Goal: Task Accomplishment & Management: Manage account settings

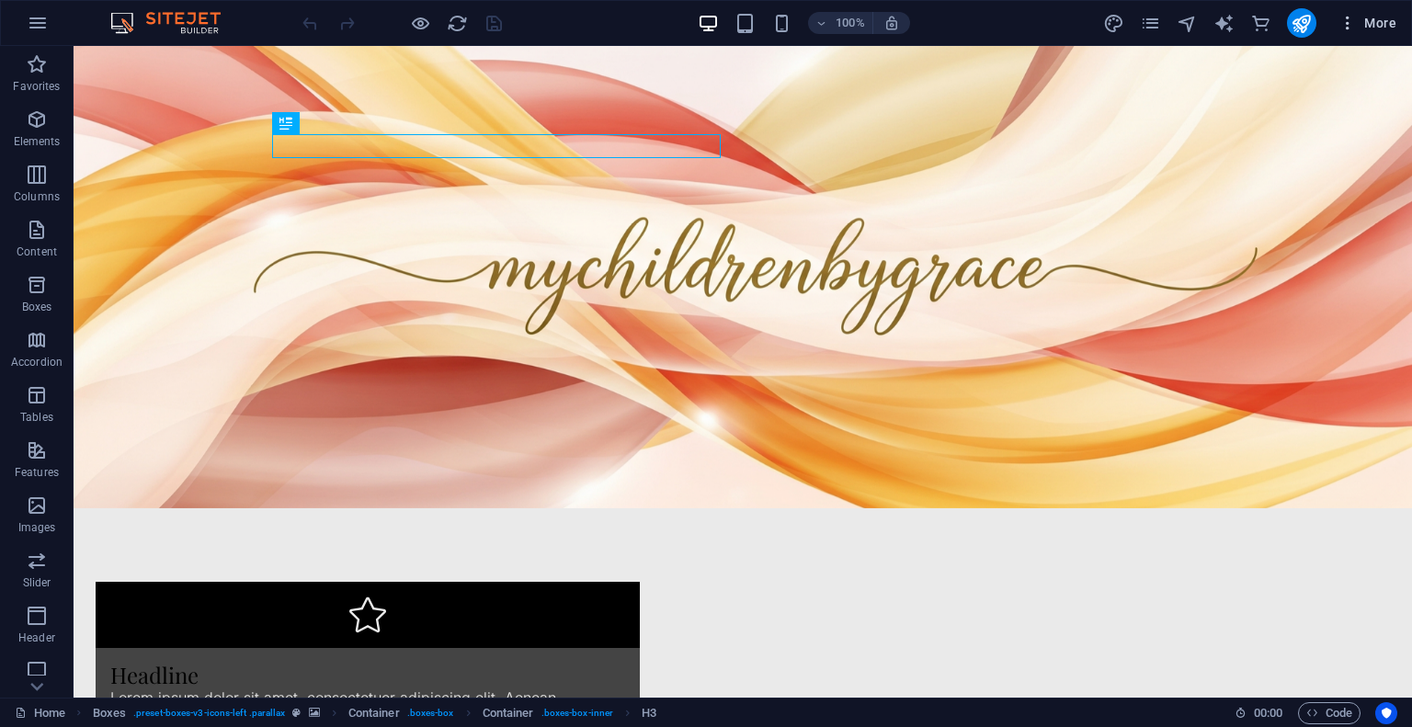
click at [1350, 32] on button "More" at bounding box center [1367, 22] width 73 height 29
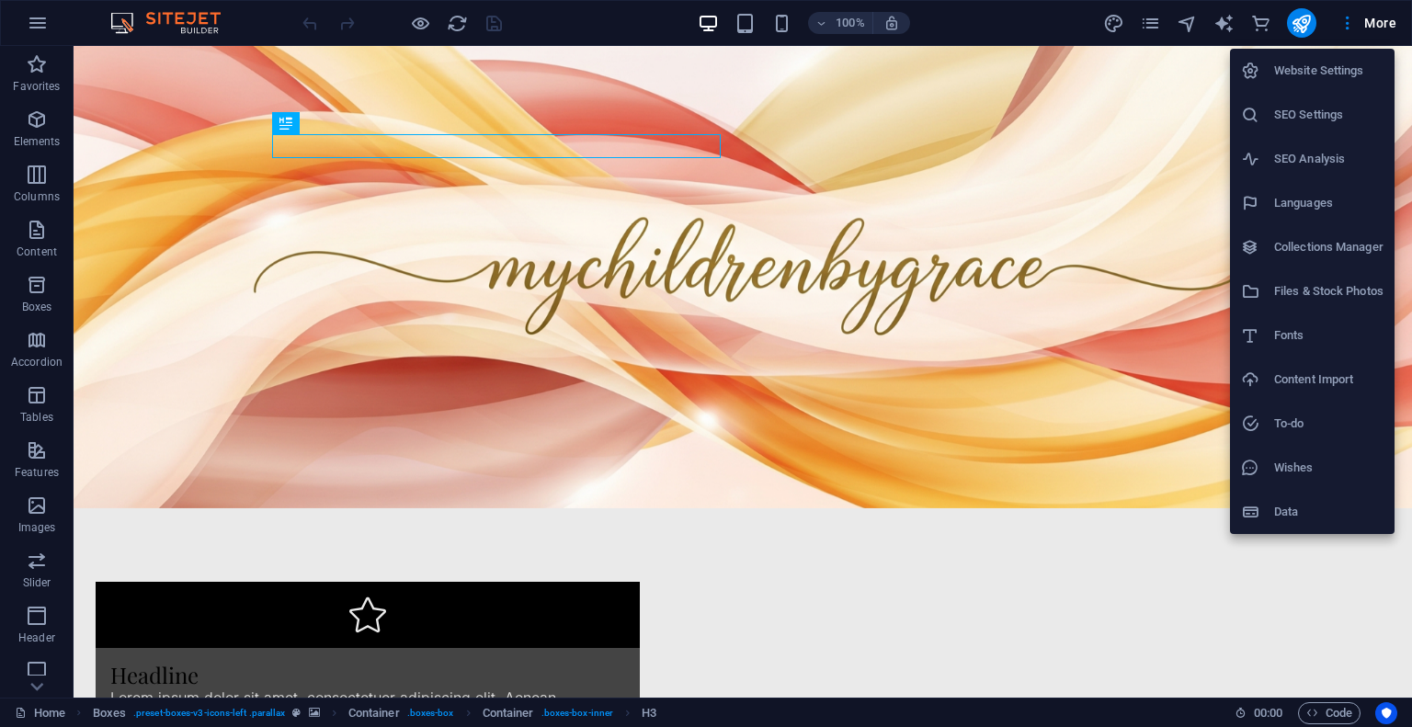
click at [619, 17] on div at bounding box center [706, 363] width 1412 height 727
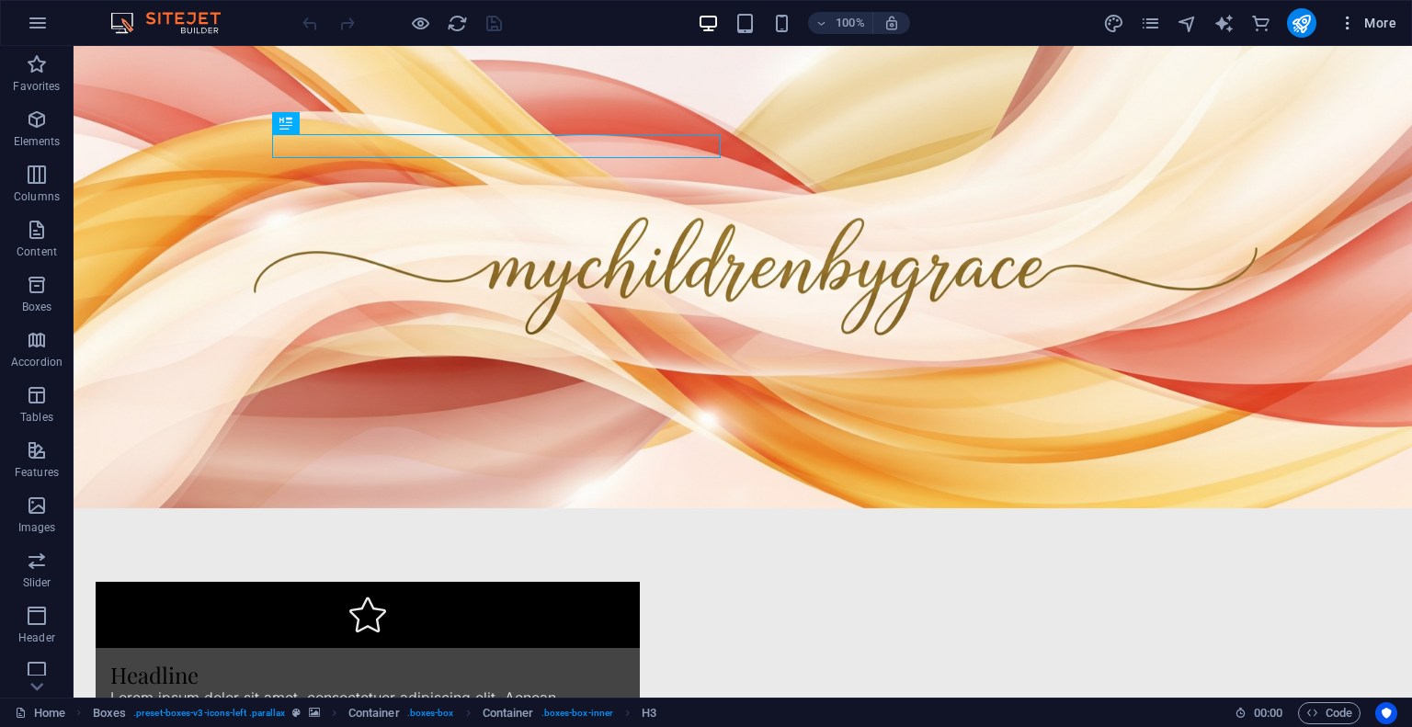
click at [1348, 24] on icon "button" at bounding box center [1347, 23] width 18 height 18
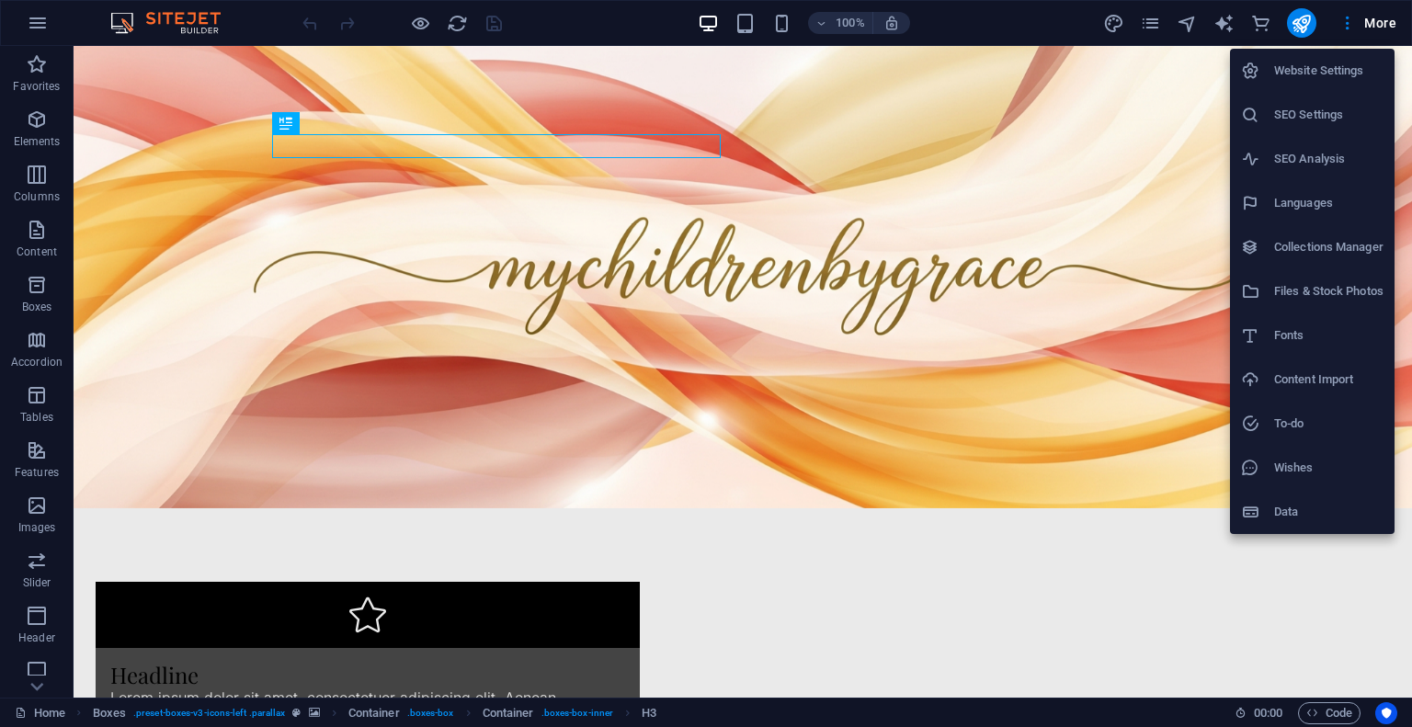
click at [337, 74] on div at bounding box center [706, 363] width 1412 height 727
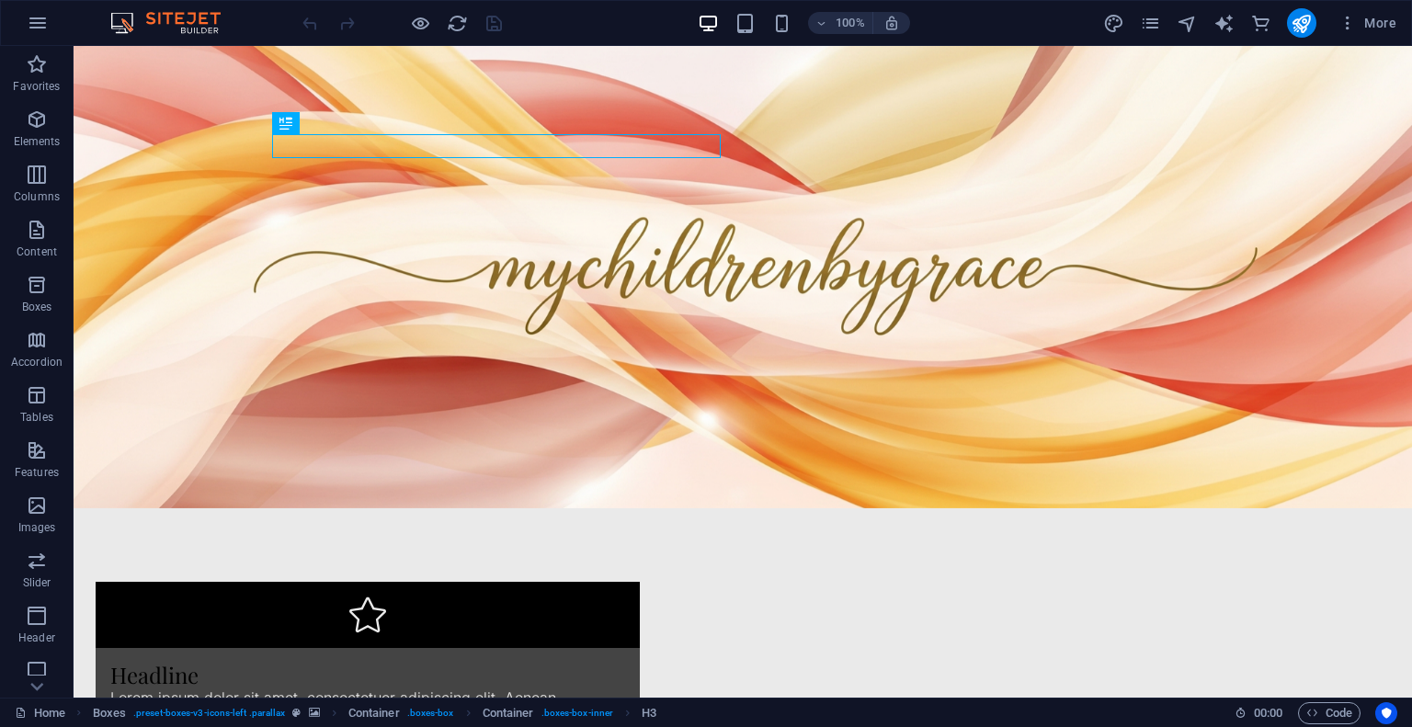
click at [337, 74] on div "Website Settings SEO Settings SEO Analysis Languages Collections Manager Files …" at bounding box center [706, 369] width 1412 height 716
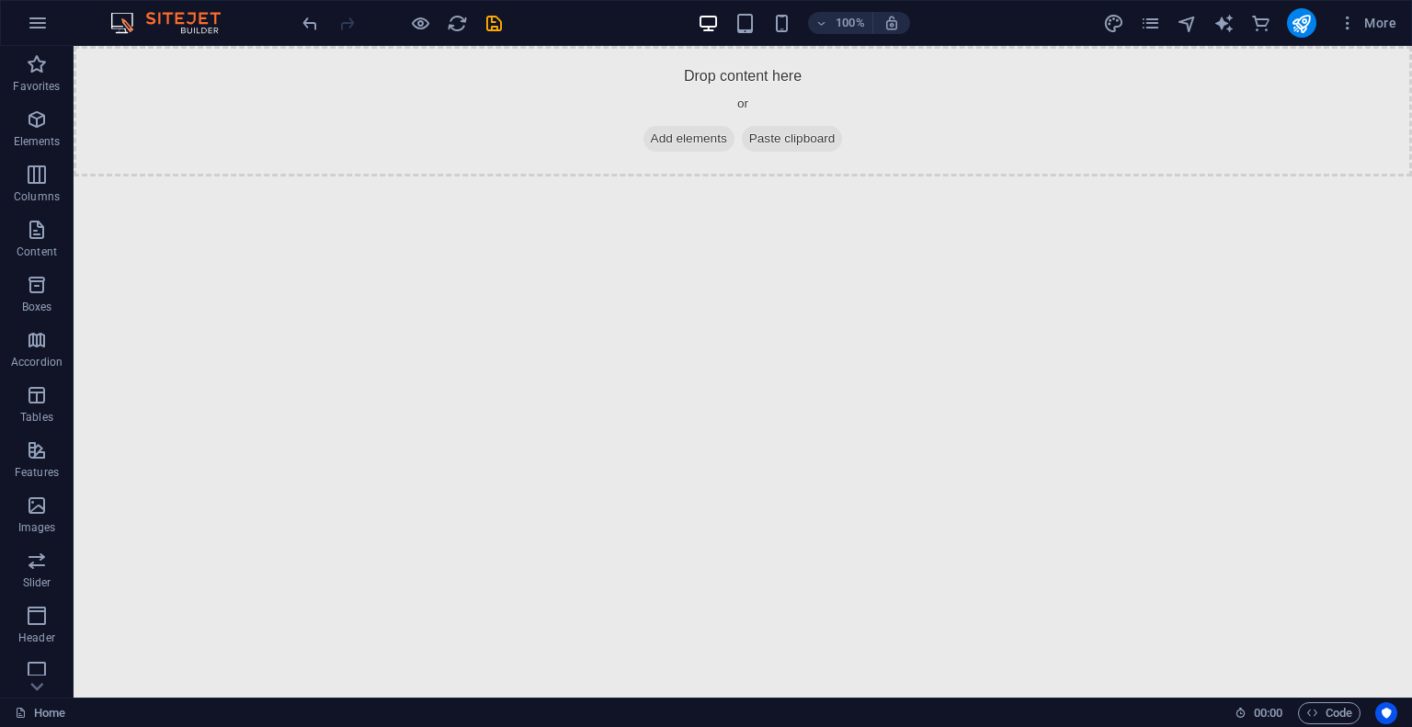
click at [31, 29] on icon "button" at bounding box center [38, 23] width 22 height 22
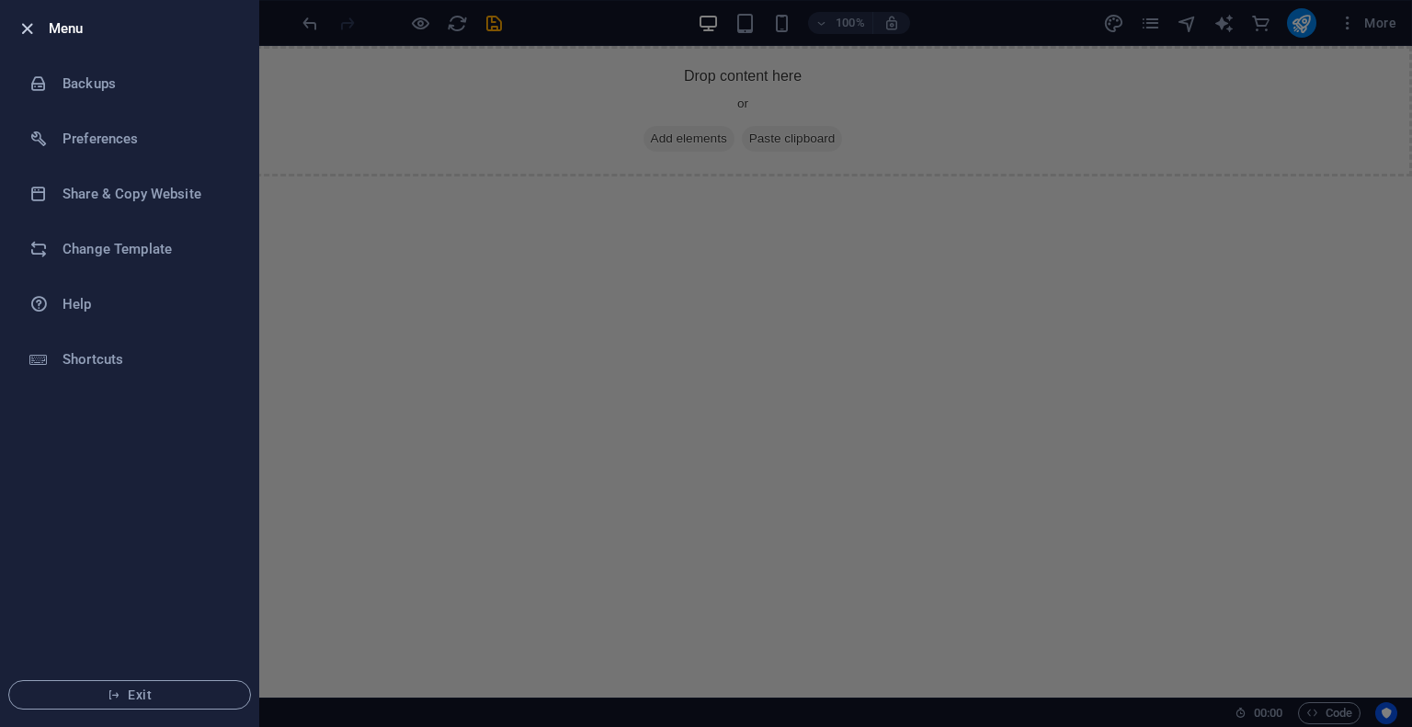
click at [29, 28] on icon "button" at bounding box center [27, 28] width 21 height 21
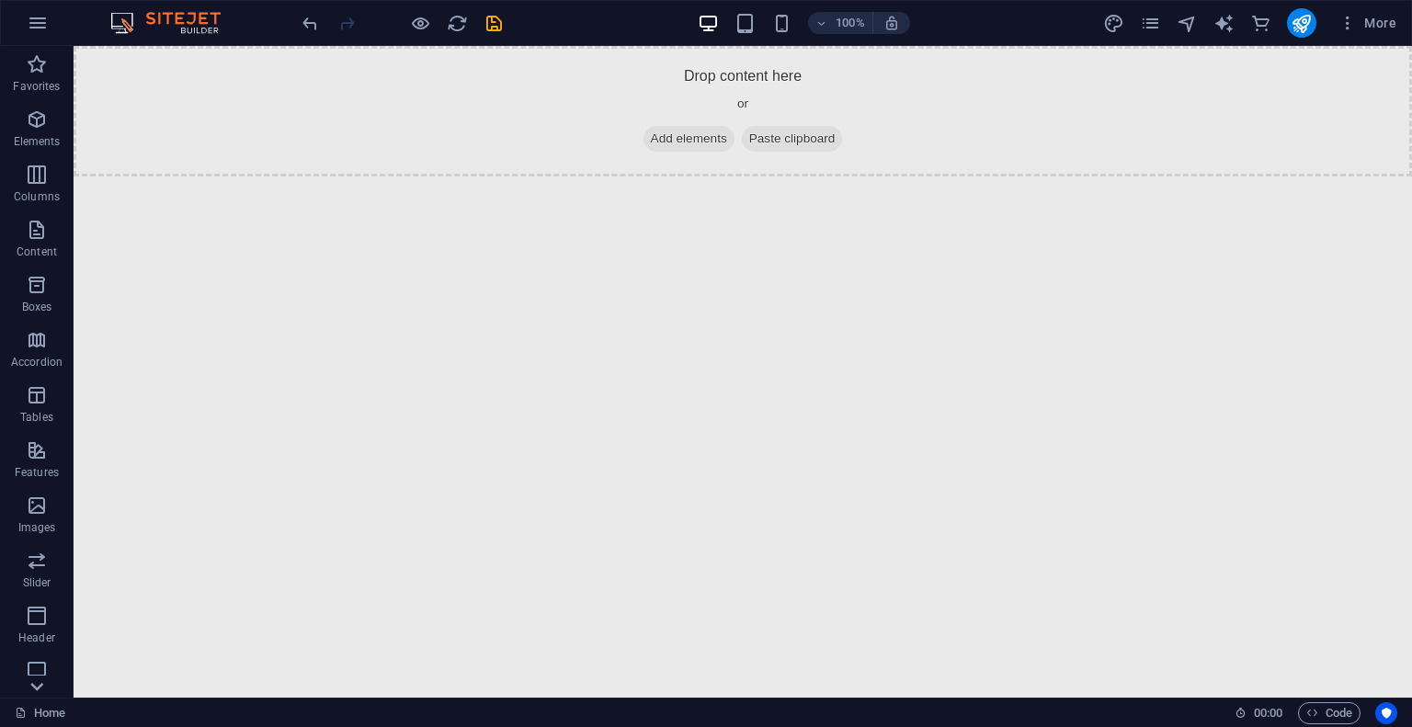
click at [39, 689] on icon at bounding box center [36, 687] width 13 height 8
click at [39, 689] on p "Commerce" at bounding box center [36, 684] width 55 height 15
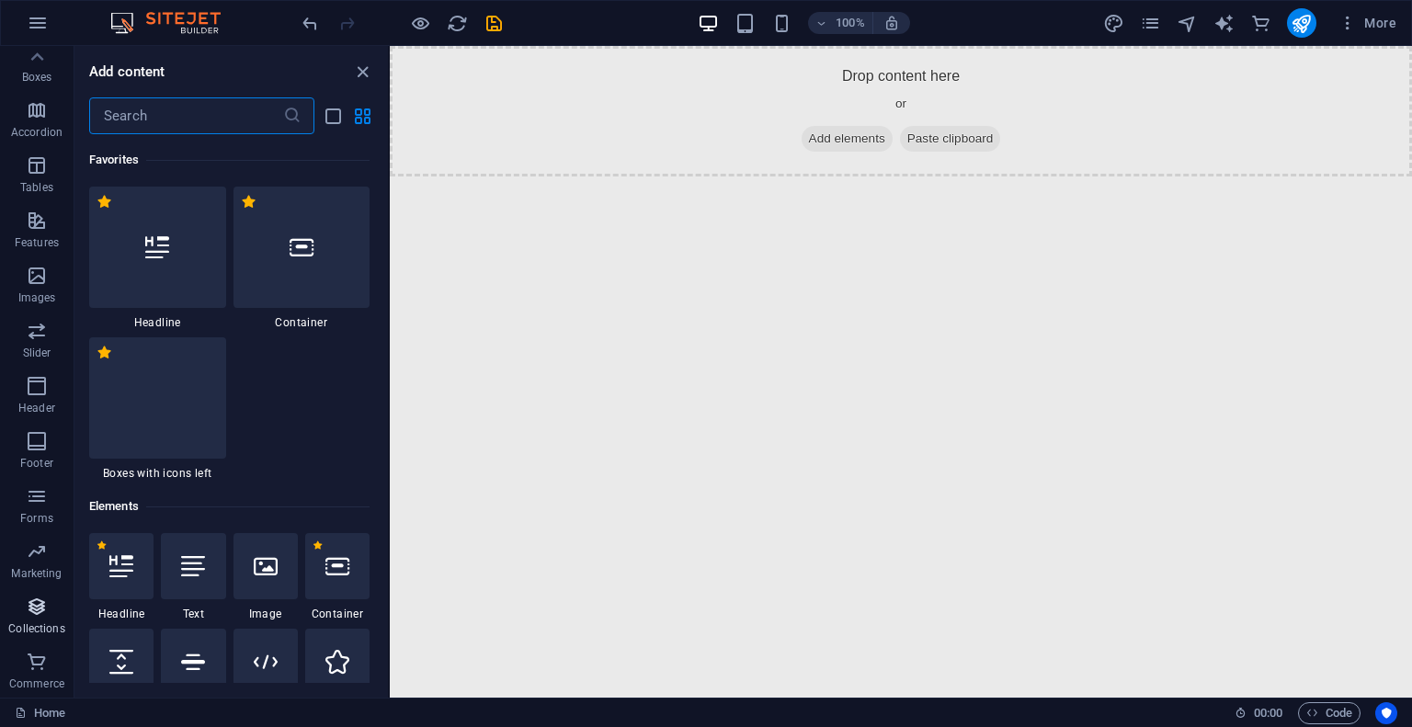
scroll to position [17866, 0]
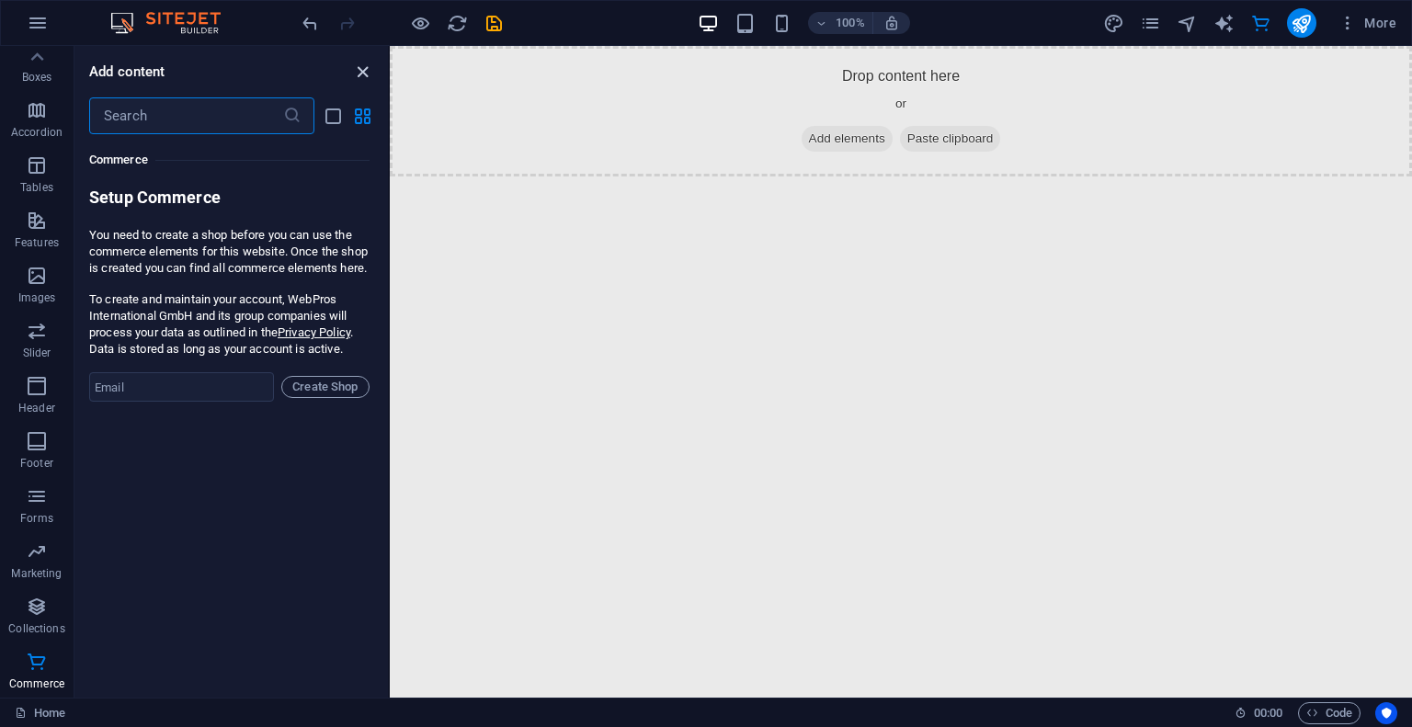
click at [360, 65] on icon "close panel" at bounding box center [362, 72] width 21 height 21
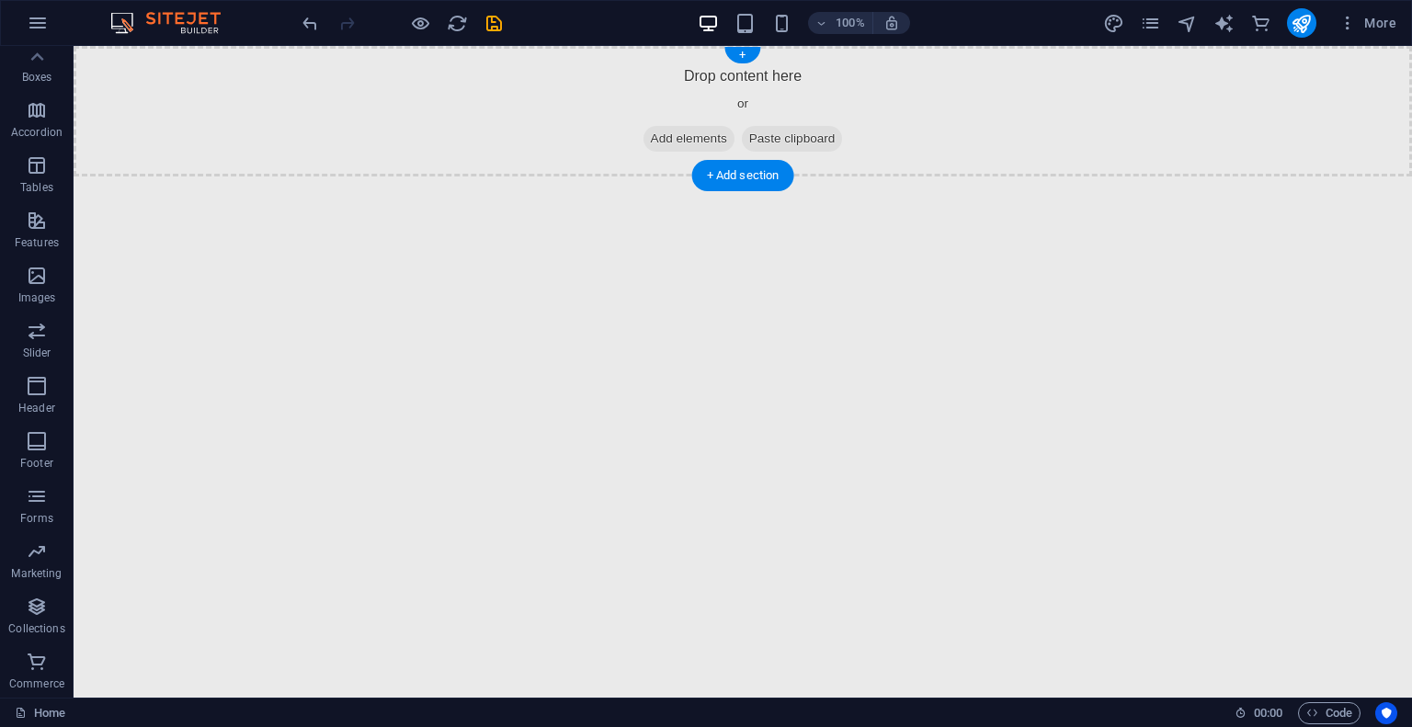
click at [690, 136] on span "Add elements" at bounding box center [688, 139] width 91 height 26
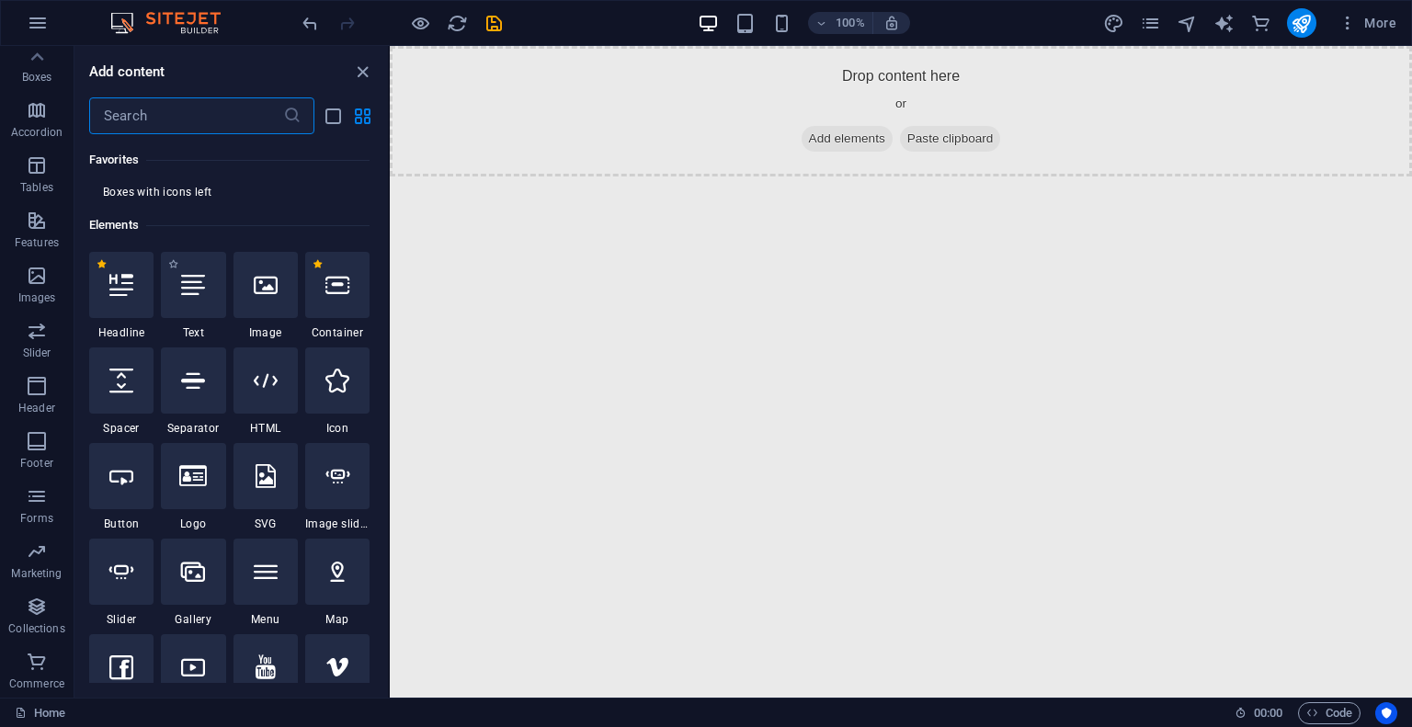
scroll to position [0, 0]
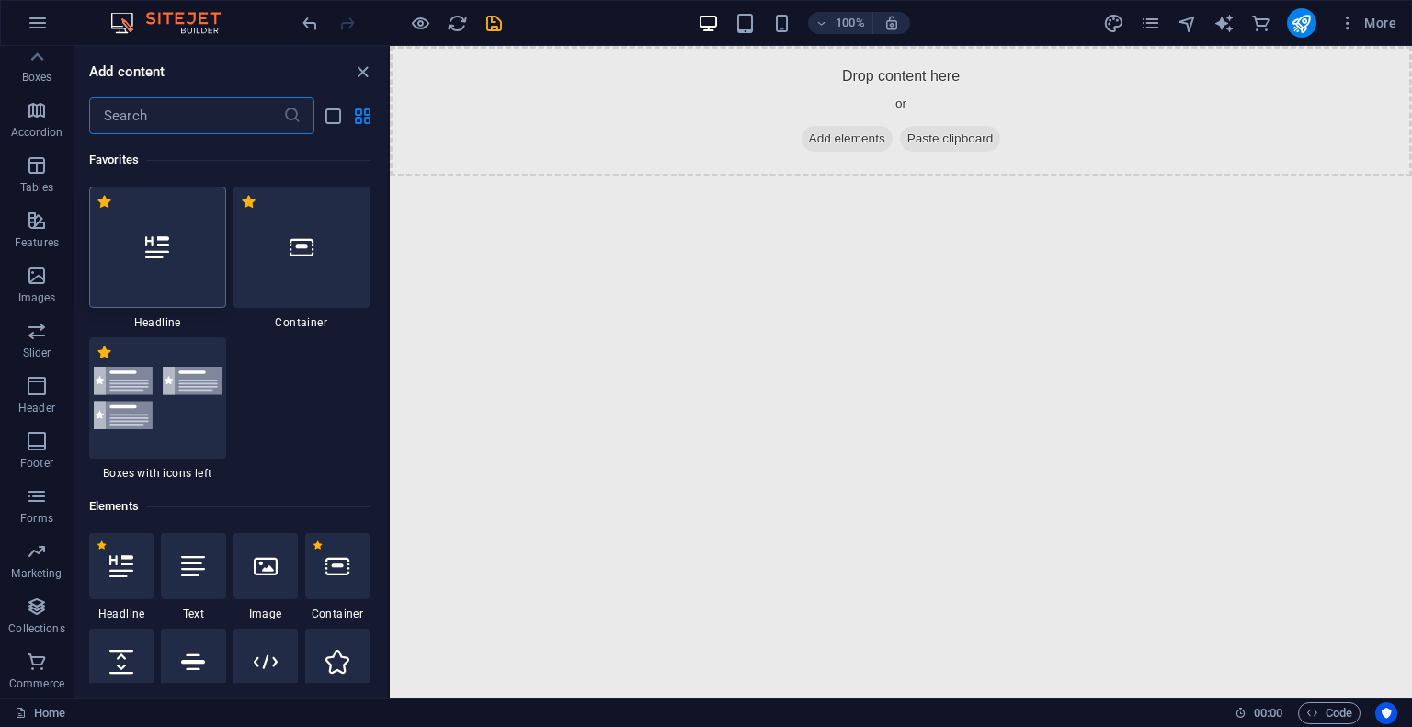
click at [165, 262] on div at bounding box center [157, 247] width 137 height 121
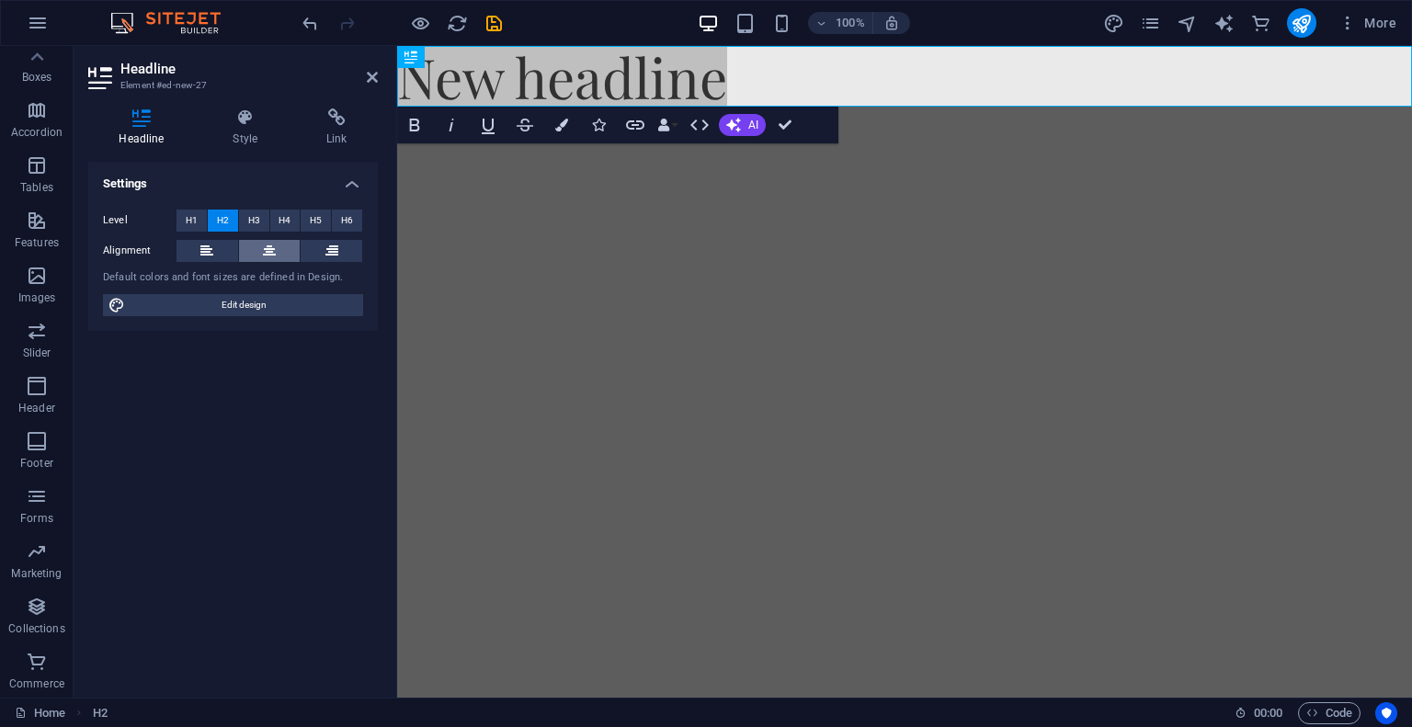
click at [282, 252] on button at bounding box center [270, 251] width 62 height 22
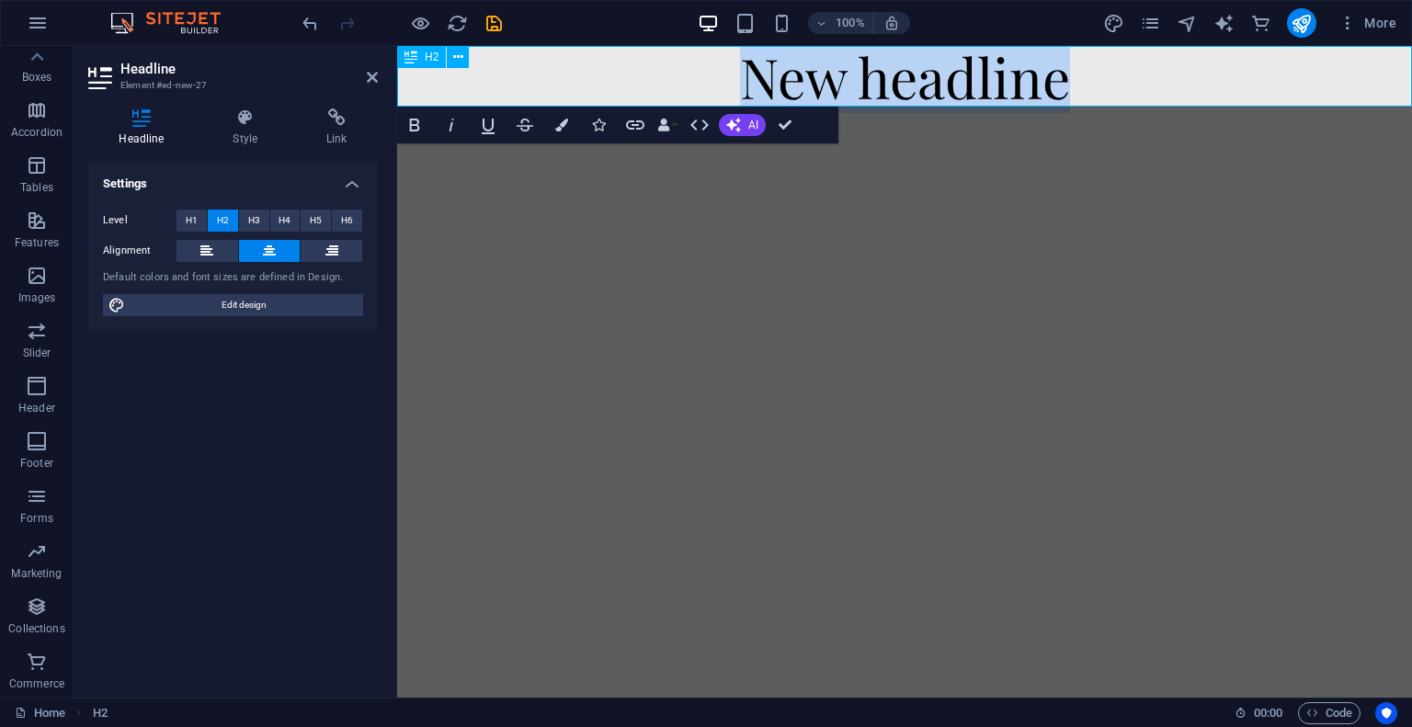
click at [684, 85] on h2 "New headline" at bounding box center [904, 76] width 1015 height 61
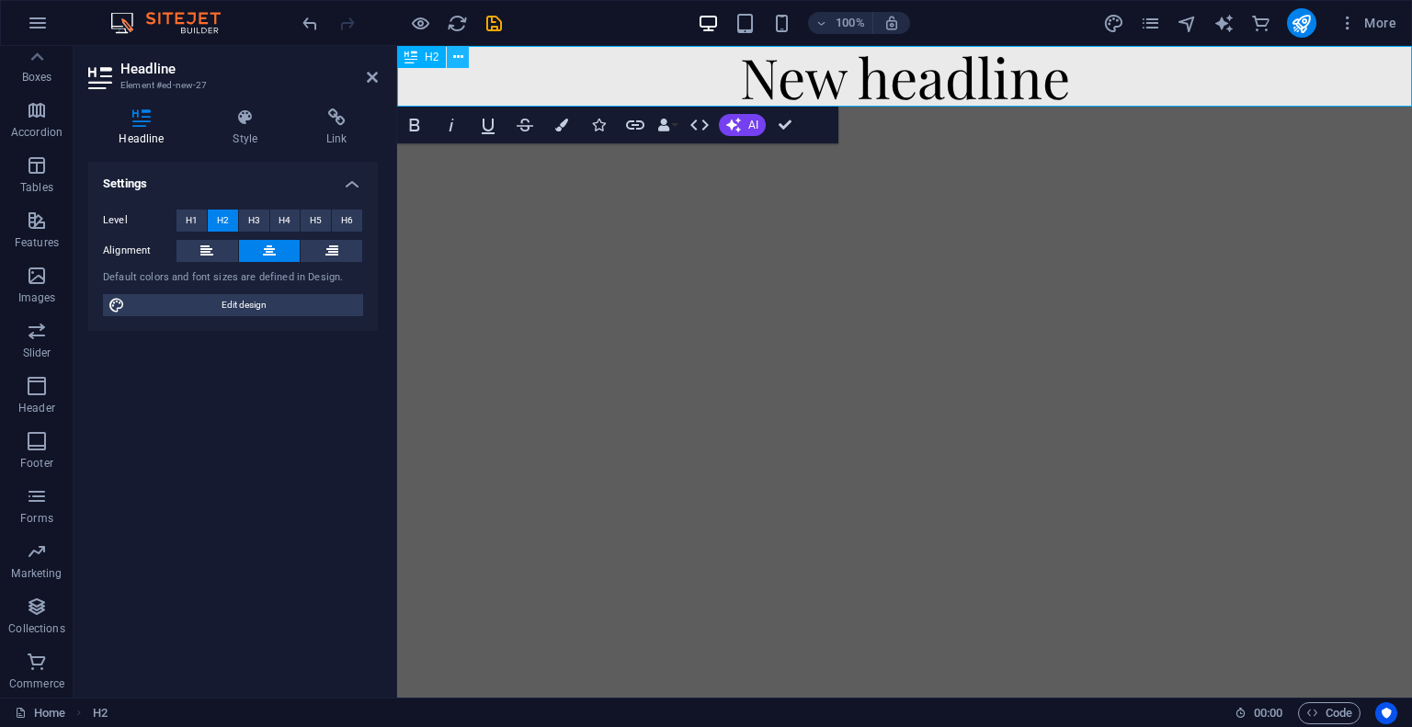
click at [463, 58] on button at bounding box center [458, 57] width 22 height 22
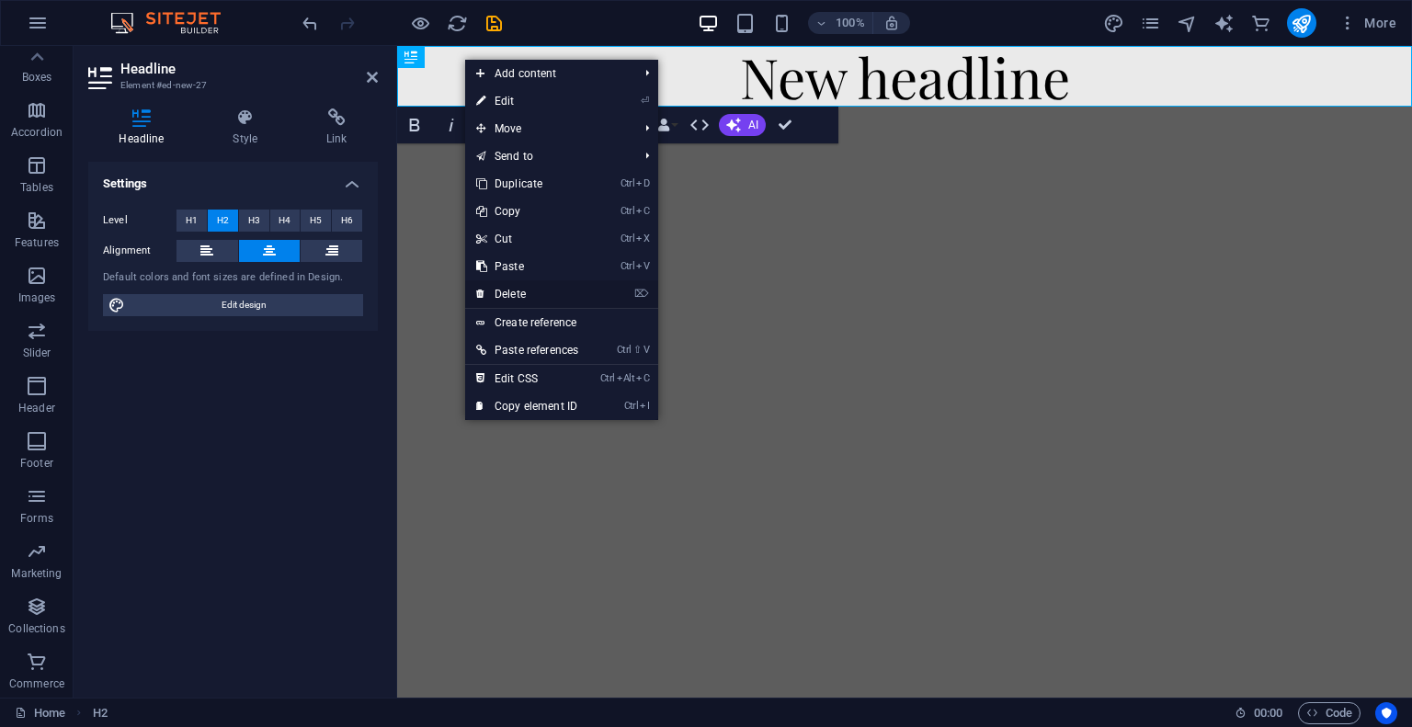
click at [541, 292] on link "⌦ Delete" at bounding box center [527, 294] width 124 height 28
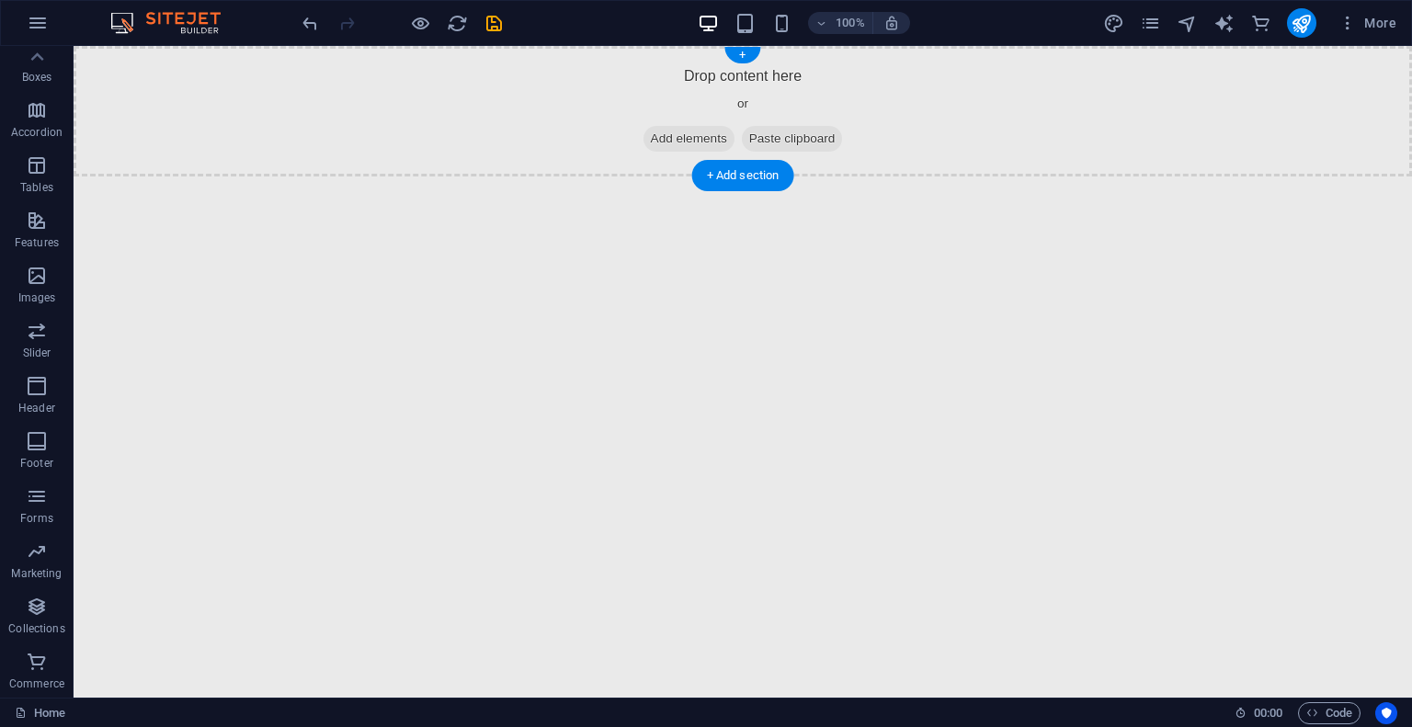
click at [652, 139] on span "Add elements" at bounding box center [688, 139] width 91 height 26
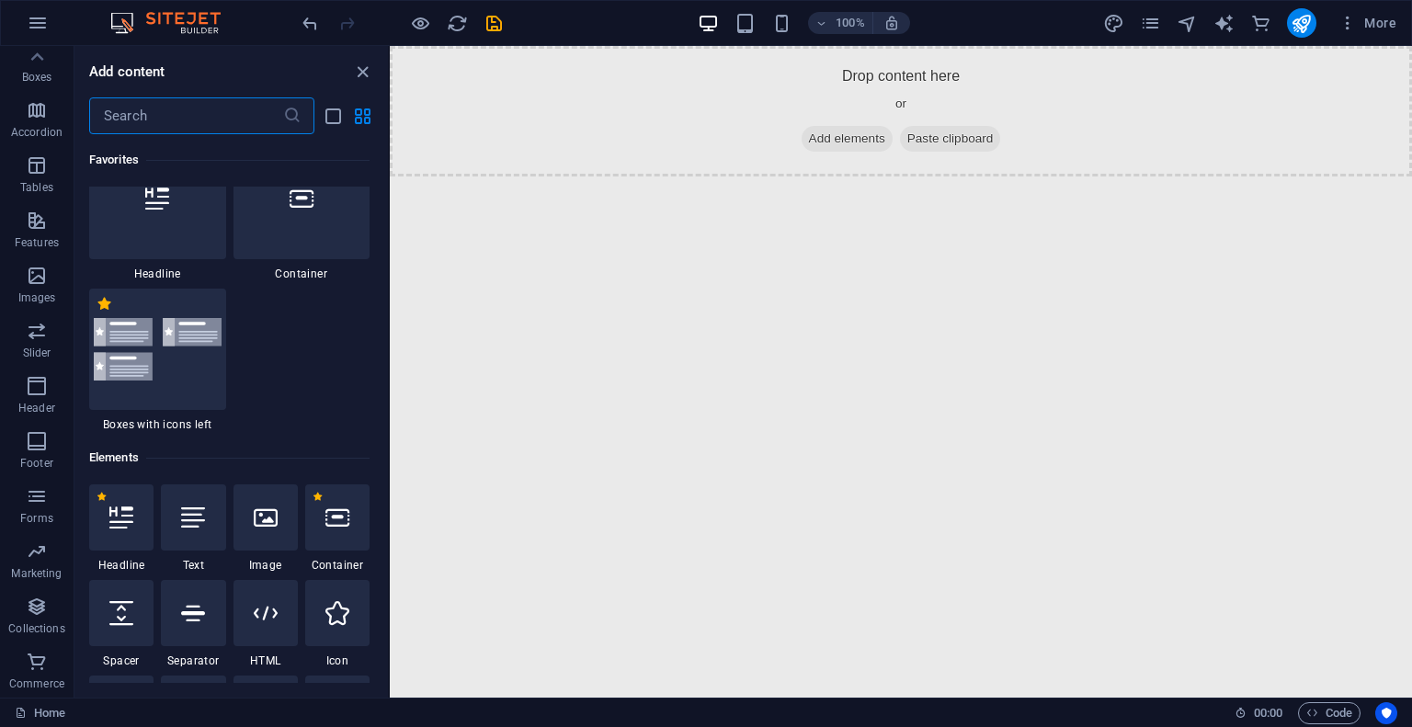
scroll to position [52, 0]
click at [310, 194] on icon at bounding box center [302, 195] width 24 height 24
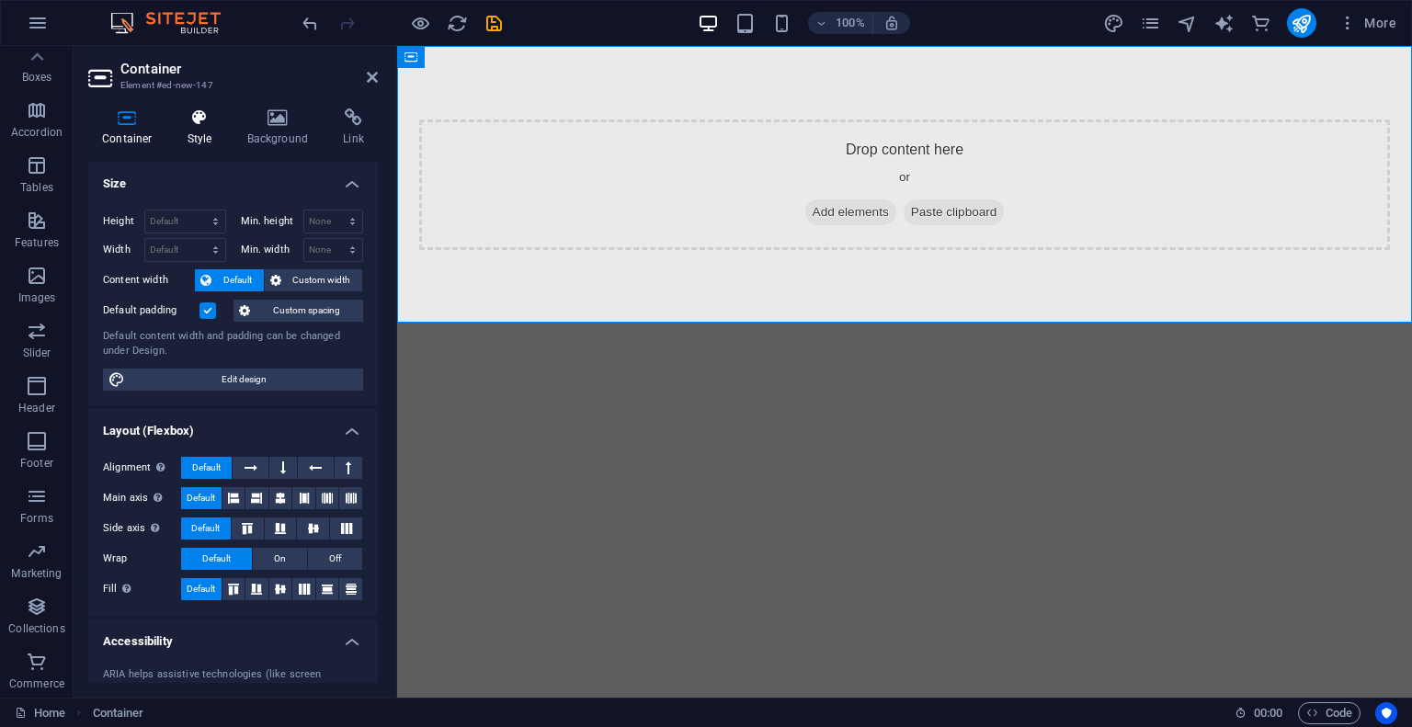
click at [205, 137] on h4 "Style" at bounding box center [204, 127] width 60 height 39
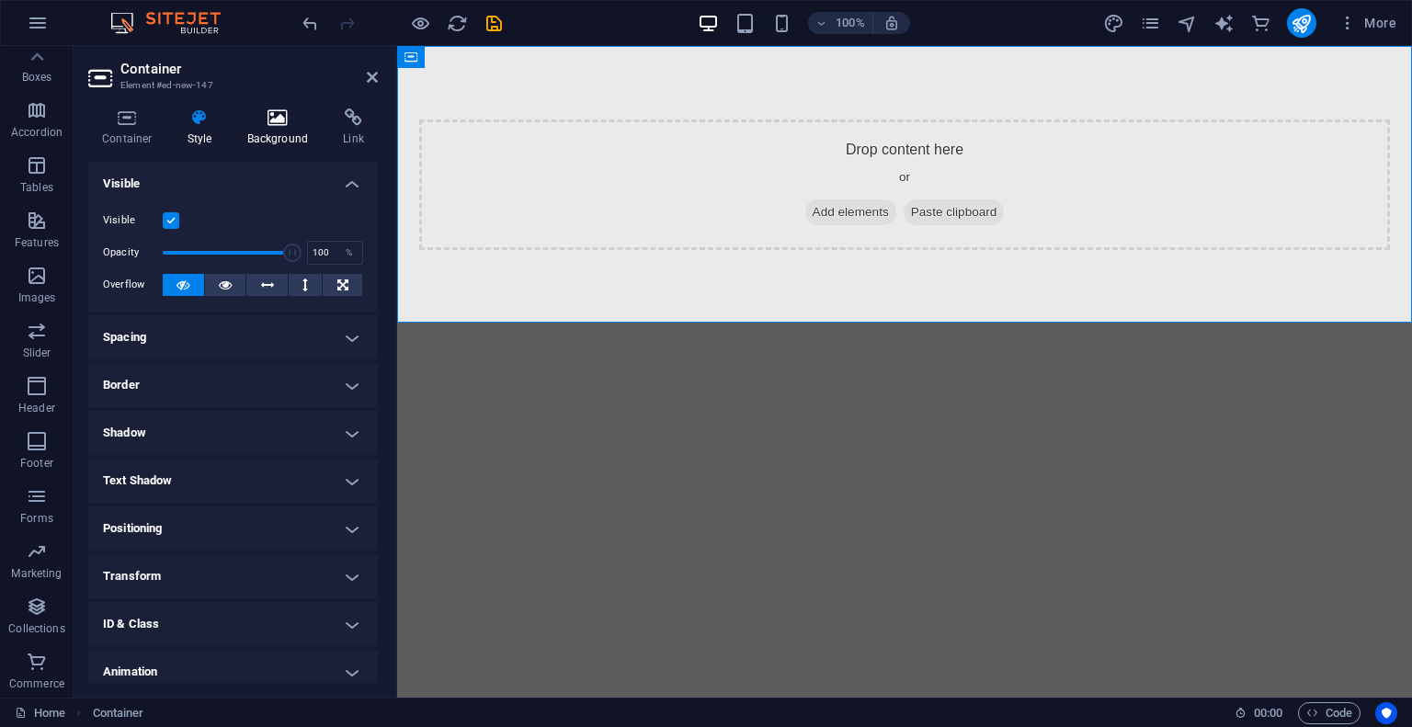
click at [280, 131] on h4 "Background" at bounding box center [281, 127] width 97 height 39
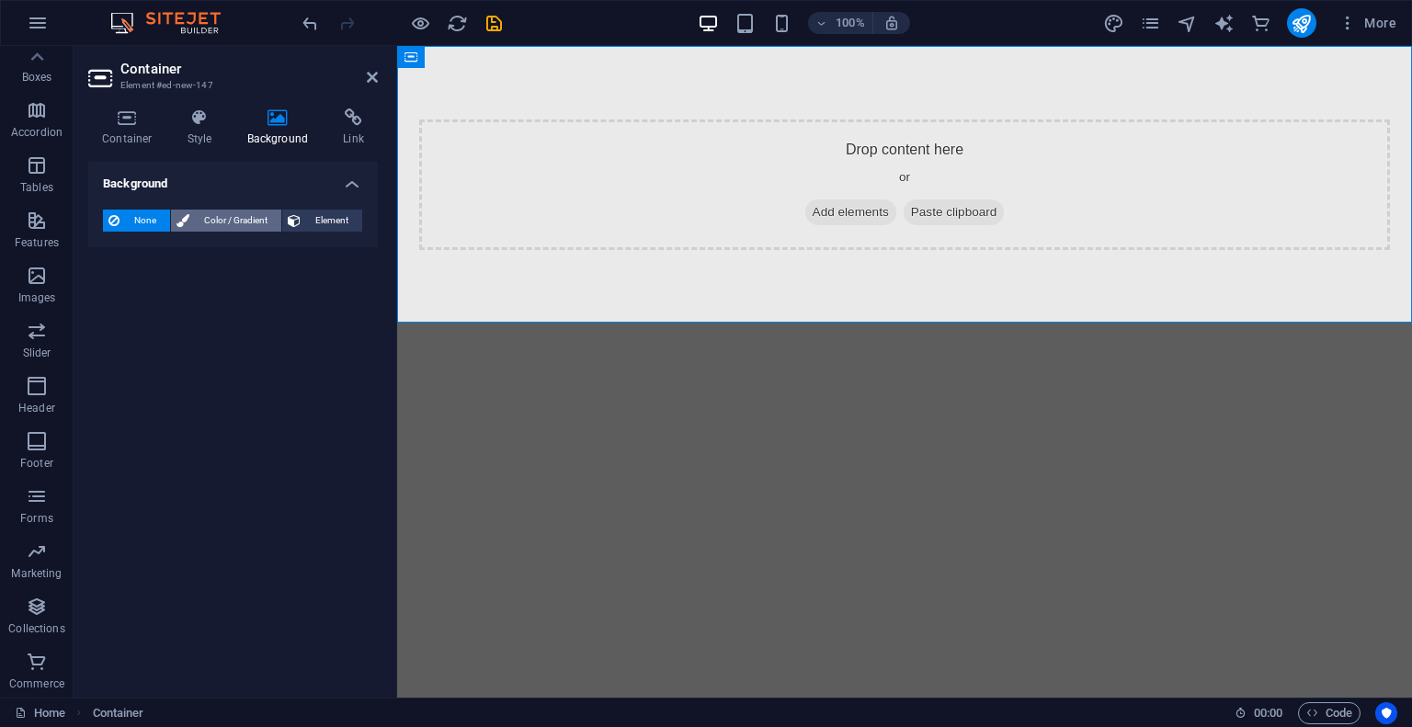
click at [189, 229] on button "Color / Gradient" at bounding box center [226, 221] width 110 height 22
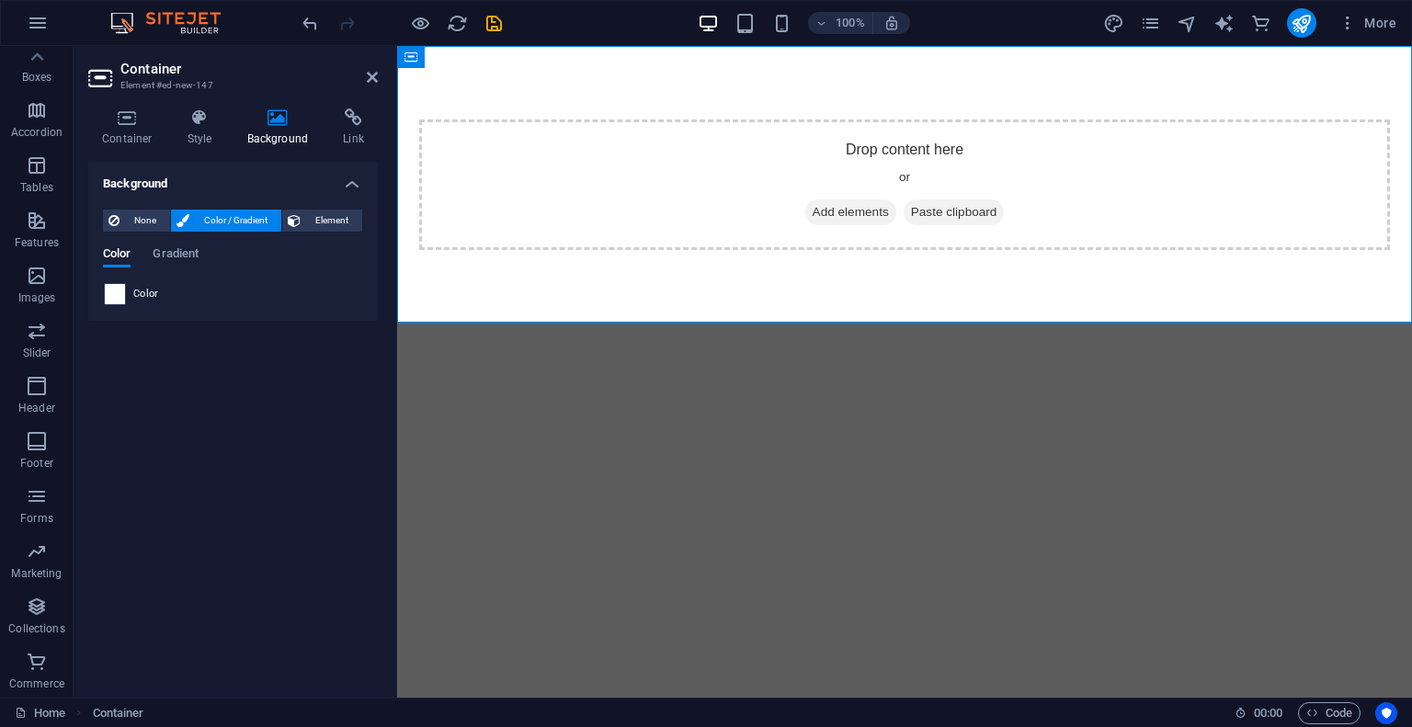
click at [115, 290] on span at bounding box center [115, 294] width 20 height 20
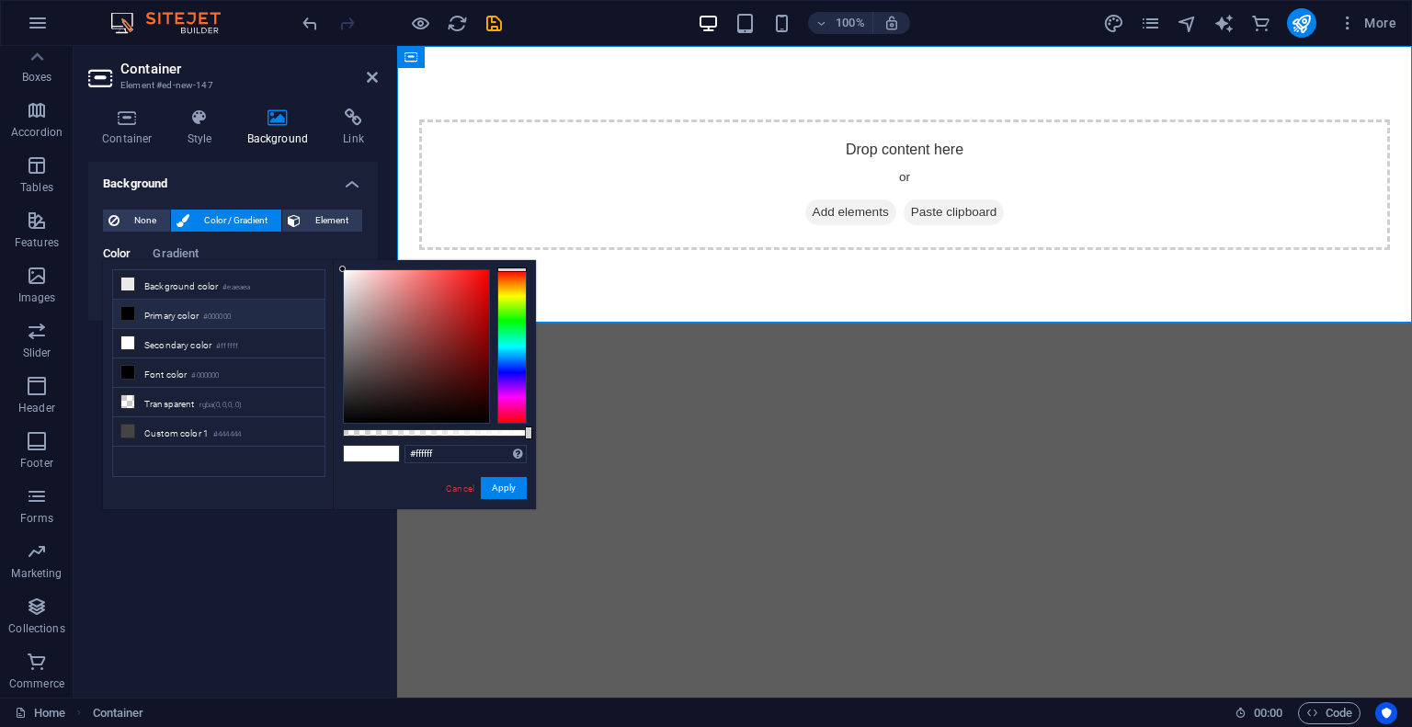
click at [142, 313] on li "Primary color #000000" at bounding box center [218, 314] width 211 height 29
type input "#000000"
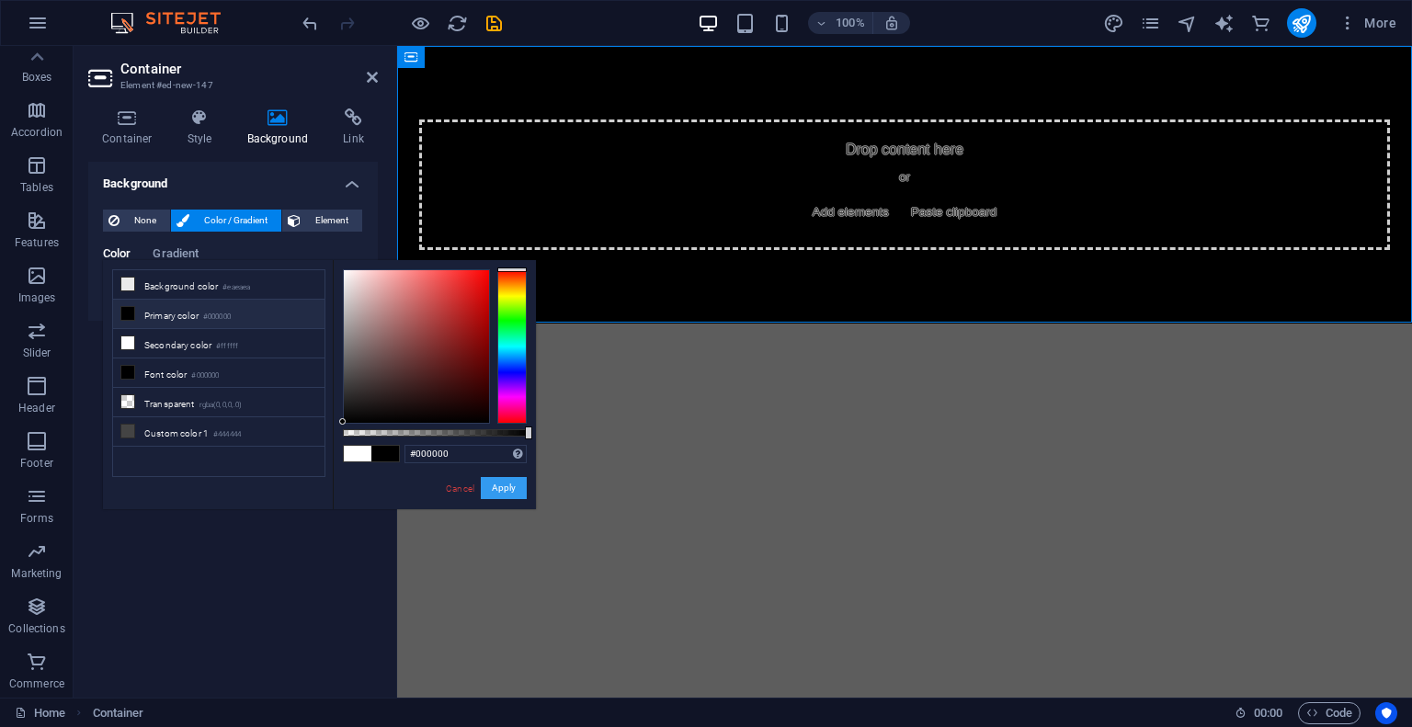
click at [516, 493] on button "Apply" at bounding box center [504, 488] width 46 height 22
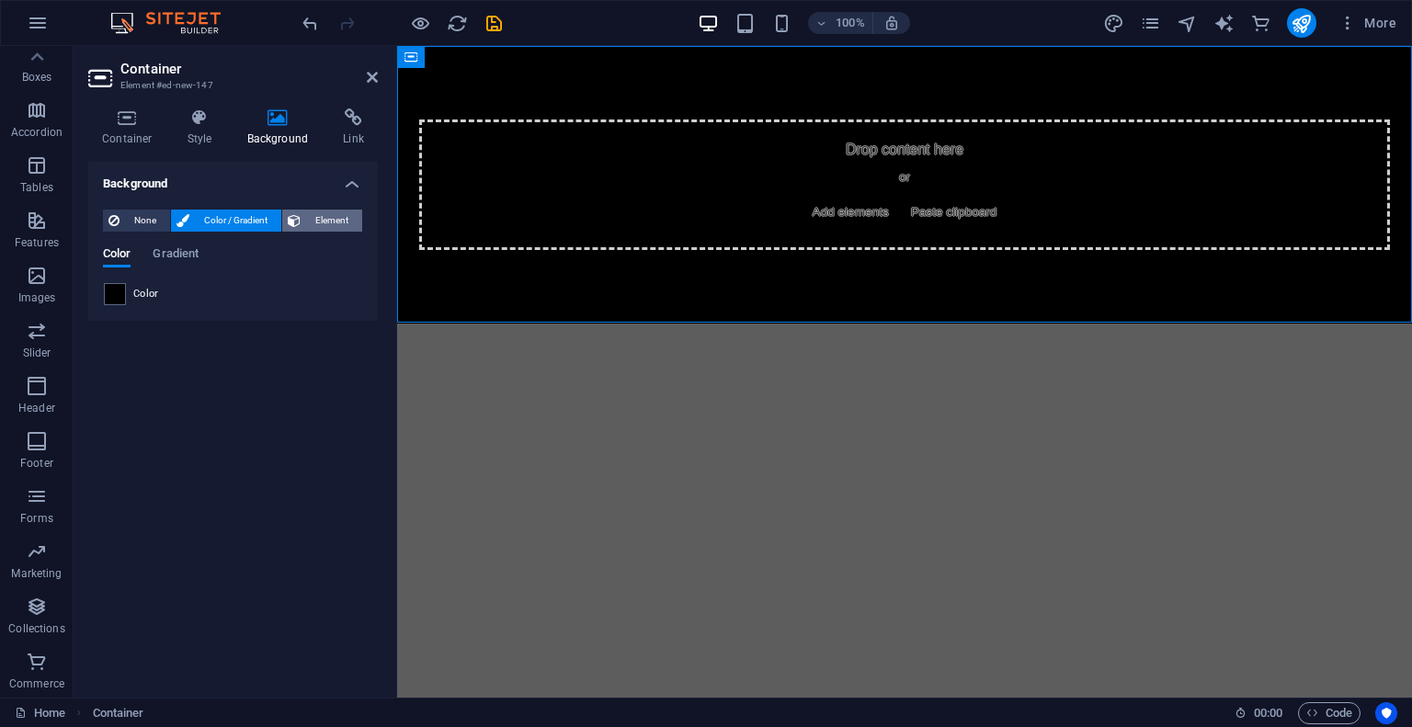
click at [311, 222] on span "Element" at bounding box center [331, 221] width 51 height 22
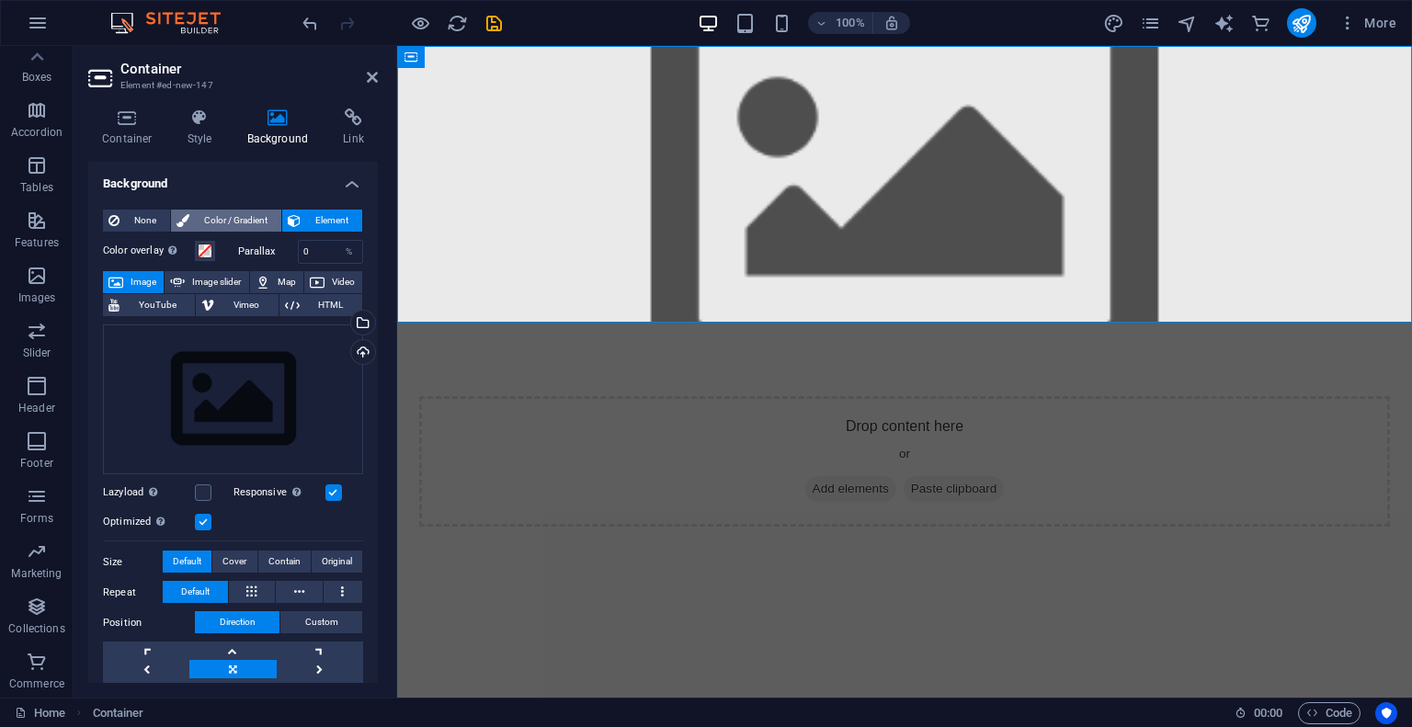
click at [241, 220] on span "Color / Gradient" at bounding box center [235, 221] width 81 height 22
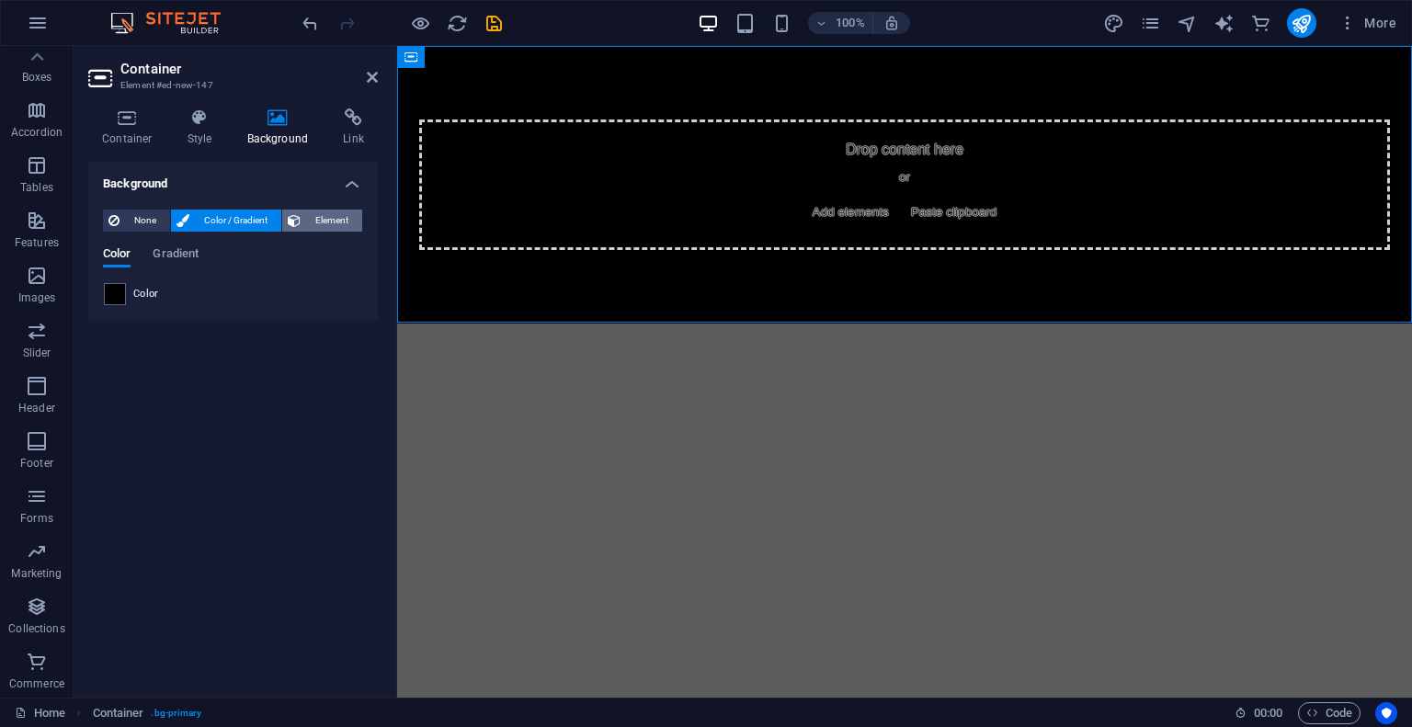
click at [302, 225] on button "Element" at bounding box center [322, 221] width 80 height 22
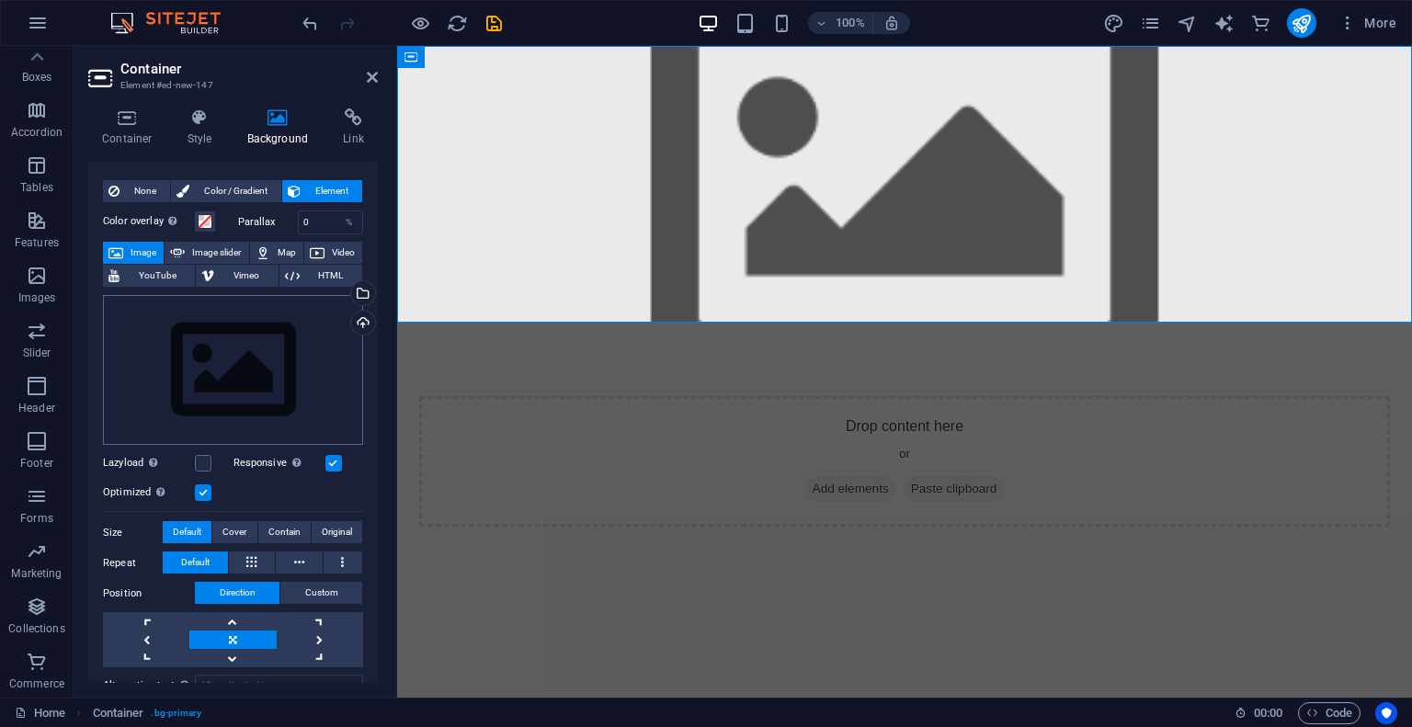
scroll to position [0, 0]
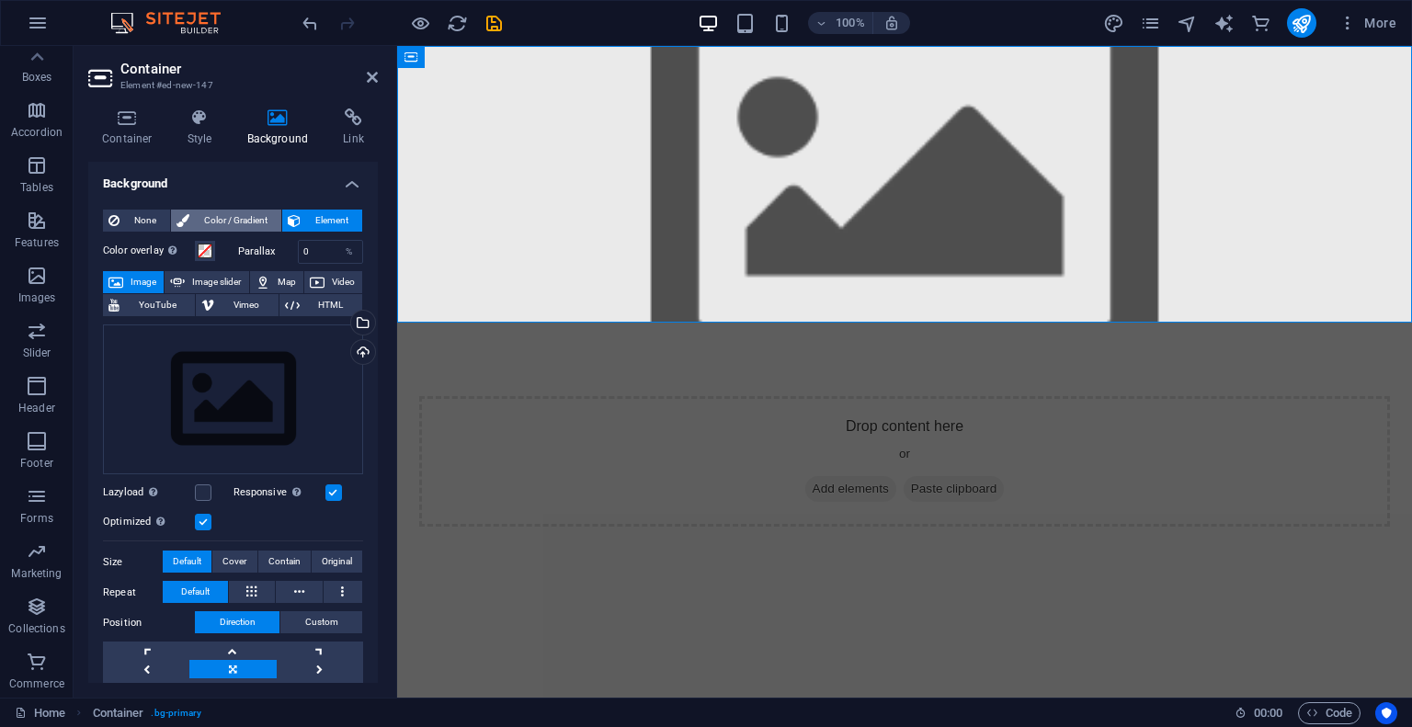
click at [221, 219] on span "Color / Gradient" at bounding box center [235, 221] width 81 height 22
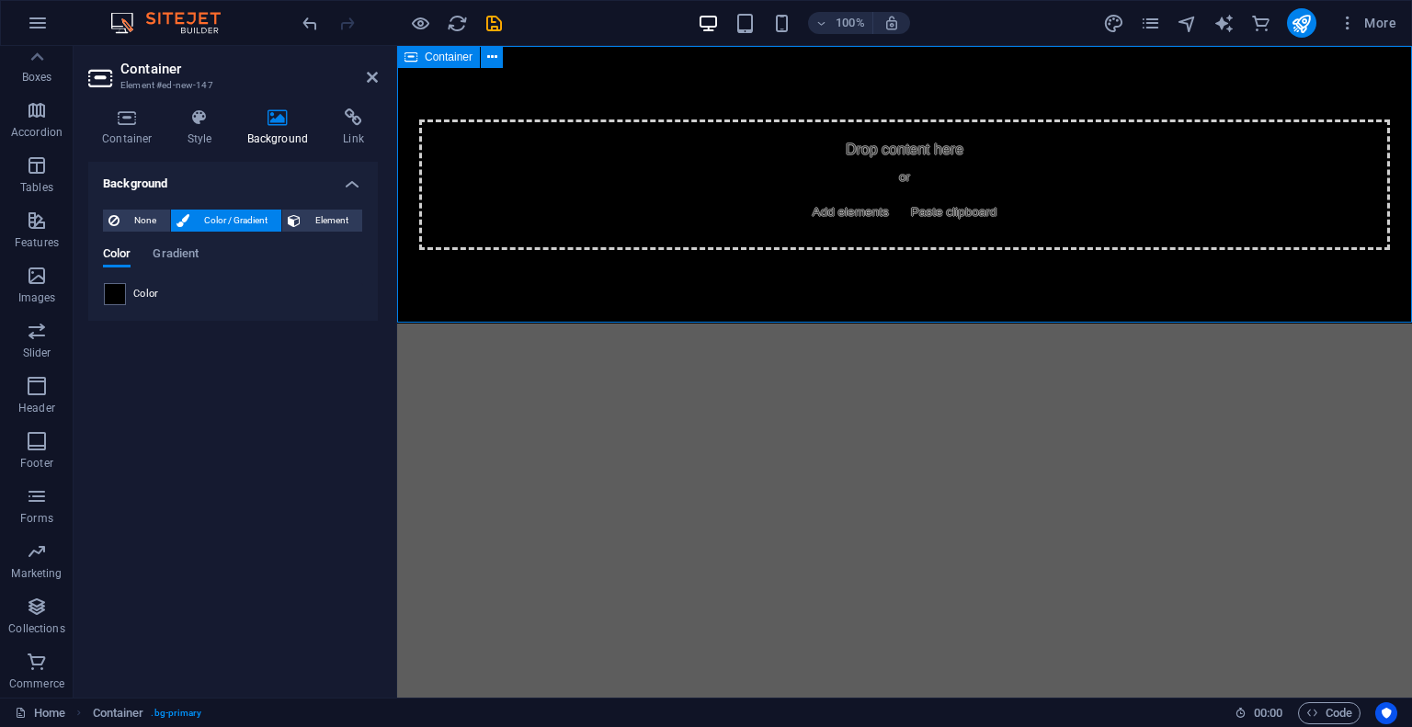
click at [820, 214] on span "Add elements" at bounding box center [850, 212] width 91 height 26
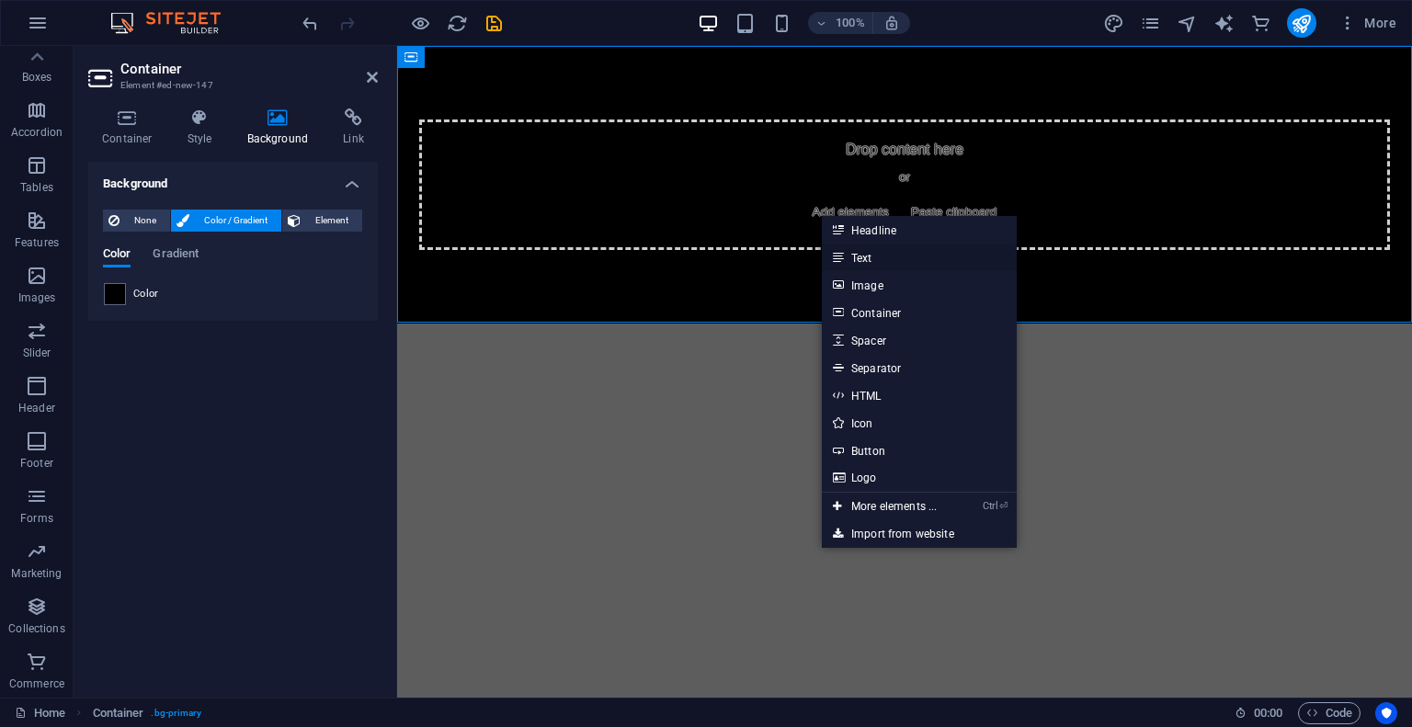
click at [849, 252] on link "Text" at bounding box center [919, 258] width 195 height 28
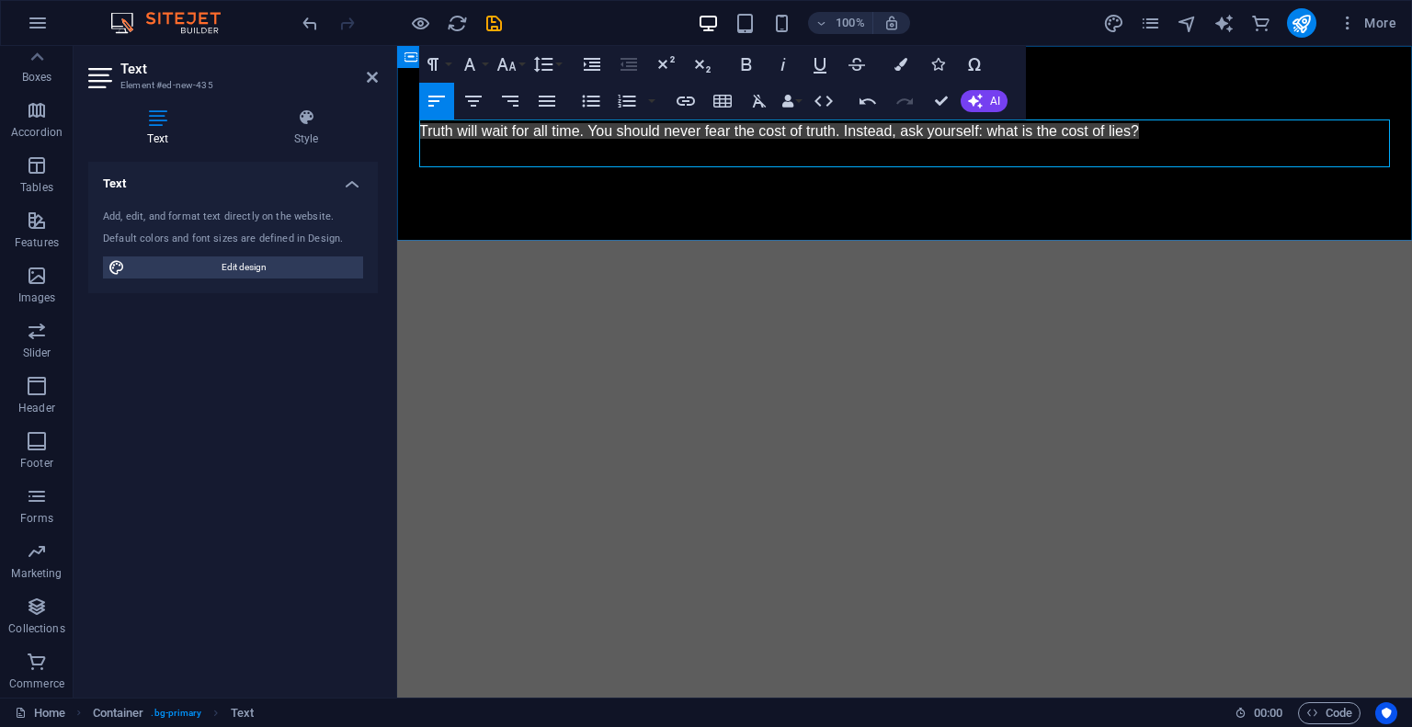
click at [871, 234] on div "Truth will wait for all time. You should never fear the cost of truth. Instead,…" at bounding box center [904, 143] width 1015 height 194
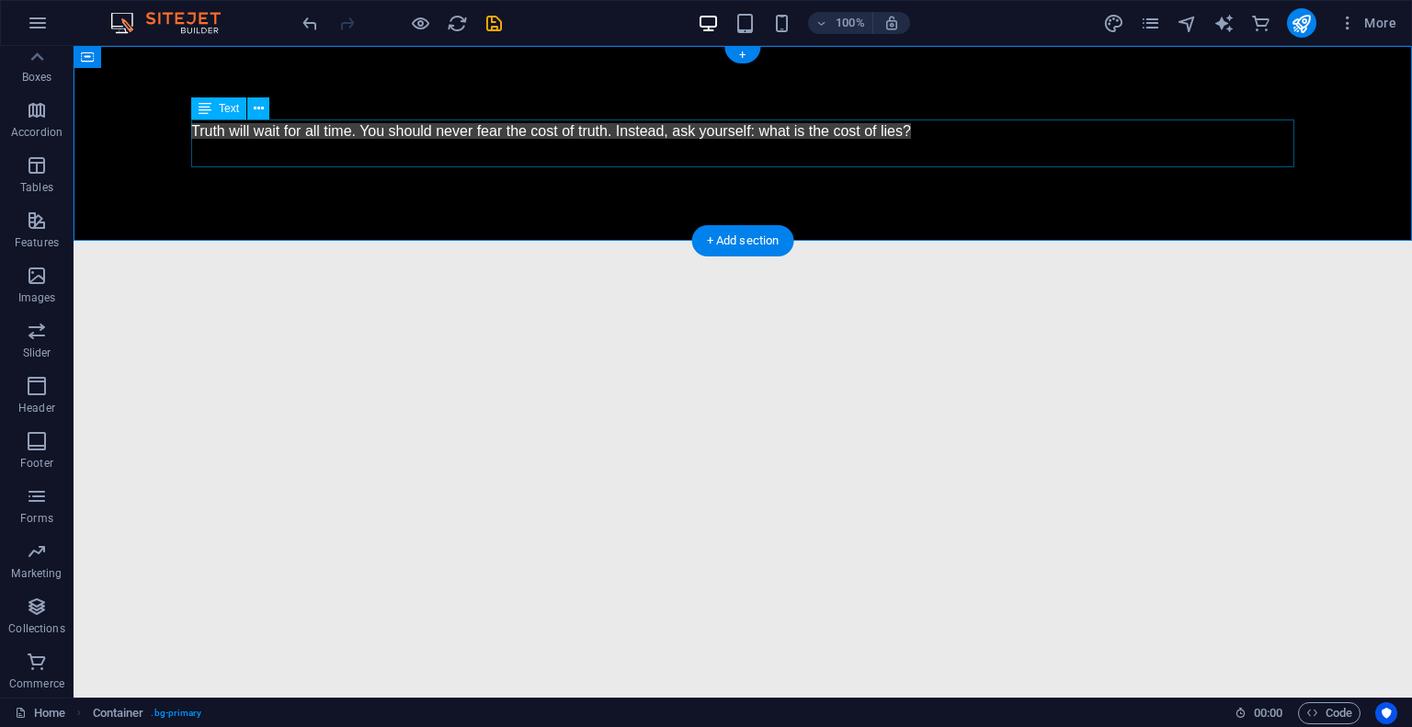
click at [661, 135] on div "Truth will wait for all time. You should never fear the cost of truth. Instead,…" at bounding box center [742, 143] width 1103 height 47
click at [229, 111] on span "Text" at bounding box center [229, 108] width 20 height 11
click at [256, 112] on icon at bounding box center [259, 108] width 10 height 19
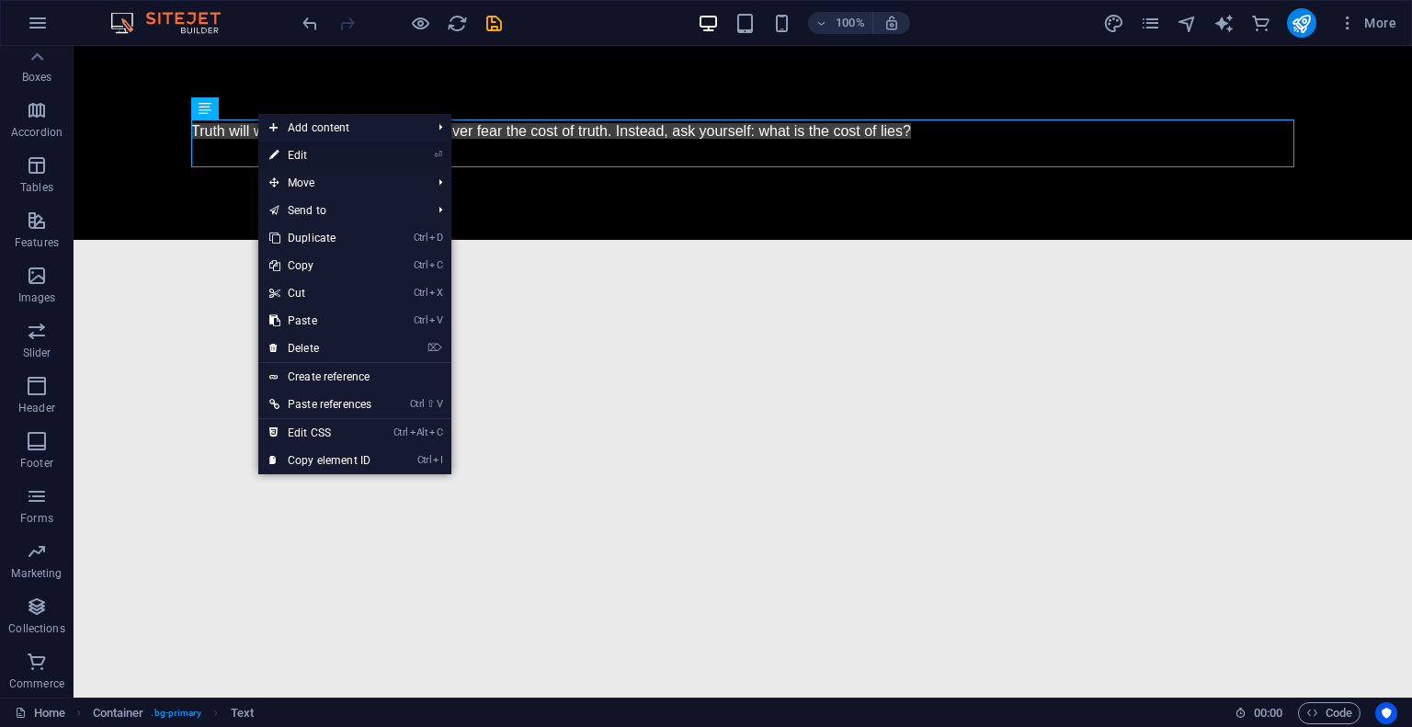
click at [291, 154] on link "⏎ Edit" at bounding box center [320, 156] width 124 height 28
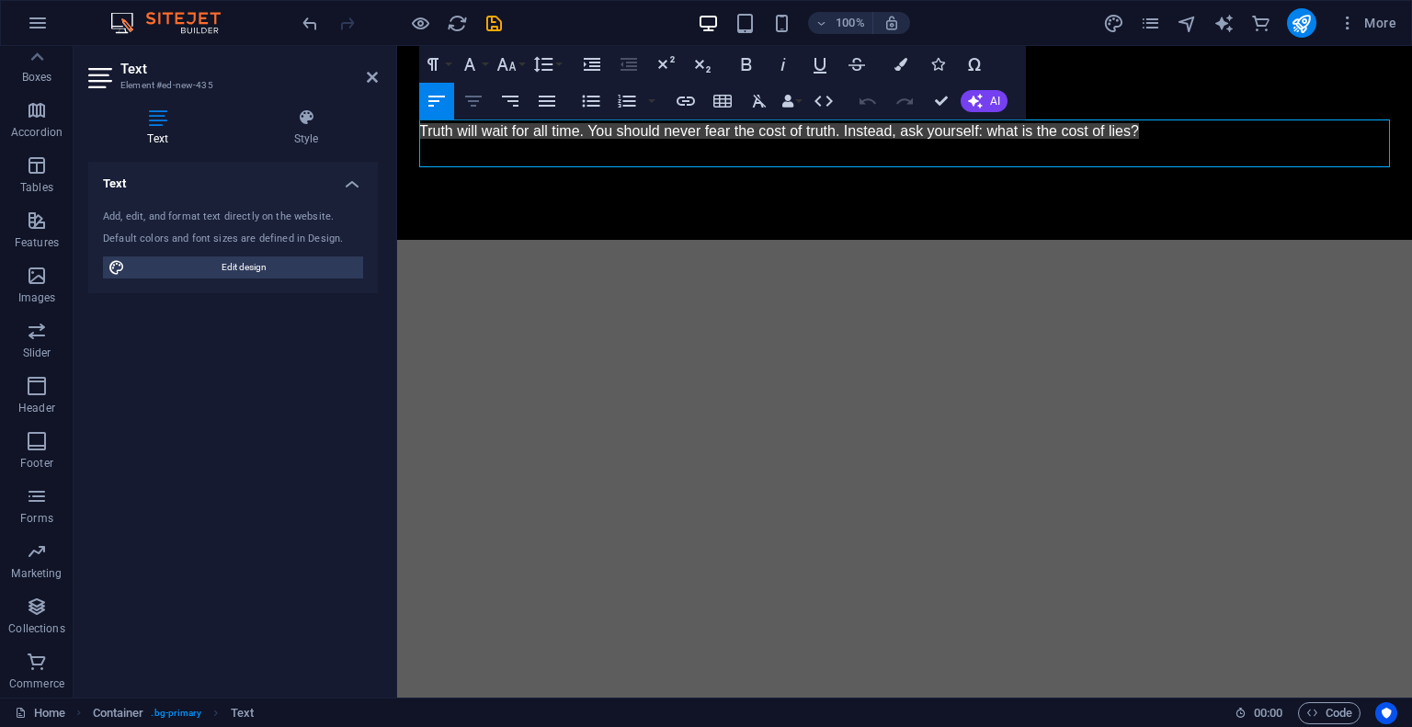
click at [478, 104] on icon "button" at bounding box center [473, 101] width 22 height 22
click at [304, 131] on h4 "Style" at bounding box center [305, 127] width 143 height 39
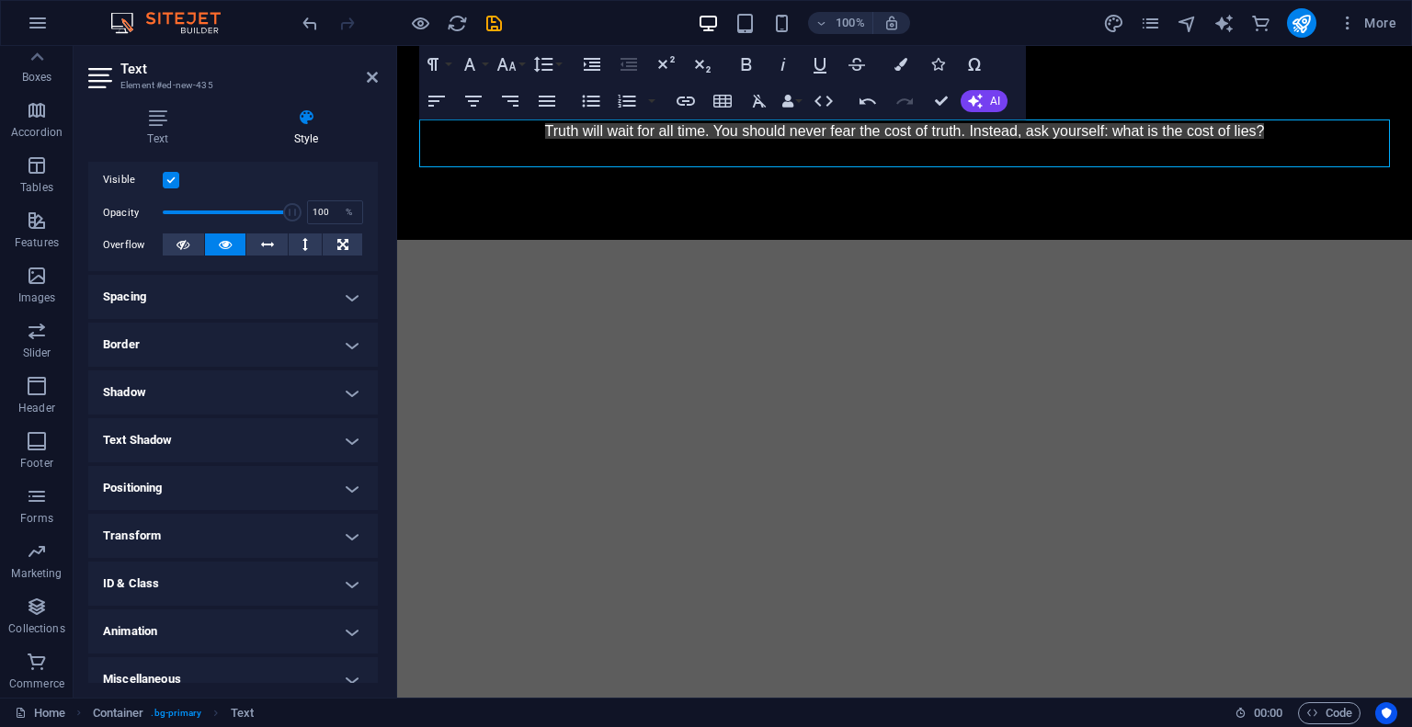
scroll to position [254, 0]
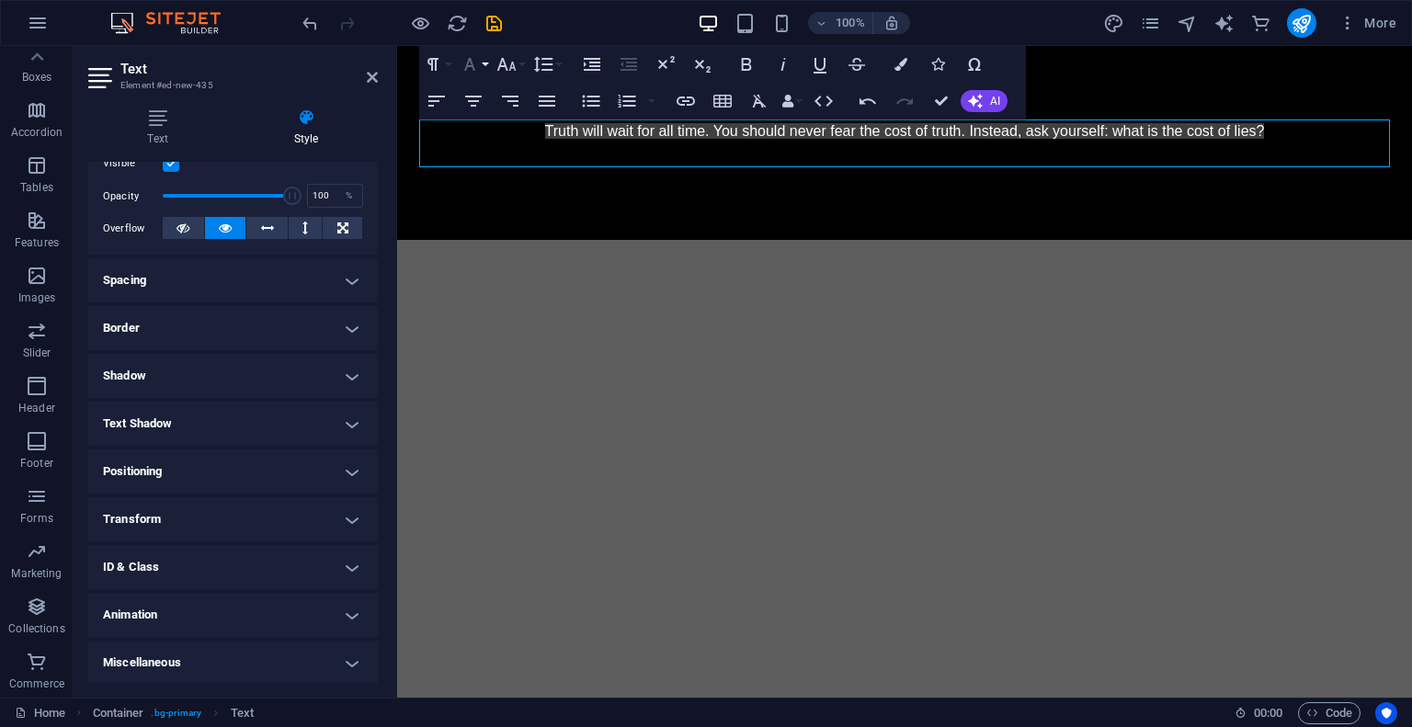
click at [485, 63] on button "Font Family" at bounding box center [473, 64] width 35 height 37
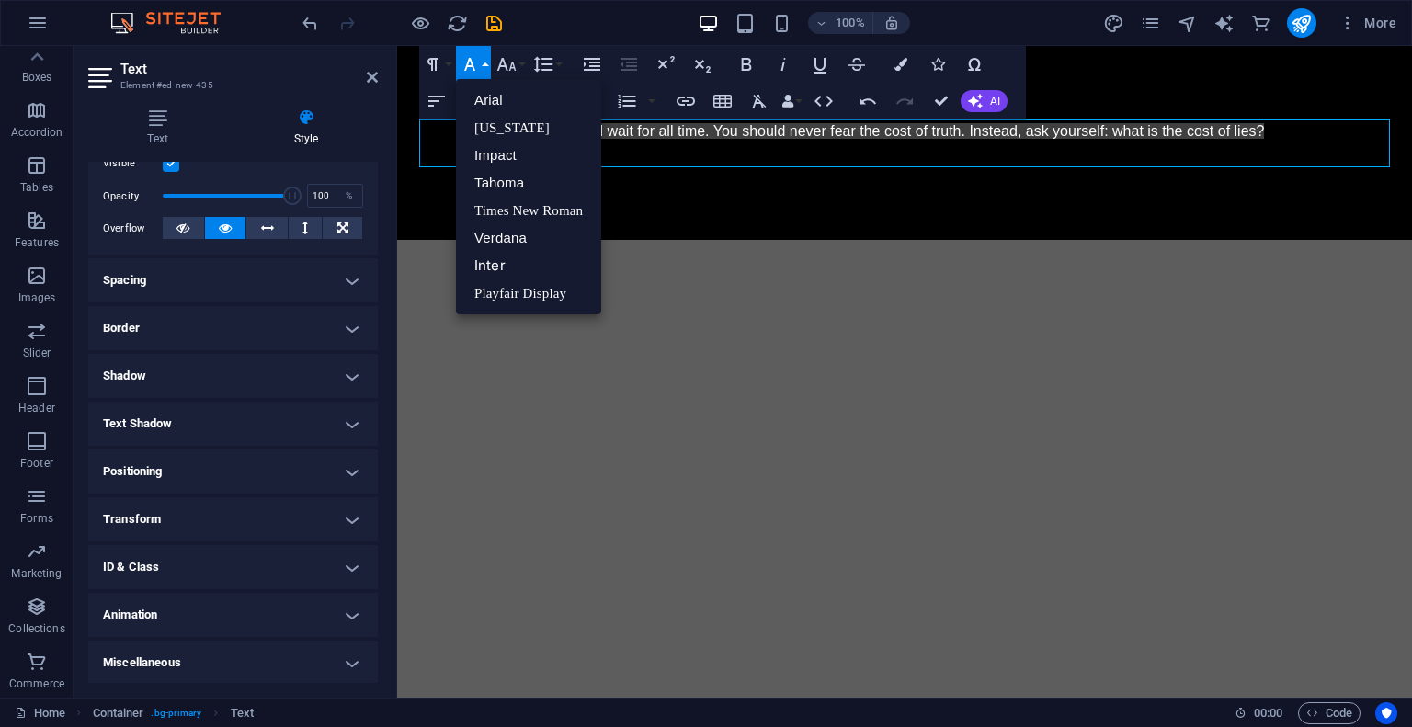
click at [485, 63] on button "Font Family" at bounding box center [473, 64] width 35 height 37
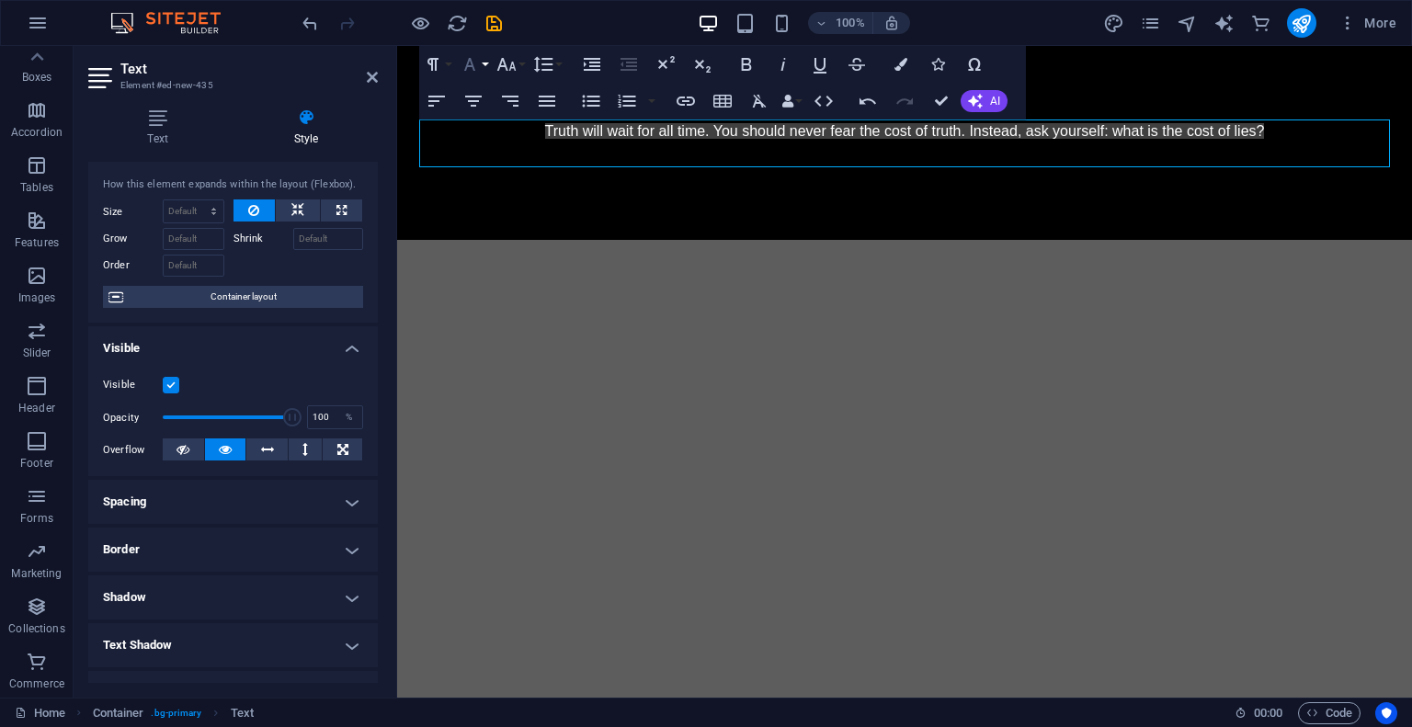
scroll to position [0, 0]
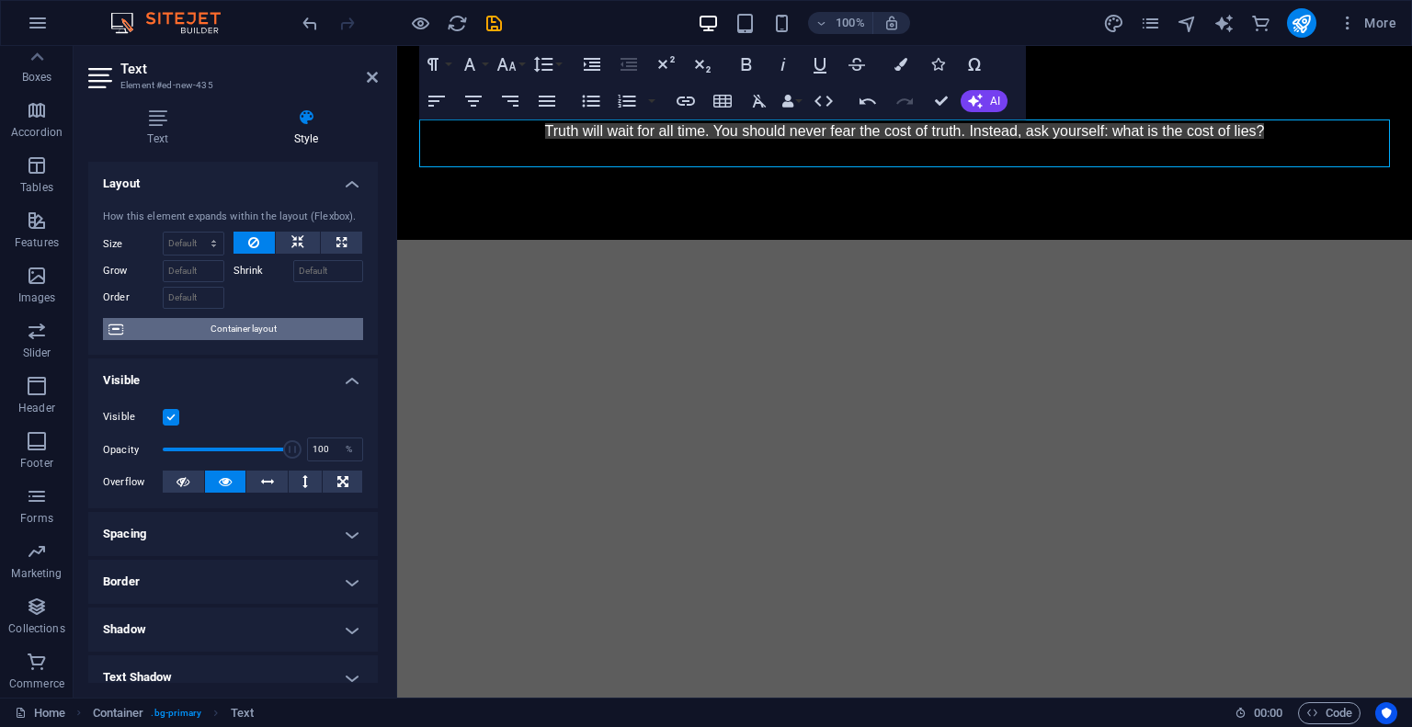
click at [211, 327] on span "Container layout" at bounding box center [243, 329] width 229 height 22
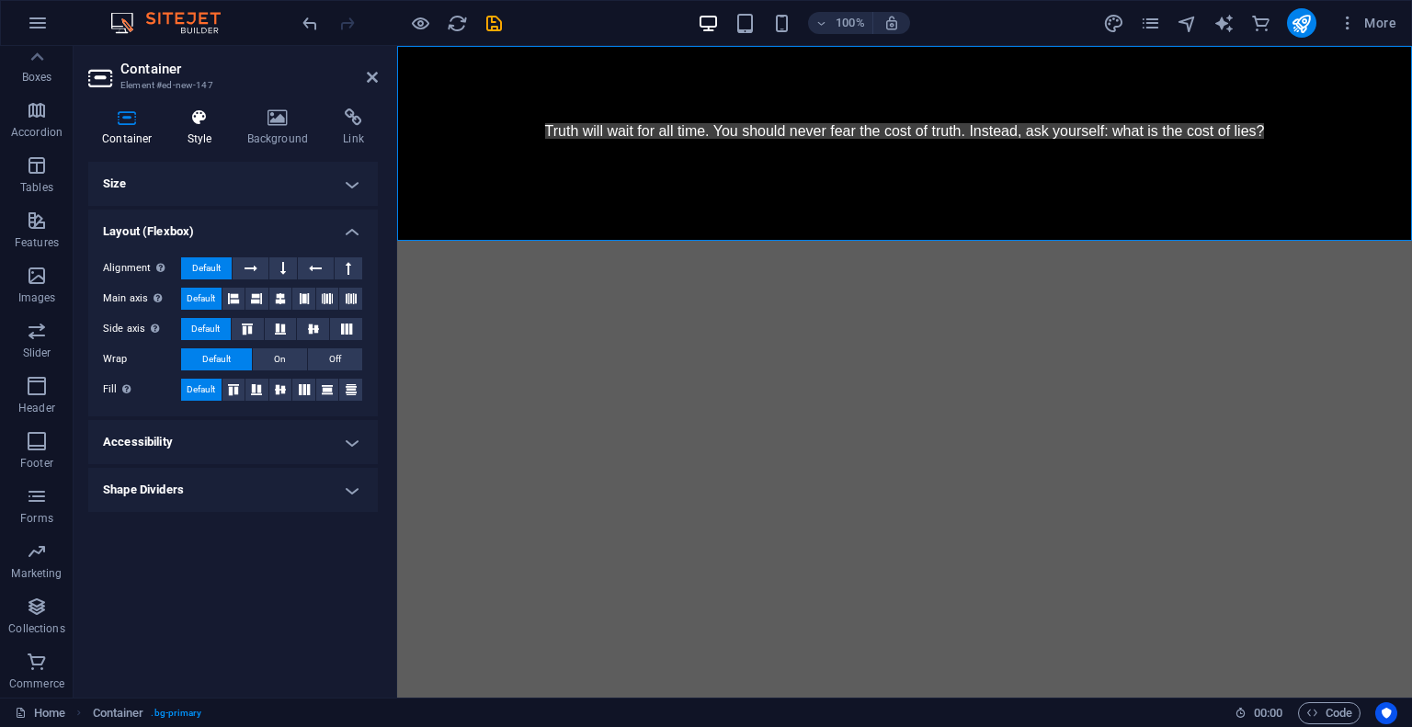
click at [203, 134] on h4 "Style" at bounding box center [204, 127] width 60 height 39
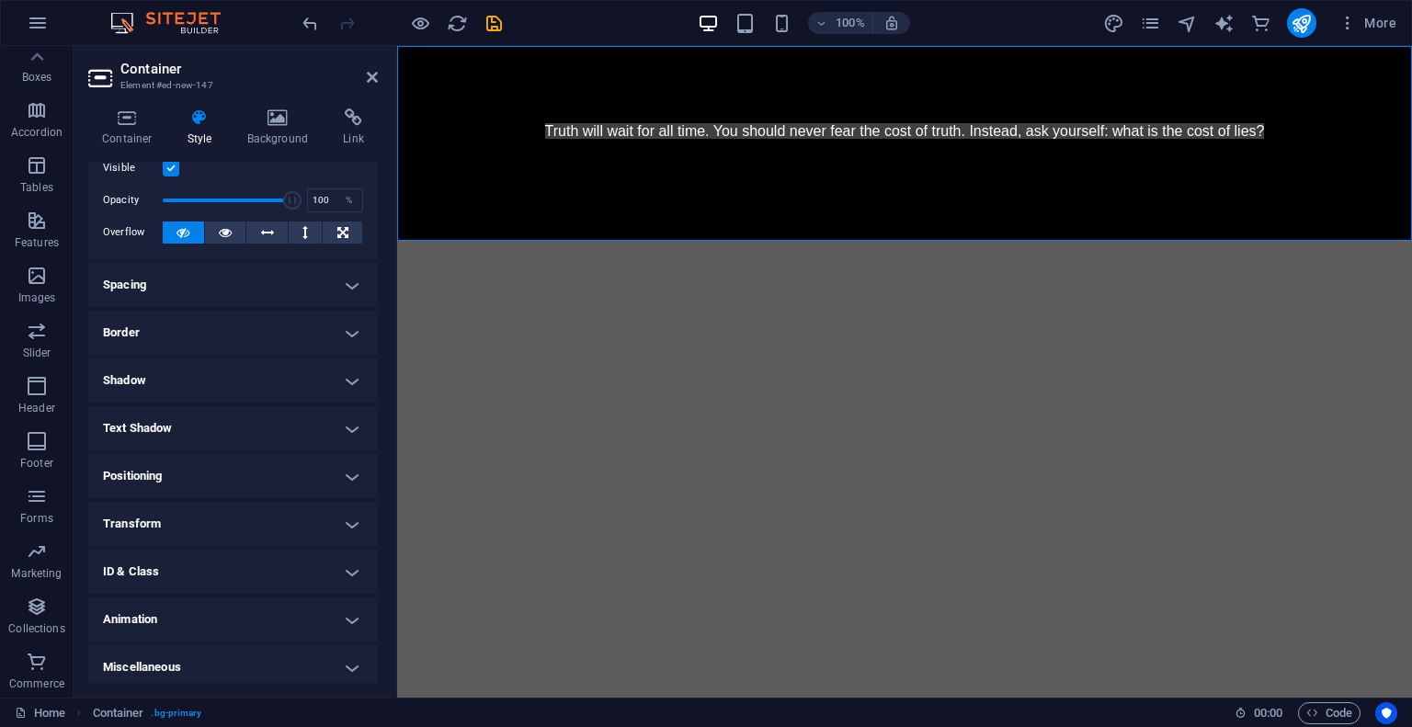
scroll to position [58, 0]
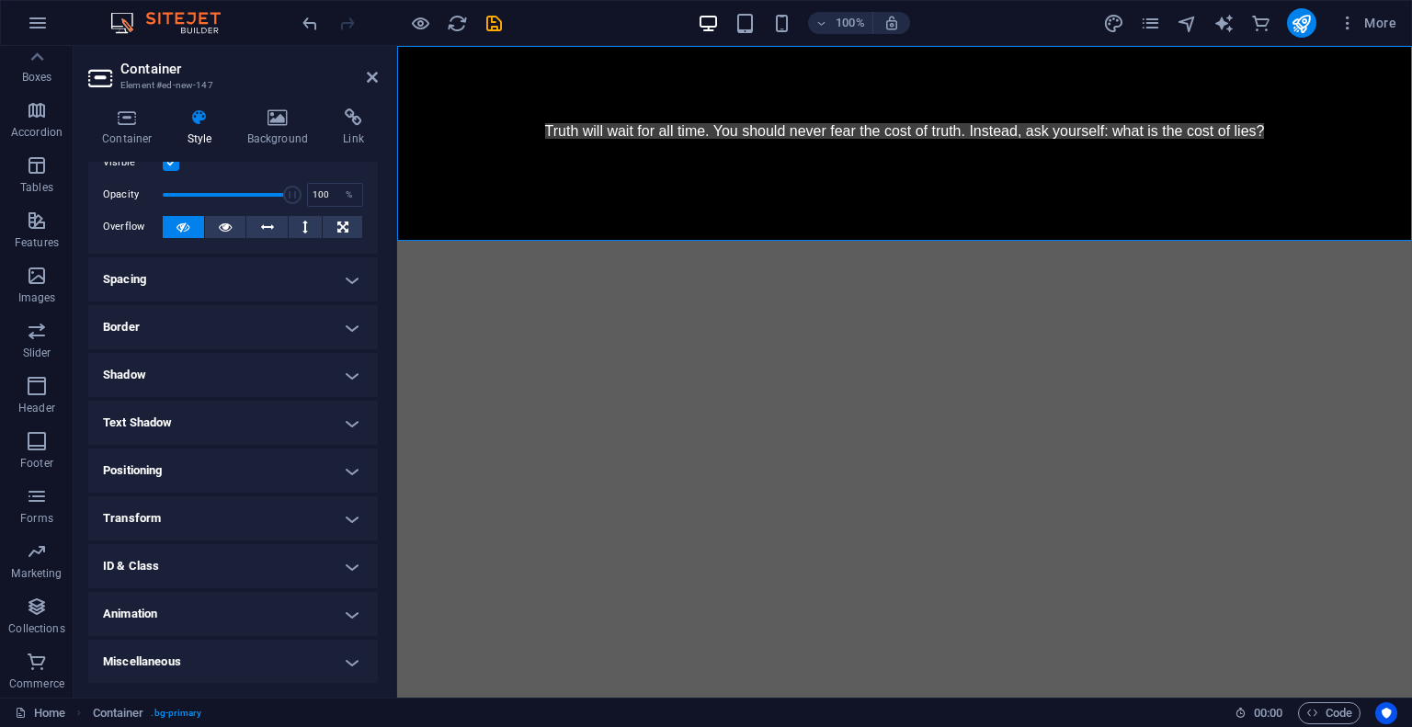
click at [199, 409] on h4 "Text Shadow" at bounding box center [233, 423] width 290 height 44
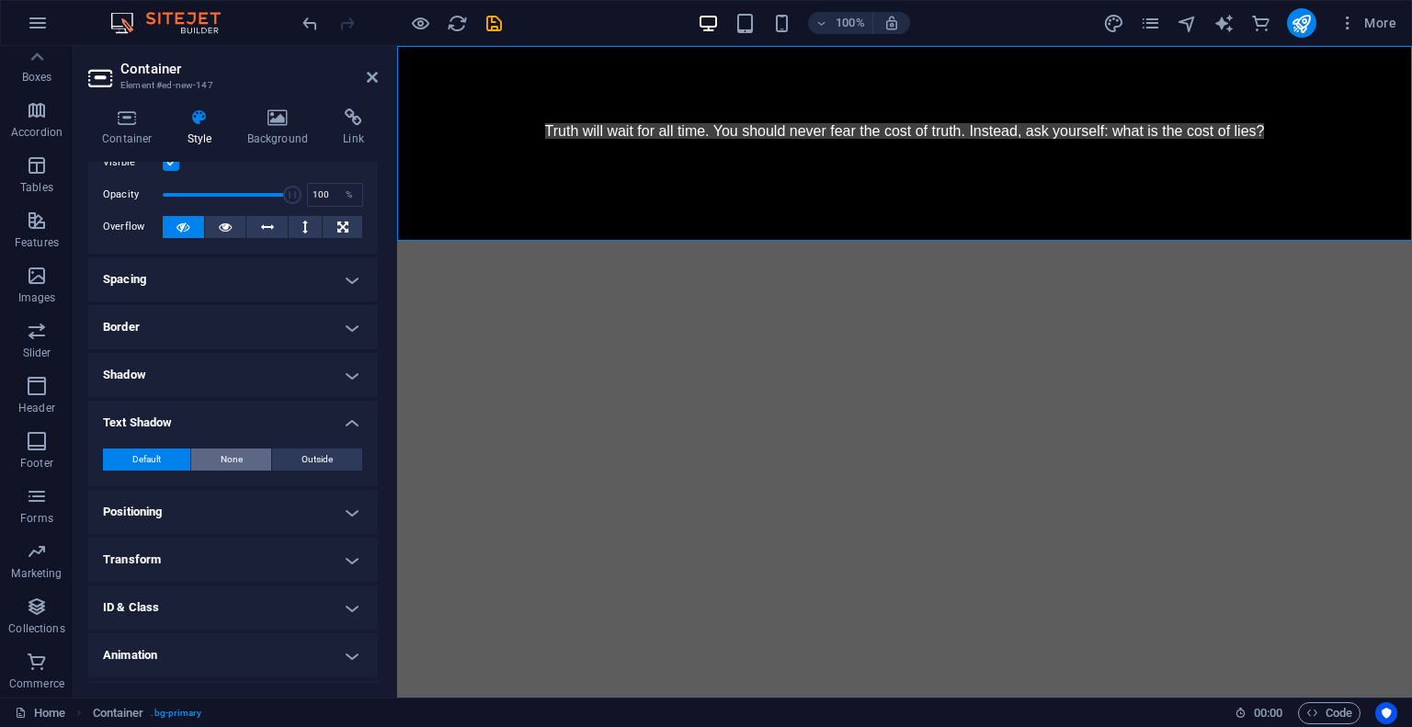
click at [227, 461] on span "None" at bounding box center [232, 460] width 22 height 22
click at [217, 385] on h4 "Shadow" at bounding box center [233, 375] width 290 height 44
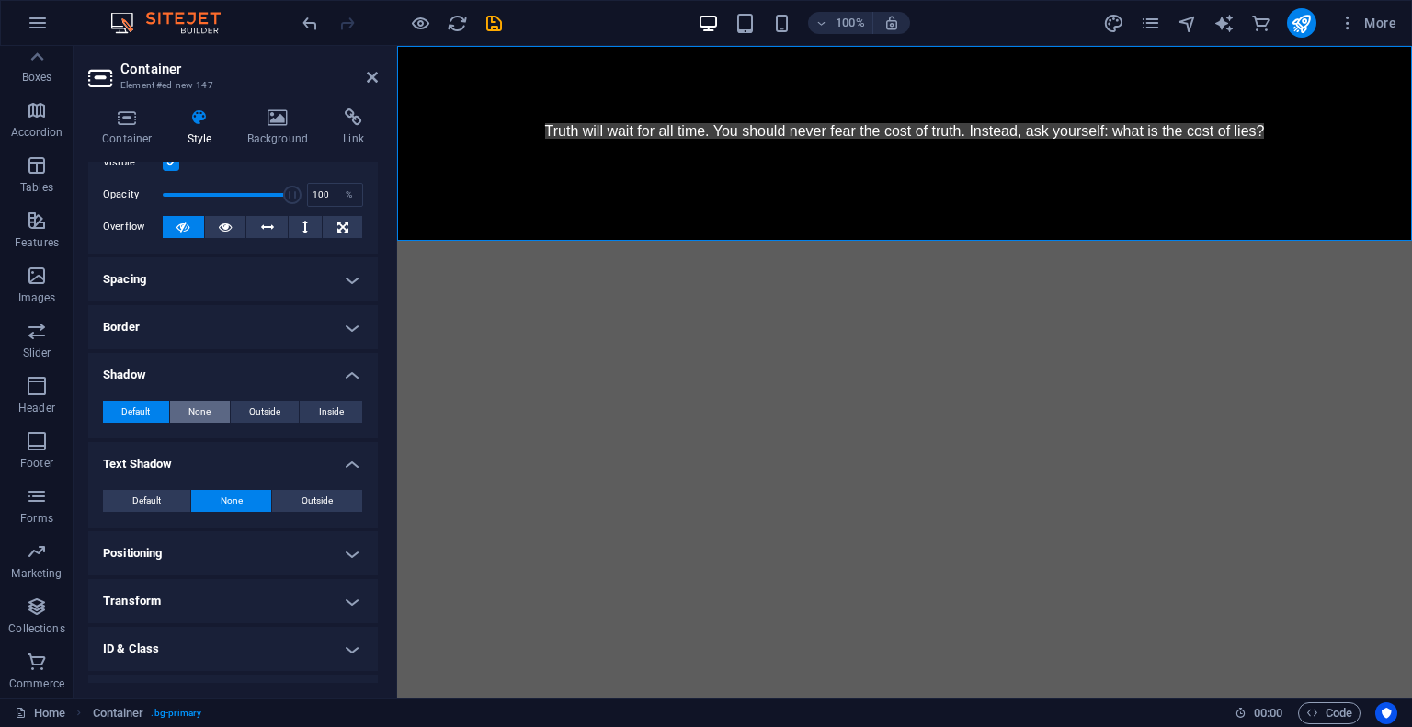
click at [210, 415] on button "None" at bounding box center [200, 412] width 60 height 22
click at [207, 320] on h4 "Border" at bounding box center [233, 327] width 290 height 44
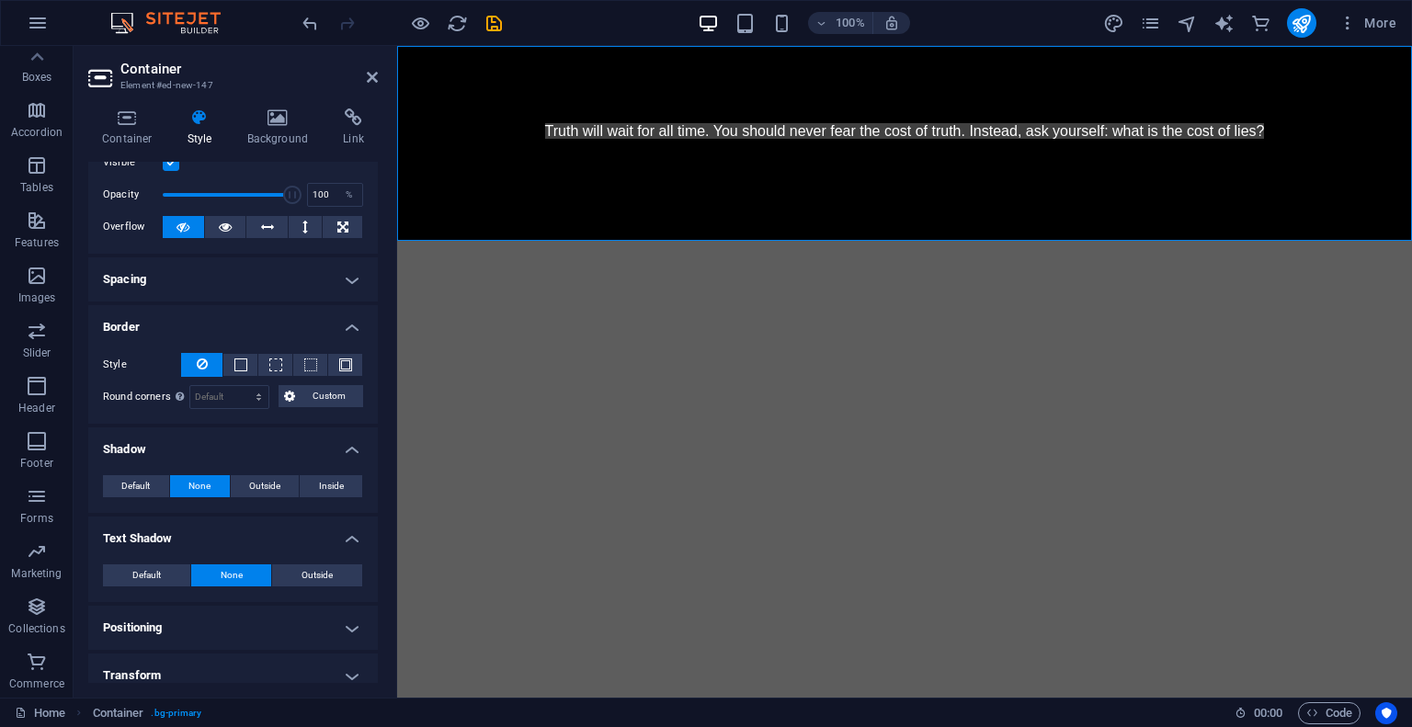
click at [209, 283] on h4 "Spacing" at bounding box center [233, 279] width 290 height 44
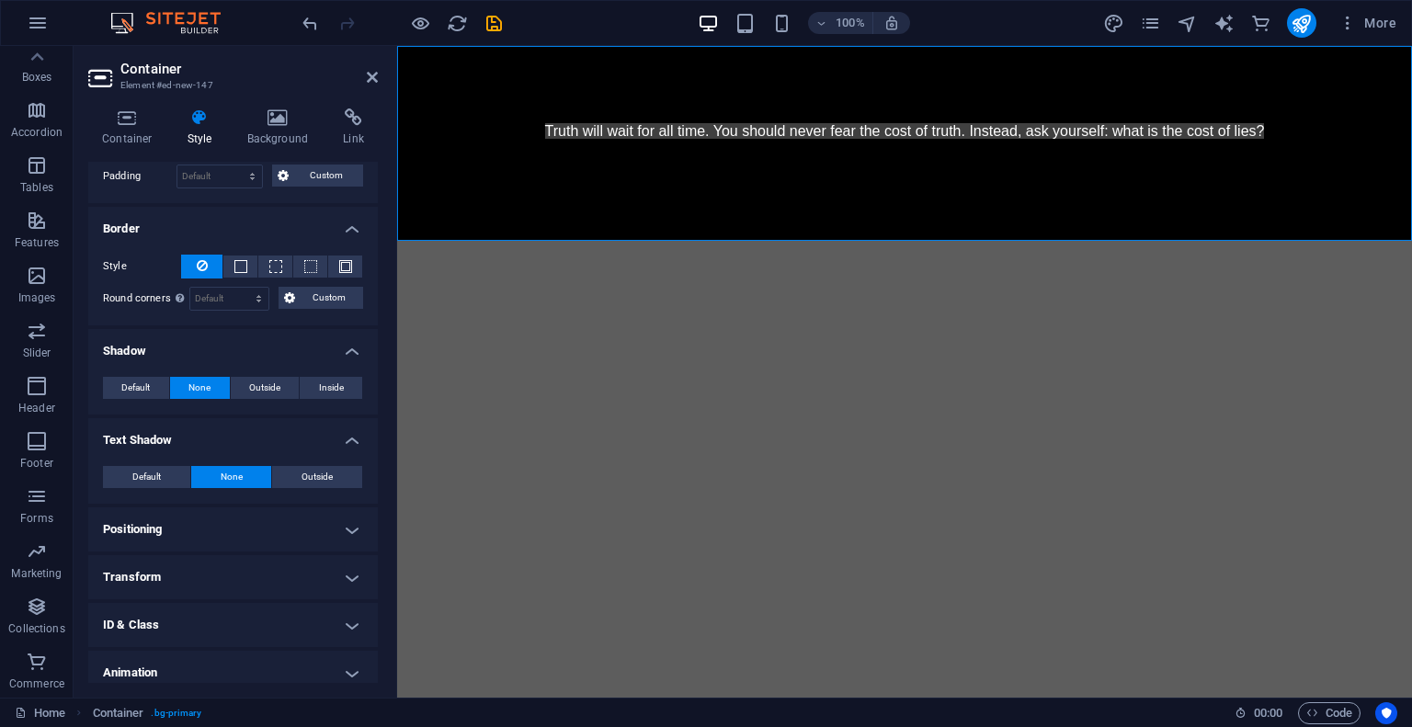
scroll to position [288, 0]
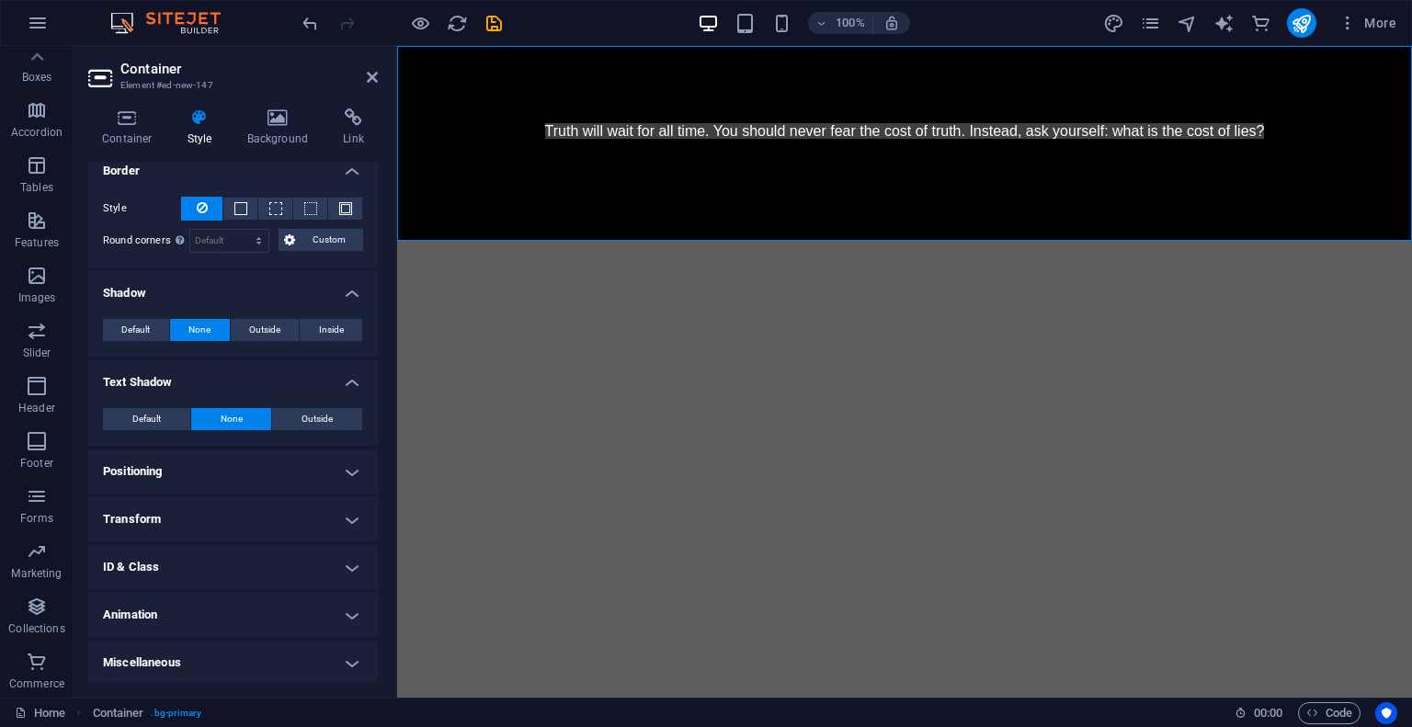
click at [188, 468] on h4 "Positioning" at bounding box center [233, 472] width 290 height 44
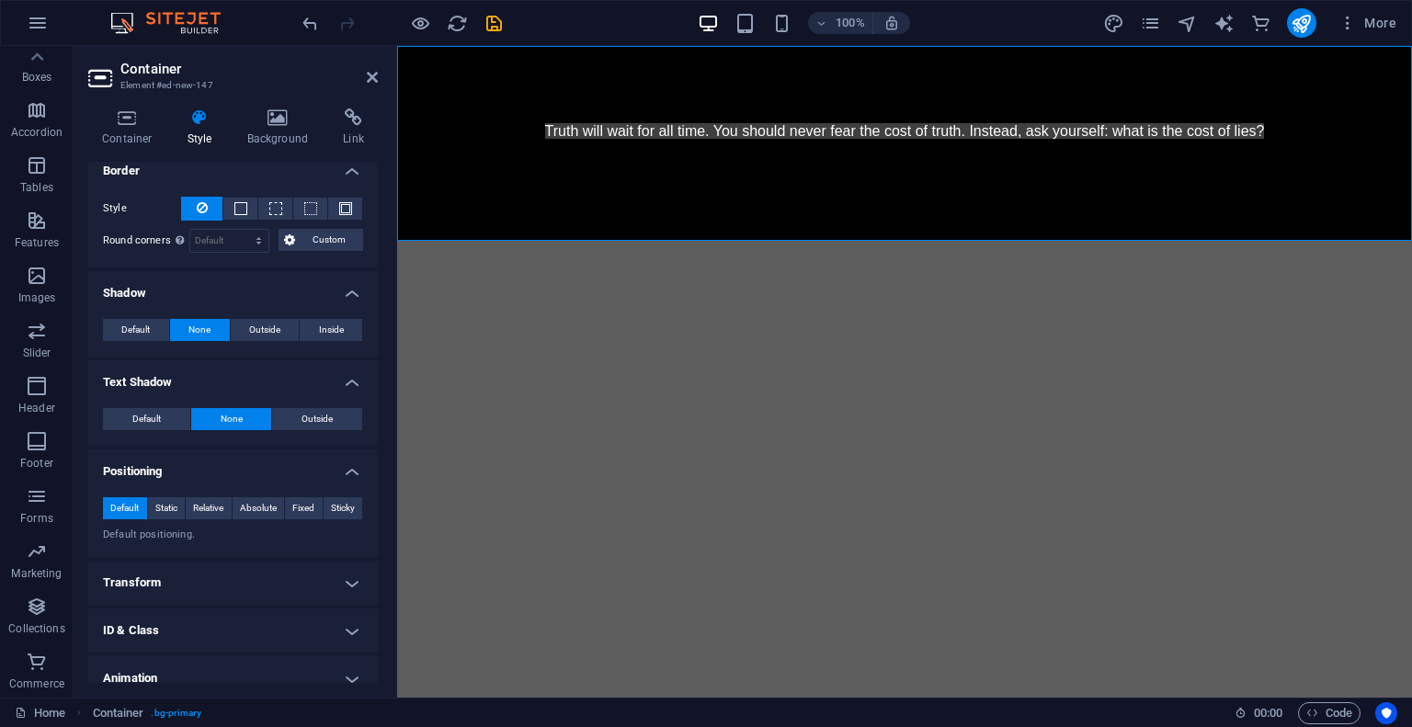
scroll to position [351, 0]
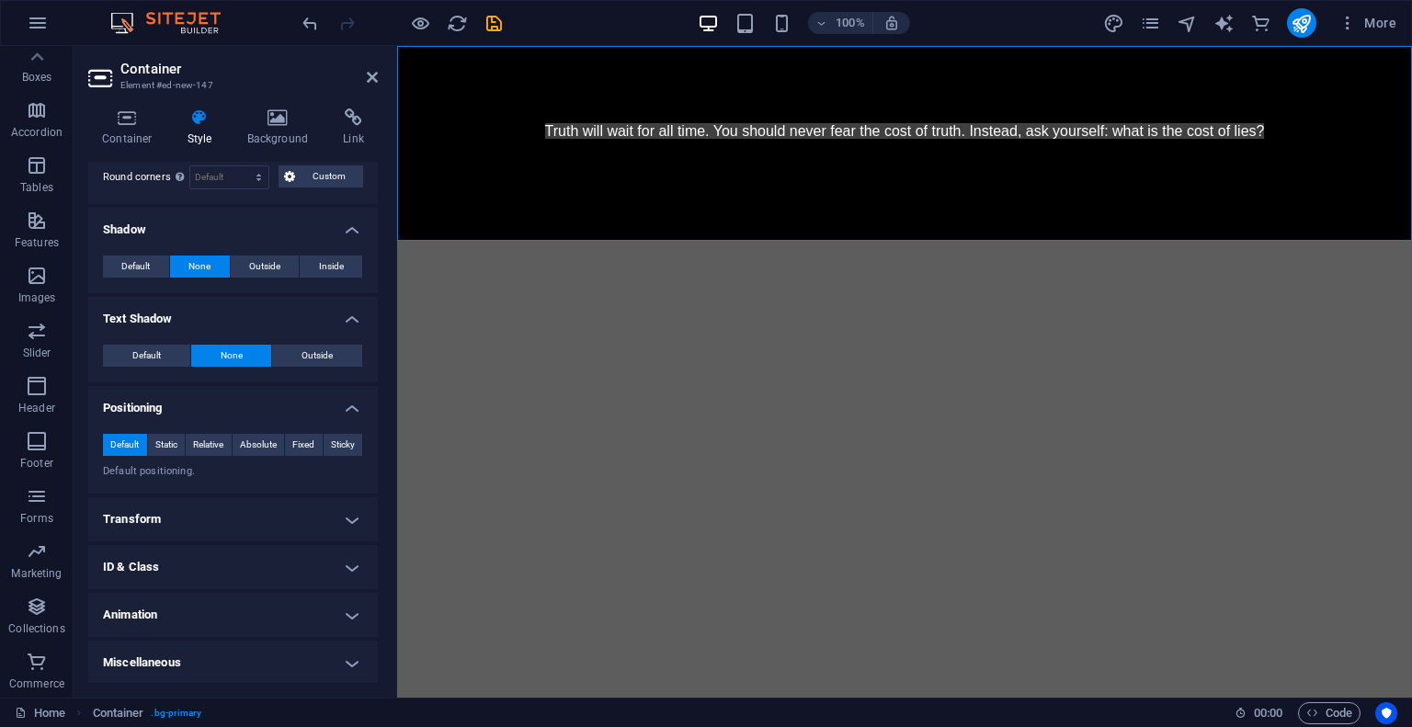
click at [181, 527] on h4 "Transform" at bounding box center [233, 519] width 290 height 44
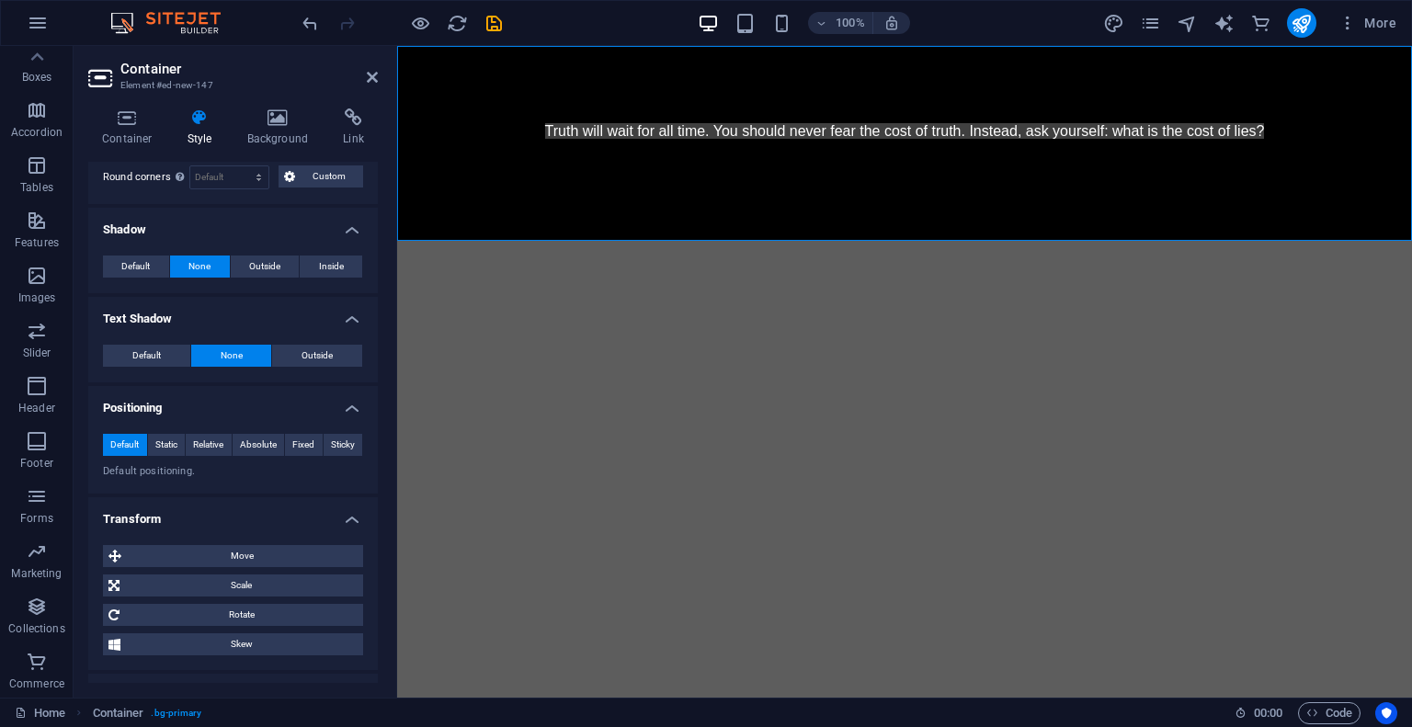
scroll to position [480, 0]
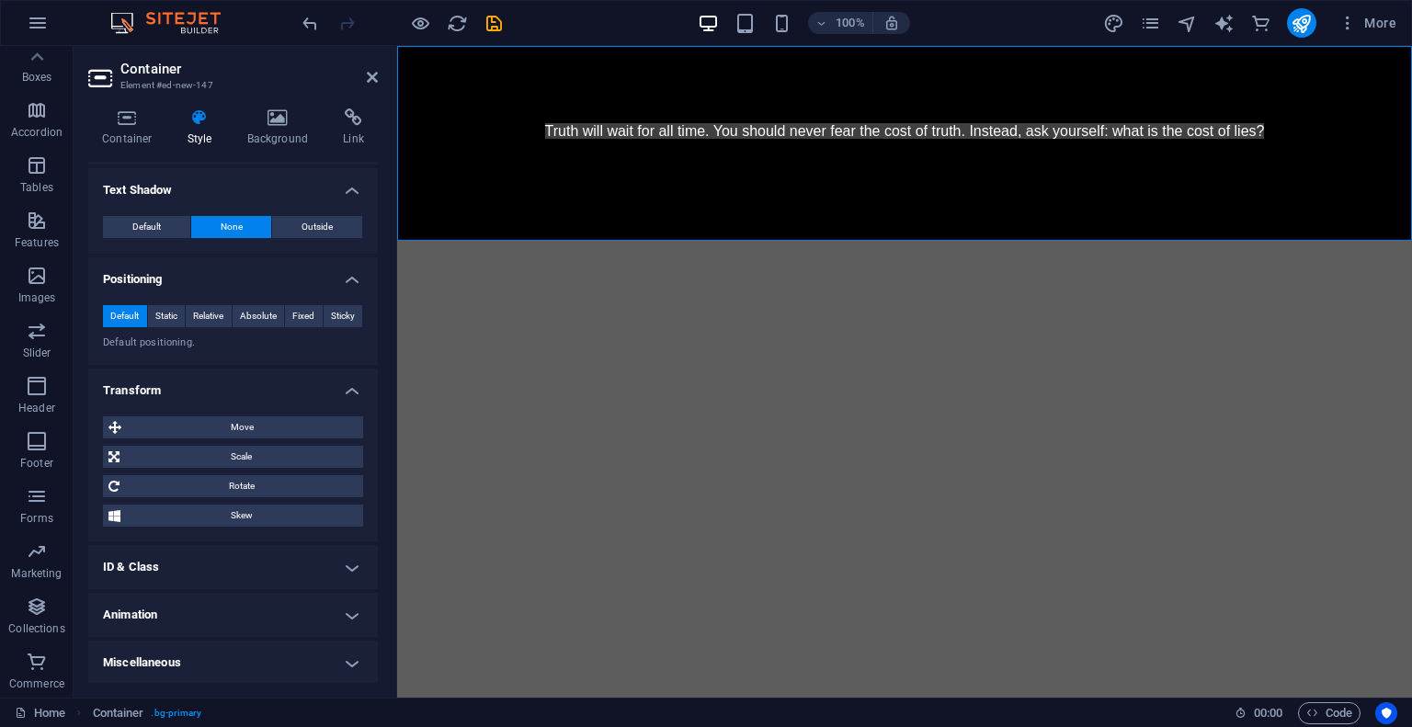
click at [171, 654] on h4 "Miscellaneous" at bounding box center [233, 663] width 290 height 44
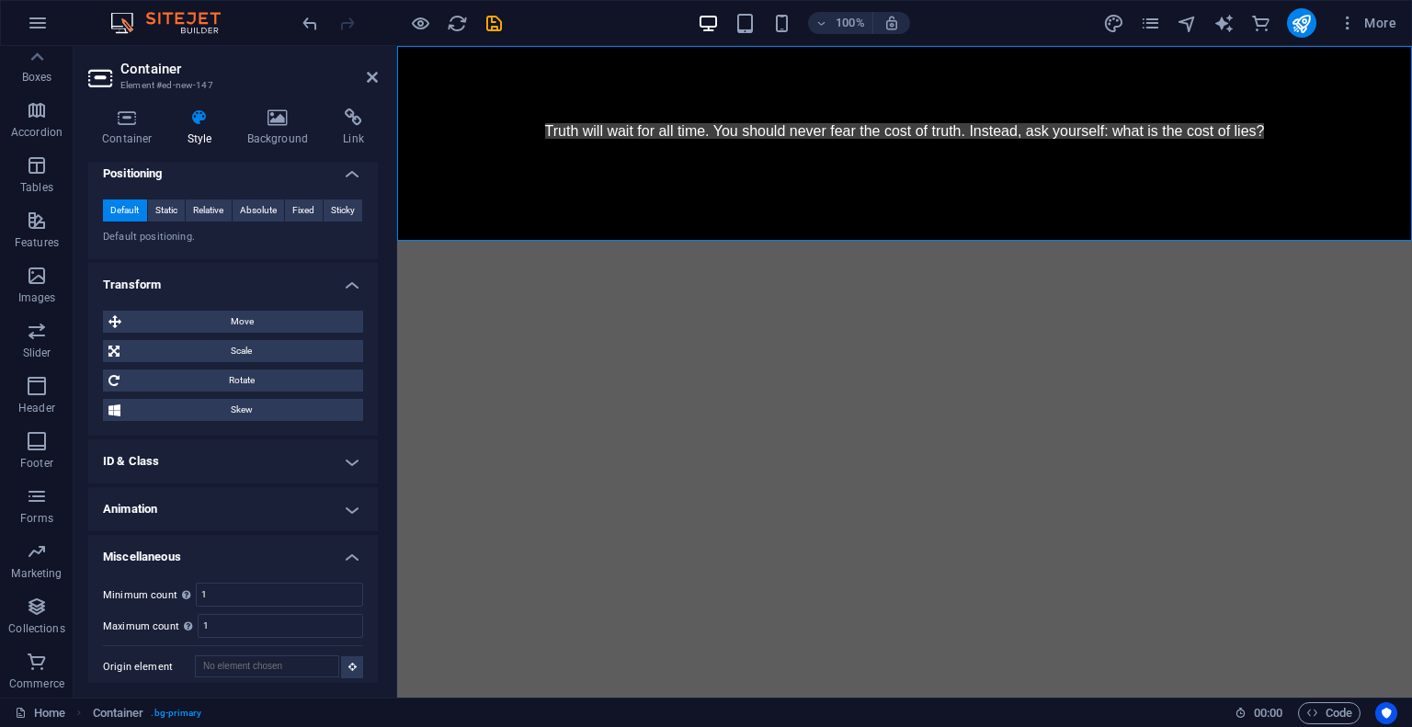
scroll to position [0, 0]
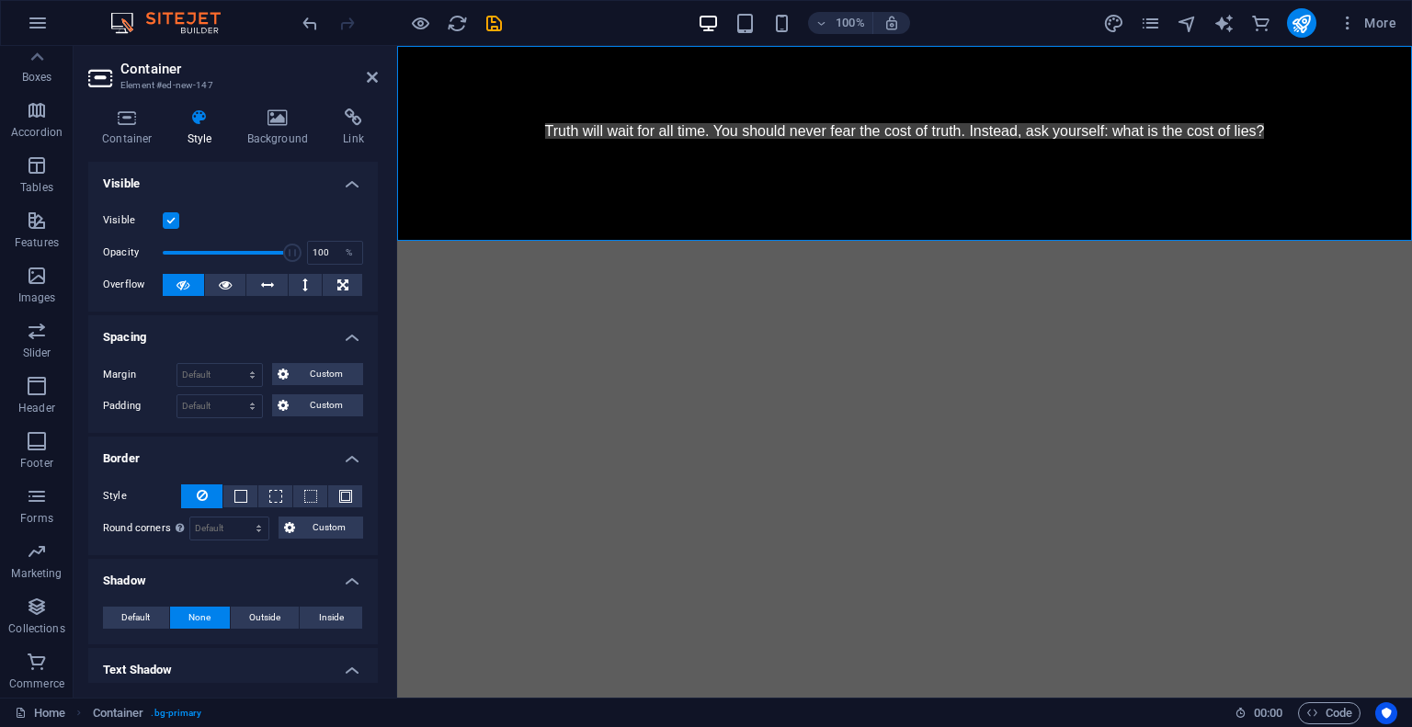
click at [172, 218] on label at bounding box center [171, 220] width 17 height 17
click at [0, 0] on input "Visible" at bounding box center [0, 0] width 0 height 0
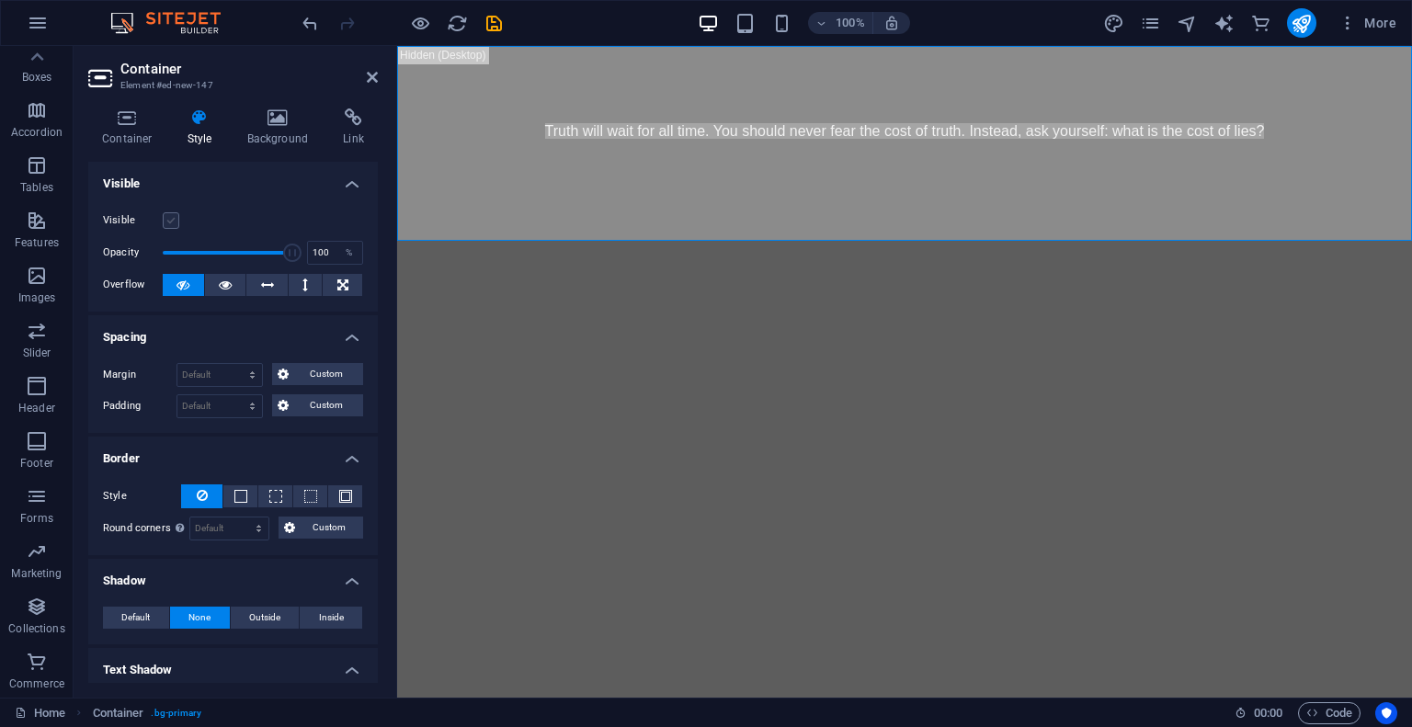
click at [172, 218] on label at bounding box center [171, 220] width 17 height 17
click at [0, 0] on input "Visible" at bounding box center [0, 0] width 0 height 0
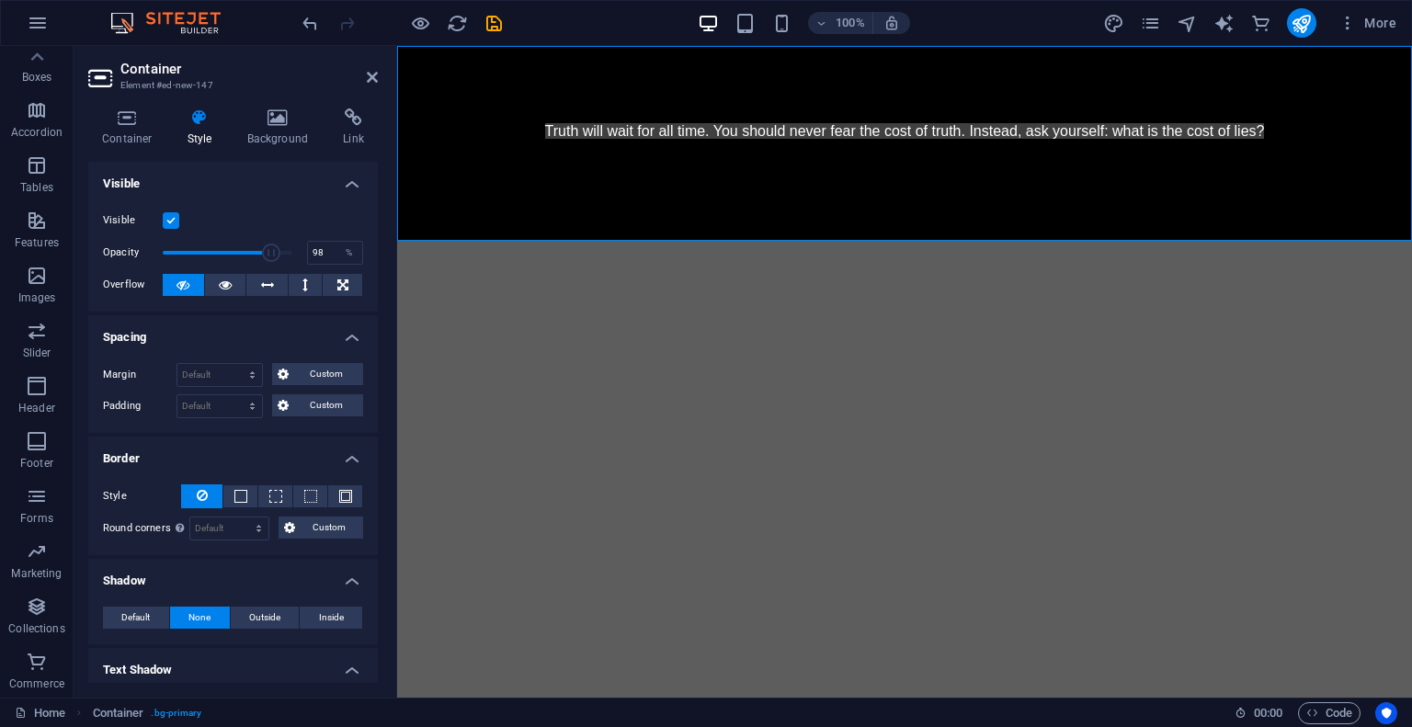
type input "100"
drag, startPoint x: 287, startPoint y: 250, endPoint x: 305, endPoint y: 248, distance: 18.5
click at [305, 248] on div "Opacity 100 %" at bounding box center [233, 253] width 260 height 28
click at [225, 289] on icon at bounding box center [225, 285] width 13 height 22
click at [262, 290] on icon at bounding box center [267, 285] width 13 height 22
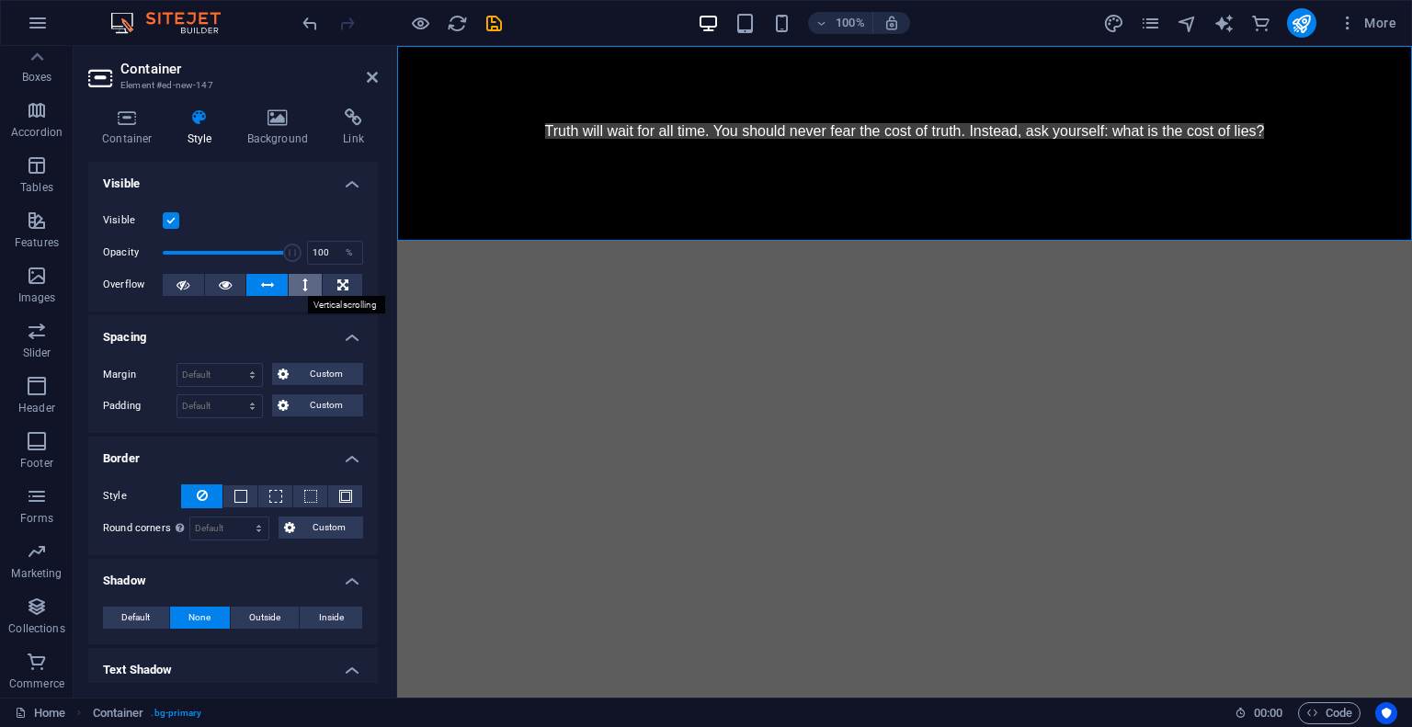
click at [291, 290] on button at bounding box center [306, 285] width 34 height 22
click at [187, 288] on icon at bounding box center [182, 285] width 13 height 22
click at [243, 495] on span at bounding box center [240, 496] width 13 height 13
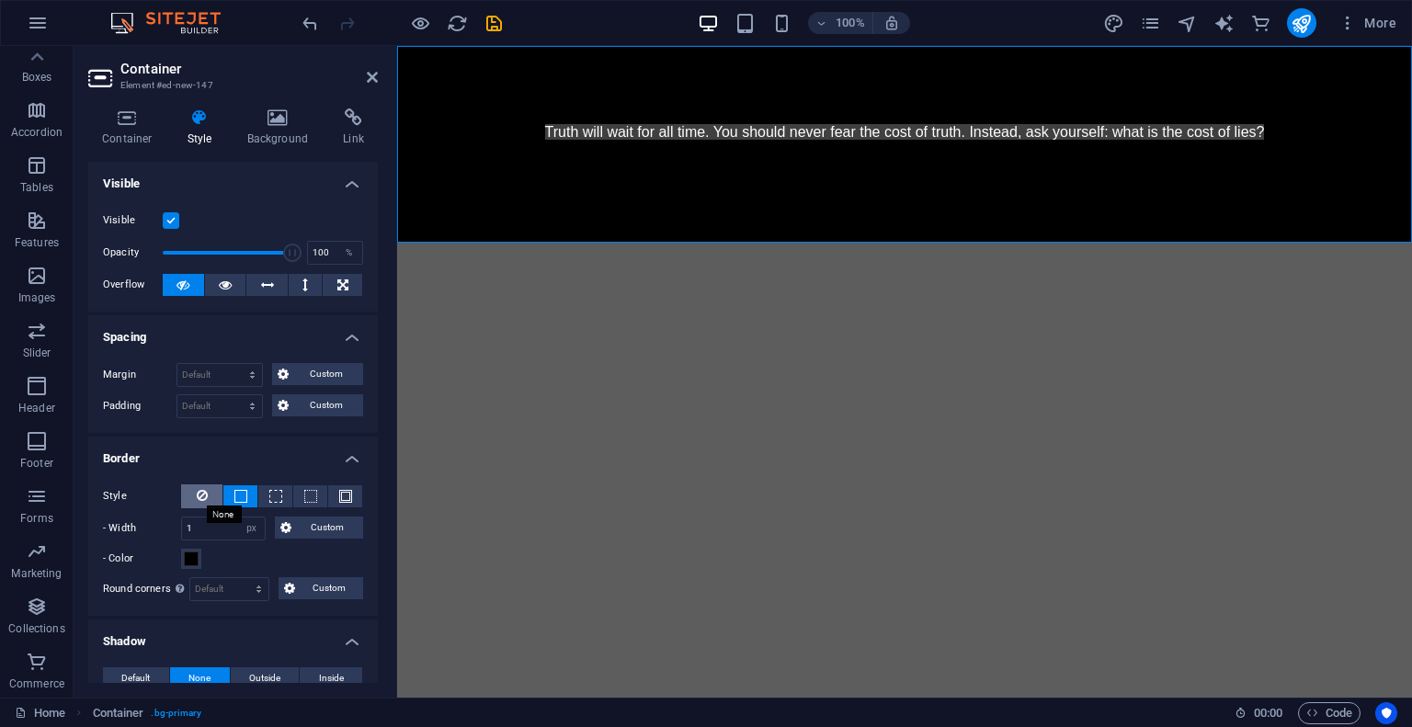
click at [204, 495] on icon at bounding box center [202, 495] width 11 height 22
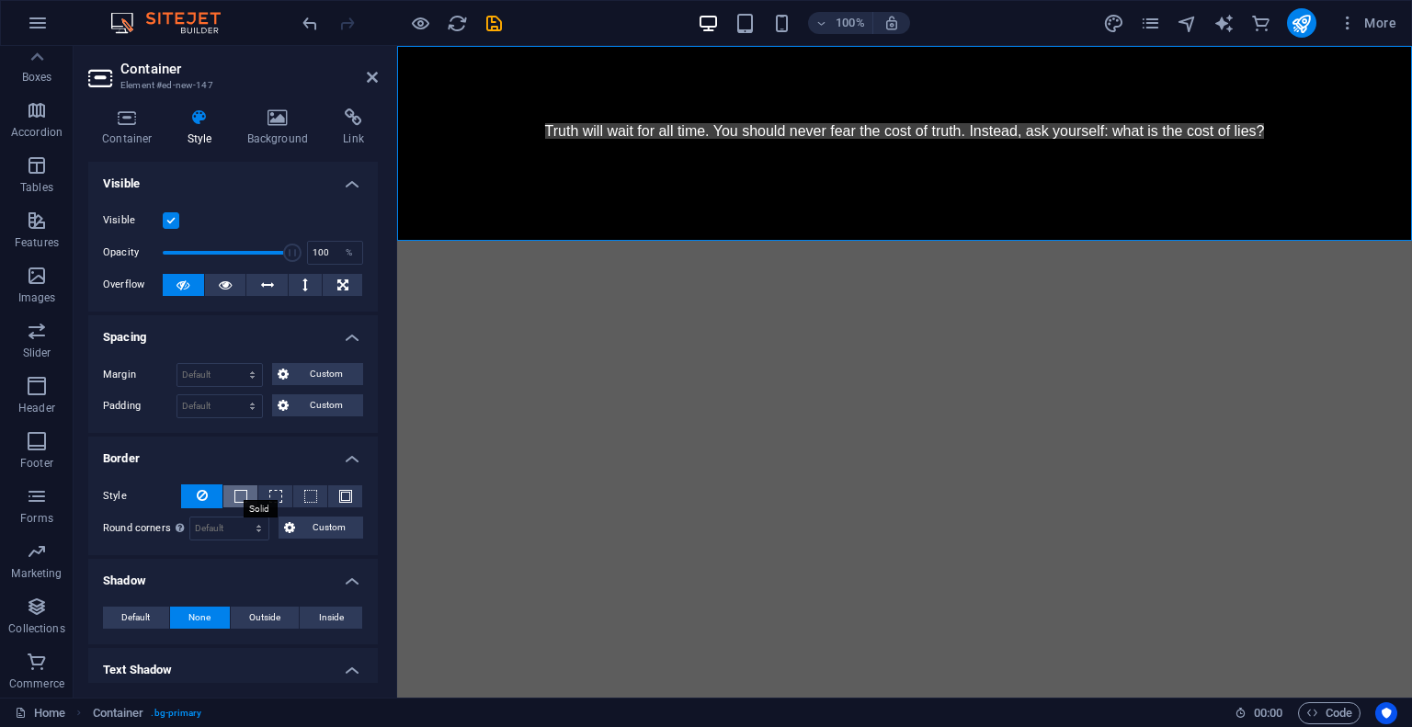
click at [240, 495] on span at bounding box center [240, 496] width 13 height 13
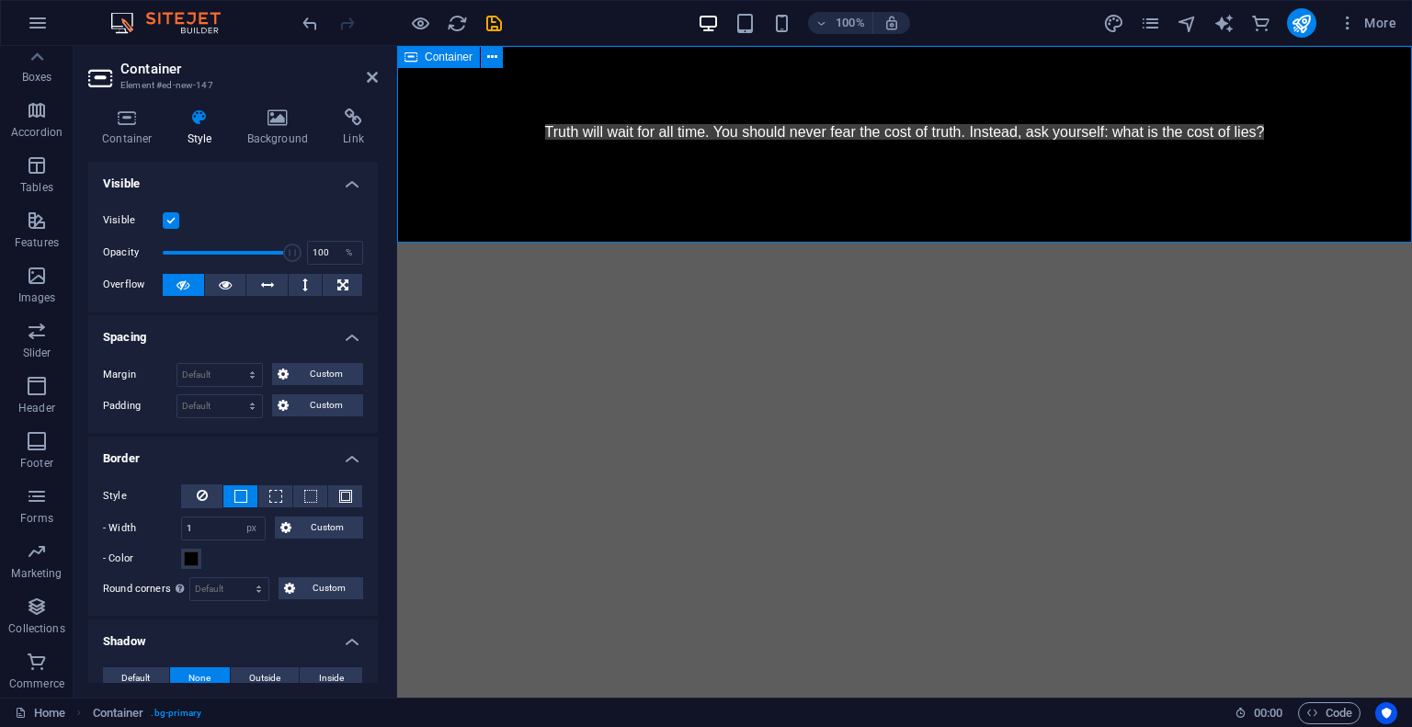
click at [512, 208] on div "Truth will wait for all time. You should never fear the cost of truth. Instead,…" at bounding box center [904, 144] width 1015 height 196
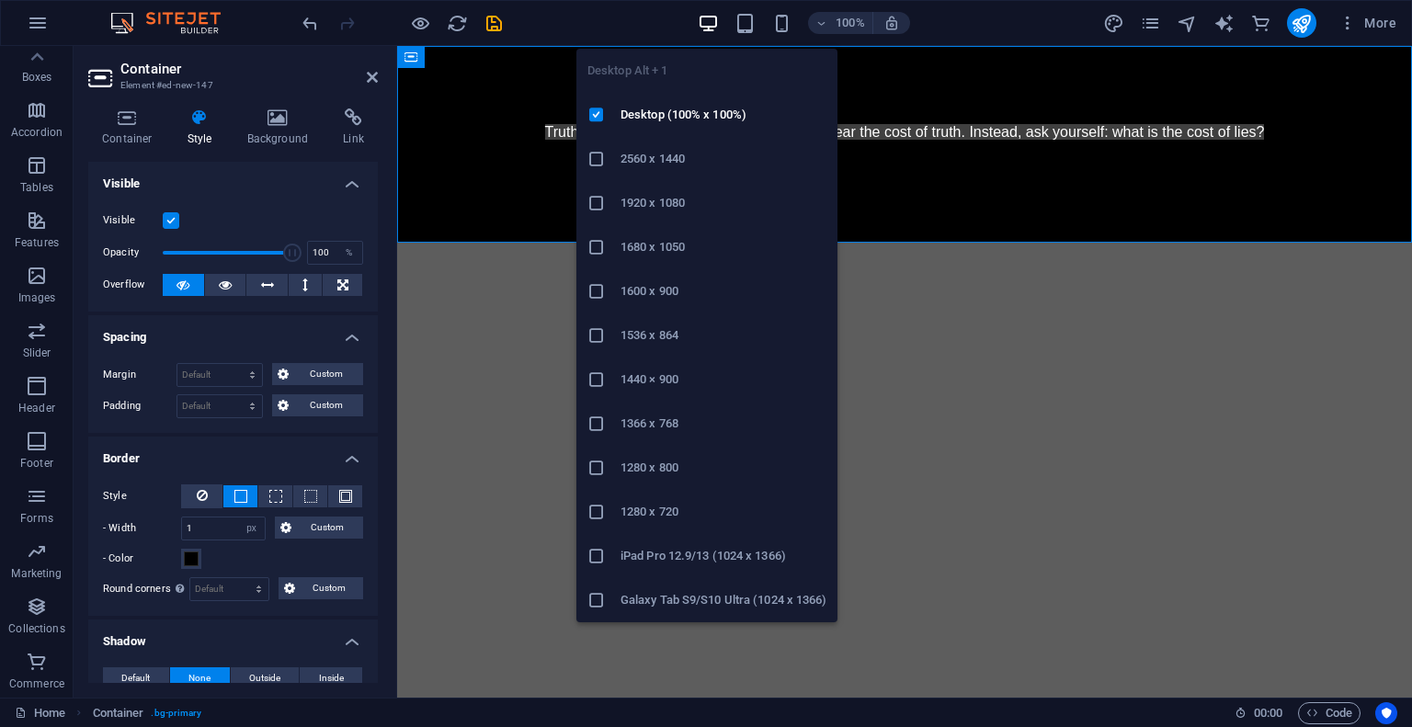
click at [714, 27] on icon "button" at bounding box center [708, 23] width 21 height 21
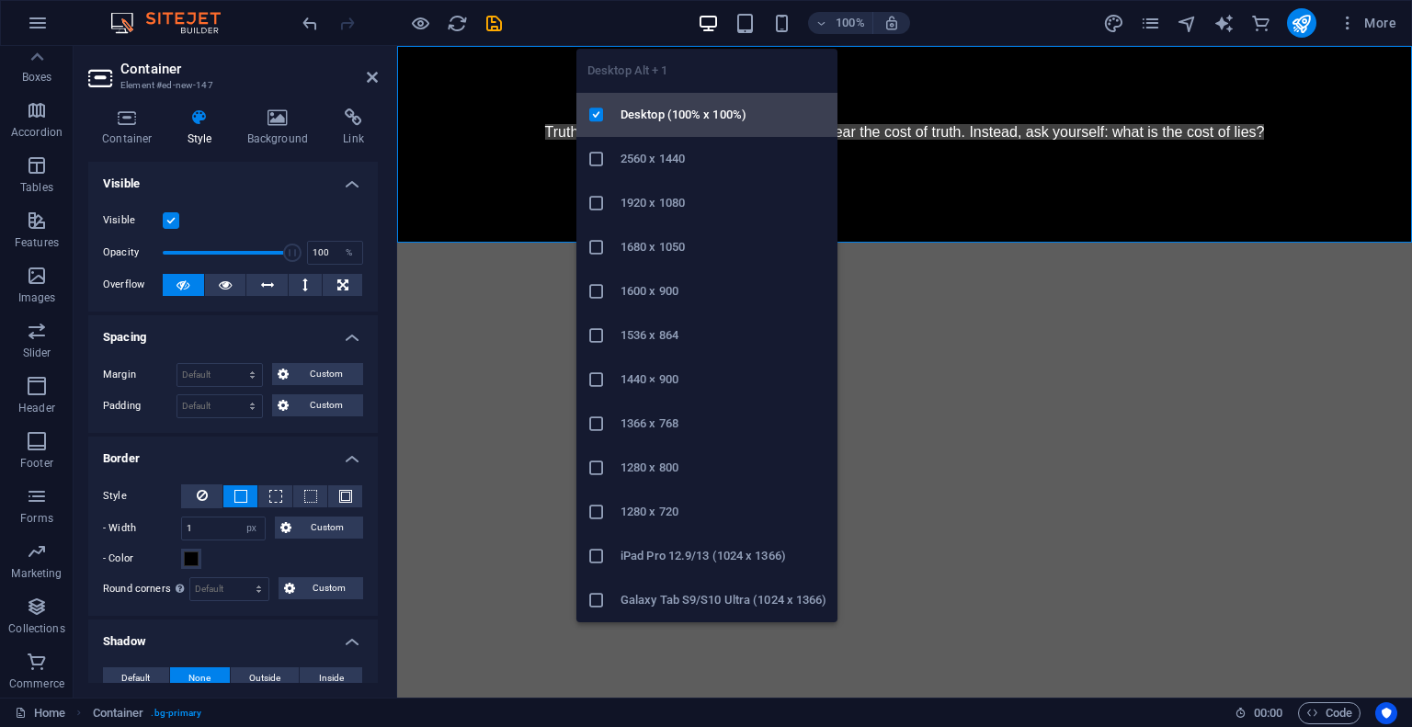
click at [671, 120] on h6 "Desktop (100% x 100%)" at bounding box center [724, 115] width 206 height 22
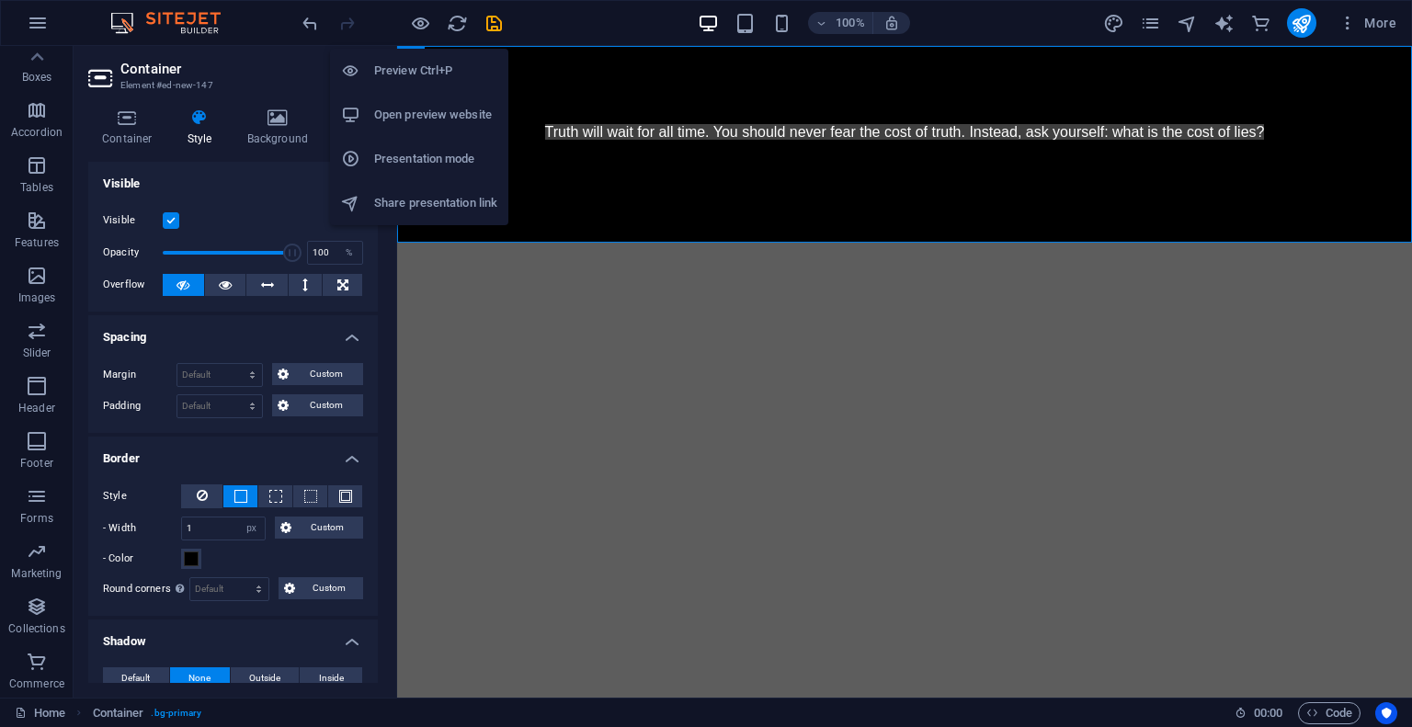
click at [404, 70] on h6 "Preview Ctrl+P" at bounding box center [435, 71] width 123 height 22
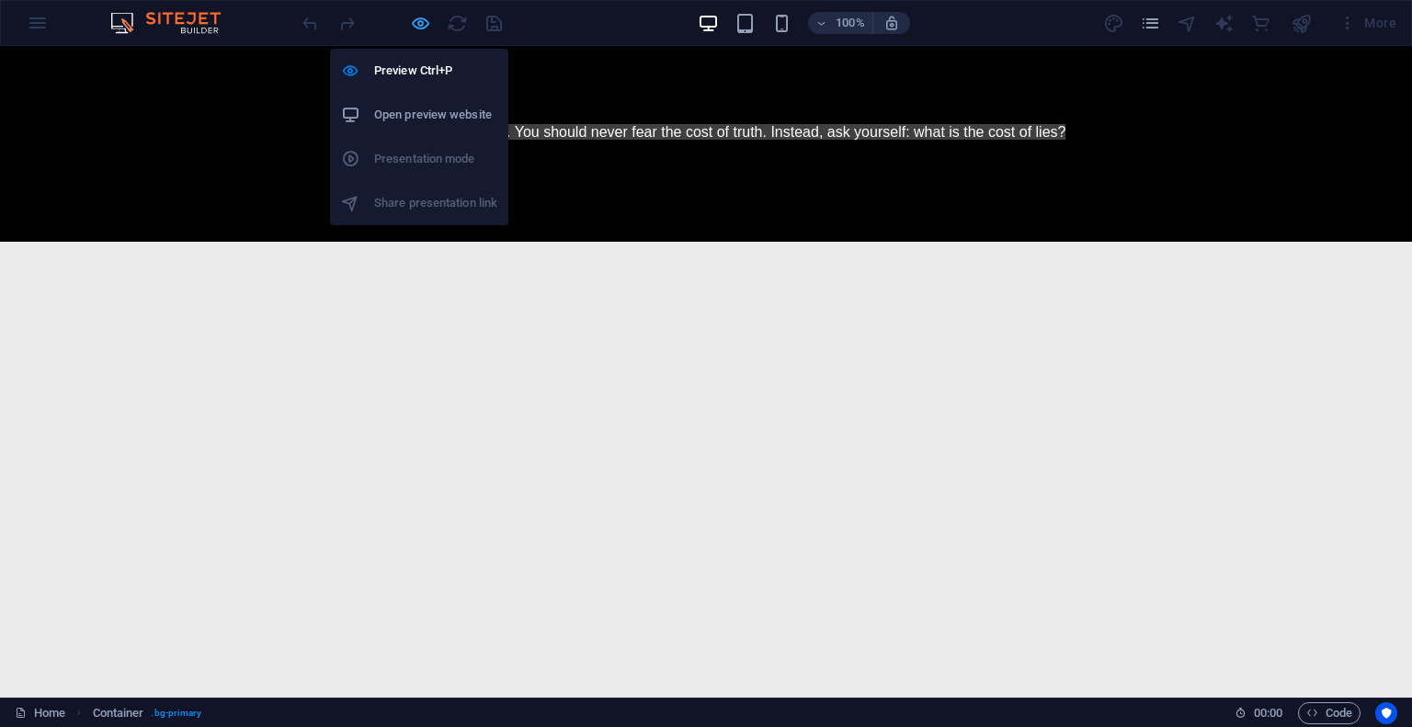
click at [416, 20] on icon "button" at bounding box center [420, 23] width 21 height 21
select select "px"
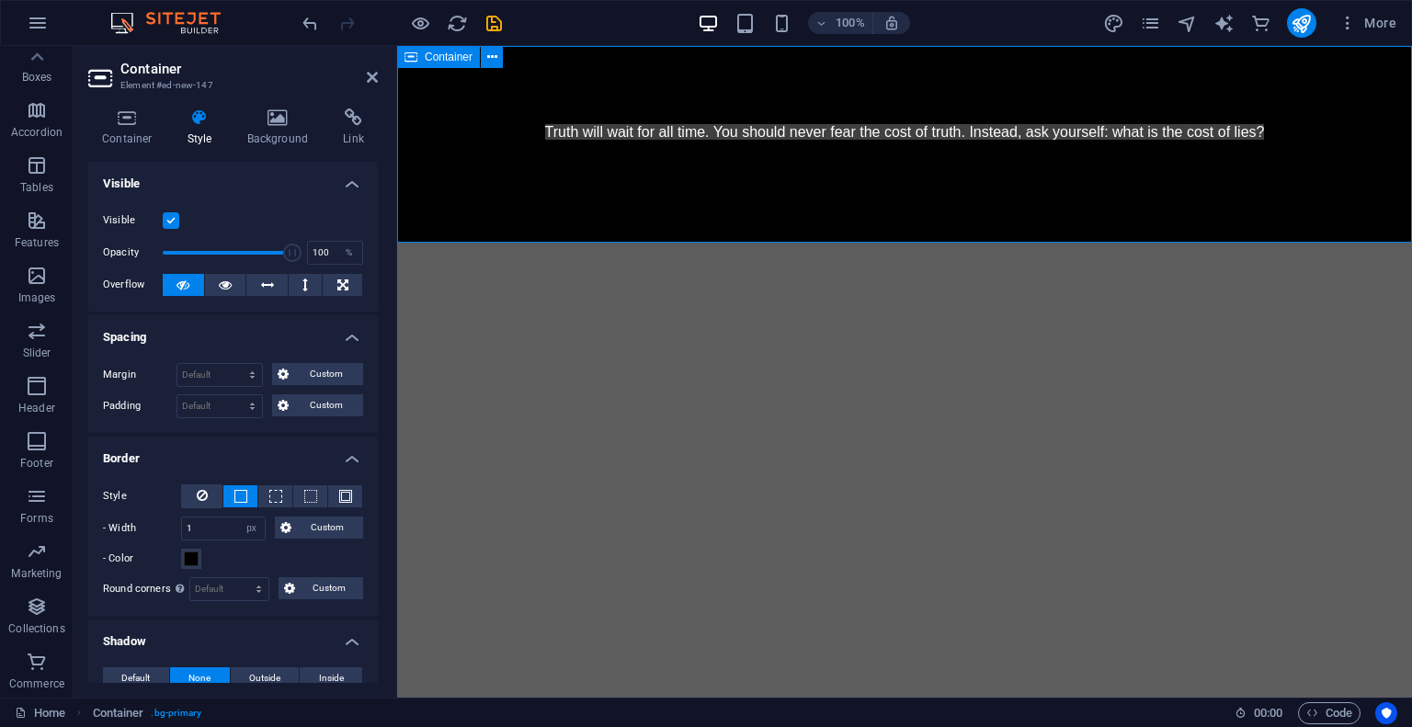
click at [598, 171] on div "Truth will wait for all time. You should never fear the cost of truth. Instead,…" at bounding box center [904, 144] width 1015 height 196
click at [608, 136] on div "Truth will wait for all time. You should never fear the cost of truth. Instead,…" at bounding box center [904, 143] width 969 height 47
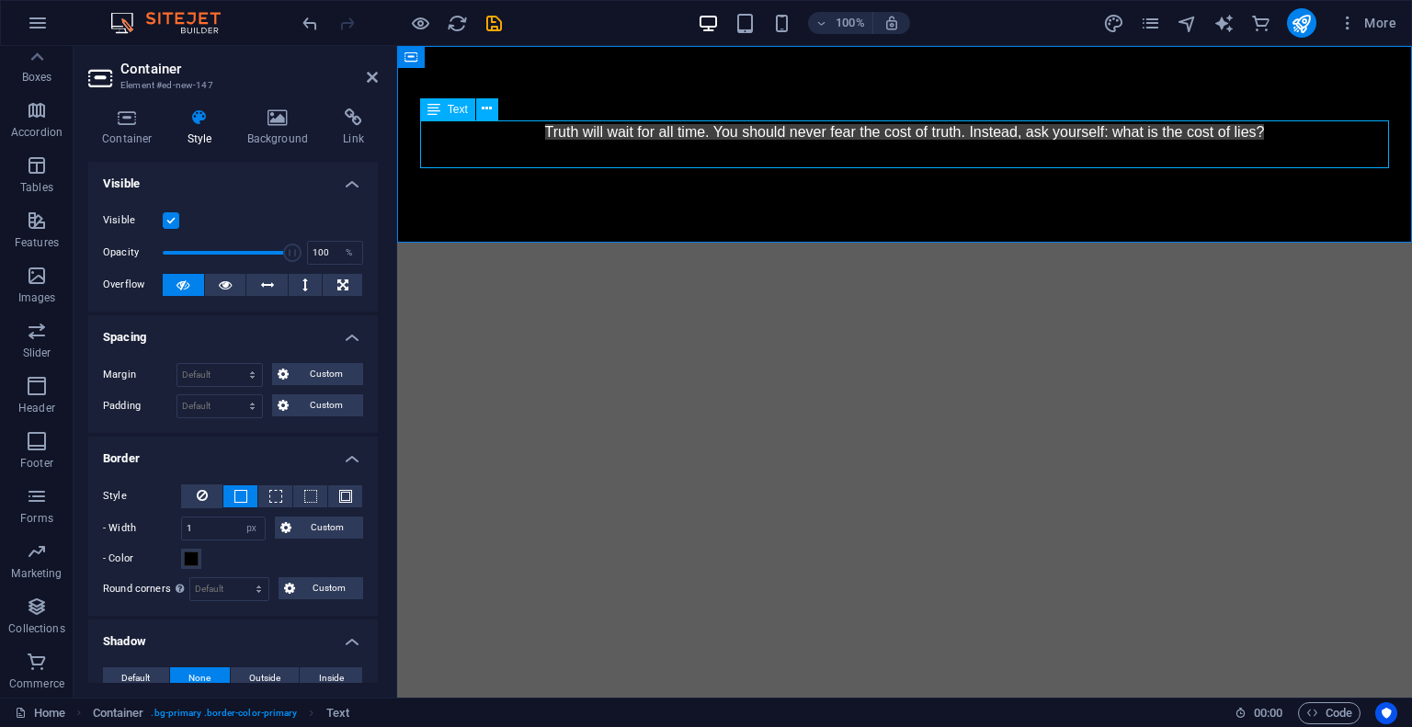
click at [608, 136] on div "Truth will wait for all time. You should never fear the cost of truth. Instead,…" at bounding box center [904, 143] width 969 height 47
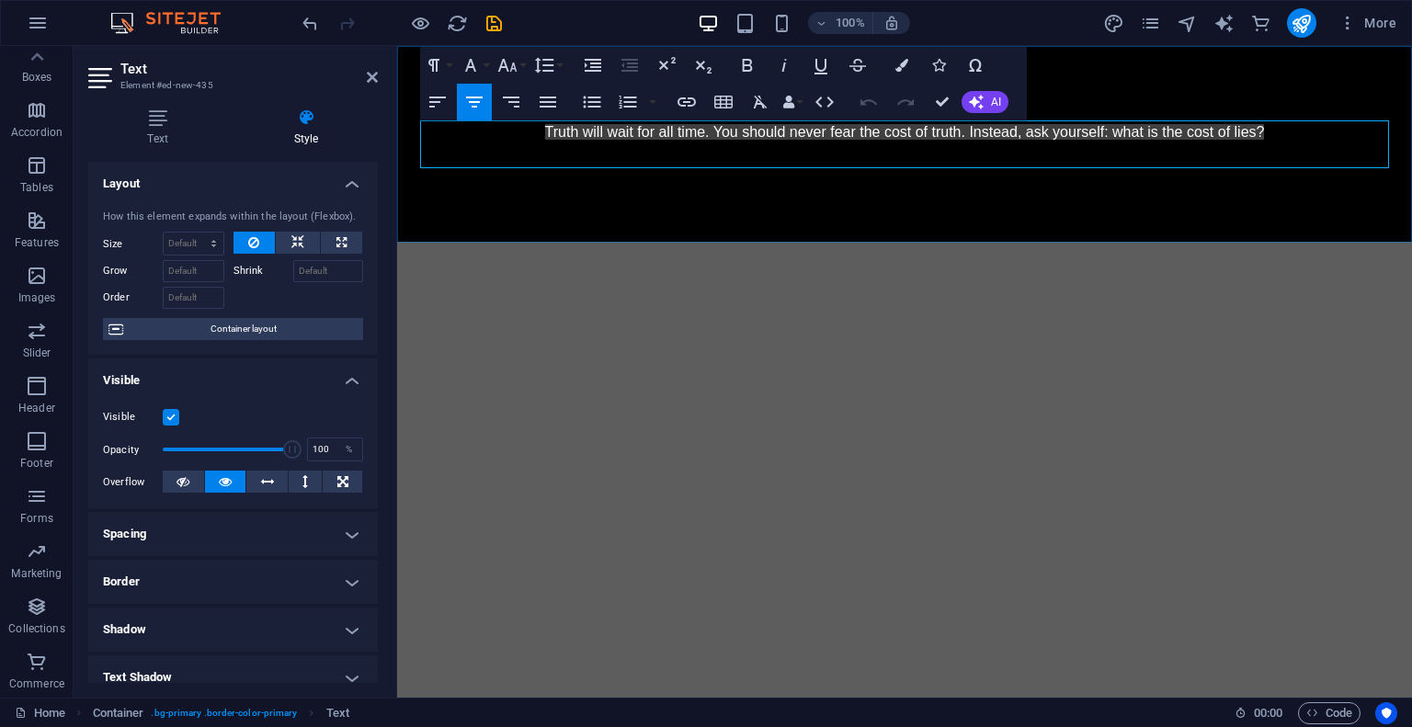
click at [608, 136] on span "Truth will wait for all time. You should never fear the cost of truth. Instead,…" at bounding box center [905, 132] width 720 height 16
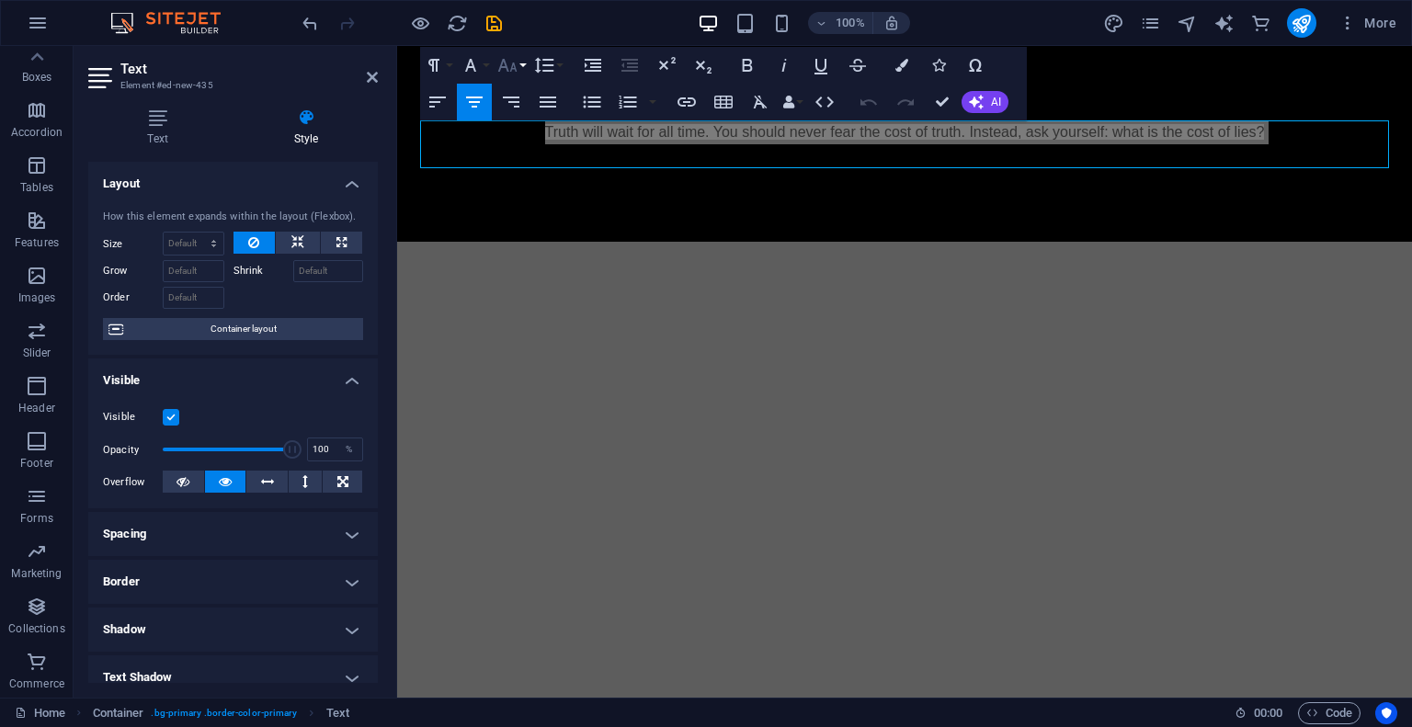
click at [524, 63] on button "Font Size" at bounding box center [511, 65] width 35 height 37
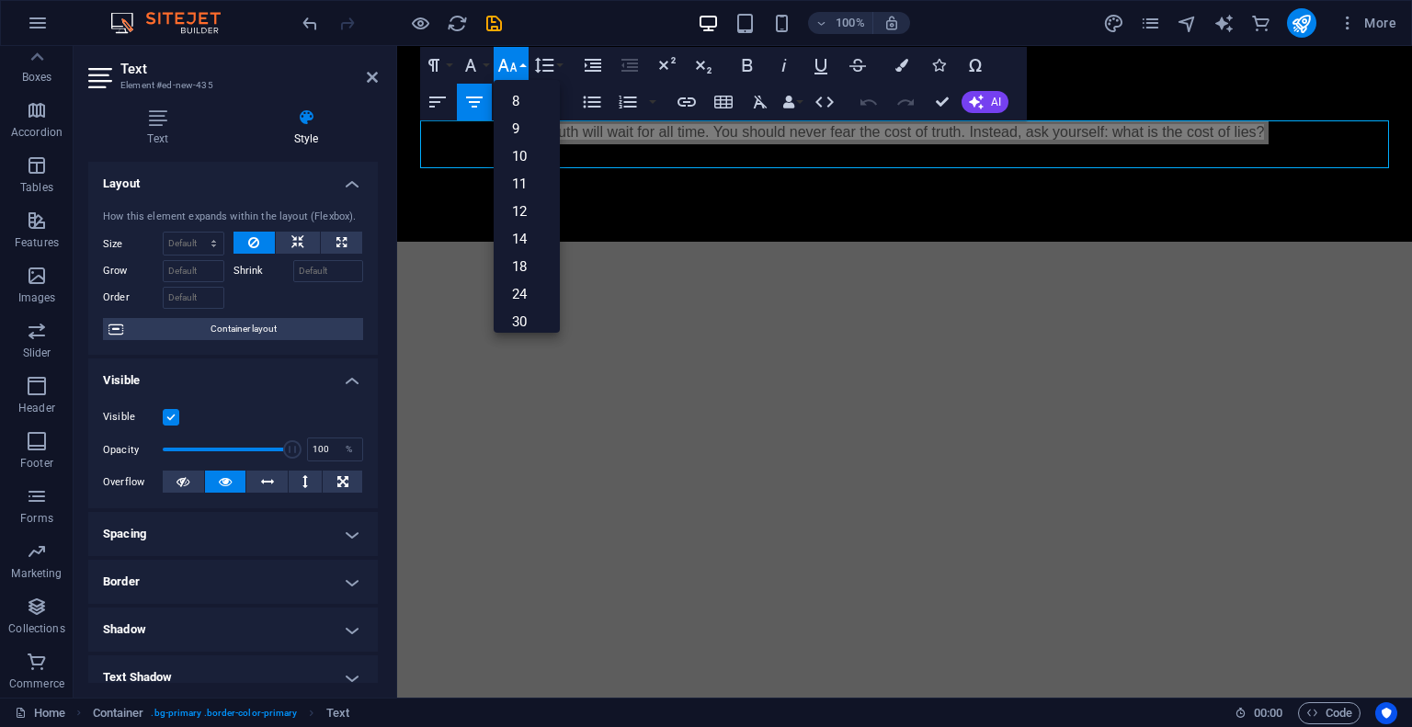
click at [524, 63] on button "Font Size" at bounding box center [511, 65] width 35 height 37
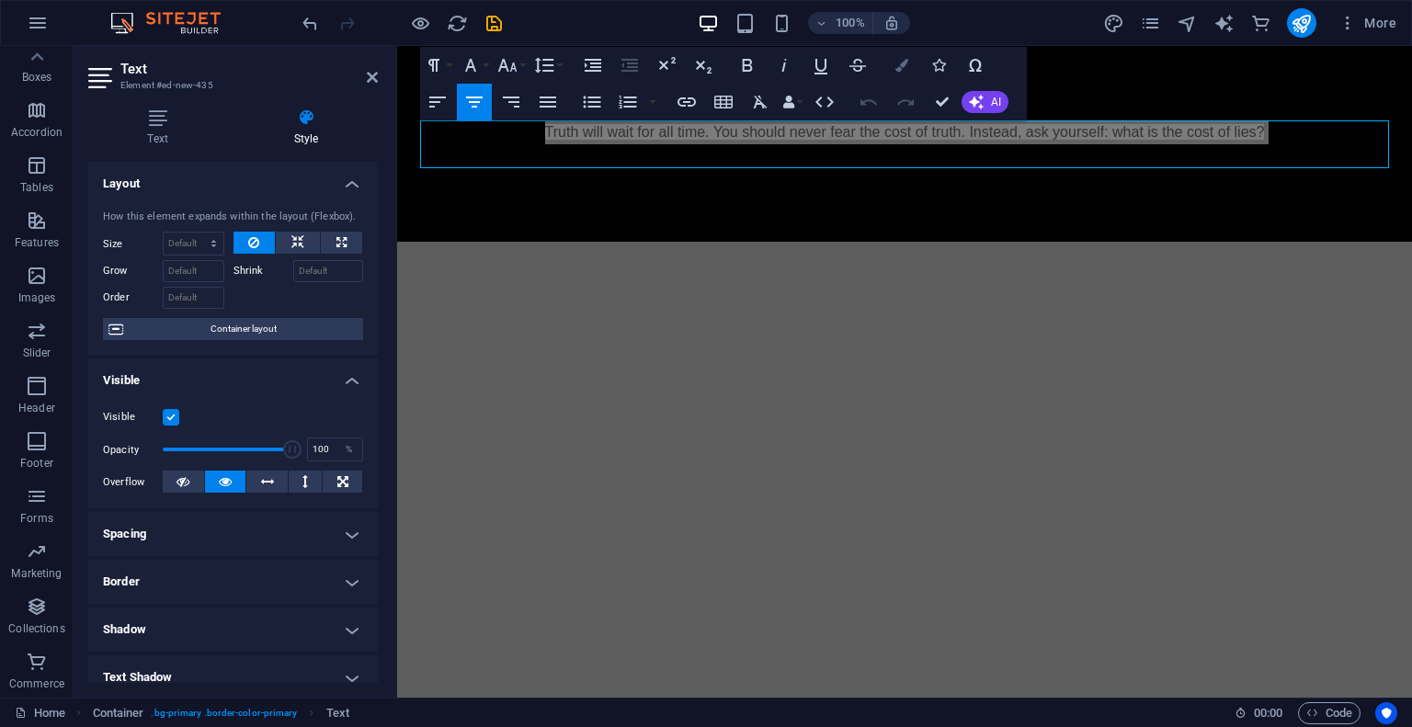
click at [908, 61] on button "Colors" at bounding box center [901, 65] width 35 height 37
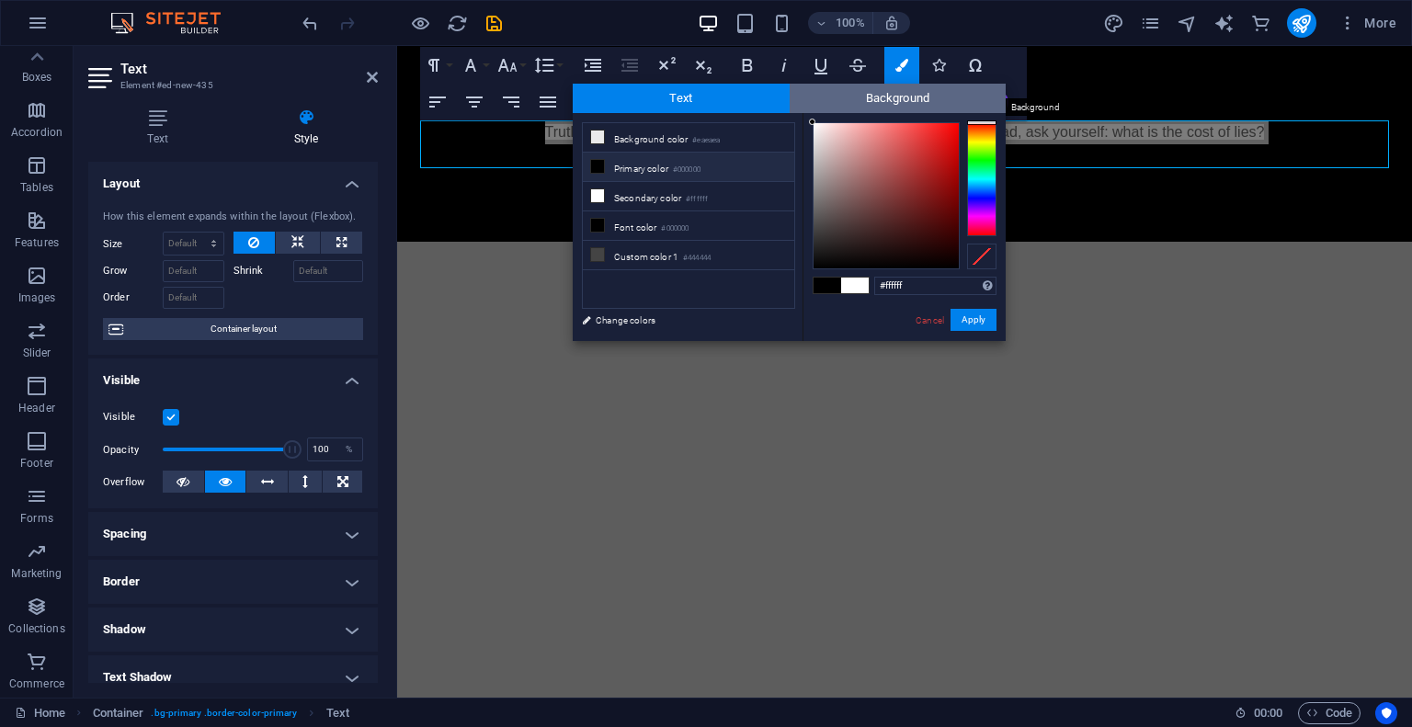
click at [899, 97] on span "Background" at bounding box center [898, 98] width 217 height 29
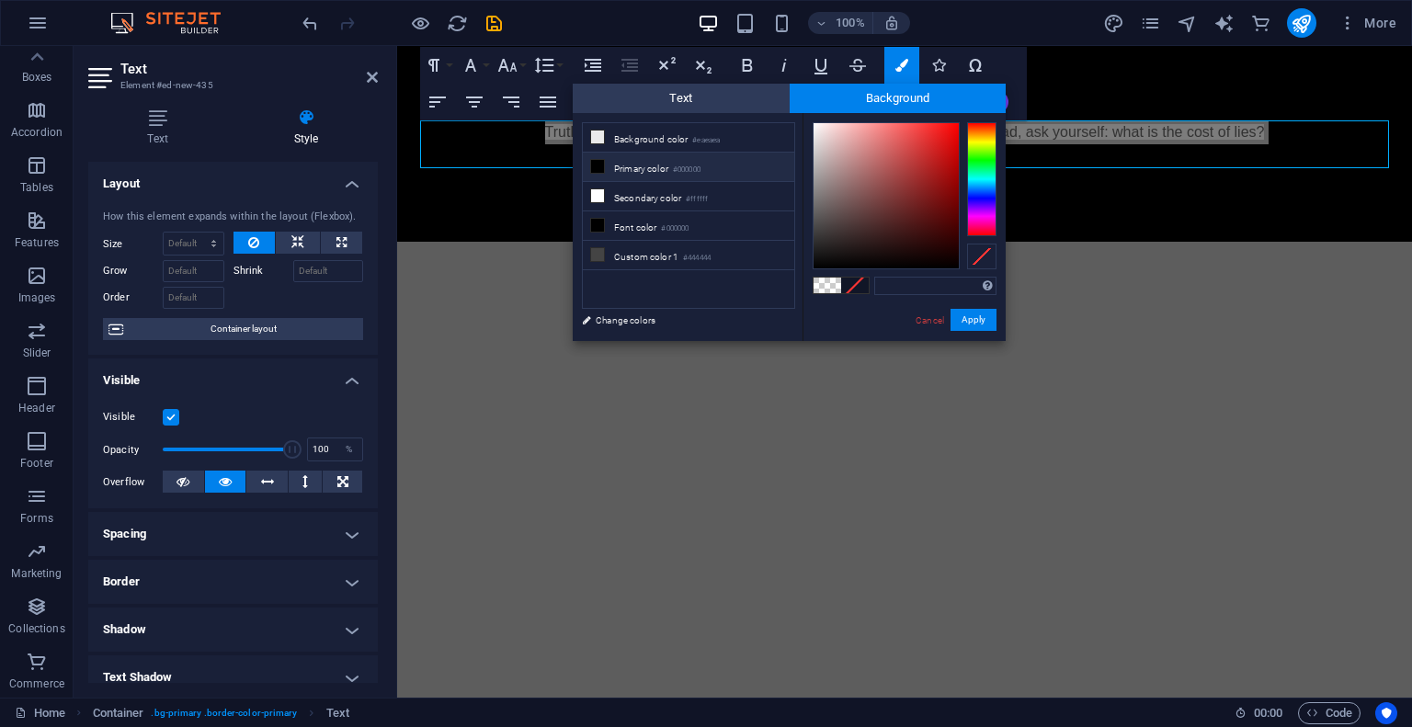
click at [628, 169] on li "Primary color #000000" at bounding box center [688, 167] width 211 height 29
type input "rgba(0, 0, 0, 0)"
click at [669, 97] on span "Text" at bounding box center [681, 98] width 217 height 29
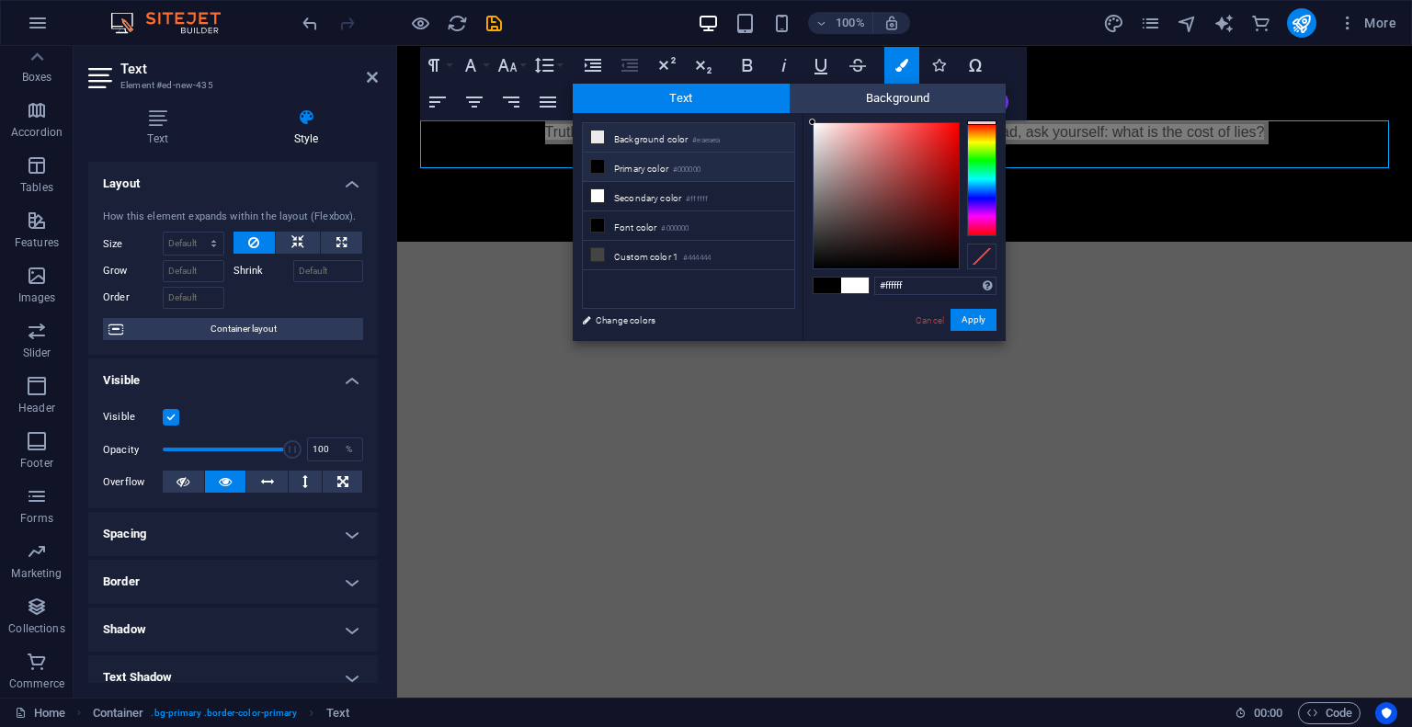
click at [598, 142] on span at bounding box center [597, 137] width 15 height 15
type input "#eaeaea"
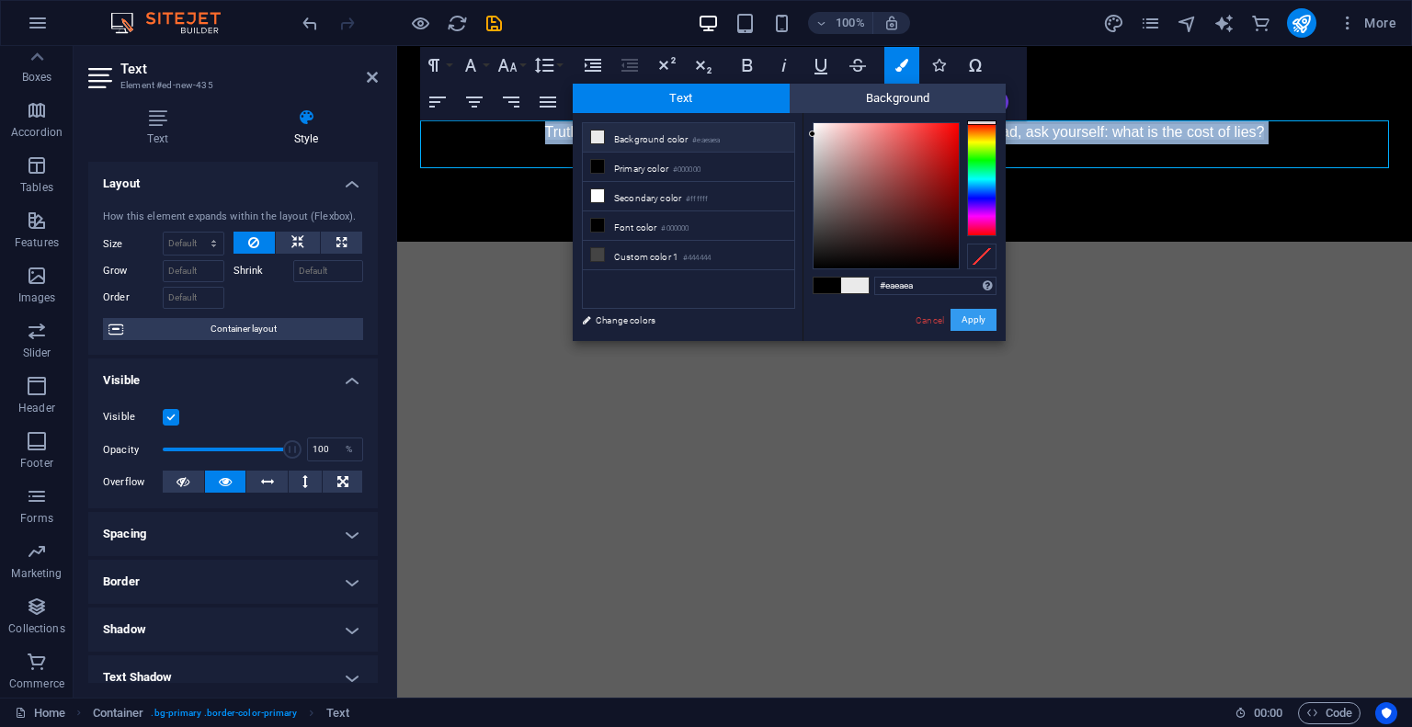
click at [962, 319] on button "Apply" at bounding box center [974, 320] width 46 height 22
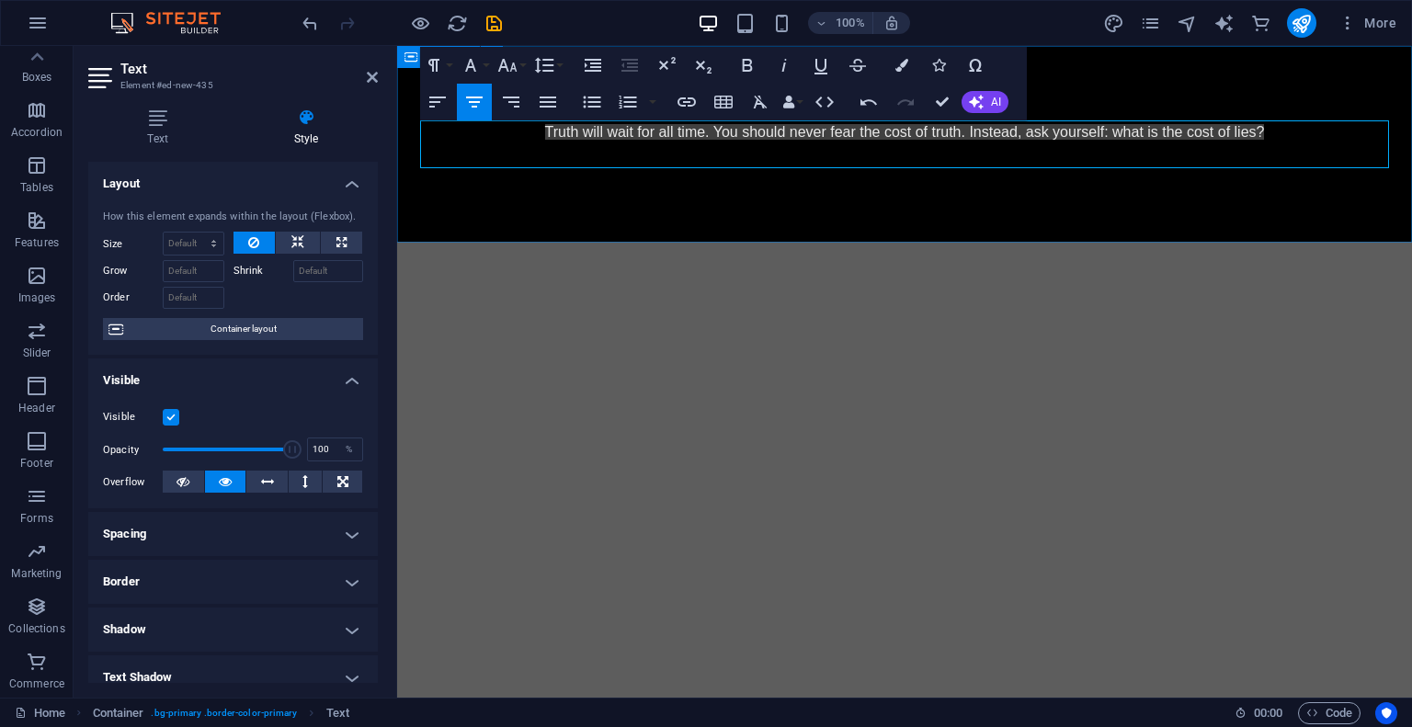
click at [854, 206] on div "Truth will wait for all time. You should never fear the cost of truth. Instead,…" at bounding box center [904, 144] width 1015 height 196
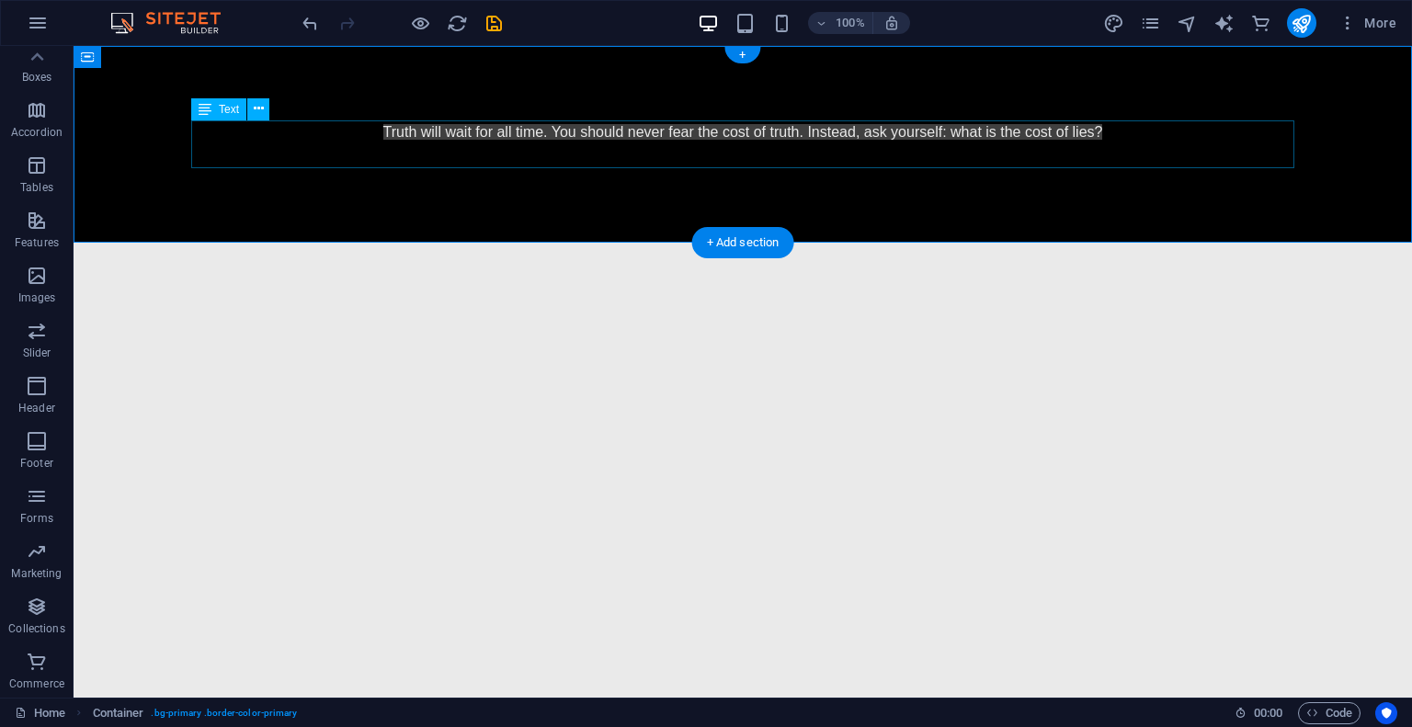
click at [870, 133] on div "Truth will wait for all time. You should never fear the cost of truth. Instead,…" at bounding box center [742, 143] width 1103 height 47
click at [256, 112] on icon at bounding box center [259, 108] width 10 height 19
click at [200, 108] on icon at bounding box center [205, 109] width 13 height 22
click at [264, 114] on button at bounding box center [258, 109] width 22 height 22
click at [747, 139] on div "Truth will wait for all time. You should never fear the cost of truth. Instead,…" at bounding box center [742, 143] width 1103 height 47
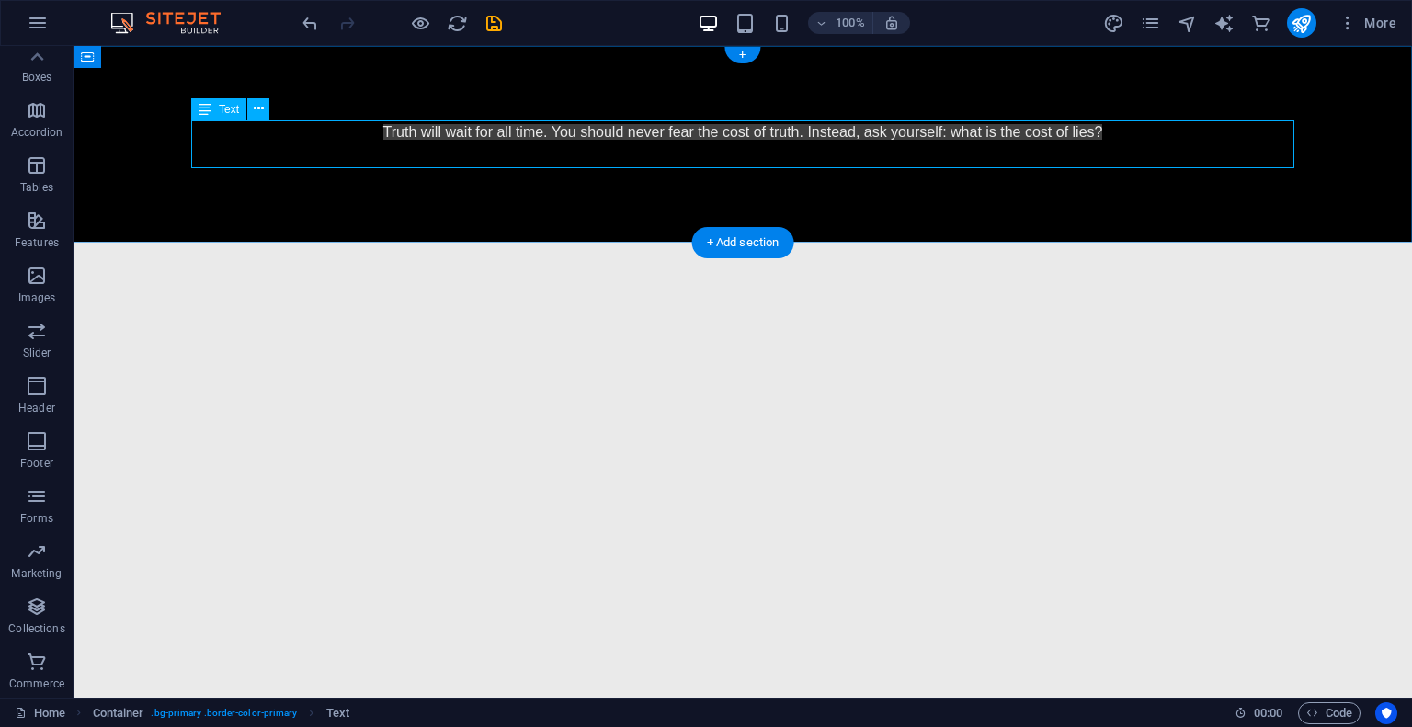
click at [747, 139] on div "Truth will wait for all time. You should never fear the cost of truth. Instead,…" at bounding box center [742, 143] width 1103 height 47
click at [424, 139] on span "Truth will wait for all time. You should never fear the cost of truth. Instead,…" at bounding box center [743, 132] width 720 height 16
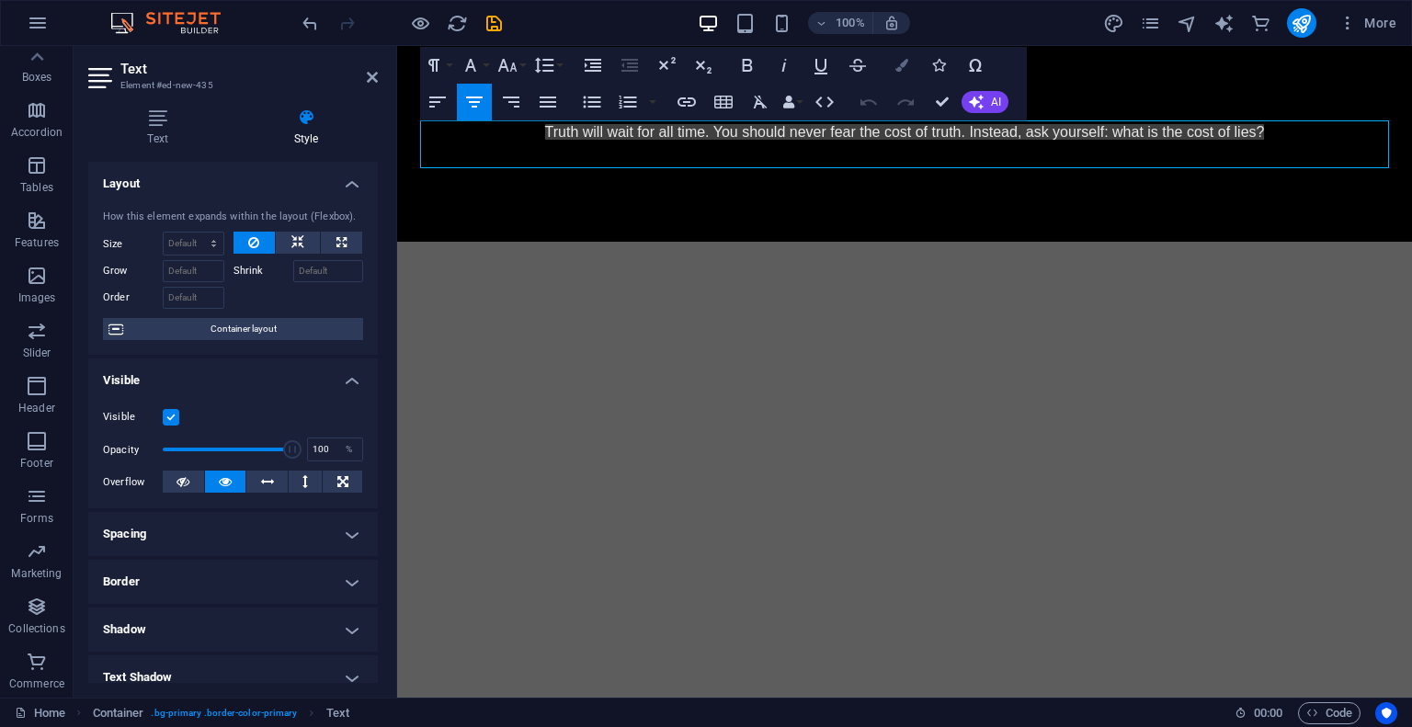
click at [903, 63] on icon "button" at bounding box center [901, 65] width 13 height 13
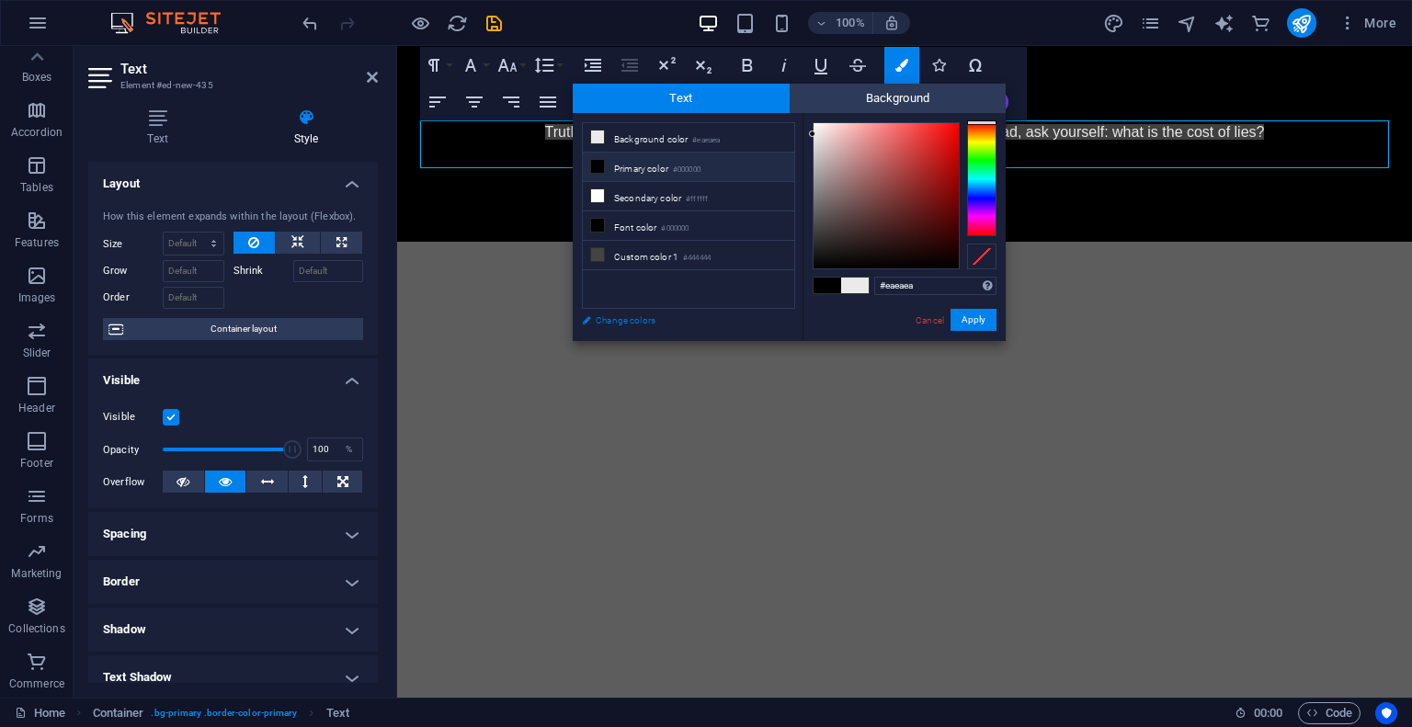
click at [641, 320] on link "Change colors" at bounding box center [679, 320] width 213 height 23
select select "px"
select select "300"
select select "px"
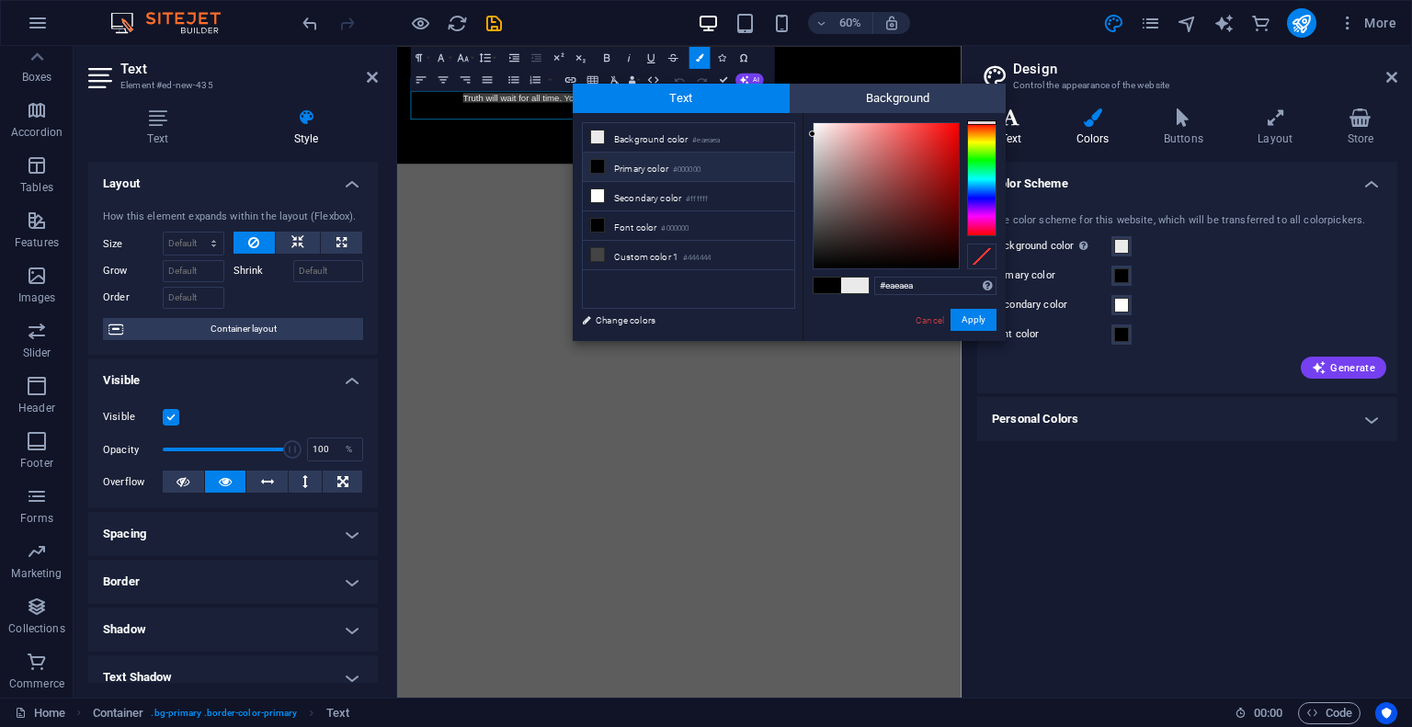
click at [1018, 135] on h4 "Text" at bounding box center [1014, 127] width 75 height 39
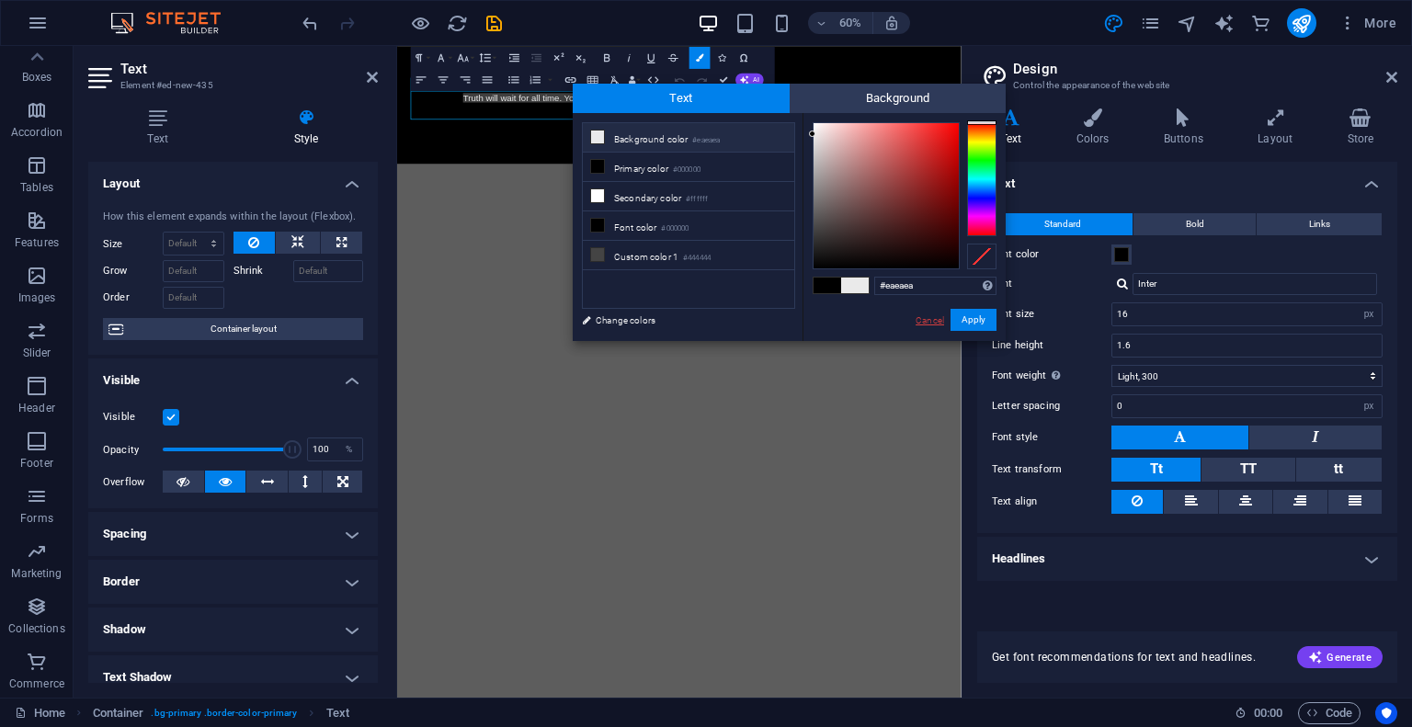
click at [928, 319] on link "Cancel" at bounding box center [930, 320] width 32 height 14
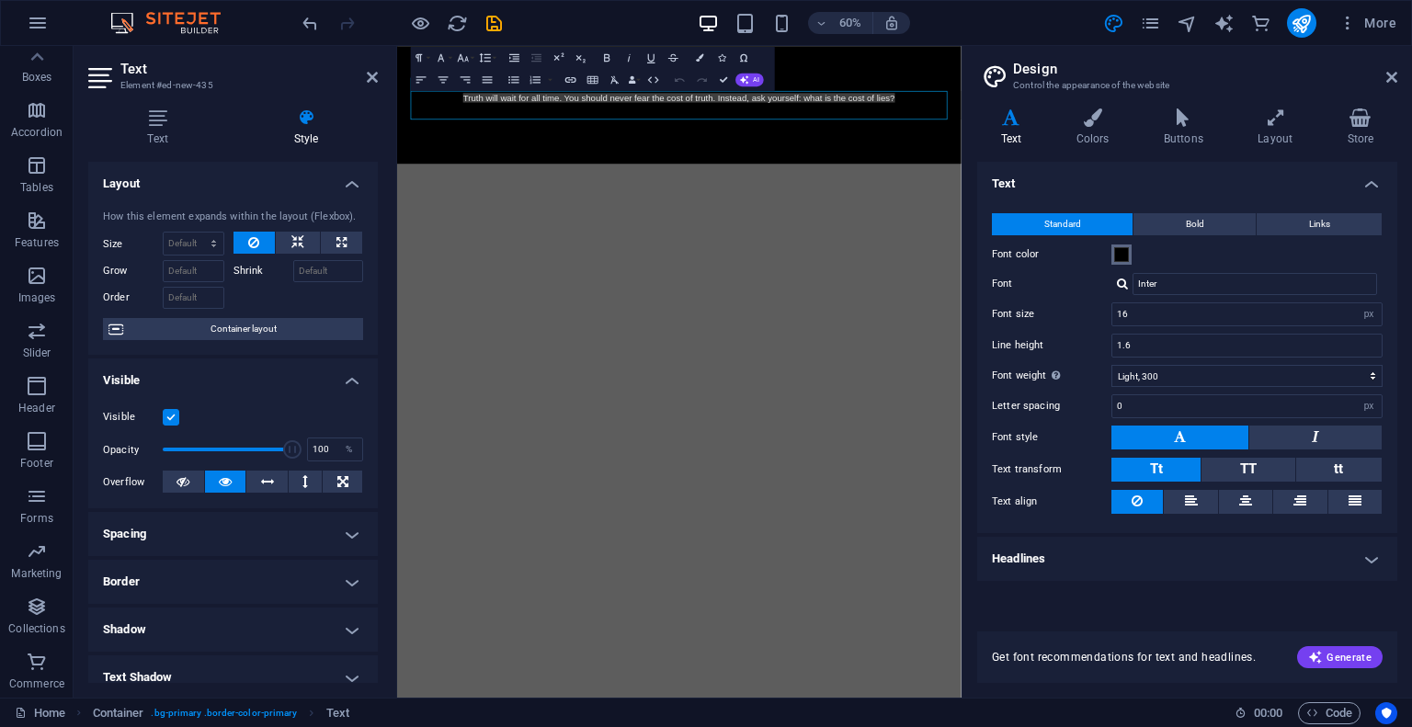
click at [1122, 259] on span at bounding box center [1121, 254] width 15 height 15
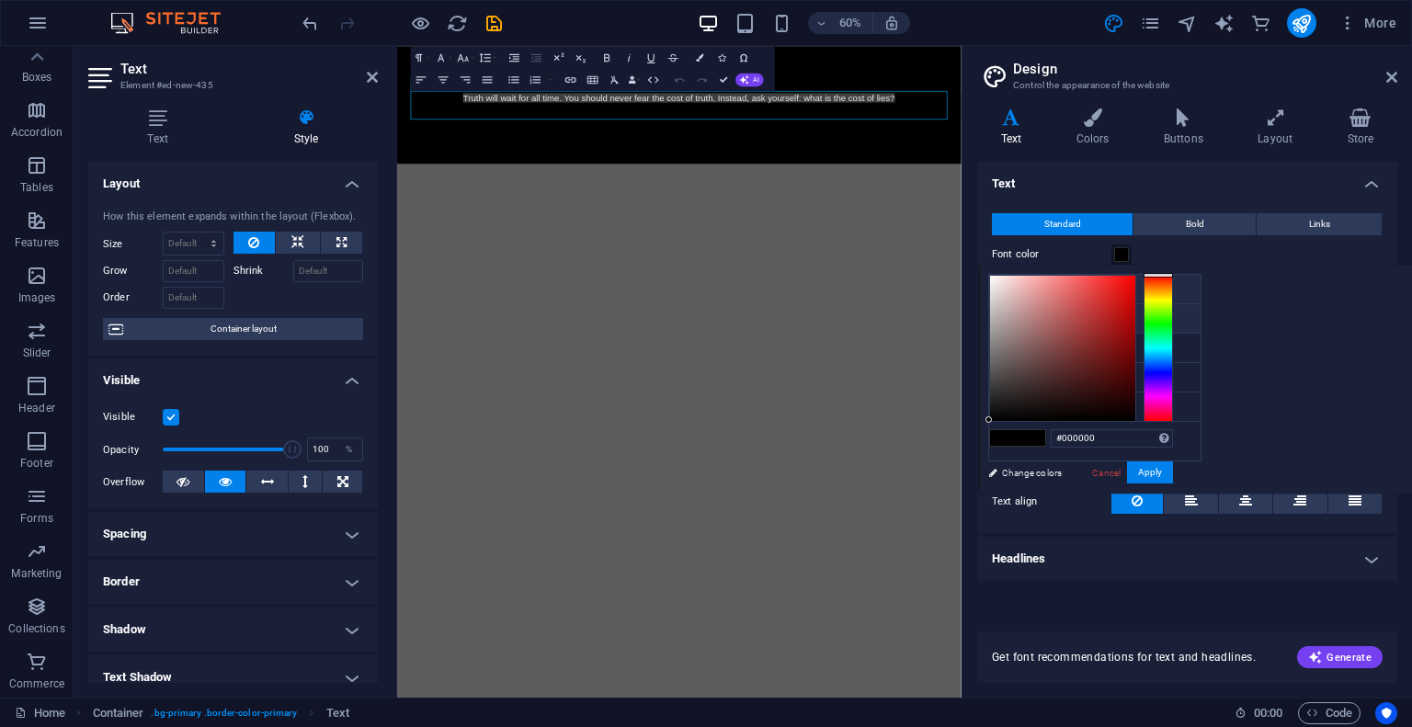
click at [1066, 288] on li "Background color #eaeaea" at bounding box center [1094, 289] width 211 height 29
click at [1048, 342] on li "Secondary color #ffffff" at bounding box center [1094, 348] width 211 height 29
type input "#ffffff"
click at [1173, 475] on button "Apply" at bounding box center [1150, 472] width 46 height 22
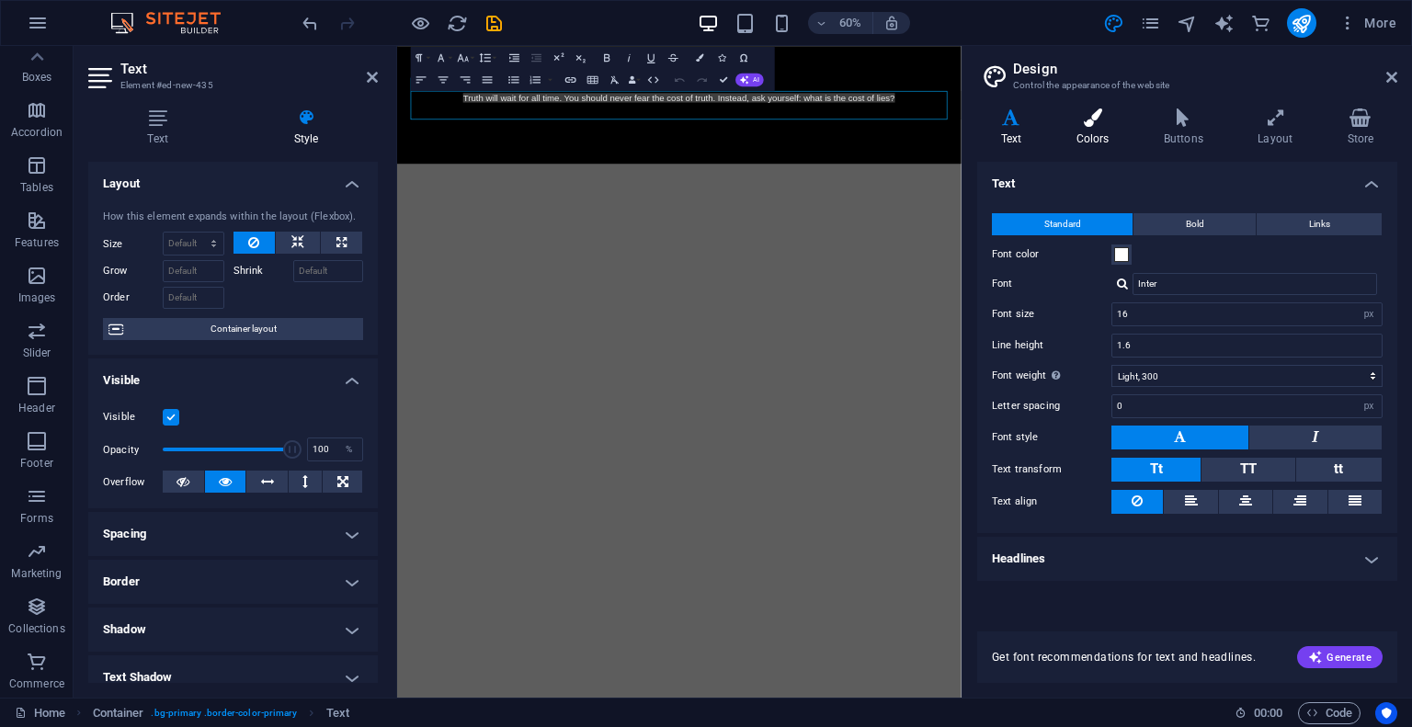
click at [1103, 126] on icon at bounding box center [1093, 117] width 80 height 18
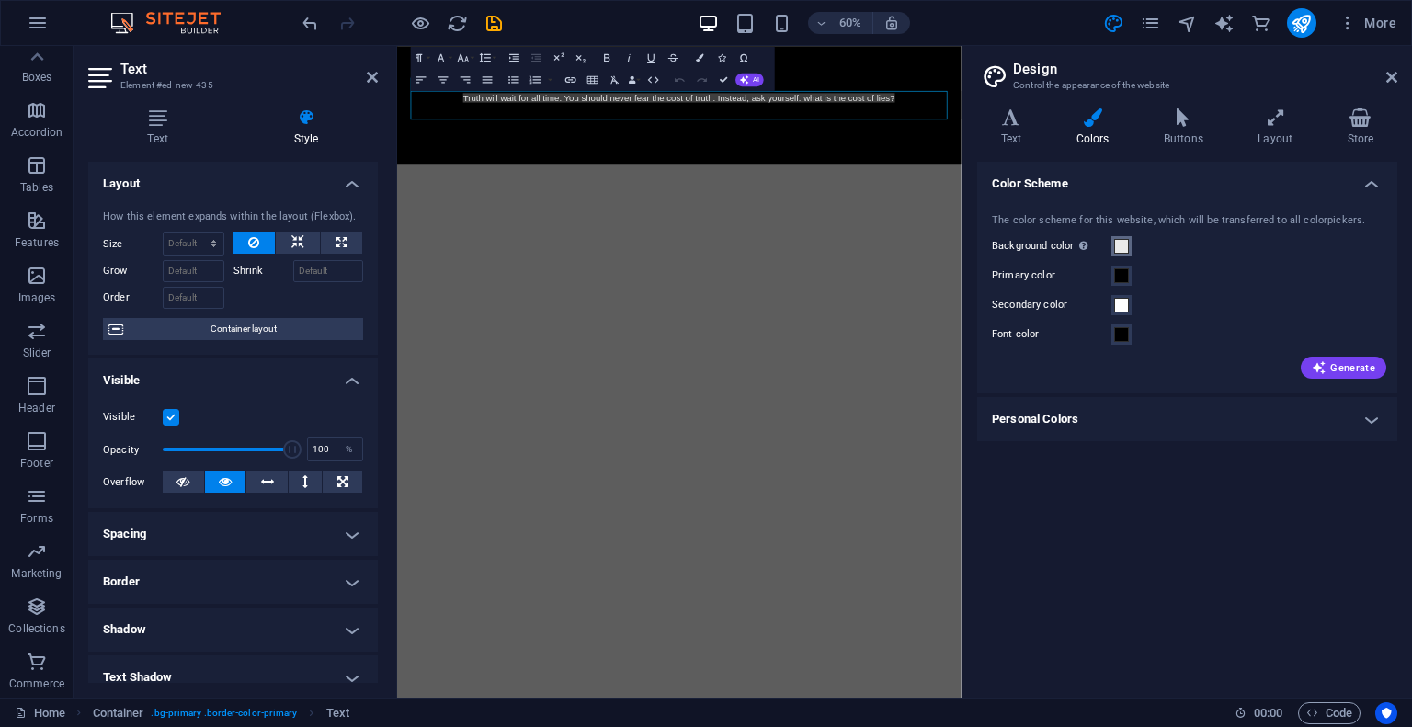
click at [1122, 244] on span at bounding box center [1121, 246] width 15 height 15
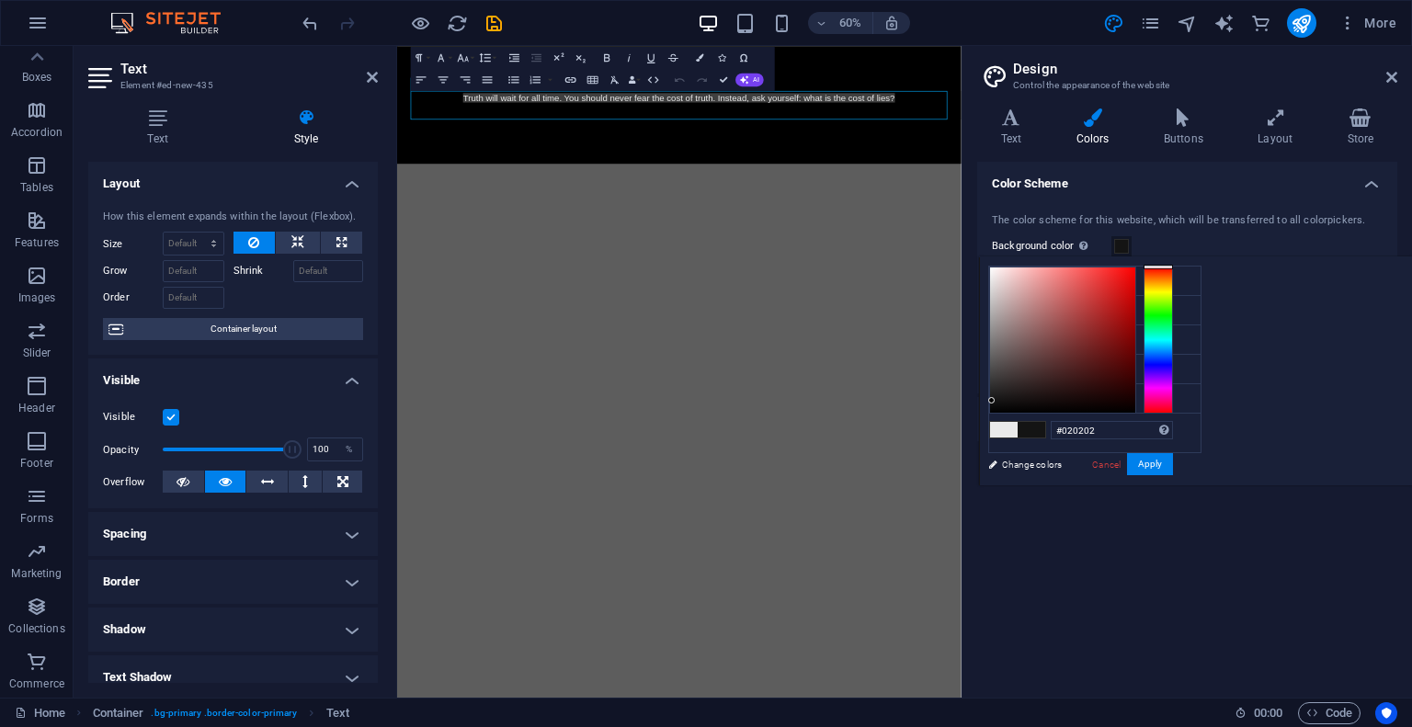
type input "#000000"
drag, startPoint x: 1234, startPoint y: 281, endPoint x: 1218, endPoint y: 415, distance: 134.2
click at [1182, 415] on div "#000000 Supported formats #0852ed rgb(8, 82, 237) rgba(8, 82, 237, 90%) hsv(221…" at bounding box center [1080, 504] width 203 height 495
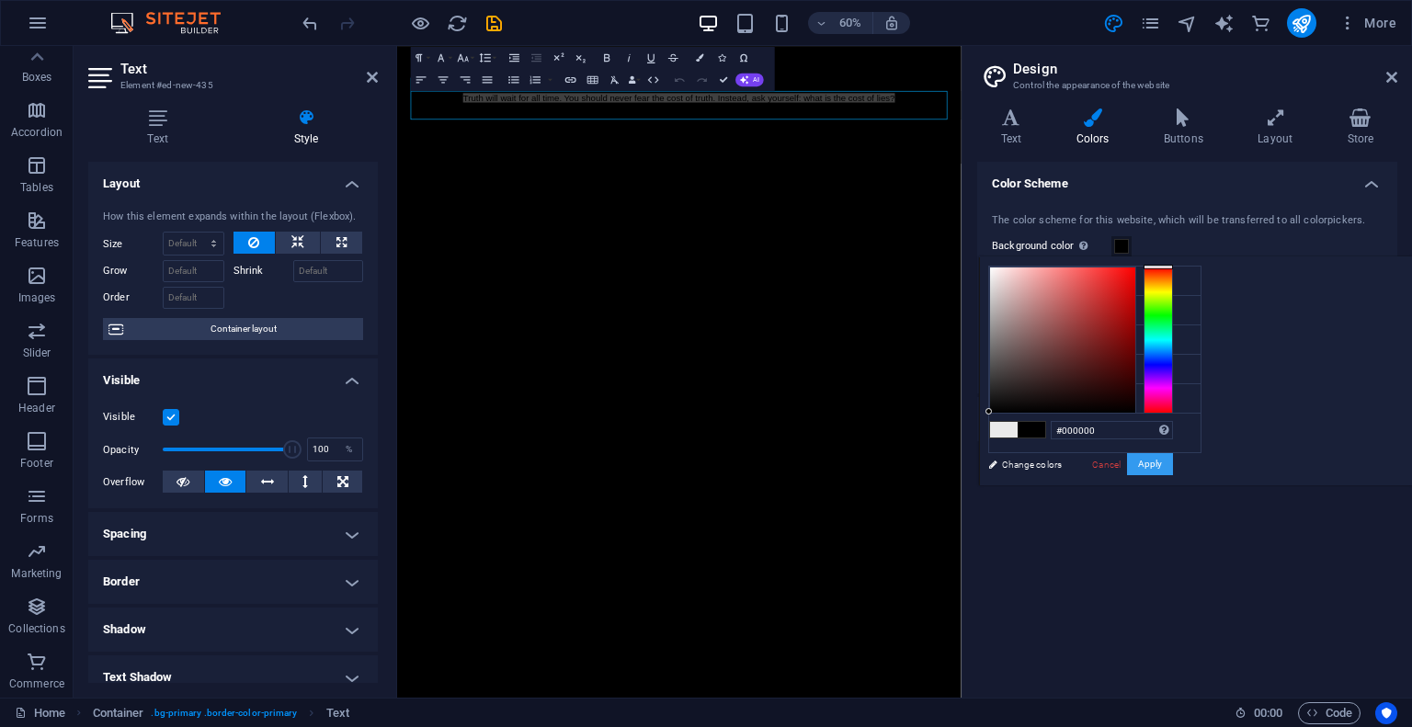
click at [1173, 464] on button "Apply" at bounding box center [1150, 464] width 46 height 22
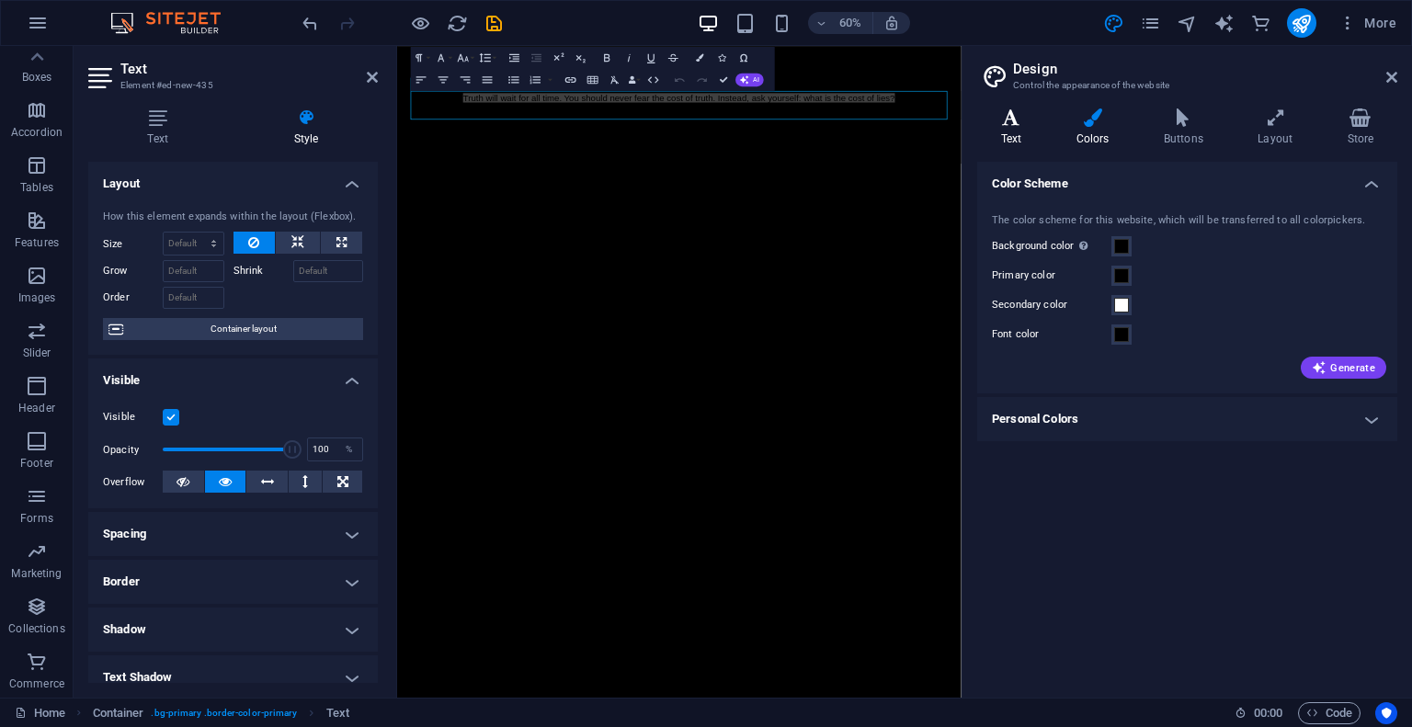
click at [1013, 130] on h4 "Text" at bounding box center [1014, 127] width 75 height 39
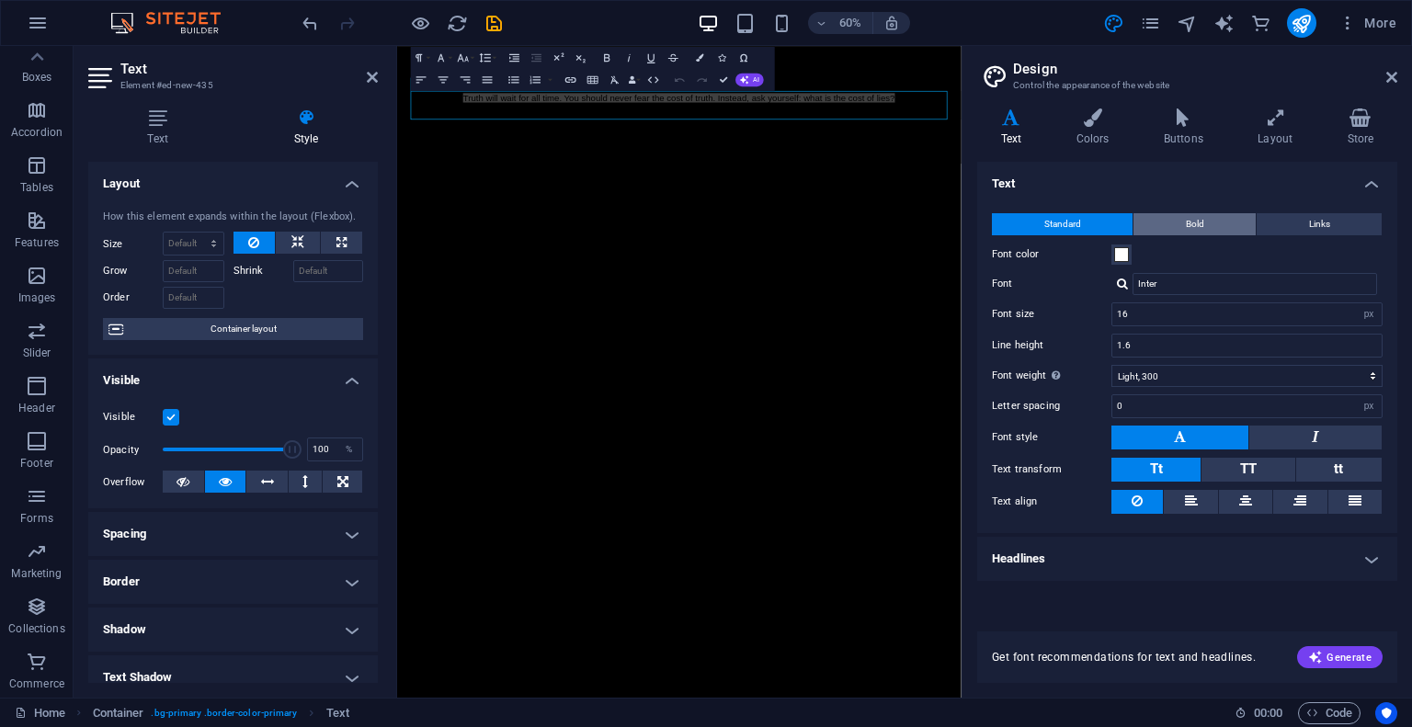
click at [1197, 225] on span "Bold" at bounding box center [1195, 224] width 18 height 22
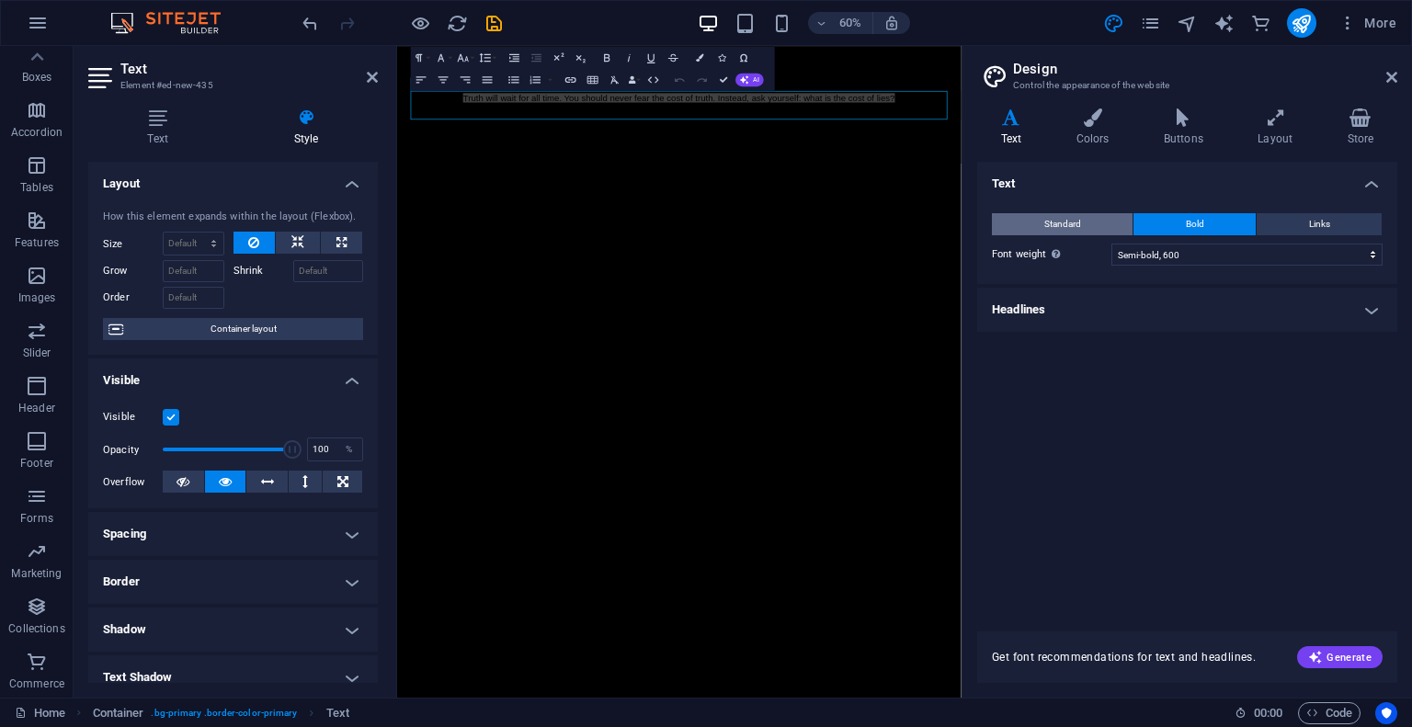
click at [1063, 230] on span "Standard" at bounding box center [1062, 224] width 37 height 22
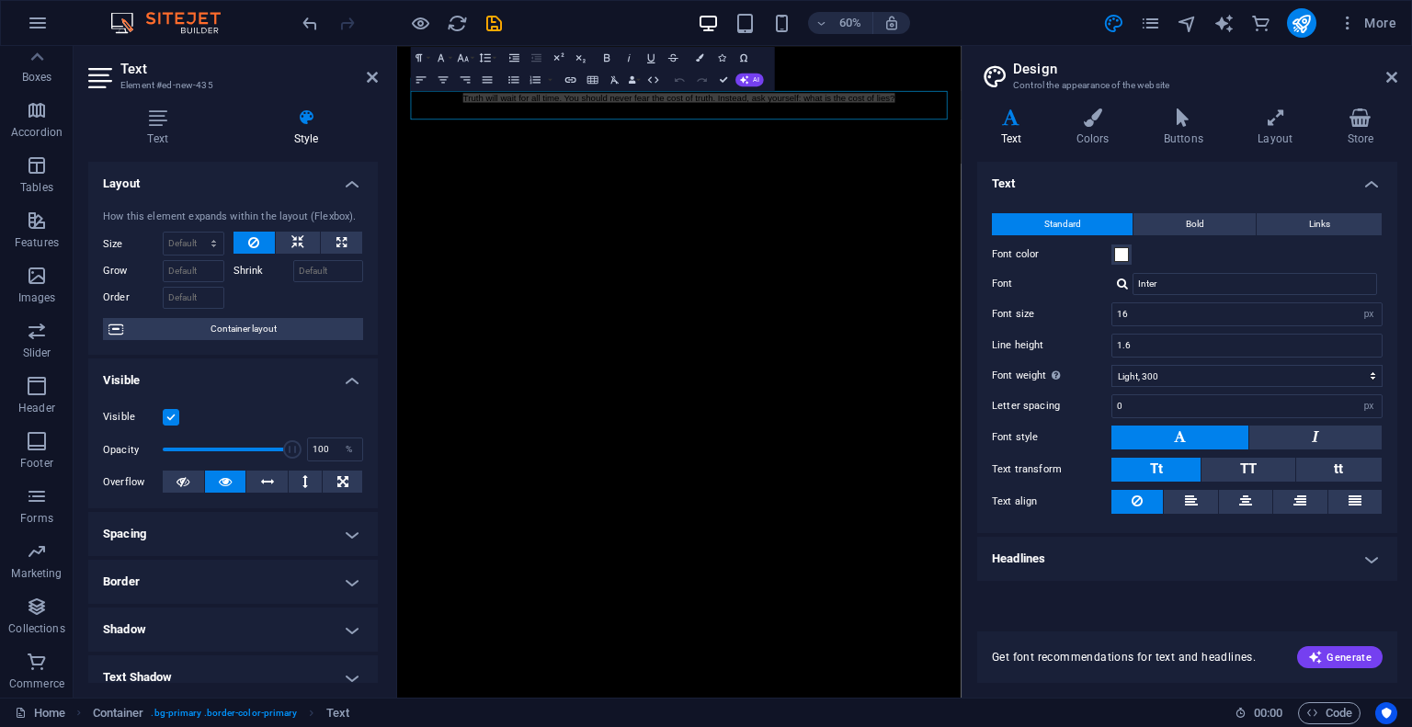
click at [1083, 560] on h4 "Headlines" at bounding box center [1187, 559] width 420 height 44
click at [1083, 560] on h4 "Headlines" at bounding box center [1187, 553] width 420 height 33
click at [918, 242] on html "Skip to main content Truth will wait for all time. You should never fear the co…" at bounding box center [867, 144] width 940 height 196
click at [1401, 72] on aside "Design Control the appearance of the website Variants Text Colors Buttons Layou…" at bounding box center [1187, 372] width 450 height 652
click at [1397, 73] on aside "Design Control the appearance of the website Variants Text Colors Buttons Layou…" at bounding box center [1187, 372] width 450 height 652
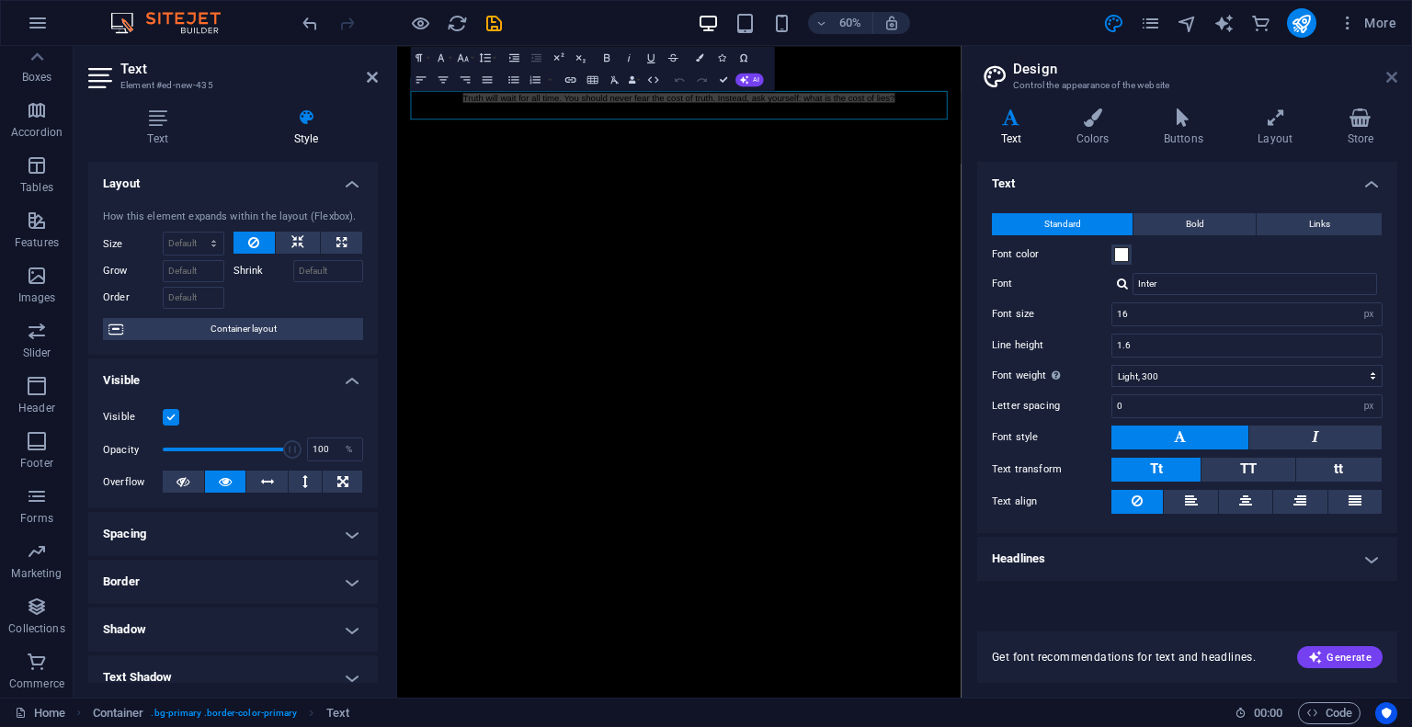
click at [1388, 82] on icon at bounding box center [1391, 77] width 11 height 15
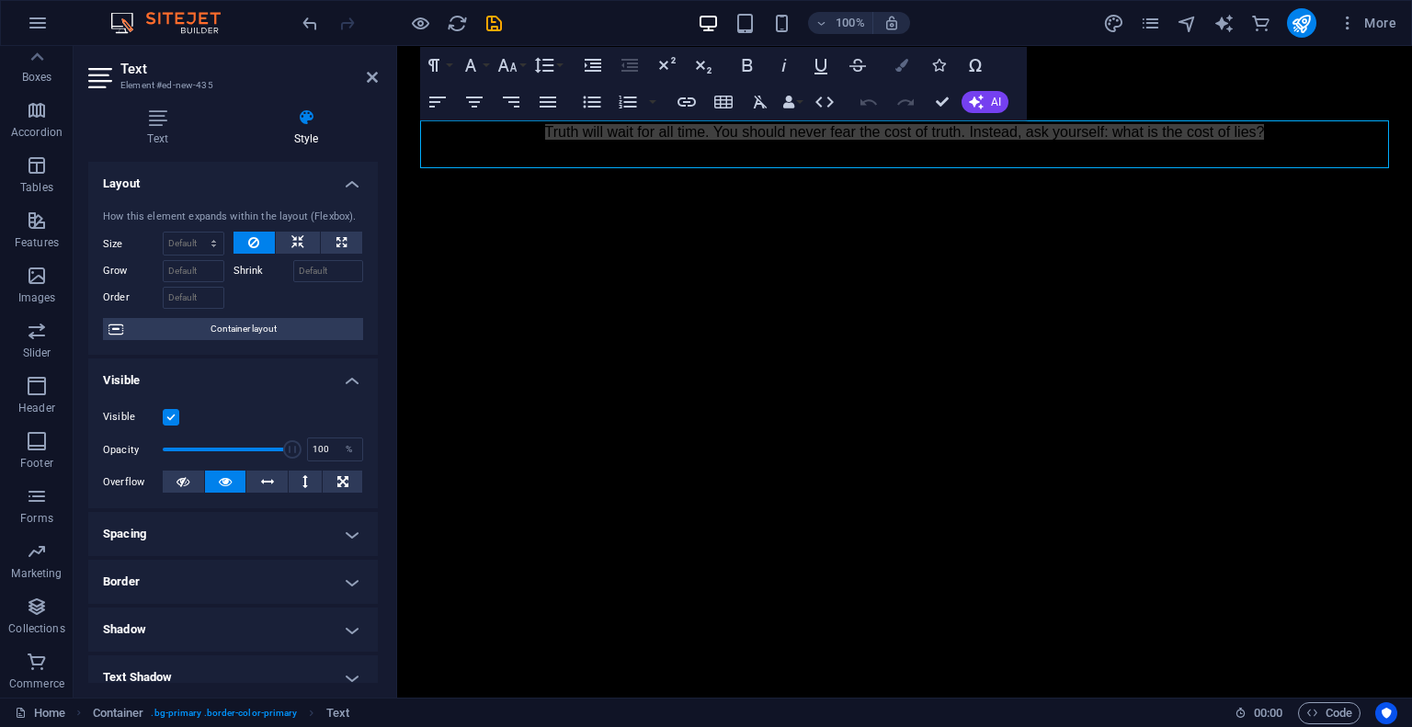
click at [896, 66] on icon "button" at bounding box center [901, 65] width 13 height 13
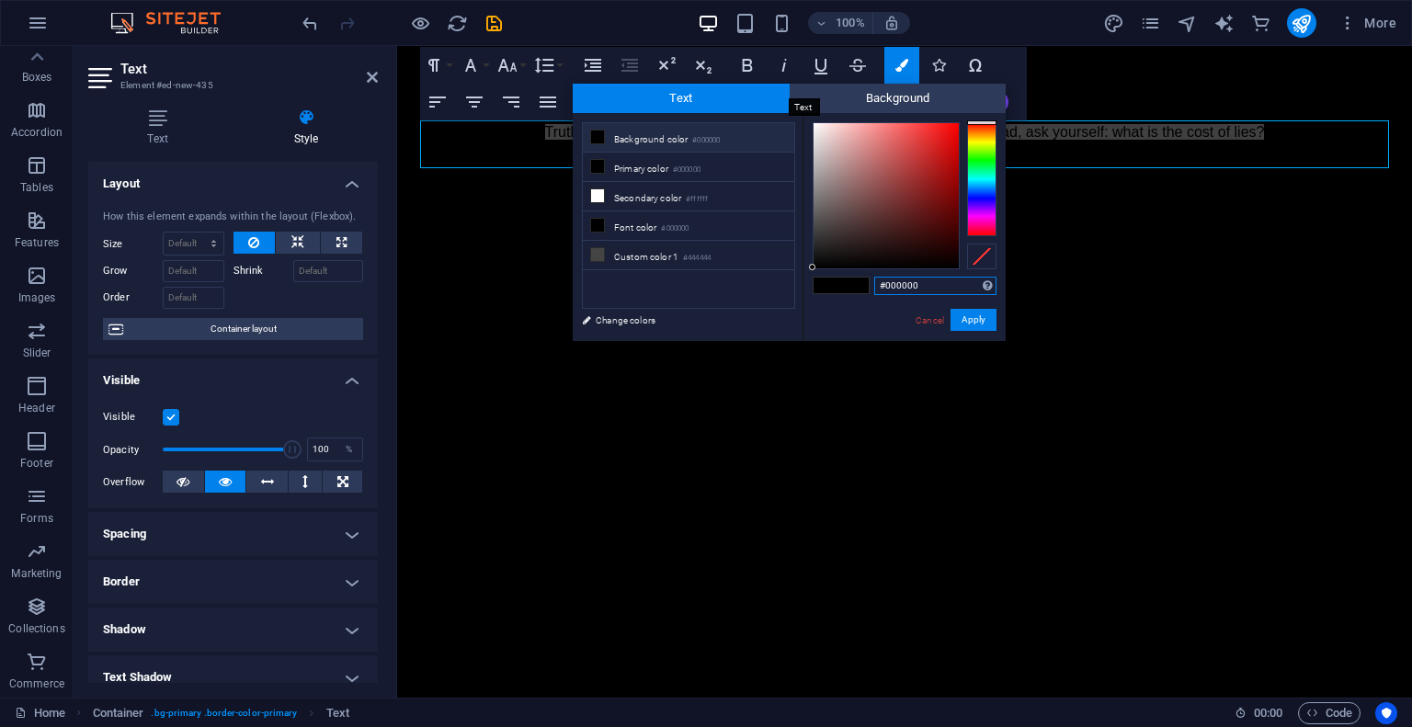
click at [734, 94] on span "Text" at bounding box center [681, 98] width 217 height 29
drag, startPoint x: 837, startPoint y: 230, endPoint x: 800, endPoint y: 120, distance: 116.6
click at [800, 120] on div "less Background color #000000 Primary color #000000 Secondary color #ffffff Fon…" at bounding box center [789, 227] width 433 height 228
type input "#000000"
click at [965, 325] on button "Apply" at bounding box center [974, 320] width 46 height 22
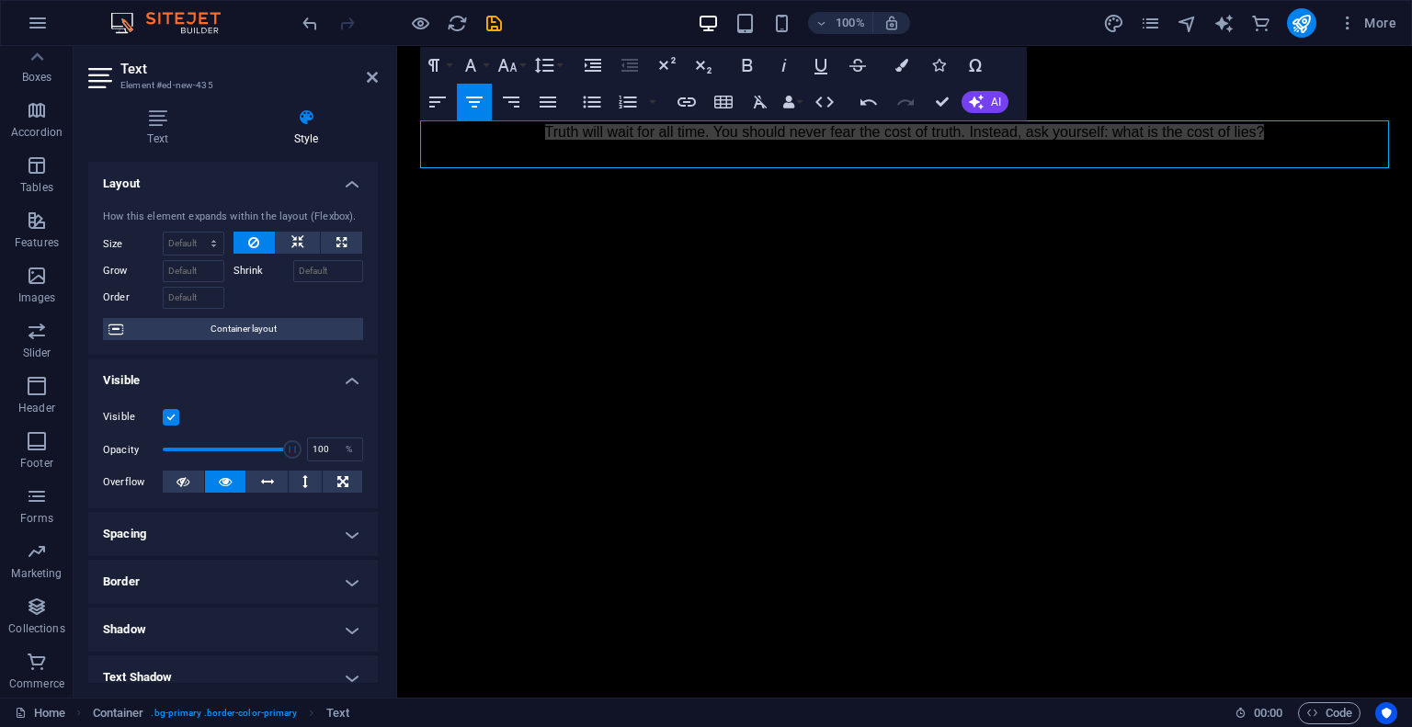
click at [787, 220] on div "Container H3 Boxes Container Container Container Container Text Boxes Boxes Pla…" at bounding box center [904, 372] width 1015 height 652
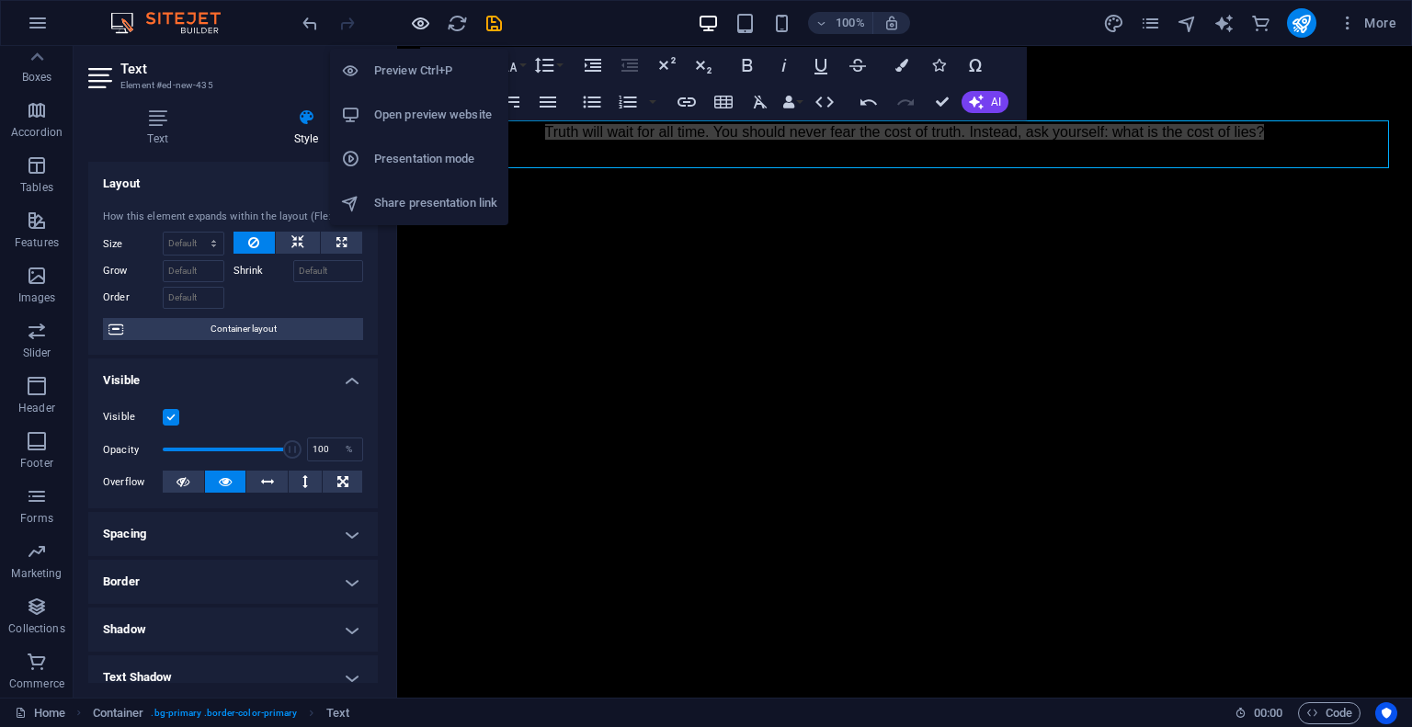
click at [424, 31] on icon "button" at bounding box center [420, 23] width 21 height 21
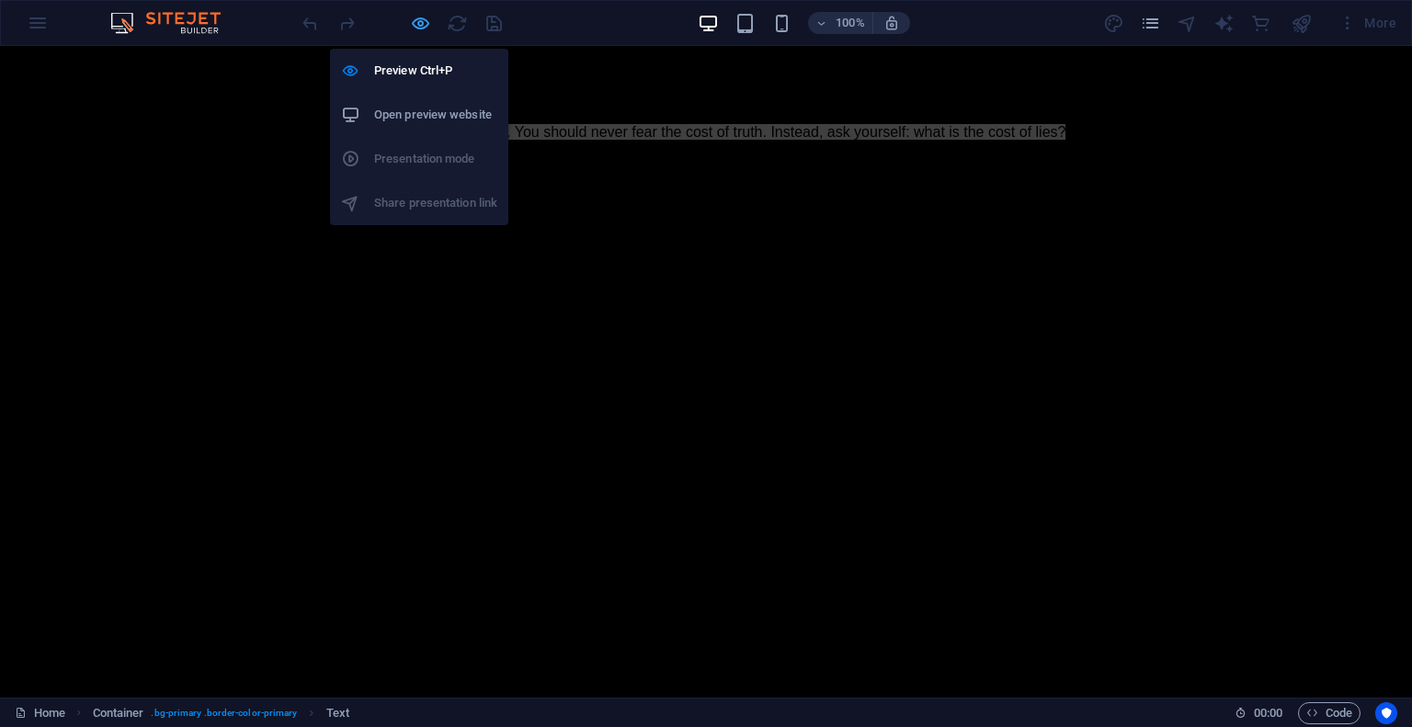
click at [421, 15] on icon "button" at bounding box center [420, 23] width 21 height 21
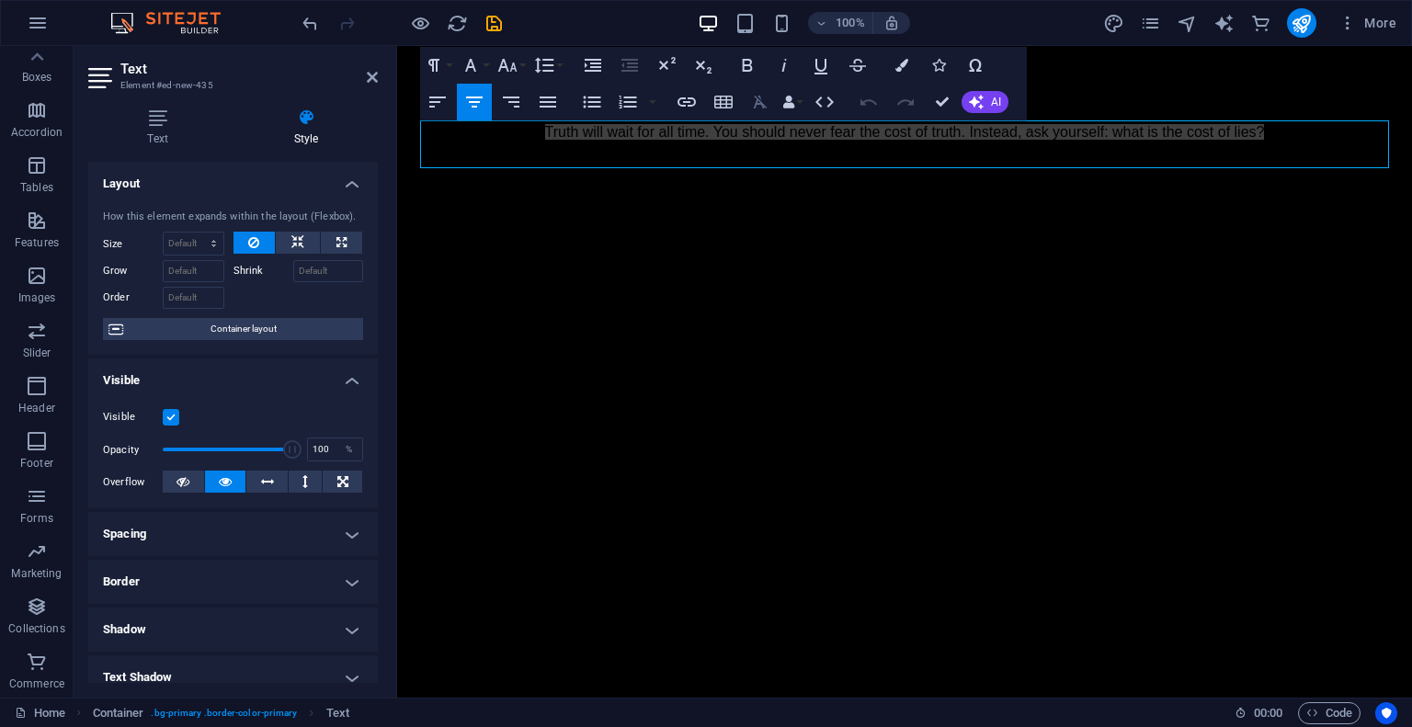
click at [756, 107] on icon "button" at bounding box center [760, 102] width 22 height 22
drag, startPoint x: 751, startPoint y: 129, endPoint x: 561, endPoint y: 136, distance: 190.4
click at [561, 136] on span "Truth will wait for all time. You should never fear the cost of truth. Instead,…" at bounding box center [905, 132] width 720 height 16
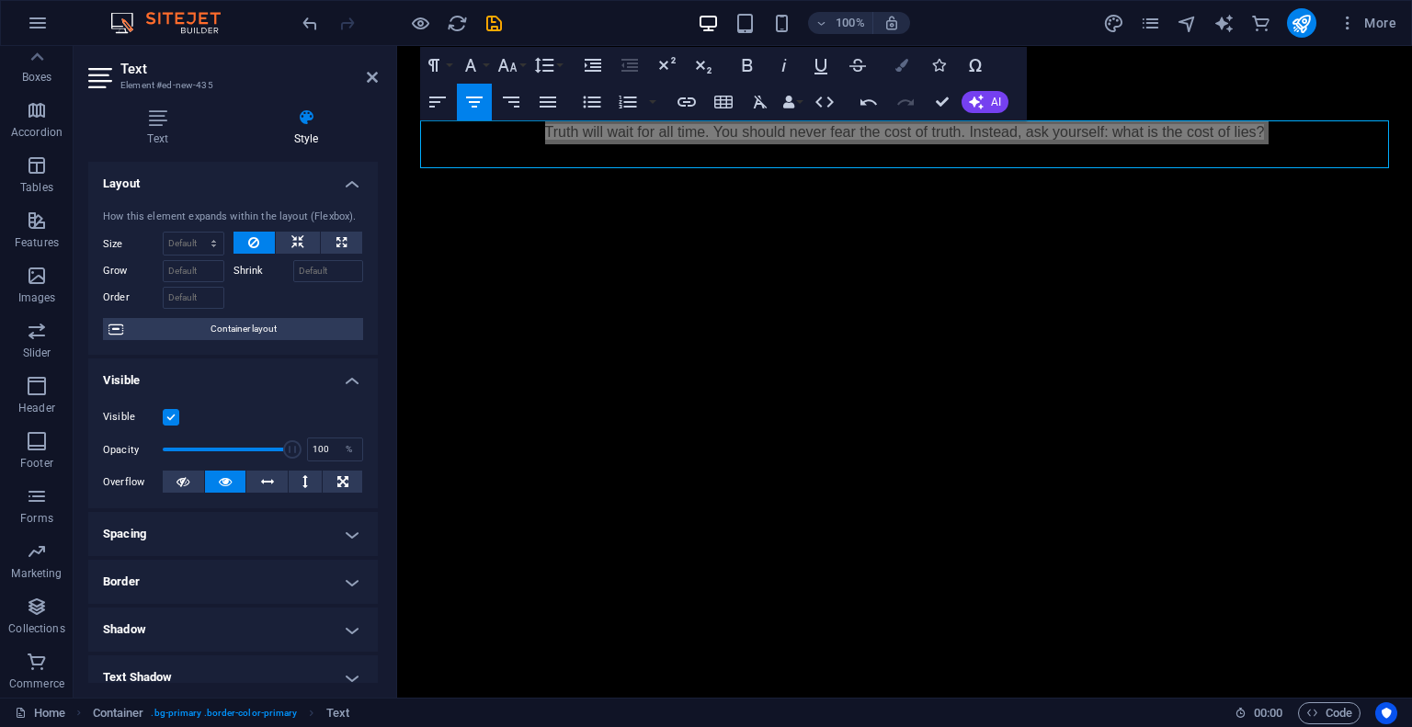
click at [899, 60] on icon "button" at bounding box center [901, 65] width 13 height 13
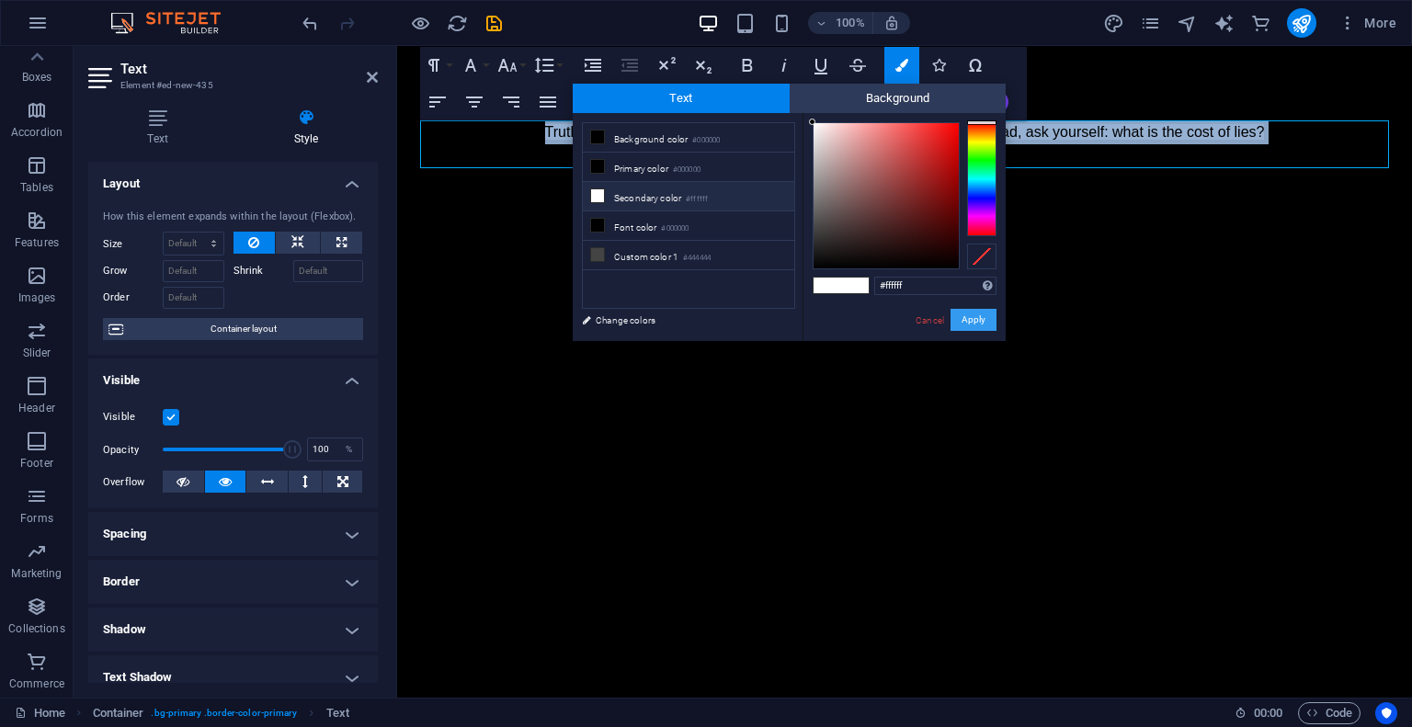
click at [968, 321] on button "Apply" at bounding box center [974, 320] width 46 height 22
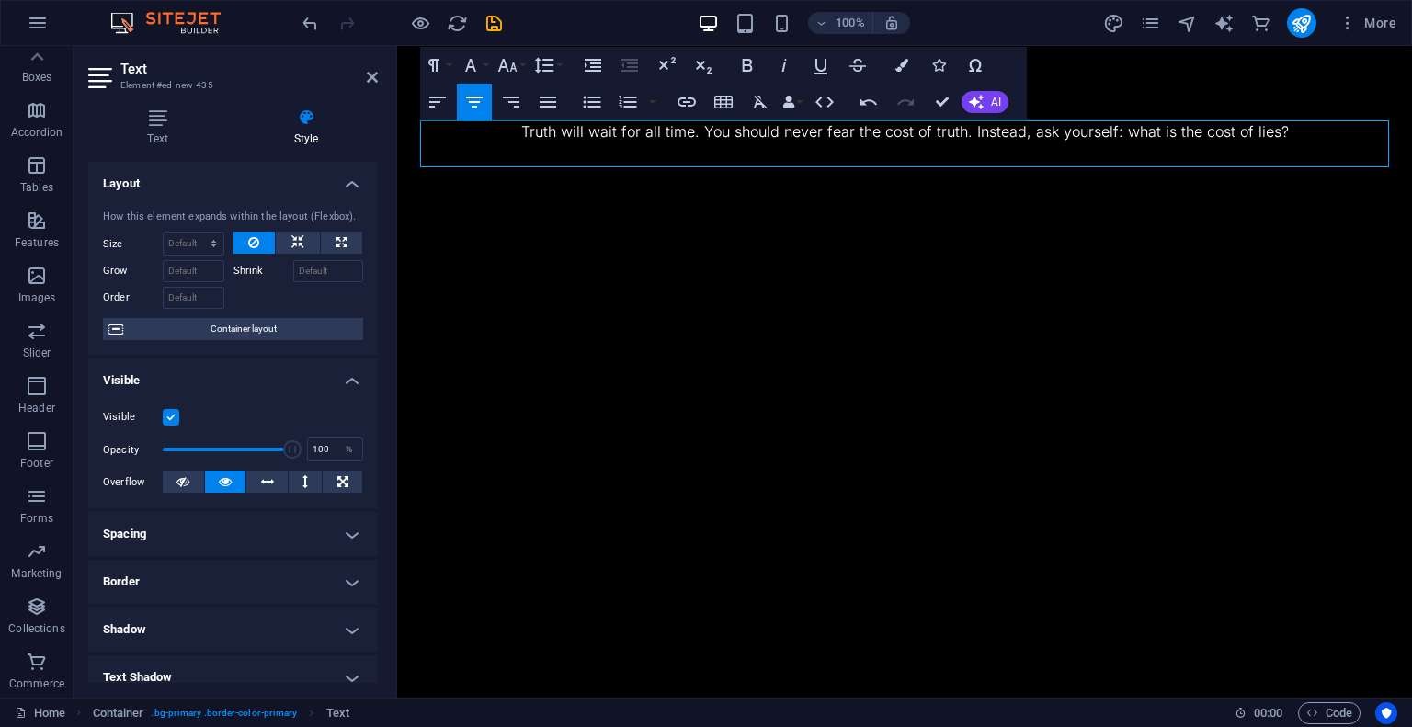
click at [758, 242] on html "Skip to main content ​ ​ ​ Truth will wait for all time. You should never fear …" at bounding box center [904, 144] width 1015 height 196
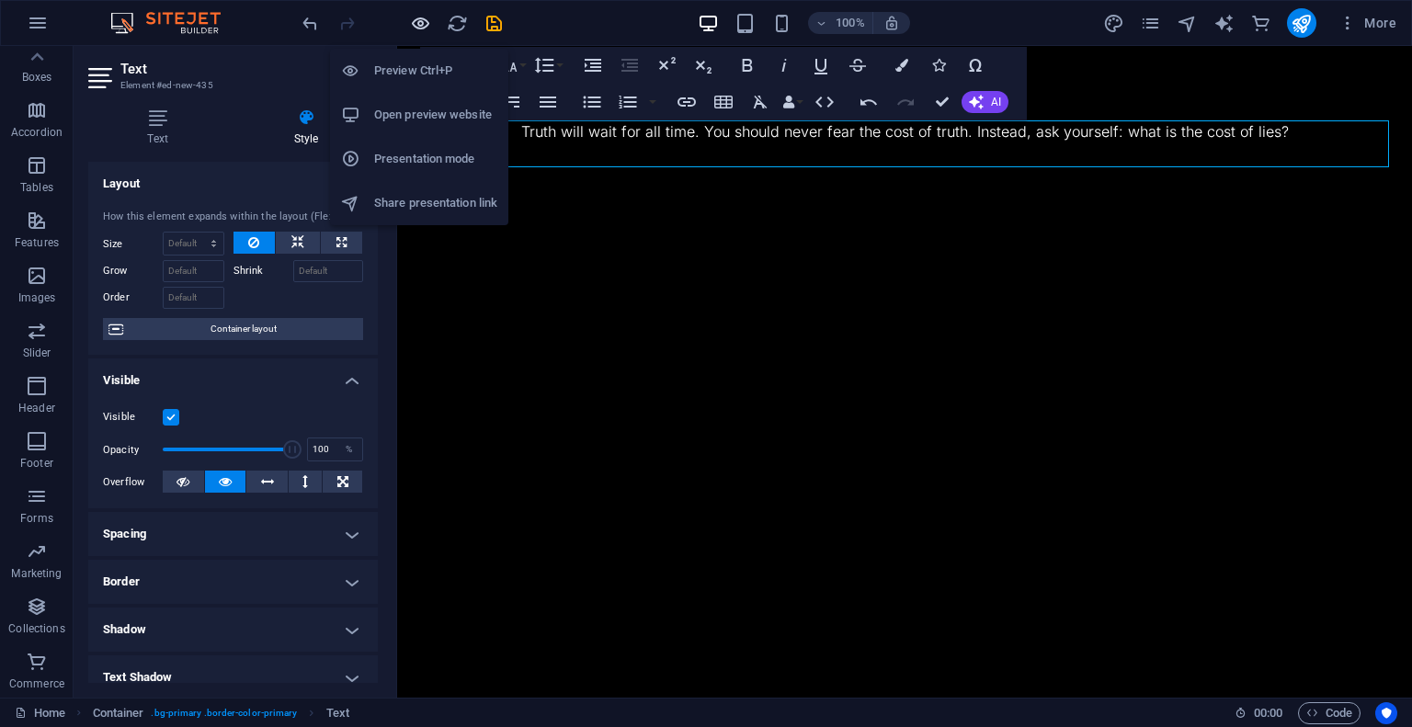
click at [424, 23] on icon "button" at bounding box center [420, 23] width 21 height 21
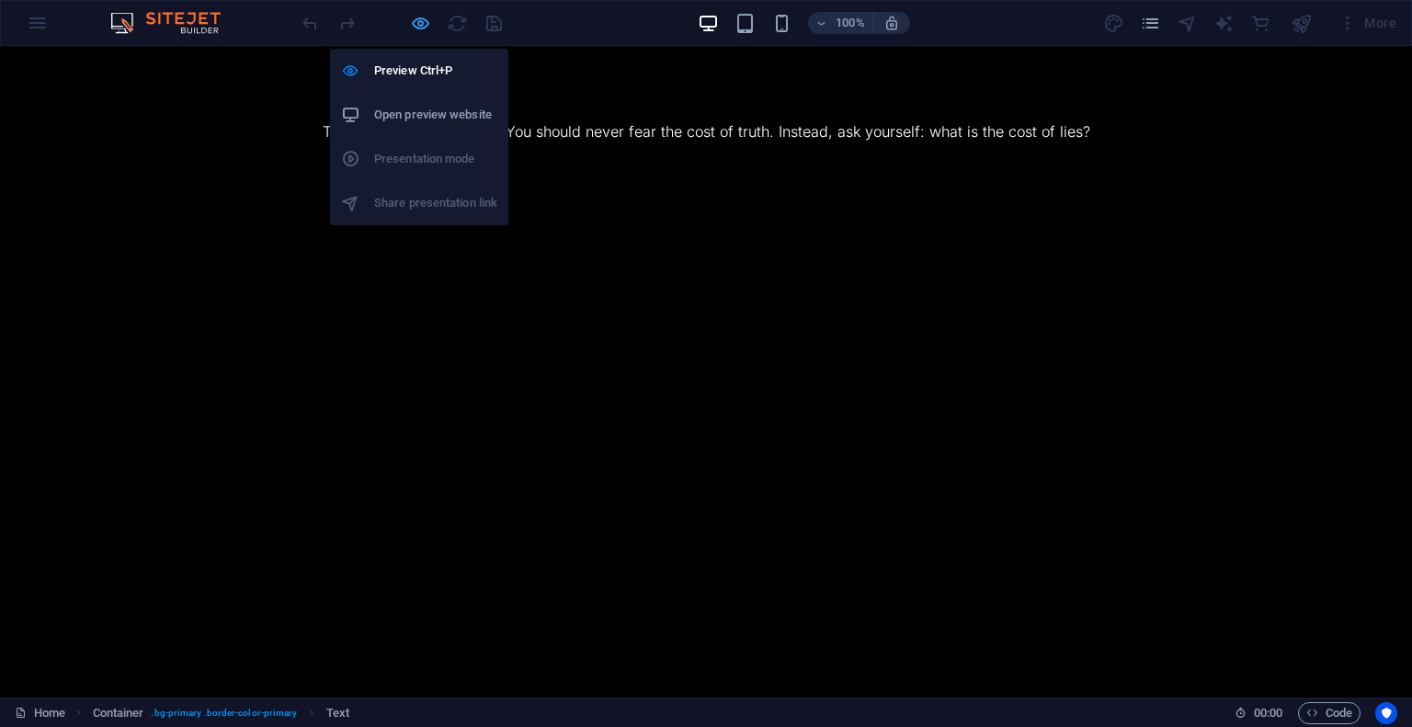
click at [418, 26] on icon "button" at bounding box center [420, 23] width 21 height 21
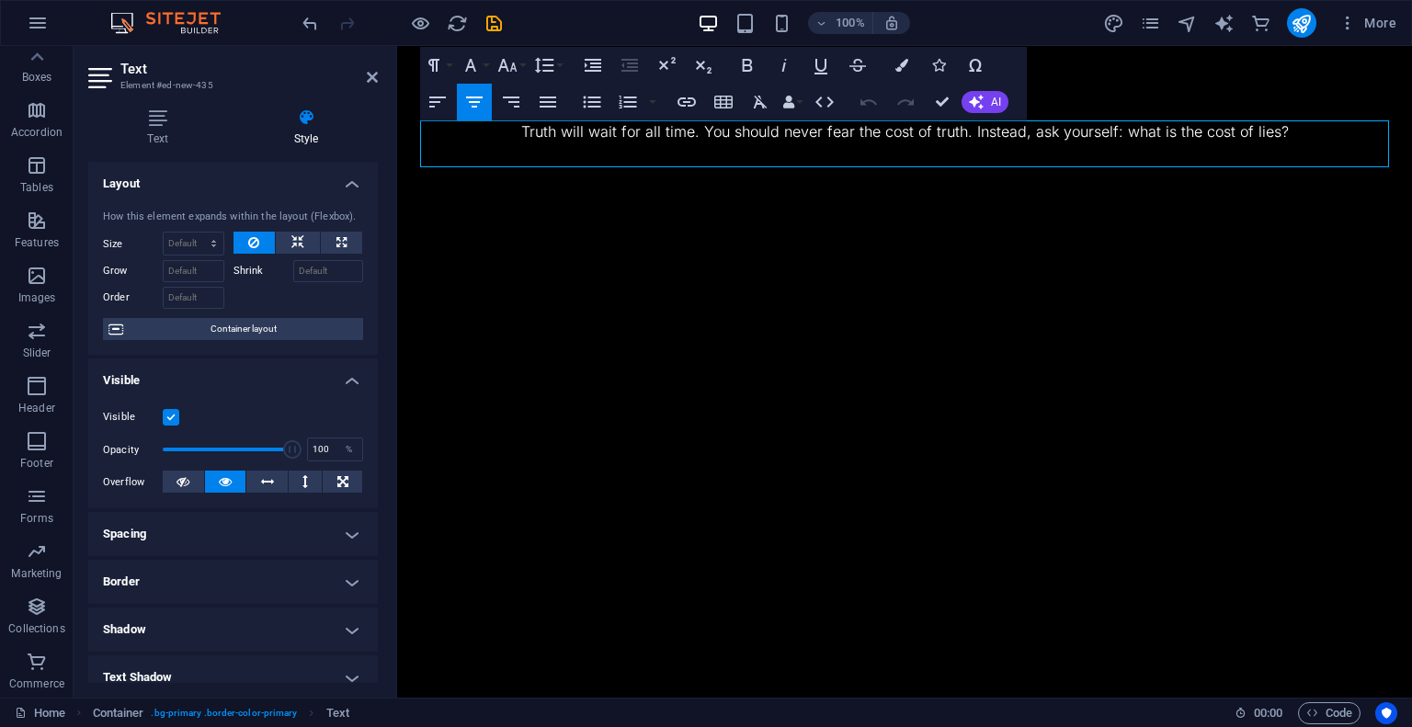
click at [528, 242] on html "Skip to main content Truth will wait for all time. You should never fear the co…" at bounding box center [904, 144] width 1015 height 196
click at [377, 78] on icon at bounding box center [372, 77] width 11 height 15
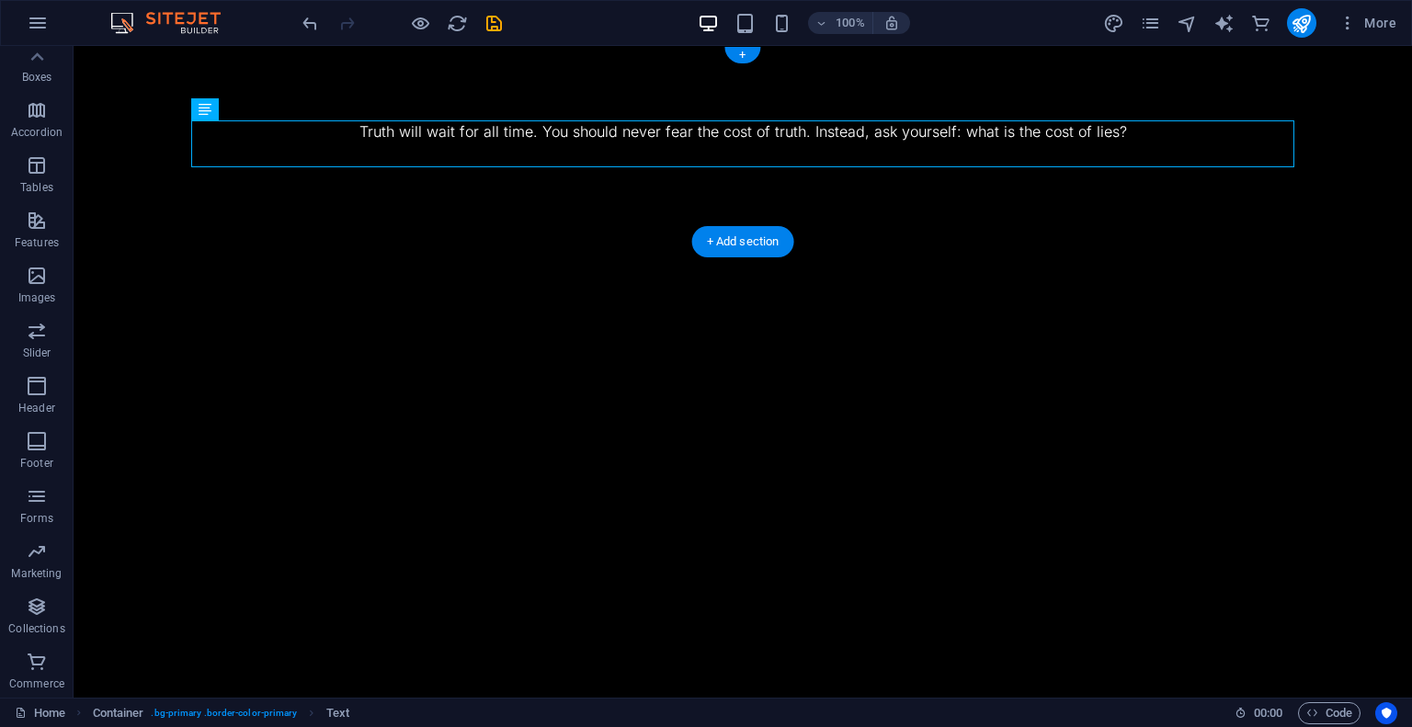
drag, startPoint x: 282, startPoint y: 152, endPoint x: 209, endPoint y: 73, distance: 108.0
click at [173, 60] on icon at bounding box center [169, 57] width 10 height 19
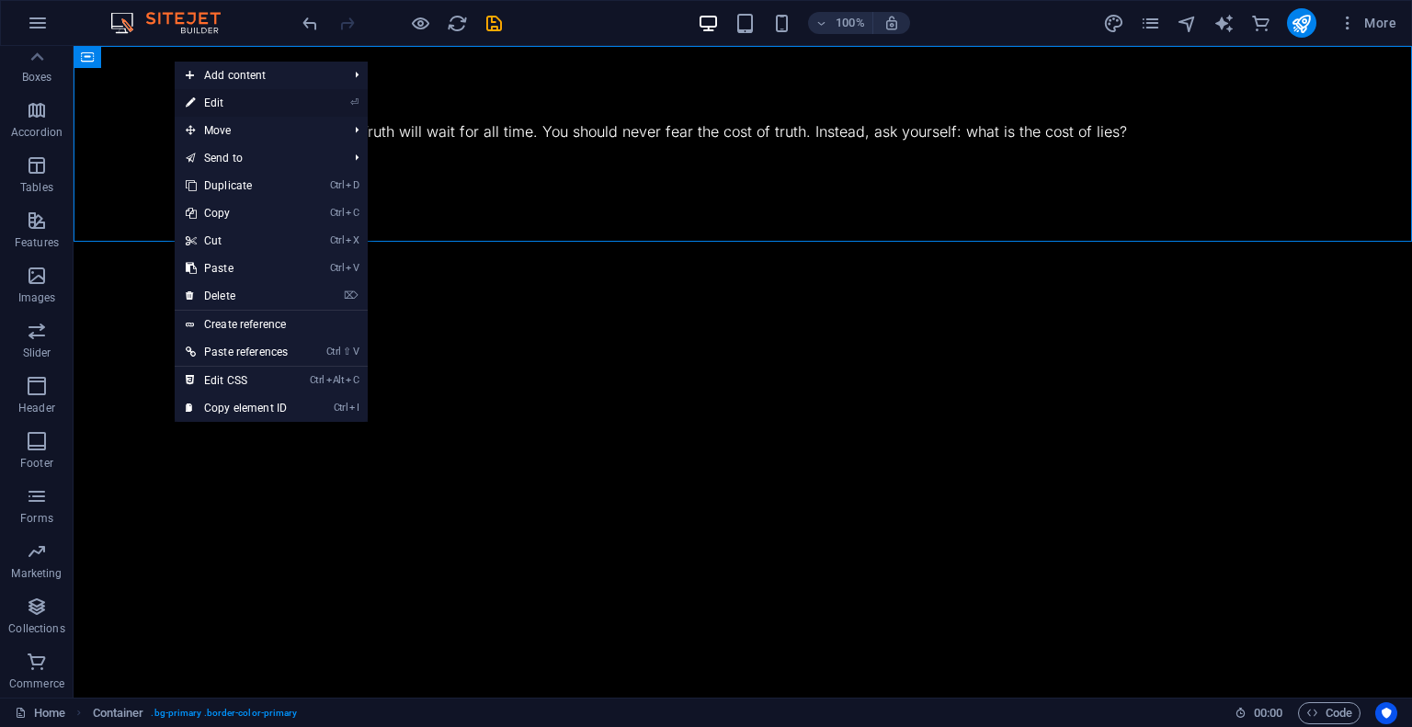
click at [207, 113] on link "⏎ Edit" at bounding box center [237, 103] width 124 height 28
select select "px"
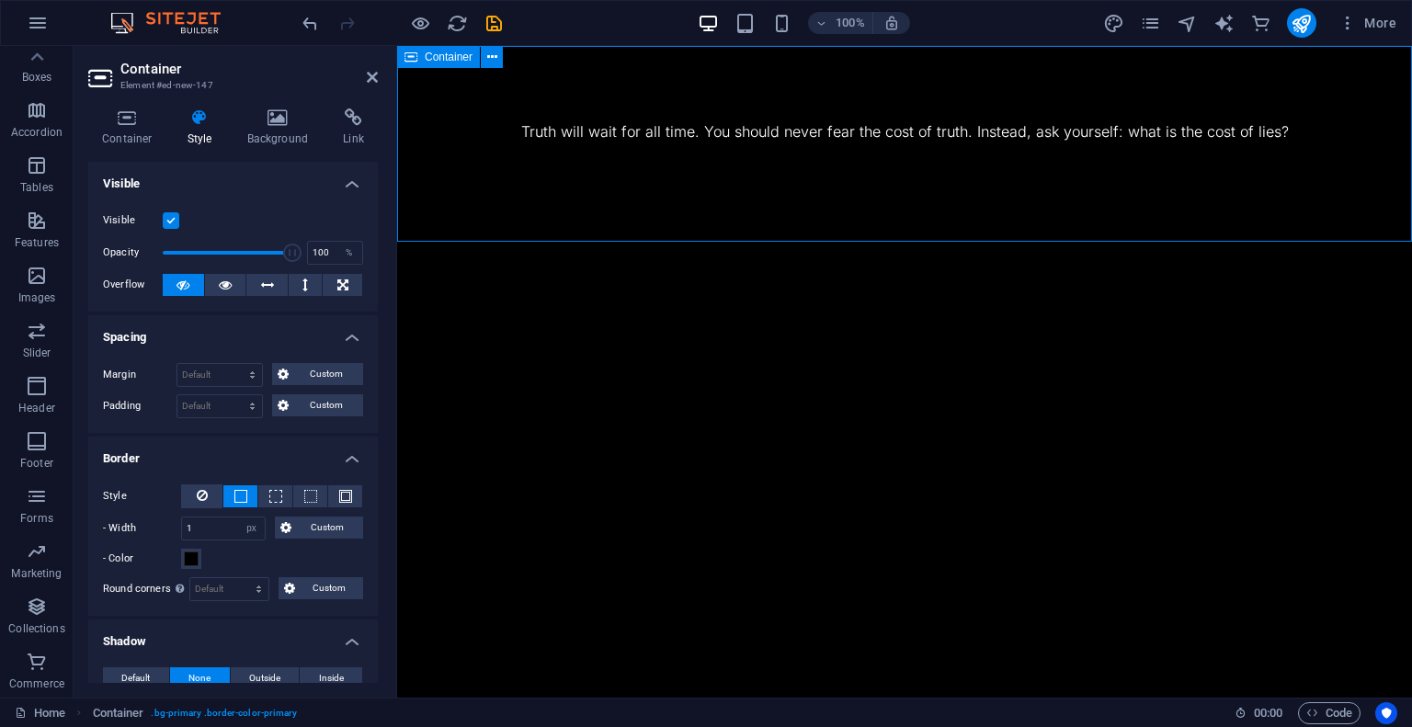
click at [537, 173] on div "Truth will wait for all time. You should never fear the cost of truth. Instead,…" at bounding box center [904, 144] width 1015 height 196
click at [567, 131] on div "Truth will wait for all time. You should never fear the cost of truth. Instead,…" at bounding box center [904, 143] width 969 height 47
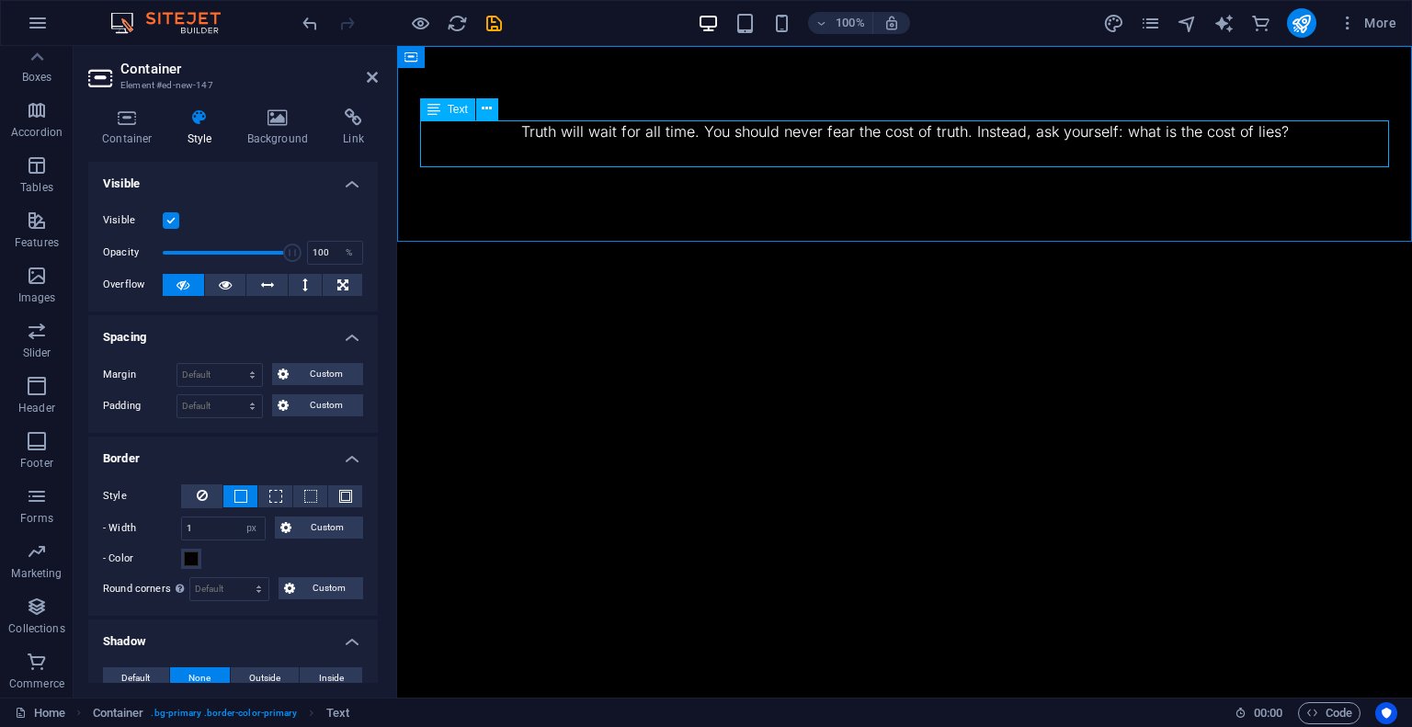
click at [435, 109] on icon at bounding box center [433, 109] width 13 height 22
click at [488, 111] on icon at bounding box center [487, 108] width 10 height 19
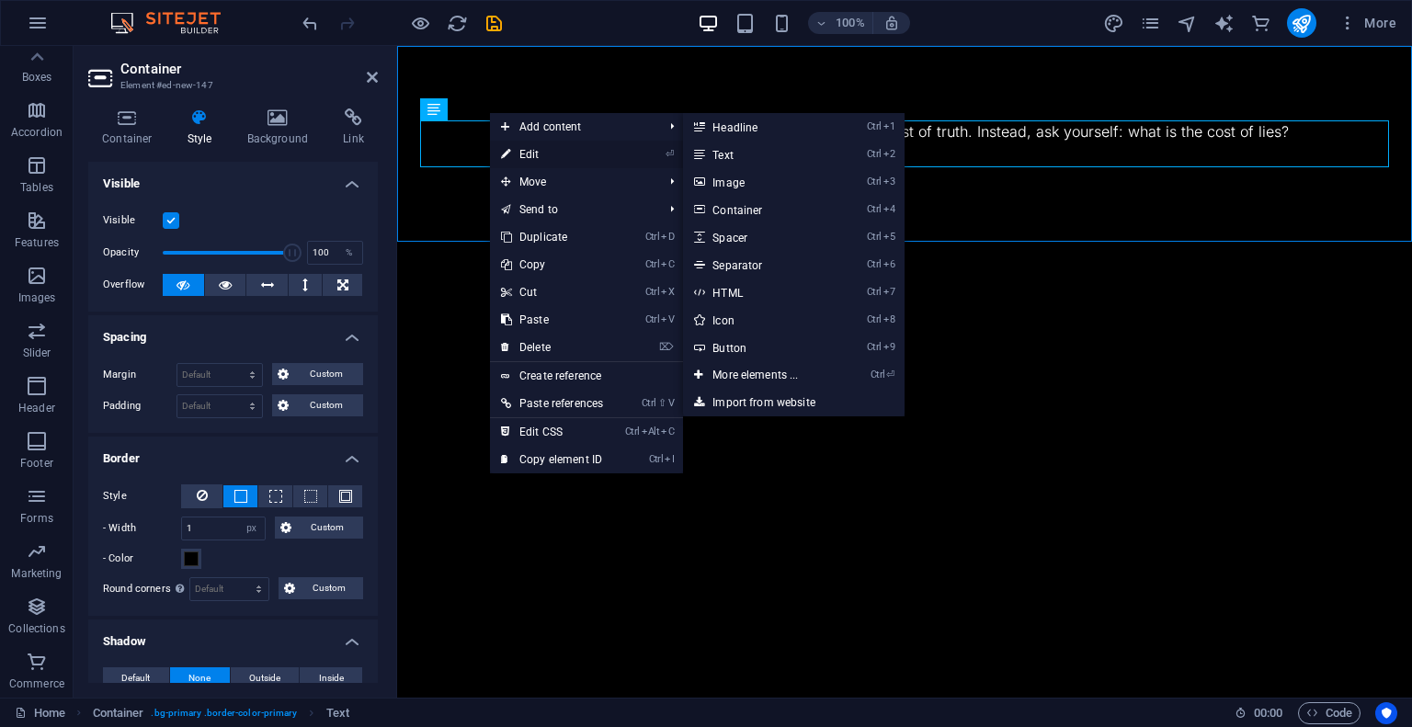
drag, startPoint x: 505, startPoint y: 138, endPoint x: 511, endPoint y: 154, distance: 16.9
click at [511, 154] on ul "Add content Ctrl 1 Headline Ctrl 2 Text Ctrl 3 Image Ctrl 4 Container Ctrl 5 Sp…" at bounding box center [586, 293] width 193 height 360
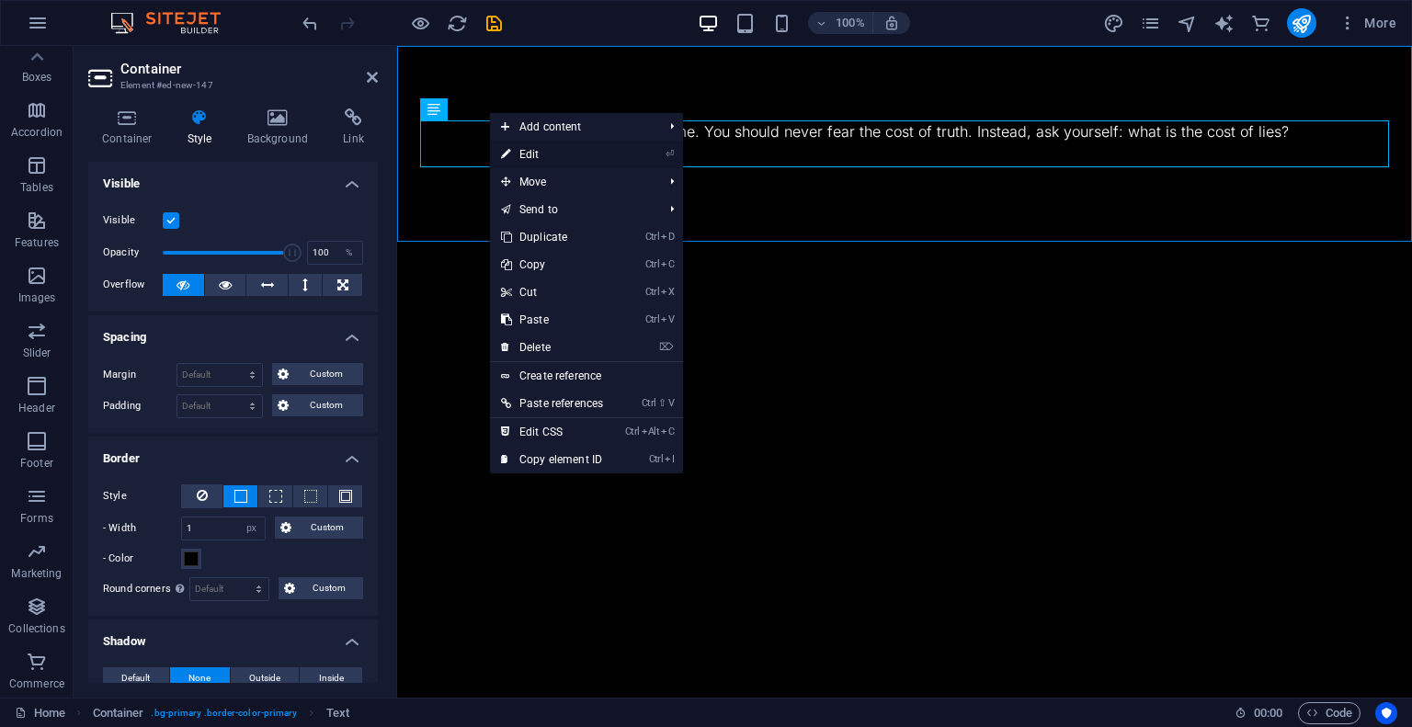
click at [511, 154] on link "⏎ Edit" at bounding box center [552, 155] width 124 height 28
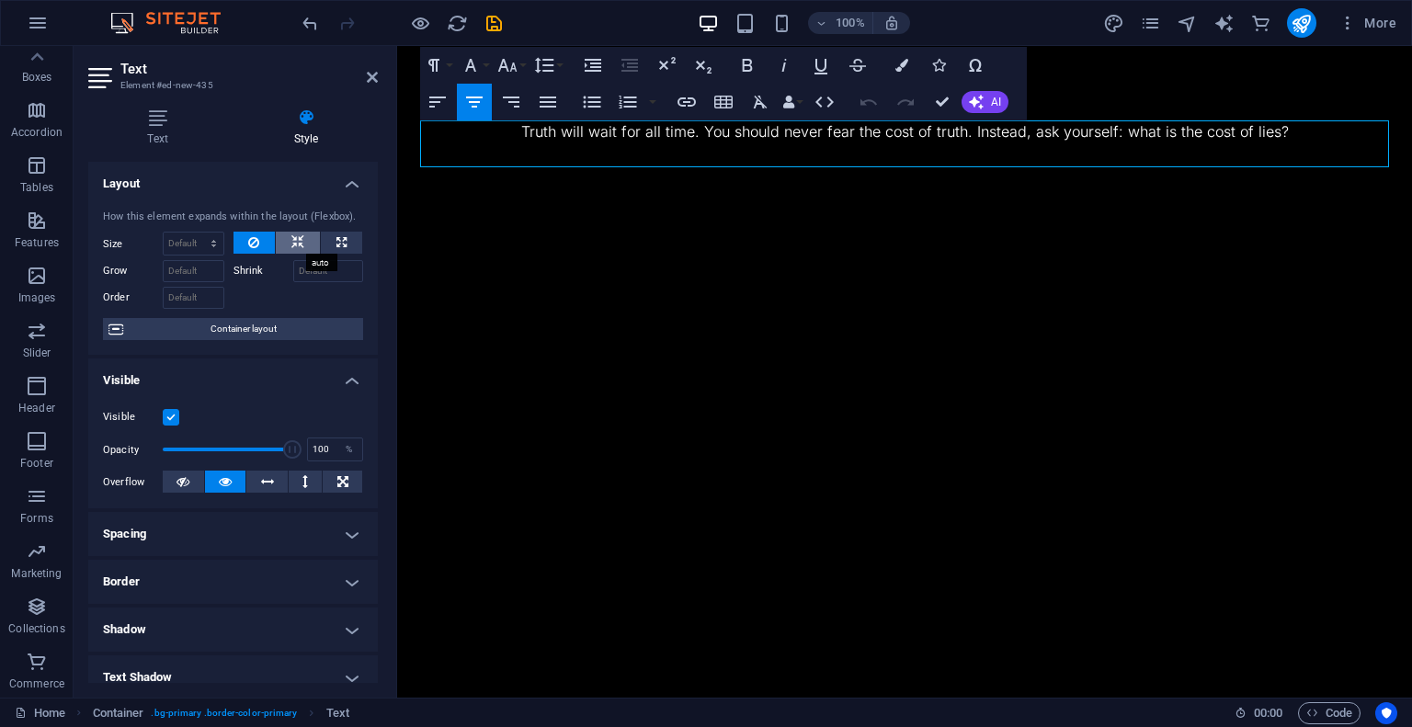
click at [292, 240] on icon at bounding box center [297, 243] width 13 height 22
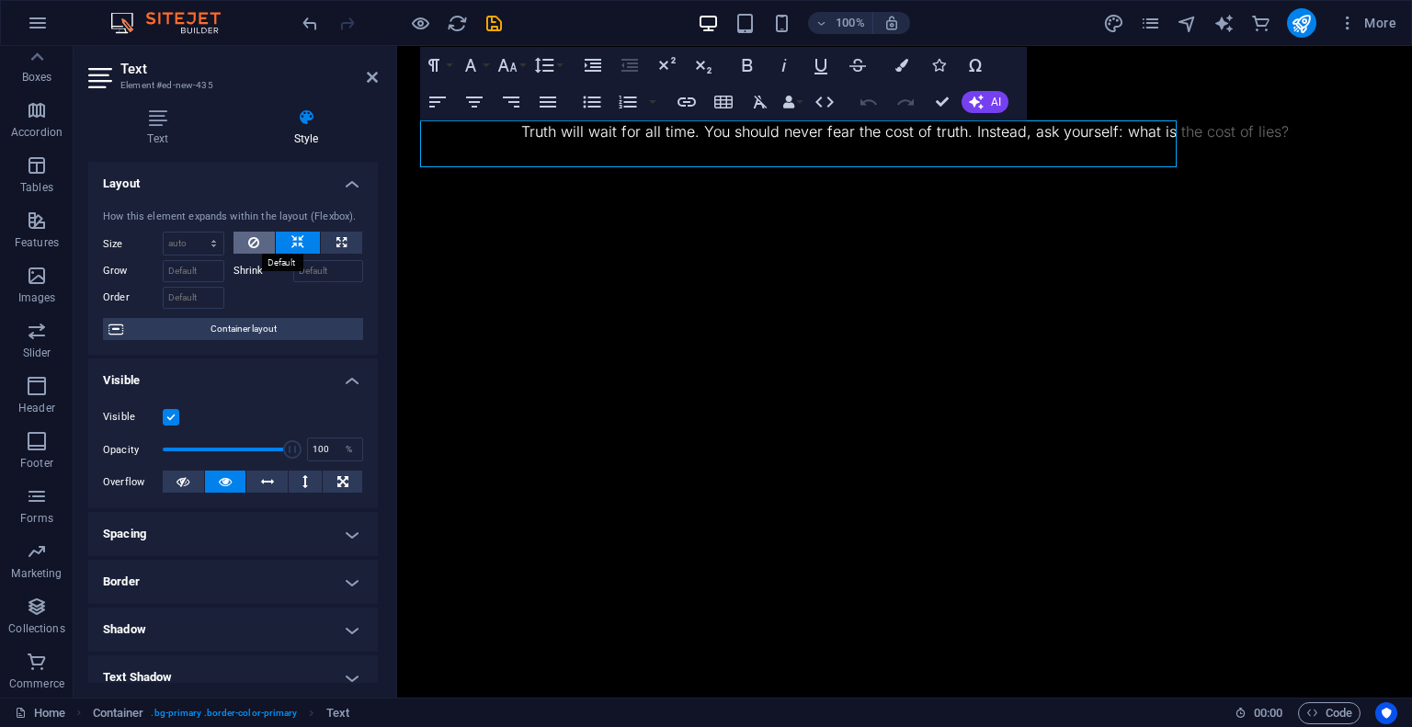
click at [260, 245] on button at bounding box center [254, 243] width 42 height 22
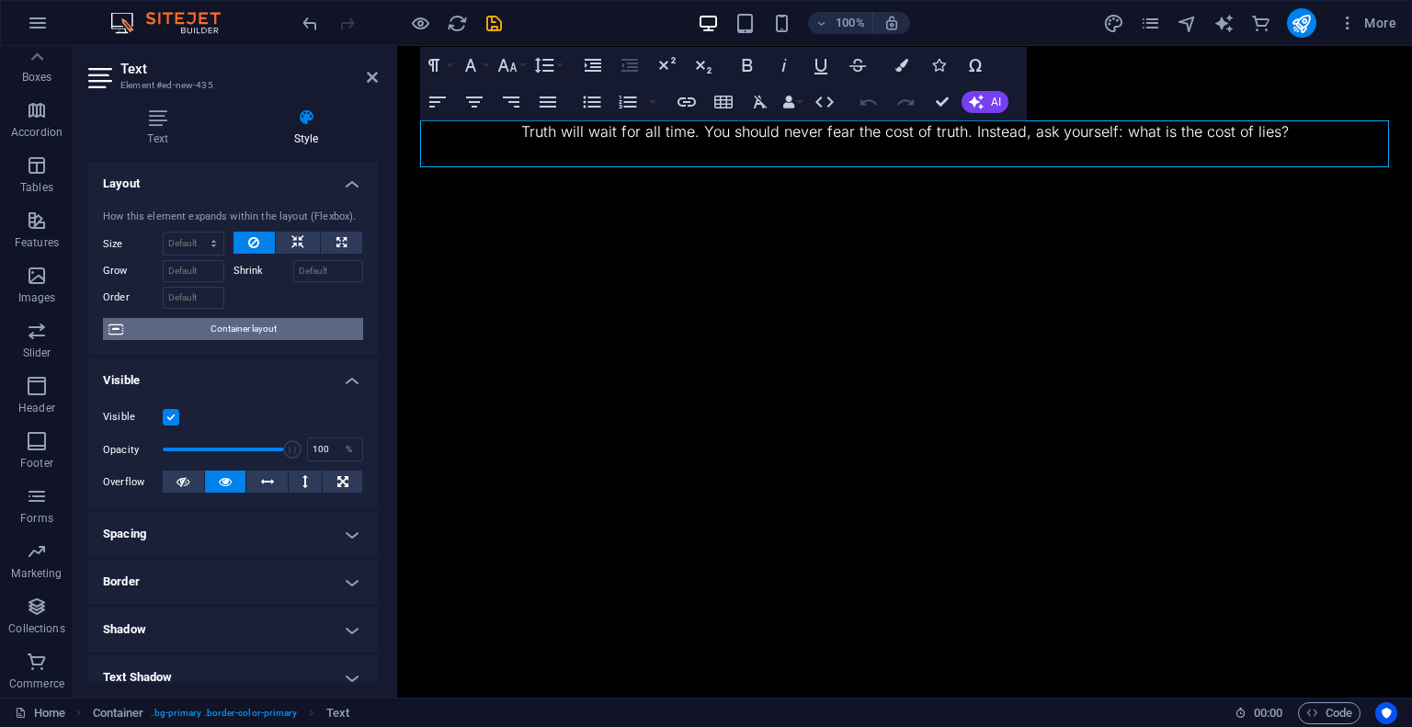
click at [235, 326] on span "Container layout" at bounding box center [243, 329] width 229 height 22
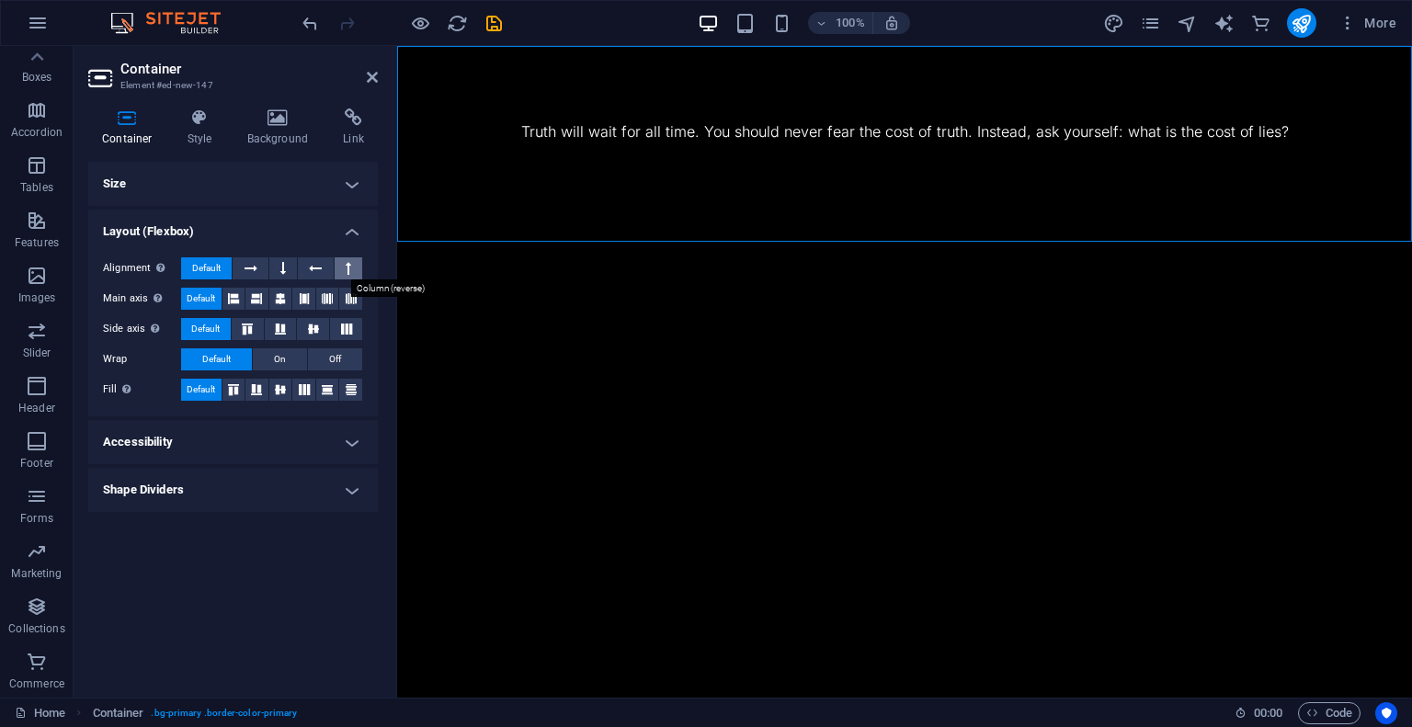
click at [347, 267] on icon at bounding box center [349, 268] width 6 height 22
click at [201, 268] on span "Default" at bounding box center [206, 268] width 28 height 22
click at [252, 301] on icon at bounding box center [256, 299] width 11 height 22
click at [209, 294] on span "Default" at bounding box center [201, 299] width 28 height 22
click at [252, 324] on icon at bounding box center [247, 329] width 22 height 11
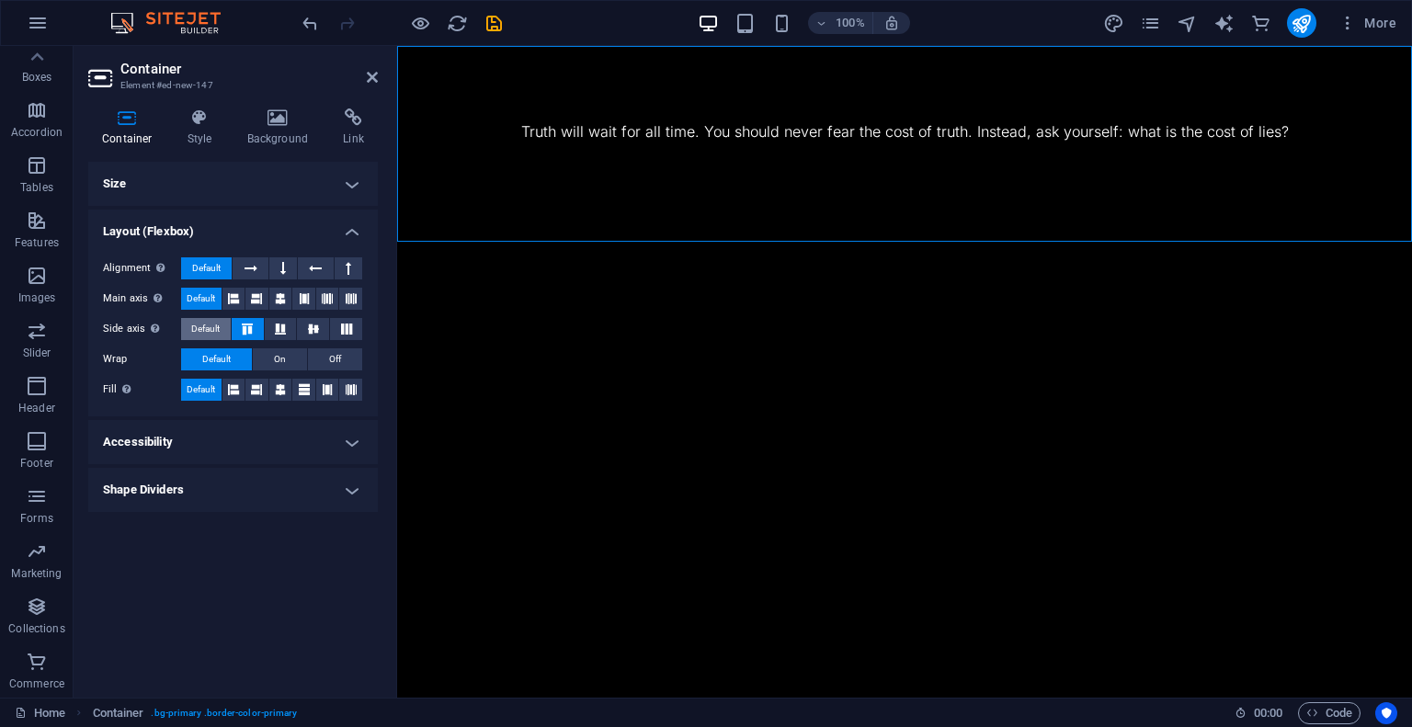
click at [215, 325] on span "Default" at bounding box center [205, 329] width 28 height 22
click at [341, 182] on h4 "Size" at bounding box center [233, 184] width 290 height 44
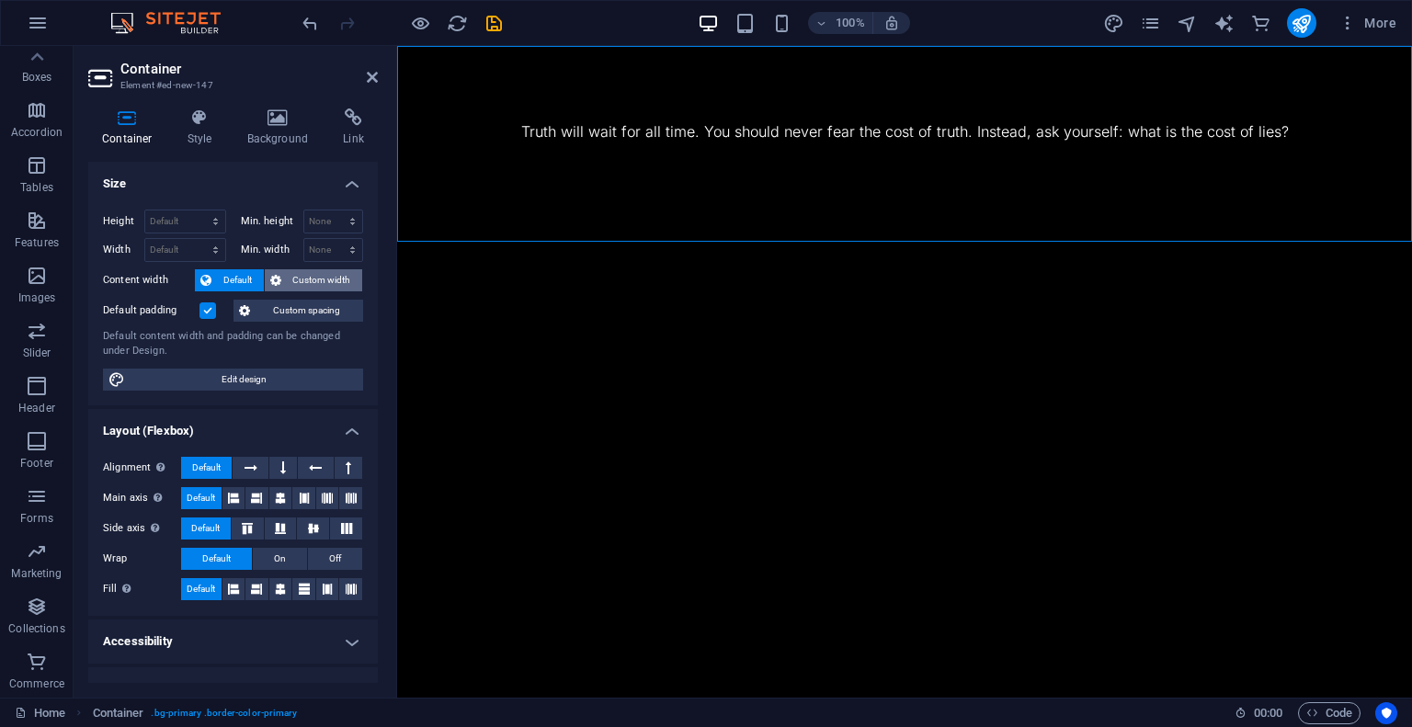
click at [287, 285] on span "Custom width" at bounding box center [322, 280] width 71 height 22
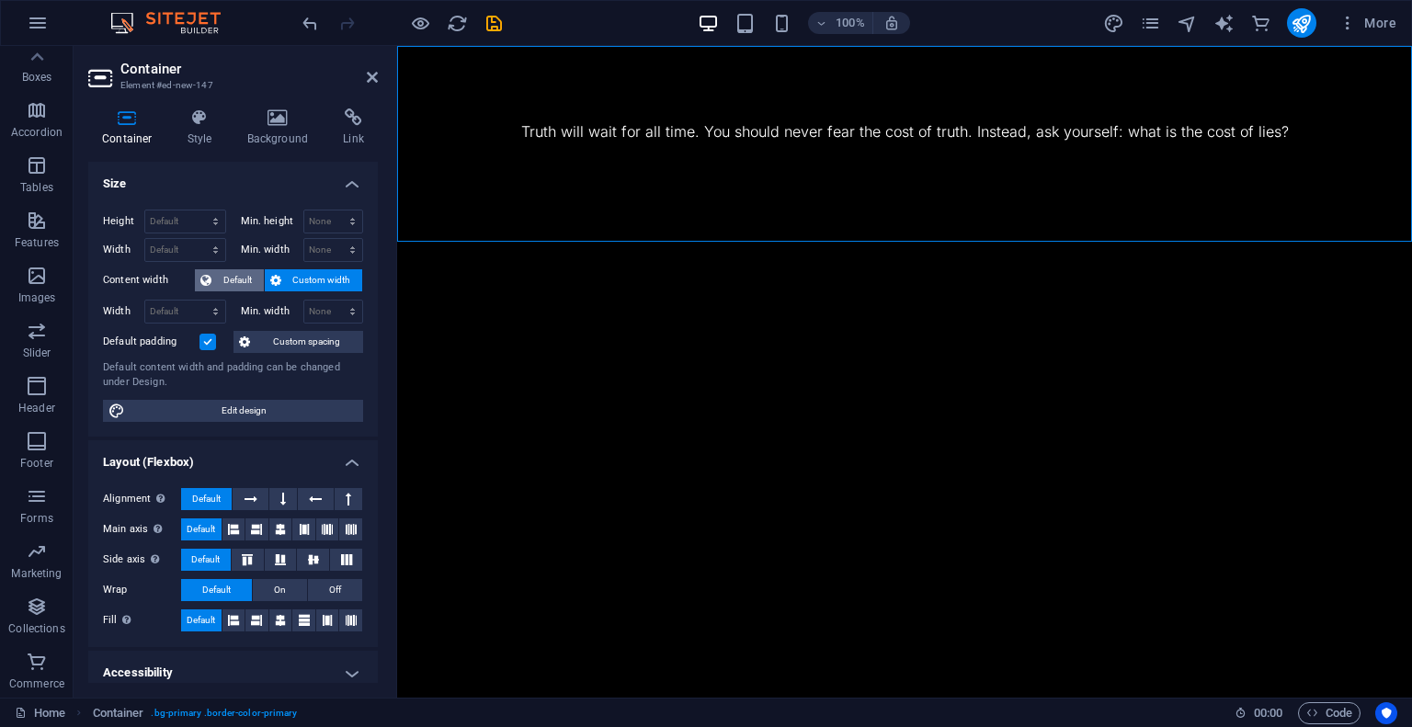
click at [245, 277] on span "Default" at bounding box center [237, 280] width 41 height 22
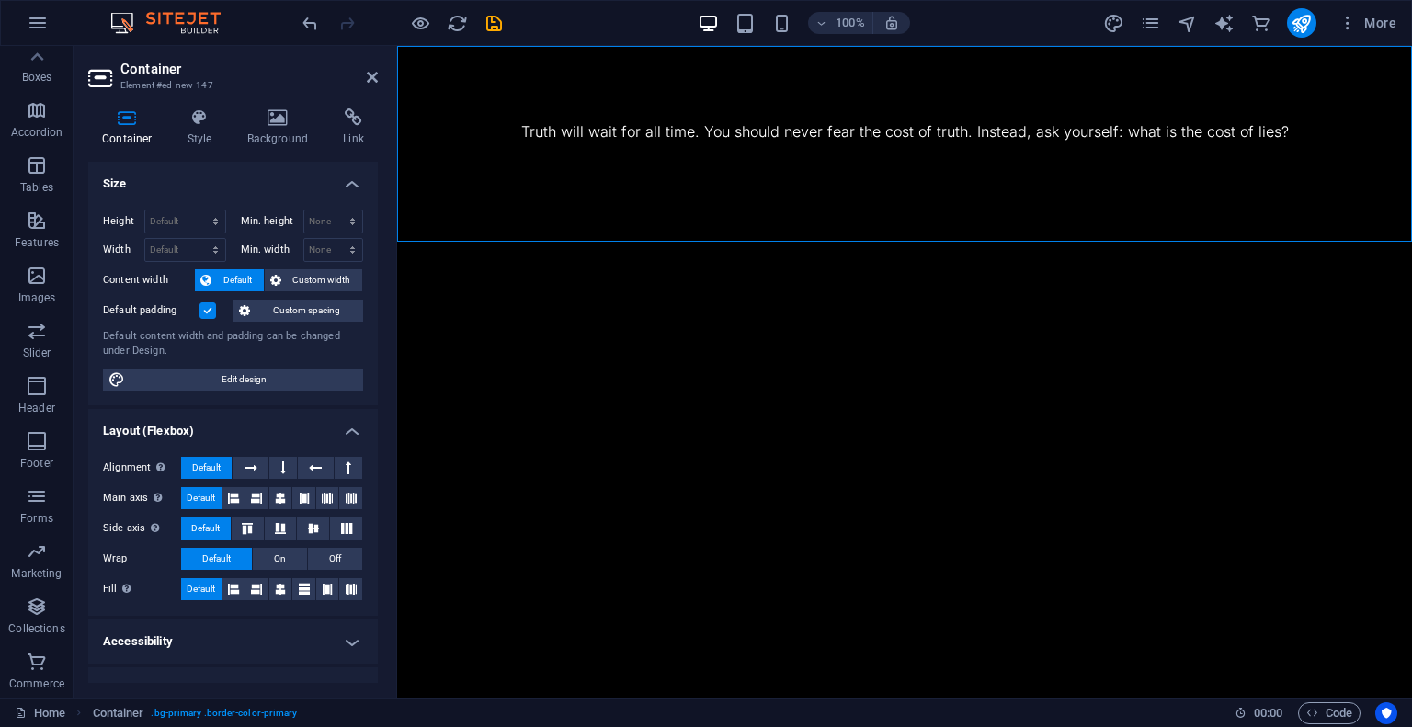
click at [206, 312] on label at bounding box center [207, 310] width 17 height 17
click at [0, 0] on input "Default padding" at bounding box center [0, 0] width 0 height 0
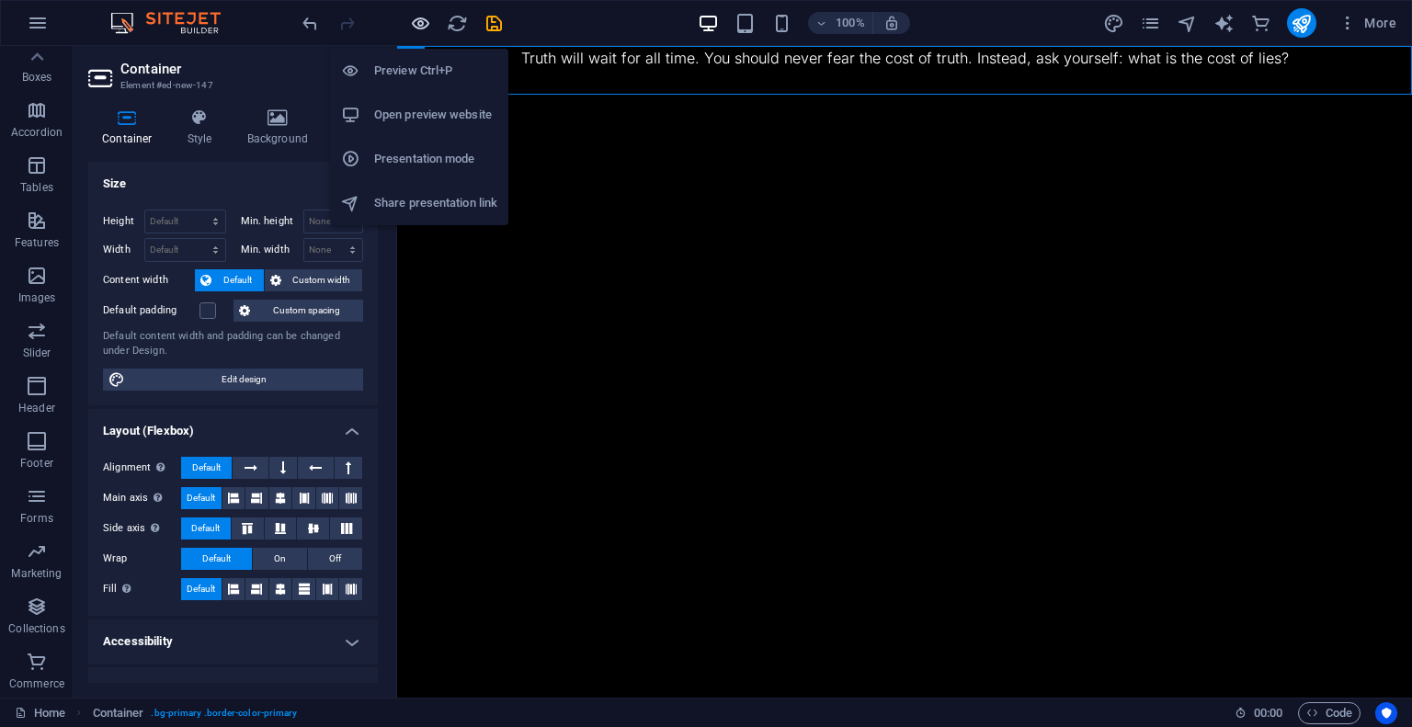
click at [420, 17] on icon "button" at bounding box center [420, 23] width 21 height 21
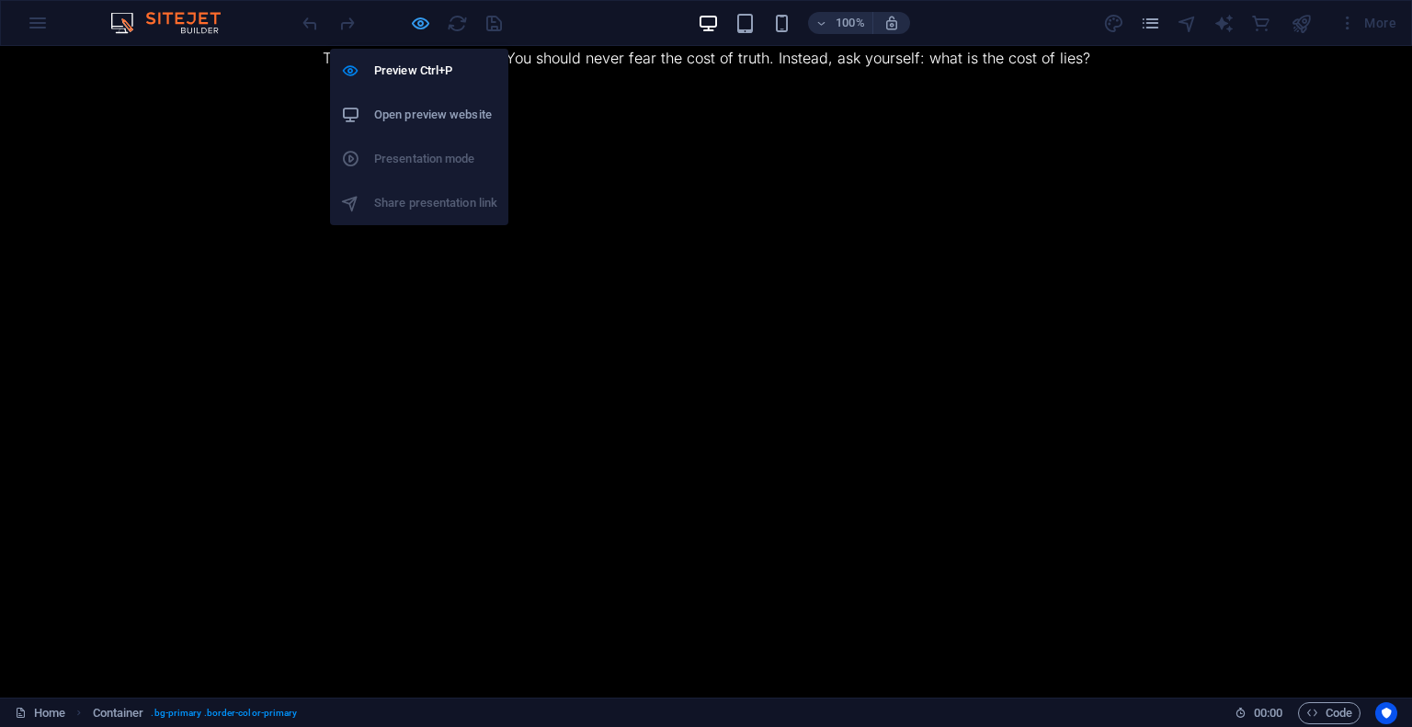
click at [419, 25] on icon "button" at bounding box center [420, 23] width 21 height 21
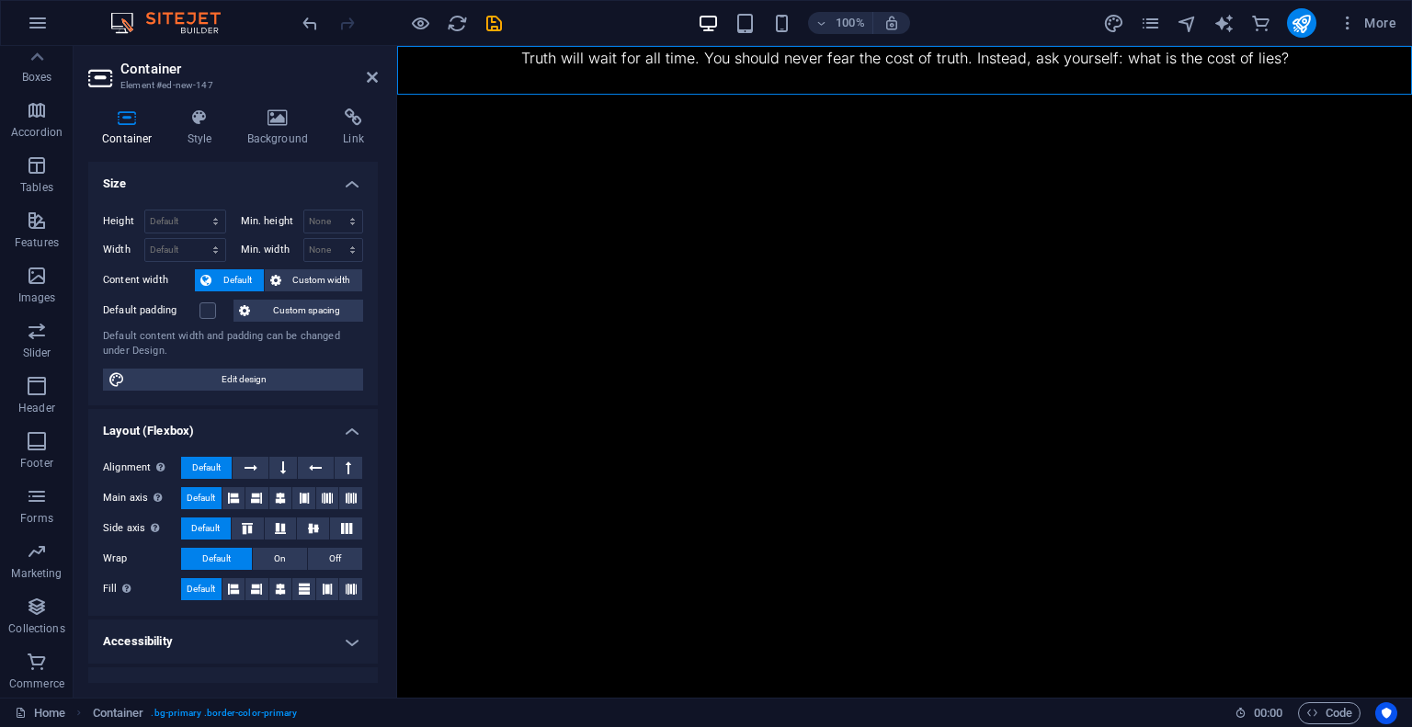
click at [784, 95] on html "Skip to main content Truth will wait for all time. You should never fear the co…" at bounding box center [904, 70] width 1015 height 49
click at [863, 95] on html "Skip to main content Truth will wait for all time. You should never fear the co…" at bounding box center [904, 70] width 1015 height 49
click at [371, 79] on icon at bounding box center [372, 77] width 11 height 15
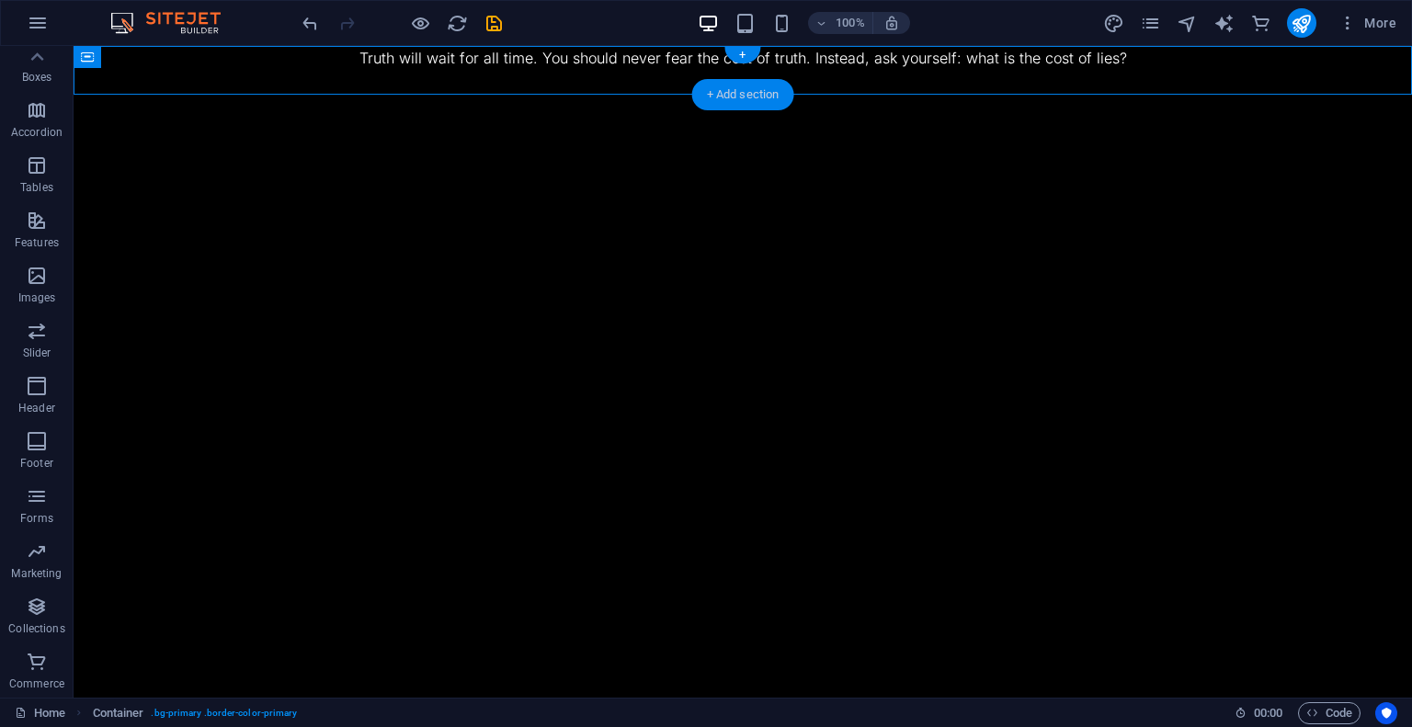
click at [744, 93] on div "+ Add section" at bounding box center [743, 94] width 102 height 31
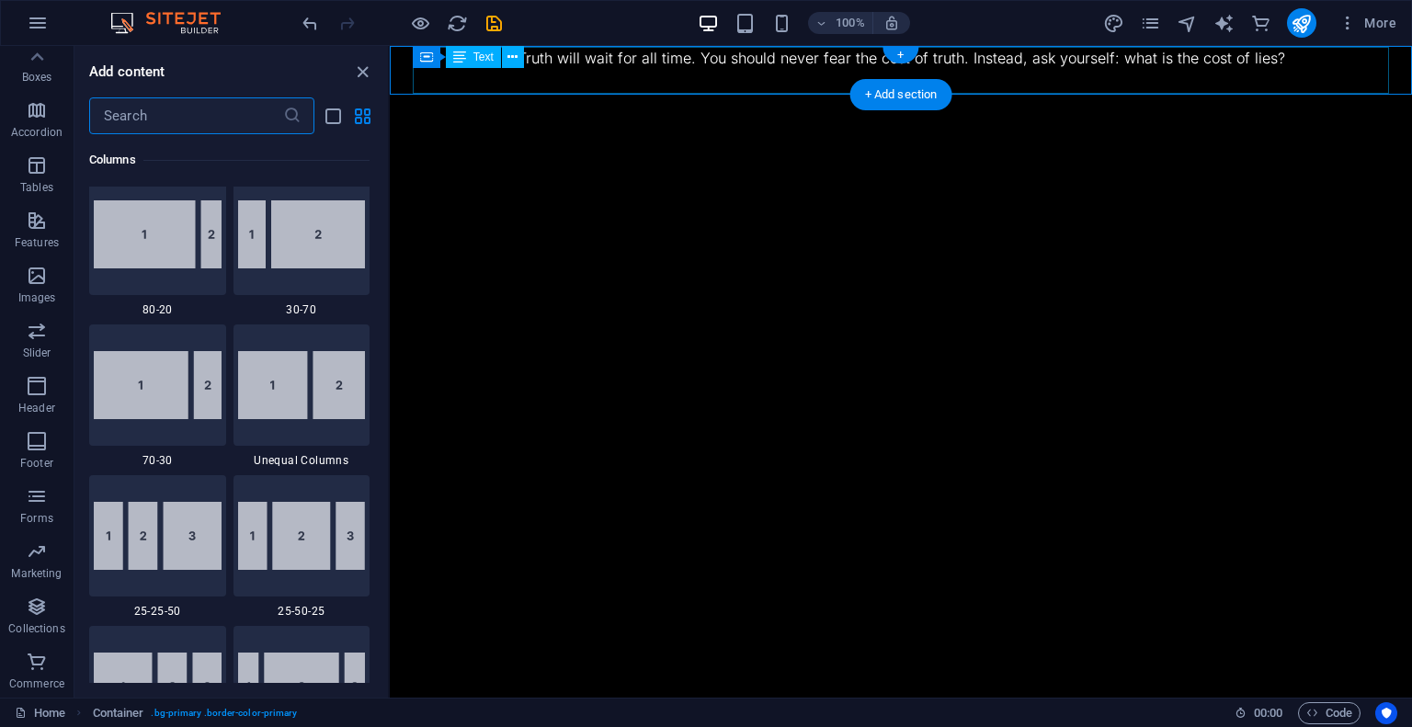
scroll to position [3367, 0]
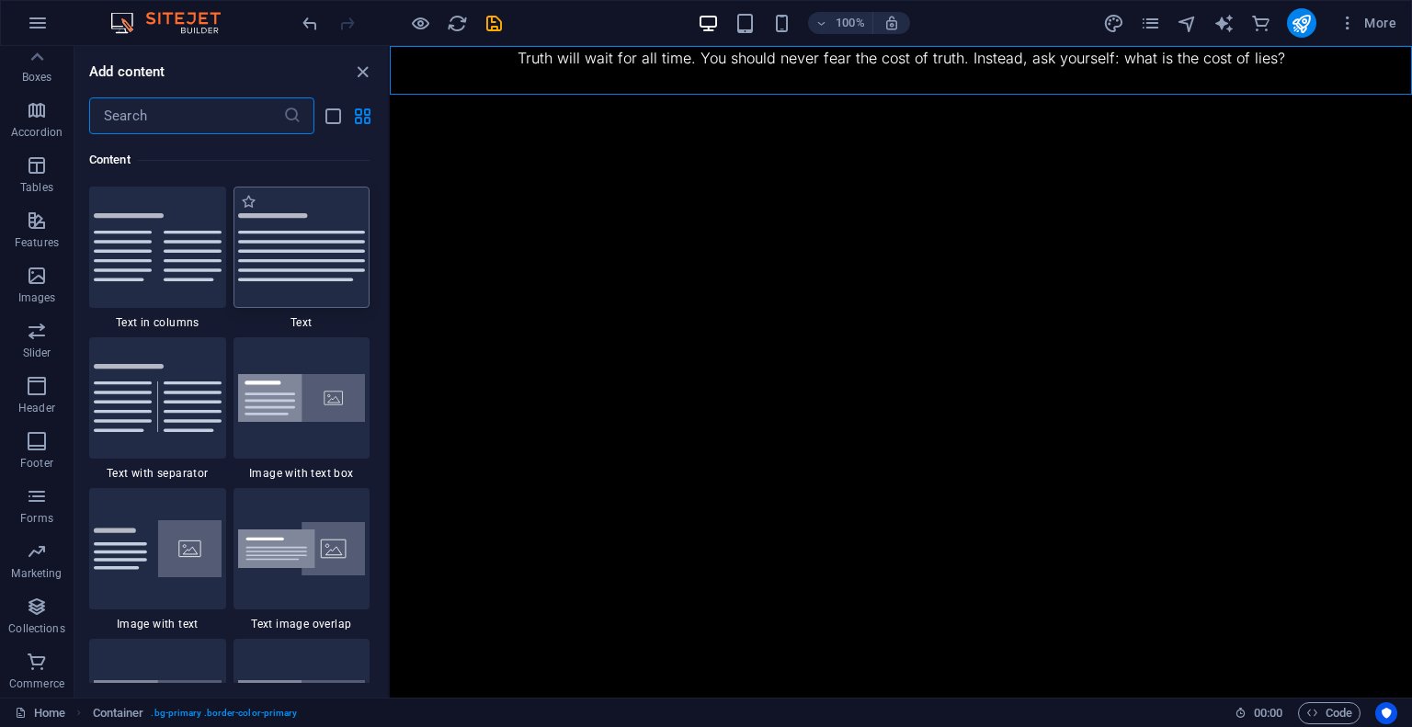
click at [293, 241] on img at bounding box center [302, 247] width 128 height 68
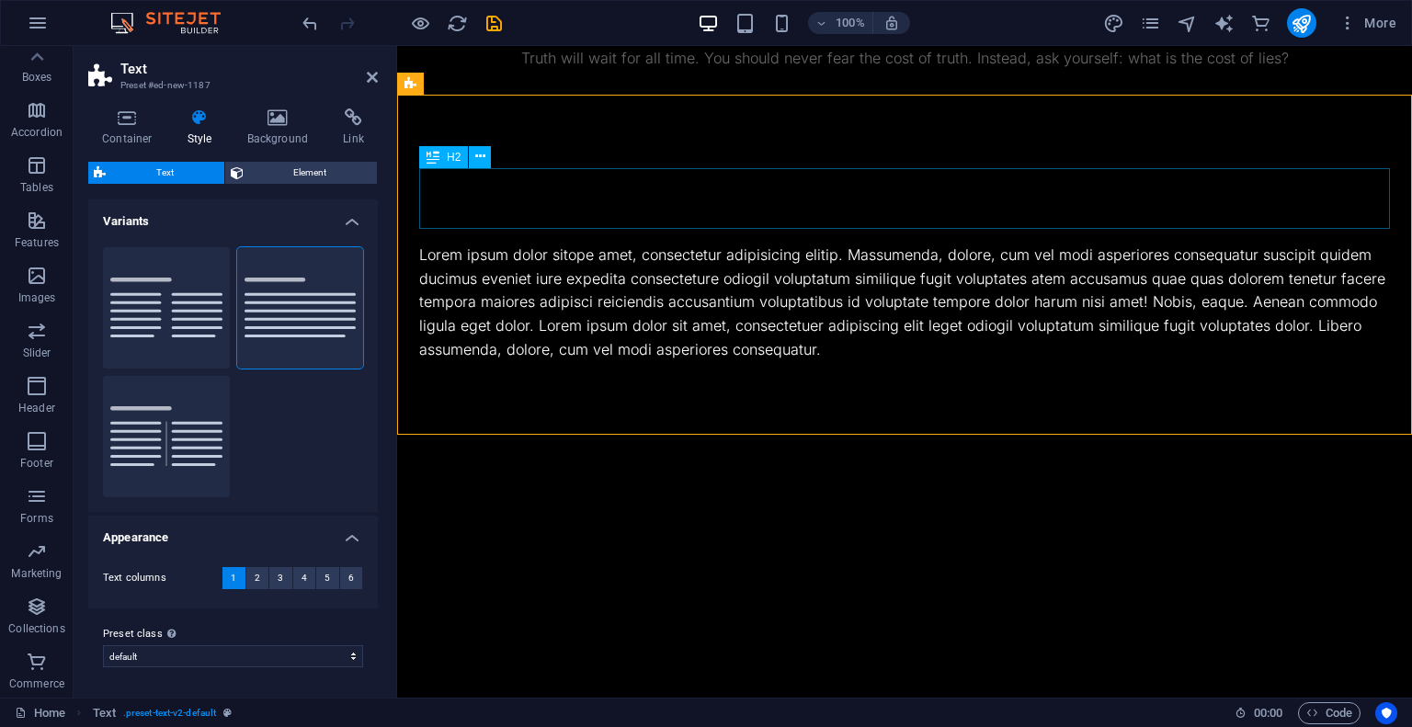
click at [621, 193] on div "Headline" at bounding box center [904, 198] width 971 height 61
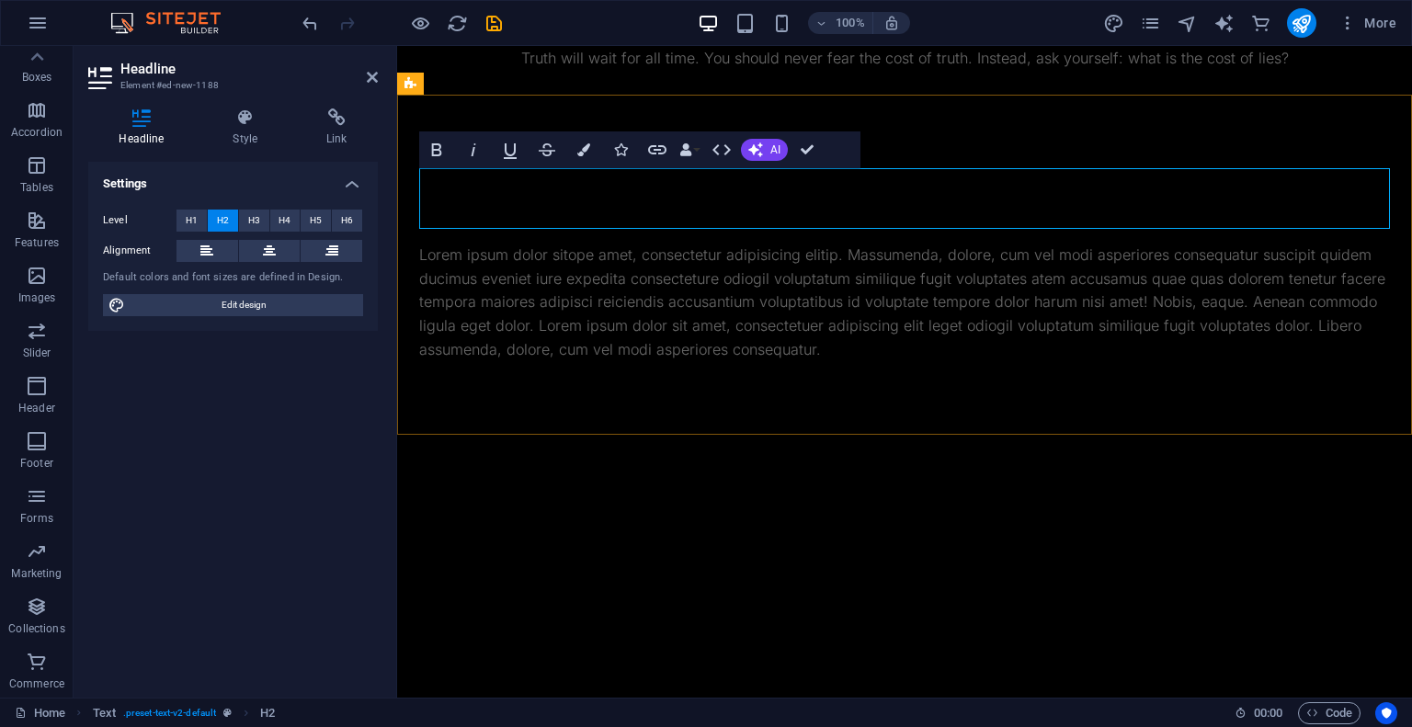
click at [783, 200] on h2 "What is PA" at bounding box center [904, 198] width 971 height 61
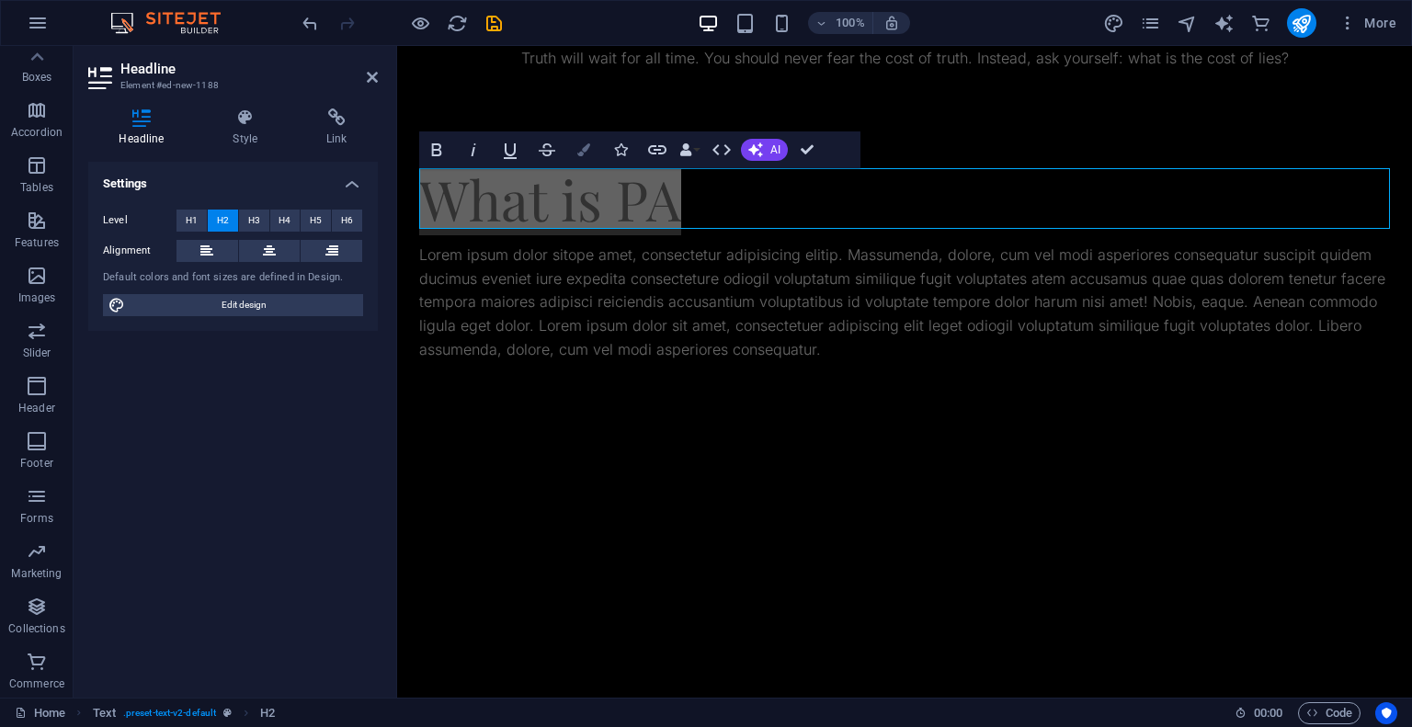
click at [592, 149] on button "Colors" at bounding box center [583, 149] width 35 height 37
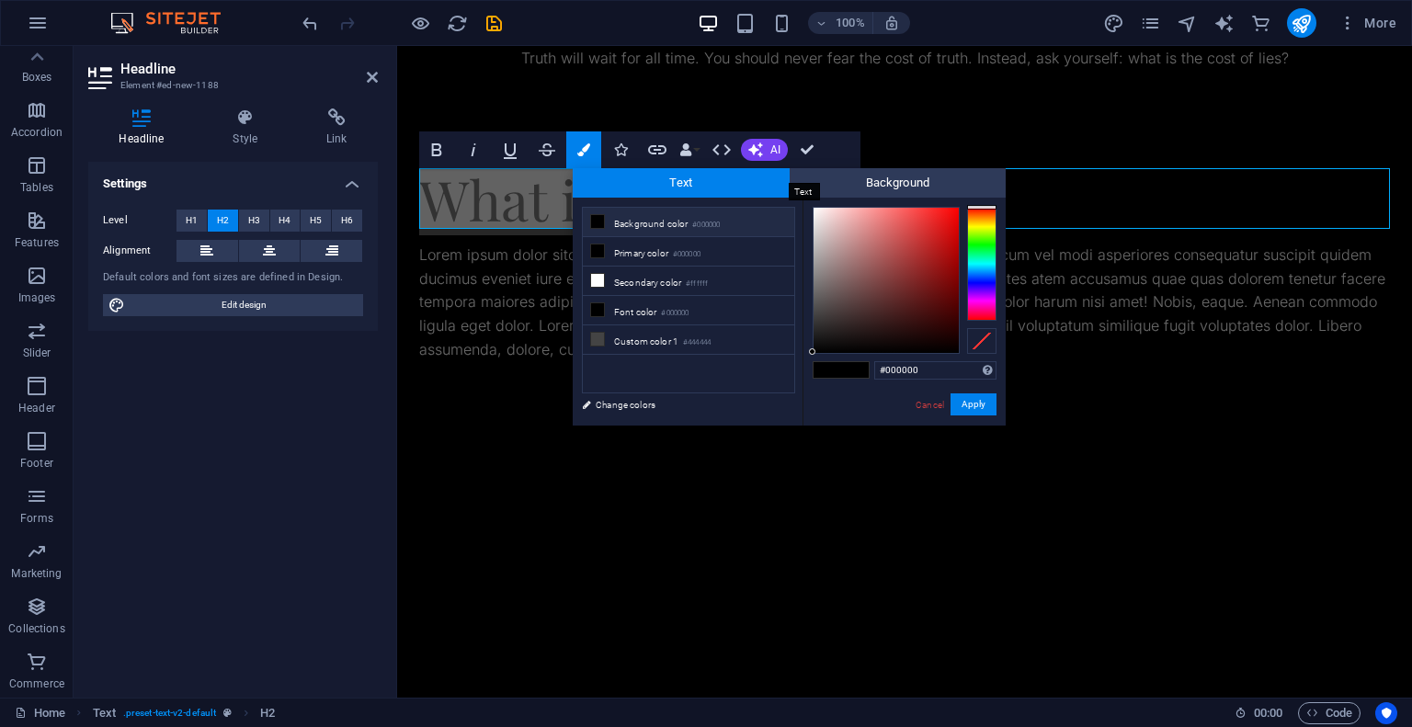
click at [742, 188] on span "Text" at bounding box center [681, 182] width 217 height 29
drag, startPoint x: 812, startPoint y: 352, endPoint x: 780, endPoint y: 203, distance: 152.4
click at [780, 203] on div "less Background color #000000 Primary color #000000 Secondary color #ffffff Fon…" at bounding box center [789, 312] width 433 height 228
click at [720, 222] on small "#000000" at bounding box center [706, 225] width 28 height 13
click at [628, 221] on li "Background color #000000" at bounding box center [688, 222] width 211 height 29
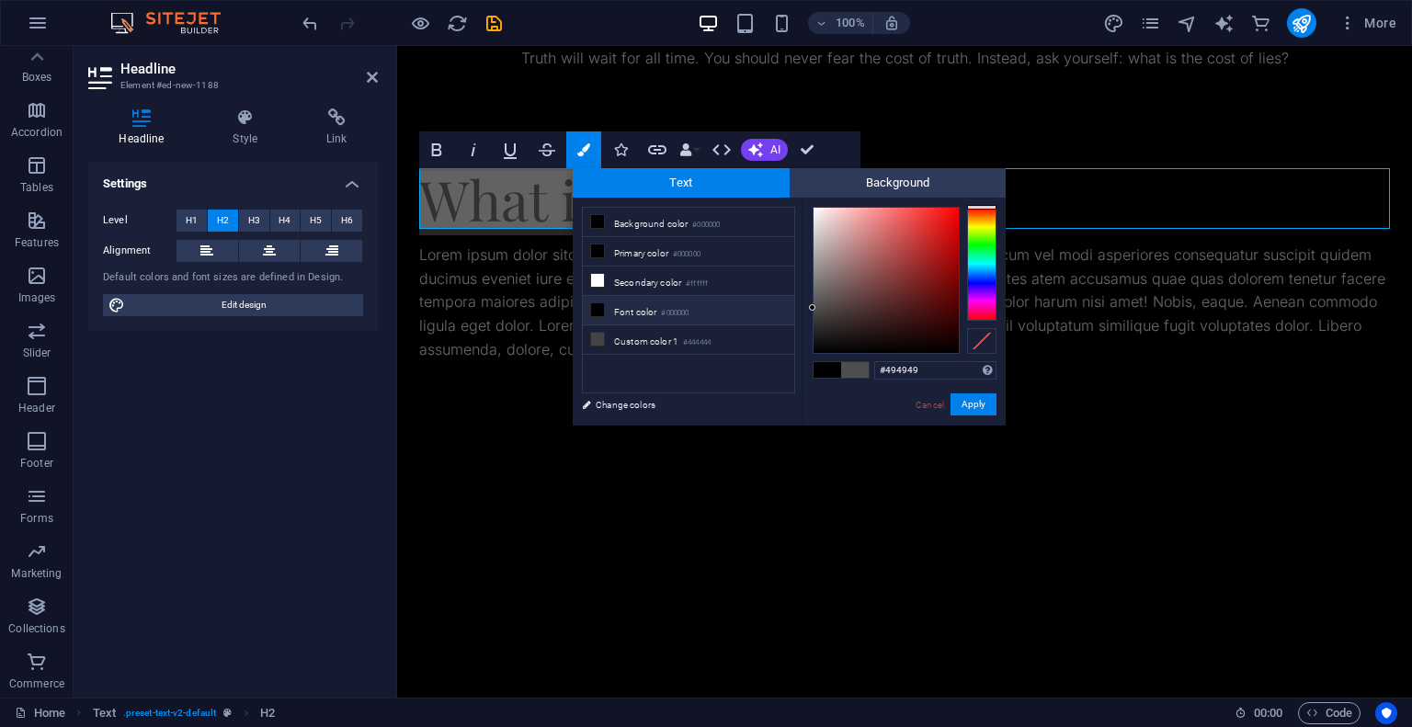
click at [695, 311] on li "Font color #000000" at bounding box center [688, 310] width 211 height 29
click at [794, 210] on ul "Background color #000000 Primary color #000000 Secondary color #ffffff Font col…" at bounding box center [688, 300] width 213 height 187
type input "#ffffff"
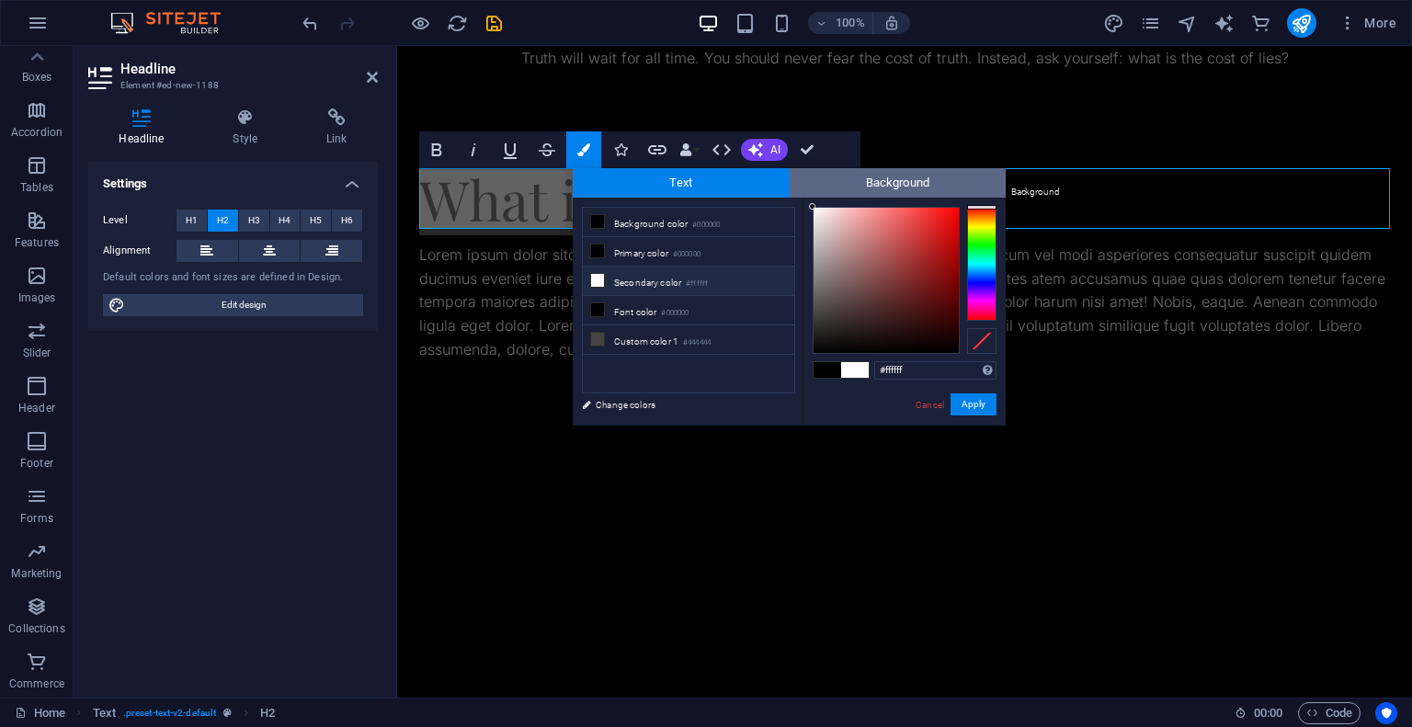
click at [813, 188] on span "Background" at bounding box center [898, 182] width 217 height 29
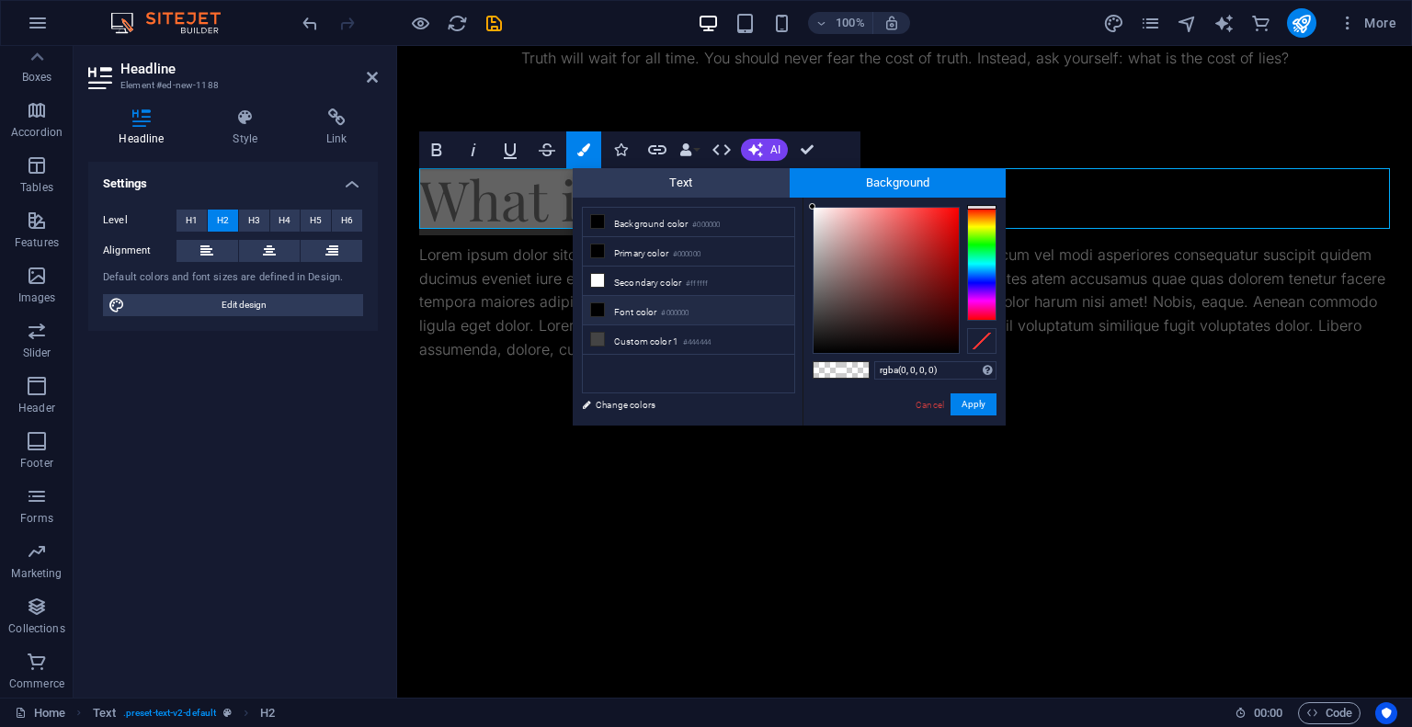
click at [641, 314] on li "Font color #000000" at bounding box center [688, 310] width 211 height 29
drag, startPoint x: 828, startPoint y: 305, endPoint x: 810, endPoint y: 199, distance: 107.3
click at [810, 199] on div "#ffffff Supported formats #0852ed rgb(8, 82, 237) rgba(8, 82, 237, 90%) hsv(221…" at bounding box center [904, 445] width 203 height 495
click at [967, 403] on button "Apply" at bounding box center [974, 404] width 46 height 22
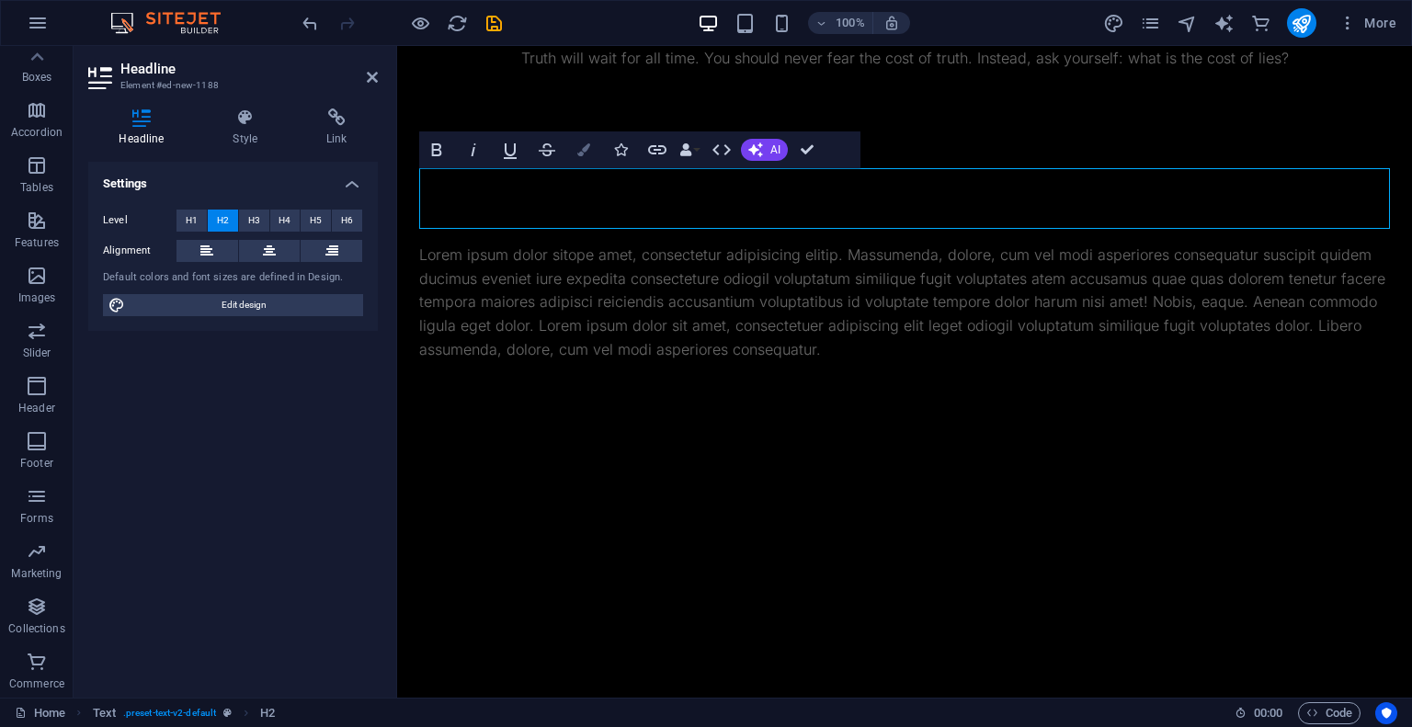
click at [594, 143] on button "Colors" at bounding box center [583, 149] width 35 height 37
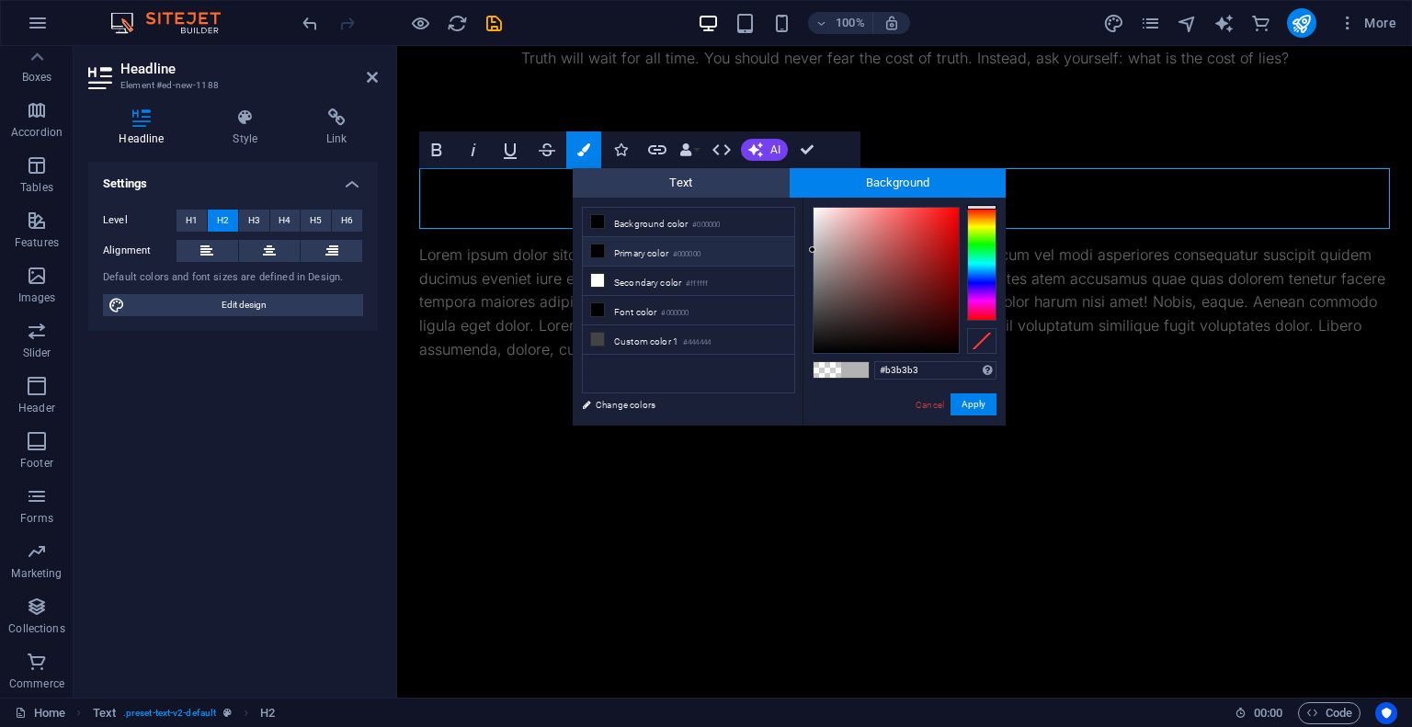
click at [601, 250] on icon at bounding box center [597, 251] width 13 height 13
type input "#6e6b6b"
type input "#6b6666"
type input "#676262"
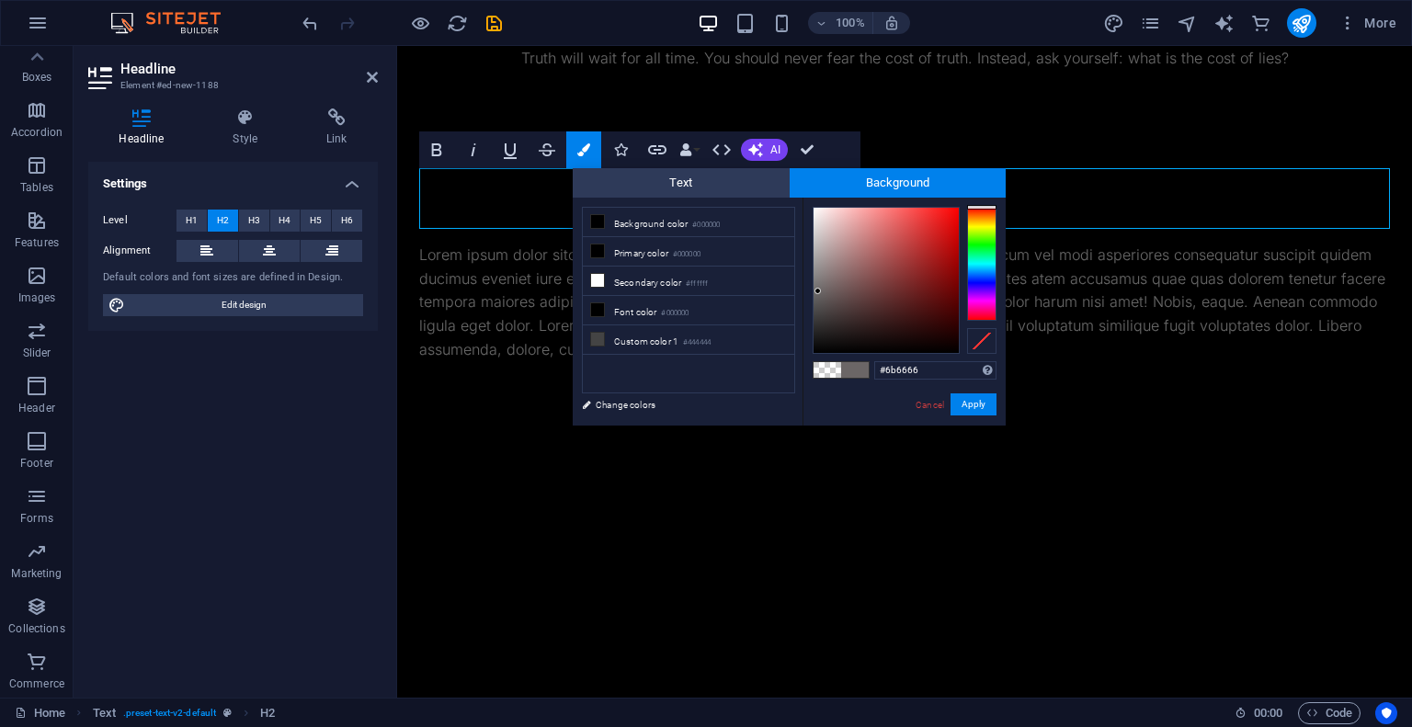
type input "#676262"
type input "#615a5a"
type input "#5f5858"
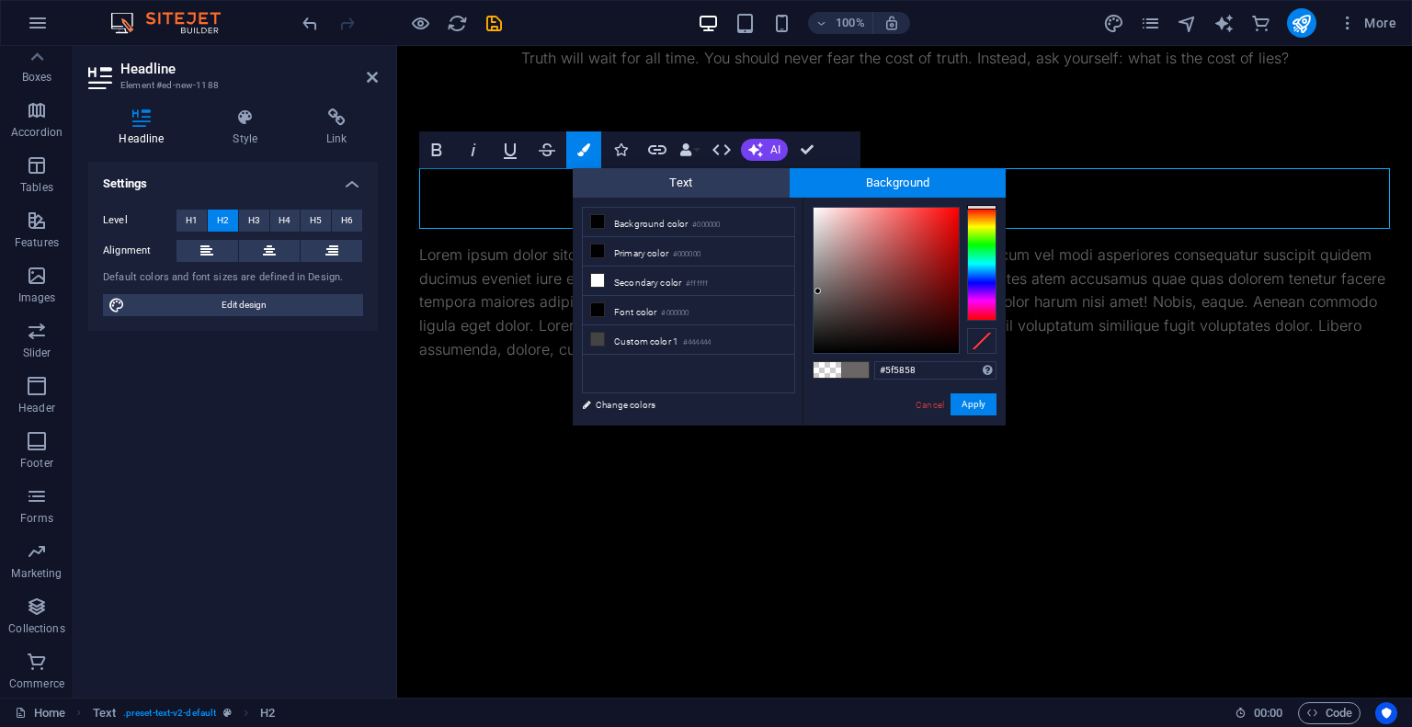
type input "#5e5656"
type input "#5c5454"
type input "#5e5555"
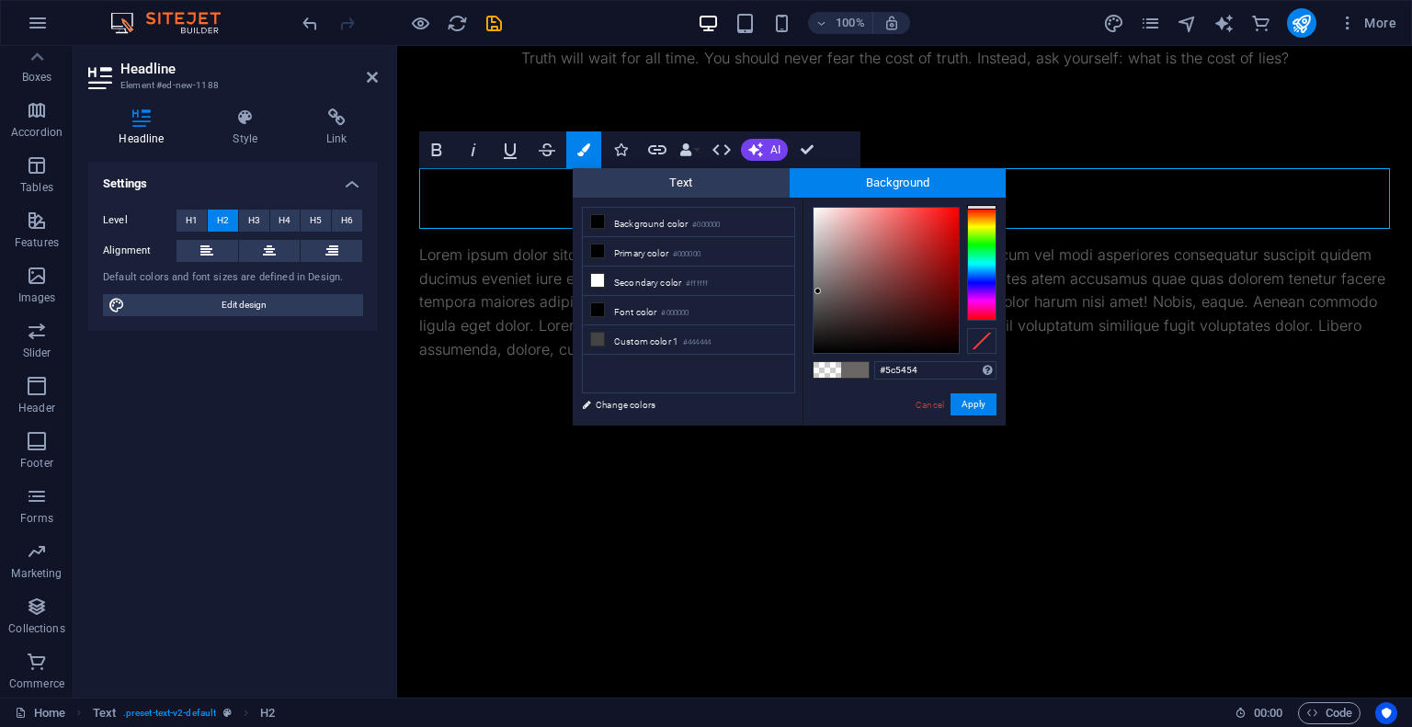
type input "#5e5555"
type input "#615858"
type input "#665d5d"
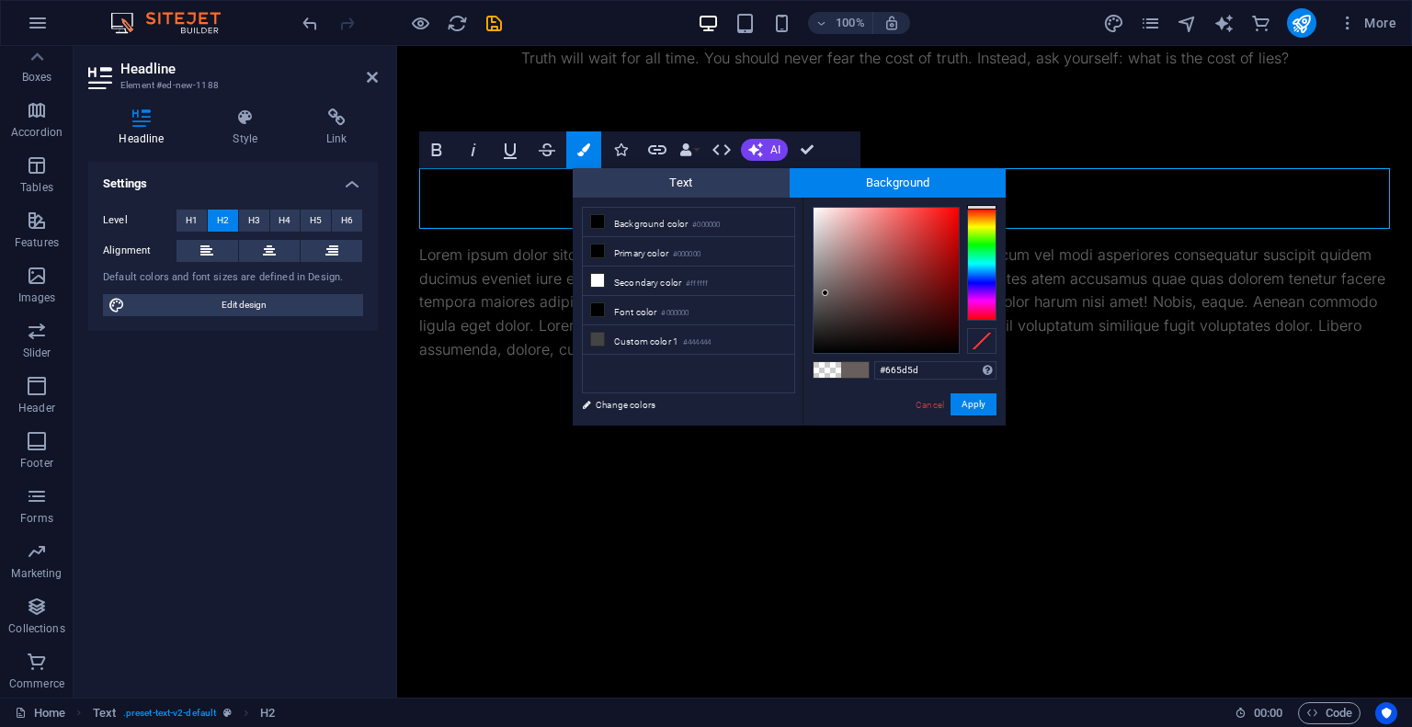
type input "#675e5e"
type input "#6b6161"
type input "#766c6c"
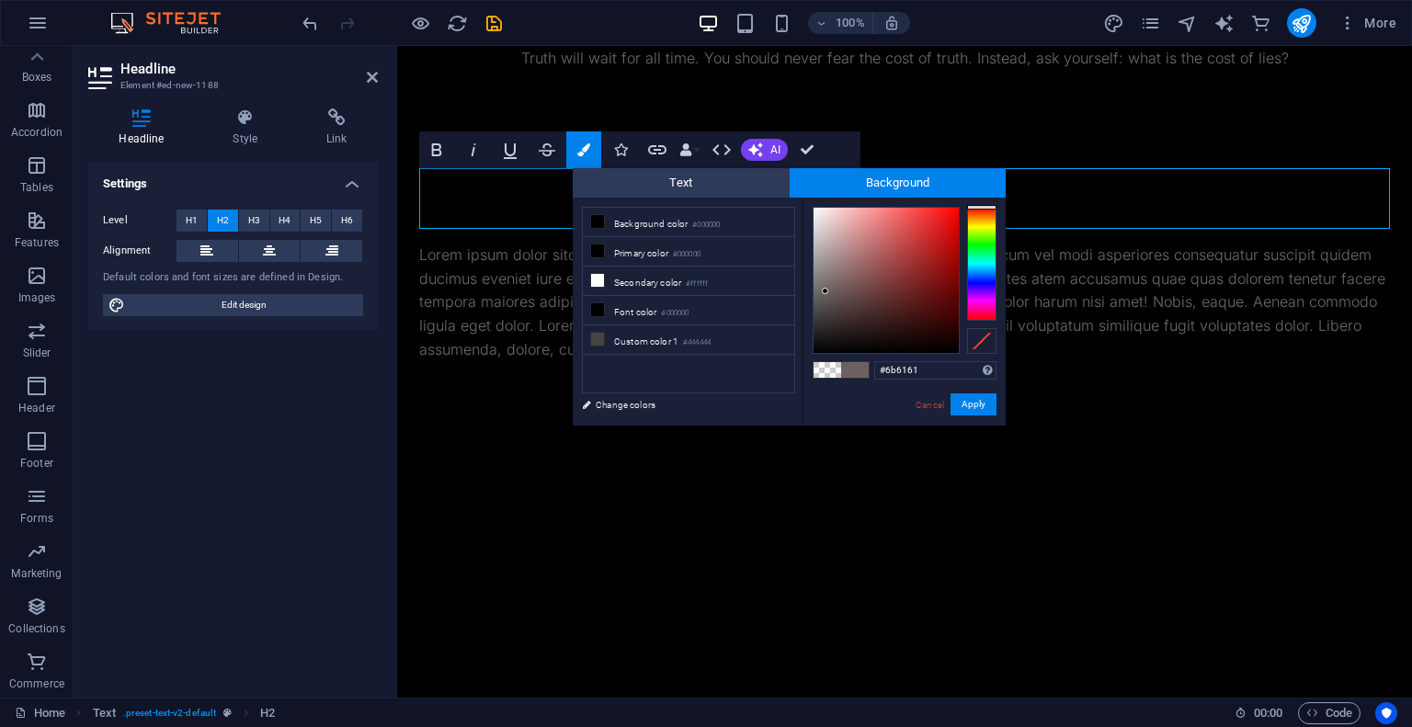
type input "#766c6c"
type input "#8b8181"
type input "#908686"
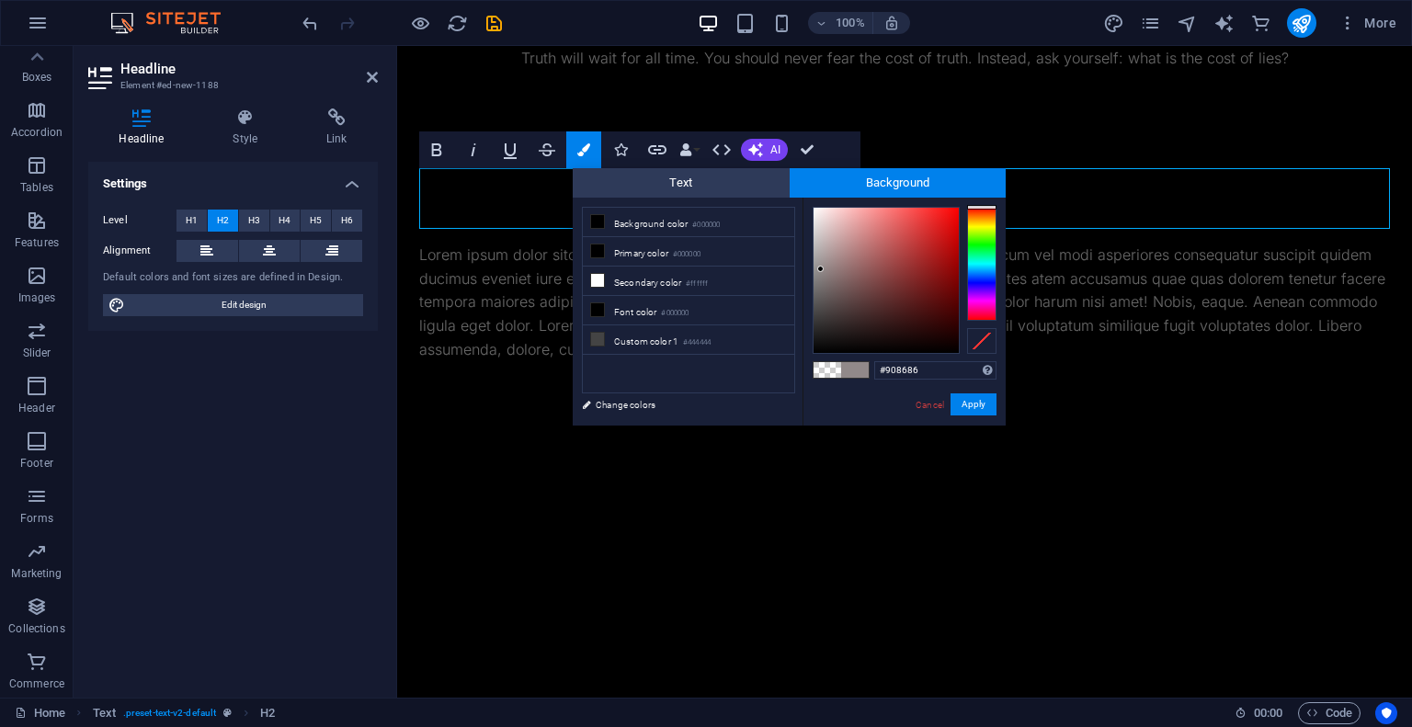
type input "#918989"
type input "#938b8b"
type input "#989090"
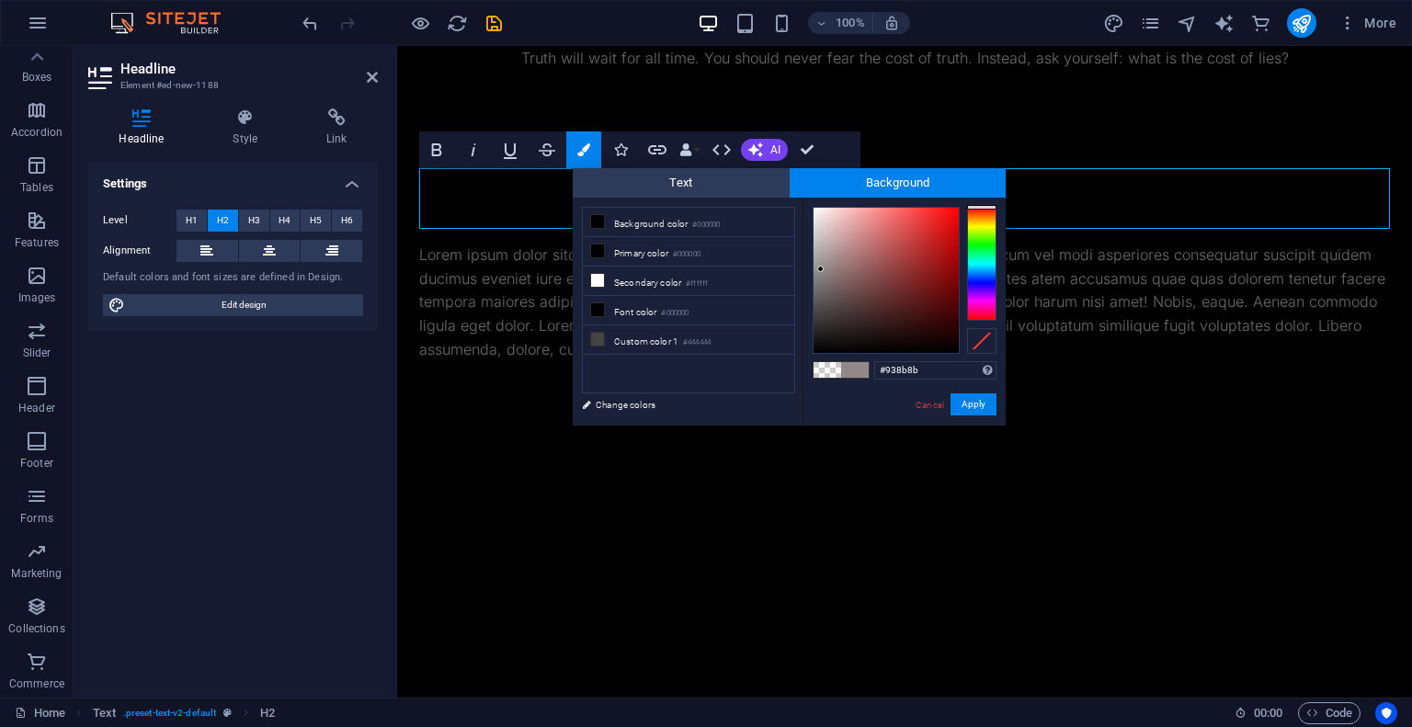
type input "#989090"
type input "#9b9494"
type input "#a09898"
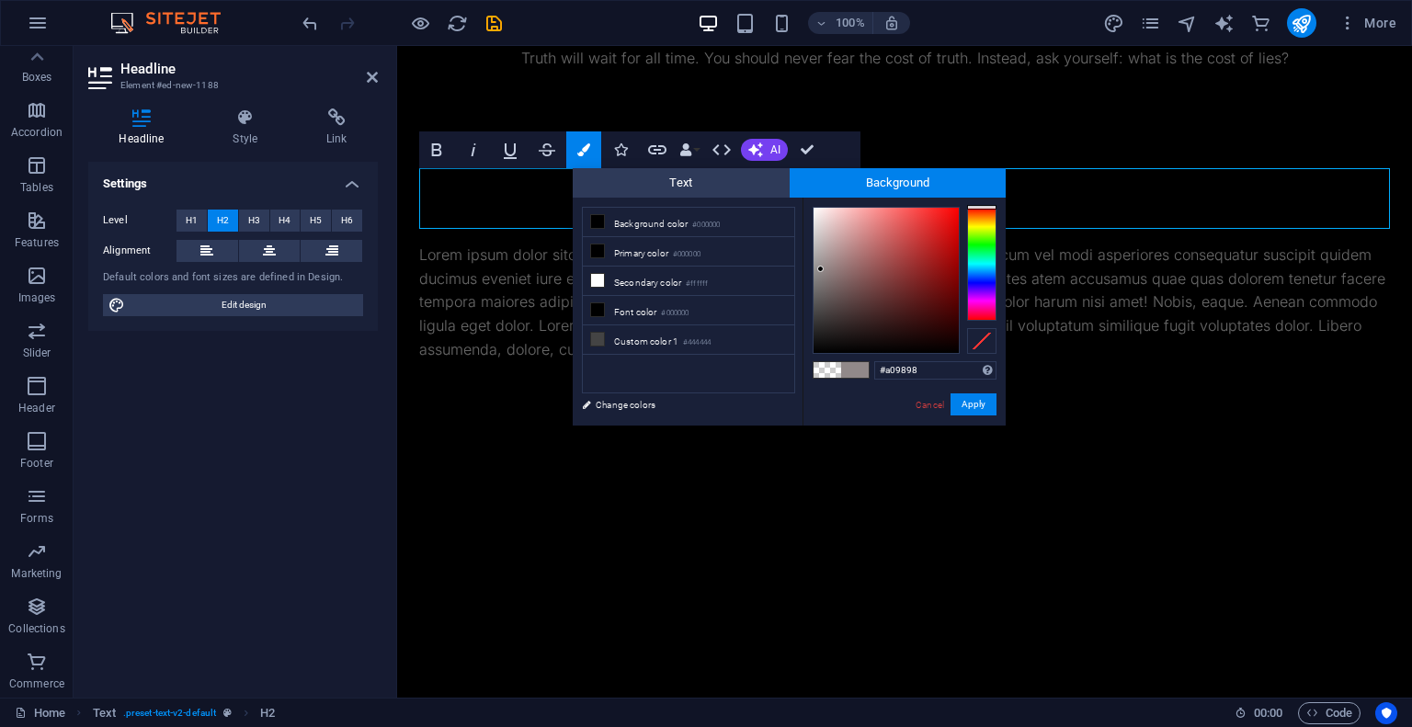
type input "#aba4a4"
type input "#b0aaaa"
type input "#b8b4b4"
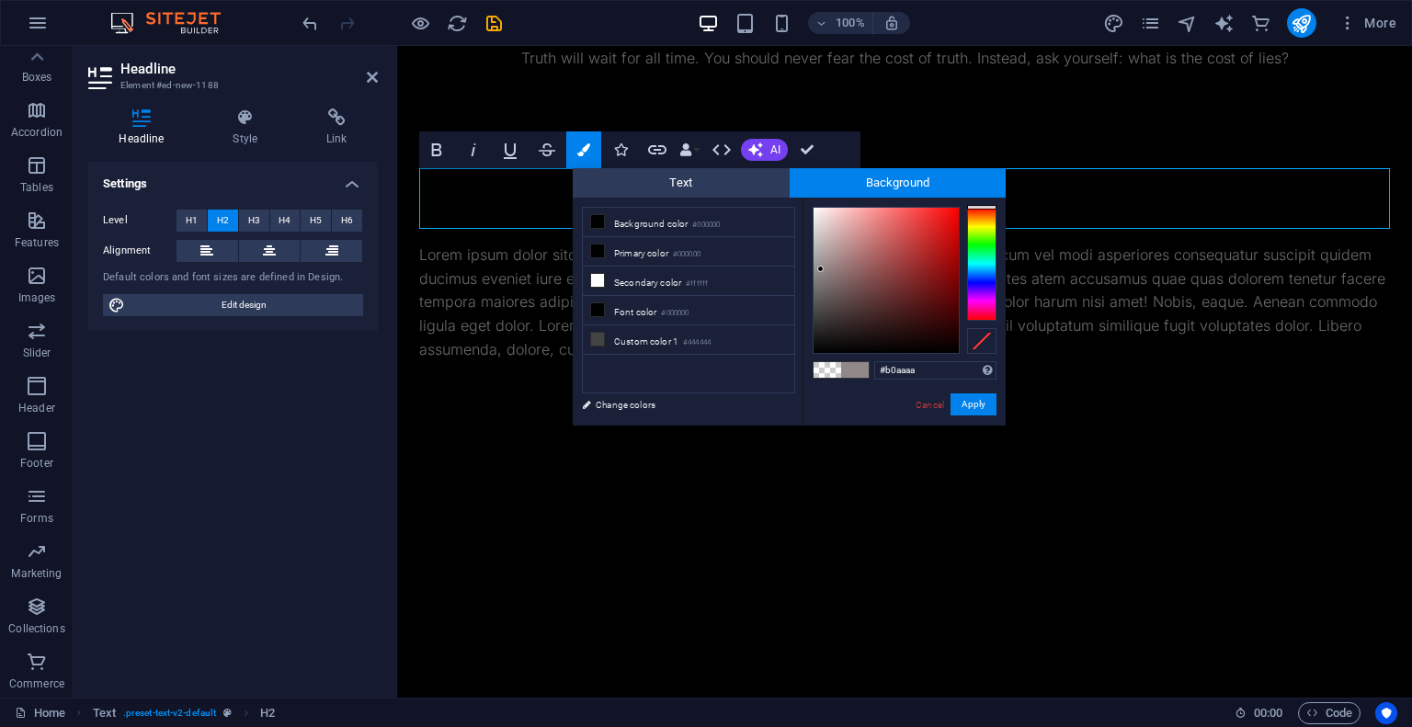
type input "#b8b4b4"
type input "#c1c0c0"
type input "#cacaca"
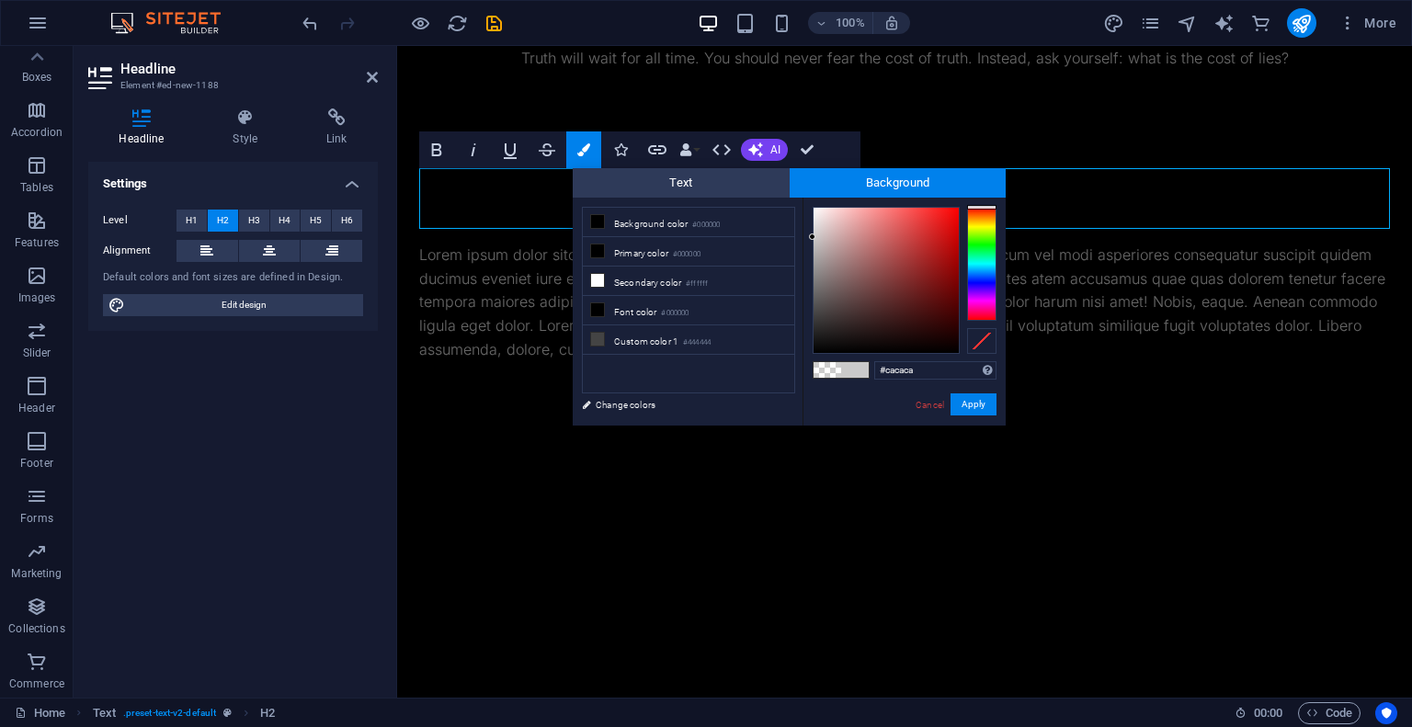
type input "#d3d3d3"
type input "#d6d6d6"
type input "#dbdbdb"
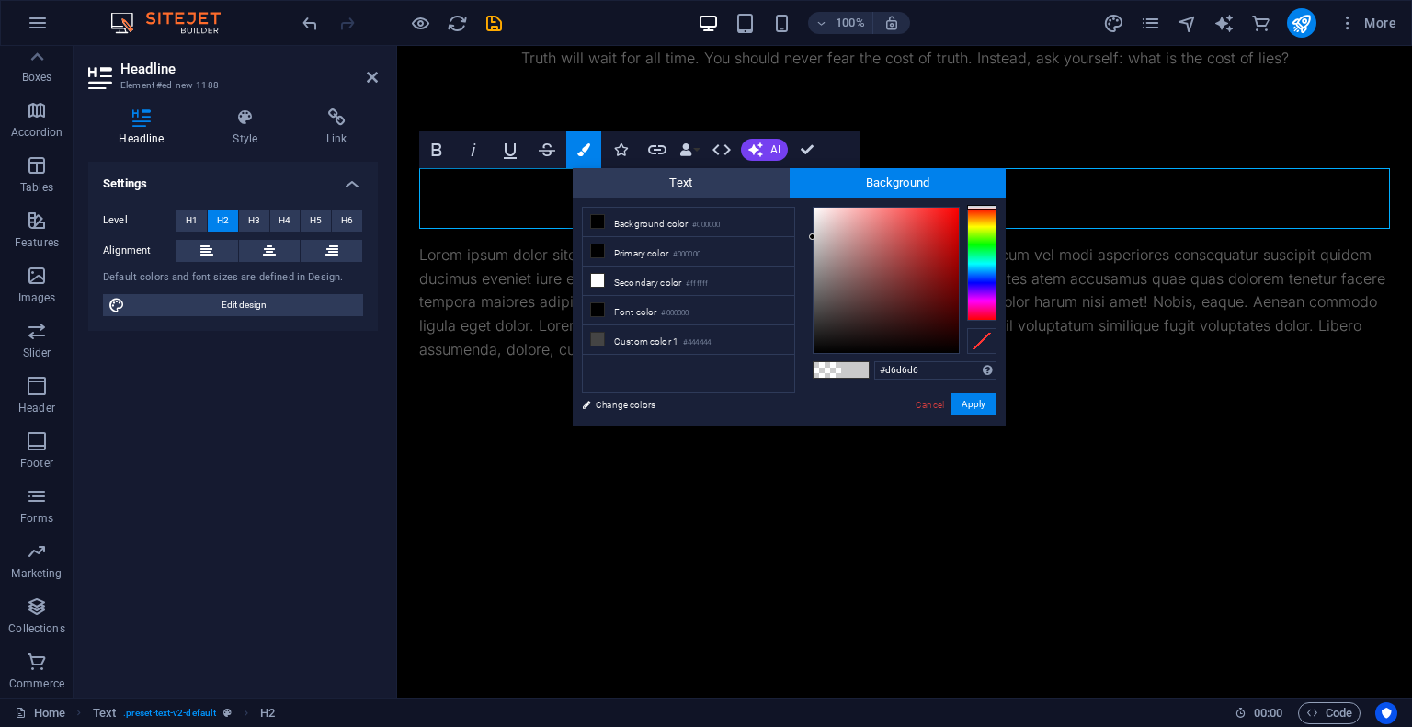
type input "#dbdbdb"
type input "#e3e3e3"
type input "#e8e8e8"
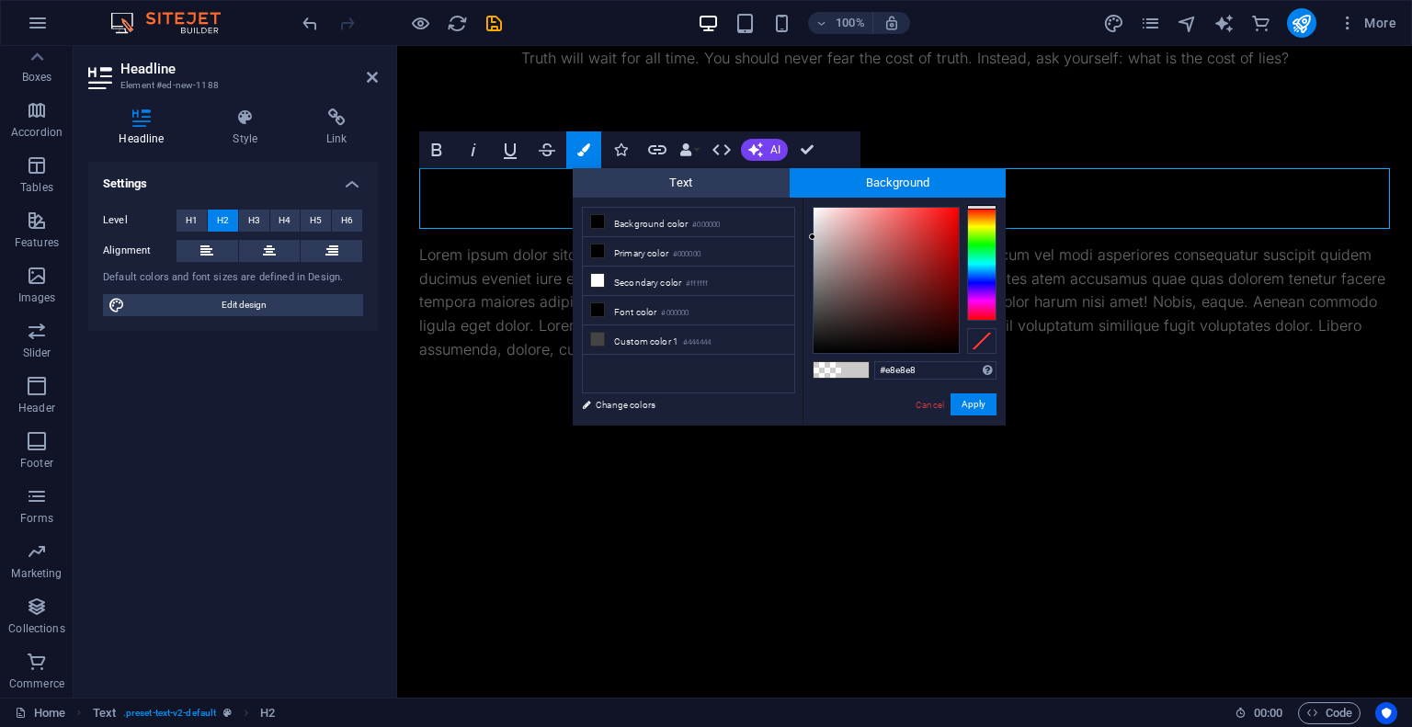
type input "#ebebeb"
type input "#efefef"
type input "#f0f0f0"
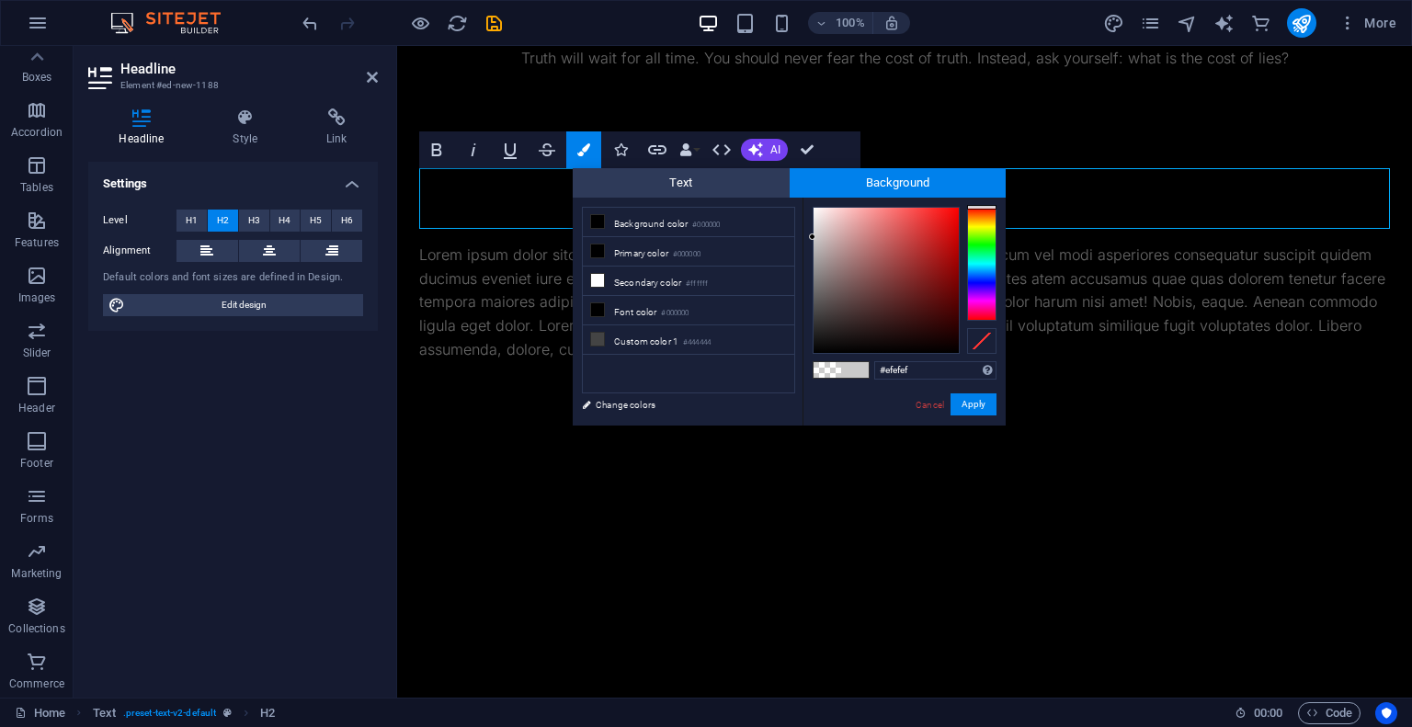
type input "#f0f0f0"
type input "#f2f2f2"
type input "#f3f3f3"
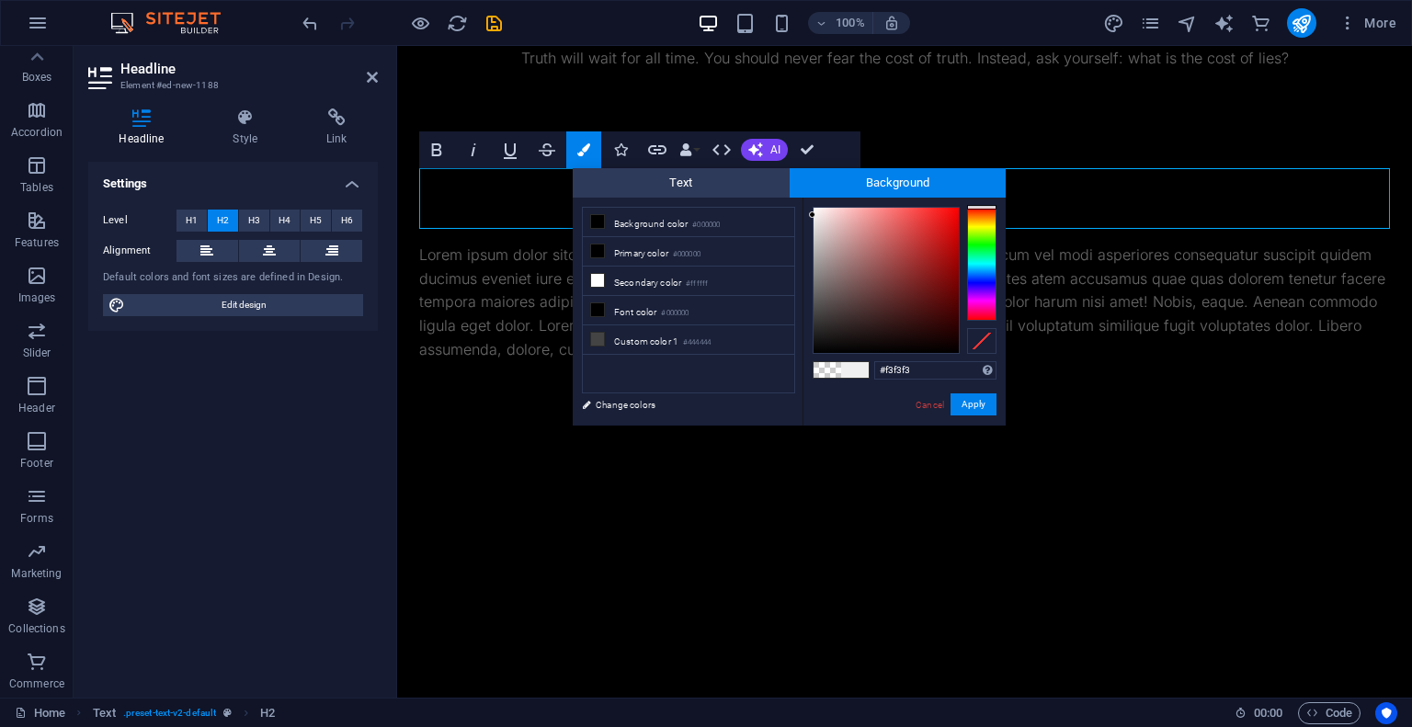
type input "#f7f7f7"
type input "#fbfbfb"
type input "#fdfdfd"
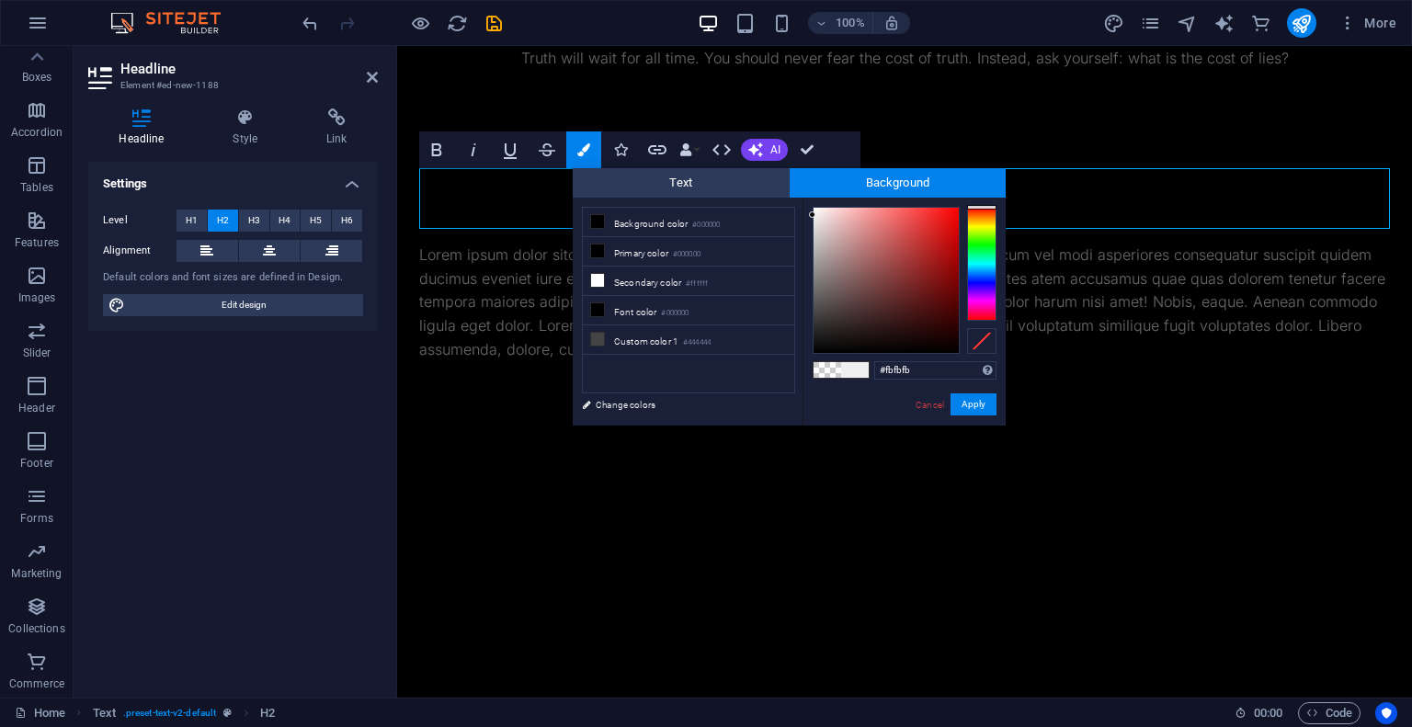
type input "#fdfdfd"
type input "#f8f8f8"
type input "#ededed"
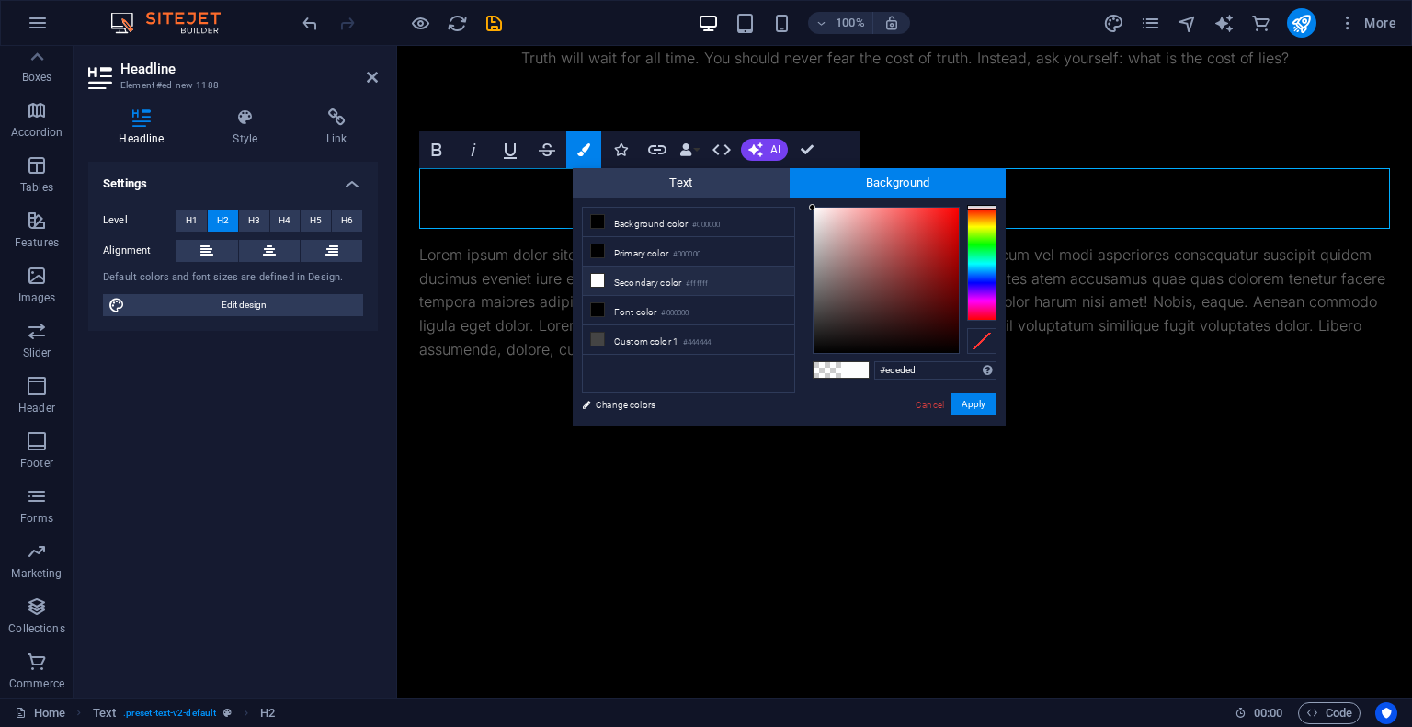
type input "#bbbbbb"
type input "#a3a3a3"
type input "#838383"
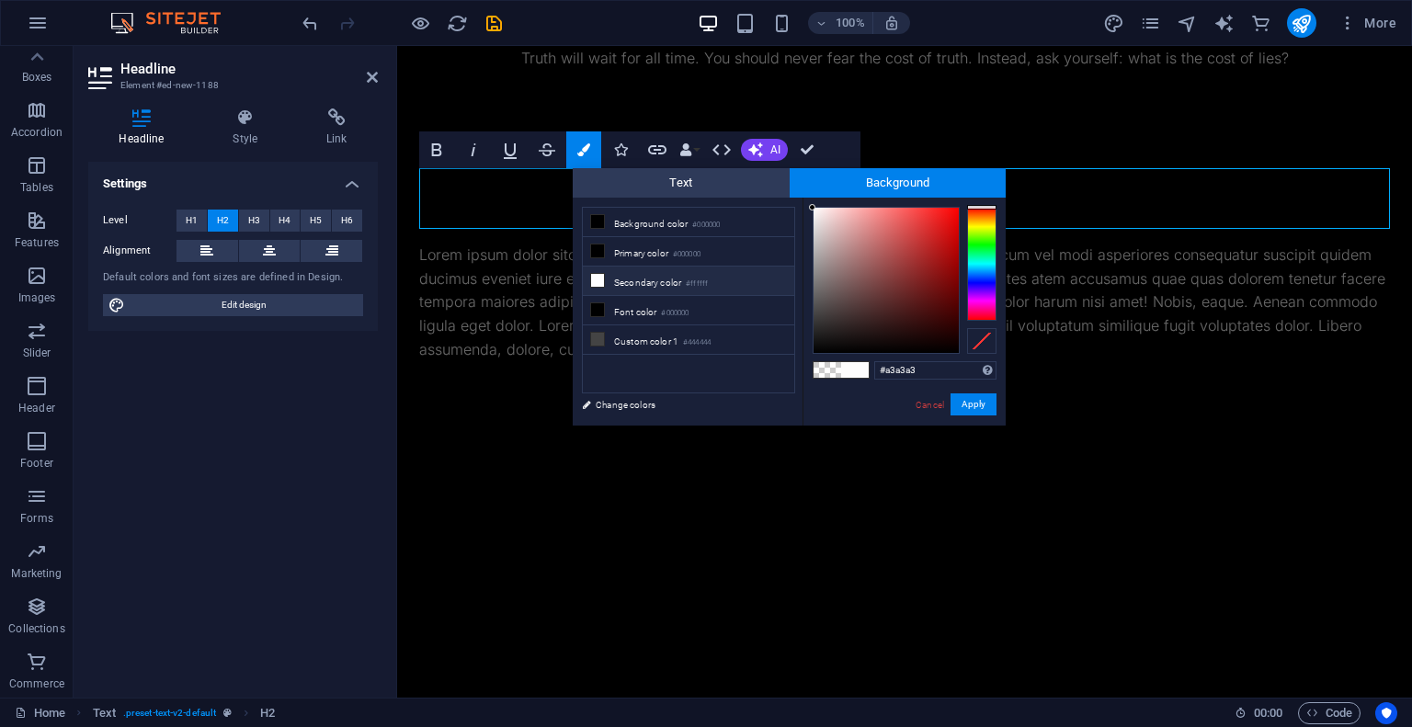
type input "#838383"
type input "#6b6b6b"
type input "#444444"
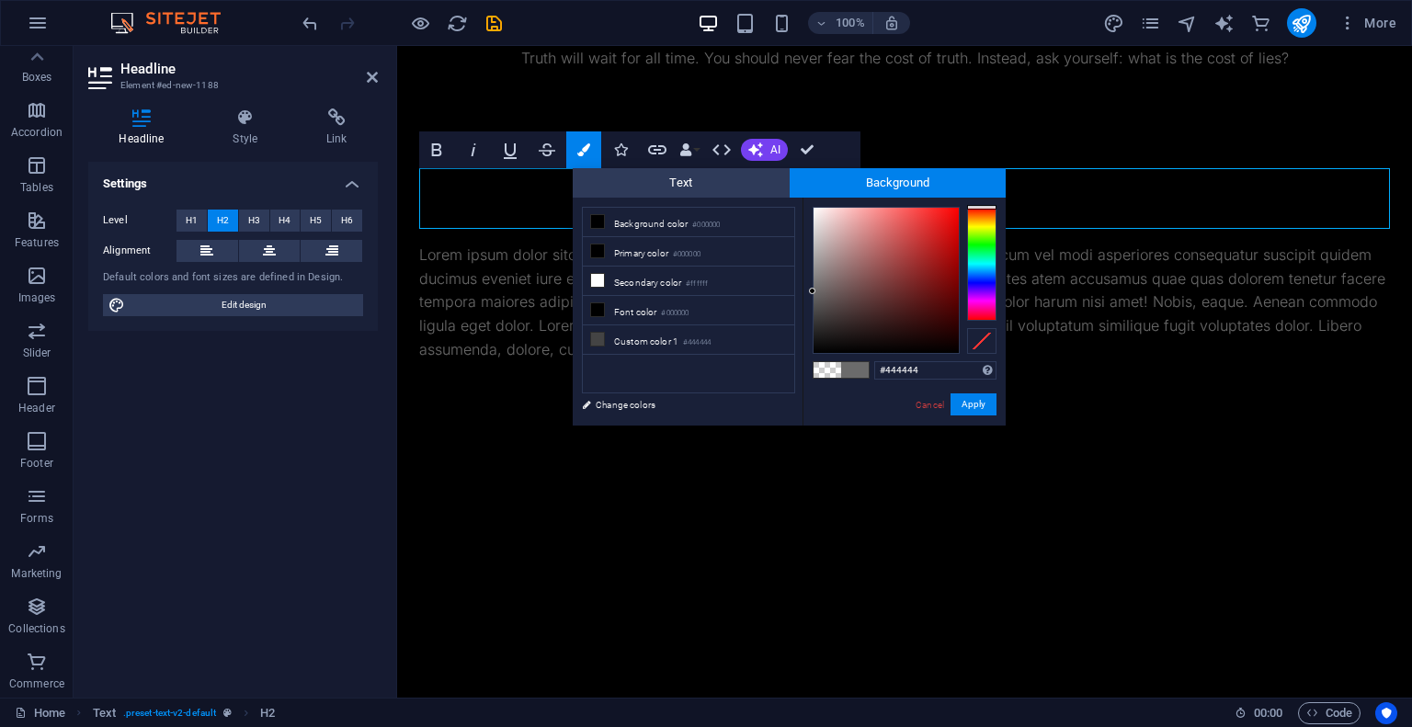
type input "#353535"
type input "#242424"
type input "#151515"
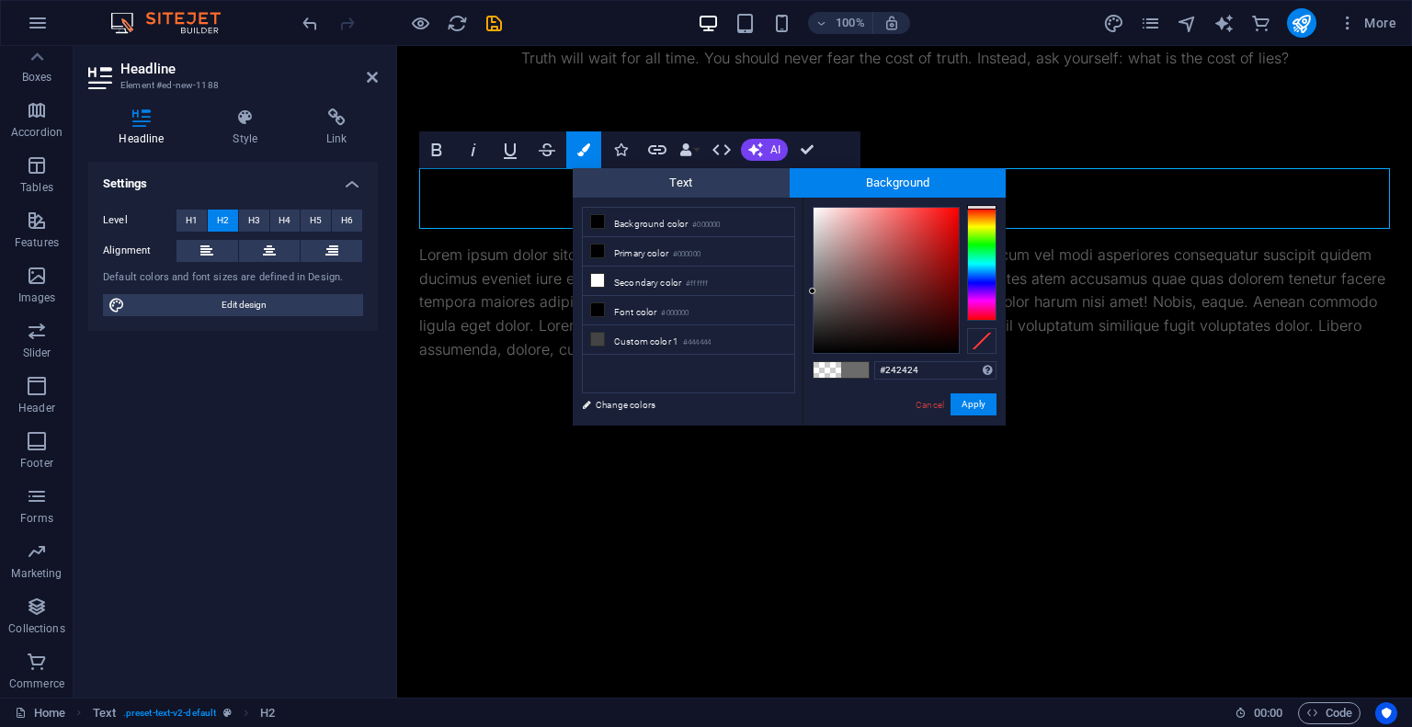
type input "#151515"
type input "#050505"
type input "#000000"
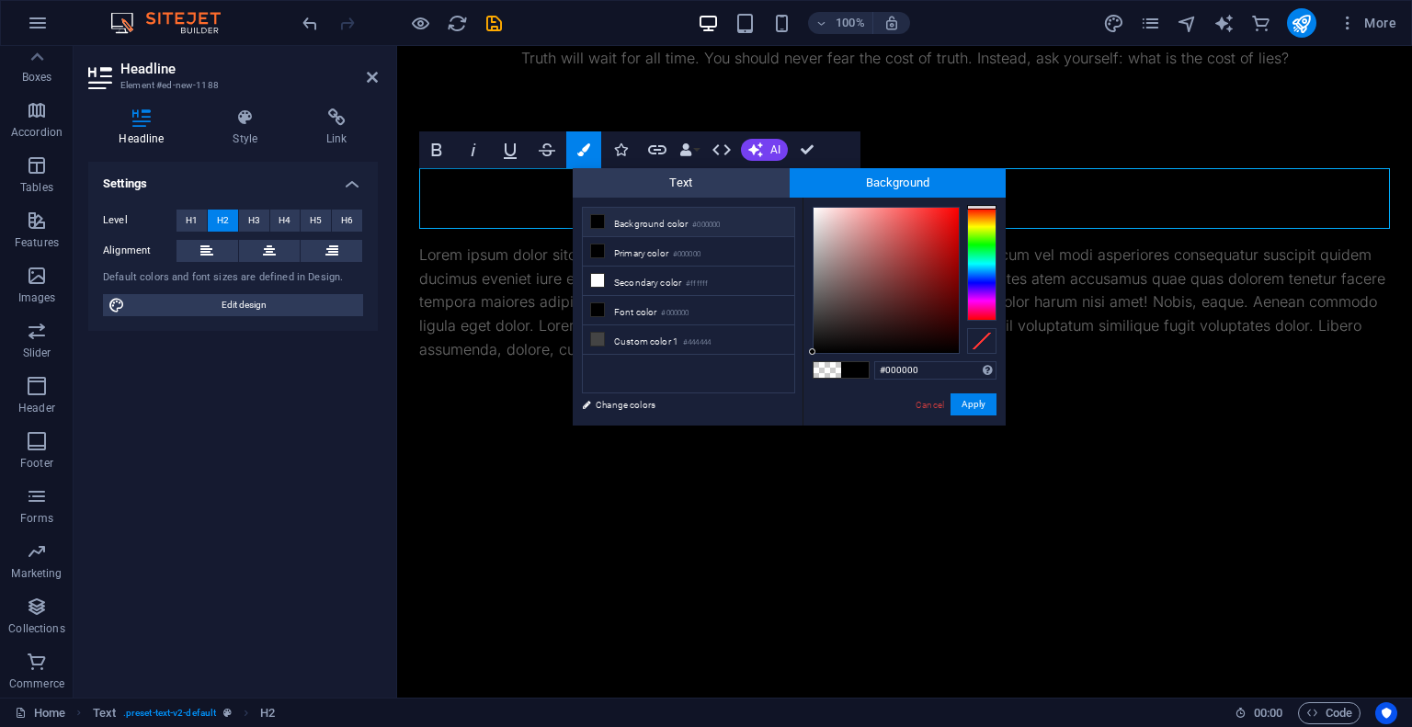
drag, startPoint x: 826, startPoint y: 291, endPoint x: 788, endPoint y: 361, distance: 79.4
click at [788, 361] on div "less Background color #000000 Primary color #000000 Secondary color #ffffff Fon…" at bounding box center [789, 312] width 433 height 228
type input "#6e6e6e"
type input "#a8a8a8"
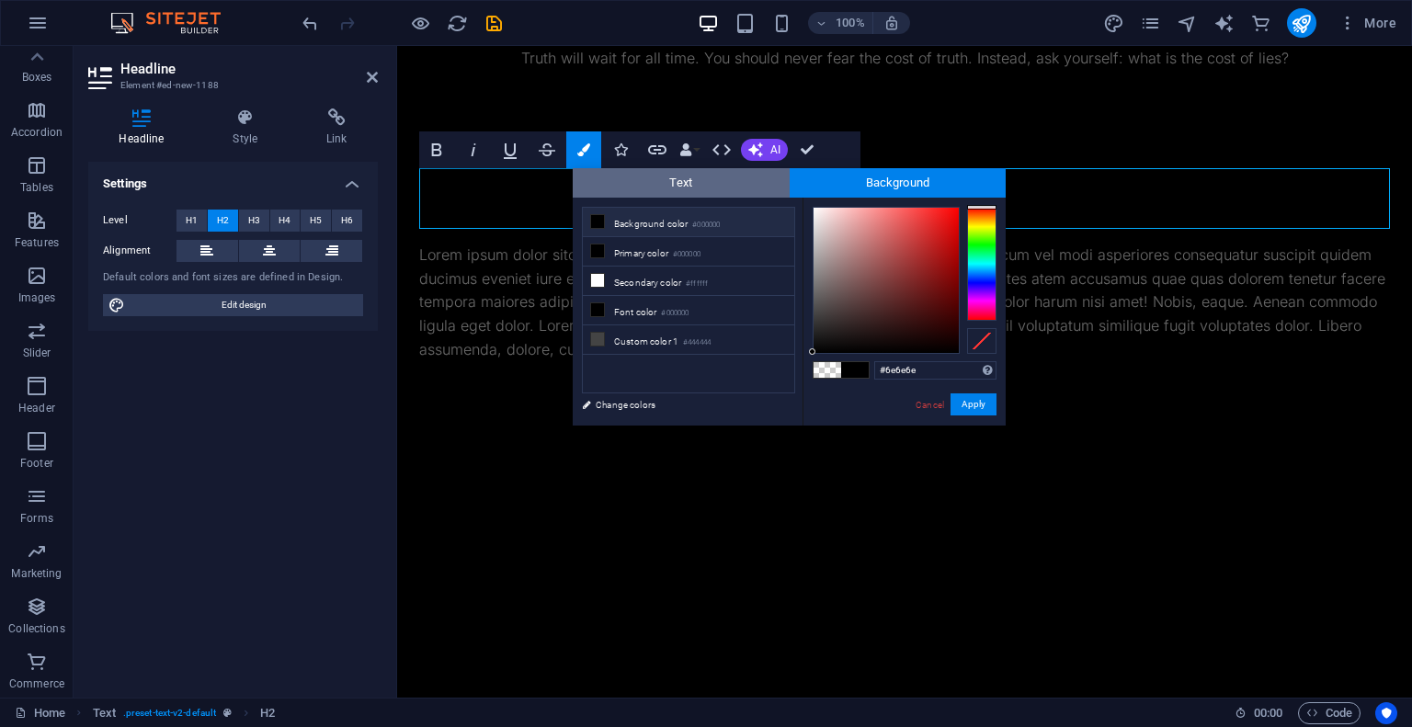
type input "#a8a8a8"
type input "#b8b8b8"
type input "#bdbdbd"
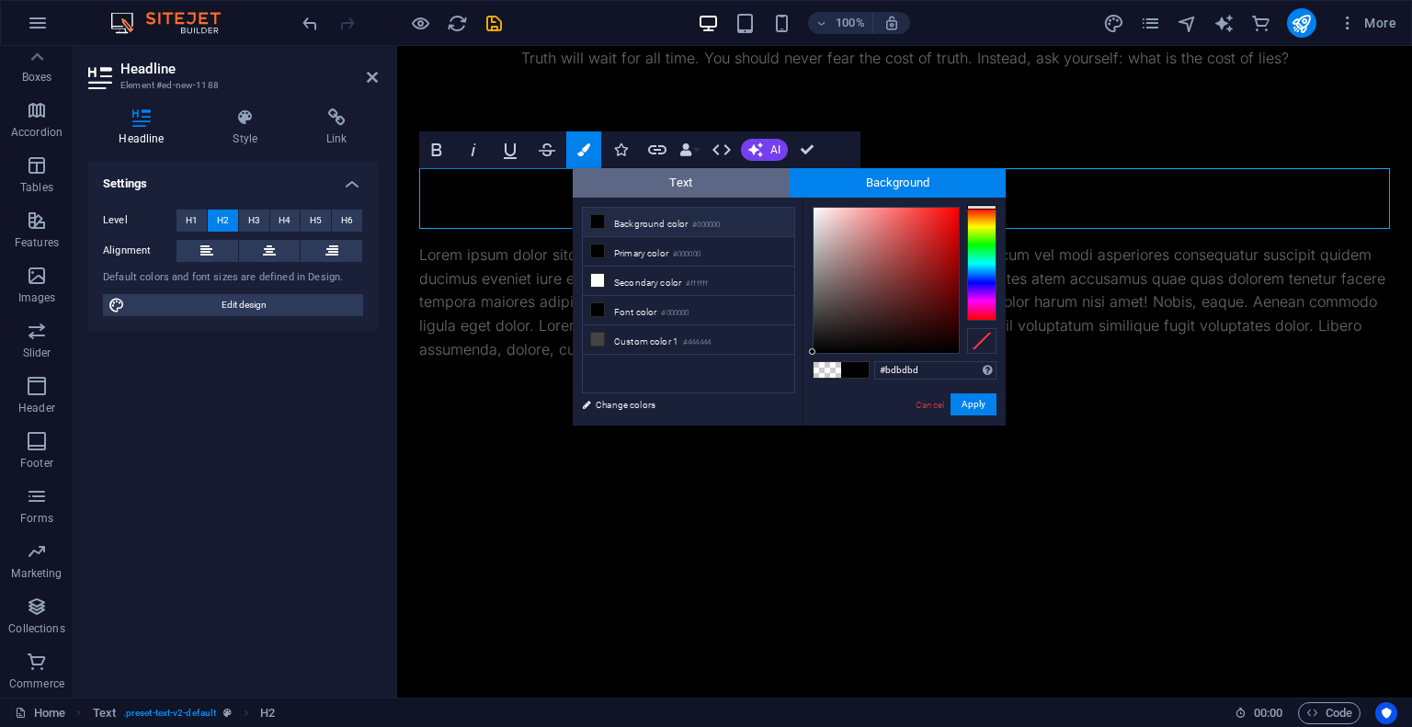
type input "#c5c5c5"
type input "#c8c8c8"
type input "#dedede"
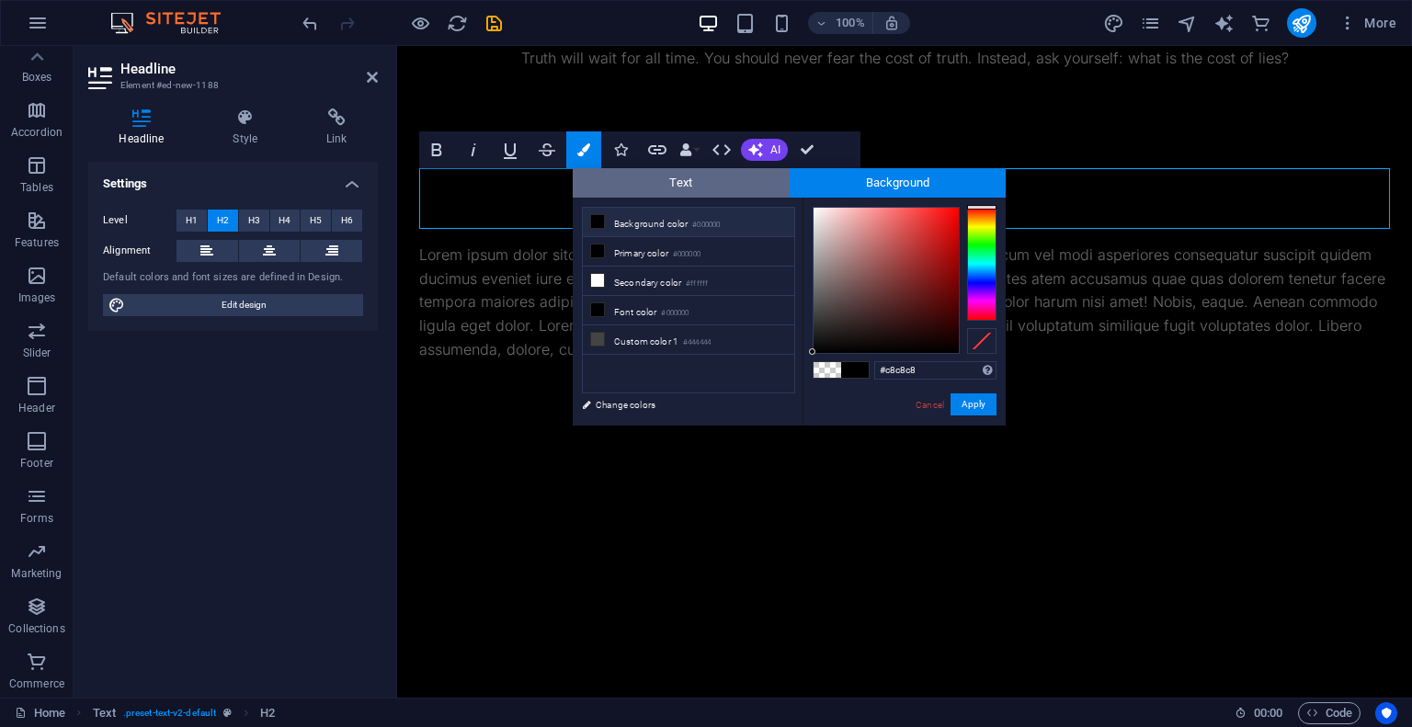
type input "#dedede"
type input "#fafafa"
type input "#fdfdfd"
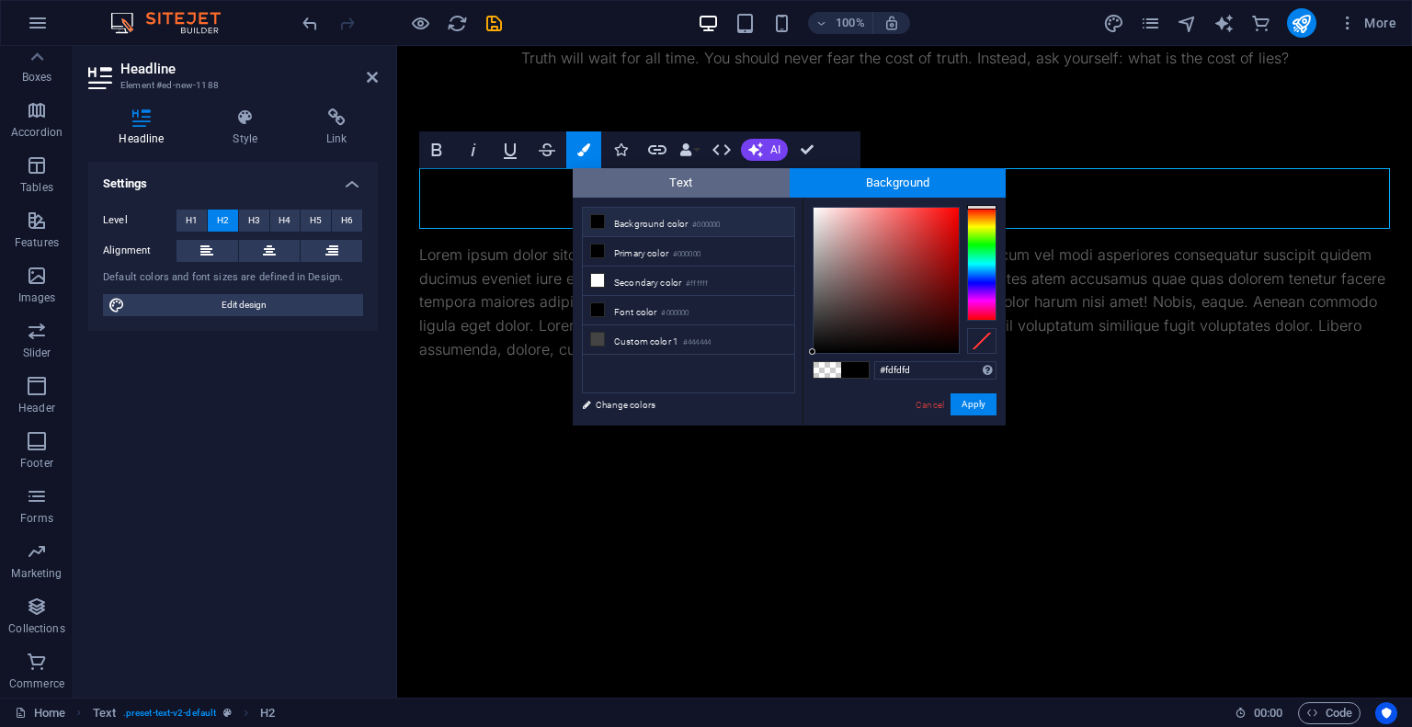
type input "#ffffff"
click at [702, 183] on span "Text" at bounding box center [681, 182] width 217 height 29
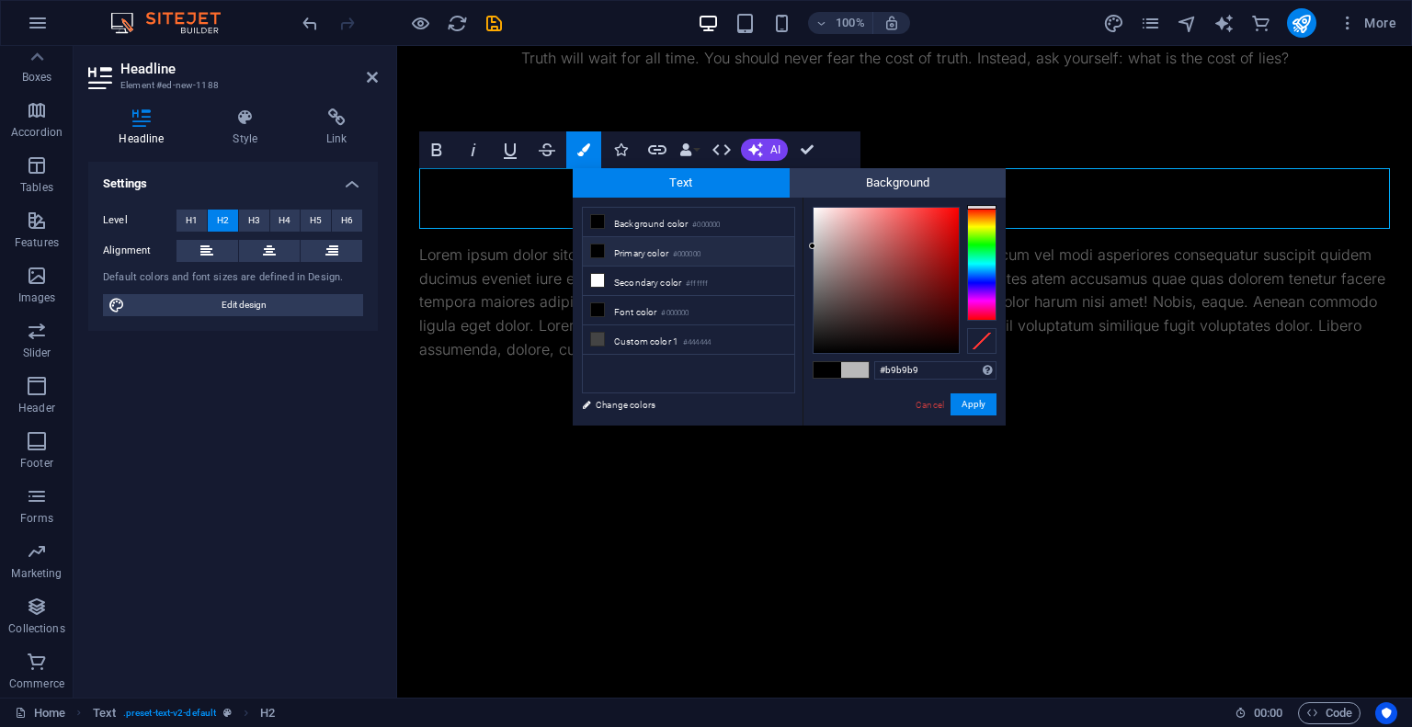
click at [630, 246] on li "Primary color #000000" at bounding box center [688, 251] width 211 height 29
drag, startPoint x: 830, startPoint y: 284, endPoint x: 809, endPoint y: 205, distance: 81.8
click at [809, 205] on div at bounding box center [812, 206] width 6 height 6
click at [974, 405] on button "Apply" at bounding box center [974, 404] width 46 height 22
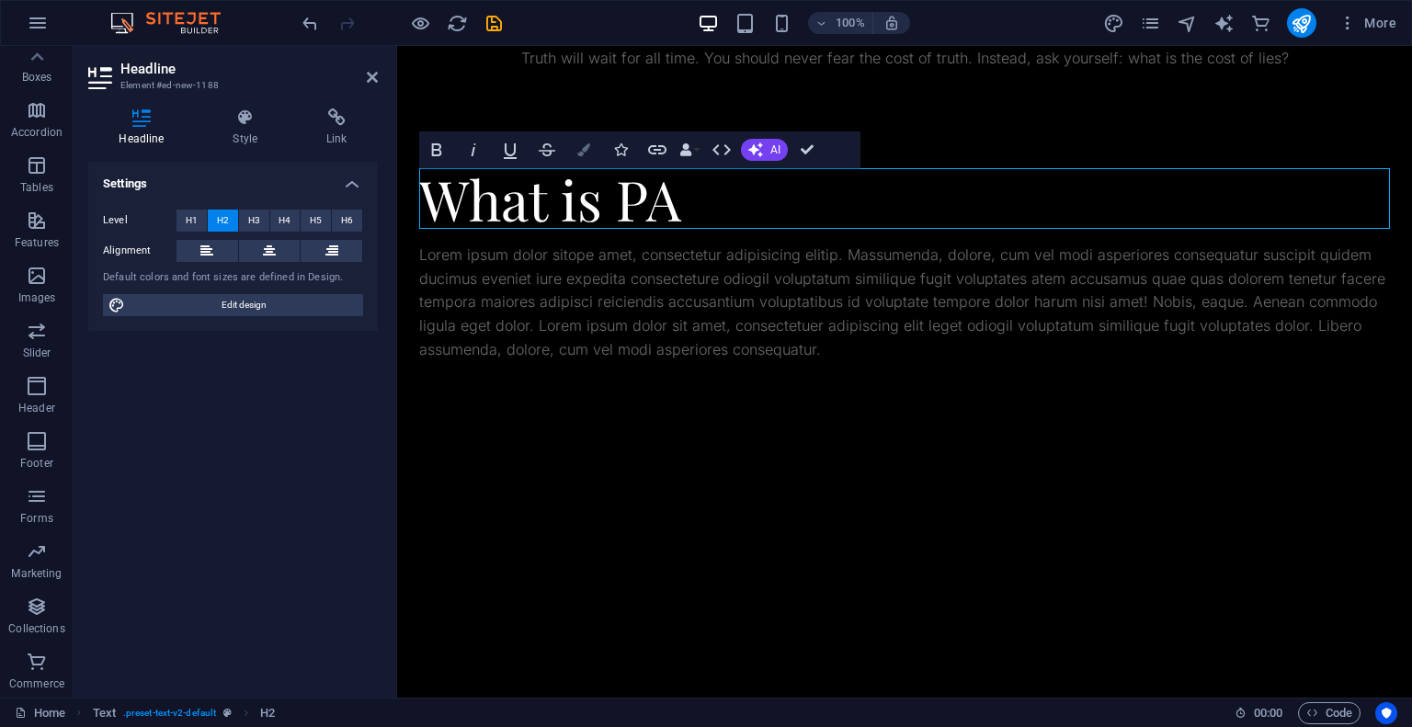
click at [586, 152] on icon "button" at bounding box center [583, 149] width 13 height 13
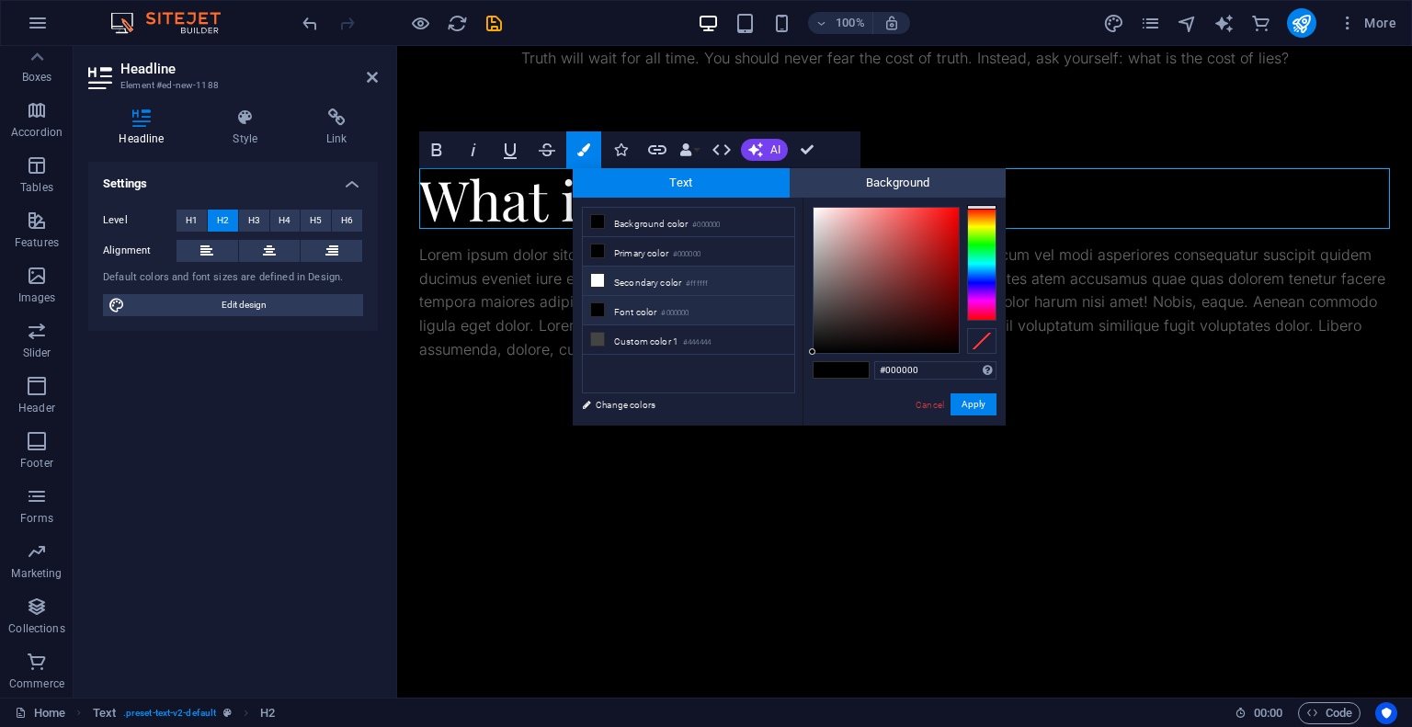
click at [629, 306] on li "Font color #000000" at bounding box center [688, 310] width 211 height 29
drag, startPoint x: 831, startPoint y: 293, endPoint x: 807, endPoint y: 206, distance: 90.5
click at [807, 206] on div "#ffffff Supported formats #0852ed rgb(8, 82, 237) rgba(8, 82, 237, 90%) hsv(221…" at bounding box center [904, 445] width 203 height 495
click at [645, 312] on li "Font color #000000" at bounding box center [688, 310] width 211 height 29
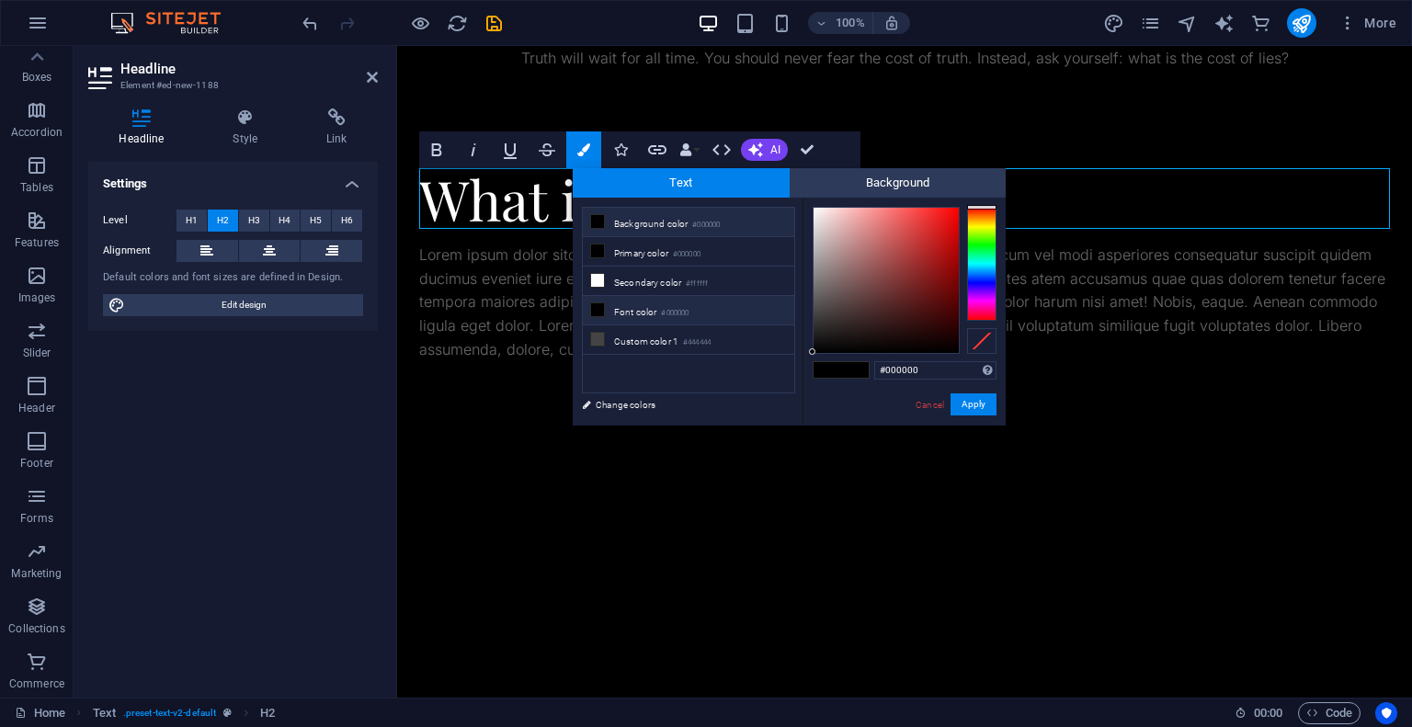
click at [645, 312] on li "Font color #000000" at bounding box center [688, 310] width 211 height 29
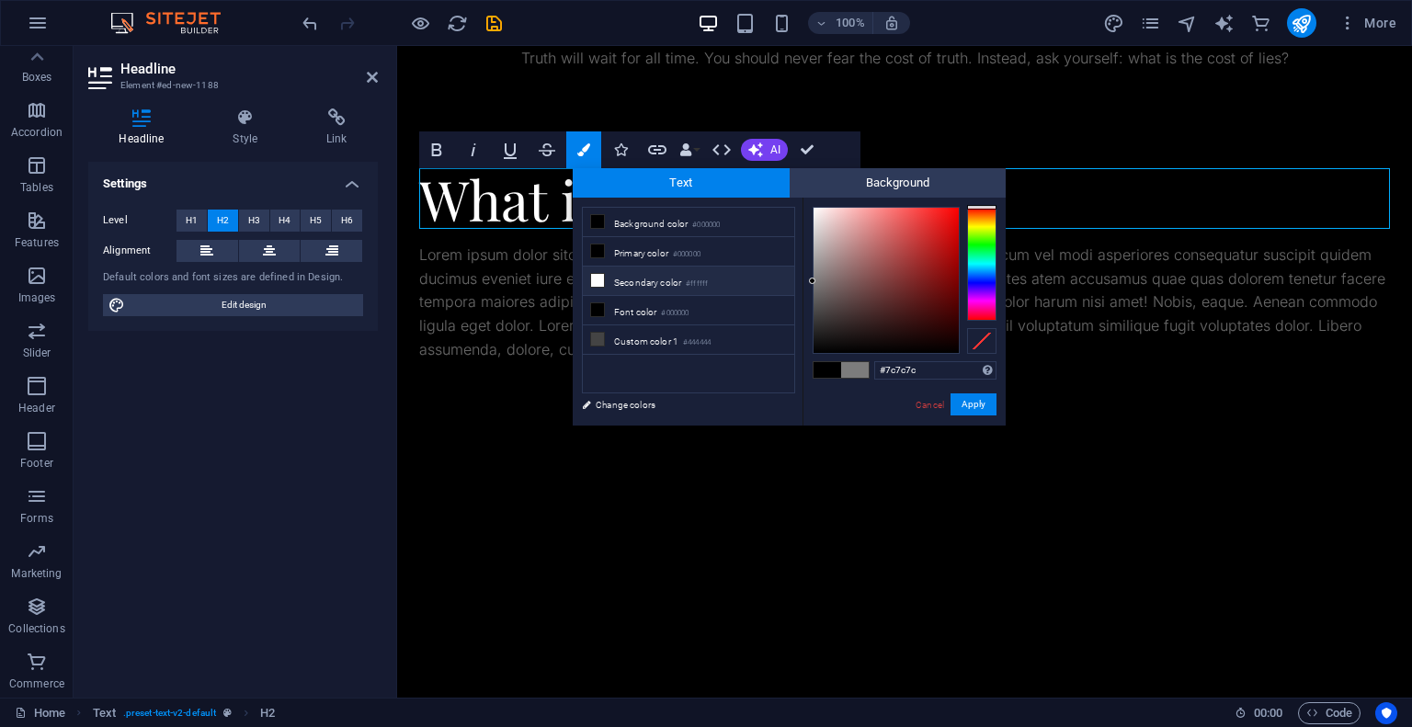
click at [640, 281] on li "Secondary color #ffffff" at bounding box center [688, 281] width 211 height 29
type input "#000000"
click at [964, 416] on div "Cancel Apply" at bounding box center [955, 404] width 83 height 23
click at [975, 406] on button "Apply" at bounding box center [974, 404] width 46 height 22
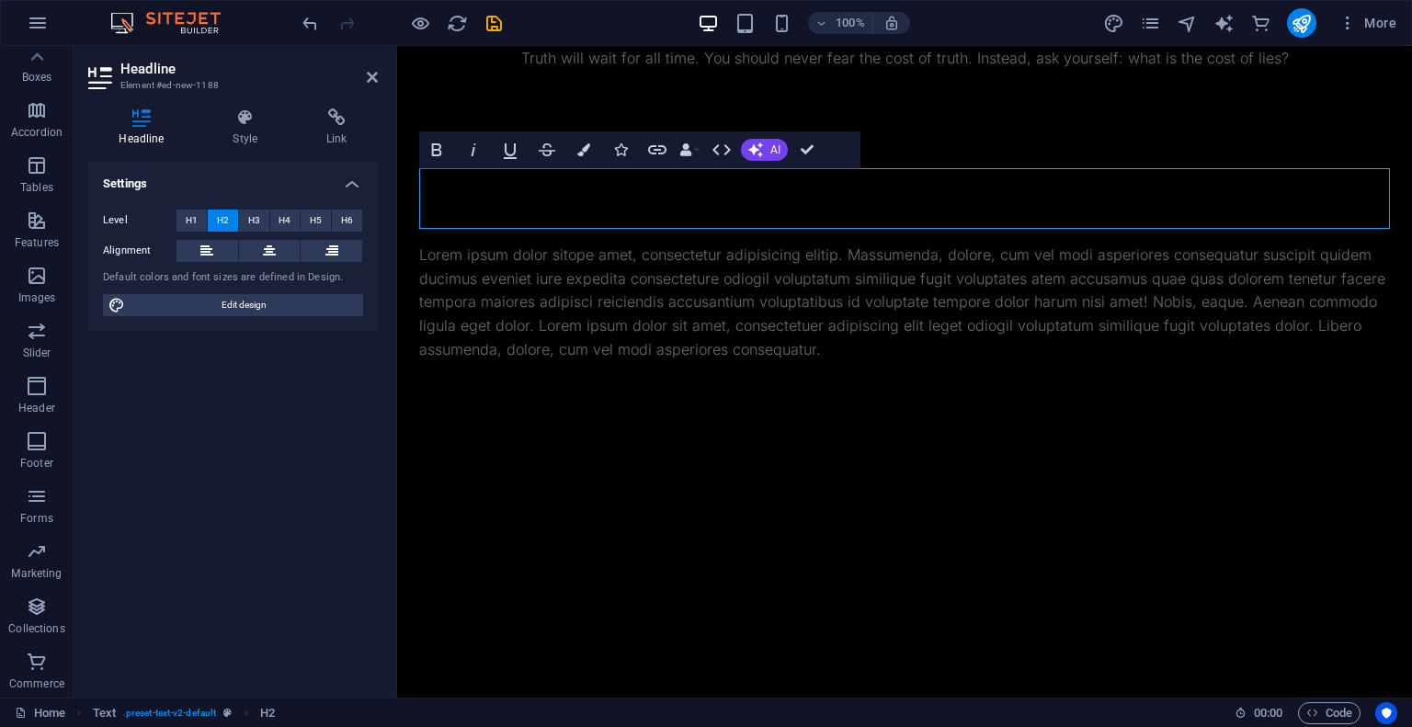
click at [837, 206] on div "Container H3 Boxes Container Container Container Container Text Boxes Boxes Pla…" at bounding box center [904, 372] width 1015 height 652
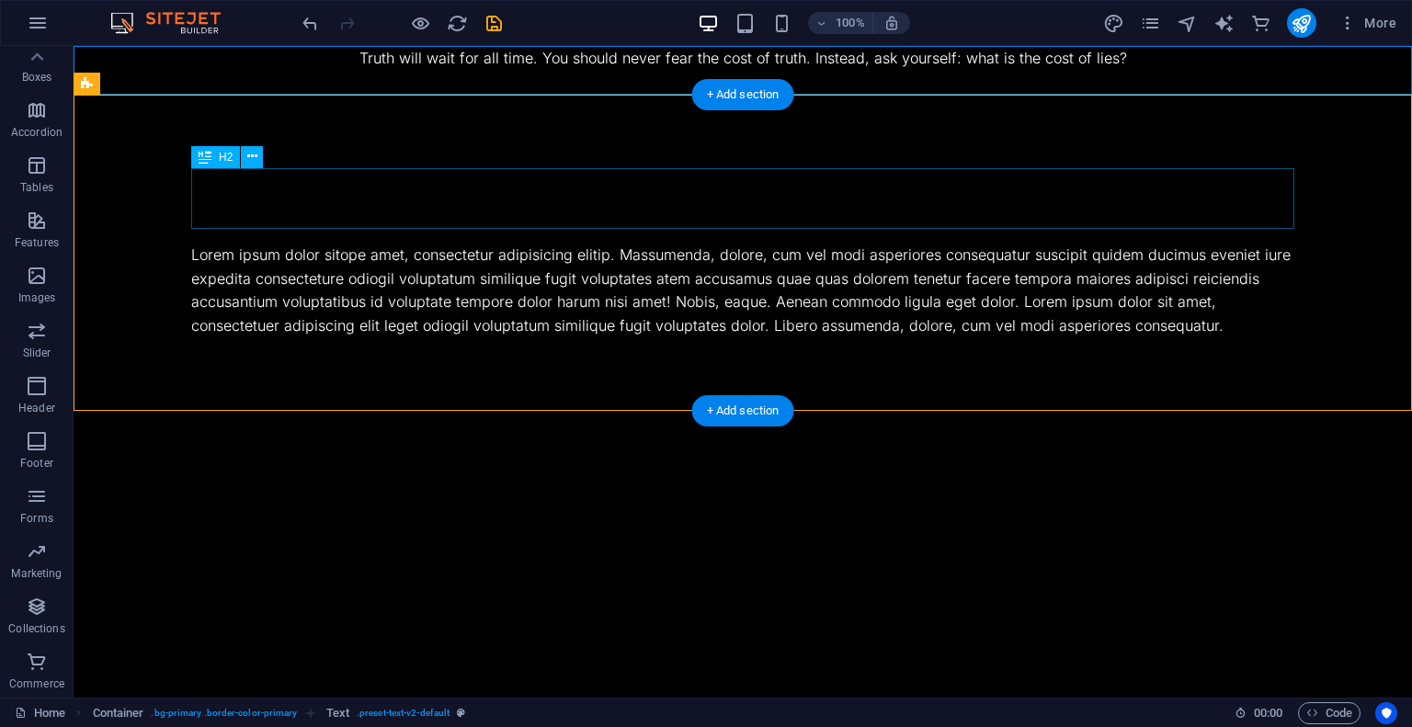
click at [671, 195] on div "What is PA" at bounding box center [742, 198] width 1103 height 61
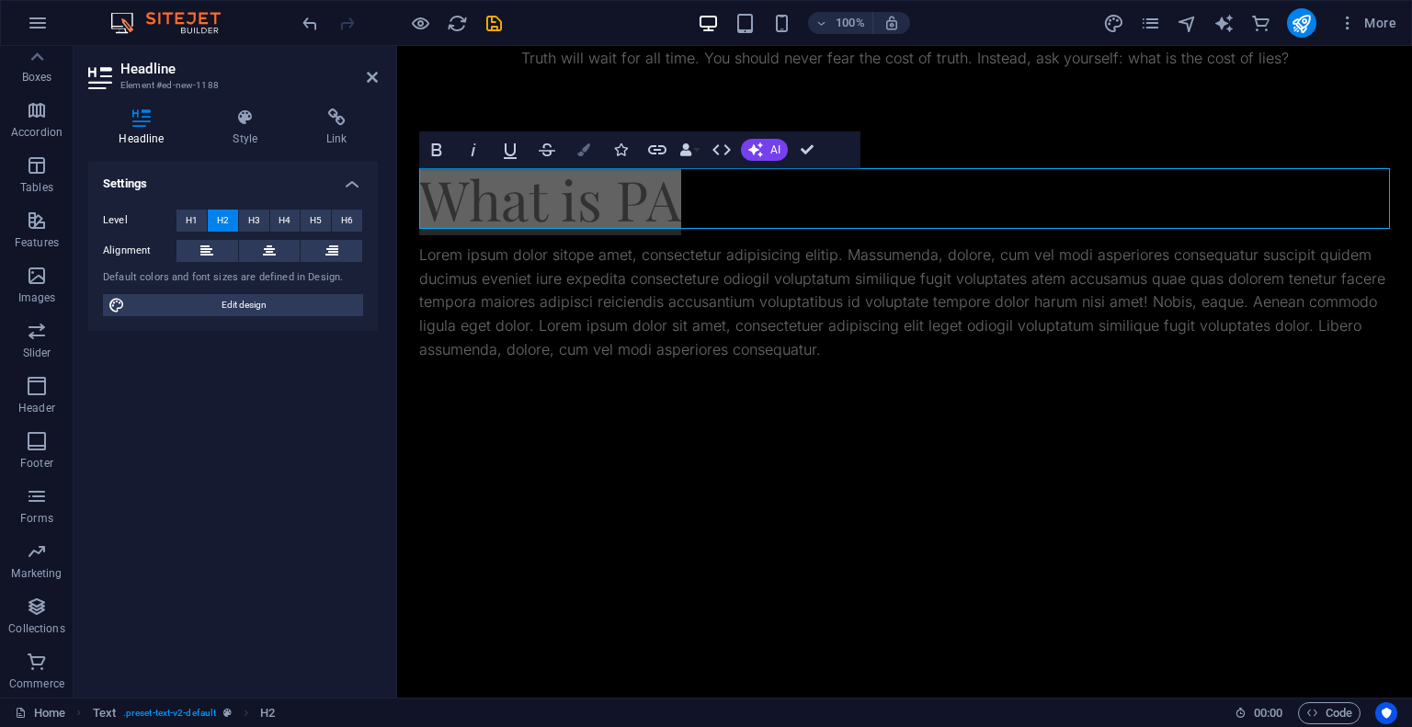
click at [588, 147] on icon "button" at bounding box center [583, 149] width 13 height 13
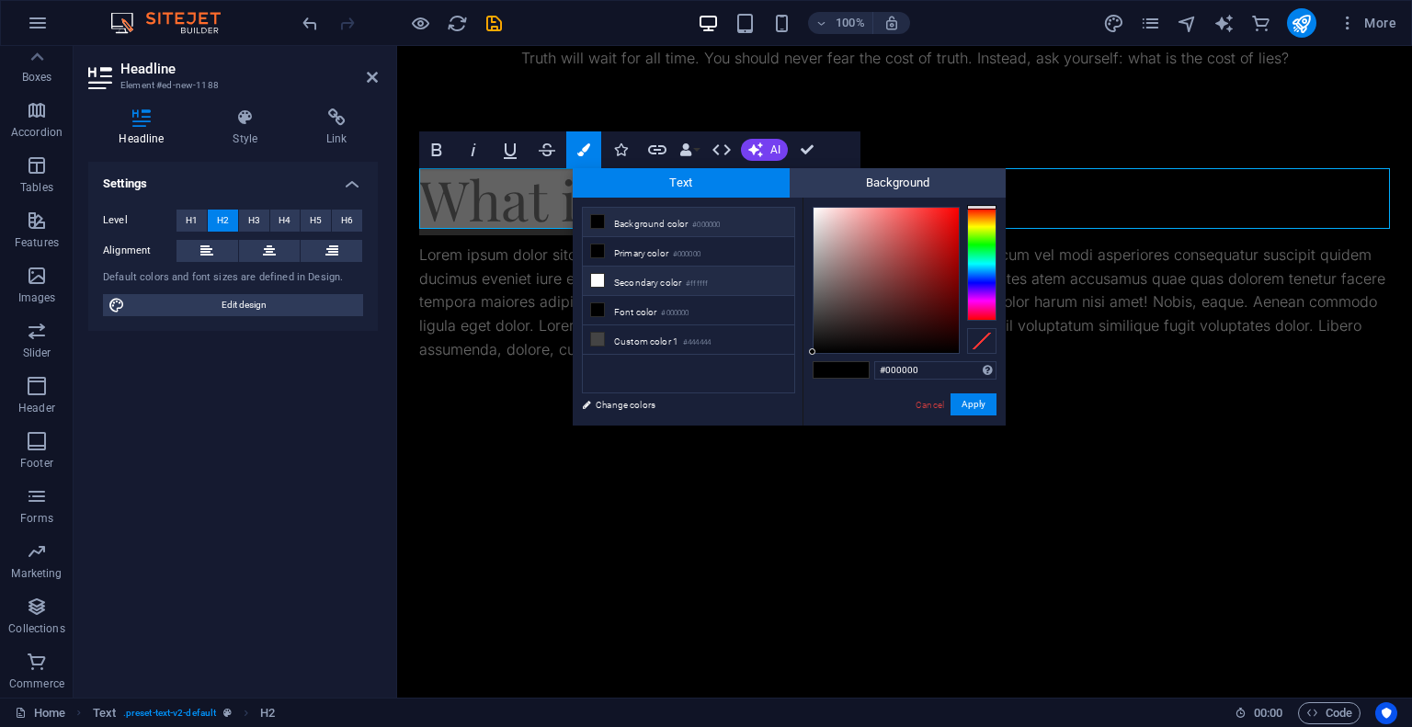
click at [643, 285] on li "Secondary color #ffffff" at bounding box center [688, 281] width 211 height 29
click at [634, 254] on li "Primary color #000000" at bounding box center [688, 251] width 211 height 29
click at [628, 279] on li "Secondary color #ffffff" at bounding box center [688, 281] width 211 height 29
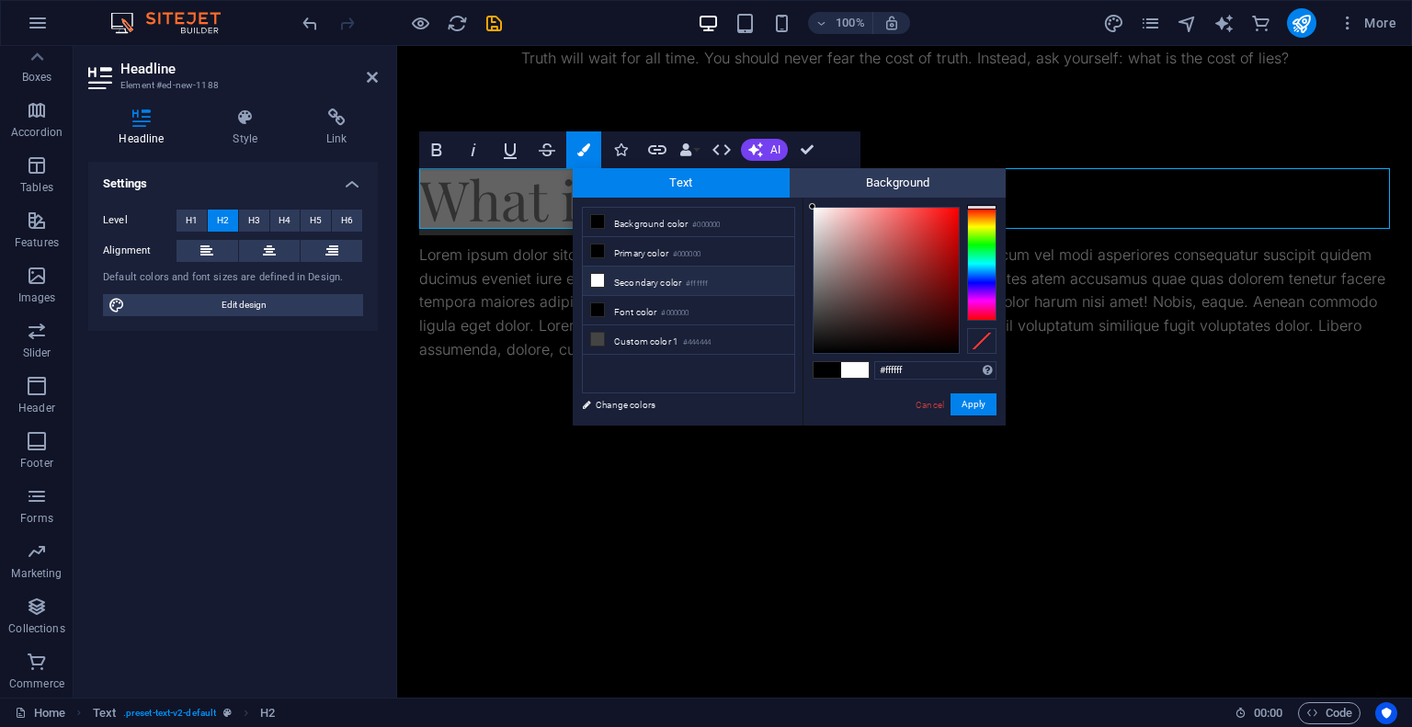
click at [628, 279] on li "Secondary color #ffffff" at bounding box center [688, 281] width 211 height 29
click at [830, 370] on span at bounding box center [828, 370] width 28 height 16
click at [855, 370] on span at bounding box center [855, 370] width 28 height 16
drag, startPoint x: 813, startPoint y: 351, endPoint x: 786, endPoint y: 206, distance: 147.7
click at [786, 206] on div "less Background color #000000 Primary color #000000 Secondary color #ffffff Fon…" at bounding box center [789, 312] width 433 height 228
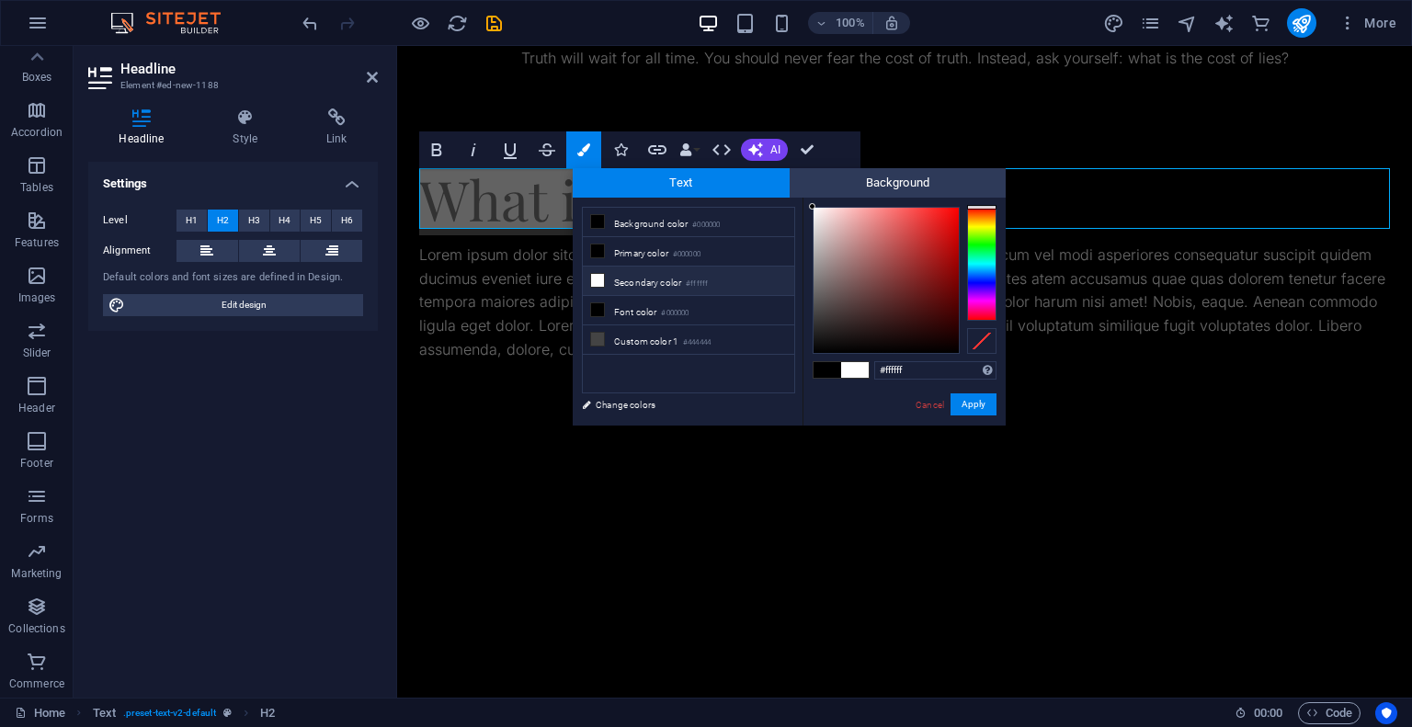
click at [811, 201] on div "#ffffff Supported formats #0852ed rgb(8, 82, 237) rgba(8, 82, 237, 90%) hsv(221…" at bounding box center [904, 445] width 203 height 495
click at [600, 315] on li "Font color #000000" at bounding box center [688, 310] width 211 height 29
click at [619, 404] on link "Change colors" at bounding box center [679, 404] width 213 height 23
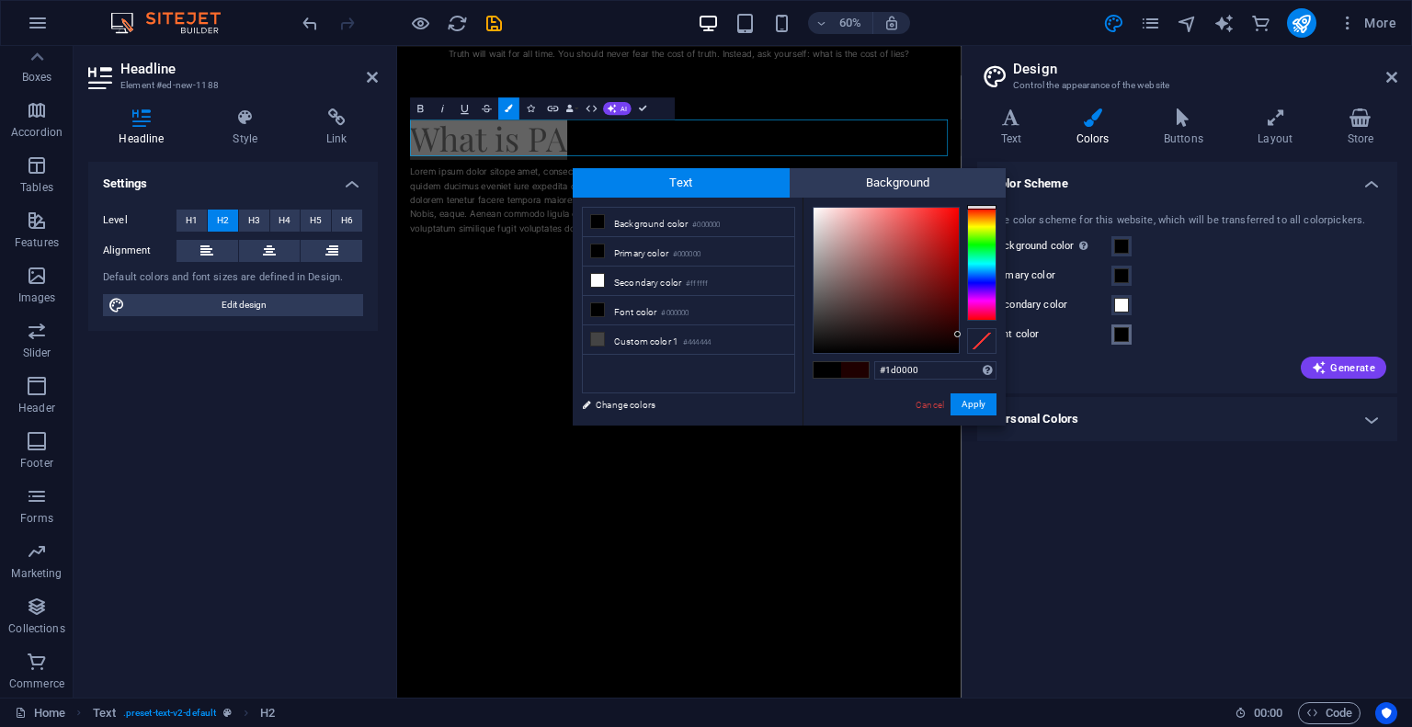
type input "#210000"
click at [1126, 334] on span at bounding box center [1121, 334] width 15 height 15
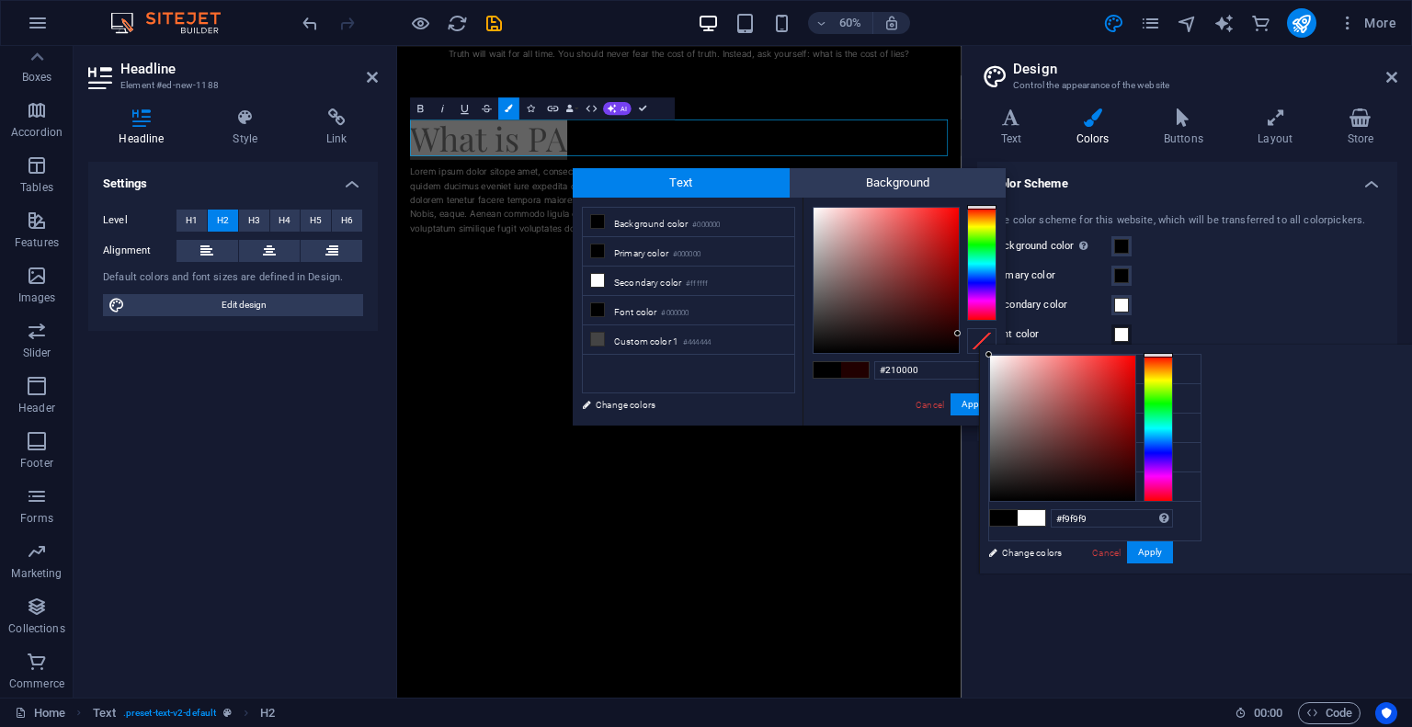
type input "#ffffff"
drag, startPoint x: 1224, startPoint y: 383, endPoint x: 1213, endPoint y: 351, distance: 34.0
click at [1182, 351] on div "#ffffff Supported formats #0852ed rgb(8, 82, 237) rgba(8, 82, 237, 90%) hsv(221…" at bounding box center [1080, 593] width 203 height 495
click at [1173, 554] on button "Apply" at bounding box center [1150, 552] width 46 height 22
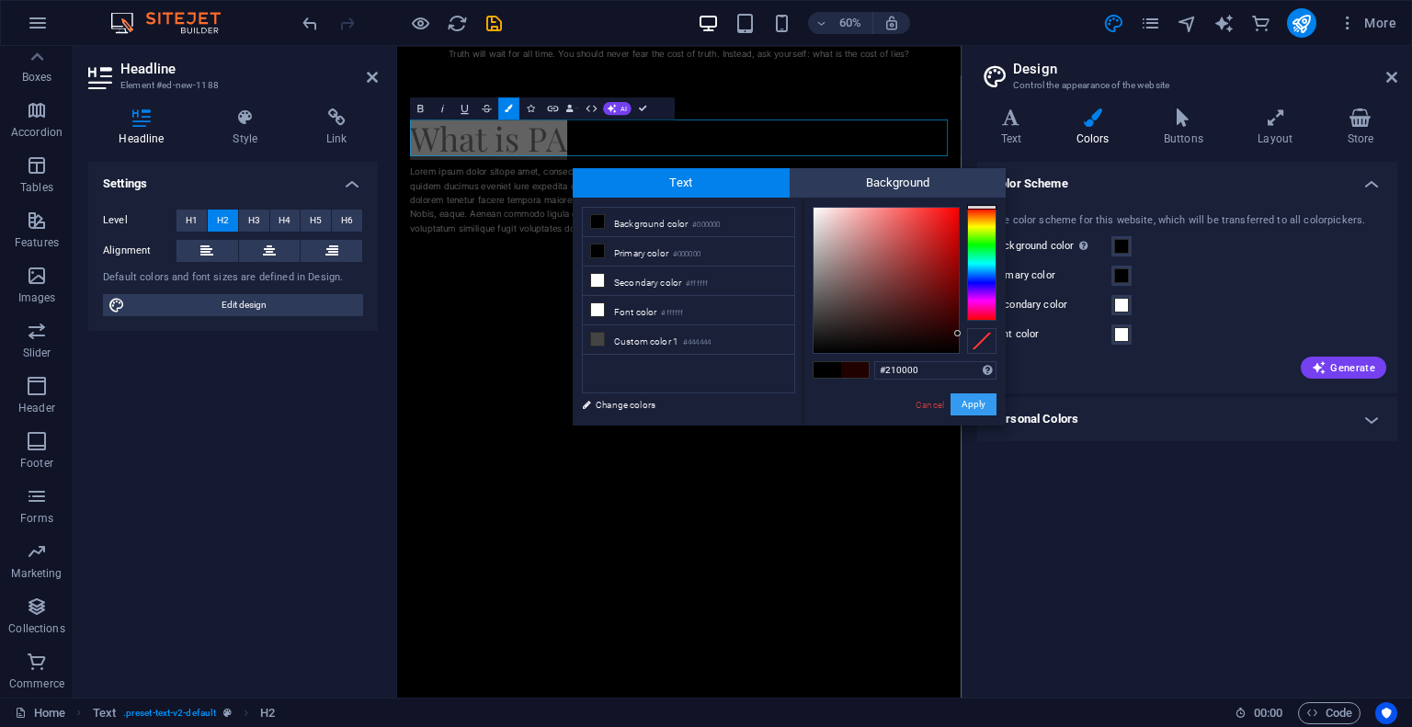
click at [972, 400] on button "Apply" at bounding box center [974, 404] width 46 height 22
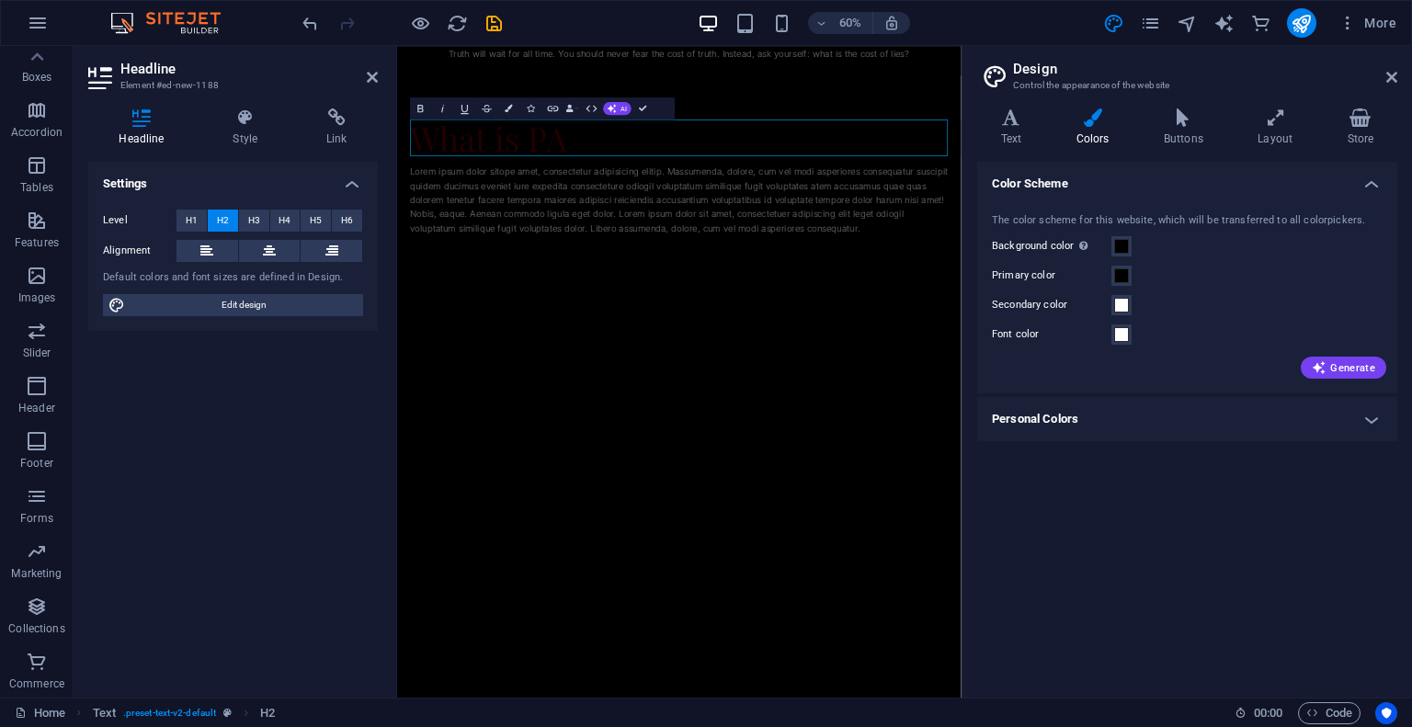
click at [1397, 81] on aside "Design Control the appearance of the website Variants Text Colors Buttons Layou…" at bounding box center [1187, 372] width 450 height 652
click at [1392, 81] on icon at bounding box center [1391, 77] width 11 height 15
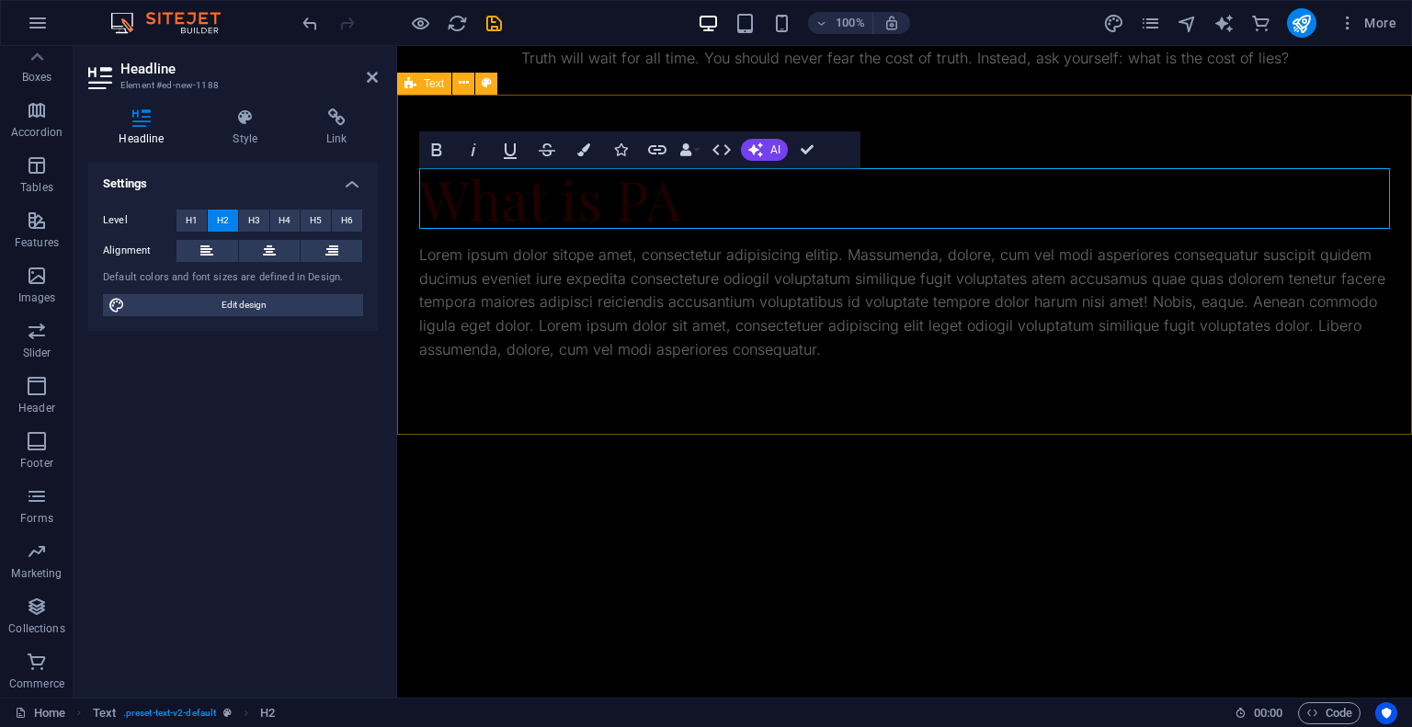
click at [1116, 140] on div "What is PA Lorem ipsum dolor sitope amet, consectetur adipisicing elitip. [PERS…" at bounding box center [904, 265] width 1015 height 340
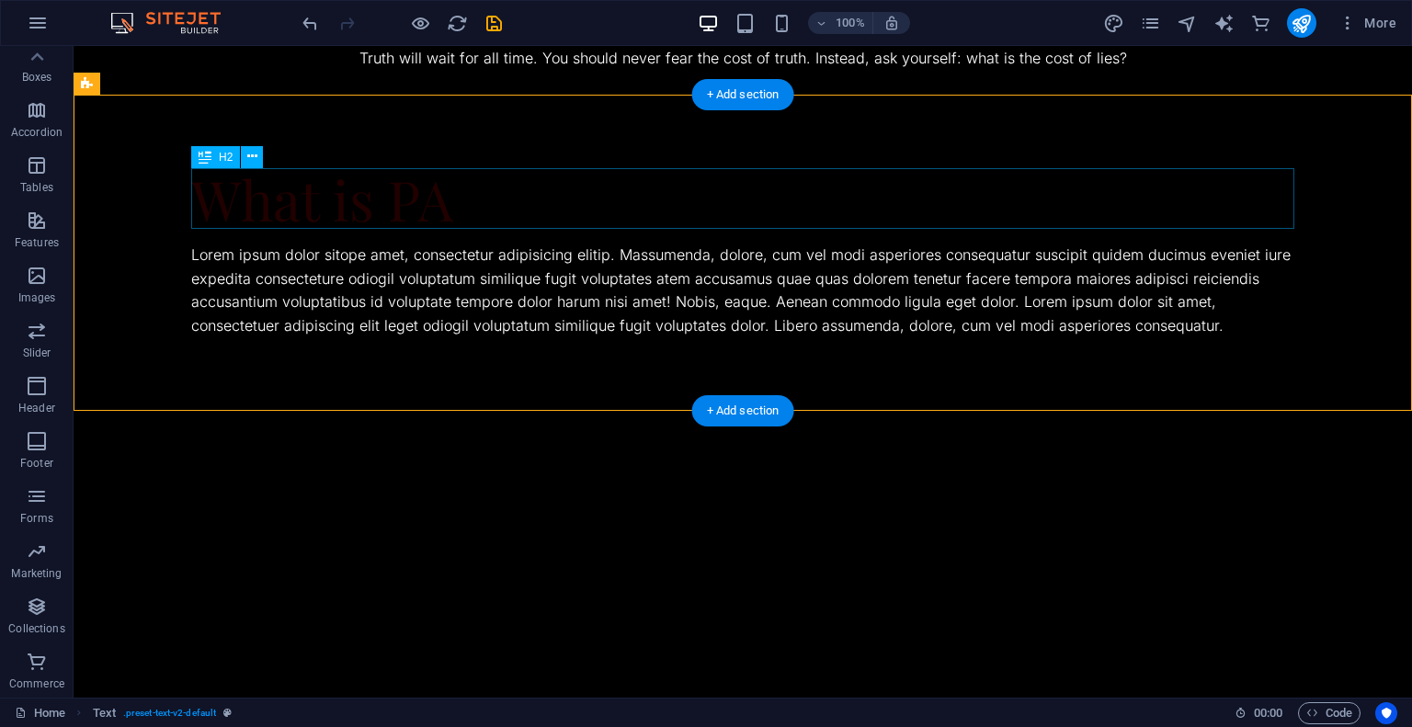
click at [1105, 196] on div "What is PA" at bounding box center [742, 198] width 1103 height 61
click at [900, 204] on div "What is PA" at bounding box center [742, 198] width 1103 height 61
click at [453, 202] on div "What is PA" at bounding box center [742, 198] width 1103 height 61
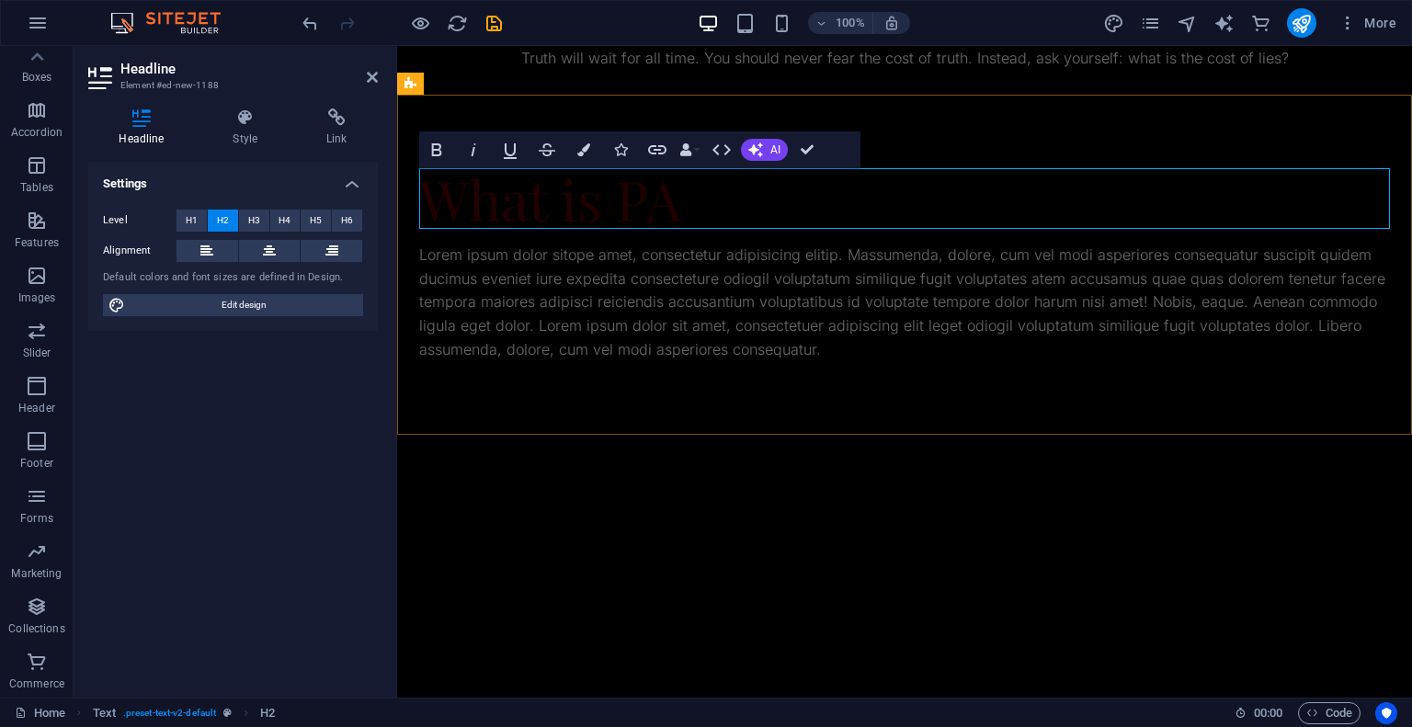
click at [453, 202] on span "What is PA" at bounding box center [550, 199] width 262 height 74
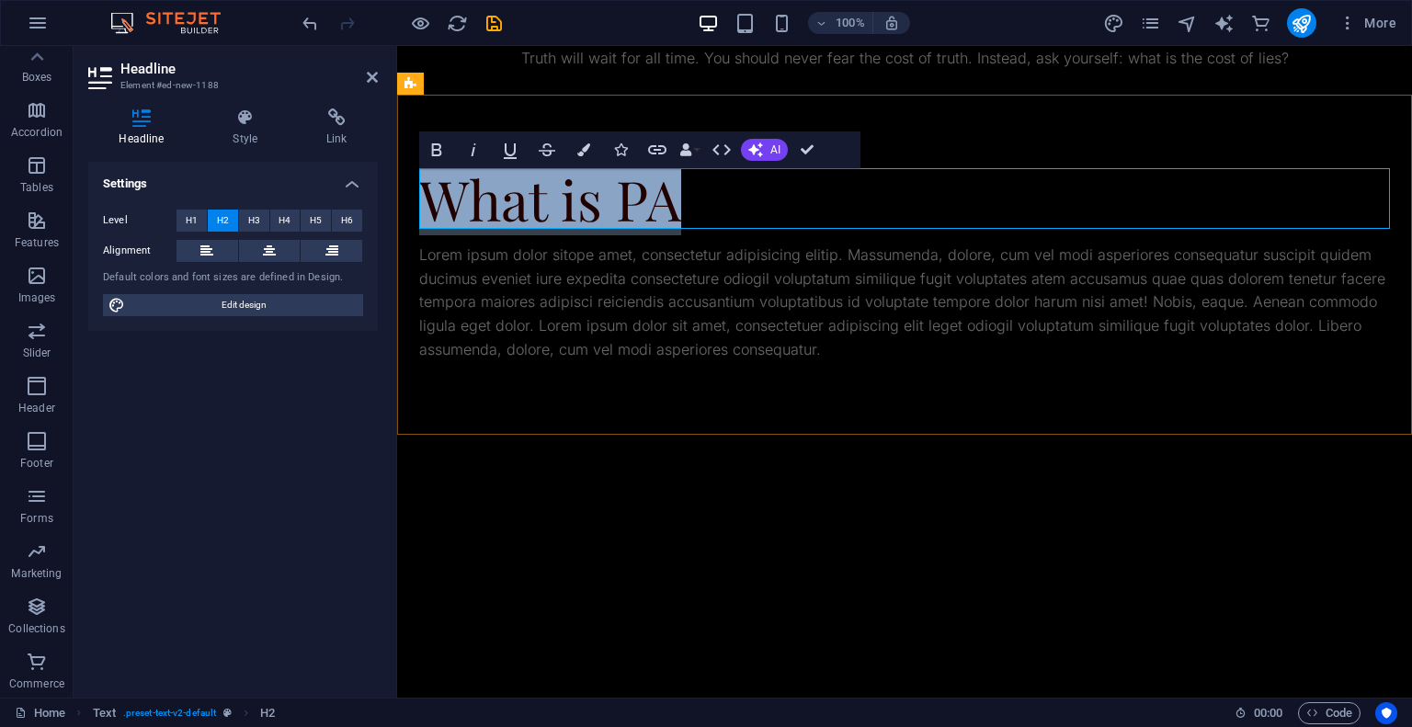
click at [493, 196] on span "What is PA" at bounding box center [550, 199] width 262 height 74
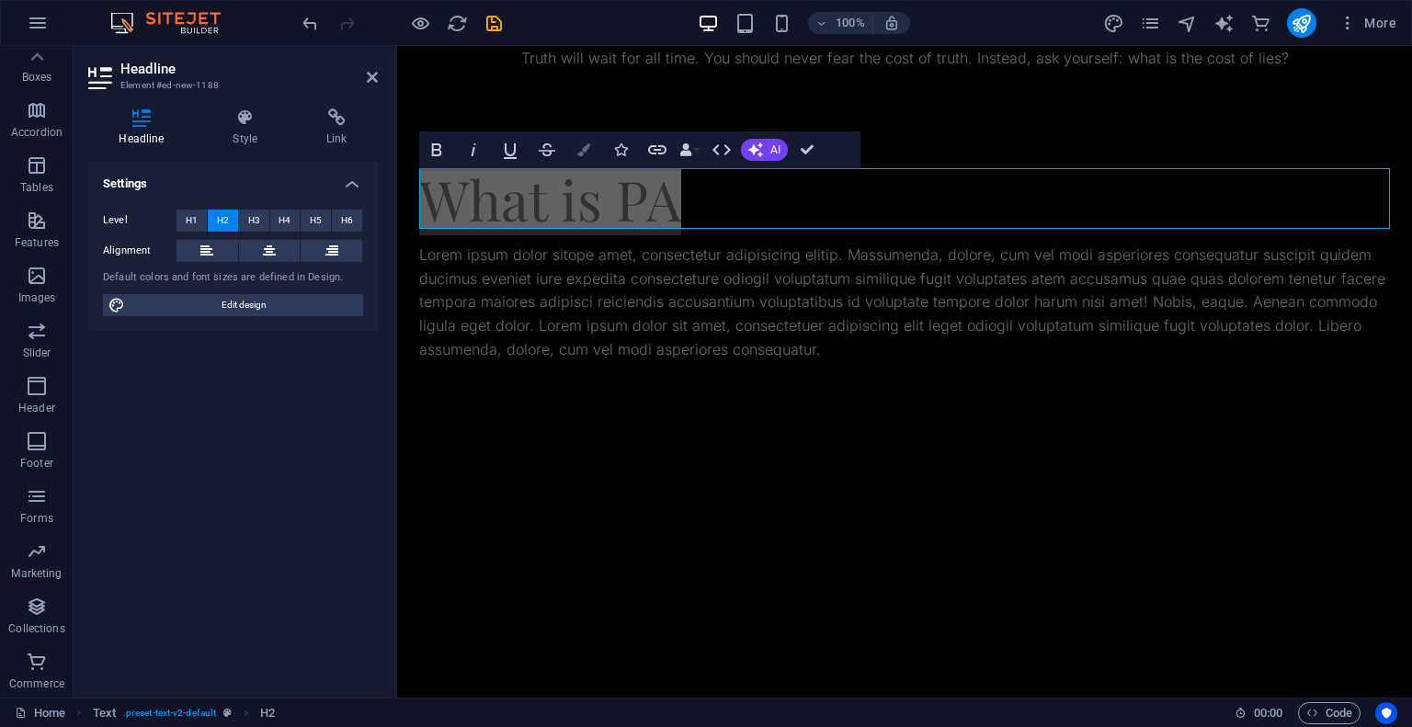
click at [584, 152] on icon "button" at bounding box center [583, 149] width 13 height 13
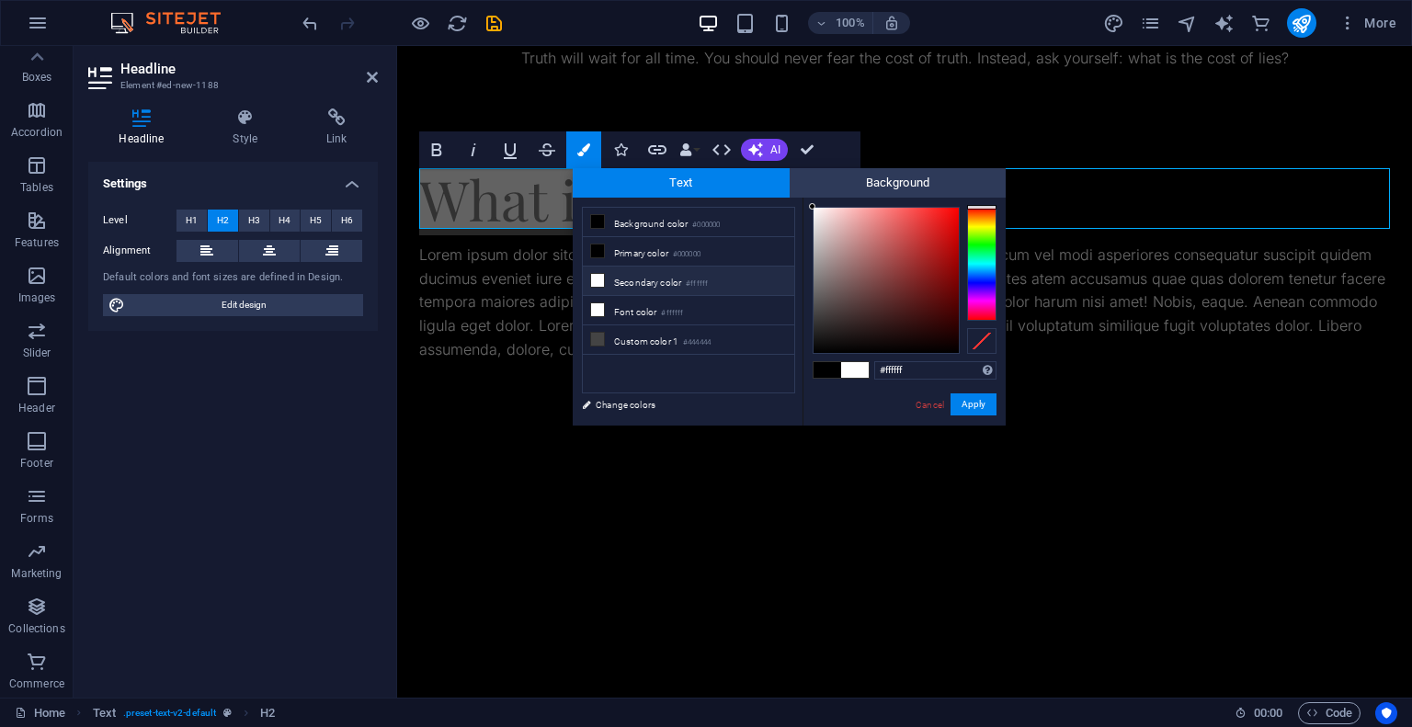
drag, startPoint x: 955, startPoint y: 332, endPoint x: 791, endPoint y: 201, distance: 210.0
click at [791, 201] on div "less Background color #000000 Primary color #000000 Secondary color #ffffff Fon…" at bounding box center [789, 312] width 433 height 228
click at [627, 401] on link "Change colors" at bounding box center [679, 404] width 213 height 23
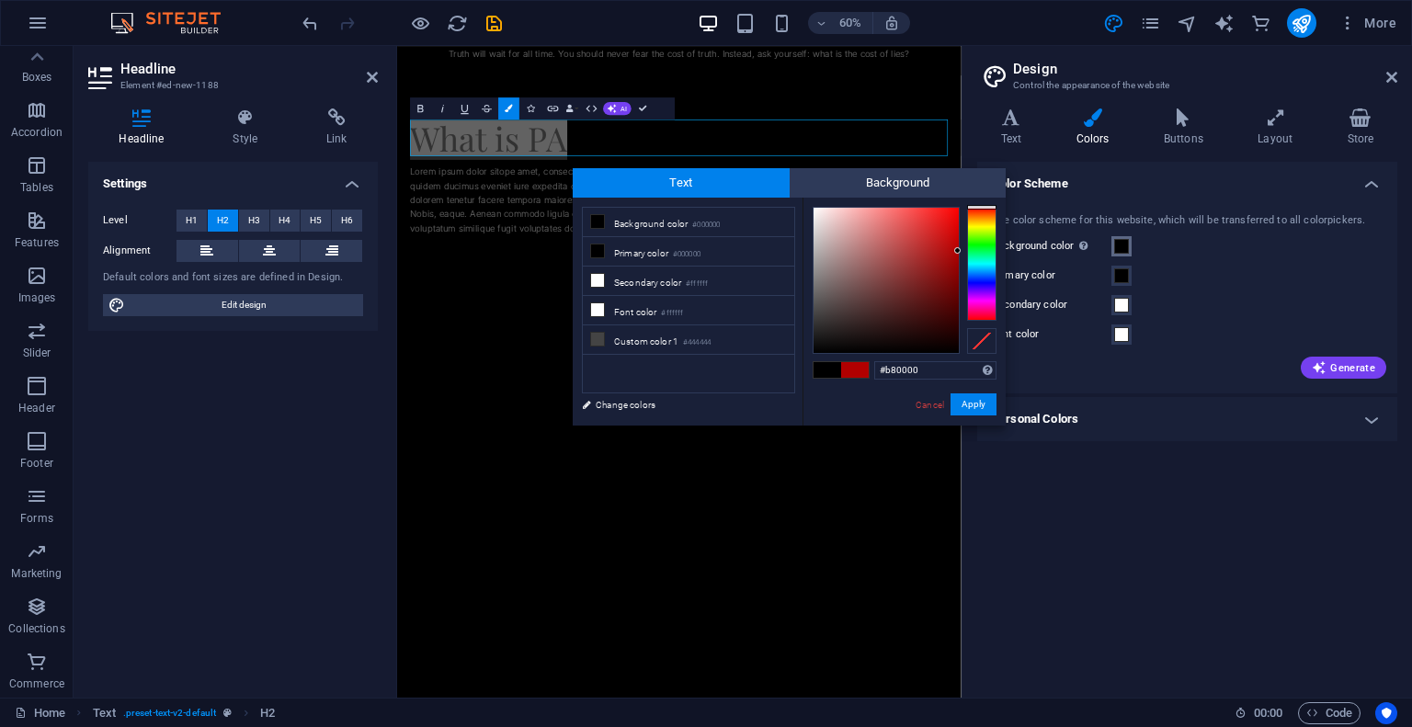
type input "#bb0000"
click at [1122, 245] on span at bounding box center [1121, 246] width 15 height 15
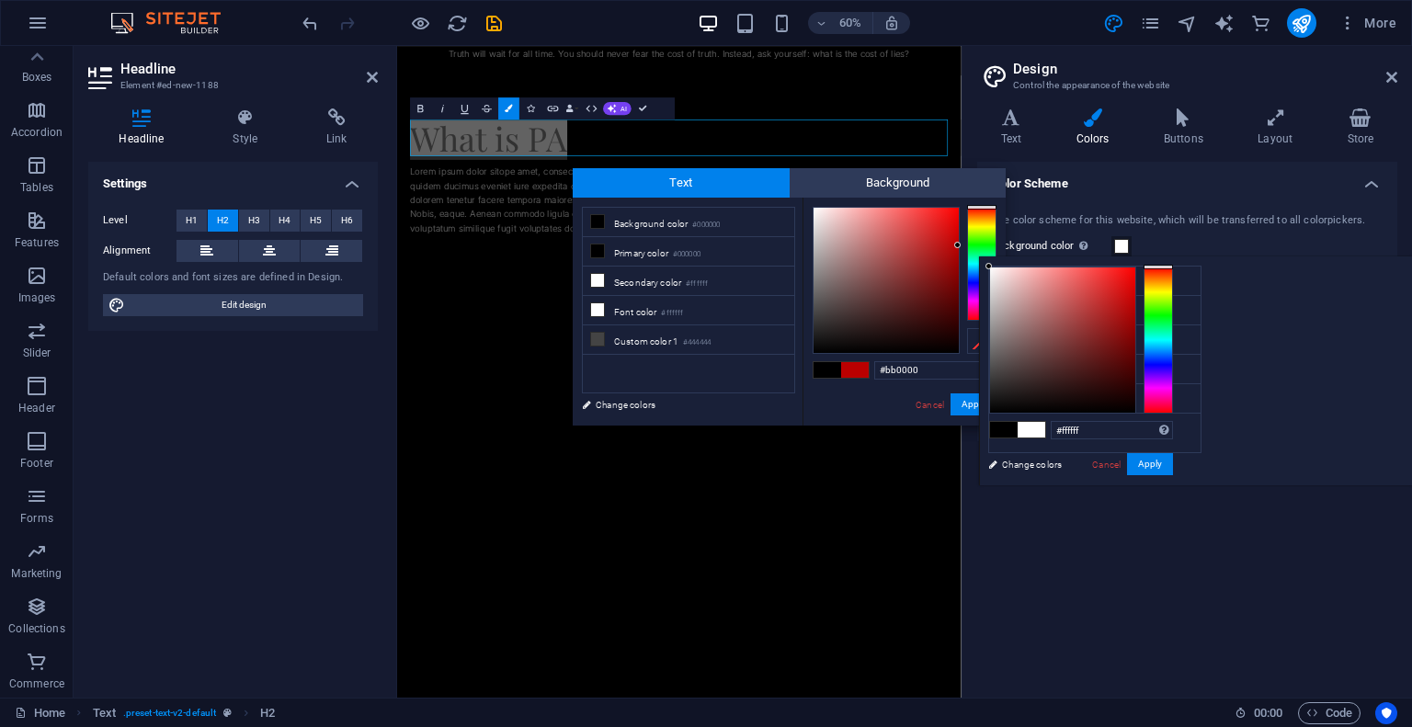
drag, startPoint x: 1287, startPoint y: 342, endPoint x: 1198, endPoint y: 256, distance: 124.2
click at [1198, 256] on body "[DOMAIN_NAME] Home Favorites Elements Columns Content Boxes Accordion Tables Fe…" at bounding box center [706, 363] width 1412 height 727
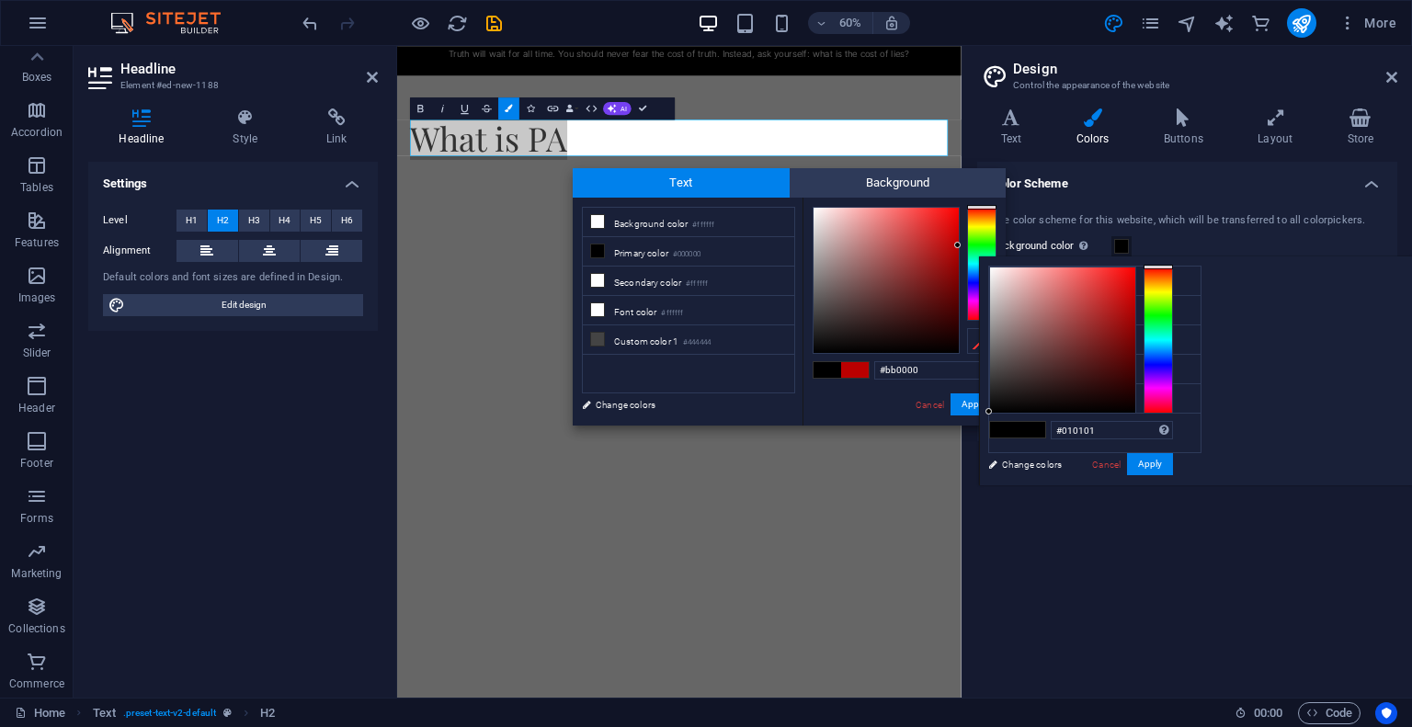
type input "#000000"
drag, startPoint x: 1233, startPoint y: 312, endPoint x: 1210, endPoint y: 421, distance: 111.8
click at [1182, 421] on div "#000000 Supported formats #0852ed rgb(8, 82, 237) rgba(8, 82, 237, 90%) hsv(221…" at bounding box center [1080, 504] width 203 height 495
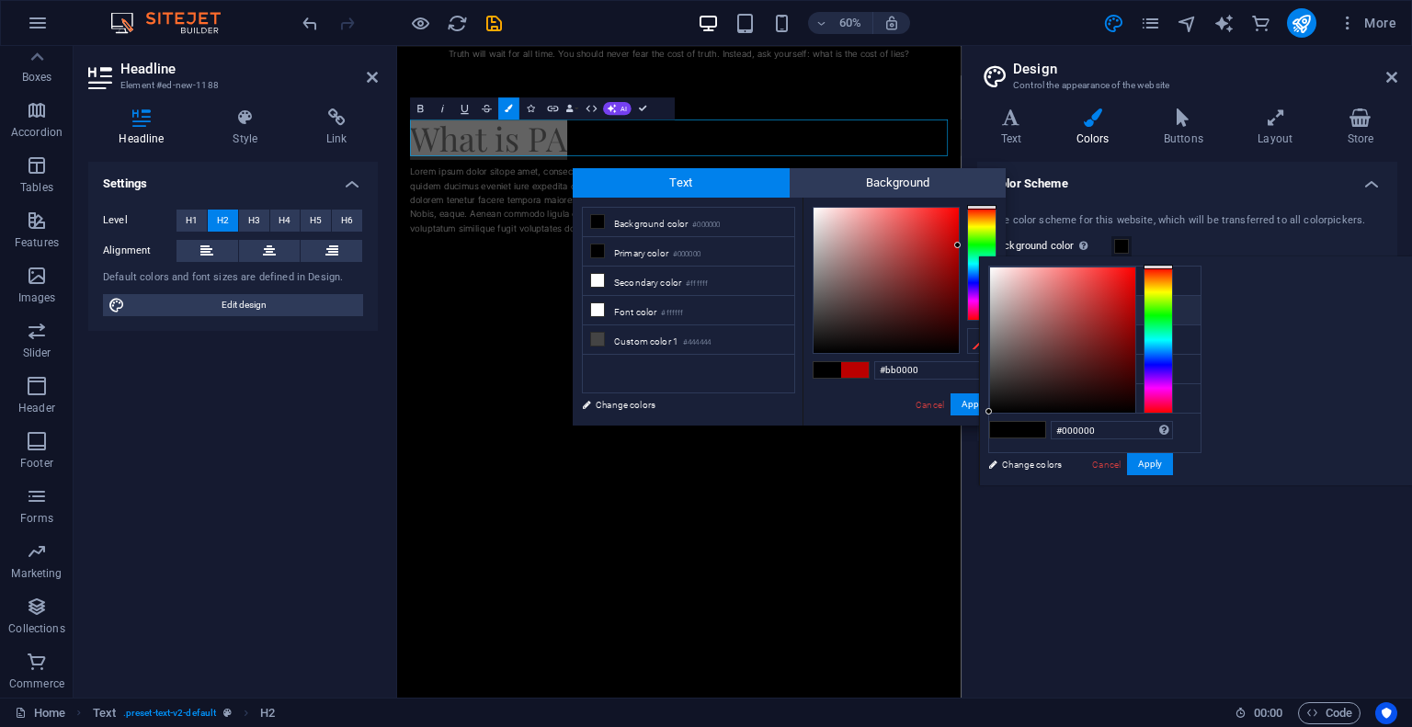
click at [1098, 315] on small "#000000" at bounding box center [1093, 313] width 28 height 13
click at [1019, 125] on icon at bounding box center [1011, 117] width 68 height 18
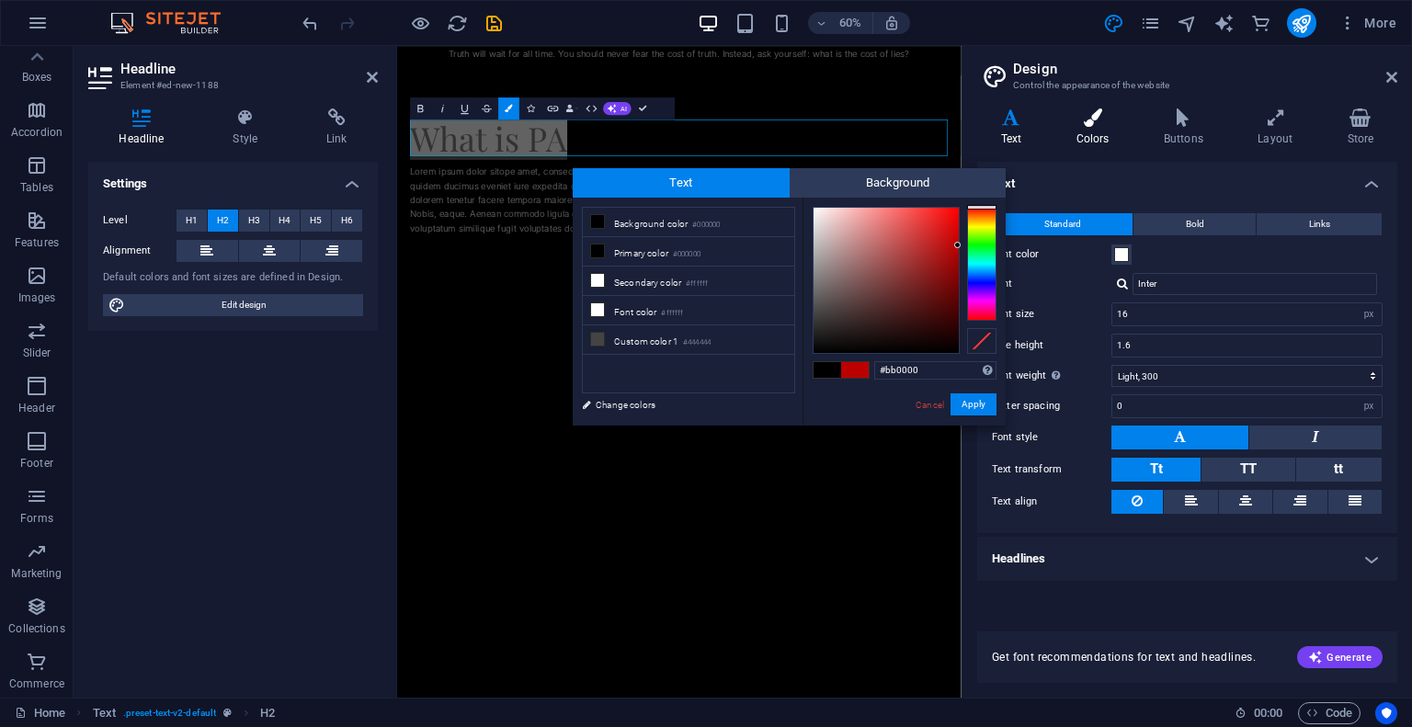
click at [1091, 134] on h4 "Colors" at bounding box center [1096, 127] width 87 height 39
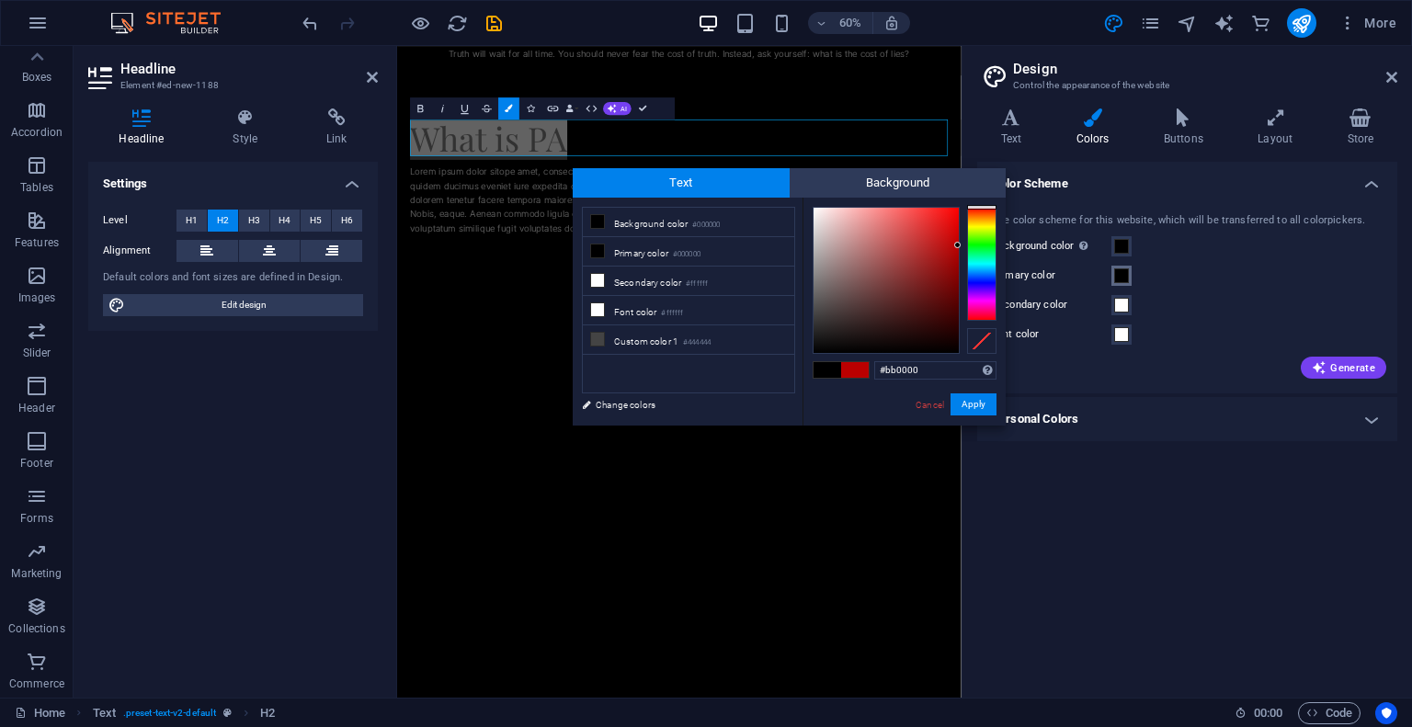
click at [1122, 275] on span at bounding box center [1121, 275] width 15 height 15
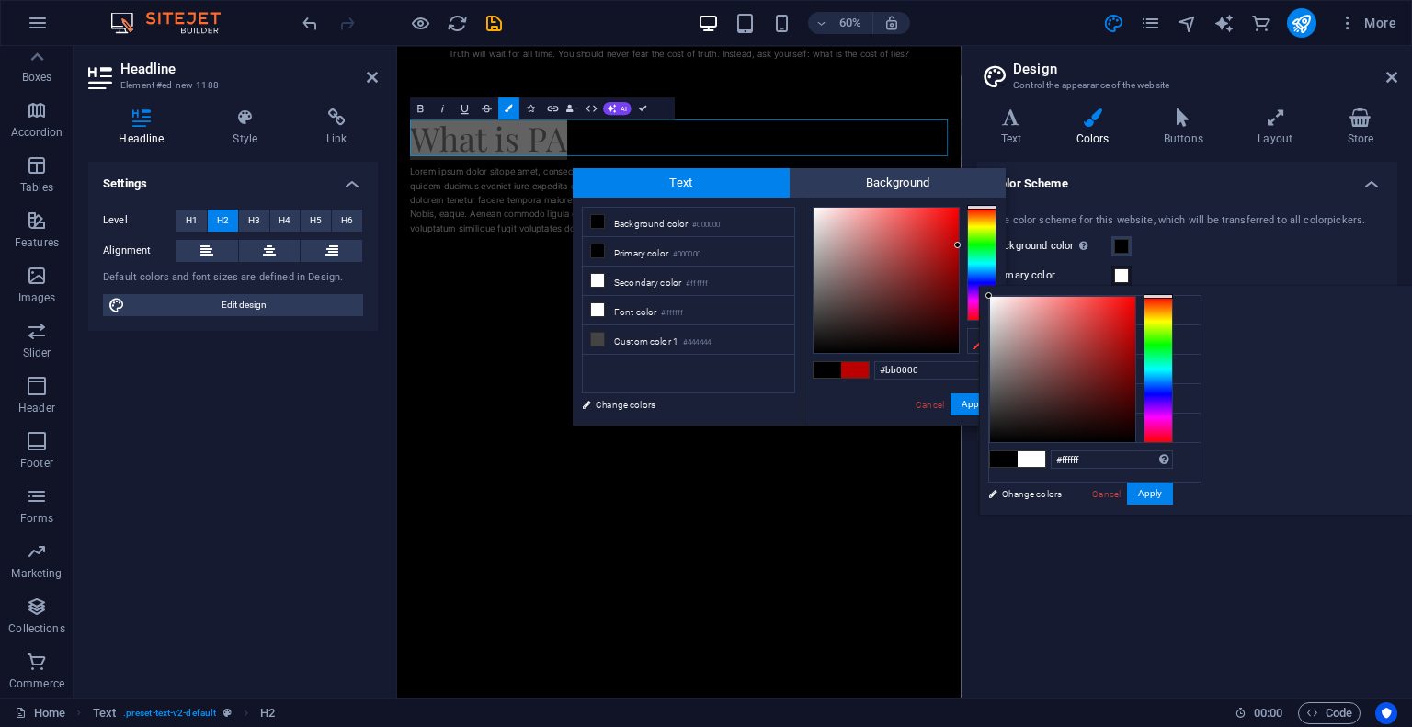
drag, startPoint x: 1233, startPoint y: 347, endPoint x: 1215, endPoint y: 293, distance: 57.0
click at [1135, 297] on div at bounding box center [1062, 369] width 145 height 145
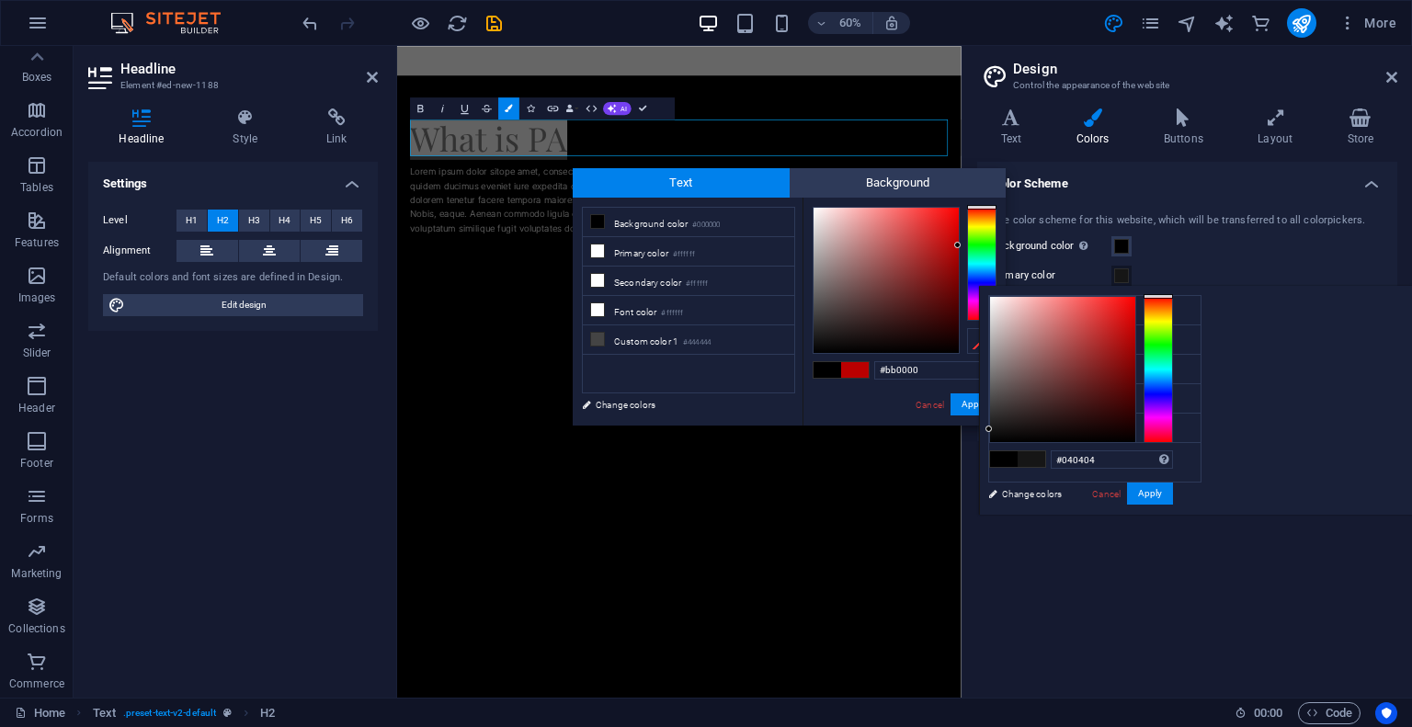
type input "#000000"
drag, startPoint x: 1225, startPoint y: 349, endPoint x: 1212, endPoint y: 448, distance: 99.3
click at [1182, 448] on div "#000000 Supported formats #0852ed rgb(8, 82, 237) rgba(8, 82, 237, 90%) hsv(221…" at bounding box center [1080, 534] width 203 height 495
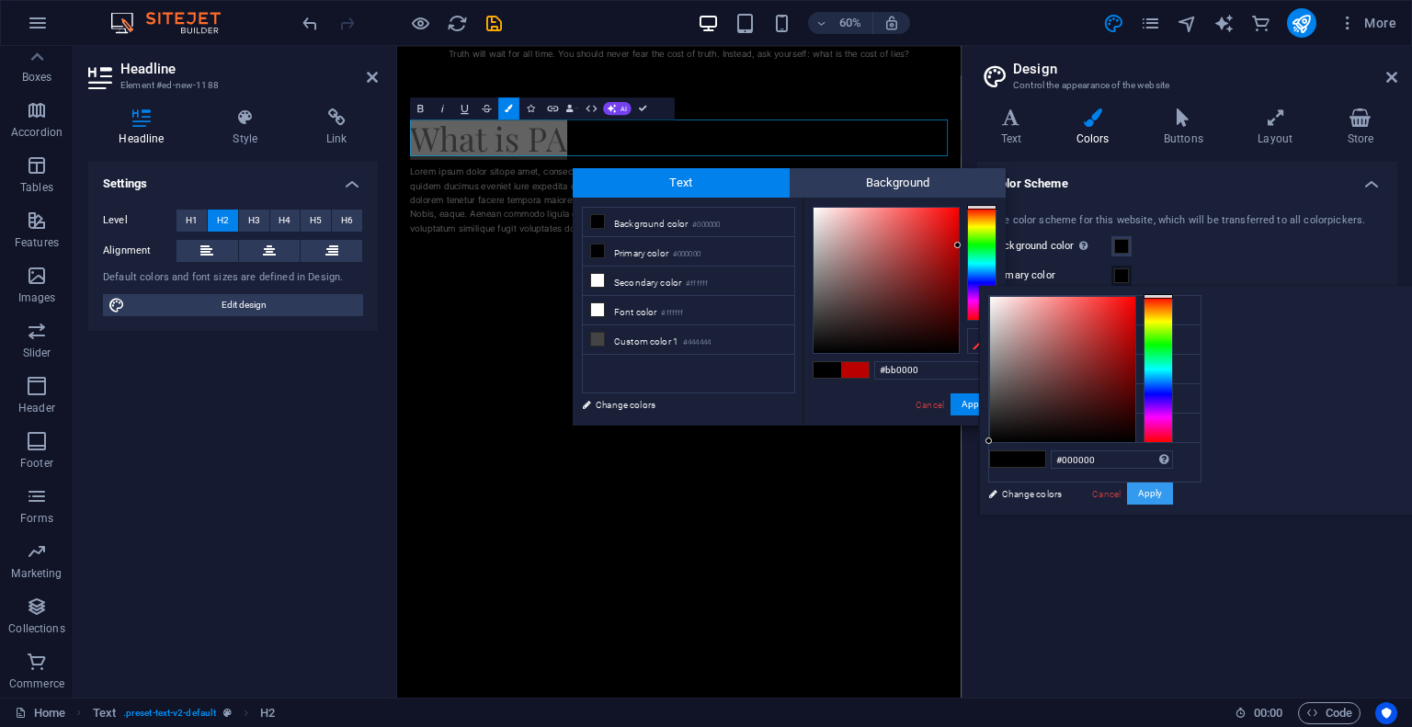
click at [1173, 495] on button "Apply" at bounding box center [1150, 494] width 46 height 22
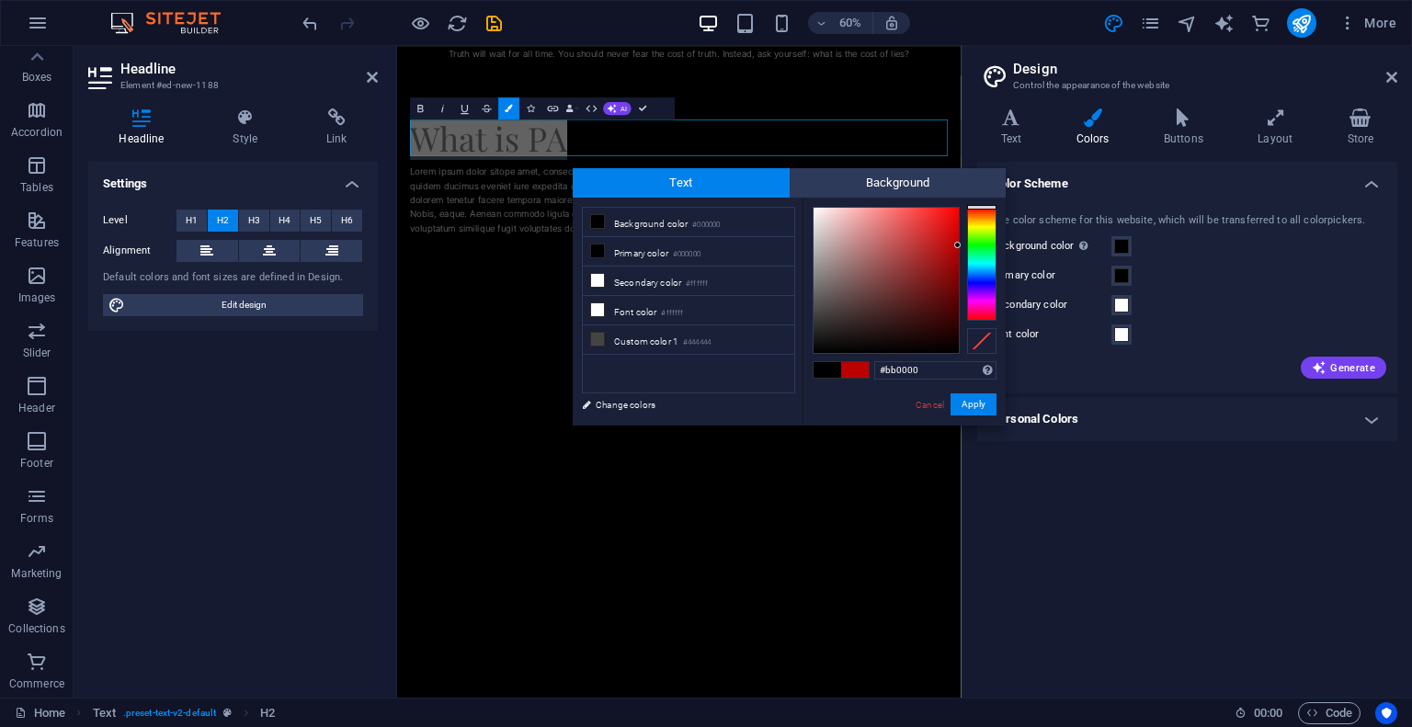
click at [819, 257] on div at bounding box center [886, 280] width 145 height 145
type input "#9e9e9e"
click at [813, 262] on div at bounding box center [812, 261] width 6 height 6
click at [973, 406] on button "Apply" at bounding box center [974, 404] width 46 height 22
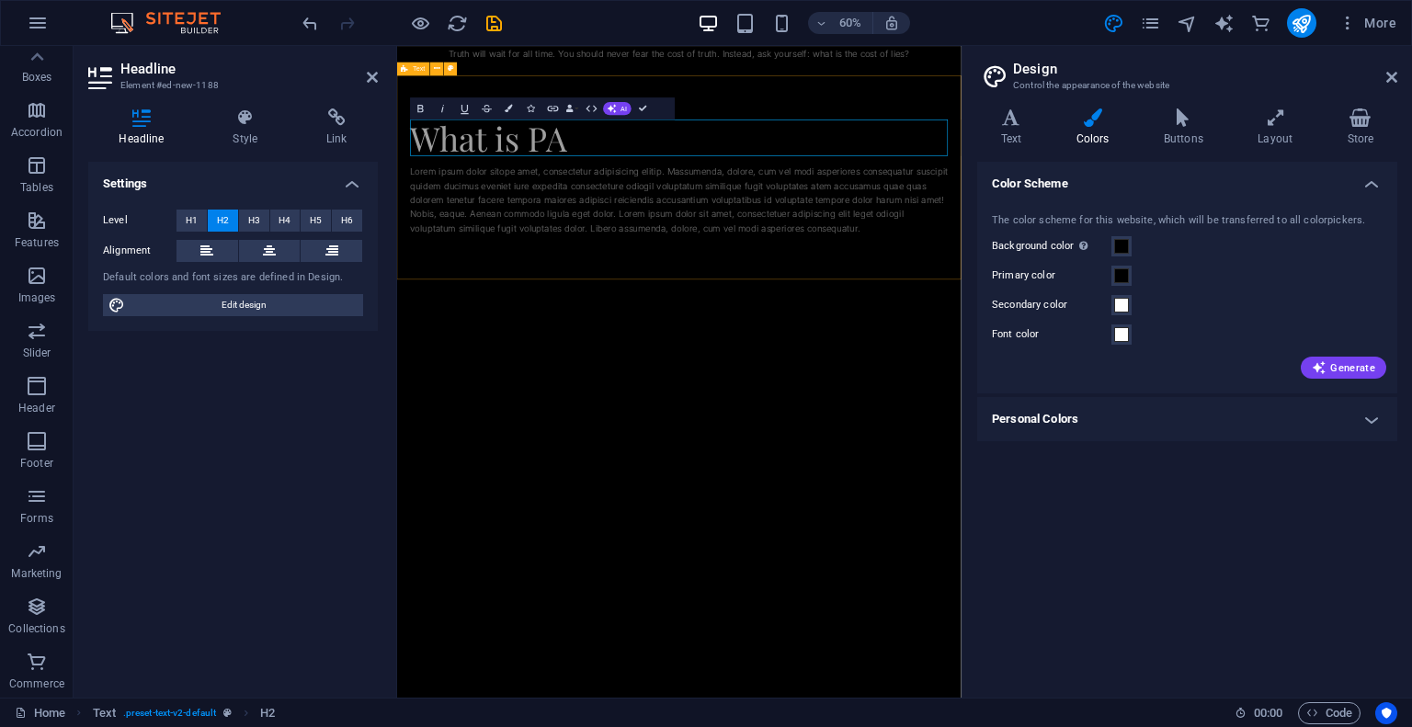
click at [841, 349] on div "Lorem ipsum dolor sitope amet, consectetur adipisicing elitip. Massumenda, dolo…" at bounding box center [867, 303] width 896 height 118
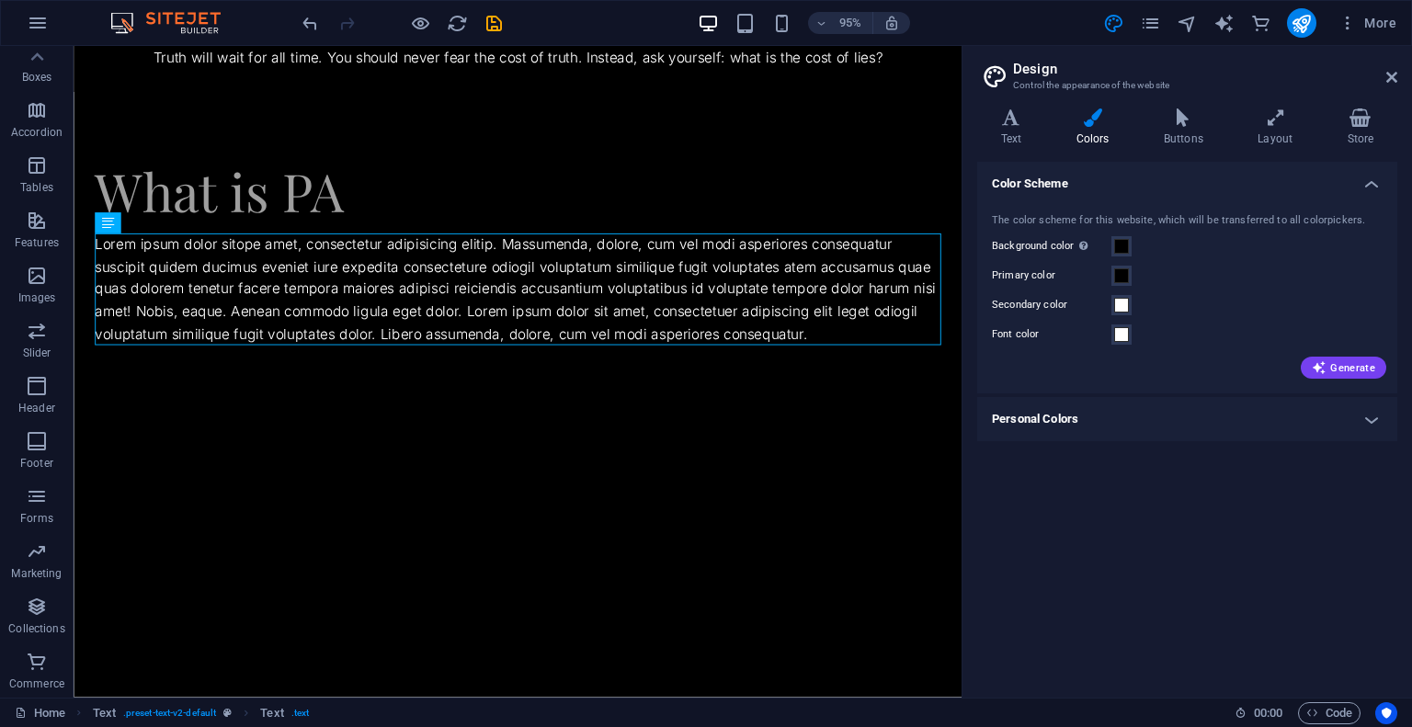
click at [608, 435] on html "Skip to main content Truth will wait for all time. You should never fear the co…" at bounding box center [541, 240] width 935 height 389
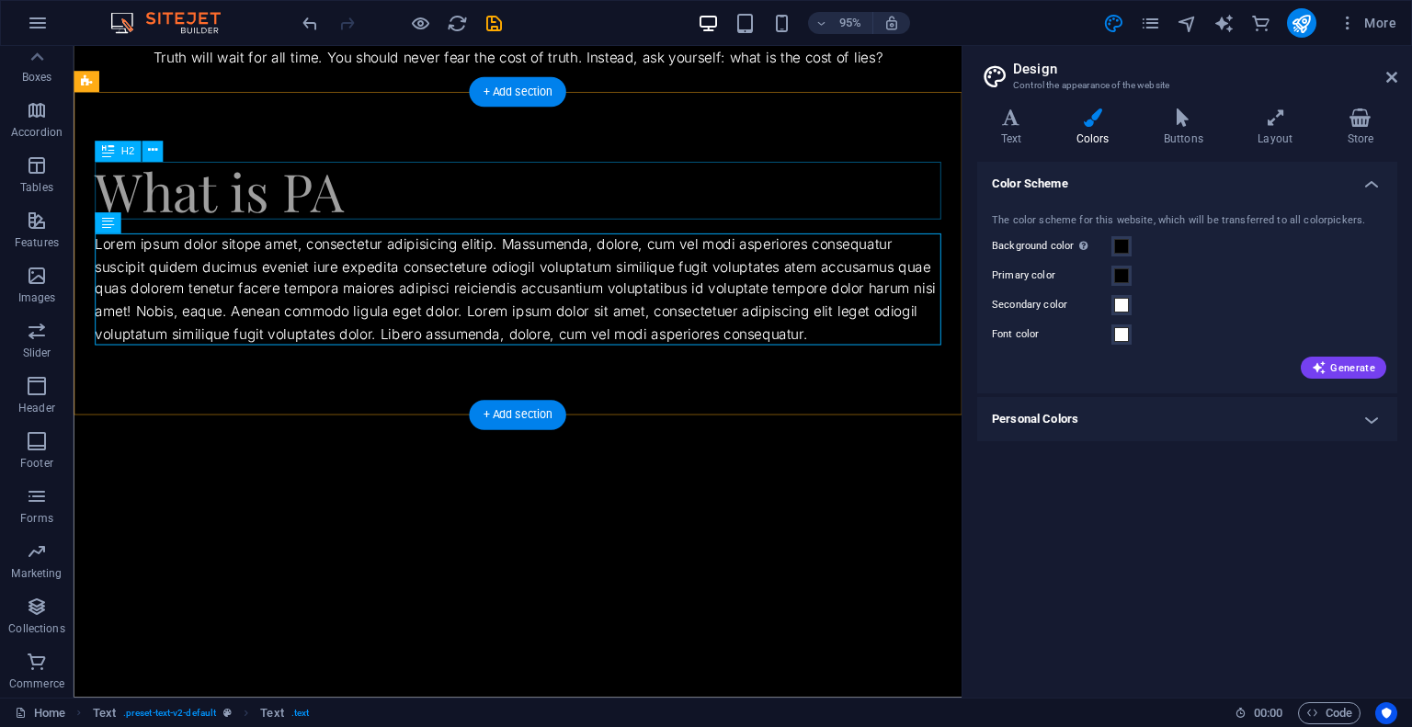
click at [370, 211] on div "What is PA" at bounding box center [541, 198] width 891 height 61
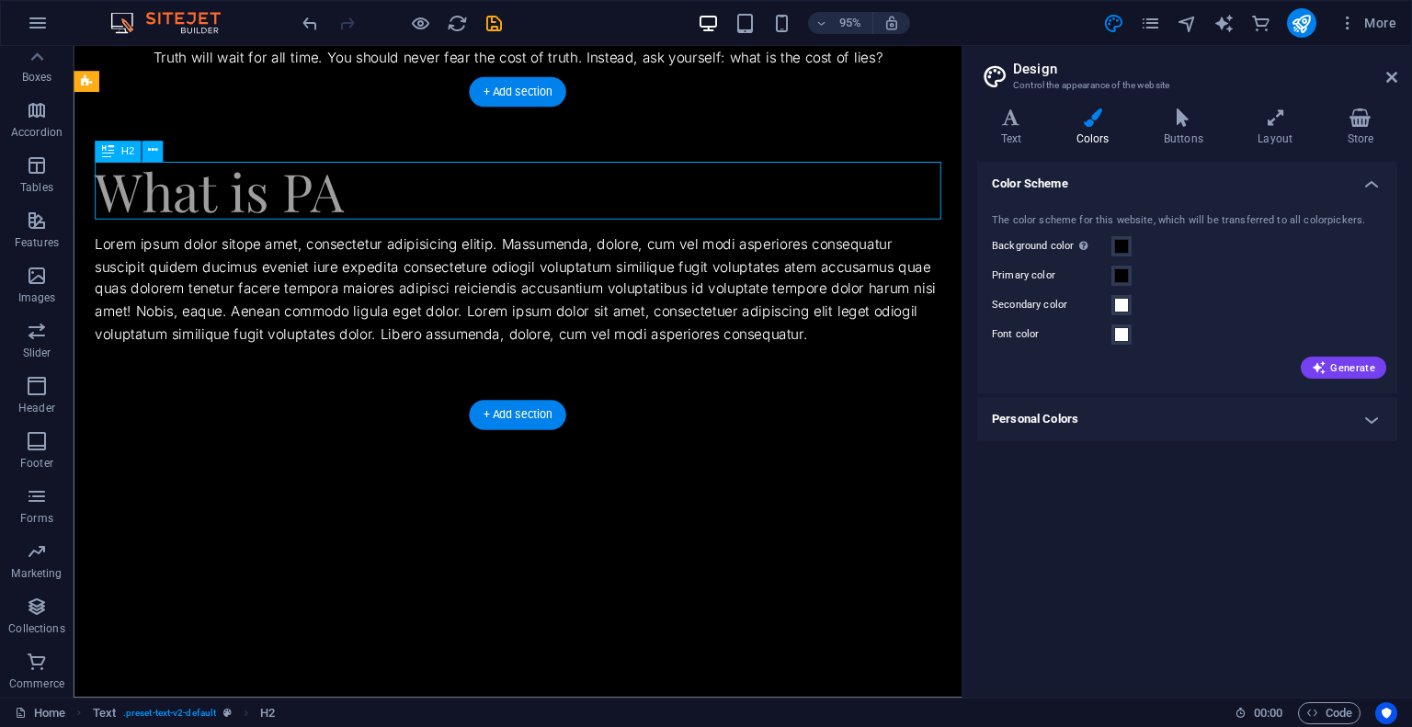
click at [353, 208] on div "What is PA" at bounding box center [541, 198] width 891 height 61
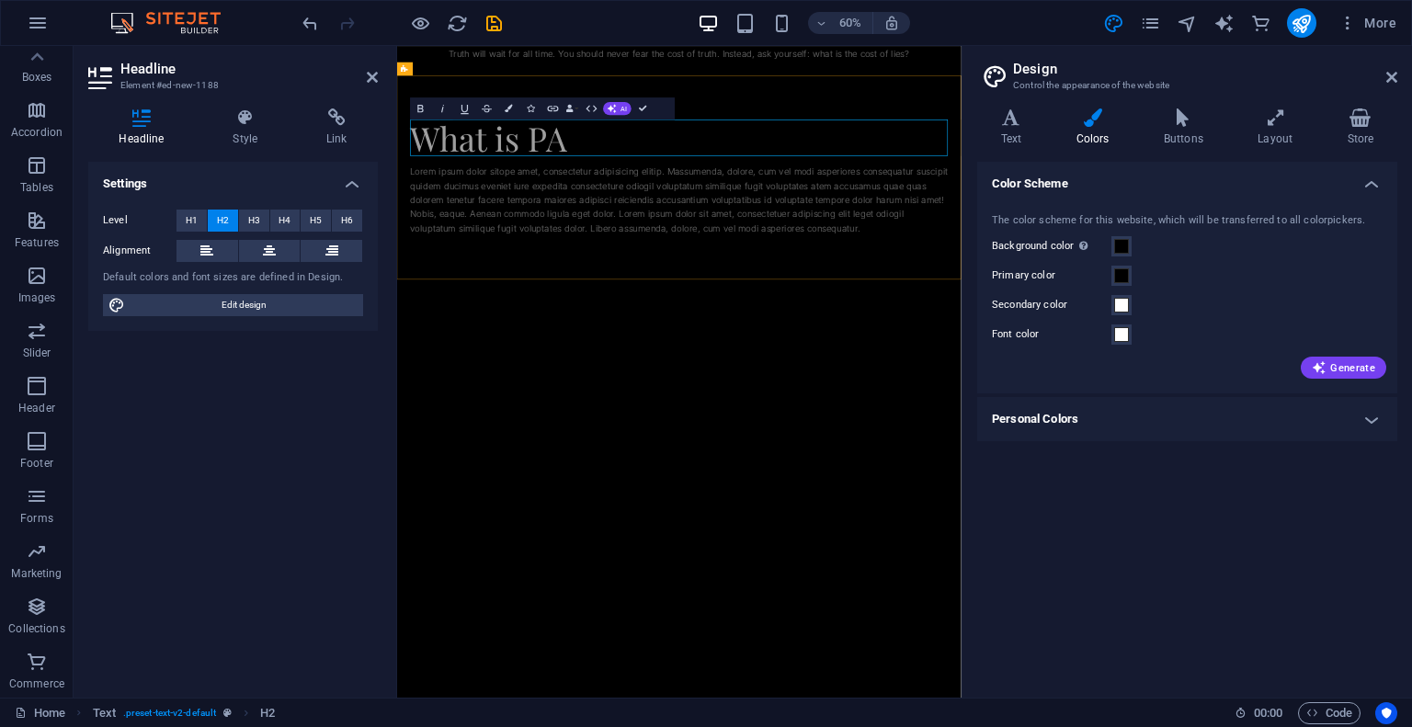
click at [686, 216] on h2 "What is PA" at bounding box center [867, 198] width 896 height 61
click at [803, 279] on div "Lorem ipsum dolor sitope amet, consectetur adipisicing elitip. Massumenda, dolo…" at bounding box center [867, 303] width 896 height 118
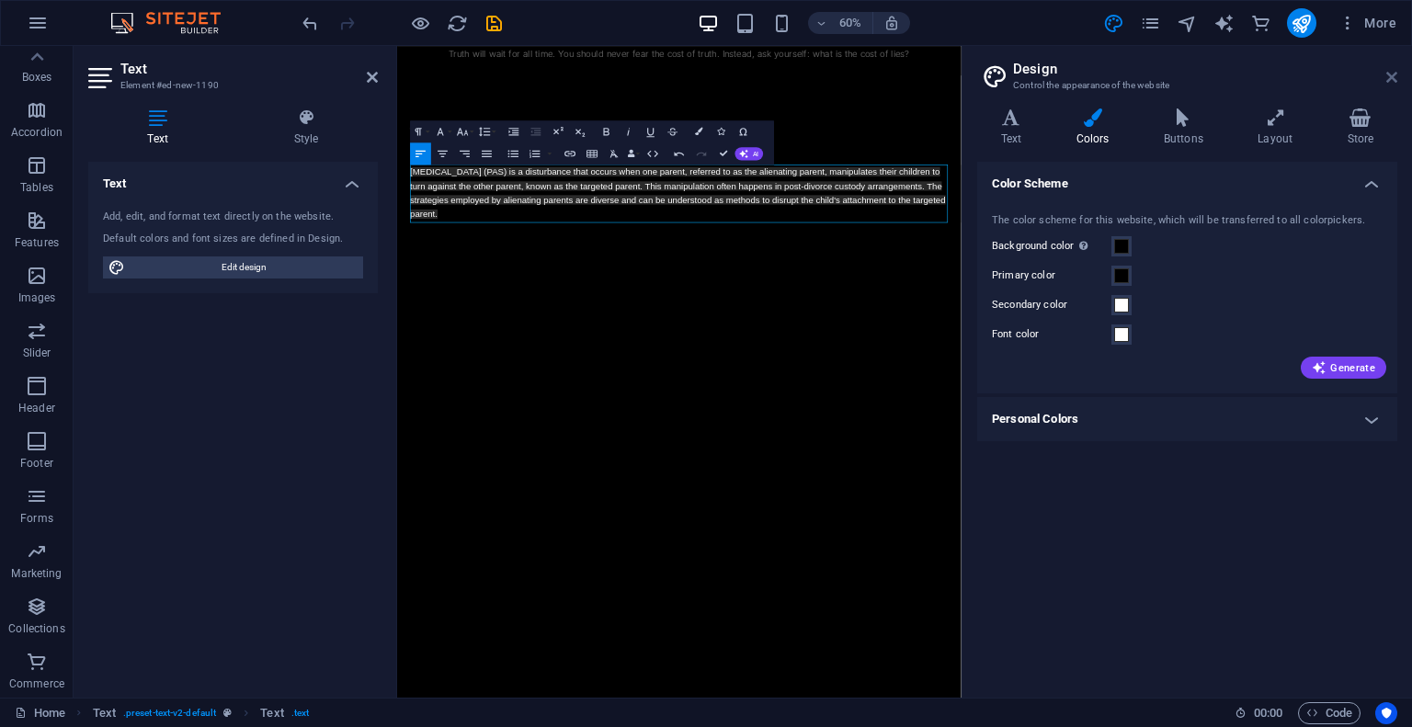
click at [1387, 77] on icon at bounding box center [1391, 77] width 11 height 15
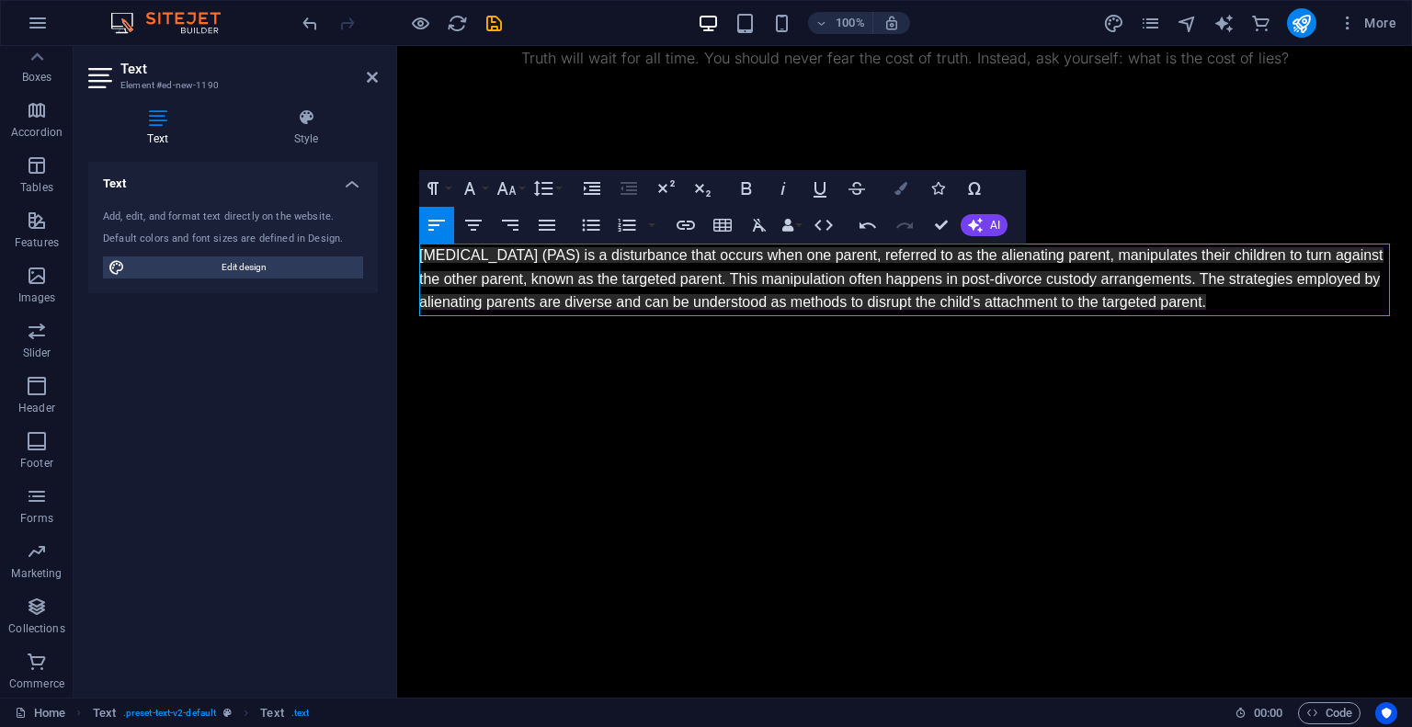
click at [900, 185] on icon "button" at bounding box center [900, 188] width 13 height 13
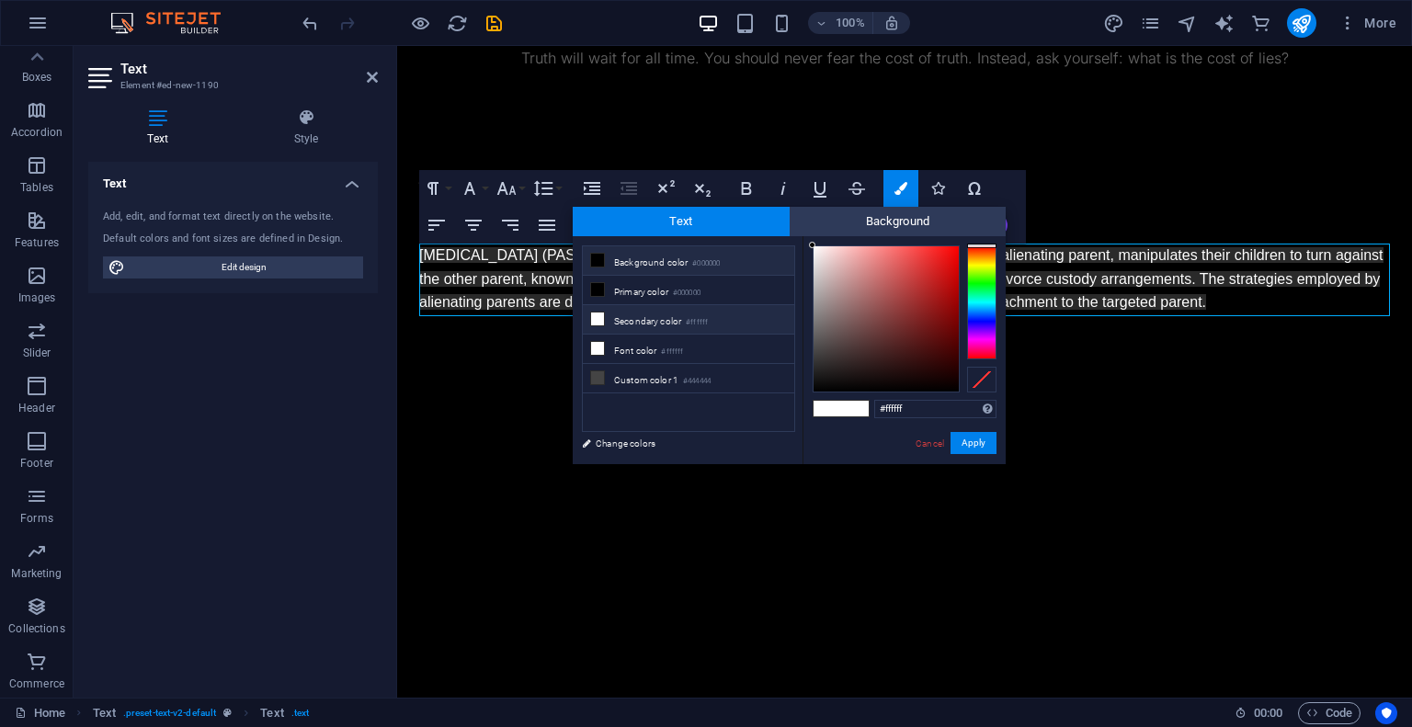
click at [682, 269] on li "Background color #000000" at bounding box center [688, 260] width 211 height 29
click at [981, 446] on button "Apply" at bounding box center [974, 443] width 46 height 22
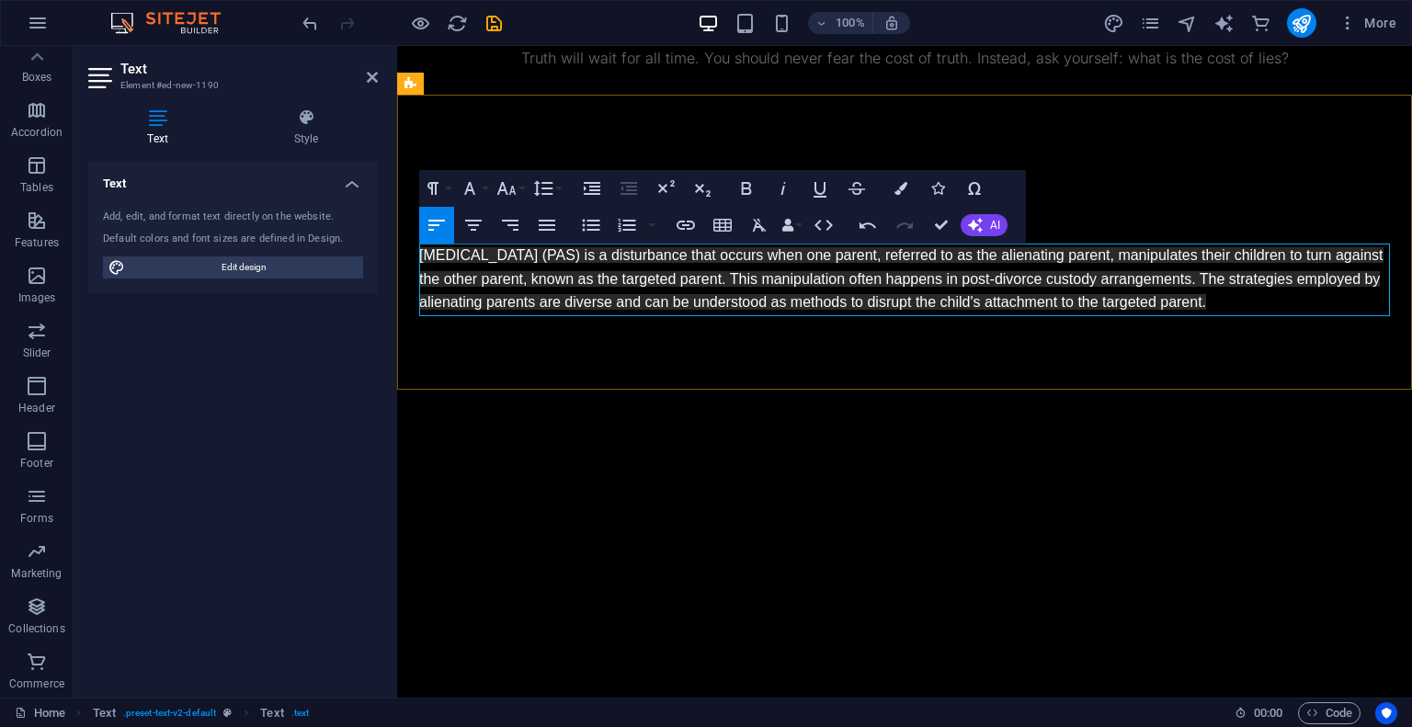
click at [757, 268] on p "[MEDICAL_DATA] (PAS) is a disturbance that occurs when one parent, referred to …" at bounding box center [904, 279] width 971 height 71
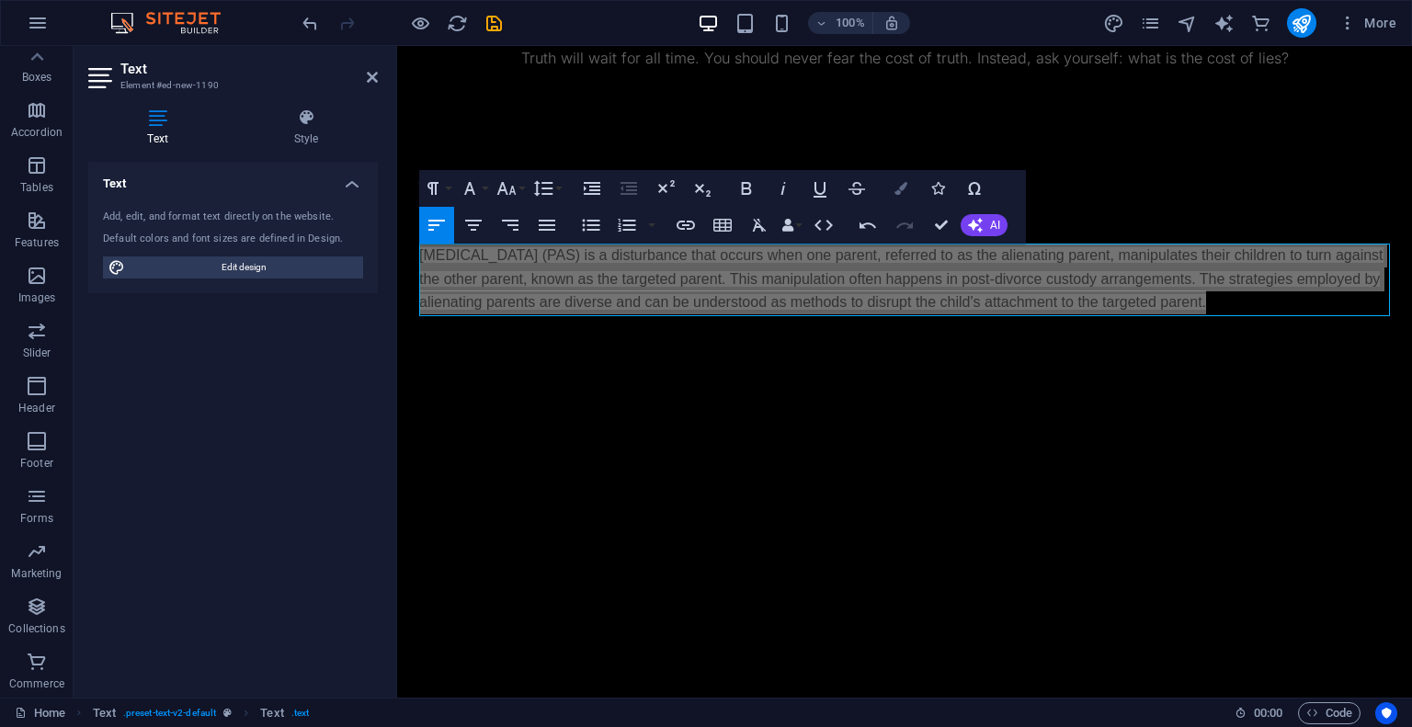
click at [897, 183] on icon "button" at bounding box center [900, 188] width 13 height 13
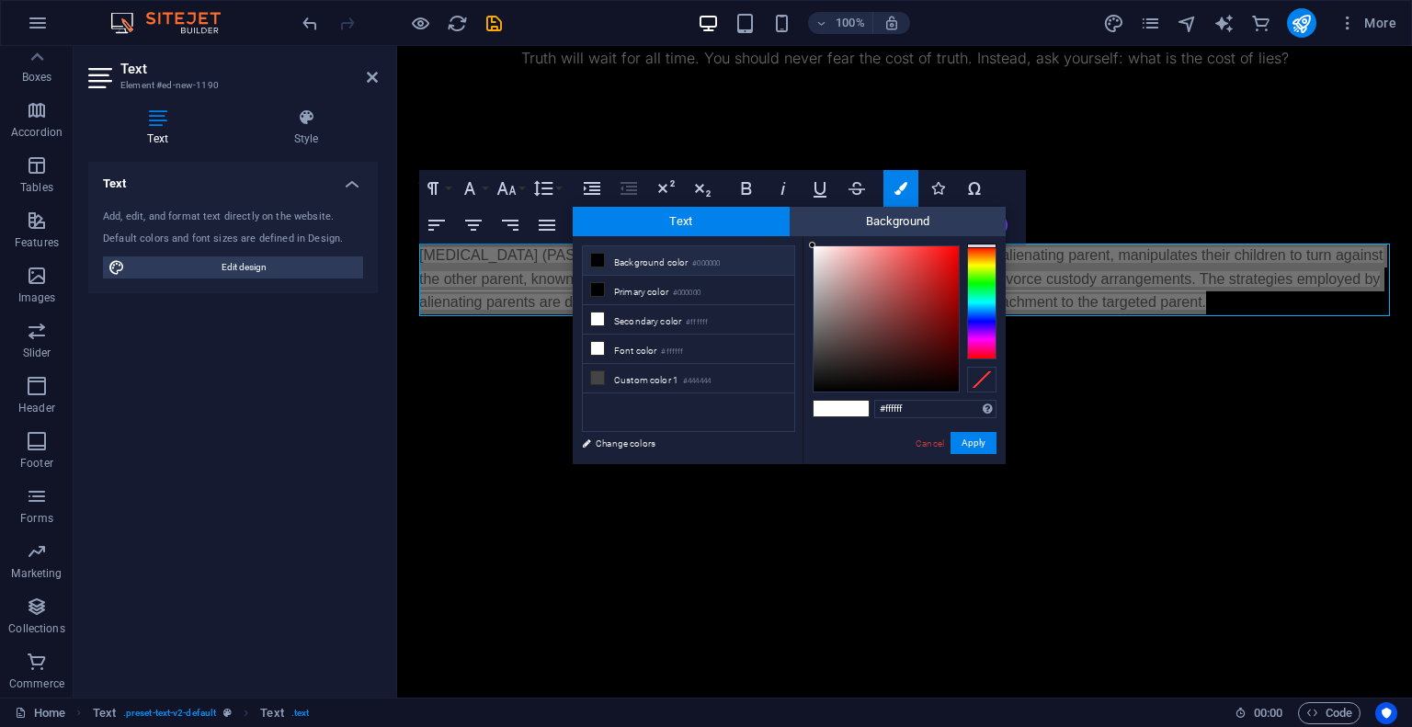
click at [659, 266] on li "Background color #000000" at bounding box center [688, 260] width 211 height 29
type input "#000000"
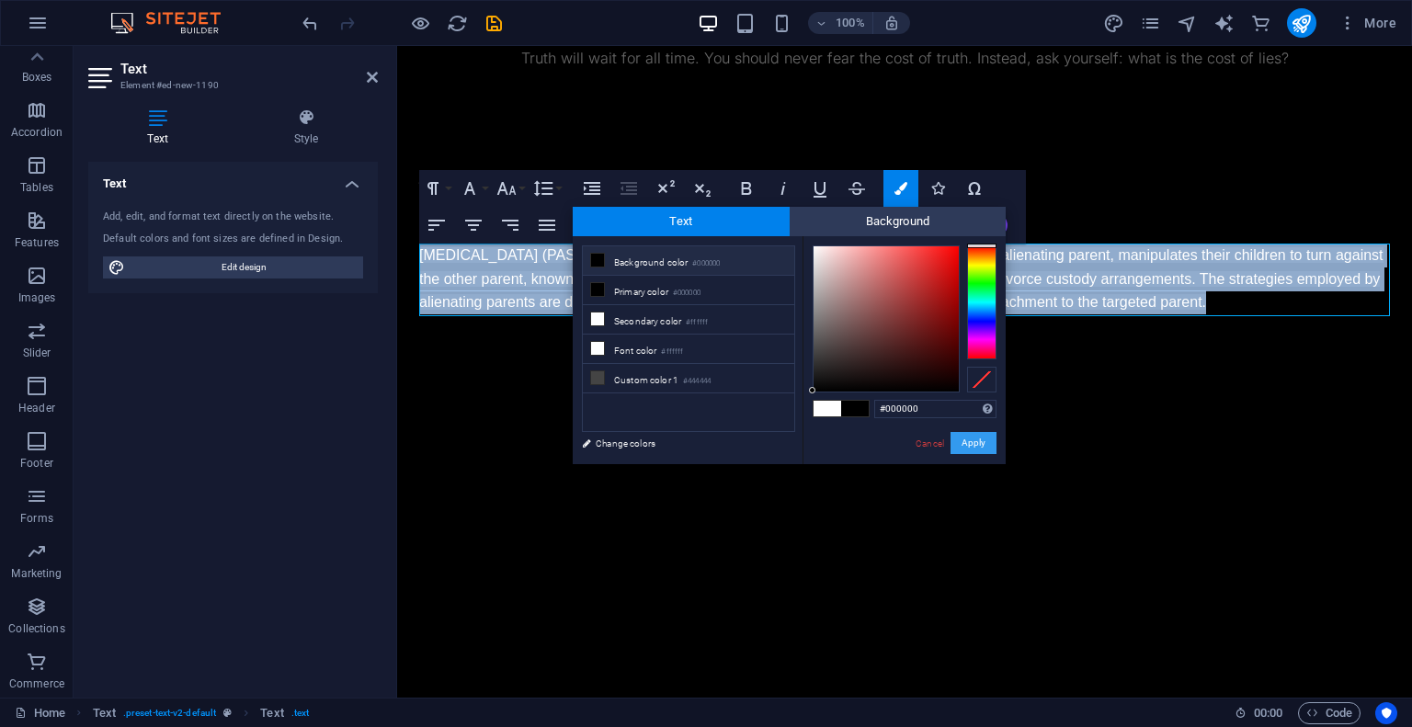
click at [968, 453] on button "Apply" at bounding box center [974, 443] width 46 height 22
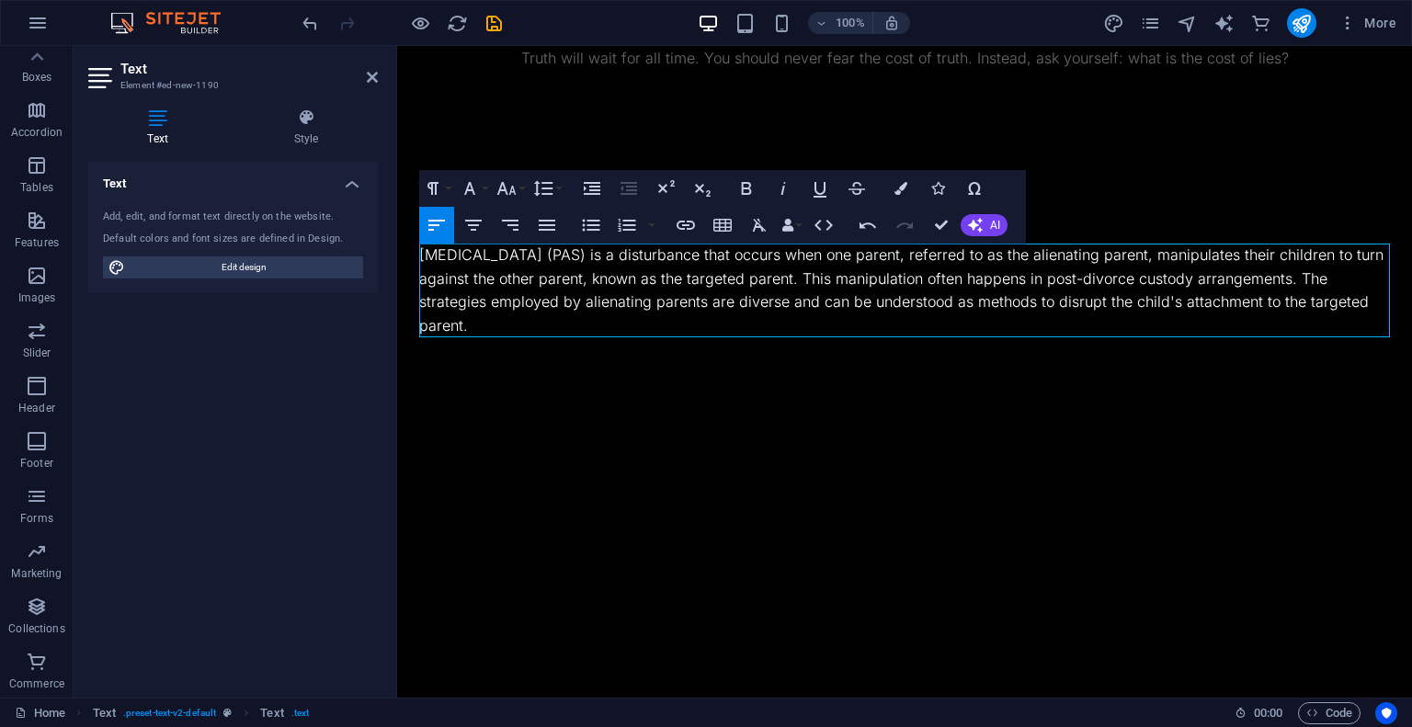
click at [849, 412] on html "Skip to main content Truth will wait for all time. You should never fear the co…" at bounding box center [904, 229] width 1015 height 366
click at [824, 412] on html "Skip to main content Truth will wait for all time. You should never fear the co…" at bounding box center [904, 229] width 1015 height 366
click at [459, 85] on icon at bounding box center [464, 83] width 10 height 19
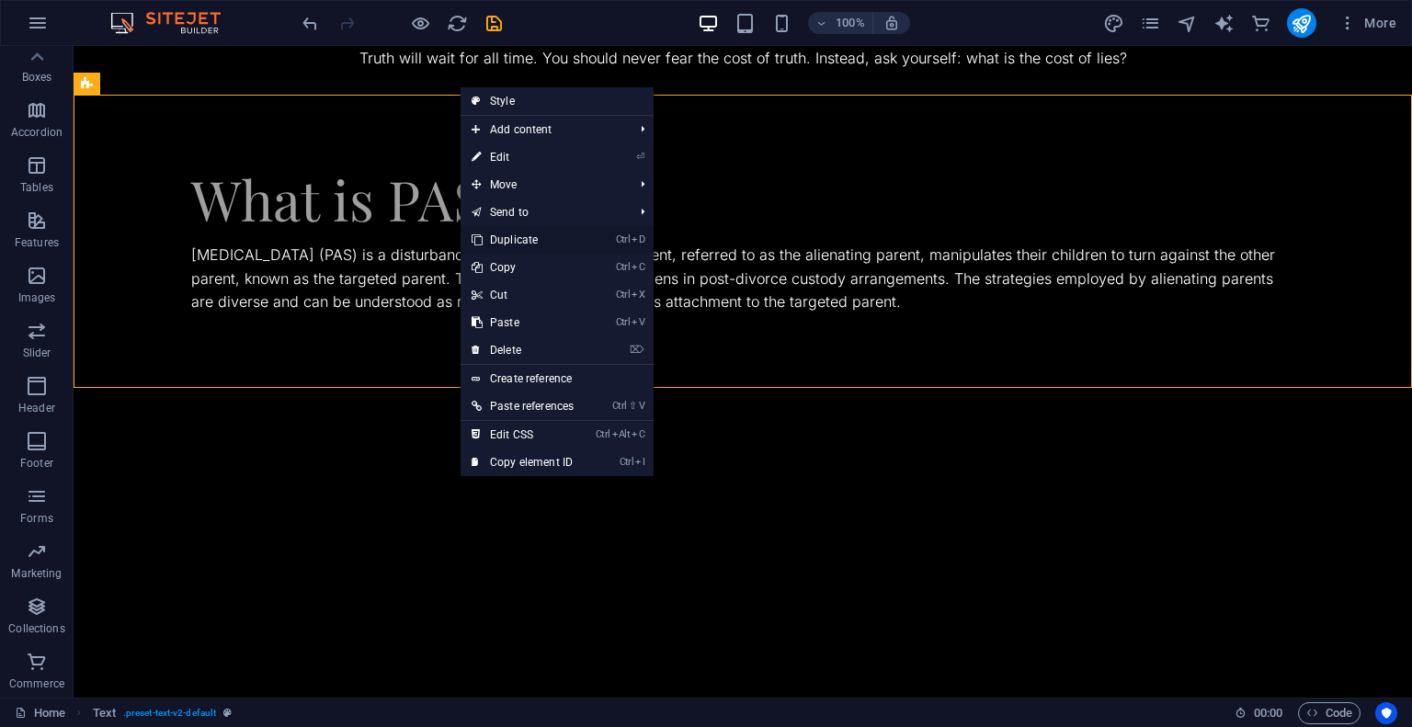
click at [493, 233] on link "Ctrl D Duplicate" at bounding box center [523, 240] width 124 height 28
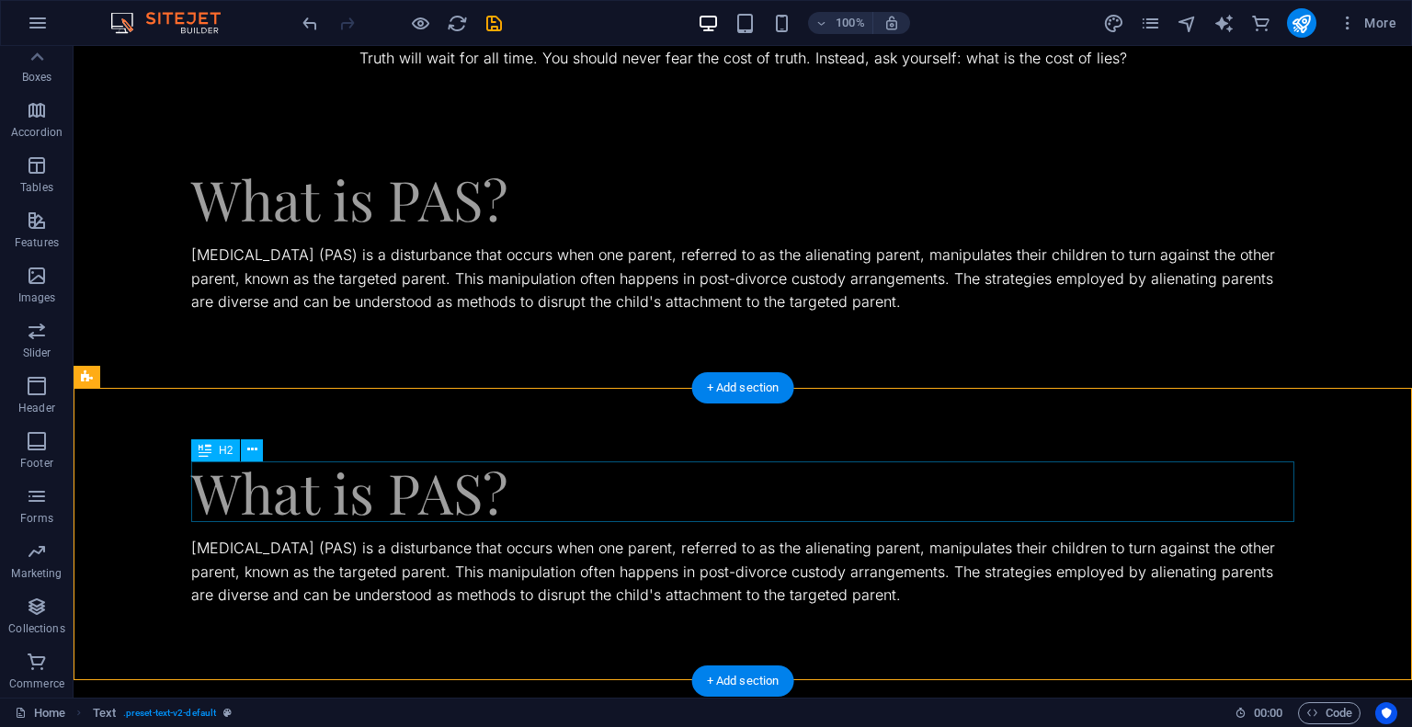
click at [469, 499] on div "What is PAS?" at bounding box center [742, 491] width 1103 height 61
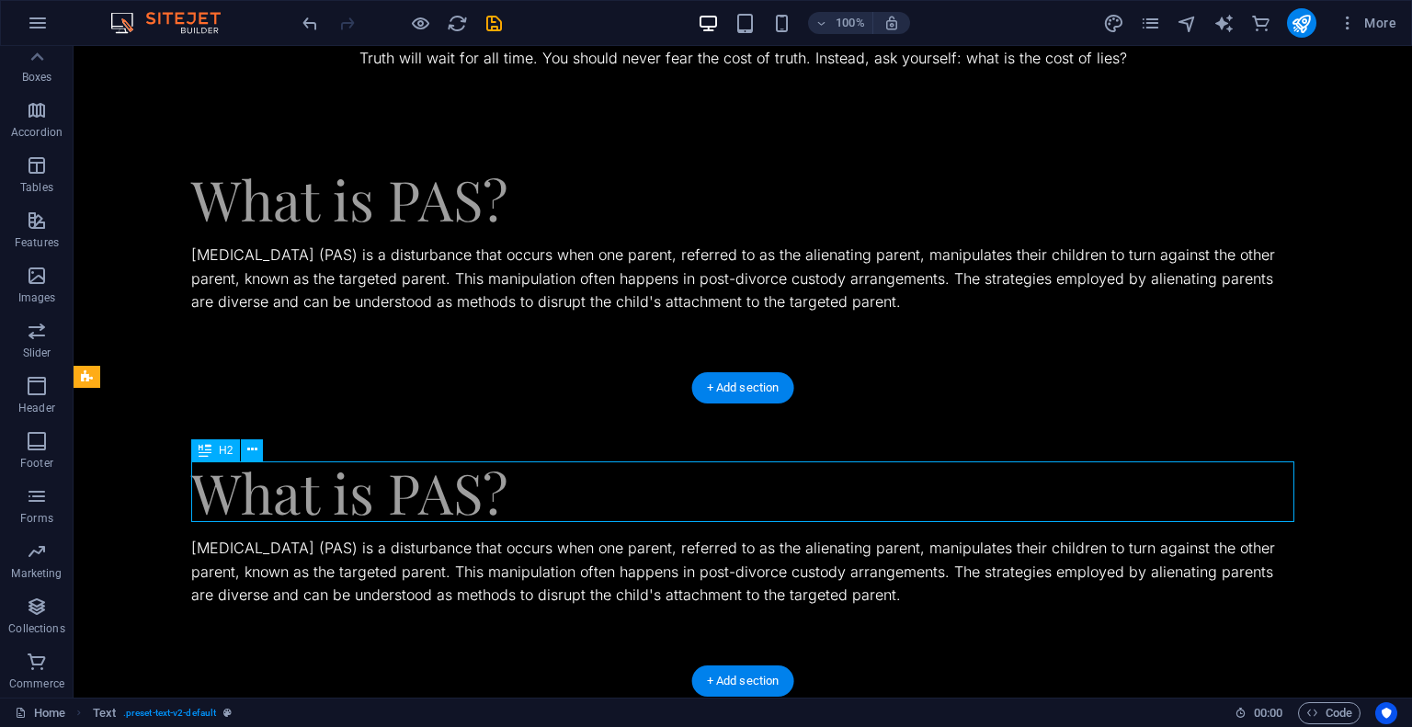
click at [469, 499] on div "What is PAS?" at bounding box center [742, 491] width 1103 height 61
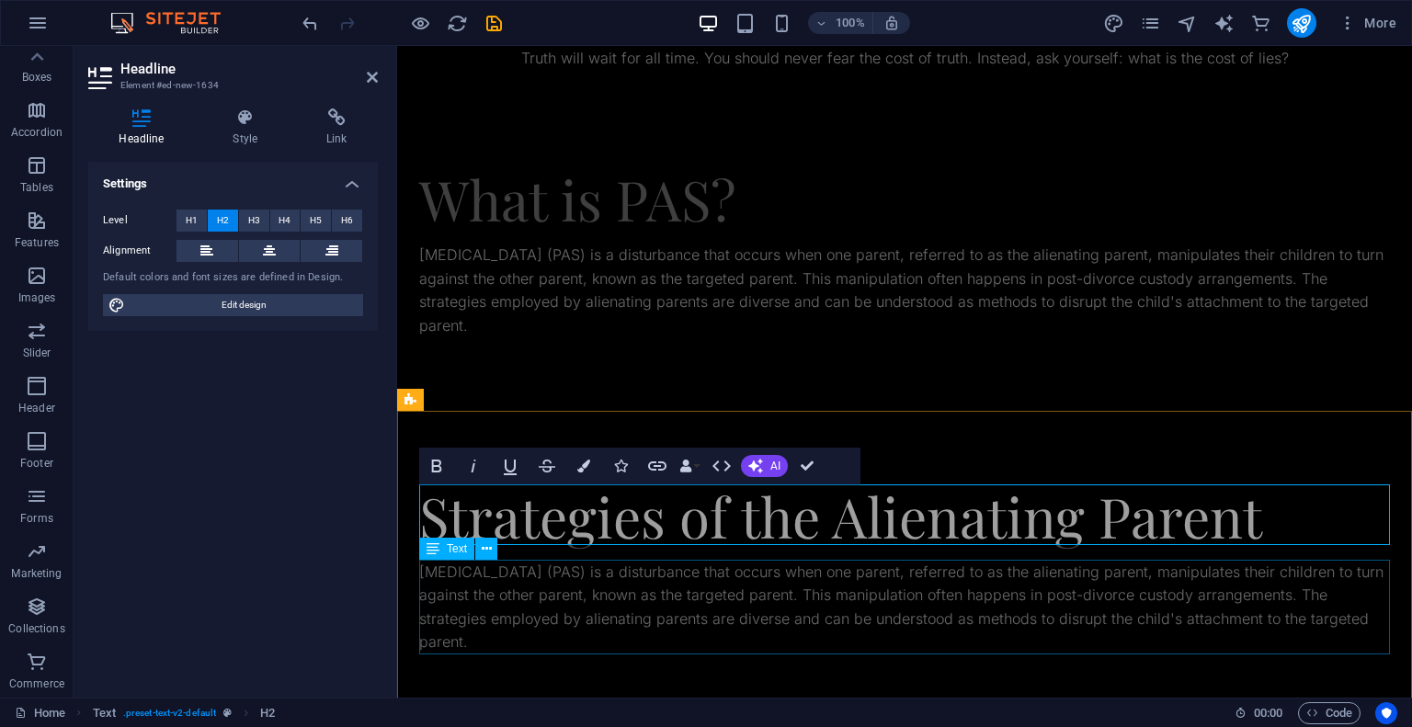
click at [584, 586] on div "[MEDICAL_DATA] (PAS) is a disturbance that occurs when one parent, referred to …" at bounding box center [904, 608] width 971 height 94
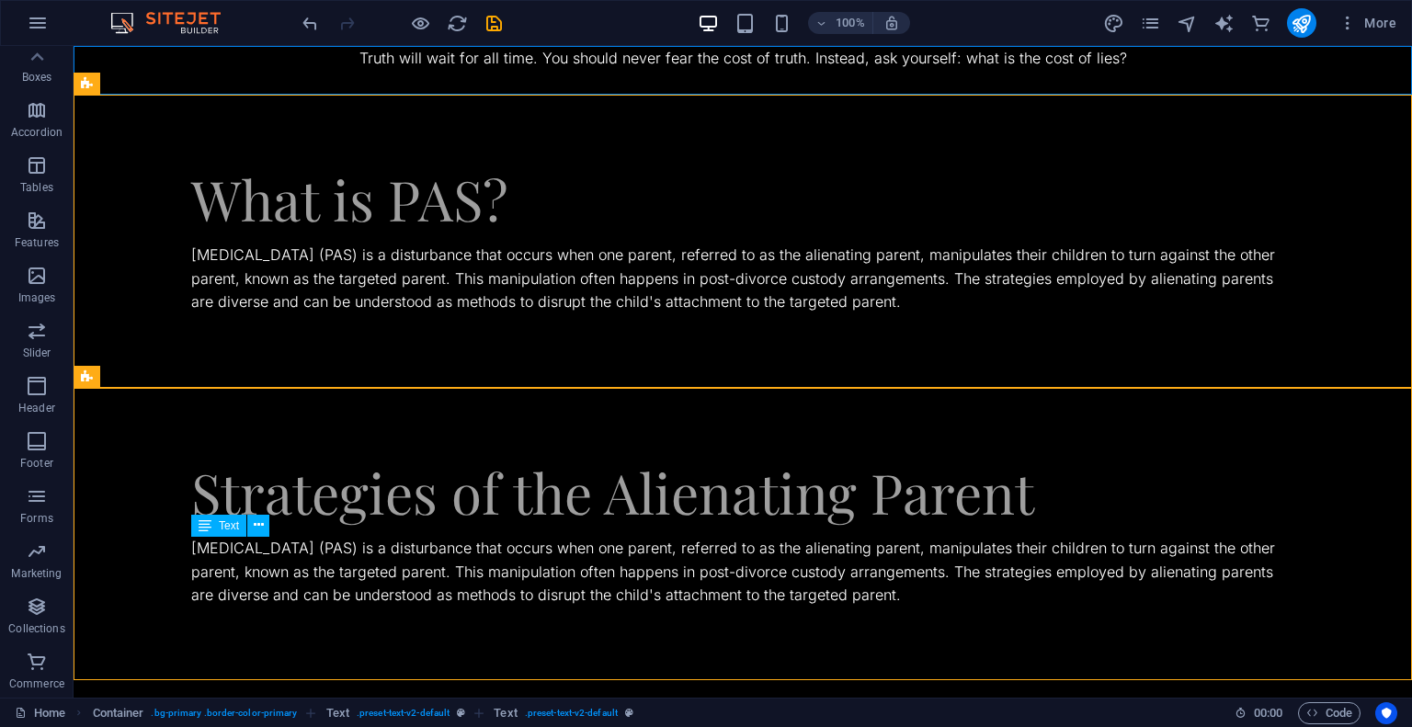
click at [569, 584] on div "[MEDICAL_DATA] (PAS) is a disturbance that occurs when one parent, referred to …" at bounding box center [742, 572] width 1103 height 71
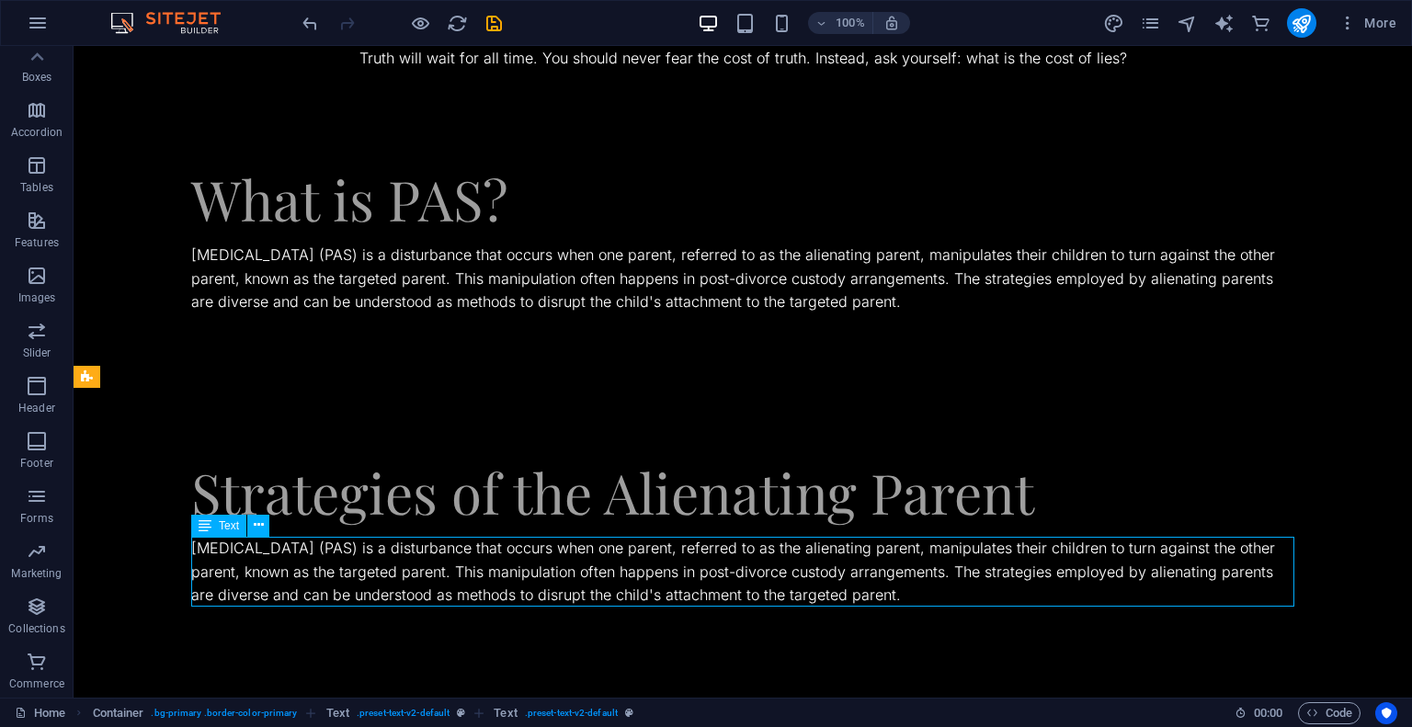
click at [569, 584] on div "[MEDICAL_DATA] (PAS) is a disturbance that occurs when one parent, referred to …" at bounding box center [742, 572] width 1103 height 71
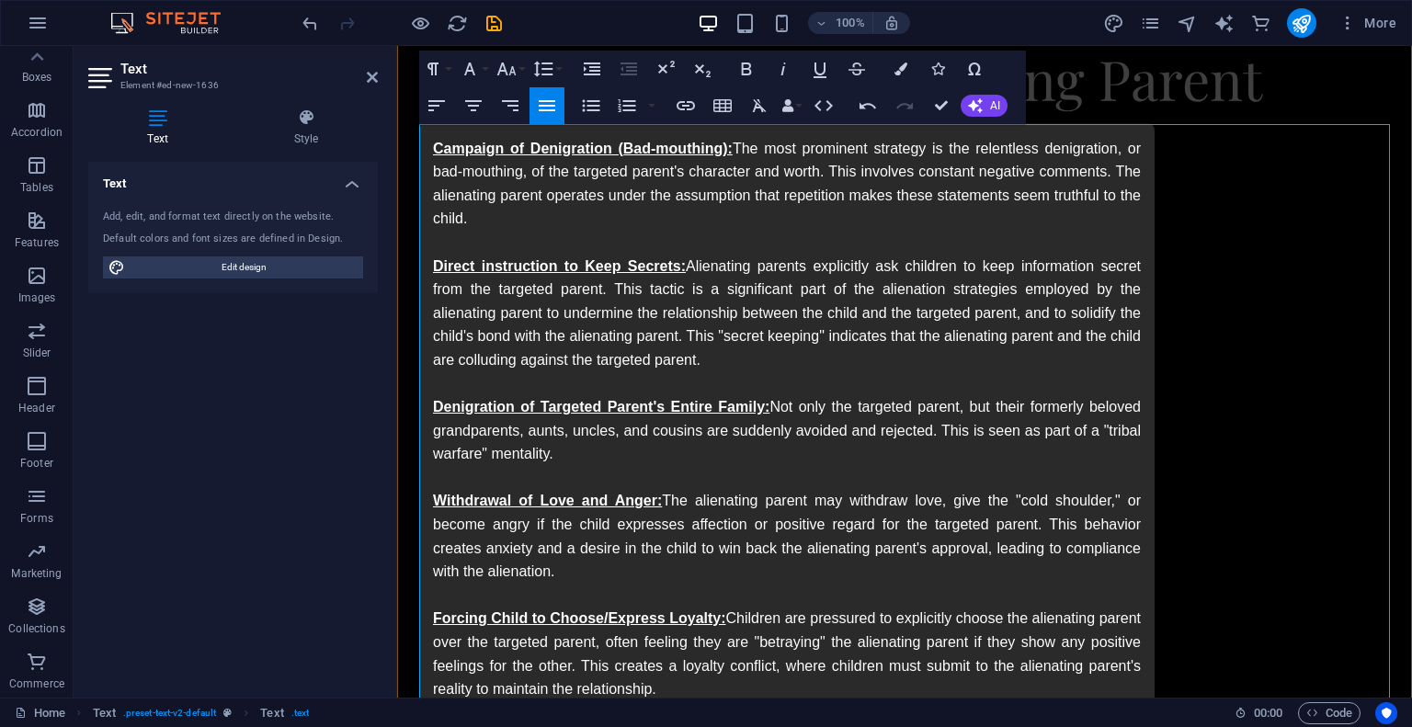
scroll to position [439, 0]
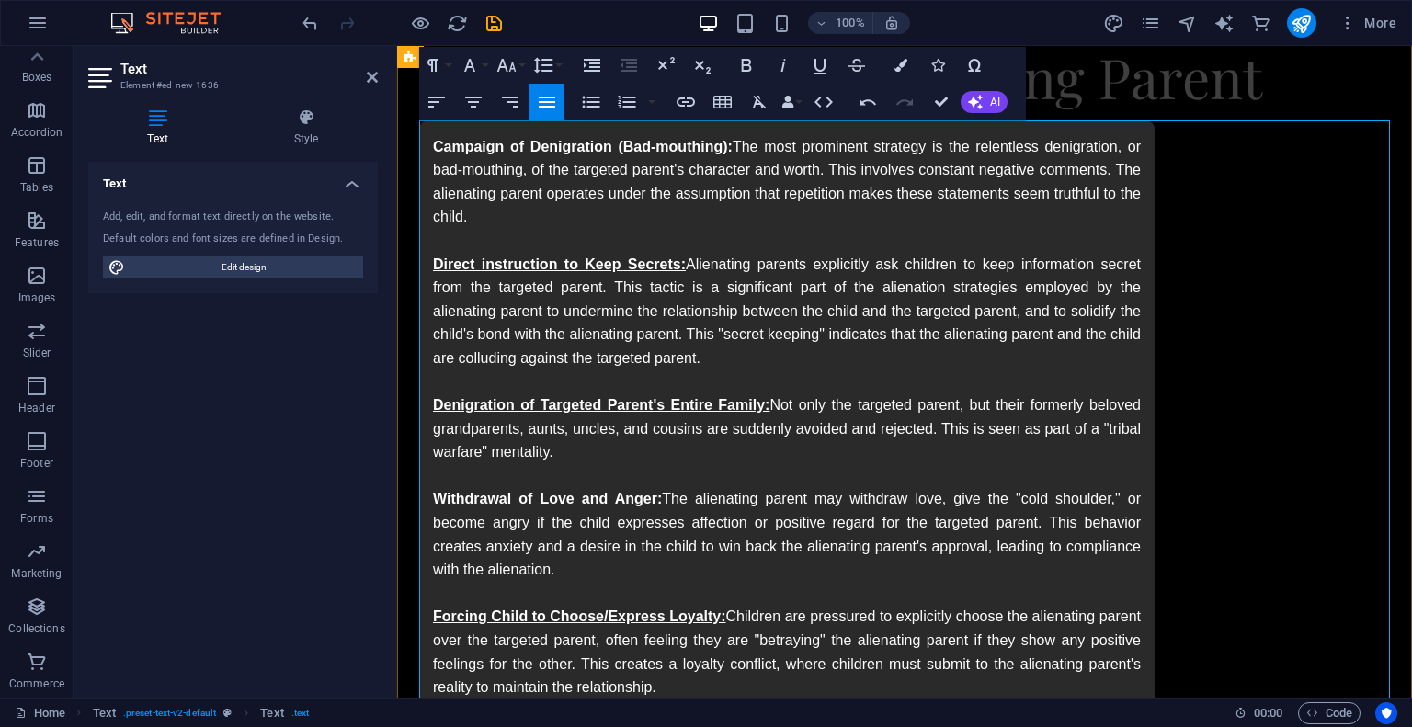
click at [897, 63] on icon "button" at bounding box center [900, 65] width 13 height 13
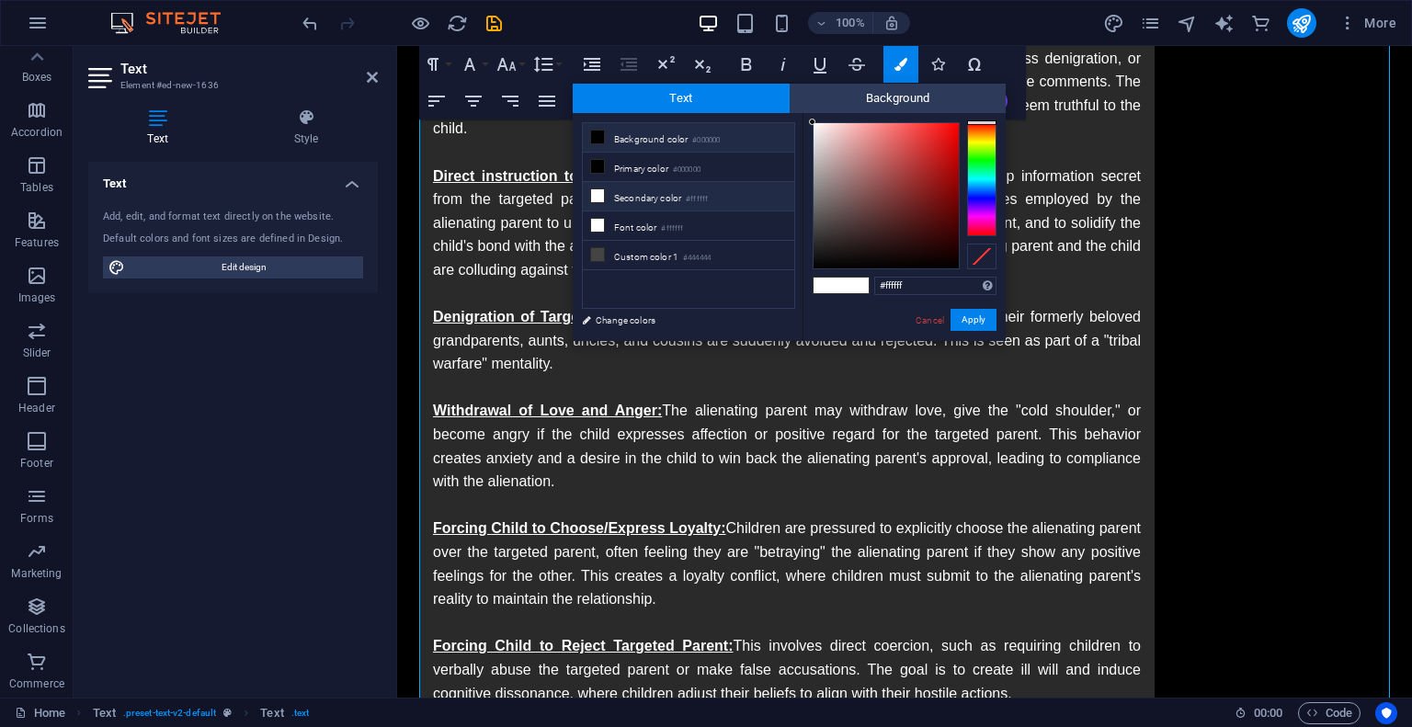
click at [679, 136] on li "Background color #000000" at bounding box center [688, 137] width 211 height 29
type input "#000000"
click at [679, 136] on li "Background color #000000" at bounding box center [688, 137] width 211 height 29
click at [969, 322] on button "Apply" at bounding box center [974, 320] width 46 height 22
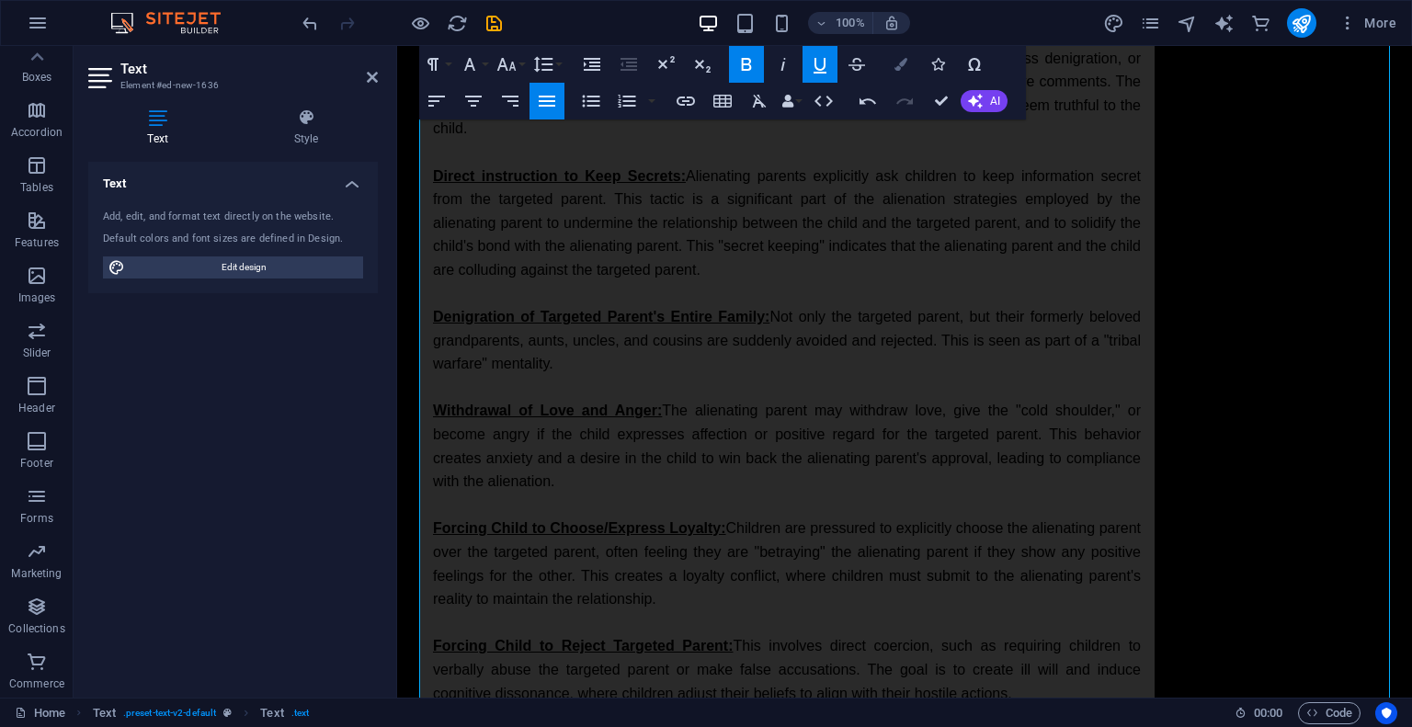
click at [901, 61] on icon "button" at bounding box center [900, 64] width 13 height 13
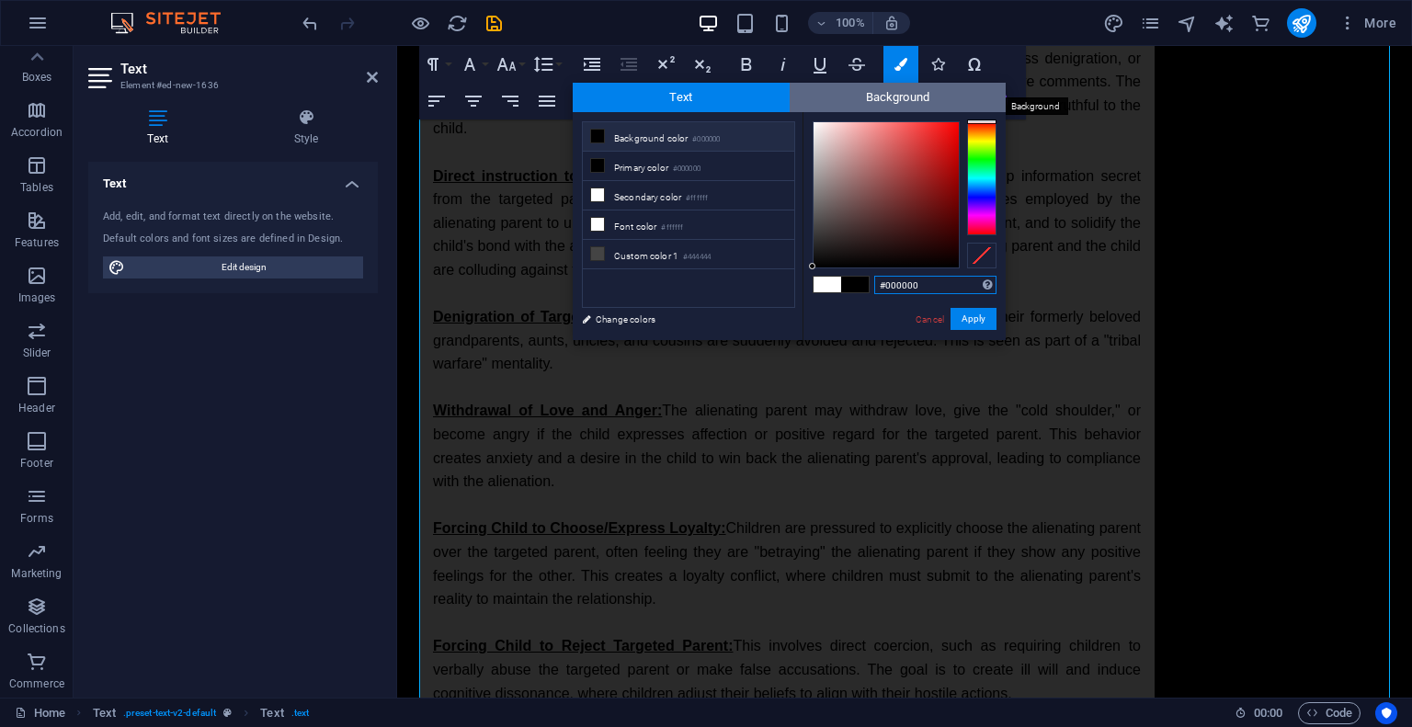
click at [843, 105] on span "Background" at bounding box center [898, 97] width 217 height 29
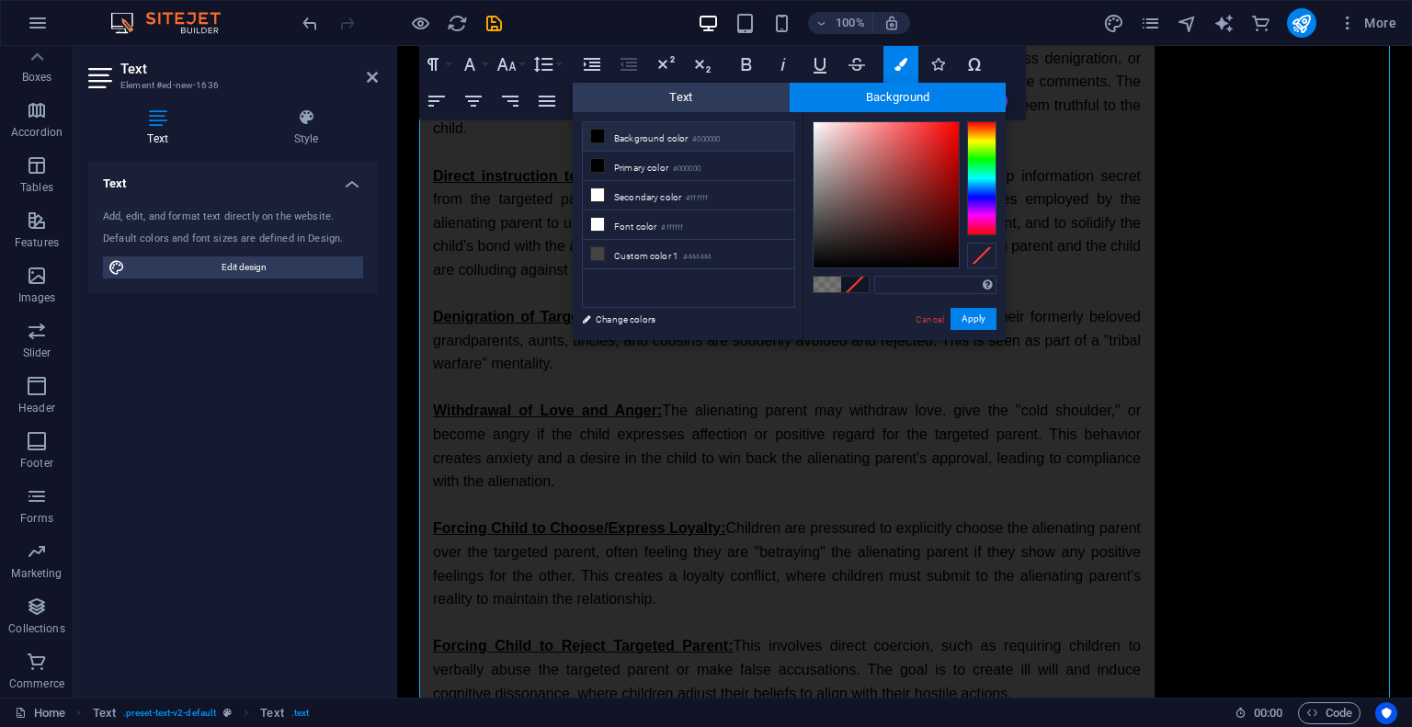
click at [686, 134] on li "Background color #000000" at bounding box center [688, 136] width 211 height 29
click at [958, 322] on button "Apply" at bounding box center [974, 319] width 46 height 22
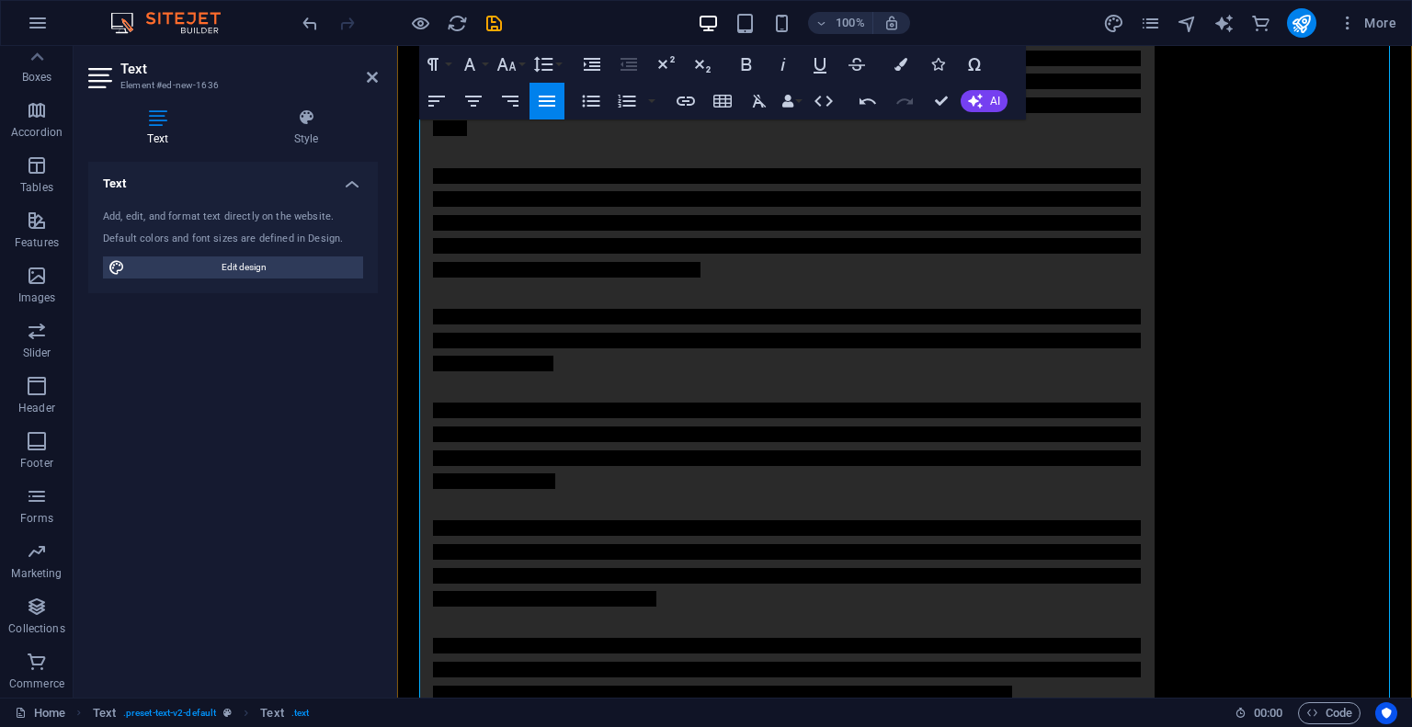
click at [746, 245] on span "Campaign of Denigration (Bad-mouthing): The most prominent strategy is the rele…" at bounding box center [787, 741] width 708 height 1380
click at [898, 63] on icon "button" at bounding box center [900, 64] width 13 height 13
type input "rgba(0, 0, 0, 0)"
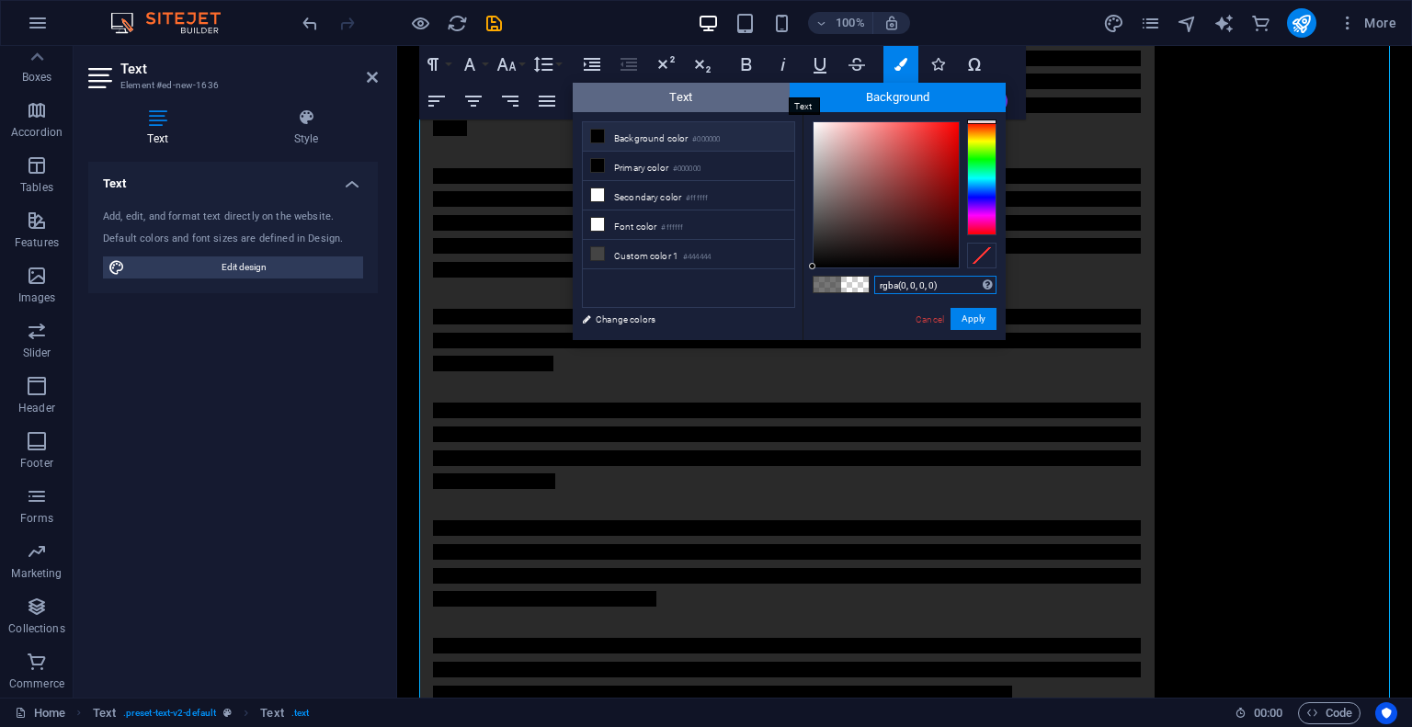
click at [689, 98] on span "Text" at bounding box center [681, 97] width 217 height 29
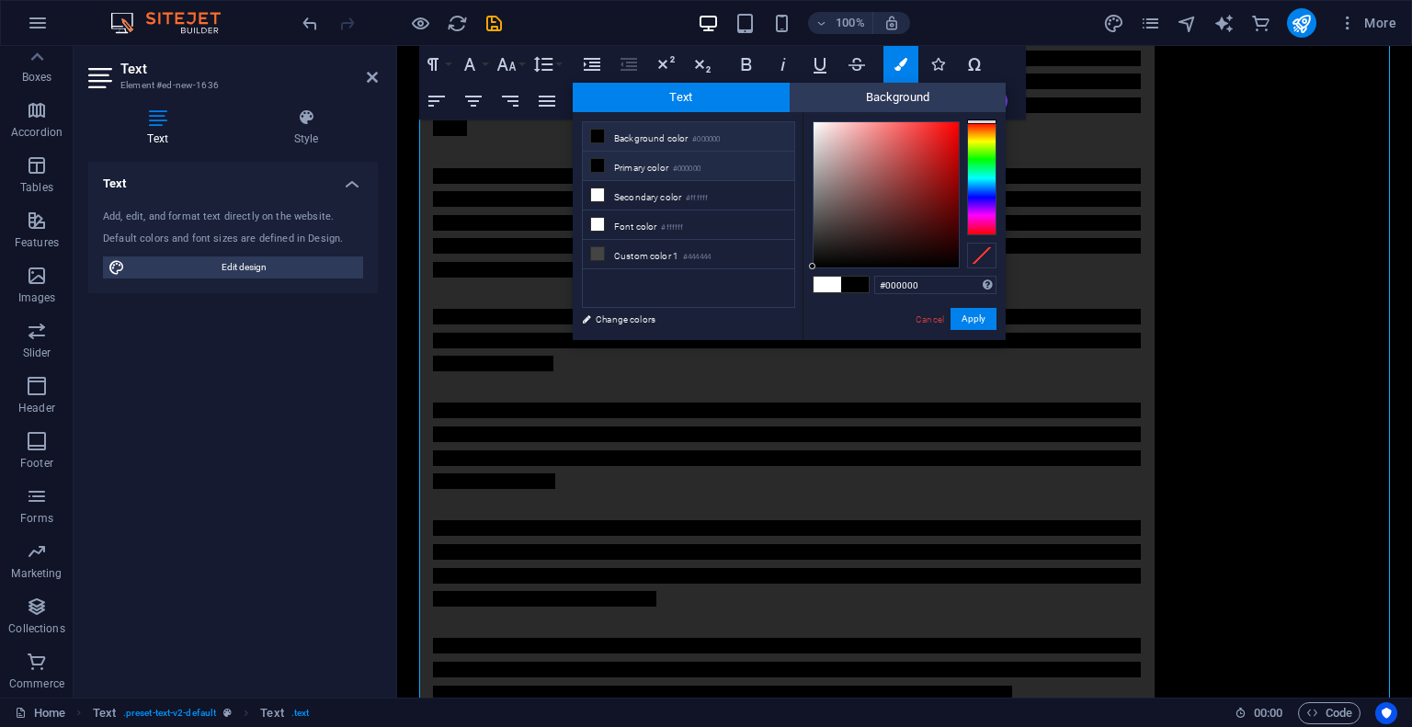
click at [641, 168] on li "Primary color #000000" at bounding box center [688, 166] width 211 height 29
click at [739, 172] on li "Primary color #000000" at bounding box center [688, 166] width 211 height 29
click at [639, 319] on link "Change colors" at bounding box center [679, 319] width 213 height 23
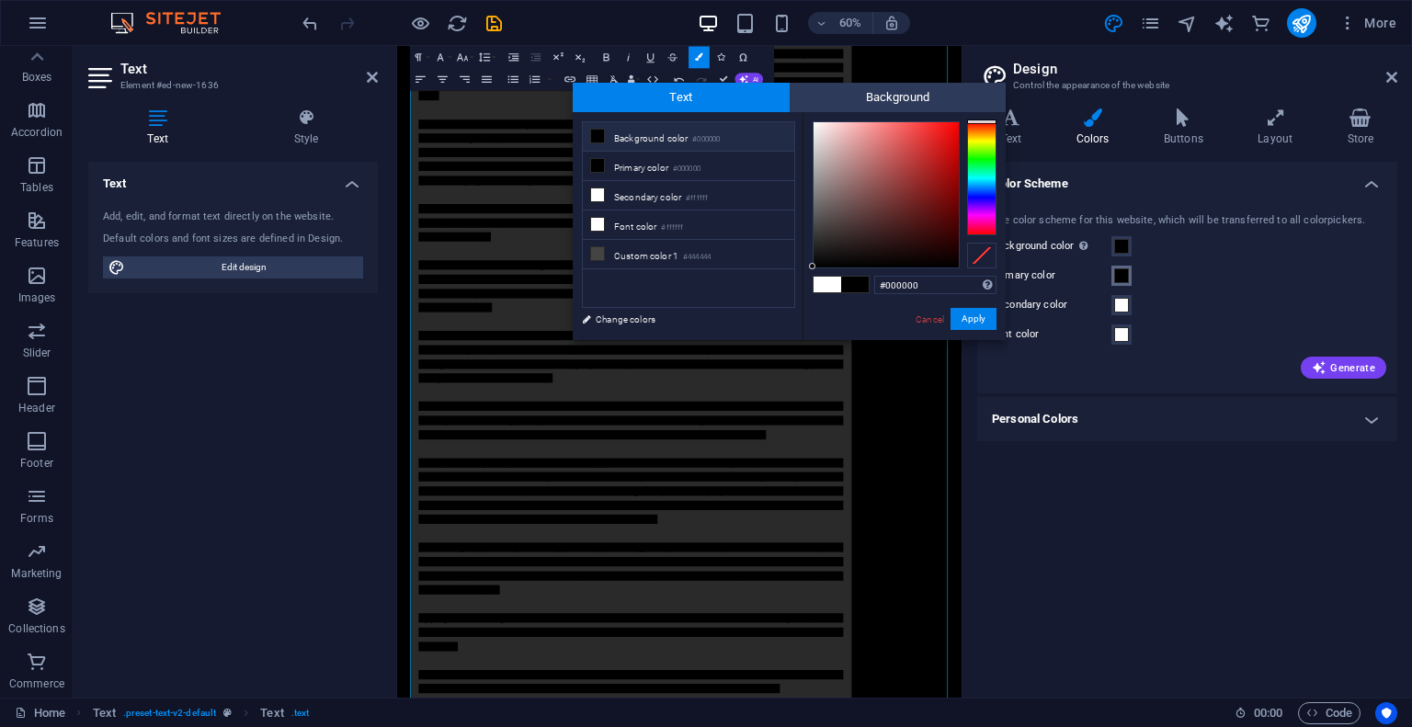
click at [1120, 276] on span at bounding box center [1121, 275] width 15 height 15
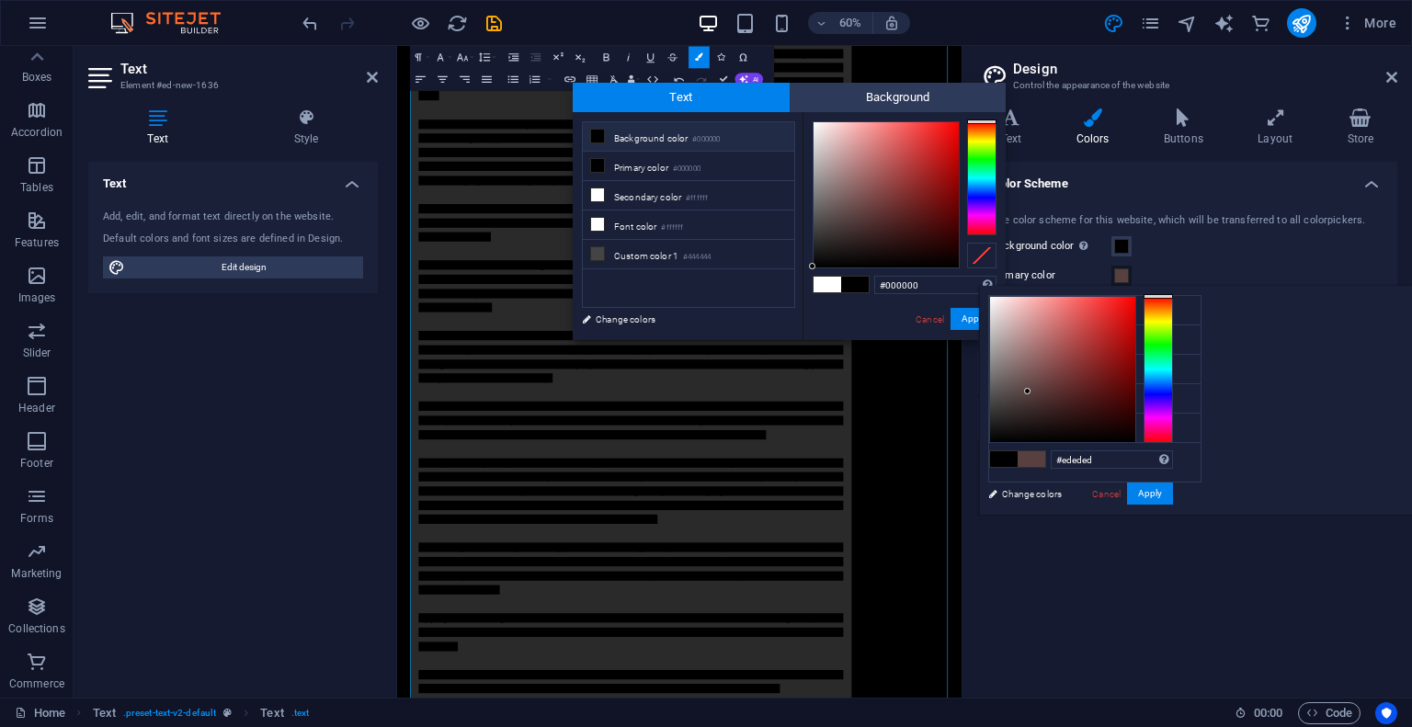
type input "#ffffff"
drag, startPoint x: 1258, startPoint y: 391, endPoint x: 1208, endPoint y: 285, distance: 116.8
click at [1208, 285] on body "[DOMAIN_NAME] Home Favorites Elements Columns Content Boxes Accordion Tables Fe…" at bounding box center [706, 363] width 1412 height 727
click at [1173, 491] on button "Apply" at bounding box center [1150, 494] width 46 height 22
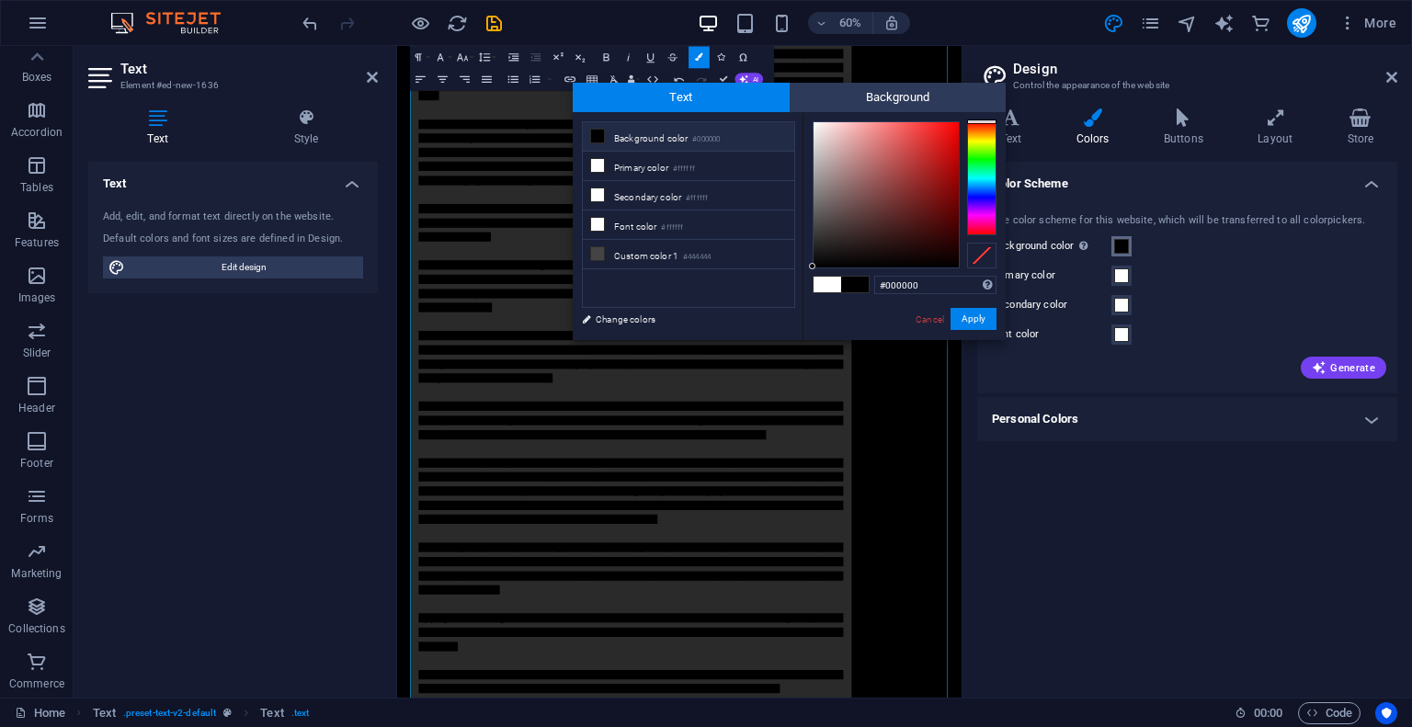
click at [1122, 244] on span at bounding box center [1121, 246] width 15 height 15
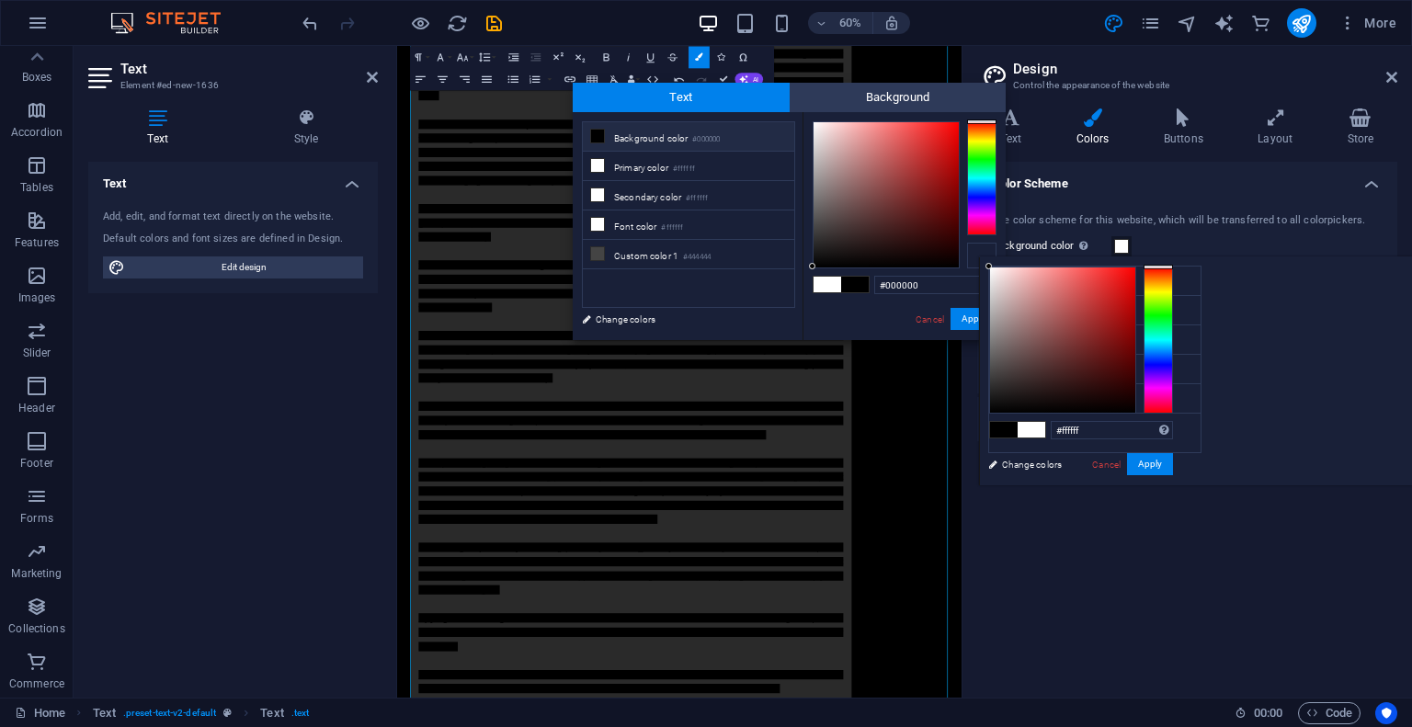
drag, startPoint x: 1051, startPoint y: 335, endPoint x: 966, endPoint y: 257, distance: 114.5
click at [966, 257] on body "[DOMAIN_NAME] Home Favorites Elements Columns Content Boxes Accordion Tables Fe…" at bounding box center [706, 363] width 1412 height 727
type input "#ffffff"
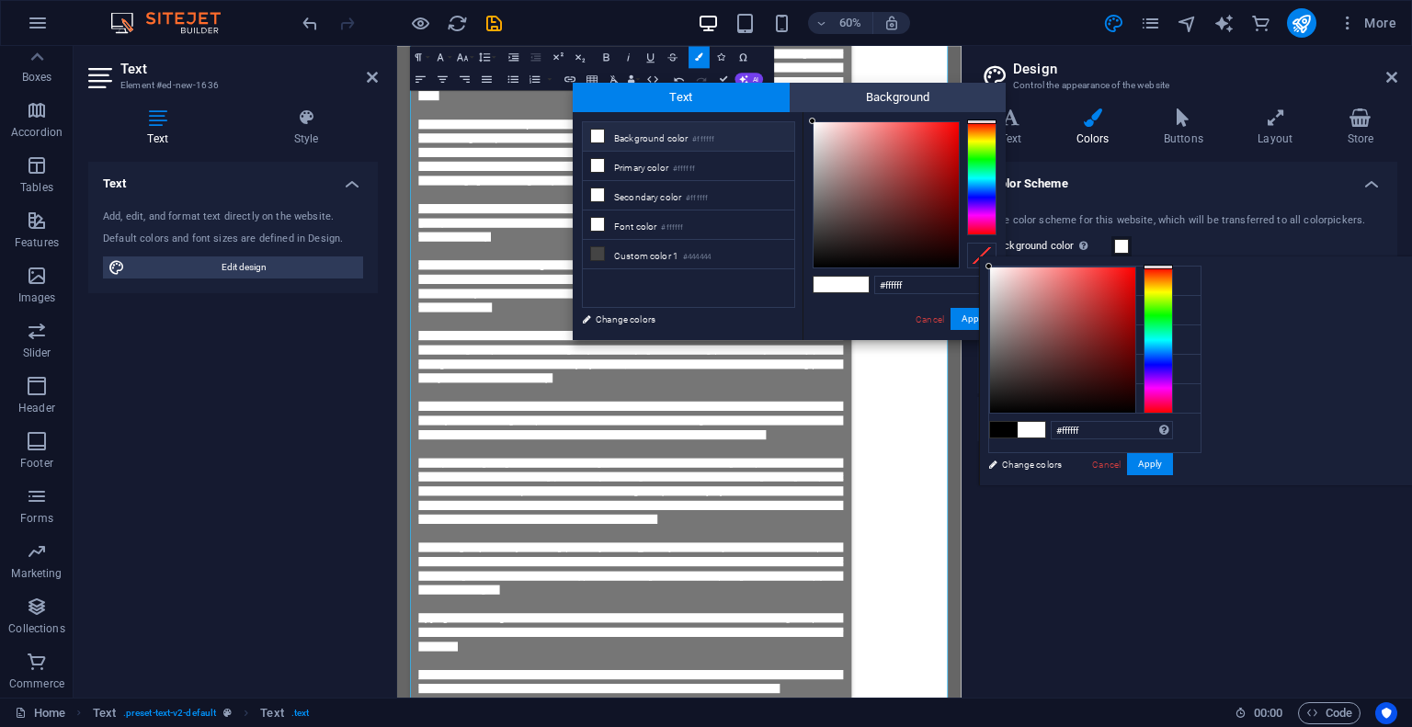
type input "#530505"
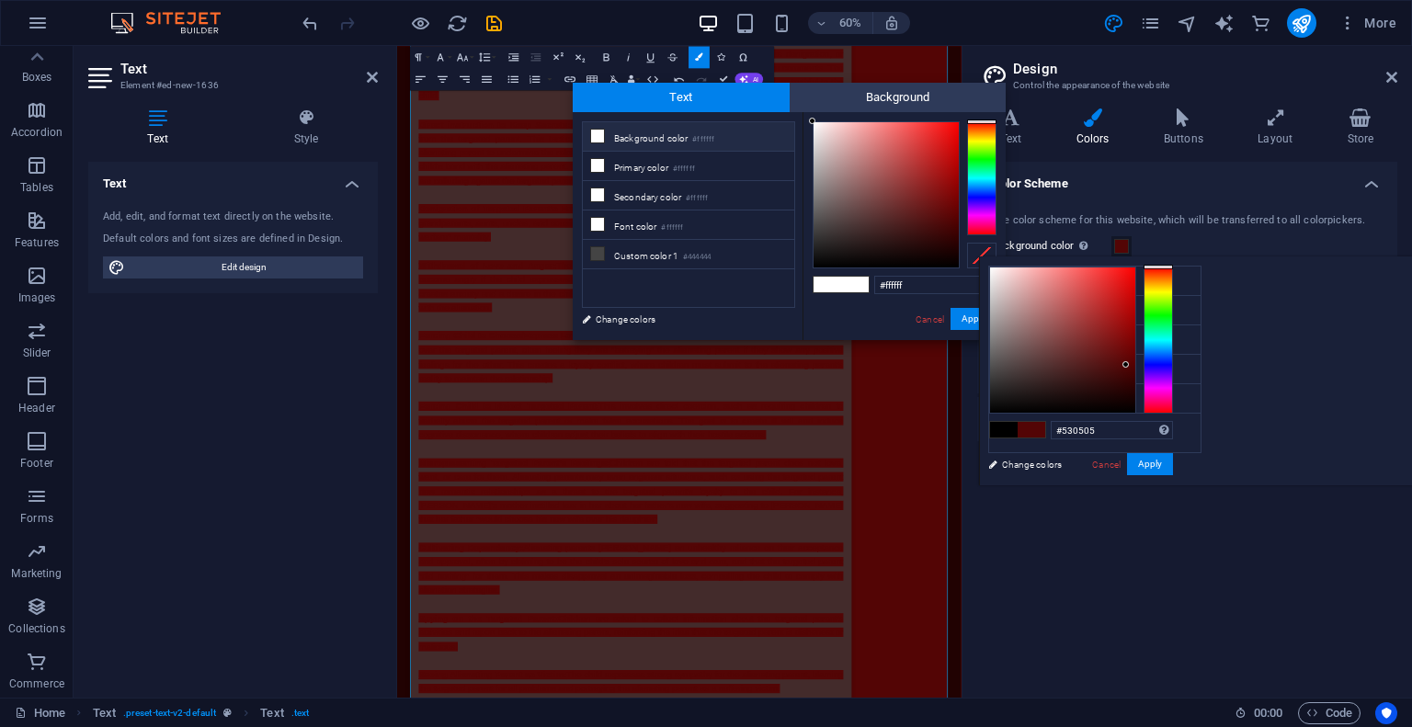
type input "#530505"
type input "#000000"
click at [989, 433] on div at bounding box center [1017, 429] width 57 height 17
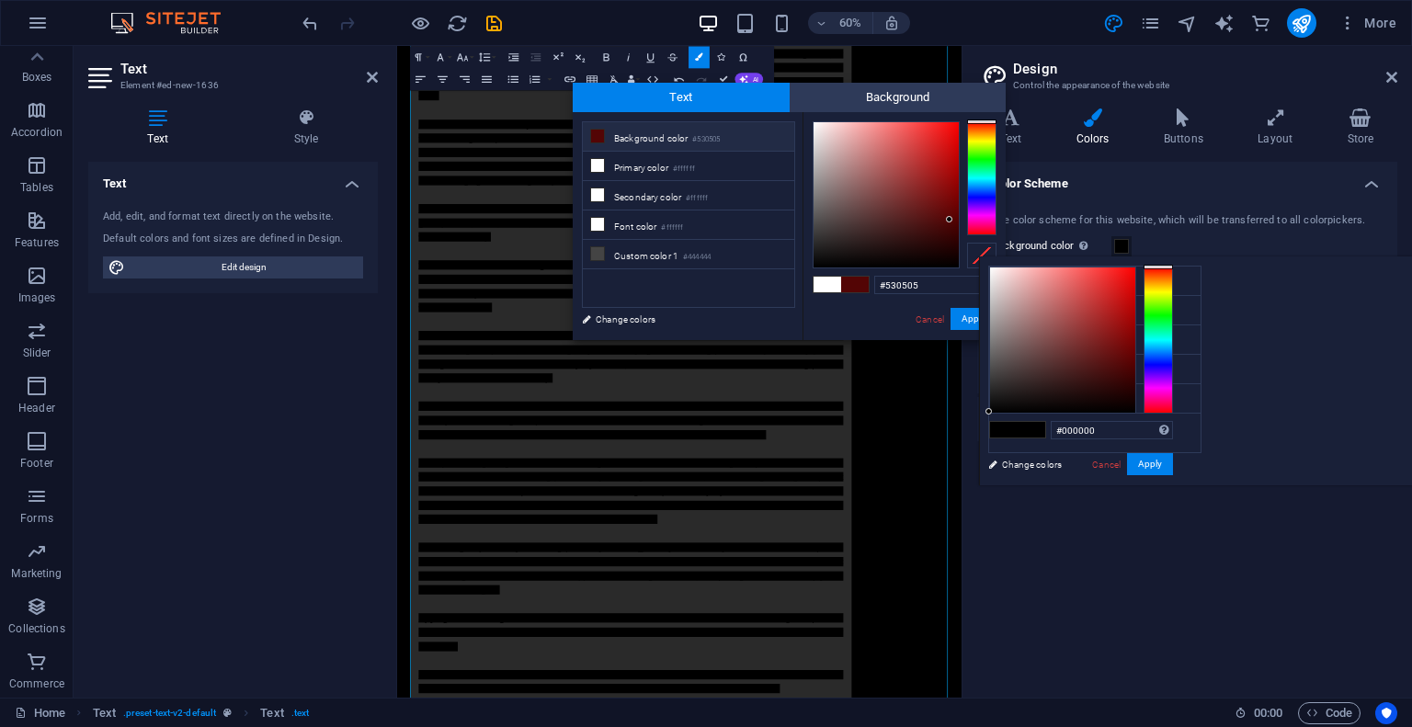
type input "#000000"
click at [1017, 131] on h4 "Text" at bounding box center [1014, 127] width 75 height 39
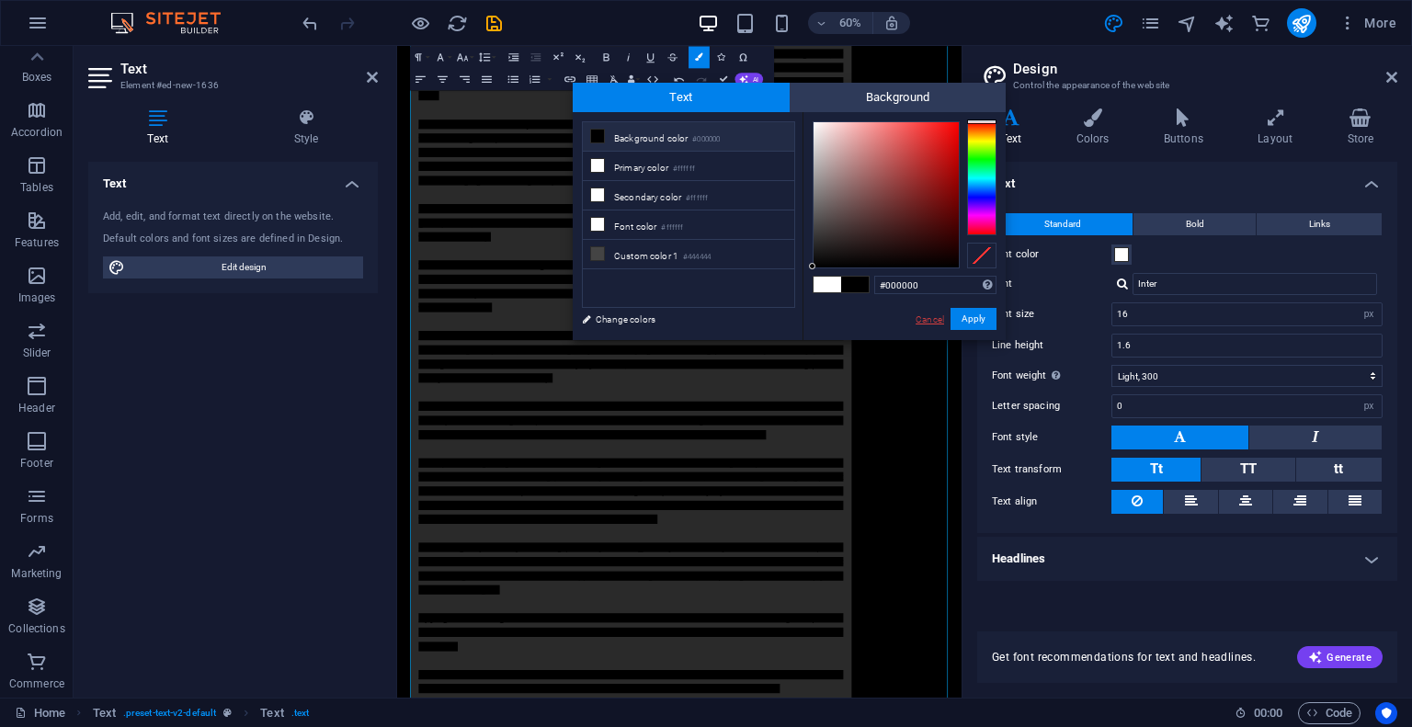
click at [928, 324] on link "Cancel" at bounding box center [930, 320] width 32 height 14
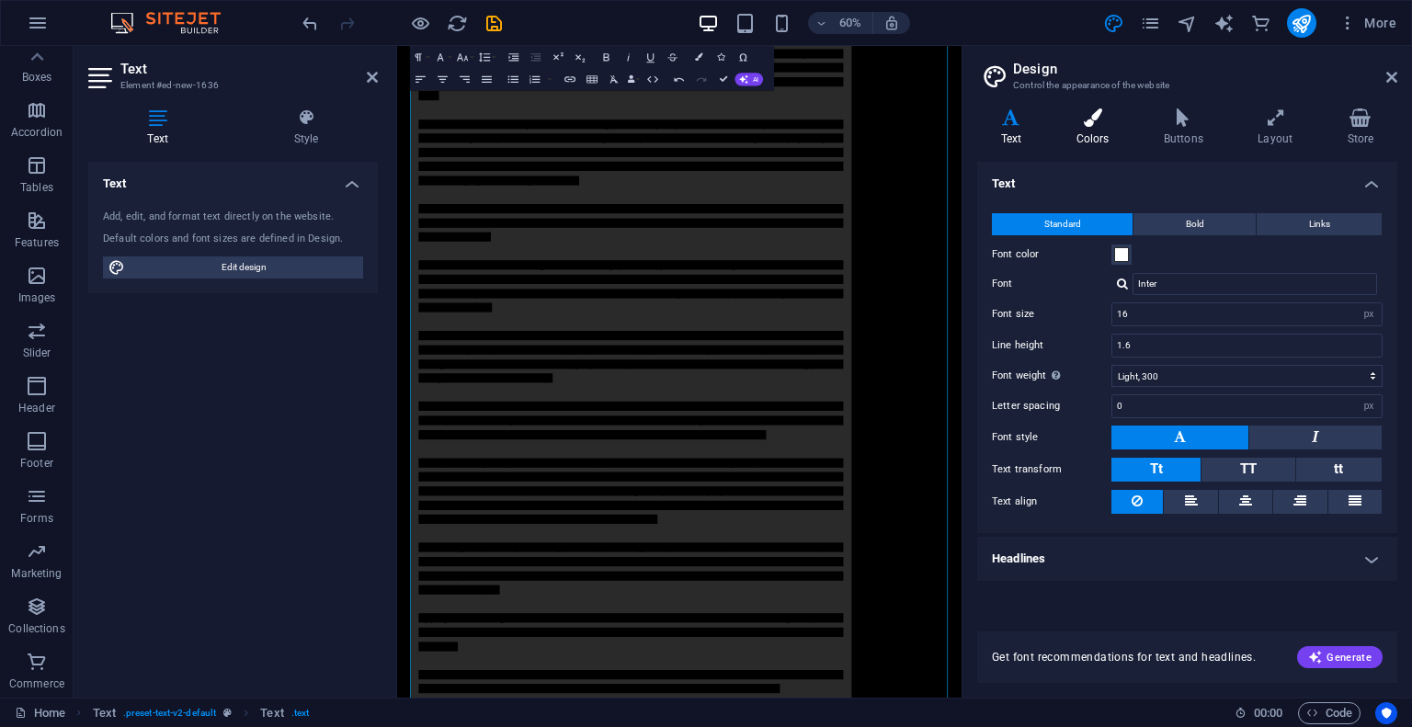
click at [1093, 111] on icon at bounding box center [1093, 117] width 80 height 18
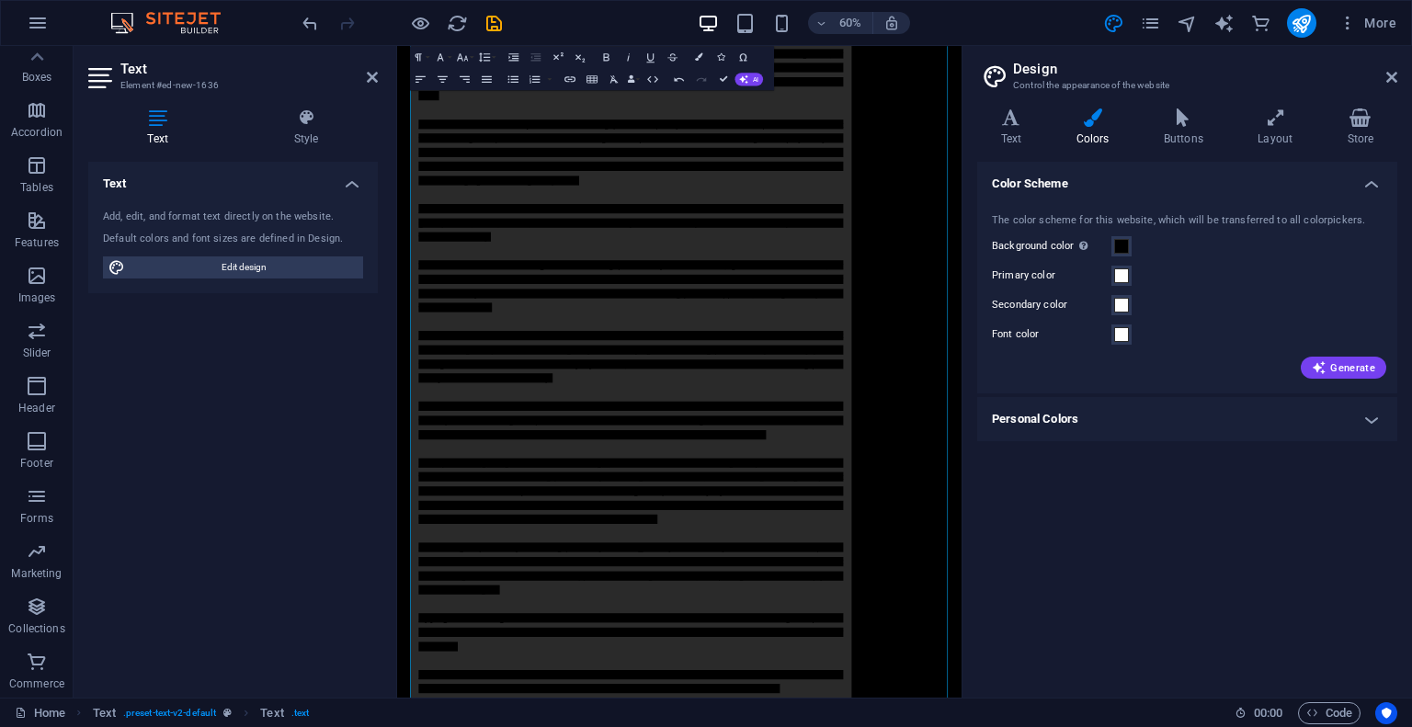
click at [1048, 420] on h4 "Personal Colors" at bounding box center [1187, 419] width 420 height 44
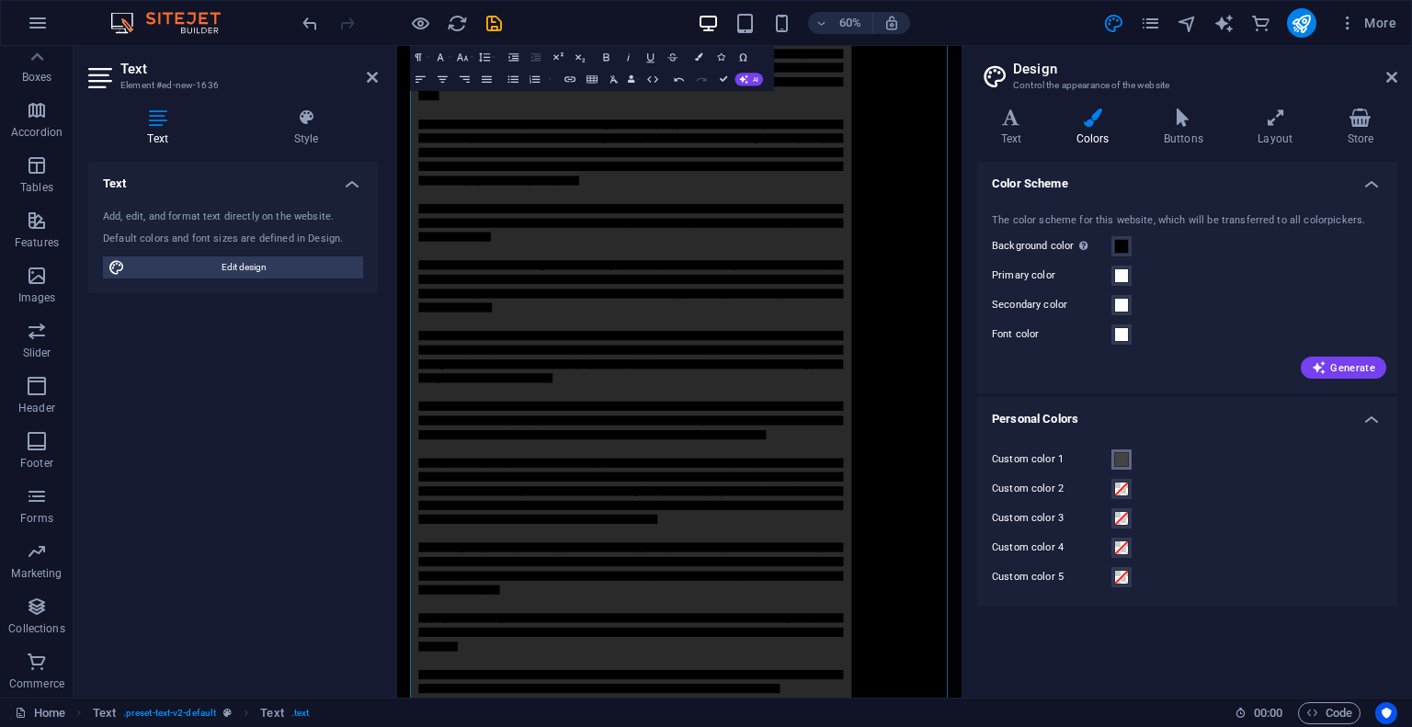
click at [1125, 454] on span at bounding box center [1121, 459] width 15 height 15
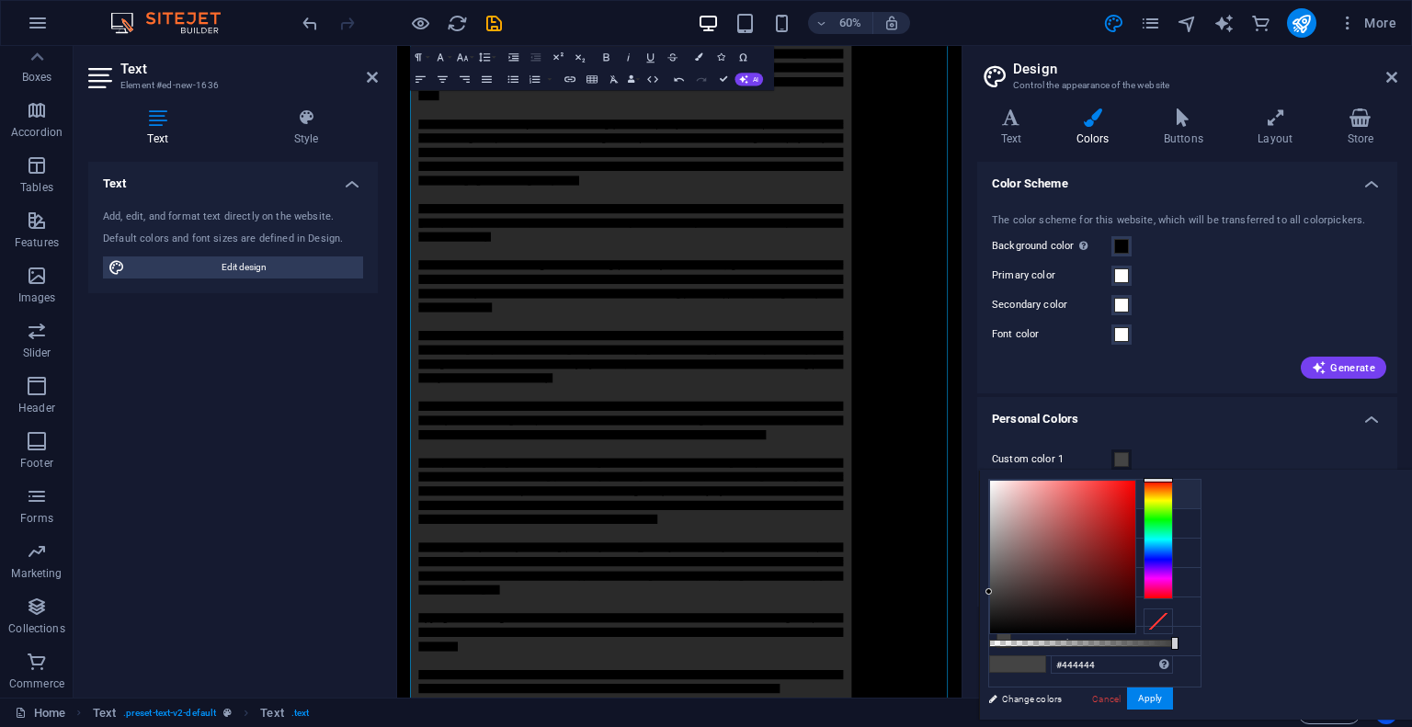
click at [1071, 493] on li "Background color #000000" at bounding box center [1094, 494] width 211 height 29
type input "#000000"
click at [1071, 493] on li "Background color #000000" at bounding box center [1094, 494] width 211 height 29
click at [1173, 699] on button "Apply" at bounding box center [1150, 699] width 46 height 22
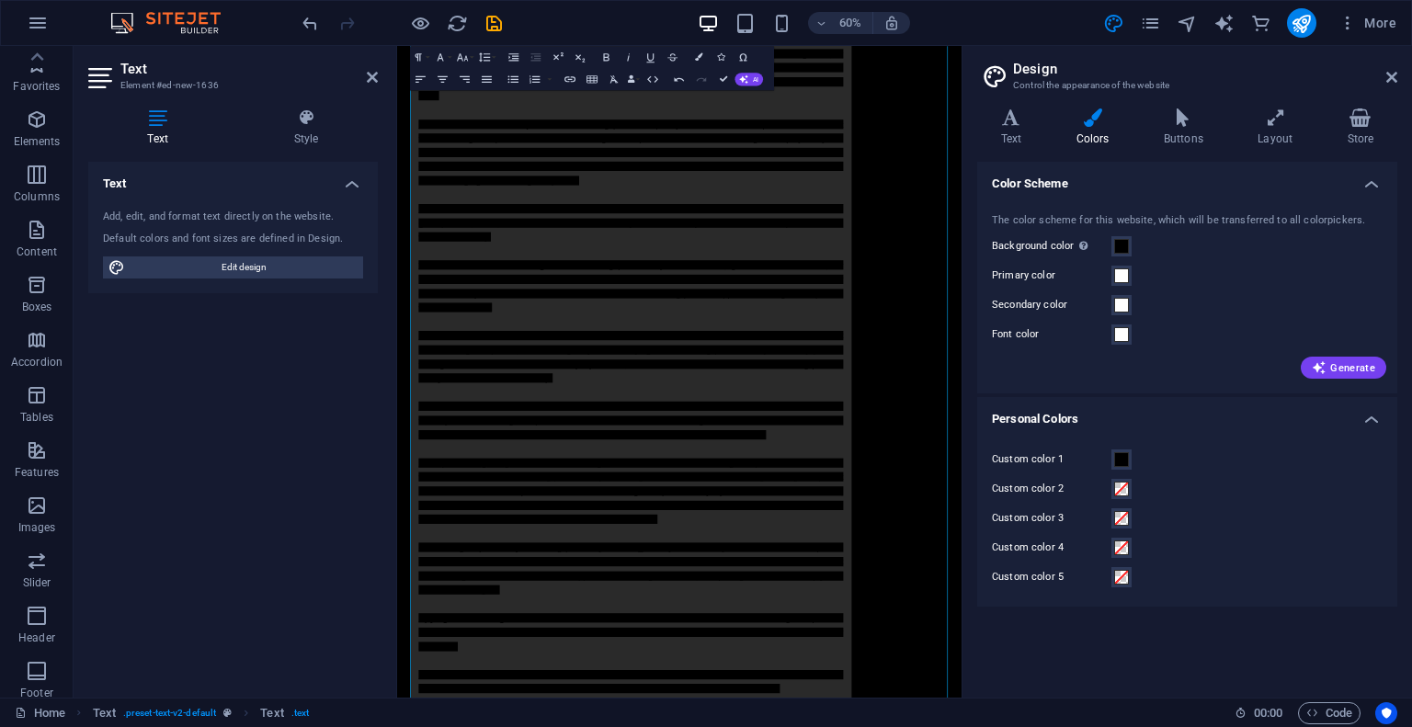
scroll to position [230, 0]
click at [1117, 277] on span at bounding box center [1121, 275] width 15 height 15
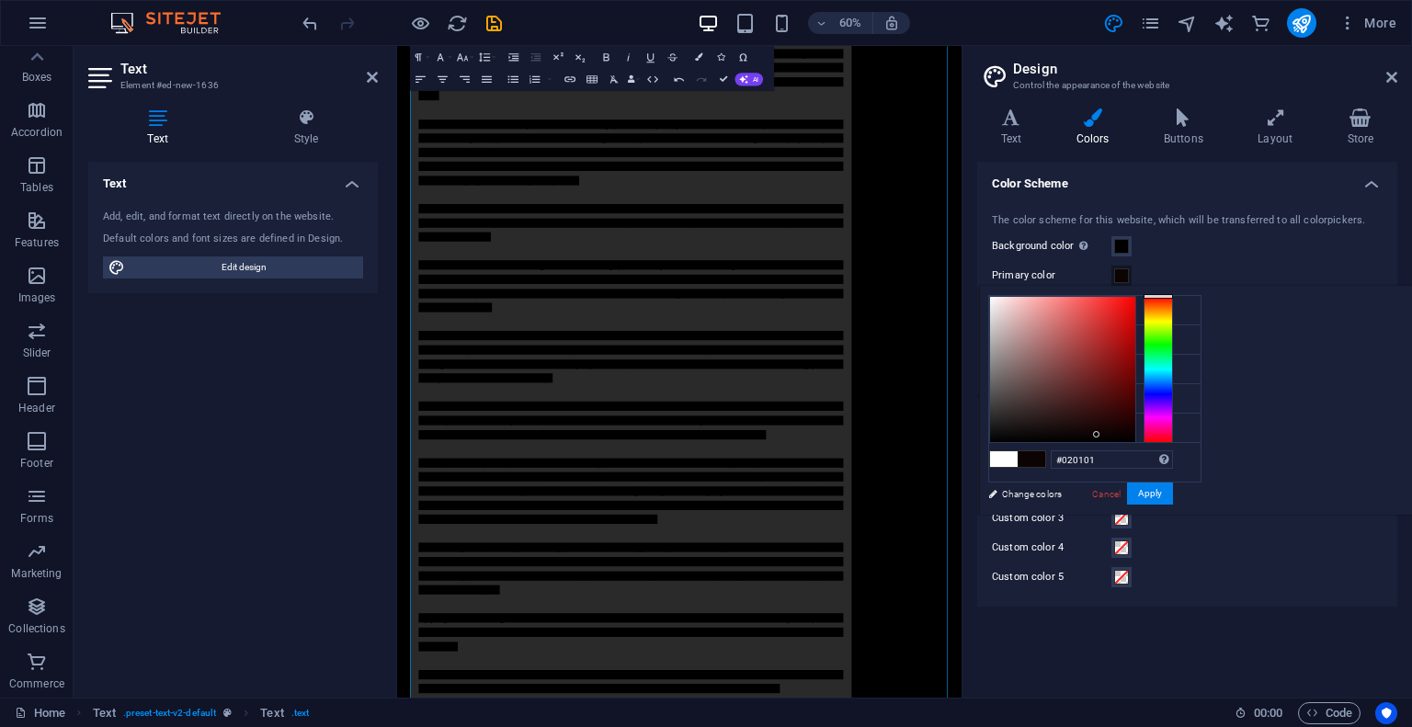
type input "#000000"
drag, startPoint x: 1100, startPoint y: 434, endPoint x: 969, endPoint y: 477, distance: 138.4
click at [969, 477] on body "[DOMAIN_NAME] Home Favorites Elements Columns Content Boxes Accordion Tables Fe…" at bounding box center [706, 363] width 1412 height 727
click at [1158, 502] on button "Apply" at bounding box center [1150, 494] width 46 height 22
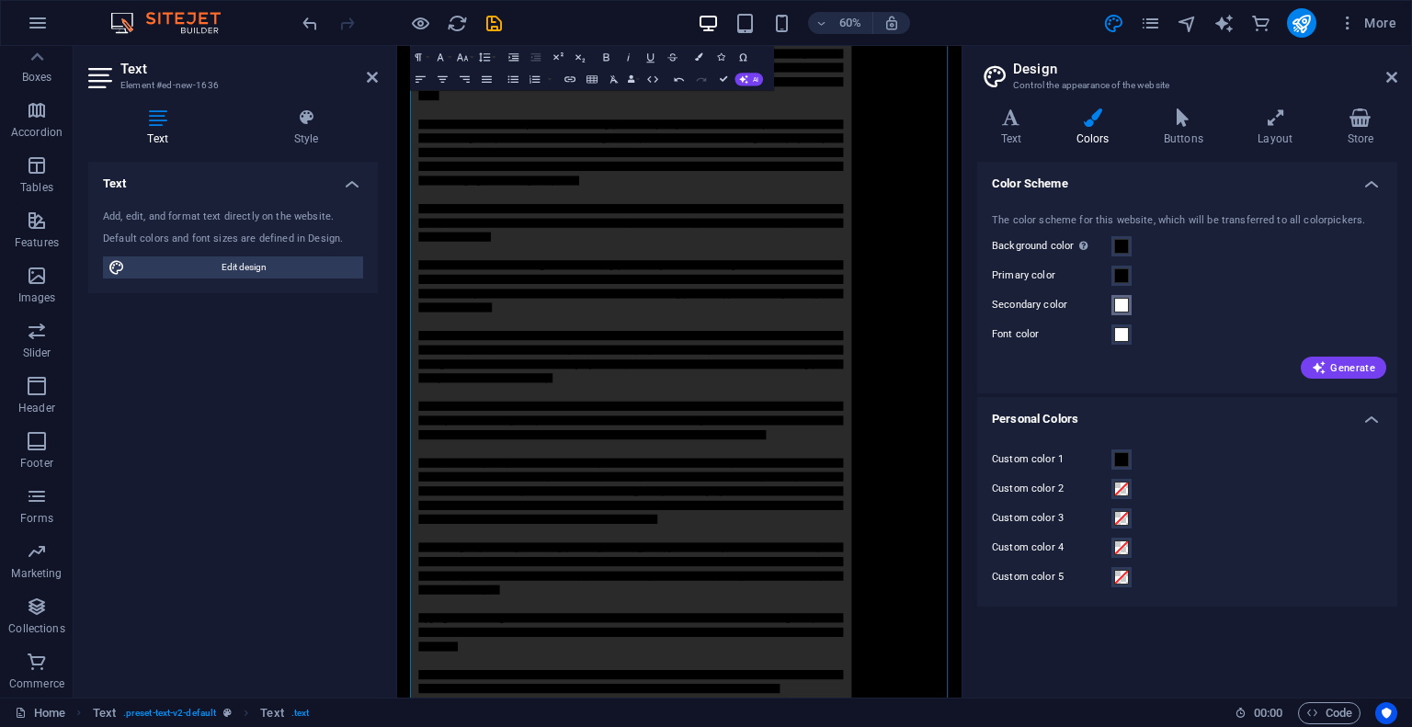
click at [1123, 306] on span at bounding box center [1121, 305] width 15 height 15
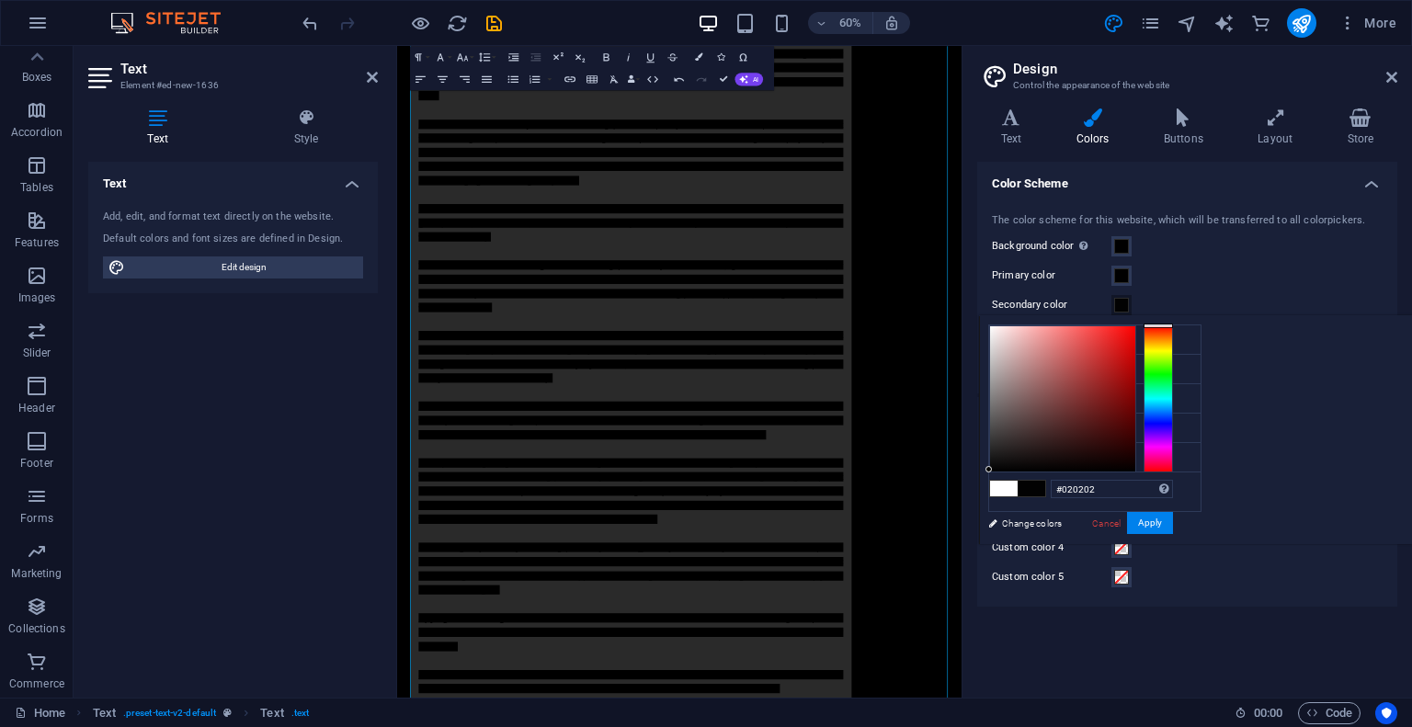
type input "#000000"
drag, startPoint x: 1237, startPoint y: 426, endPoint x: 1214, endPoint y: 477, distance: 56.4
click at [1182, 477] on div "#000000 Supported formats #0852ed rgb(8, 82, 237) rgba(8, 82, 237, 90%) hsv(221…" at bounding box center [1080, 563] width 203 height 495
click at [1173, 525] on button "Apply" at bounding box center [1150, 523] width 46 height 22
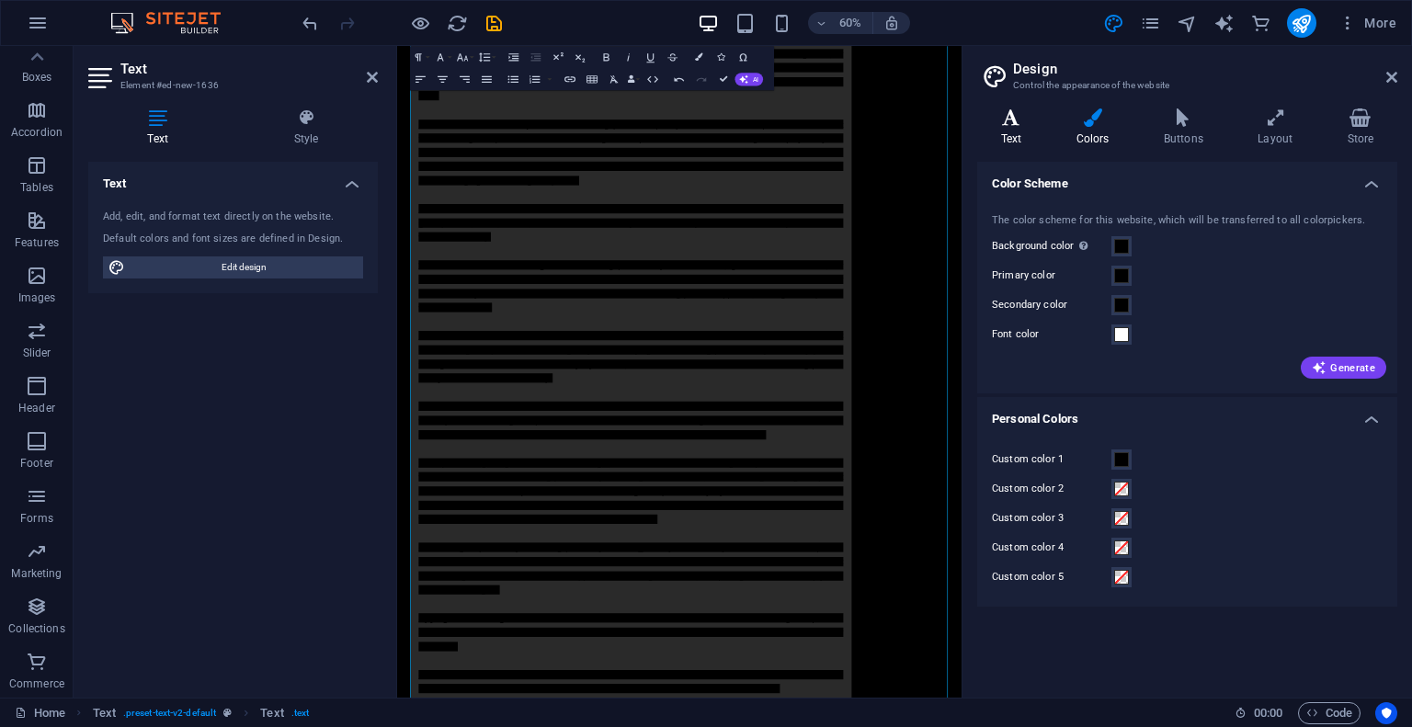
click at [1010, 131] on h4 "Text" at bounding box center [1014, 127] width 75 height 39
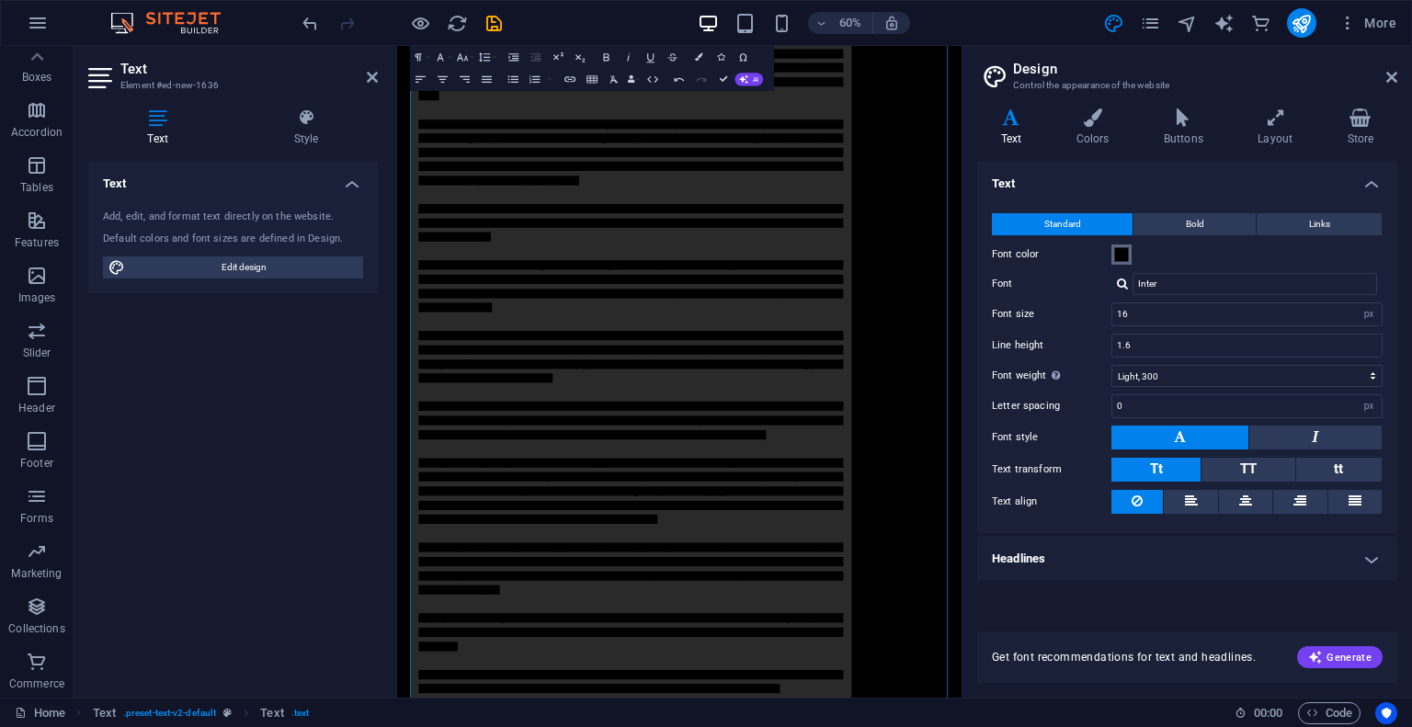
click at [1124, 254] on span at bounding box center [1121, 254] width 15 height 15
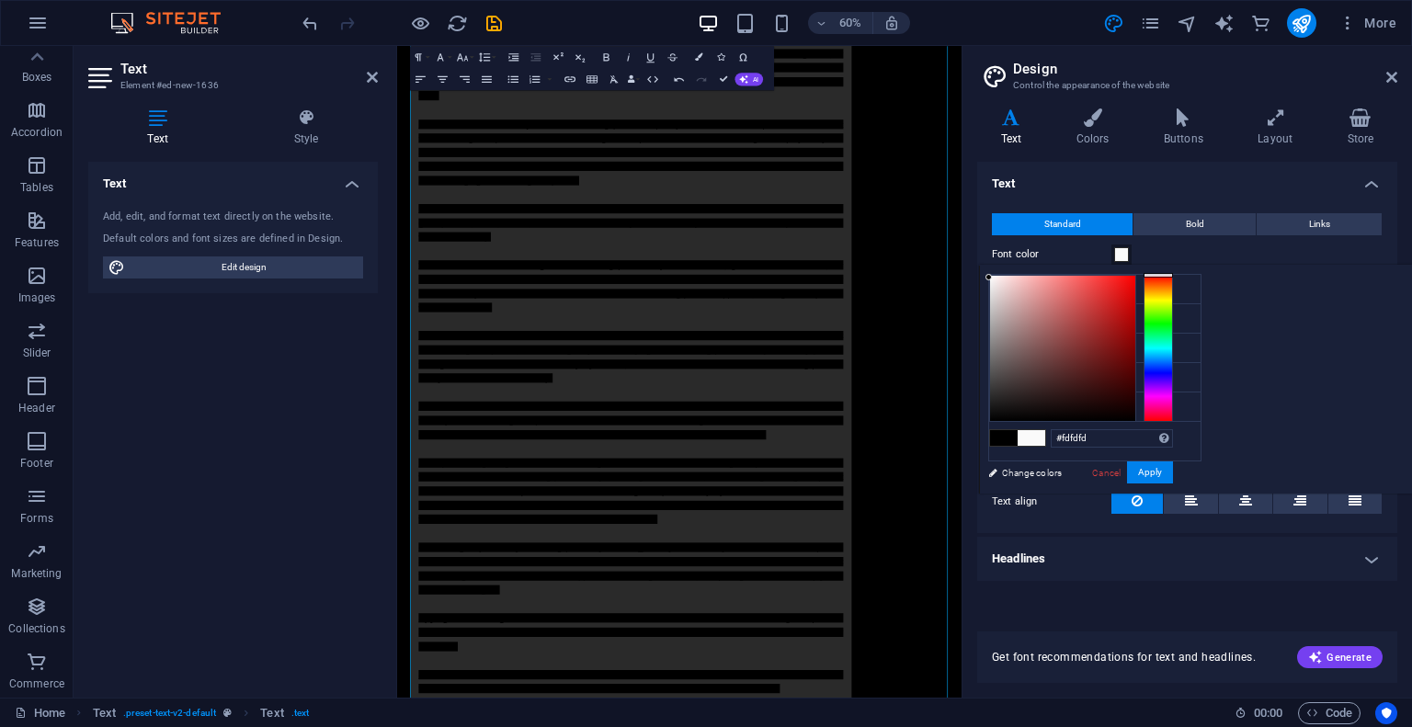
type input "#ffffff"
drag, startPoint x: 1249, startPoint y: 359, endPoint x: 1213, endPoint y: 270, distance: 96.5
click at [1182, 270] on div "#ffffff Supported formats #0852ed rgb(8, 82, 237) rgba(8, 82, 237, 90%) hsv(221…" at bounding box center [1080, 513] width 203 height 495
click at [1173, 473] on button "Apply" at bounding box center [1150, 472] width 46 height 22
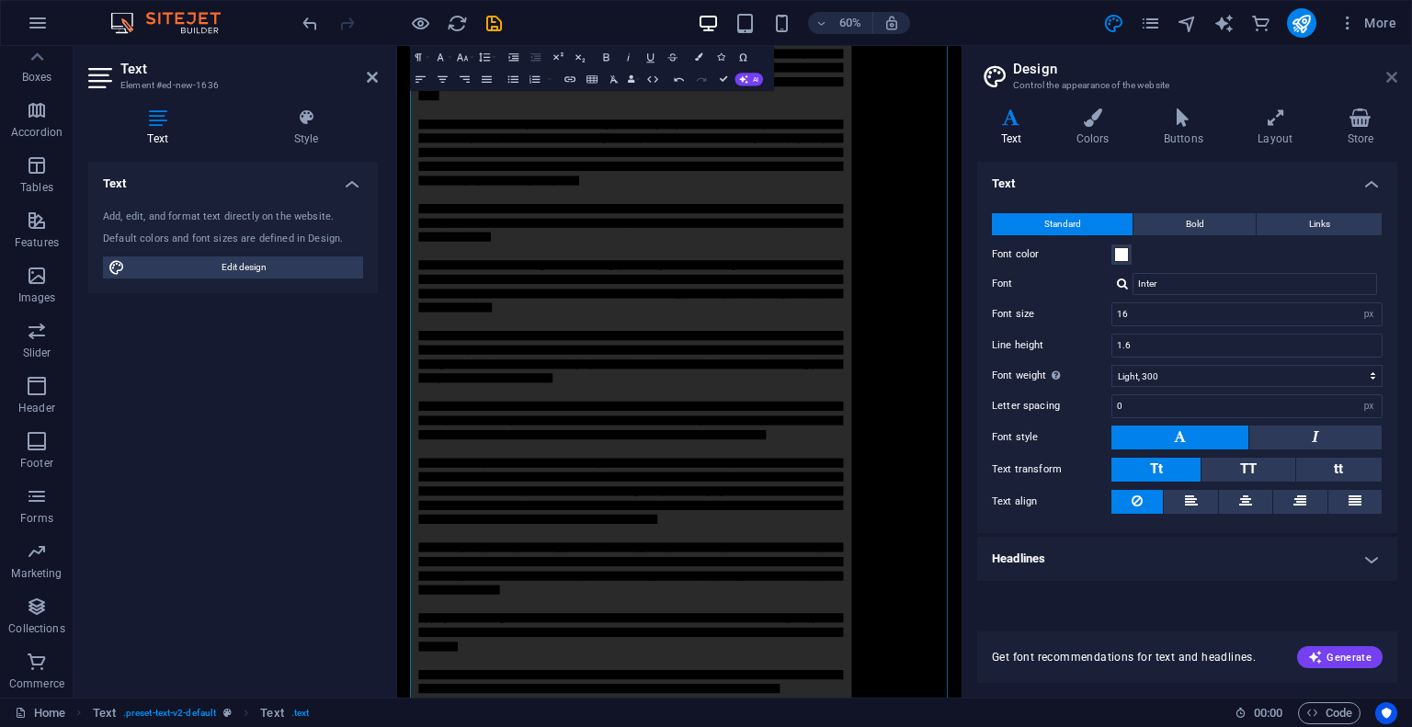
click at [1393, 77] on icon at bounding box center [1391, 77] width 11 height 15
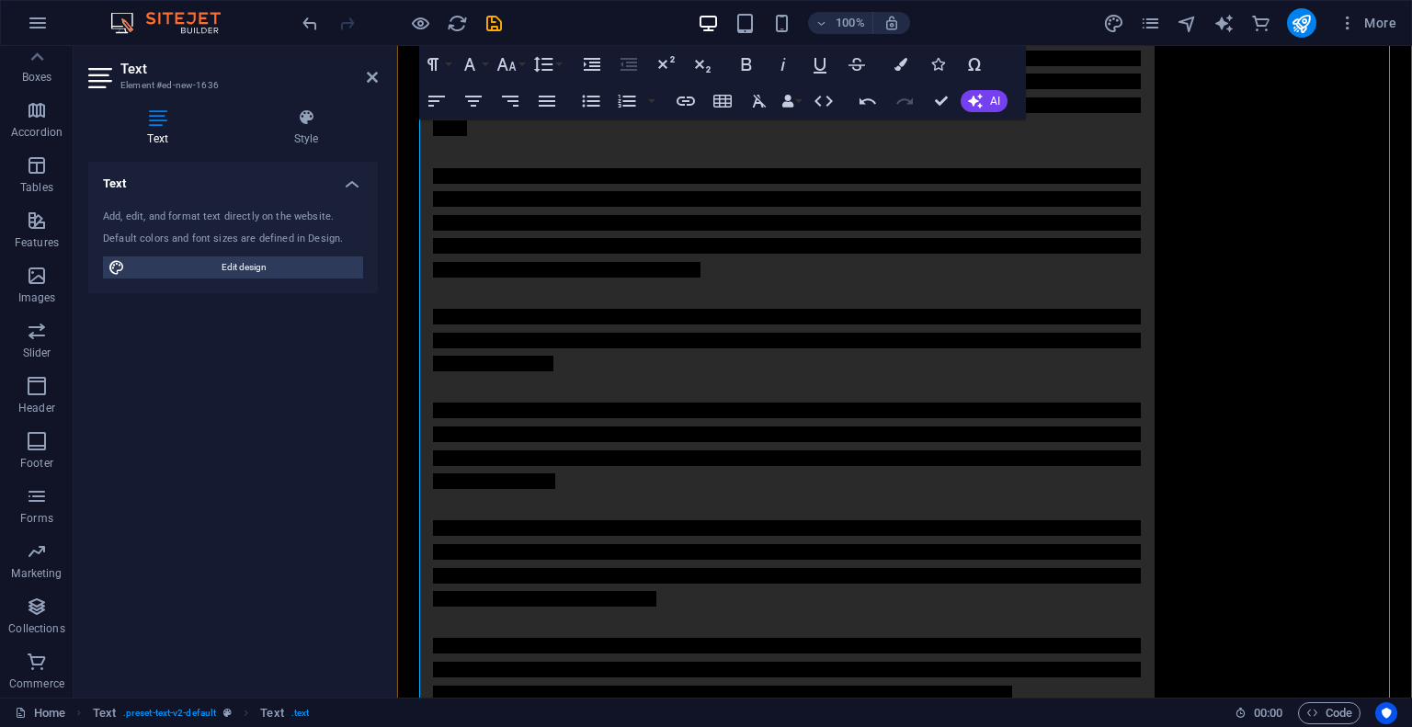
click at [1137, 140] on p "Campaign of Denigration (Bad-mouthing): The most prominent strategy is the rele…" at bounding box center [787, 741] width 708 height 1388
click at [985, 180] on span "Campaign of Denigration (Bad-mouthing): The most prominent strategy is the rele…" at bounding box center [787, 741] width 708 height 1380
click at [904, 62] on icon "button" at bounding box center [900, 64] width 13 height 13
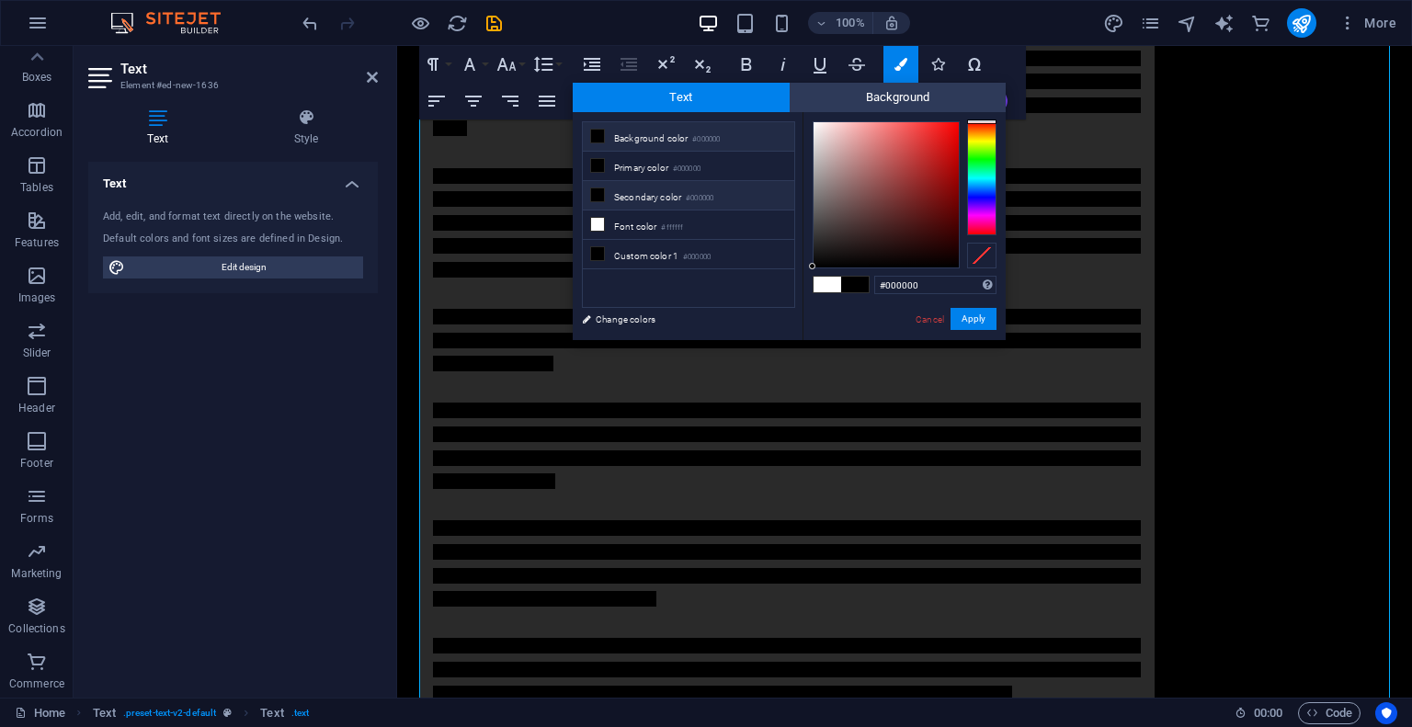
click at [657, 199] on li "Secondary color #000000" at bounding box center [688, 195] width 211 height 29
drag, startPoint x: 819, startPoint y: 142, endPoint x: 814, endPoint y: 121, distance: 21.0
click at [814, 122] on div at bounding box center [886, 194] width 145 height 145
click at [682, 205] on li "Secondary color #000000" at bounding box center [688, 195] width 211 height 29
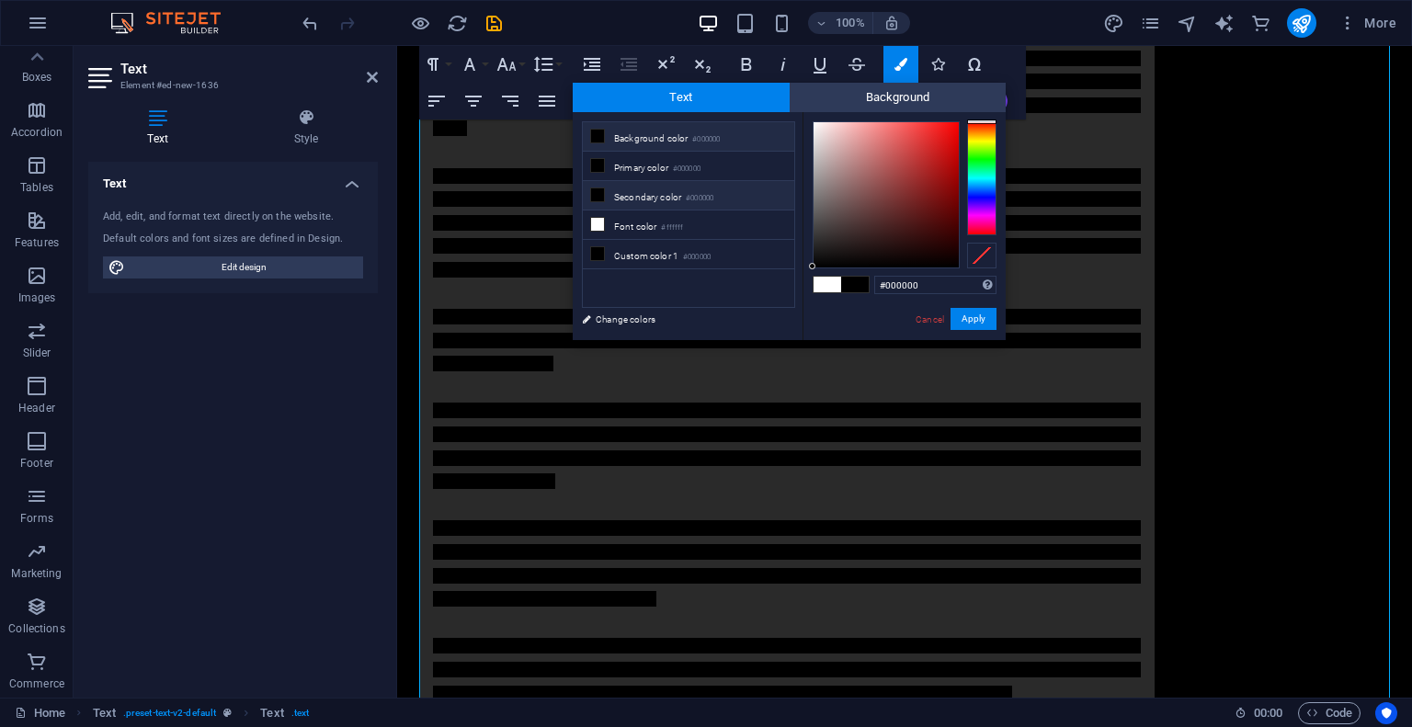
click at [682, 205] on li "Secondary color #000000" at bounding box center [688, 195] width 211 height 29
click at [826, 289] on span at bounding box center [828, 285] width 28 height 16
click at [594, 193] on icon at bounding box center [597, 194] width 13 height 13
type input "#000000"
click at [594, 193] on icon at bounding box center [597, 194] width 13 height 13
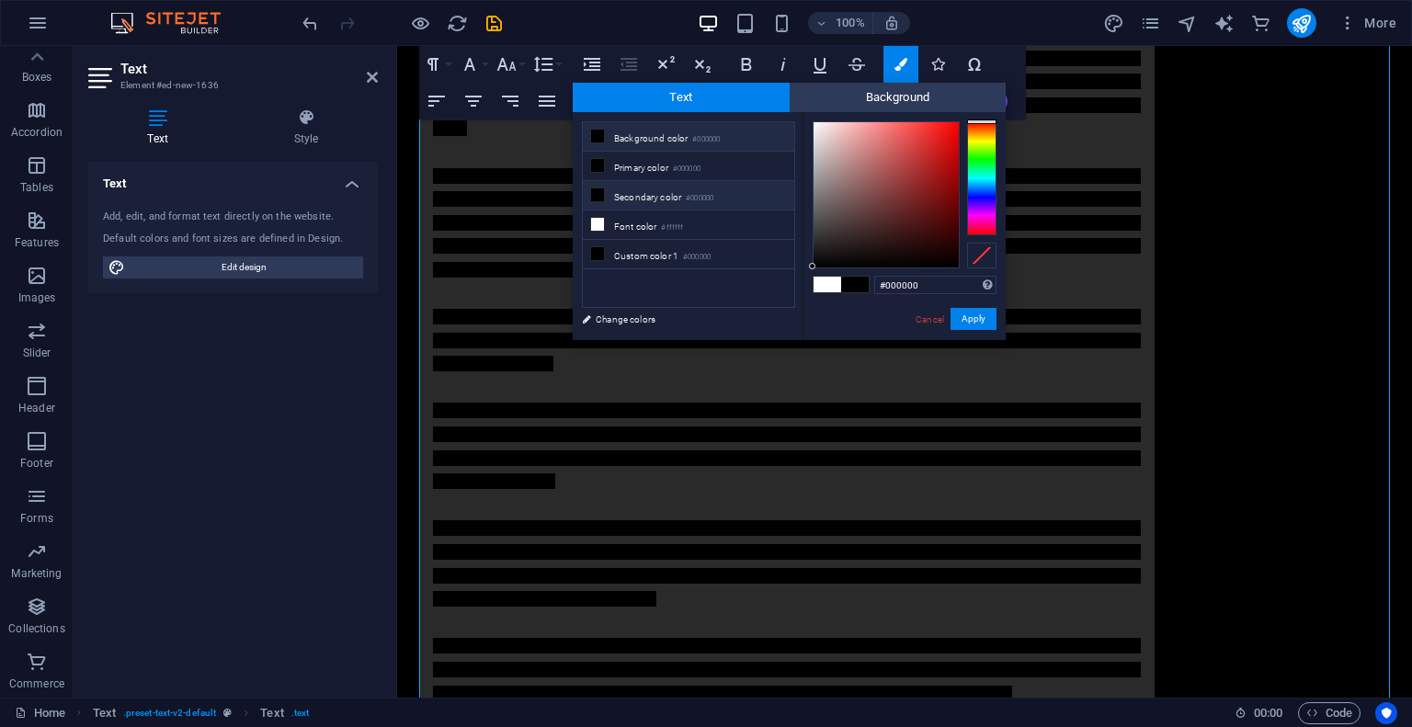
click at [594, 193] on icon at bounding box center [597, 194] width 13 height 13
click at [643, 318] on link "Change colors" at bounding box center [679, 319] width 213 height 23
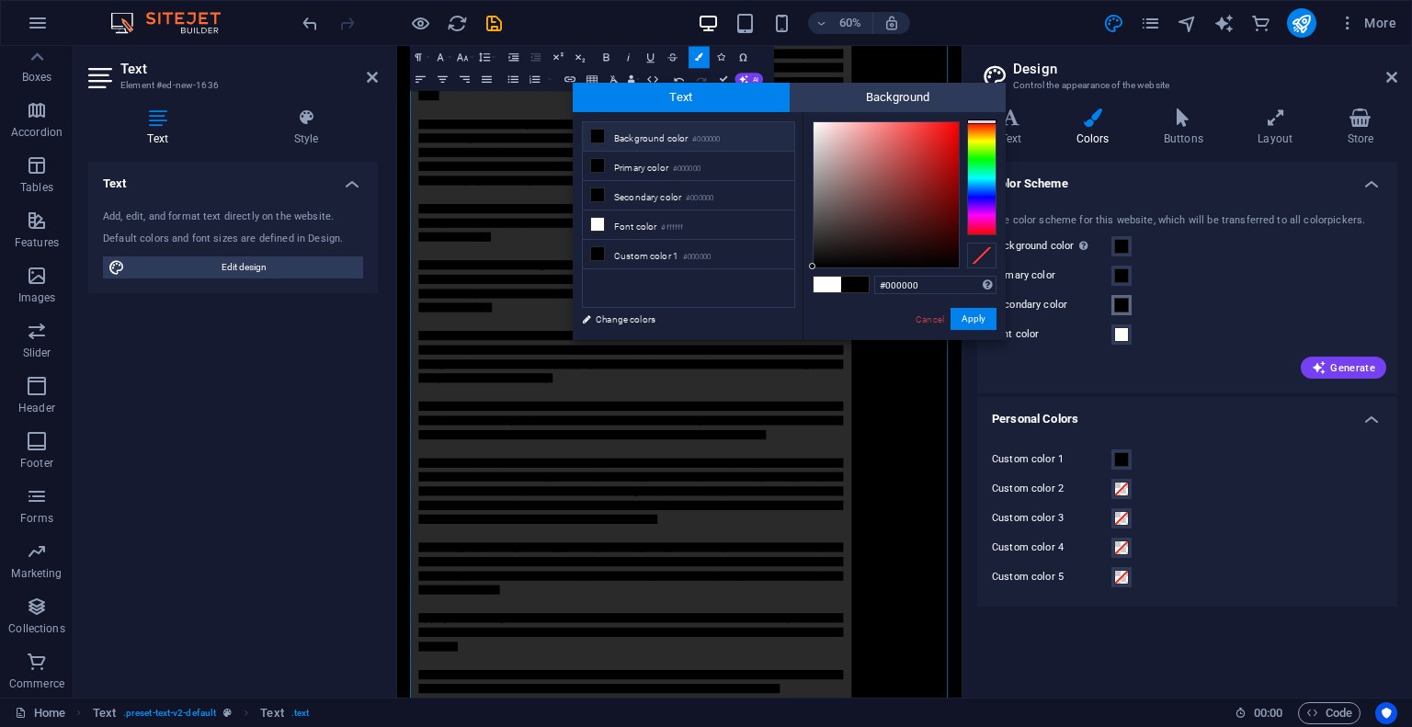
click at [1123, 303] on span at bounding box center [1121, 305] width 15 height 15
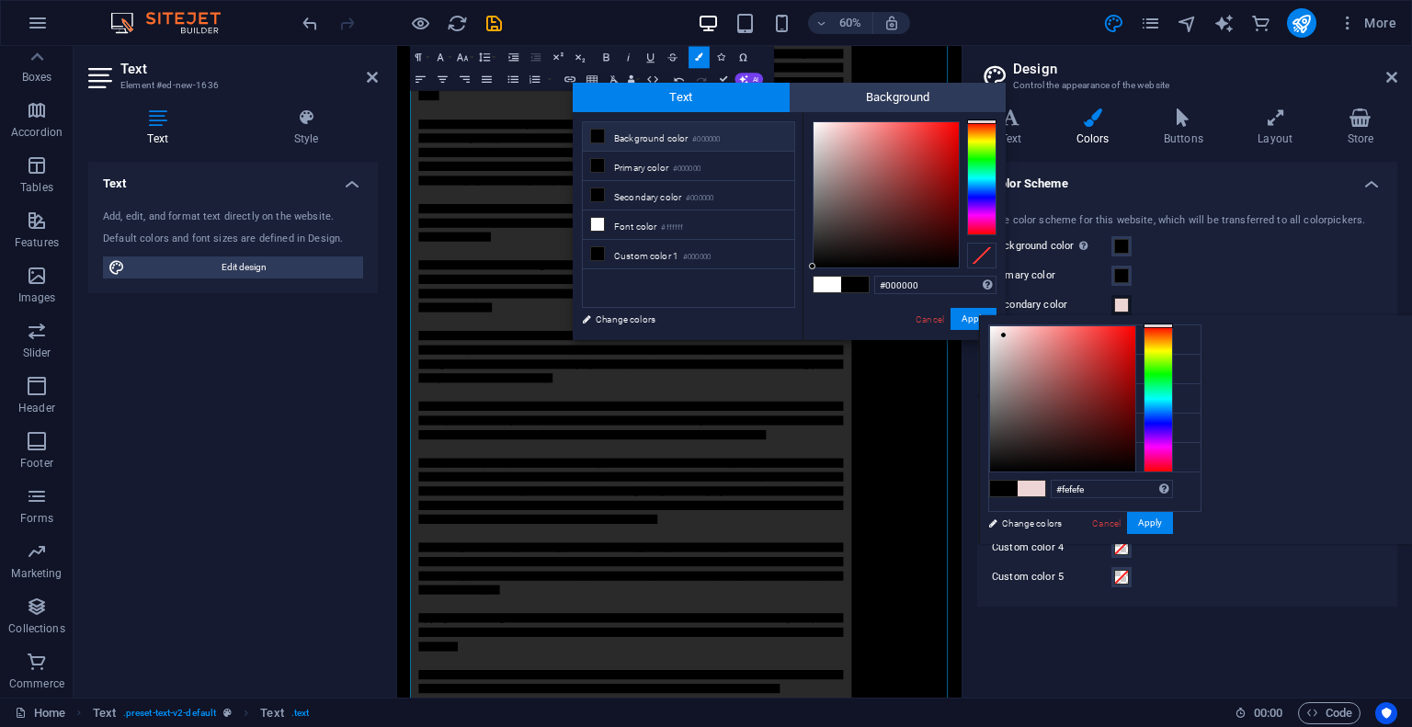
type input "#ffffff"
drag, startPoint x: 1234, startPoint y: 335, endPoint x: 1202, endPoint y: 313, distance: 37.7
click at [1202, 313] on body "[DOMAIN_NAME] Home Favorites Elements Columns Content Boxes Accordion Tables Fe…" at bounding box center [706, 363] width 1412 height 727
click at [1173, 522] on button "Apply" at bounding box center [1150, 523] width 46 height 22
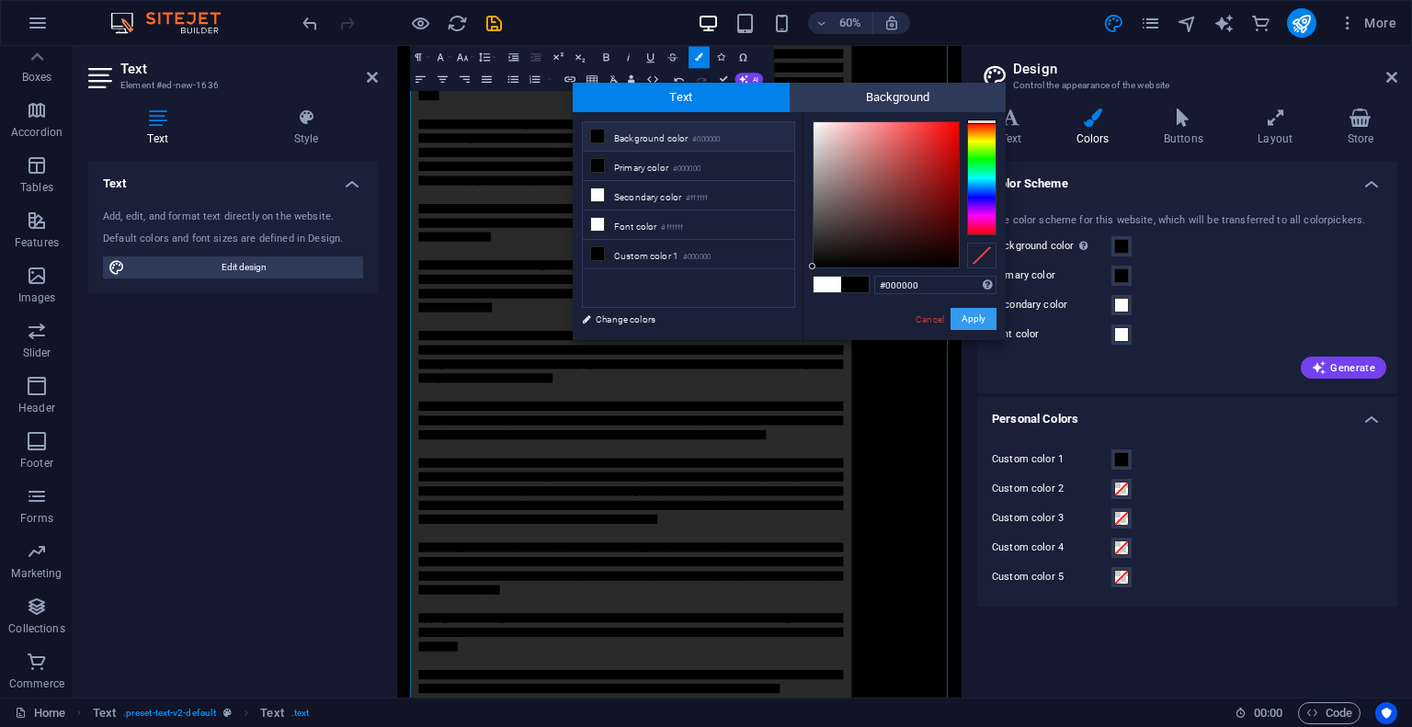
click at [985, 317] on button "Apply" at bounding box center [974, 319] width 46 height 22
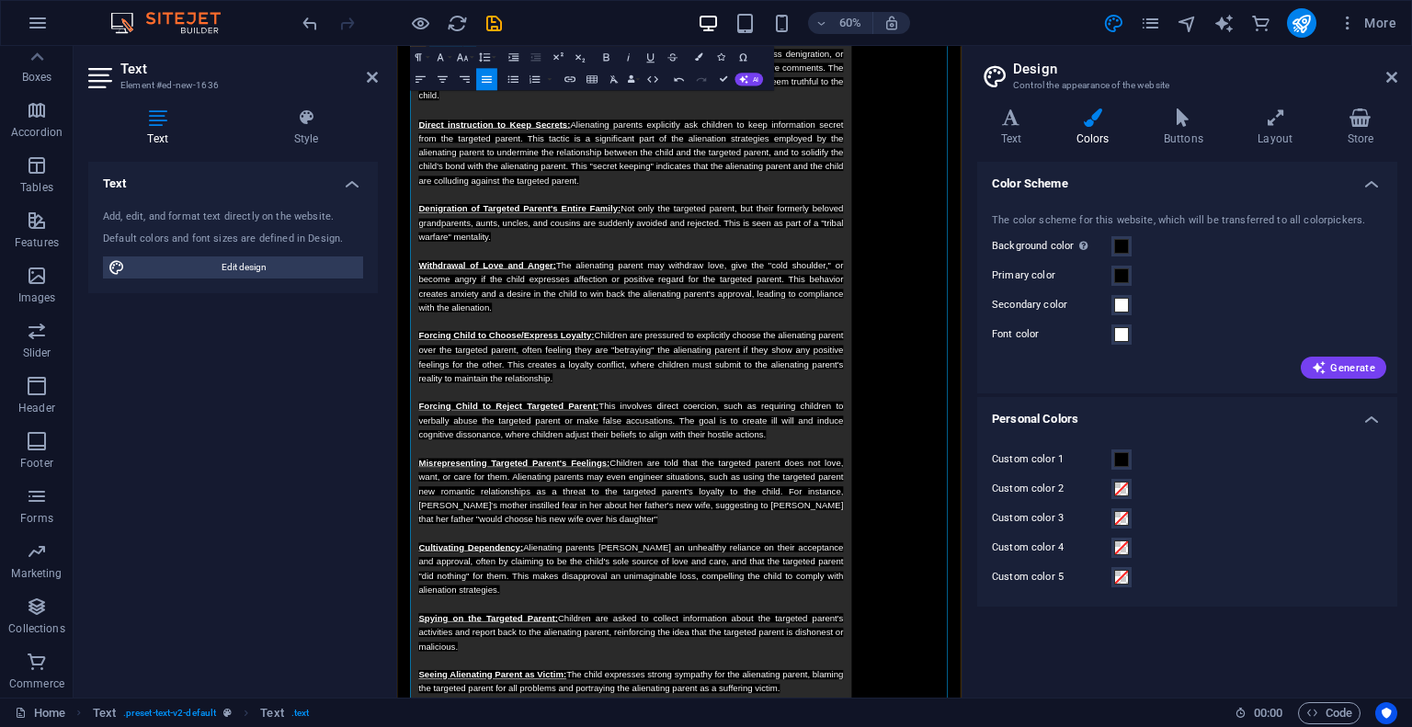
click at [1046, 227] on span "Campaign of Denigration (Bad-mouthing): The most prominent strategy is the rele…" at bounding box center [787, 741] width 708 height 1380
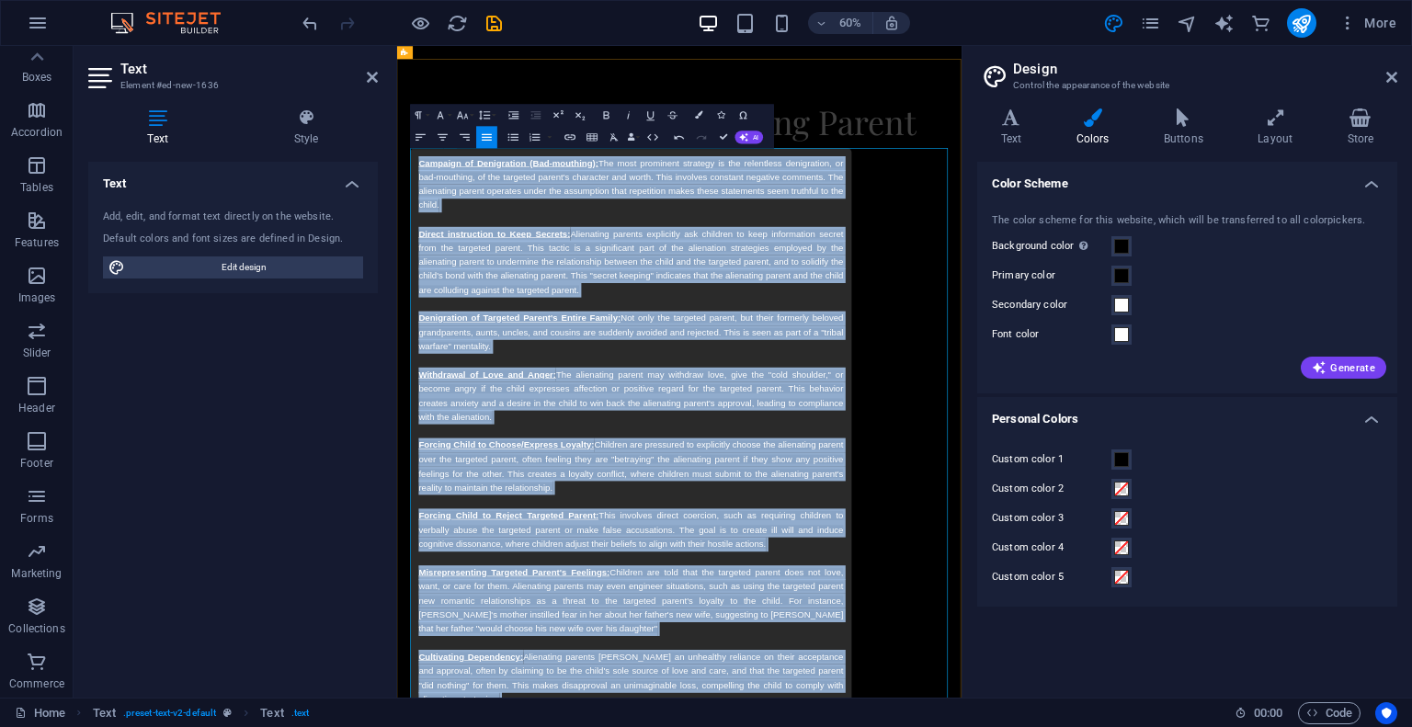
scroll to position [348, 0]
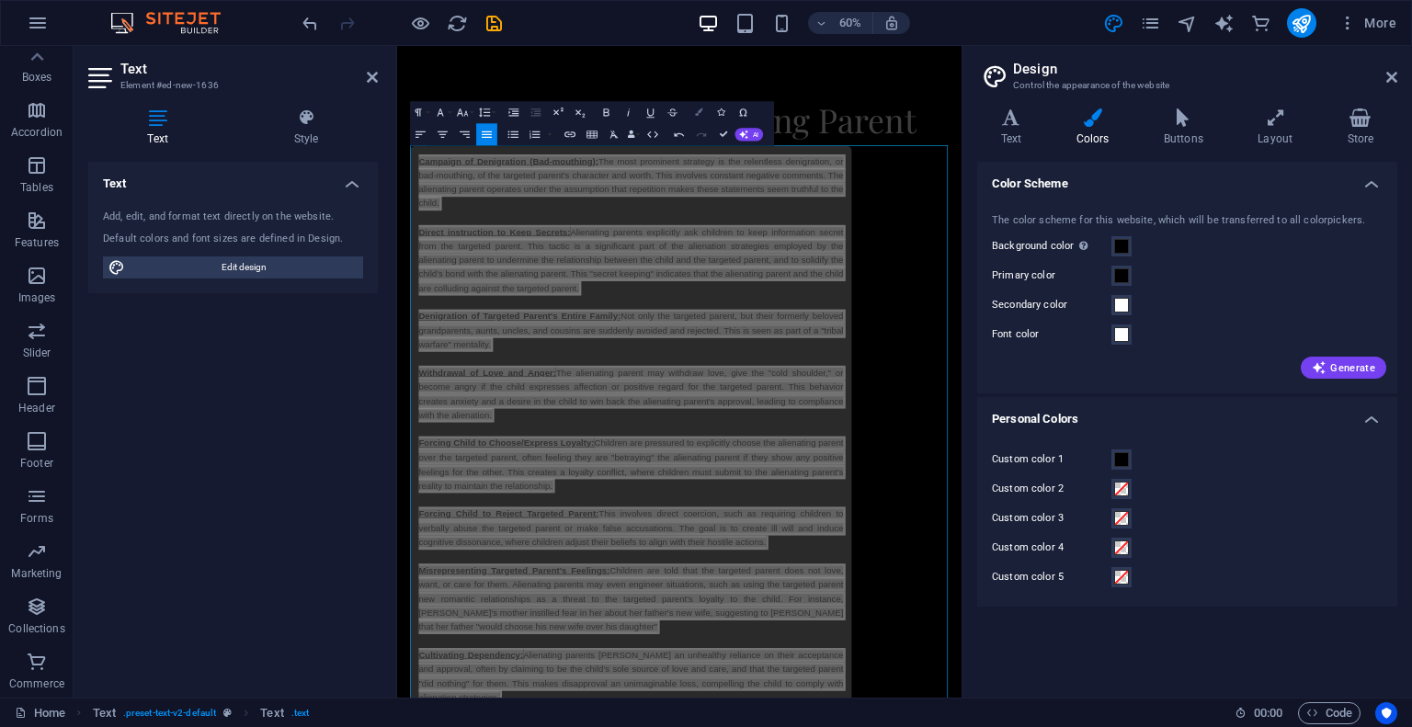
click at [699, 112] on icon "button" at bounding box center [699, 111] width 7 height 7
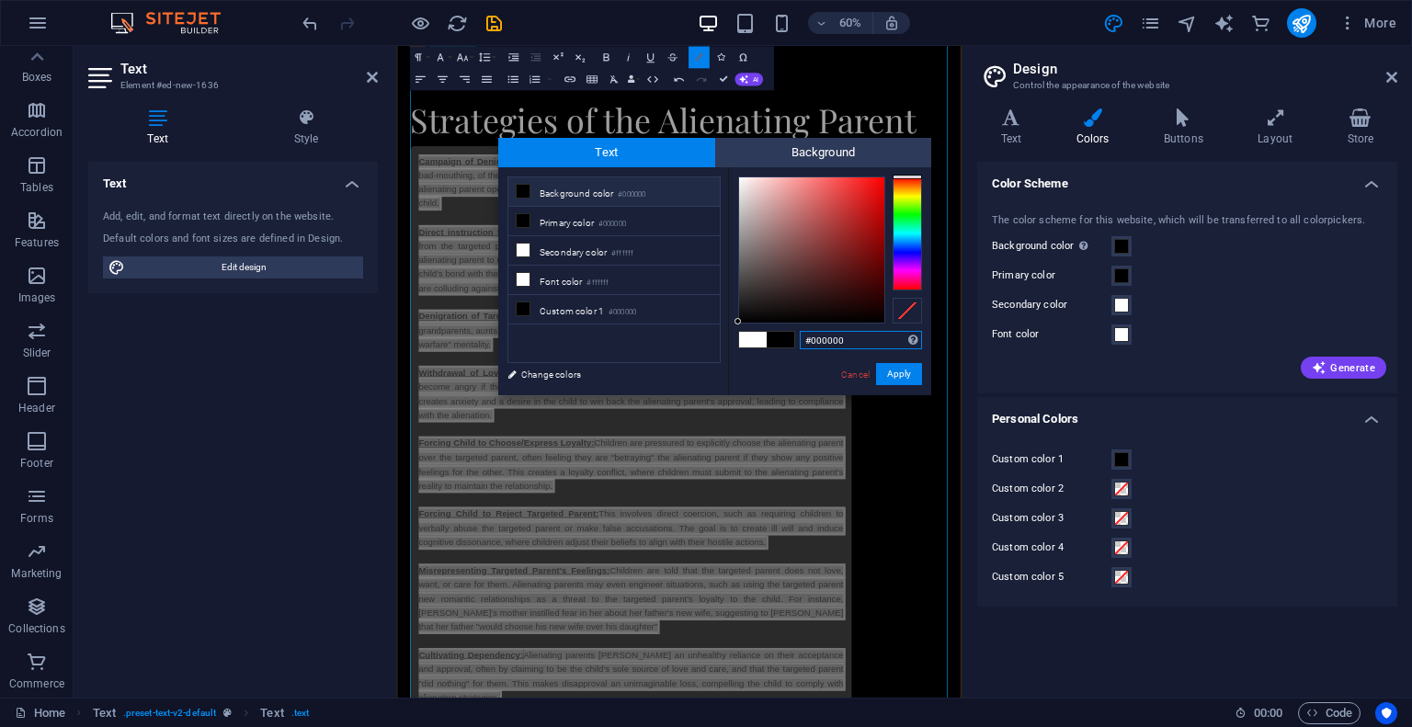
scroll to position [528, 0]
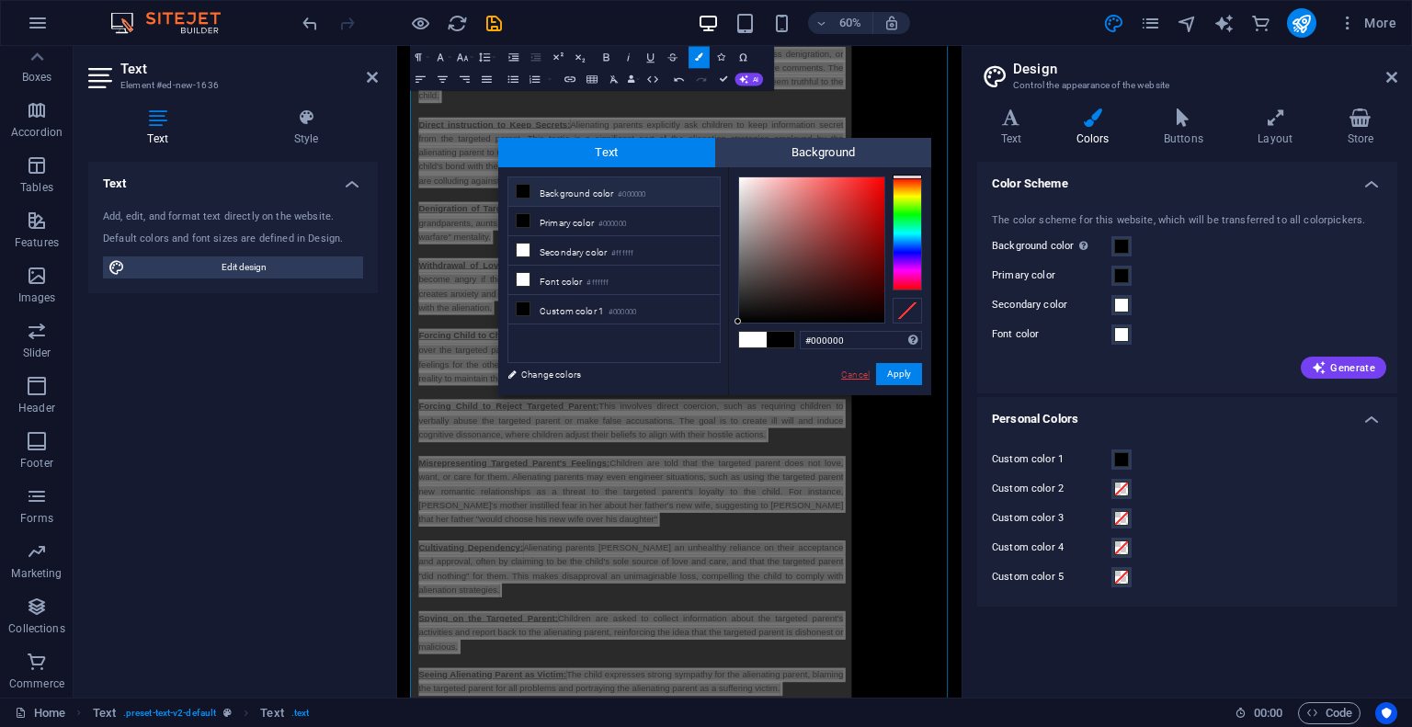
click at [849, 370] on link "Cancel" at bounding box center [855, 375] width 32 height 14
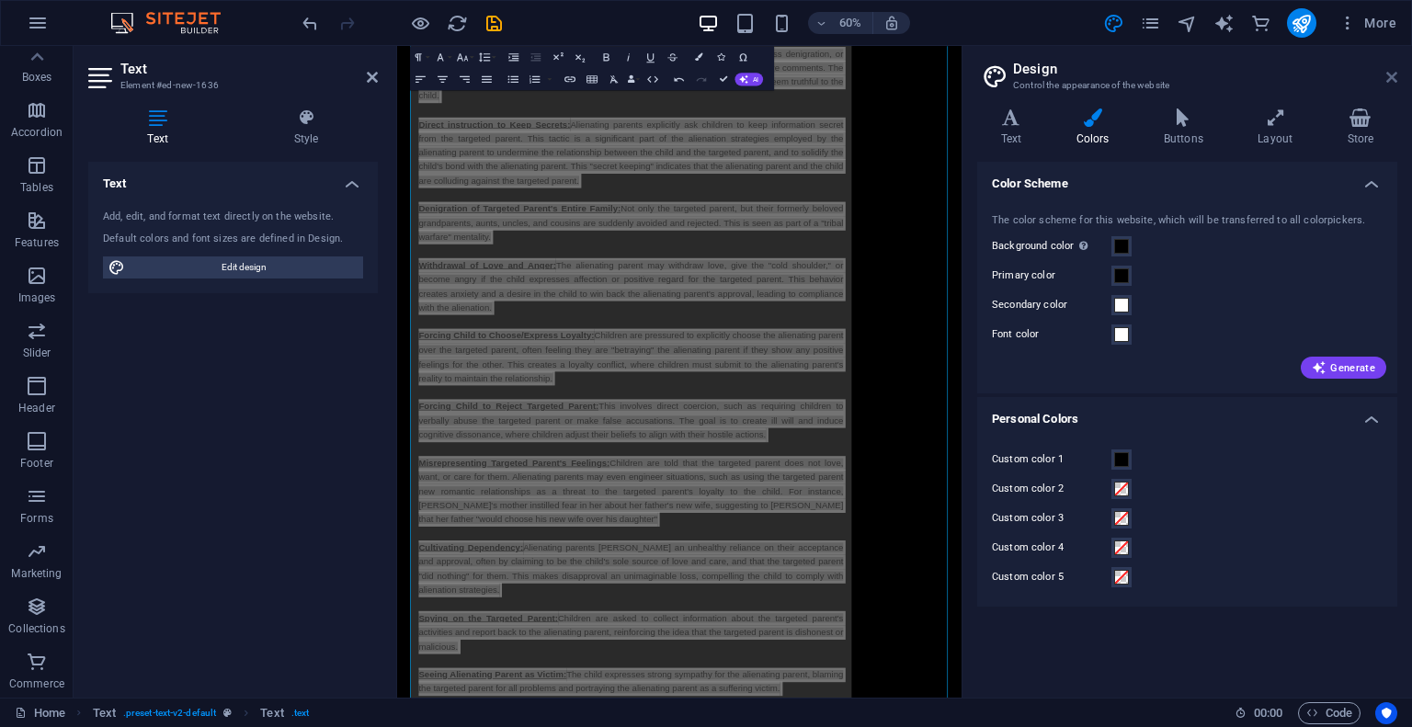
click at [1386, 74] on icon at bounding box center [1391, 77] width 11 height 15
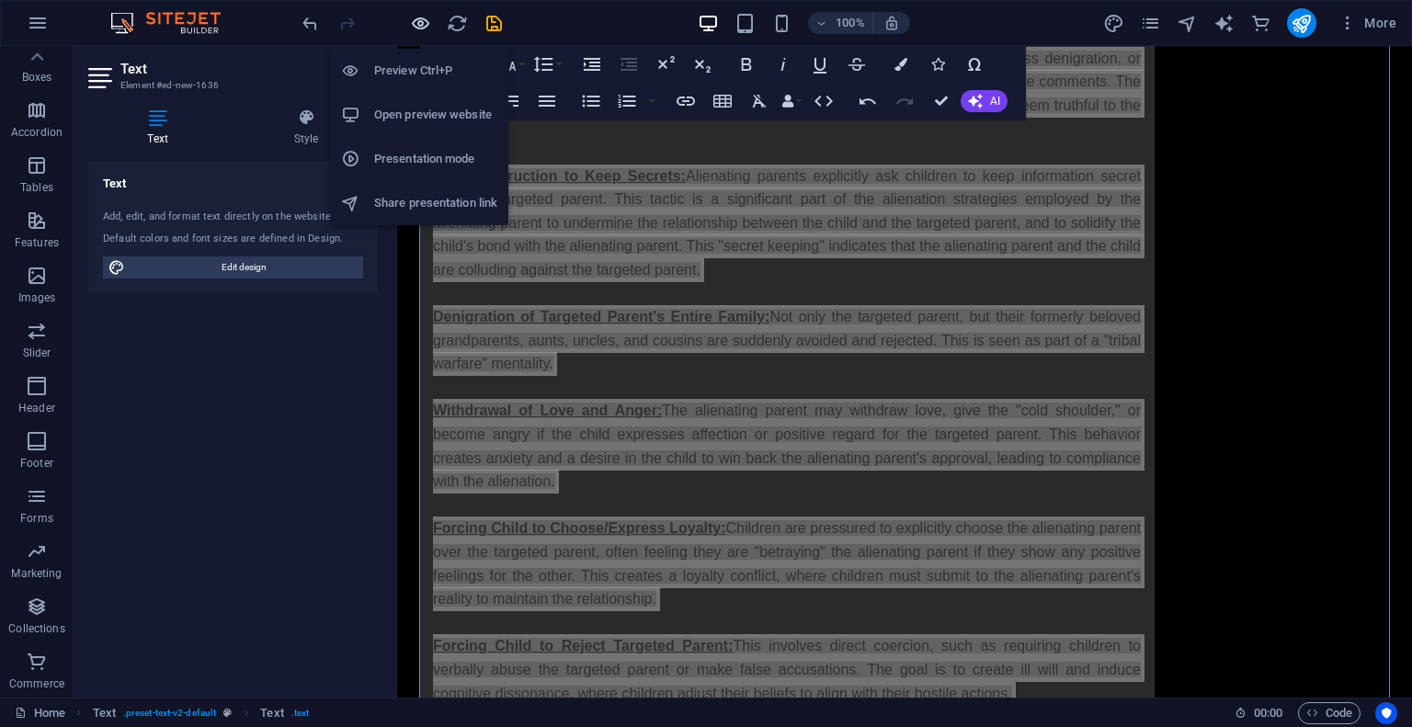
click at [414, 22] on icon "button" at bounding box center [420, 23] width 21 height 21
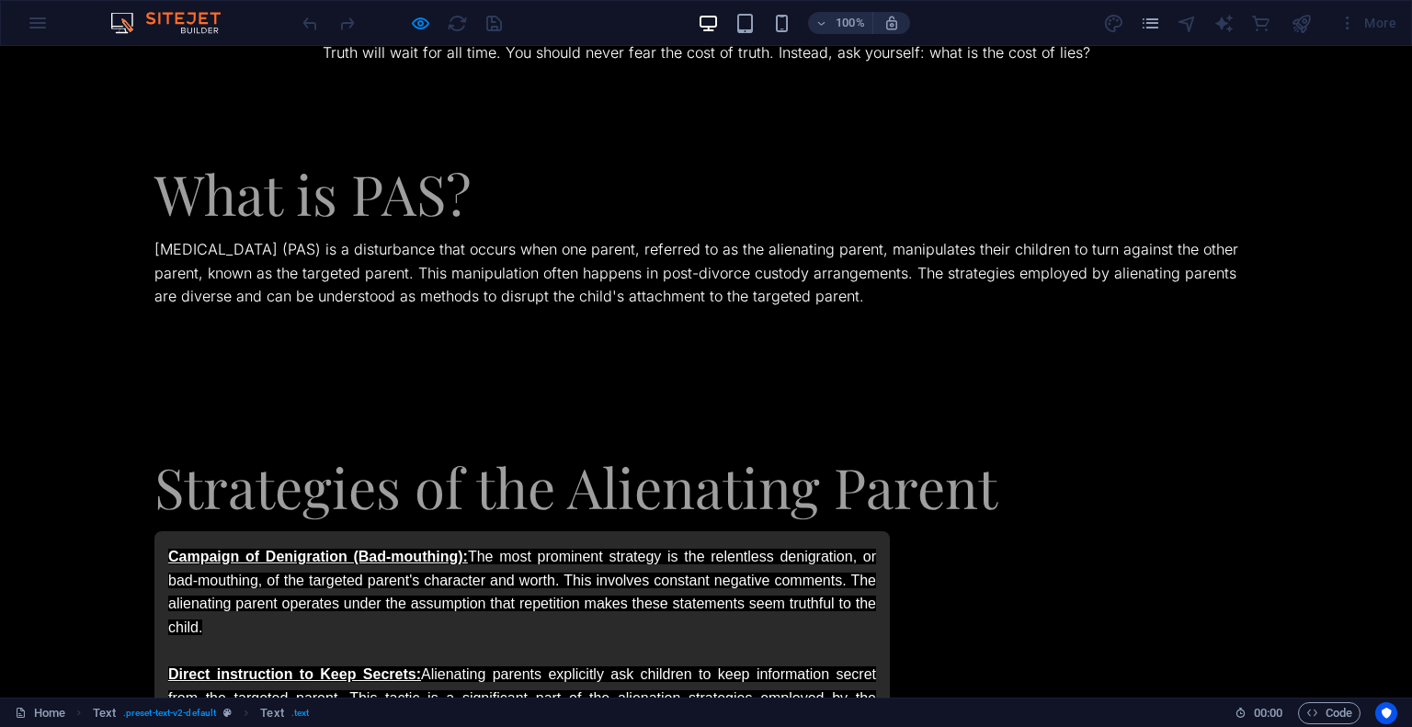
scroll to position [2, 0]
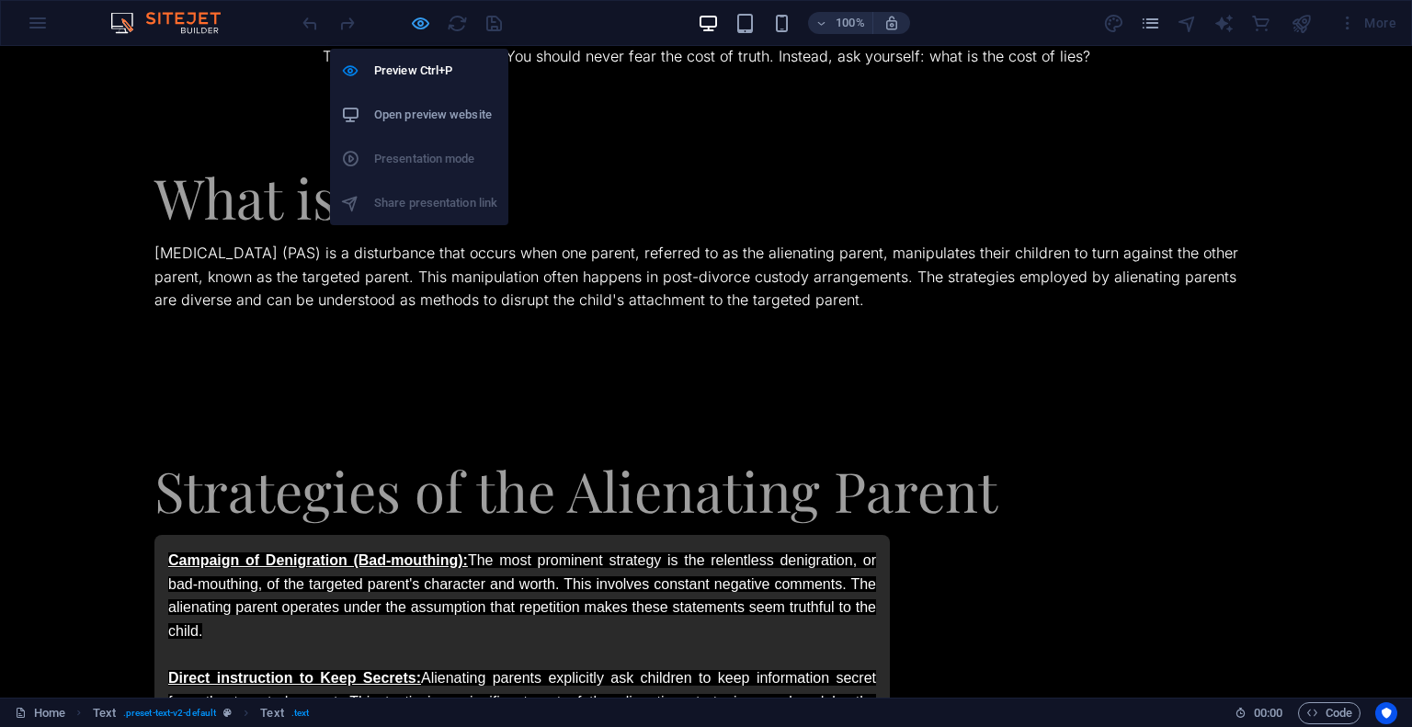
click at [424, 17] on icon "button" at bounding box center [420, 23] width 21 height 21
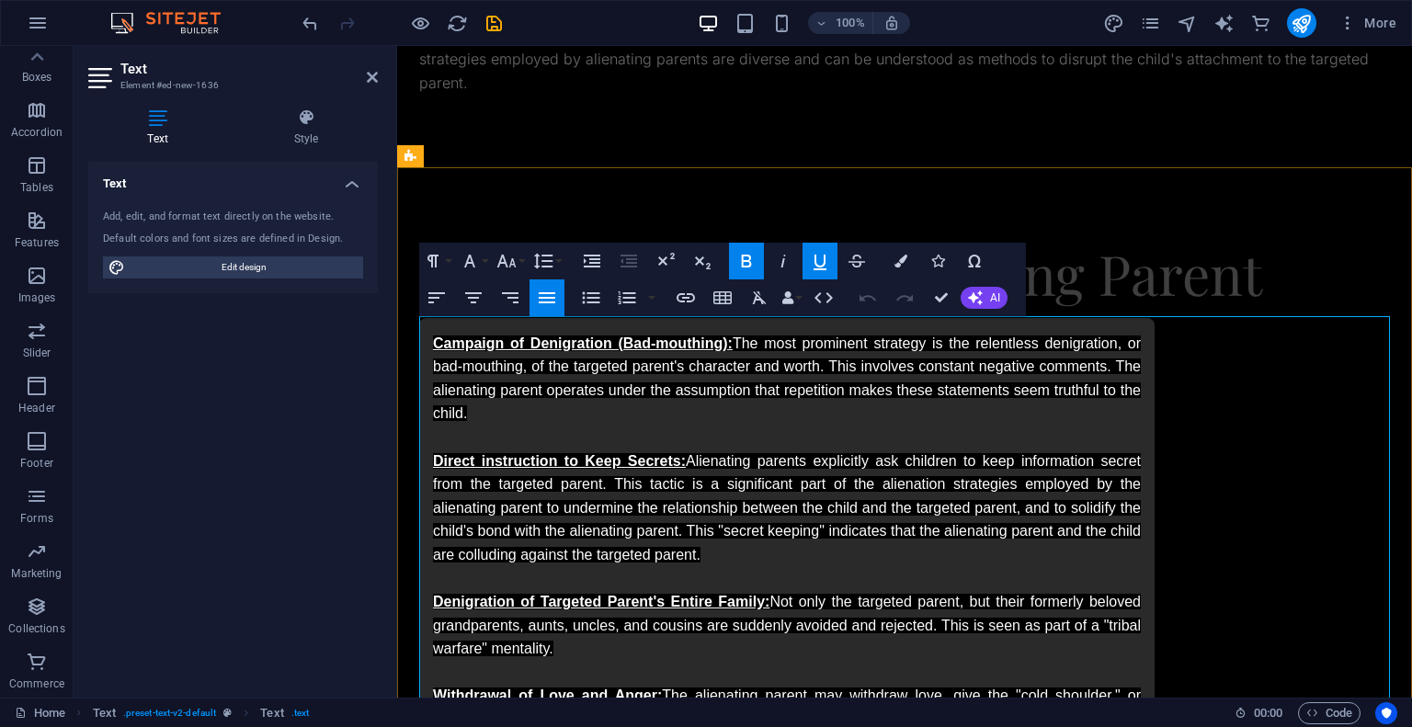
scroll to position [244, 0]
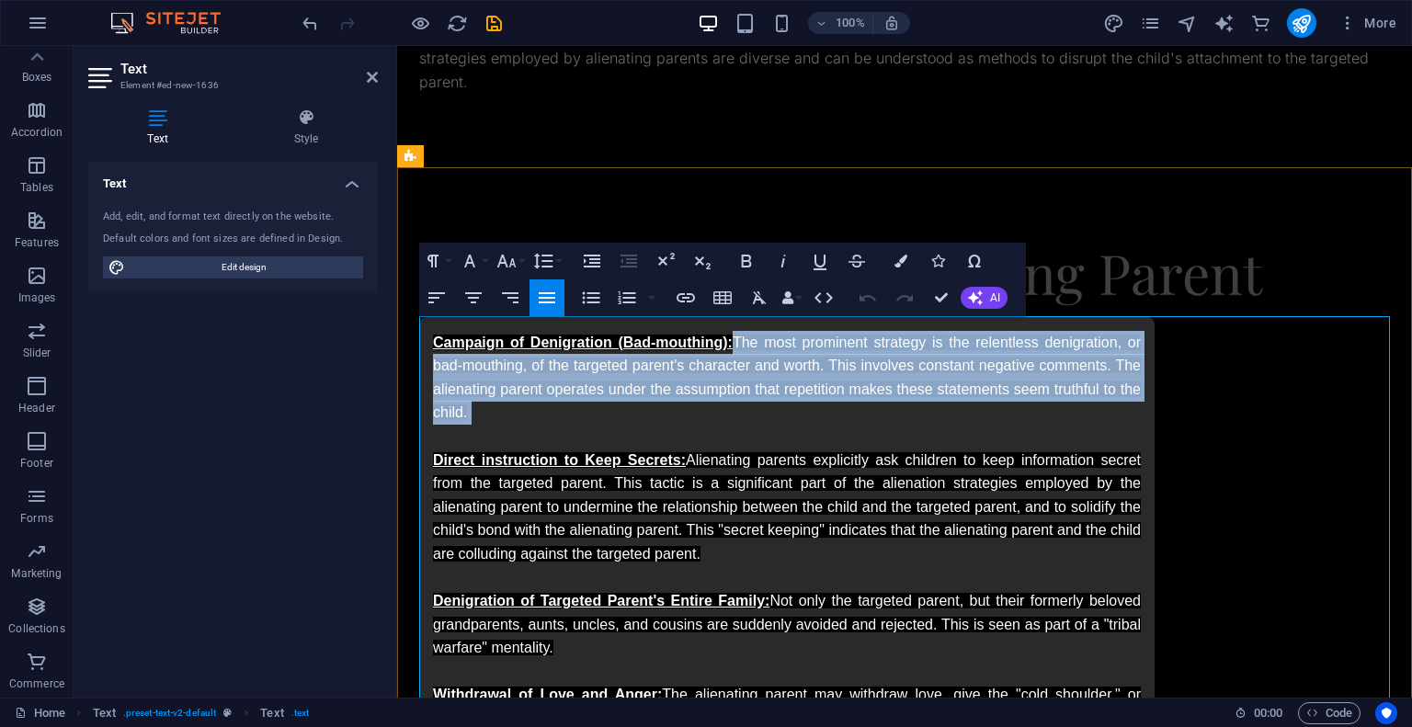
drag, startPoint x: 1141, startPoint y: 427, endPoint x: 1208, endPoint y: 419, distance: 67.6
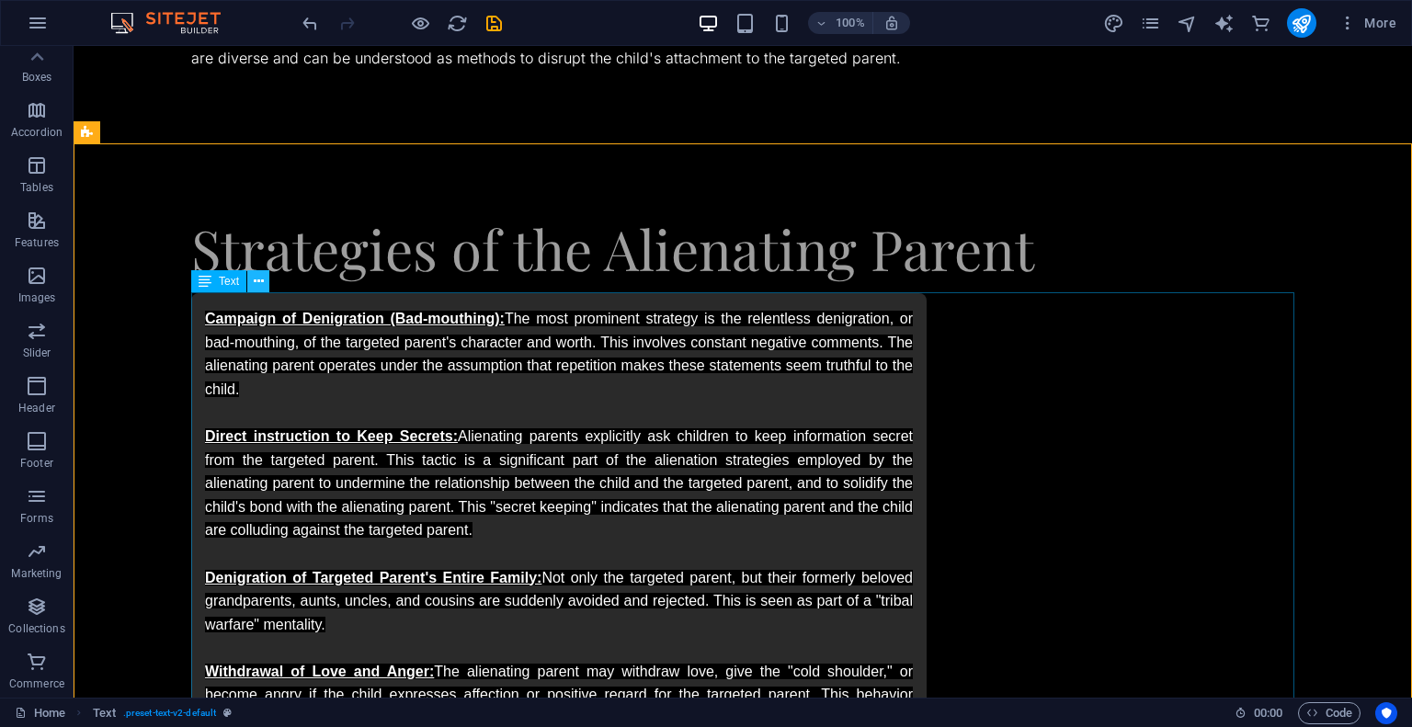
click at [257, 288] on icon at bounding box center [259, 281] width 10 height 19
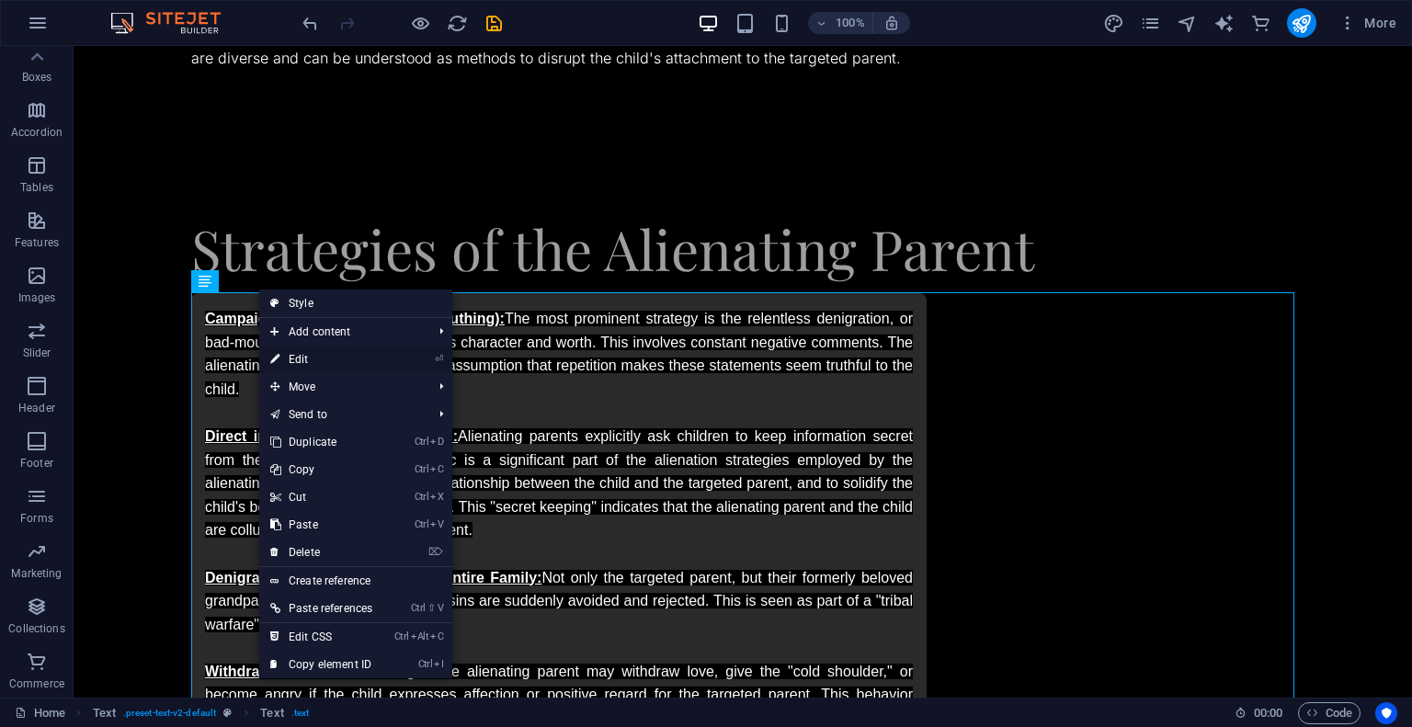
click at [300, 355] on link "⏎ Edit" at bounding box center [321, 360] width 124 height 28
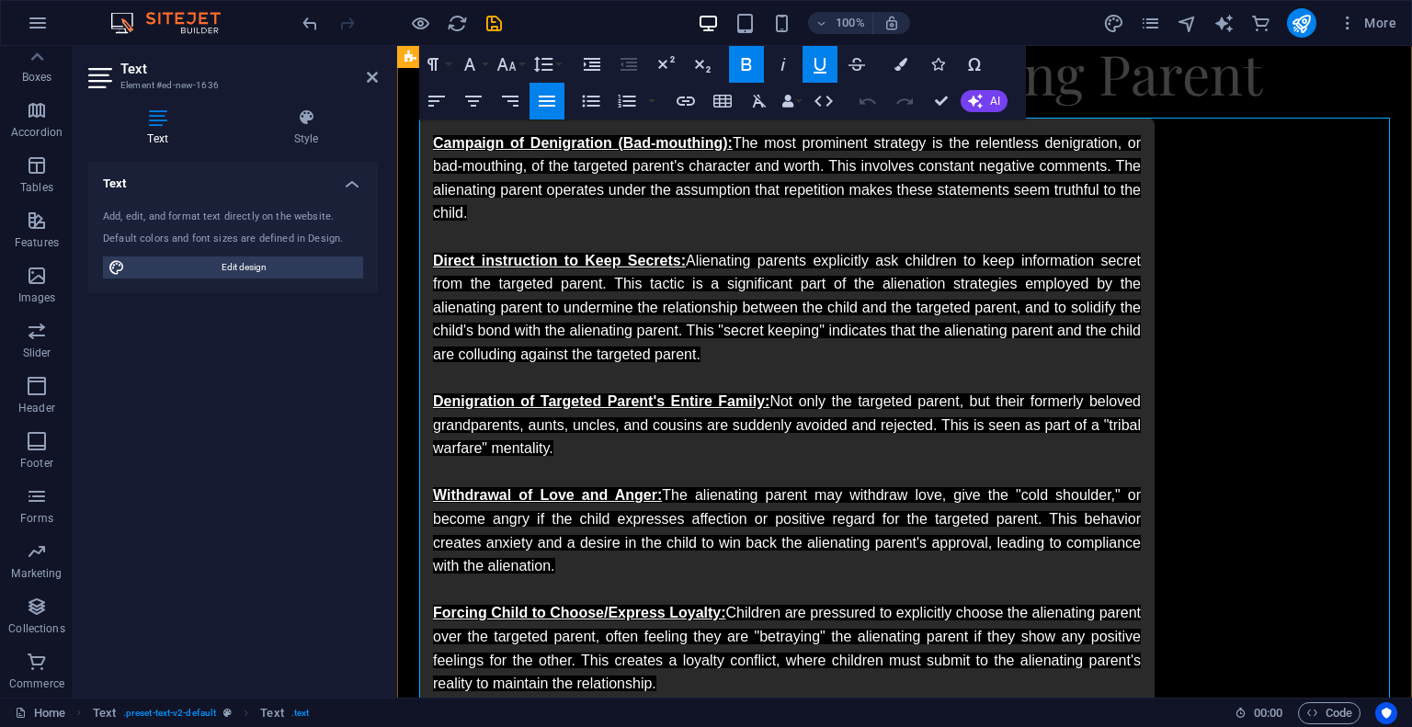
scroll to position [444, 0]
click at [337, 267] on span "Edit design" at bounding box center [244, 267] width 227 height 22
select select "px"
select select "300"
select select "px"
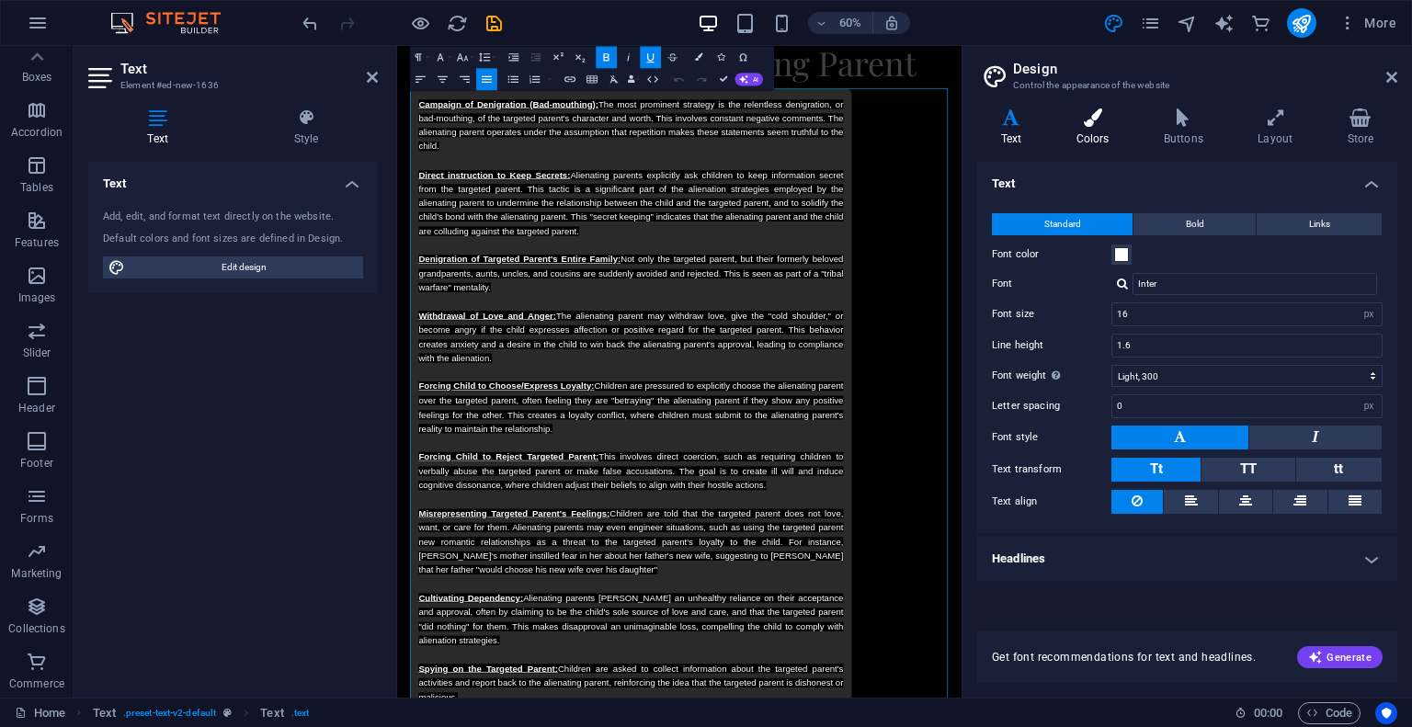
click at [1097, 131] on h4 "Colors" at bounding box center [1096, 127] width 87 height 39
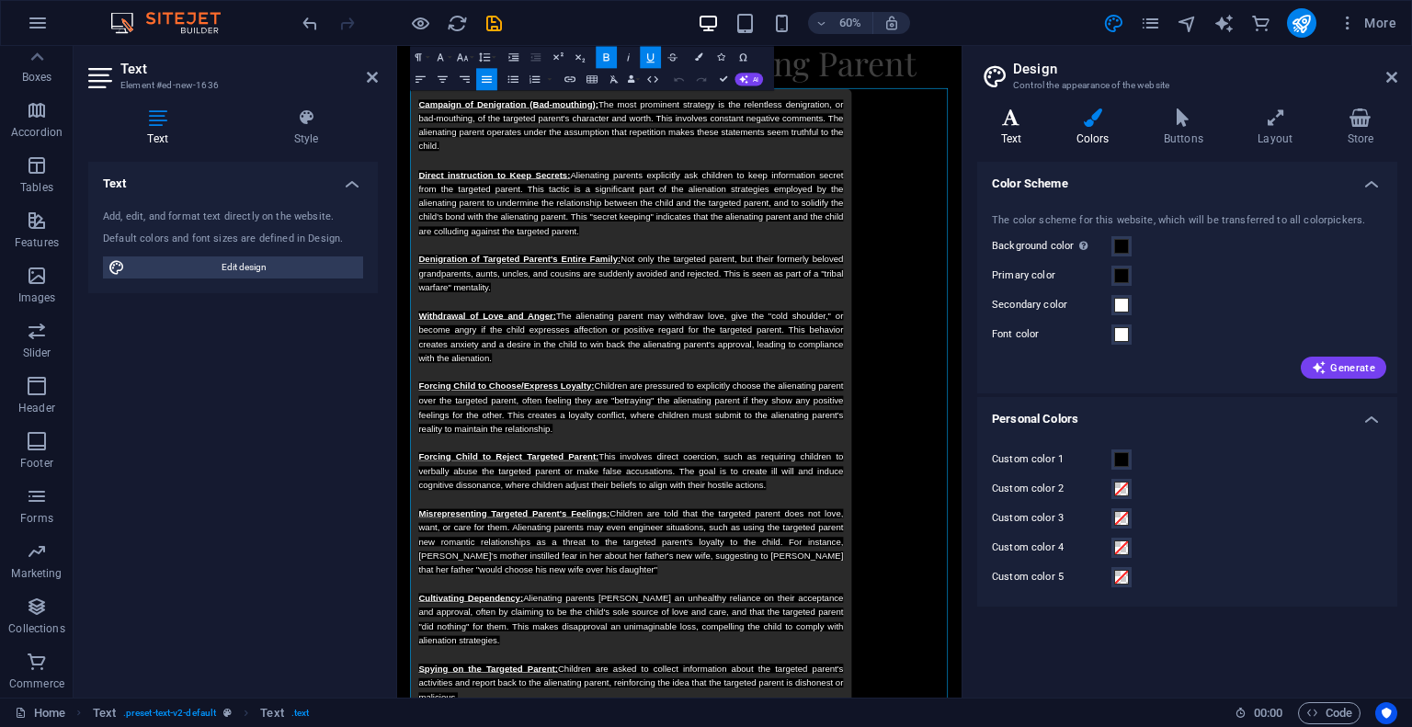
click at [1016, 128] on h4 "Text" at bounding box center [1014, 127] width 75 height 39
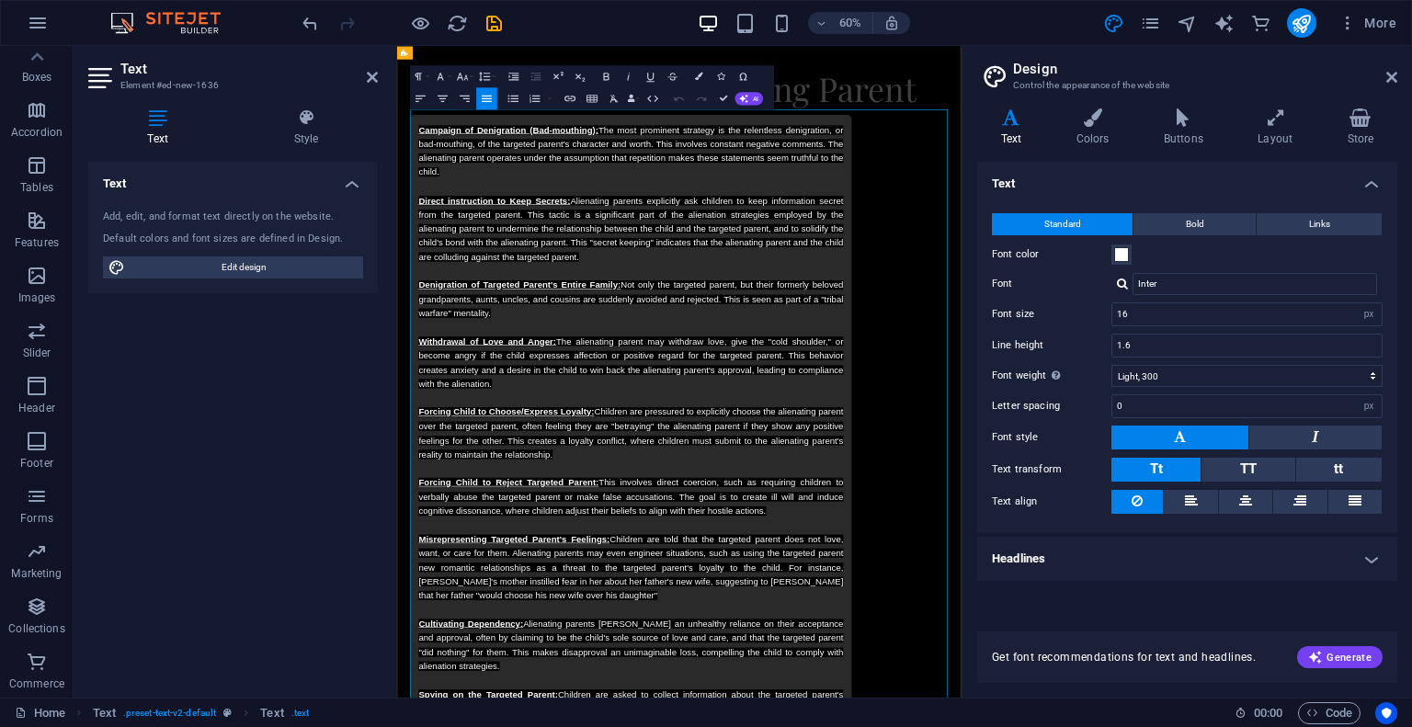
scroll to position [408, 0]
click at [1292, 84] on div "Strategies of the Alienating Parent" at bounding box center [867, 107] width 896 height 61
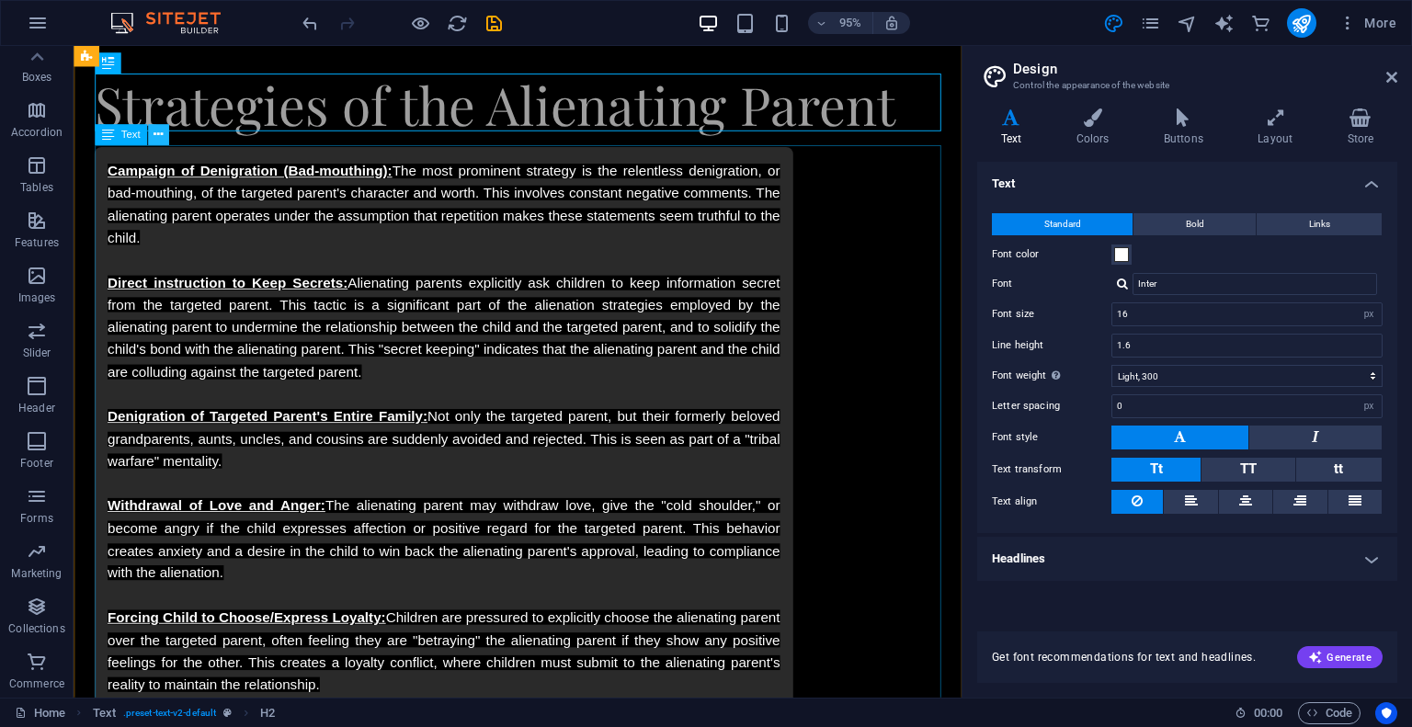
click at [158, 138] on icon at bounding box center [158, 135] width 9 height 18
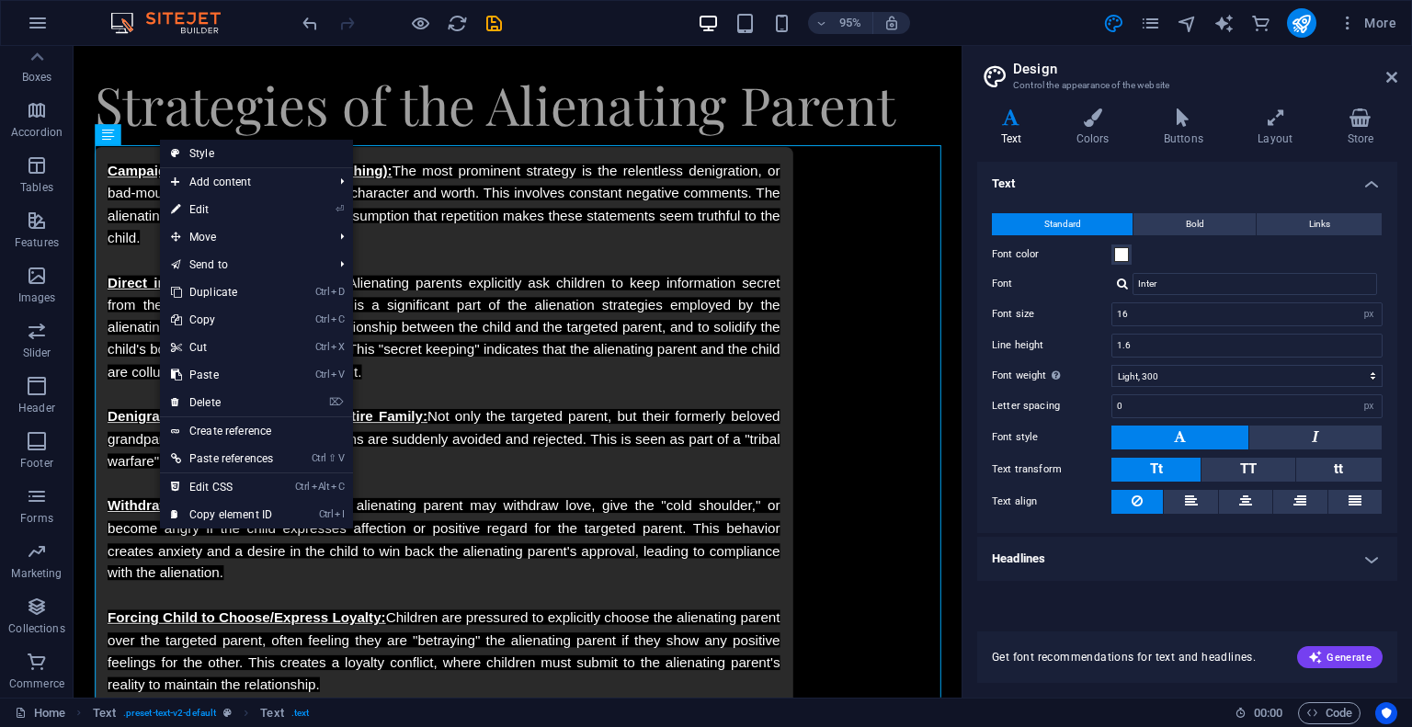
click at [196, 157] on link "Style" at bounding box center [256, 154] width 193 height 28
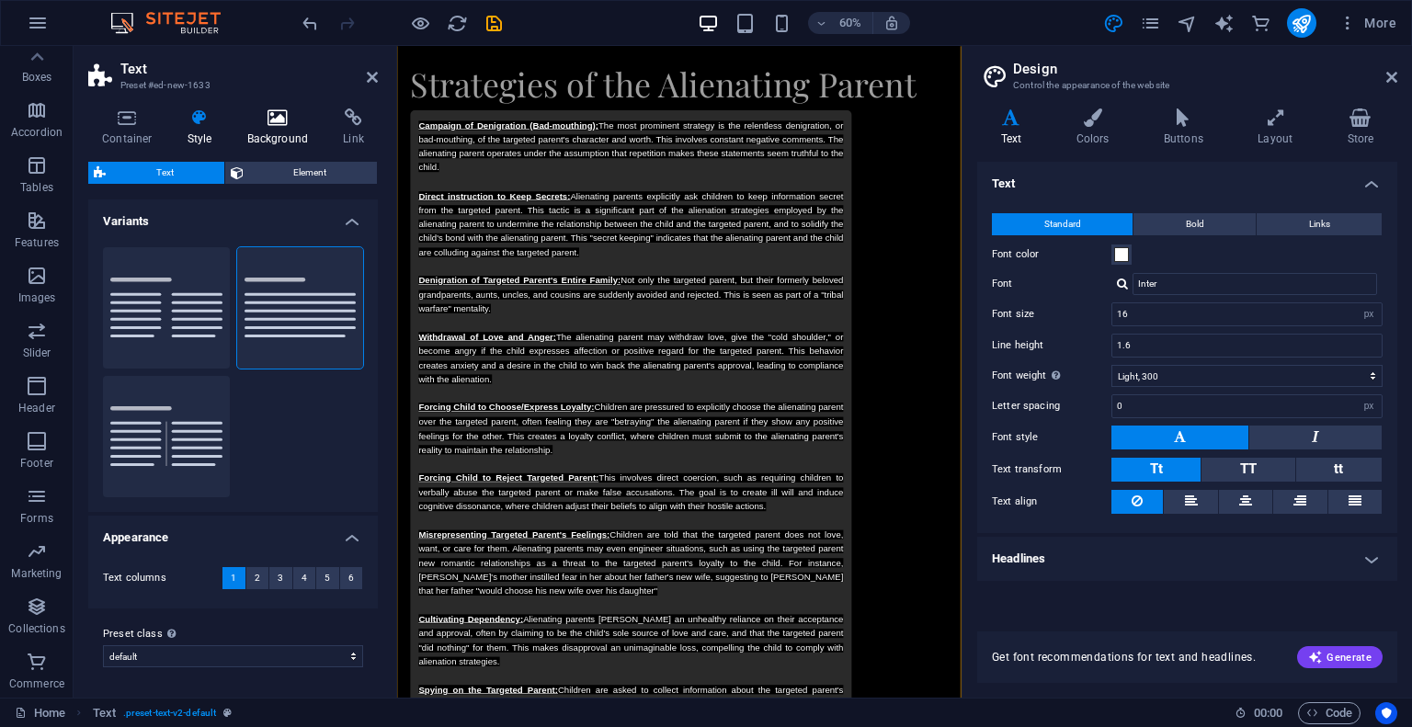
click at [280, 140] on h4 "Background" at bounding box center [281, 127] width 97 height 39
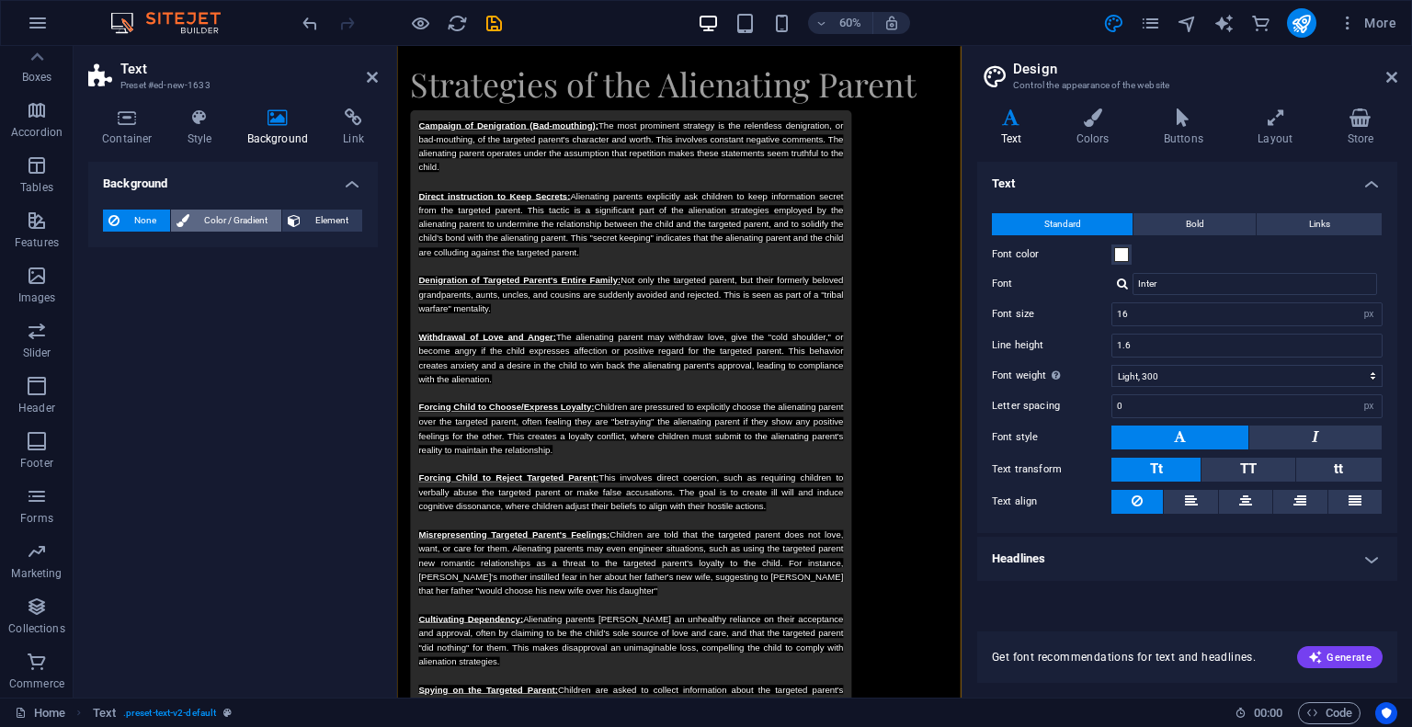
click at [231, 217] on span "Color / Gradient" at bounding box center [235, 221] width 81 height 22
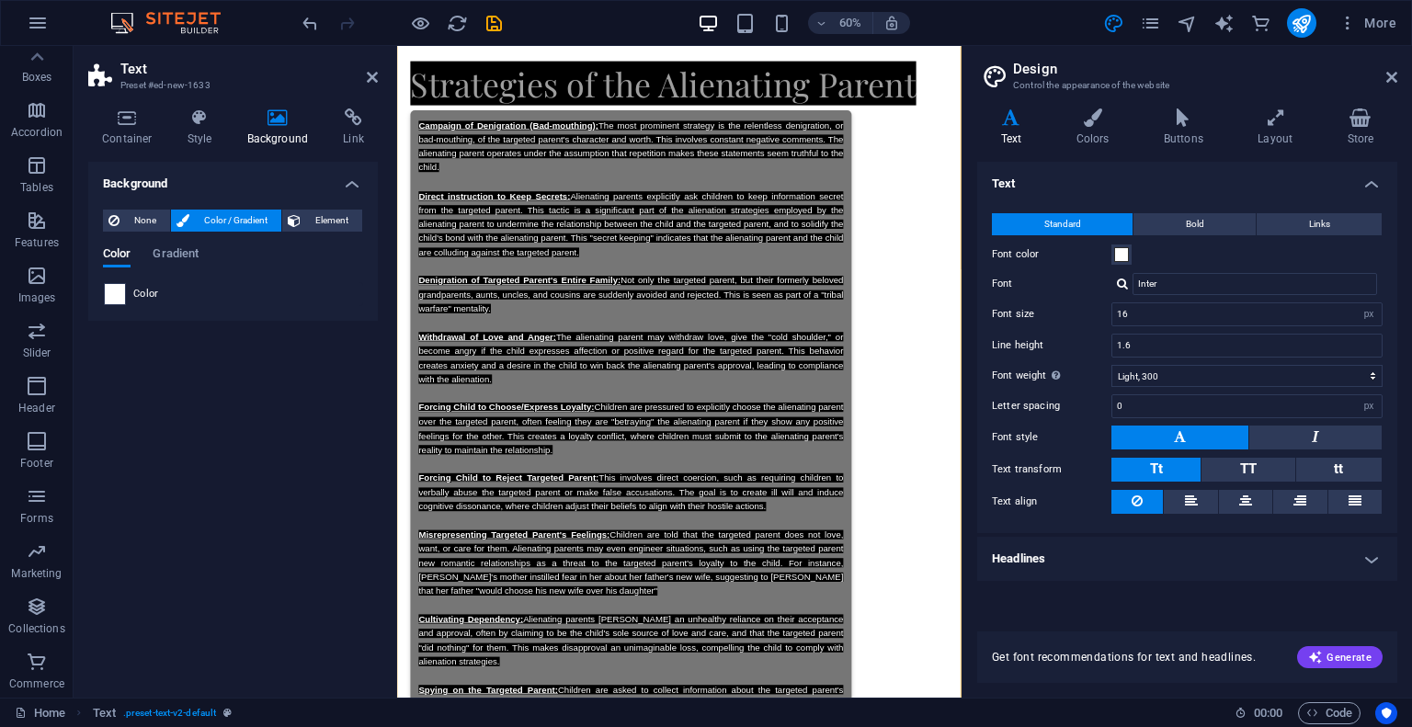
click at [118, 293] on span at bounding box center [115, 294] width 20 height 20
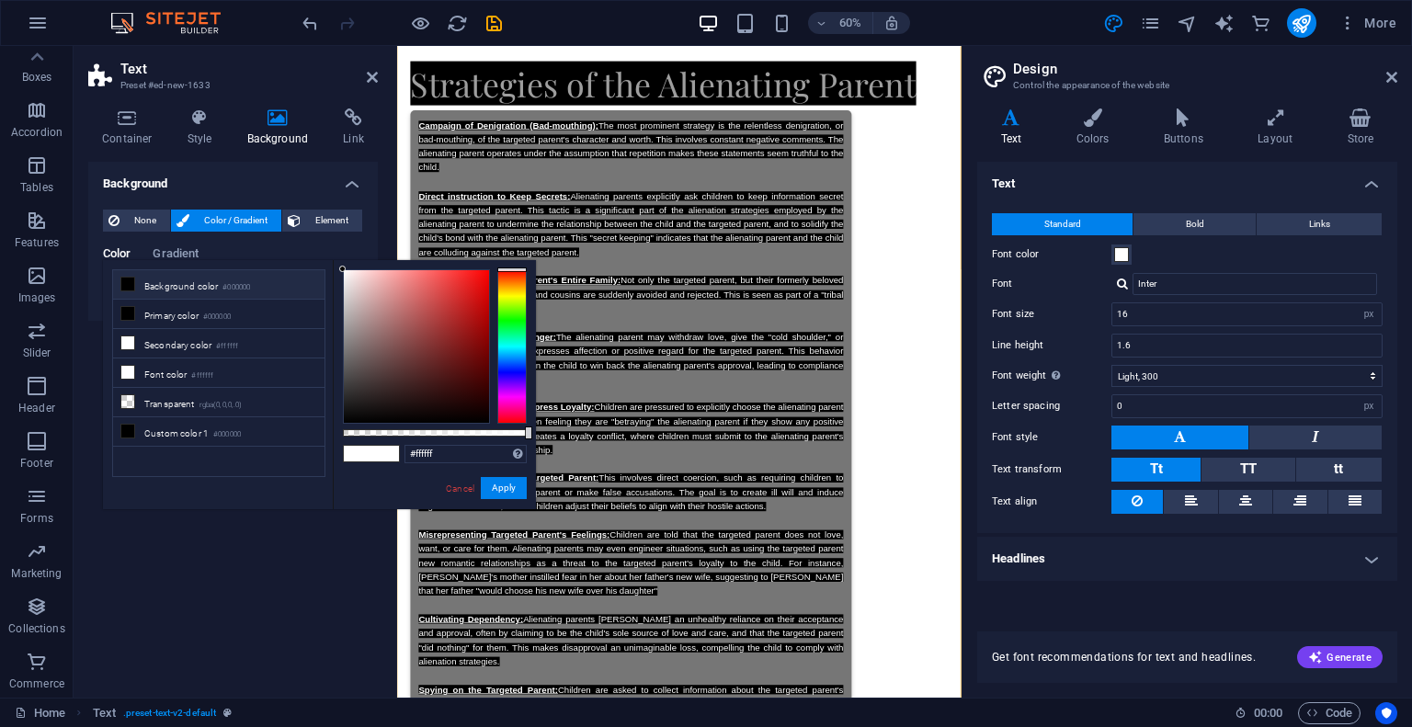
click at [214, 290] on li "Background color #000000" at bounding box center [218, 284] width 211 height 29
type input "#000000"
click at [214, 290] on li "Background color #000000" at bounding box center [218, 284] width 211 height 29
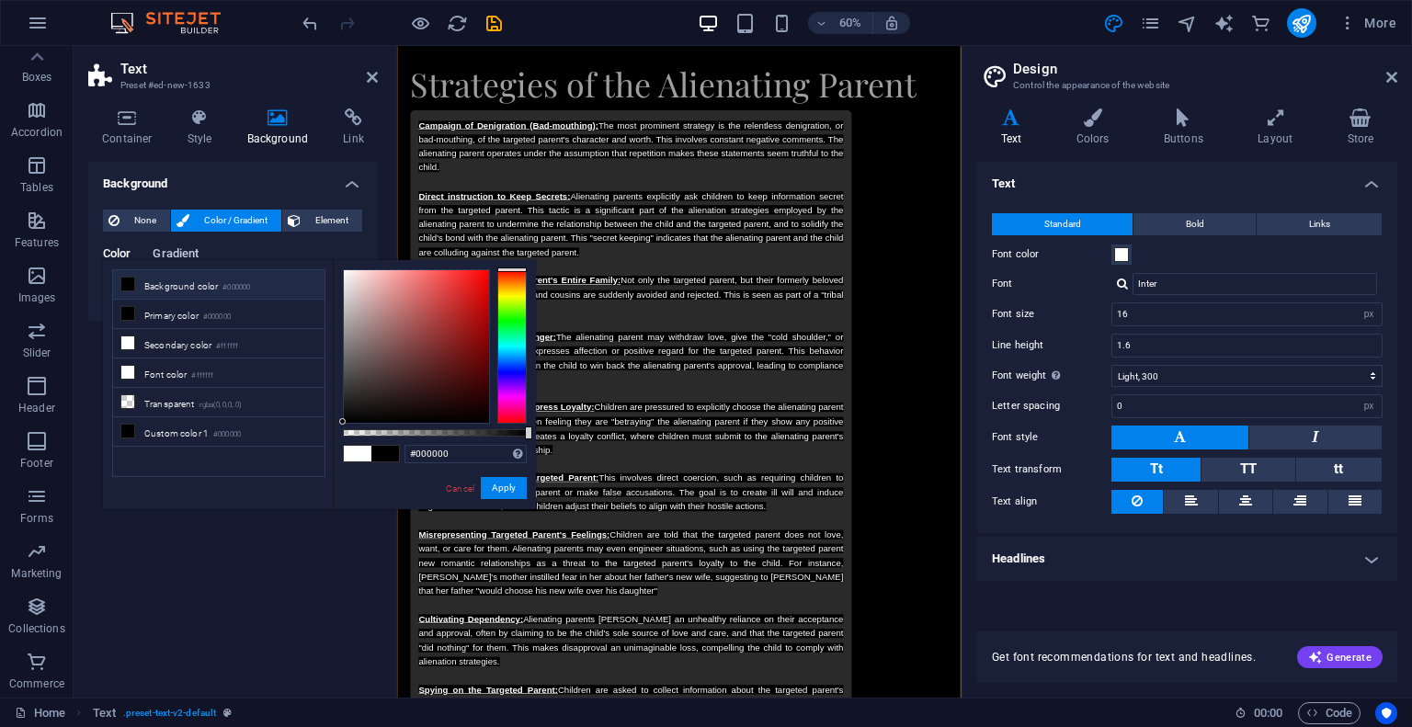
click at [184, 258] on span "Gradient" at bounding box center [176, 256] width 46 height 26
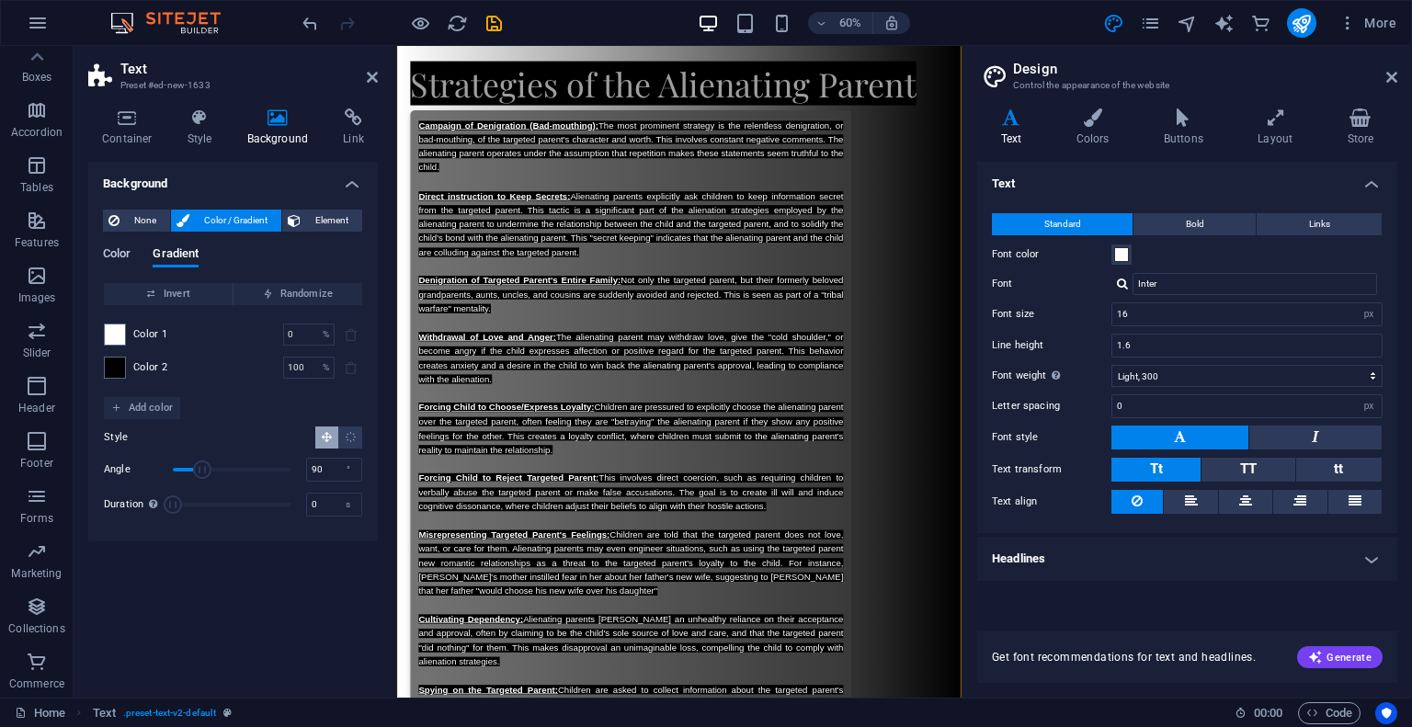
click at [126, 256] on span "Color" at bounding box center [117, 256] width 28 height 26
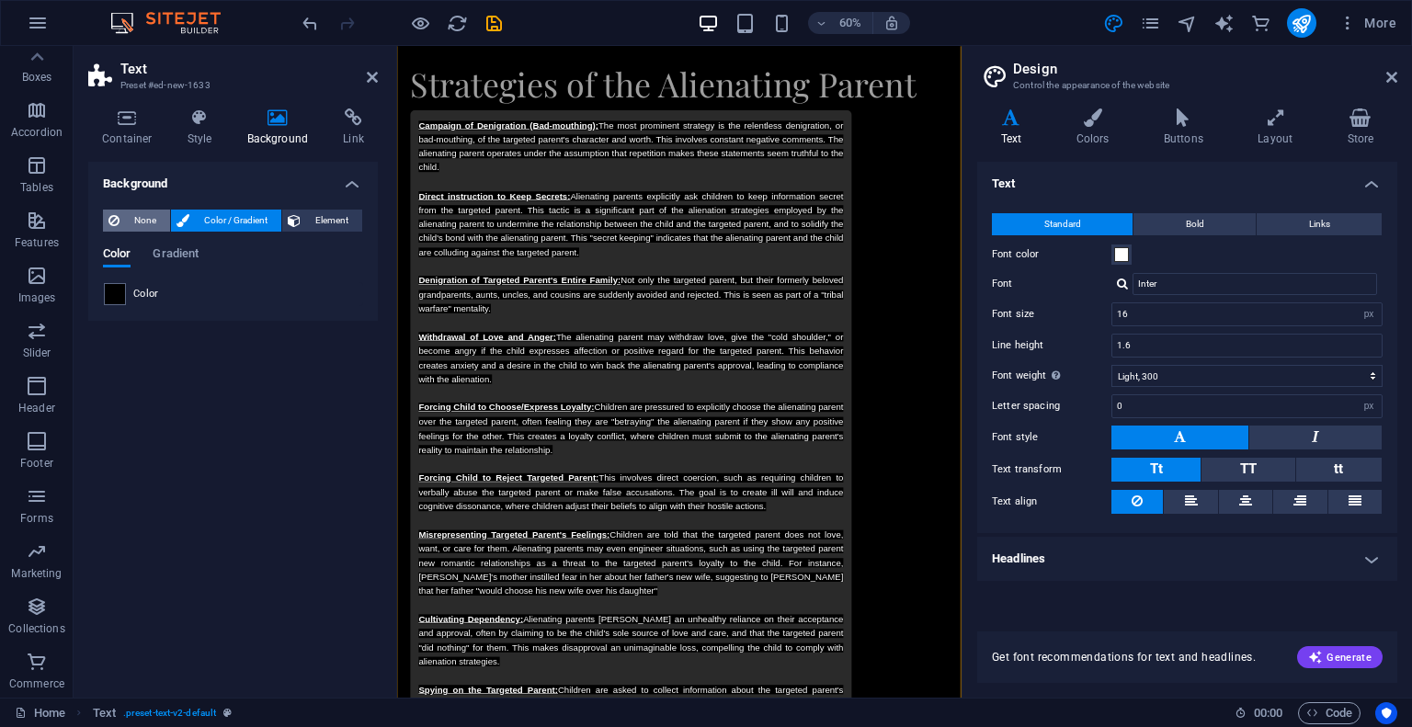
click at [145, 228] on span "None" at bounding box center [145, 221] width 40 height 22
click at [199, 218] on span "Color / Gradient" at bounding box center [235, 221] width 81 height 22
click at [154, 221] on span "None" at bounding box center [145, 221] width 40 height 22
click at [206, 124] on icon at bounding box center [200, 117] width 52 height 18
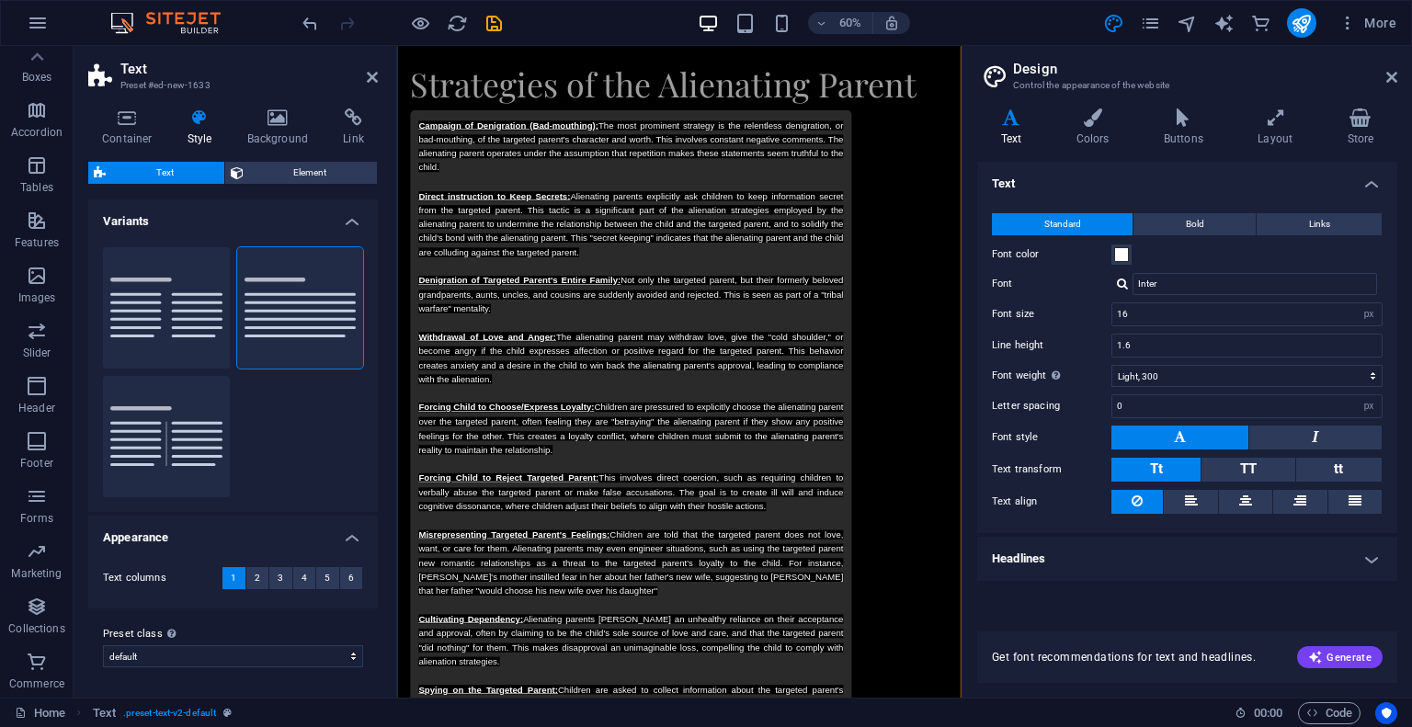
click at [206, 124] on icon at bounding box center [200, 117] width 52 height 18
click at [125, 124] on icon at bounding box center [127, 117] width 78 height 18
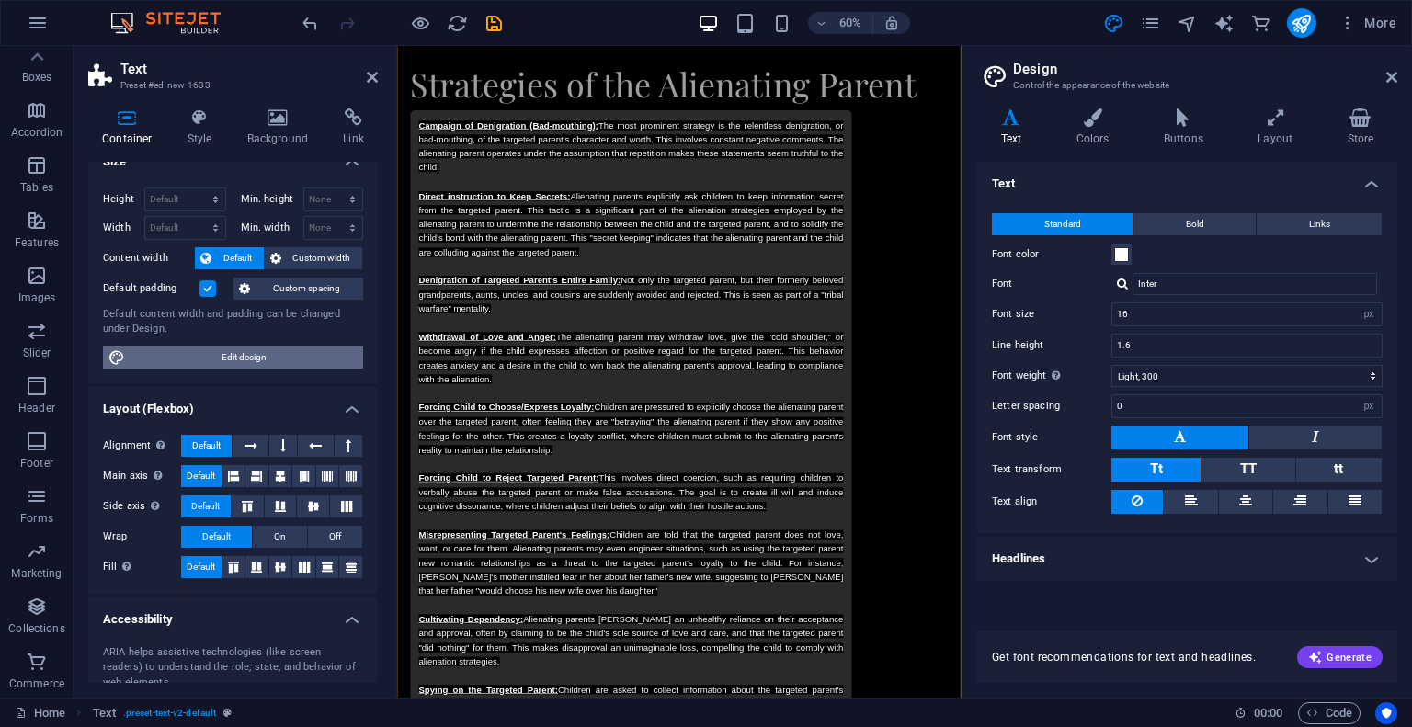
scroll to position [0, 0]
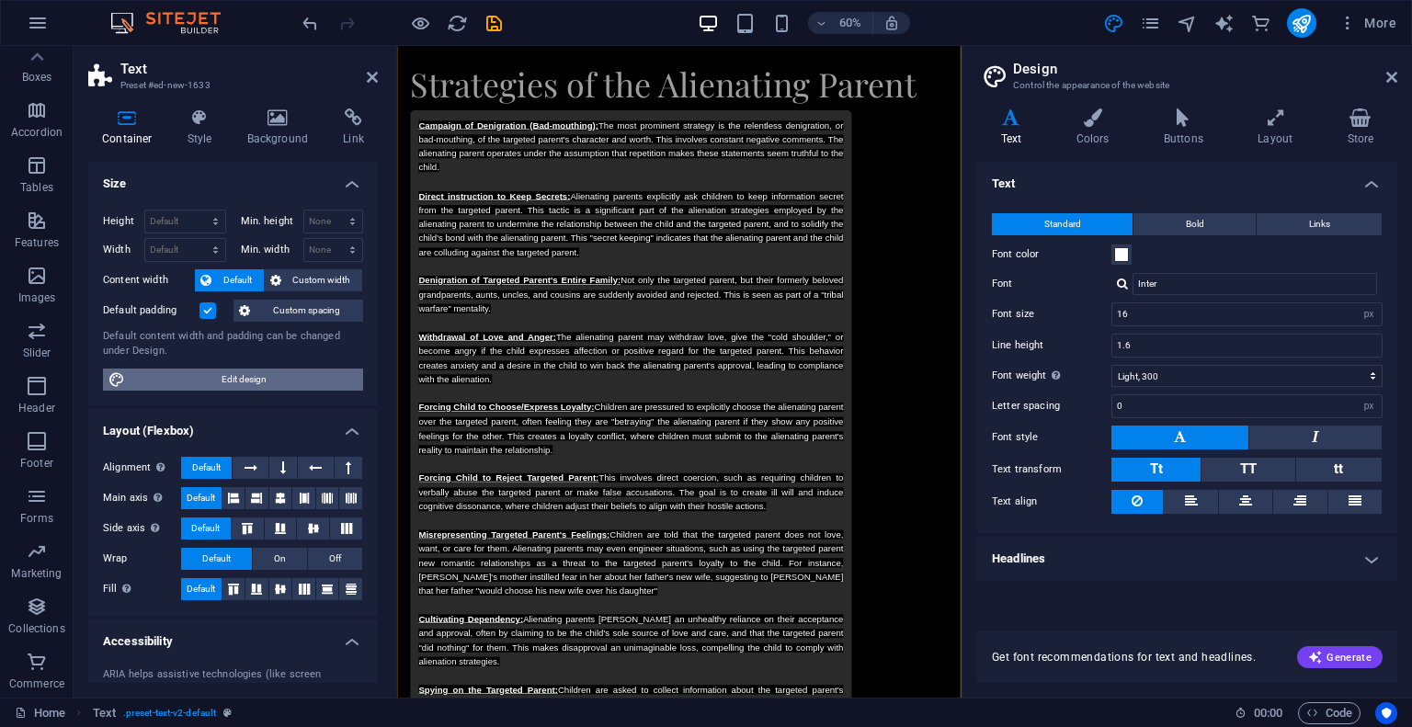
click at [256, 380] on span "Edit design" at bounding box center [244, 380] width 227 height 22
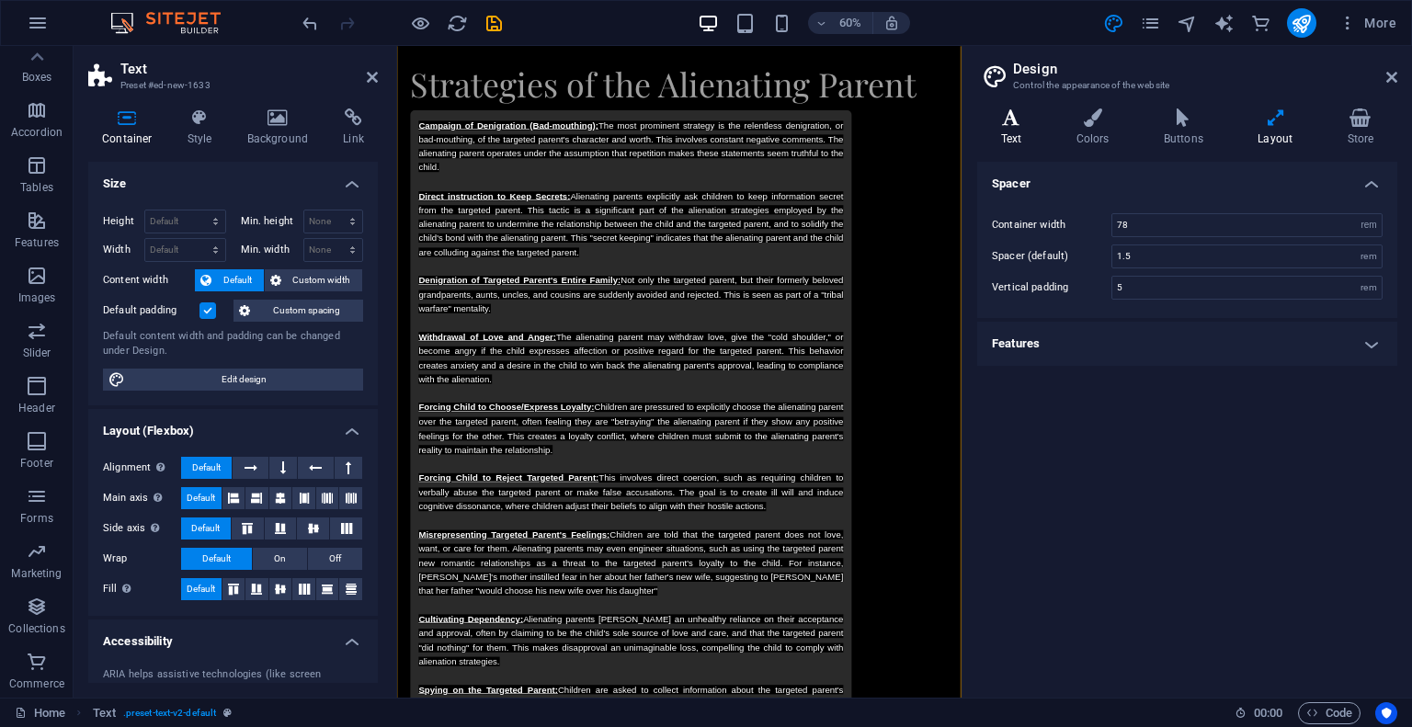
click at [1015, 134] on h4 "Text" at bounding box center [1014, 127] width 75 height 39
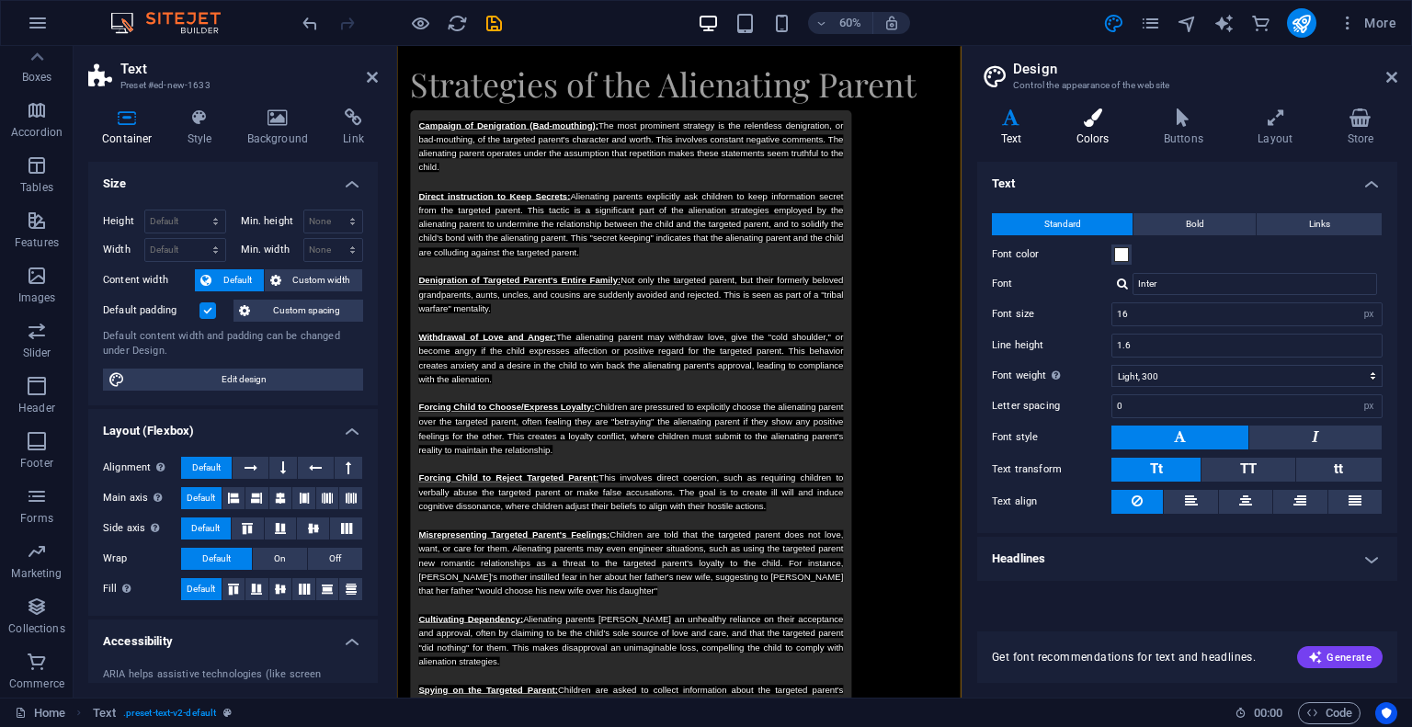
click at [1099, 124] on icon at bounding box center [1093, 117] width 80 height 18
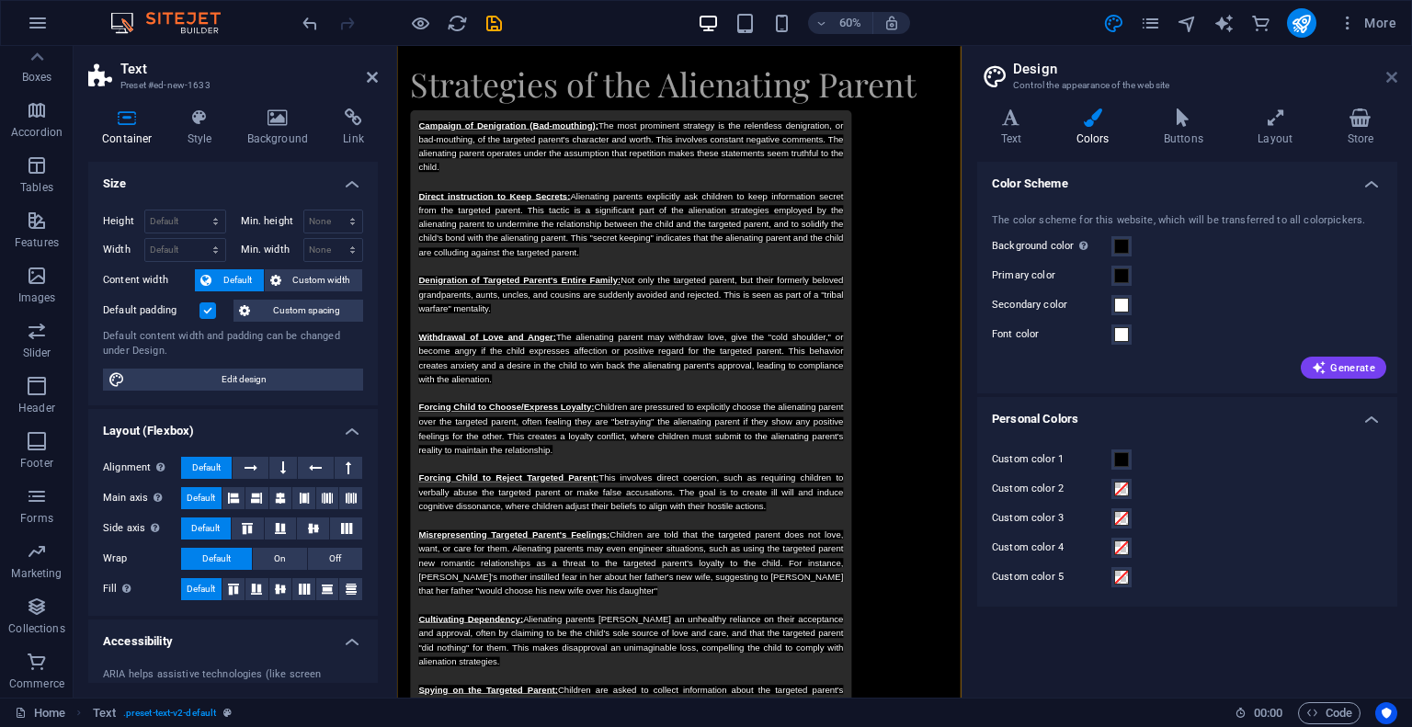
click at [1391, 78] on icon at bounding box center [1391, 77] width 11 height 15
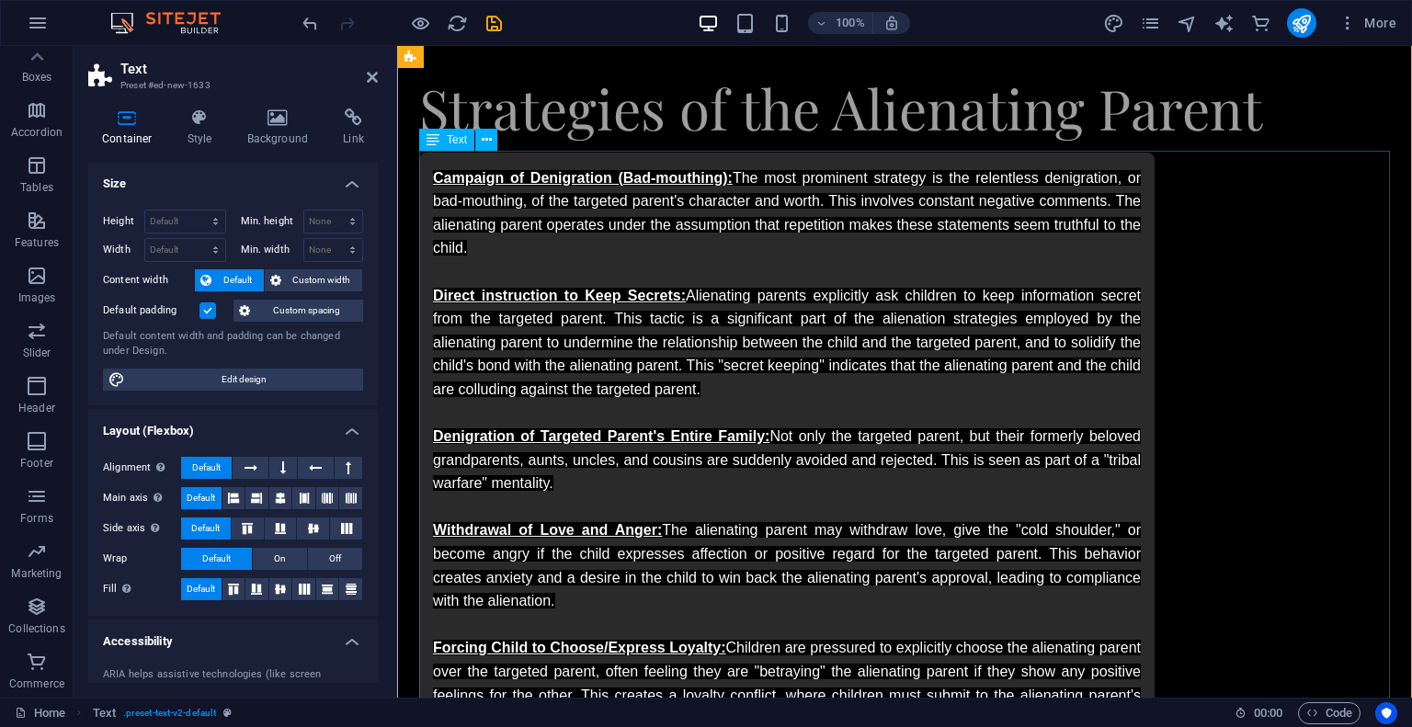
click at [489, 143] on icon at bounding box center [487, 140] width 10 height 19
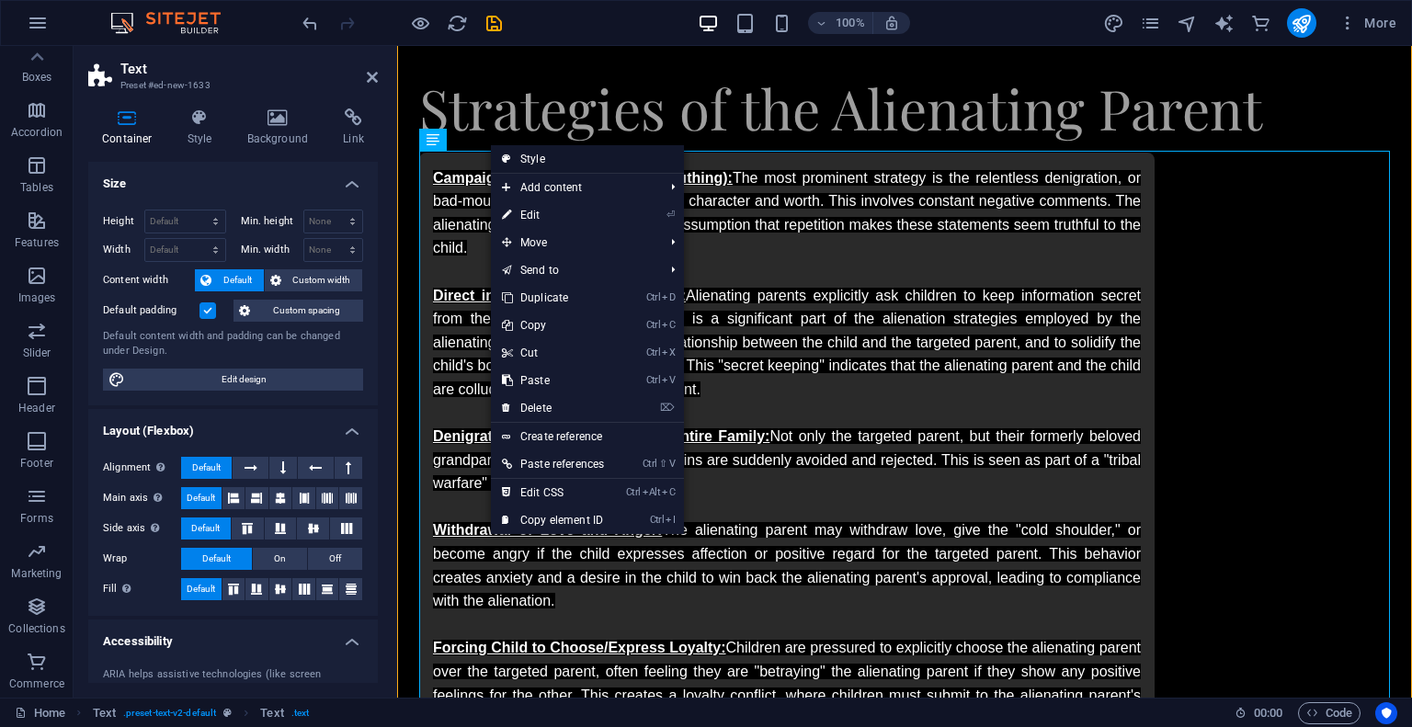
click at [601, 157] on link "Style" at bounding box center [587, 159] width 193 height 28
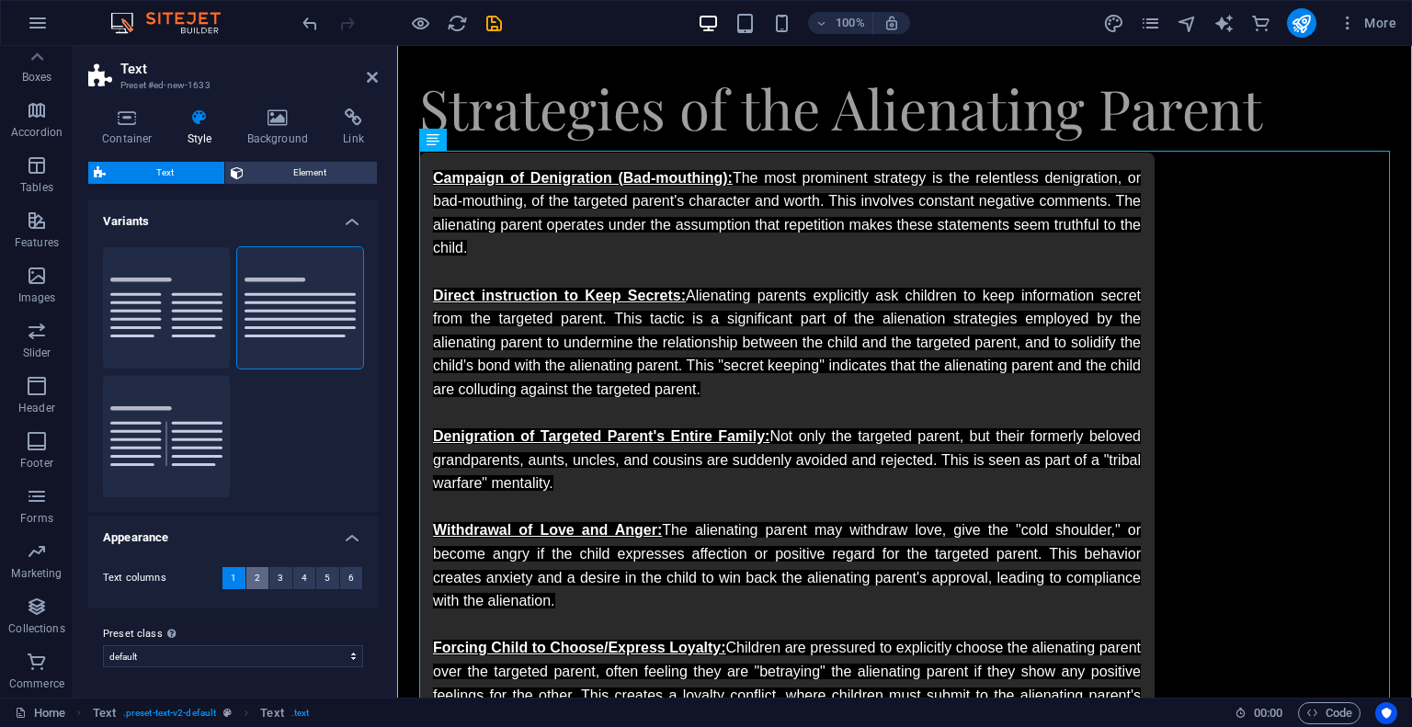
click at [259, 575] on button "2" at bounding box center [257, 578] width 23 height 22
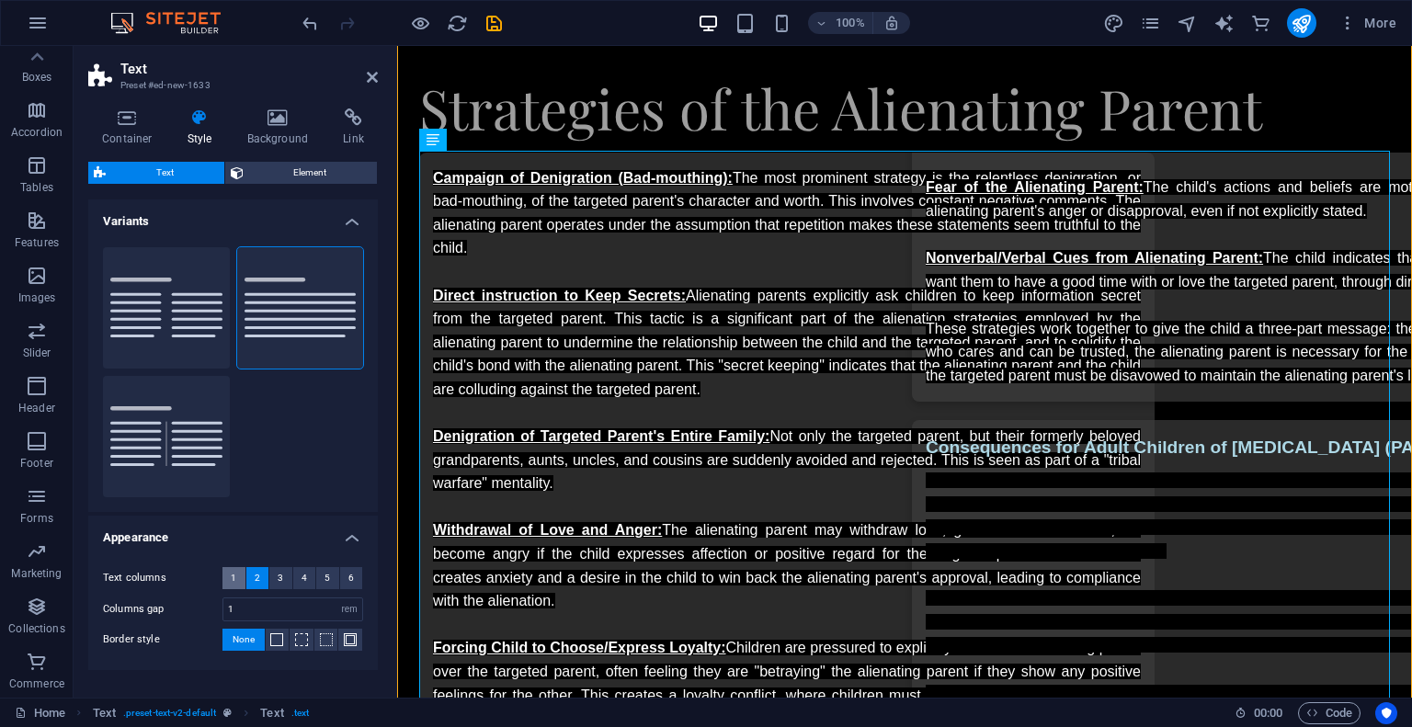
click at [234, 576] on span "1" at bounding box center [234, 578] width 6 height 22
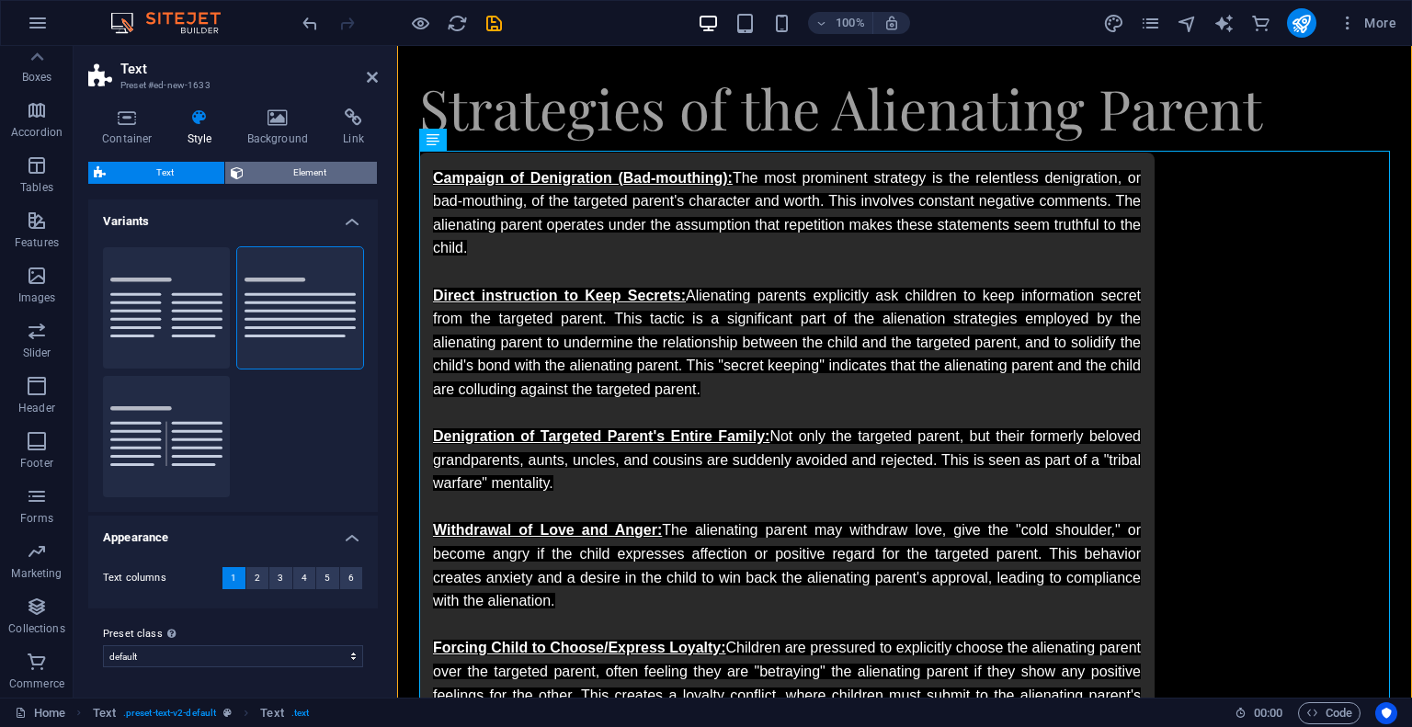
click at [268, 181] on span "Element" at bounding box center [310, 173] width 123 height 22
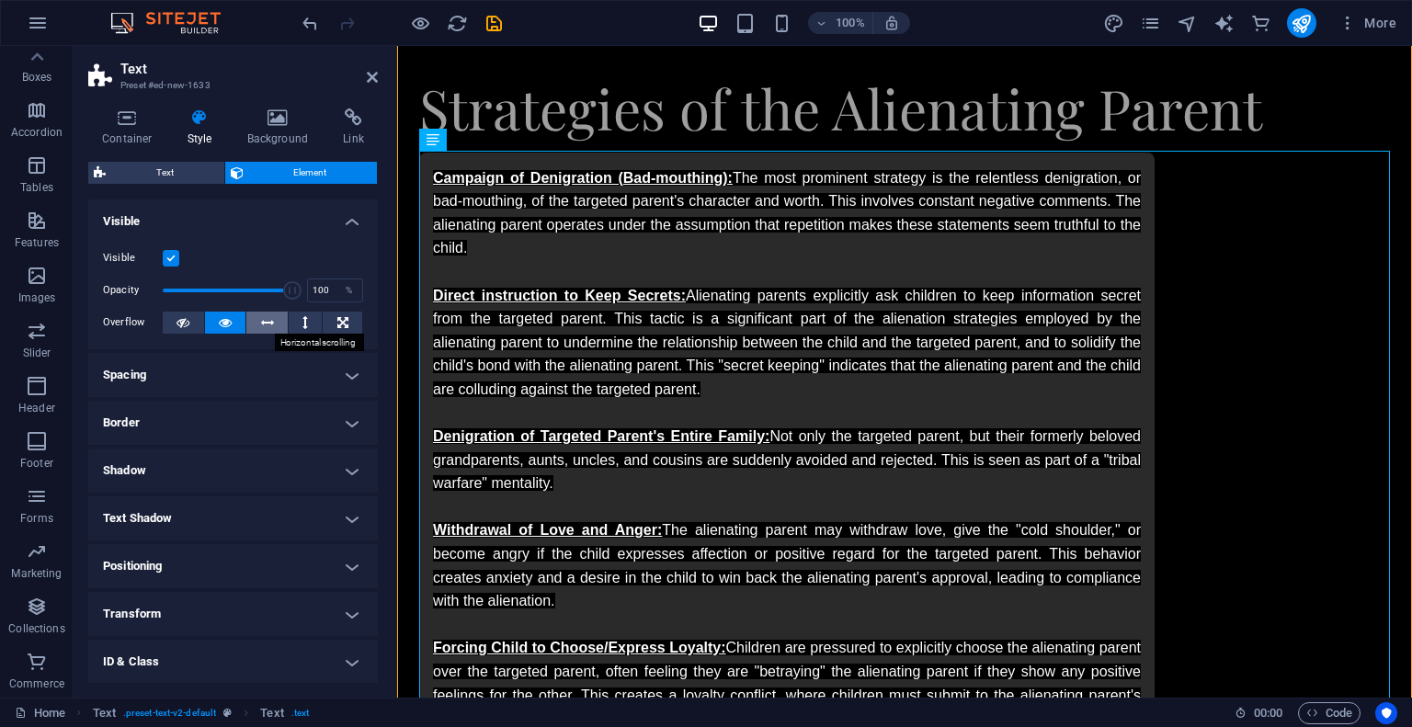
click at [263, 321] on icon at bounding box center [267, 323] width 13 height 22
click at [337, 316] on icon at bounding box center [342, 323] width 11 height 22
click at [222, 325] on icon at bounding box center [225, 323] width 13 height 22
click at [217, 381] on h4 "Spacing" at bounding box center [233, 375] width 290 height 44
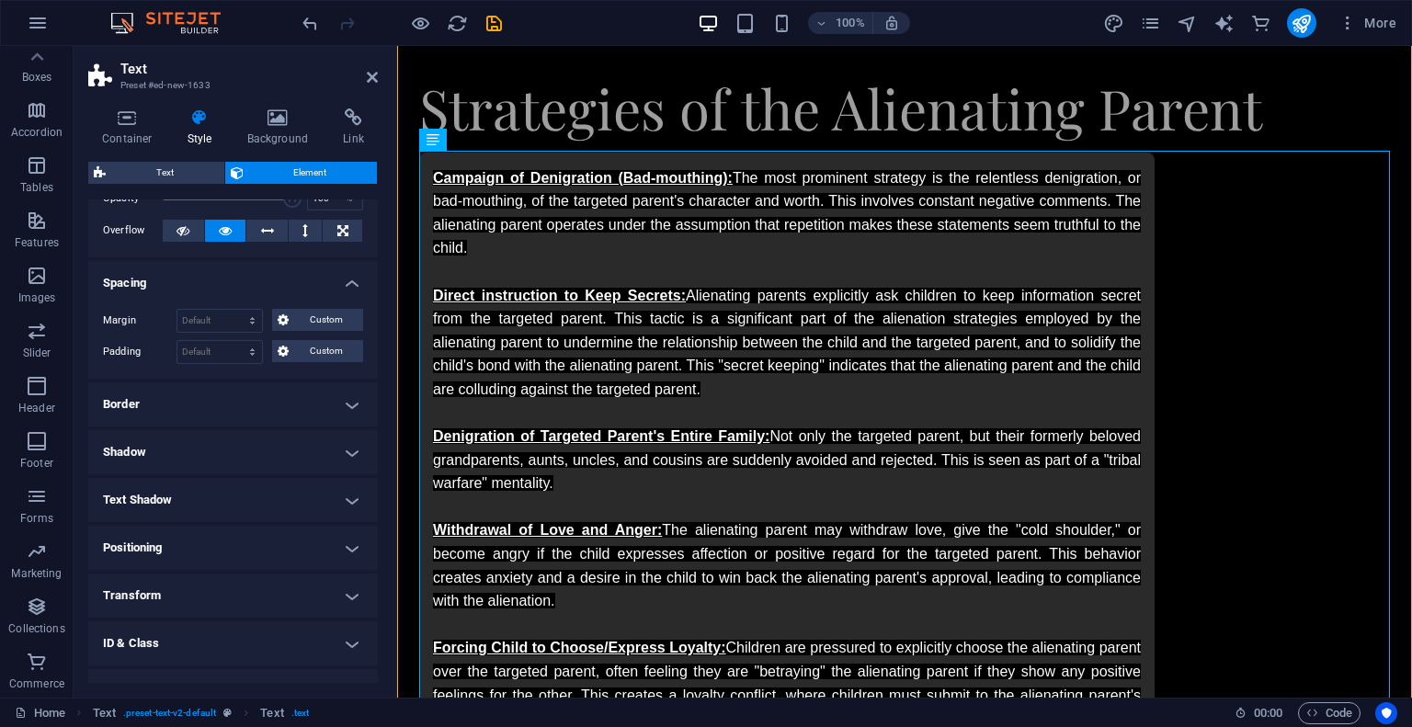
scroll to position [169, 0]
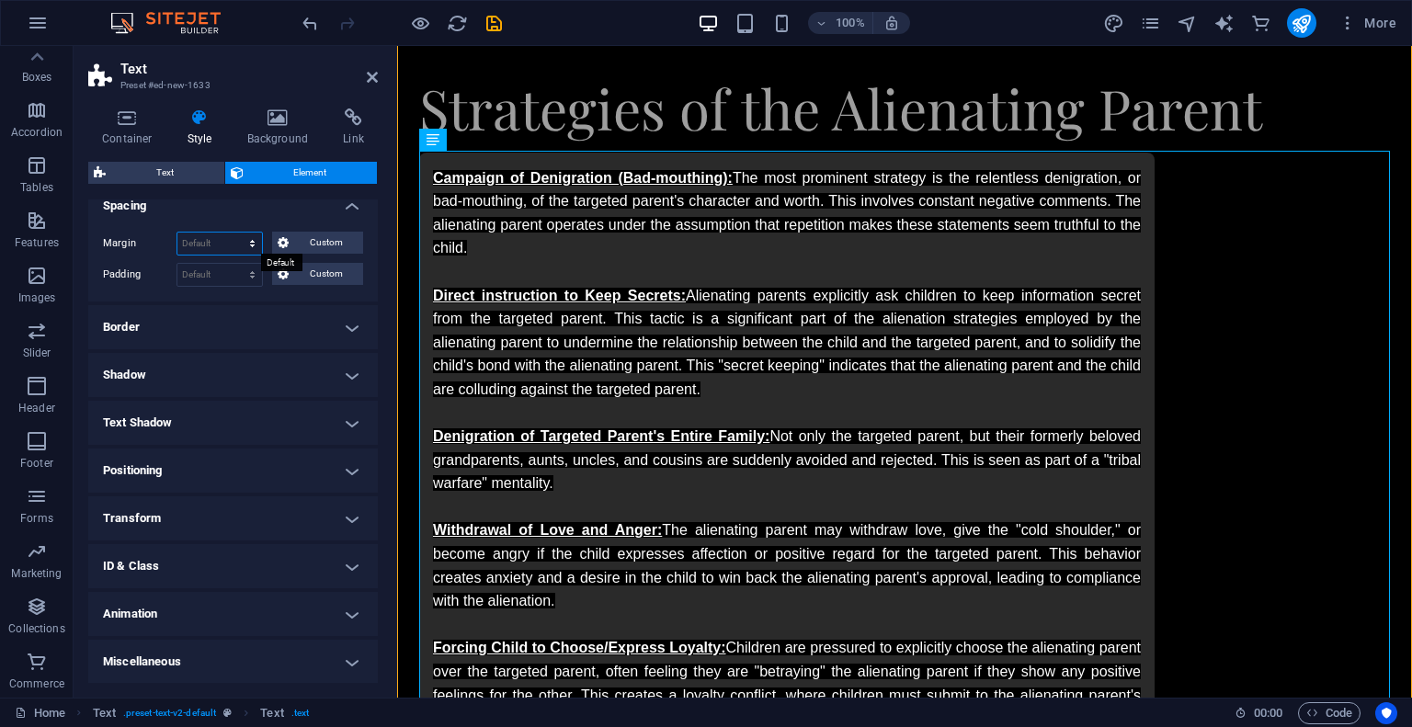
click at [209, 249] on select "Default auto px % rem vw vh Custom" at bounding box center [219, 244] width 85 height 22
click at [210, 242] on select "Default auto px % rem vw vh Custom" at bounding box center [219, 244] width 85 height 22
click at [194, 320] on h4 "Border" at bounding box center [233, 327] width 290 height 44
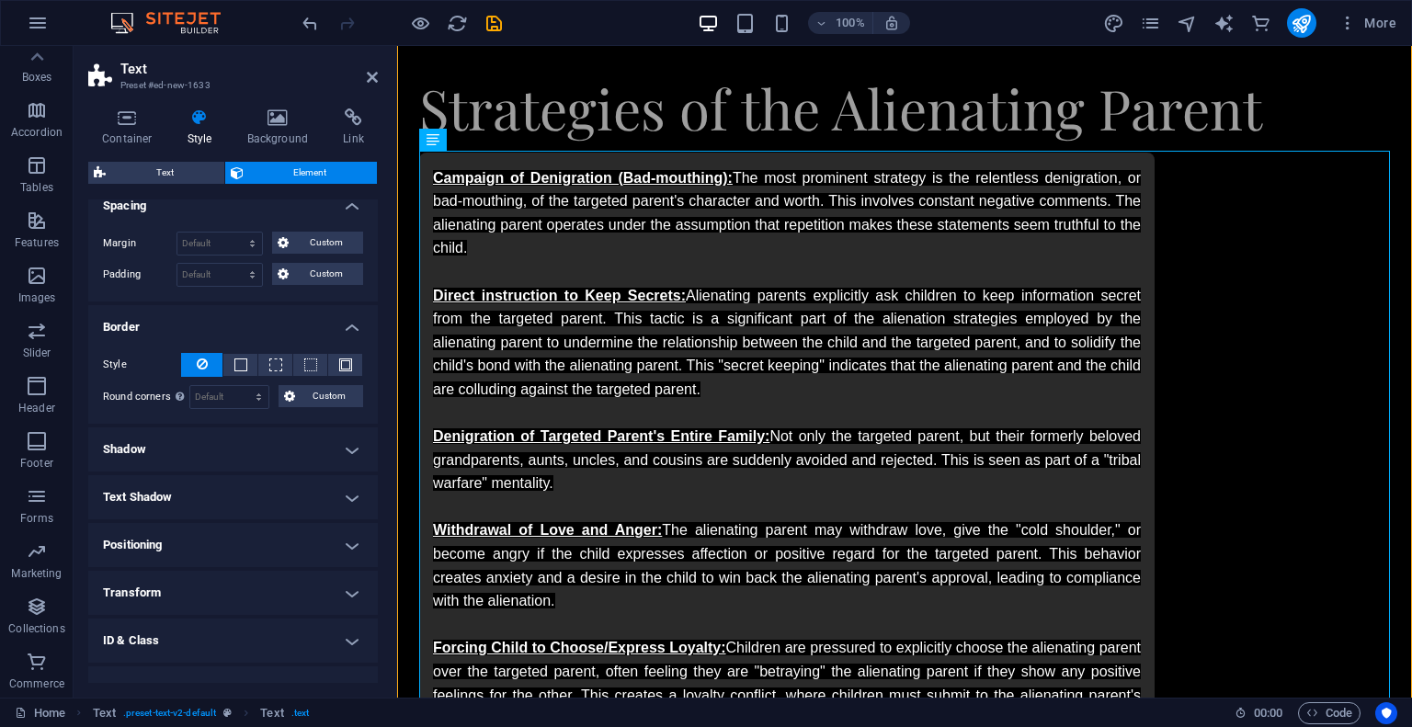
scroll to position [243, 0]
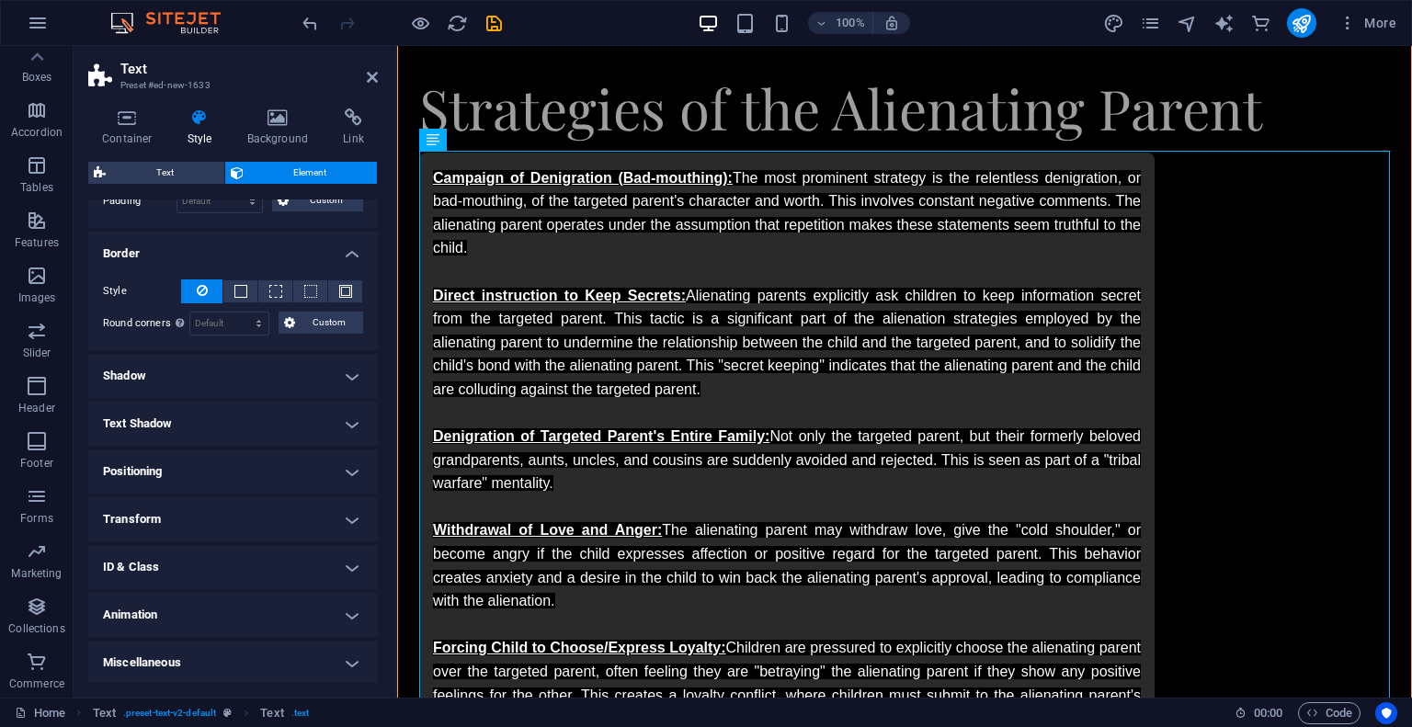
click at [216, 369] on h4 "Shadow" at bounding box center [233, 376] width 290 height 44
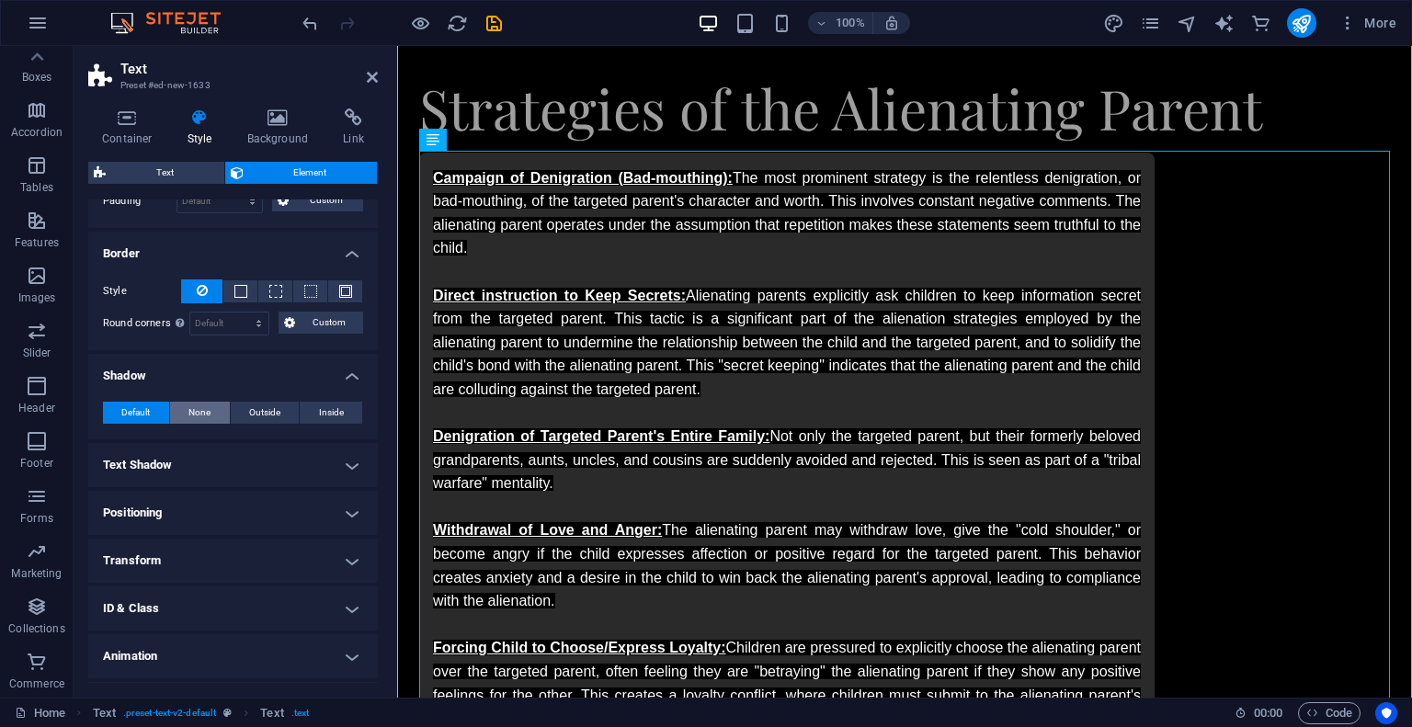
click at [199, 409] on span "None" at bounding box center [199, 413] width 22 height 22
click at [190, 461] on h4 "Text Shadow" at bounding box center [233, 465] width 290 height 44
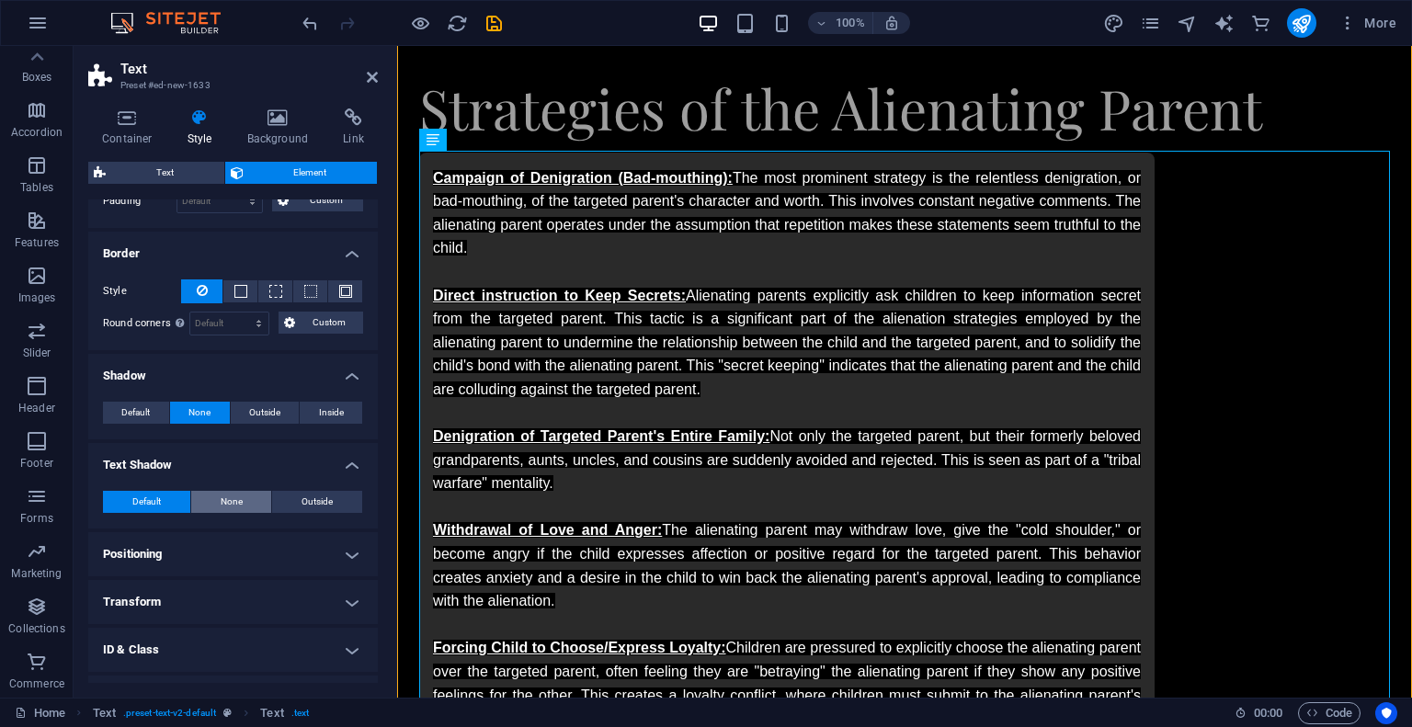
click at [210, 495] on button "None" at bounding box center [231, 502] width 81 height 22
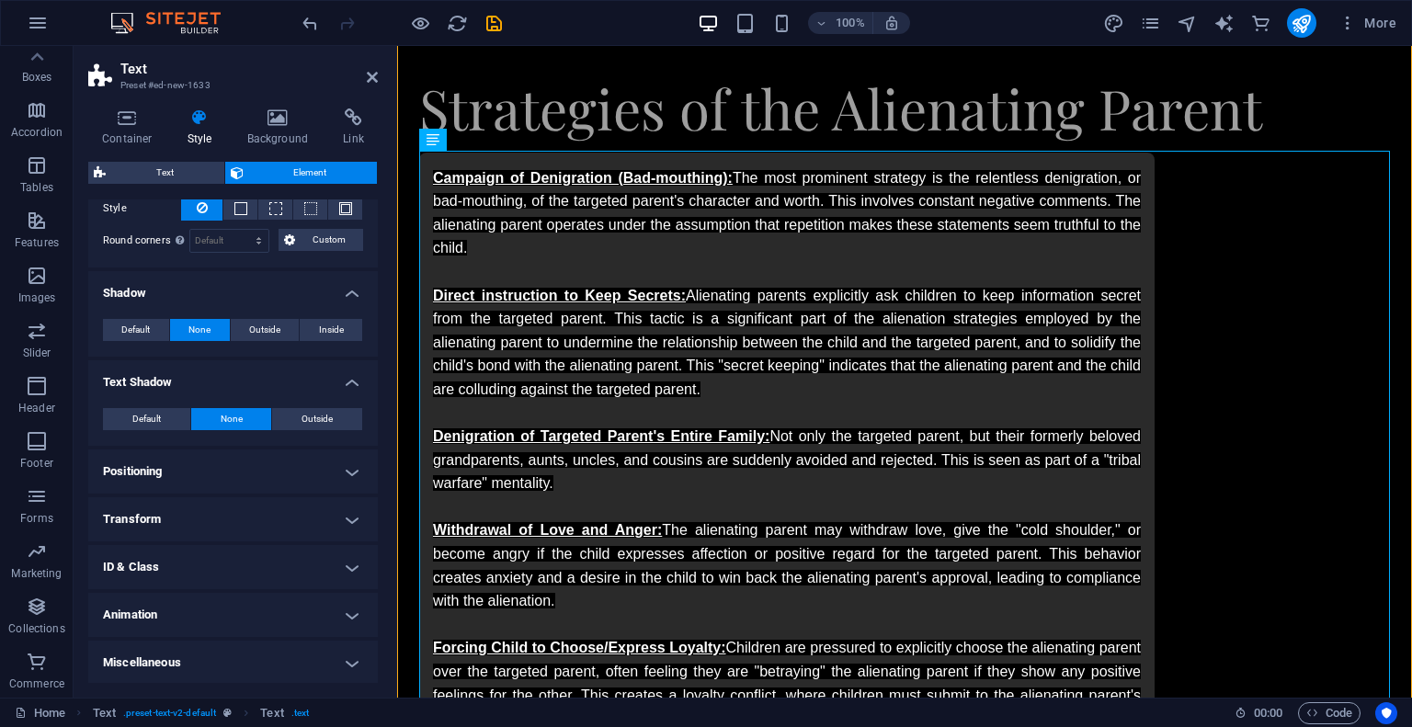
click at [222, 473] on h4 "Positioning" at bounding box center [233, 472] width 290 height 44
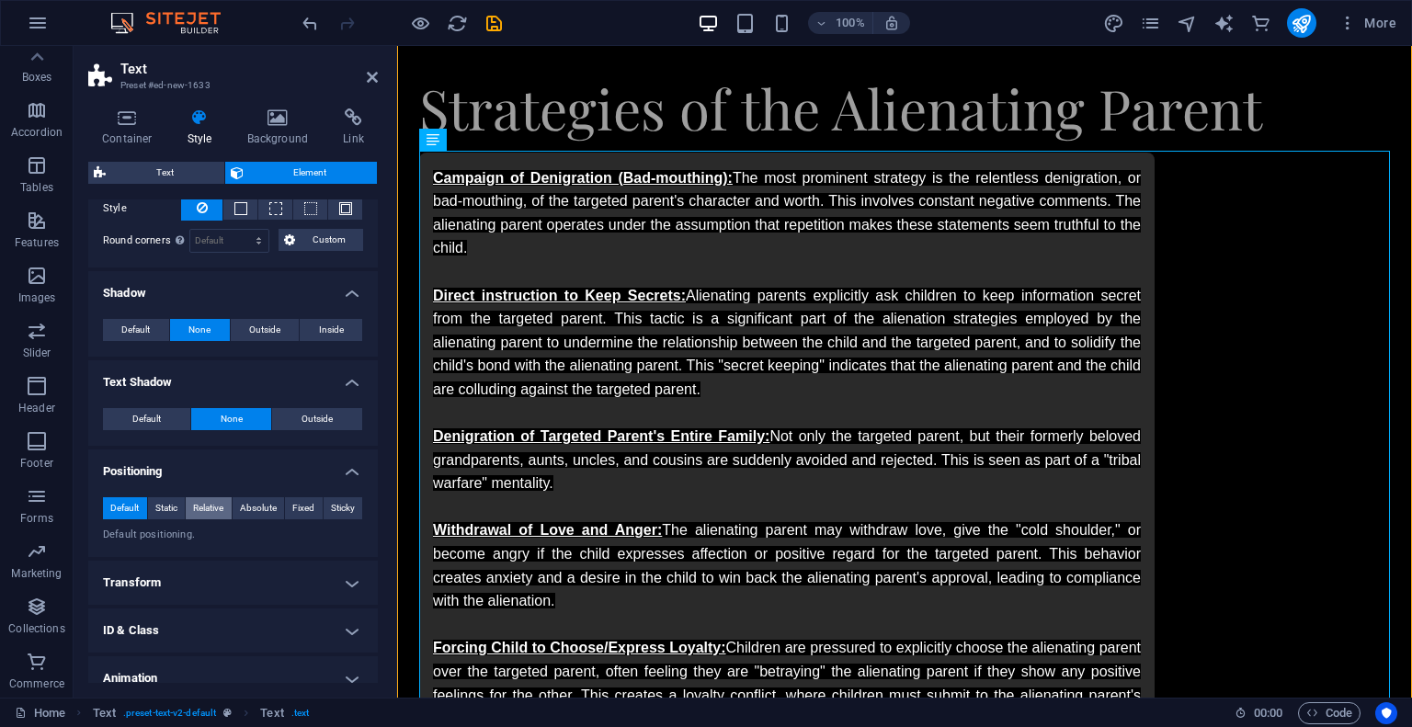
click at [208, 507] on span "Relative" at bounding box center [208, 508] width 30 height 22
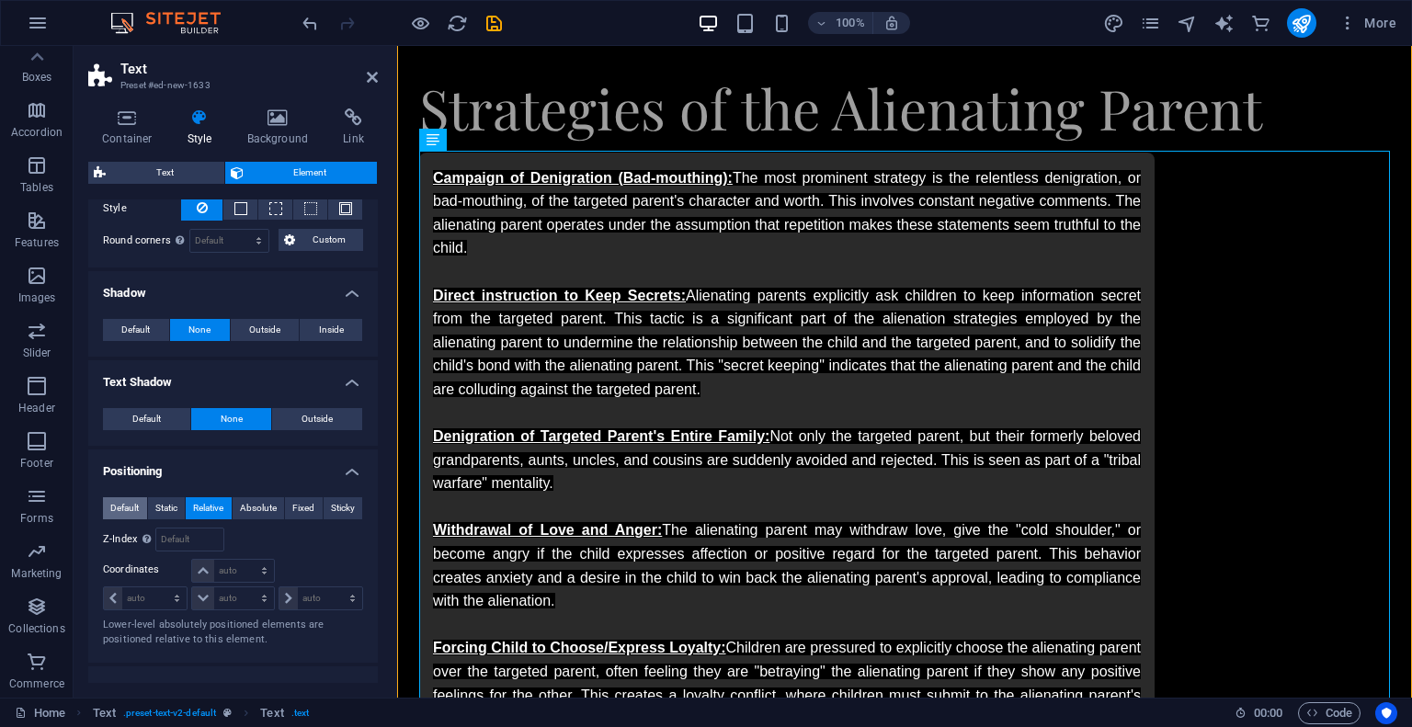
click at [129, 505] on span "Default" at bounding box center [124, 508] width 28 height 22
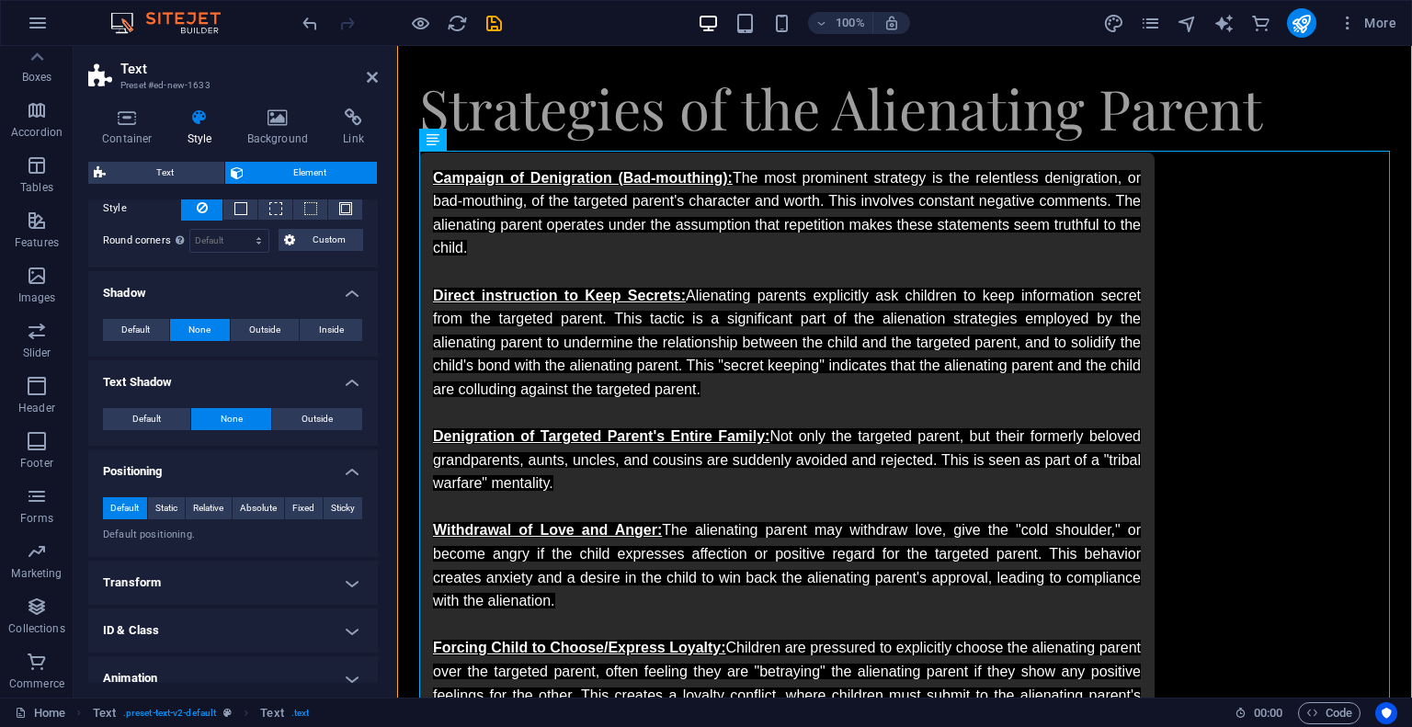
scroll to position [390, 0]
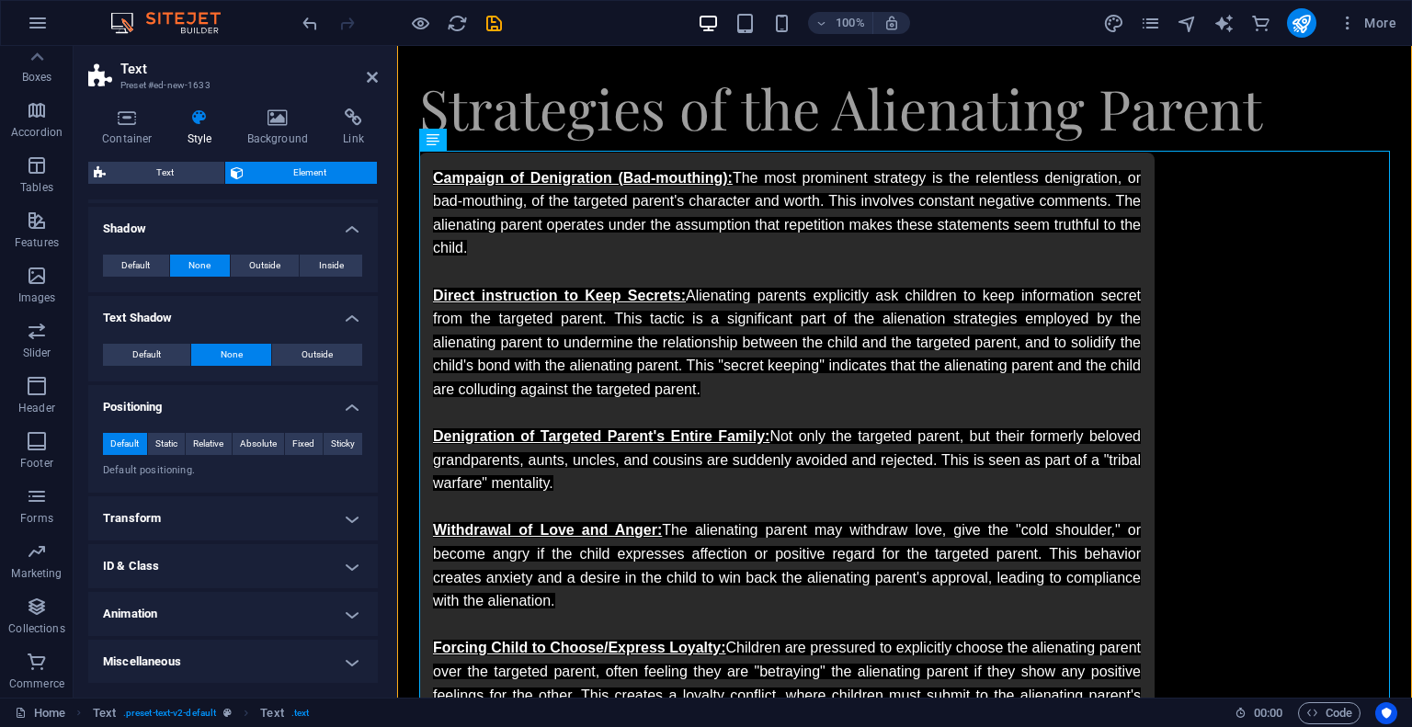
click at [224, 627] on h4 "Animation" at bounding box center [233, 614] width 290 height 44
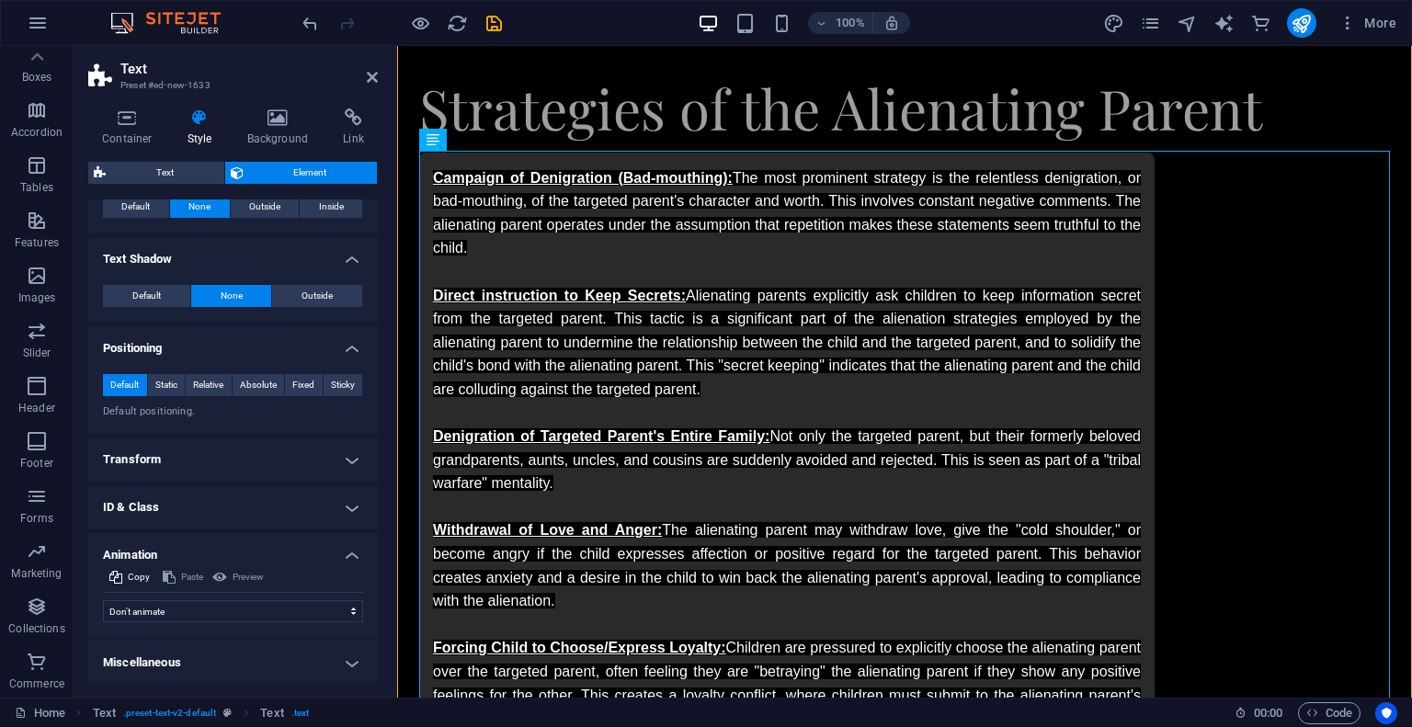
click at [218, 655] on h4 "Miscellaneous" at bounding box center [233, 663] width 290 height 44
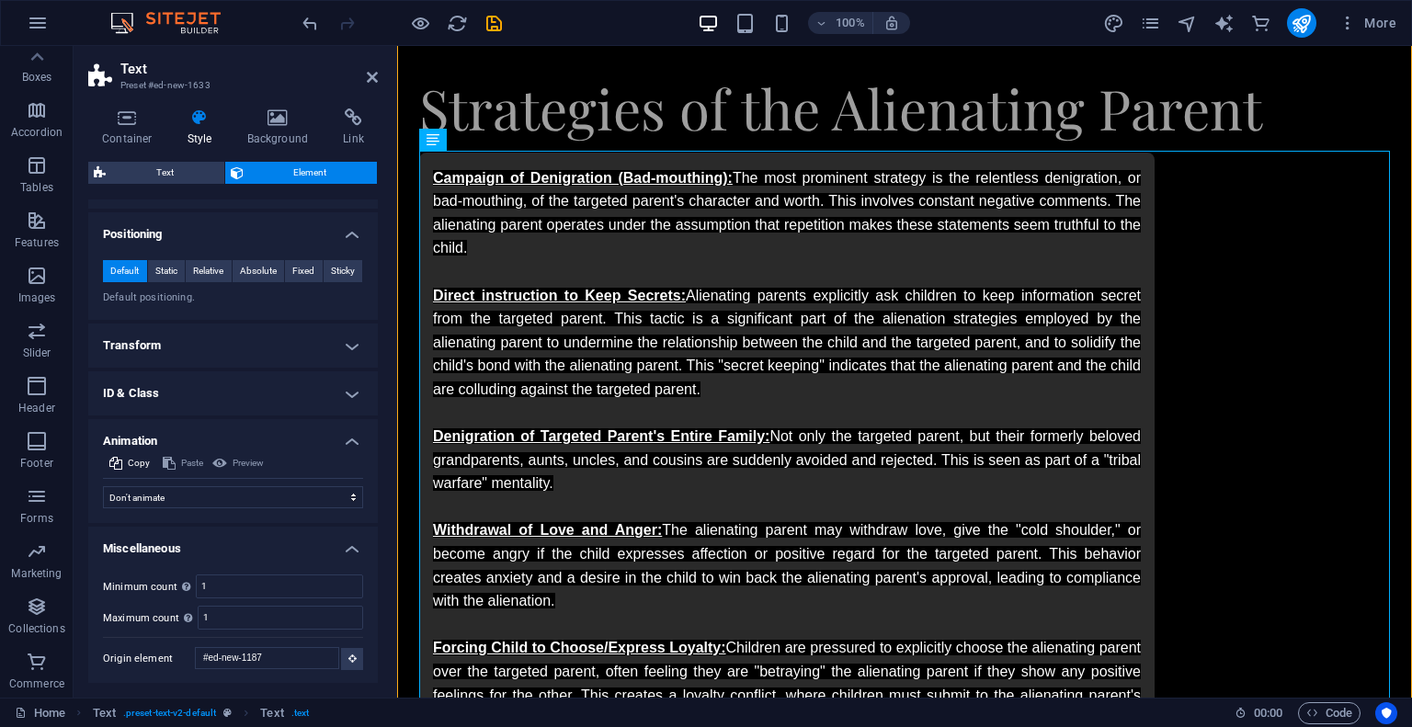
scroll to position [0, 0]
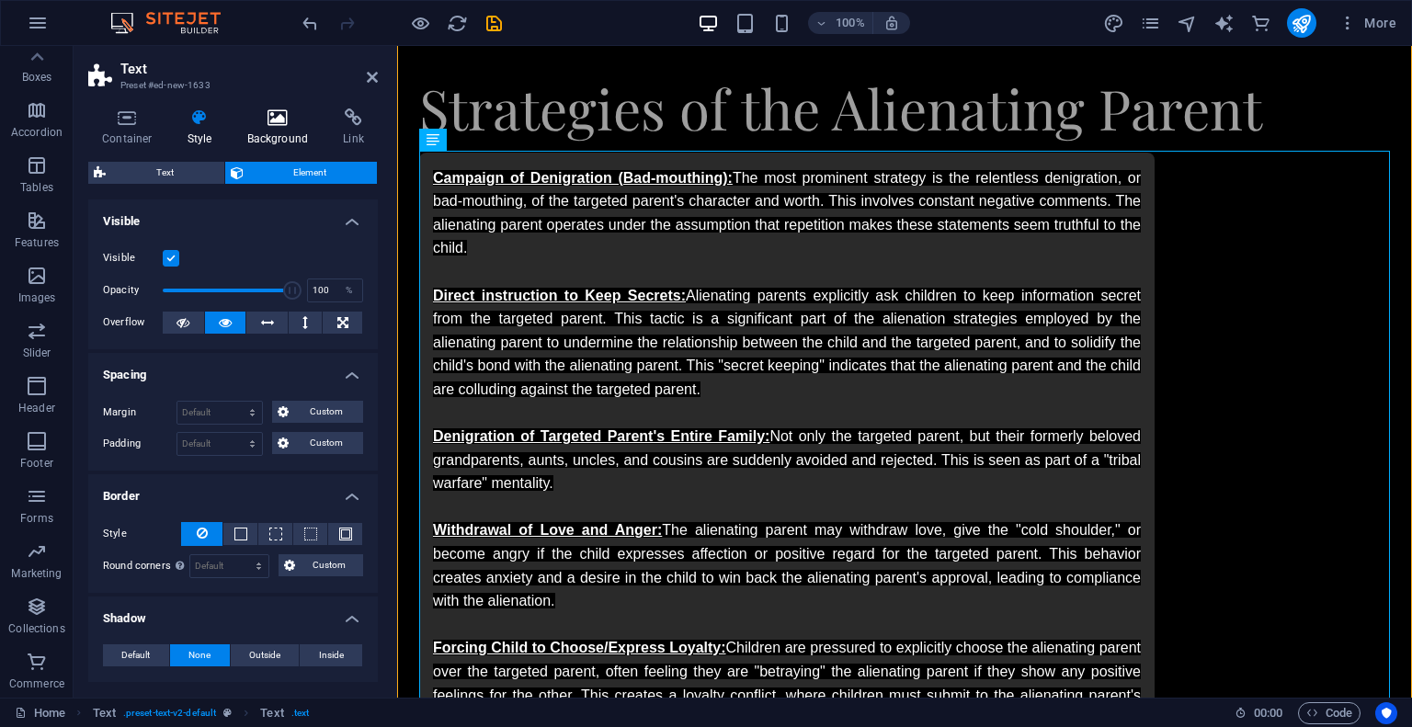
click at [280, 126] on icon at bounding box center [277, 117] width 89 height 18
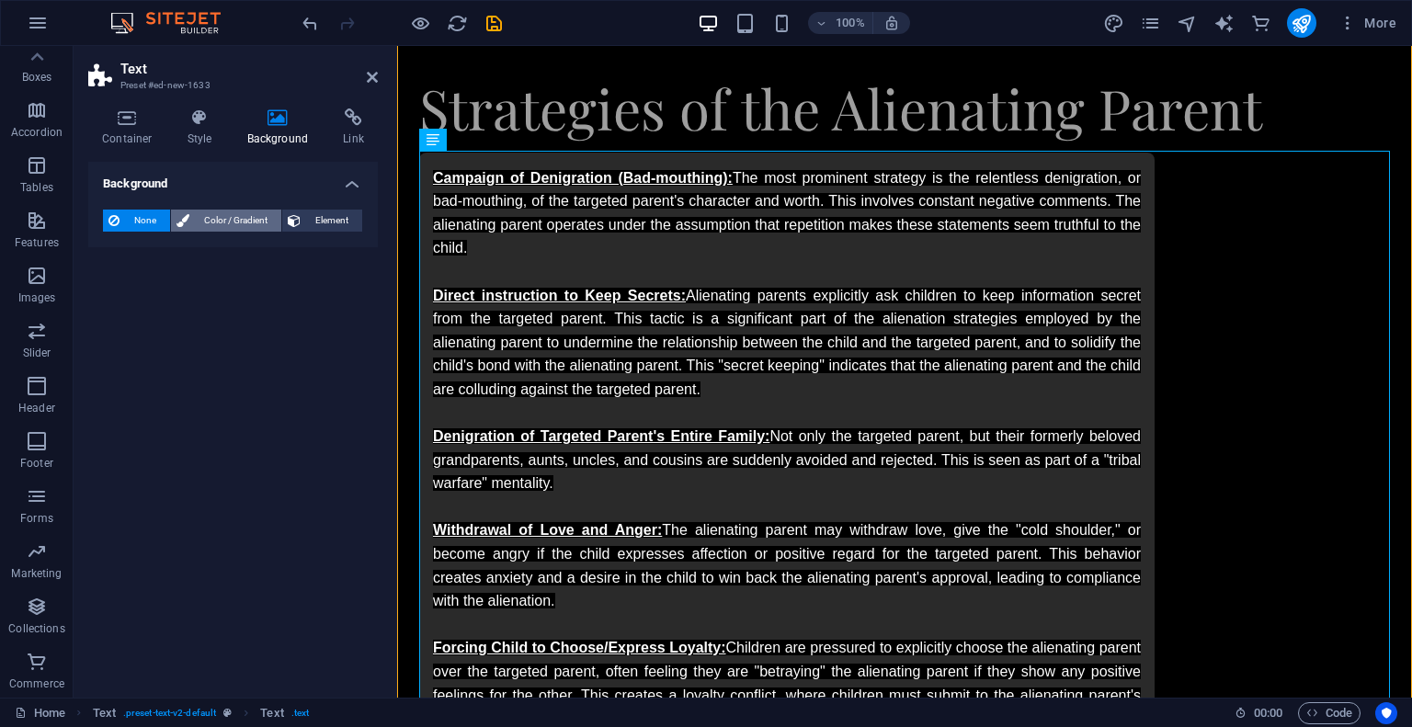
click at [240, 226] on span "Color / Gradient" at bounding box center [235, 221] width 81 height 22
click at [115, 296] on span at bounding box center [115, 294] width 20 height 20
click at [186, 248] on span "Gradient" at bounding box center [176, 256] width 46 height 26
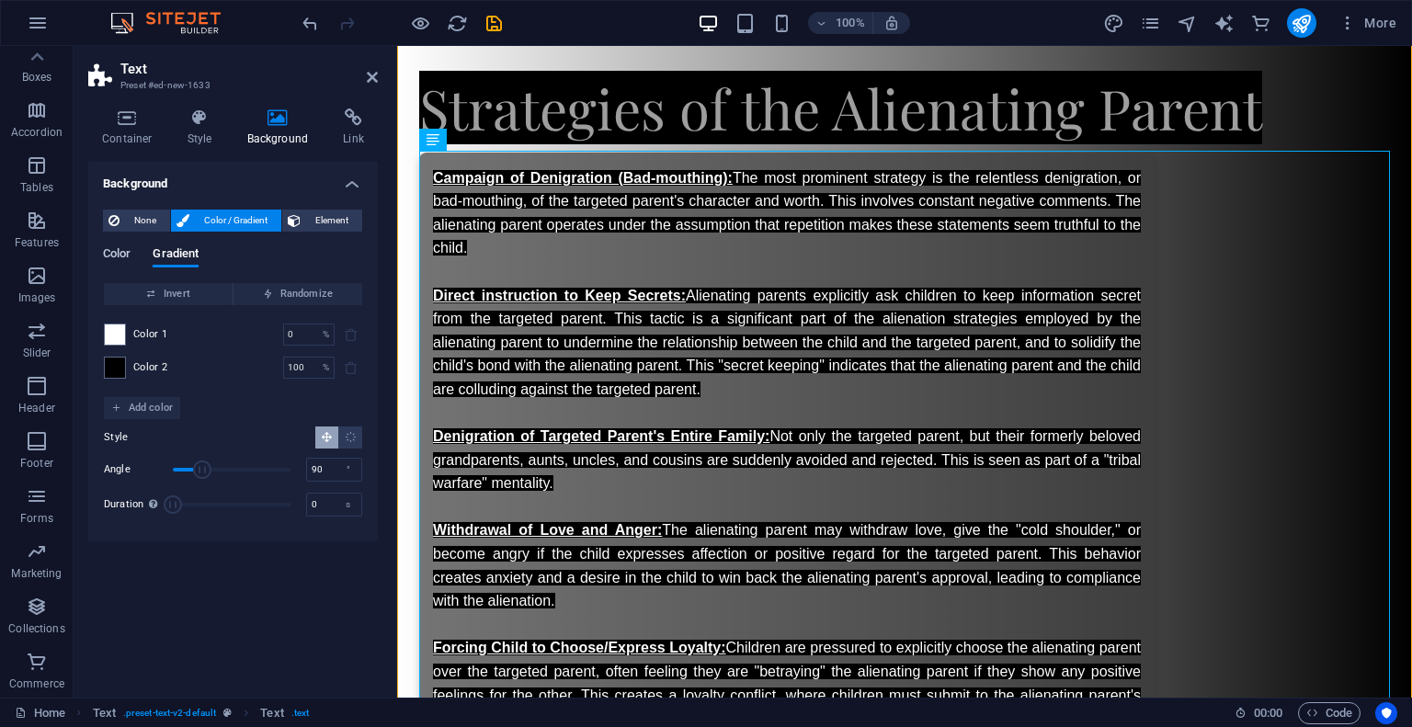
click at [120, 256] on span "Color" at bounding box center [117, 256] width 28 height 26
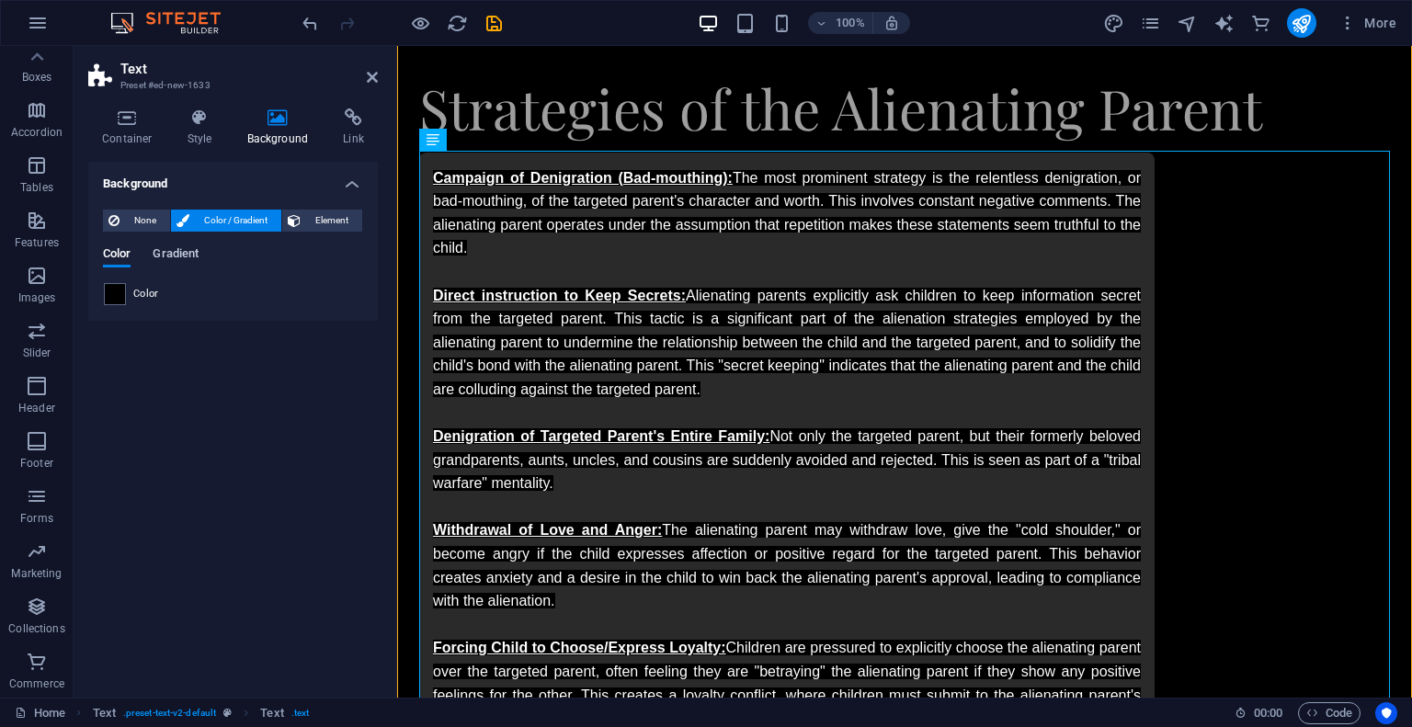
click at [185, 256] on span "Gradient" at bounding box center [176, 256] width 46 height 26
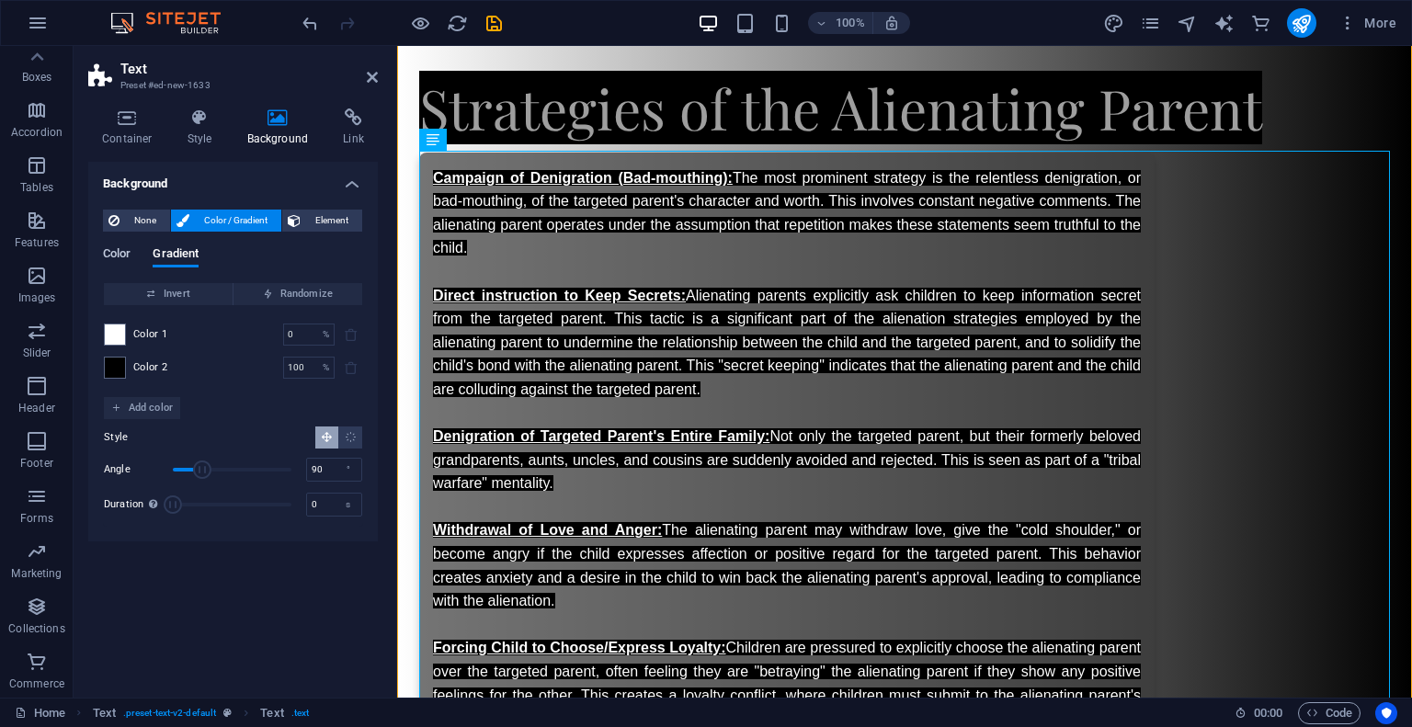
click at [120, 255] on span "Color" at bounding box center [117, 256] width 28 height 26
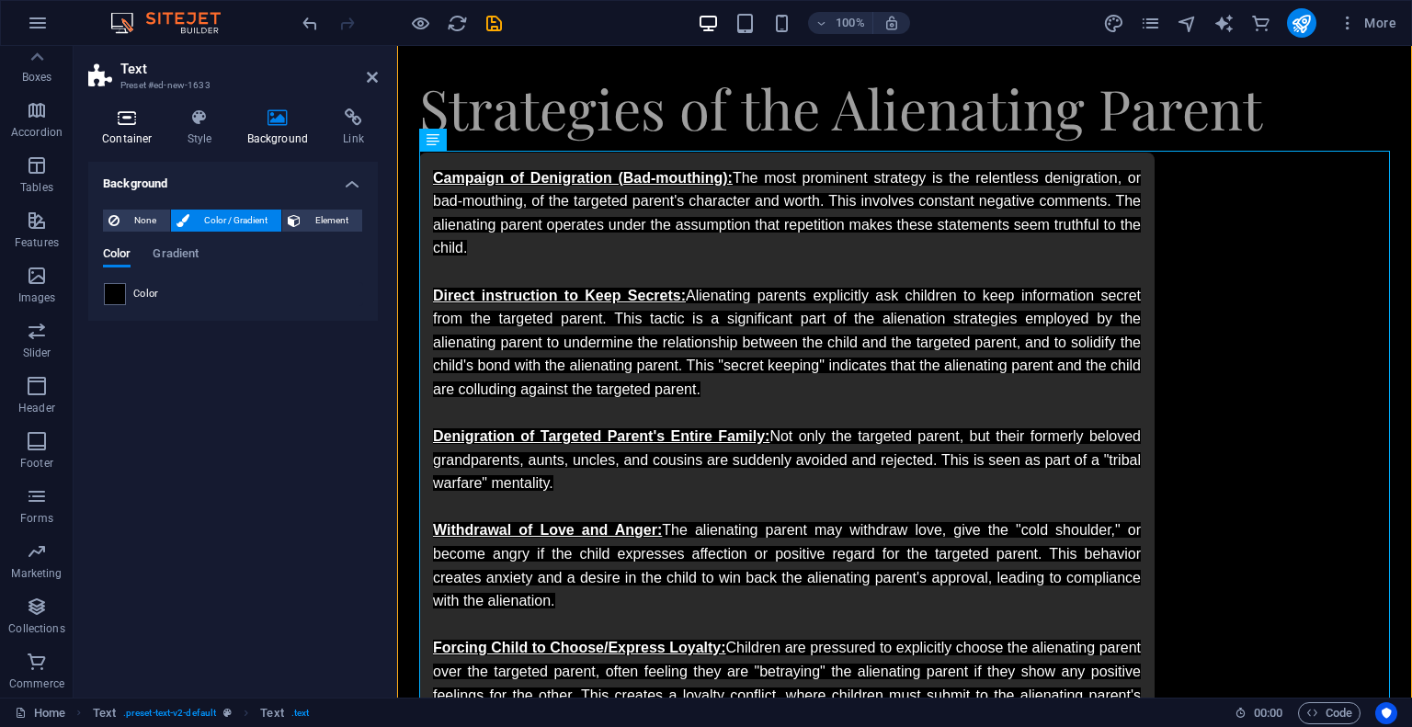
click at [130, 128] on h4 "Container" at bounding box center [130, 127] width 85 height 39
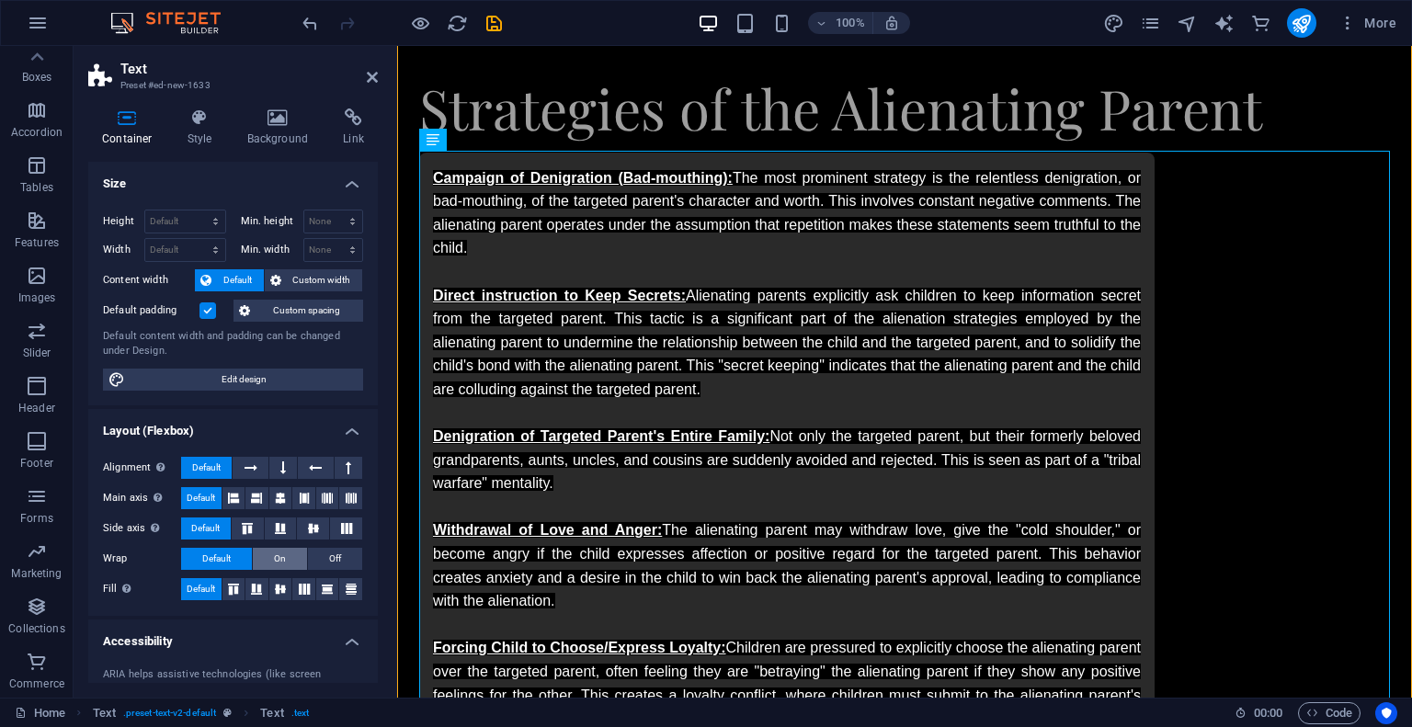
click at [282, 556] on span "On" at bounding box center [280, 559] width 12 height 22
click at [318, 553] on button "Off" at bounding box center [335, 559] width 54 height 22
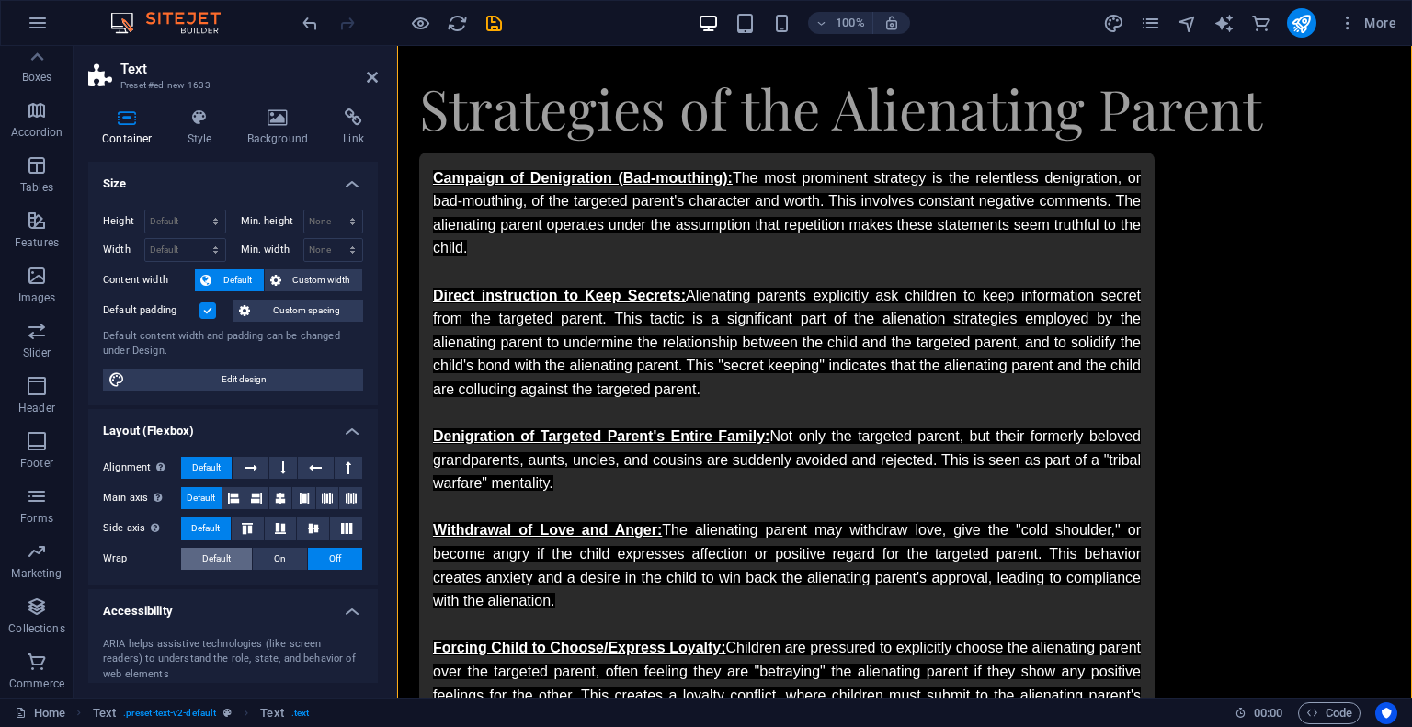
click at [217, 552] on span "Default" at bounding box center [216, 559] width 28 height 22
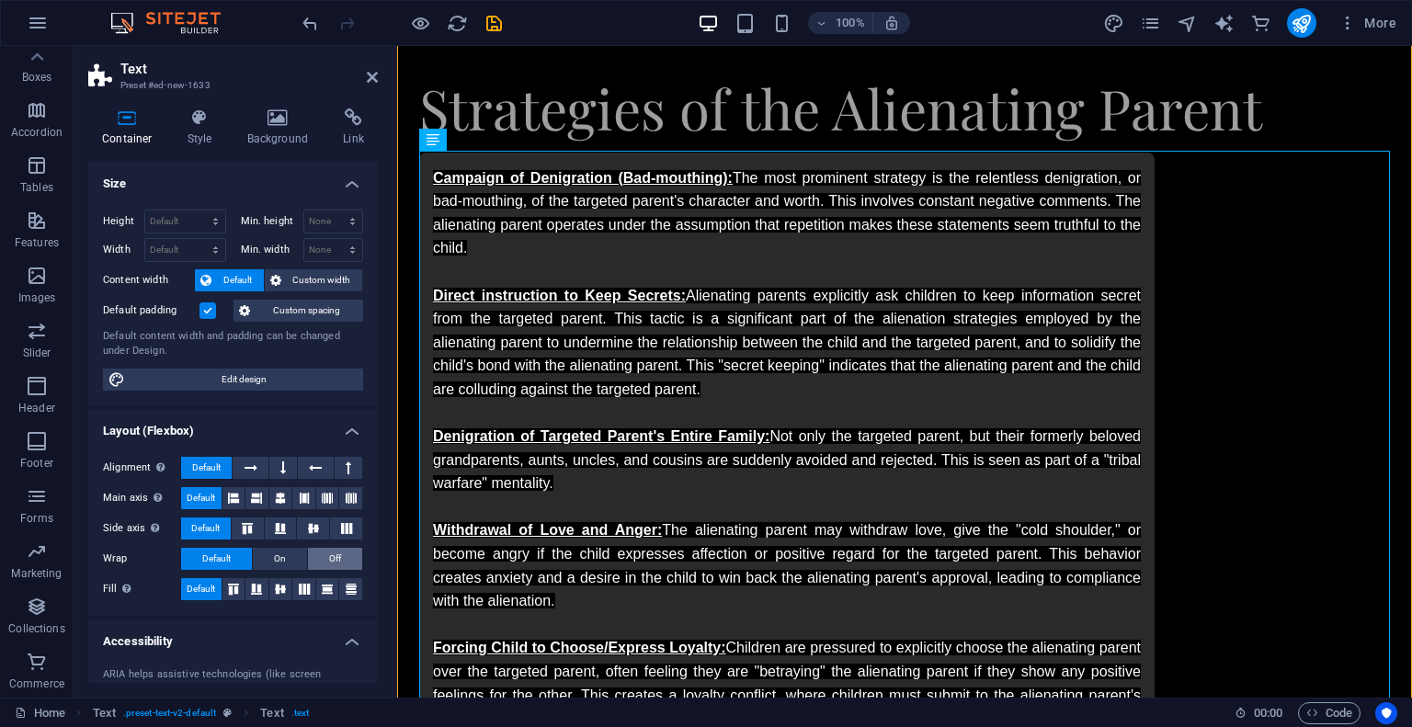
click at [329, 557] on span "Off" at bounding box center [335, 559] width 12 height 22
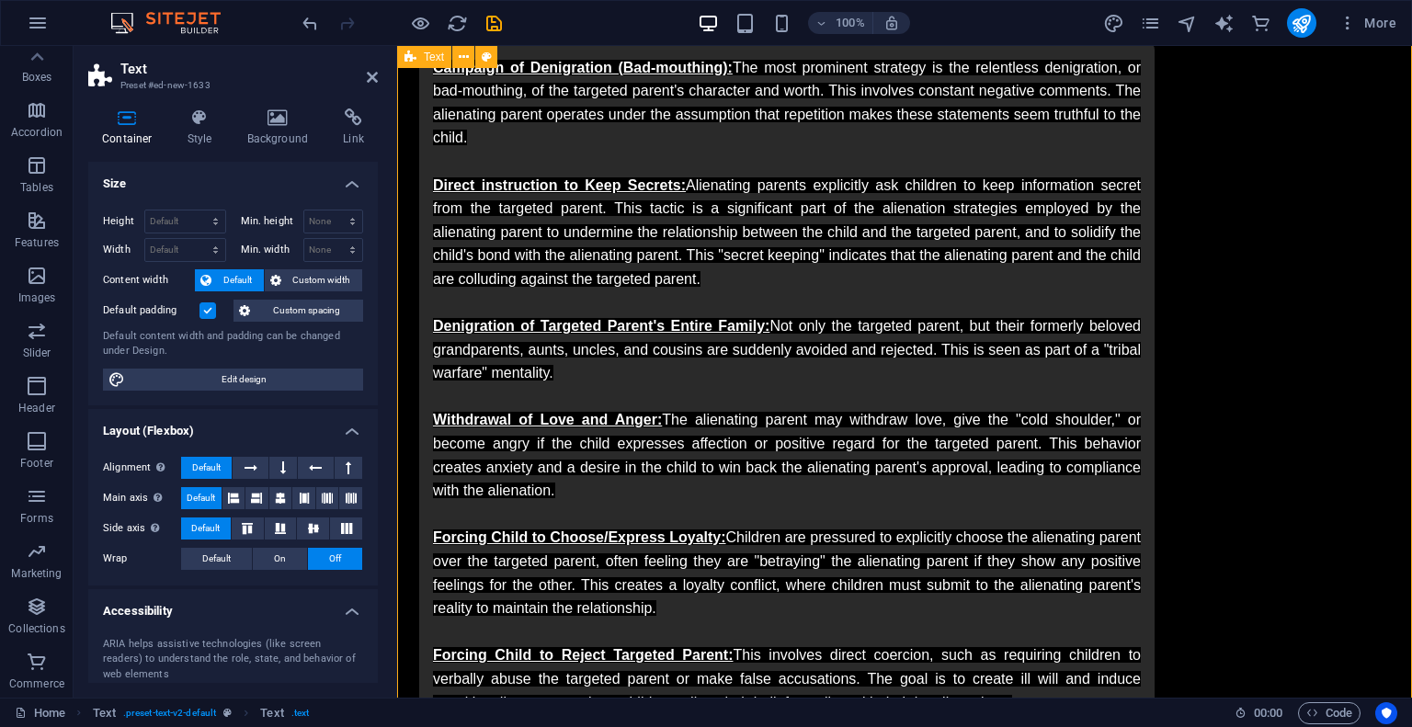
scroll to position [522, 0]
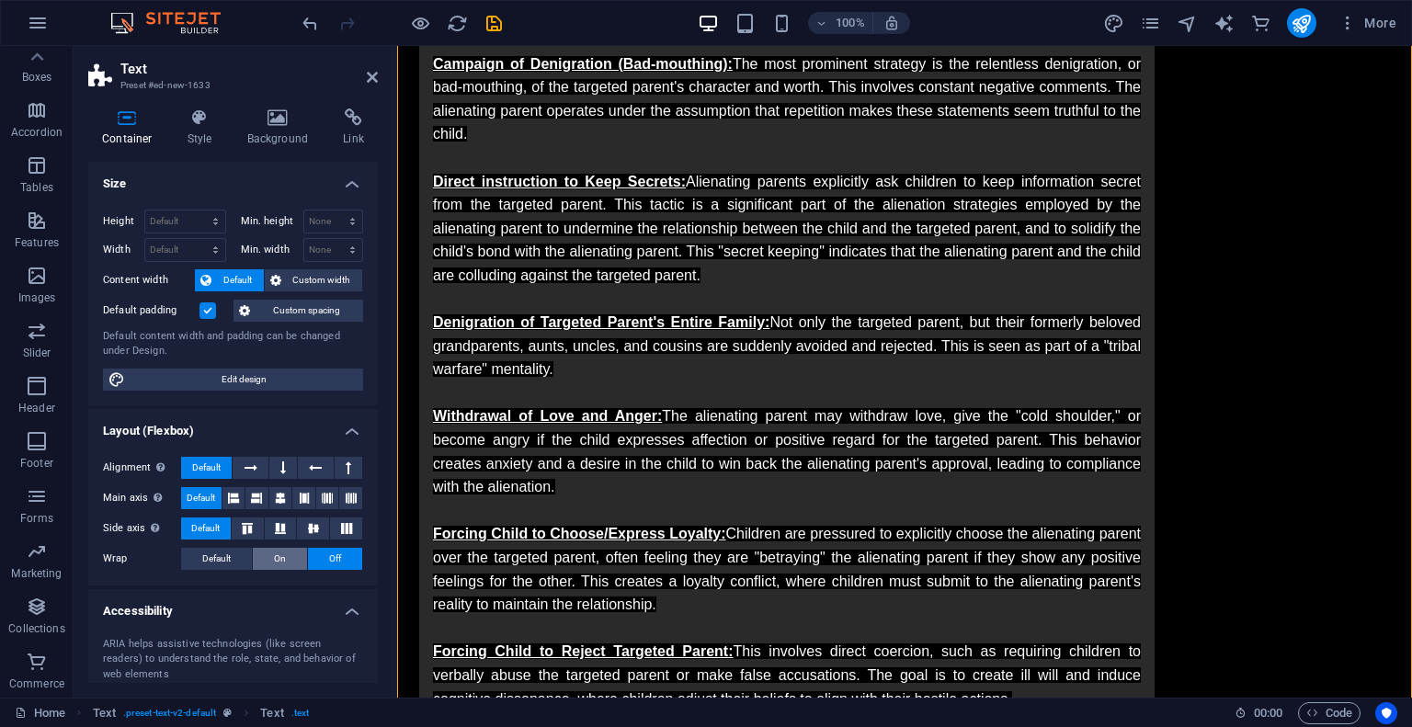
click at [270, 563] on button "On" at bounding box center [280, 559] width 54 height 22
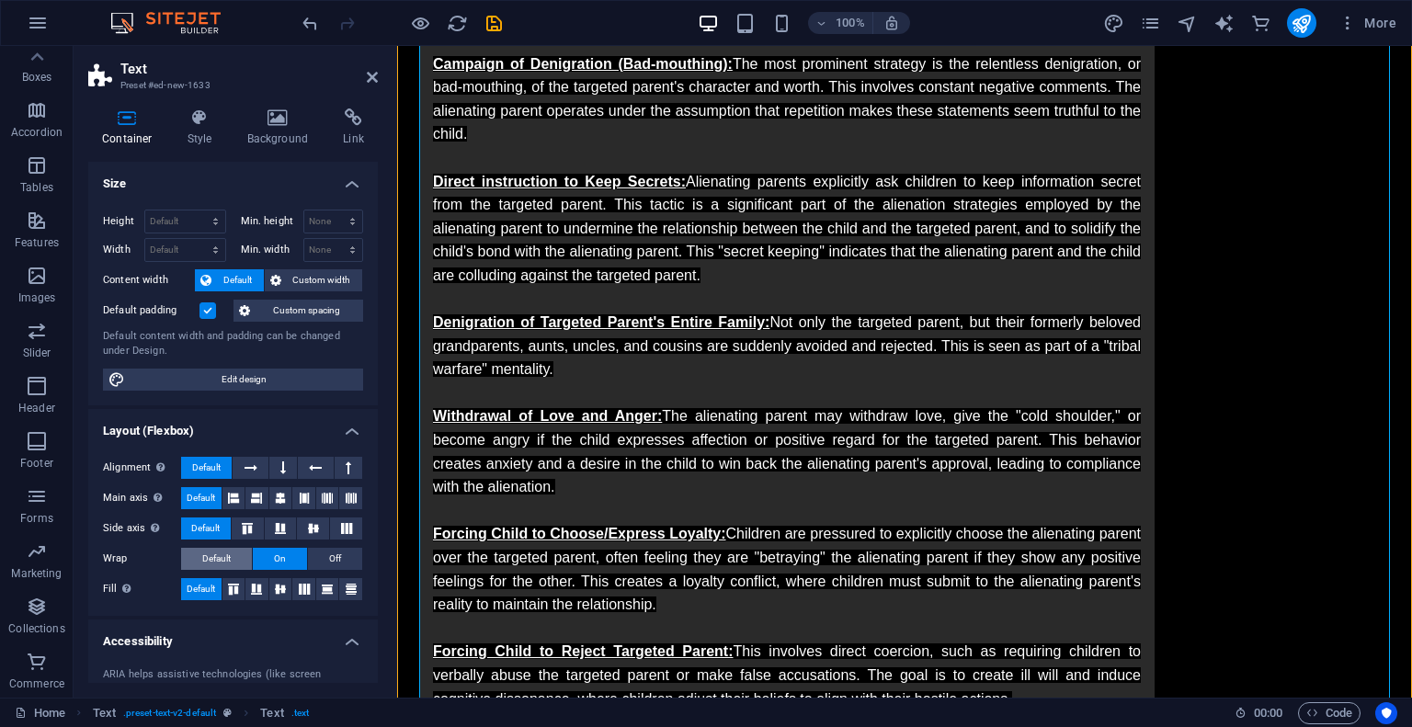
click at [224, 563] on span "Default" at bounding box center [216, 559] width 28 height 22
click at [346, 586] on icon at bounding box center [351, 589] width 22 height 11
click at [316, 584] on icon at bounding box center [327, 589] width 22 height 11
click at [303, 586] on icon at bounding box center [304, 589] width 22 height 11
click at [288, 587] on icon at bounding box center [280, 589] width 22 height 11
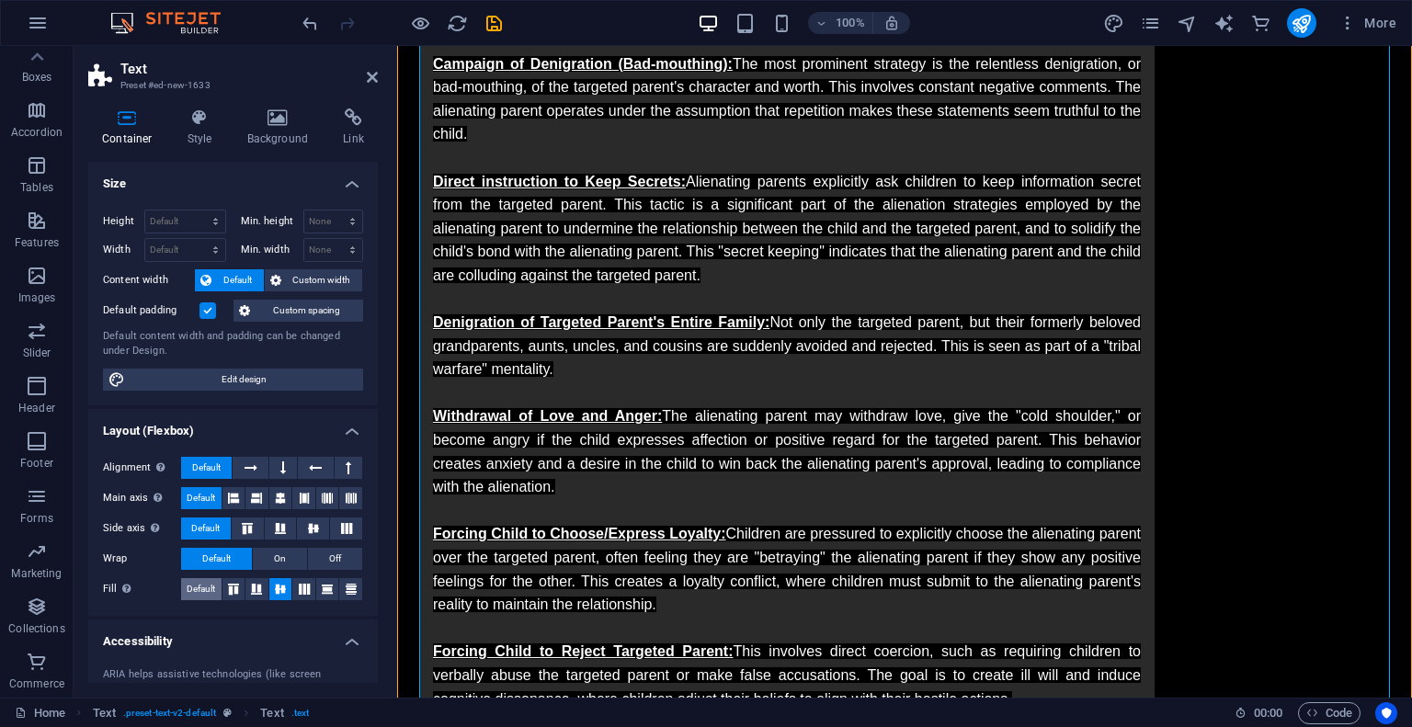
click at [213, 586] on span "Default" at bounding box center [201, 589] width 28 height 22
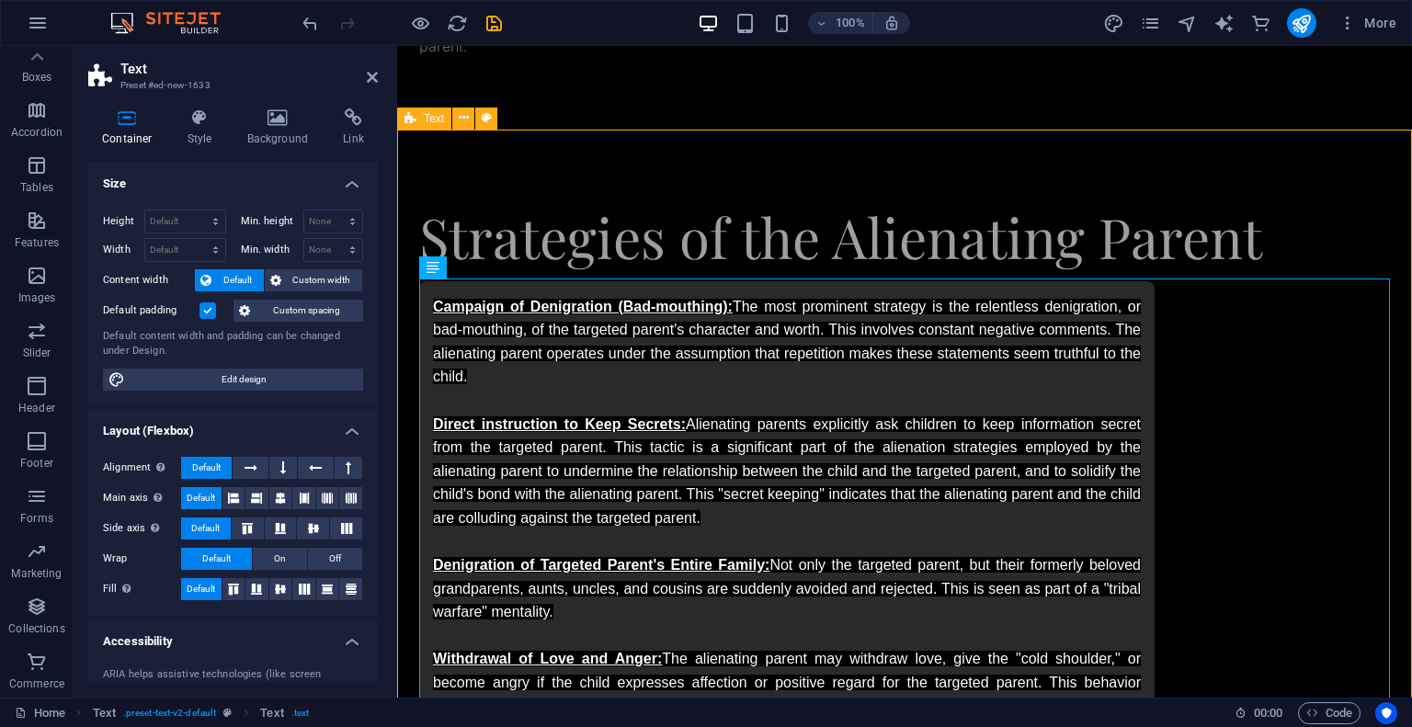
scroll to position [273, 0]
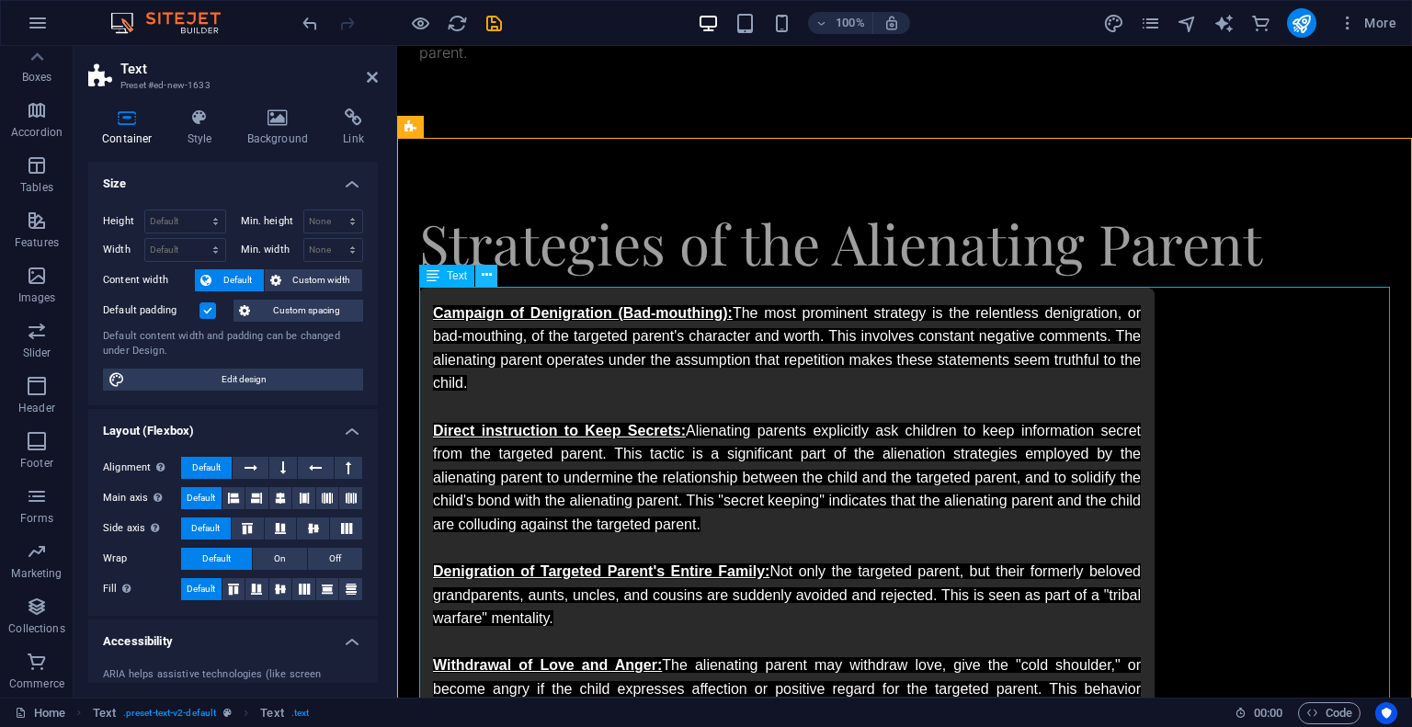
click at [487, 275] on icon at bounding box center [487, 275] width 10 height 19
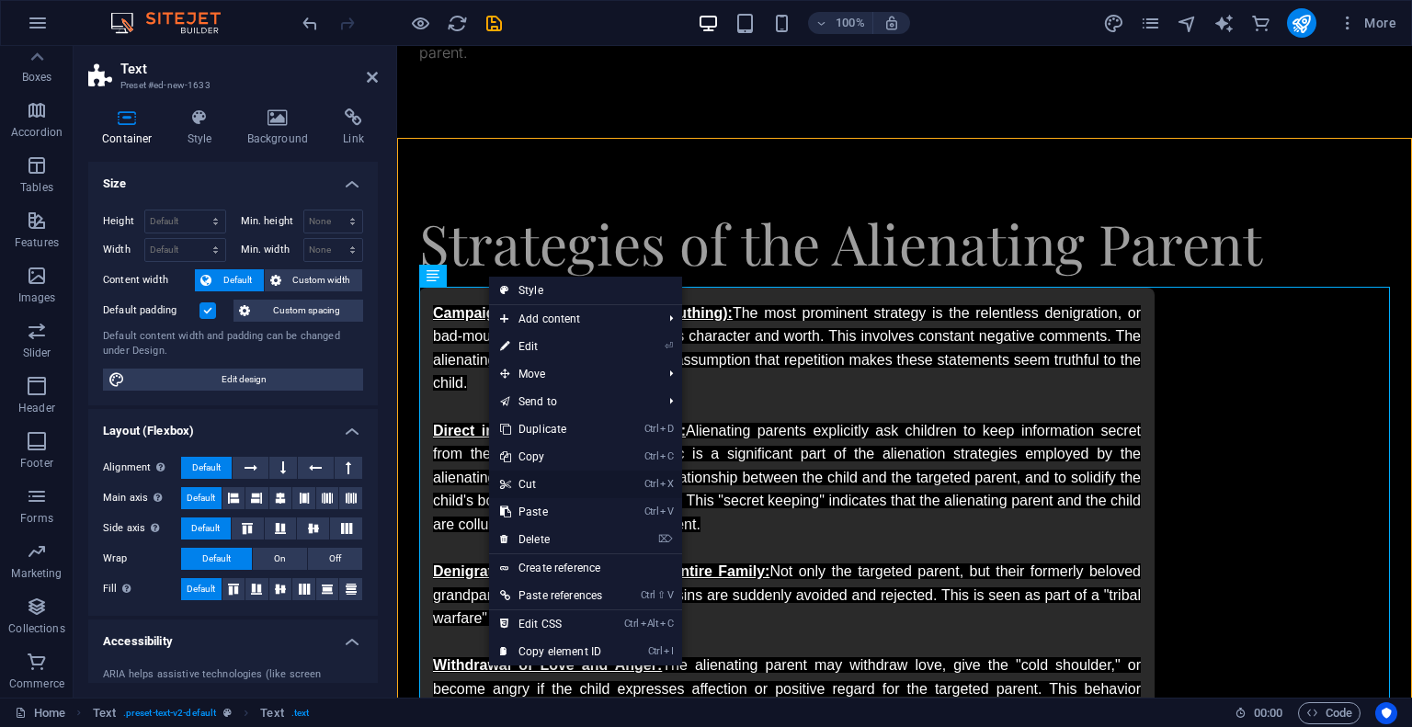
click at [522, 479] on link "Ctrl X Cut" at bounding box center [551, 485] width 124 height 28
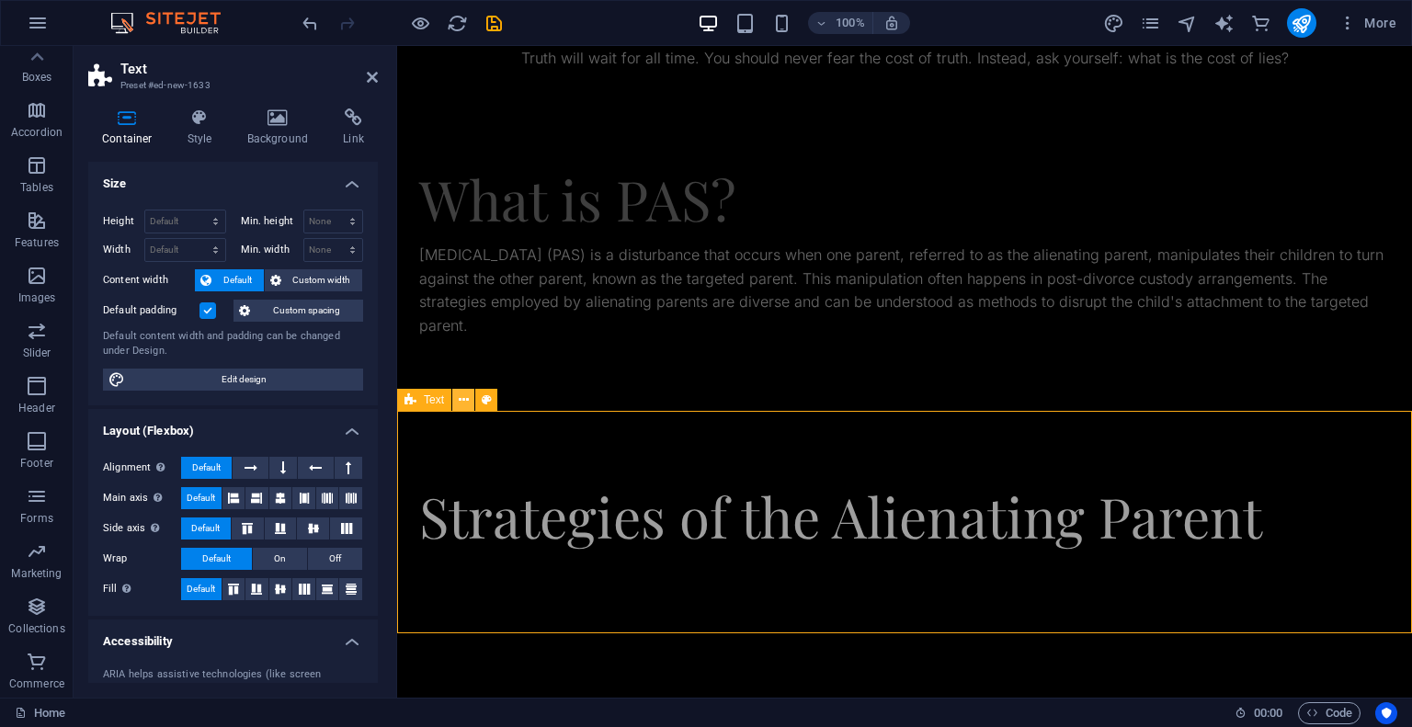
click at [471, 403] on button at bounding box center [463, 400] width 22 height 22
click at [464, 403] on icon at bounding box center [464, 400] width 10 height 19
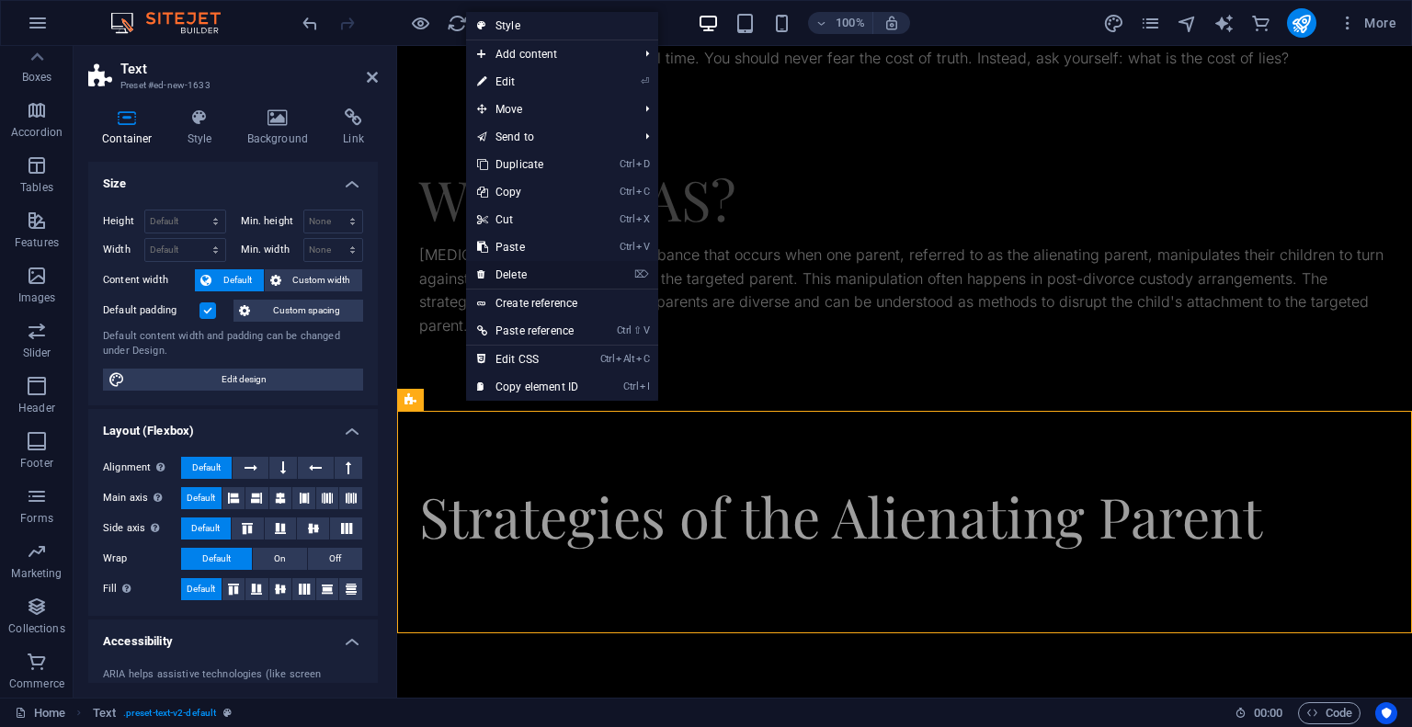
click at [534, 279] on link "⌦ Delete" at bounding box center [527, 275] width 123 height 28
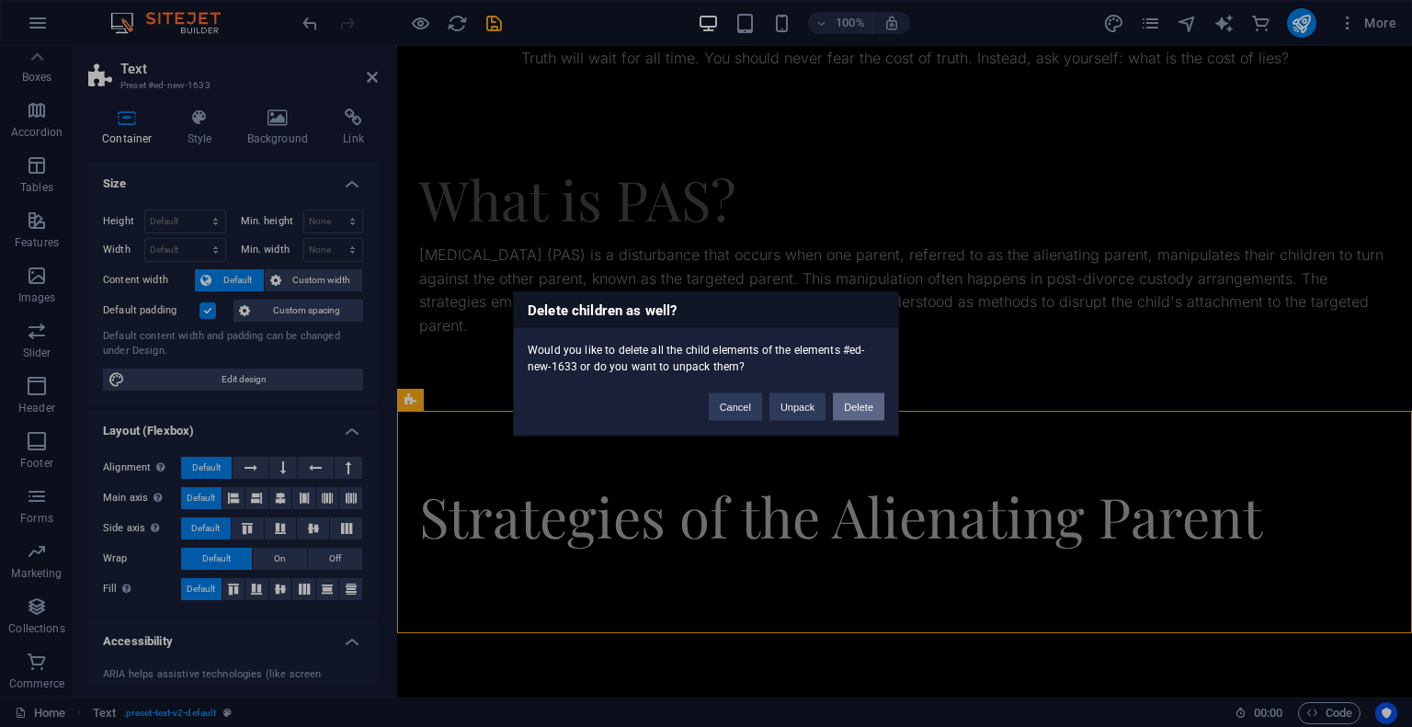
click at [867, 408] on button "Delete" at bounding box center [858, 407] width 51 height 28
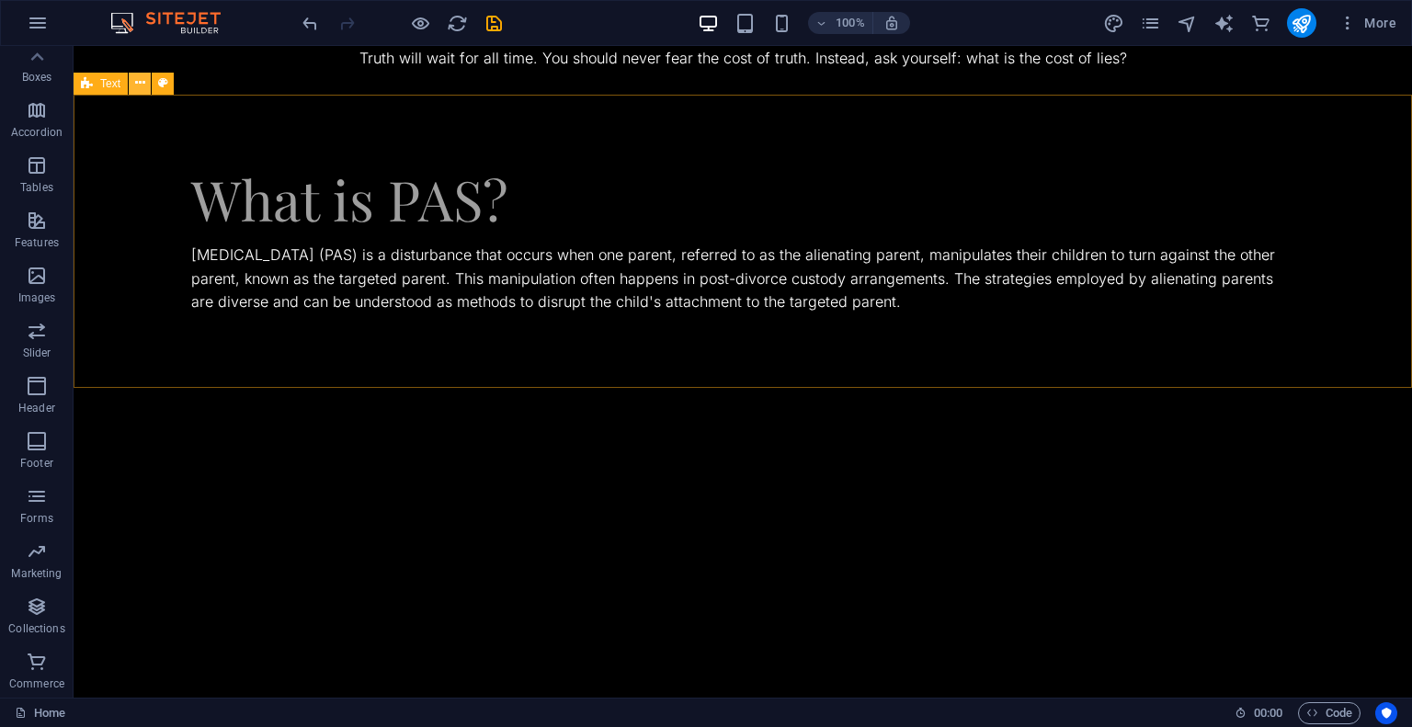
click at [139, 86] on icon at bounding box center [140, 83] width 10 height 19
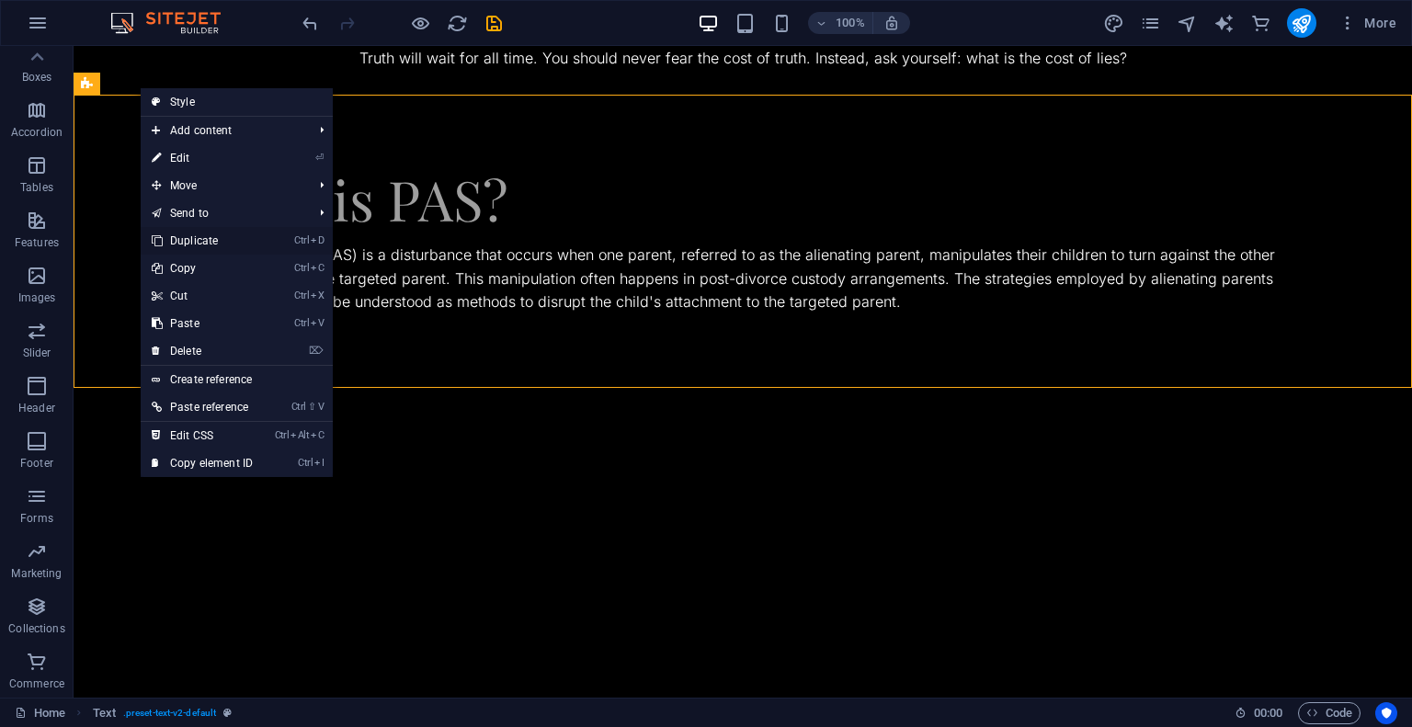
click at [194, 234] on link "Ctrl D Duplicate" at bounding box center [202, 241] width 123 height 28
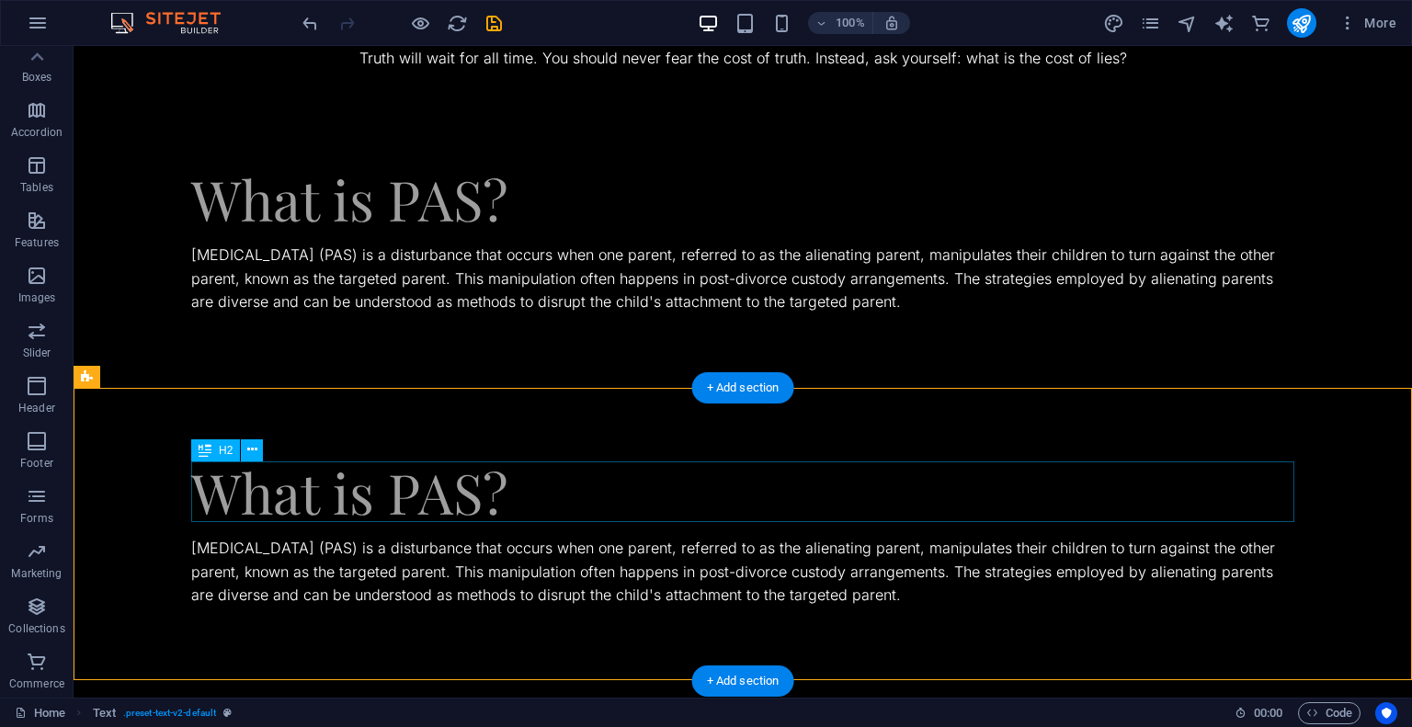
click at [396, 500] on div "What is PAS?" at bounding box center [742, 491] width 1103 height 61
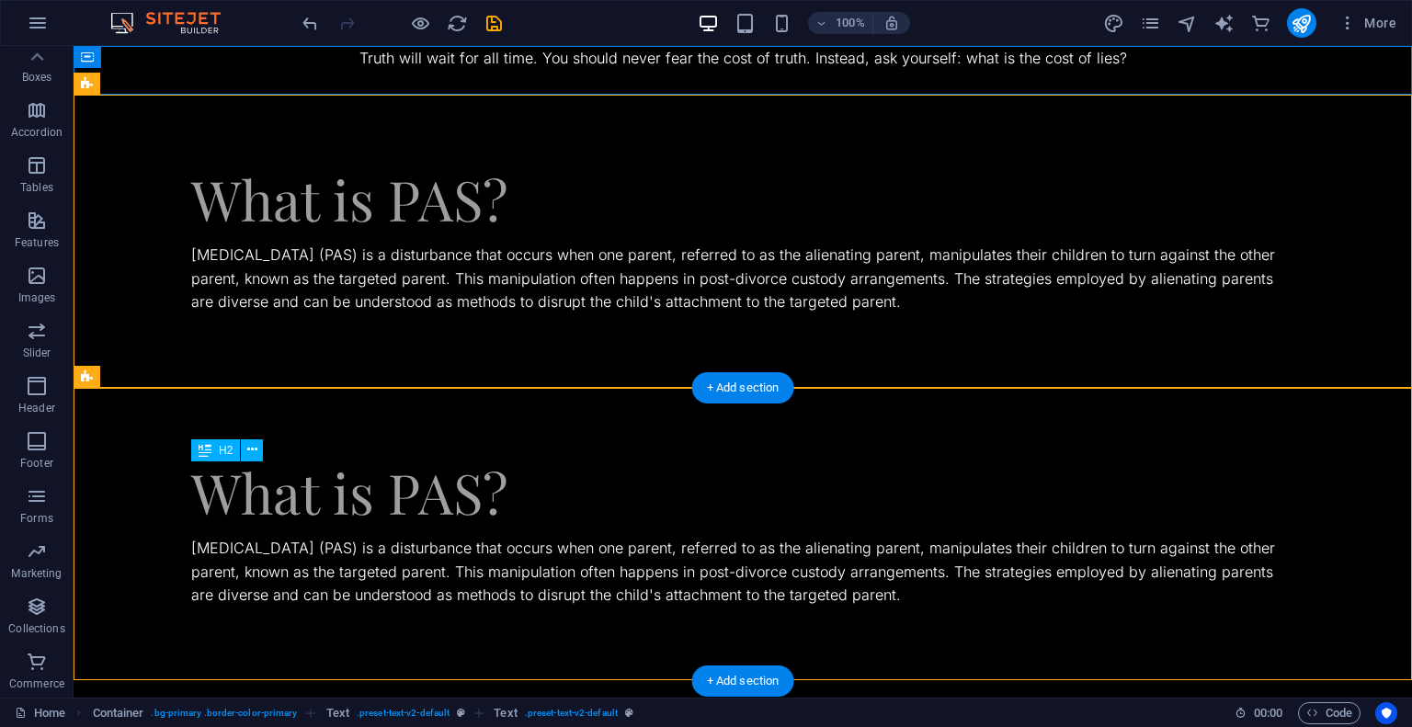
click at [396, 500] on div "What is PAS?" at bounding box center [742, 491] width 1103 height 61
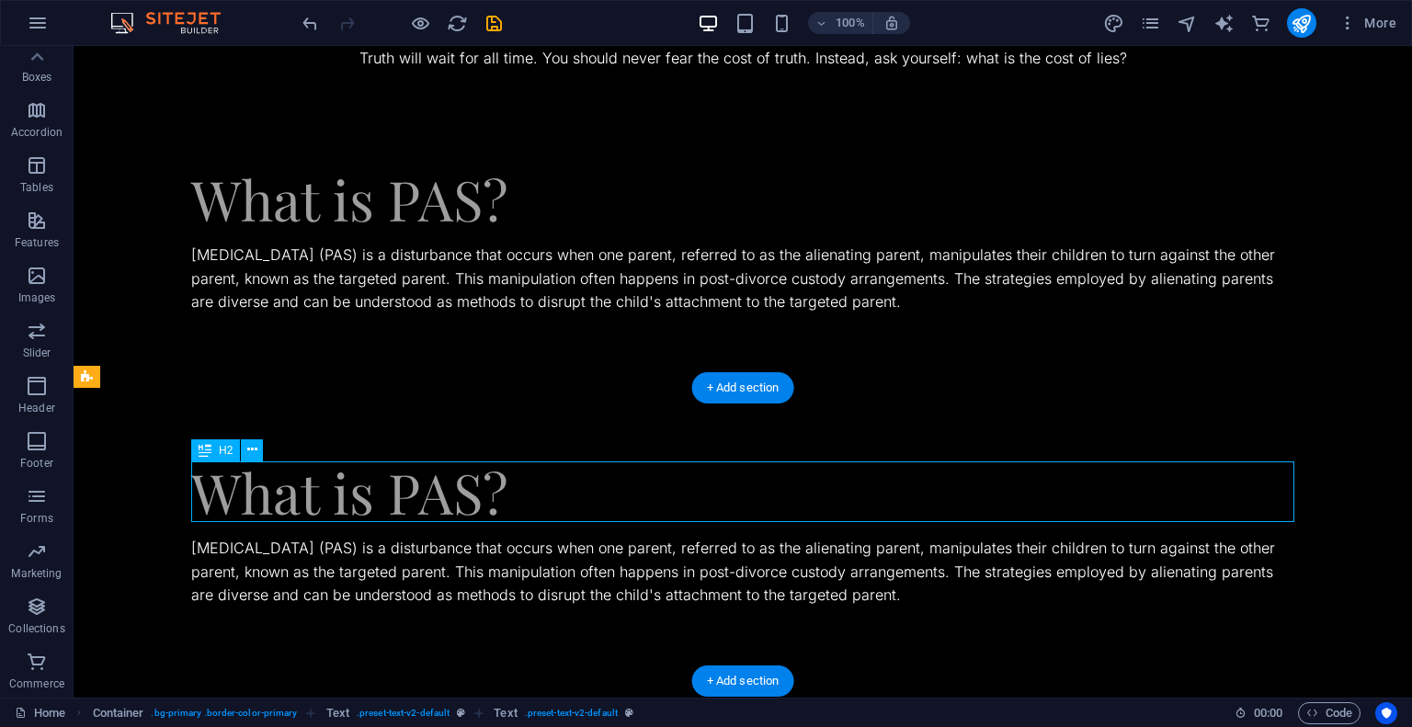
click at [396, 500] on div "What is PAS?" at bounding box center [742, 491] width 1103 height 61
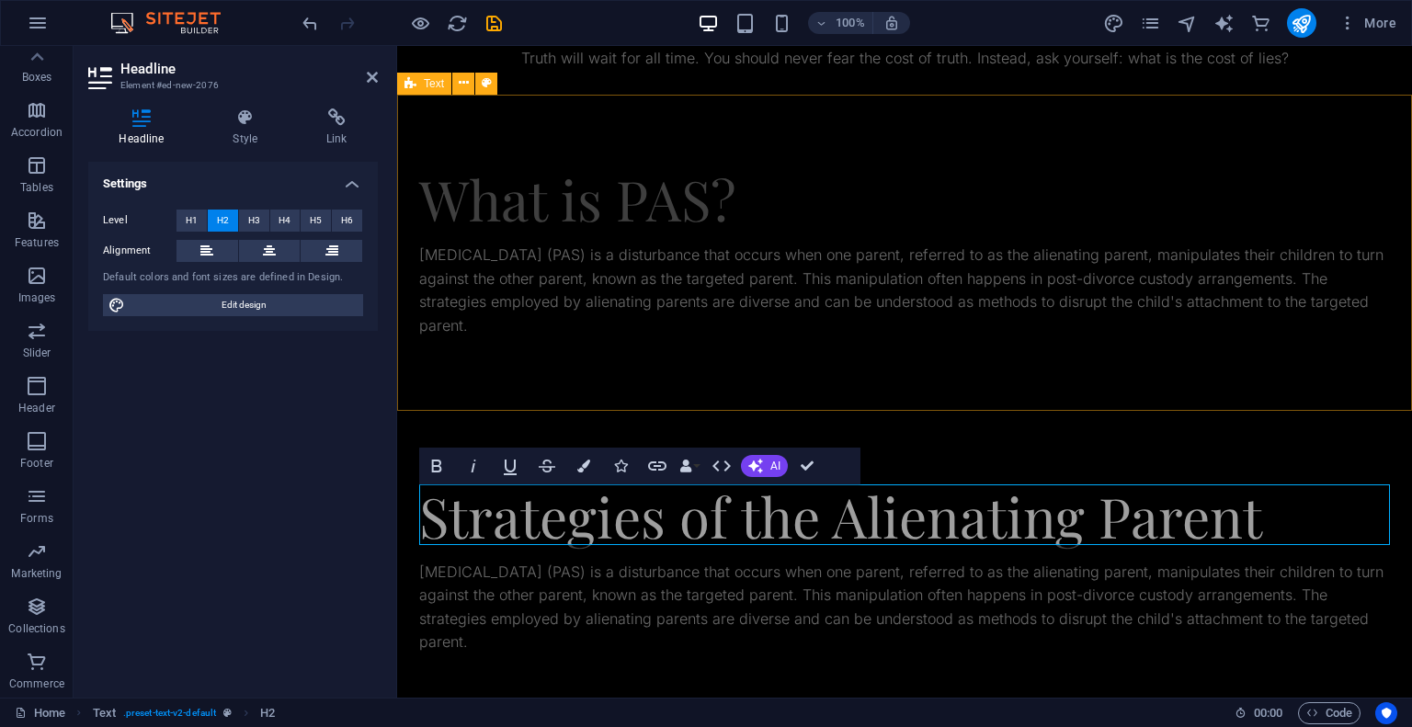
scroll to position [0, 3]
click at [655, 575] on div "[MEDICAL_DATA] (PAS) is a disturbance that occurs when one parent, referred to …" at bounding box center [904, 608] width 971 height 94
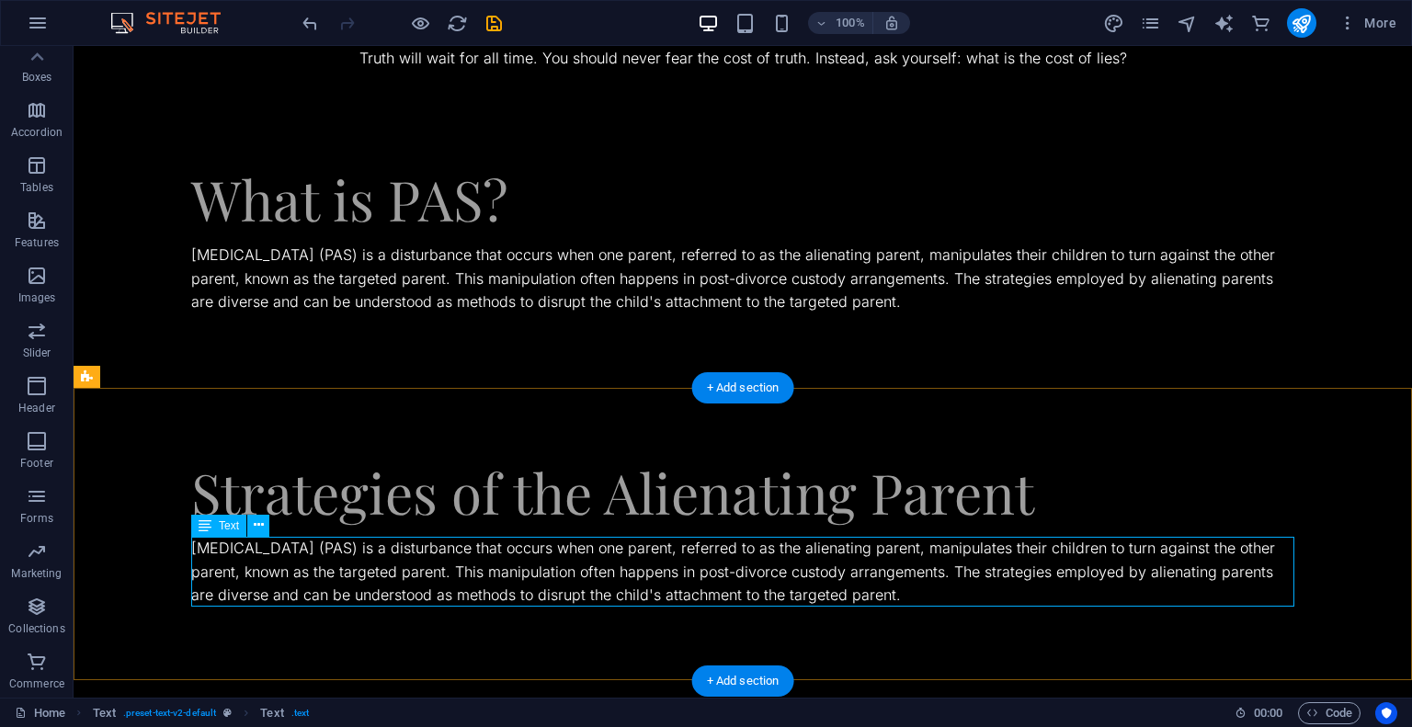
click at [453, 555] on div "[MEDICAL_DATA] (PAS) is a disturbance that occurs when one parent, referred to …" at bounding box center [742, 572] width 1103 height 71
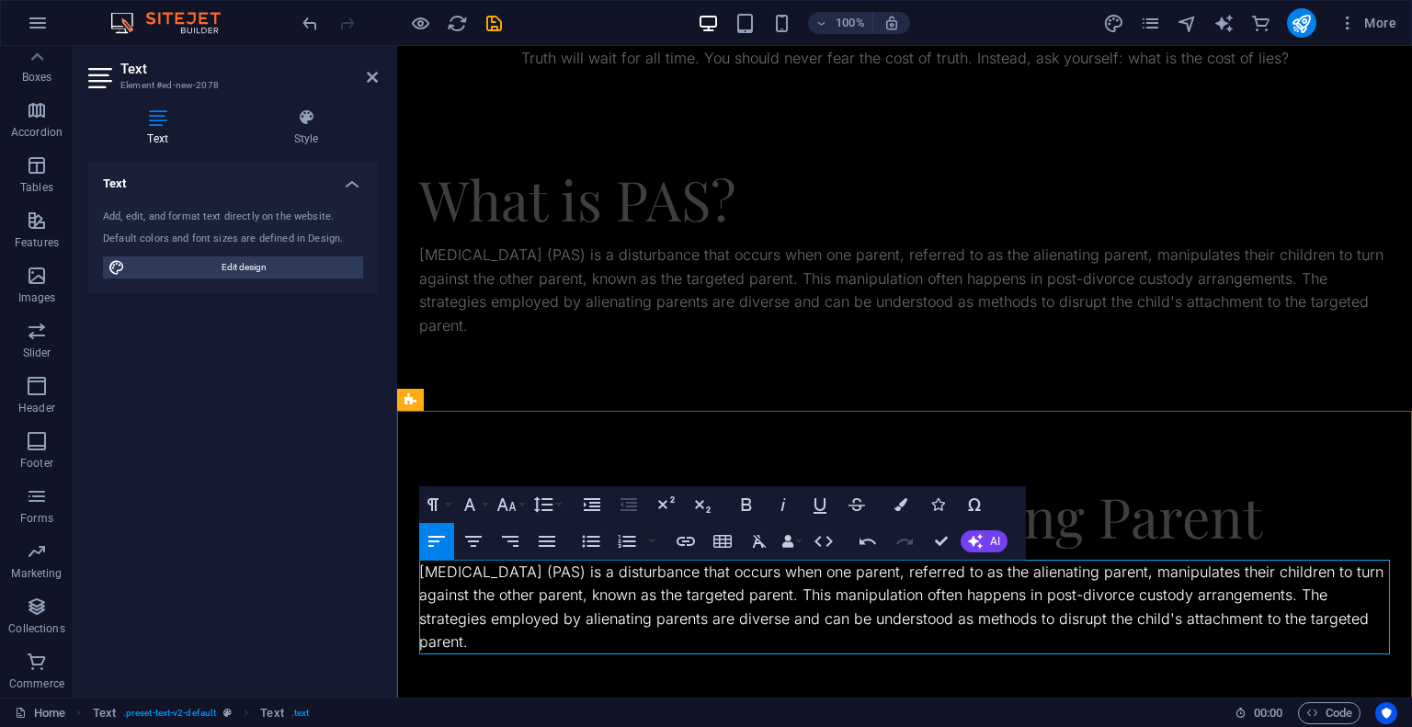
click at [490, 588] on span "[MEDICAL_DATA] (PAS) is a disturbance that occurs when one parent, referred to …" at bounding box center [901, 607] width 964 height 89
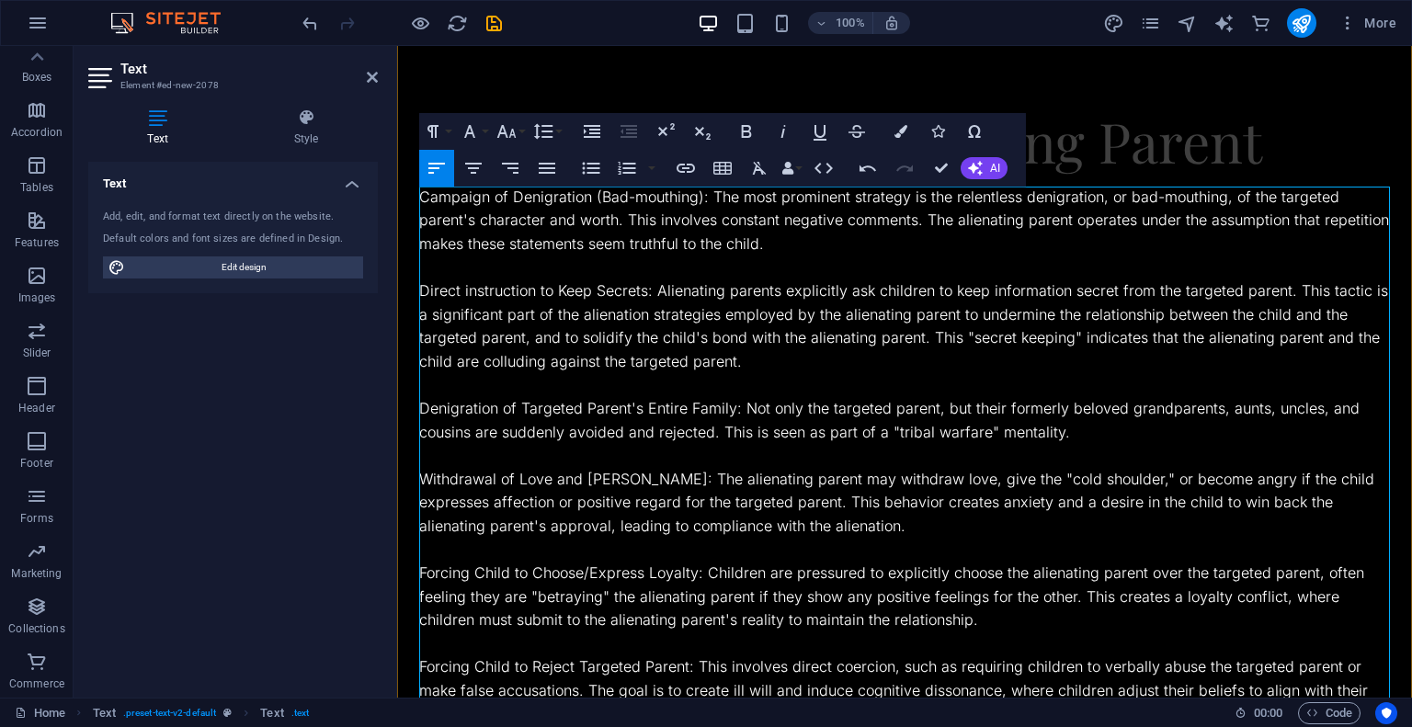
scroll to position [375, 0]
click at [660, 384] on p at bounding box center [904, 385] width 971 height 24
click at [715, 284] on p "Direct instruction to Keep Secrets: Alienating parents explicitly ask children …" at bounding box center [904, 326] width 971 height 94
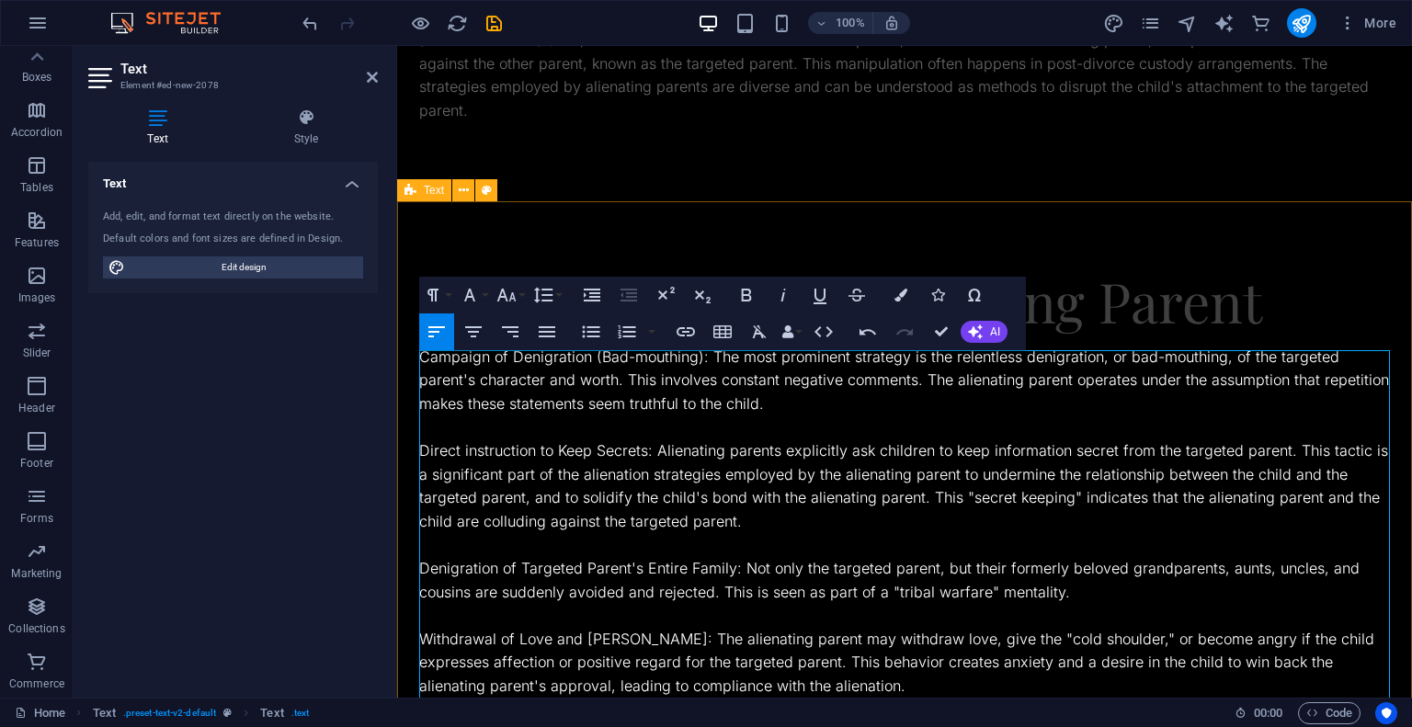
scroll to position [182, 0]
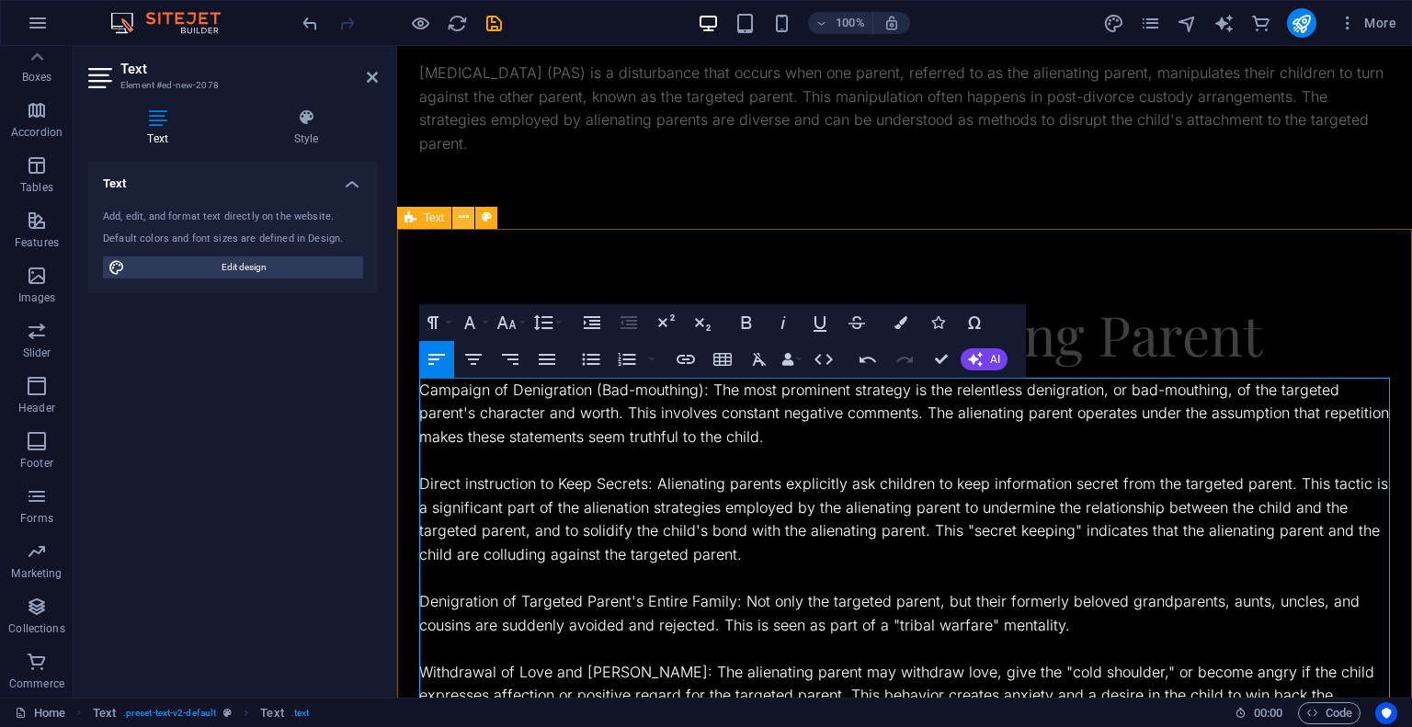
click at [461, 211] on icon at bounding box center [464, 217] width 10 height 19
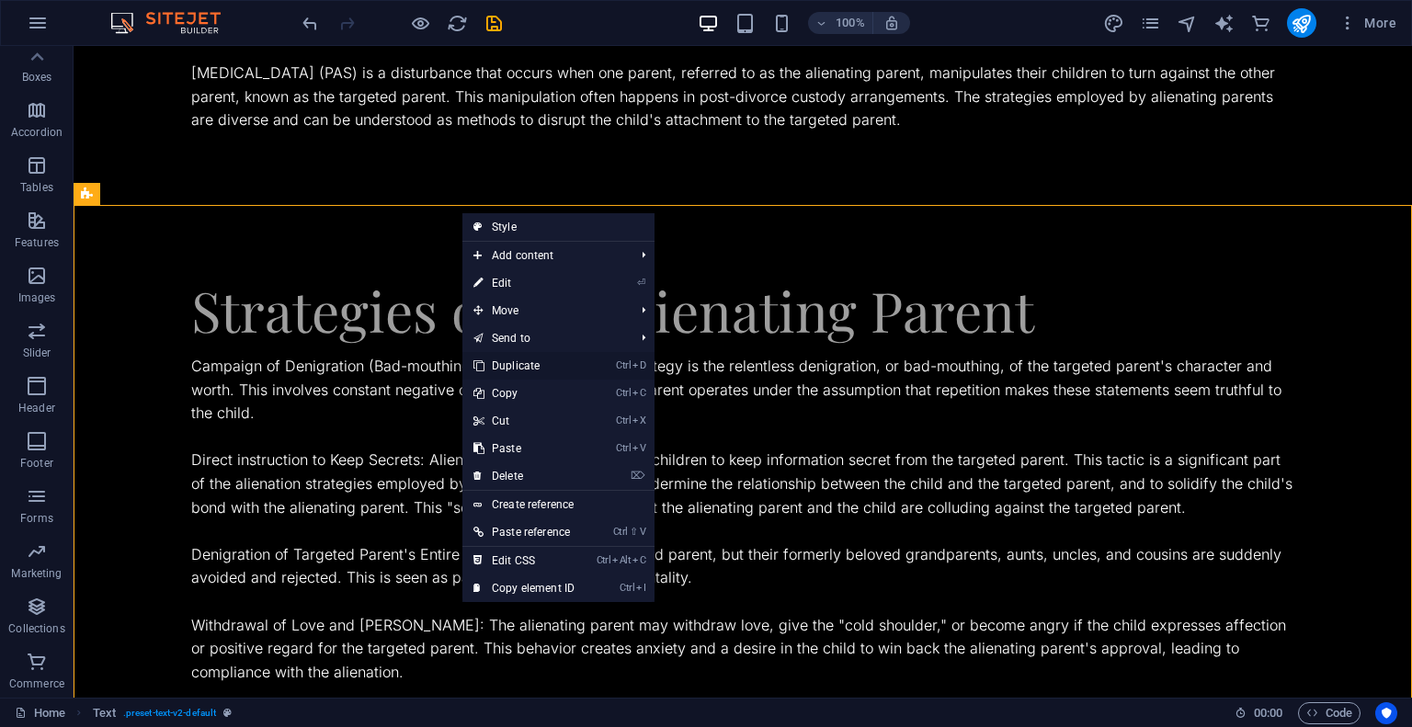
click at [497, 354] on link "Ctrl D Duplicate" at bounding box center [523, 366] width 123 height 28
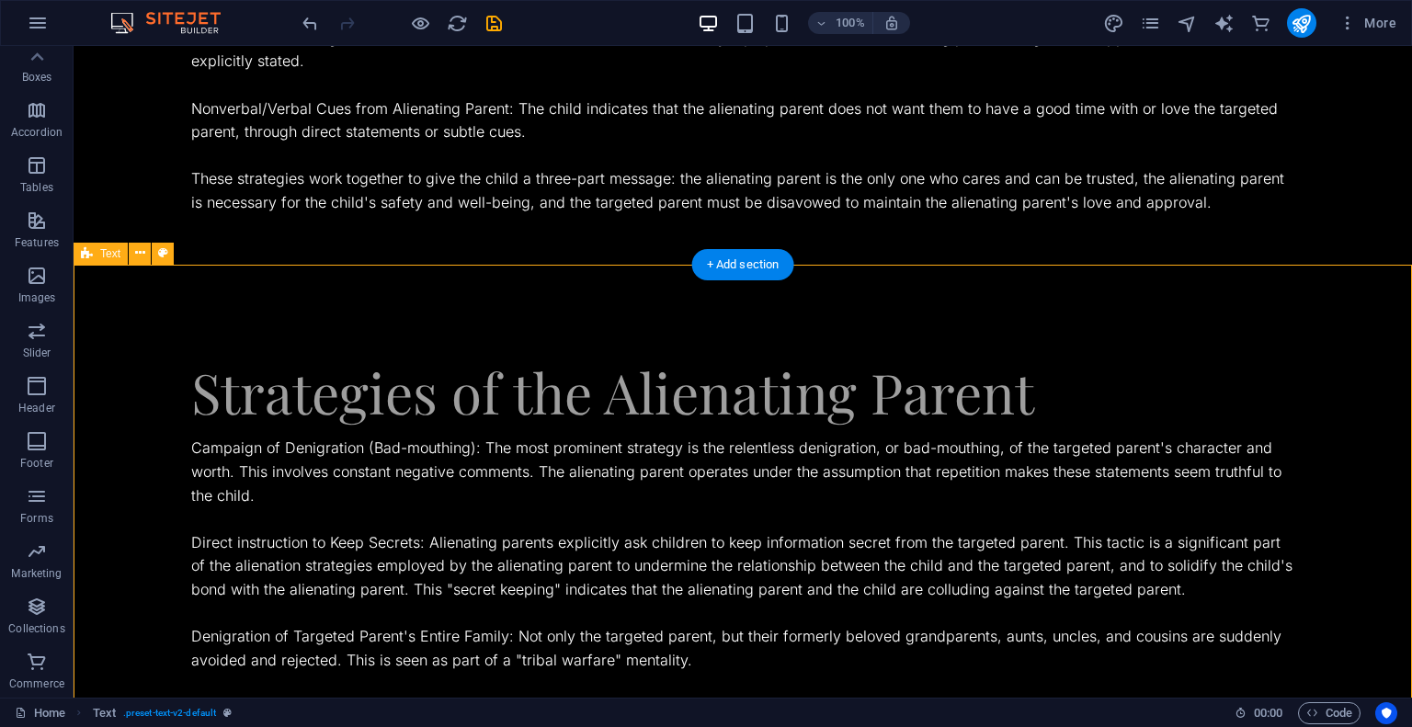
scroll to position [1455, 0]
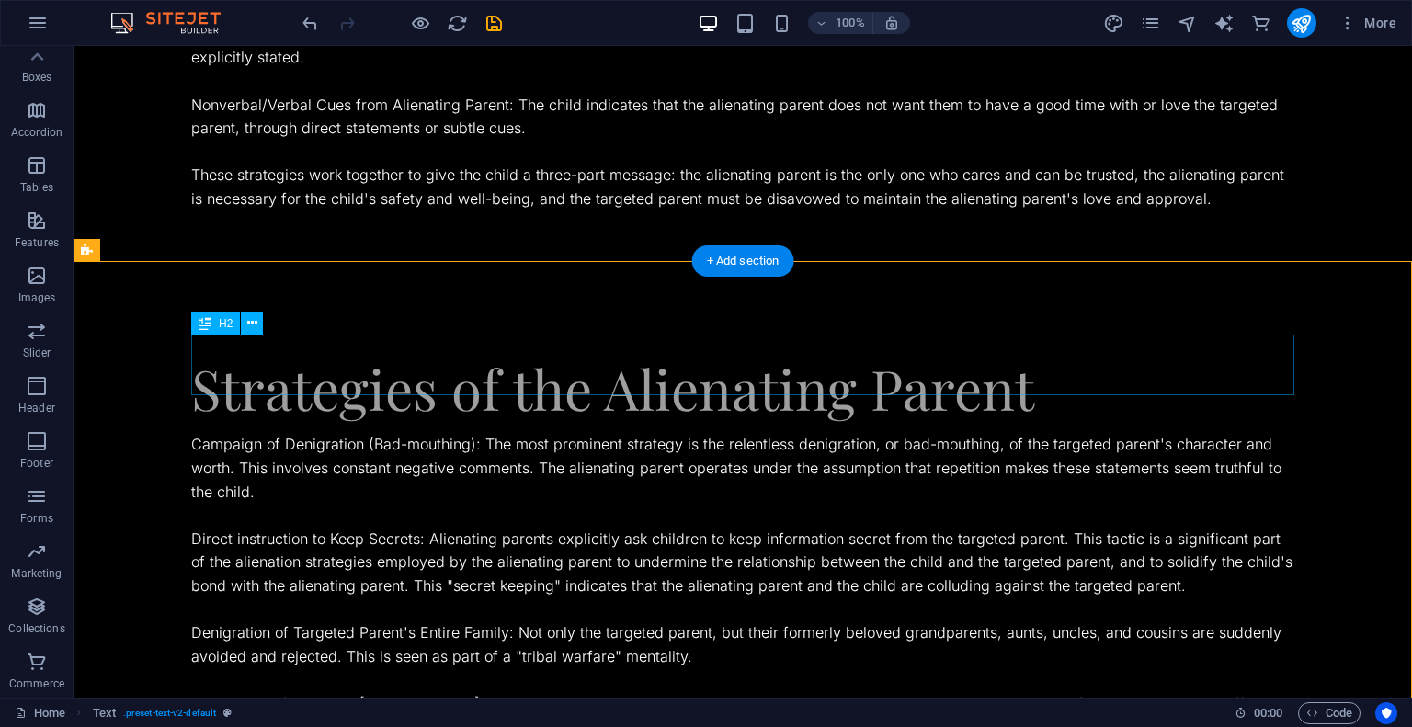
click at [687, 358] on div "Strategies of the Alienating Parent" at bounding box center [742, 388] width 1103 height 61
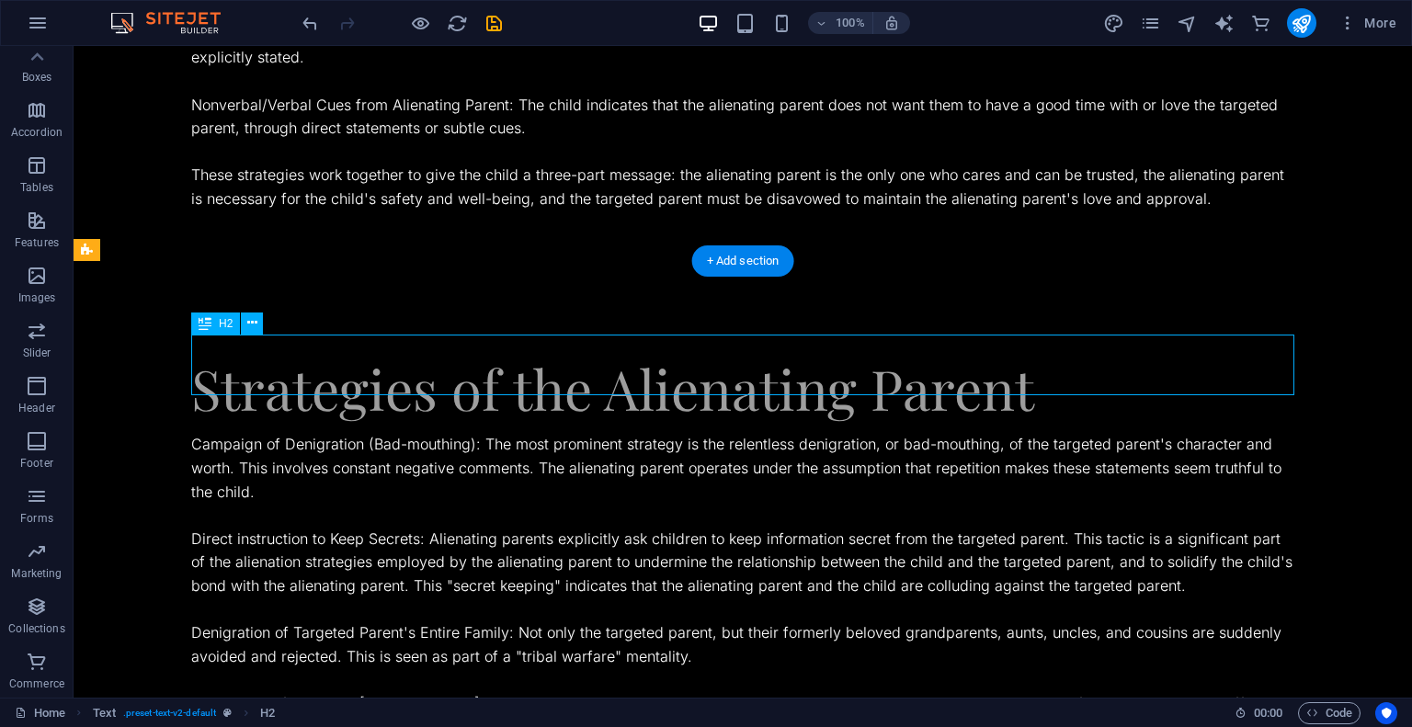
click at [687, 358] on div "Strategies of the Alienating Parent" at bounding box center [742, 388] width 1103 height 61
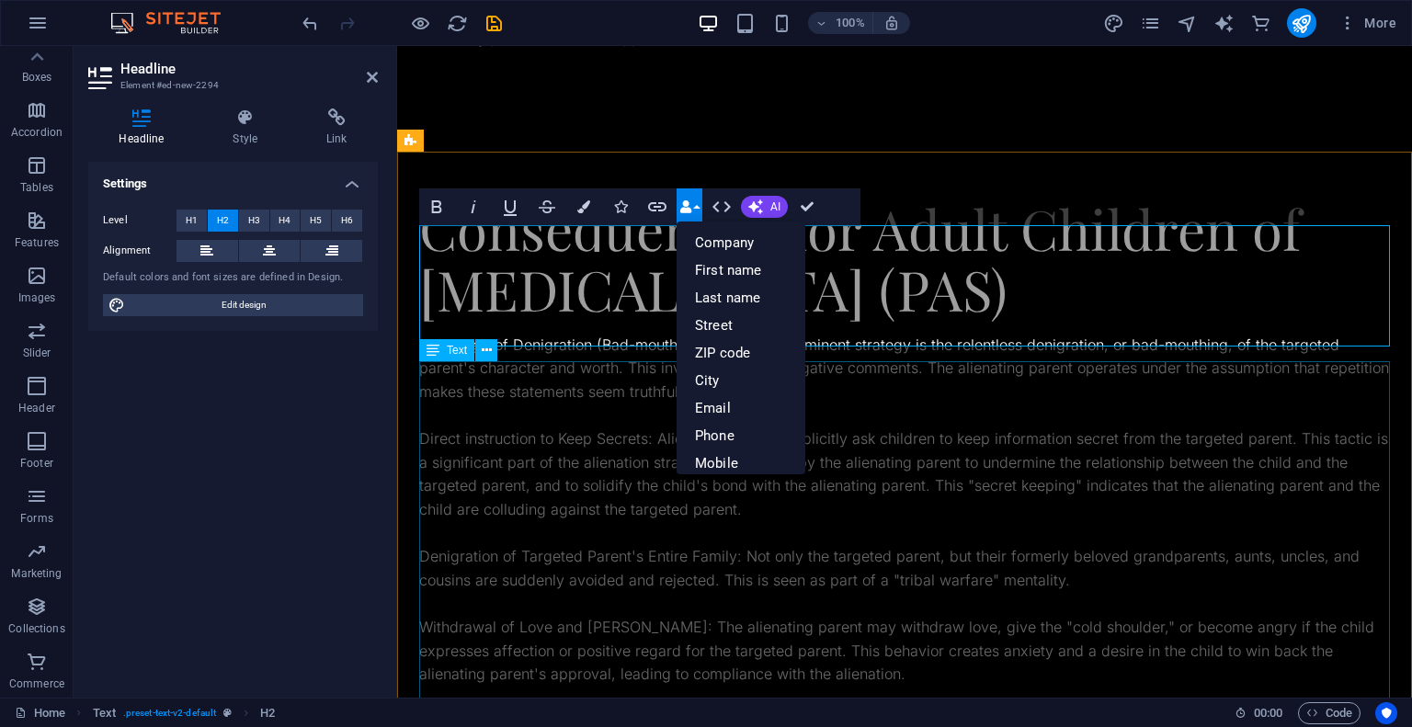
scroll to position [1741, 0]
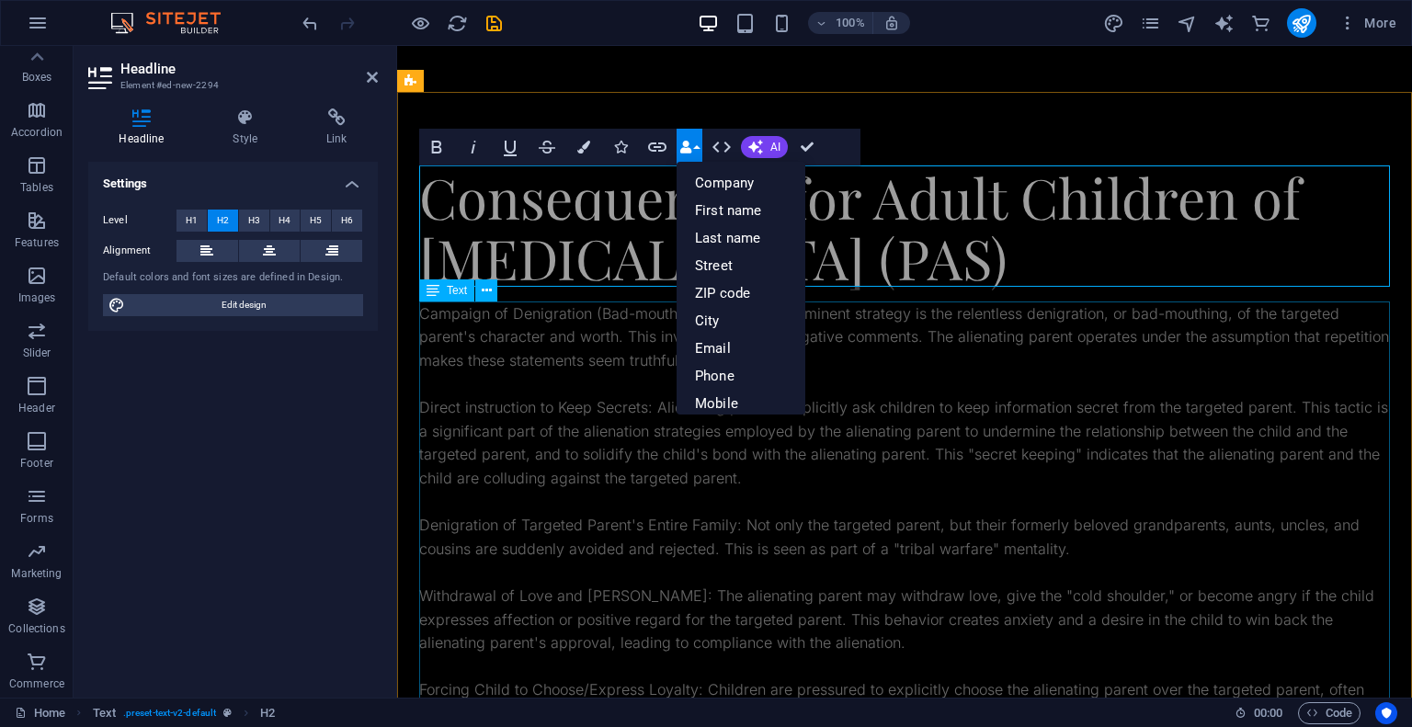
click at [622, 363] on p "Campaign of Denigration (Bad-mouthing): The most prominent strategy is the rele…" at bounding box center [904, 337] width 971 height 71
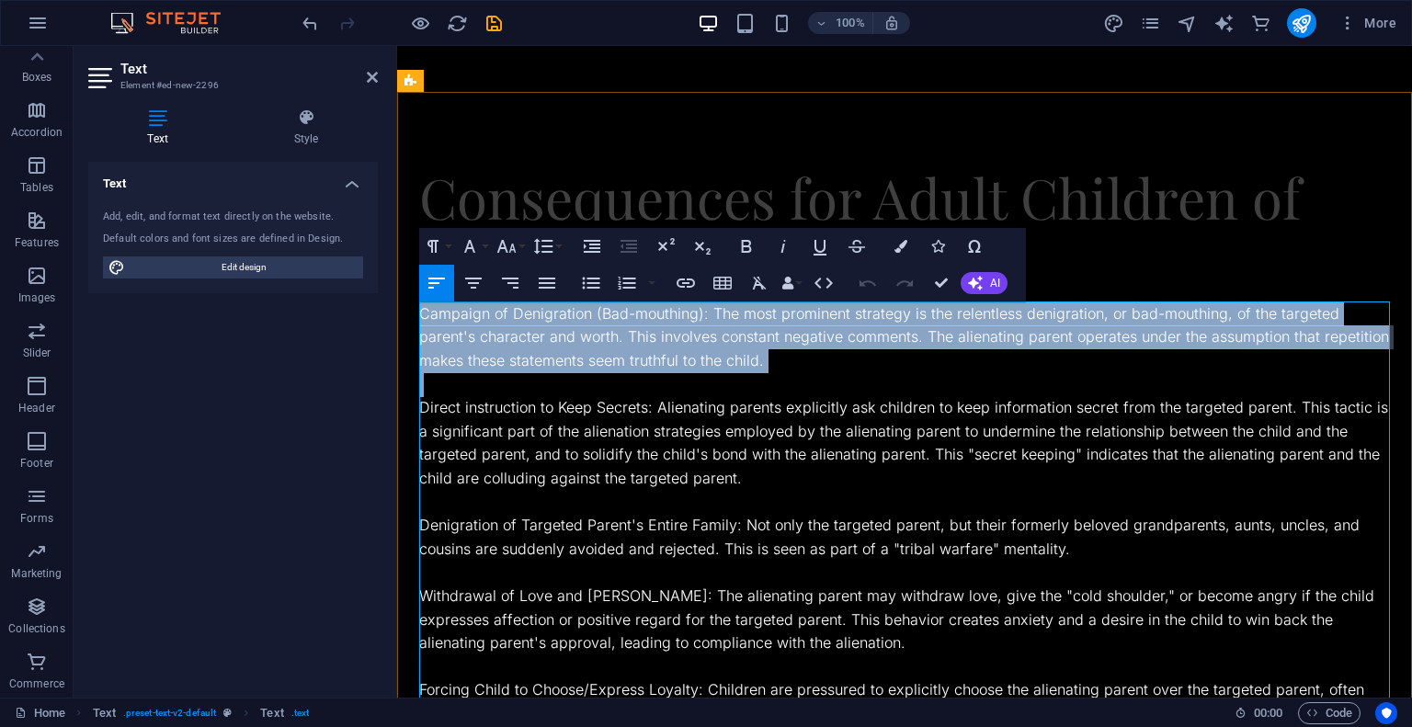
click at [622, 363] on p "Campaign of Denigration (Bad-mouthing): The most prominent strategy is the rele…" at bounding box center [904, 337] width 971 height 71
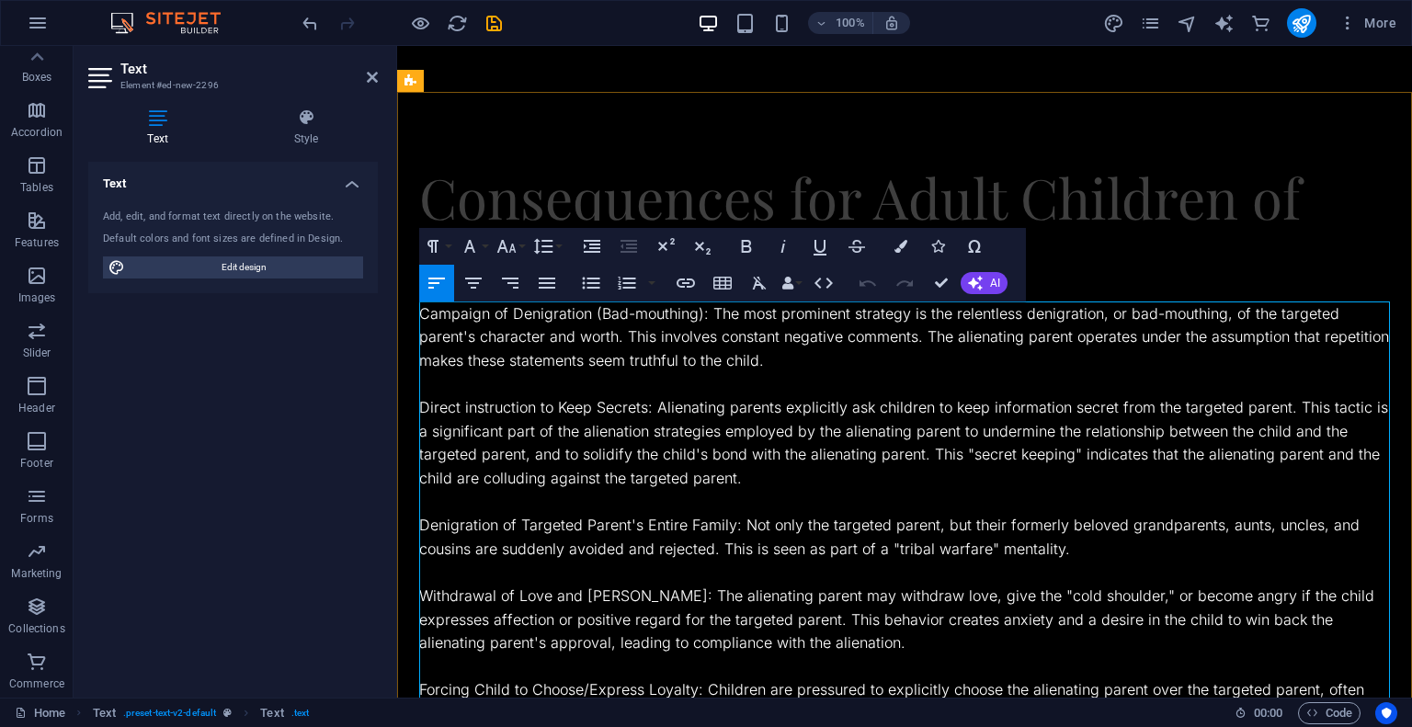
click at [622, 363] on p "Campaign of Denigration (Bad-mouthing): The most prominent strategy is the rele…" at bounding box center [904, 337] width 971 height 71
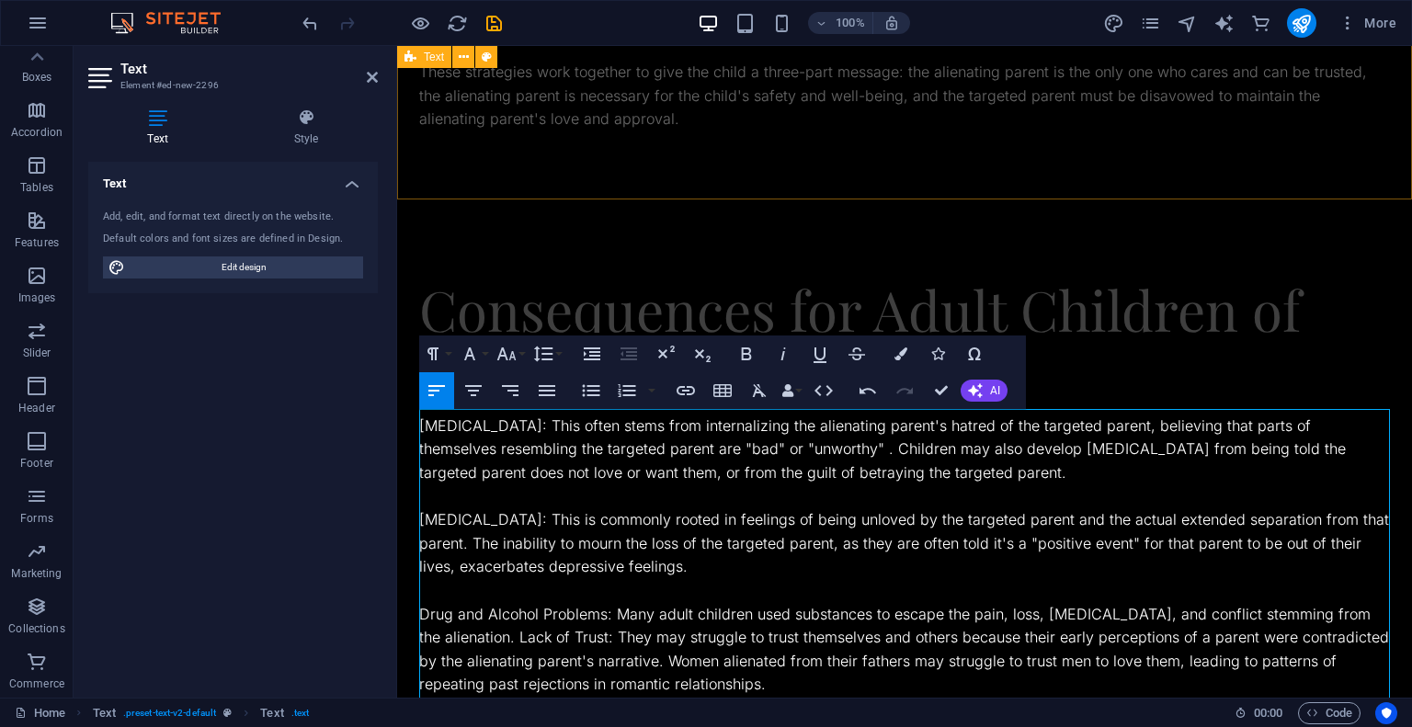
scroll to position [1628, 0]
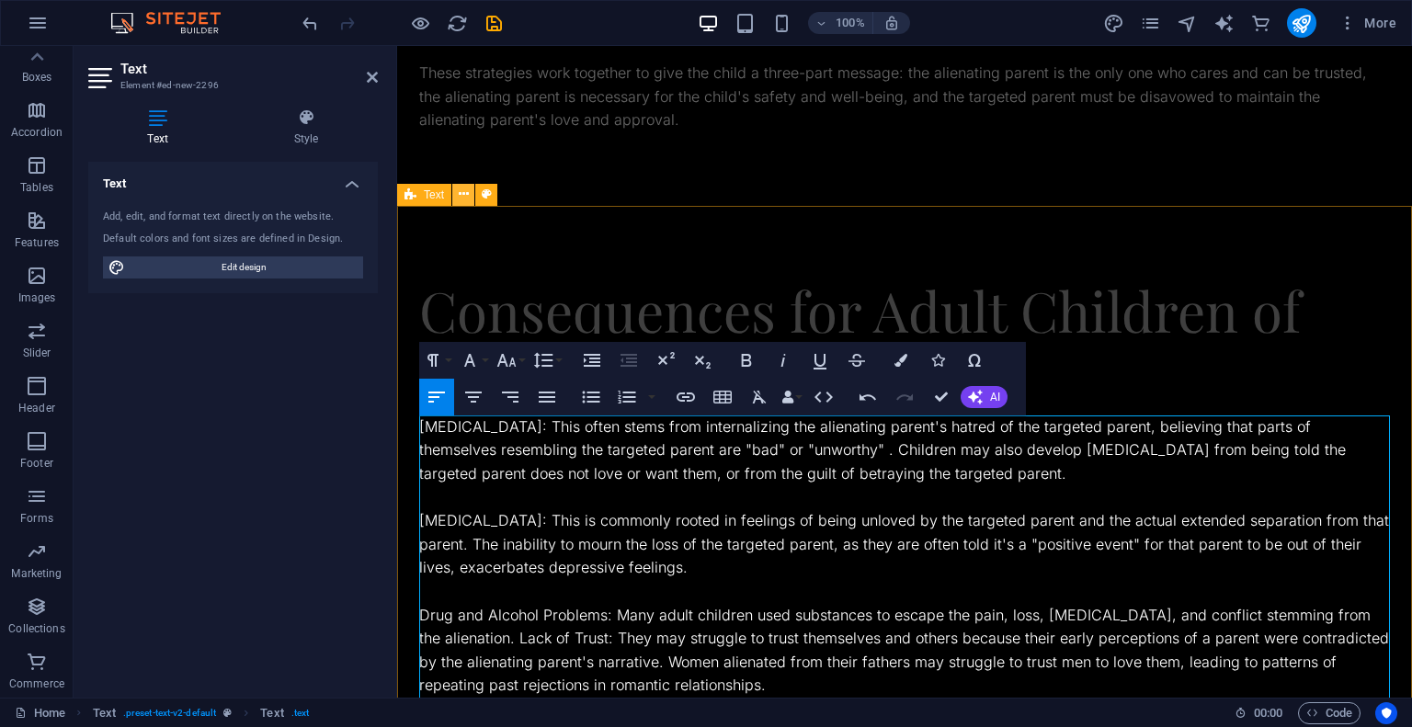
click at [464, 190] on icon at bounding box center [464, 194] width 10 height 19
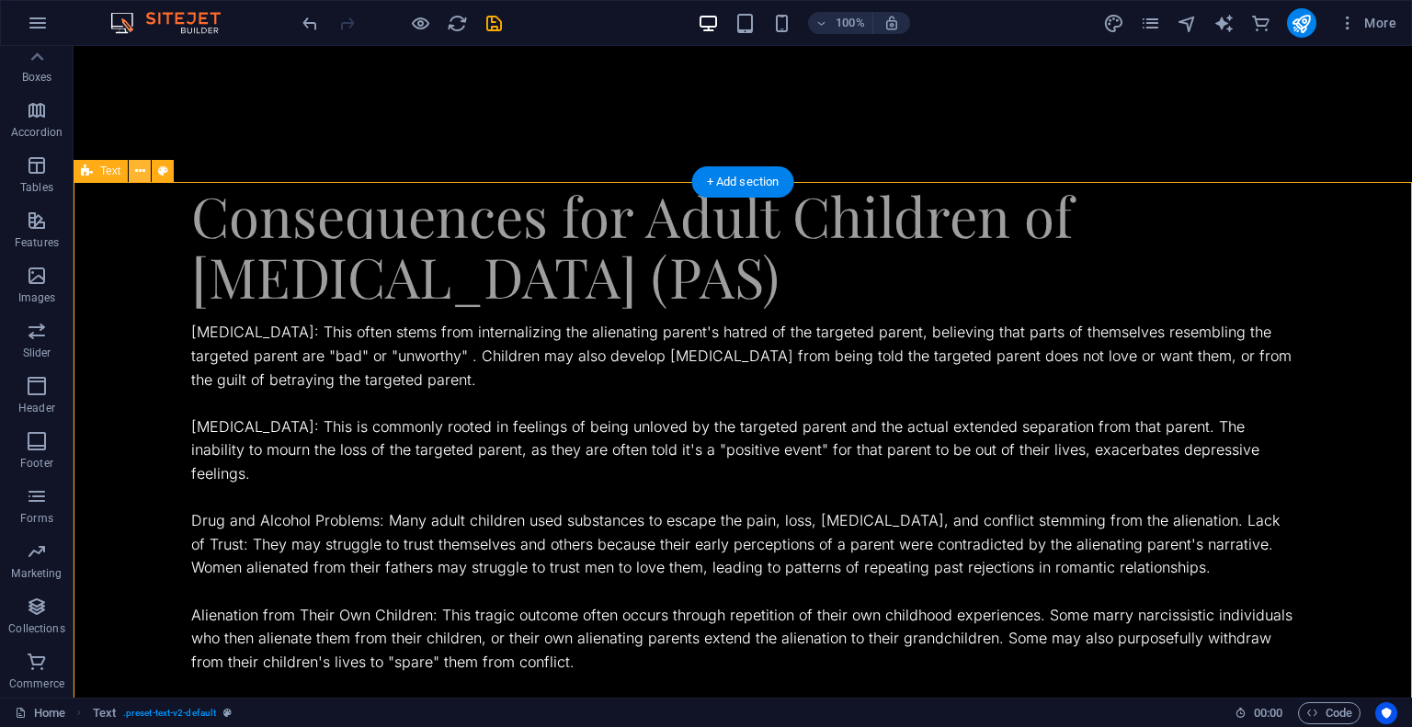
scroll to position [1533, 0]
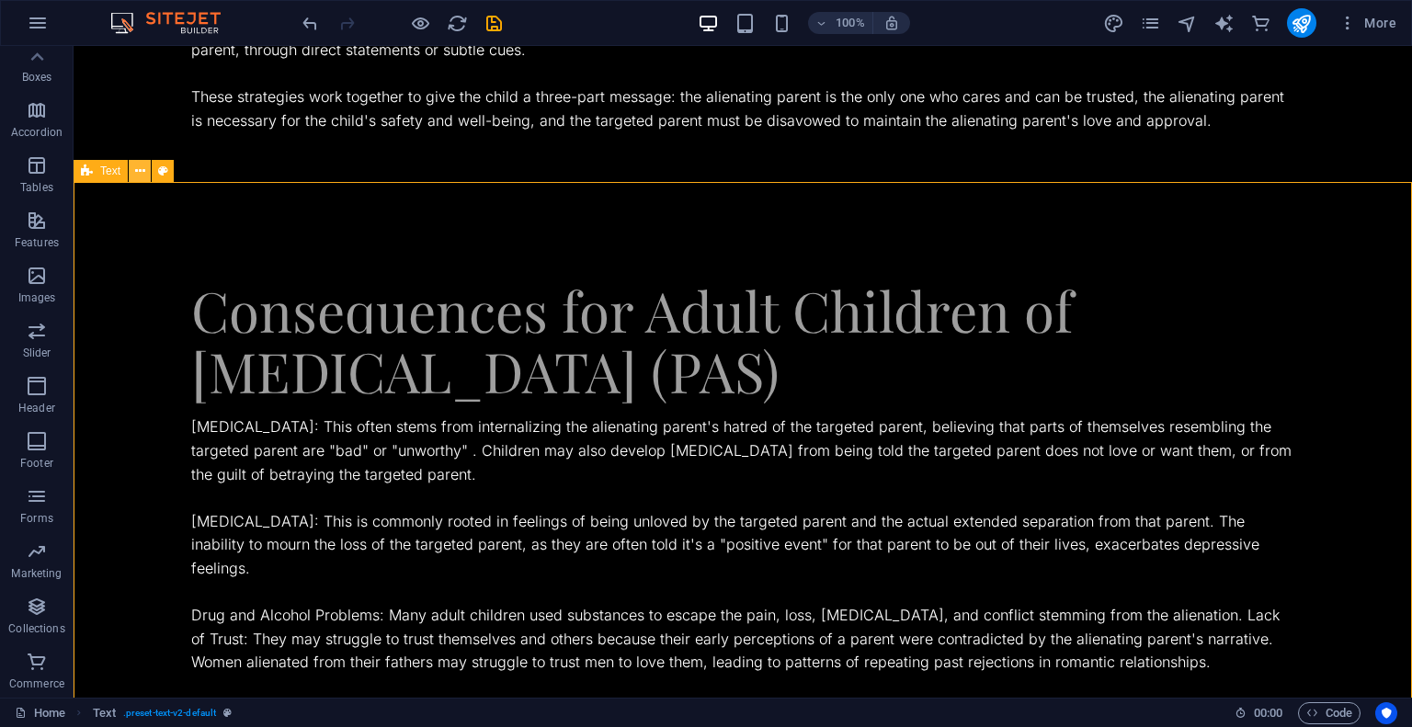
click at [137, 176] on icon at bounding box center [140, 171] width 10 height 19
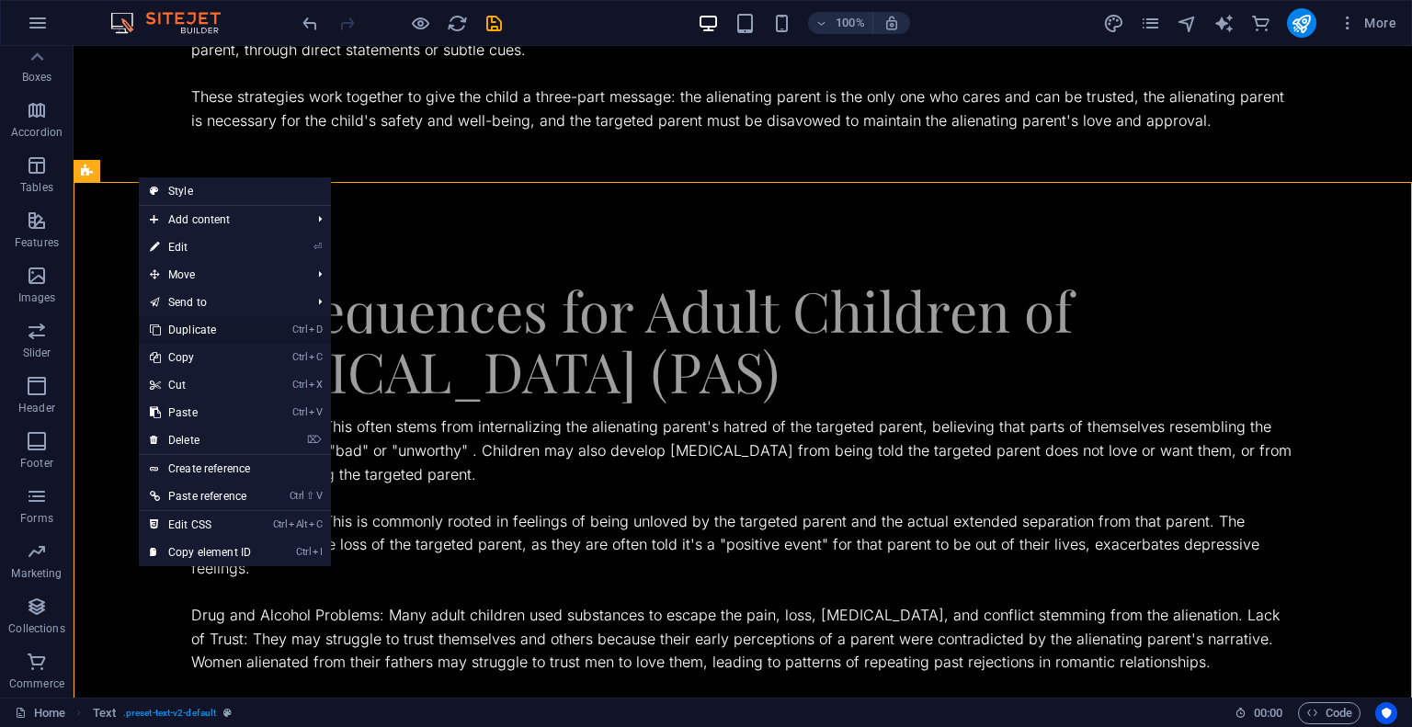
click at [177, 324] on link "Ctrl D Duplicate" at bounding box center [200, 330] width 123 height 28
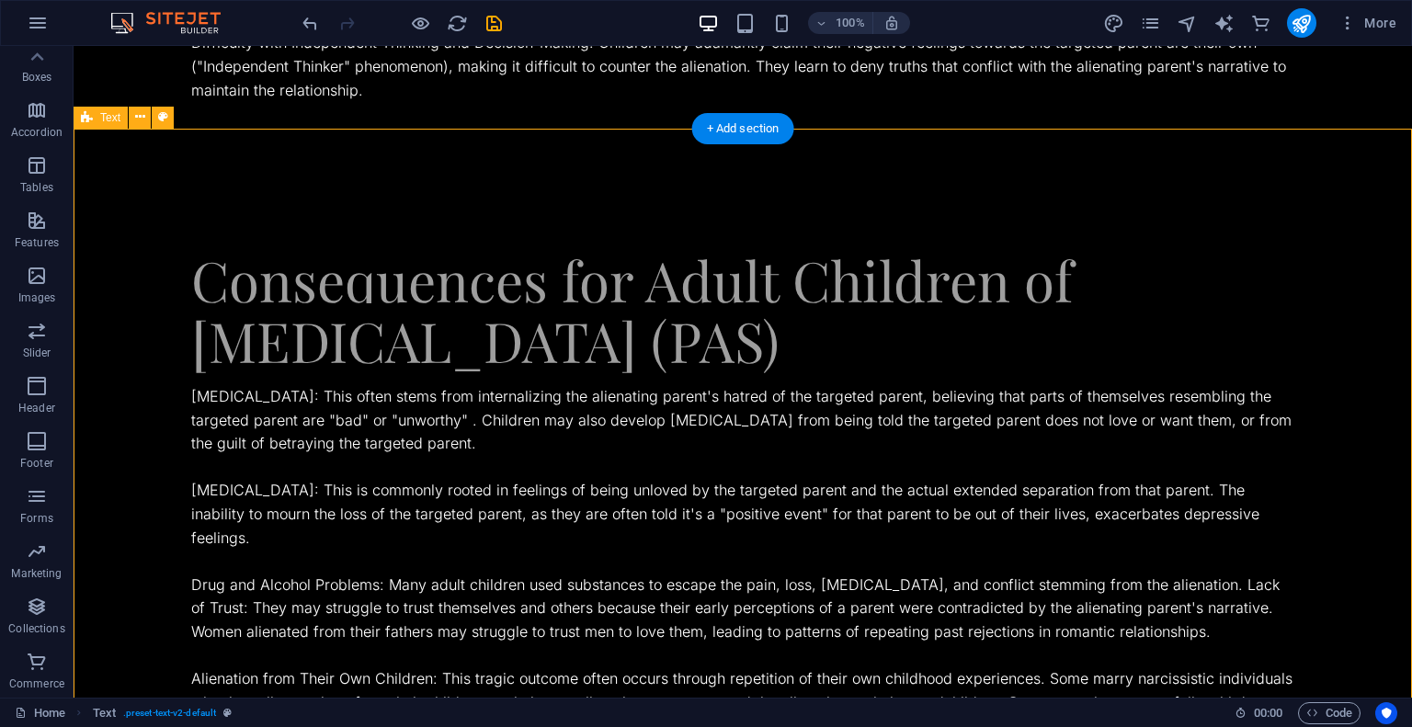
scroll to position [2721, 0]
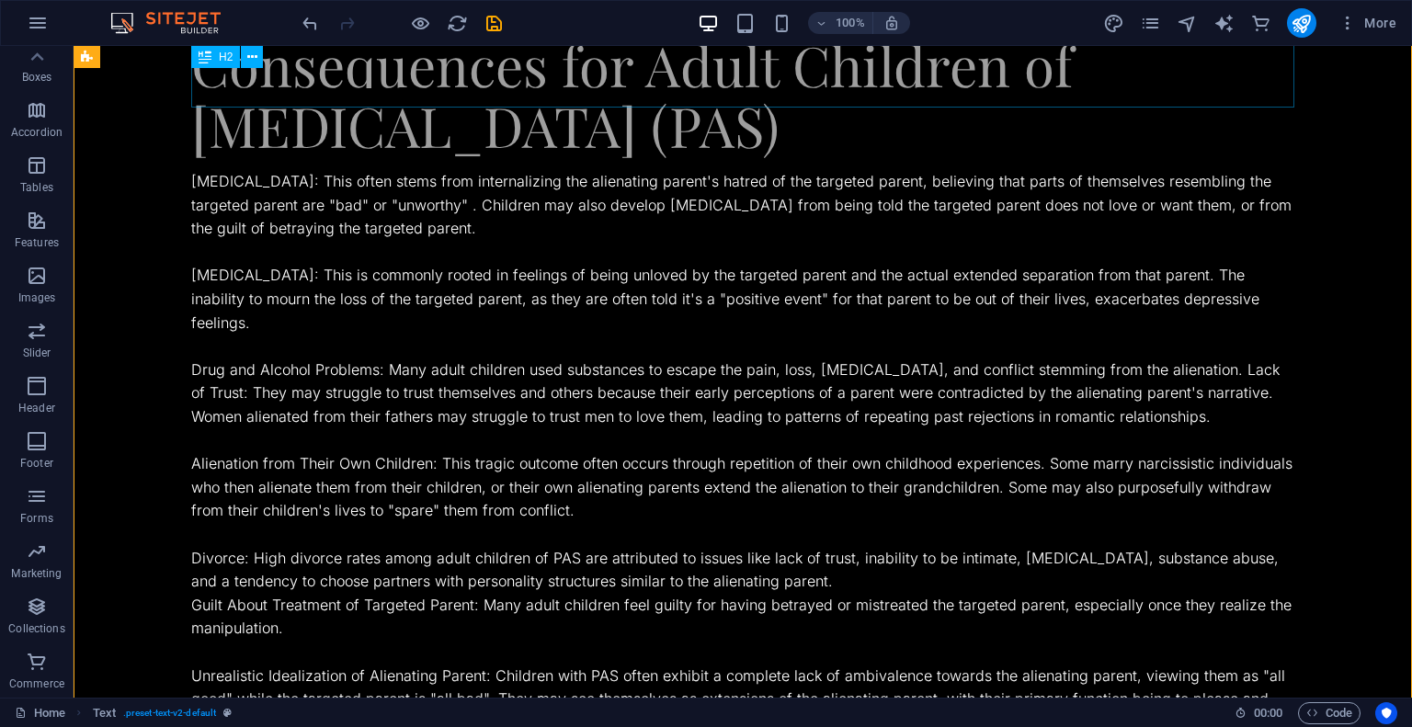
click at [616, 63] on div "Consequences for Adult Children of [MEDICAL_DATA] (PAS)" at bounding box center [742, 94] width 1103 height 121
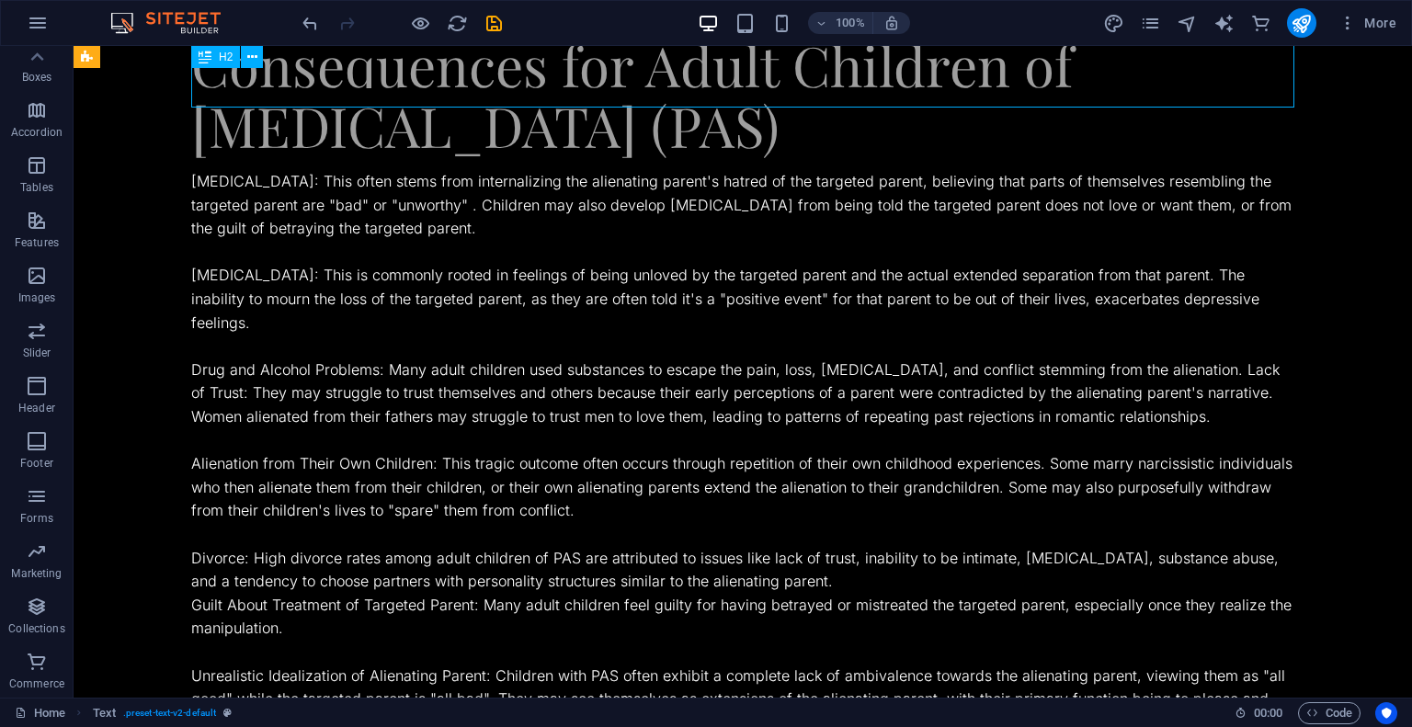
click at [616, 63] on div "Consequences for Adult Children of [MEDICAL_DATA] (PAS)" at bounding box center [742, 94] width 1103 height 121
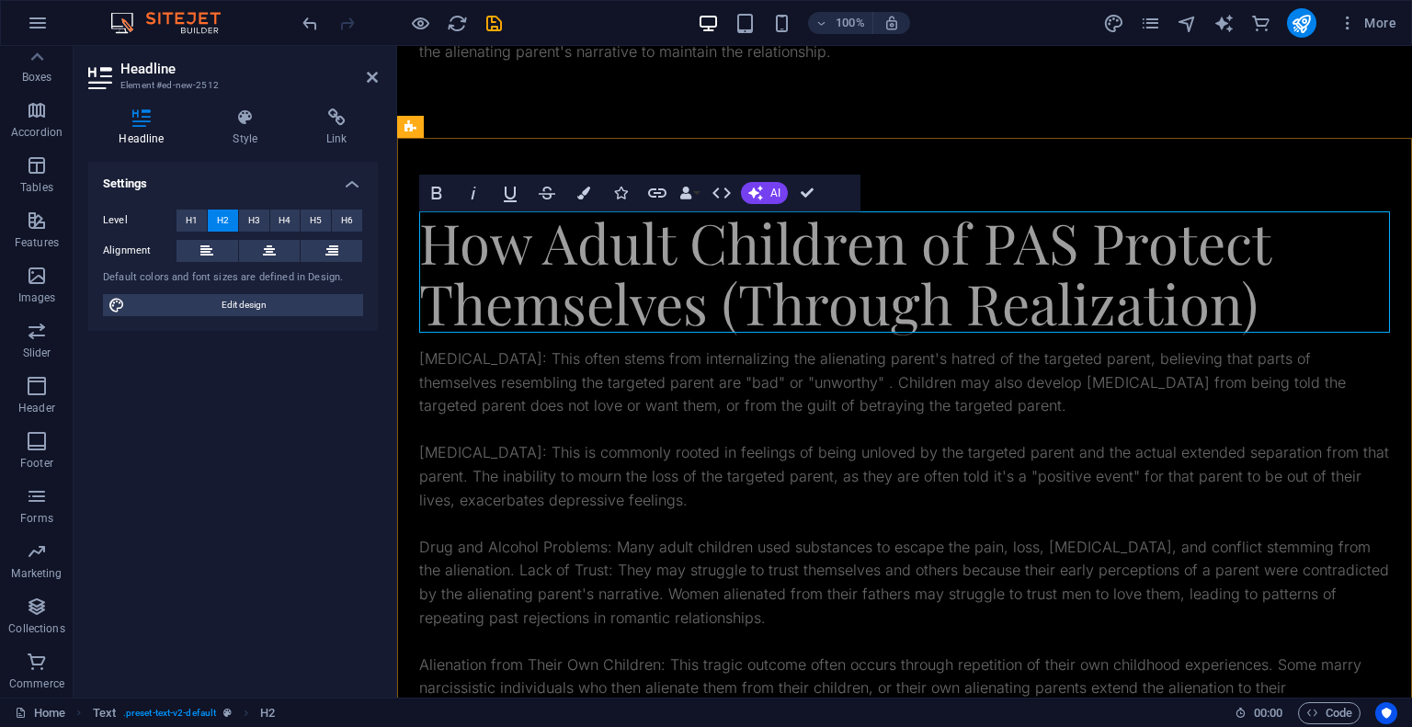
scroll to position [541, 4]
click at [652, 350] on div "Low Self-Esteem: This often stems from internalizing the alienating parent's ha…" at bounding box center [904, 688] width 971 height 682
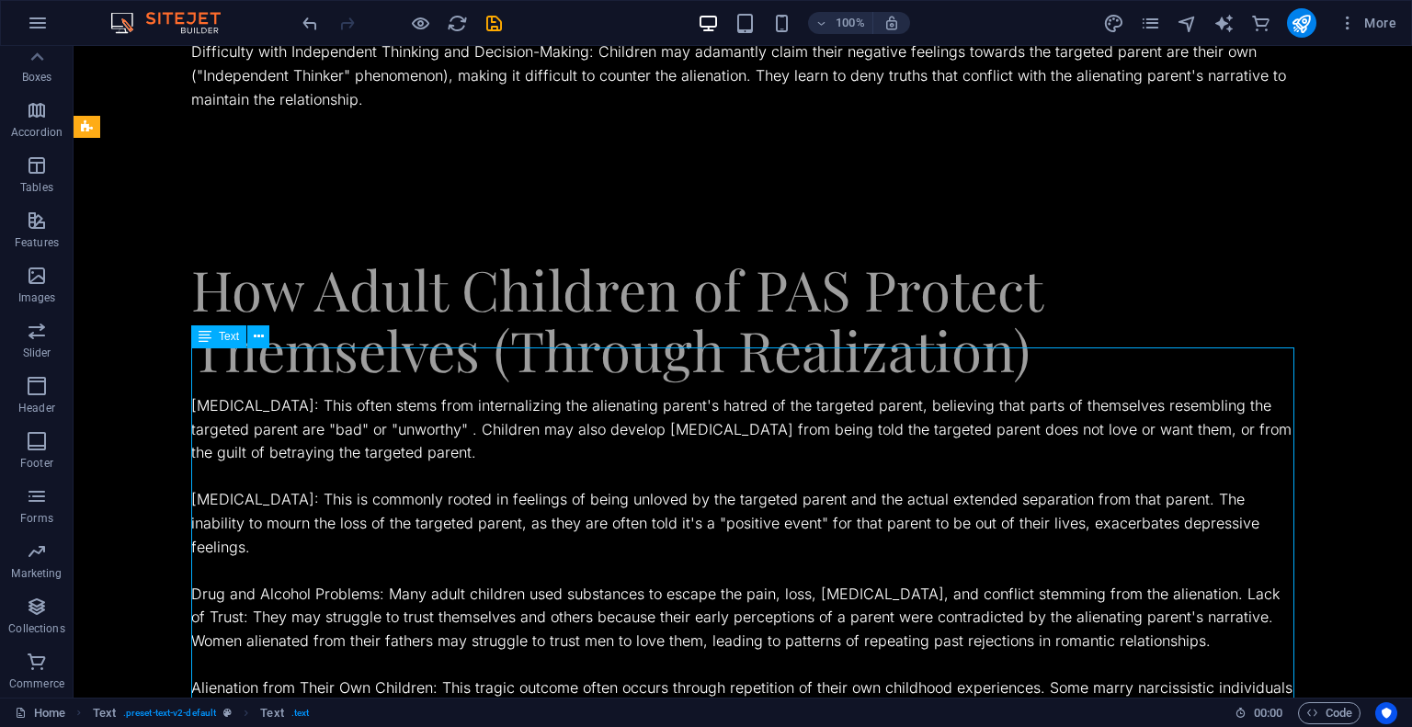
click at [646, 394] on div "Low Self-Esteem: This often stems from internalizing the alienating parent's ha…" at bounding box center [742, 723] width 1103 height 659
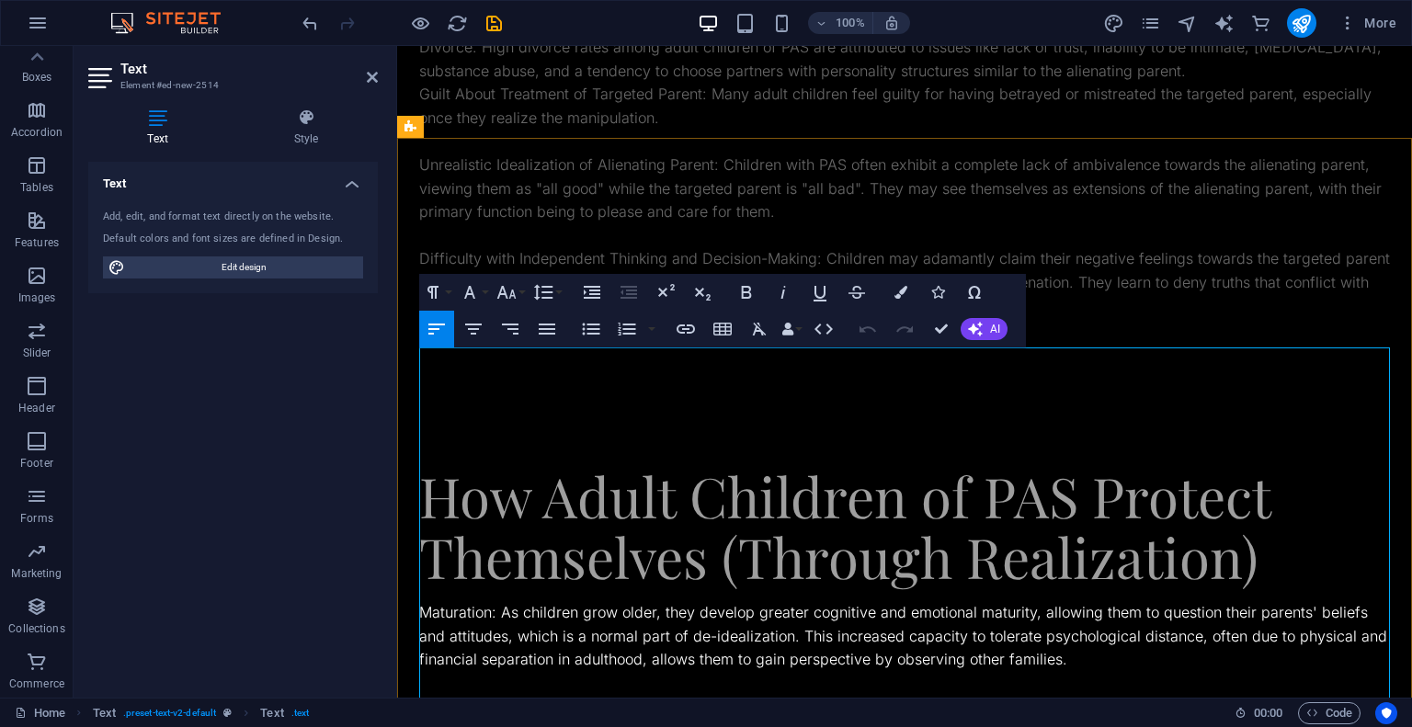
scroll to position [54160, 3]
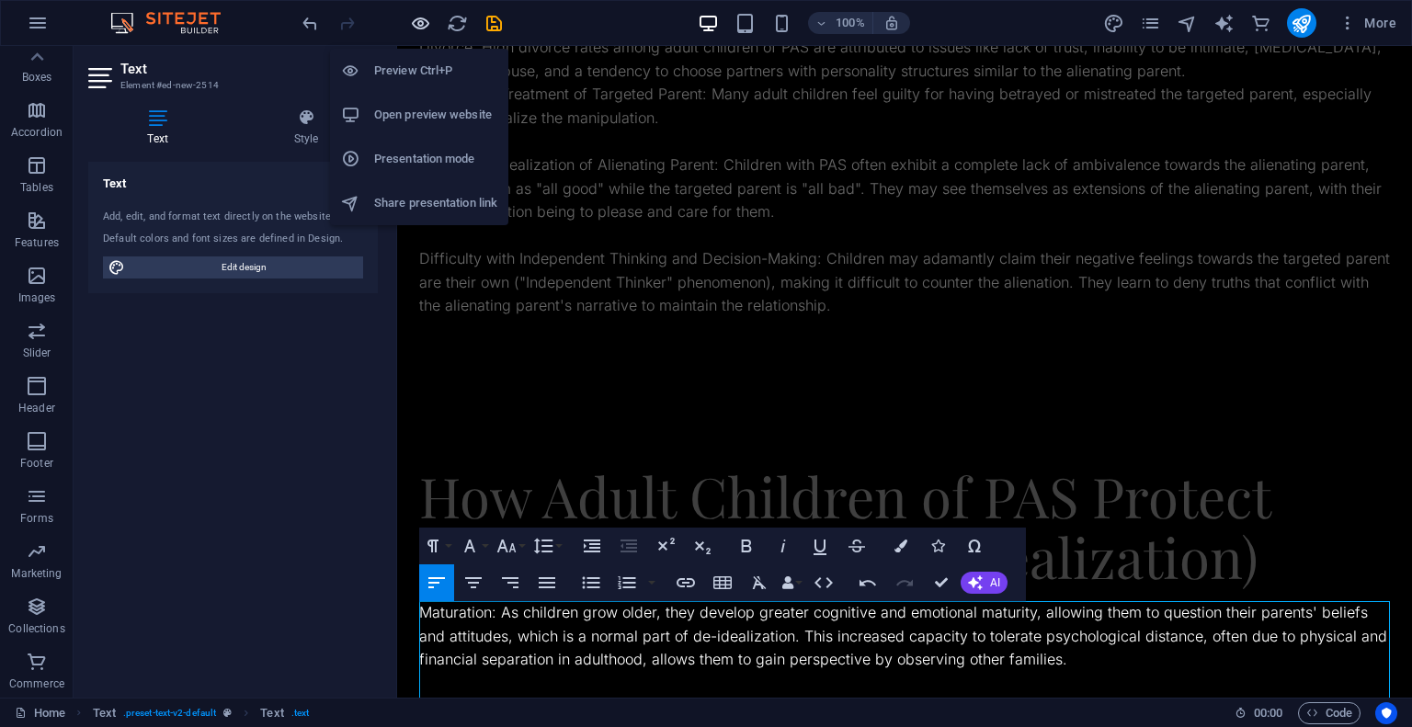
click at [419, 20] on icon "button" at bounding box center [420, 23] width 21 height 21
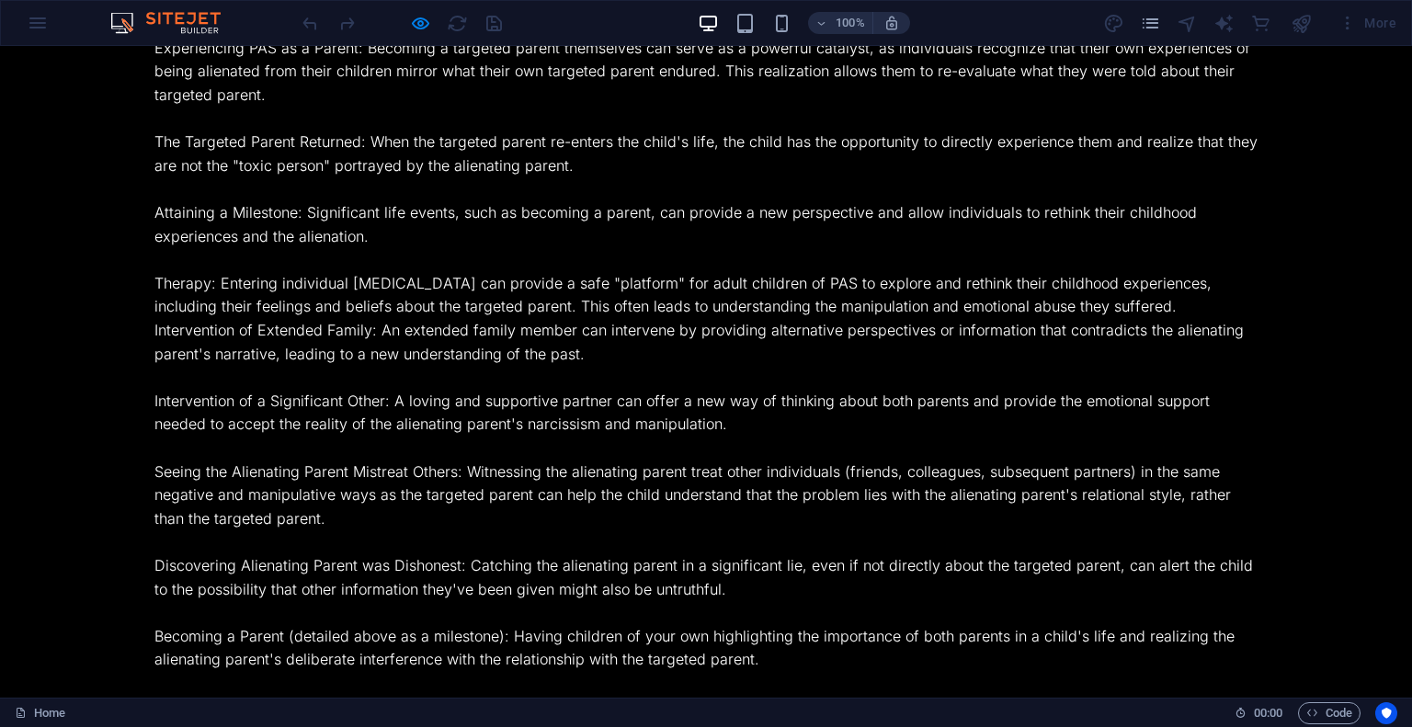
scroll to position [0, 0]
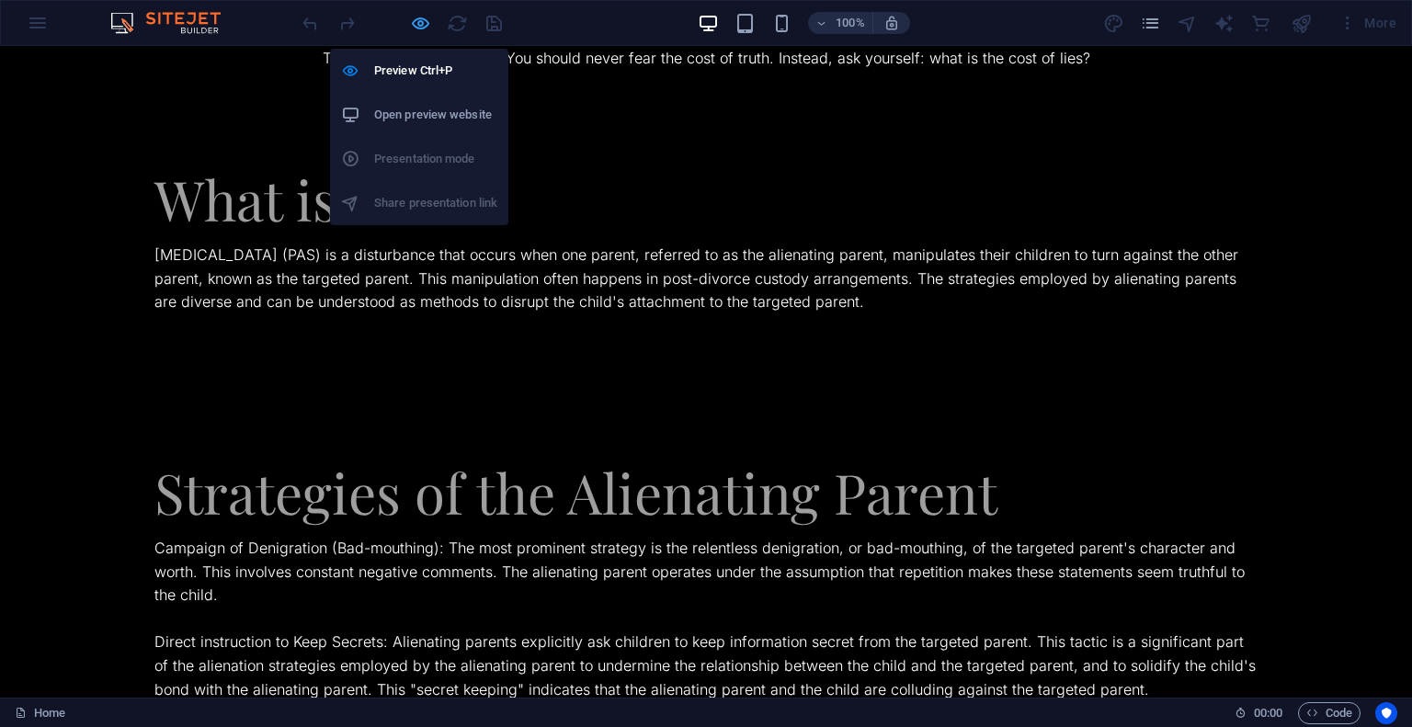
click at [425, 29] on icon "button" at bounding box center [420, 23] width 21 height 21
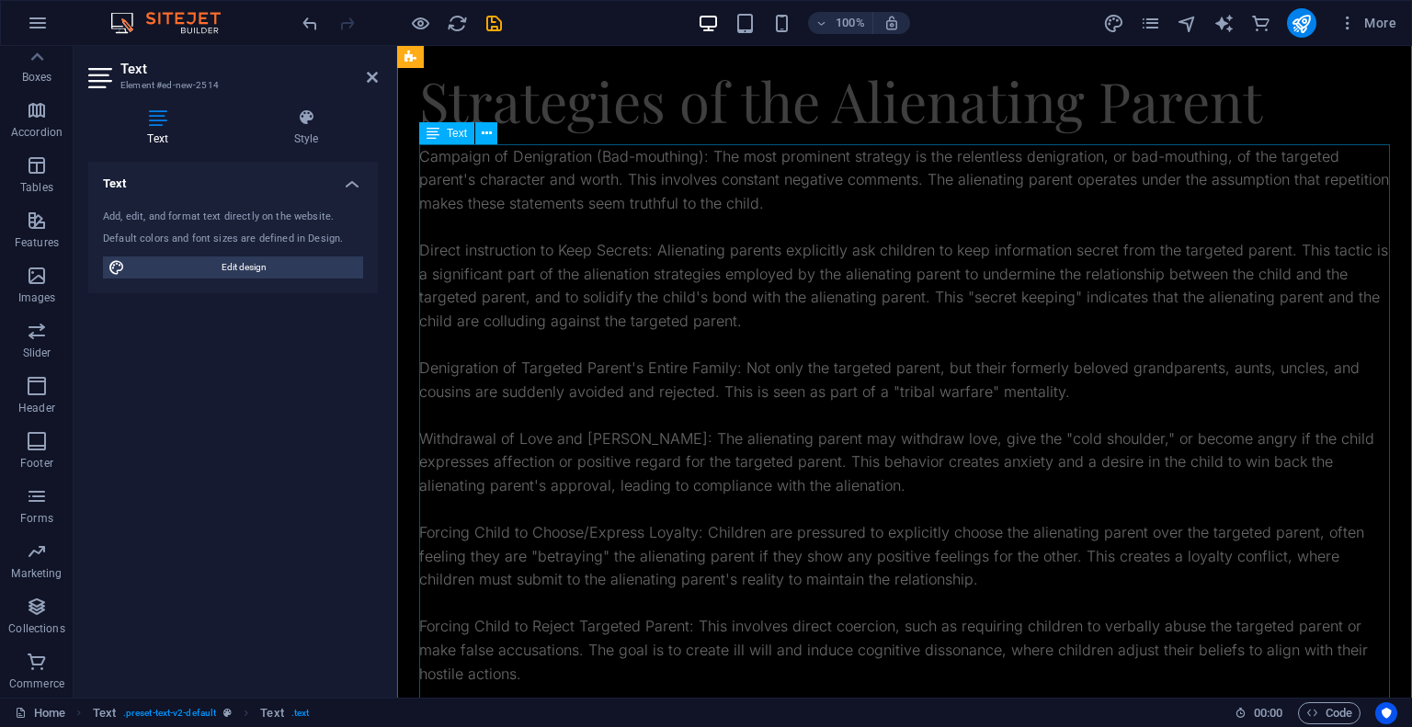
scroll to position [427, 0]
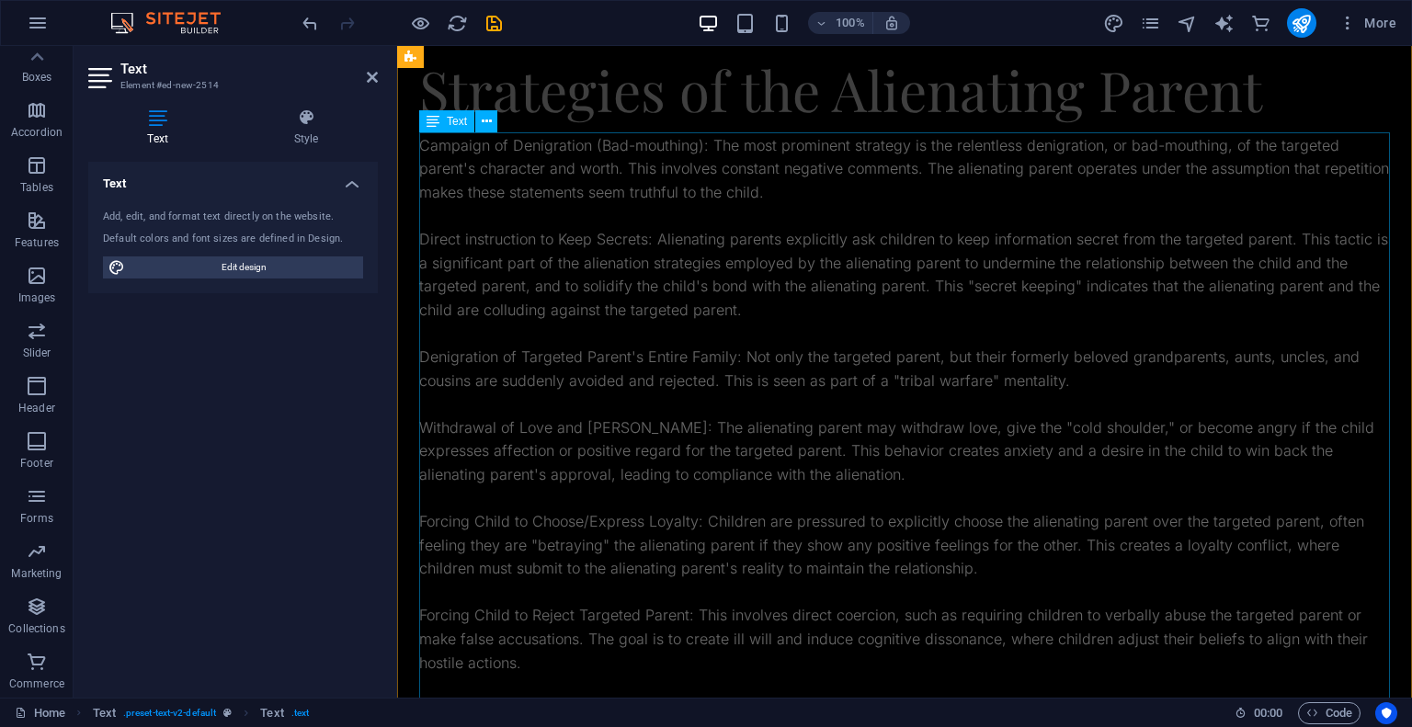
click at [482, 142] on div "Campaign of Denigration (Bad-mouthing): The most prominent strategy is the rele…" at bounding box center [904, 734] width 971 height 1200
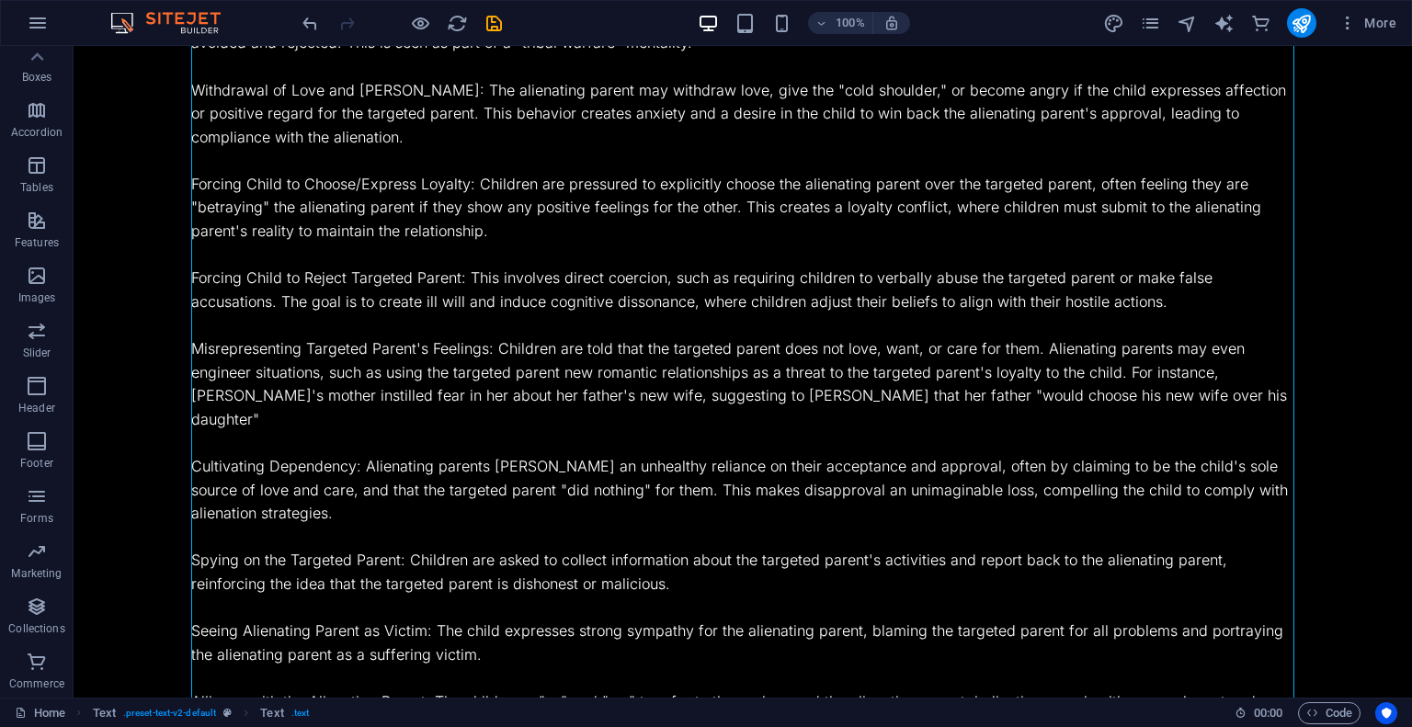
drag, startPoint x: 158, startPoint y: 142, endPoint x: 482, endPoint y: 142, distance: 323.6
click at [482, 142] on div "Campaign of Denigration (Bad-mouthing): The most prominent strategy is the rele…" at bounding box center [742, 385] width 1103 height 1130
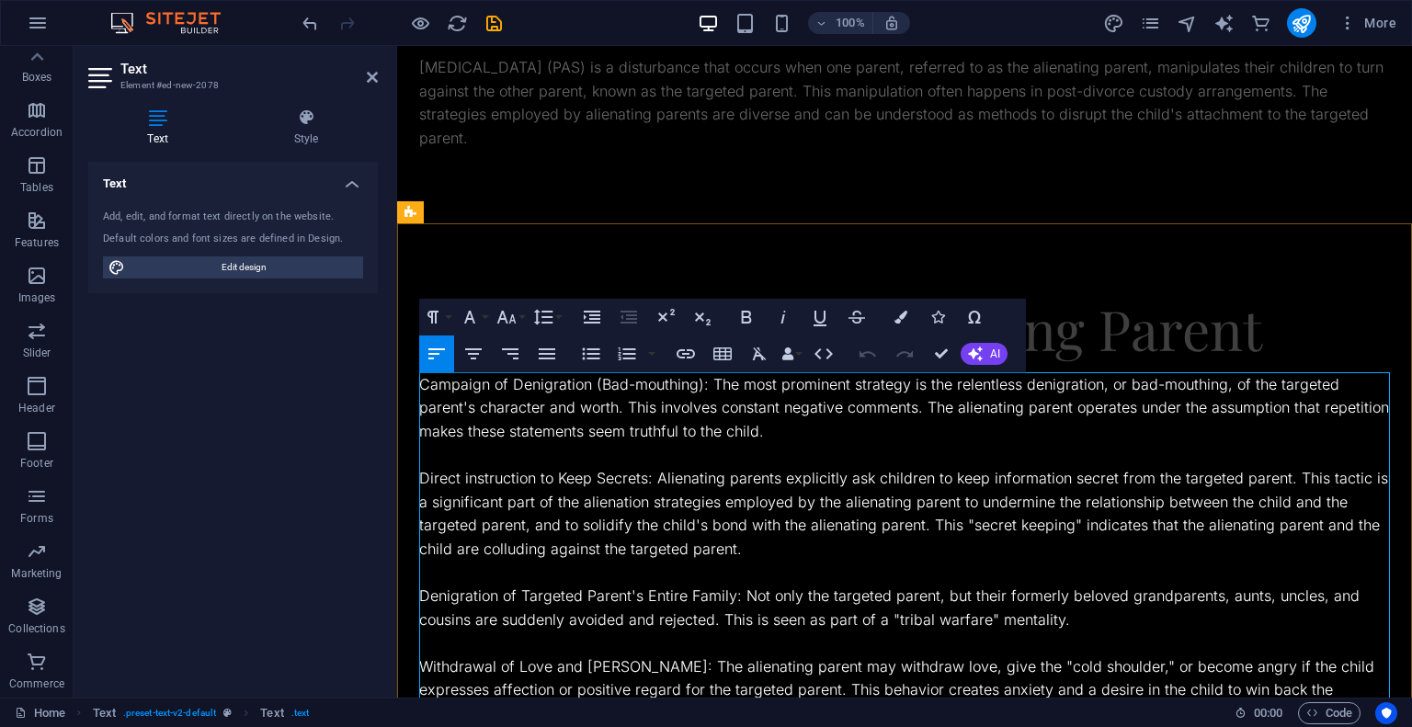
click at [473, 390] on p "Campaign of Denigration (Bad-mouthing): The most prominent strategy is the rele…" at bounding box center [904, 408] width 971 height 71
drag, startPoint x: 473, startPoint y: 390, endPoint x: 689, endPoint y: 375, distance: 216.5
click at [689, 375] on p "Campaign of Denigration (Bad-mouthing): The most prominent strategy is the rele…" at bounding box center [904, 408] width 971 height 71
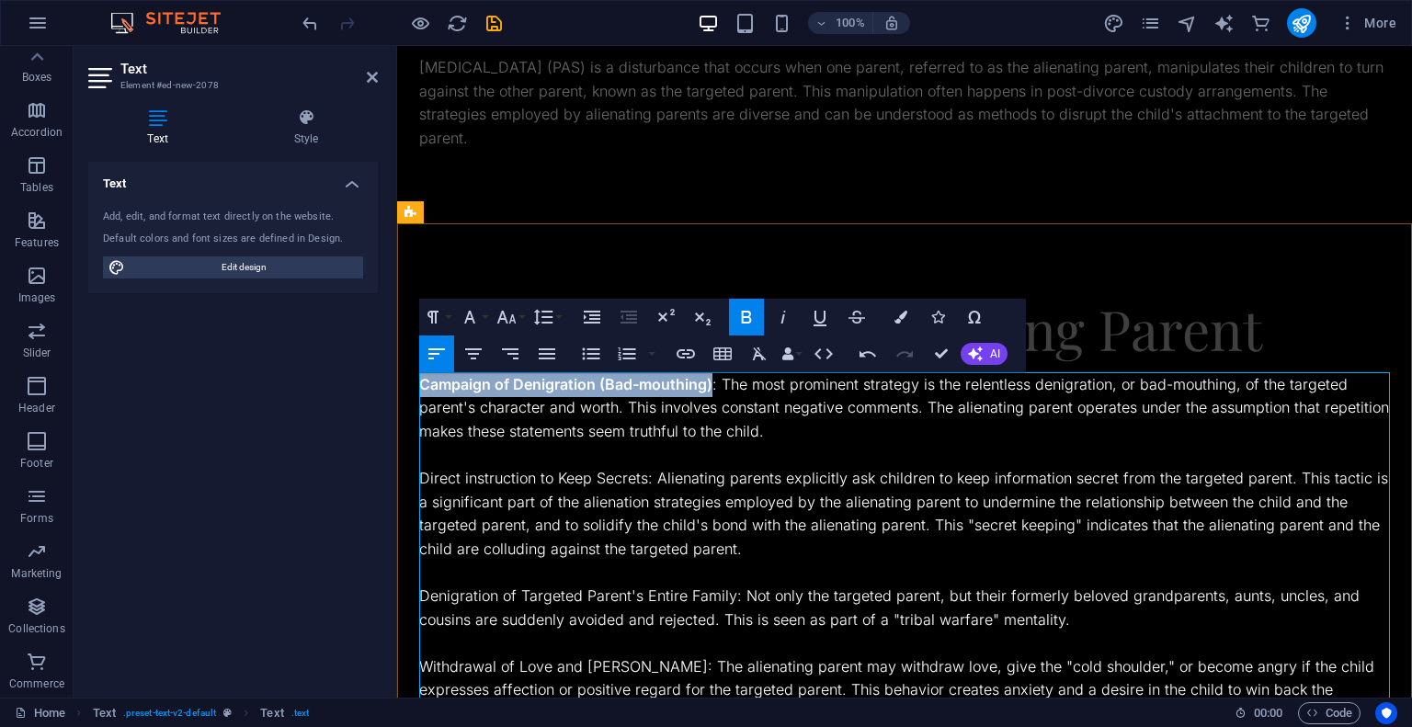
click at [448, 484] on p "Direct instruction to Keep Secrets: Alienating parents explicitly ask children …" at bounding box center [904, 514] width 971 height 94
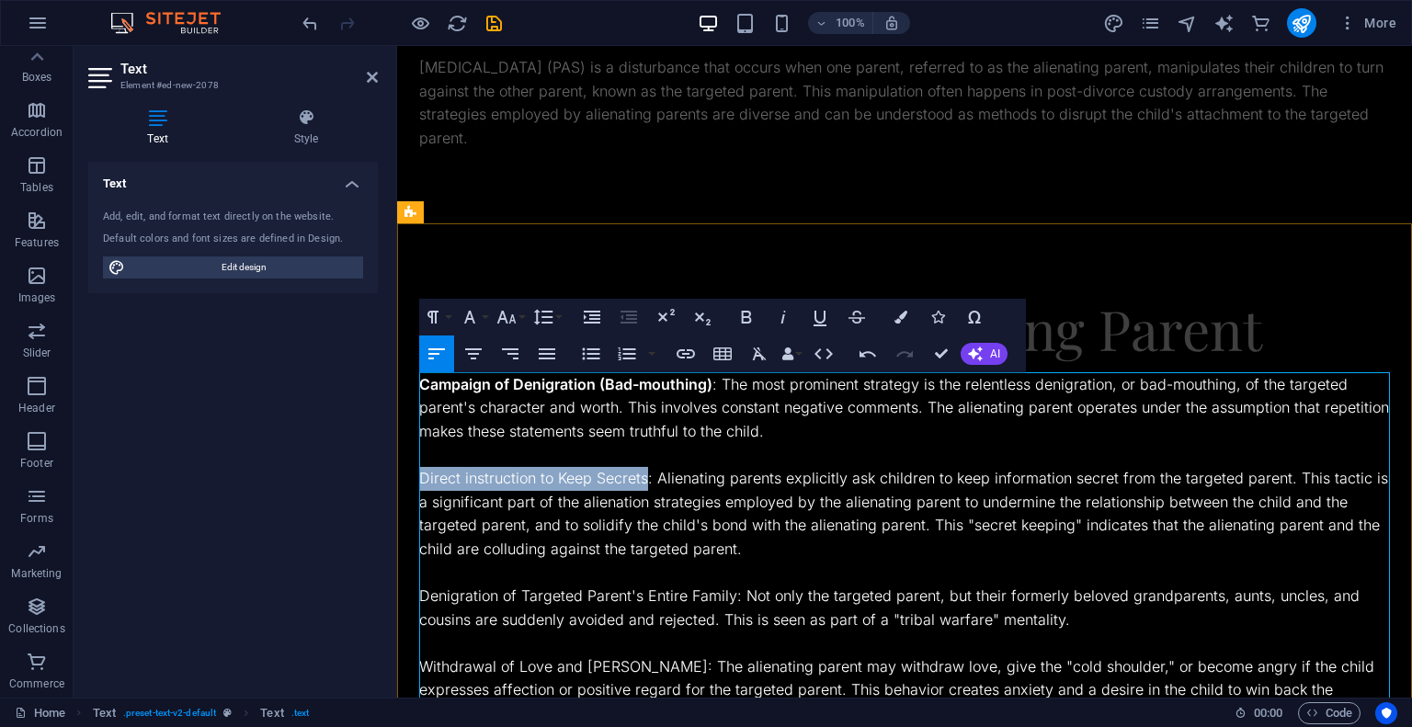
drag, startPoint x: 448, startPoint y: 484, endPoint x: 598, endPoint y: 484, distance: 150.8
click at [598, 484] on p "Direct instruction to Keep Secrets: Alienating parents explicitly ask children …" at bounding box center [904, 514] width 971 height 94
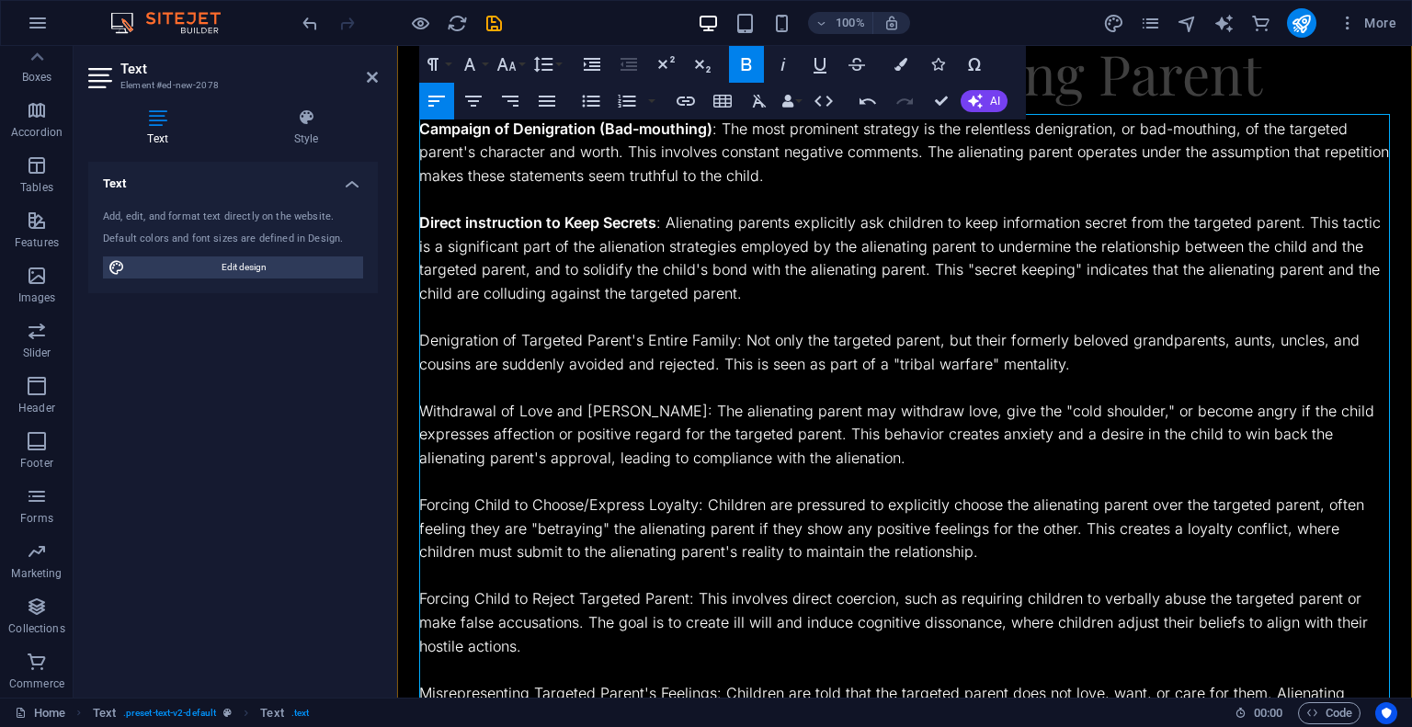
scroll to position [447, 0]
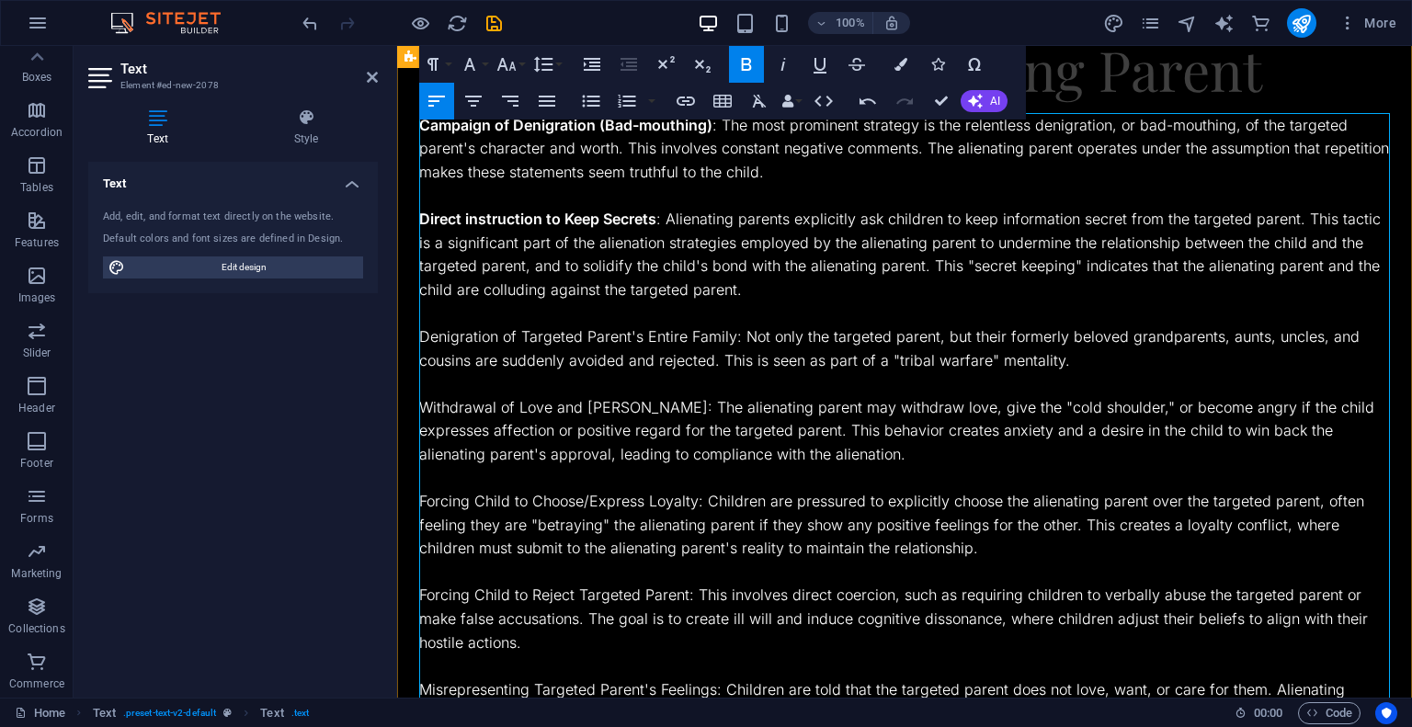
click at [456, 335] on p "Denigration of Targeted Parent's Entire Family: Not only the targeted parent, b…" at bounding box center [904, 348] width 971 height 47
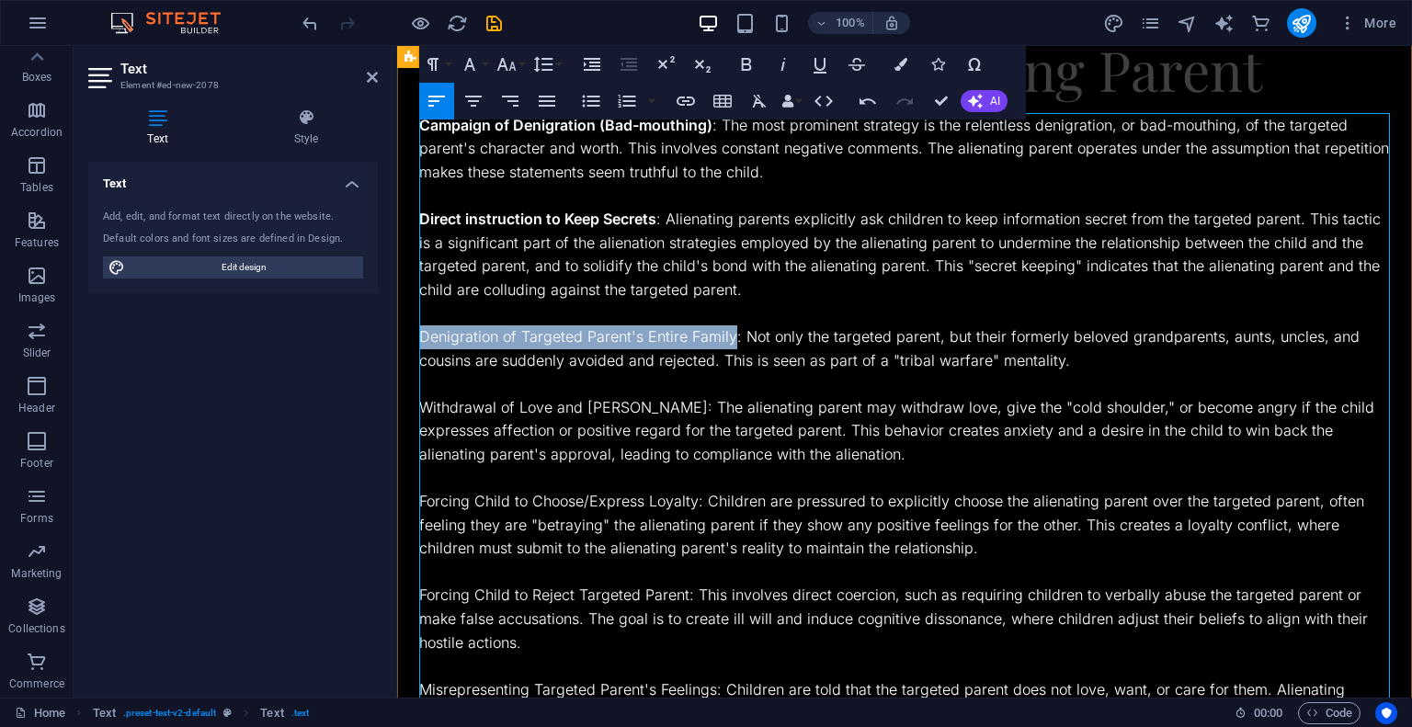
drag, startPoint x: 456, startPoint y: 335, endPoint x: 692, endPoint y: 328, distance: 236.3
click at [692, 328] on p "Denigration of Targeted Parent's Entire Family: Not only the targeted parent, b…" at bounding box center [904, 348] width 971 height 47
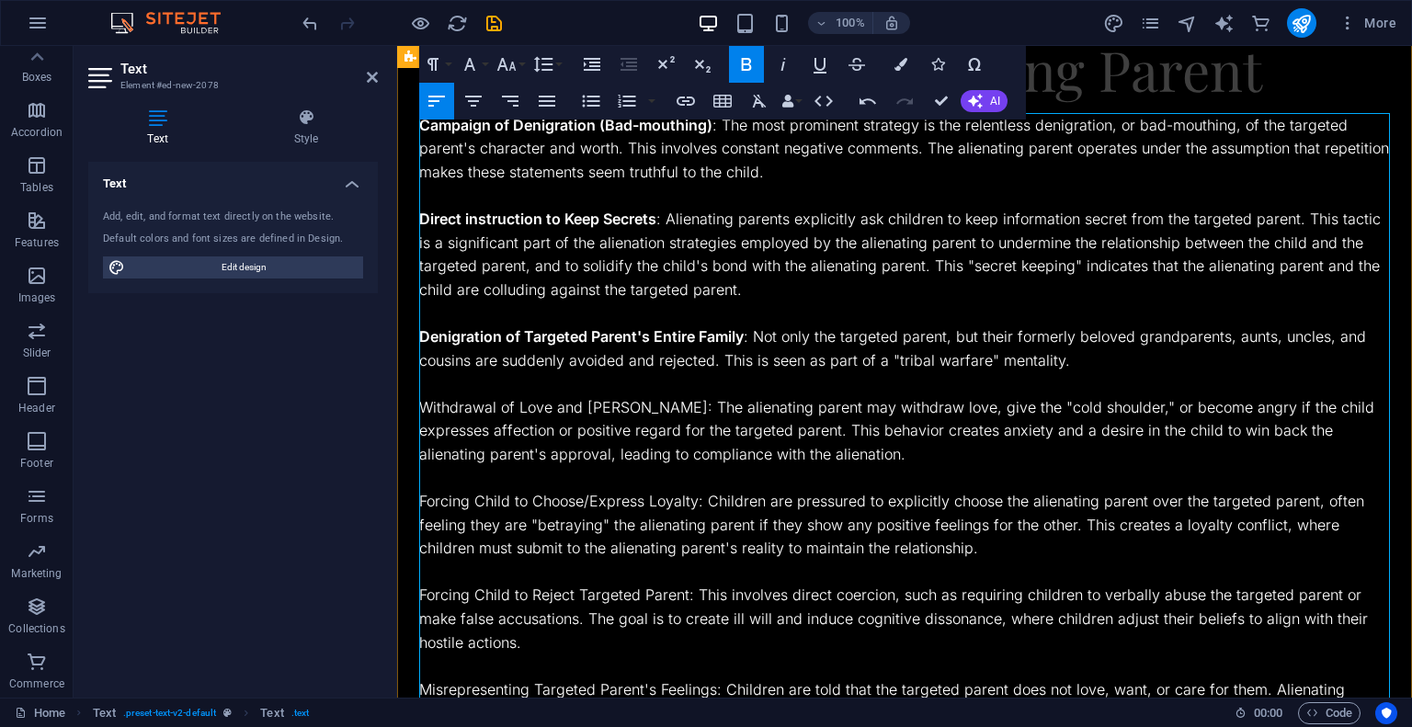
click at [481, 400] on p "Withdrawal of Love and Anger: The alienating parent may withdraw love, give the…" at bounding box center [904, 431] width 971 height 71
drag, startPoint x: 481, startPoint y: 400, endPoint x: 586, endPoint y: 399, distance: 105.7
click at [586, 399] on p "Withdrawal of Love and Anger: The alienating parent may withdraw love, give the…" at bounding box center [904, 431] width 971 height 71
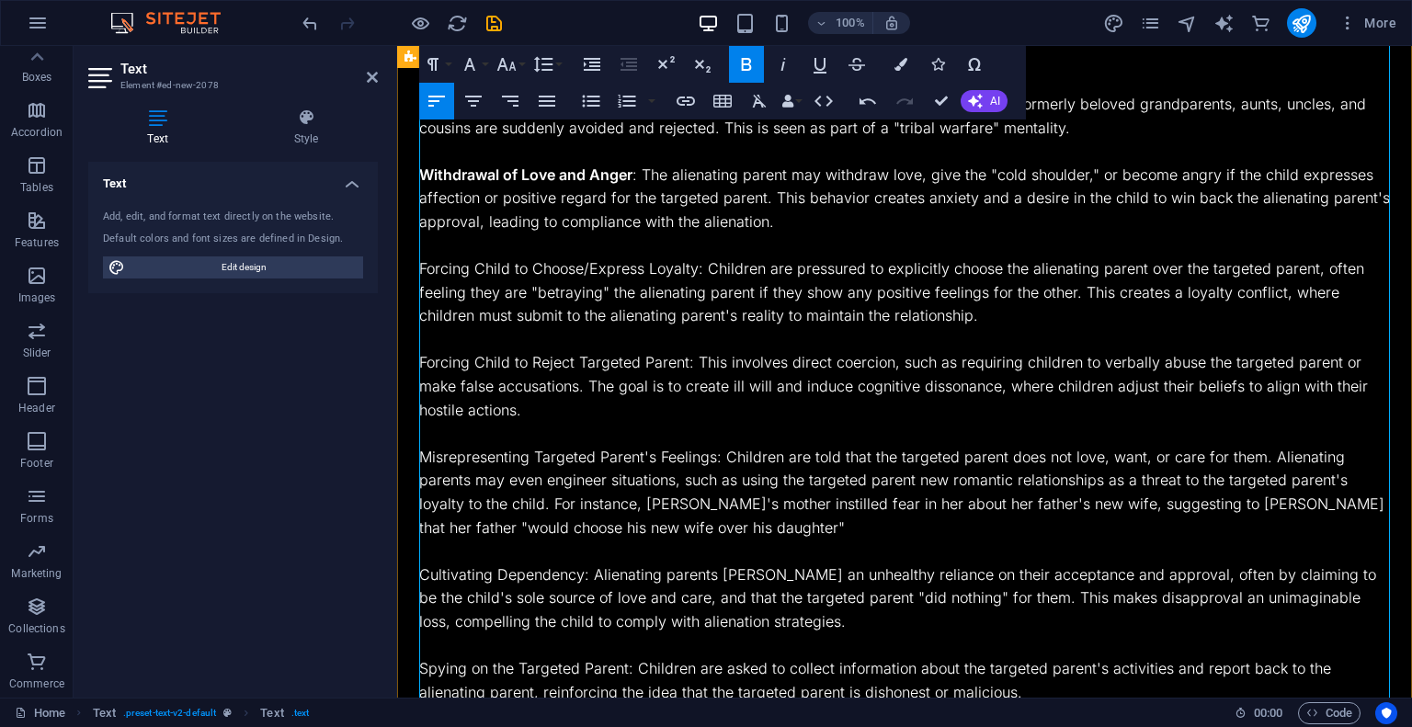
scroll to position [680, 0]
click at [461, 269] on p "Forcing Child to Choose/Express Loyalty: Children are pressured to explicitly c…" at bounding box center [904, 291] width 971 height 71
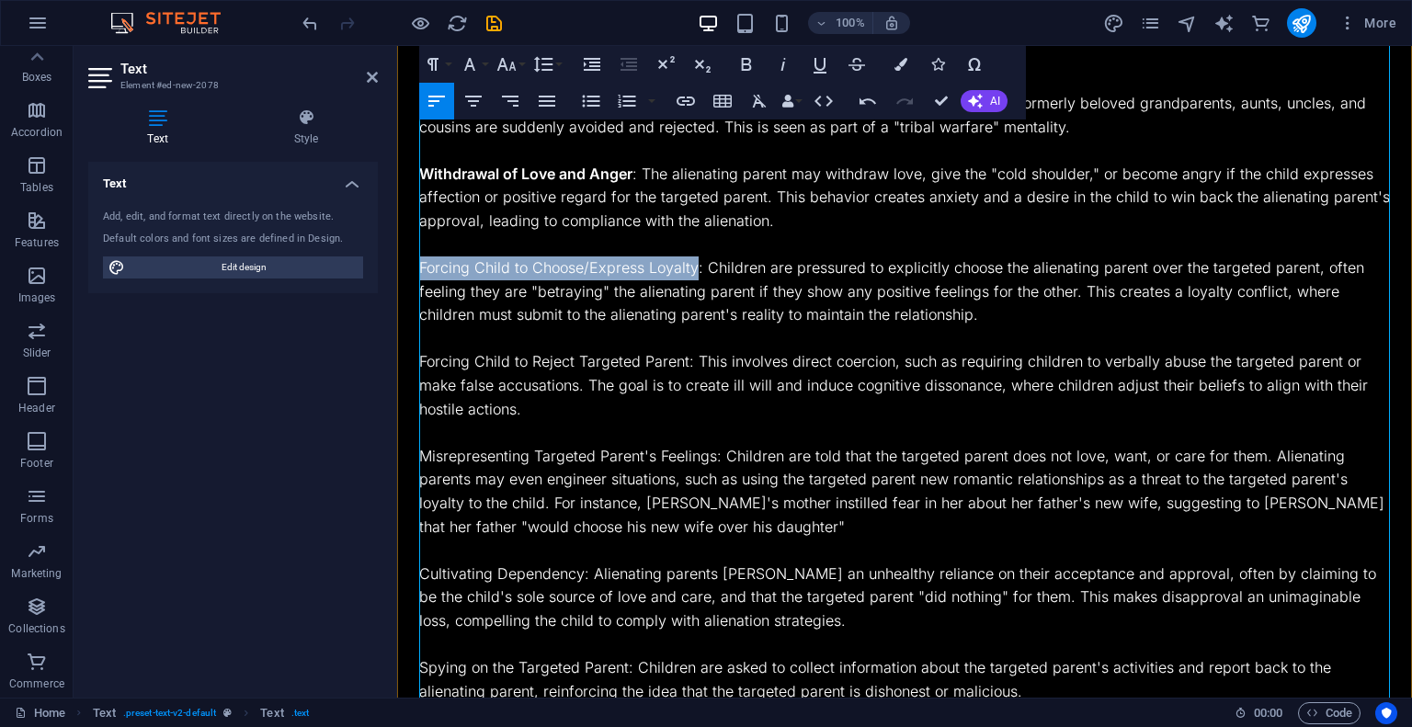
drag, startPoint x: 461, startPoint y: 269, endPoint x: 661, endPoint y: 266, distance: 199.5
click at [661, 266] on p "Forcing Child to Choose/Express Loyalty: Children are pressured to explicitly c…" at bounding box center [904, 291] width 971 height 71
click at [455, 357] on p "Forcing Child to Reject Targeted Parent: This involves direct coercion, such as…" at bounding box center [904, 385] width 971 height 71
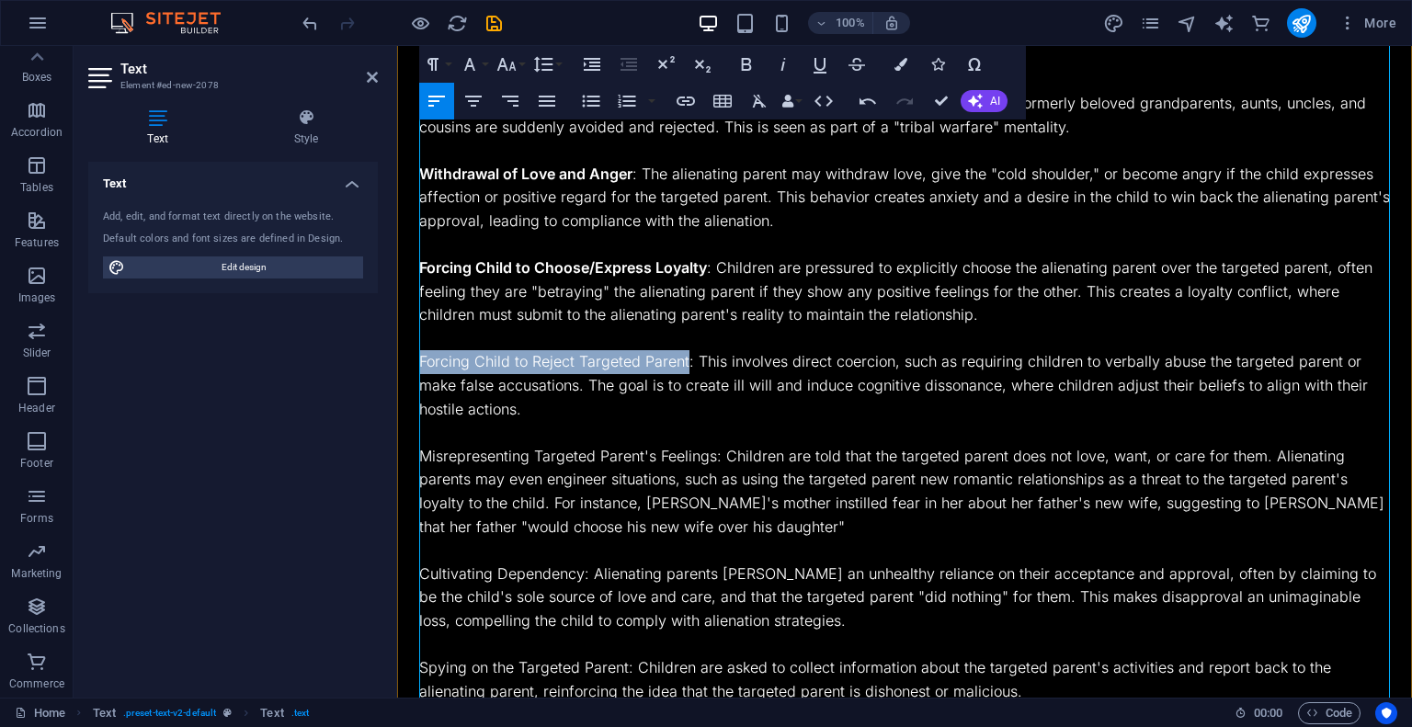
drag, startPoint x: 455, startPoint y: 357, endPoint x: 661, endPoint y: 349, distance: 206.0
click at [661, 350] on p "Forcing Child to Reject Targeted Parent: This involves direct coercion, such as…" at bounding box center [904, 385] width 971 height 71
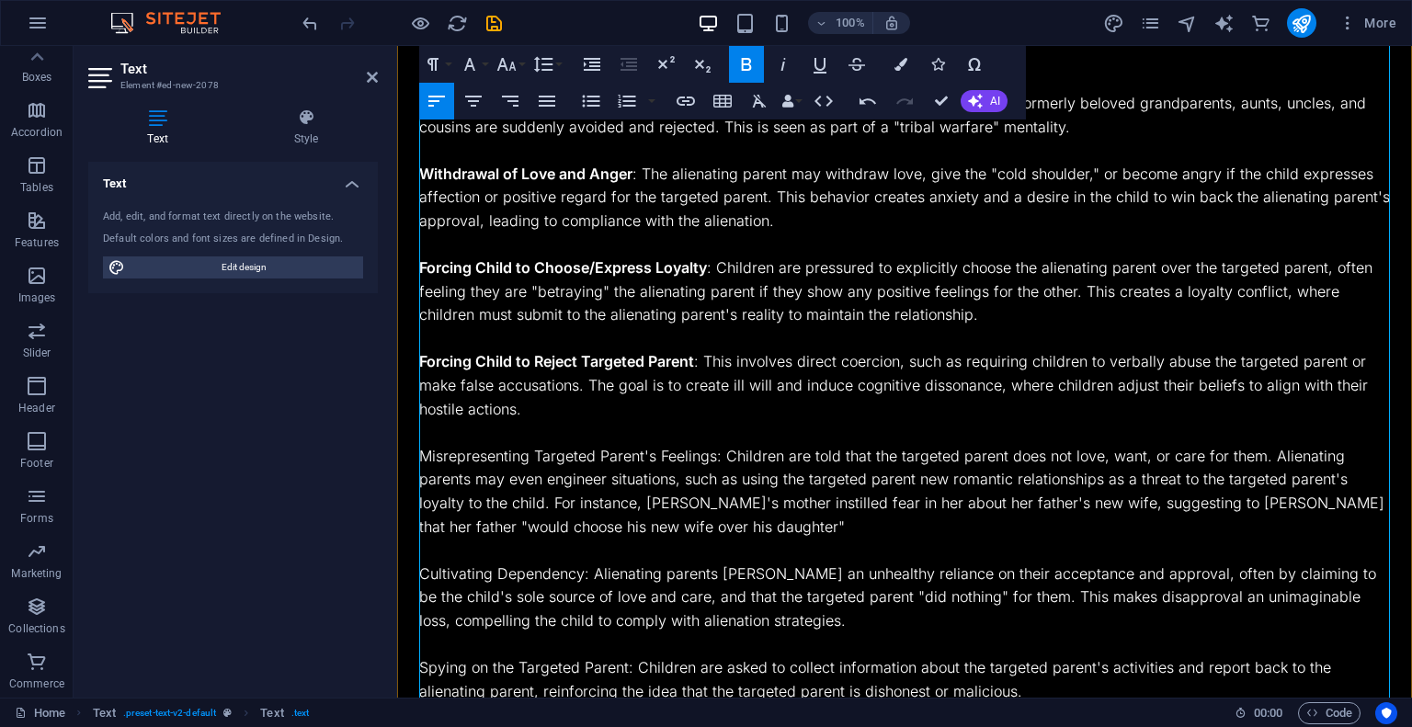
click at [459, 452] on p "Misrepresenting Targeted Parent's Feelings: Children are told that the targeted…" at bounding box center [904, 492] width 971 height 94
drag, startPoint x: 459, startPoint y: 452, endPoint x: 550, endPoint y: 461, distance: 91.4
click at [550, 461] on p "Misrepresenting Targeted Parent's Feelings: Children are told that the targeted…" at bounding box center [904, 492] width 971 height 94
click at [447, 454] on p "Misrepresenting Targeted Parent's Feelings: Children are told that the targeted…" at bounding box center [904, 492] width 971 height 94
click at [449, 454] on p "Misrepresenting Targeted Parent's Feelings: Children are told that the targeted…" at bounding box center [904, 492] width 971 height 94
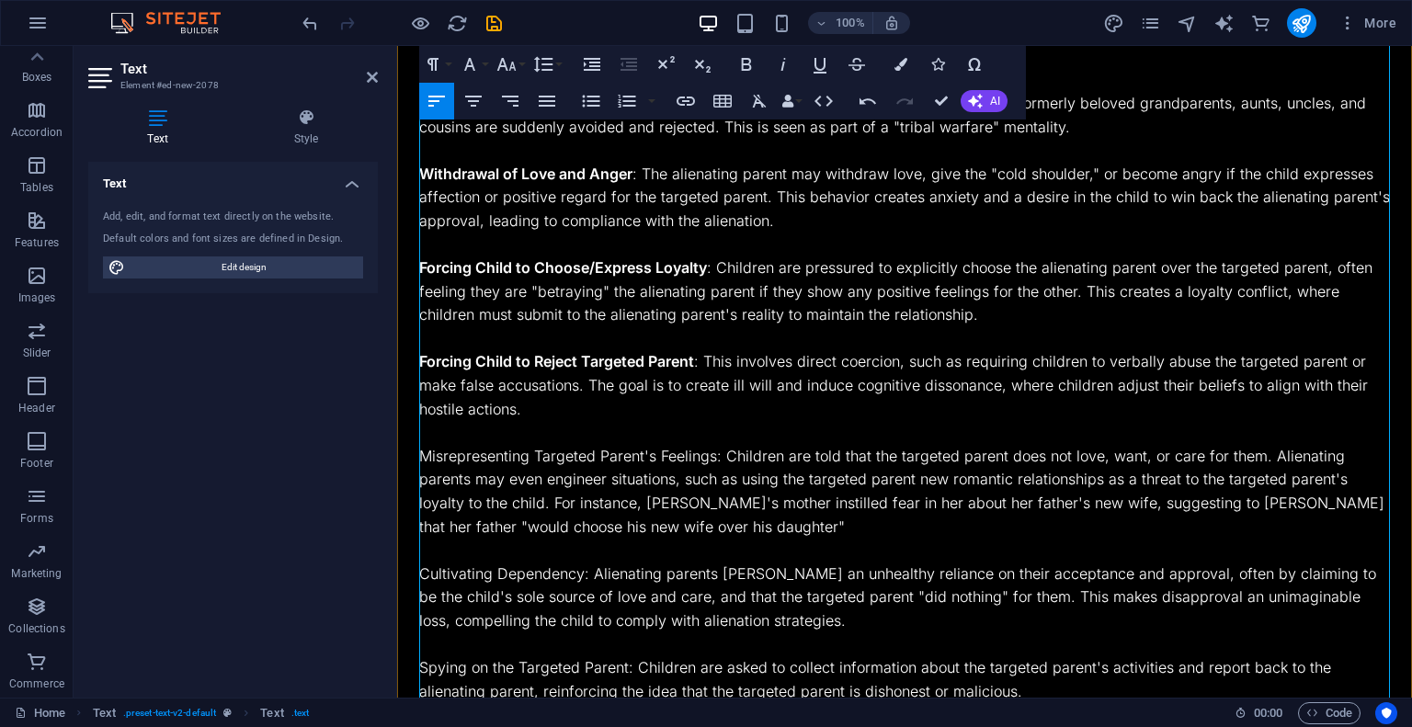
click at [449, 454] on p "Misrepresenting Targeted Parent's Feelings: Children are told that the targeted…" at bounding box center [904, 492] width 971 height 94
drag, startPoint x: 449, startPoint y: 454, endPoint x: 700, endPoint y: 448, distance: 251.0
click at [700, 448] on p "Misrepresenting Targeted Parent's Feelings: Children are told that the targeted…" at bounding box center [904, 492] width 971 height 94
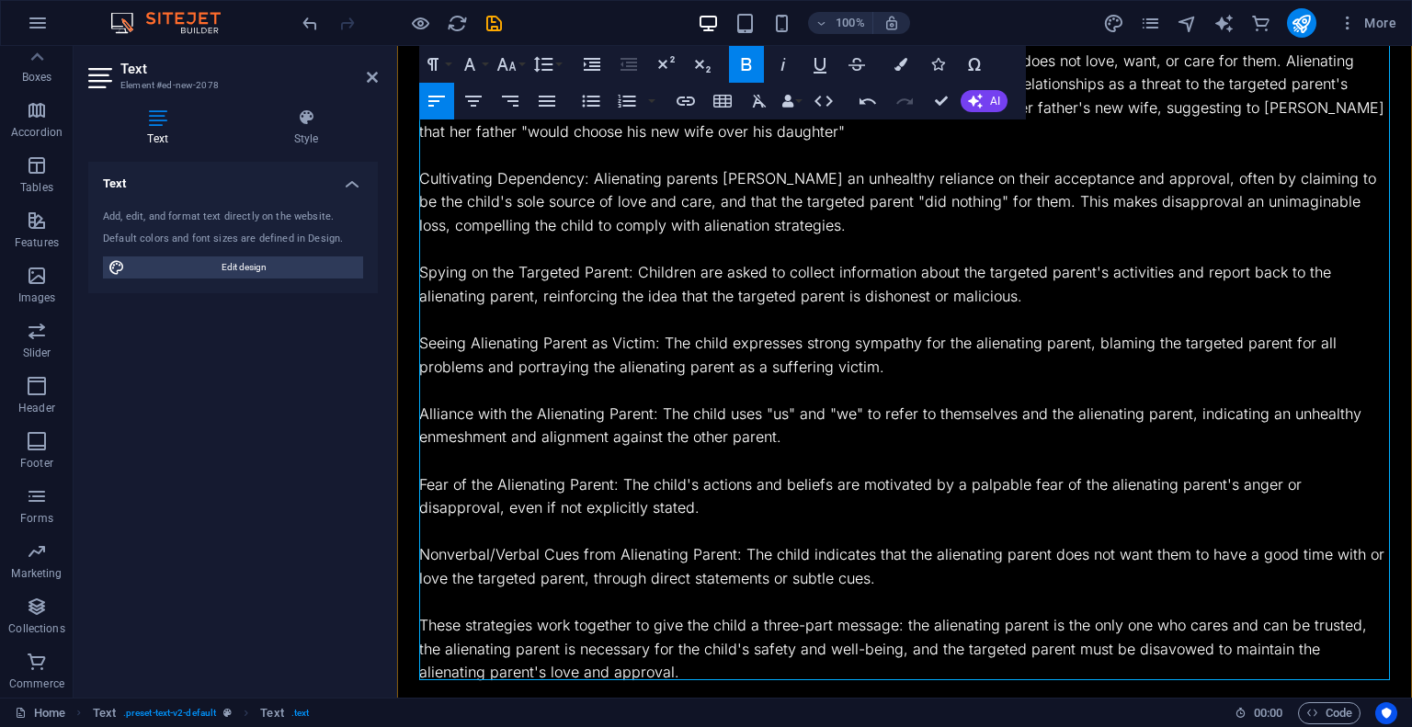
scroll to position [1081, 0]
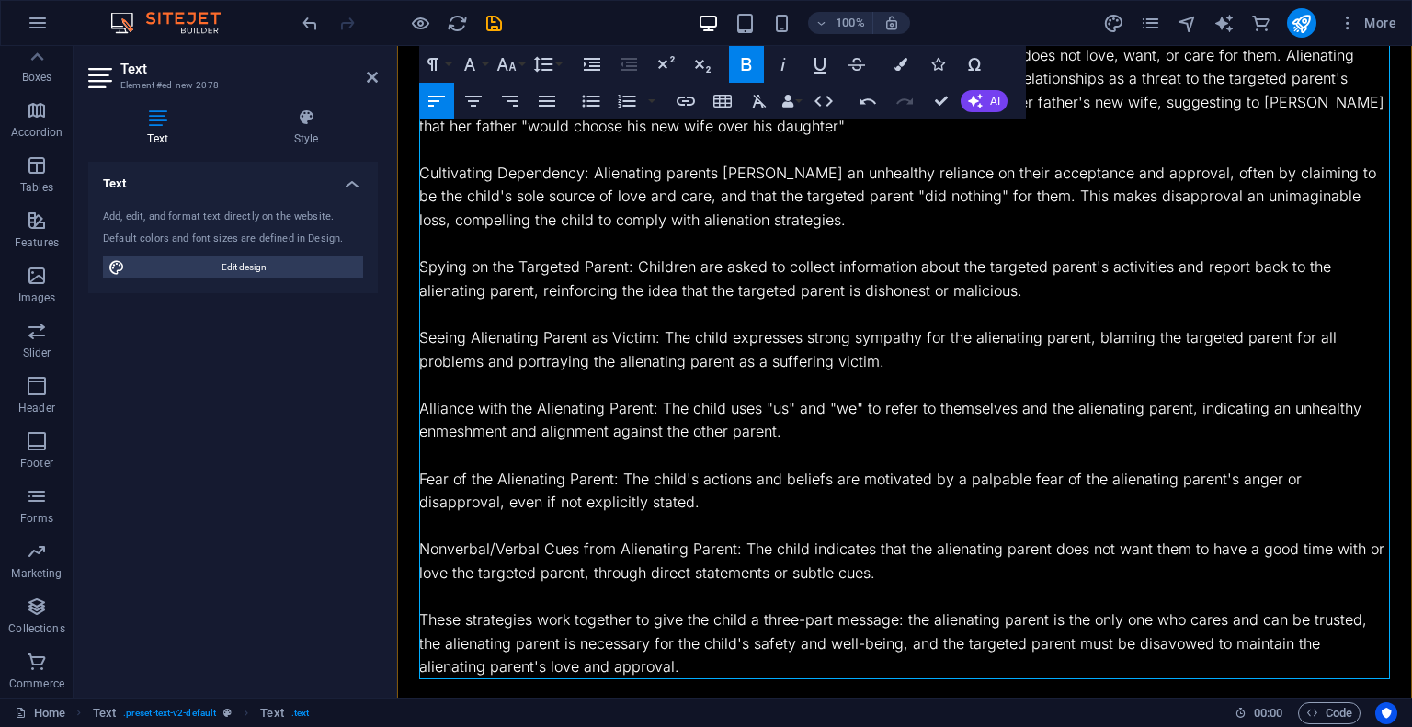
click at [444, 173] on p "Cultivating Dependency: Alienating parents foster an unhealthy reliance on thei…" at bounding box center [904, 197] width 971 height 71
drag, startPoint x: 444, startPoint y: 173, endPoint x: 504, endPoint y: 174, distance: 59.8
click at [504, 174] on p "Cultivating Dependency: Alienating parents foster an unhealthy reliance on thei…" at bounding box center [904, 197] width 971 height 71
click at [450, 268] on p "Spying on the Targeted Parent: Children are asked to collect information about …" at bounding box center [904, 279] width 971 height 47
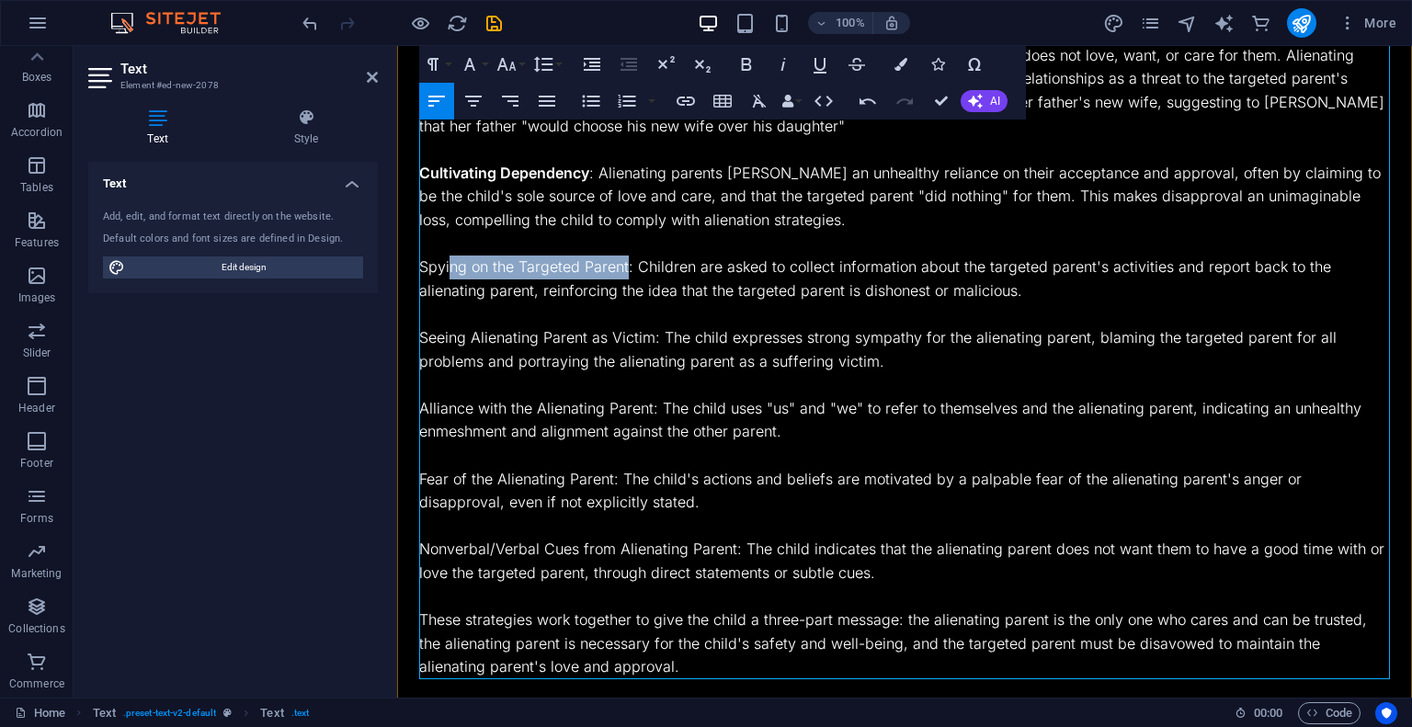
drag, startPoint x: 450, startPoint y: 268, endPoint x: 590, endPoint y: 265, distance: 139.8
click at [590, 265] on p "Spying on the Targeted Parent: Children are asked to collect information about …" at bounding box center [904, 279] width 971 height 47
click at [442, 270] on p "Spying on the Targeted Parent: Children are asked to collect information about …" at bounding box center [904, 279] width 971 height 47
drag, startPoint x: 442, startPoint y: 270, endPoint x: 581, endPoint y: 267, distance: 138.9
click at [581, 267] on p "Spying on the Targeted Parent: Children are asked to collect information about …" at bounding box center [904, 279] width 971 height 47
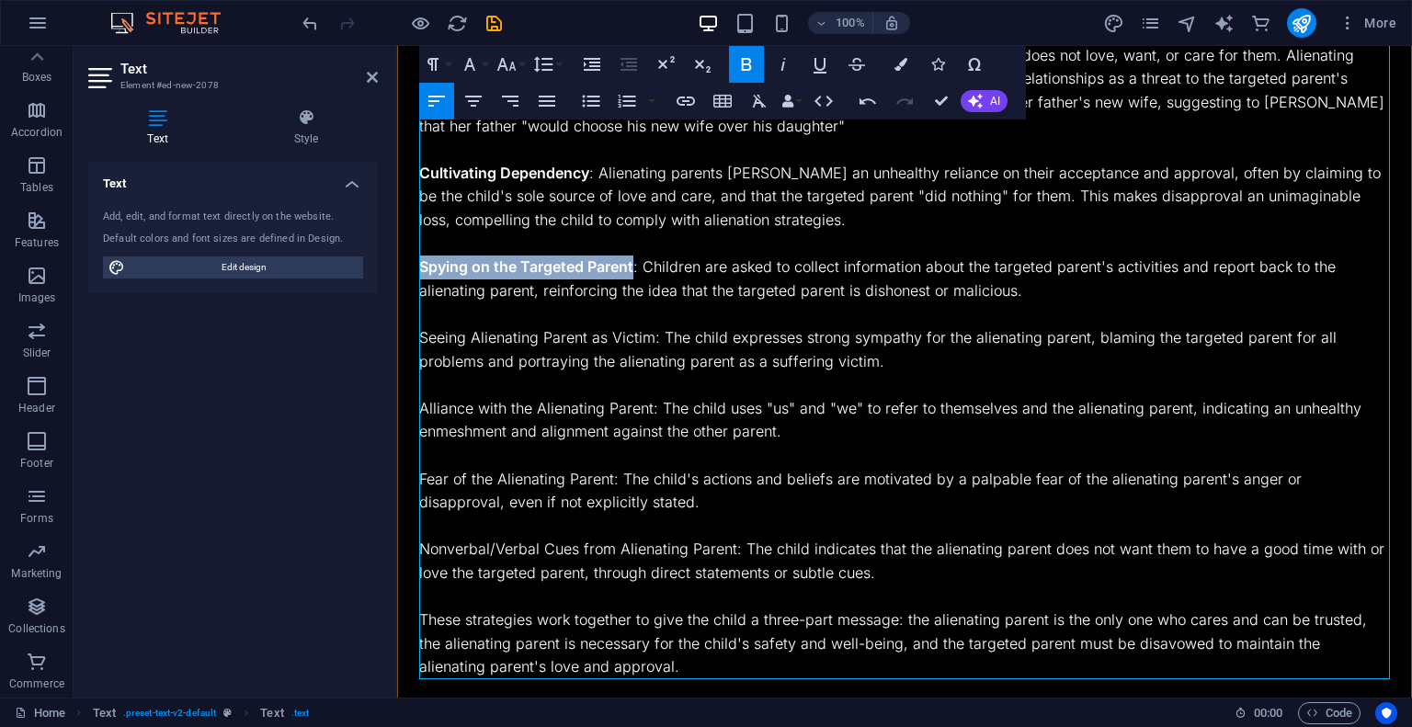
click at [454, 344] on p "Seeing Alienating Parent as Victim: The child expresses strong sympathy for the…" at bounding box center [904, 349] width 971 height 47
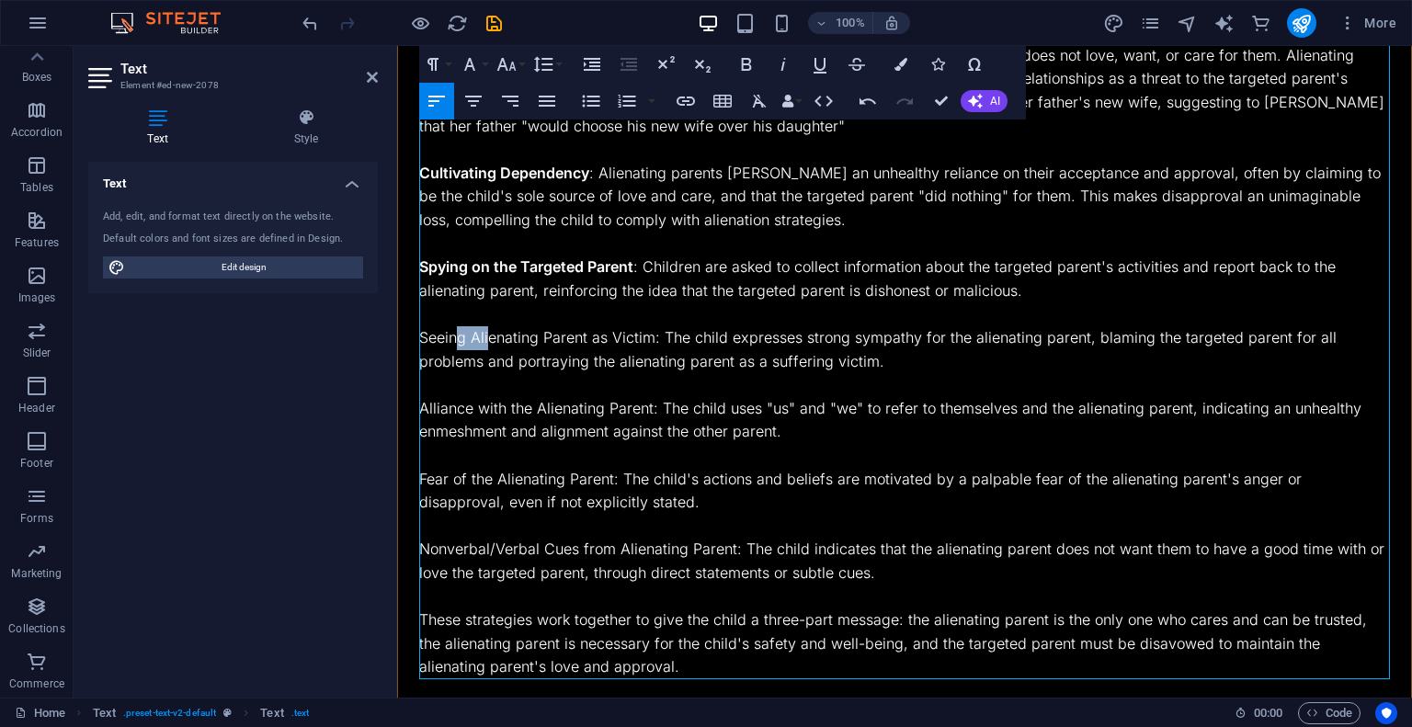
drag, startPoint x: 454, startPoint y: 344, endPoint x: 489, endPoint y: 347, distance: 35.1
click at [489, 347] on p "Seeing Alienating Parent as Victim: The child expresses strong sympathy for the…" at bounding box center [904, 349] width 971 height 47
click at [442, 339] on p "Seeing Alienating Parent as Victim: The child expresses strong sympathy for the…" at bounding box center [904, 349] width 971 height 47
drag, startPoint x: 442, startPoint y: 339, endPoint x: 510, endPoint y: 336, distance: 68.1
click at [510, 336] on p "Seeing Alienating Parent as Victim: The child expresses strong sympathy for the…" at bounding box center [904, 349] width 971 height 47
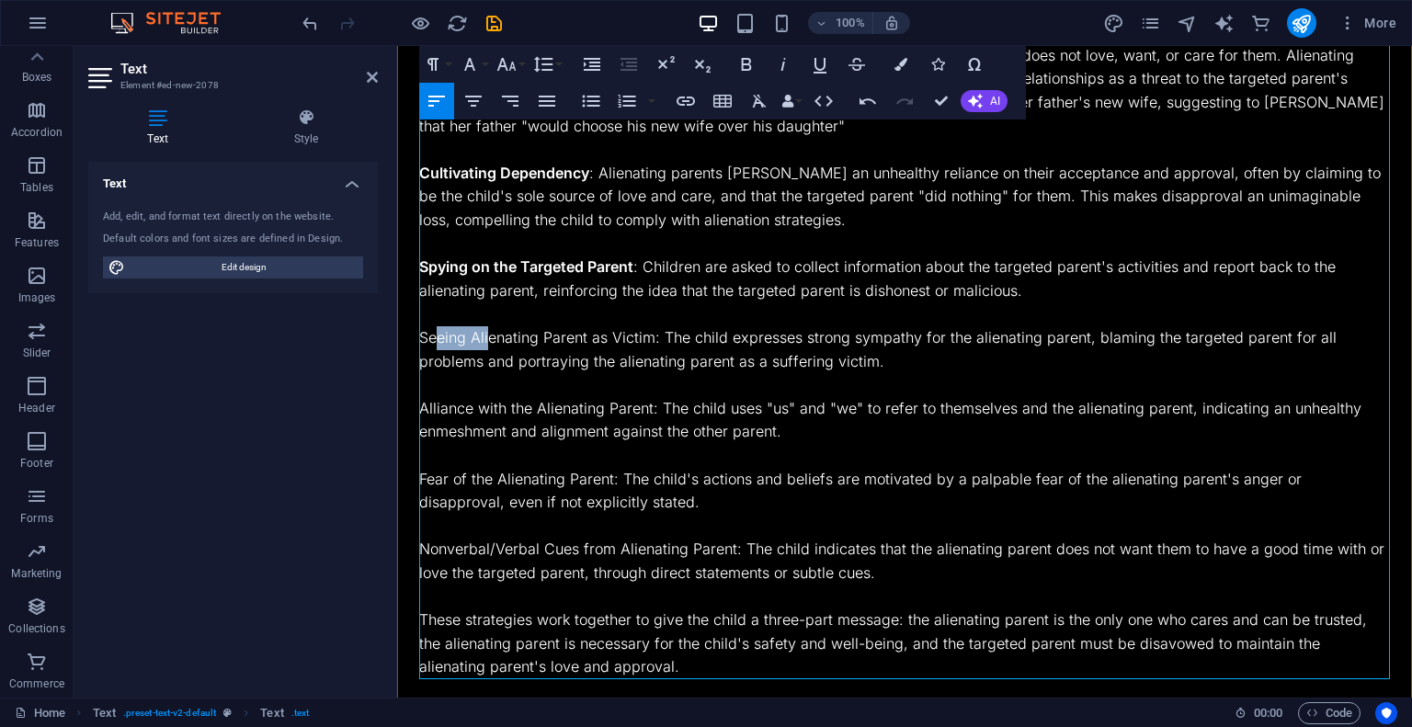
drag, startPoint x: 435, startPoint y: 340, endPoint x: 490, endPoint y: 338, distance: 55.2
click at [490, 338] on p "Seeing Alienating Parent as Victim: The child expresses strong sympathy for the…" at bounding box center [904, 349] width 971 height 47
drag, startPoint x: 423, startPoint y: 336, endPoint x: 647, endPoint y: 338, distance: 224.3
click at [647, 338] on p "Seeing Alienating Parent as Victim: The child expresses strong sympathy for the…" at bounding box center [904, 349] width 971 height 47
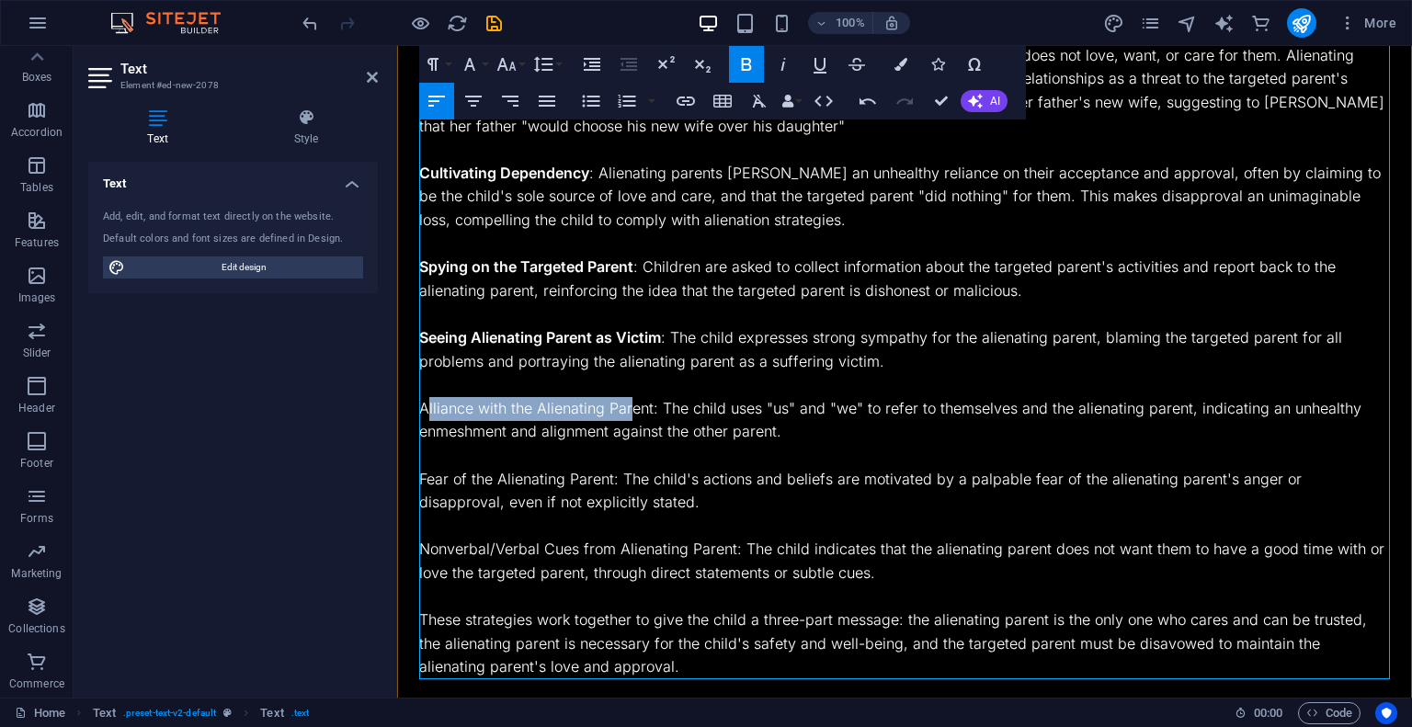
drag, startPoint x: 426, startPoint y: 411, endPoint x: 628, endPoint y: 405, distance: 202.3
click at [628, 405] on p "Alliance with the Alienating Parent: The child uses "us" and "we" to refer to t…" at bounding box center [904, 420] width 971 height 47
click at [622, 405] on p "Alliance with the Alienating Parent: The child uses "us" and "we" to refer to t…" at bounding box center [904, 420] width 971 height 47
drag, startPoint x: 622, startPoint y: 405, endPoint x: 454, endPoint y: 407, distance: 168.2
click at [454, 407] on p "Alliance with the Alienating Parent: The child uses "us" and "we" to refer to t…" at bounding box center [904, 420] width 971 height 47
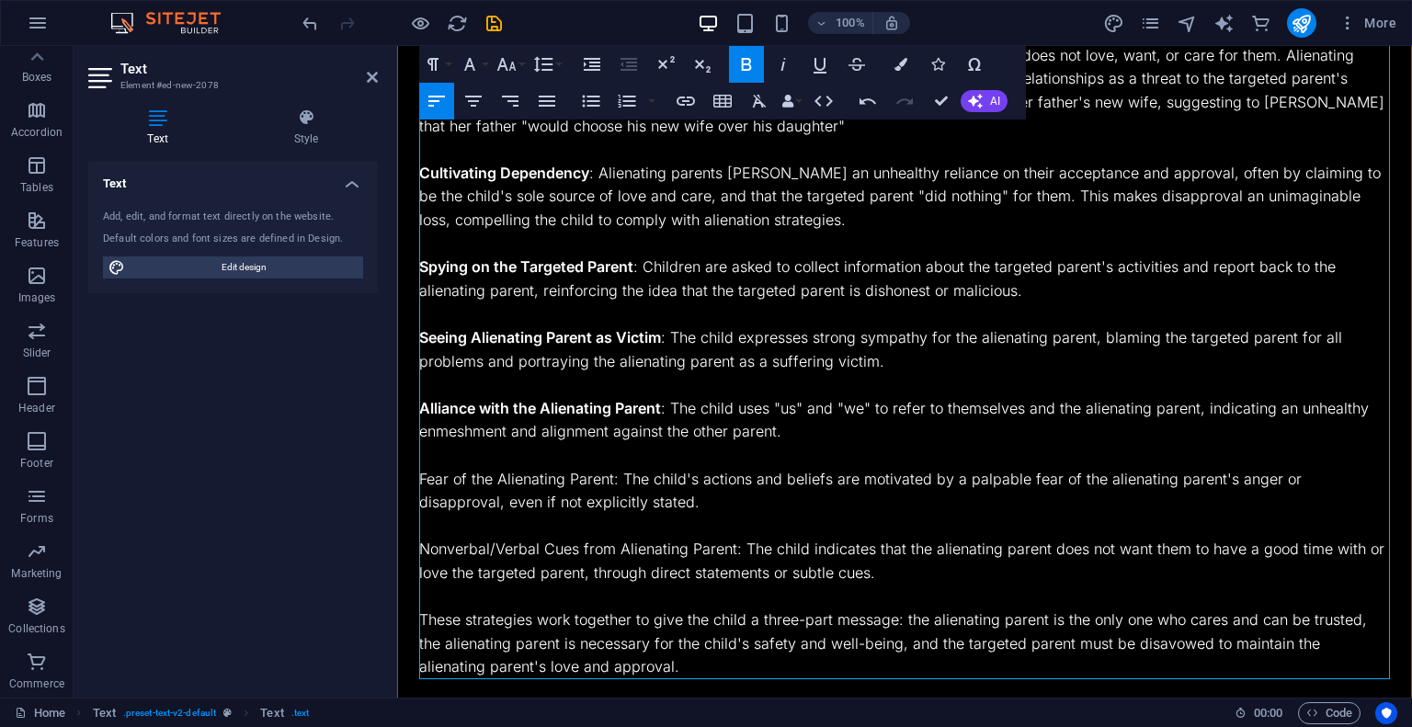
click at [585, 483] on p "Fear of the Alienating Parent: The child's actions and beliefs are motivated by…" at bounding box center [904, 491] width 971 height 47
click at [585, 482] on p "Fear of the Alienating Parent: The child's actions and beliefs are motivated by…" at bounding box center [904, 491] width 971 height 47
drag, startPoint x: 585, startPoint y: 482, endPoint x: 518, endPoint y: 484, distance: 67.1
click at [518, 484] on p "Fear of the Alienating Parent: The child's actions and beliefs are motivated by…" at bounding box center [904, 491] width 971 height 47
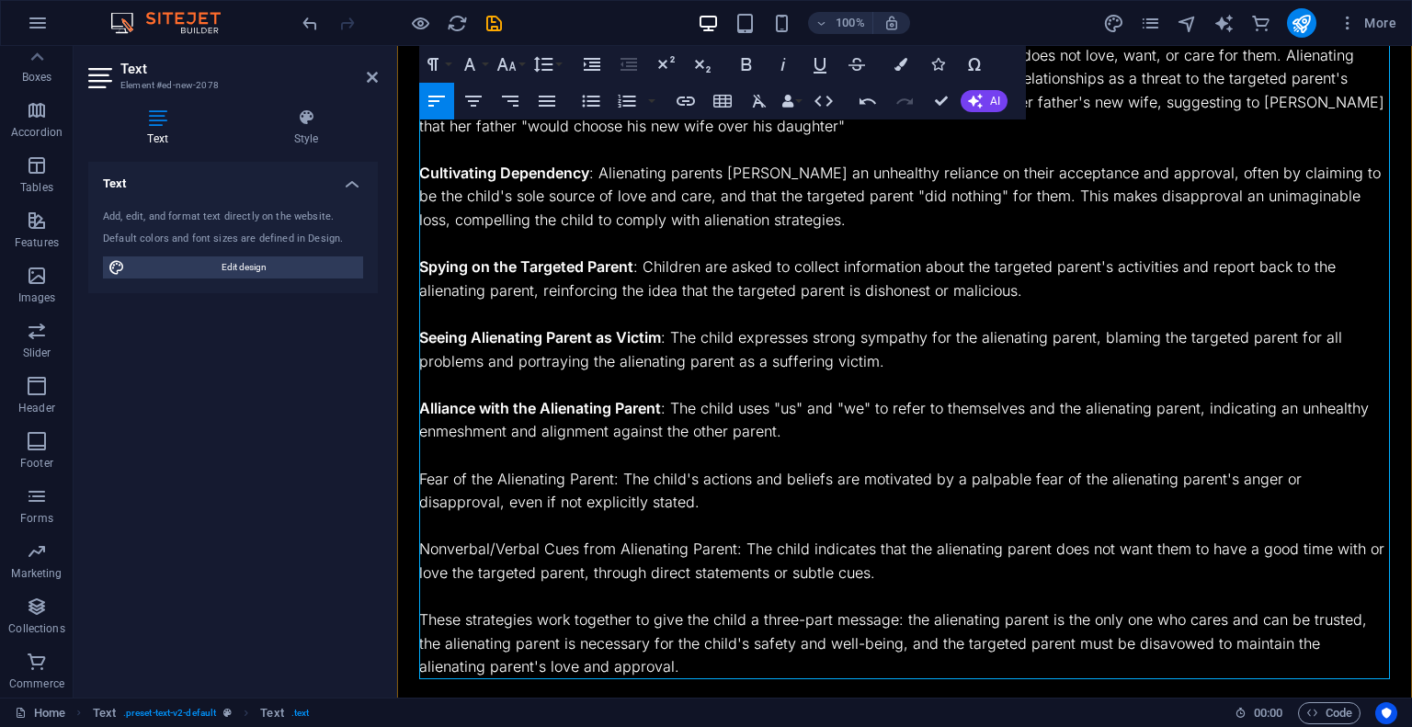
click at [587, 482] on p "Fear of the Alienating Parent: The child's actions and beliefs are motivated by…" at bounding box center [904, 491] width 971 height 47
drag, startPoint x: 587, startPoint y: 482, endPoint x: 442, endPoint y: 489, distance: 145.4
click at [442, 489] on p "Fear of the Alienating Parent: The child's actions and beliefs are motivated by…" at bounding box center [904, 491] width 971 height 47
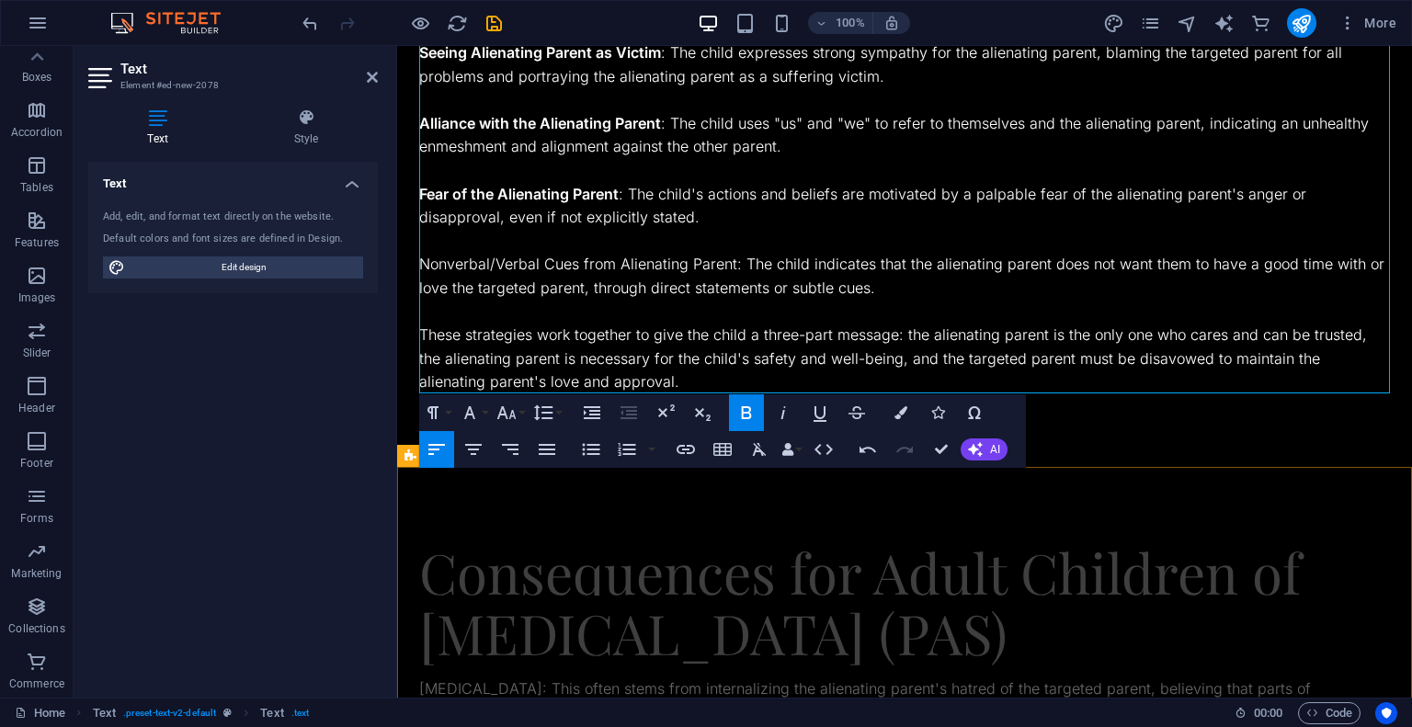
scroll to position [1369, 0]
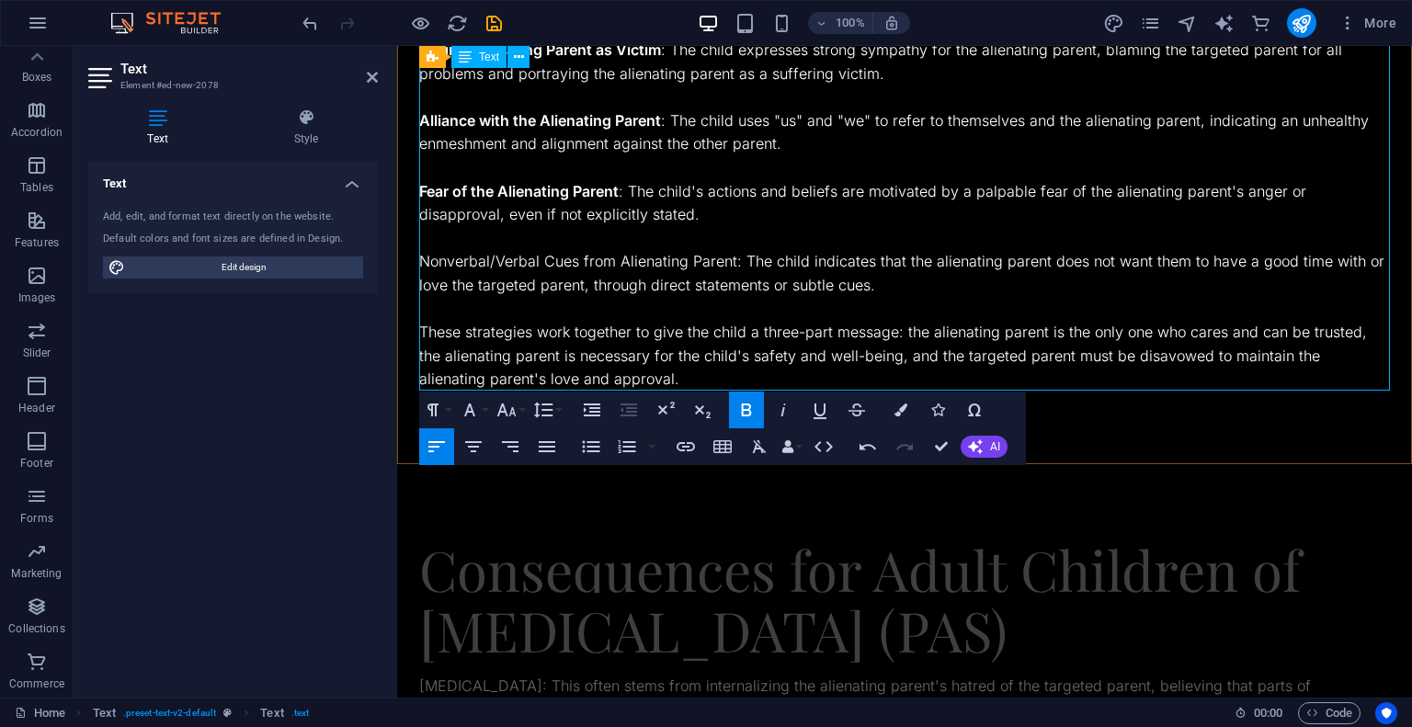
click at [712, 264] on p "Nonverbal/Verbal Cues from Alienating Parent: The child indicates that the alie…" at bounding box center [904, 273] width 971 height 47
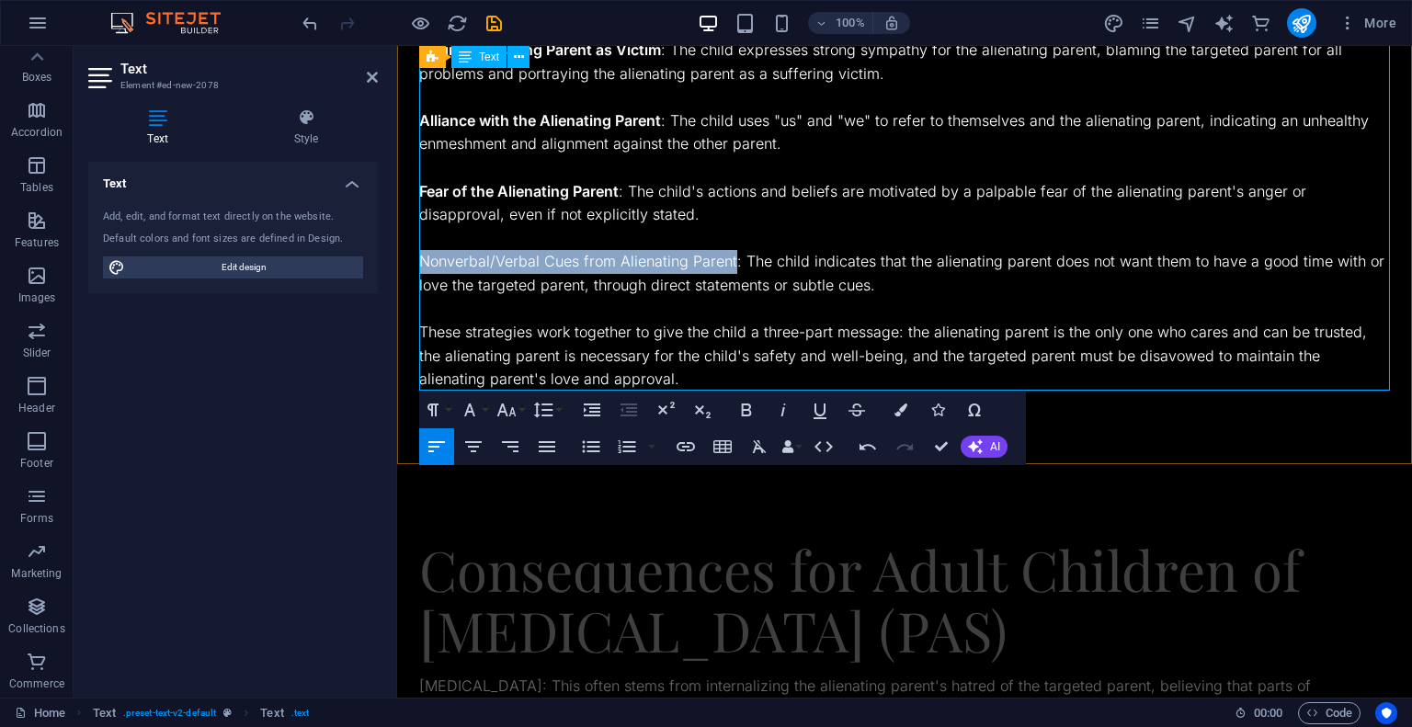
drag, startPoint x: 712, startPoint y: 264, endPoint x: 461, endPoint y: 267, distance: 251.9
click at [461, 267] on p "Nonverbal/Verbal Cues from Alienating Parent: The child indicates that the alie…" at bounding box center [904, 273] width 971 height 47
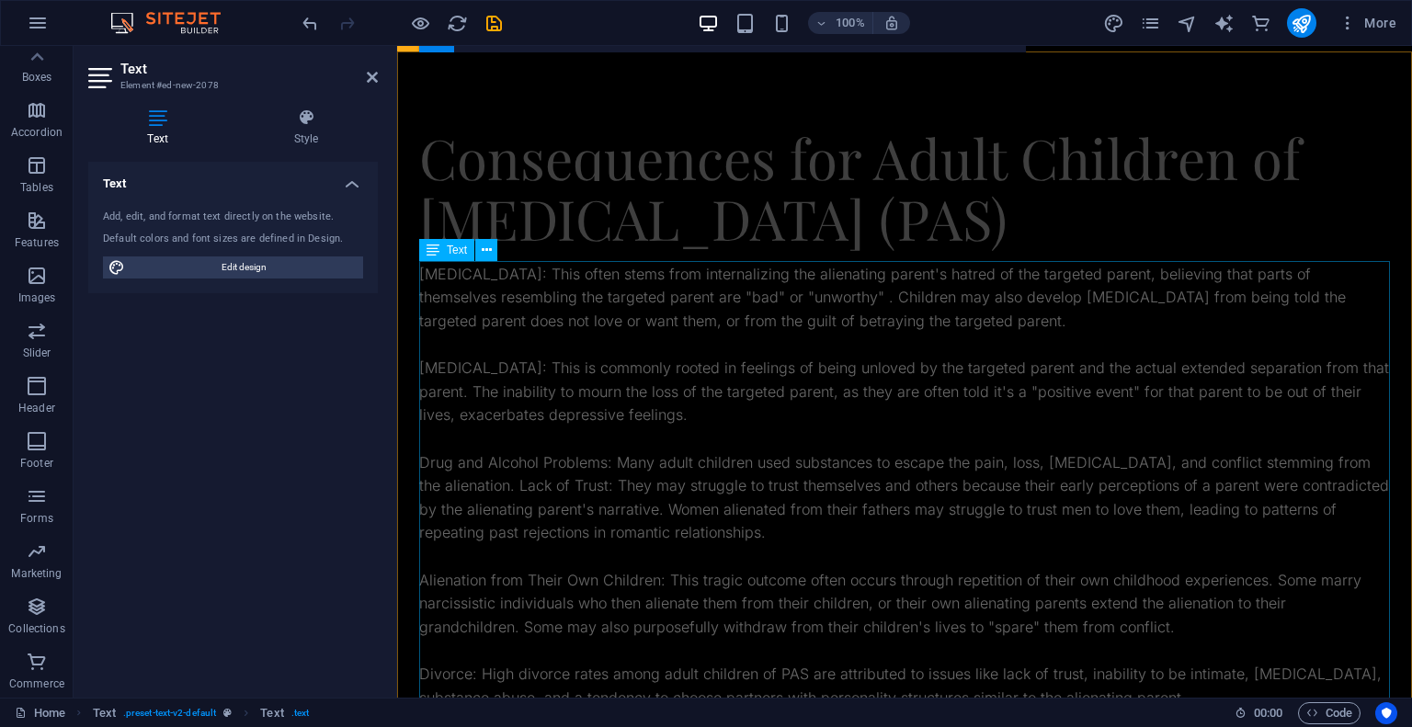
scroll to position [1782, 0]
click at [521, 272] on div "Low Self-Esteem: This often stems from internalizing the alienating parent's ha…" at bounding box center [904, 603] width 971 height 682
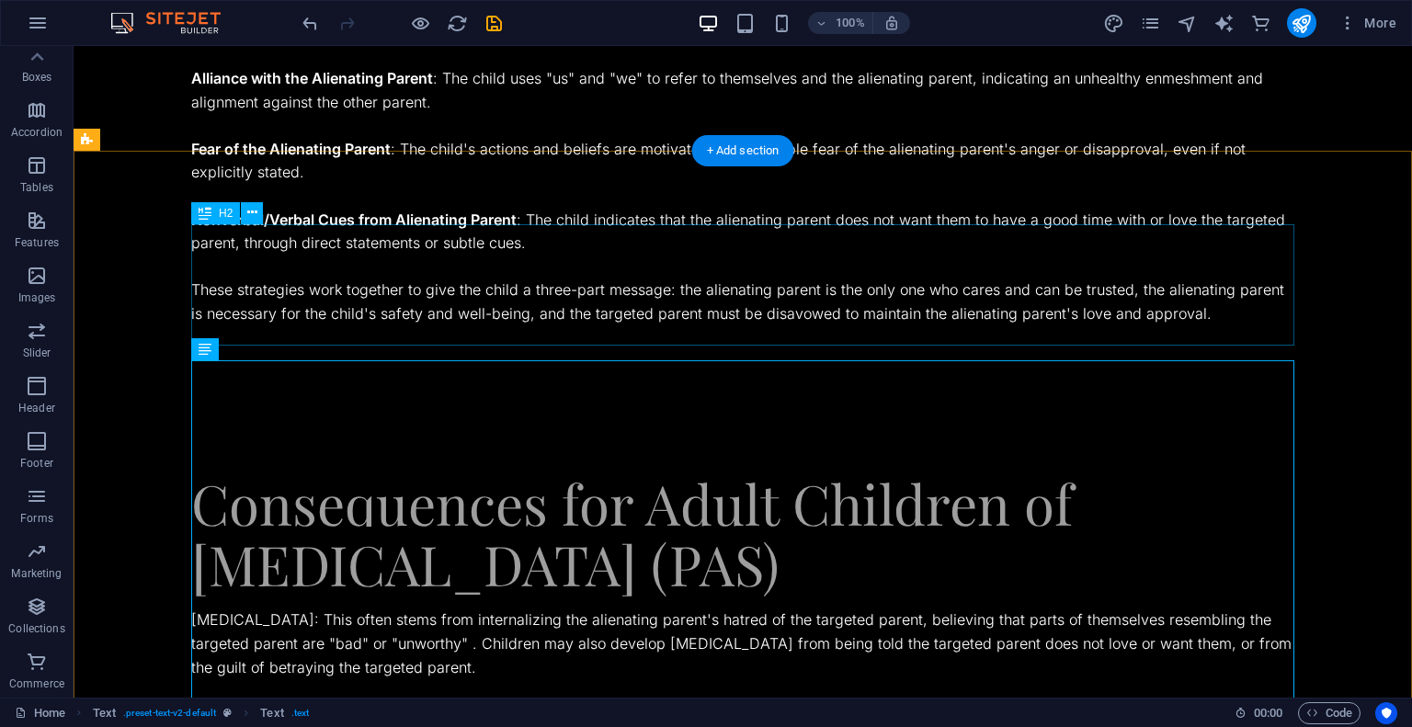
scroll to position [1871, 0]
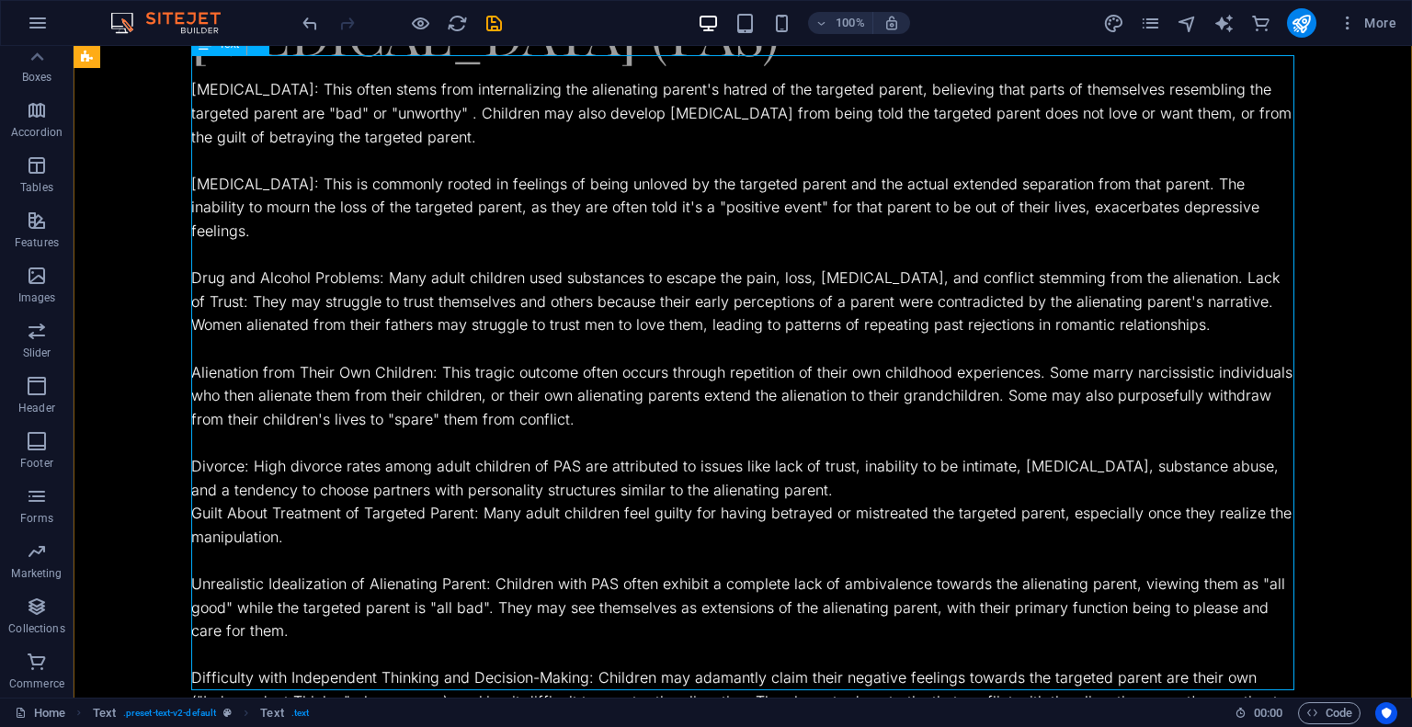
click at [296, 78] on div "Low Self-Esteem: This often stems from internalizing the alienating parent's ha…" at bounding box center [742, 407] width 1103 height 659
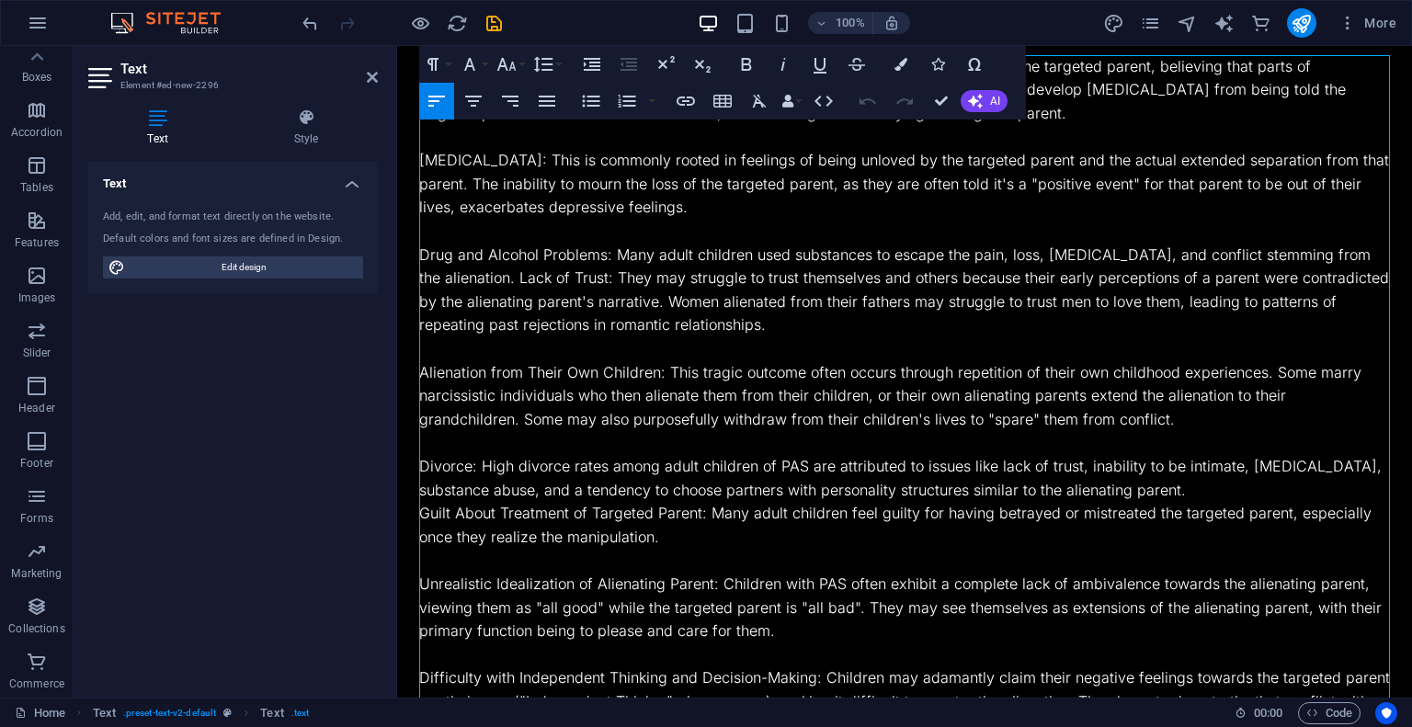
click at [296, 69] on h2 "Text" at bounding box center [248, 69] width 257 height 17
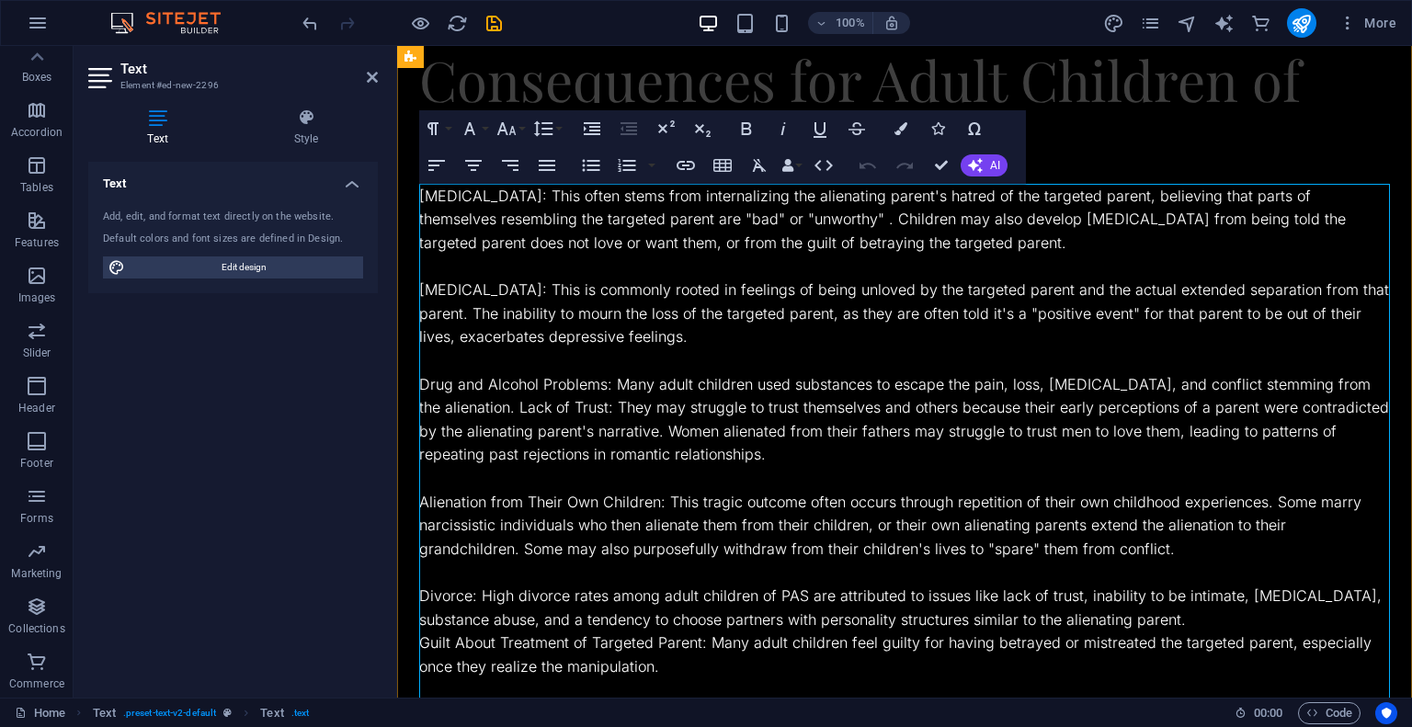
scroll to position [1846, 0]
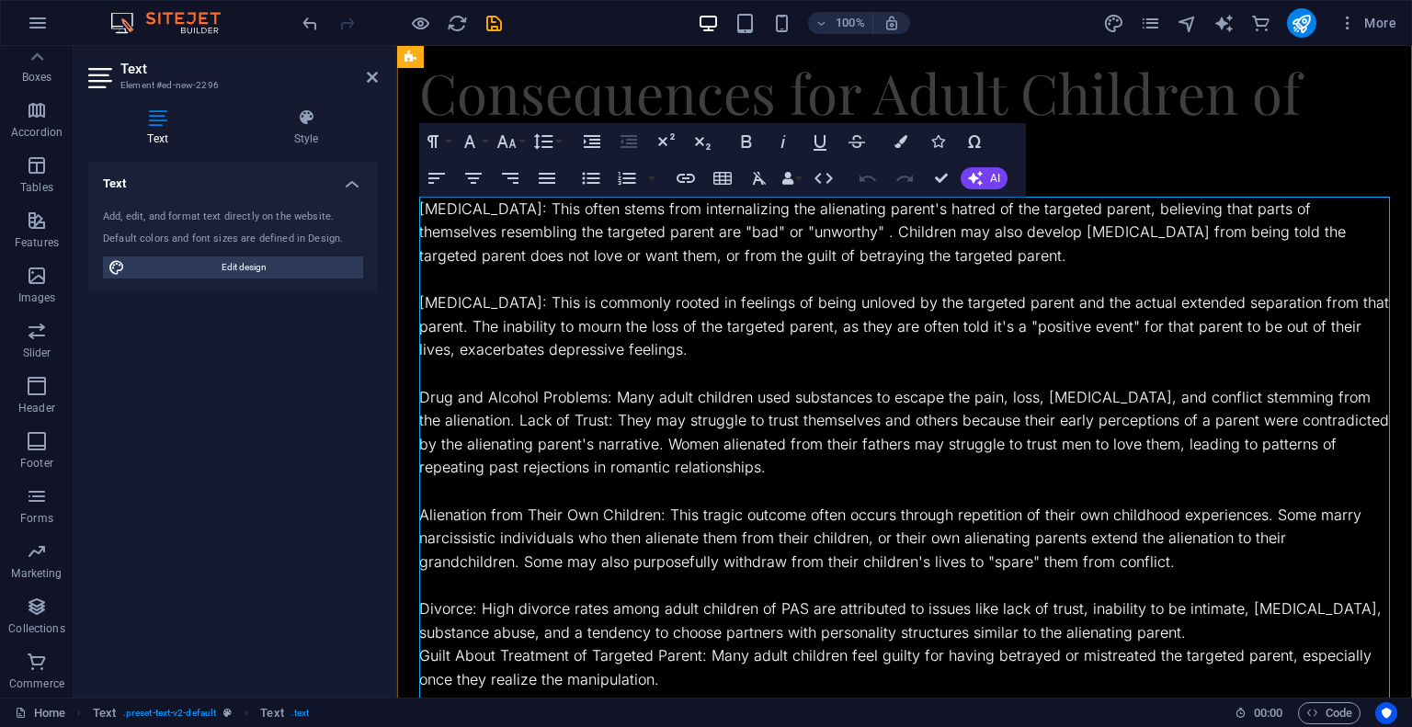
click at [438, 210] on p "Low Self-Esteem: This often stems from internalizing the alienating parent's ha…" at bounding box center [904, 233] width 971 height 71
drag, startPoint x: 438, startPoint y: 210, endPoint x: 529, endPoint y: 214, distance: 91.1
click at [529, 214] on p "Low Self-Esteem: This often stems from internalizing the alienating parent's ha…" at bounding box center [904, 233] width 971 height 71
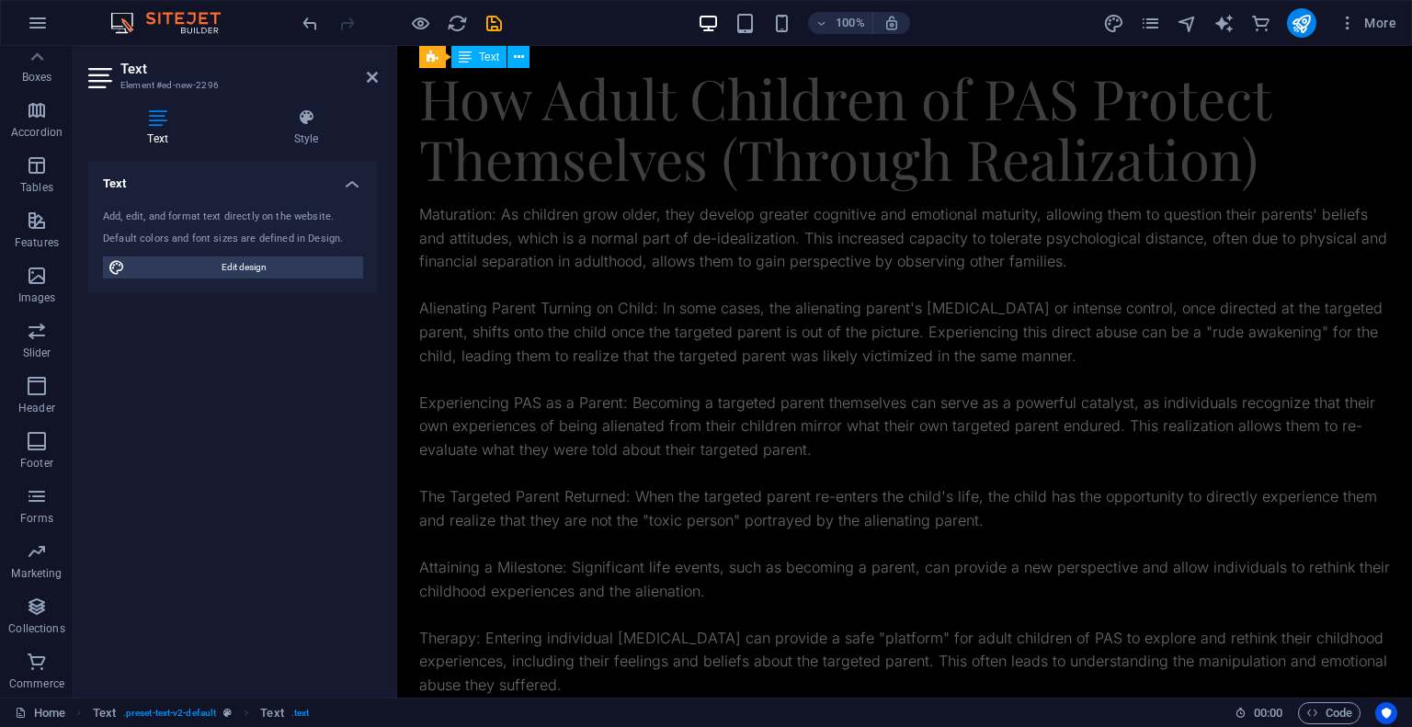
scroll to position [2807, 0]
click at [455, 221] on div "Maturation: As children grow older, they develop greater cognitive and emotiona…" at bounding box center [904, 624] width 971 height 847
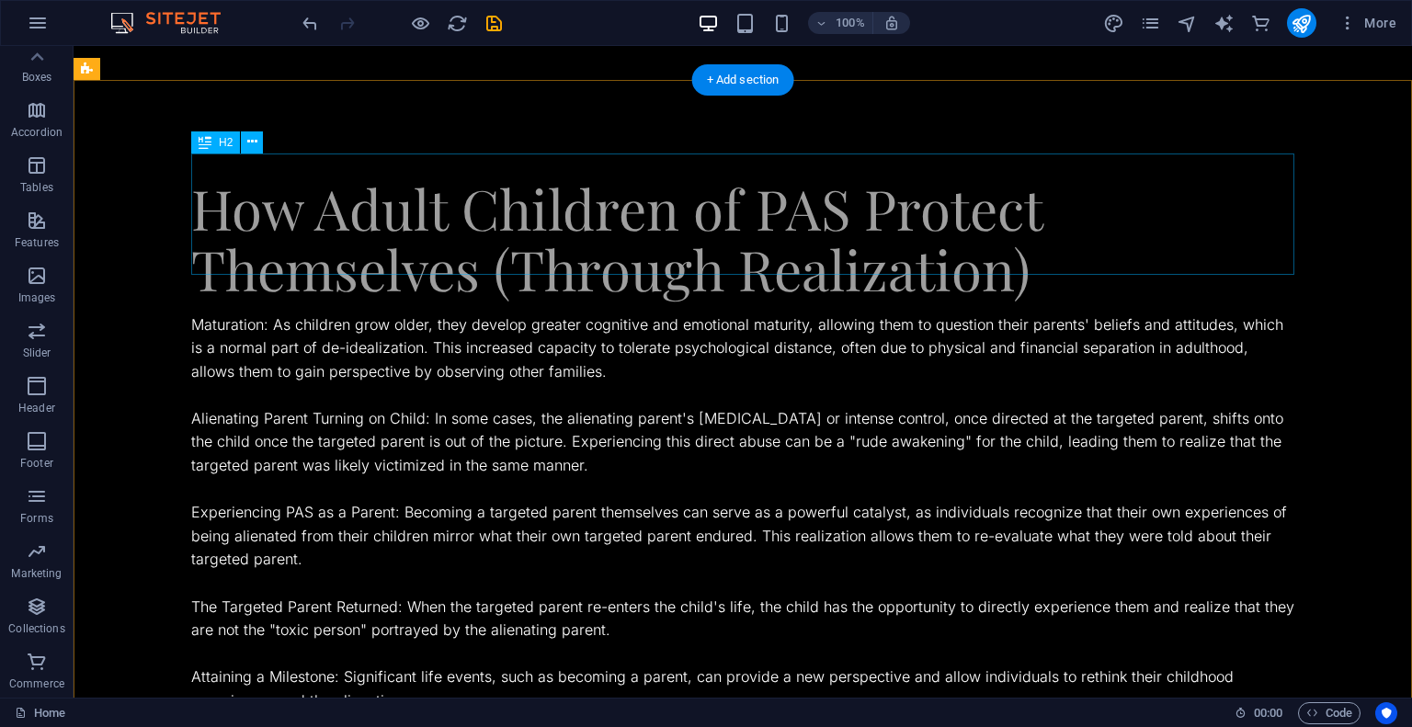
scroll to position [2579, 0]
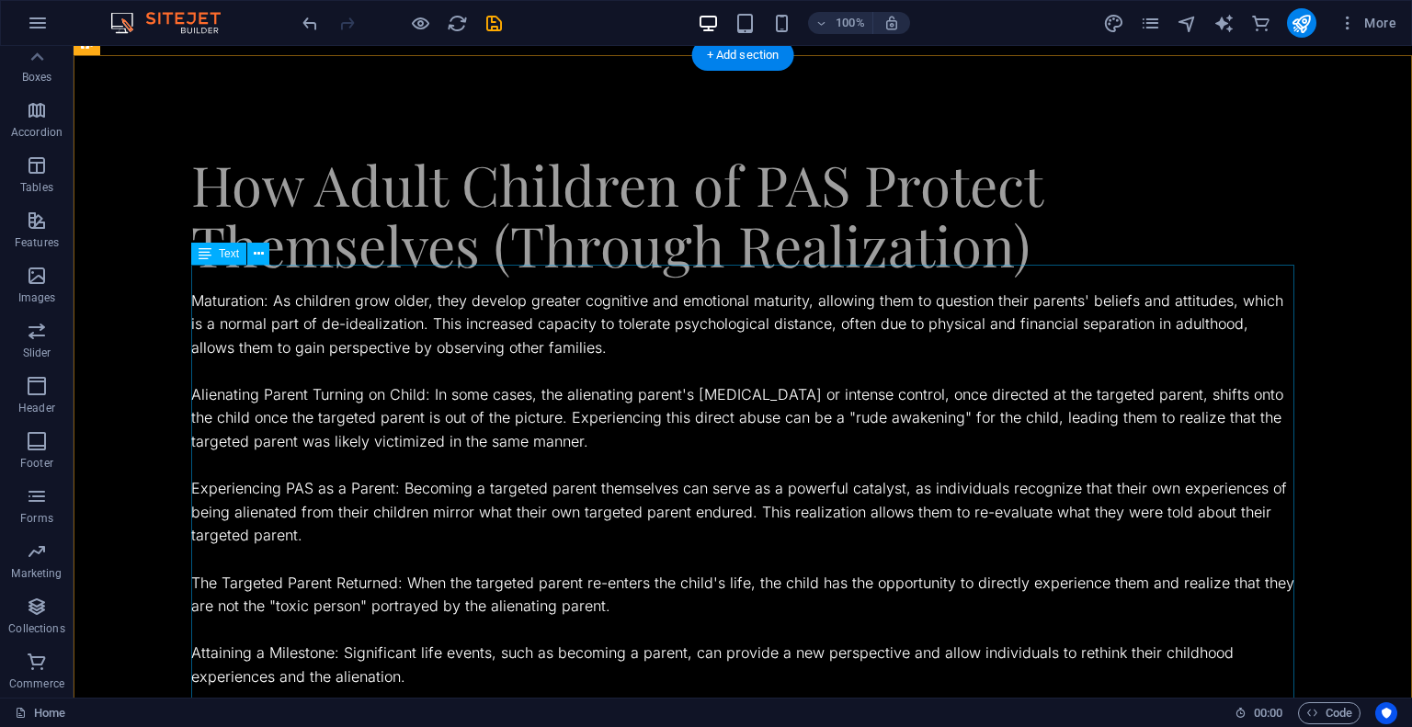
click at [259, 290] on div "Maturation: As children grow older, they develop greater cognitive and emotiona…" at bounding box center [742, 702] width 1103 height 824
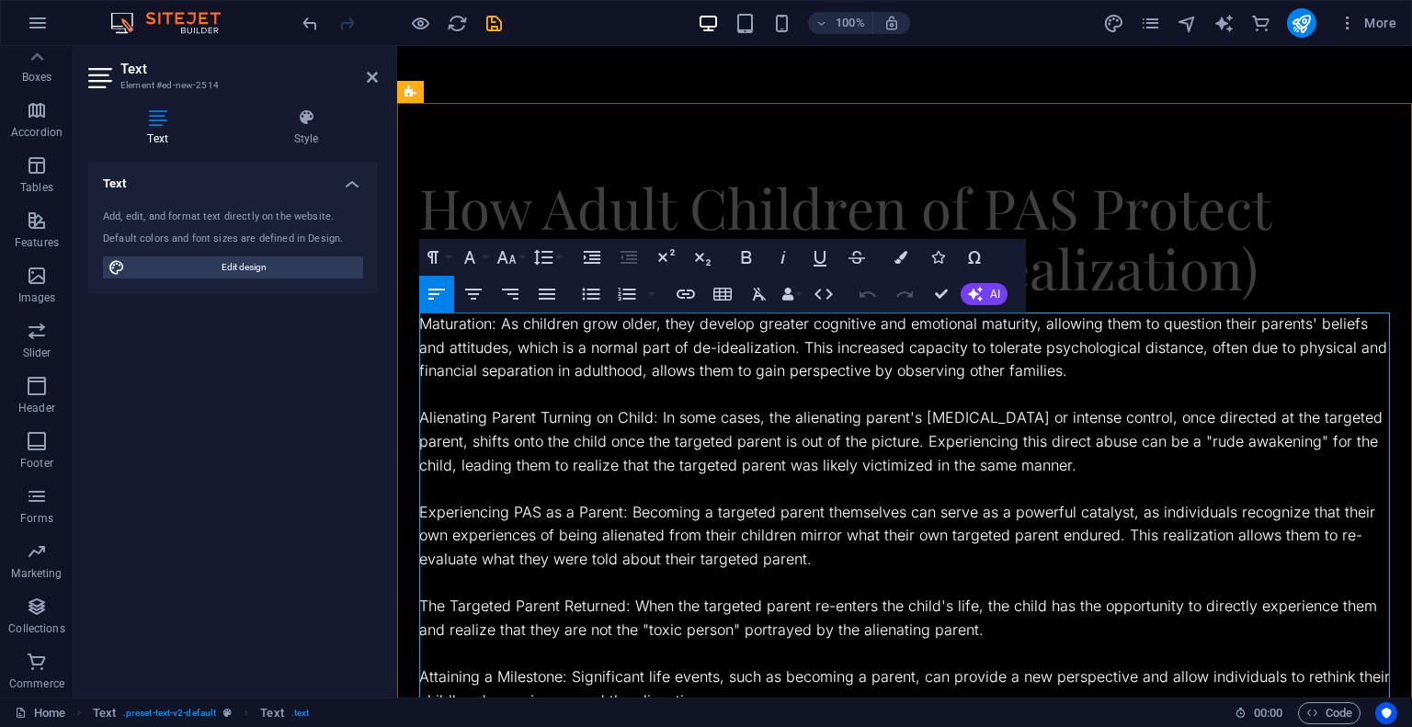
click at [473, 327] on p "Maturation: As children grow older, they develop greater cognitive and emotiona…" at bounding box center [904, 348] width 971 height 71
click at [455, 418] on p "Alienating Parent Turning on Child: In some cases, the alienating parent's host…" at bounding box center [904, 441] width 971 height 71
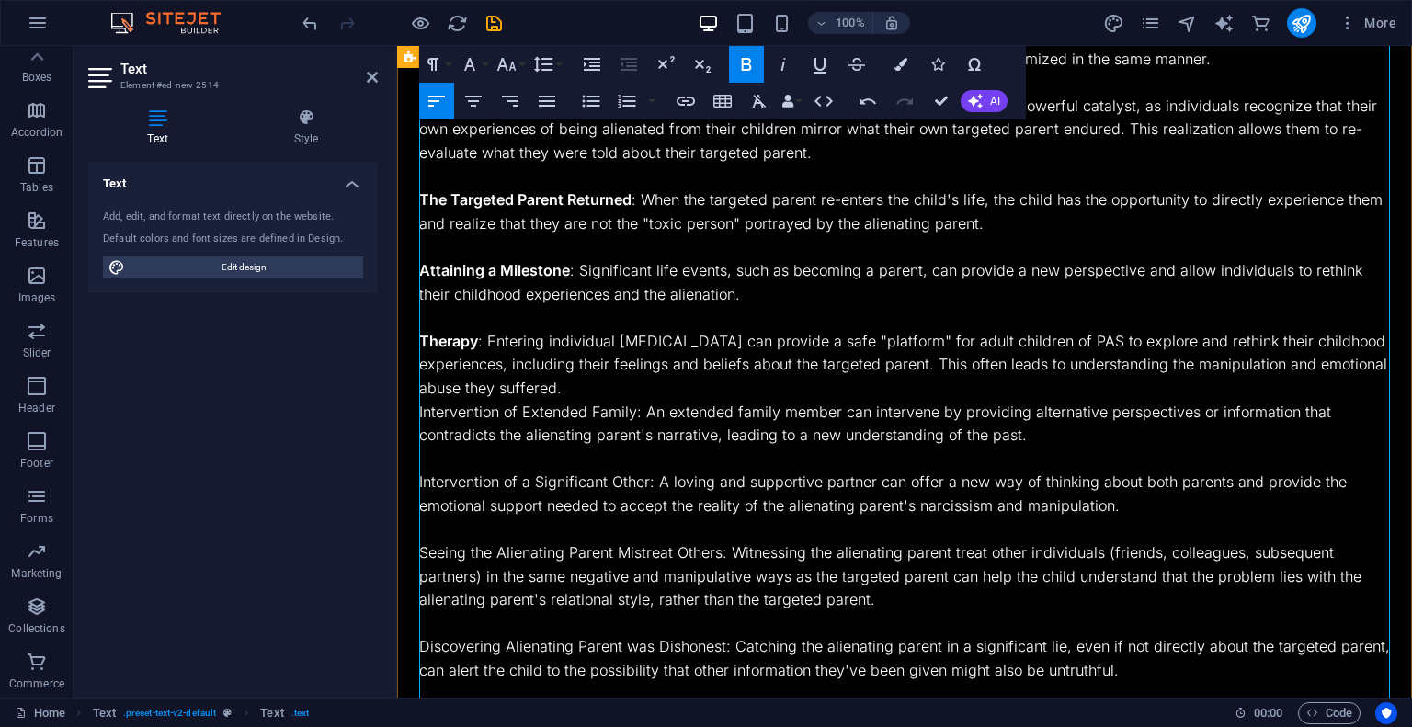
scroll to position [3231, 0]
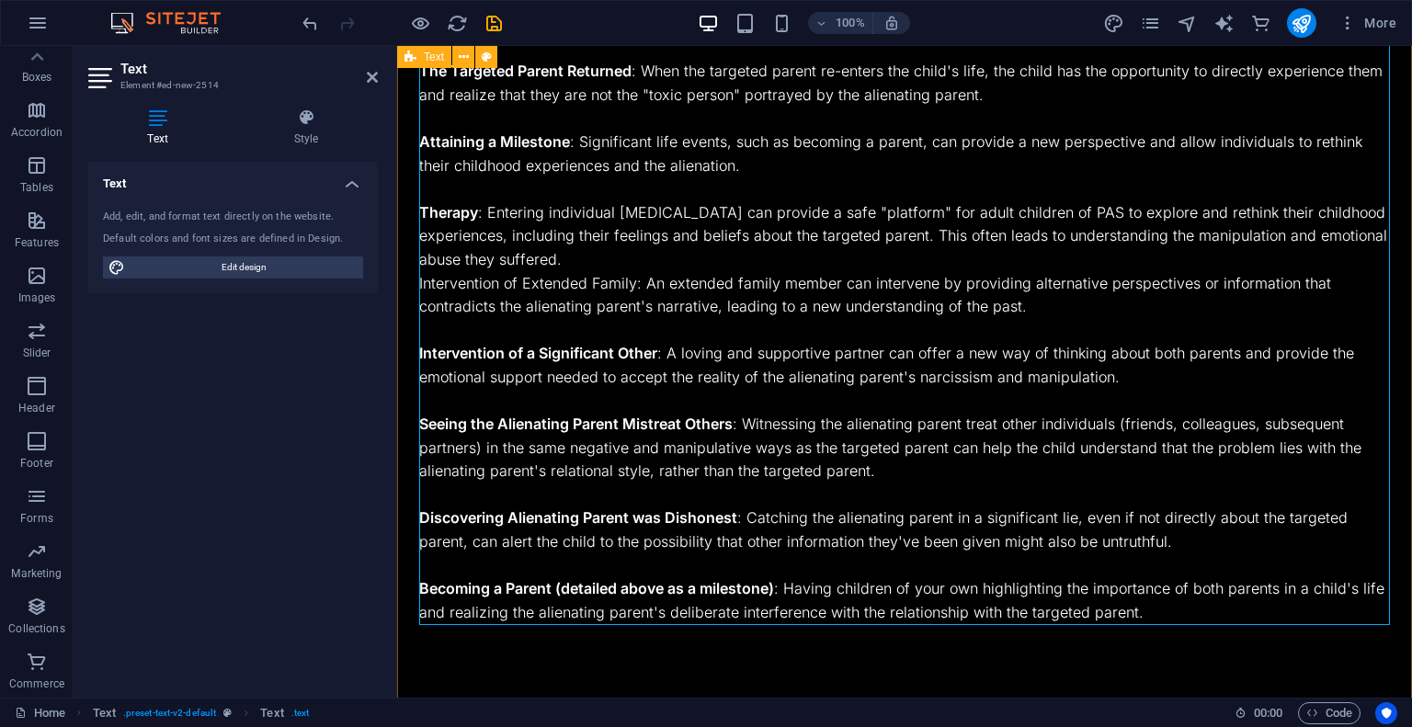
click at [557, 670] on div "How Adult Children of PAS Protect Themselves (Through Realization) Maturation :…" at bounding box center [904, 133] width 1015 height 1130
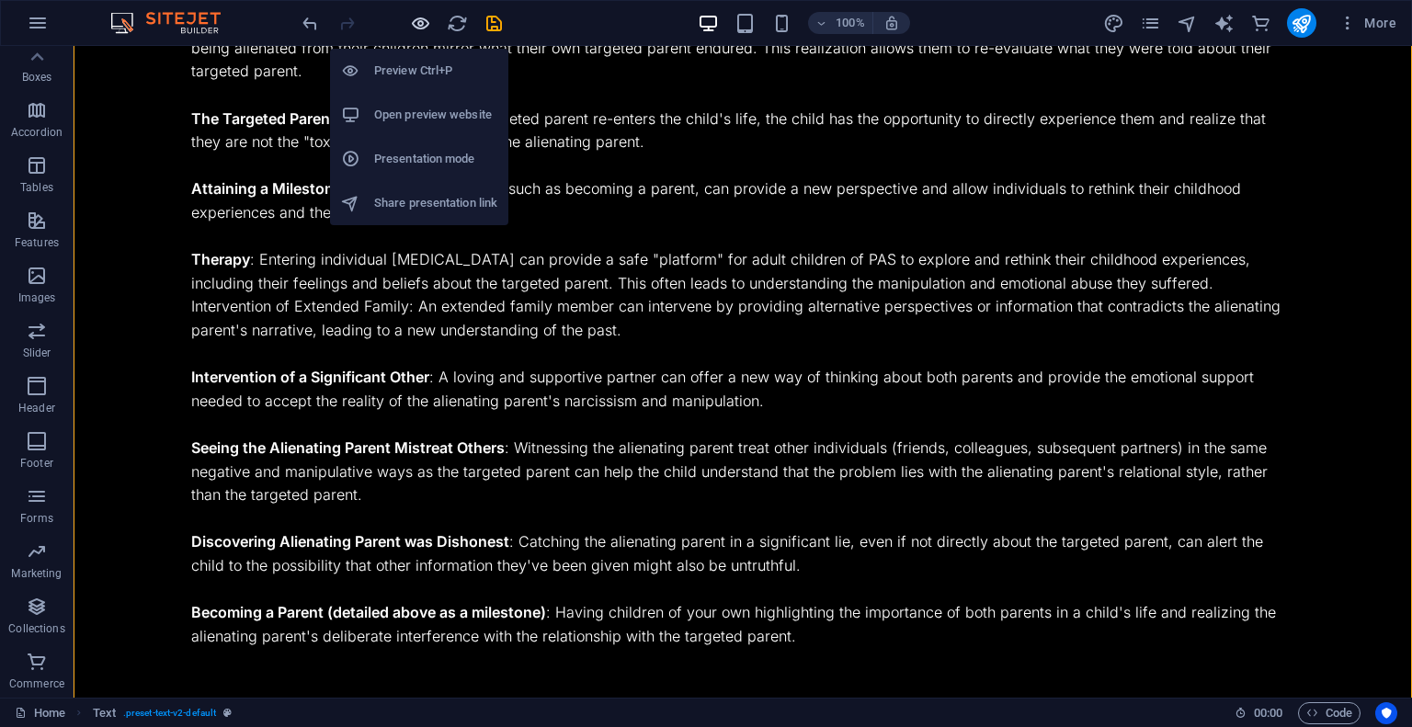
click at [420, 20] on icon "button" at bounding box center [420, 23] width 21 height 21
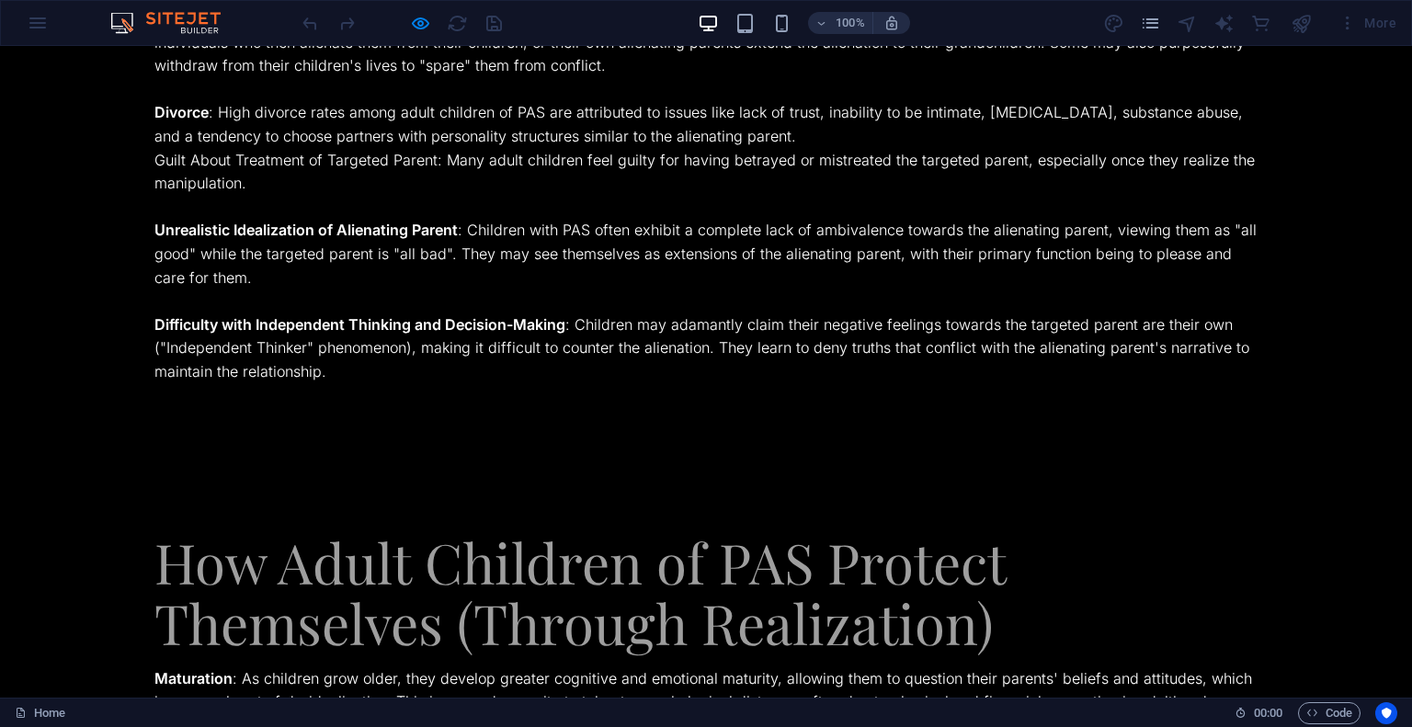
scroll to position [2199, 0]
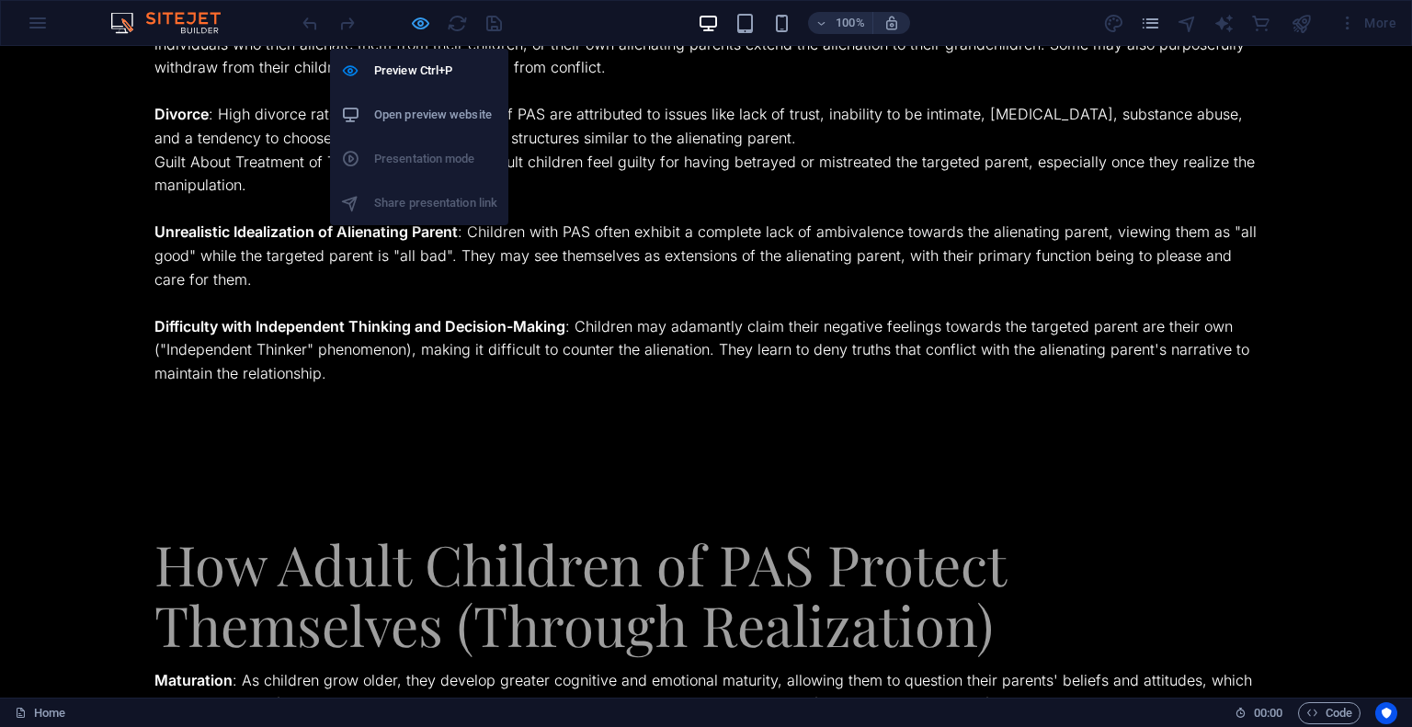
click at [426, 25] on icon "button" at bounding box center [420, 23] width 21 height 21
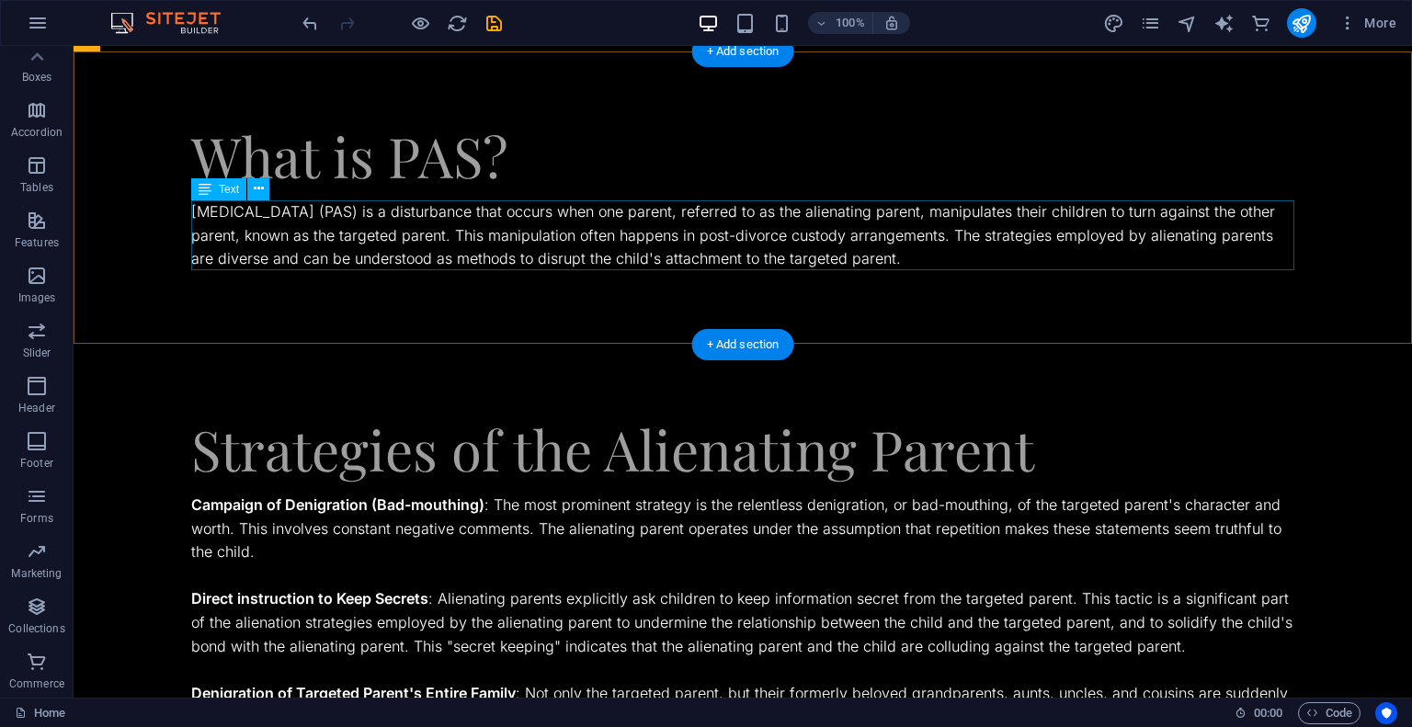
scroll to position [79, 0]
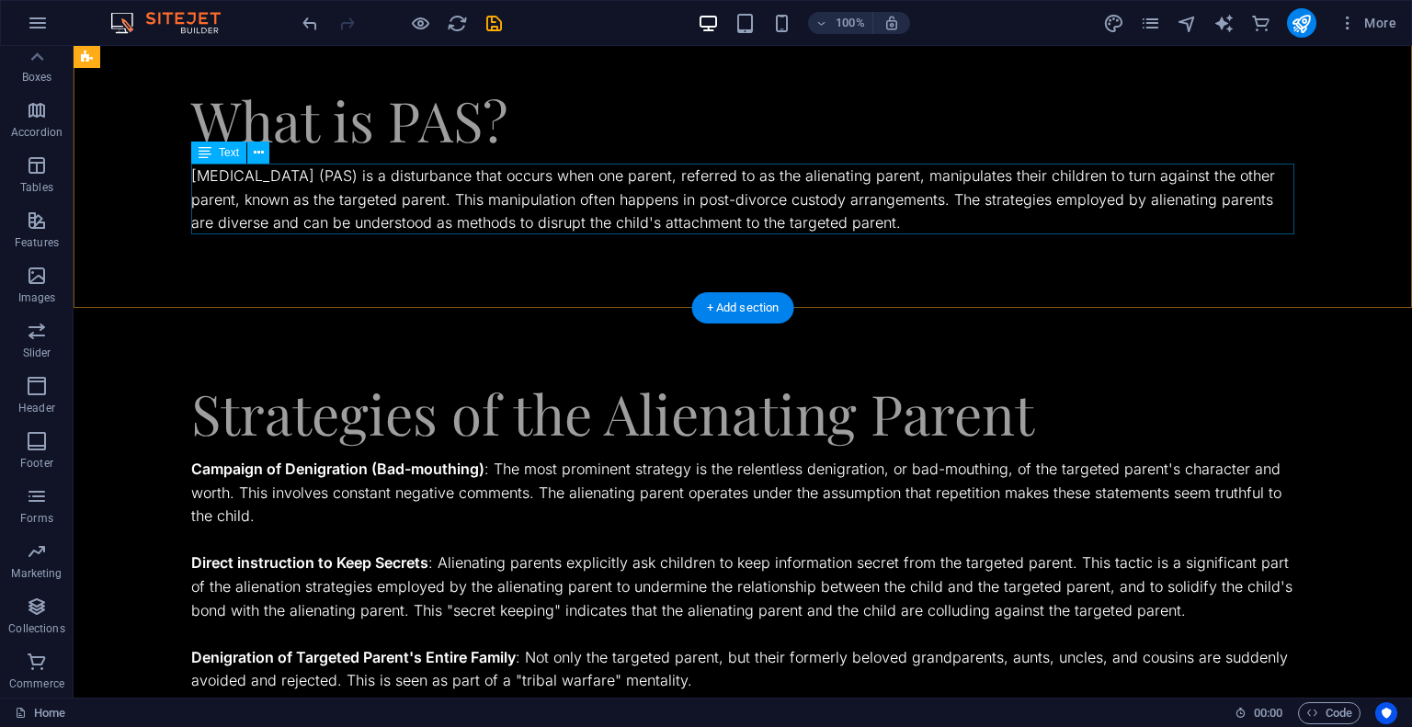
click at [680, 209] on div "[MEDICAL_DATA] (PAS) is a disturbance that occurs when one parent, referred to …" at bounding box center [742, 200] width 1103 height 71
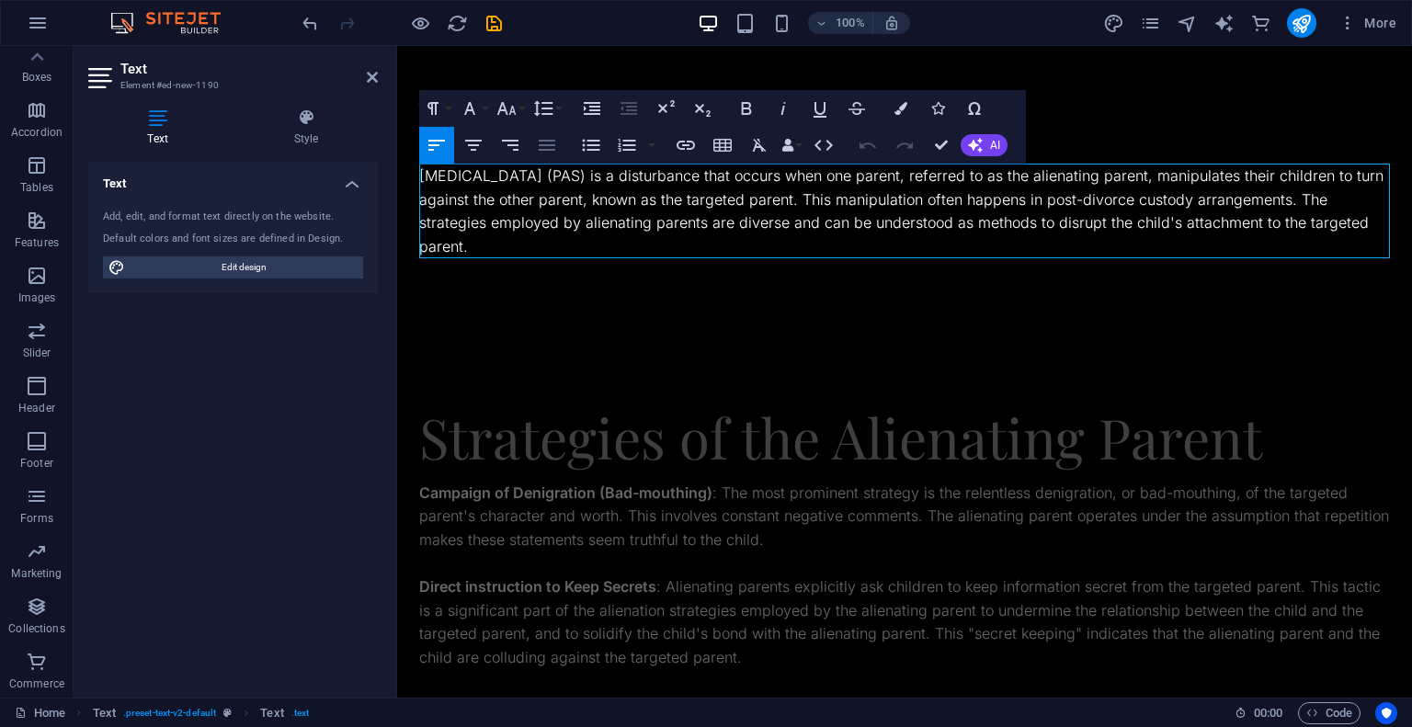
click at [548, 147] on icon "button" at bounding box center [547, 145] width 22 height 22
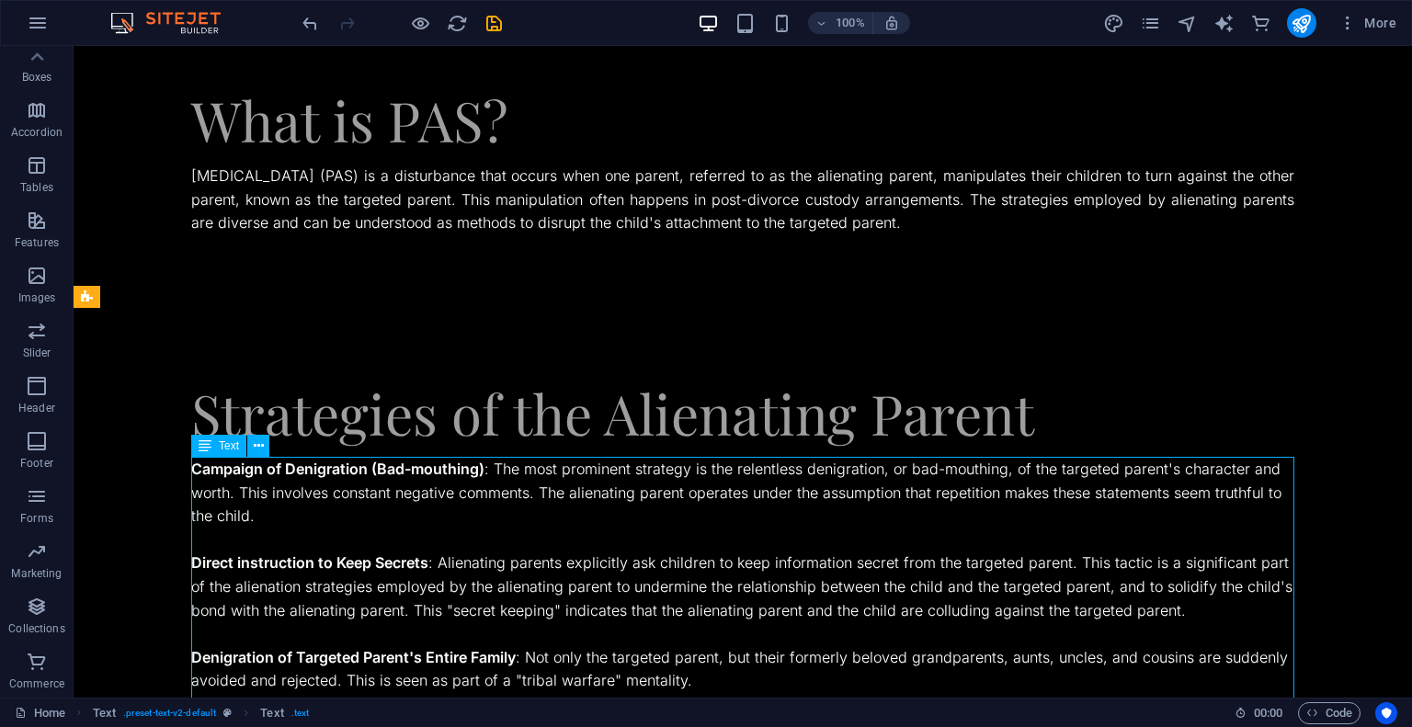
click at [369, 478] on strong "Campaign of Denigration (Bad-mouthing)" at bounding box center [337, 469] width 293 height 18
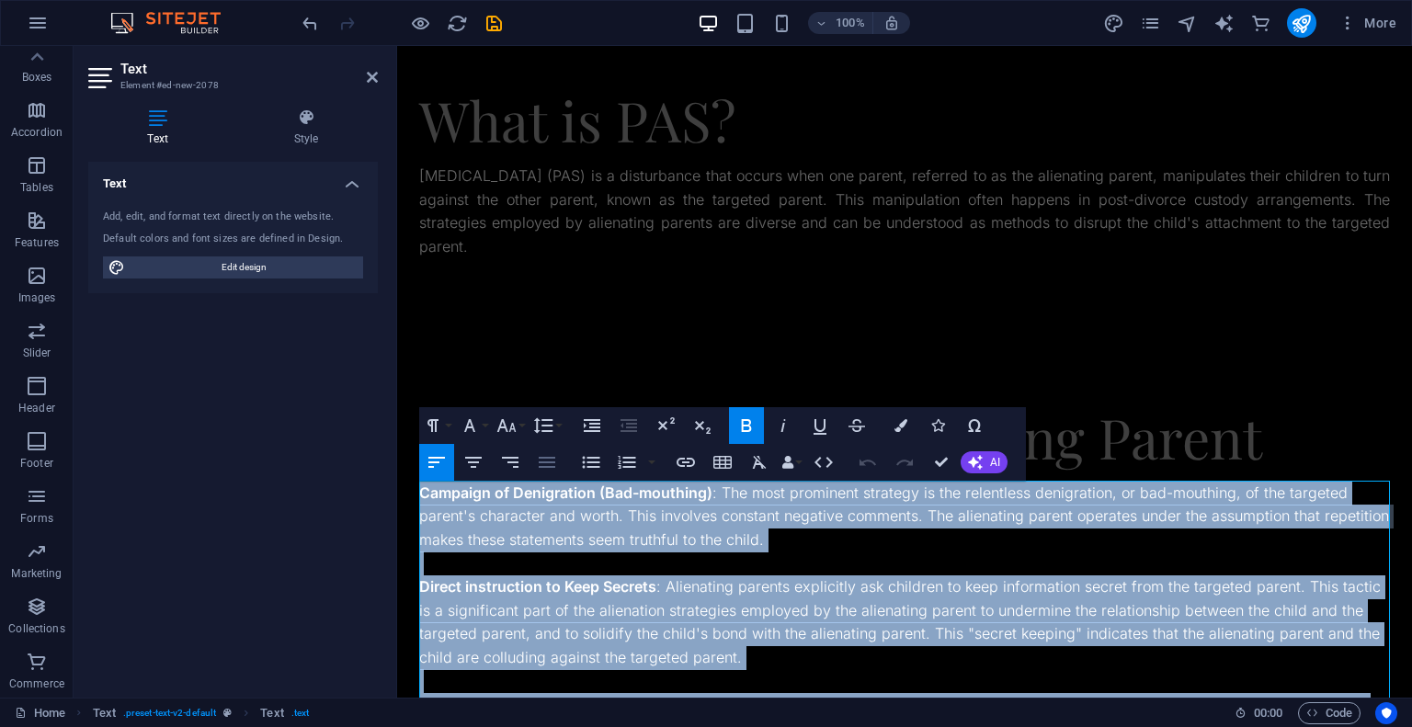
click at [552, 463] on icon "button" at bounding box center [547, 462] width 22 height 22
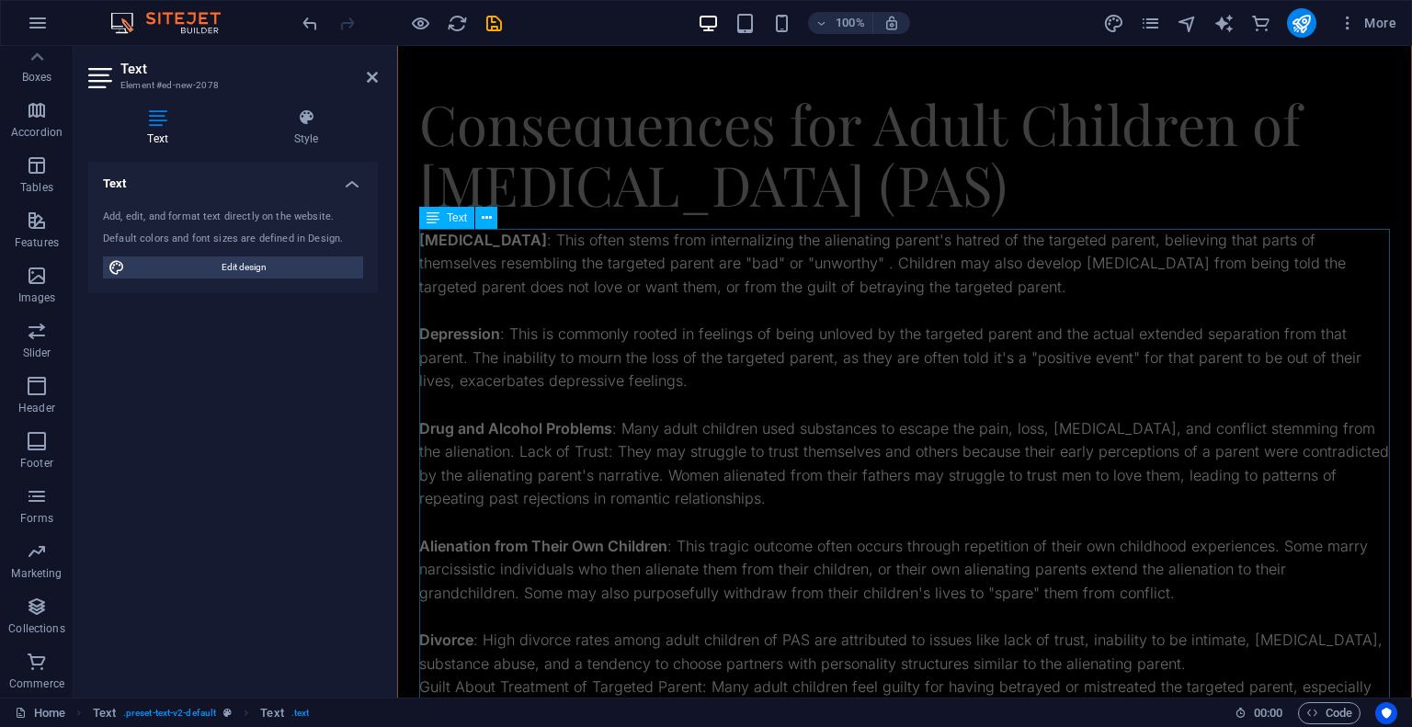
scroll to position [1816, 0]
click at [675, 281] on div "Low Self-Esteem : This often stems from internalizing the alienating parent's h…" at bounding box center [904, 569] width 971 height 682
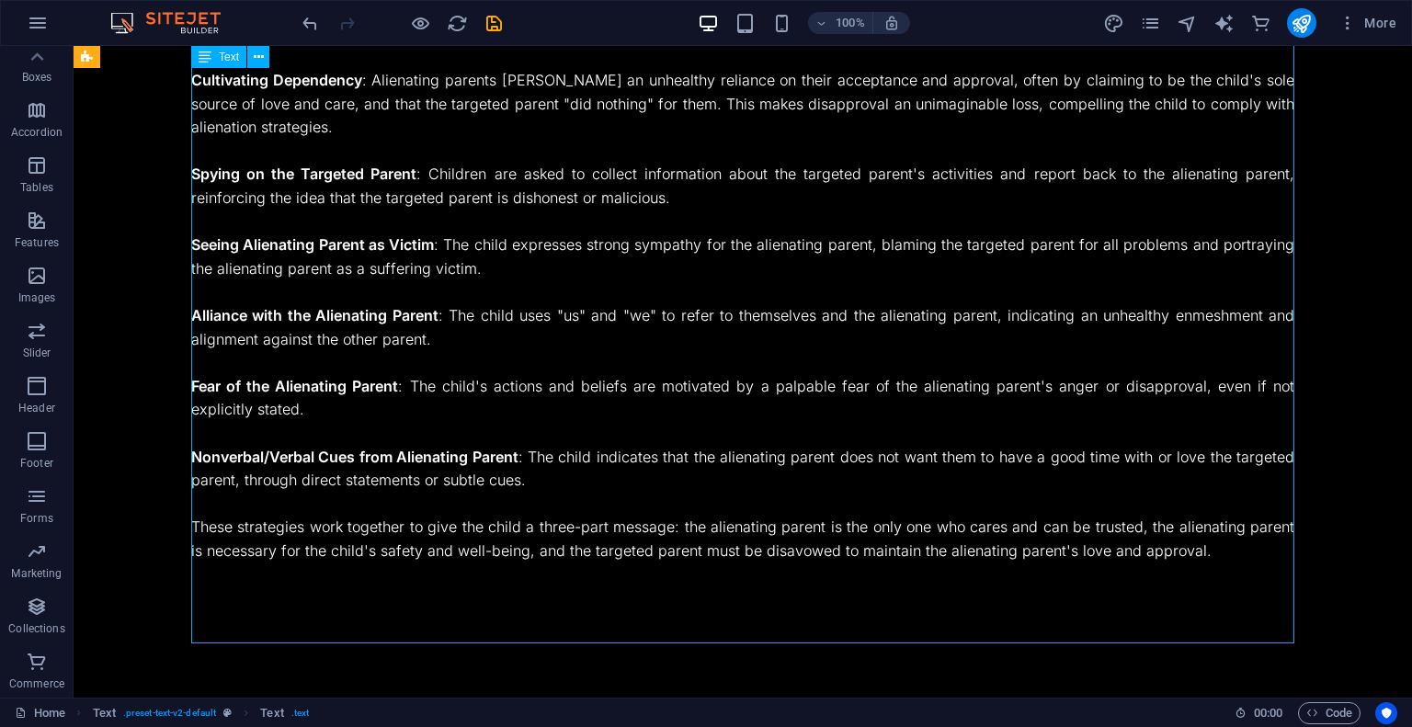
scroll to position [1871, 0]
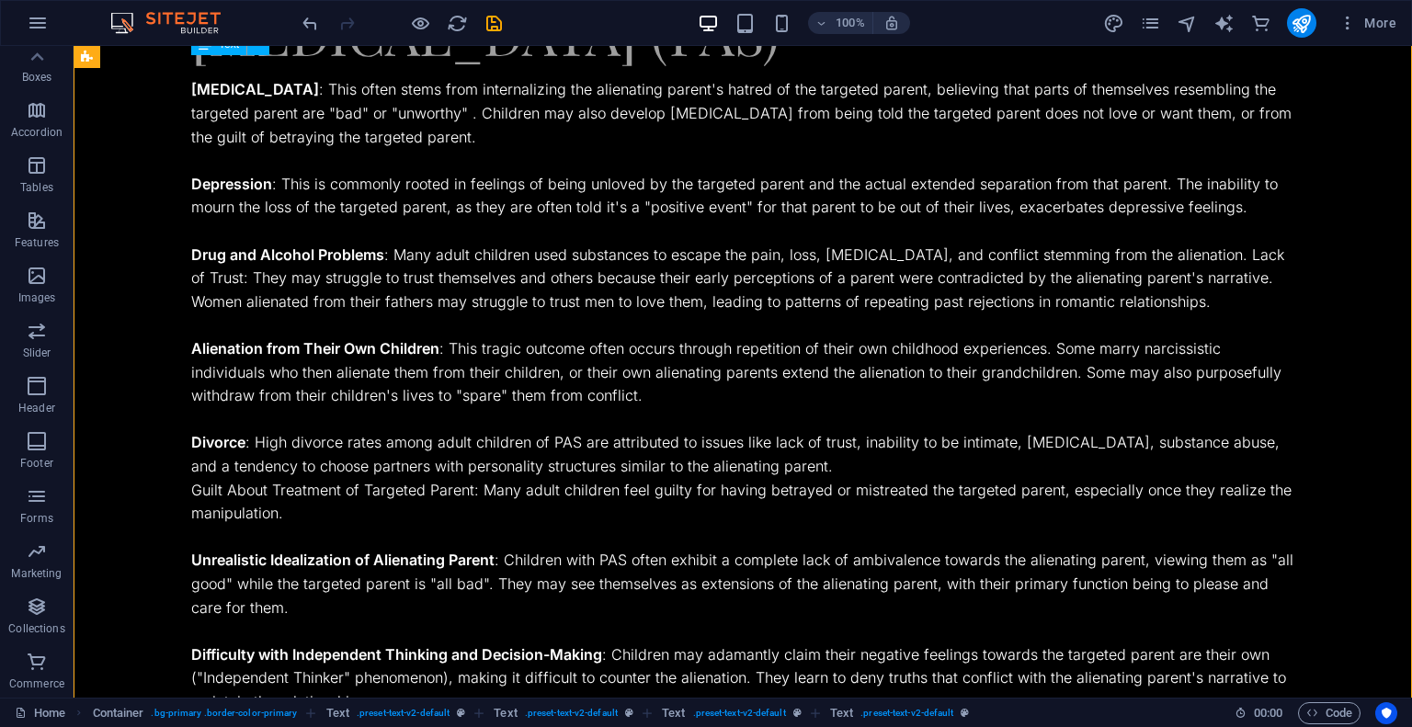
click at [676, 322] on div "Low Self-Esteem : This often stems from internalizing the alienating parent's h…" at bounding box center [742, 395] width 1103 height 635
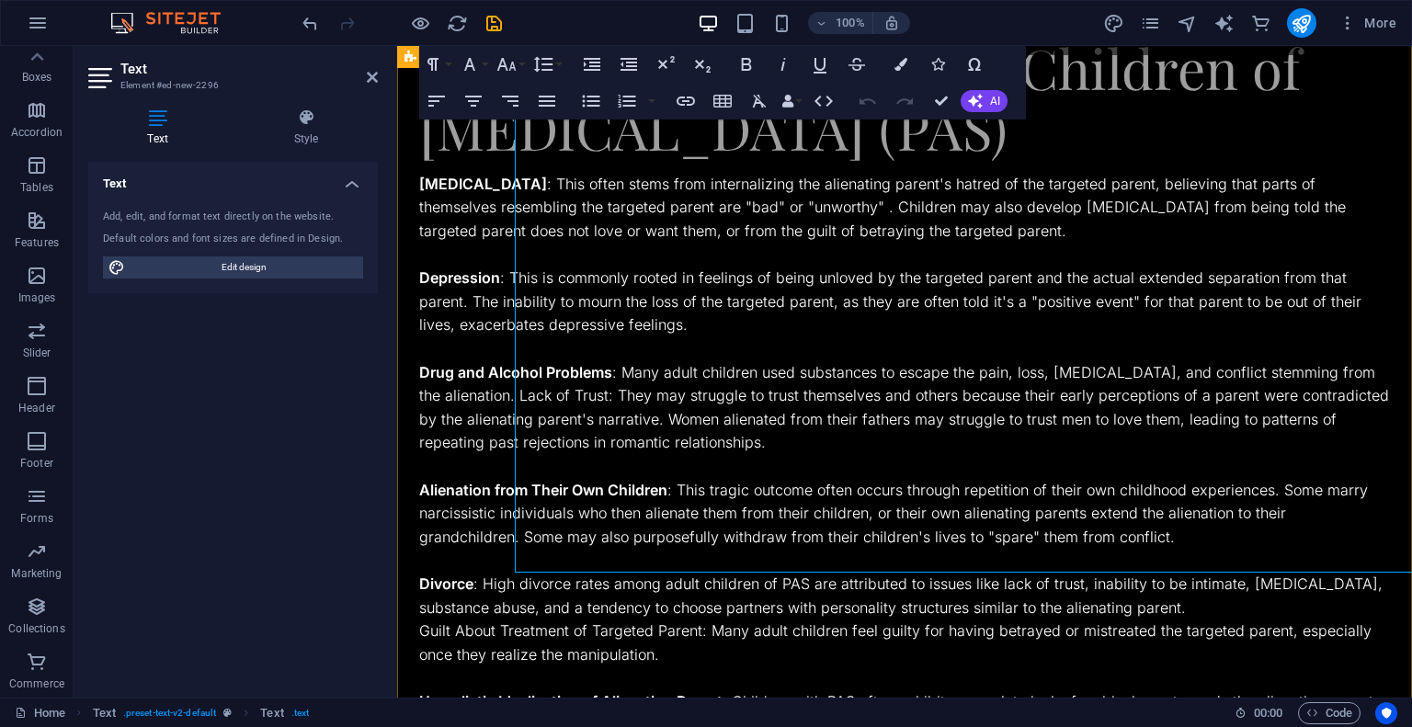
click at [676, 361] on p "Drug and Alcohol Problems : Many adult children used substances to escape the p…" at bounding box center [904, 408] width 971 height 94
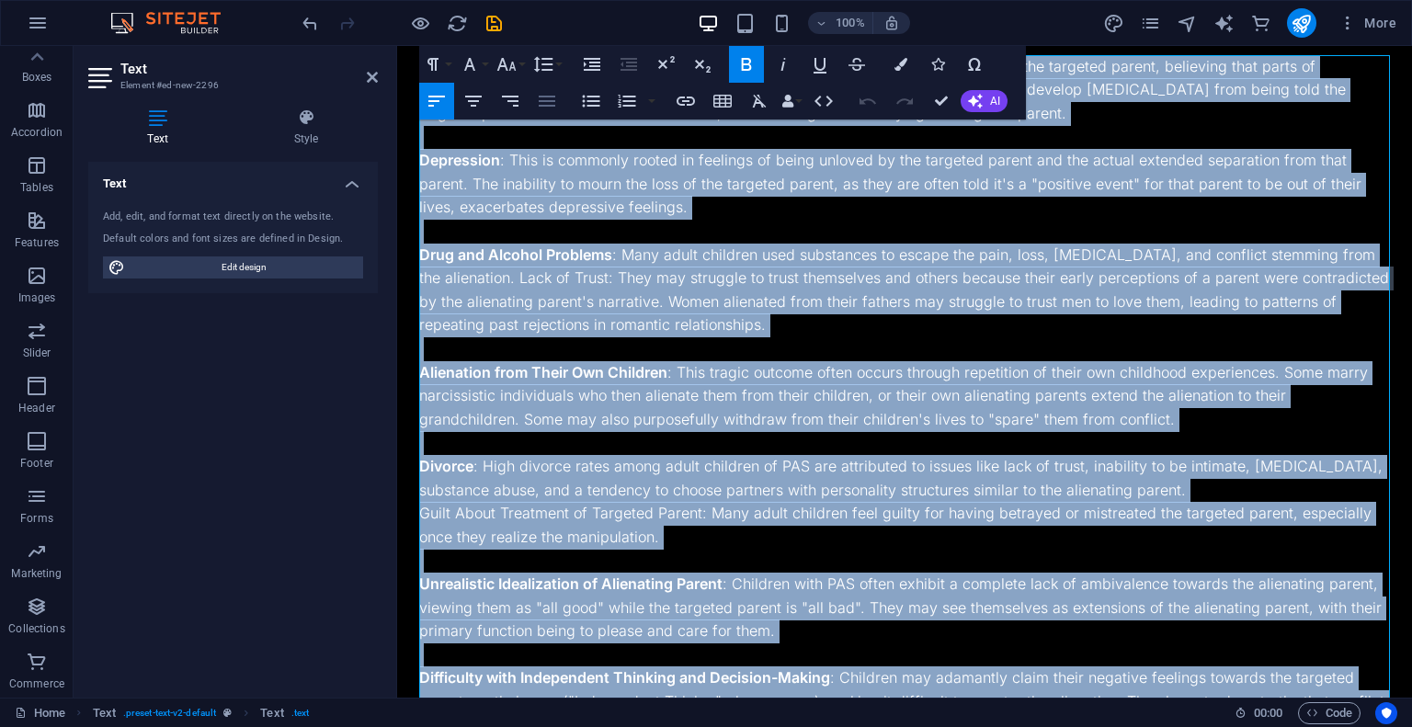
click at [560, 104] on button "Align Justify" at bounding box center [546, 101] width 35 height 37
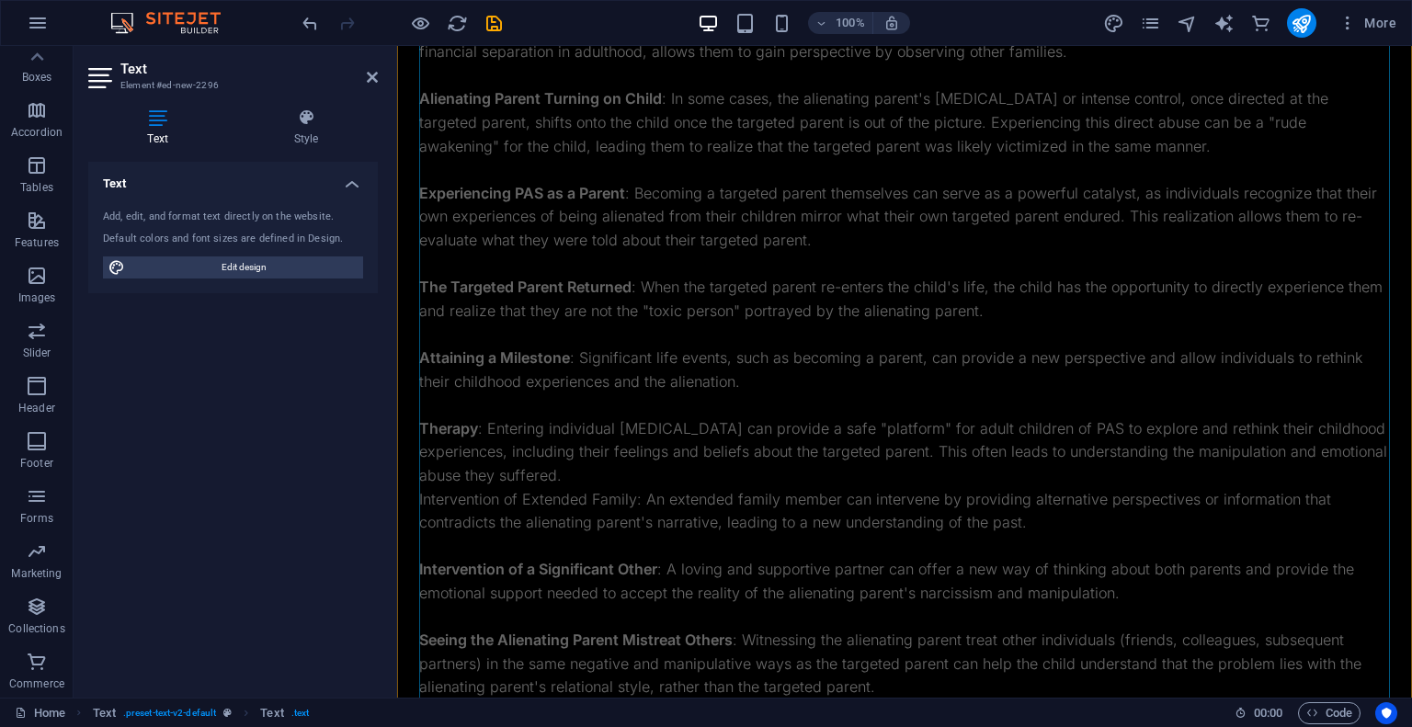
scroll to position [3019, 0]
click at [787, 292] on div "Maturation : As children grow older, they develop greater cognitive and emotion…" at bounding box center [904, 413] width 971 height 847
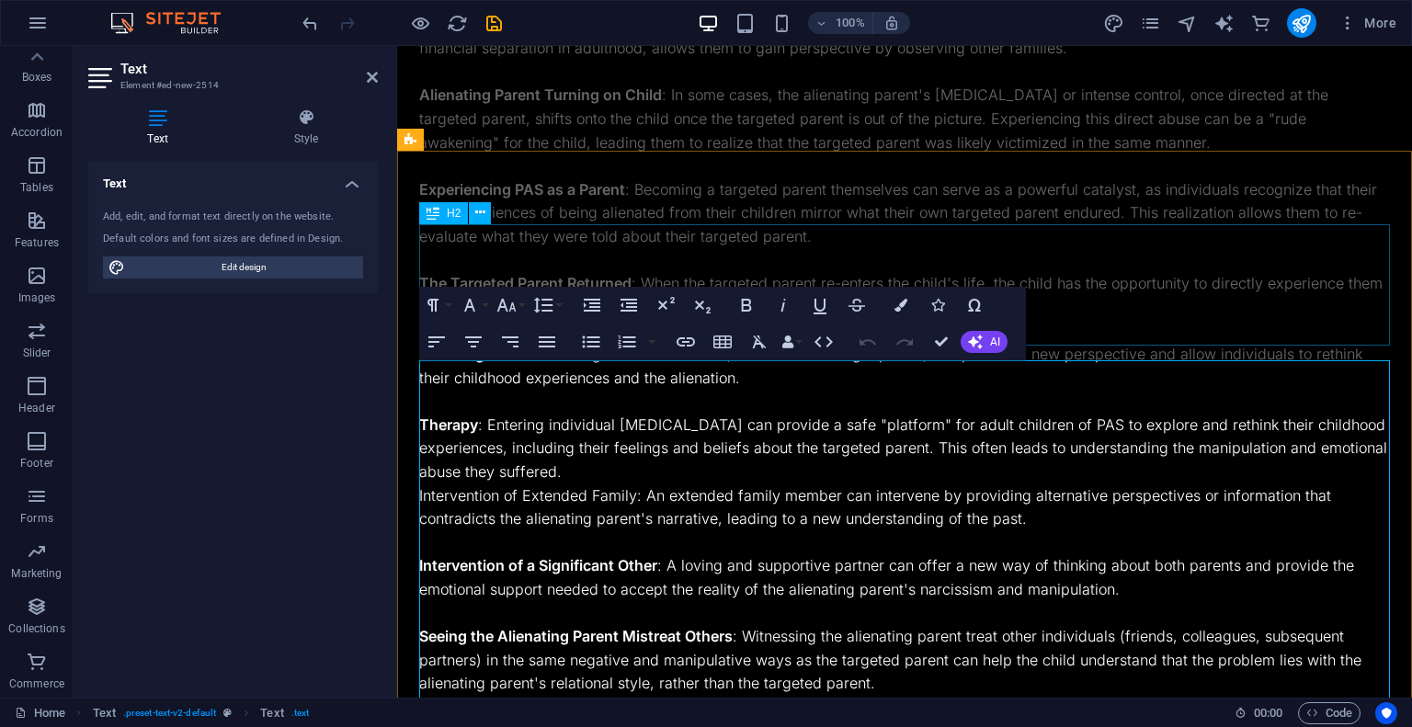
click at [787, 292] on div "How Adult Children of PAS Protect Themselves (Through Realization) Maturation :…" at bounding box center [904, 345] width 1015 height 1130
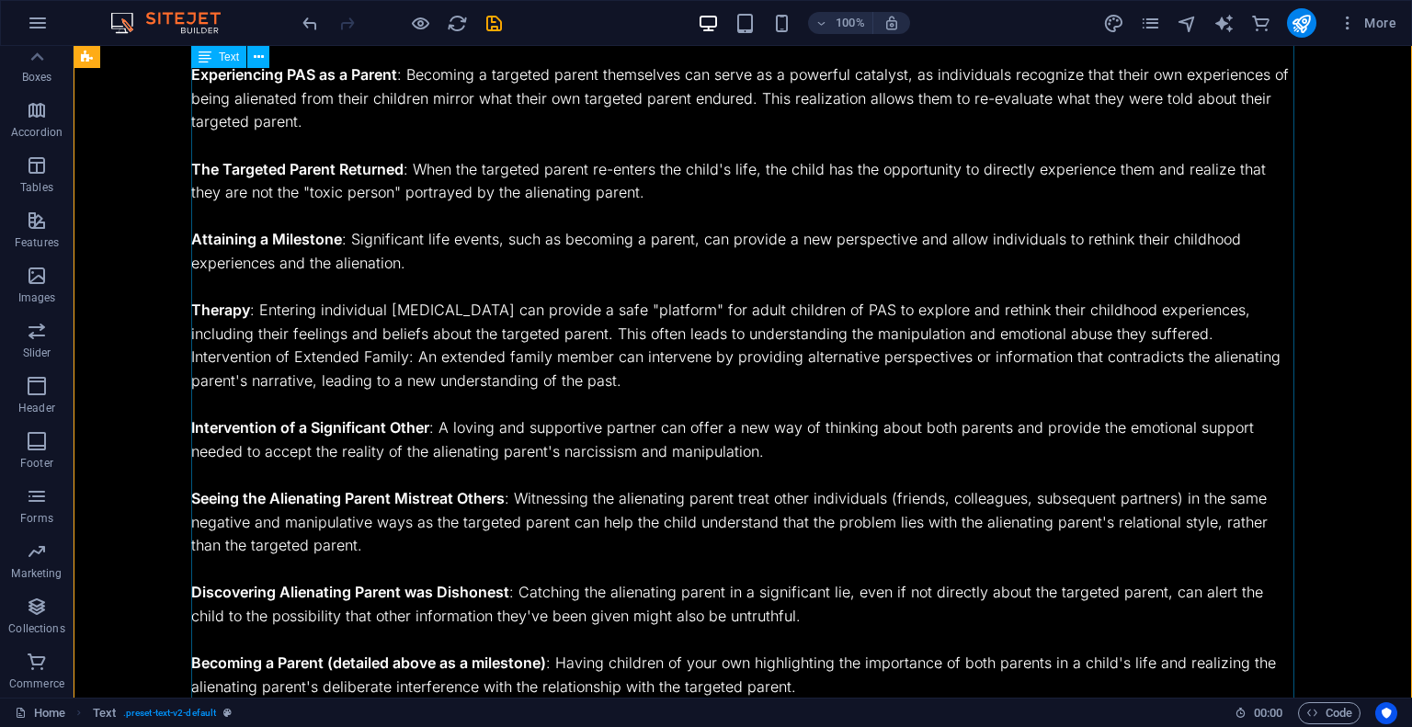
scroll to position [2828, 0]
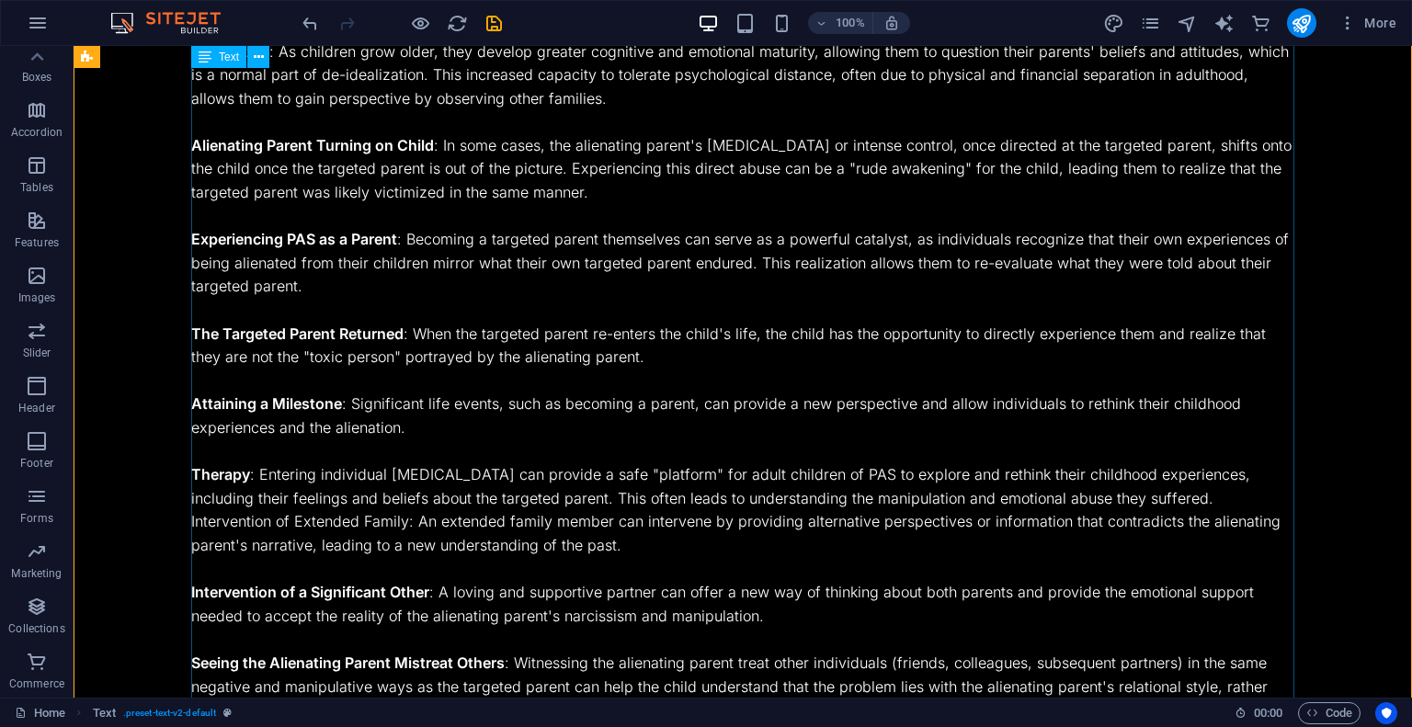
click at [803, 245] on div "Maturation : As children grow older, they develop greater cognitive and emotion…" at bounding box center [742, 452] width 1103 height 824
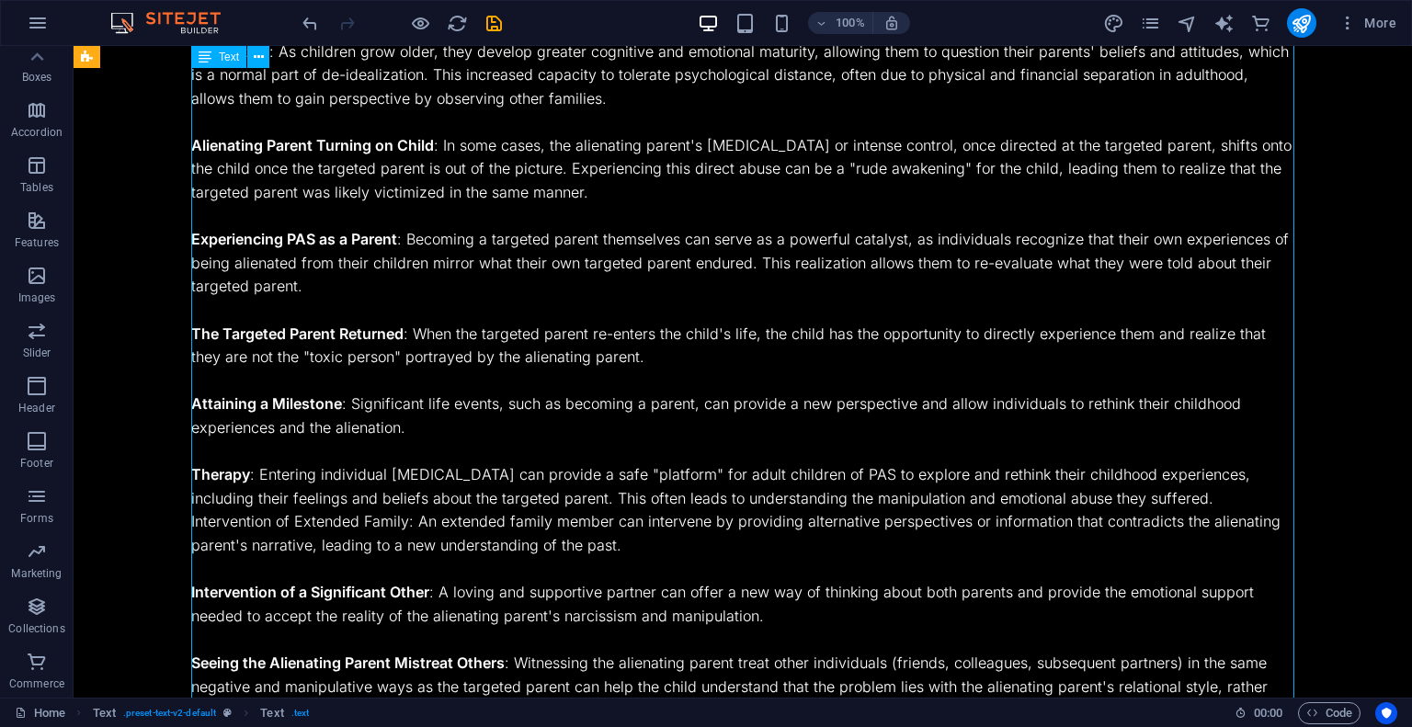
click at [803, 245] on div "Maturation : As children grow older, they develop greater cognitive and emotion…" at bounding box center [742, 452] width 1103 height 824
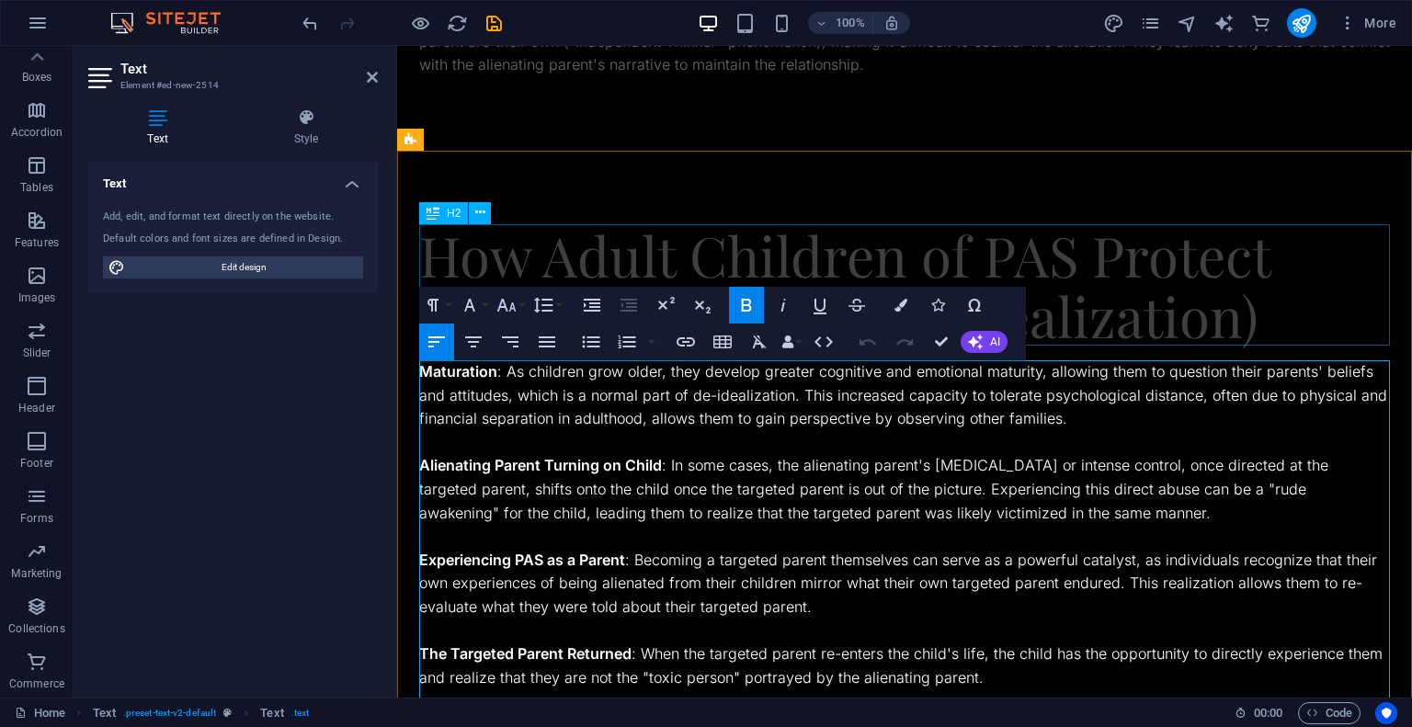
click at [803, 245] on div "How Adult Children of PAS Protect Themselves (Through Realization)" at bounding box center [904, 284] width 971 height 121
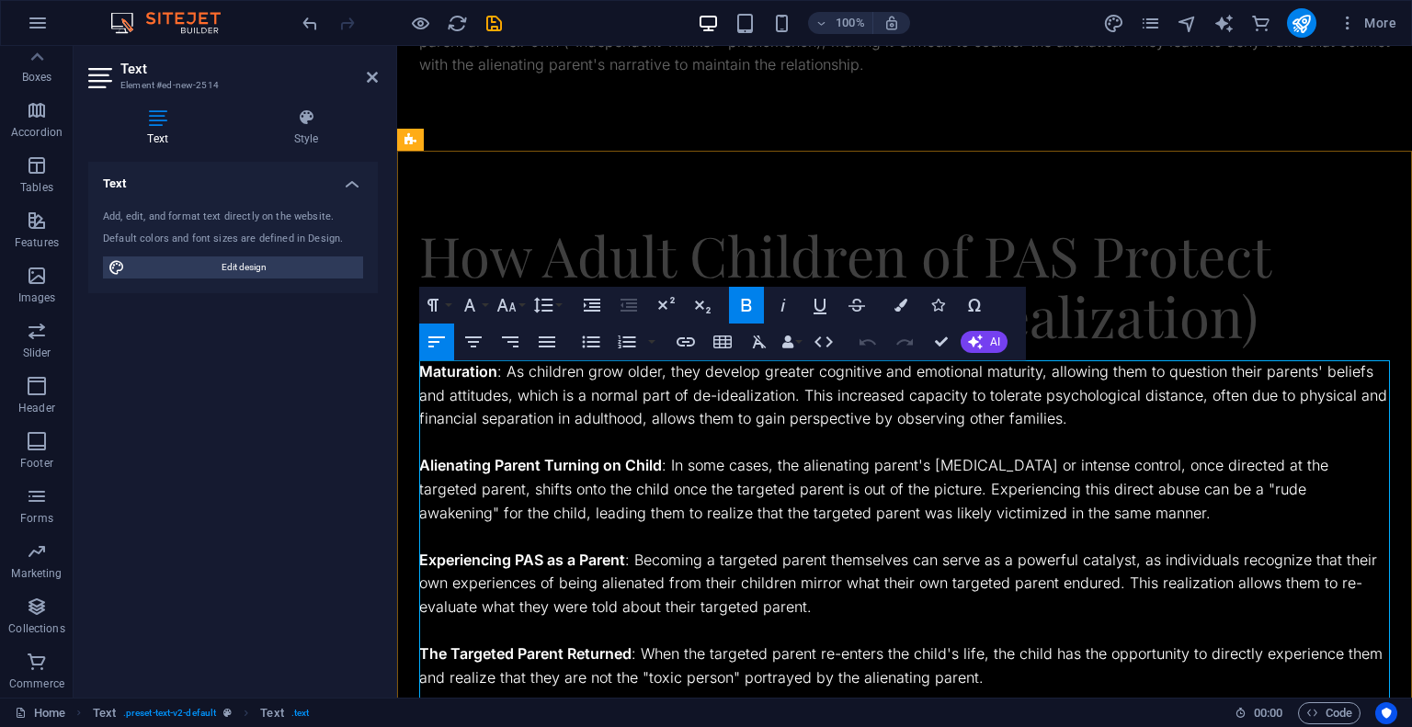
click at [764, 397] on p "Maturation : As children grow older, they develop greater cognitive and emotion…" at bounding box center [904, 395] width 971 height 71
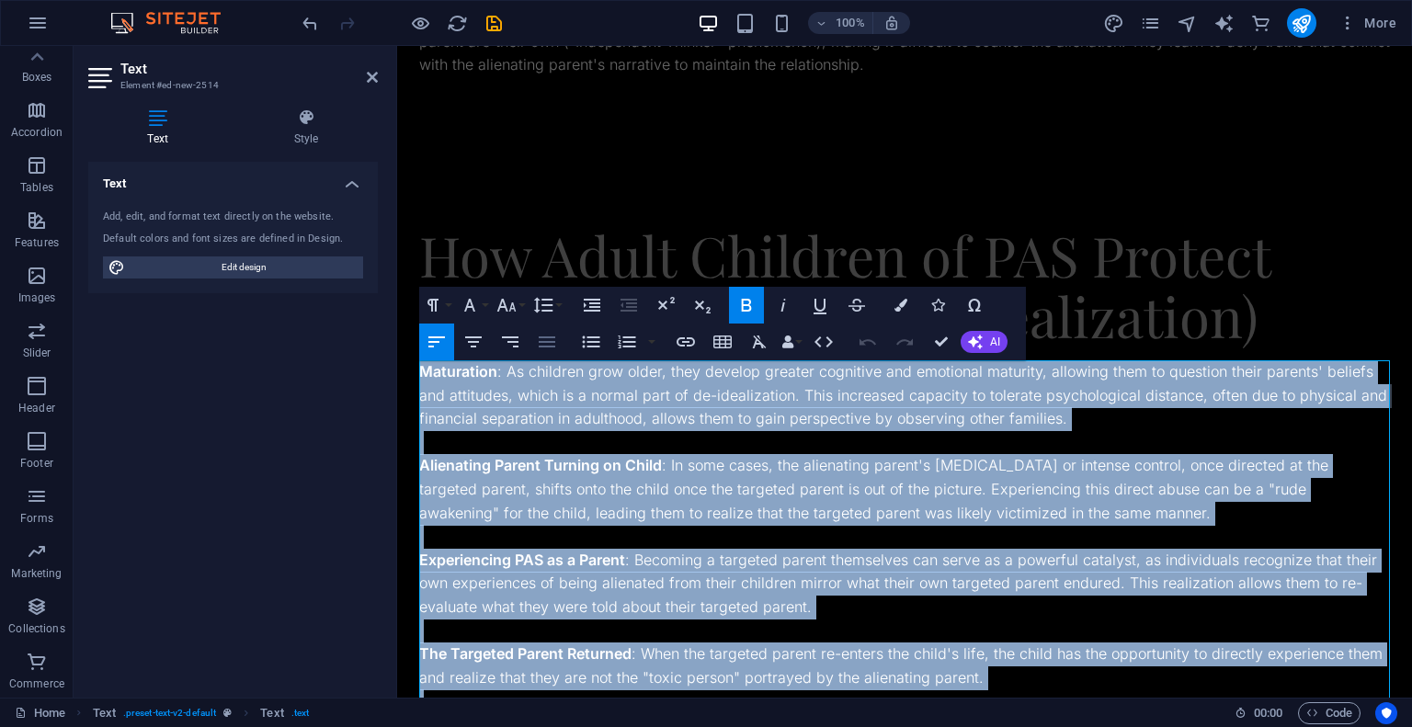
click at [548, 346] on icon "button" at bounding box center [547, 341] width 17 height 11
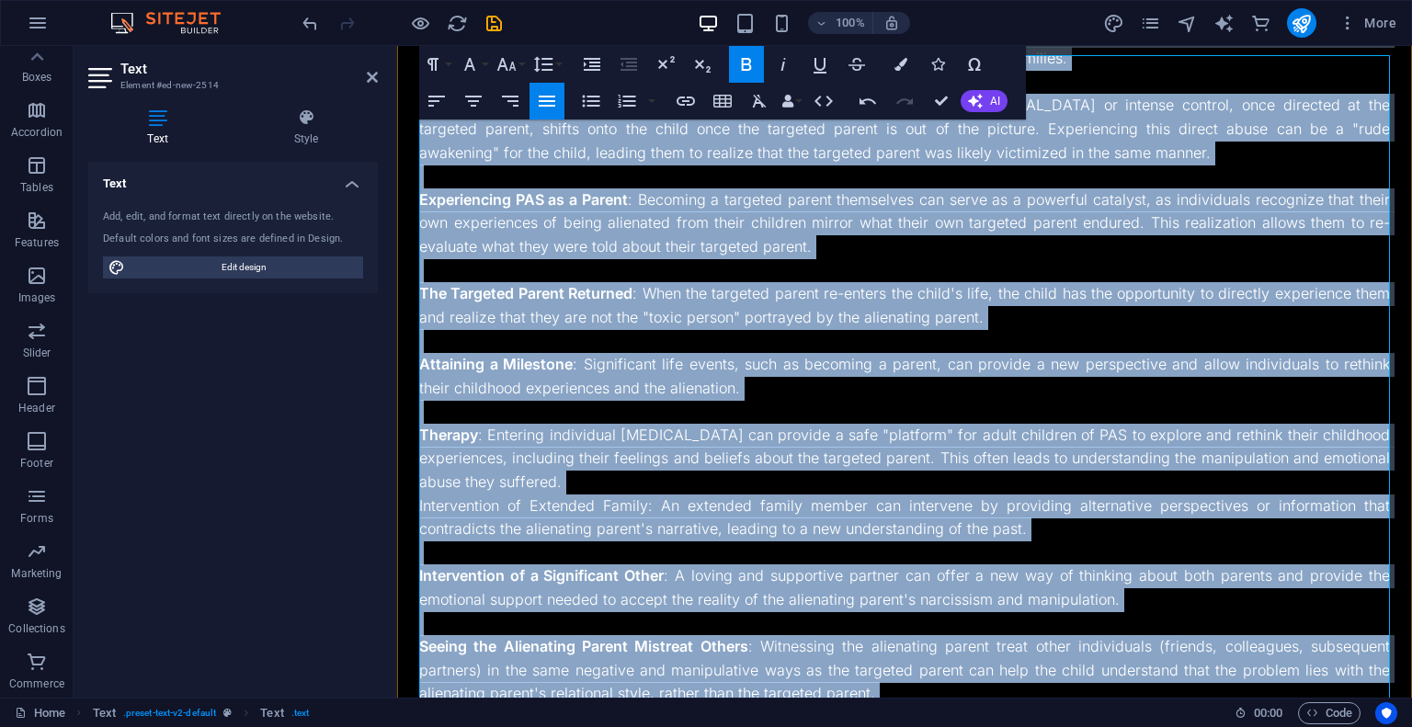
scroll to position [3231, 0]
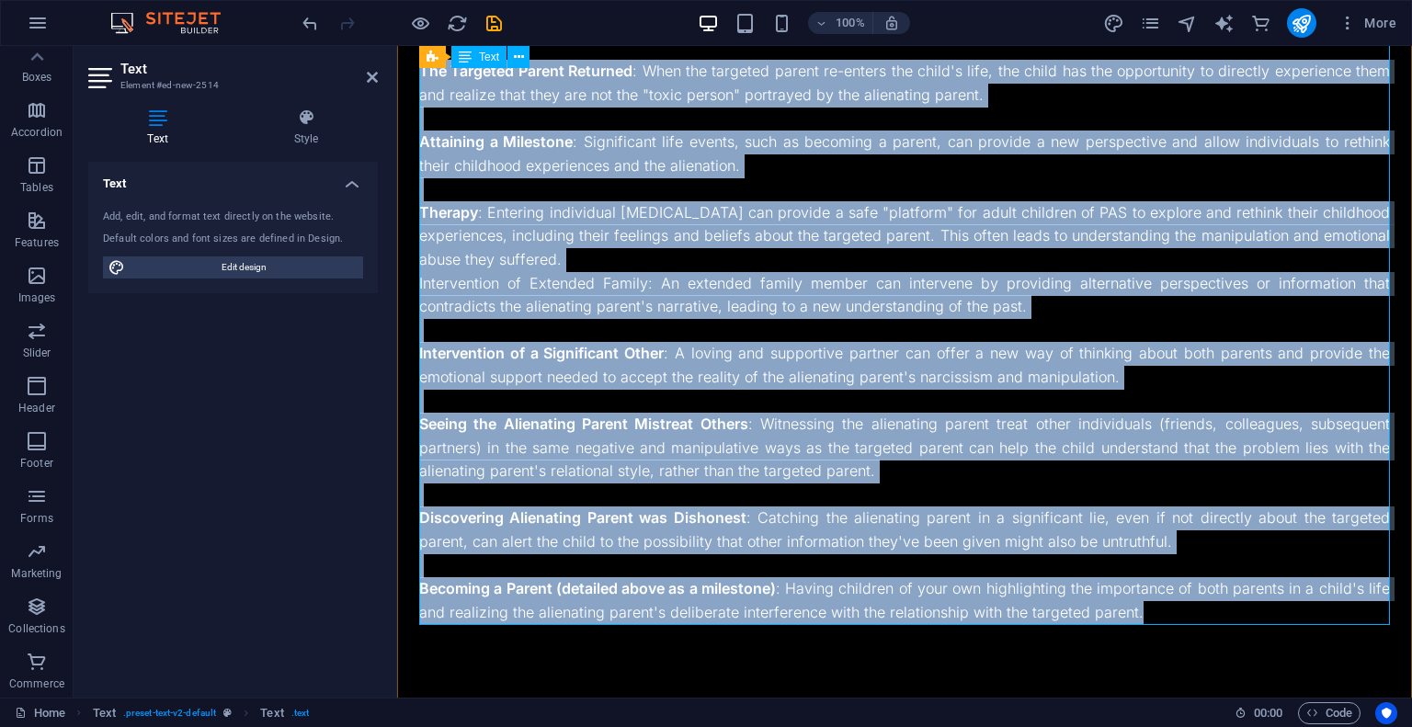
click at [664, 285] on p "Intervention of Extended Family: An extended family member can intervene by pro…" at bounding box center [904, 295] width 971 height 47
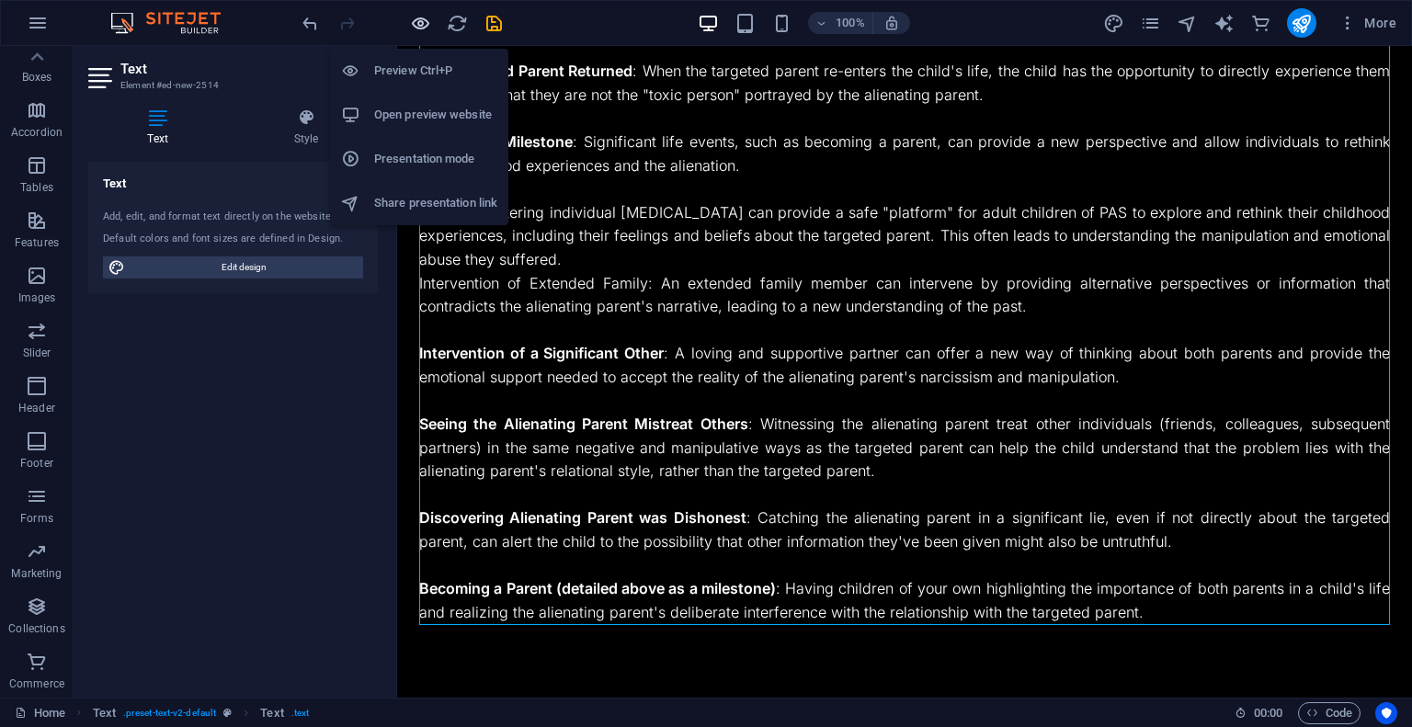
click at [422, 23] on icon "button" at bounding box center [420, 23] width 21 height 21
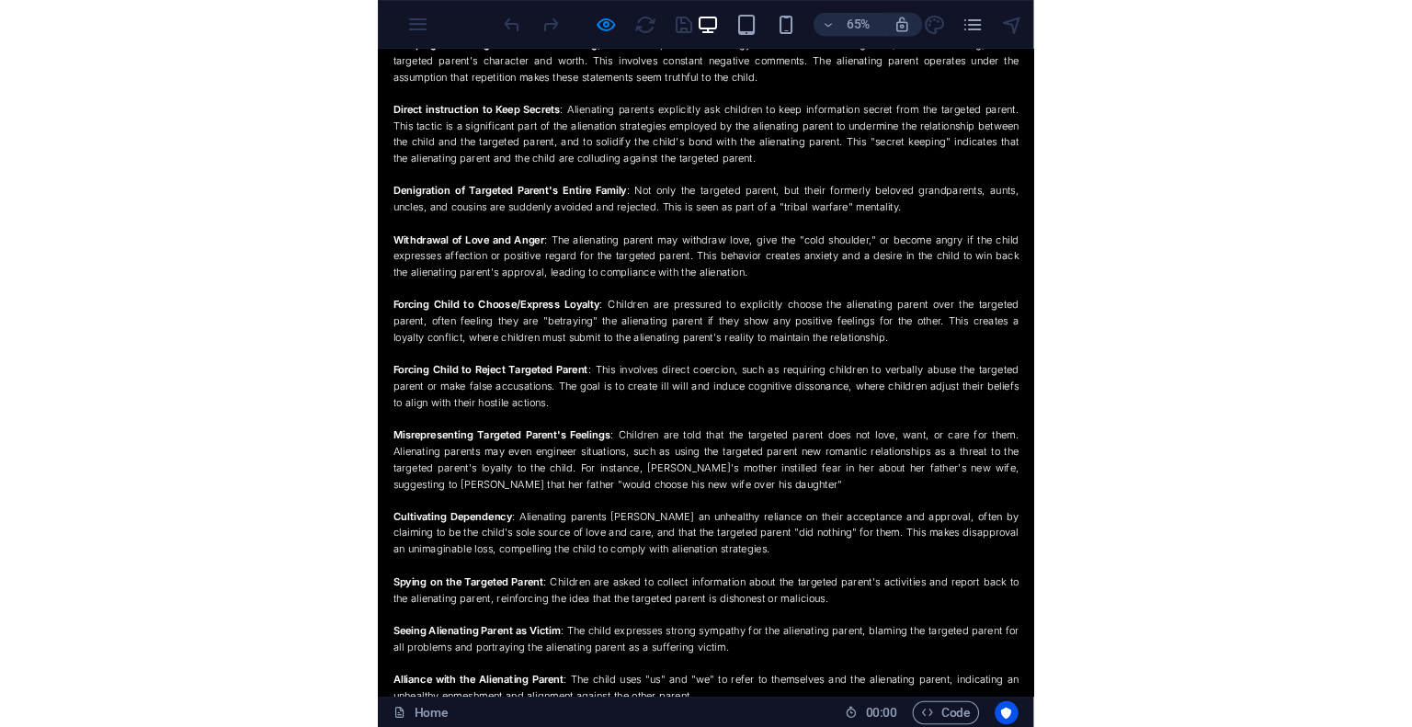
scroll to position [0, 0]
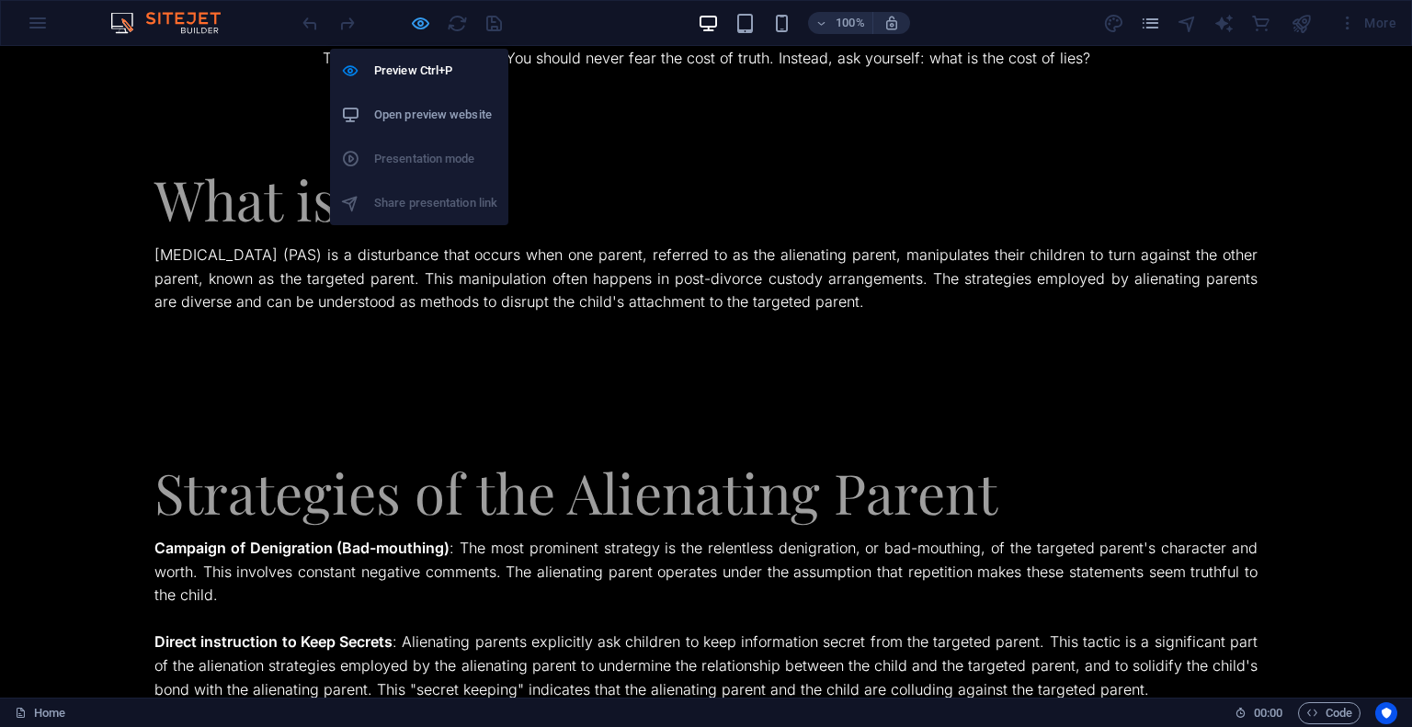
click at [423, 24] on icon "button" at bounding box center [420, 23] width 21 height 21
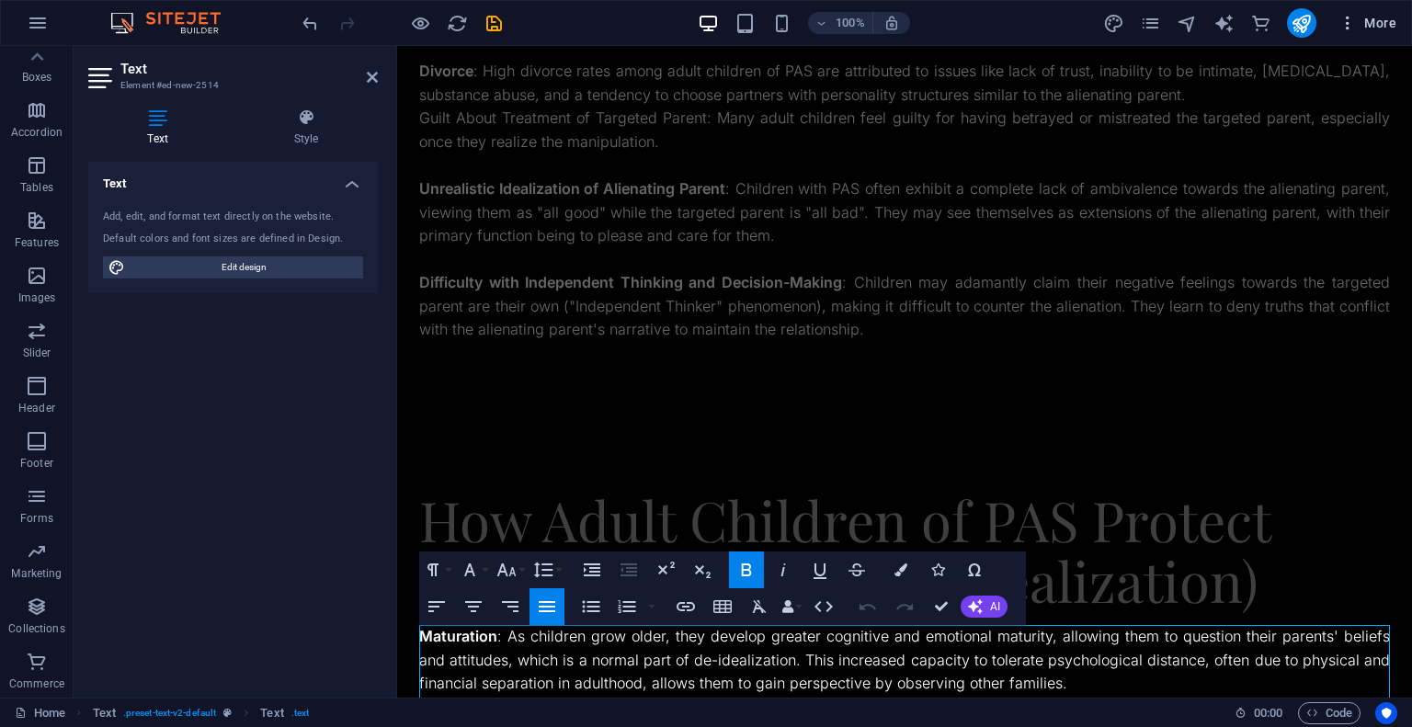
click at [1347, 21] on icon "button" at bounding box center [1347, 23] width 18 height 18
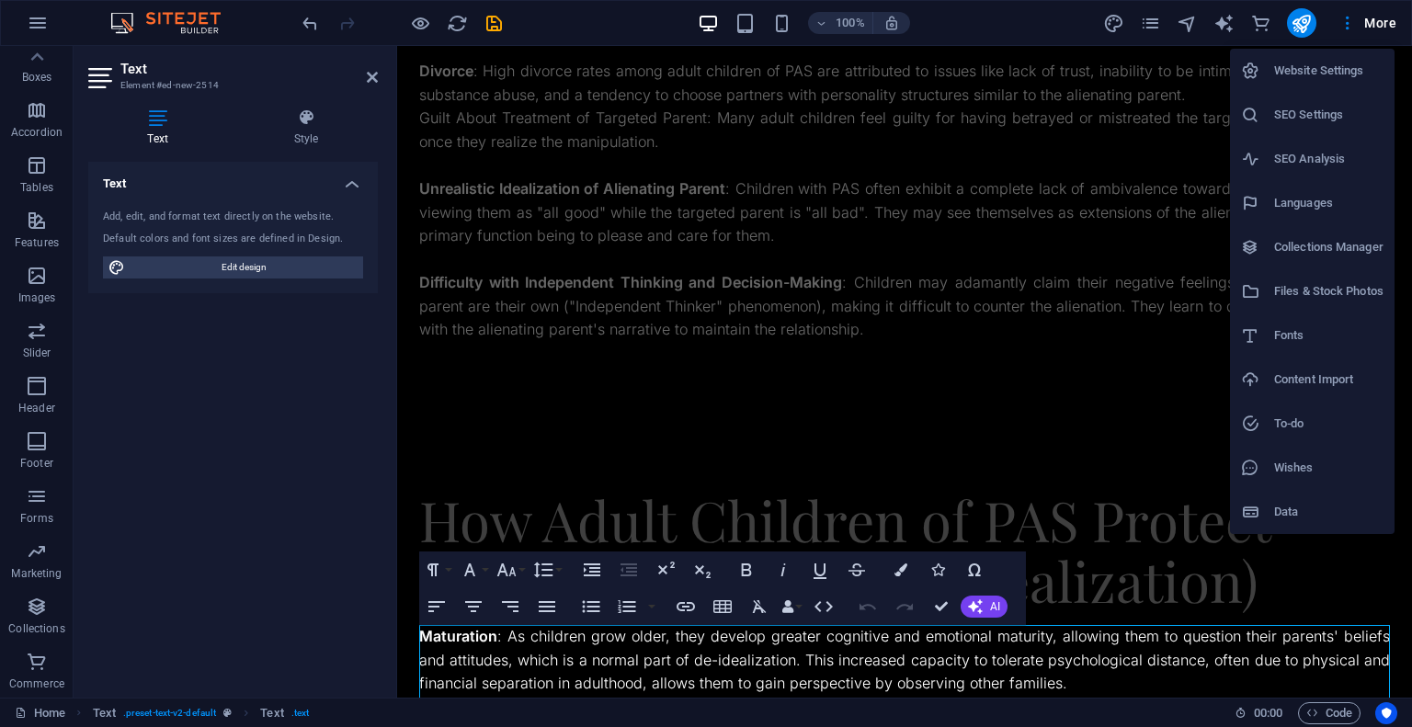
click at [38, 65] on div at bounding box center [706, 363] width 1412 height 727
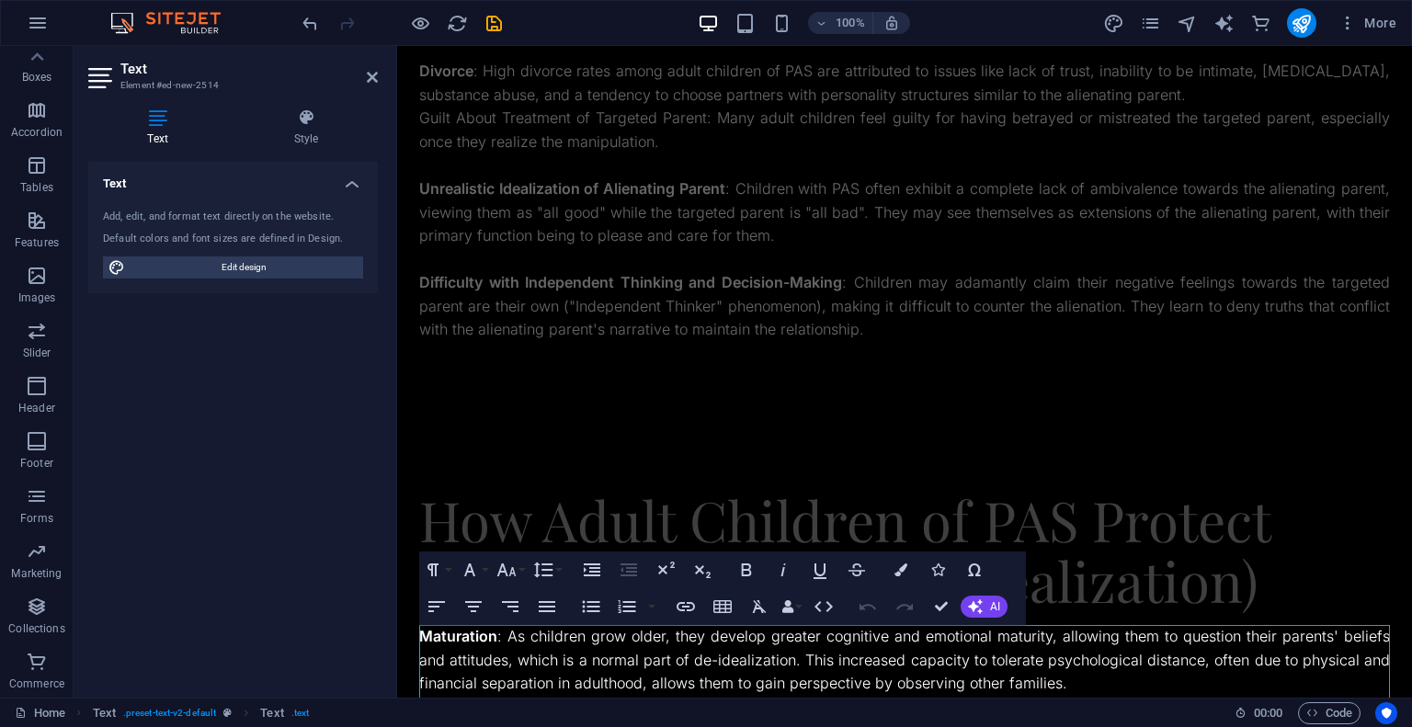
click at [38, 65] on div "Website Settings SEO Settings SEO Analysis Languages Collections Manager Files …" at bounding box center [706, 369] width 1412 height 716
click at [38, 65] on icon at bounding box center [37, 57] width 26 height 26
click at [37, 110] on icon "button" at bounding box center [37, 119] width 22 height 22
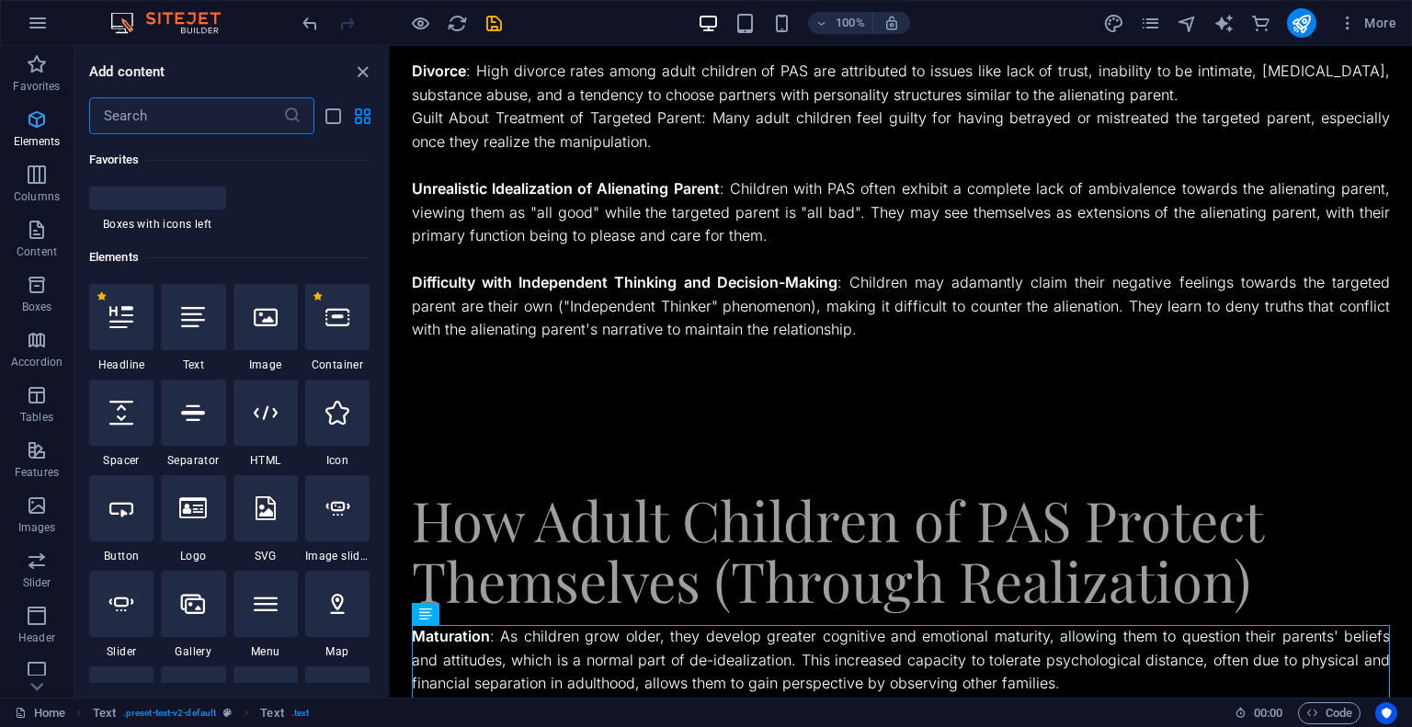
scroll to position [346, 0]
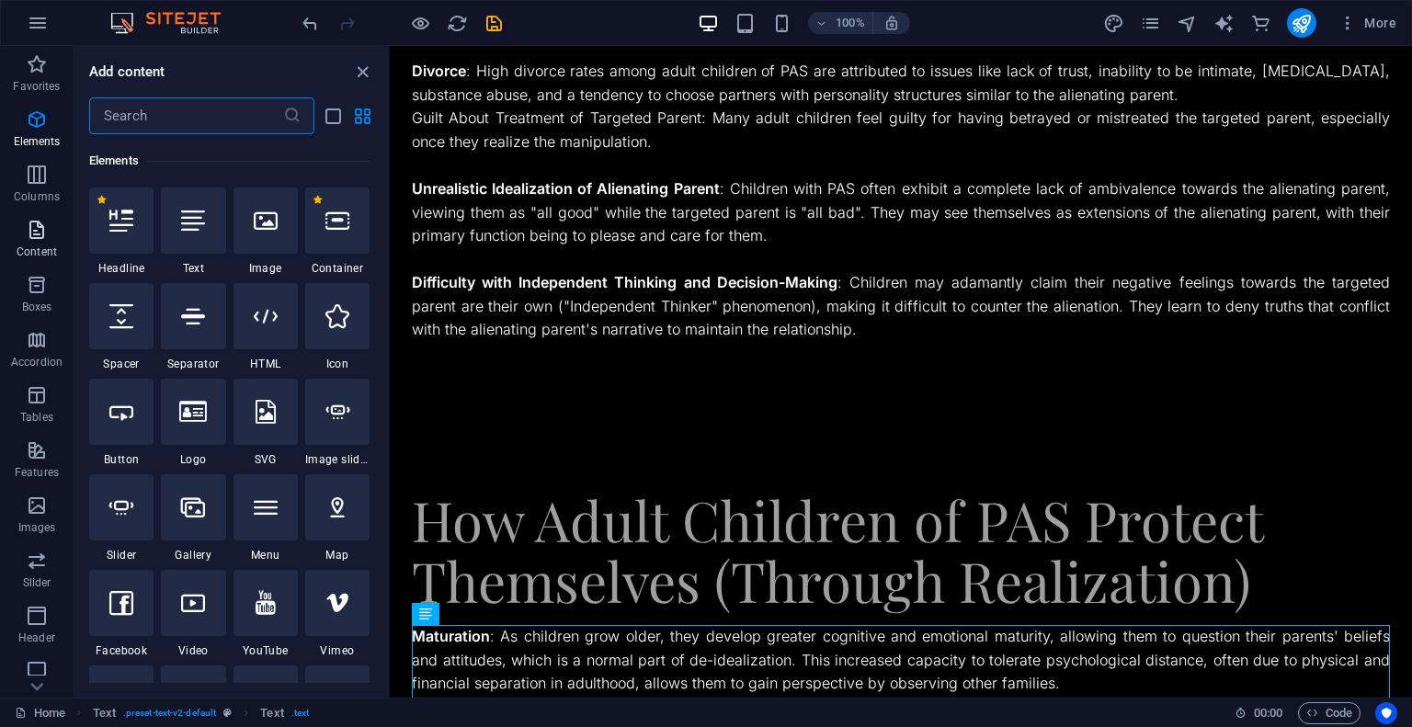
click at [42, 223] on icon "button" at bounding box center [37, 230] width 22 height 22
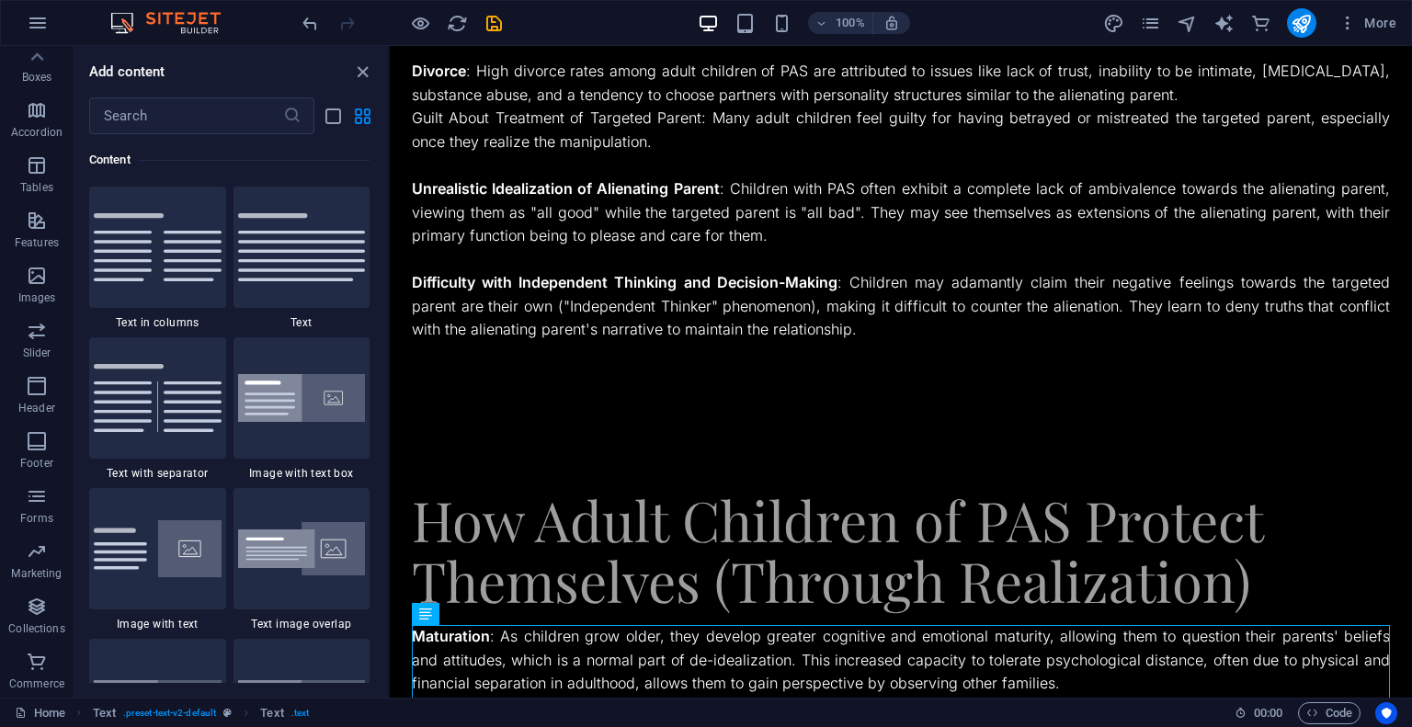
scroll to position [0, 0]
click at [35, 128] on icon "button" at bounding box center [37, 119] width 22 height 22
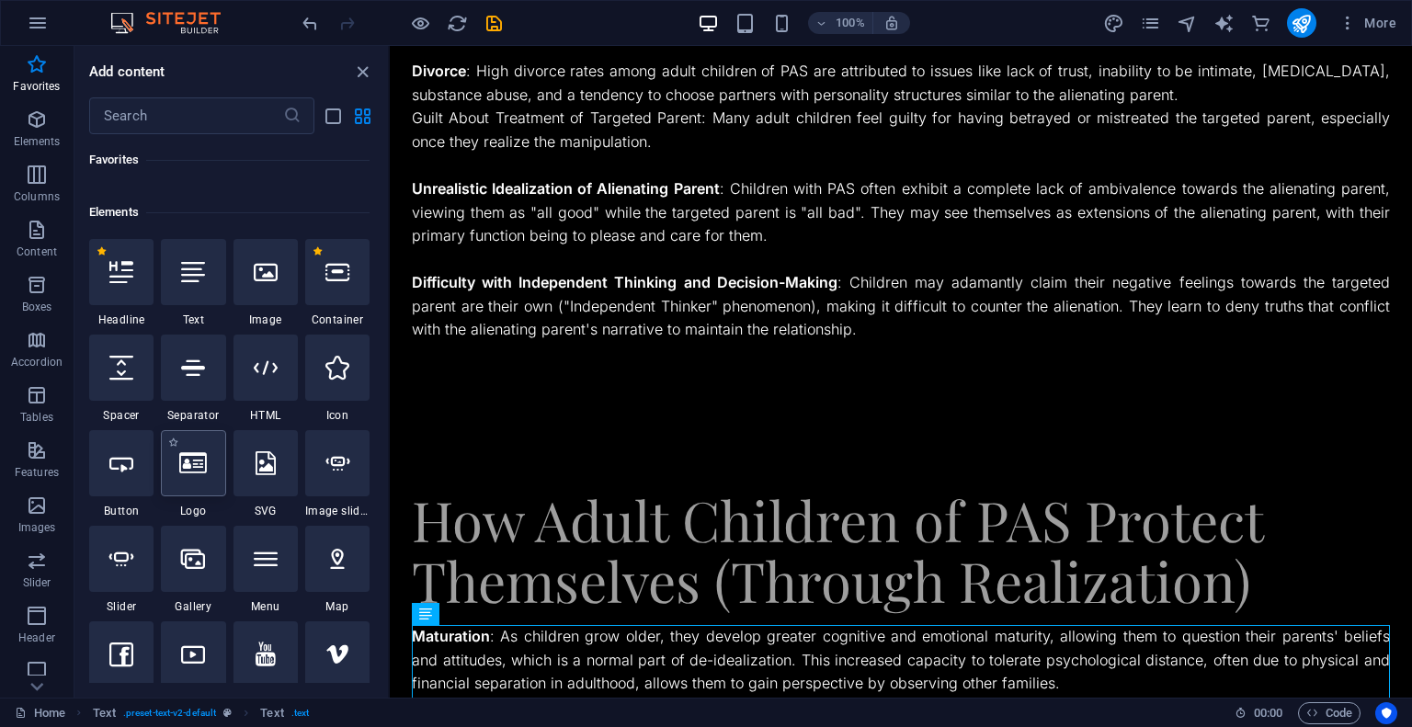
scroll to position [293, 0]
click at [48, 454] on span "Features" at bounding box center [37, 461] width 74 height 44
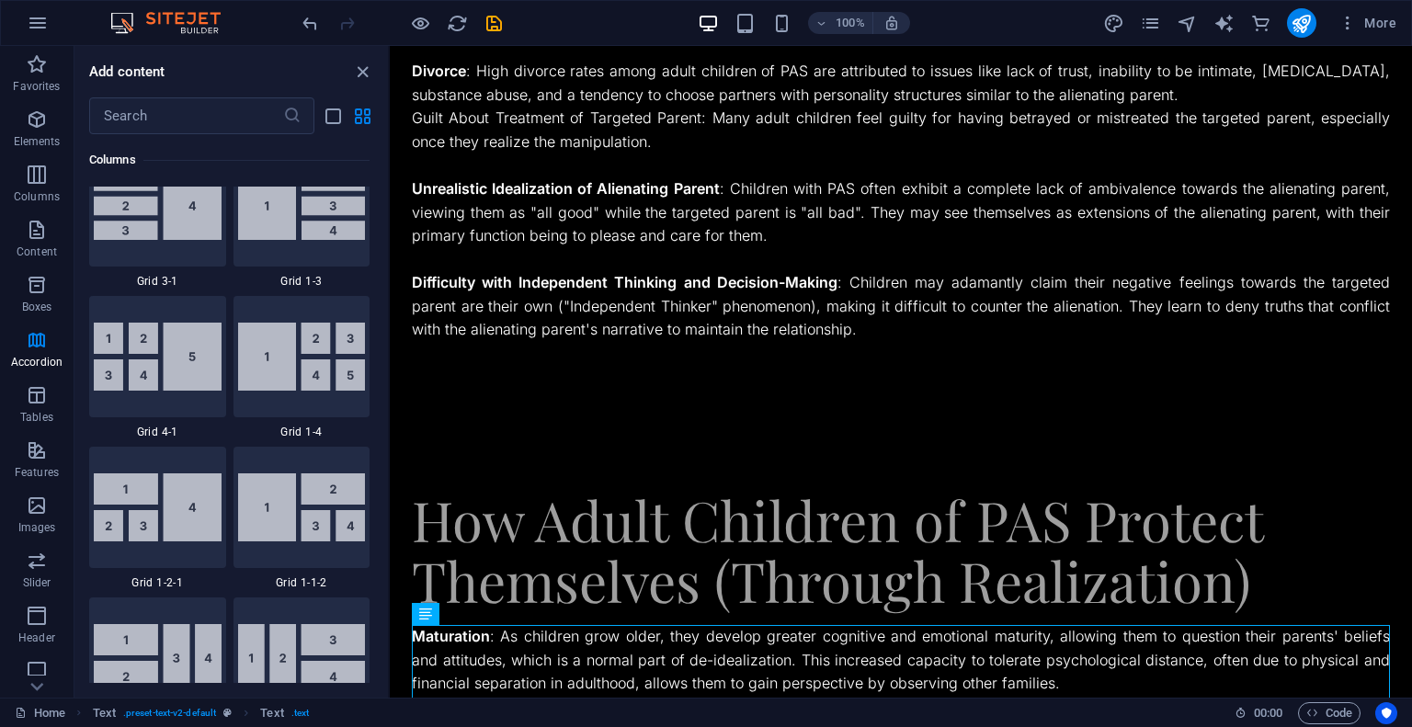
scroll to position [0, 0]
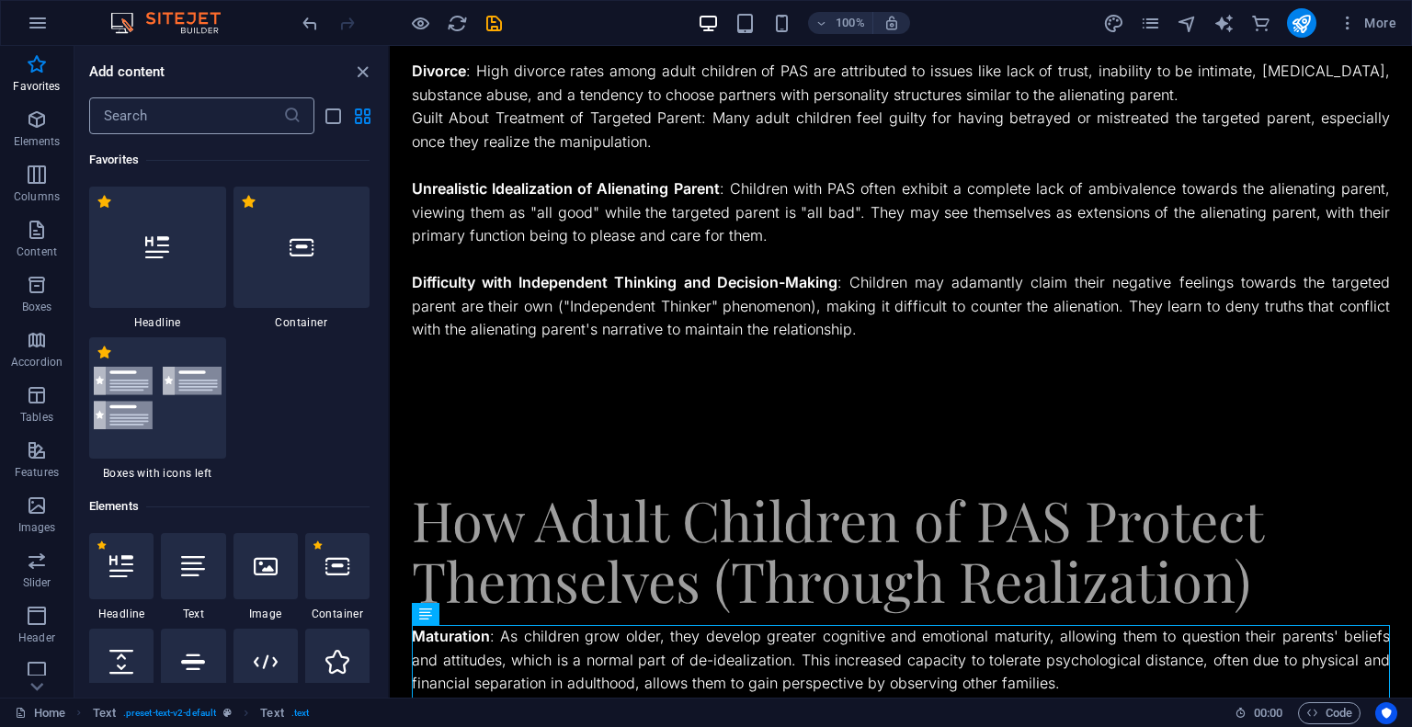
click at [204, 122] on input "text" at bounding box center [186, 115] width 194 height 37
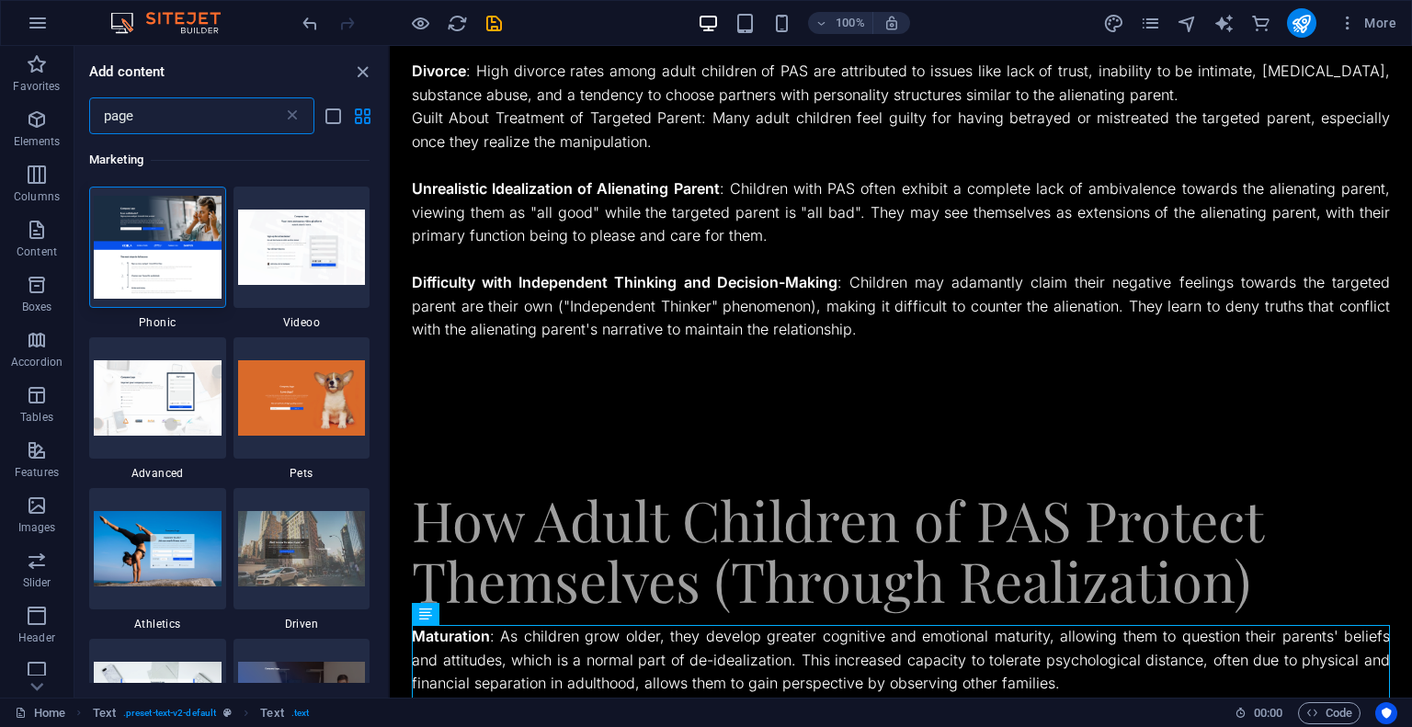
click at [121, 116] on input "page" at bounding box center [186, 115] width 194 height 37
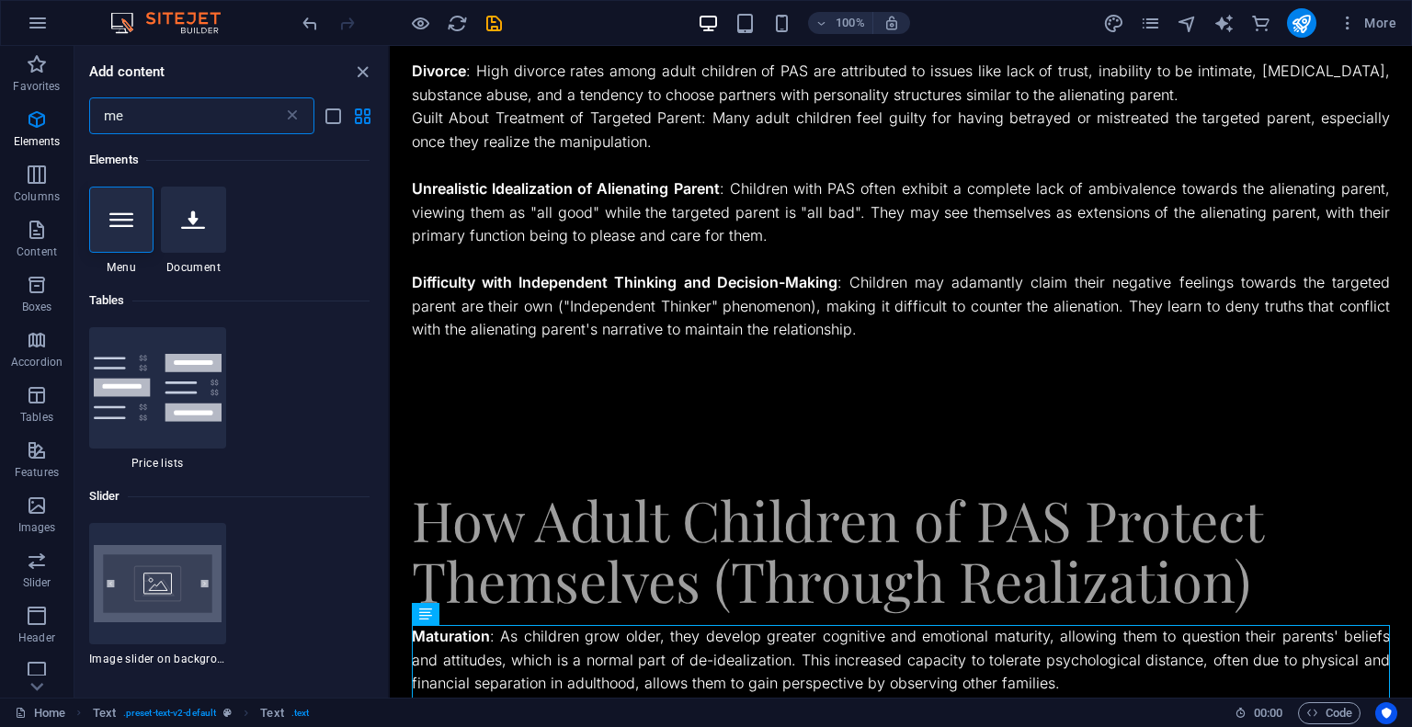
type input "m"
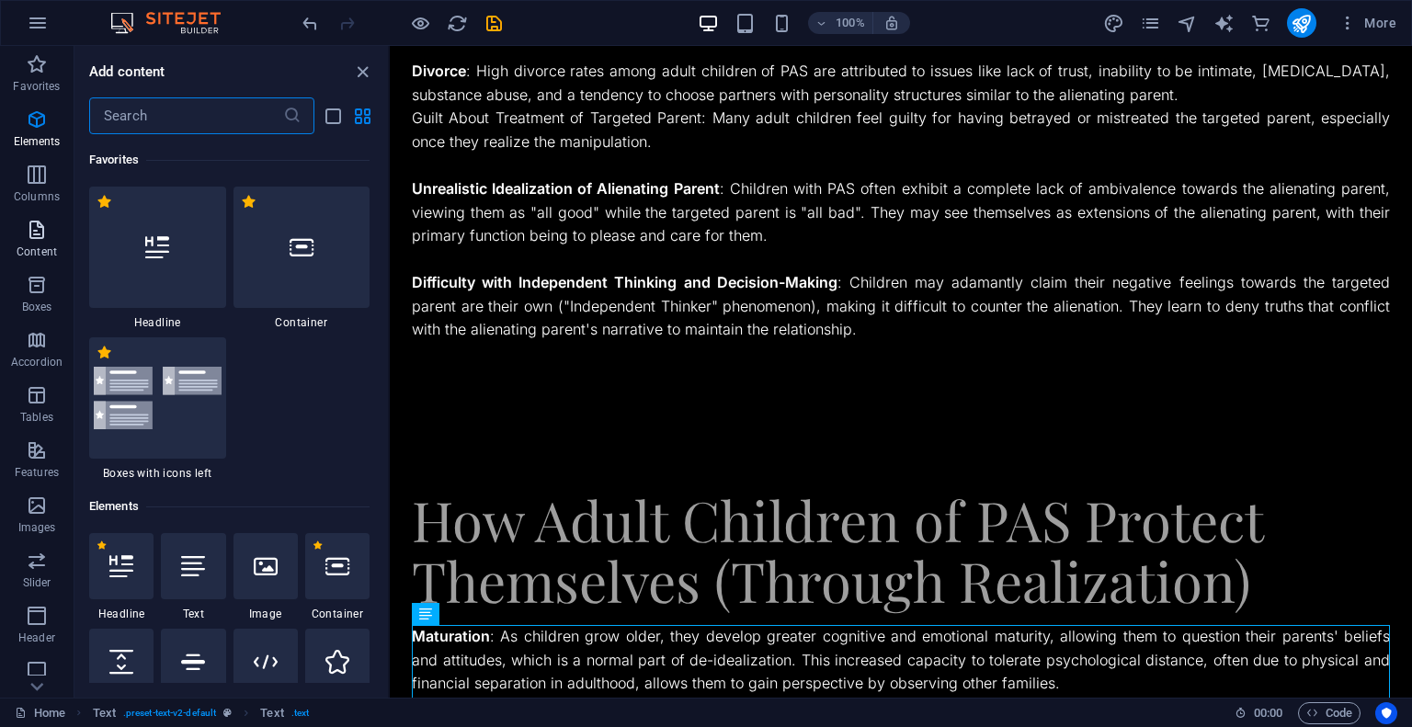
click at [39, 234] on icon "button" at bounding box center [37, 230] width 22 height 22
click at [35, 129] on icon "button" at bounding box center [37, 119] width 22 height 22
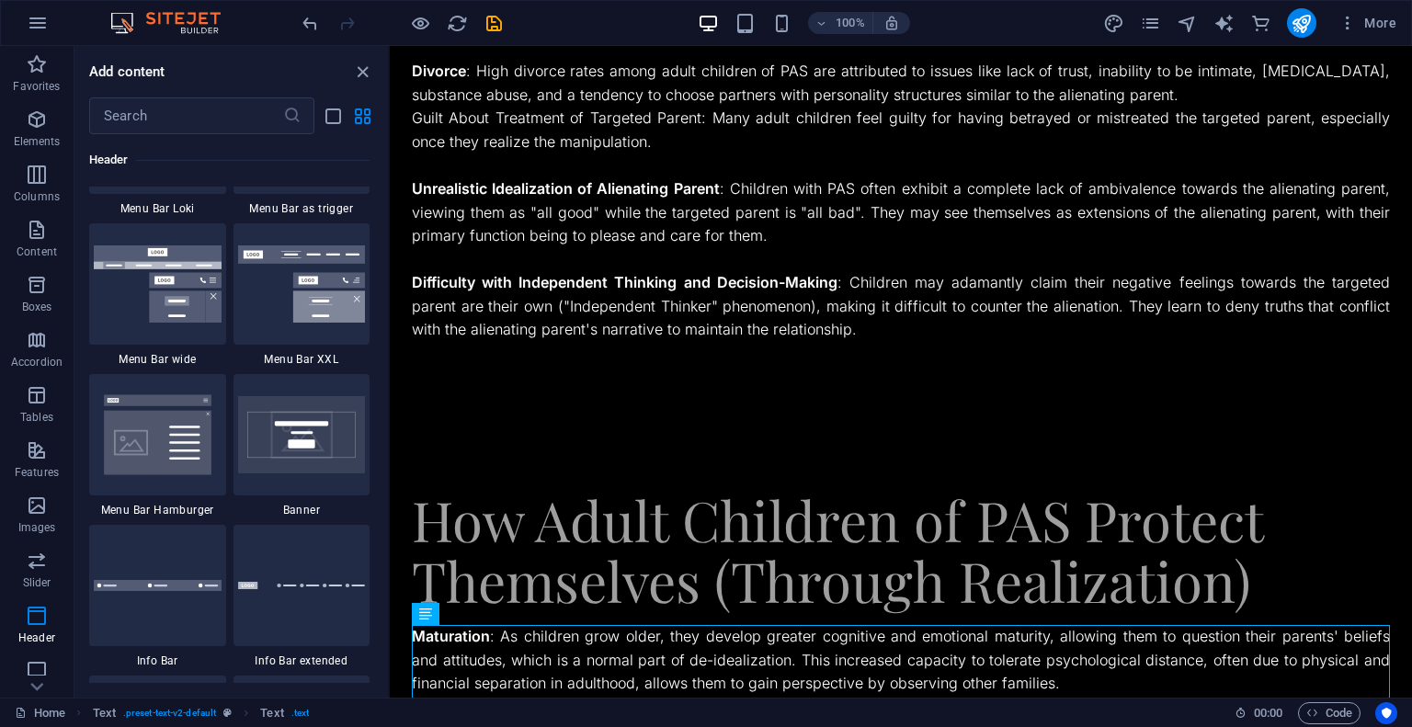
scroll to position [11634, 0]
click at [144, 405] on img at bounding box center [158, 436] width 128 height 85
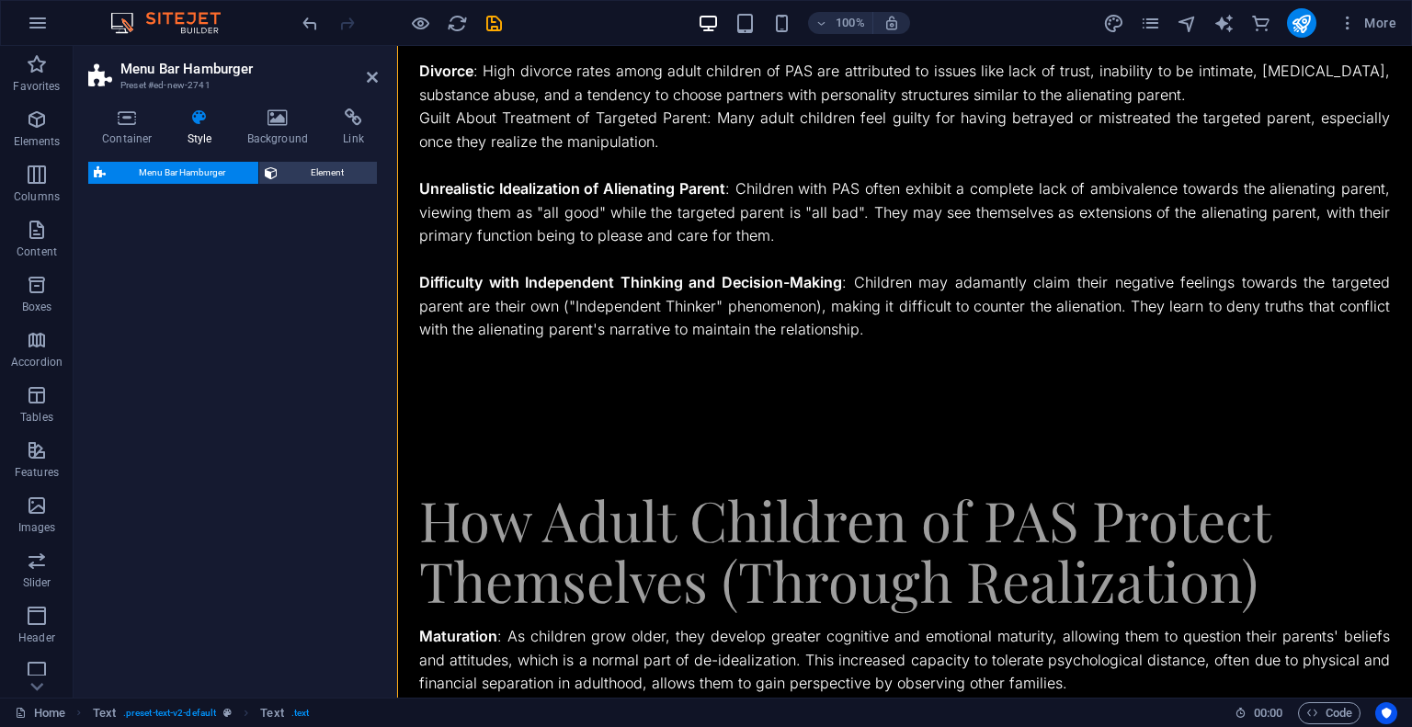
select select "rem"
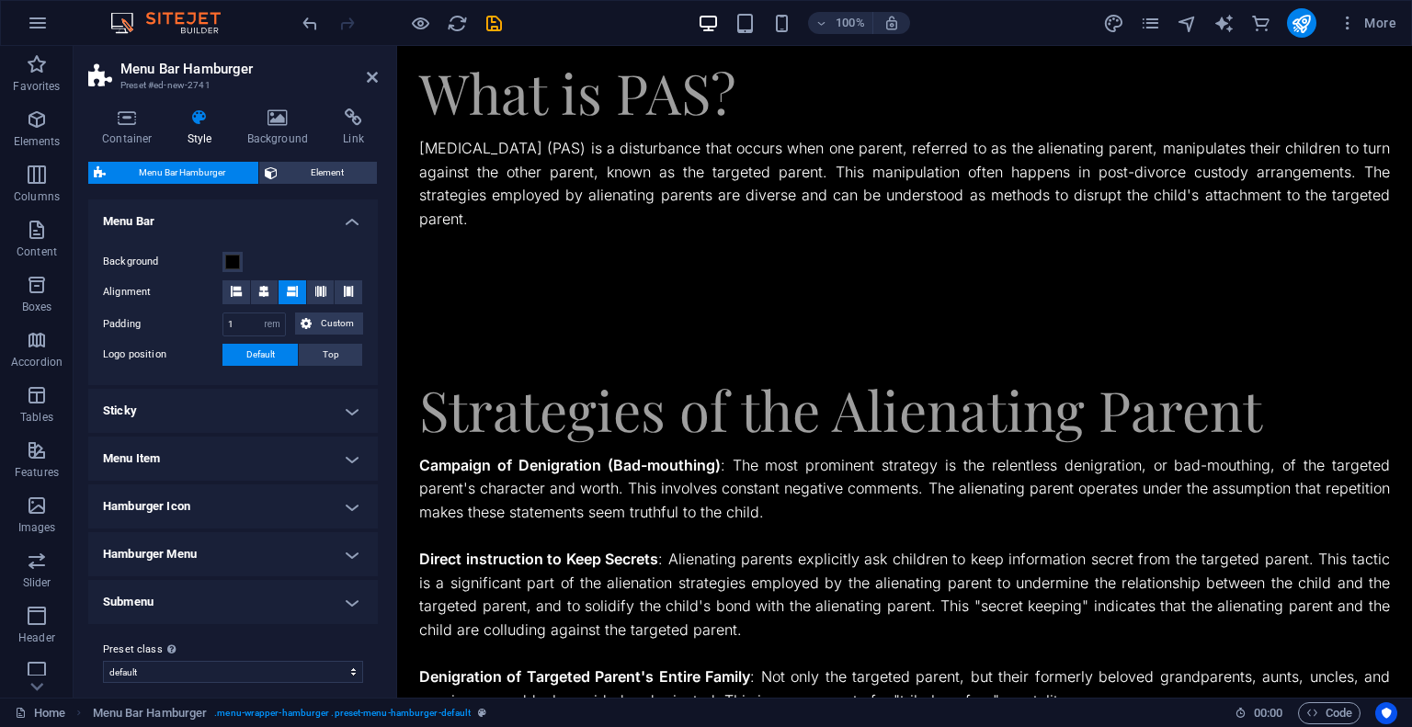
scroll to position [0, 0]
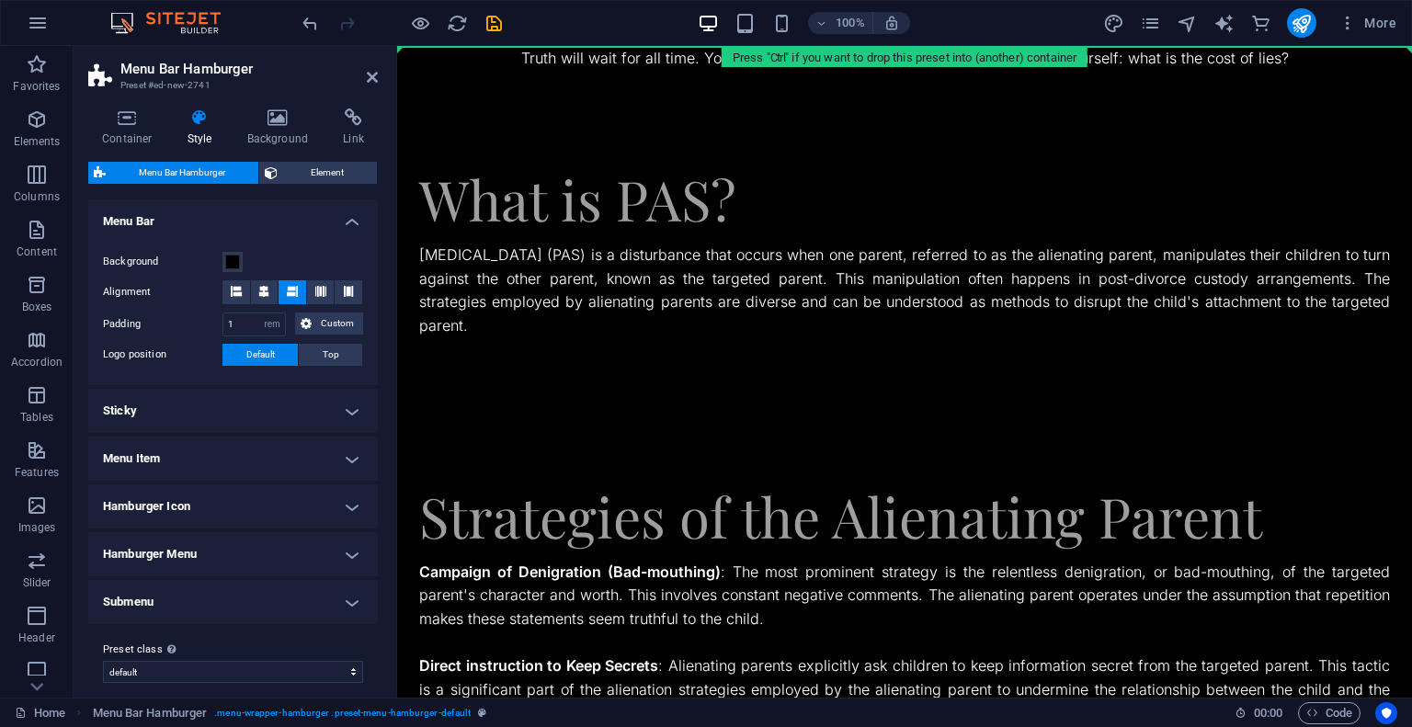
drag, startPoint x: 803, startPoint y: 596, endPoint x: 407, endPoint y: 49, distance: 675.4
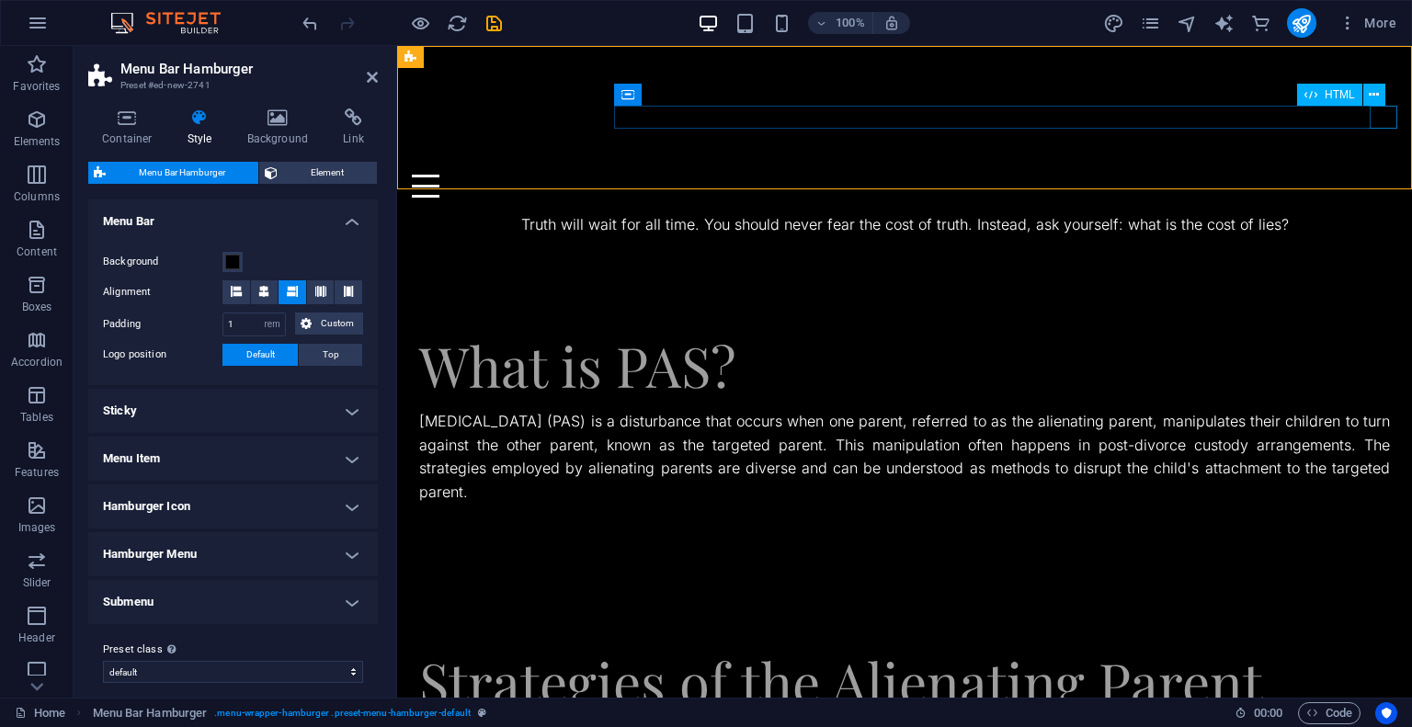
click at [1393, 175] on div "Menu" at bounding box center [904, 186] width 985 height 23
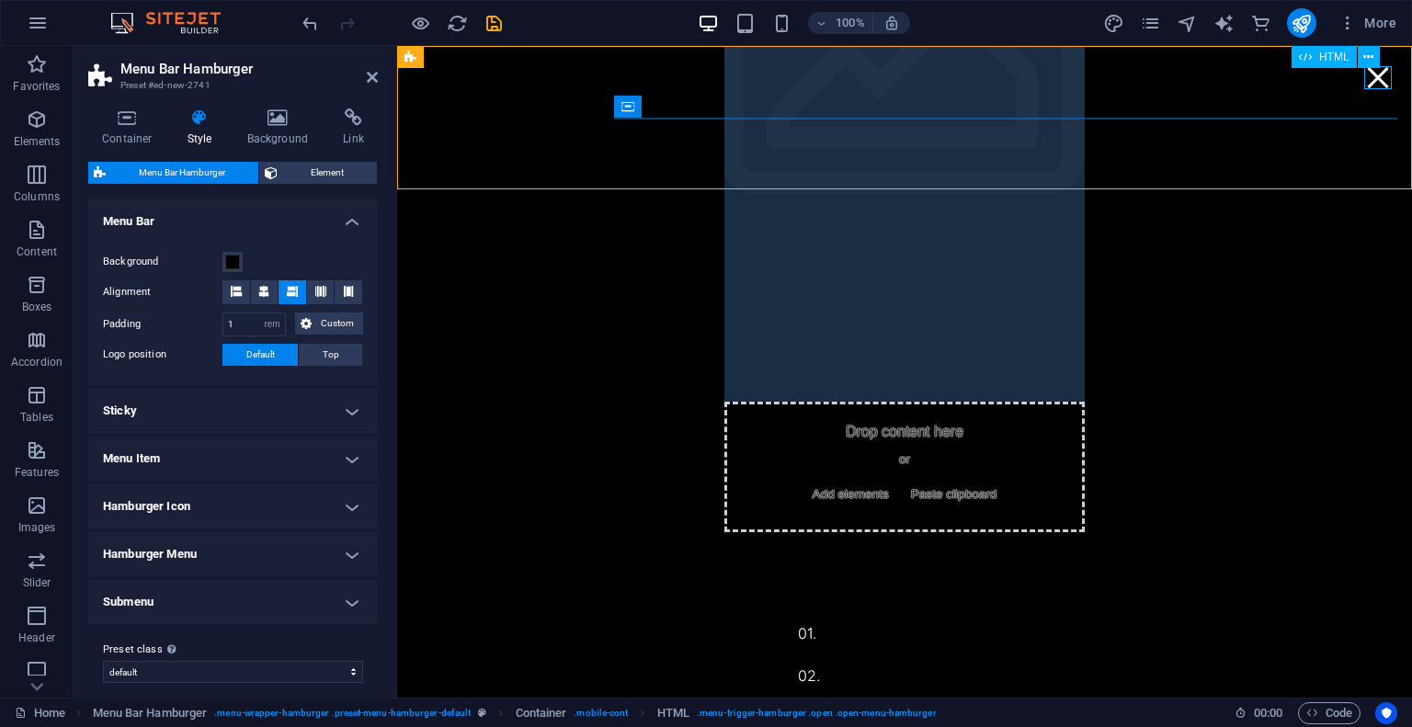
click at [1380, 81] on div "Menu" at bounding box center [1378, 77] width 28 height 23
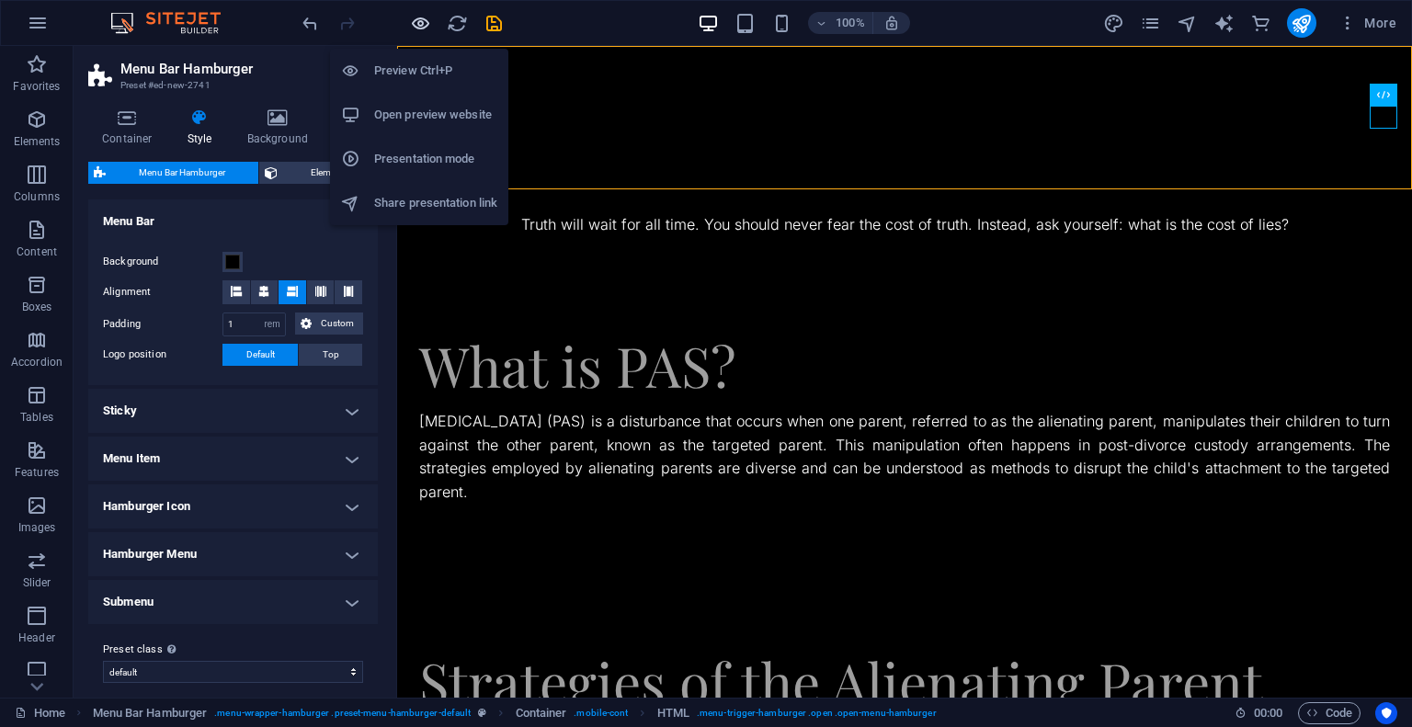
click at [410, 28] on icon "button" at bounding box center [420, 23] width 21 height 21
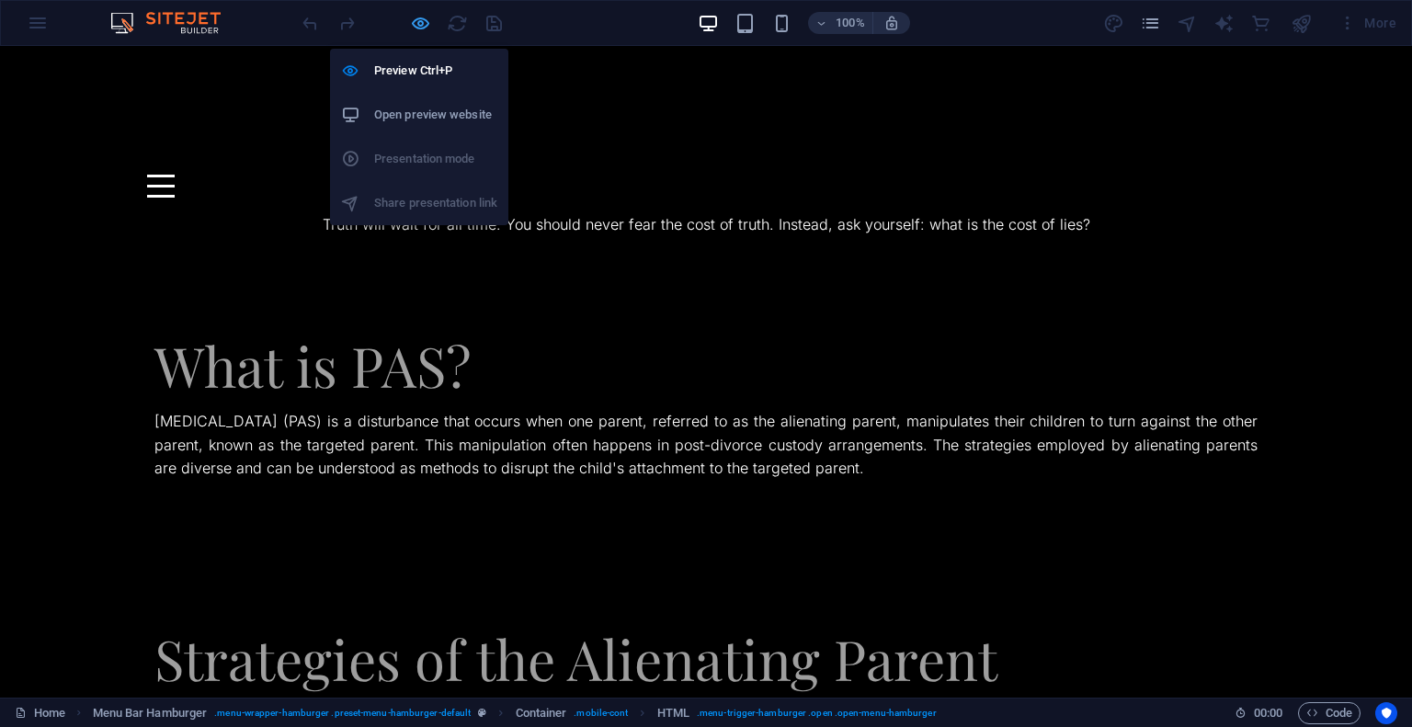
click at [417, 22] on icon "button" at bounding box center [420, 23] width 21 height 21
select select "rem"
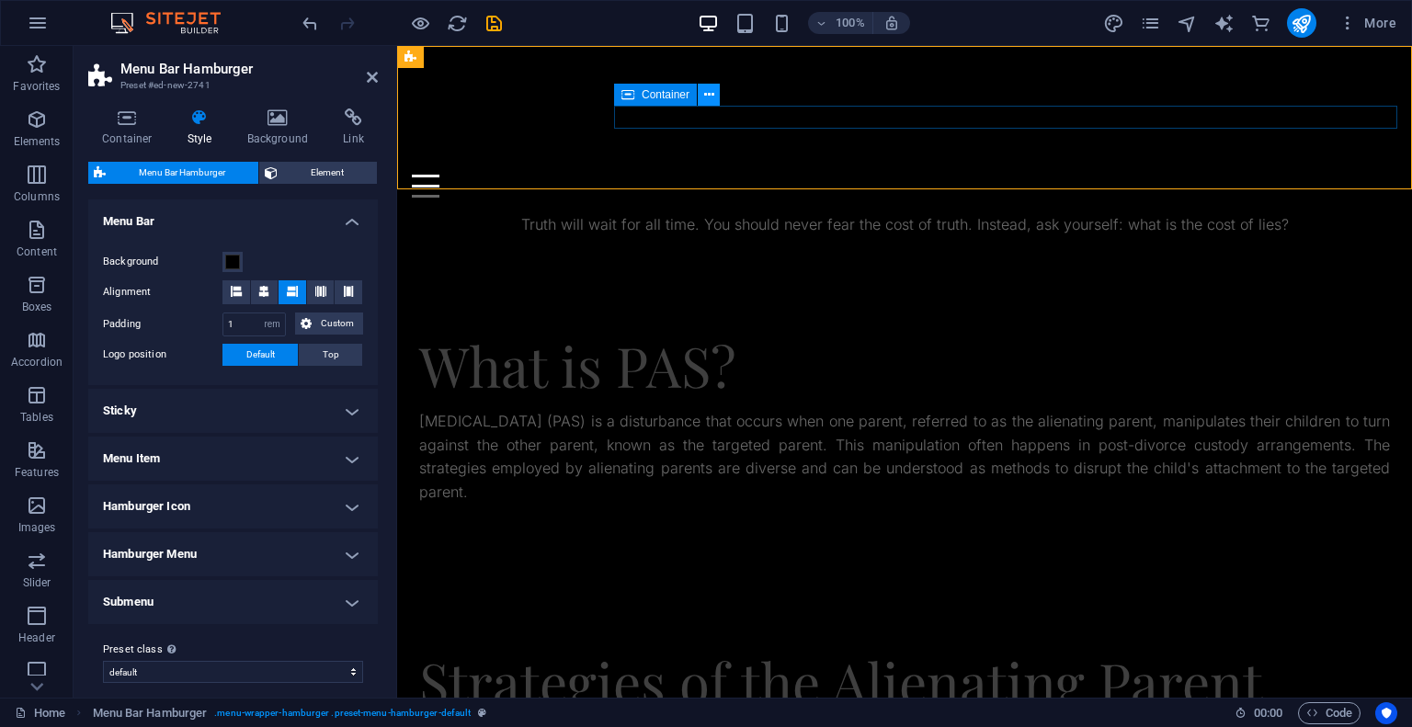
click at [708, 96] on icon at bounding box center [709, 94] width 10 height 19
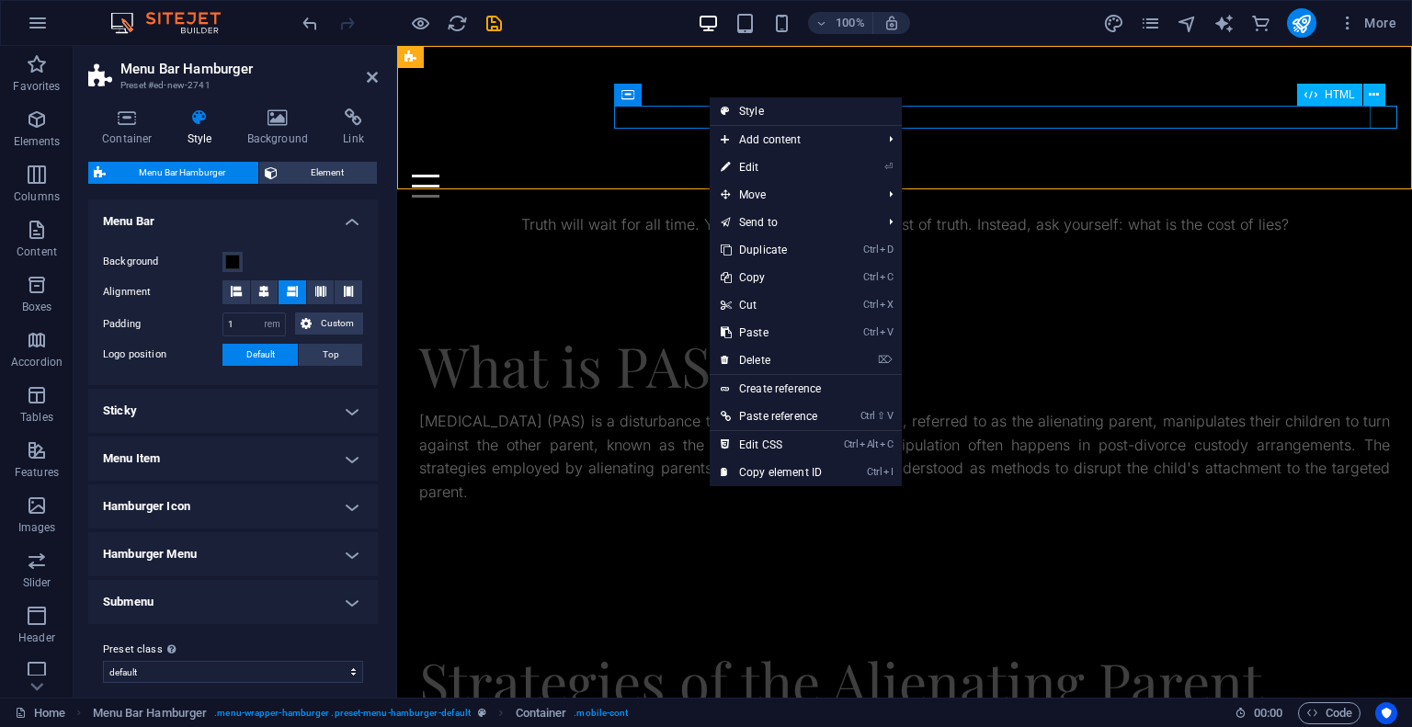
click at [1385, 175] on div "Menu" at bounding box center [904, 186] width 985 height 23
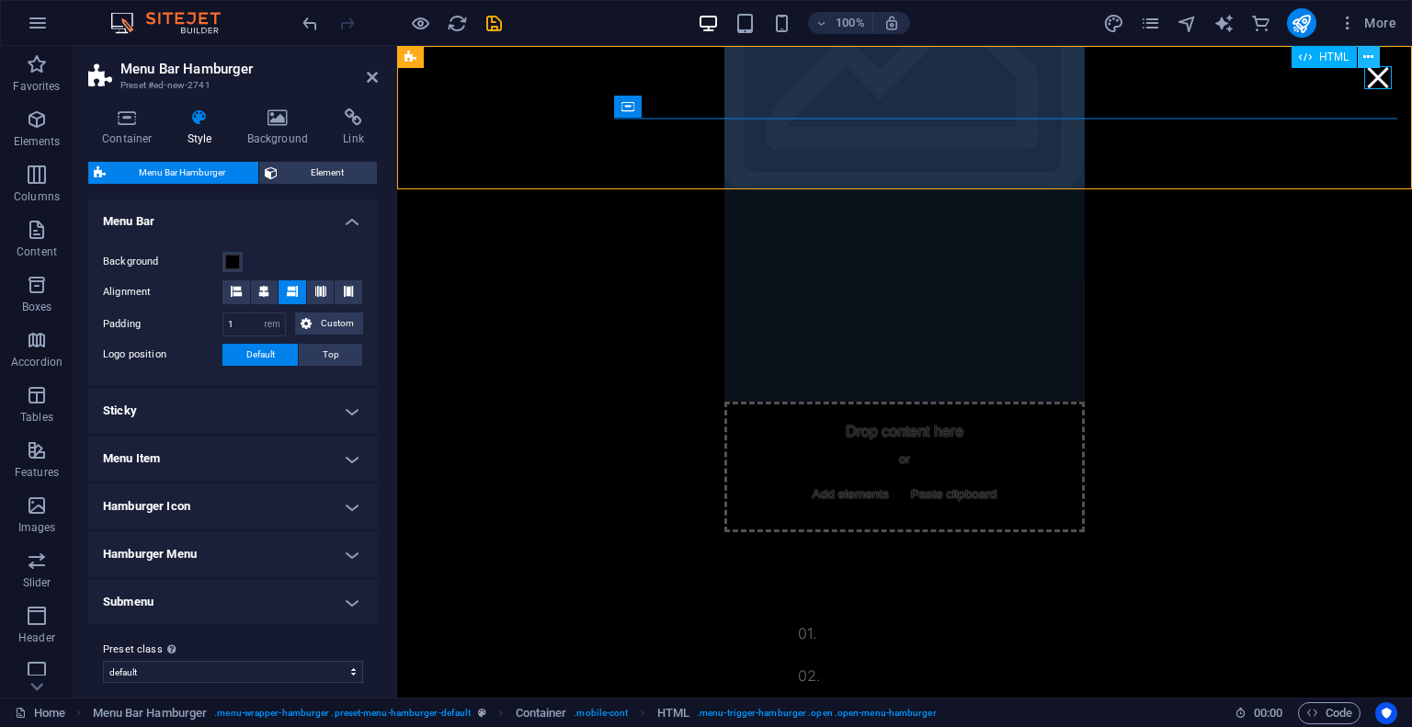
click at [1374, 60] on button at bounding box center [1369, 57] width 22 height 22
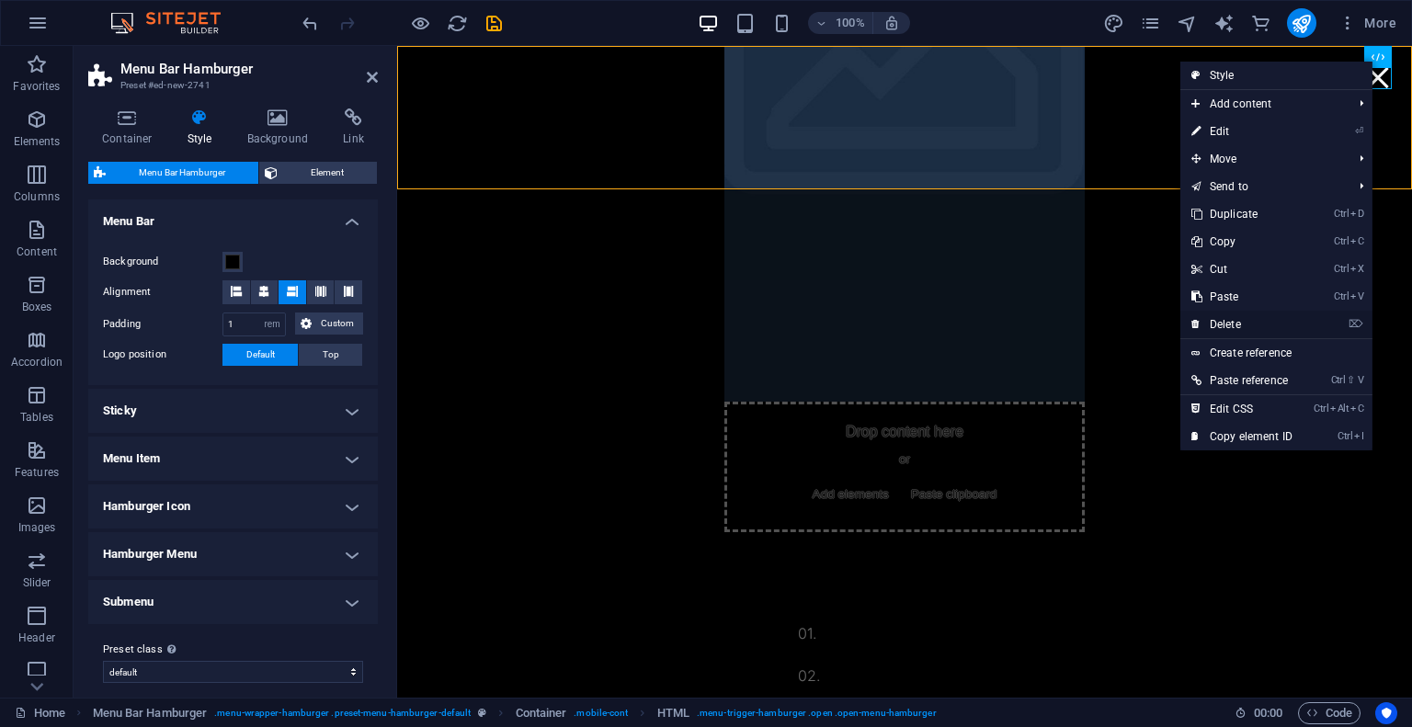
click at [1279, 324] on link "⌦ Delete" at bounding box center [1241, 325] width 123 height 28
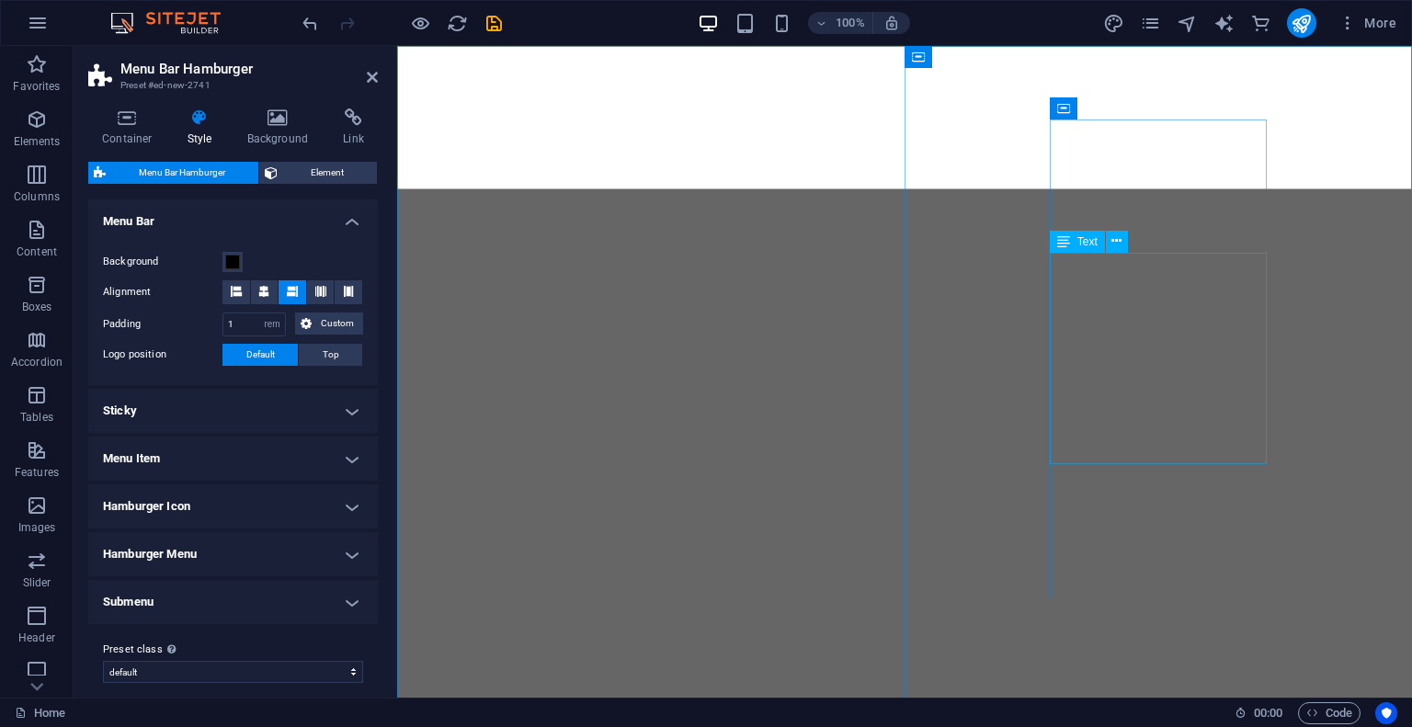
select select "rem"
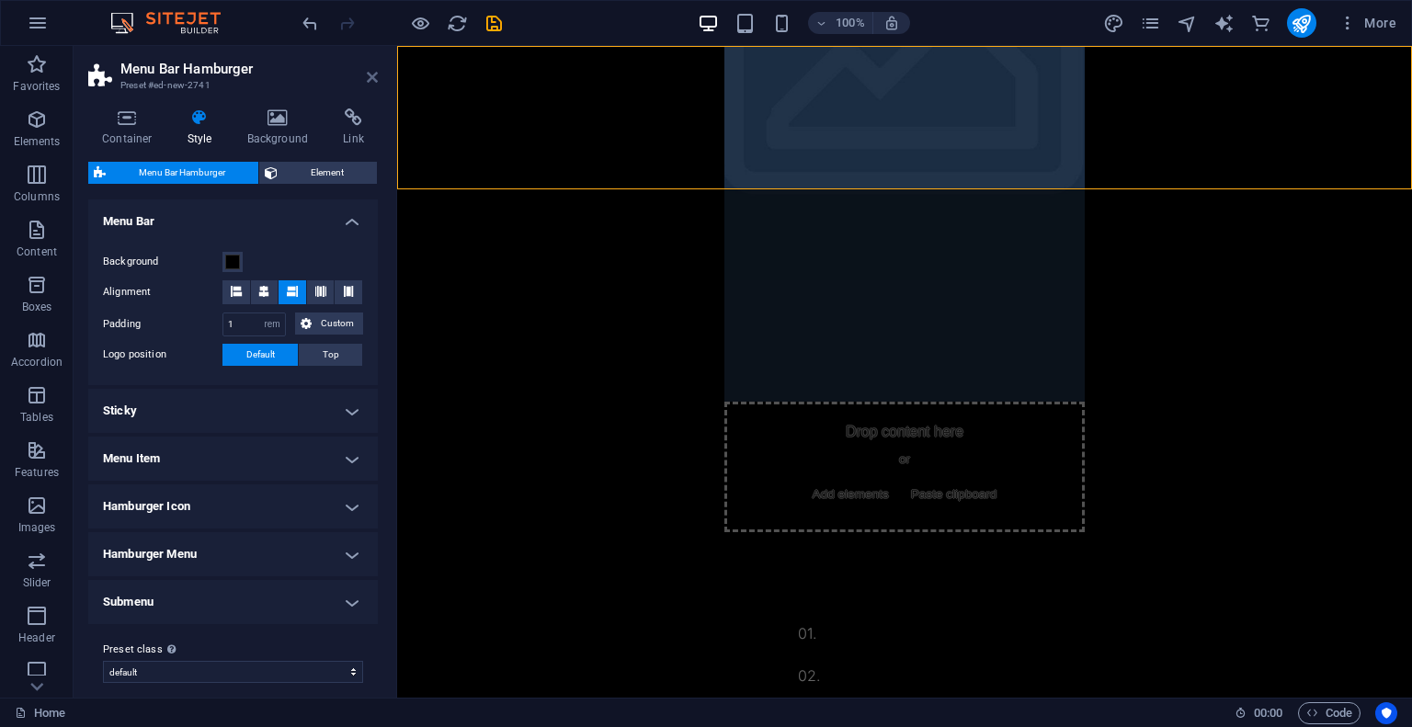
click at [370, 75] on icon at bounding box center [372, 77] width 11 height 15
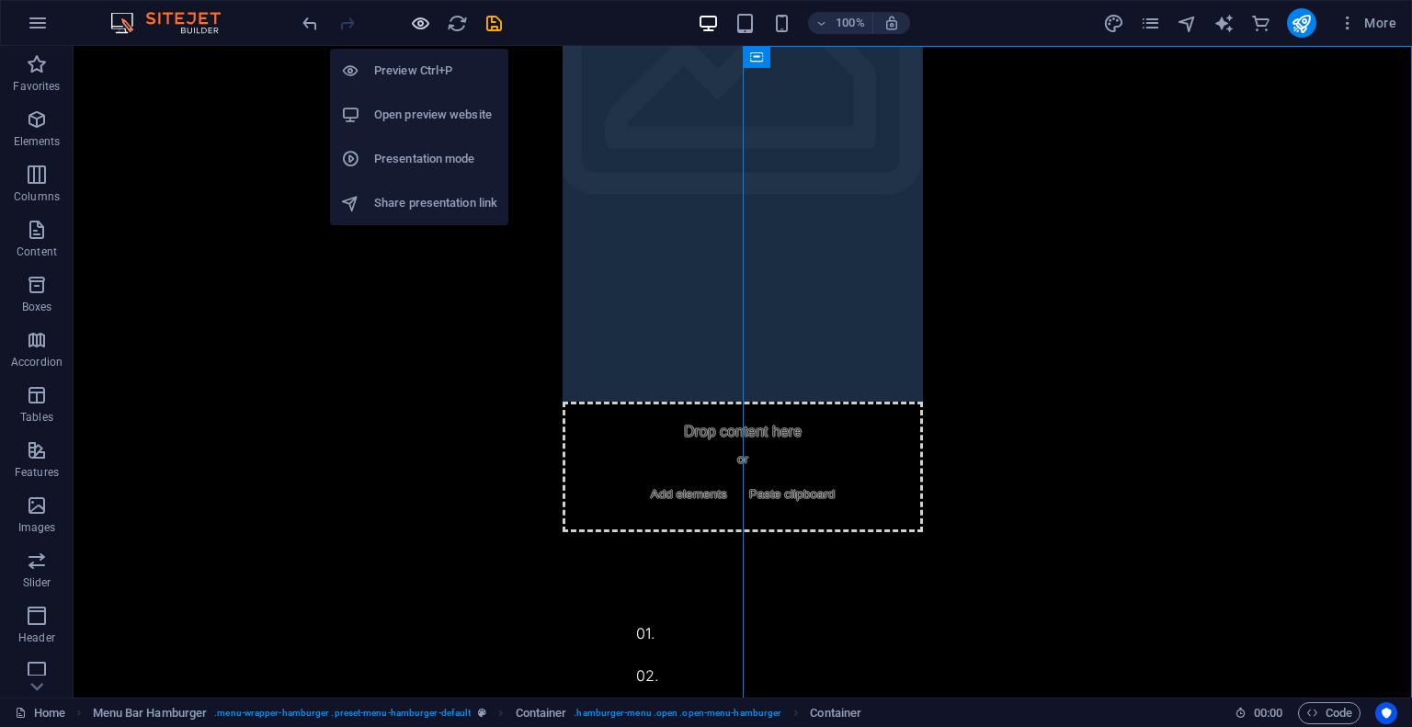
click at [416, 23] on icon "button" at bounding box center [420, 23] width 21 height 21
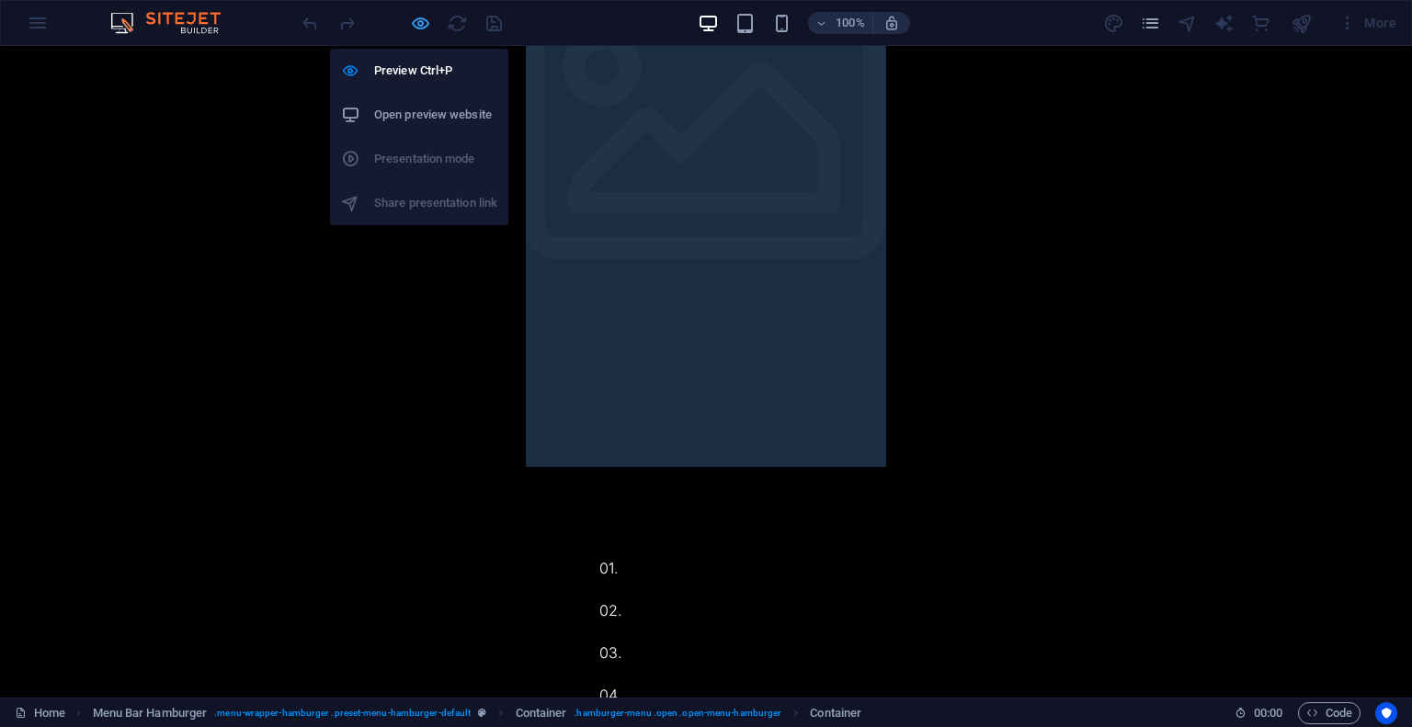
click at [427, 25] on icon "button" at bounding box center [420, 23] width 21 height 21
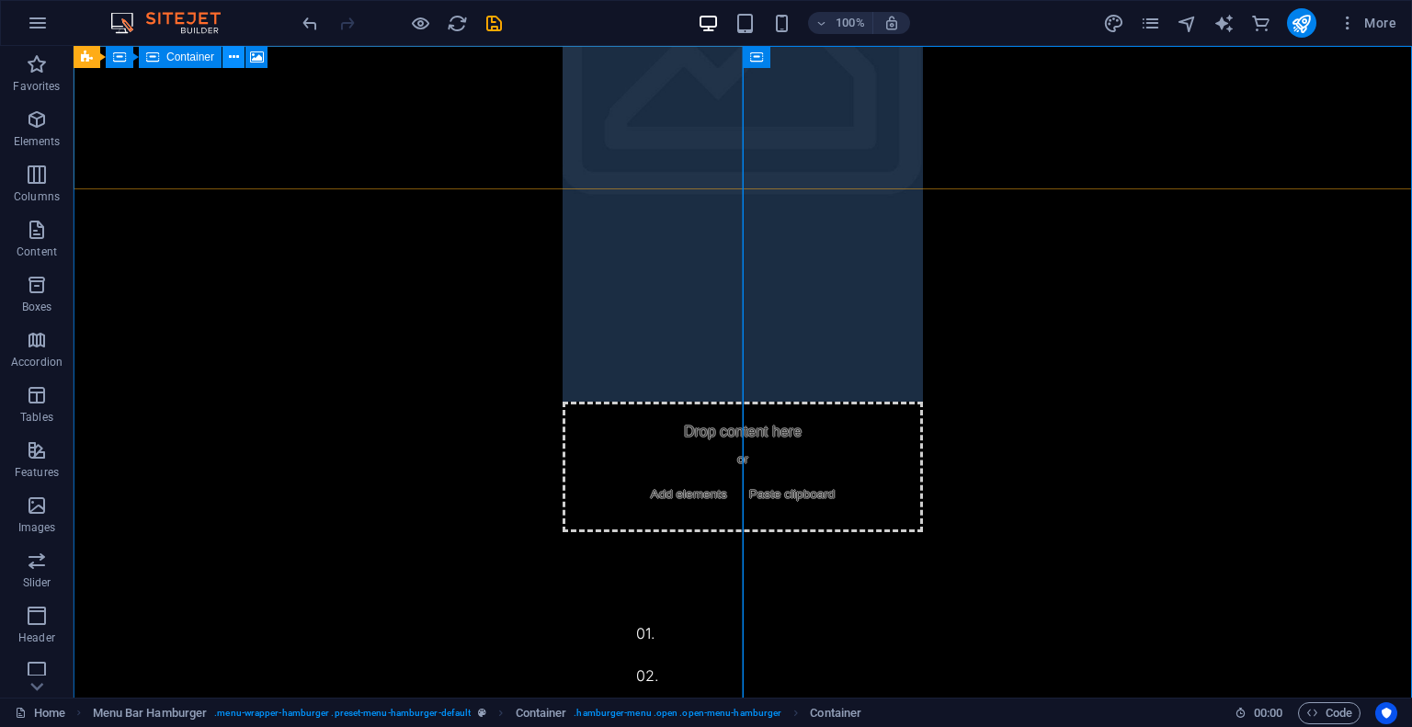
click at [233, 61] on icon at bounding box center [234, 57] width 10 height 19
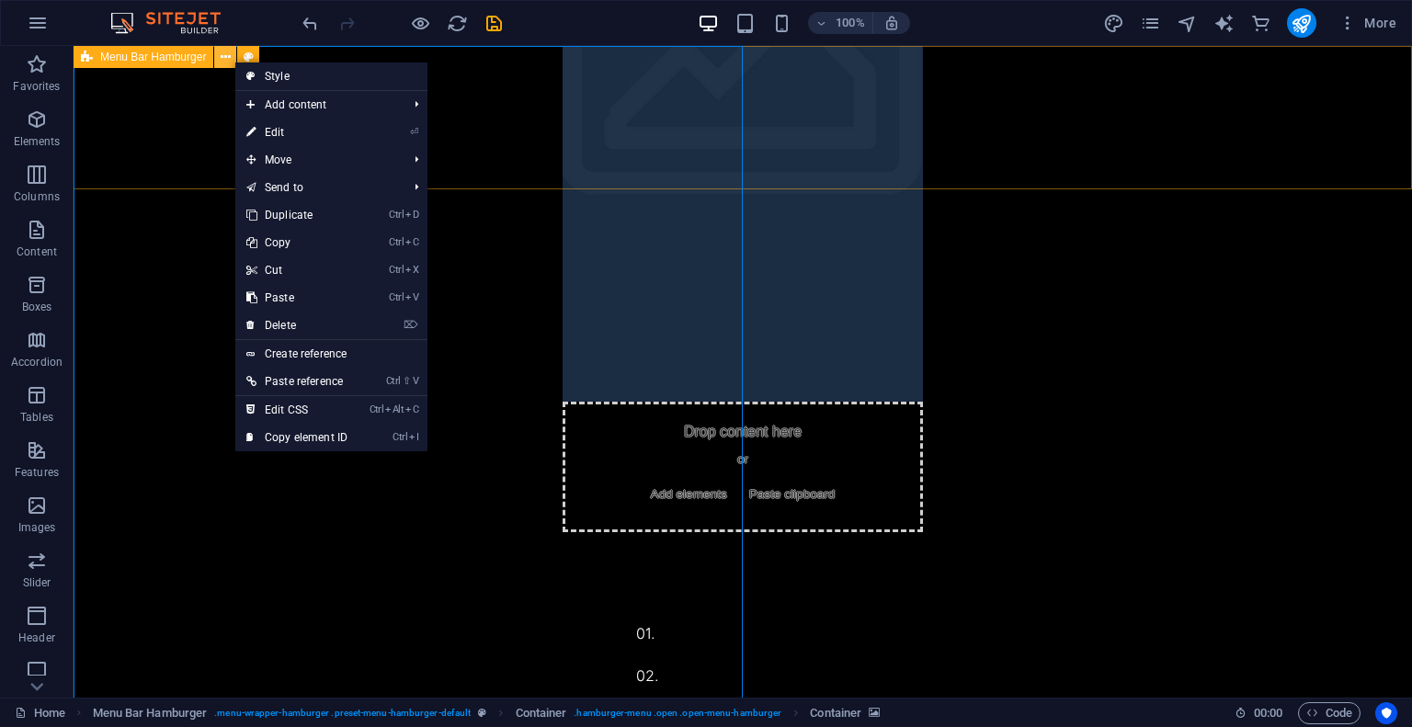
click at [221, 60] on icon at bounding box center [226, 57] width 10 height 19
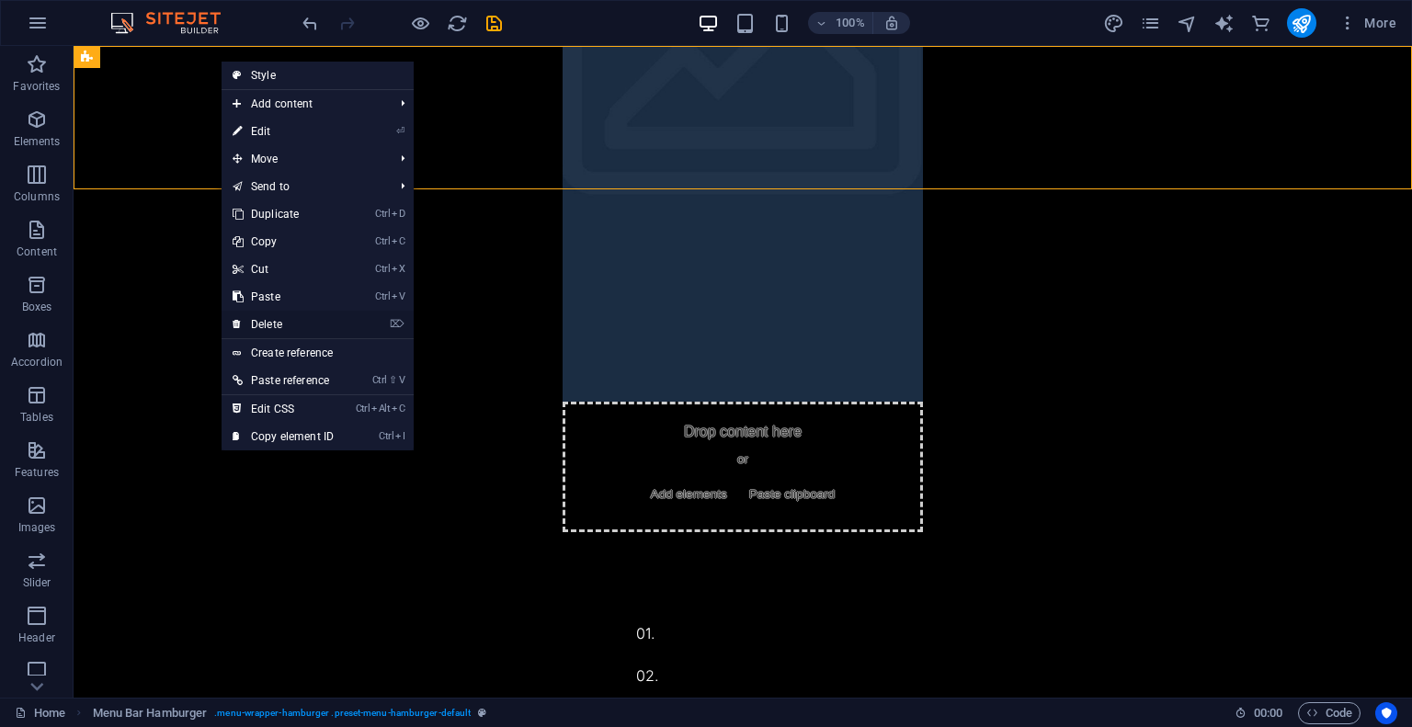
click at [282, 319] on link "⌦ Delete" at bounding box center [283, 325] width 123 height 28
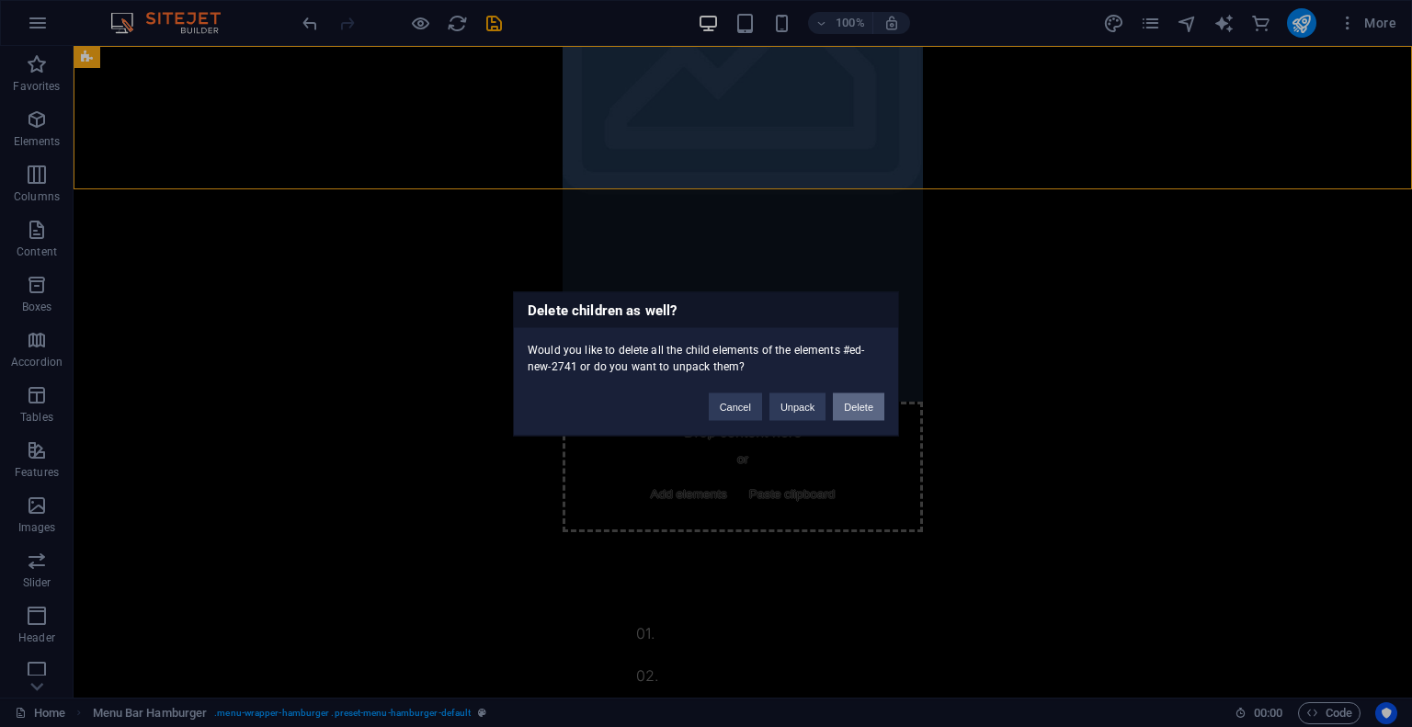
click at [855, 407] on button "Delete" at bounding box center [858, 407] width 51 height 28
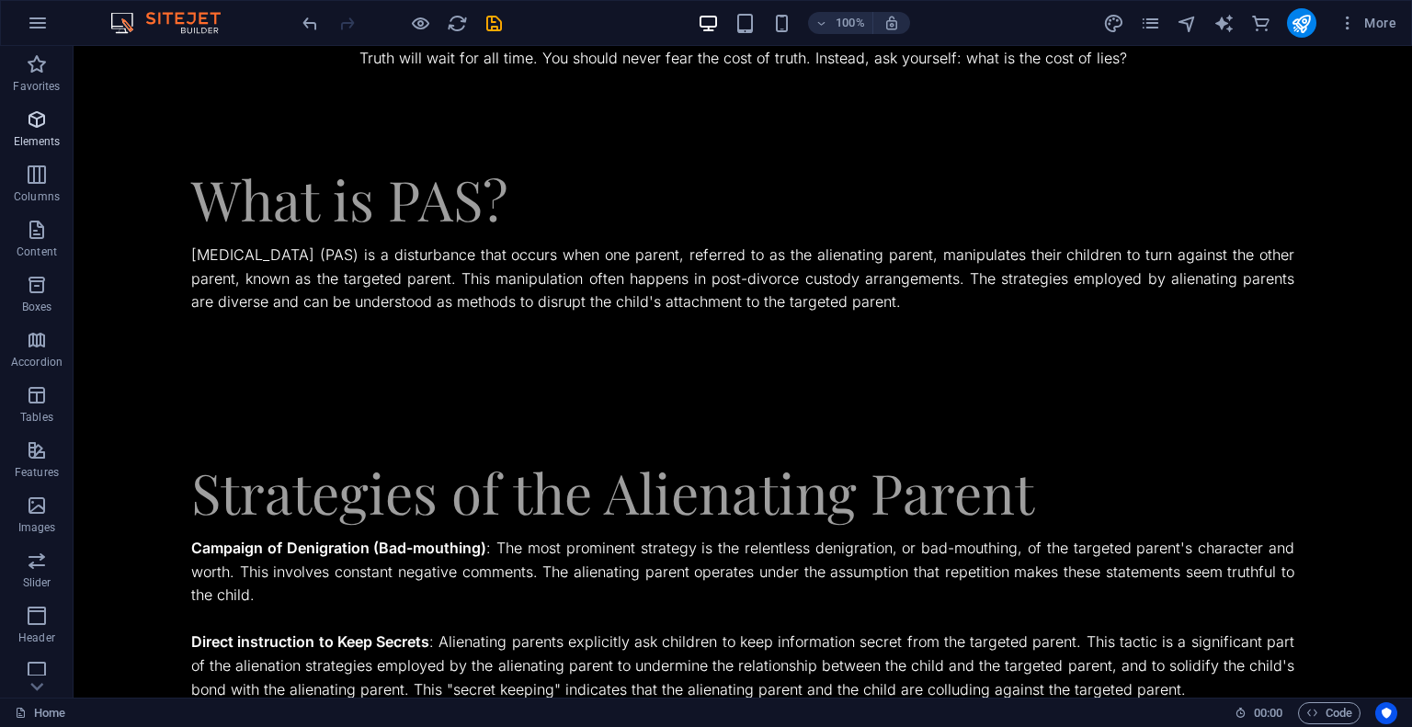
click at [40, 142] on p "Elements" at bounding box center [37, 141] width 47 height 15
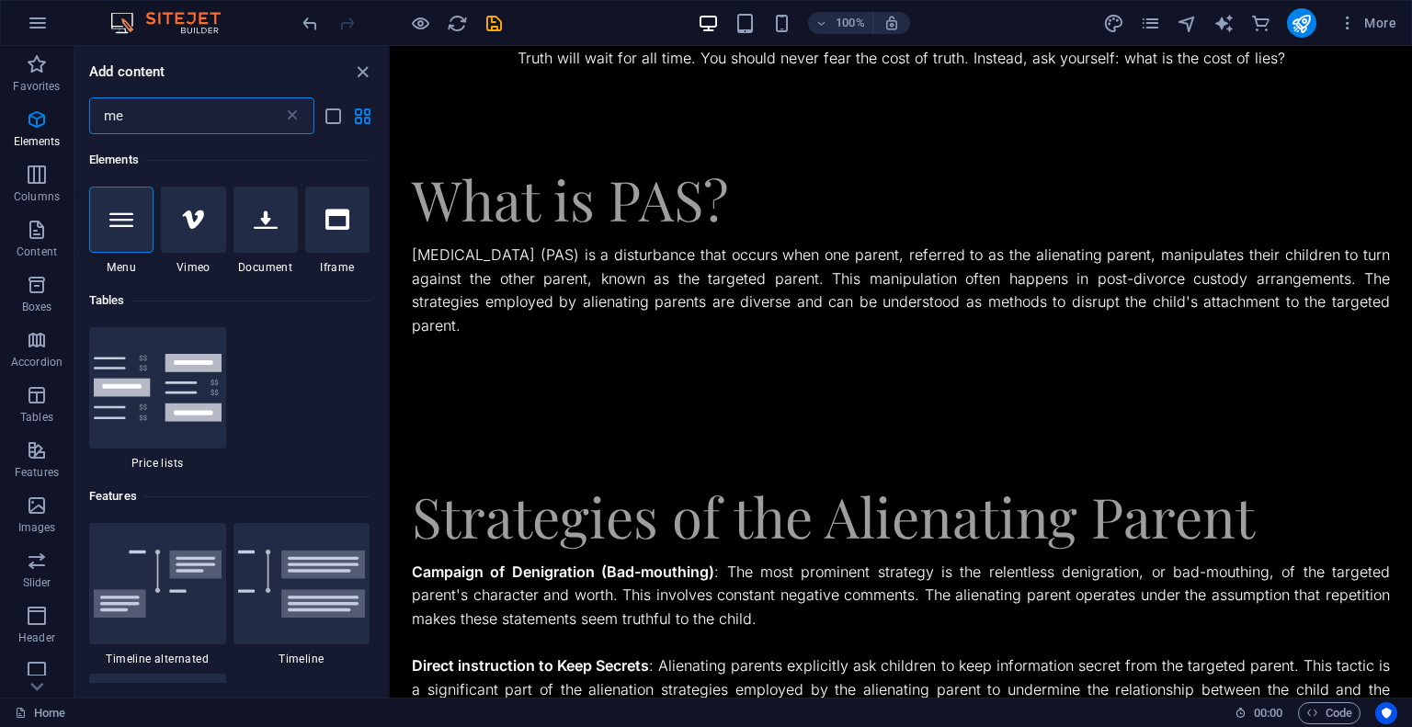
type input "m"
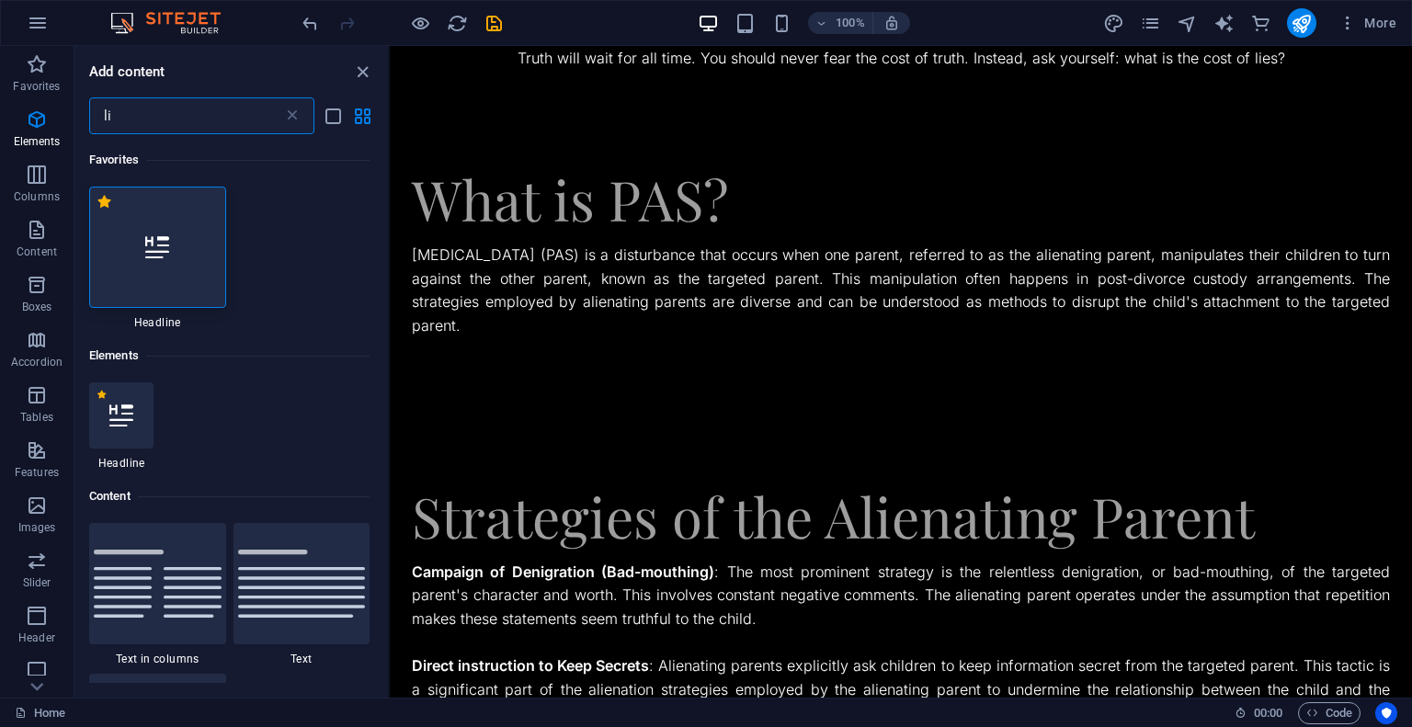
type input "l"
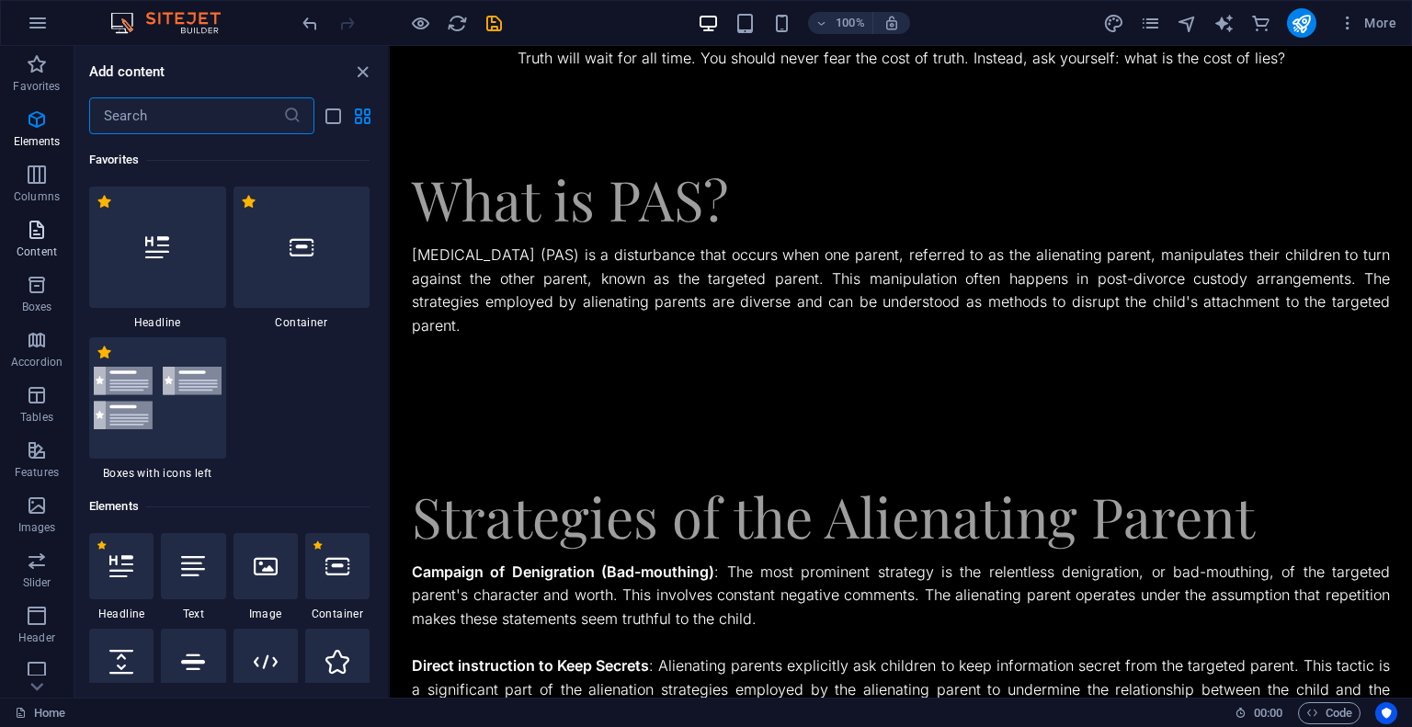
scroll to position [230, 0]
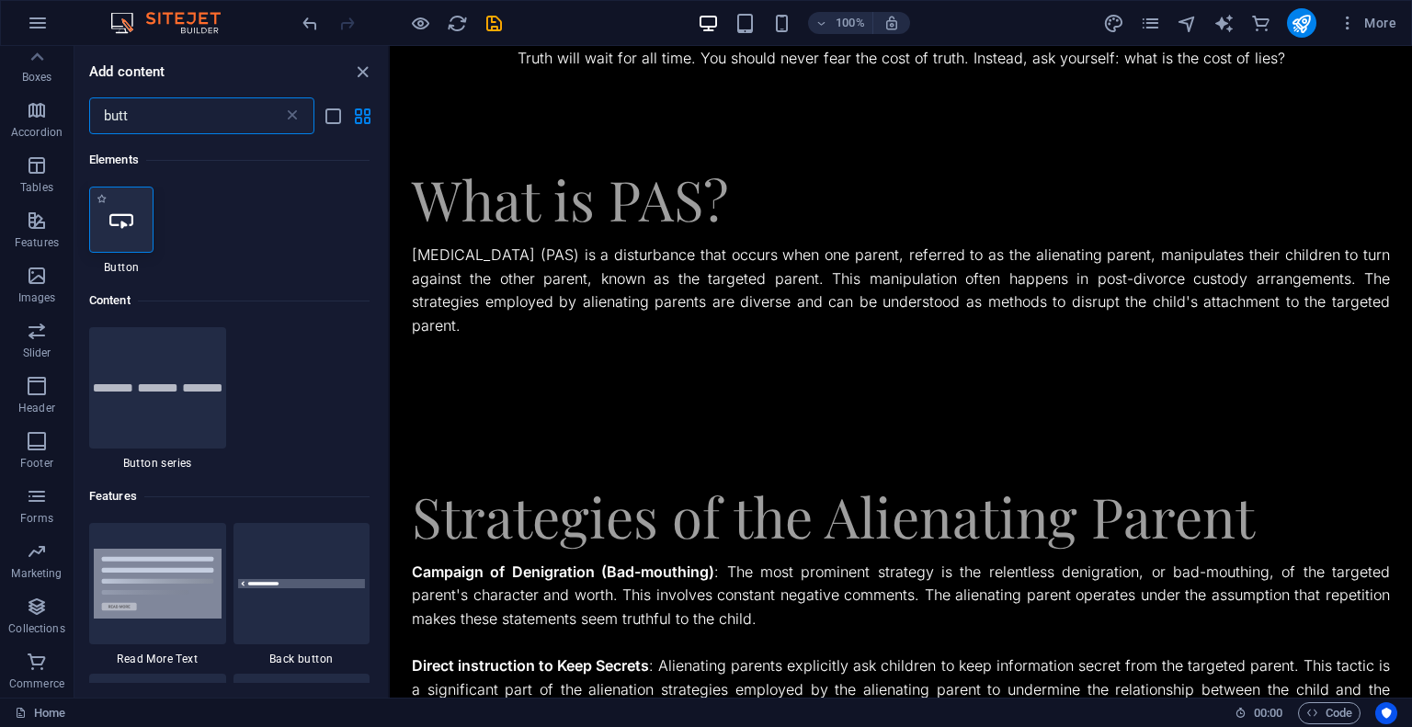
type input "butt"
click at [128, 220] on icon at bounding box center [121, 220] width 24 height 24
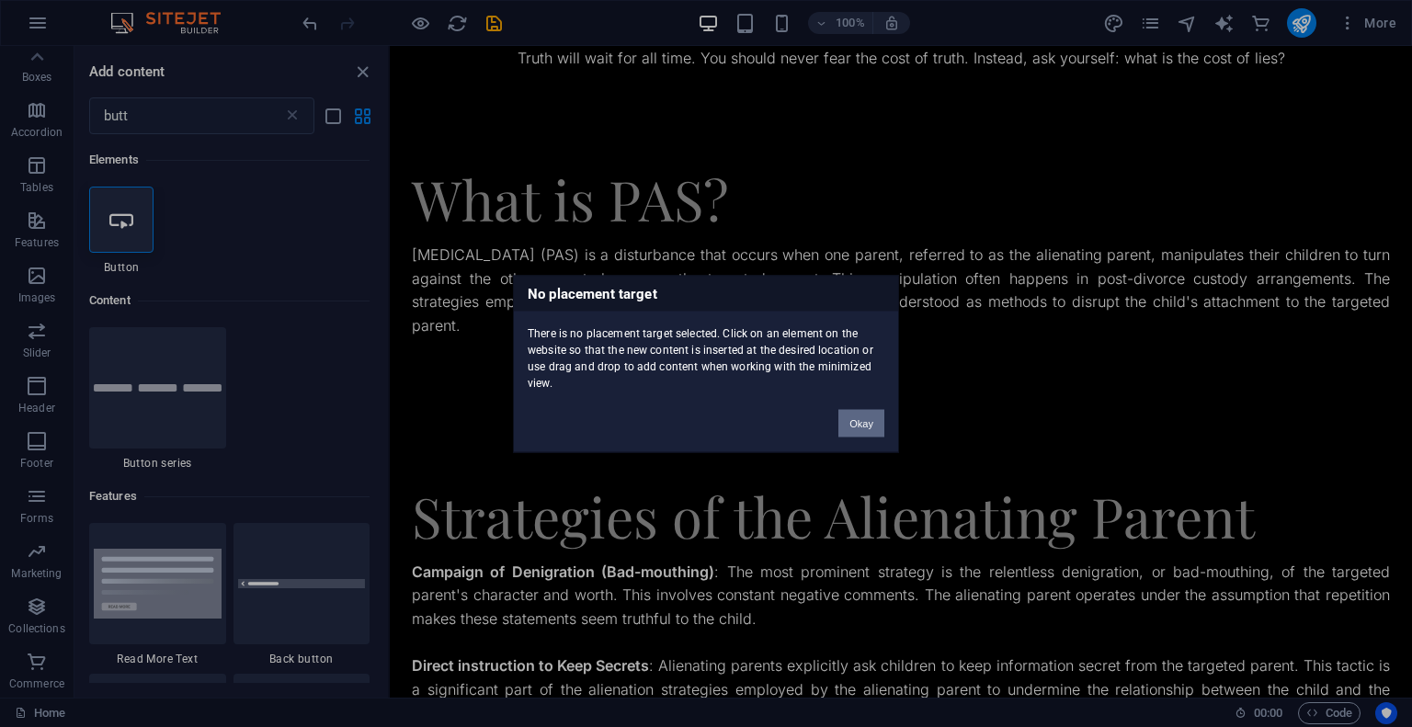
click at [867, 428] on button "Okay" at bounding box center [861, 423] width 46 height 28
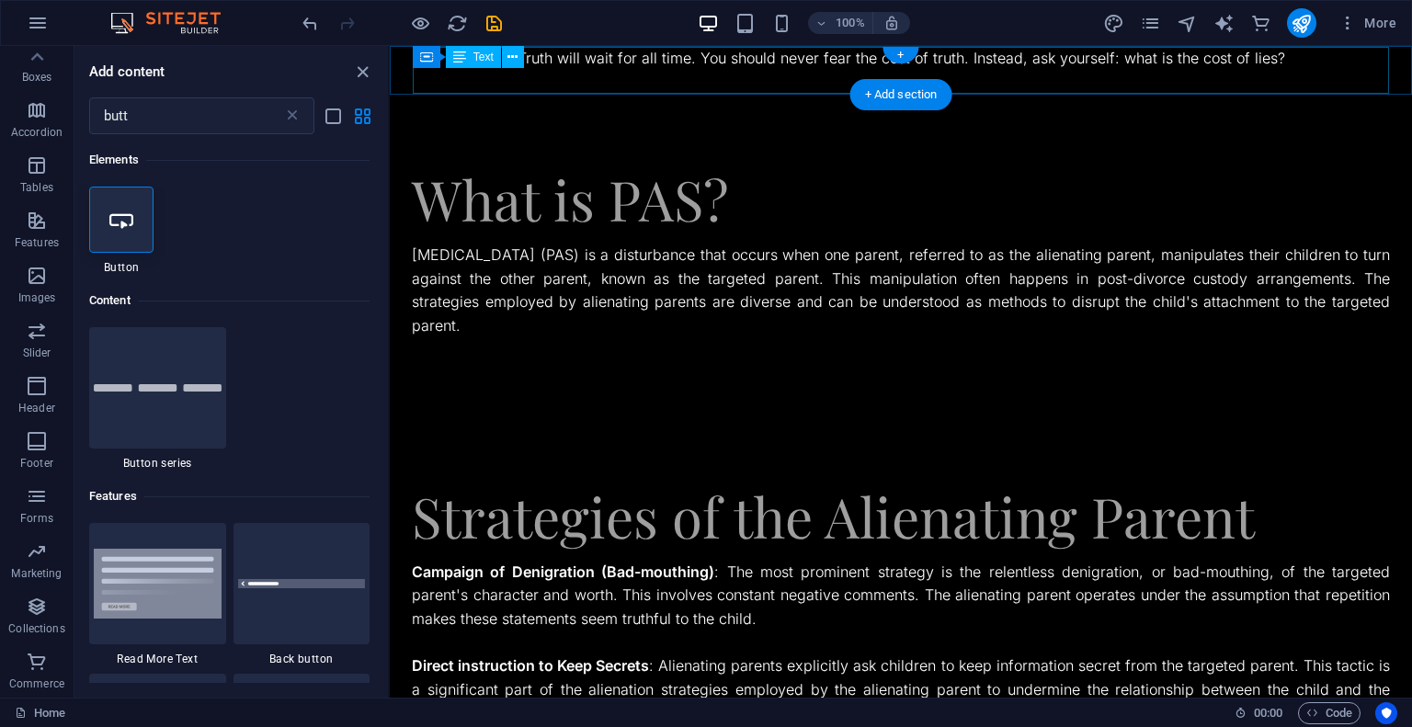
click at [662, 77] on div "Truth will wait for all time. You should never fear the cost of truth. Instead,…" at bounding box center [901, 70] width 976 height 47
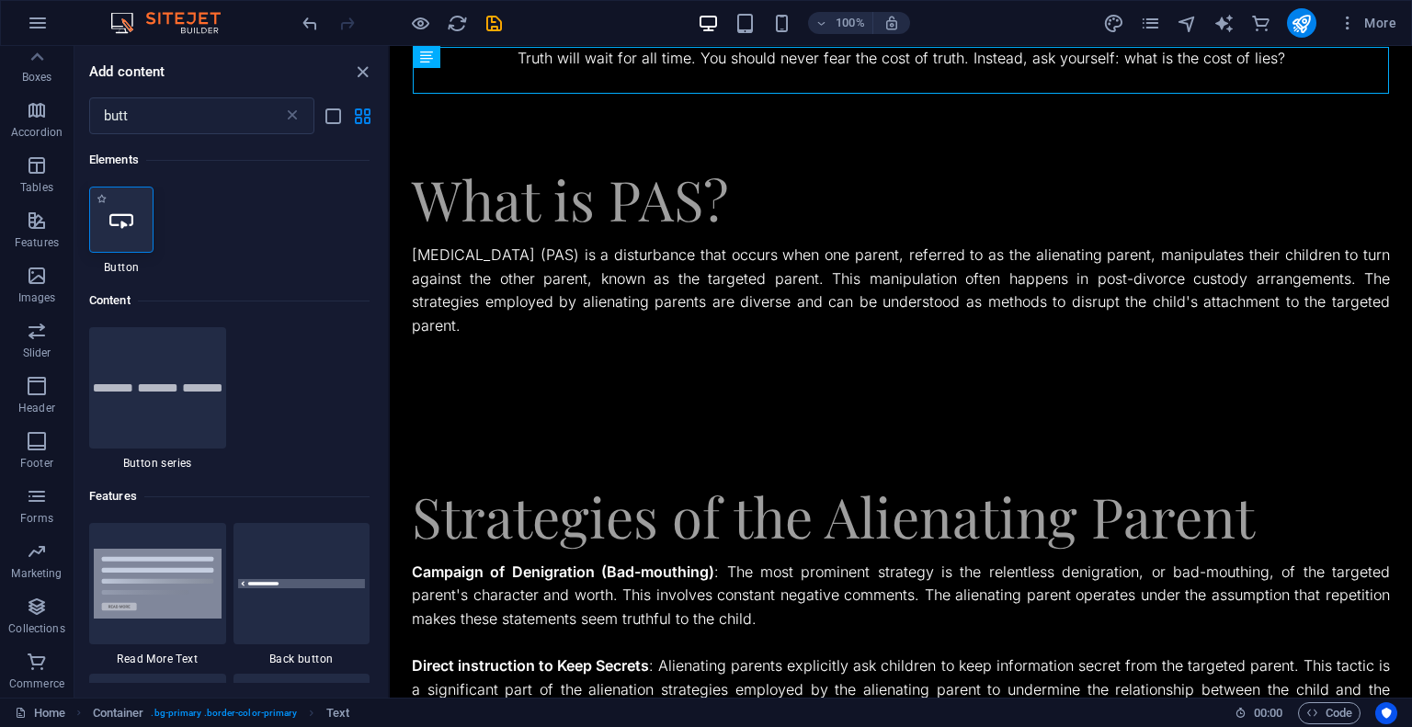
click at [136, 229] on div at bounding box center [121, 220] width 64 height 66
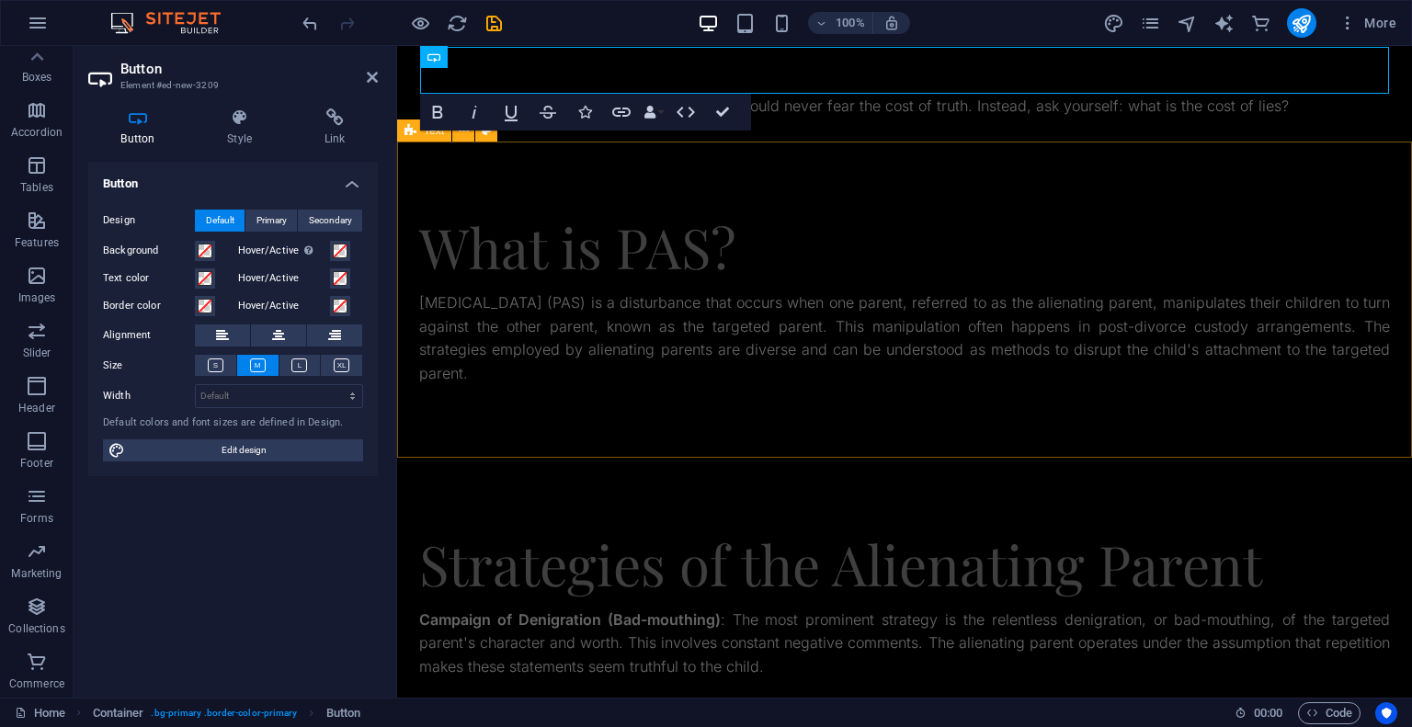
click at [761, 174] on div "What is PAS? Parental Alienation Syndrome (PAS) is a disturbance that occurs wh…" at bounding box center [904, 300] width 1015 height 316
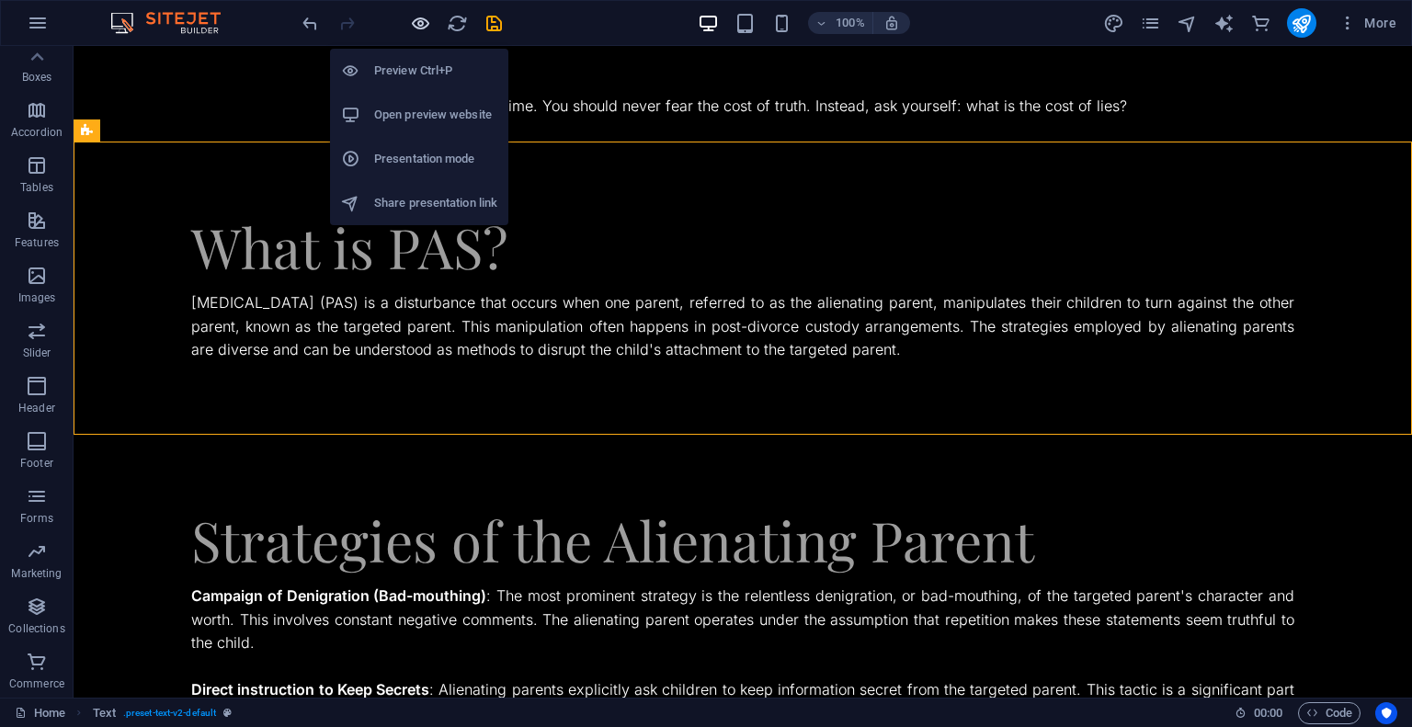
click at [414, 22] on icon "button" at bounding box center [420, 23] width 21 height 21
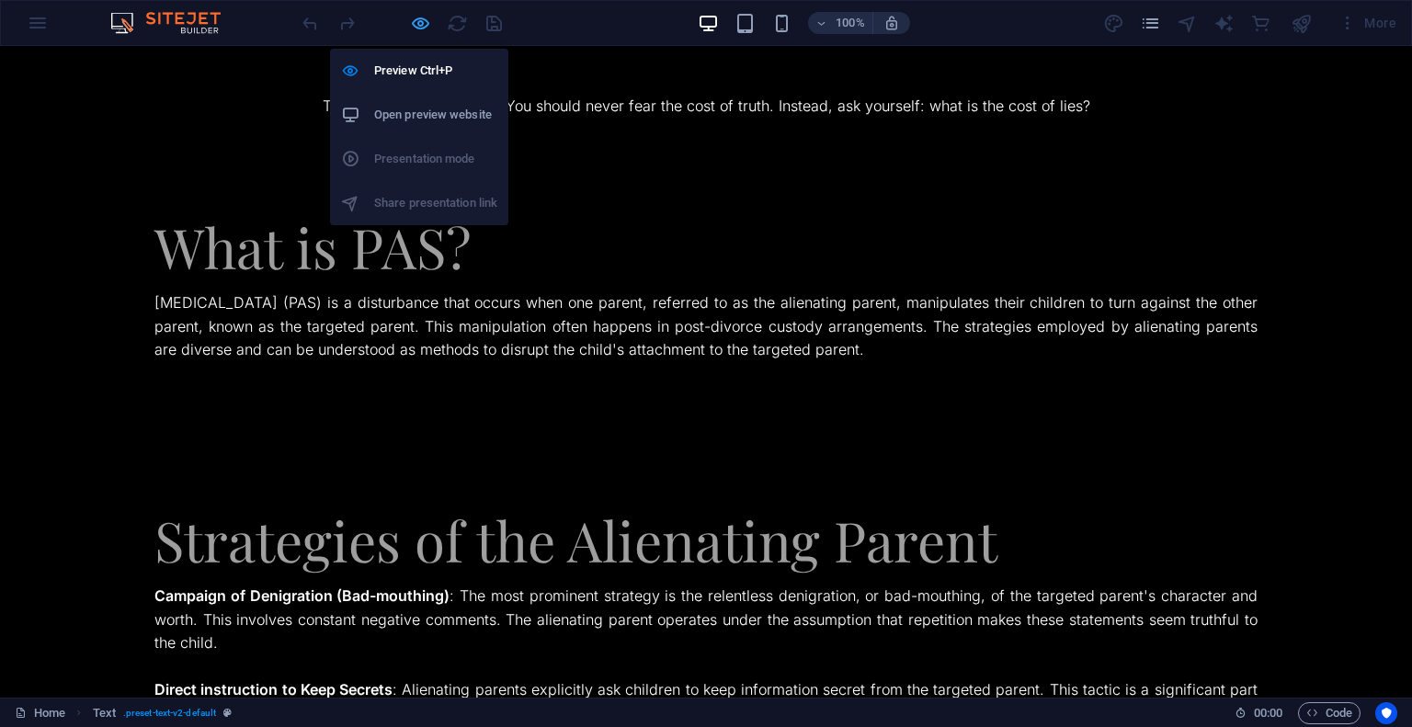
click at [427, 25] on icon "button" at bounding box center [420, 23] width 21 height 21
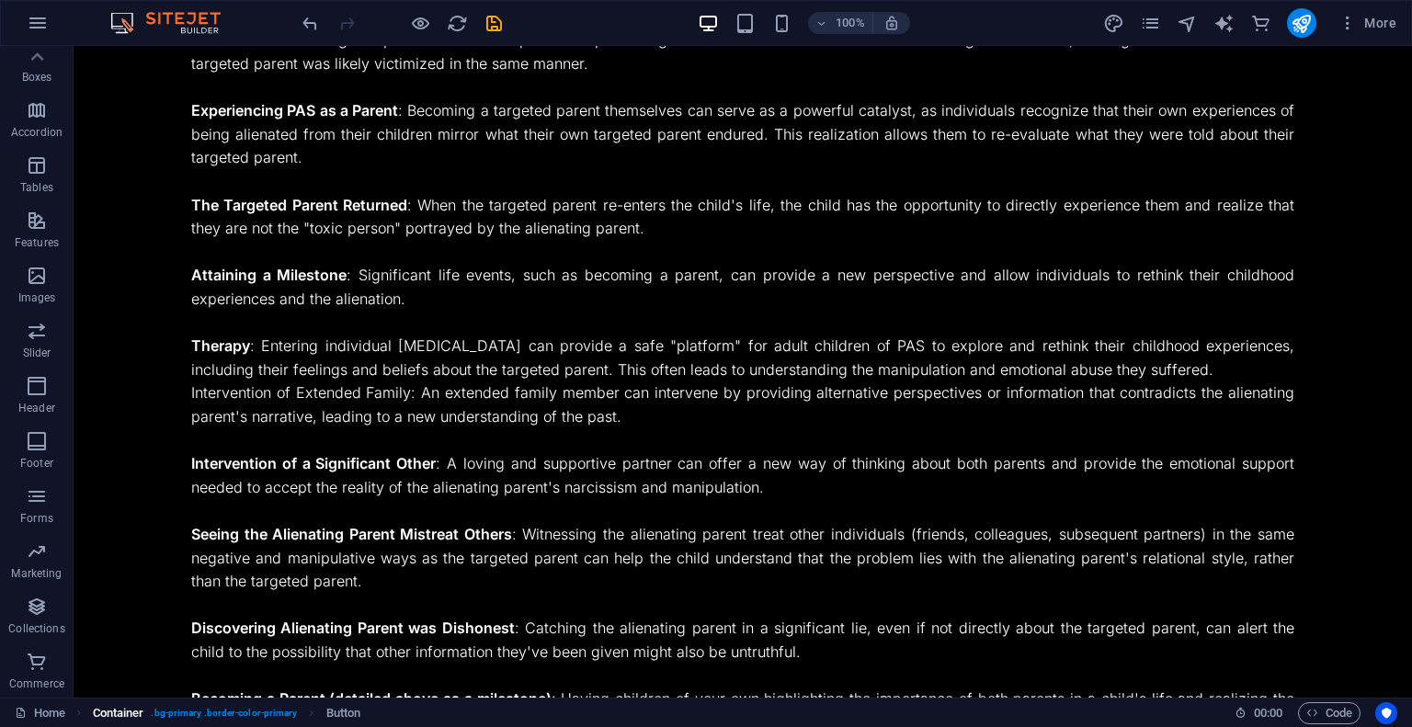
scroll to position [3090, 0]
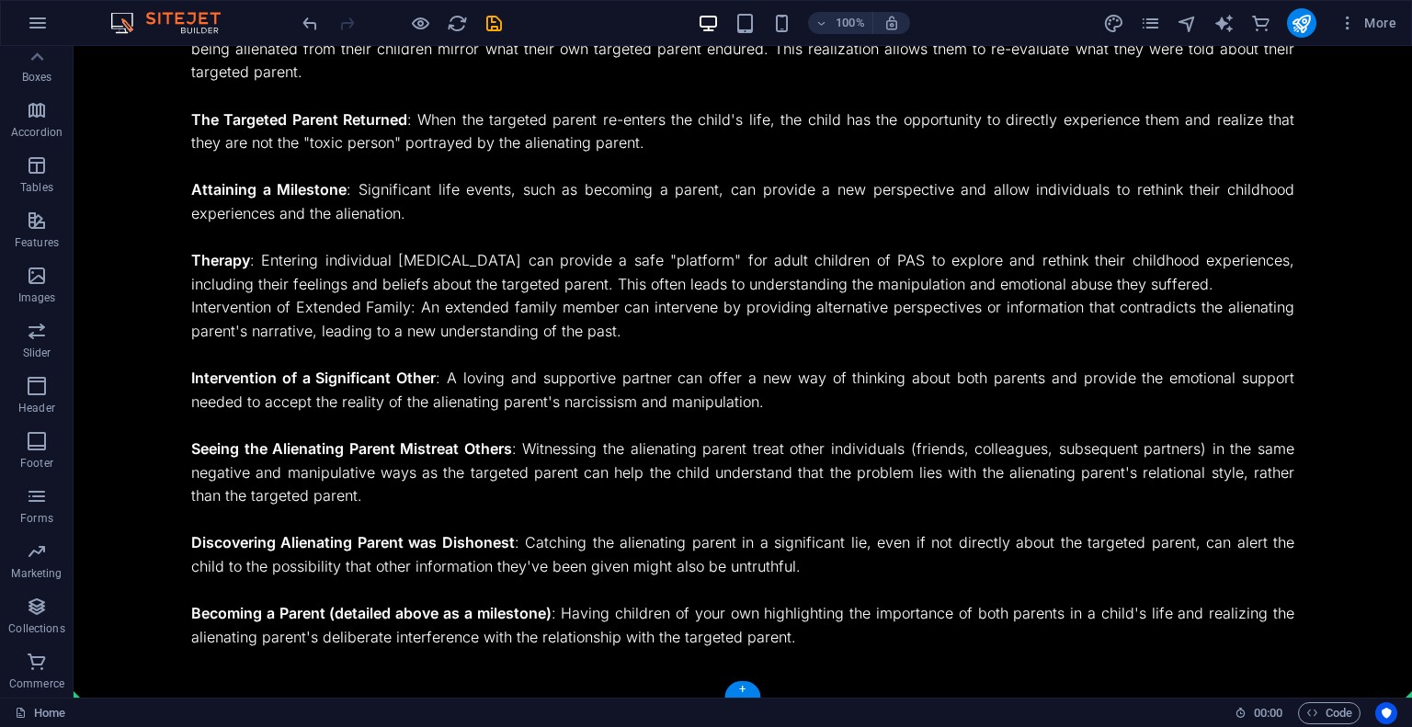
drag, startPoint x: 300, startPoint y: 105, endPoint x: 162, endPoint y: 667, distance: 579.2
click at [151, 689] on icon at bounding box center [152, 686] width 10 height 19
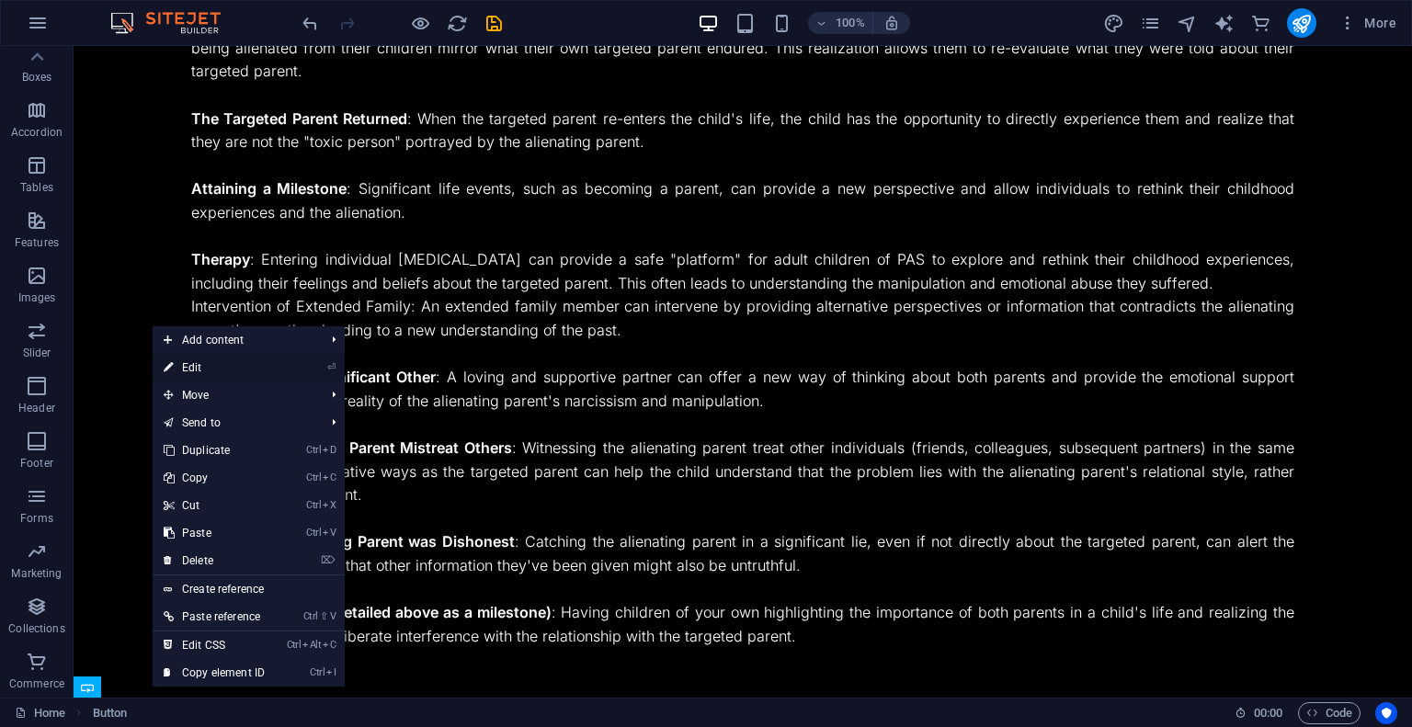
click at [247, 373] on link "⏎ Edit" at bounding box center [214, 368] width 123 height 28
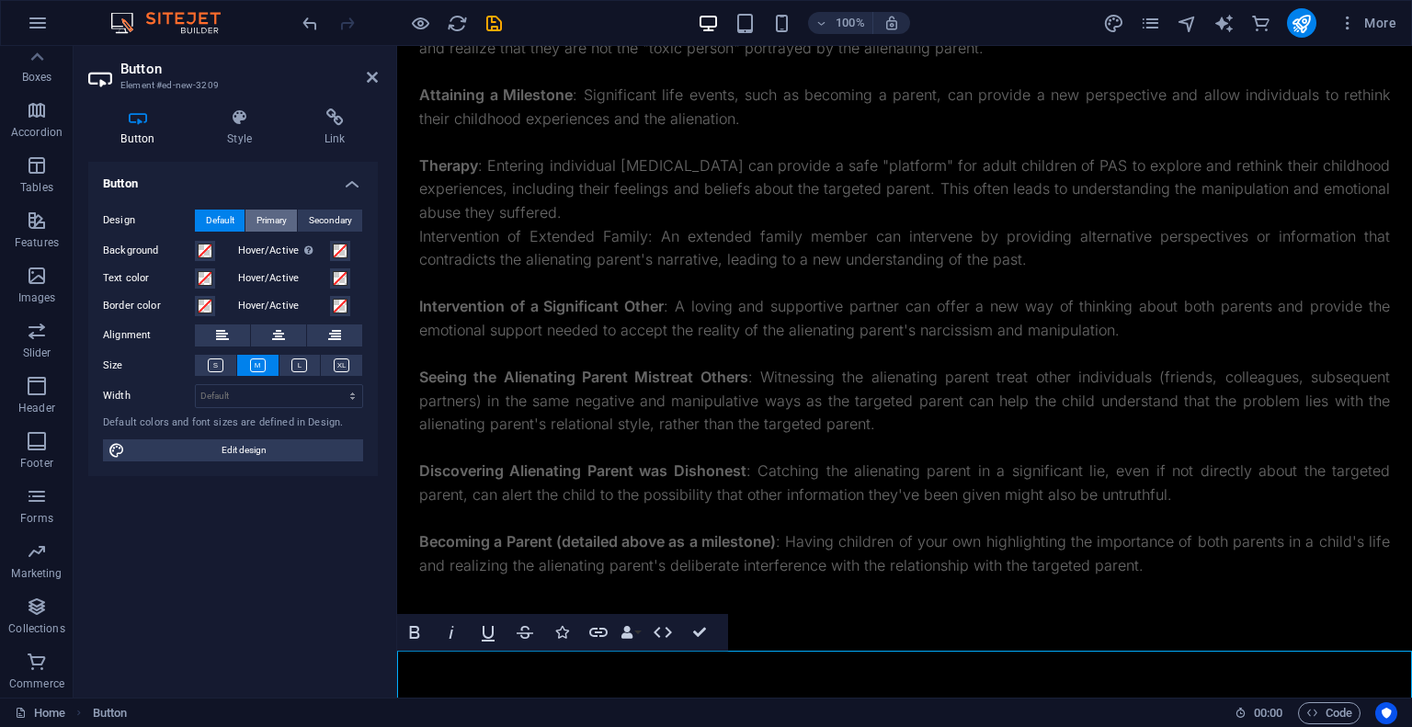
click at [268, 219] on span "Primary" at bounding box center [271, 221] width 30 height 22
click at [329, 218] on span "Secondary" at bounding box center [330, 221] width 43 height 22
click at [339, 302] on span at bounding box center [340, 306] width 15 height 15
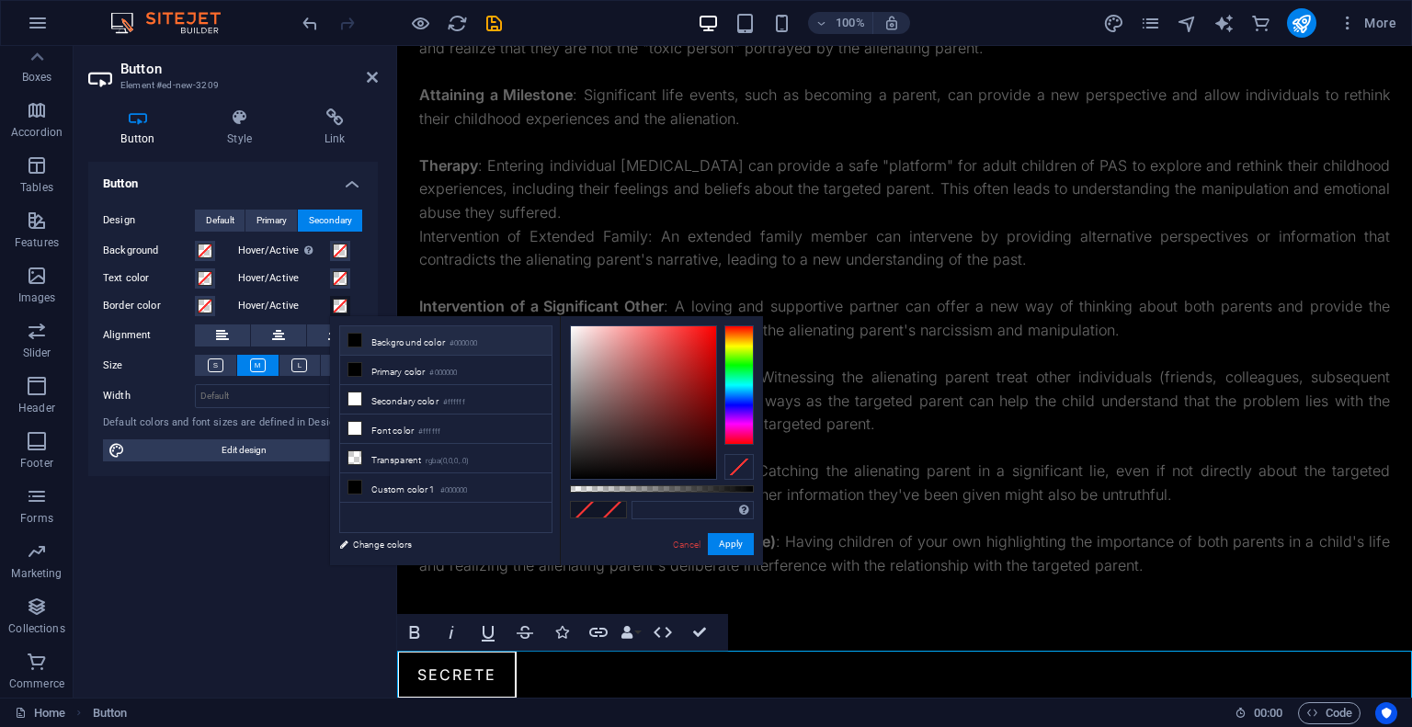
click at [355, 337] on icon at bounding box center [354, 340] width 13 height 13
type input "#000000"
click at [341, 279] on span at bounding box center [340, 278] width 15 height 15
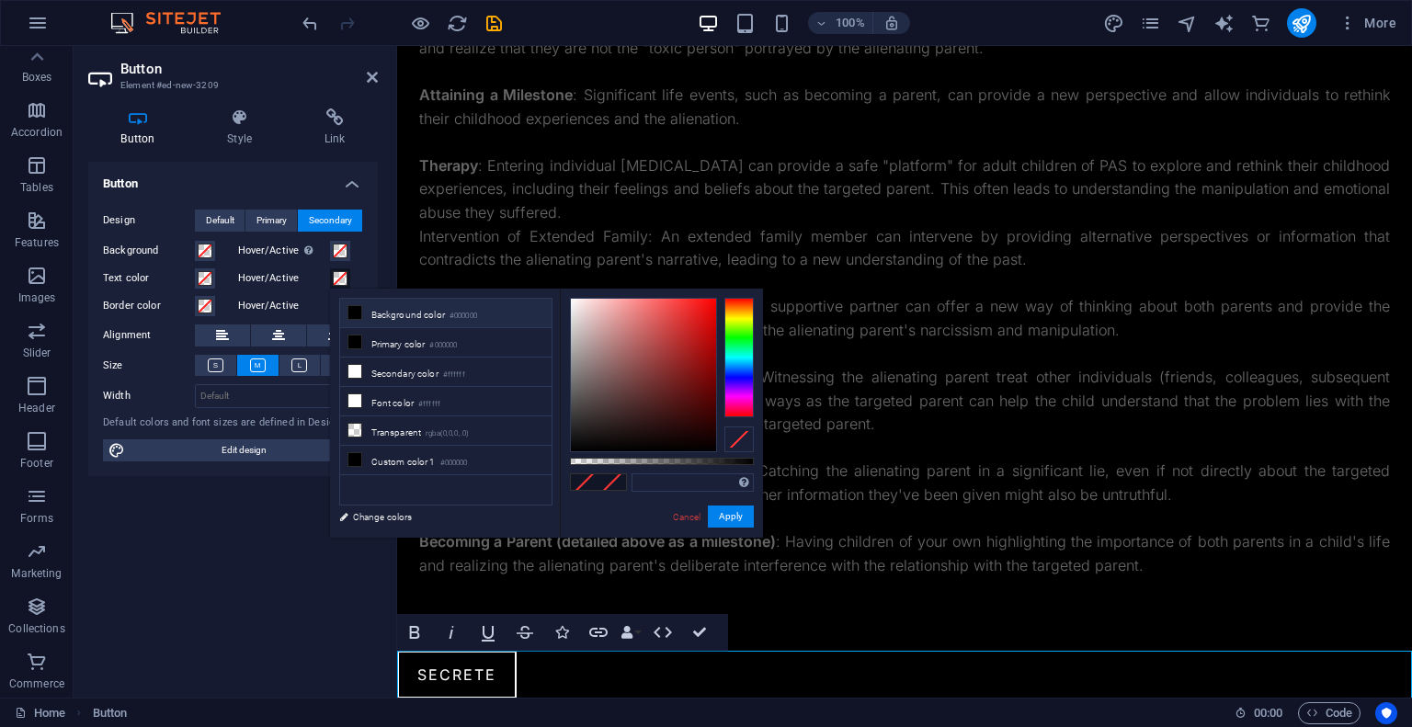
click at [357, 313] on icon at bounding box center [354, 312] width 13 height 13
type input "#000000"
click at [342, 255] on span at bounding box center [340, 251] width 15 height 15
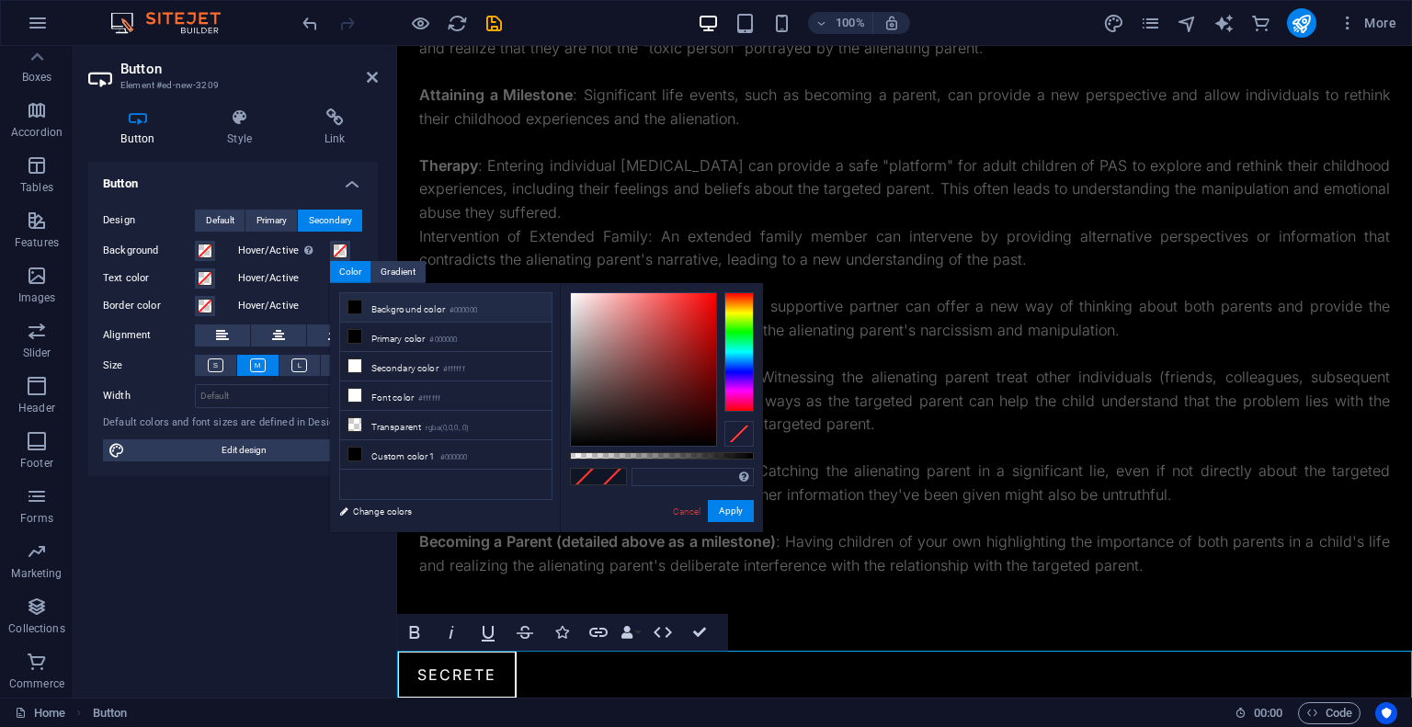
click at [359, 302] on icon at bounding box center [354, 307] width 13 height 13
type input "#000000"
click at [203, 248] on span at bounding box center [205, 251] width 15 height 15
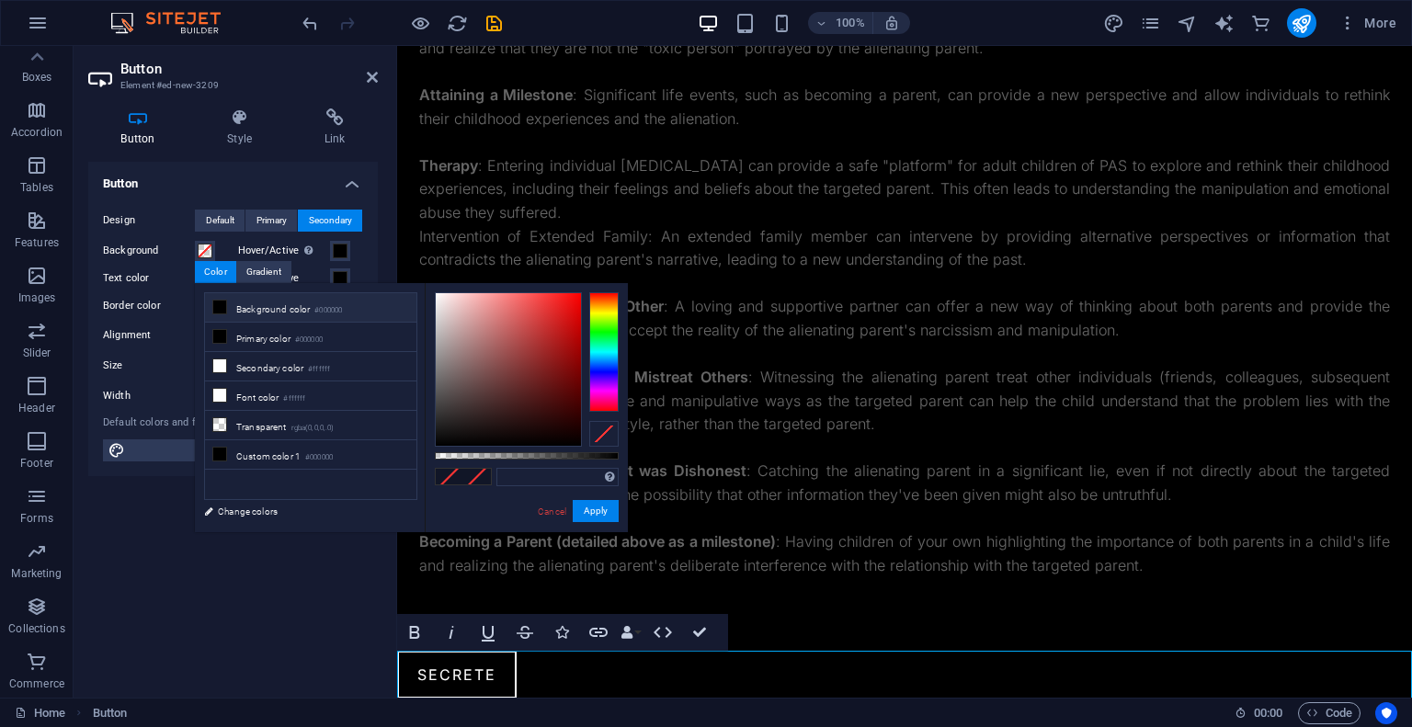
click at [222, 301] on icon at bounding box center [219, 307] width 13 height 13
type input "#000000"
click at [172, 310] on label "Border color" at bounding box center [149, 306] width 92 height 22
click at [195, 310] on button "Border color" at bounding box center [205, 306] width 20 height 20
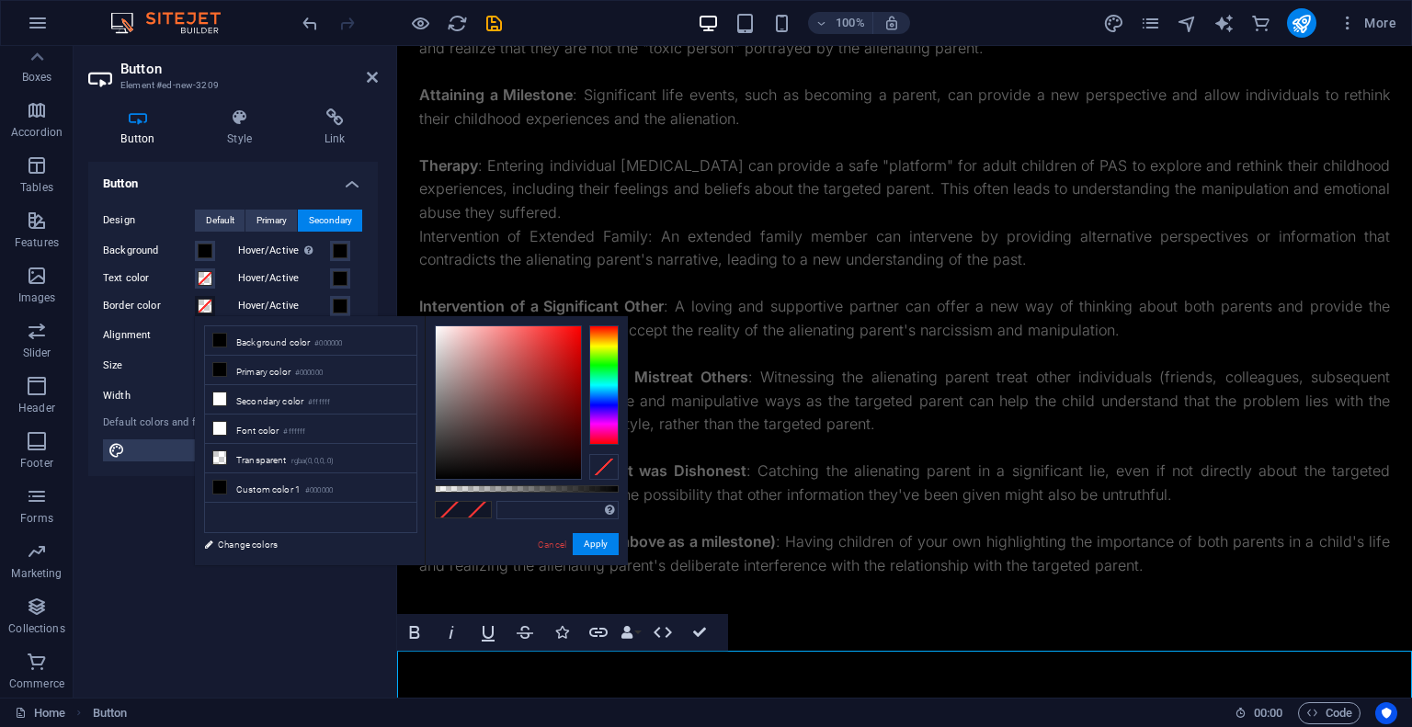
click at [206, 309] on span at bounding box center [205, 306] width 15 height 15
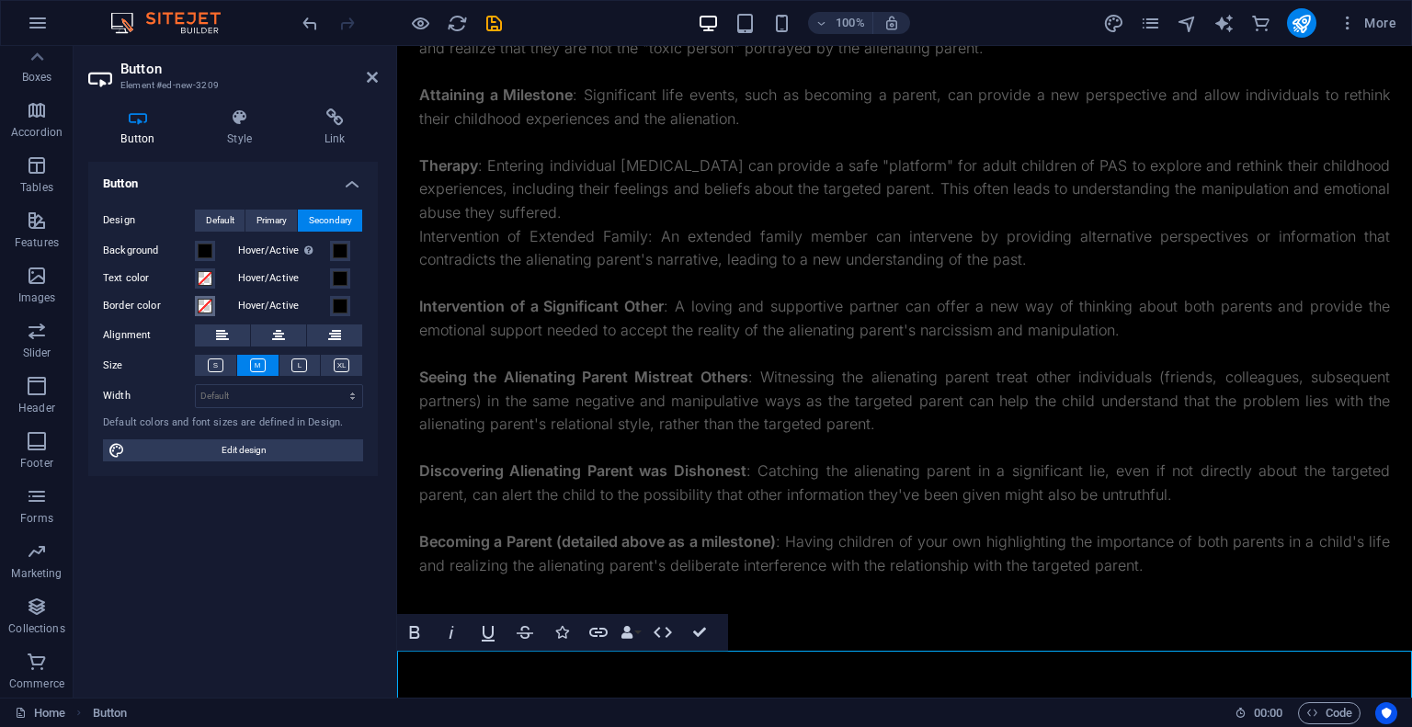
click at [207, 302] on span at bounding box center [205, 306] width 15 height 15
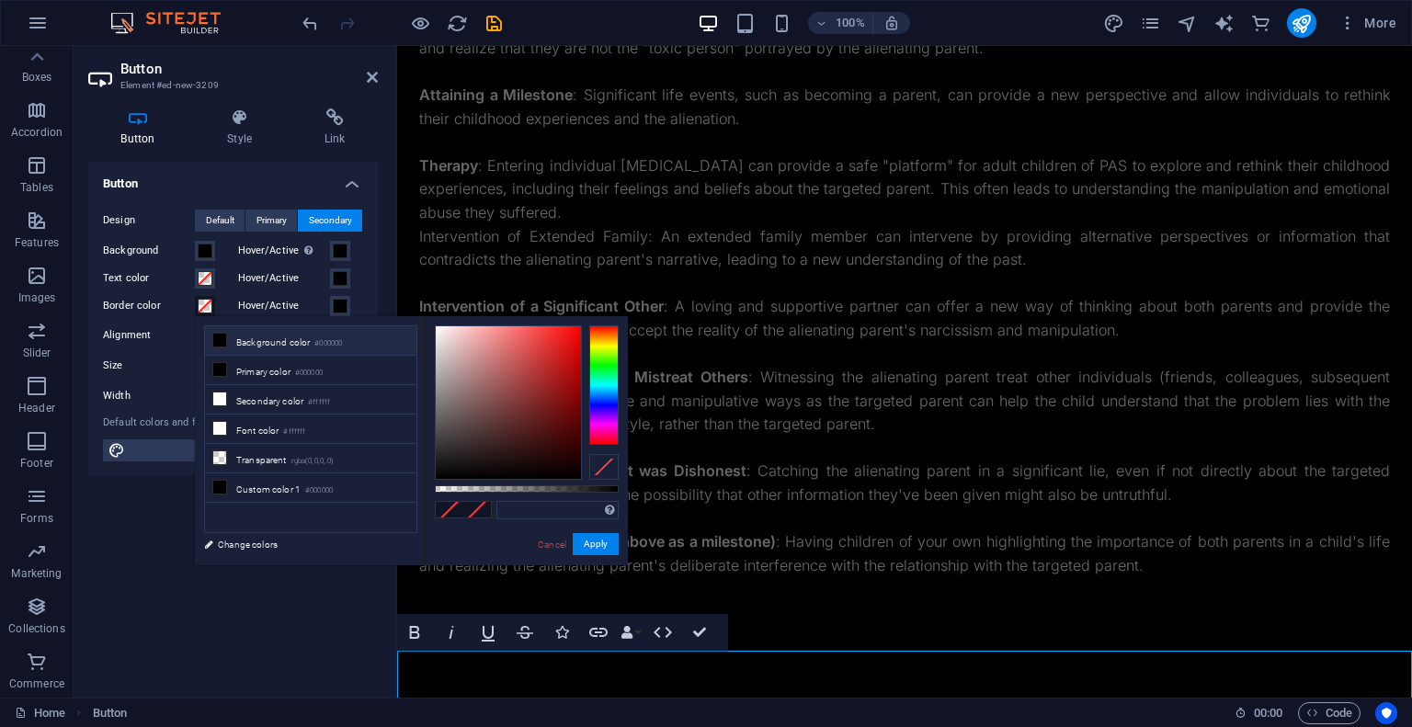
click at [225, 335] on icon at bounding box center [219, 340] width 13 height 13
type input "#000000"
click at [207, 279] on span at bounding box center [205, 278] width 15 height 15
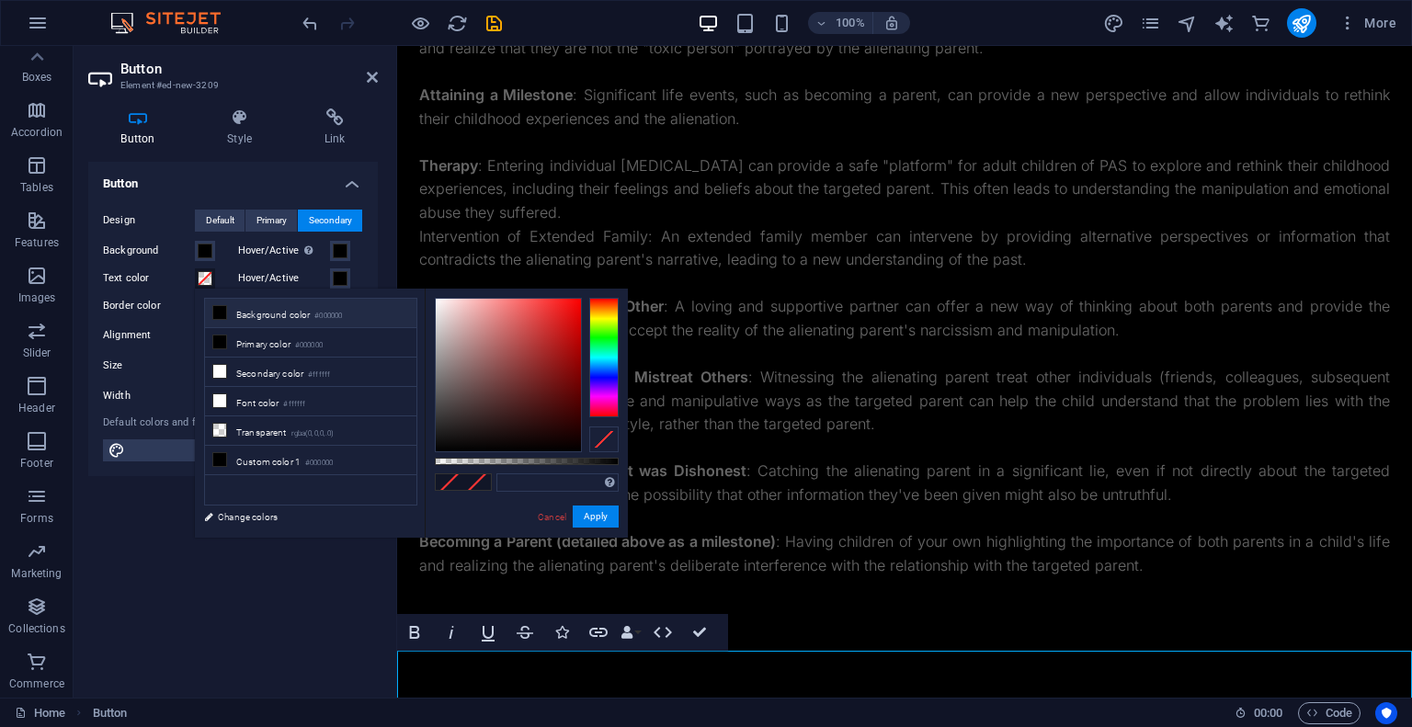
click at [222, 309] on icon at bounding box center [219, 312] width 13 height 13
type input "#000000"
click at [266, 221] on span "Primary" at bounding box center [271, 221] width 30 height 22
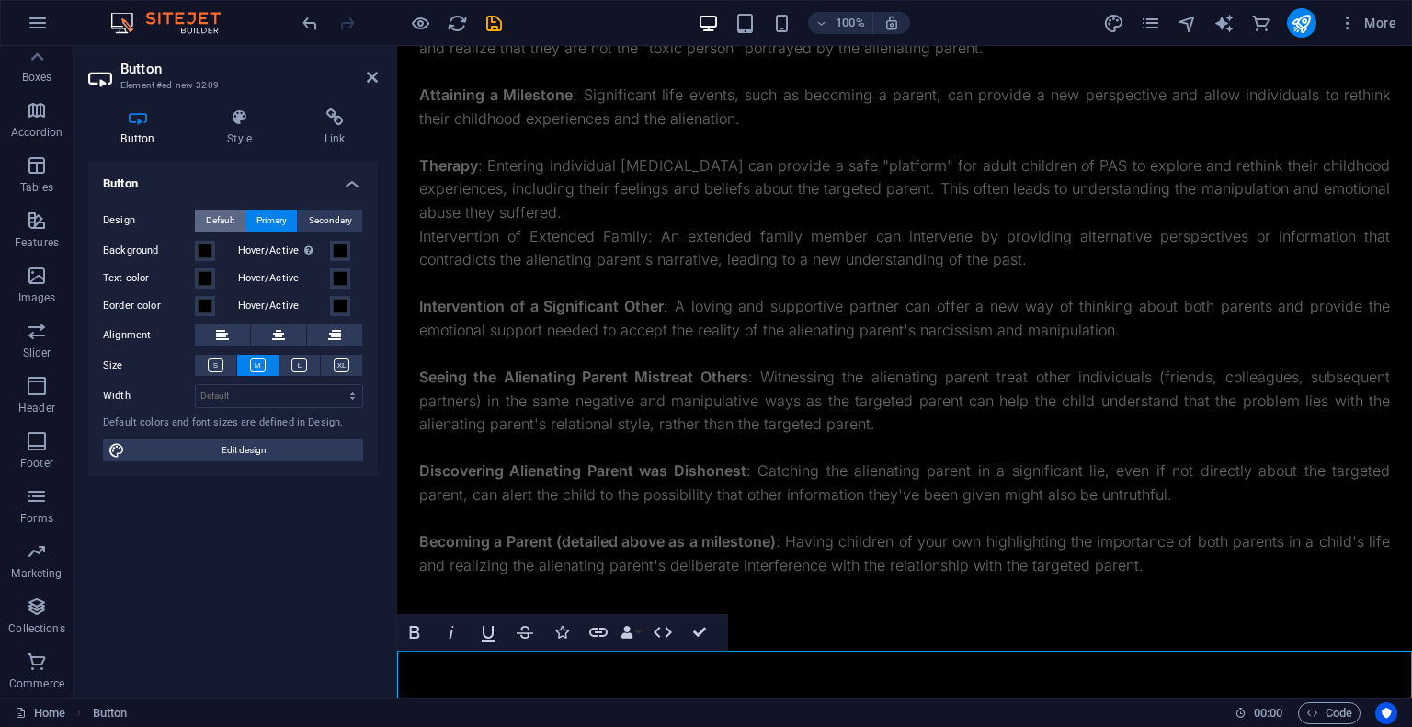
click at [221, 216] on span "Default" at bounding box center [220, 221] width 28 height 22
click at [245, 112] on icon at bounding box center [240, 117] width 90 height 18
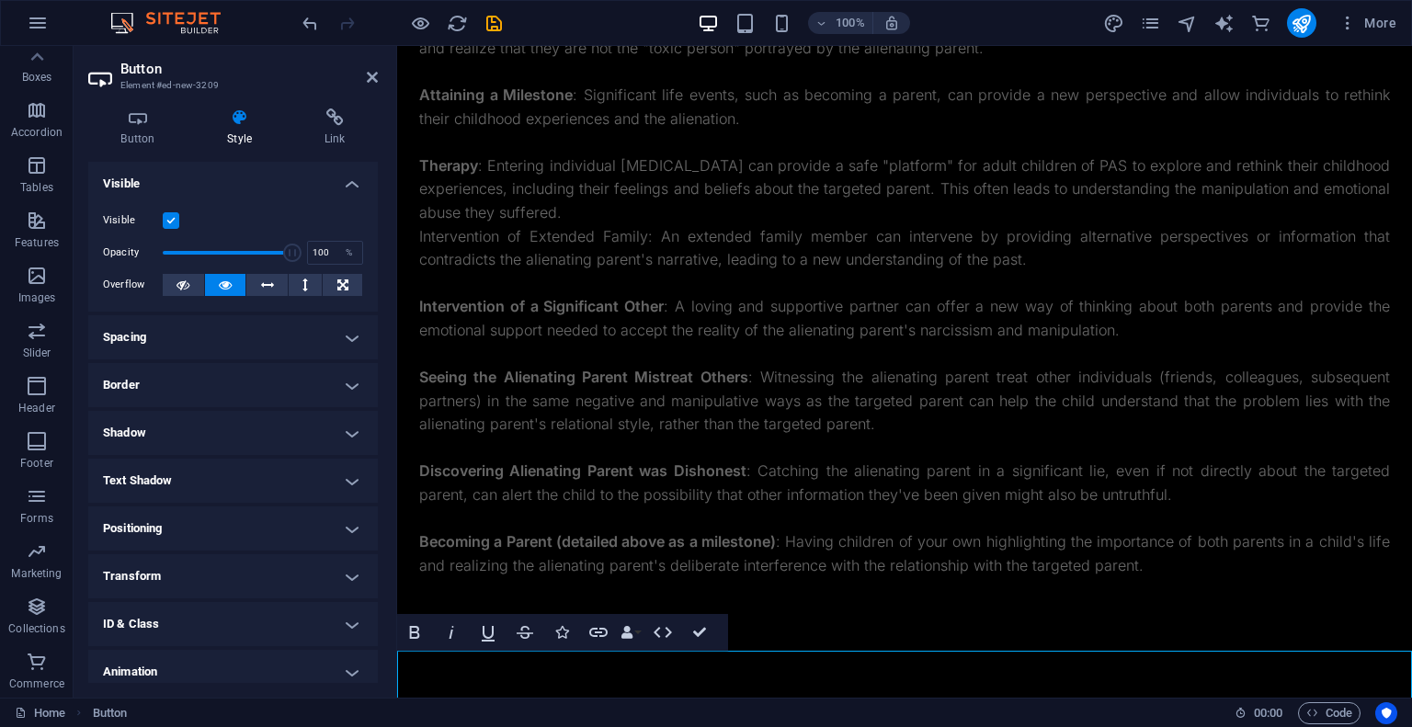
click at [173, 222] on label at bounding box center [171, 220] width 17 height 17
click at [0, 0] on input "Visible" at bounding box center [0, 0] width 0 height 0
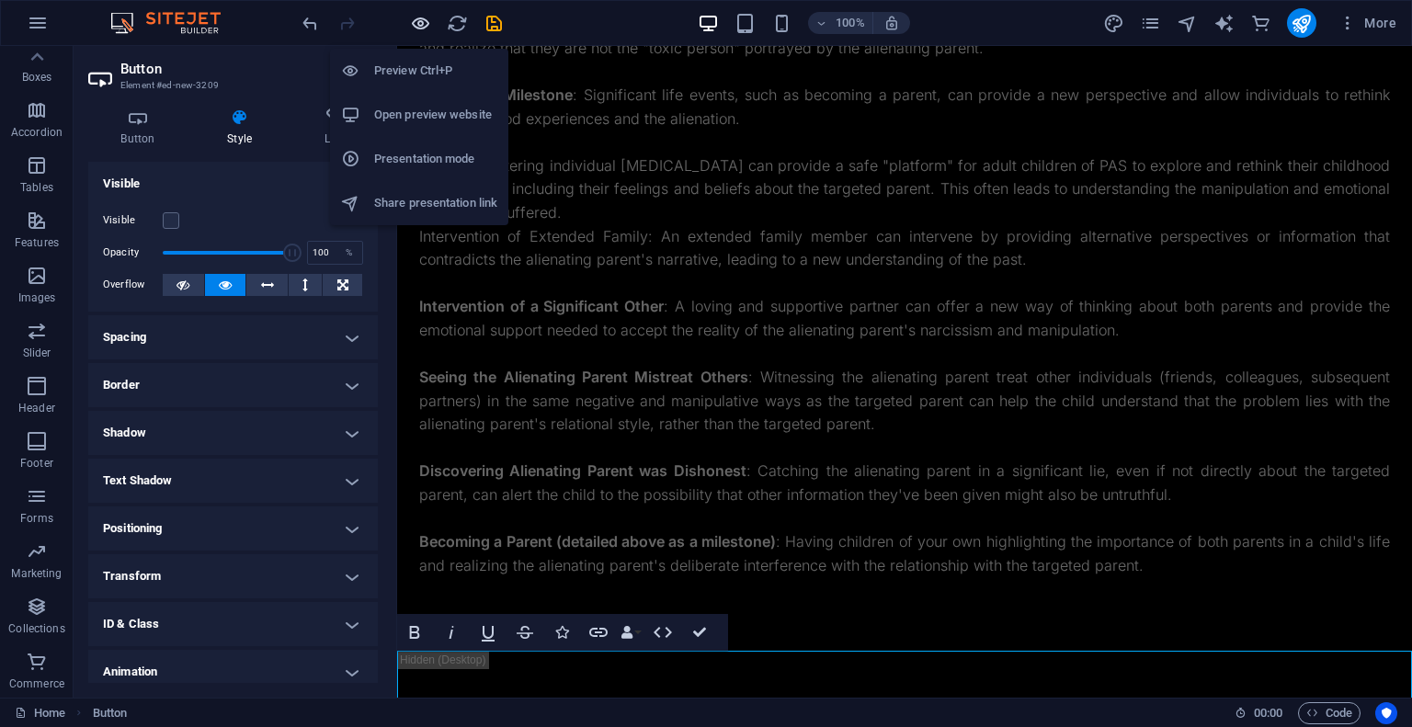
click at [422, 24] on icon "button" at bounding box center [420, 23] width 21 height 21
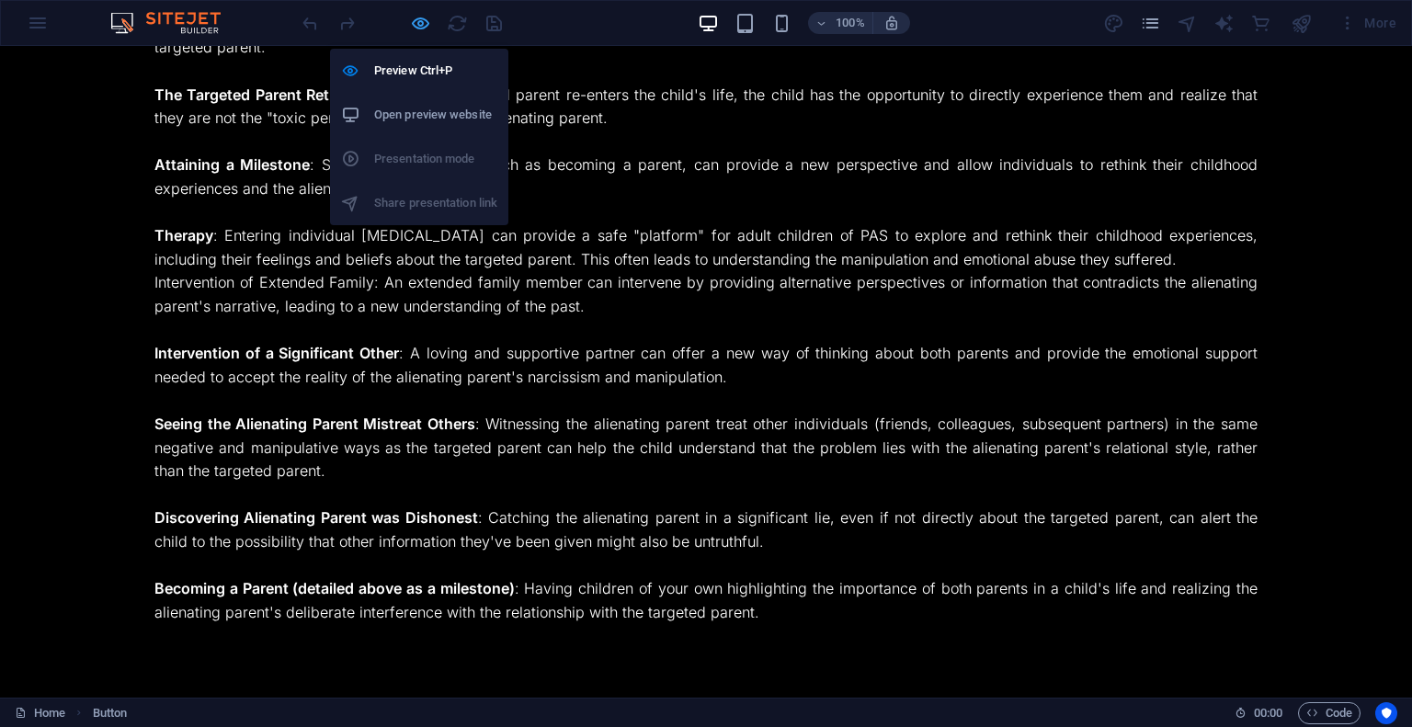
scroll to position [3043, 0]
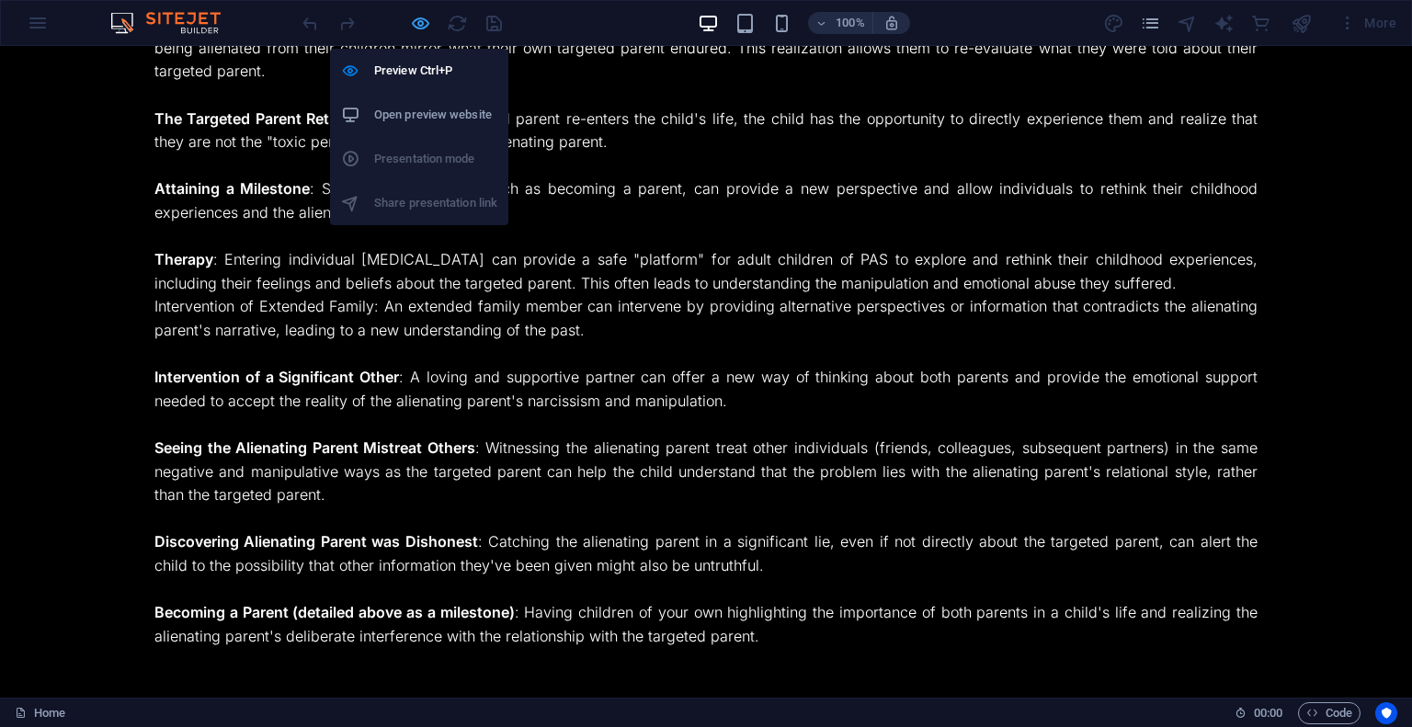
click at [418, 22] on icon "button" at bounding box center [420, 23] width 21 height 21
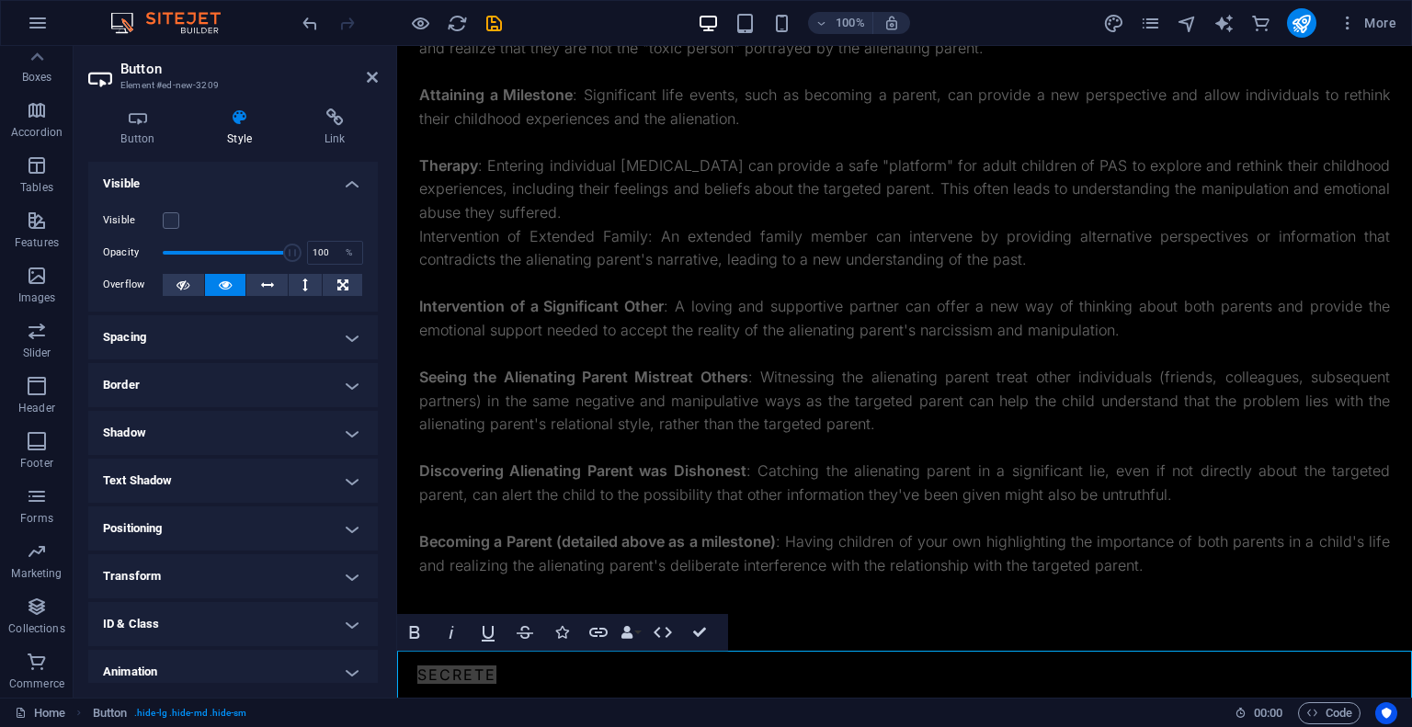
click at [489, 672] on link "secrete" at bounding box center [457, 675] width 120 height 48
click at [476, 673] on link "secrete" at bounding box center [457, 675] width 120 height 48
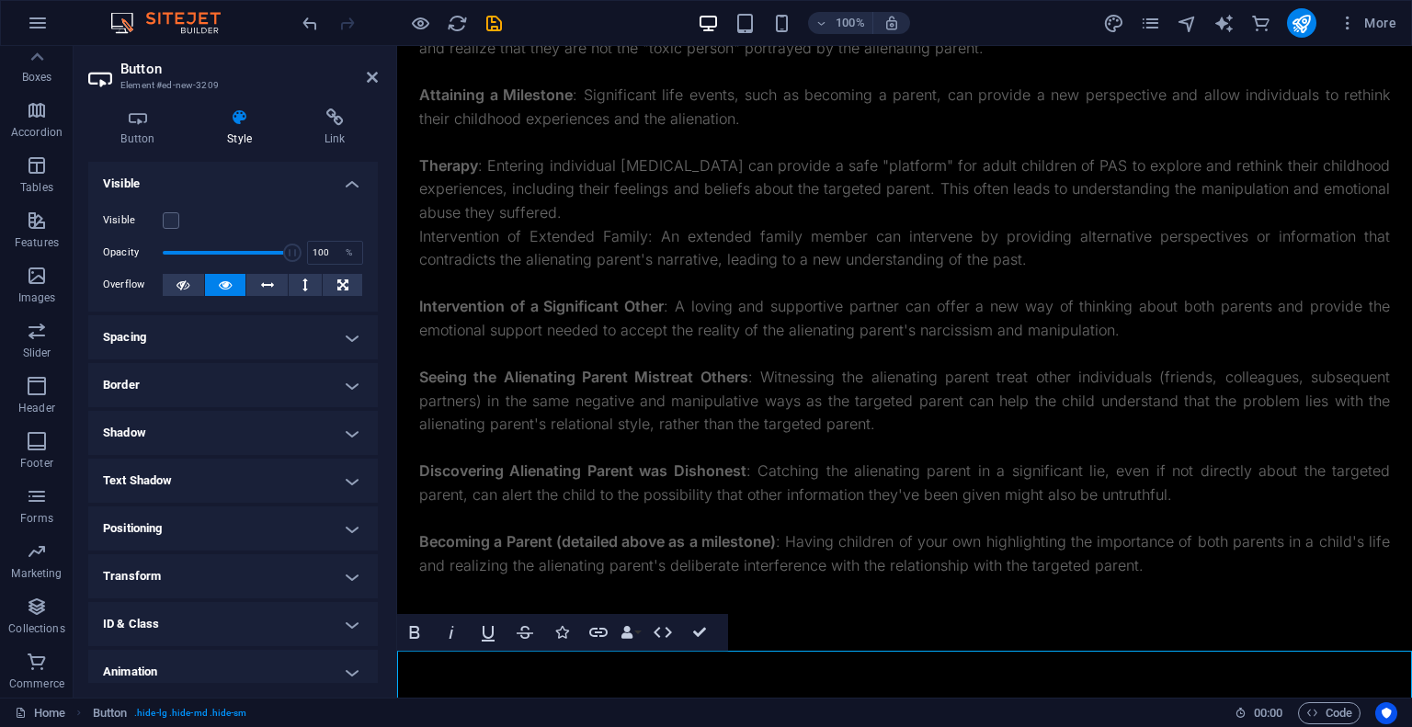
click at [476, 673] on link "secrete" at bounding box center [457, 675] width 120 height 48
click at [520, 640] on icon "button" at bounding box center [525, 632] width 22 height 22
click at [529, 632] on icon "button" at bounding box center [525, 632] width 22 height 22
click at [594, 631] on icon "button" at bounding box center [598, 632] width 22 height 22
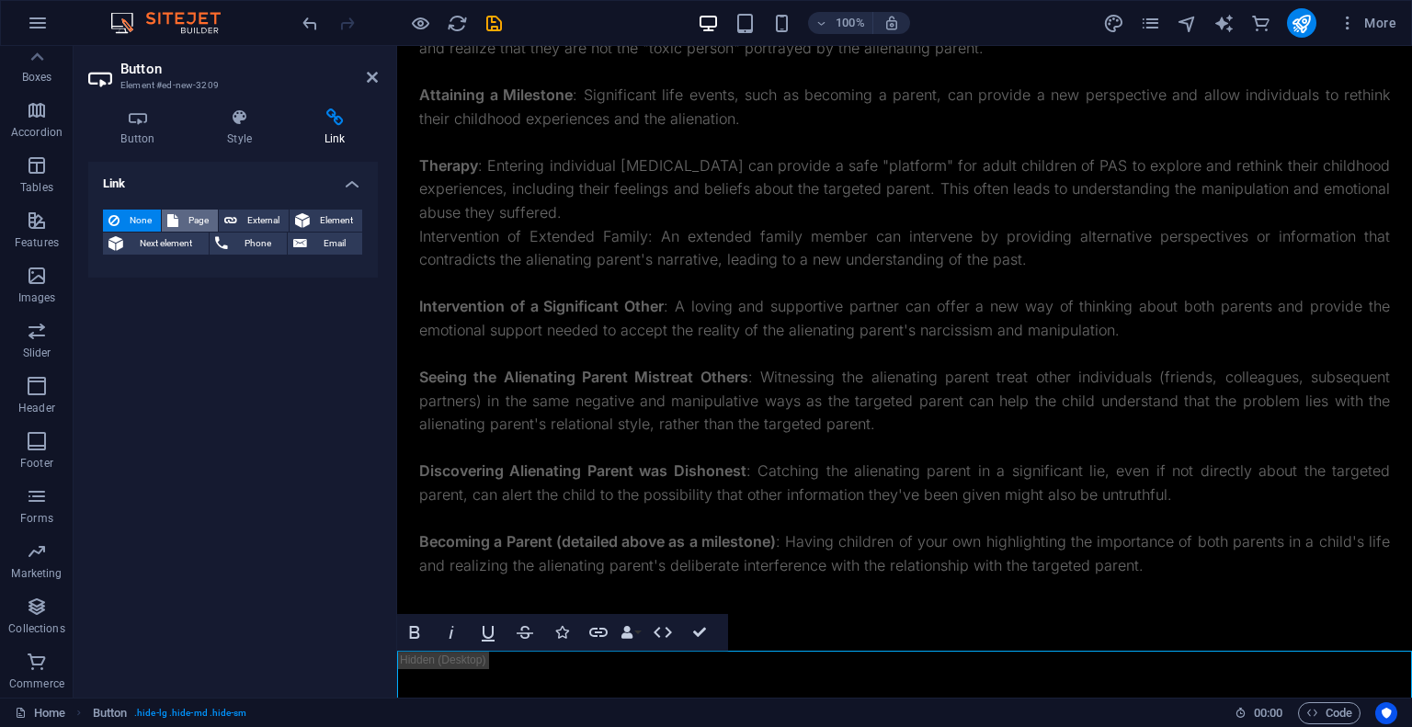
click at [194, 226] on span "Page" at bounding box center [198, 221] width 28 height 22
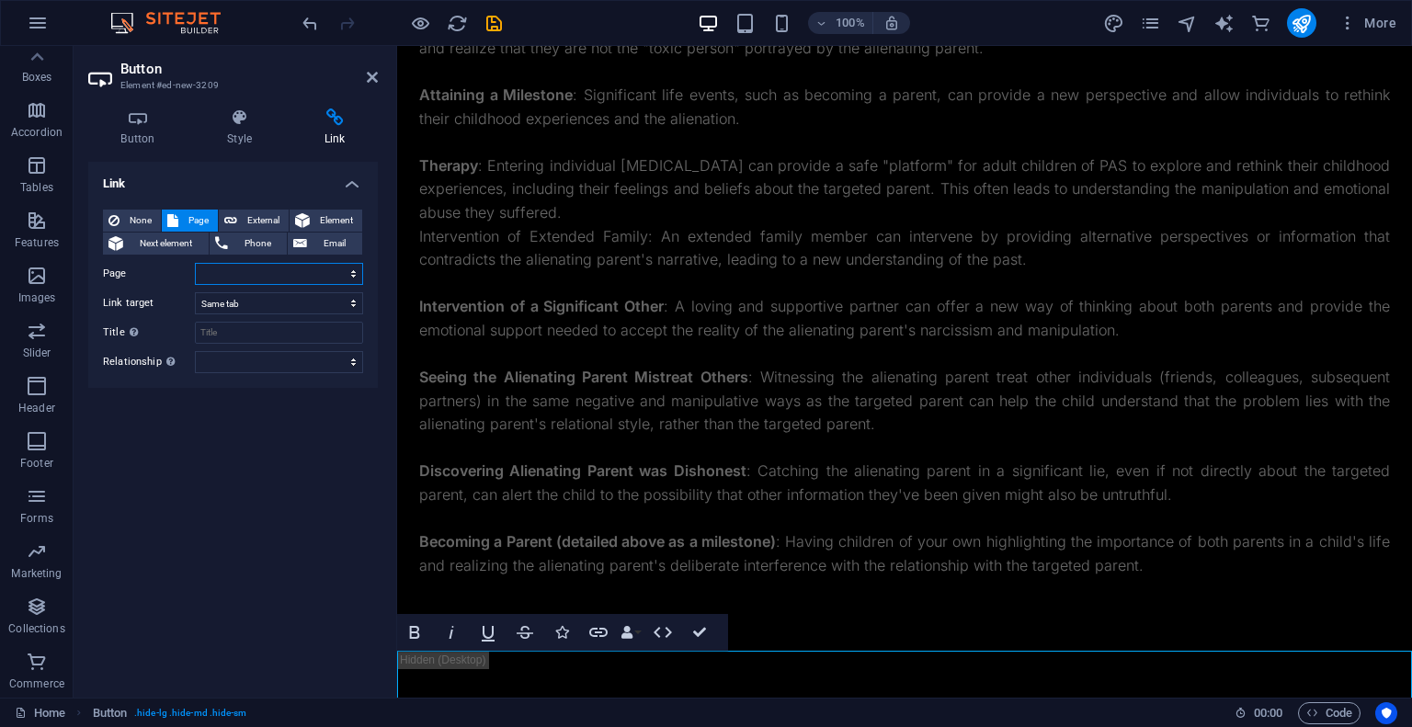
click at [277, 273] on select "Home Blog Subpage Legal Notice Privacy" at bounding box center [279, 274] width 168 height 22
select select "1"
click at [195, 263] on select "Home Blog Subpage Legal Notice Privacy" at bounding box center [279, 274] width 168 height 22
click at [268, 302] on select "New tab Same tab Overlay" at bounding box center [279, 303] width 168 height 22
click at [195, 292] on select "New tab Same tab Overlay" at bounding box center [279, 303] width 168 height 22
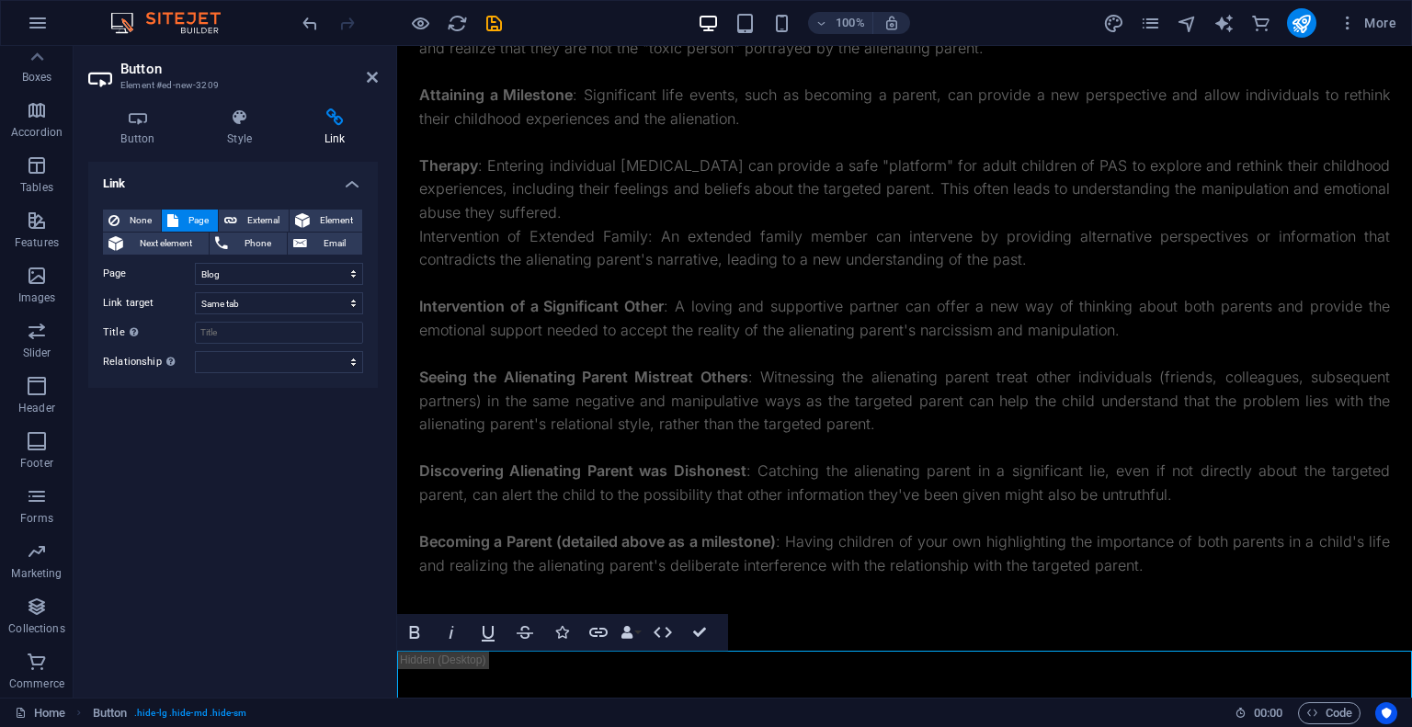
click at [371, 85] on header "Button Element #ed-new-3209" at bounding box center [233, 70] width 290 height 48
click at [375, 77] on icon at bounding box center [372, 77] width 11 height 15
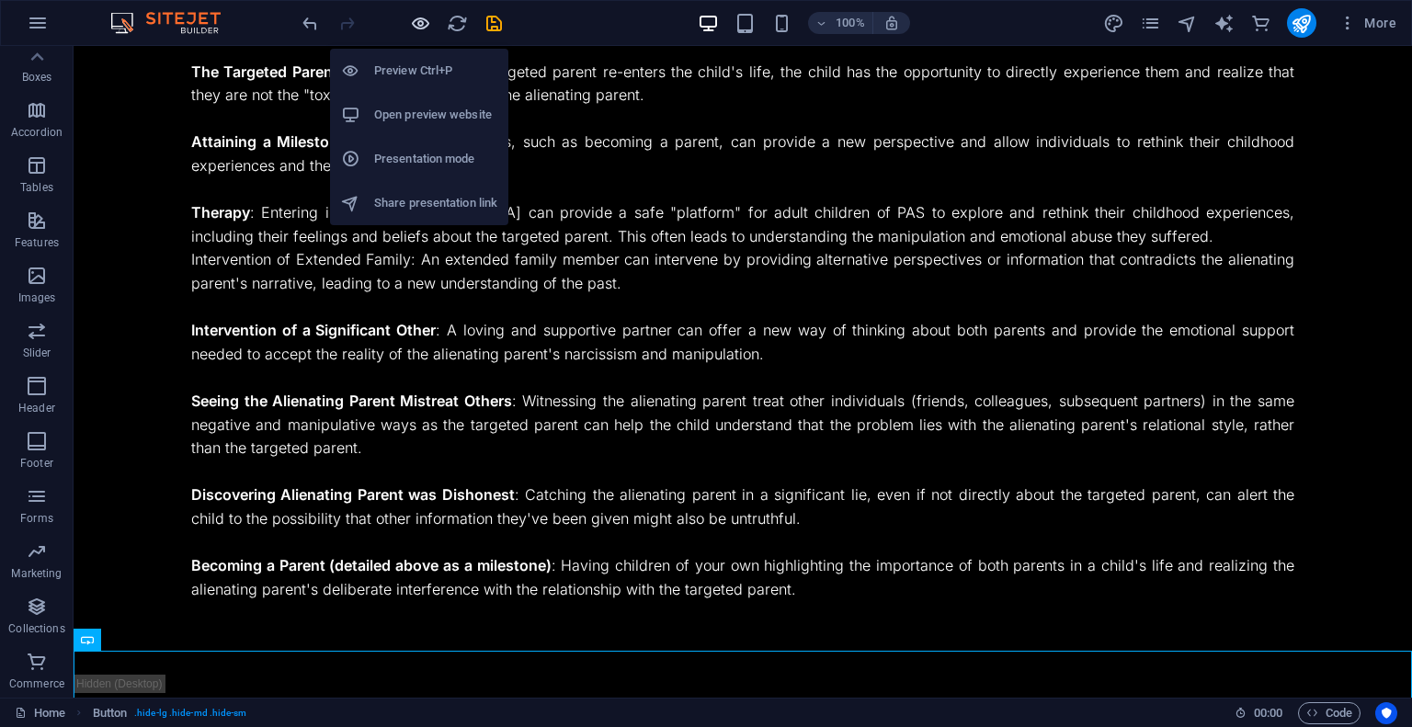
click at [416, 18] on icon "button" at bounding box center [420, 23] width 21 height 21
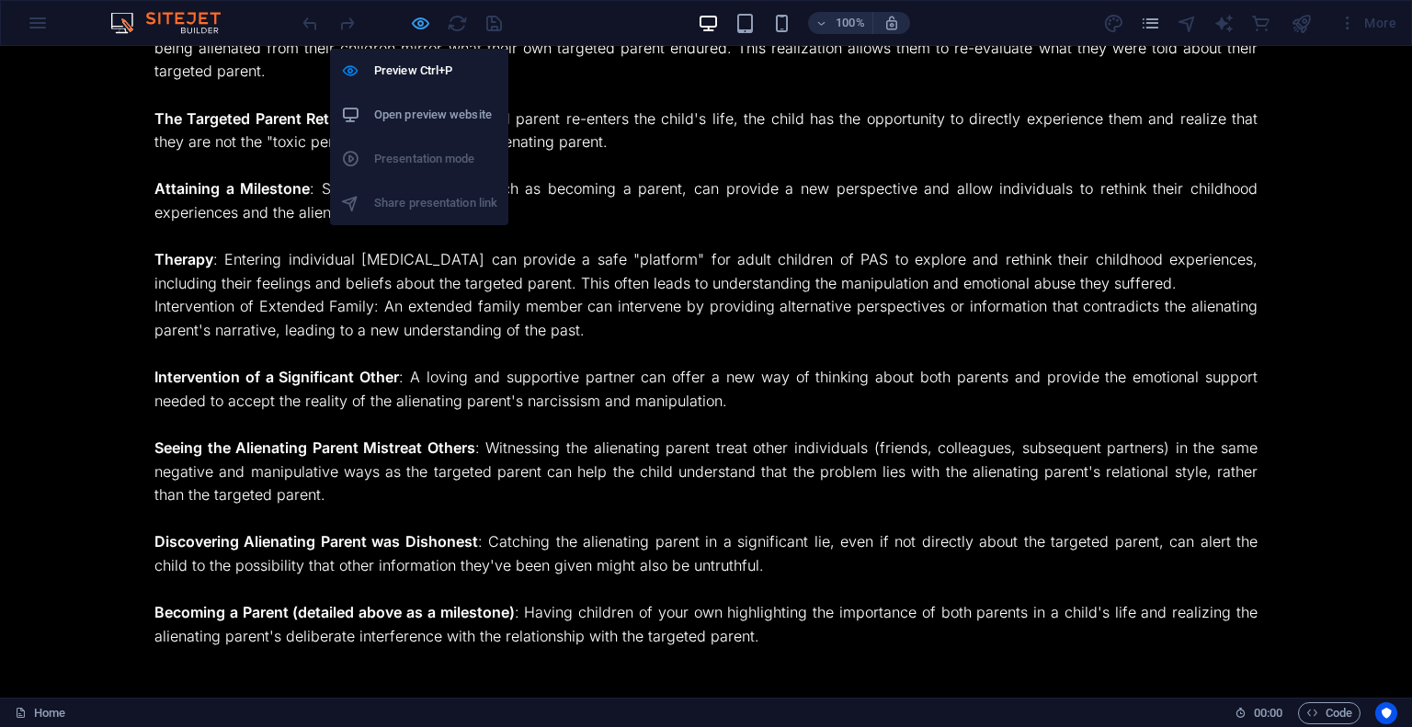
click at [425, 17] on icon "button" at bounding box center [420, 23] width 21 height 21
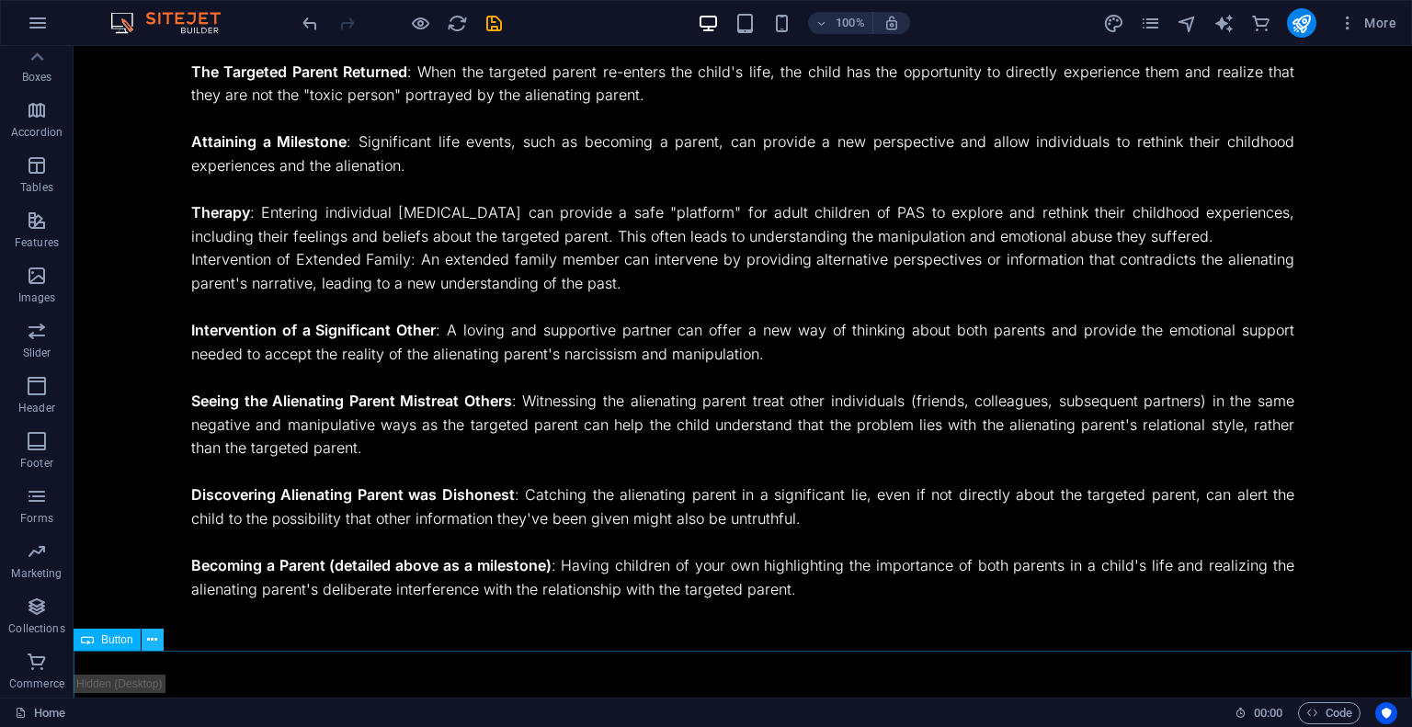
click at [148, 648] on icon at bounding box center [152, 640] width 10 height 19
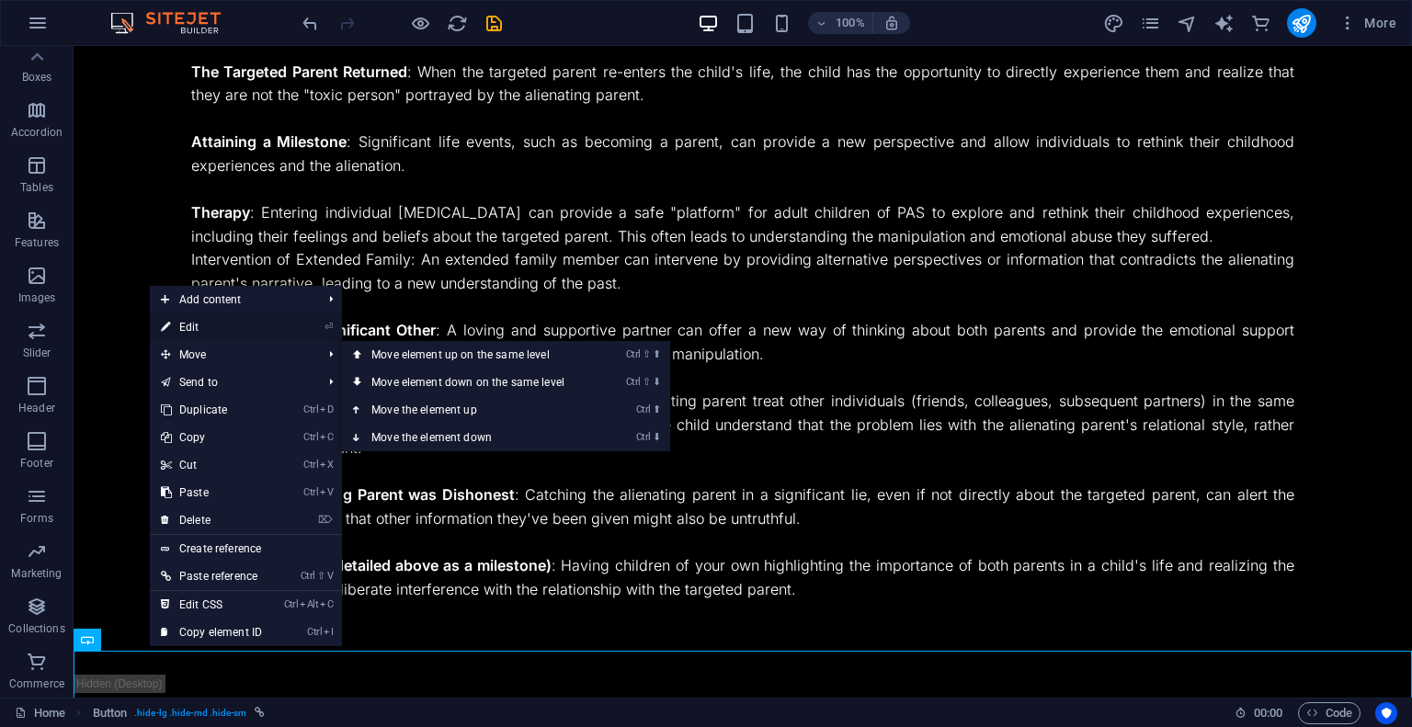
click at [263, 340] on link "⏎ Edit" at bounding box center [211, 327] width 123 height 28
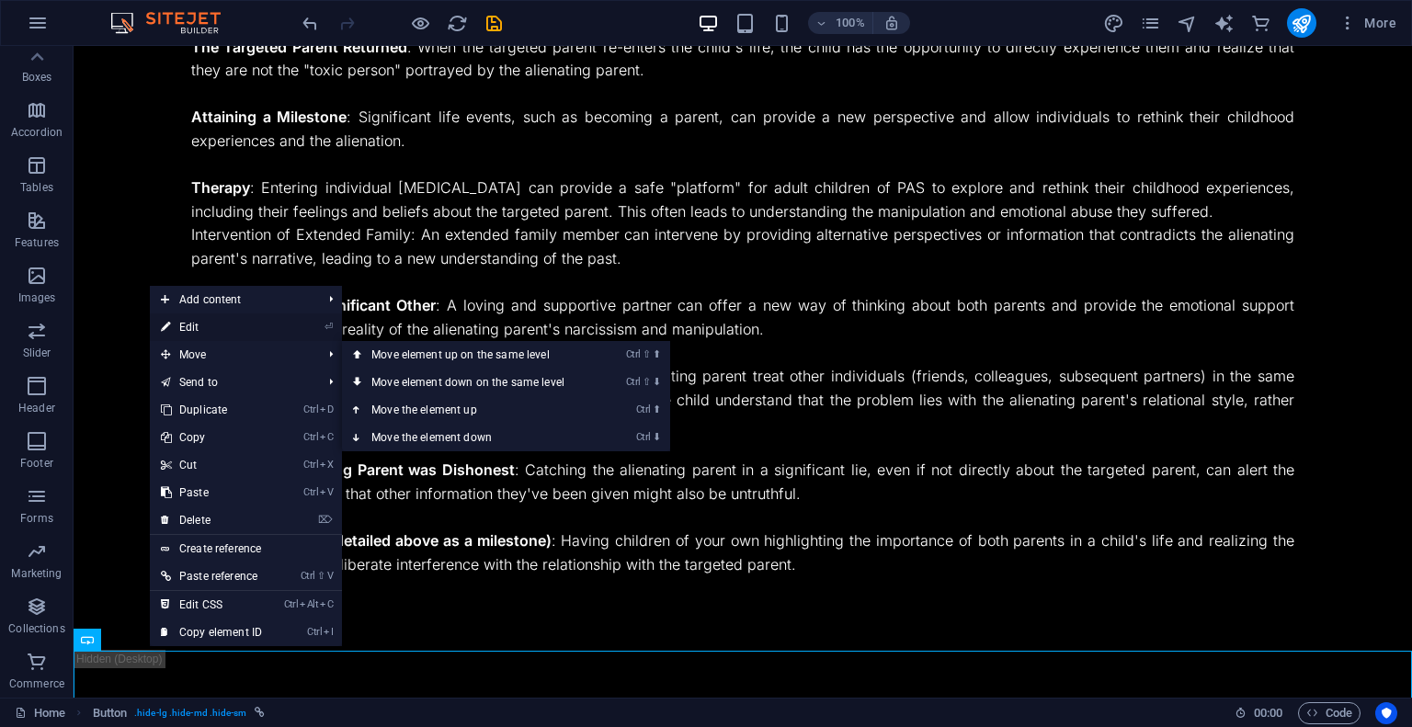
select select "1"
select select
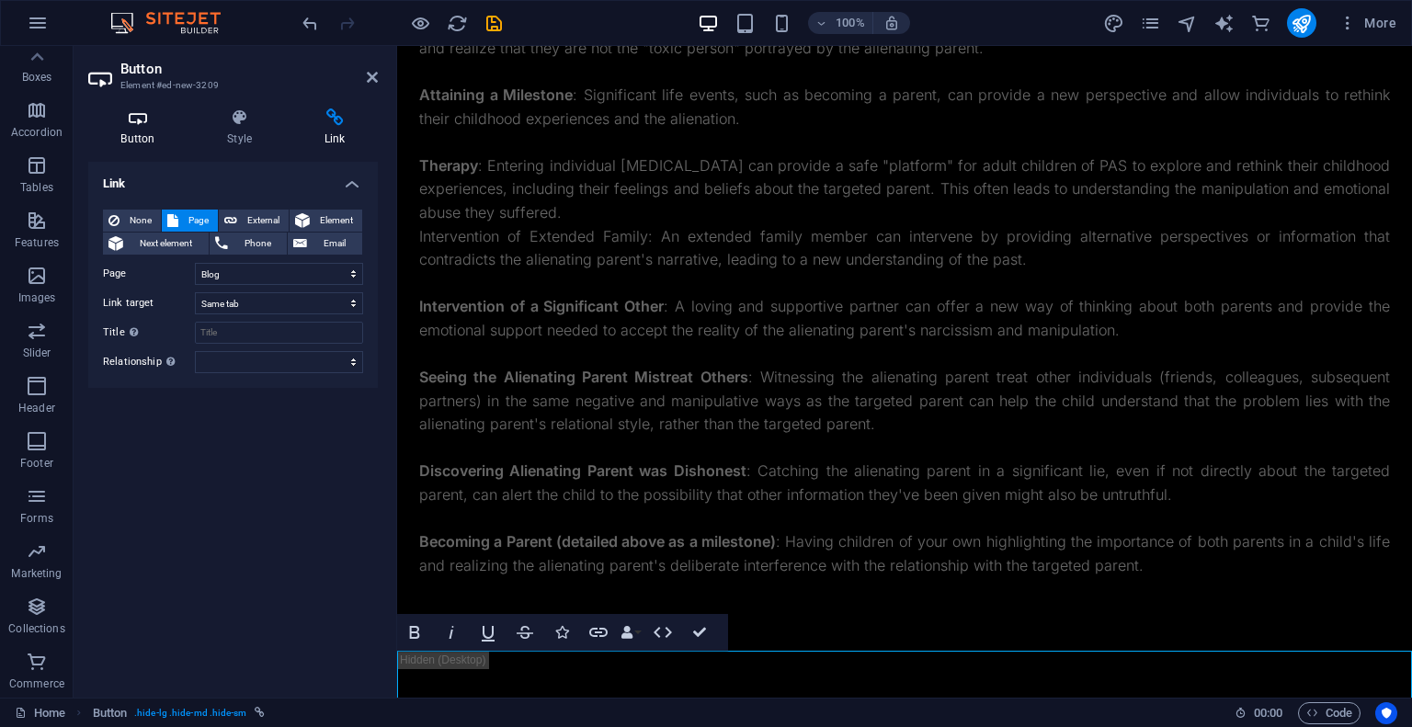
click at [135, 124] on icon at bounding box center [137, 117] width 99 height 18
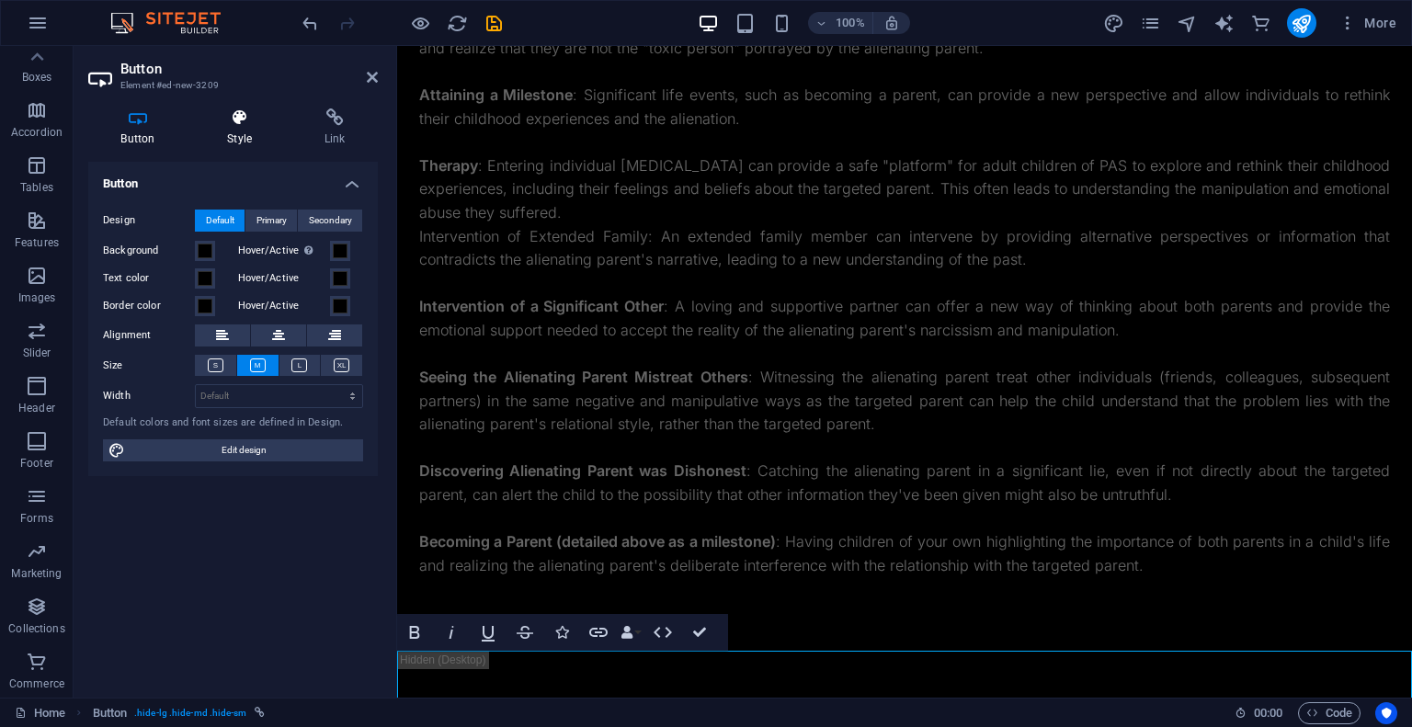
click at [233, 135] on h4 "Style" at bounding box center [243, 127] width 97 height 39
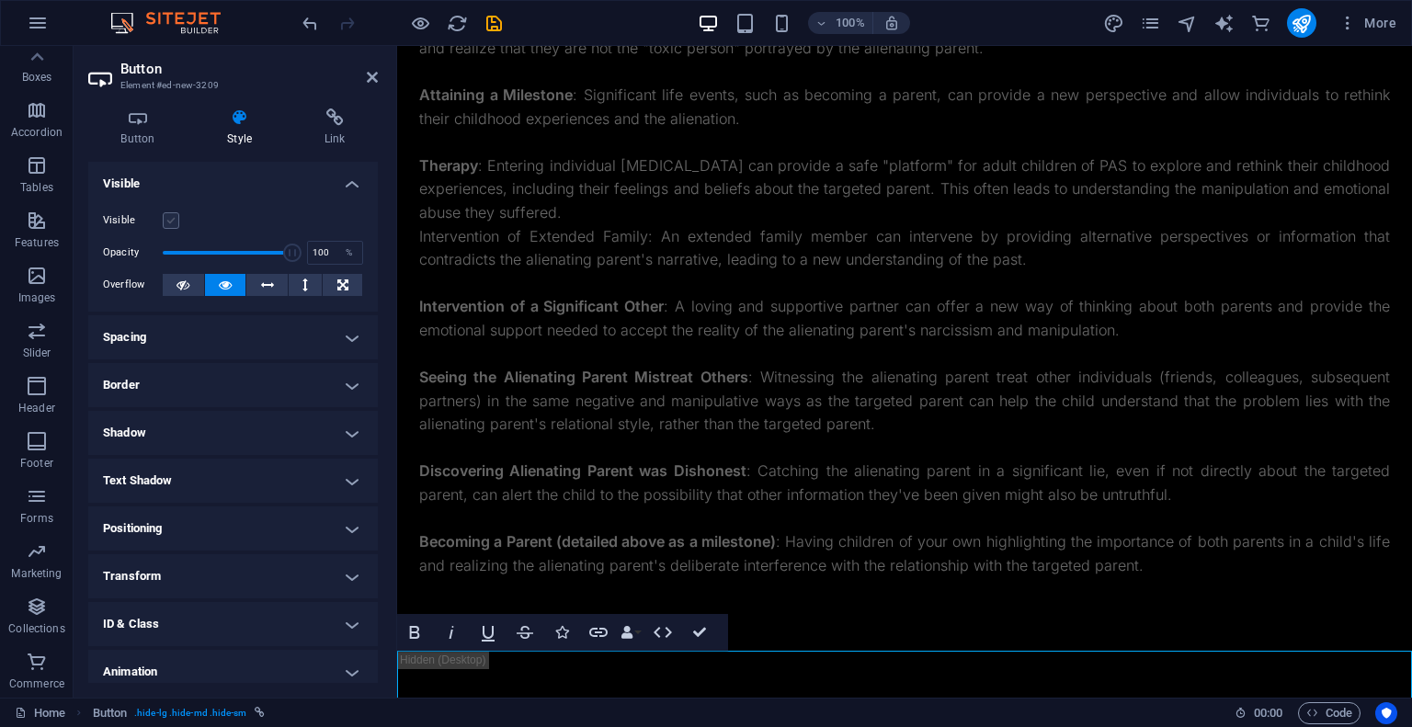
click at [170, 224] on label at bounding box center [171, 220] width 17 height 17
click at [0, 0] on input "Visible" at bounding box center [0, 0] width 0 height 0
click at [446, 670] on link "secrete" at bounding box center [457, 675] width 120 height 48
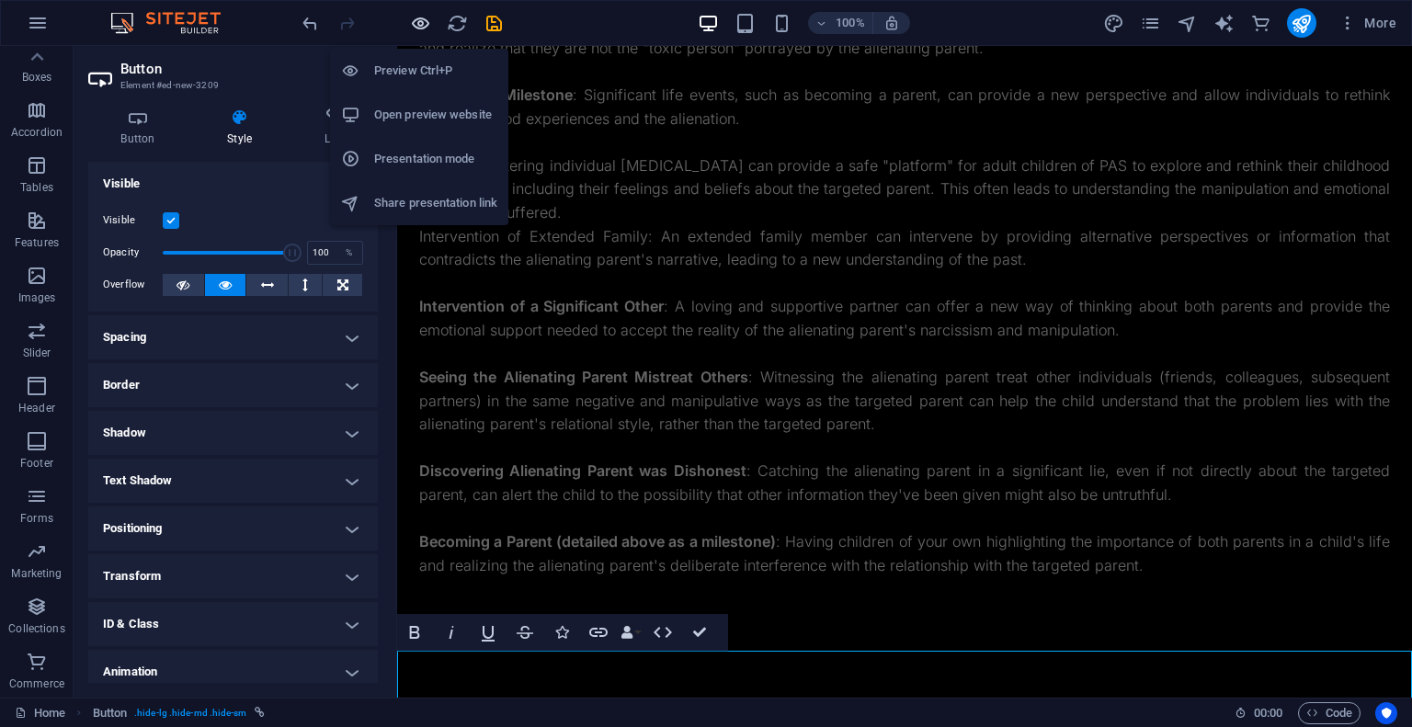
click at [420, 19] on icon "button" at bounding box center [420, 23] width 21 height 21
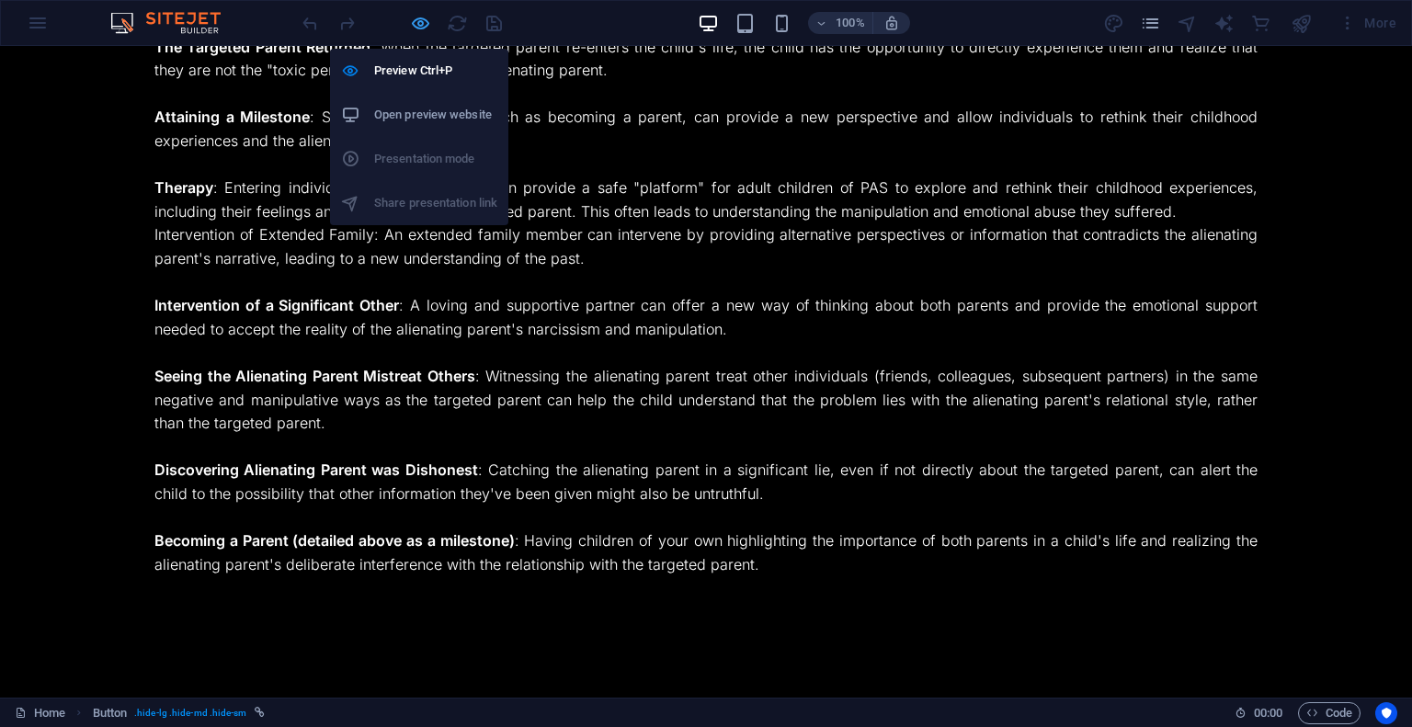
scroll to position [3090, 0]
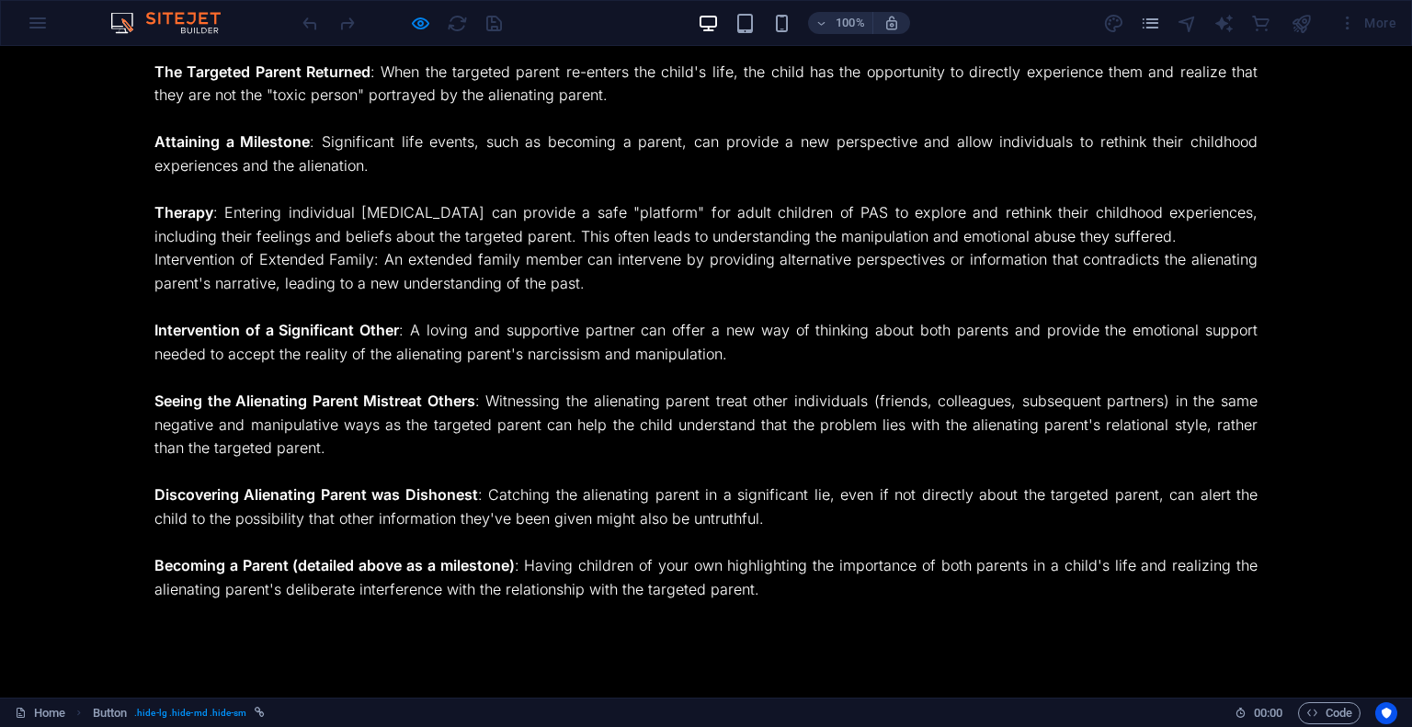
click at [32, 675] on link at bounding box center [46, 699] width 92 height 48
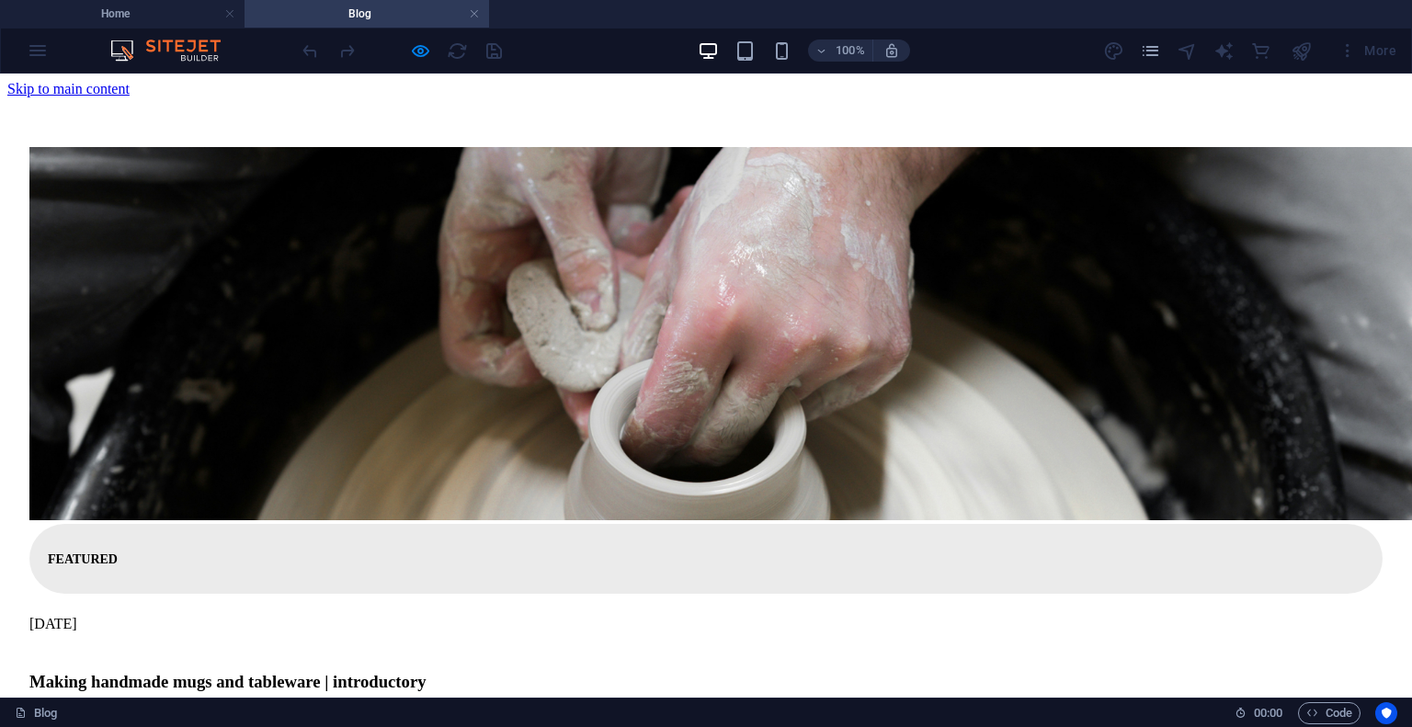
scroll to position [0, 0]
click at [475, 19] on link at bounding box center [474, 14] width 11 height 17
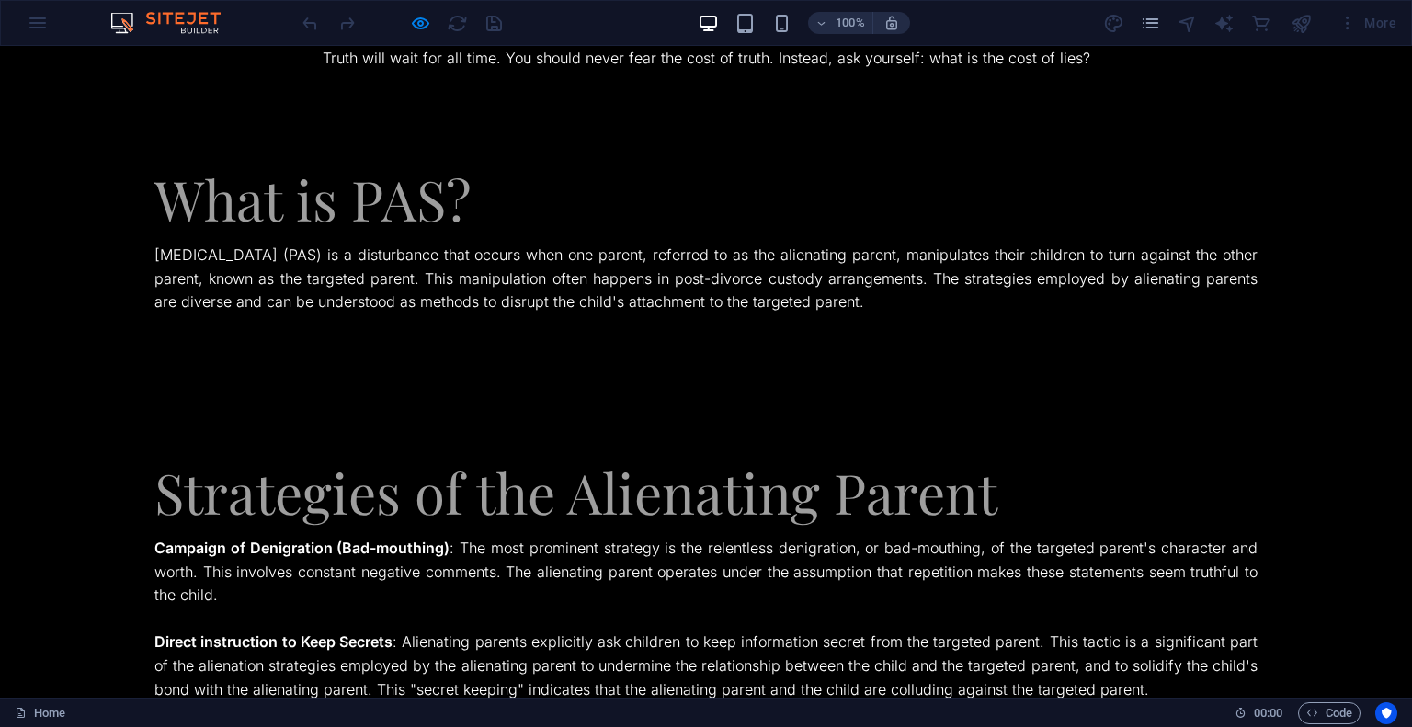
scroll to position [3043, 0]
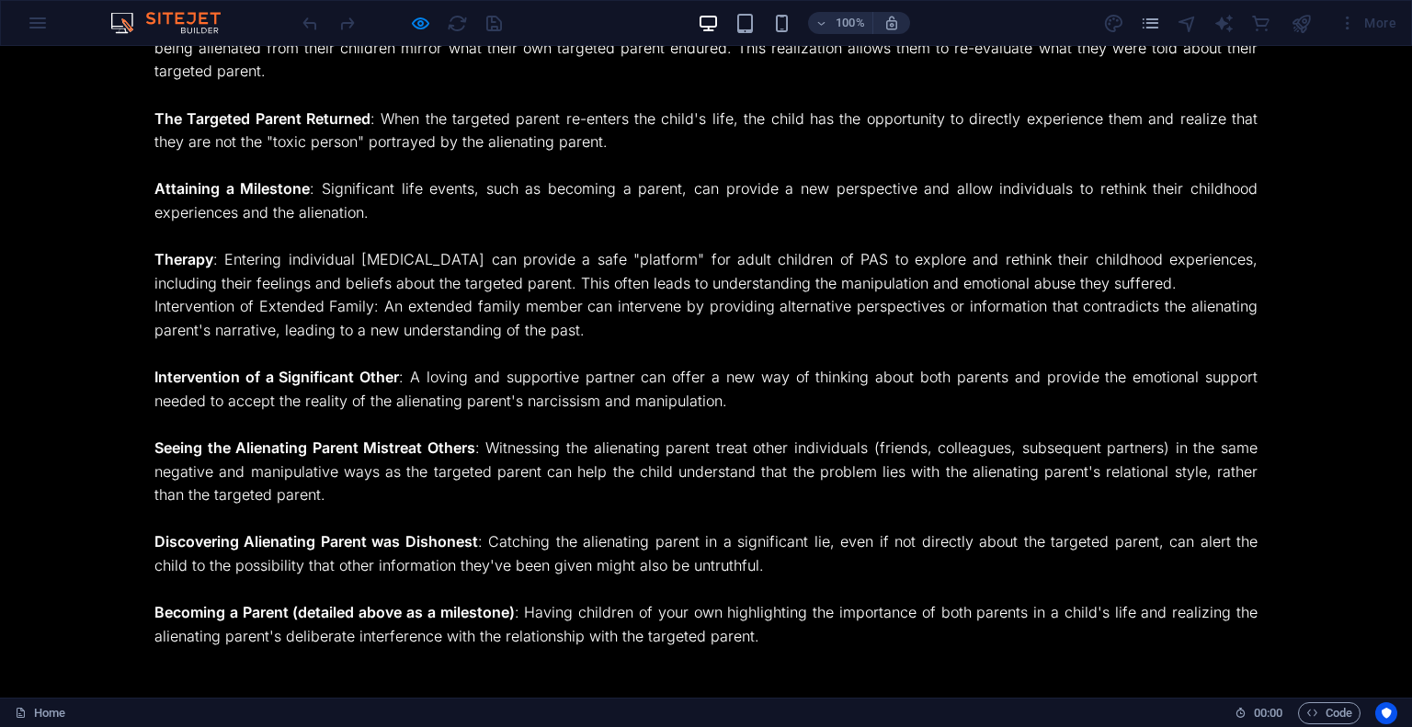
click at [37, 678] on div "How Adult Children of PAS Protect Themselves (Through Realization) Maturation :…" at bounding box center [706, 169] width 1412 height 1107
click at [72, 663] on div "How Adult Children of PAS Protect Themselves (Through Realization) Maturation :…" at bounding box center [706, 169] width 1412 height 1107
click at [61, 632] on div "How Adult Children of PAS Protect Themselves (Through Realization) Maturation :…" at bounding box center [706, 169] width 1412 height 1107
click at [37, 648] on div "How Adult Children of PAS Protect Themselves (Through Realization) Maturation :…" at bounding box center [706, 169] width 1412 height 1107
click at [62, 667] on div "How Adult Children of PAS Protect Themselves (Through Realization) Maturation :…" at bounding box center [706, 169] width 1412 height 1107
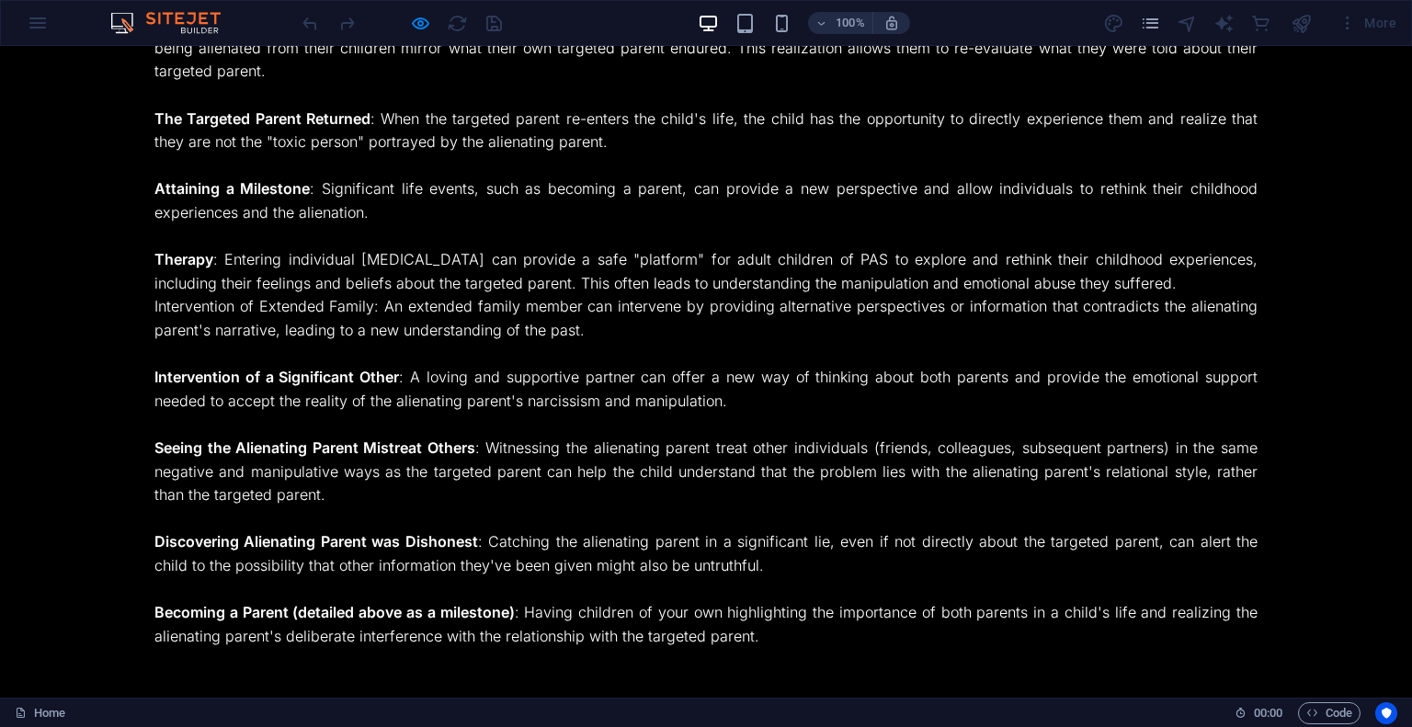
click at [58, 666] on div "How Adult Children of PAS Protect Themselves (Through Realization) Maturation :…" at bounding box center [706, 169] width 1412 height 1107
click at [55, 665] on div "How Adult Children of PAS Protect Themselves (Through Realization) Maturation :…" at bounding box center [706, 169] width 1412 height 1107
click at [66, 652] on div "How Adult Children of PAS Protect Themselves (Through Realization) Maturation :…" at bounding box center [706, 169] width 1412 height 1107
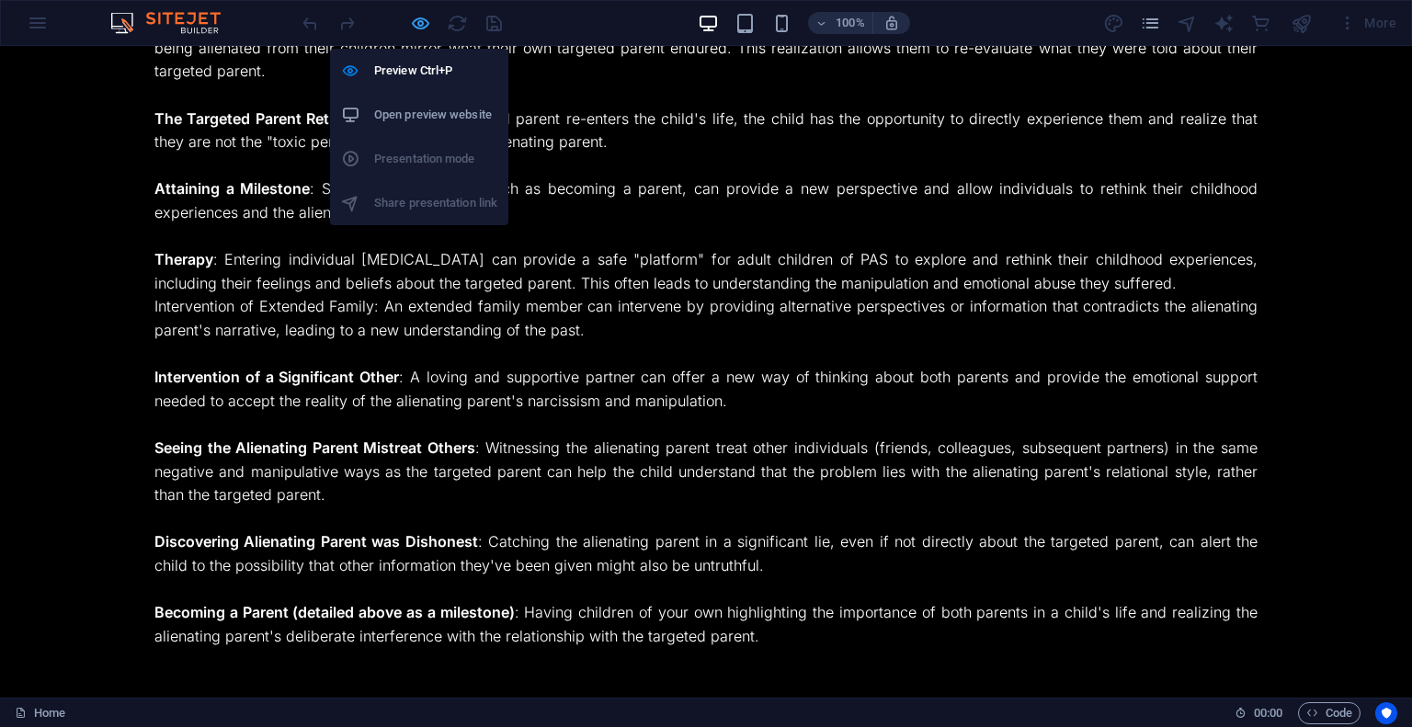
click at [426, 28] on icon "button" at bounding box center [420, 23] width 21 height 21
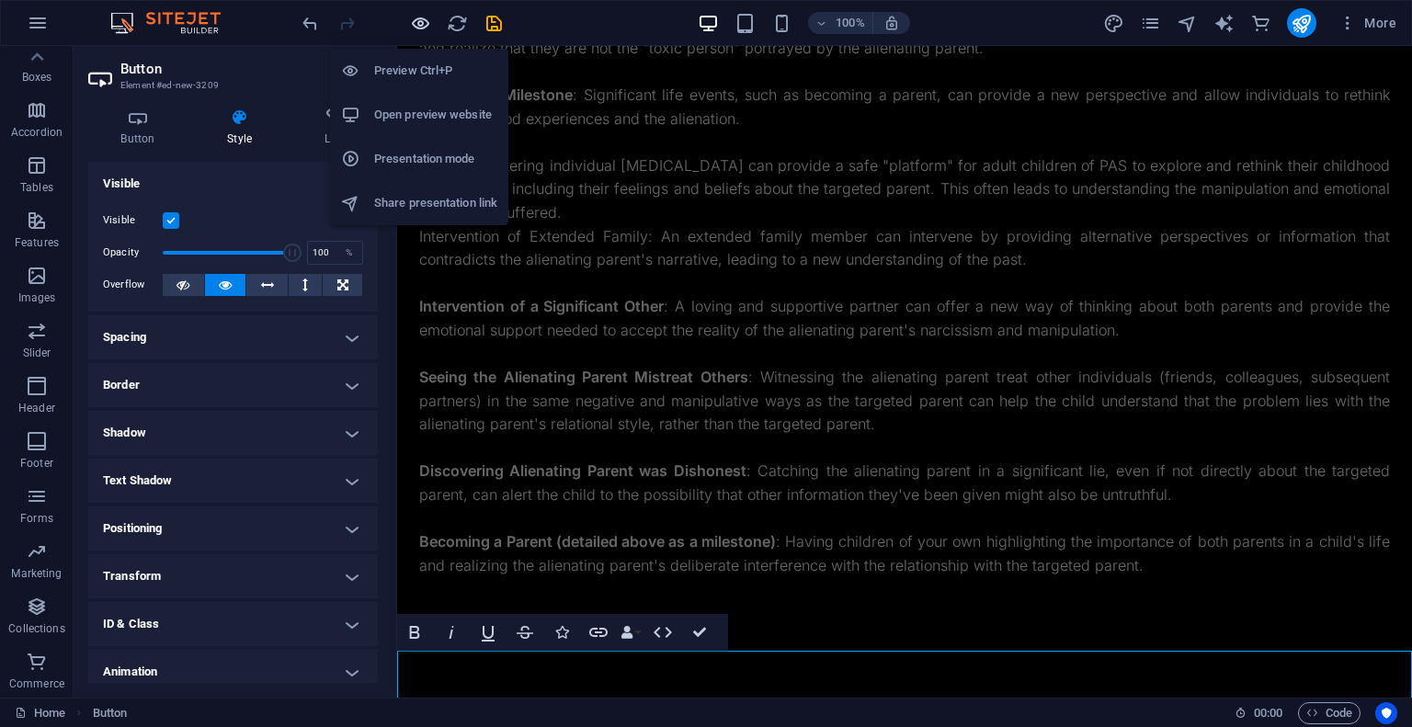
click at [426, 28] on icon "button" at bounding box center [420, 23] width 21 height 21
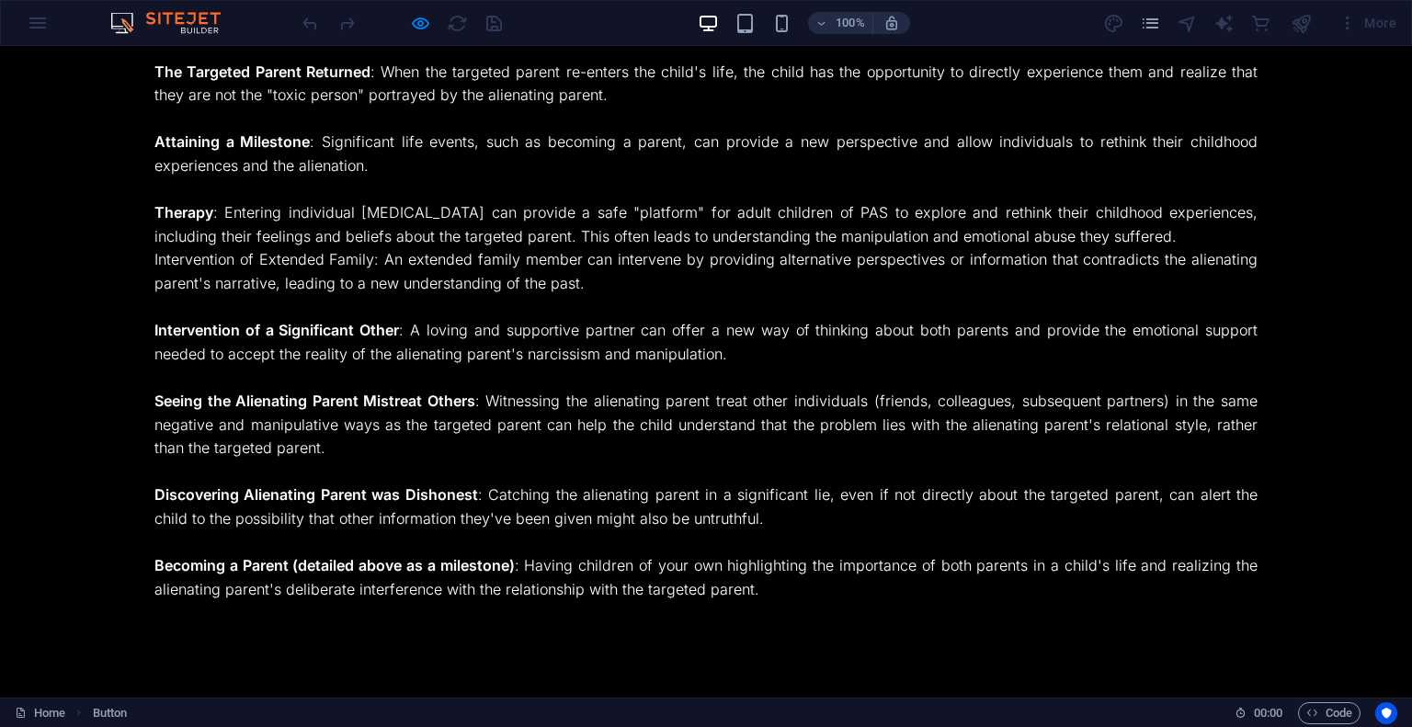
click at [37, 680] on link at bounding box center [46, 699] width 92 height 48
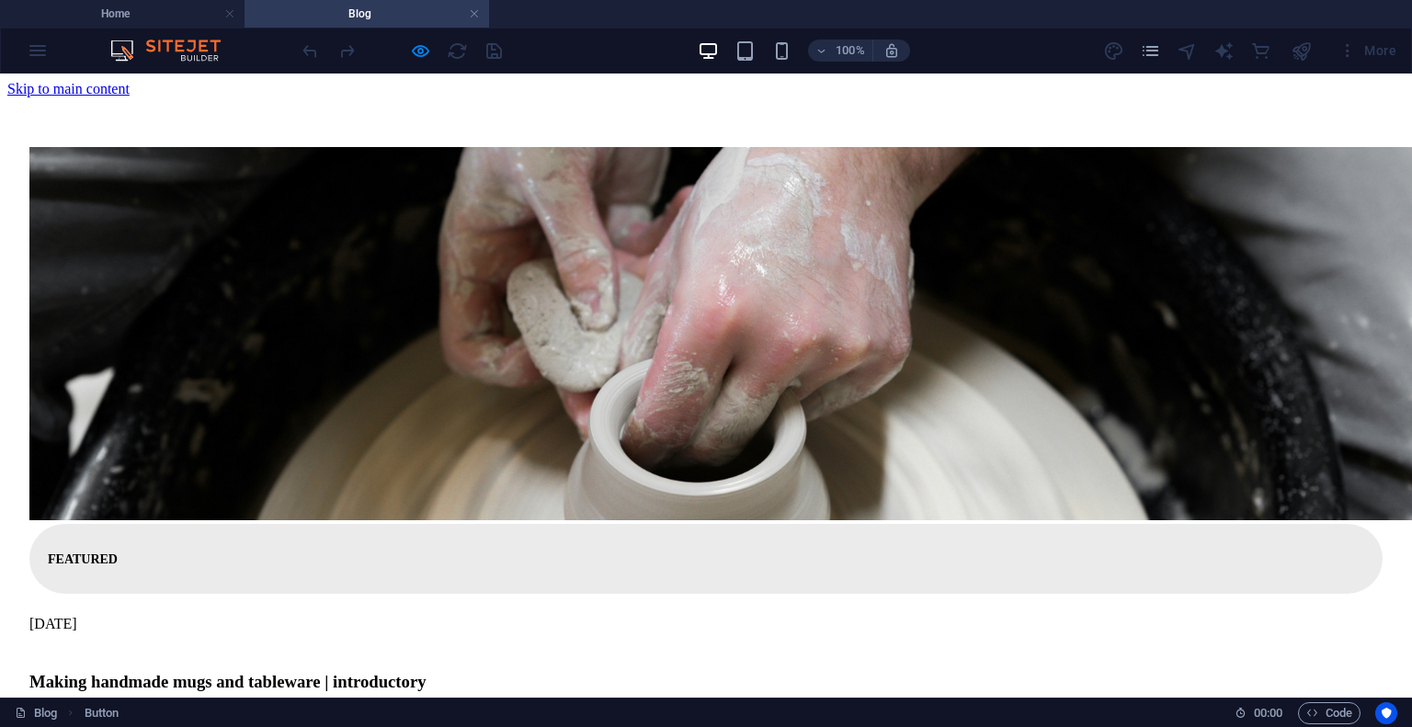
scroll to position [0, 0]
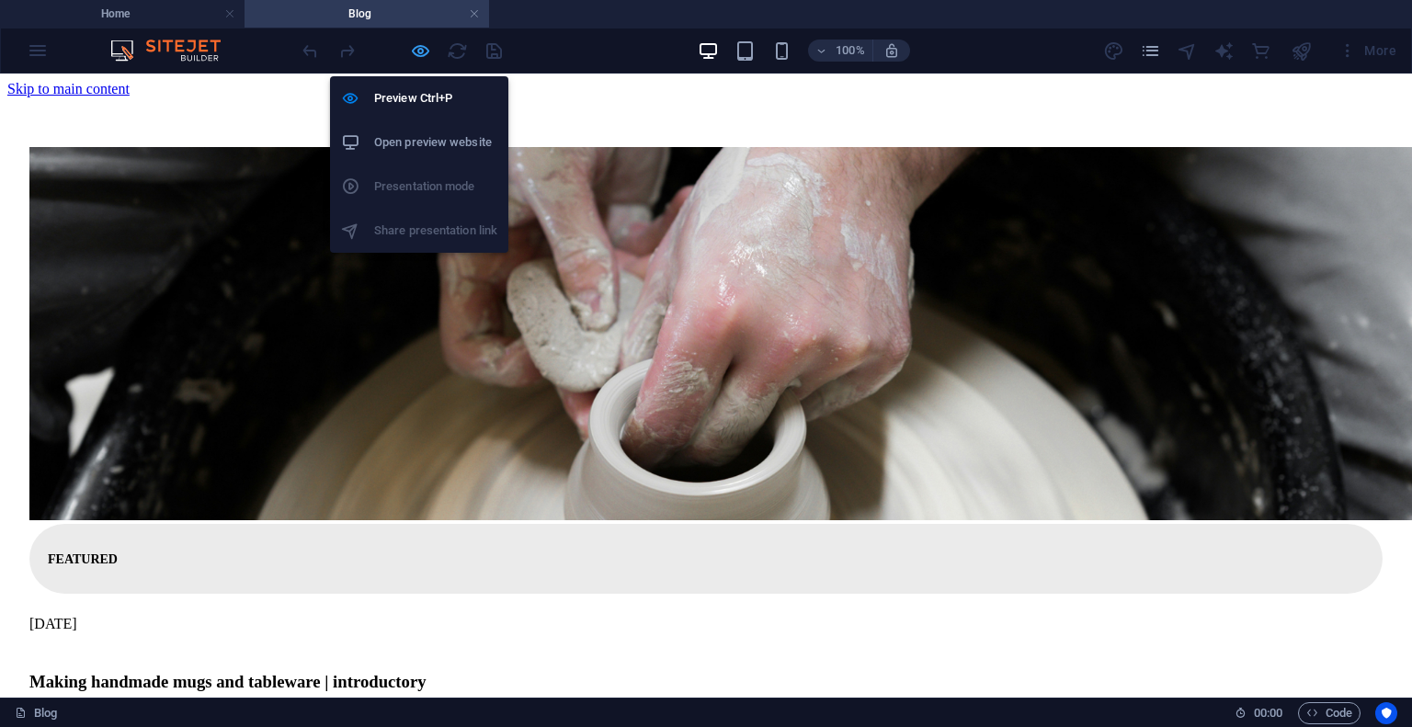
click at [420, 51] on icon "button" at bounding box center [420, 50] width 21 height 21
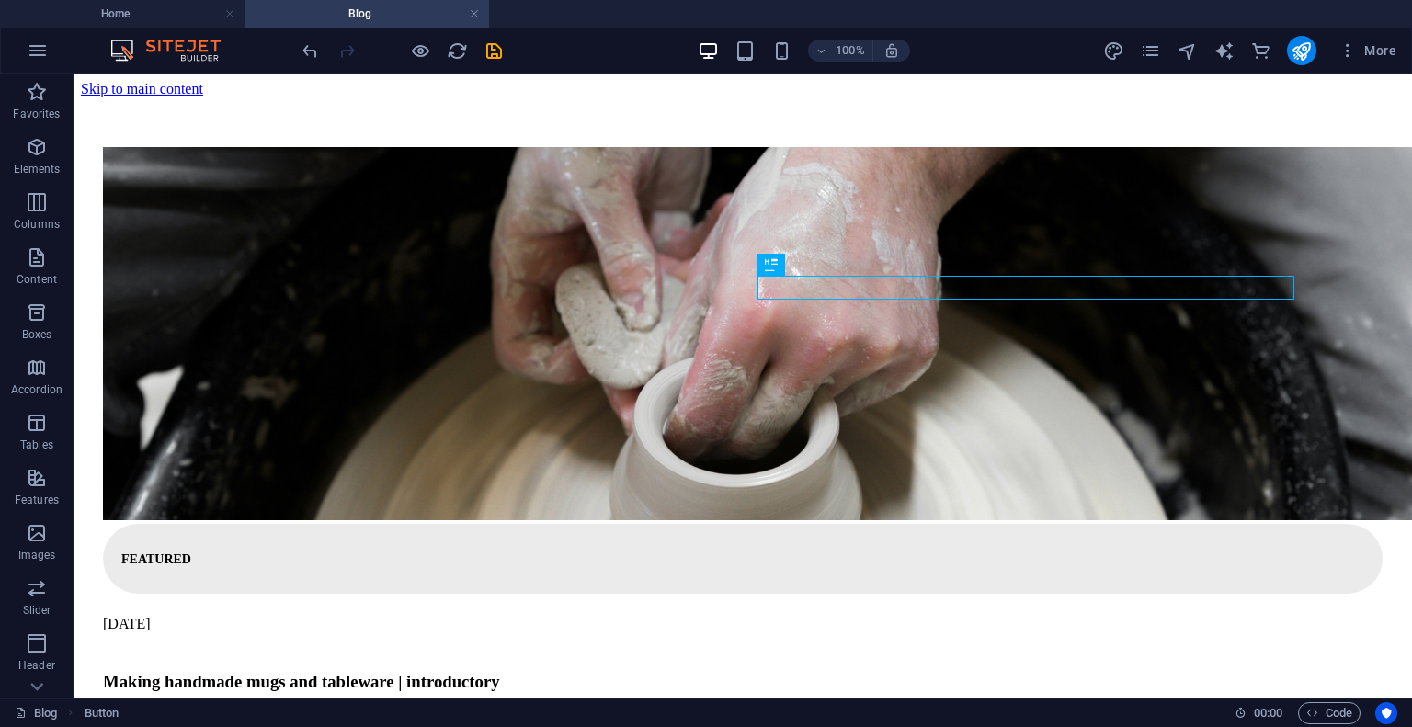
click at [364, 15] on h4 "Blog" at bounding box center [367, 14] width 245 height 20
click at [160, 17] on h4 "Home" at bounding box center [122, 14] width 245 height 20
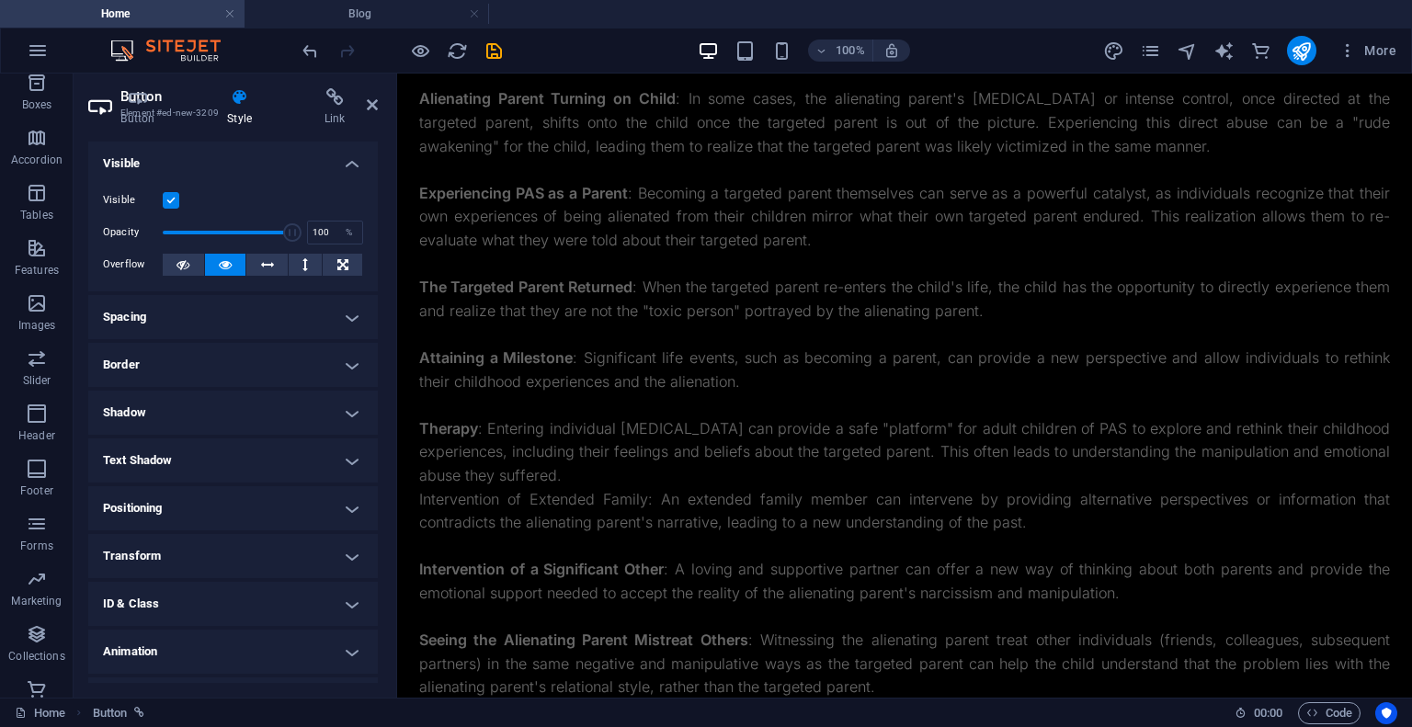
scroll to position [3306, 0]
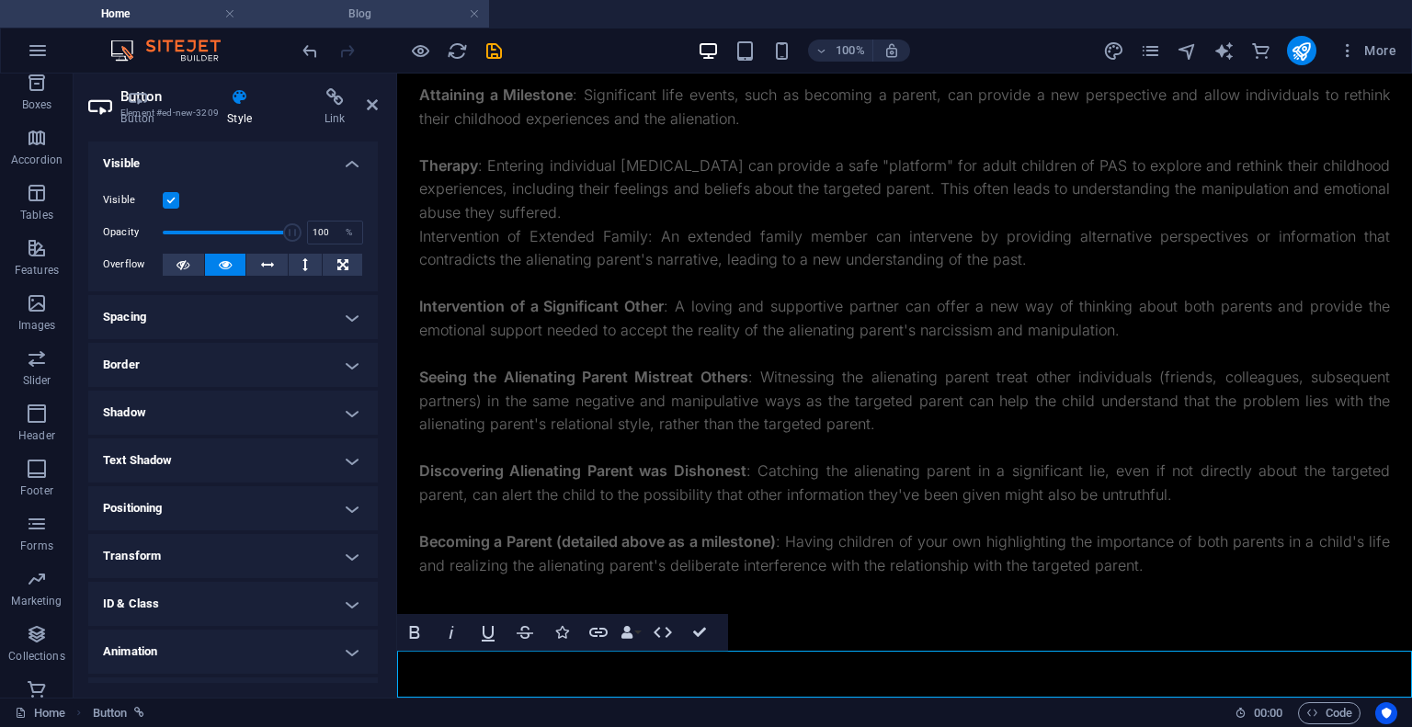
click at [303, 11] on h4 "Blog" at bounding box center [367, 14] width 245 height 20
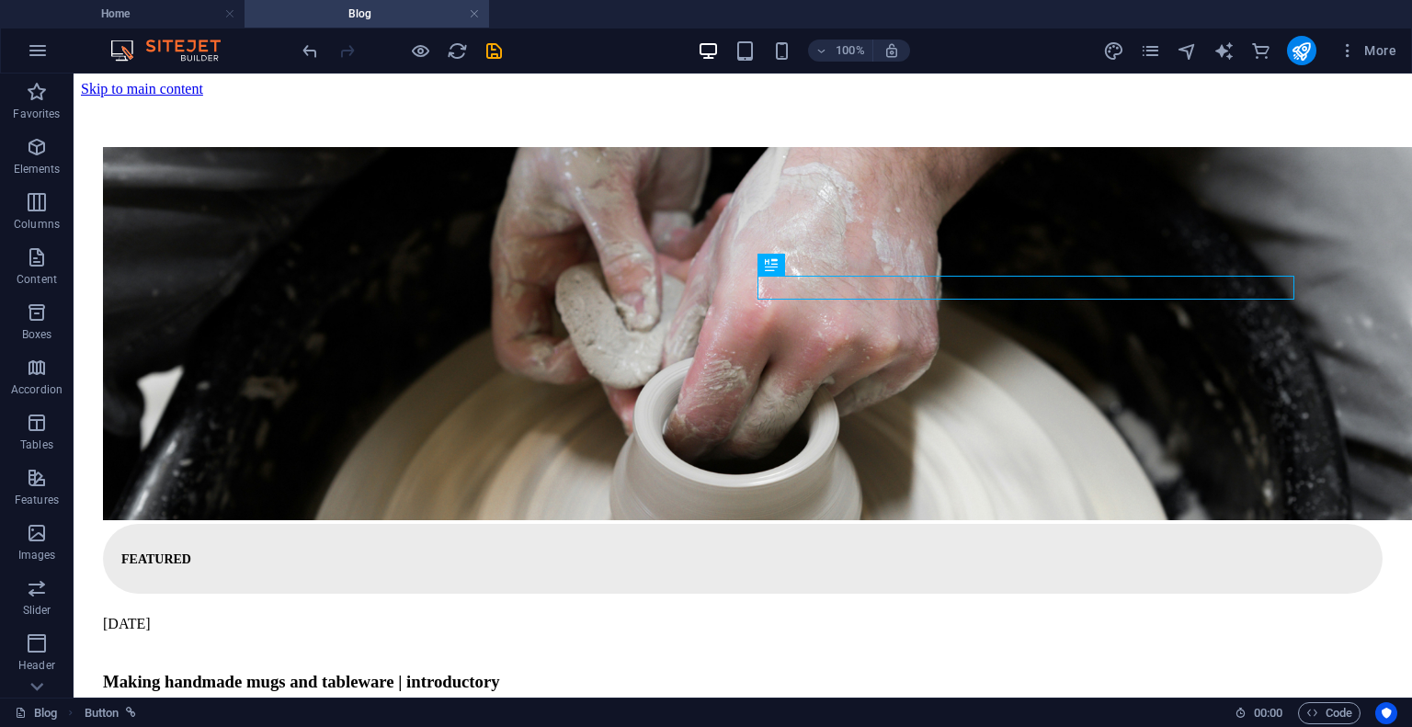
scroll to position [0, 0]
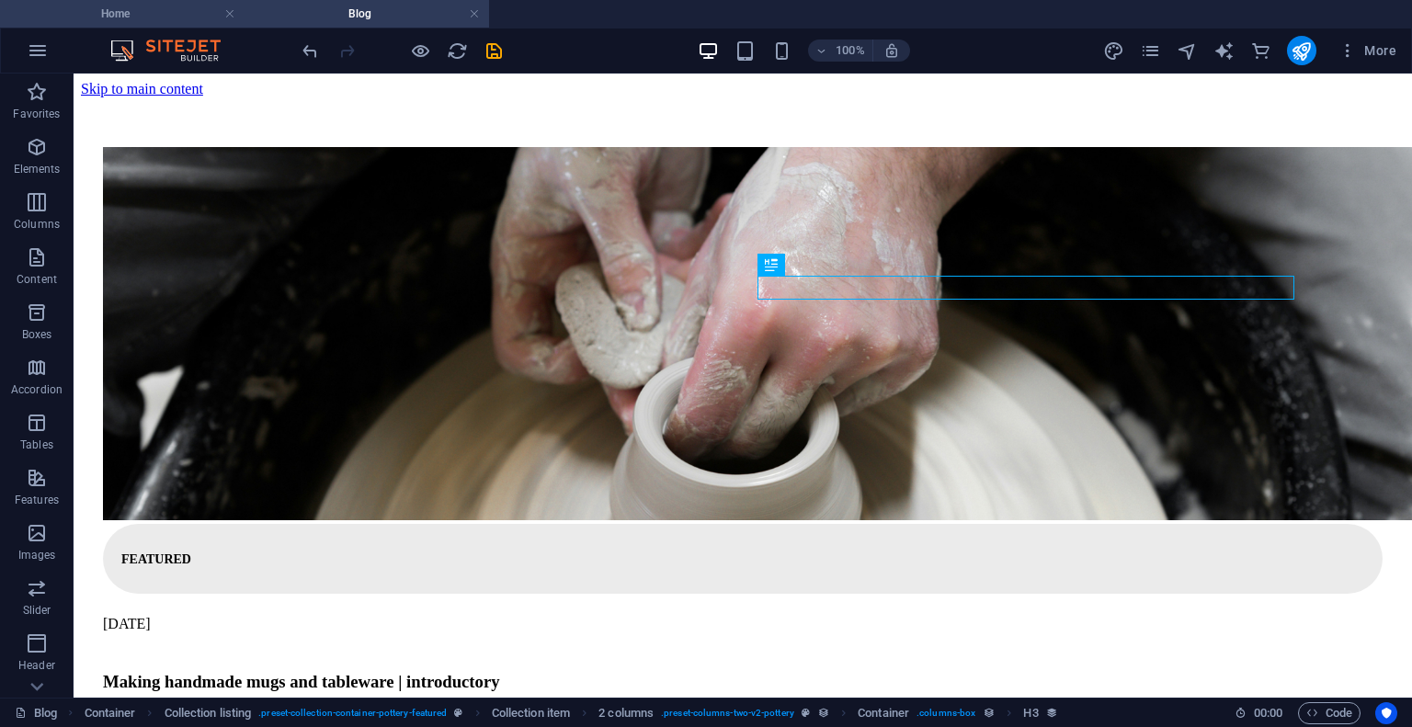
click at [177, 7] on h4 "Home" at bounding box center [122, 14] width 245 height 20
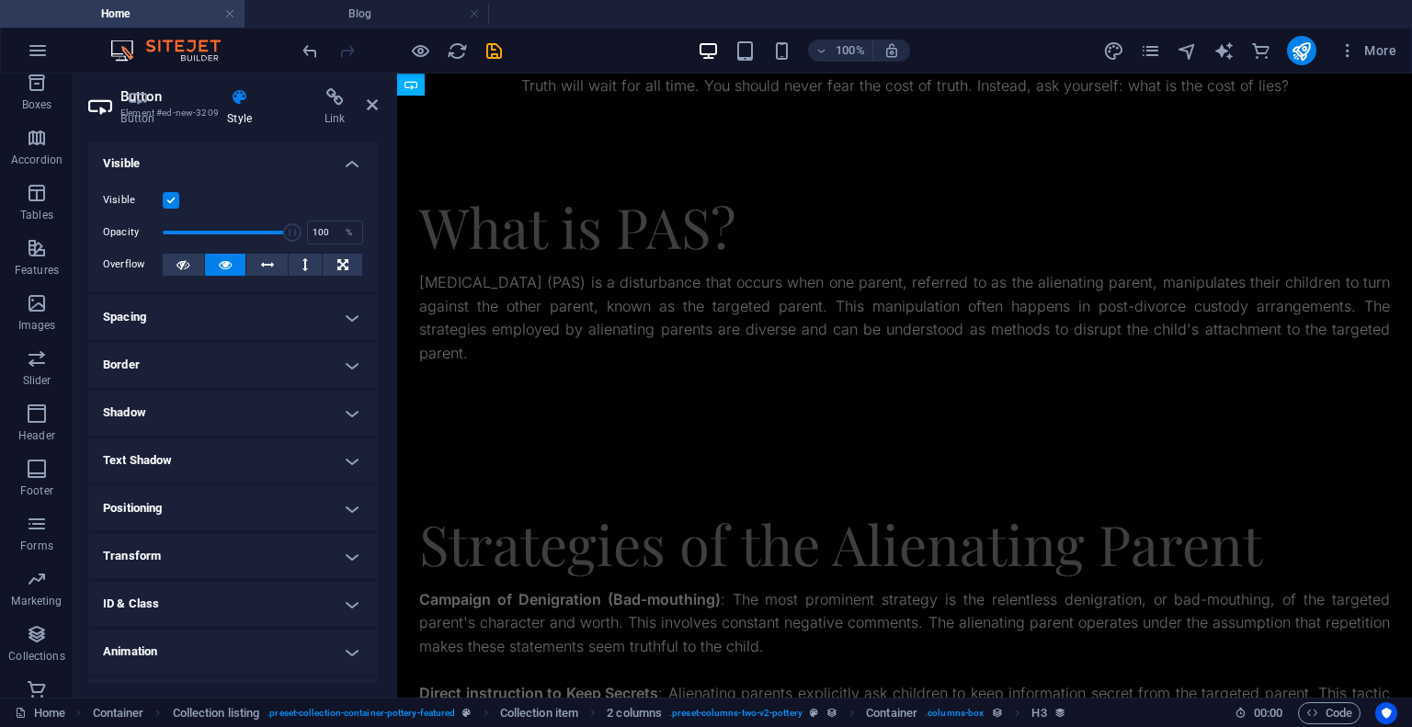
scroll to position [3306, 0]
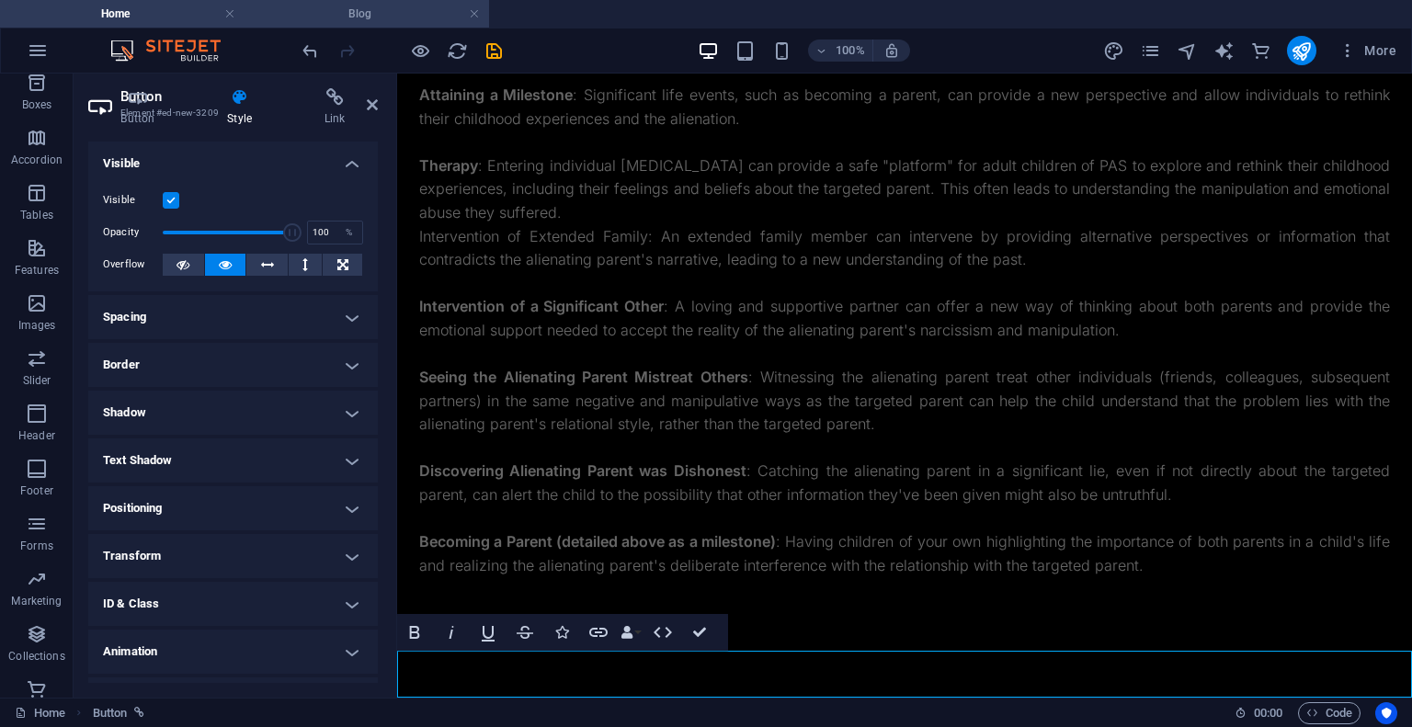
click at [302, 16] on h4 "Blog" at bounding box center [367, 14] width 245 height 20
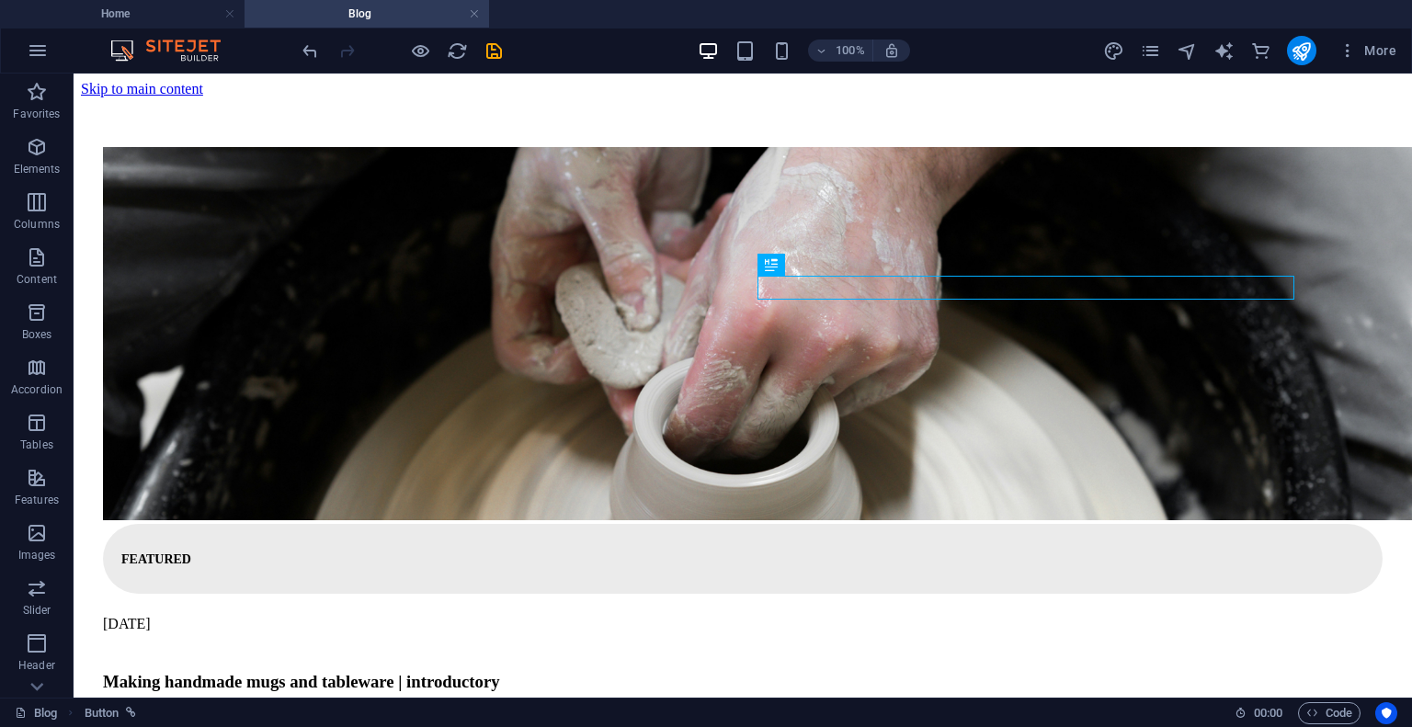
scroll to position [0, 0]
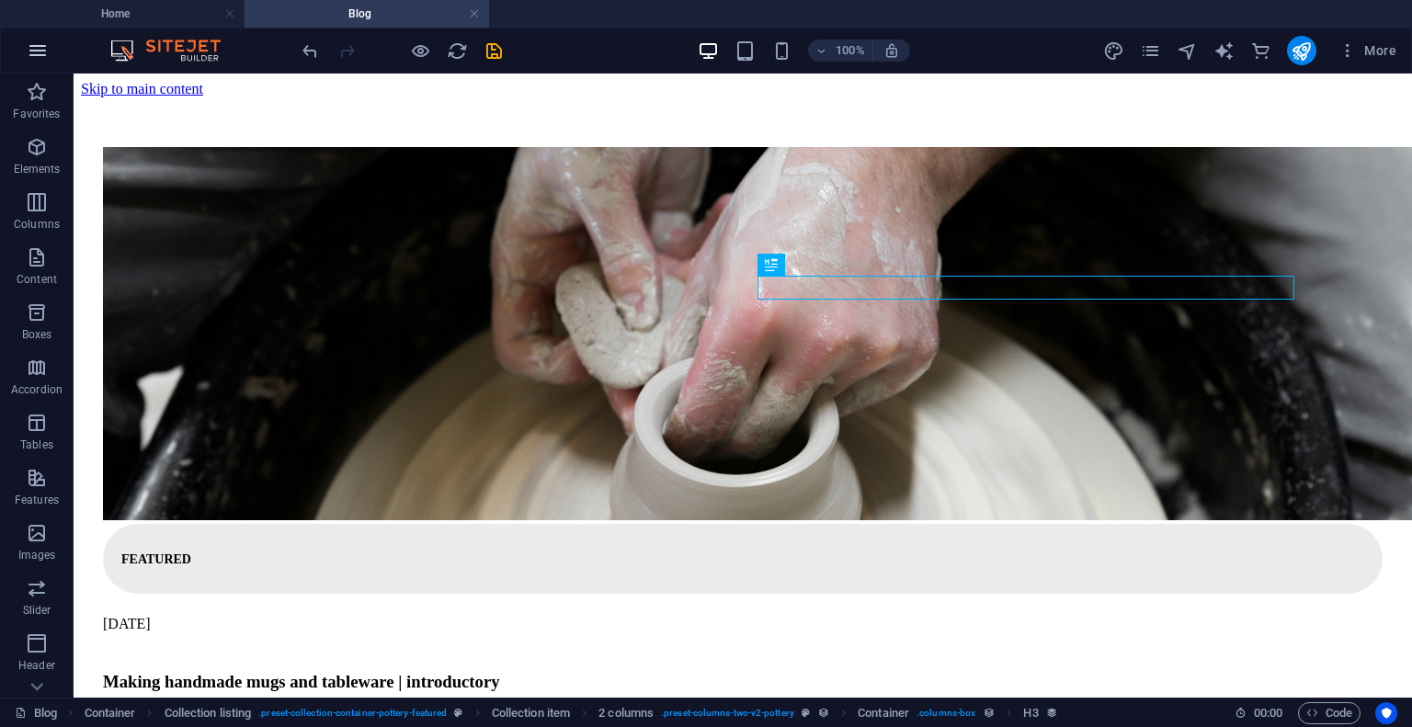
click at [25, 59] on button "button" at bounding box center [38, 50] width 44 height 44
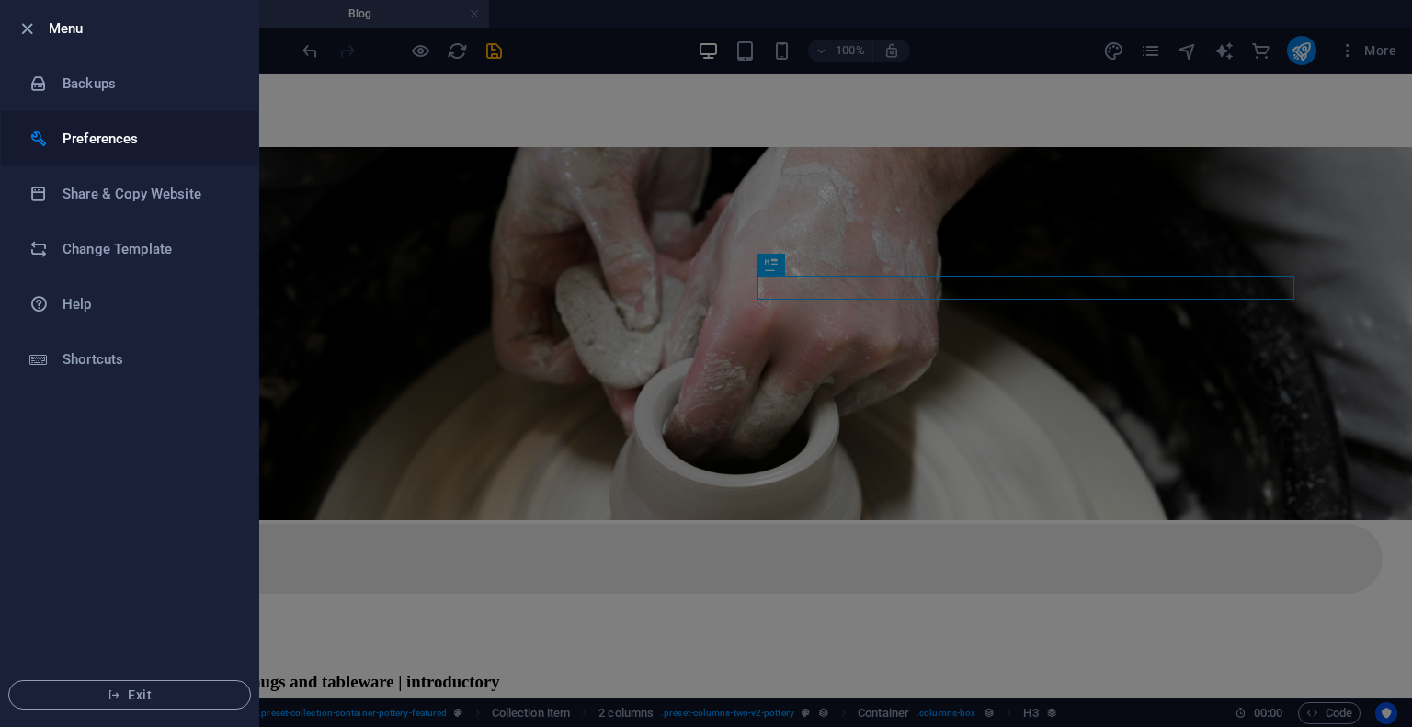
click at [117, 137] on h6 "Preferences" at bounding box center [148, 139] width 170 height 22
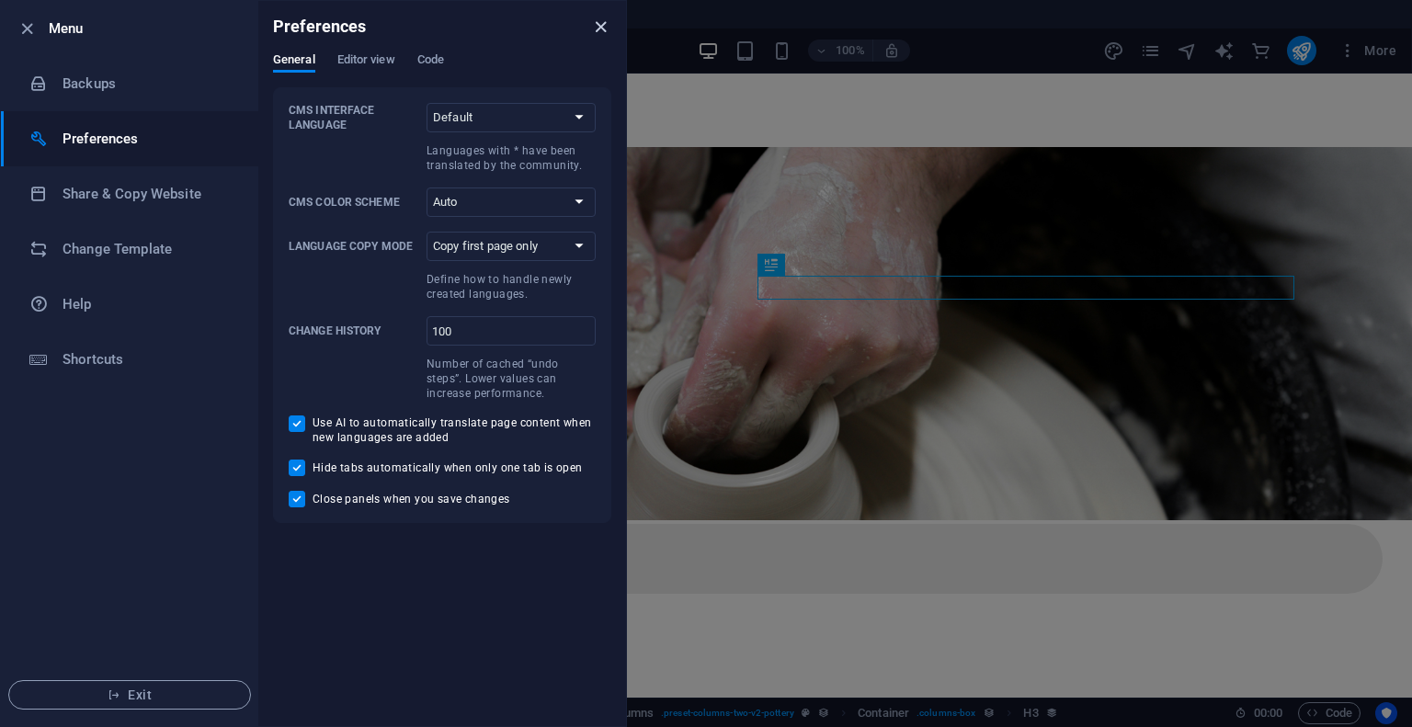
click at [602, 23] on icon "close" at bounding box center [600, 27] width 21 height 21
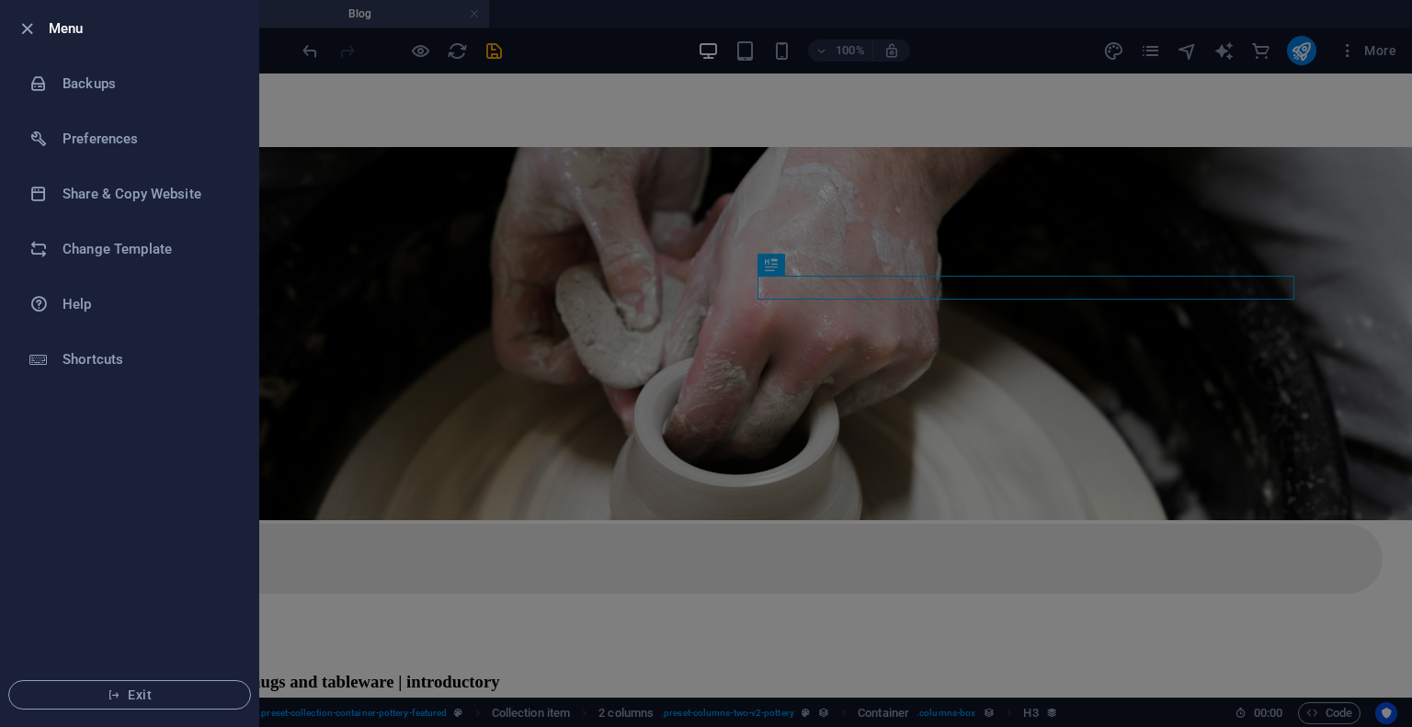
click at [418, 15] on div at bounding box center [706, 363] width 1412 height 727
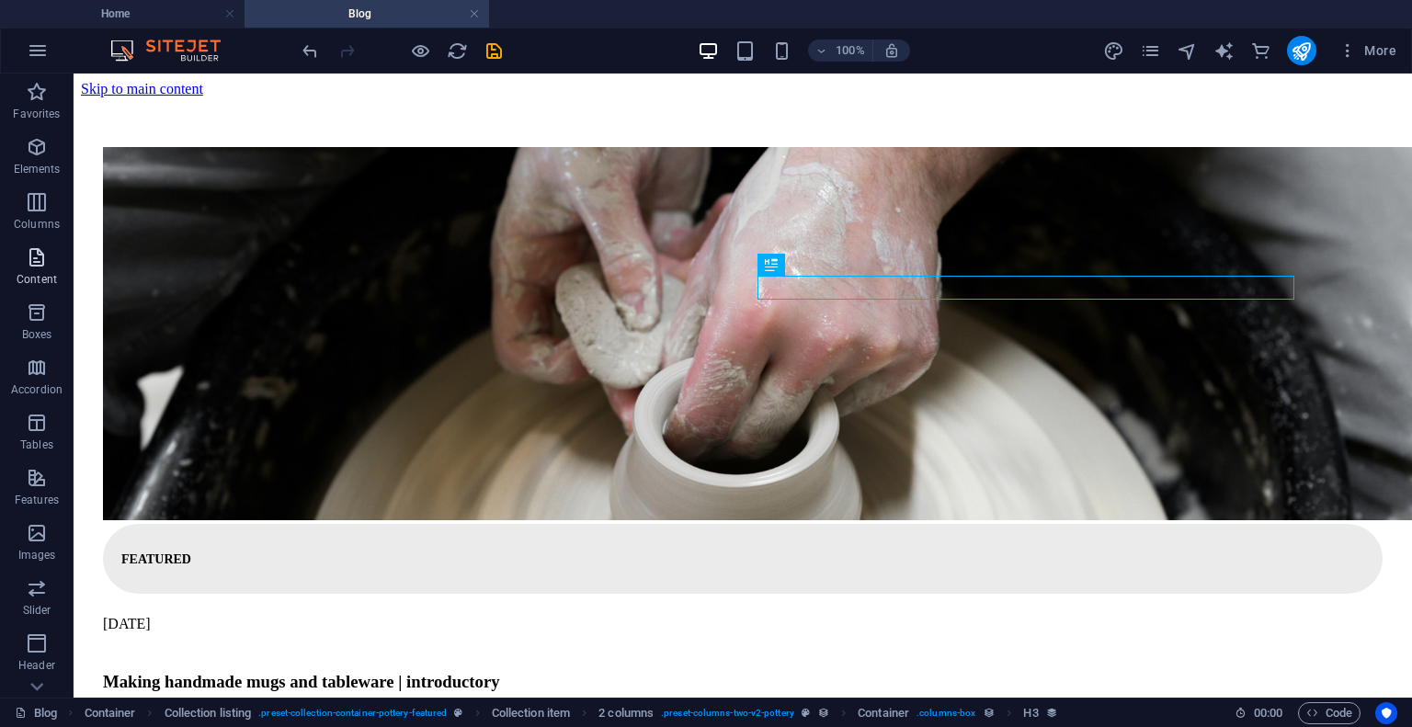
click at [47, 276] on p "Content" at bounding box center [37, 279] width 40 height 15
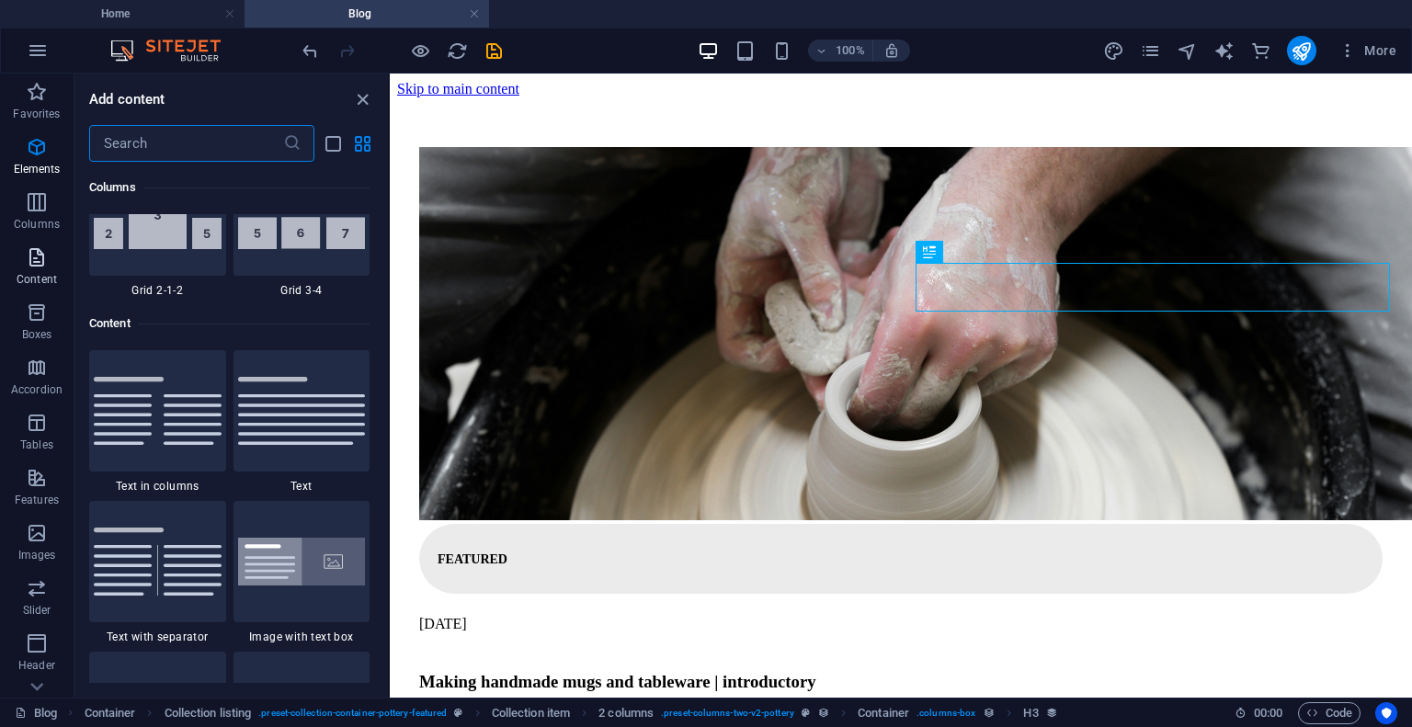
scroll to position [3367, 0]
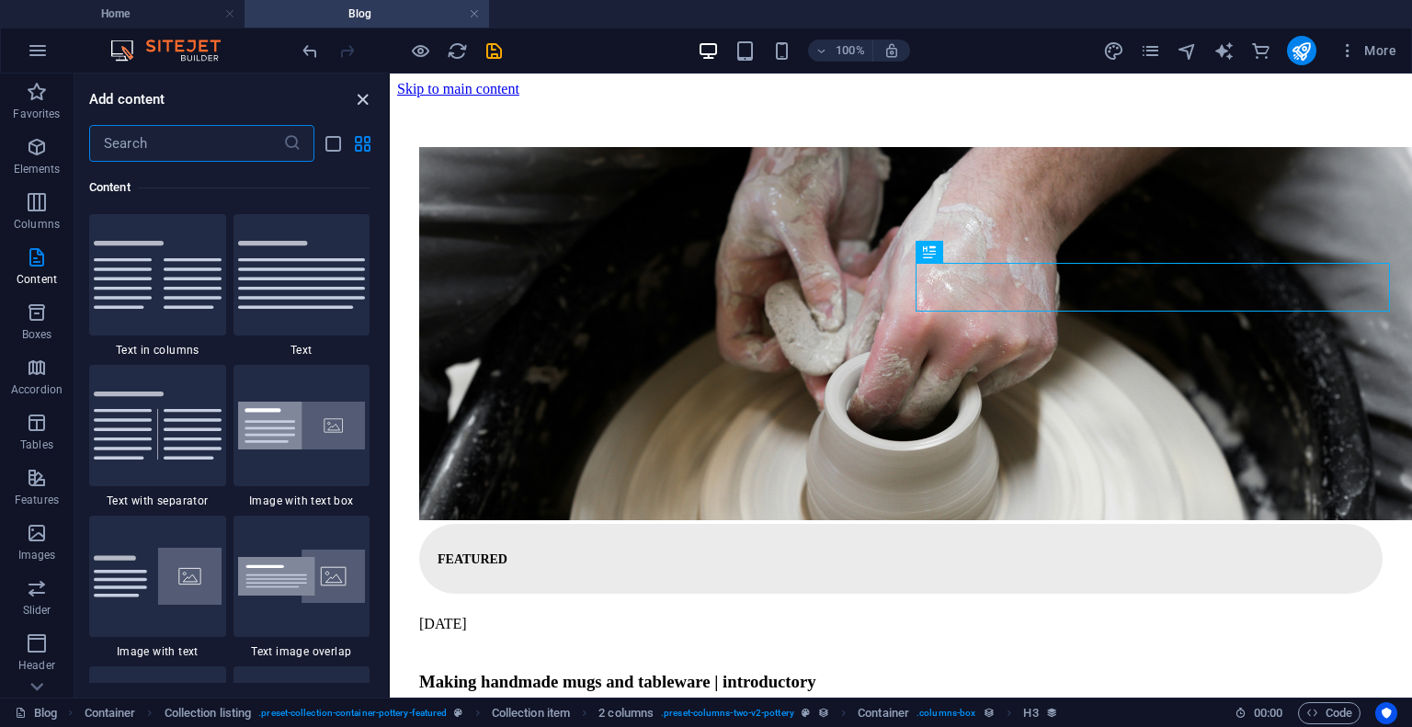
click at [364, 101] on icon "close panel" at bounding box center [362, 99] width 21 height 21
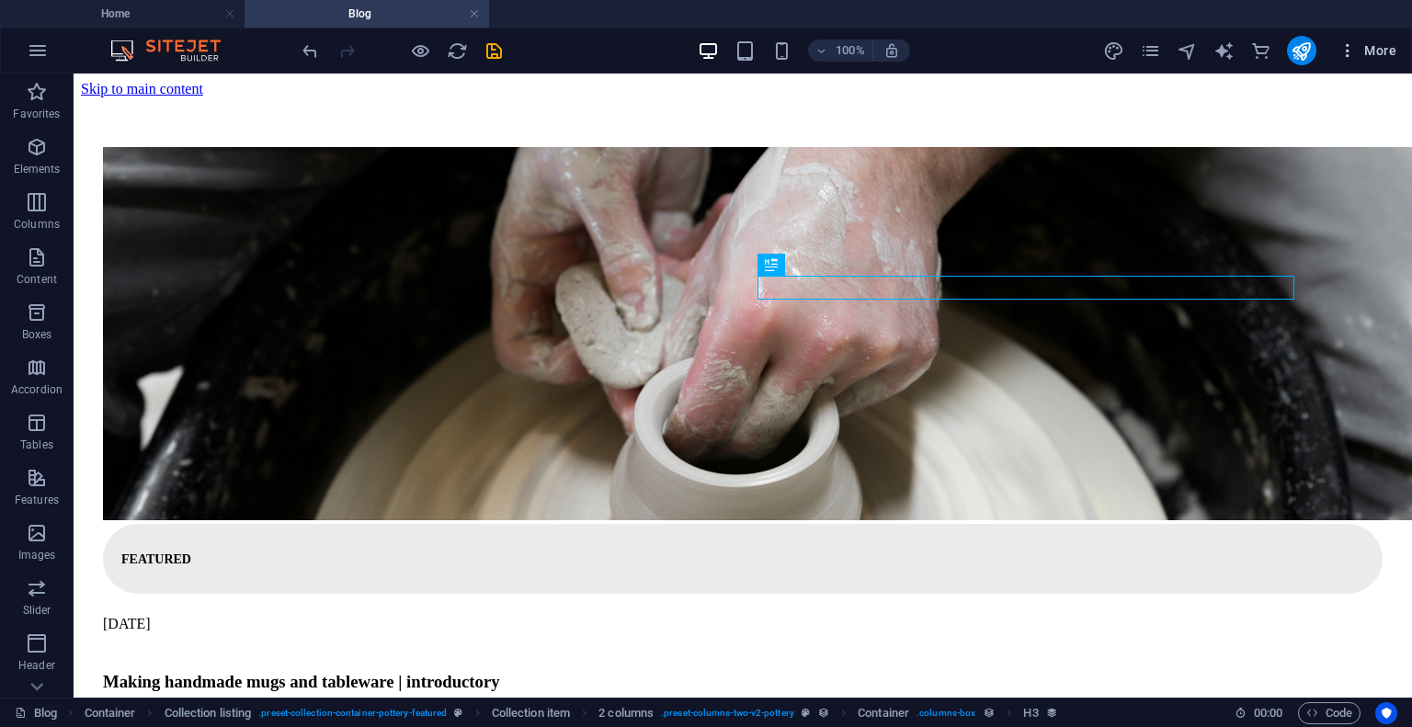
click at [1358, 52] on span "More" at bounding box center [1367, 50] width 58 height 18
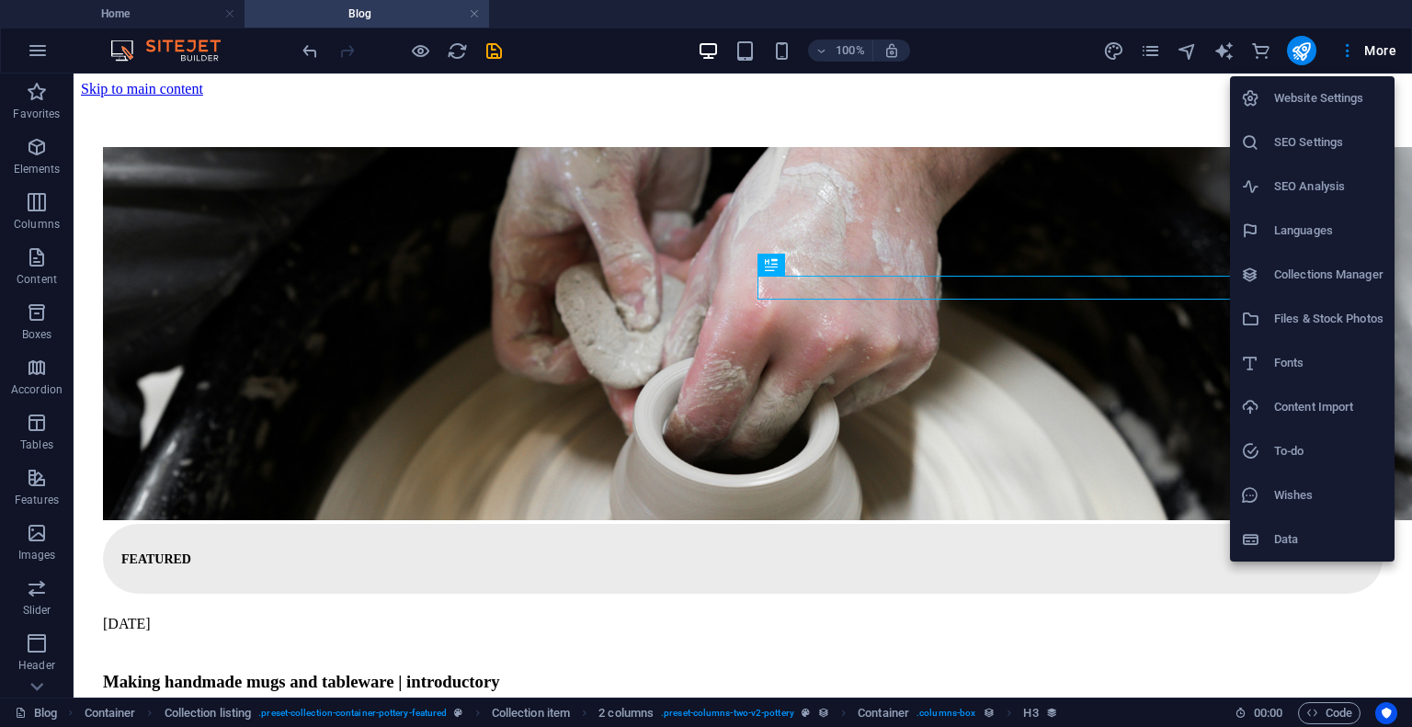
click at [1323, 105] on h6 "Website Settings" at bounding box center [1328, 98] width 109 height 22
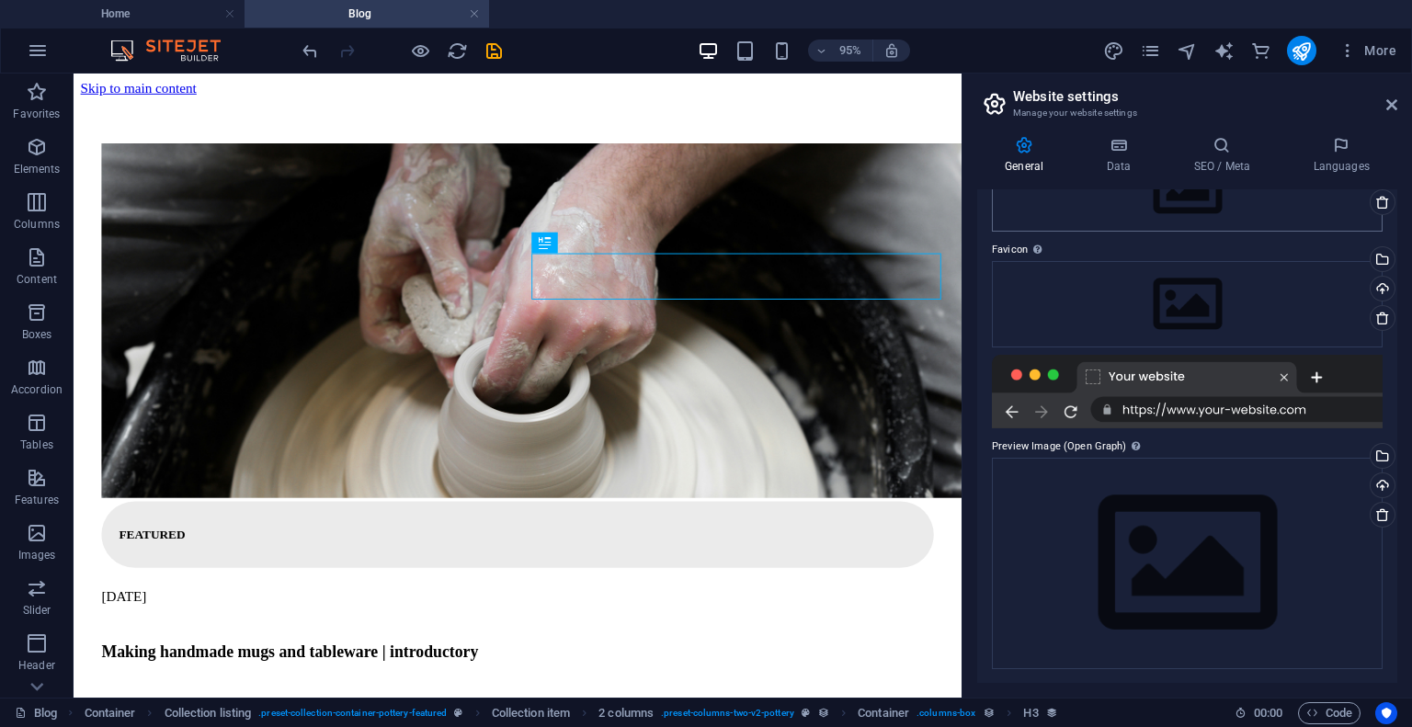
scroll to position [0, 0]
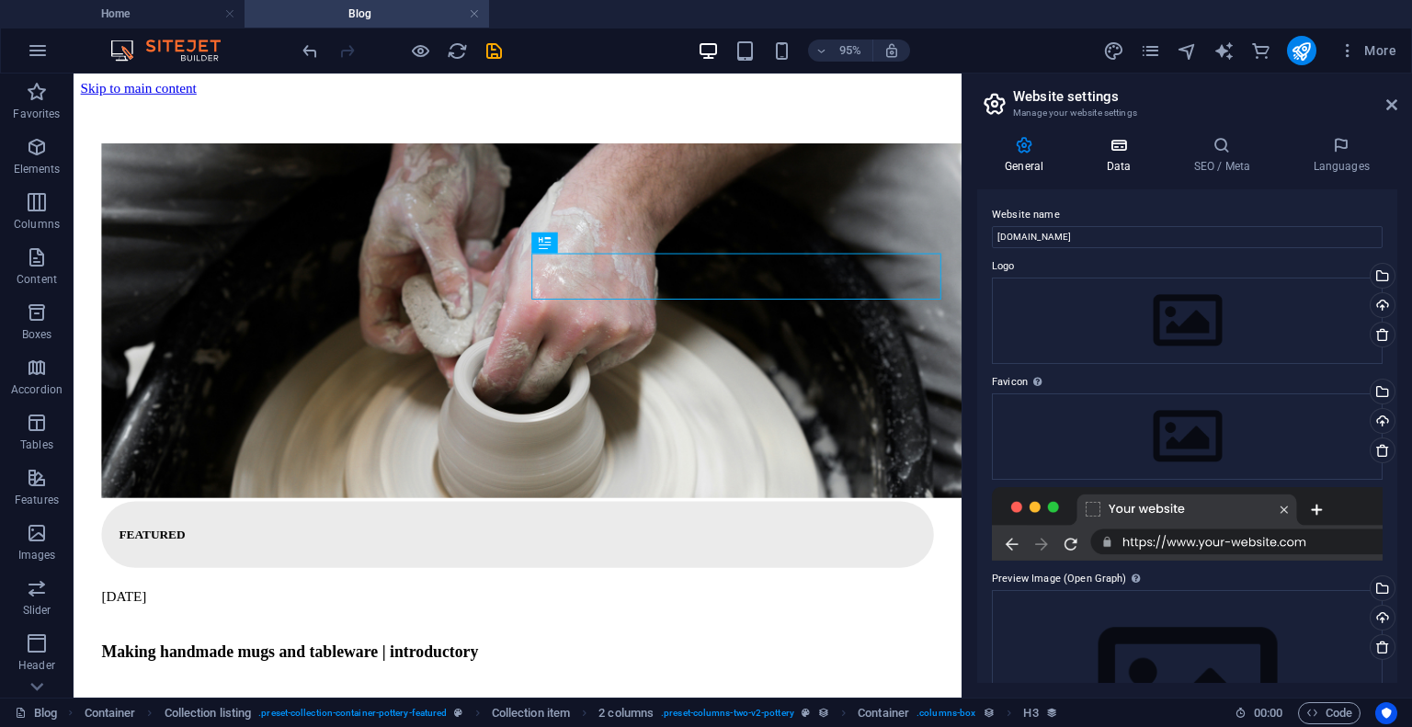
click at [1125, 169] on h4 "Data" at bounding box center [1121, 155] width 87 height 39
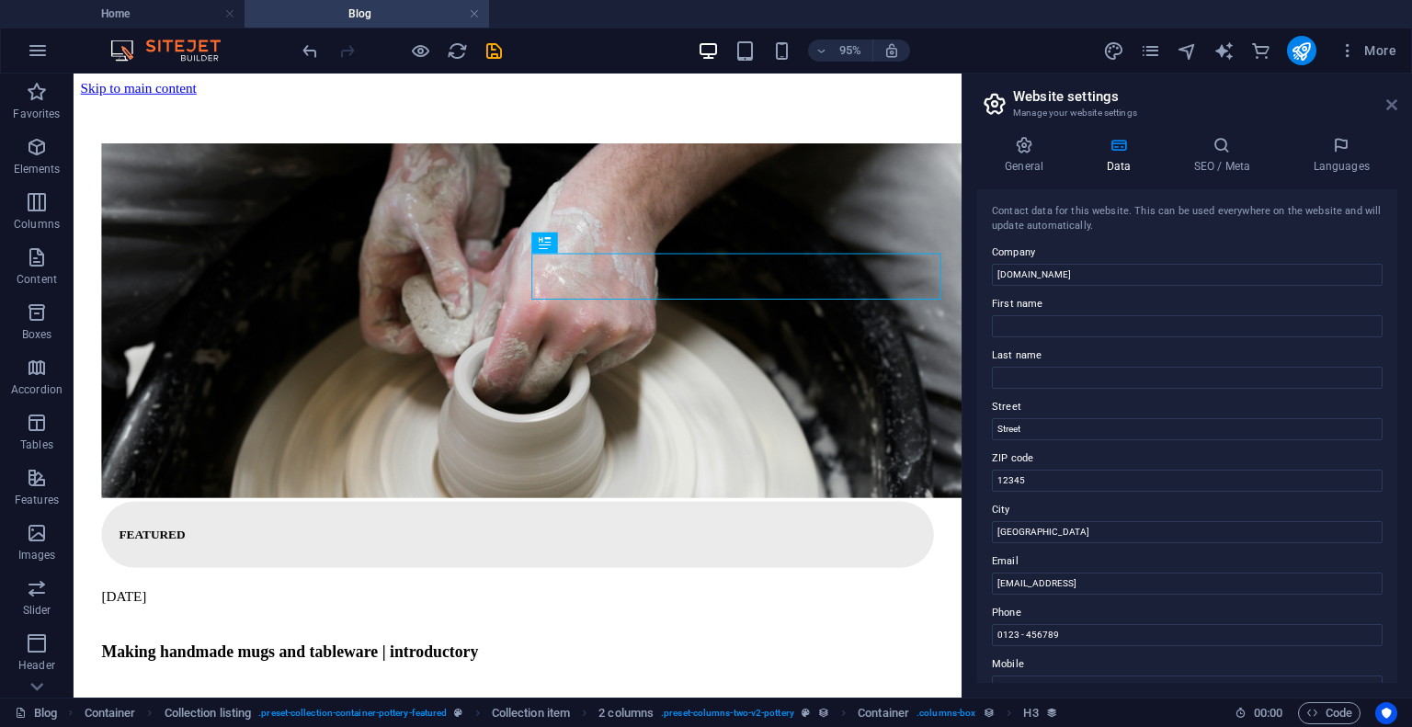
click at [1396, 104] on icon at bounding box center [1391, 104] width 11 height 15
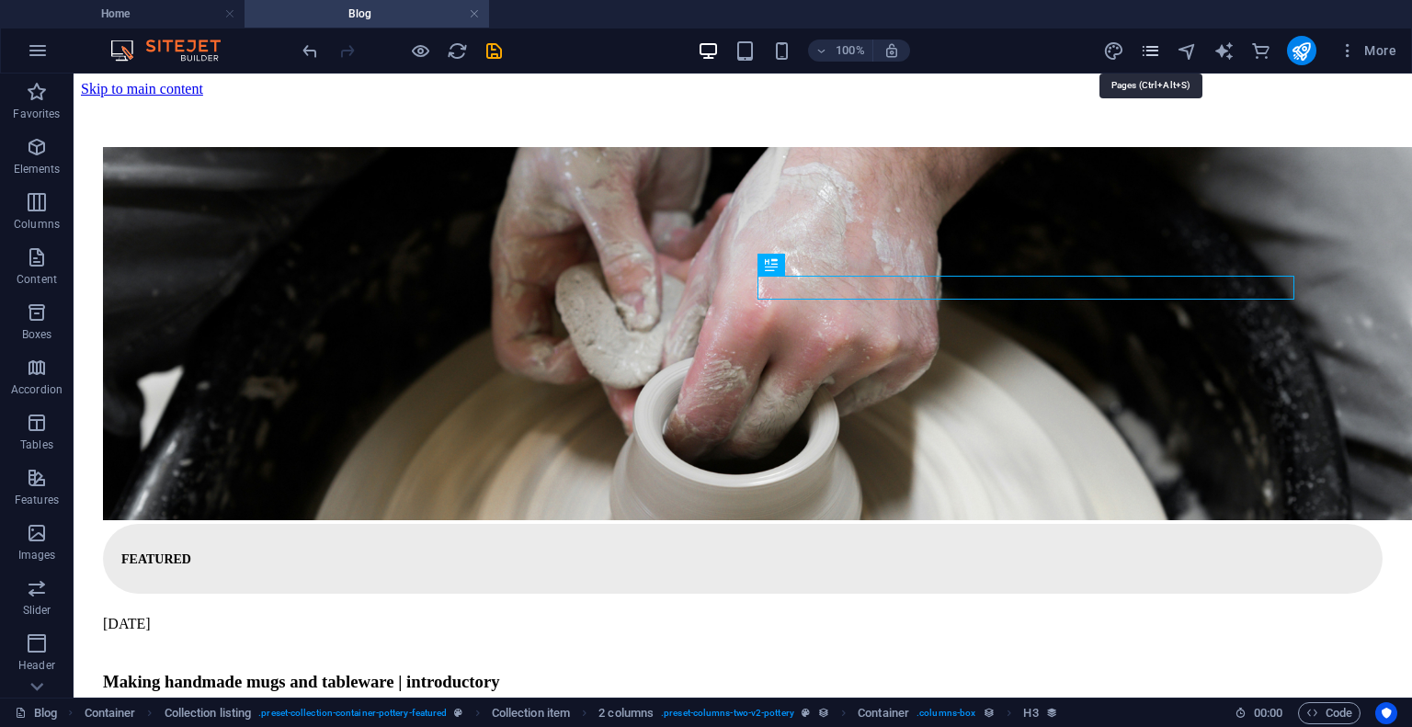
click at [1151, 57] on icon "pages" at bounding box center [1150, 50] width 21 height 21
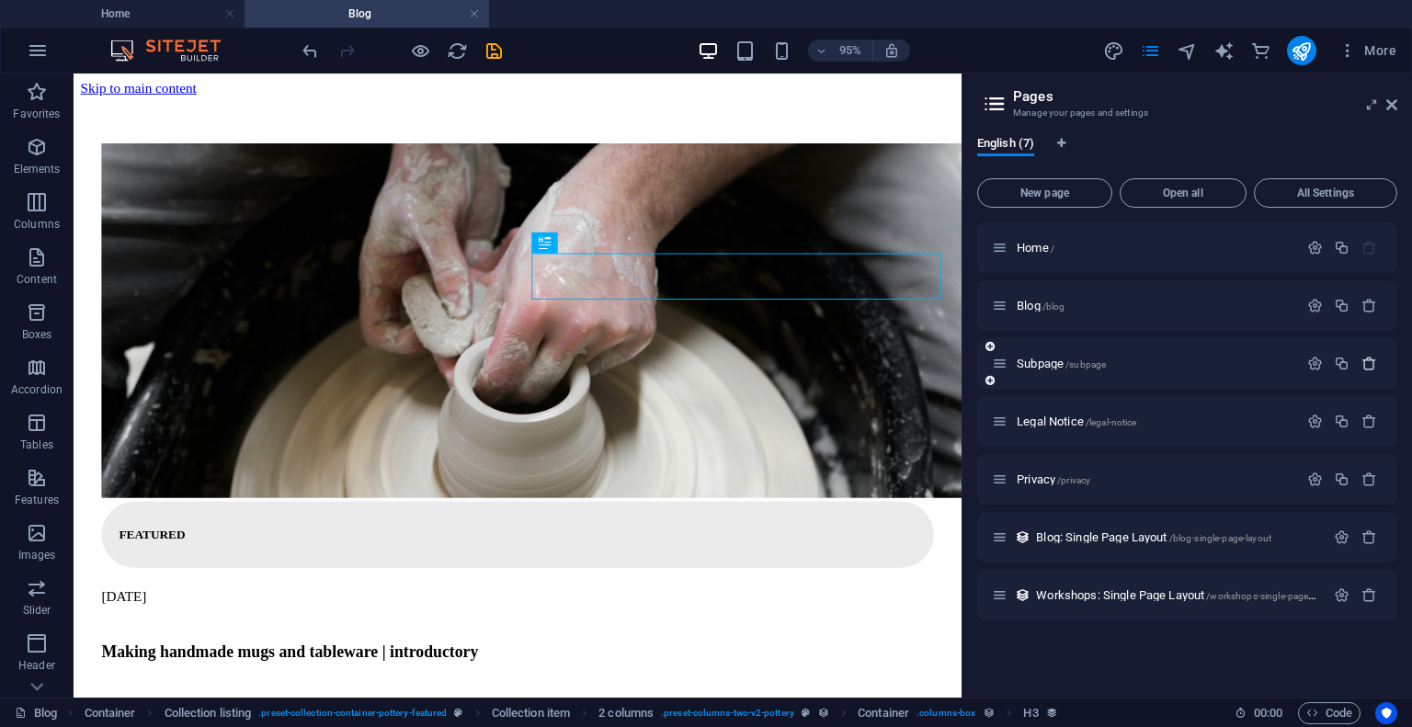
click at [1369, 366] on icon "button" at bounding box center [1369, 364] width 16 height 16
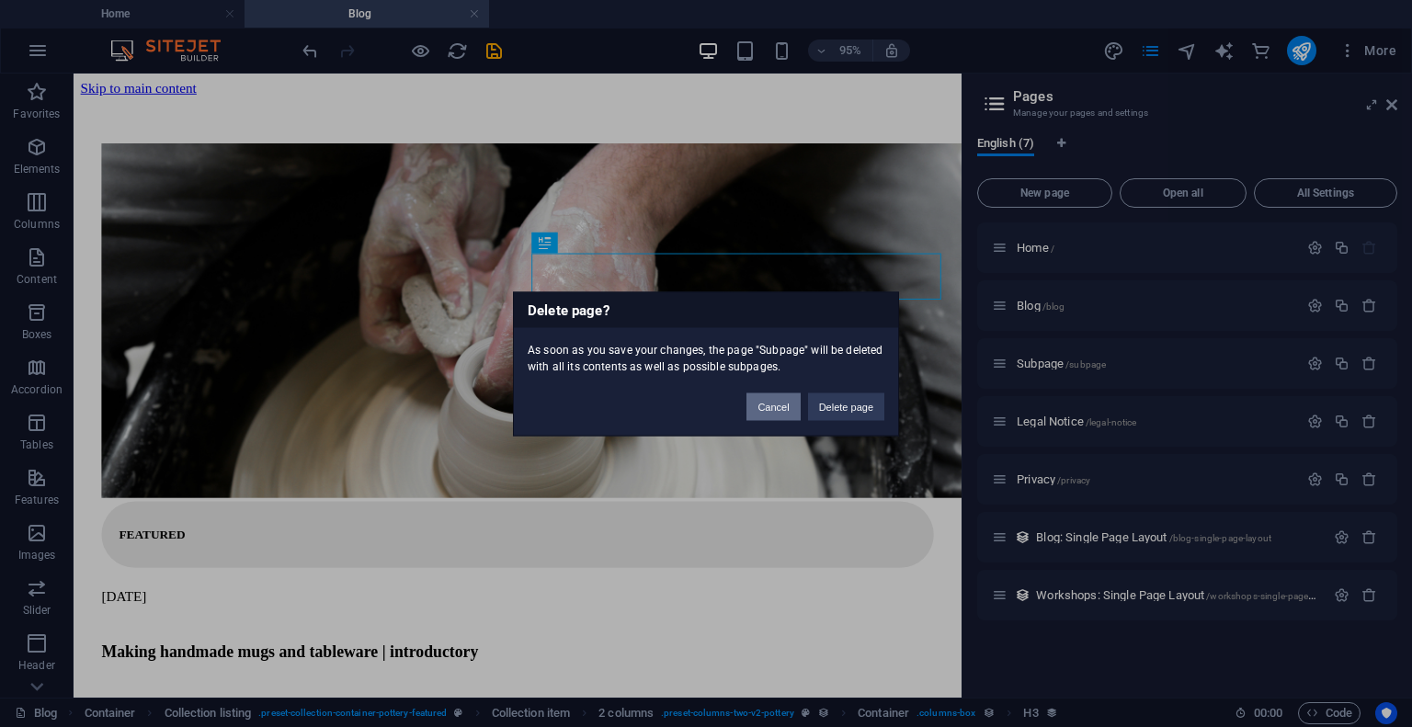
click at [767, 408] on button "Cancel" at bounding box center [772, 407] width 53 height 28
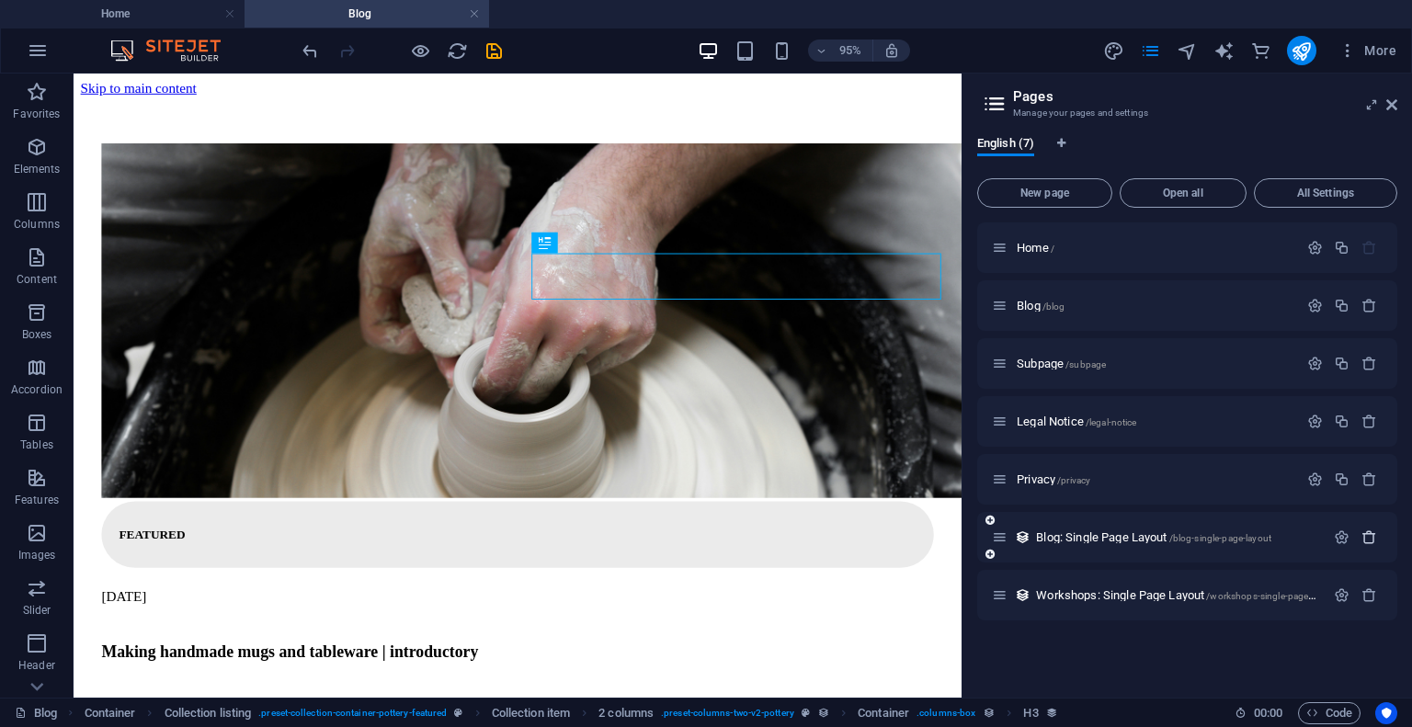
click at [1368, 541] on icon "button" at bounding box center [1369, 537] width 16 height 16
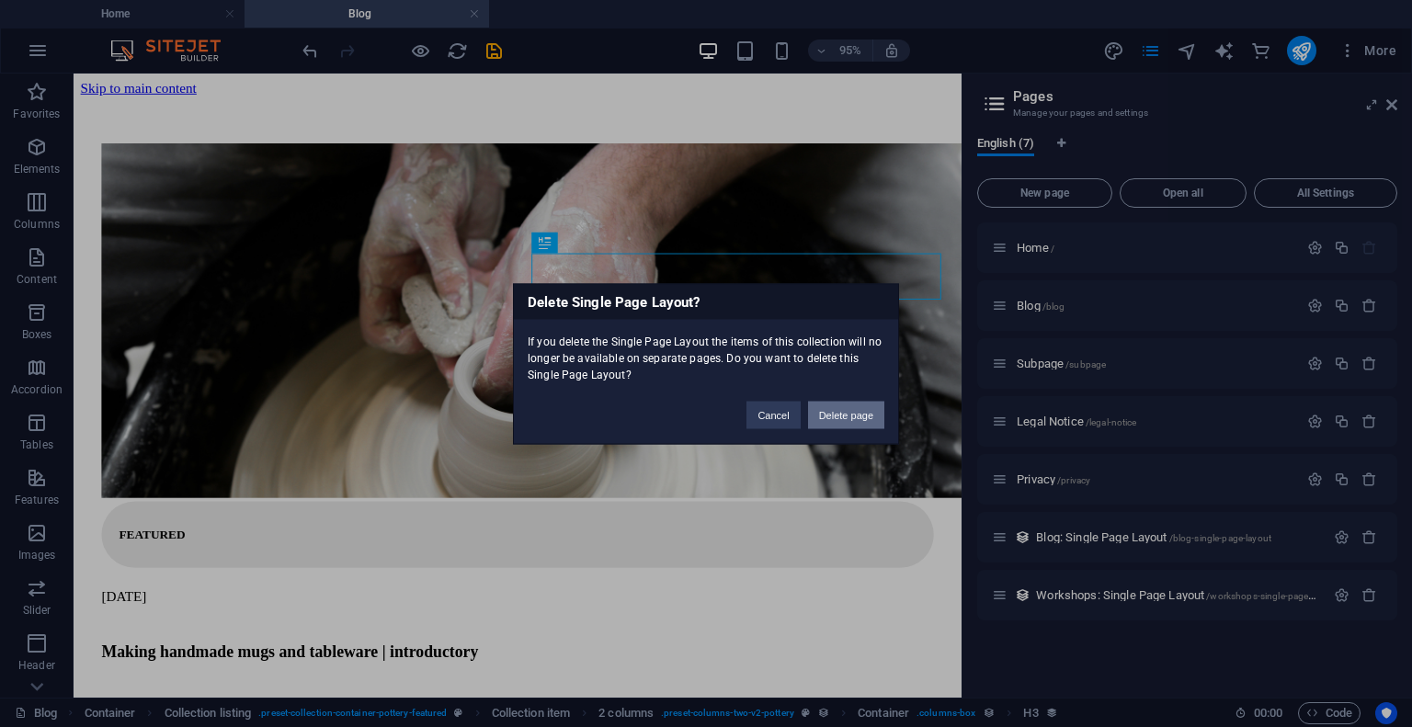
click at [855, 407] on button "Delete page" at bounding box center [846, 415] width 76 height 28
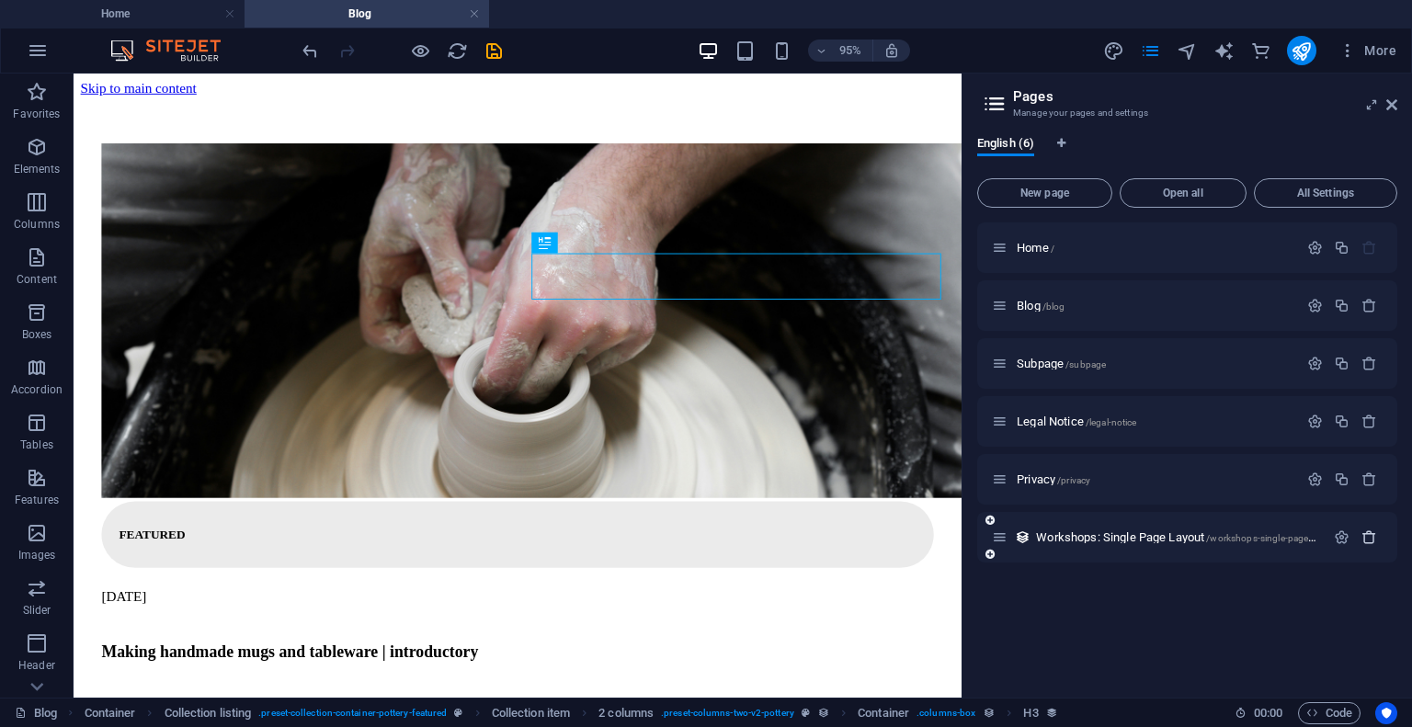
click at [1369, 540] on icon "button" at bounding box center [1369, 537] width 16 height 16
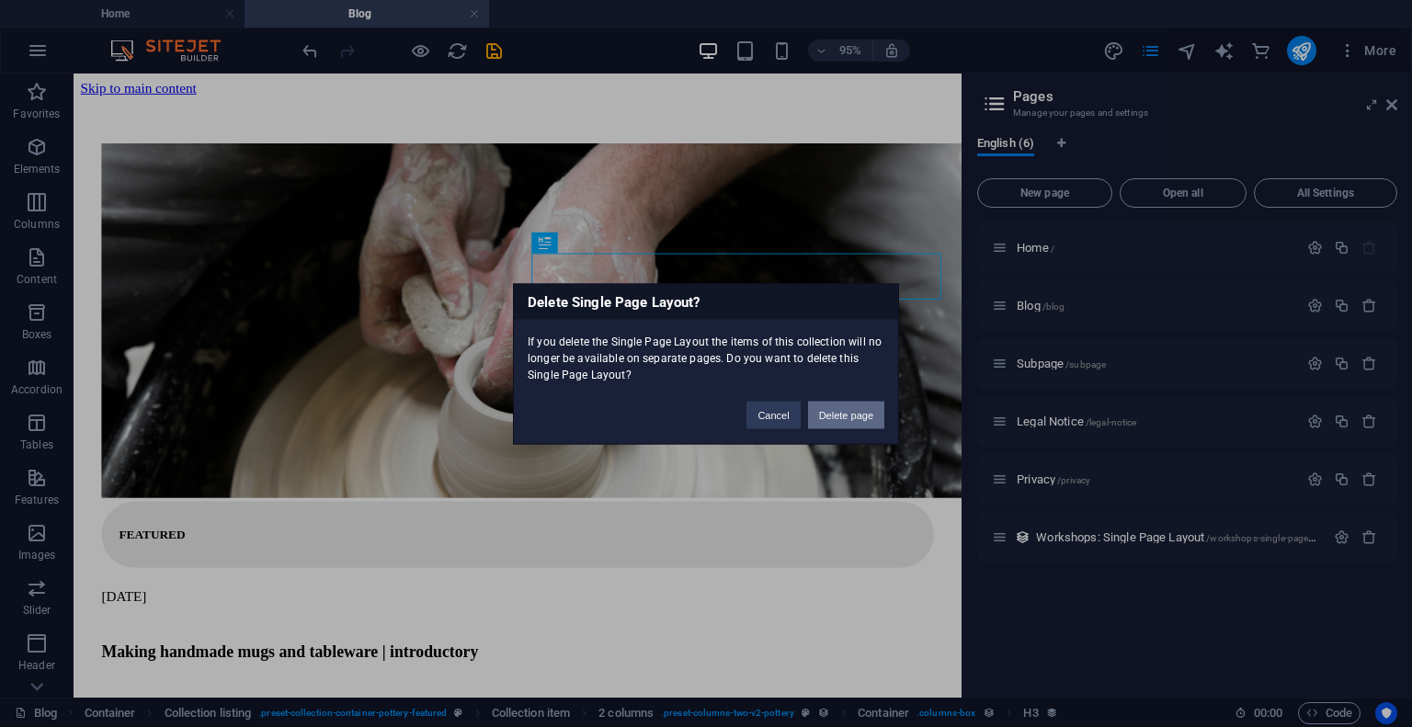
click at [867, 418] on button "Delete page" at bounding box center [846, 415] width 76 height 28
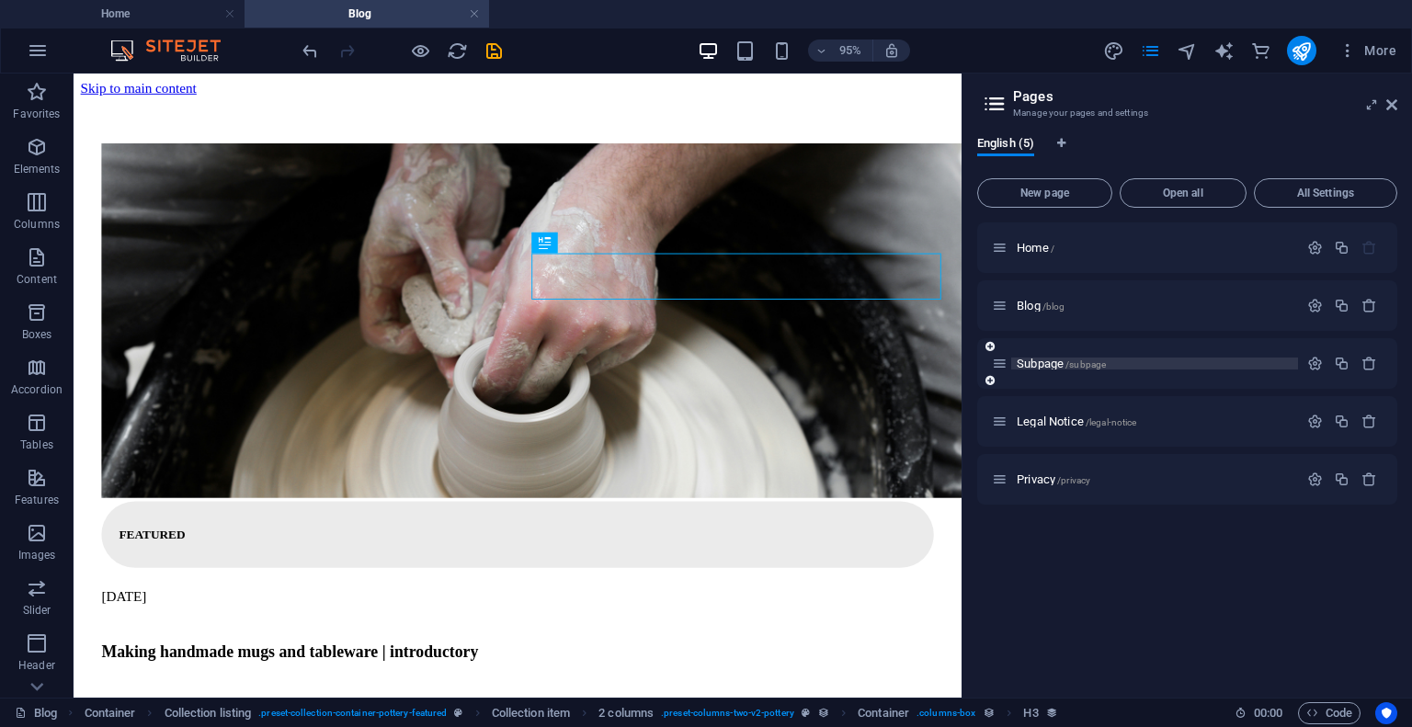
click at [1215, 366] on p "Subpage /subpage" at bounding box center [1155, 364] width 276 height 12
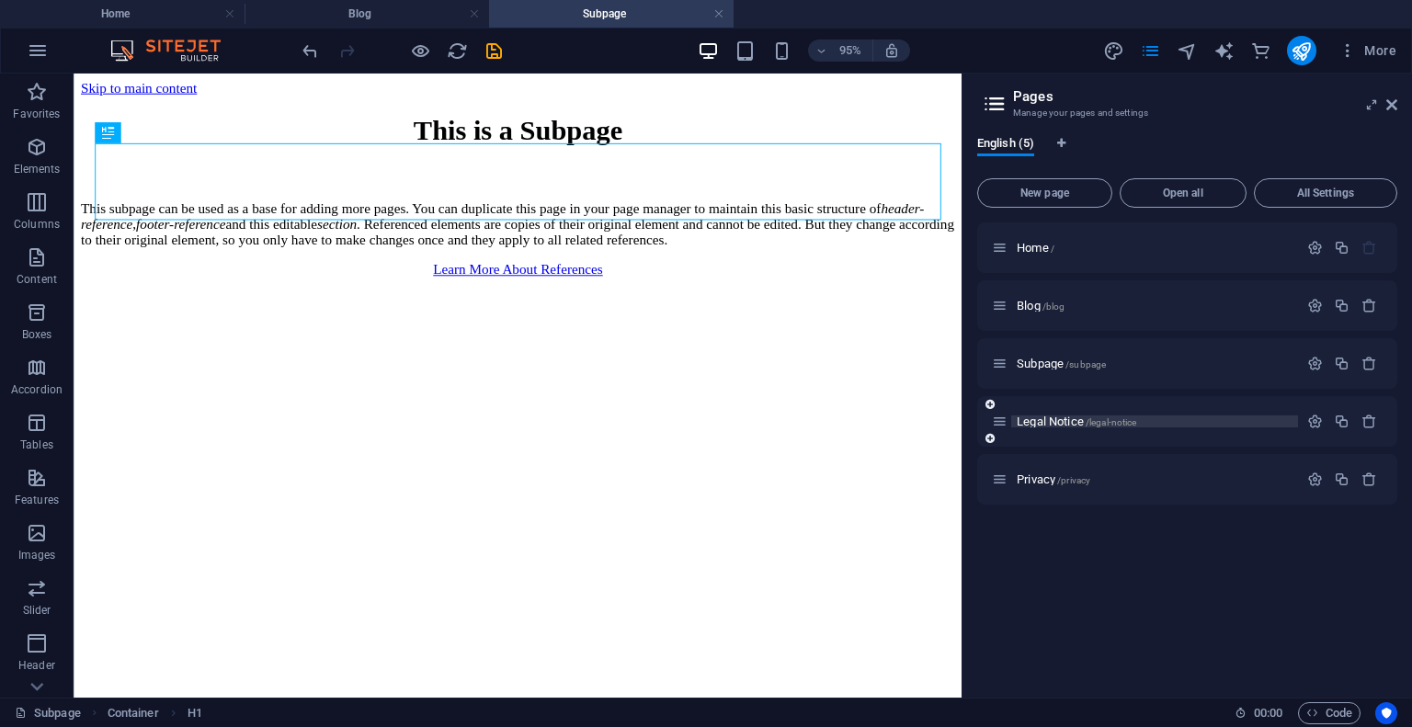
click at [1171, 422] on p "Legal Notice /legal-notice" at bounding box center [1155, 422] width 276 height 12
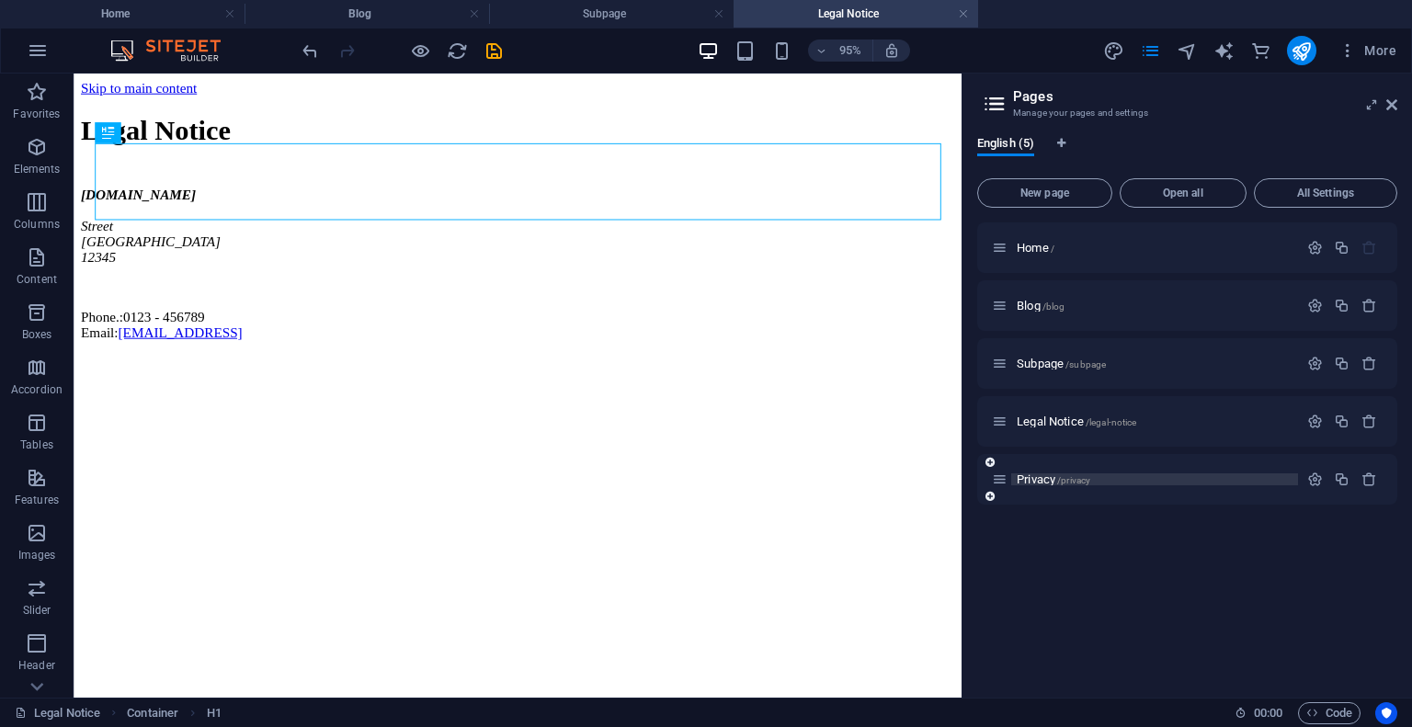
click at [1148, 476] on p "Privacy /privacy" at bounding box center [1155, 479] width 276 height 12
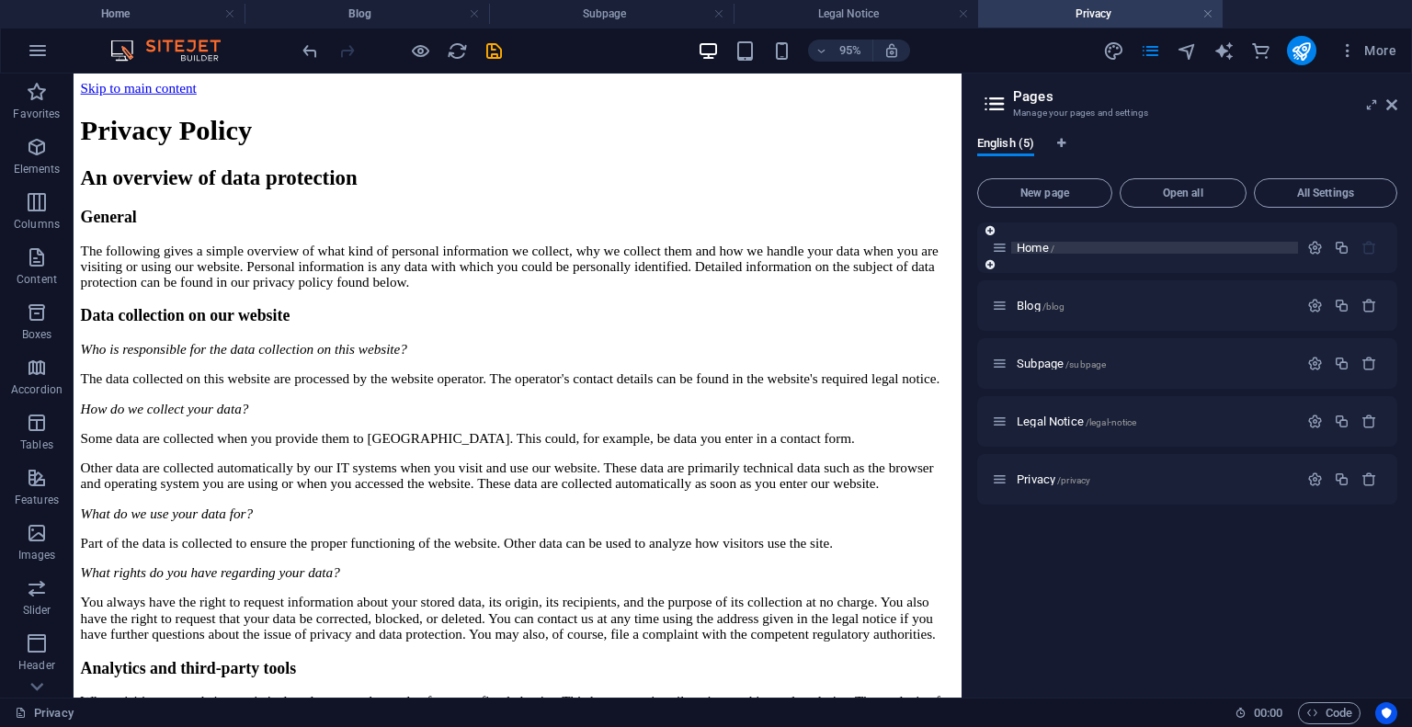
click at [1120, 252] on p "Home /" at bounding box center [1155, 248] width 276 height 12
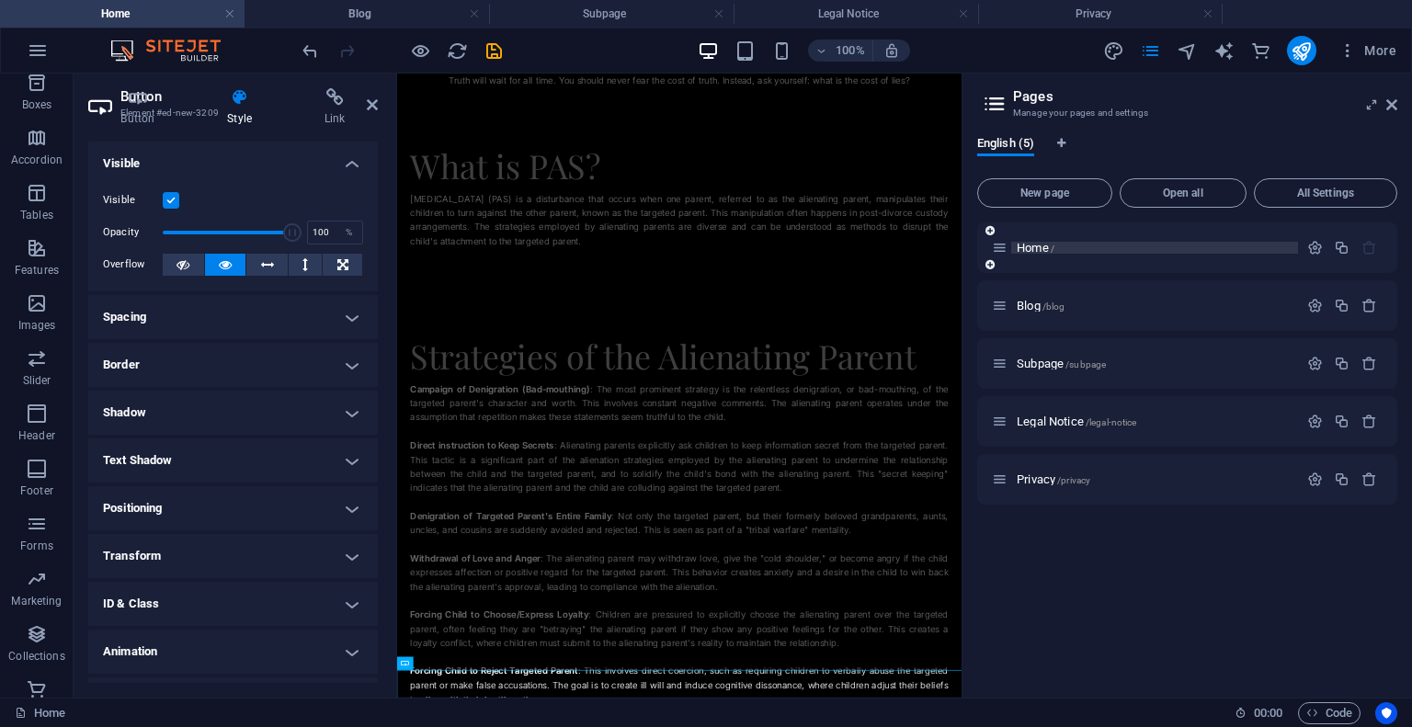
scroll to position [2890, 0]
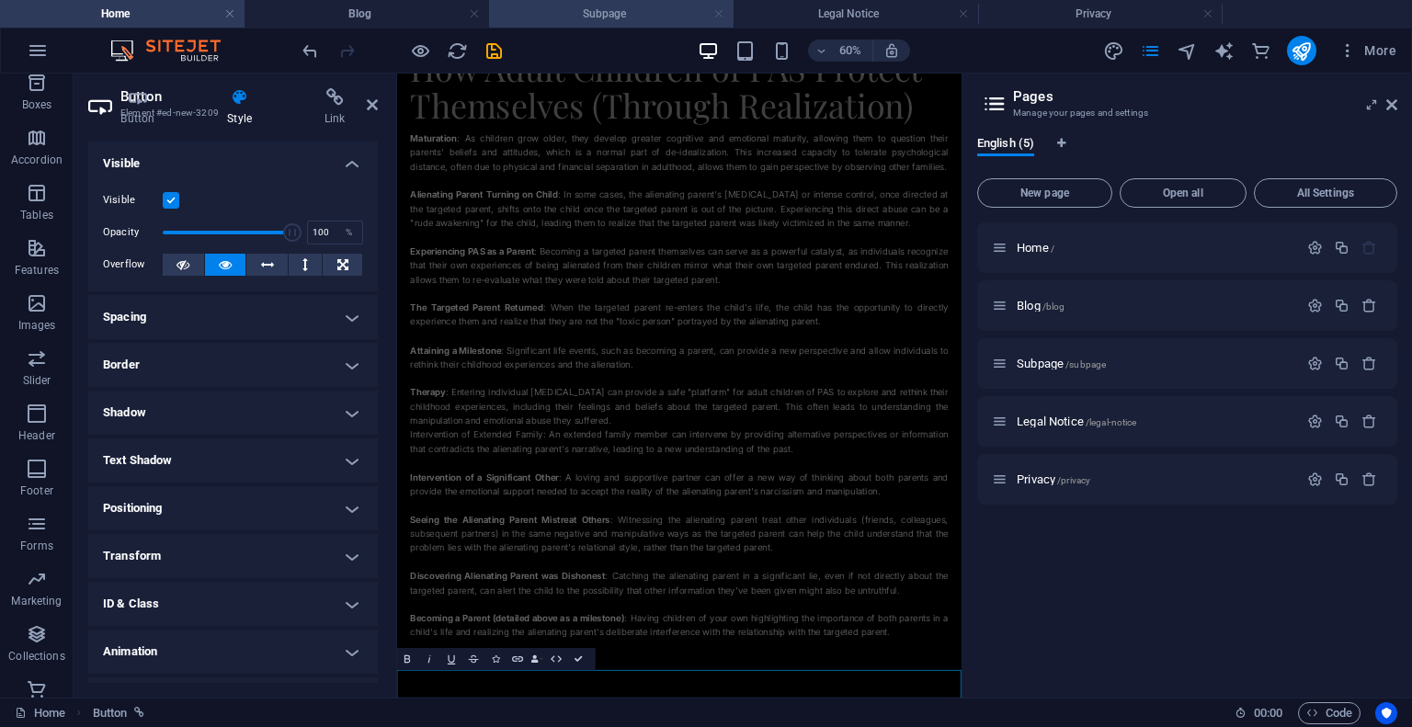
click at [723, 20] on link at bounding box center [718, 14] width 11 height 17
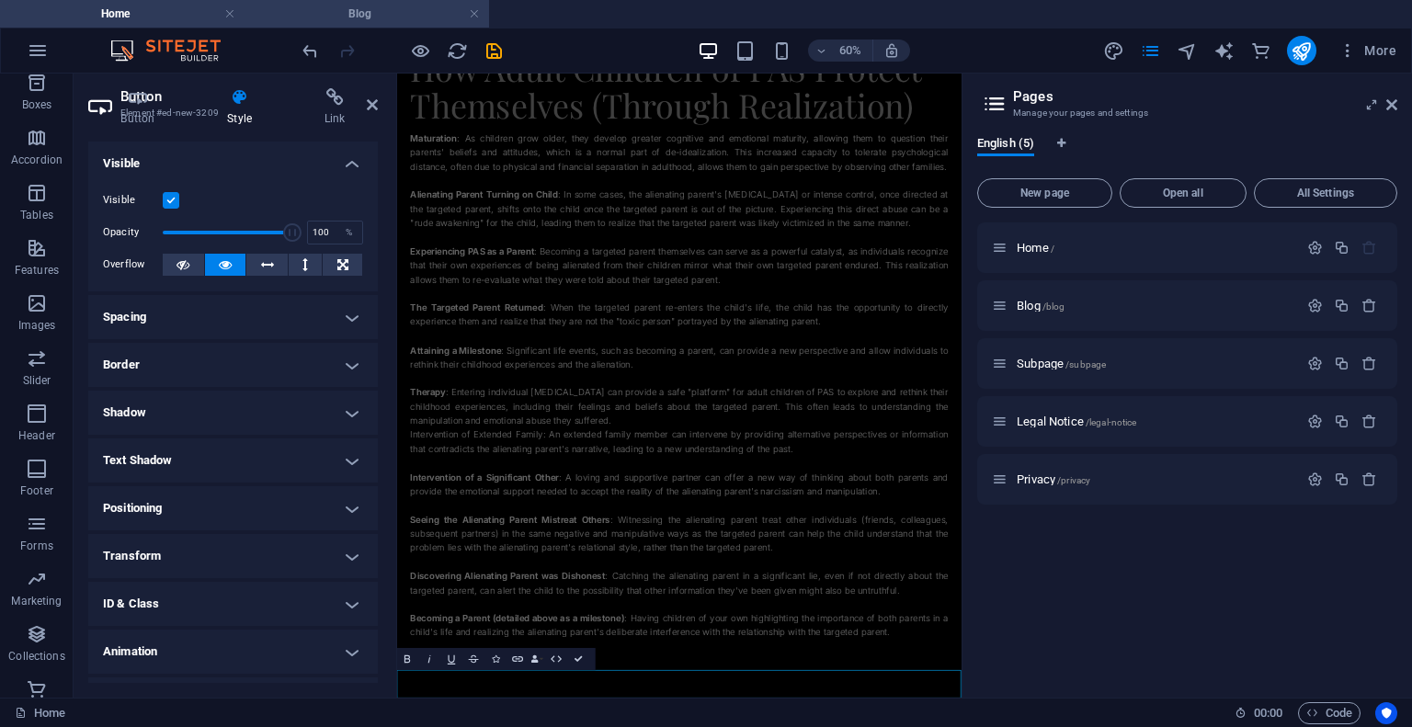
click at [339, 13] on h4 "Blog" at bounding box center [367, 14] width 245 height 20
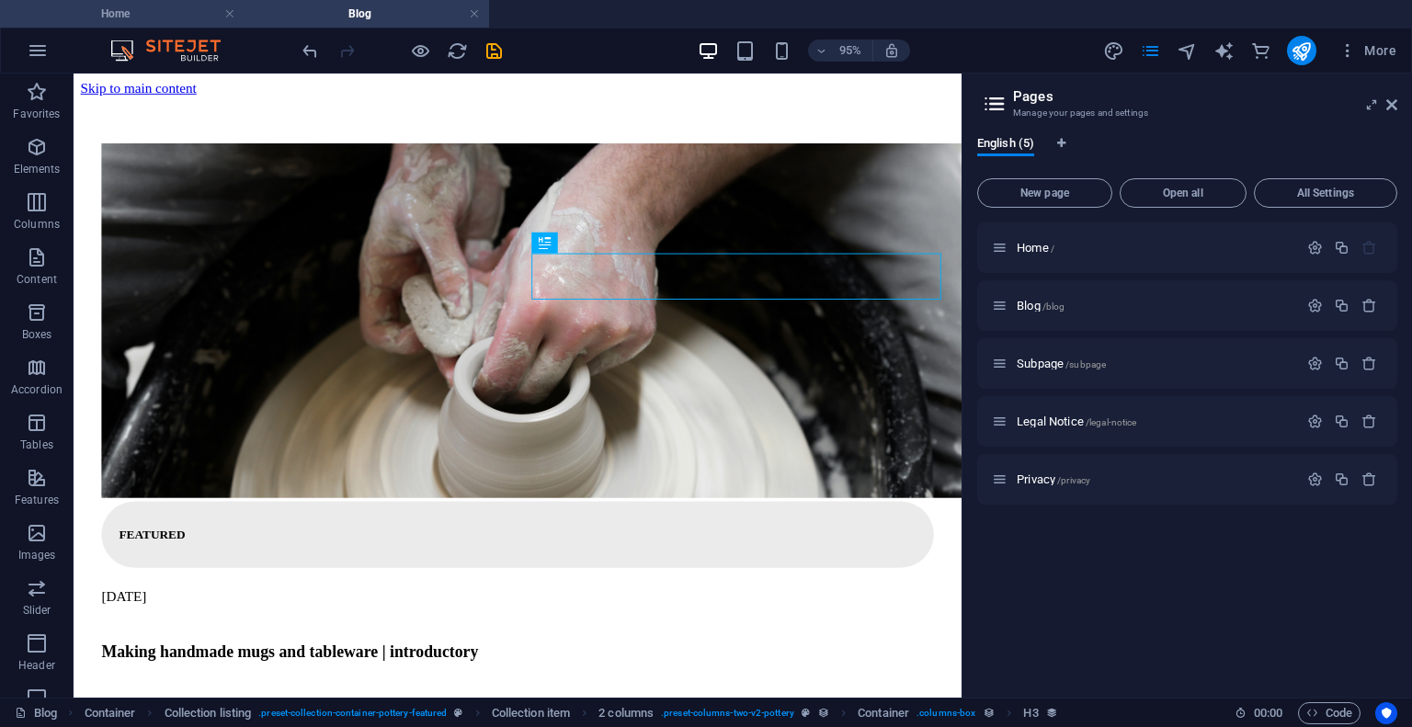
click at [165, 20] on h4 "Home" at bounding box center [122, 14] width 245 height 20
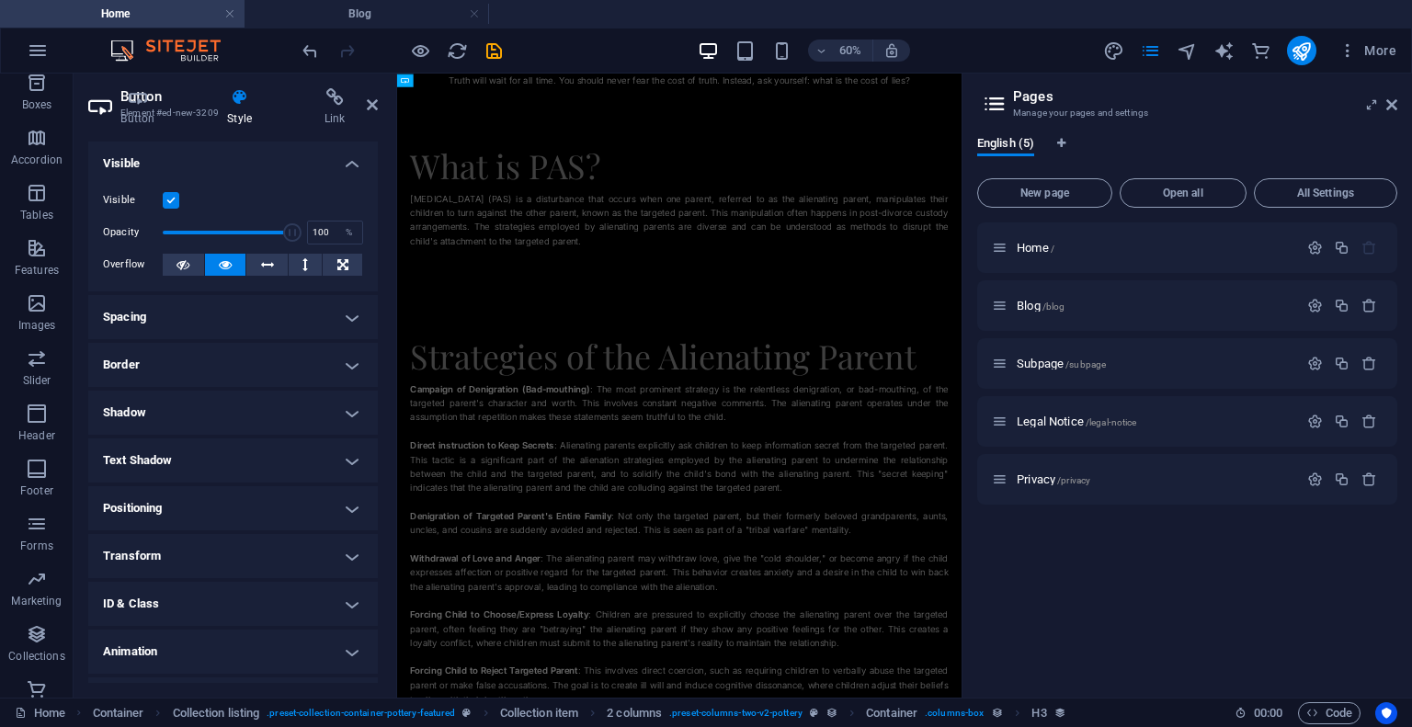
scroll to position [2890, 0]
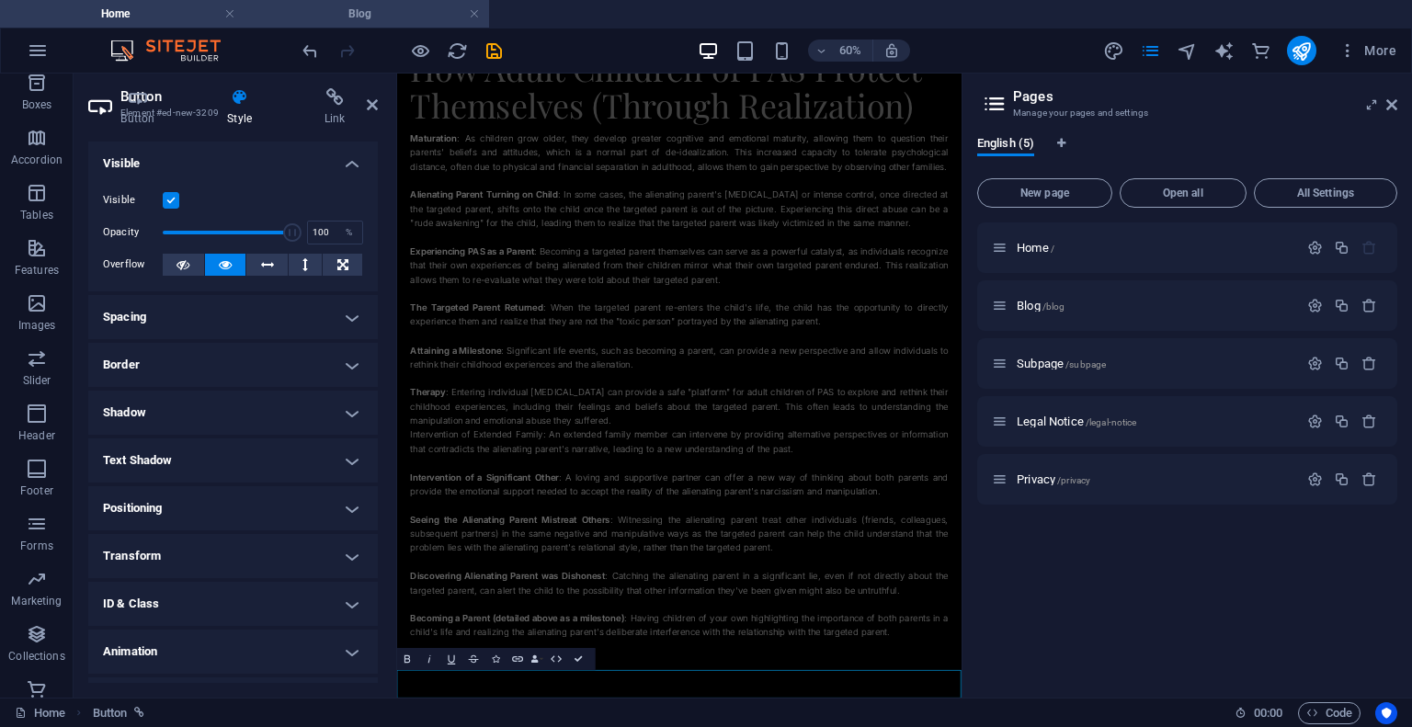
click at [302, 19] on h4 "Blog" at bounding box center [367, 14] width 245 height 20
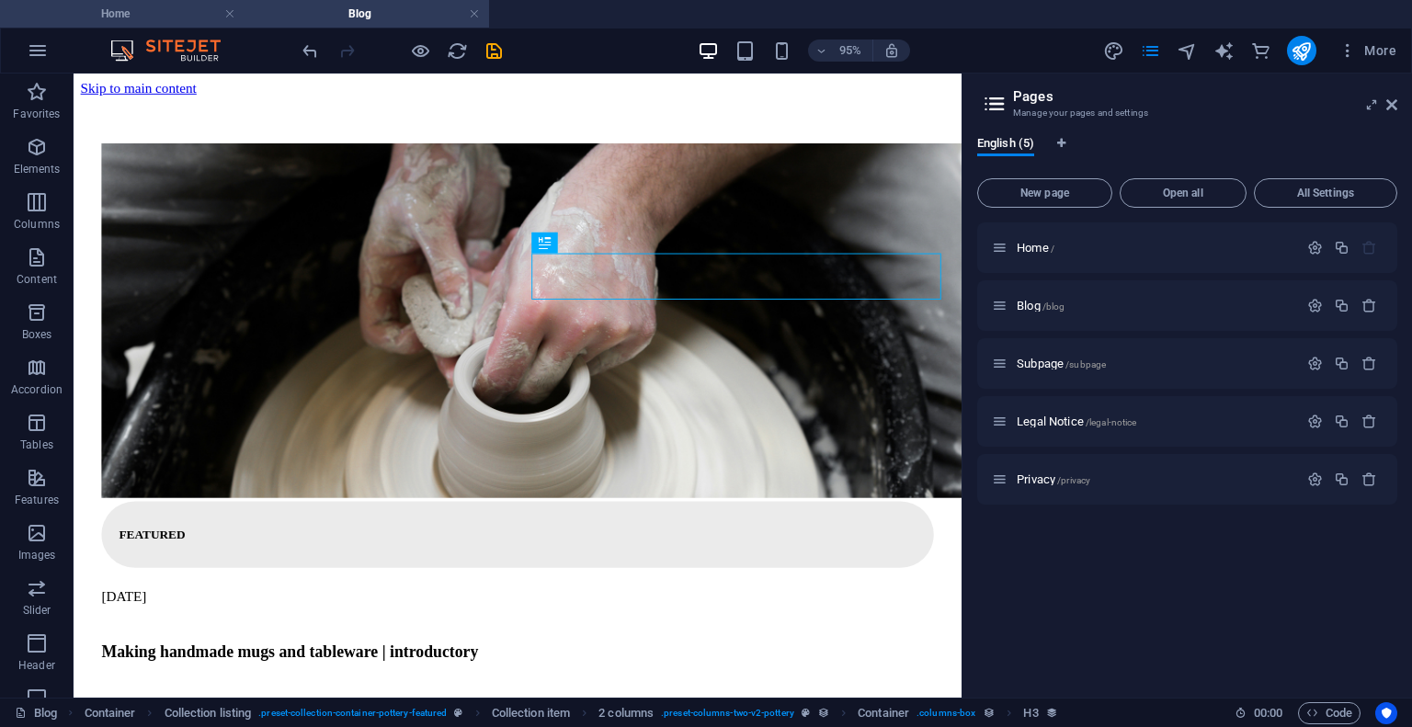
click at [171, 20] on h4 "Home" at bounding box center [122, 14] width 245 height 20
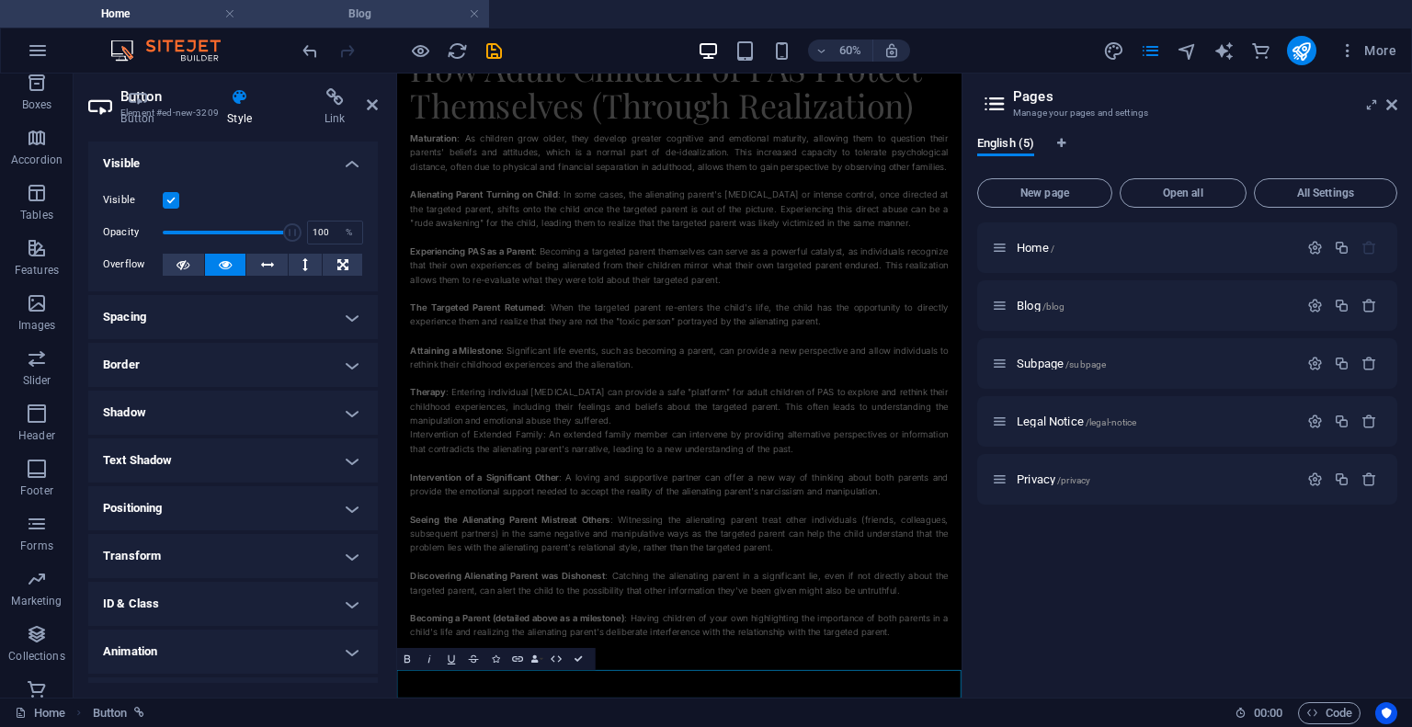
click at [480, 18] on h4 "Blog" at bounding box center [367, 14] width 245 height 20
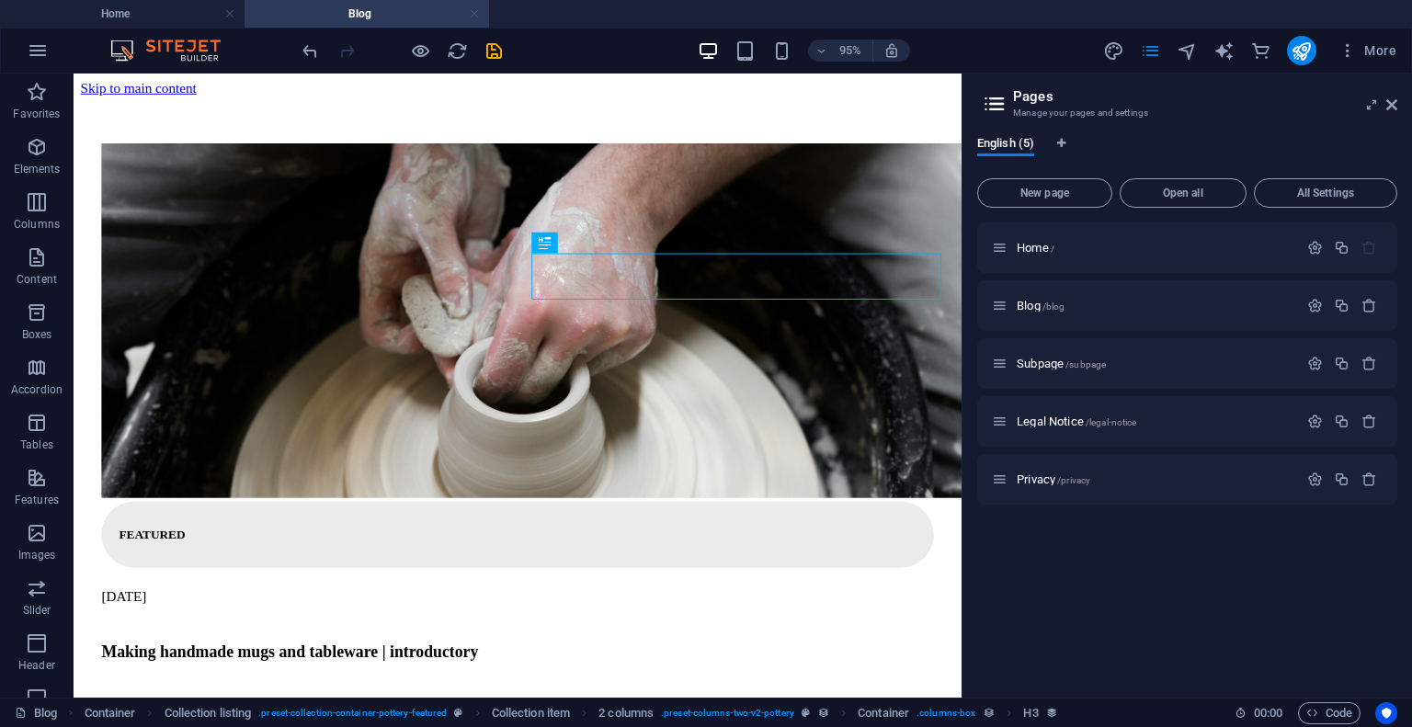
click at [475, 16] on link at bounding box center [474, 14] width 11 height 17
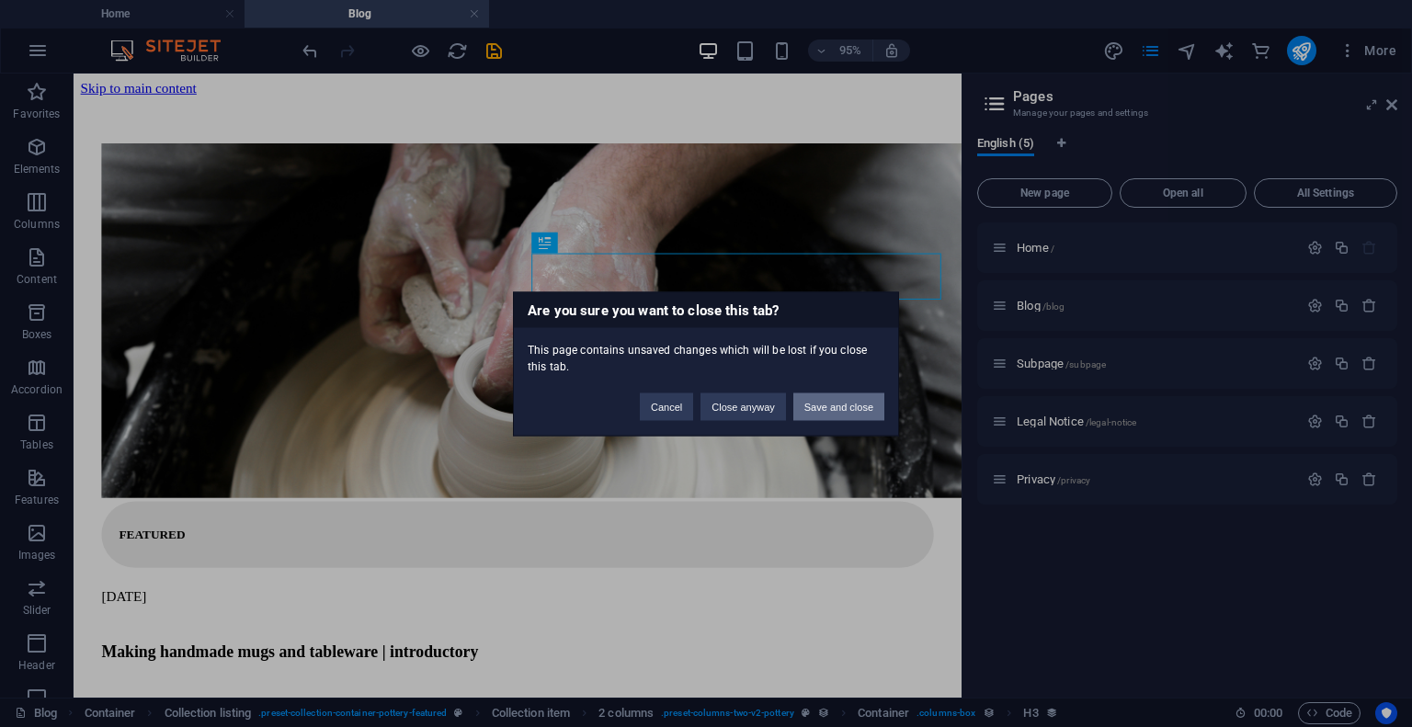
click at [828, 406] on button "Save and close" at bounding box center [838, 407] width 91 height 28
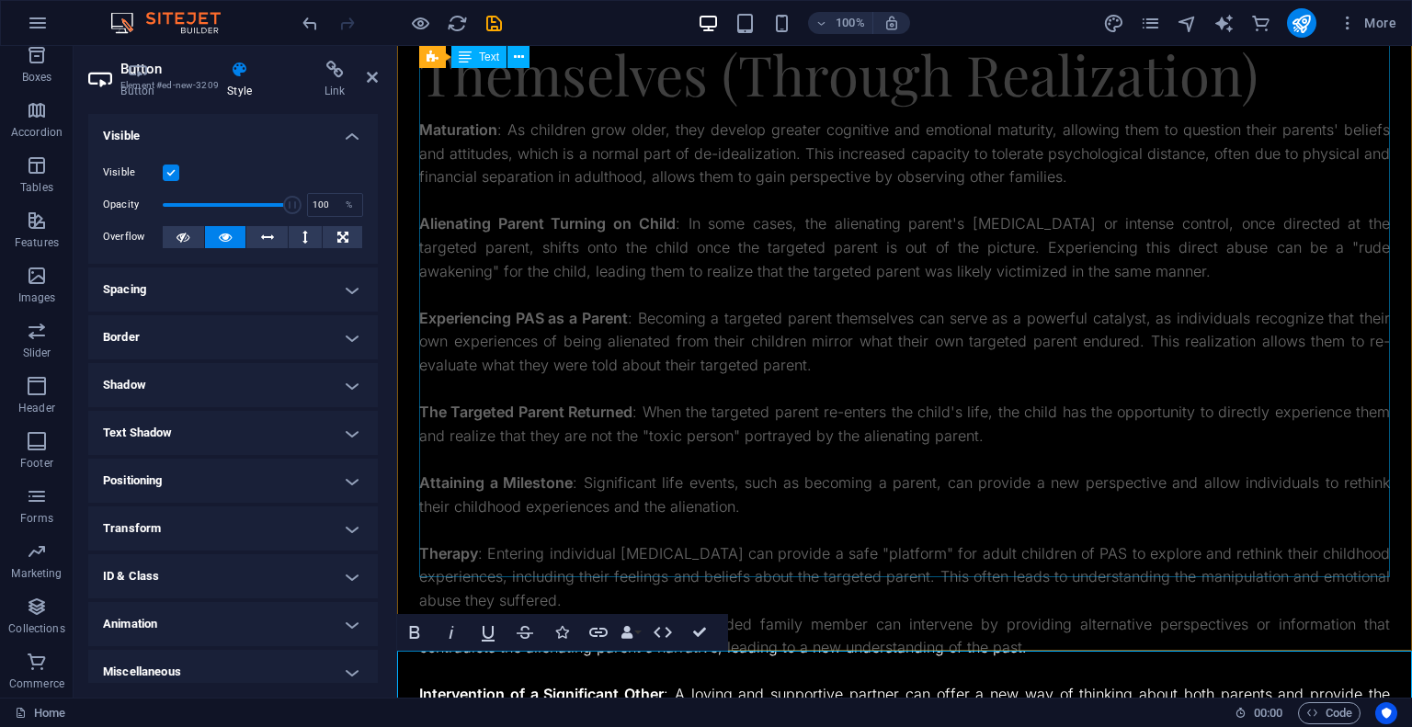
scroll to position [3278, 0]
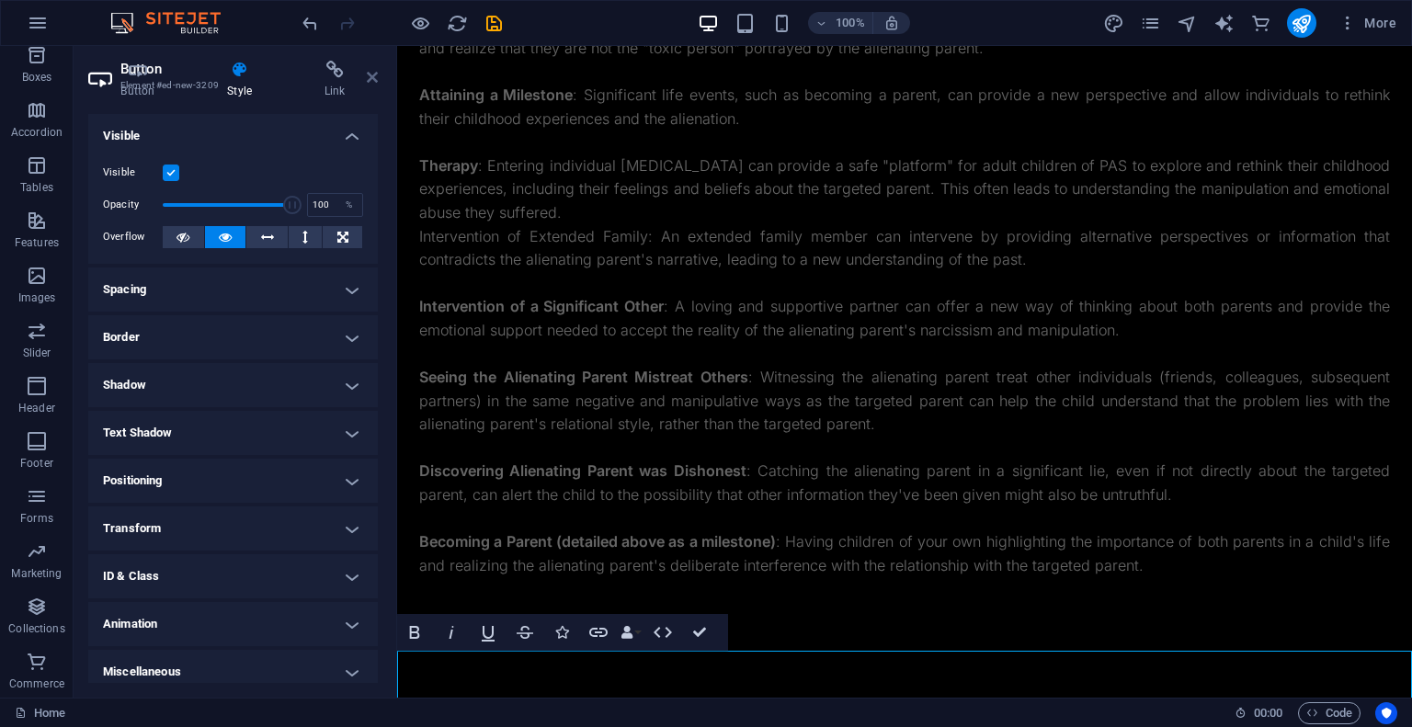
click at [370, 76] on icon at bounding box center [372, 77] width 11 height 15
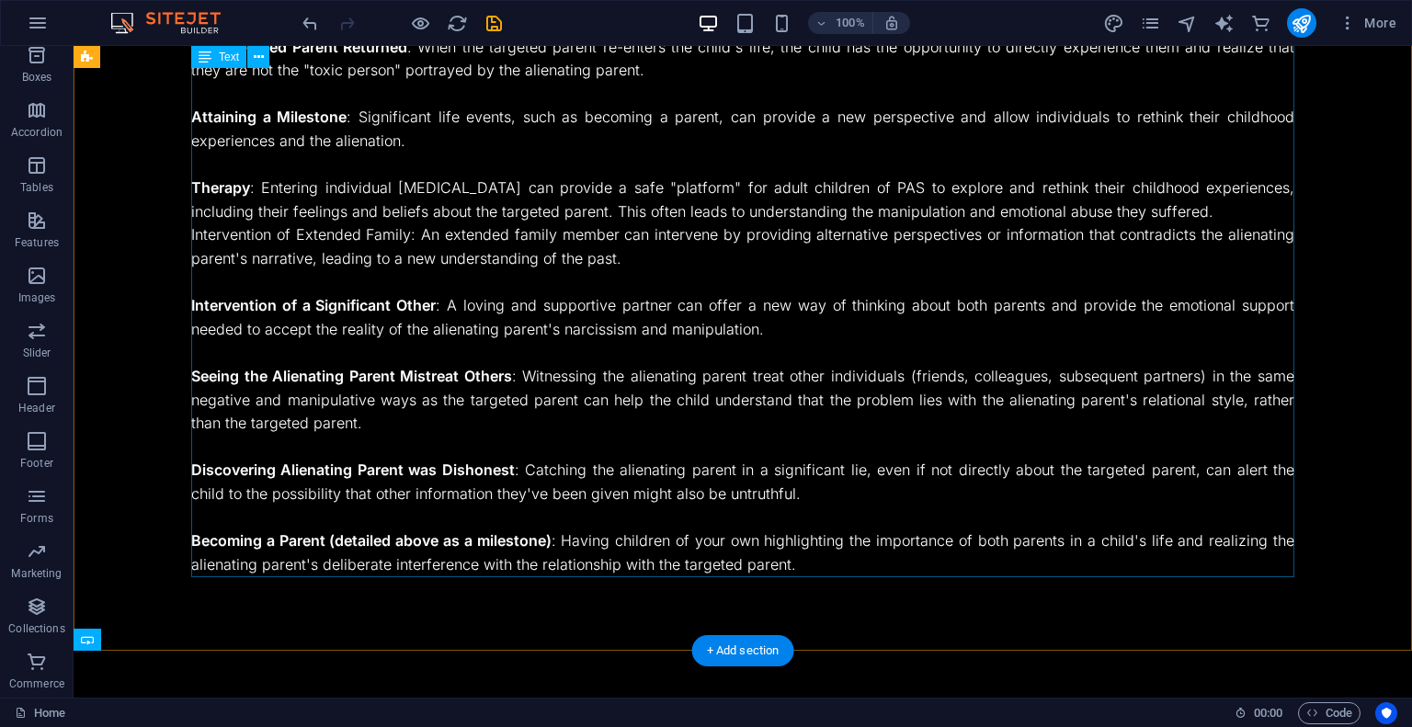
scroll to position [3090, 0]
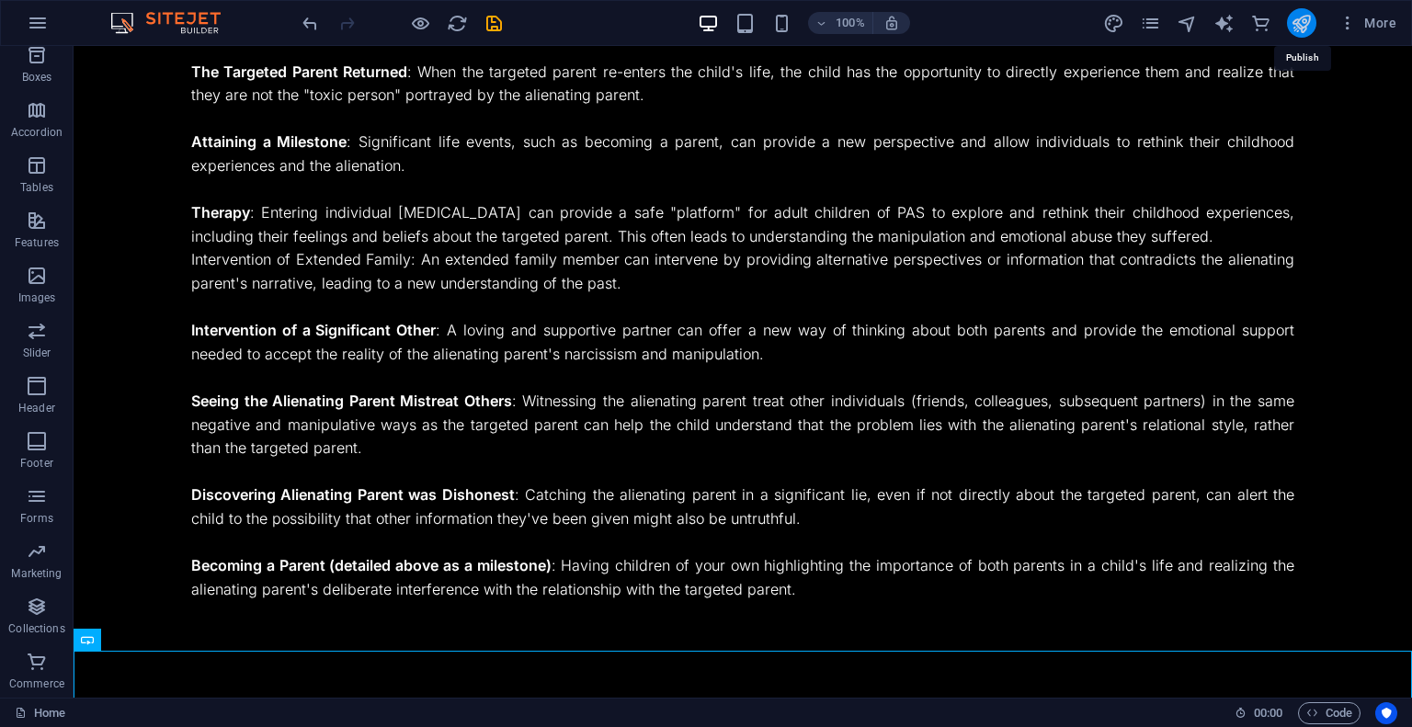
click at [1301, 24] on icon "publish" at bounding box center [1301, 23] width 21 height 21
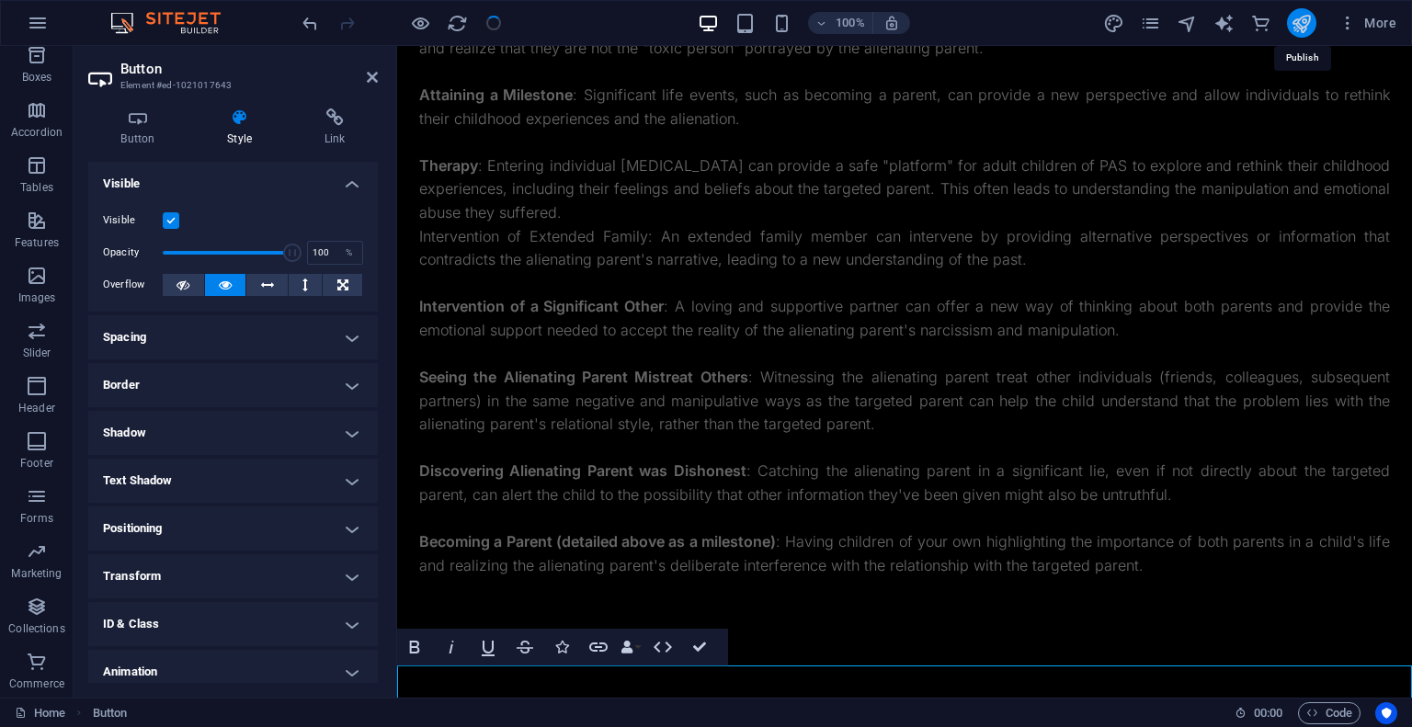
scroll to position [3263, 0]
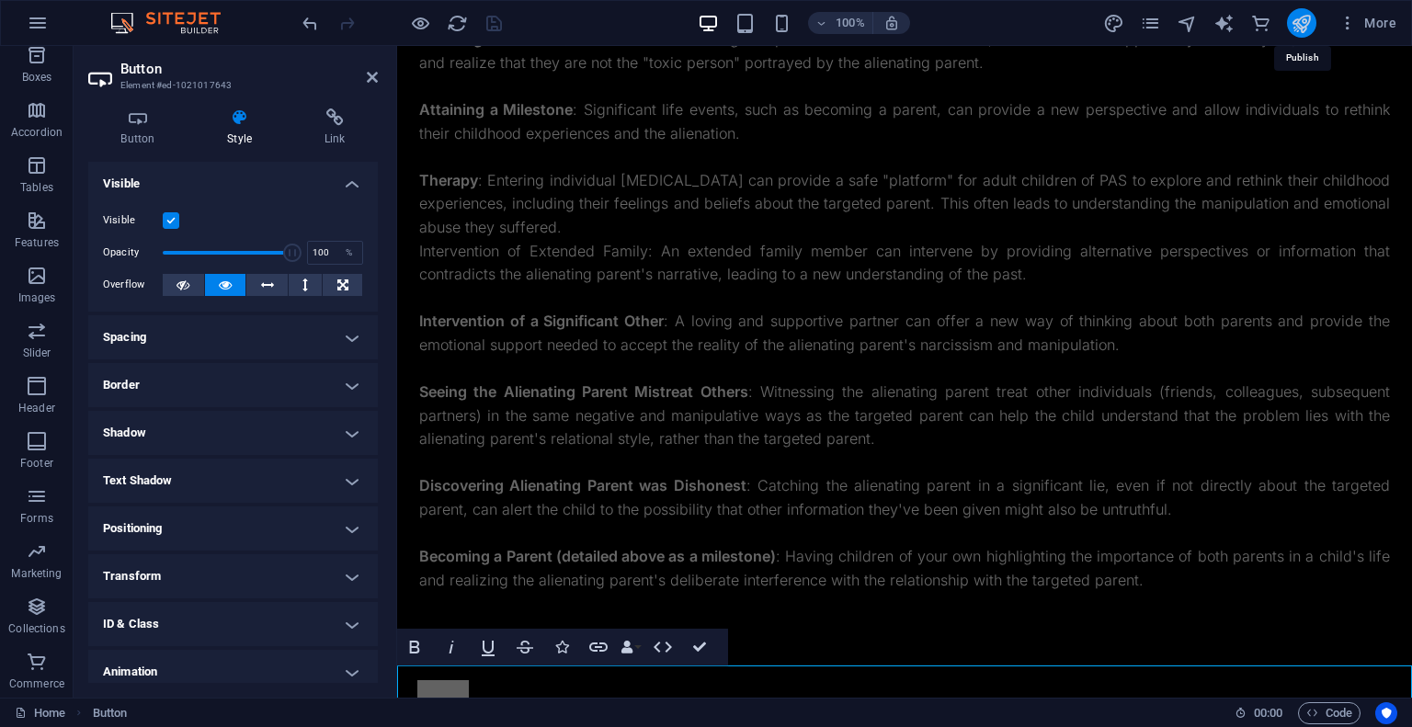
click at [1297, 21] on icon "publish" at bounding box center [1301, 23] width 21 height 21
click at [1302, 25] on icon "publish" at bounding box center [1301, 23] width 21 height 21
click at [370, 74] on icon at bounding box center [372, 77] width 11 height 15
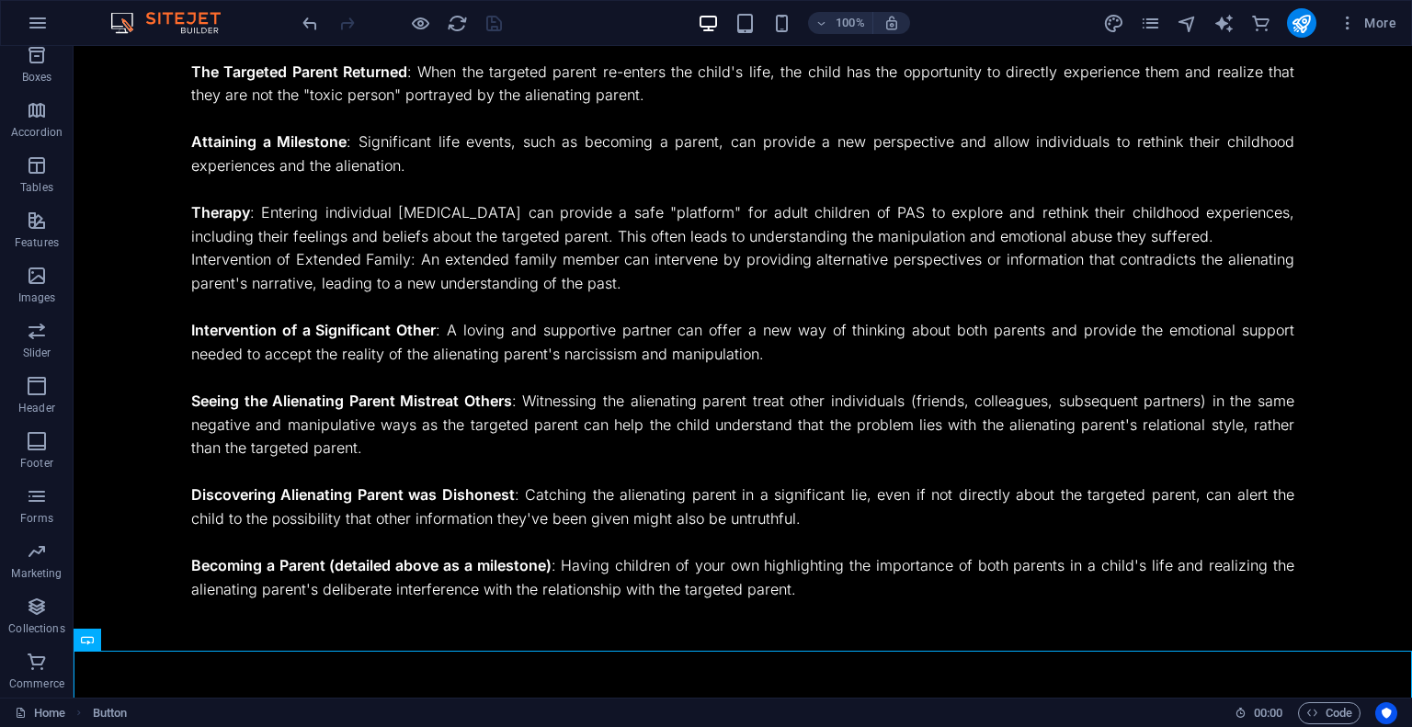
click at [525, 27] on div "100% More" at bounding box center [851, 22] width 1105 height 29
click at [458, 23] on icon "reload" at bounding box center [457, 23] width 21 height 21
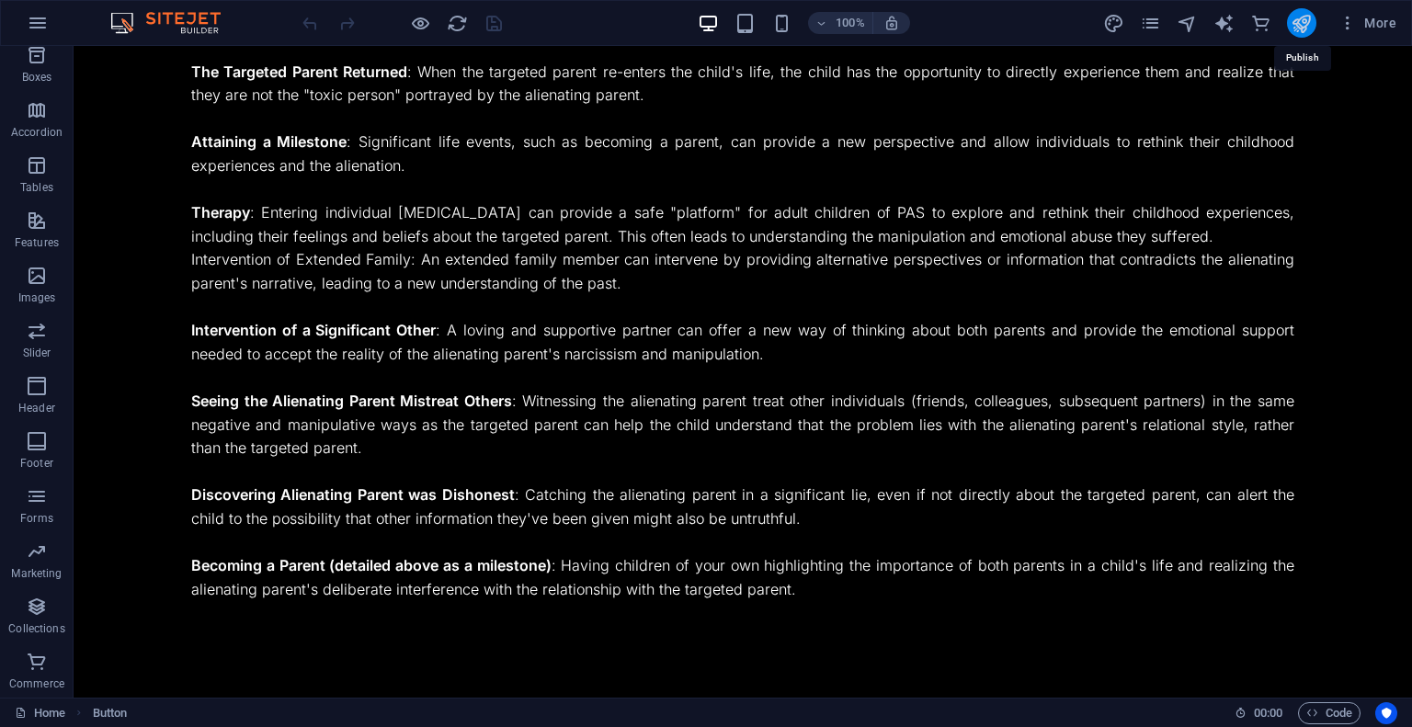
click at [1303, 27] on icon "publish" at bounding box center [1301, 23] width 21 height 21
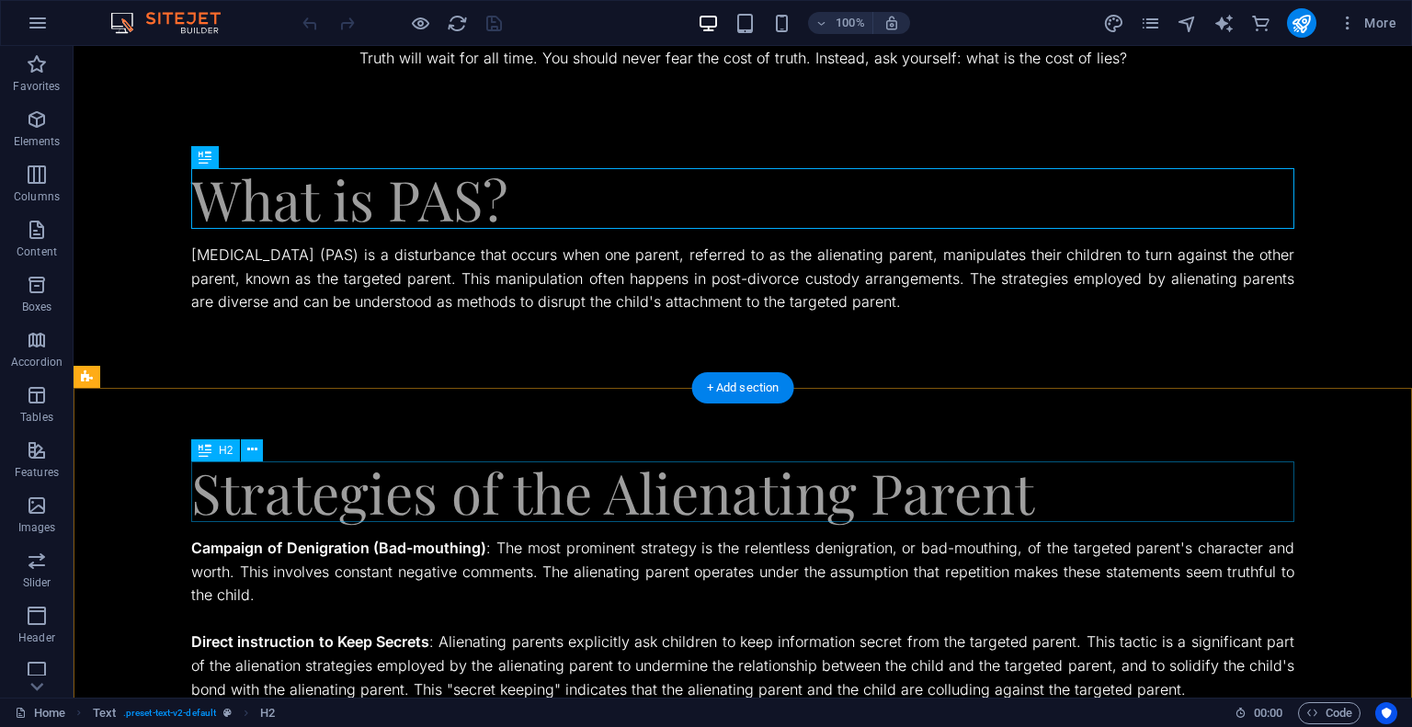
scroll to position [3090, 0]
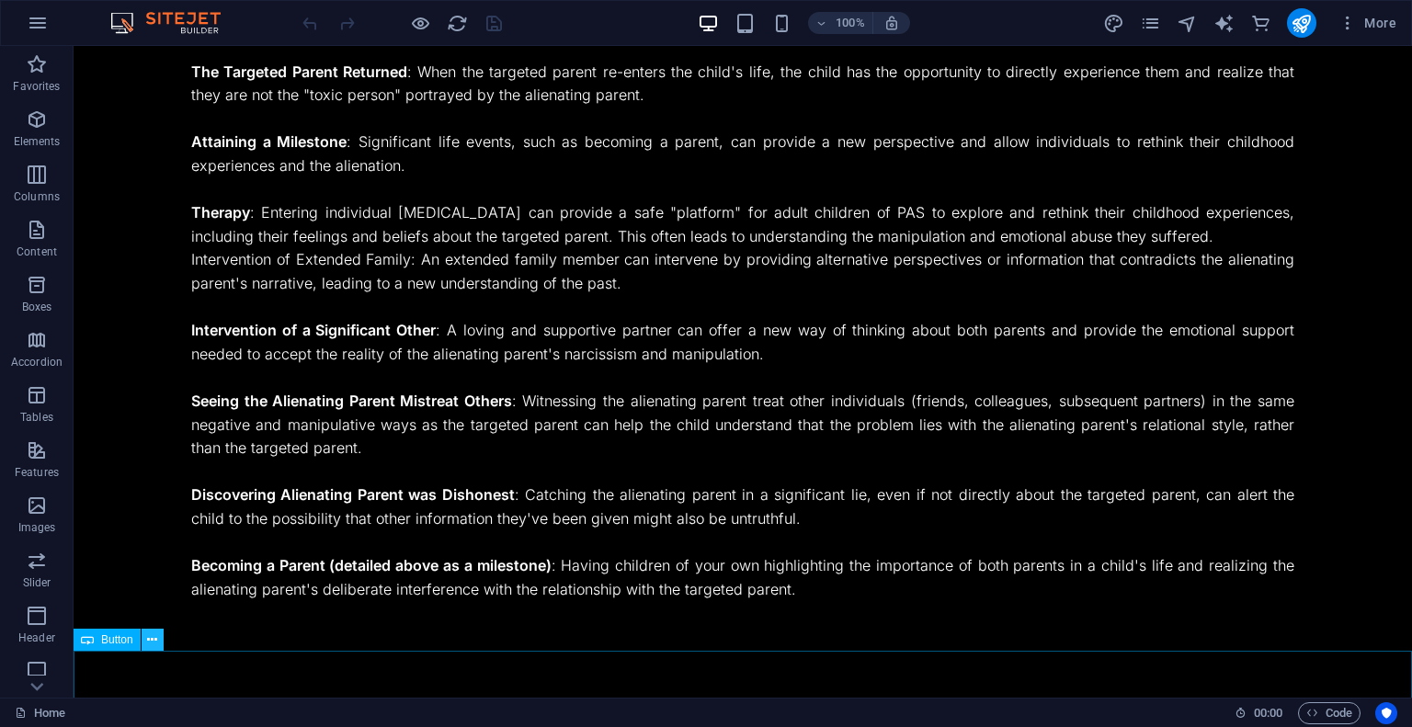
click at [154, 642] on icon at bounding box center [152, 640] width 10 height 19
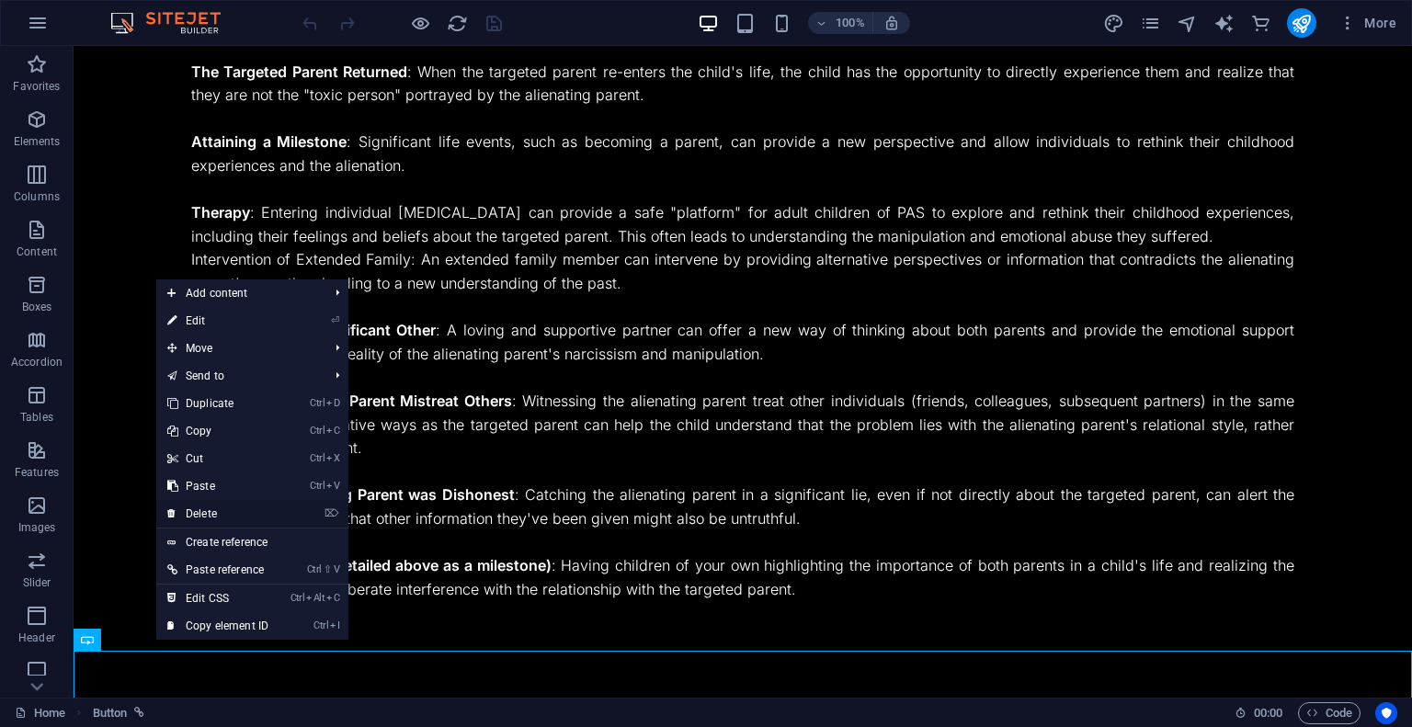
click at [211, 514] on link "⌦ Delete" at bounding box center [217, 514] width 123 height 28
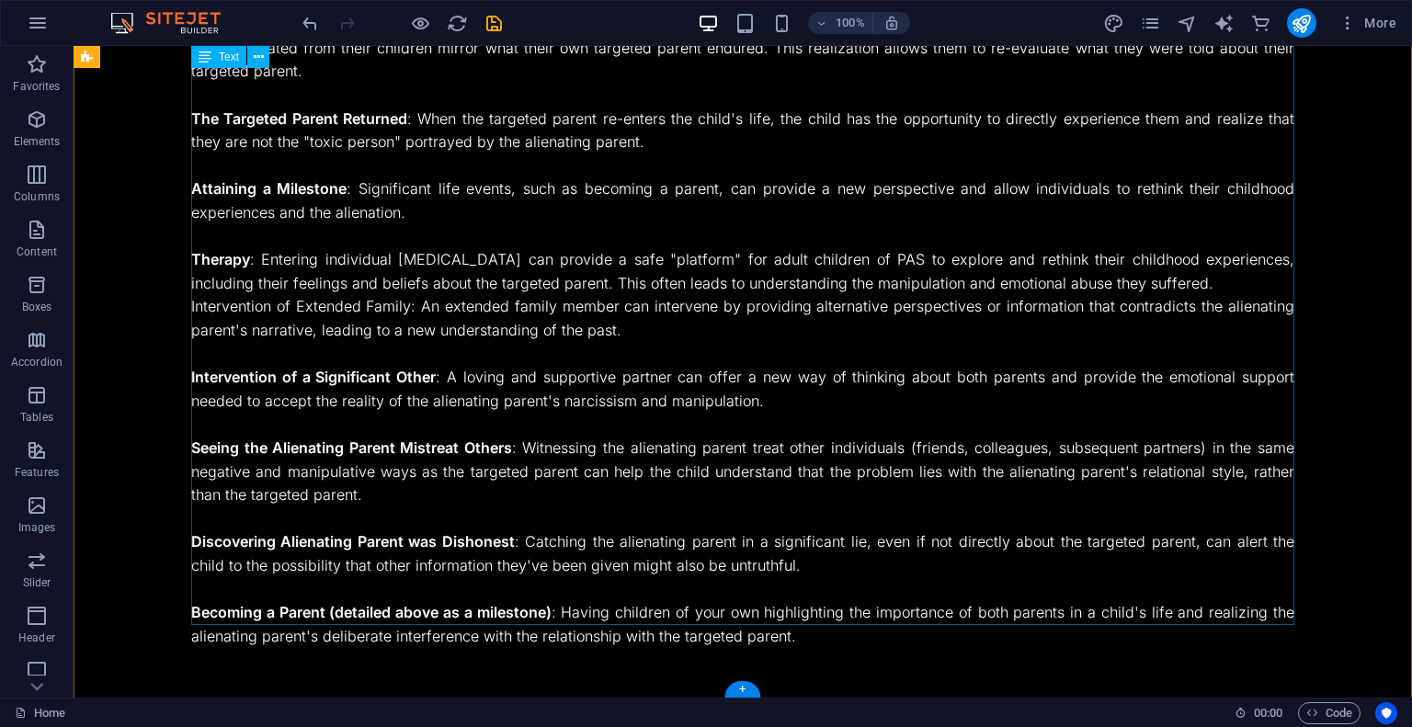
scroll to position [0, 0]
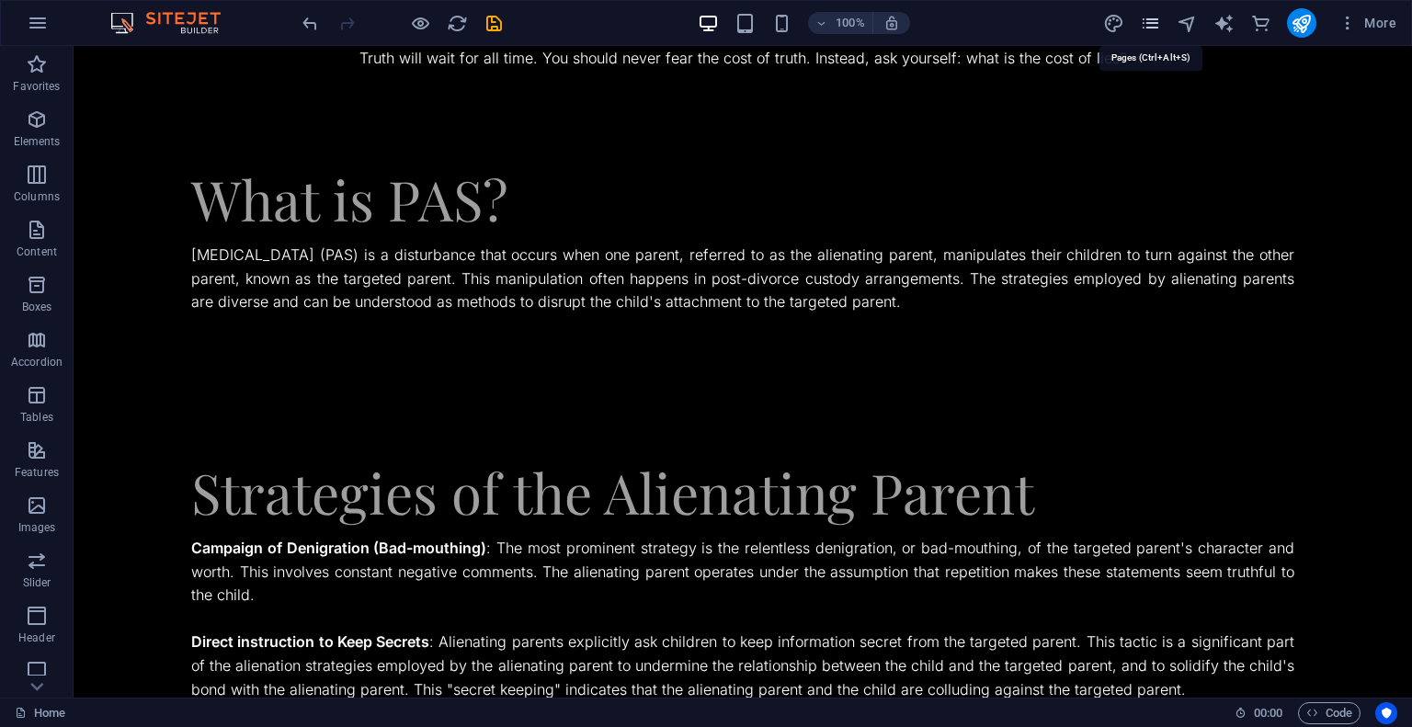
click at [1157, 24] on icon "pages" at bounding box center [1150, 23] width 21 height 21
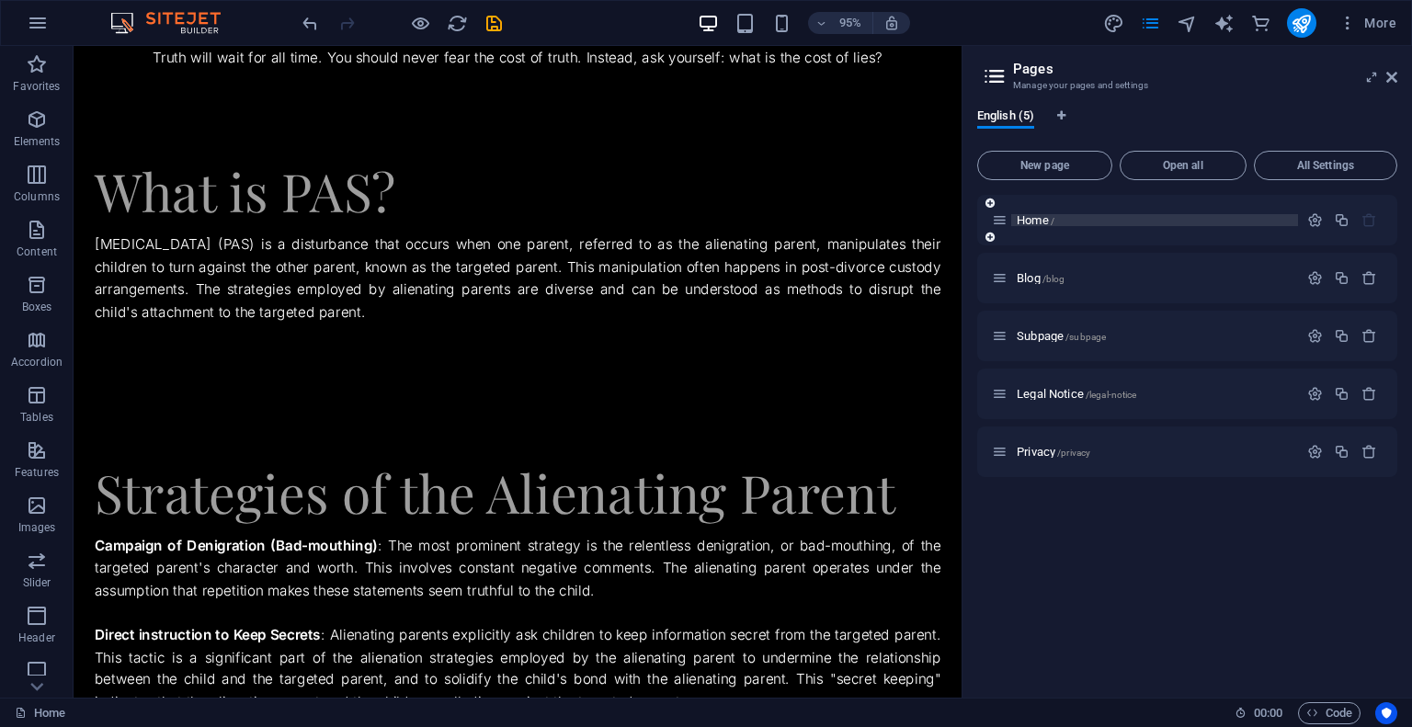
click at [1111, 221] on p "Home /" at bounding box center [1155, 220] width 276 height 12
click at [1094, 280] on p "Blog /blog" at bounding box center [1155, 278] width 276 height 12
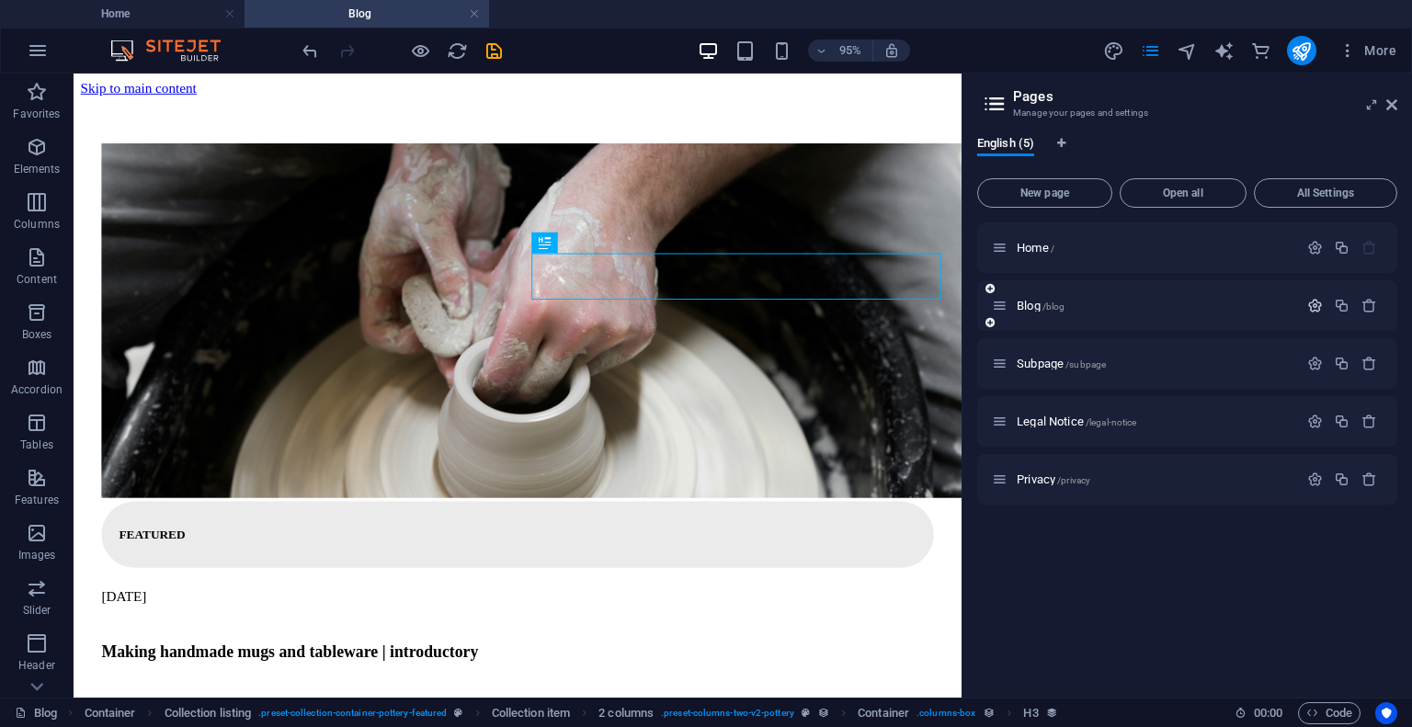
click at [1314, 304] on icon "button" at bounding box center [1315, 306] width 16 height 16
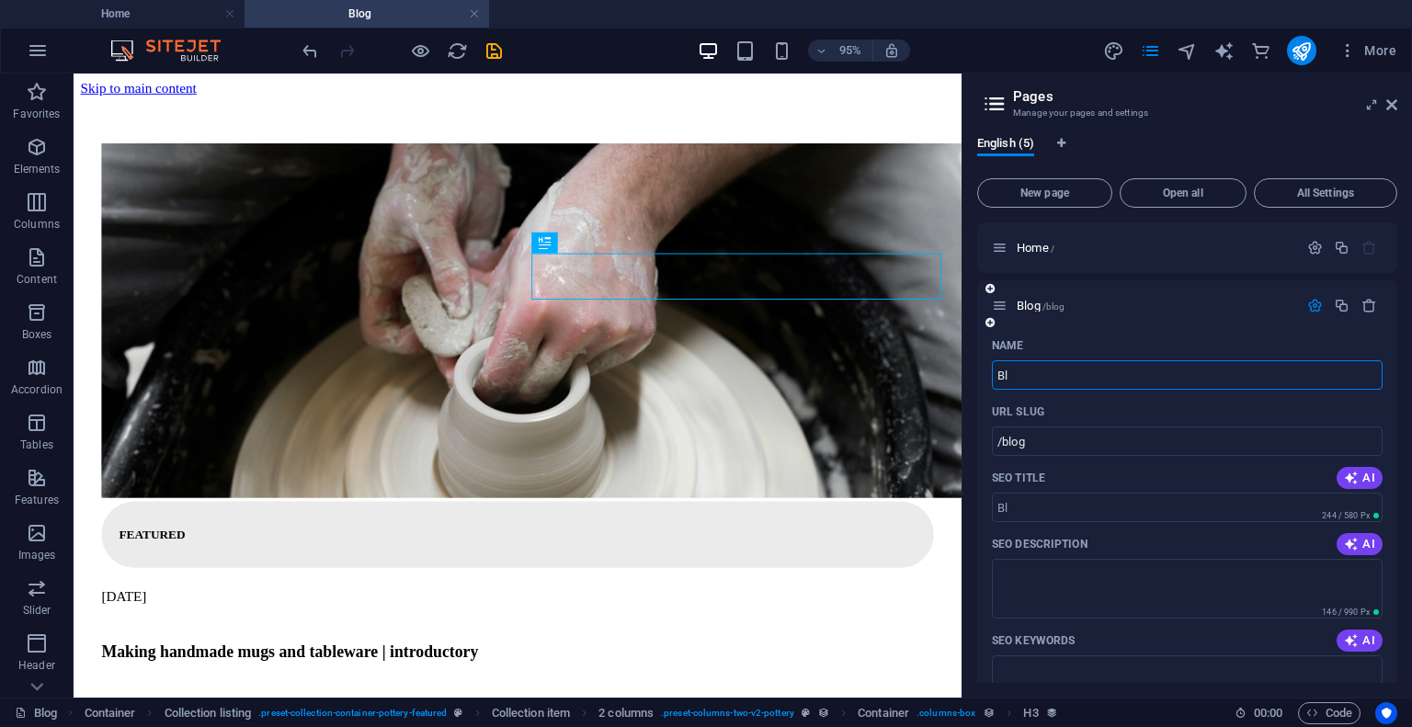
type input "B"
type input "/"
type input "New"
type input "/new"
type input "New"
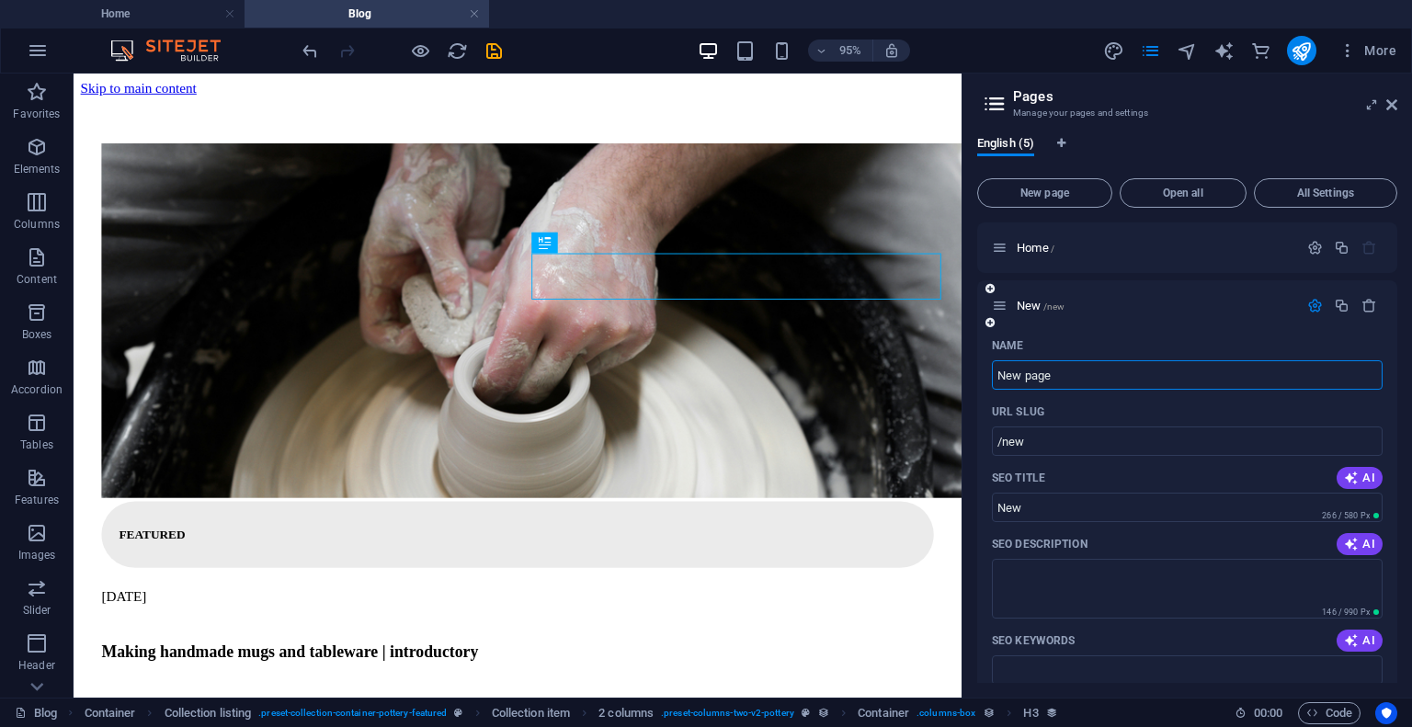
type input "New page"
type input "/new-page"
type input "New page"
type input "N"
type input "/new-pag"
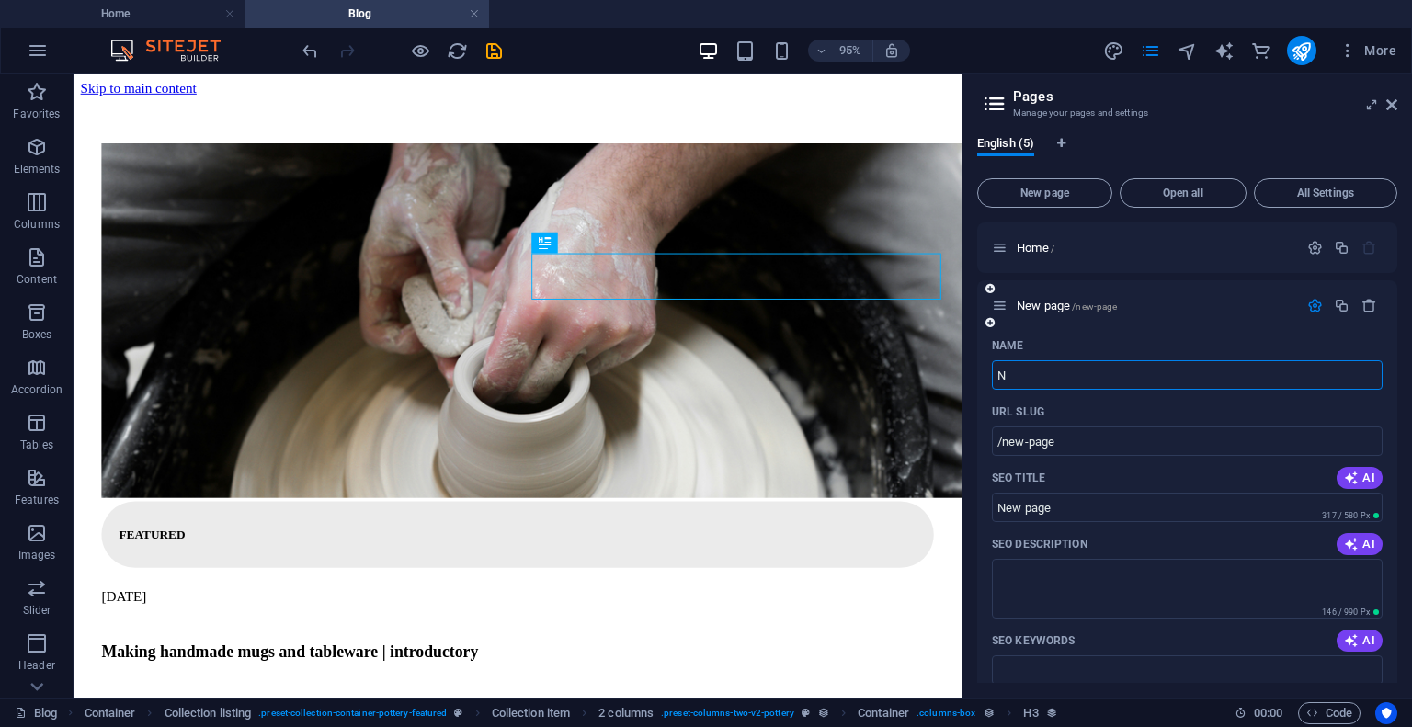
type input "New pag"
type input "/"
type input "New page"
type input "/new-page"
type input "New page"
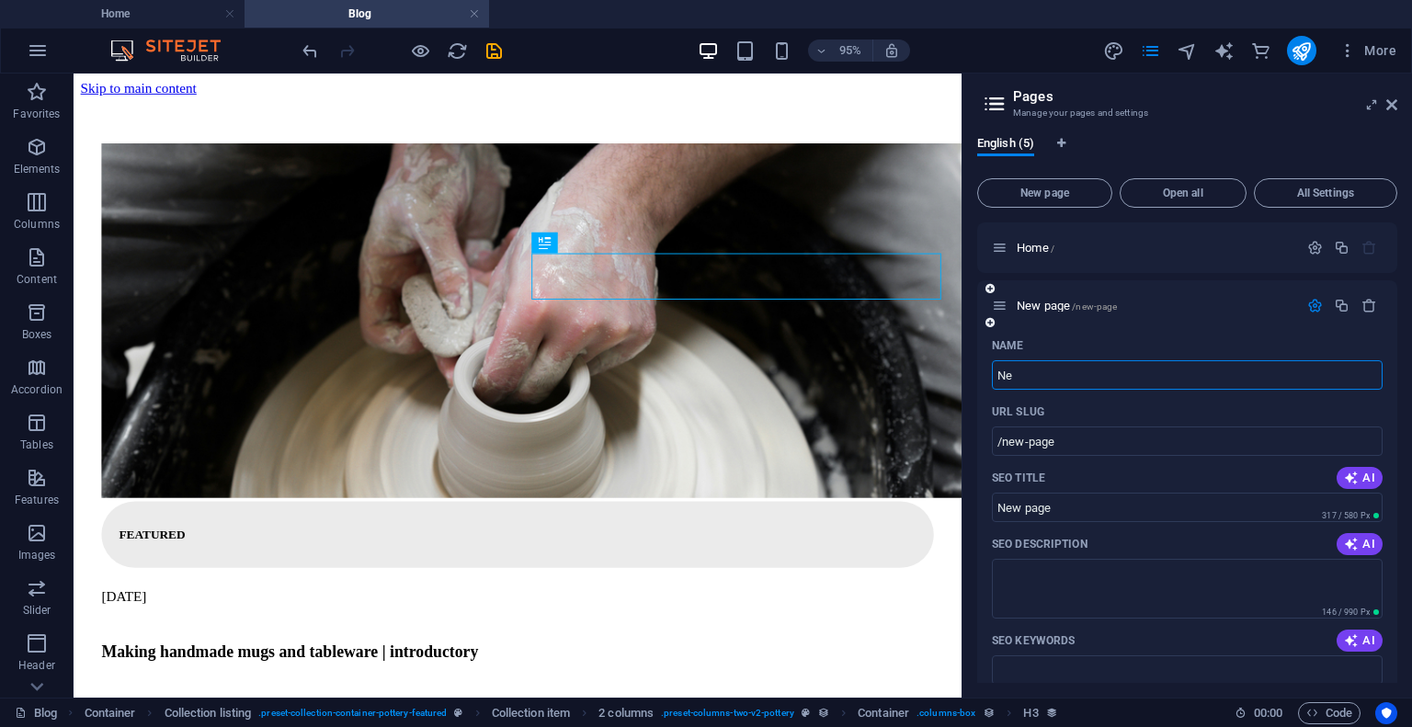
type input "N"
type input "/"
type input "Unb"
type input "/un"
type input "Un"
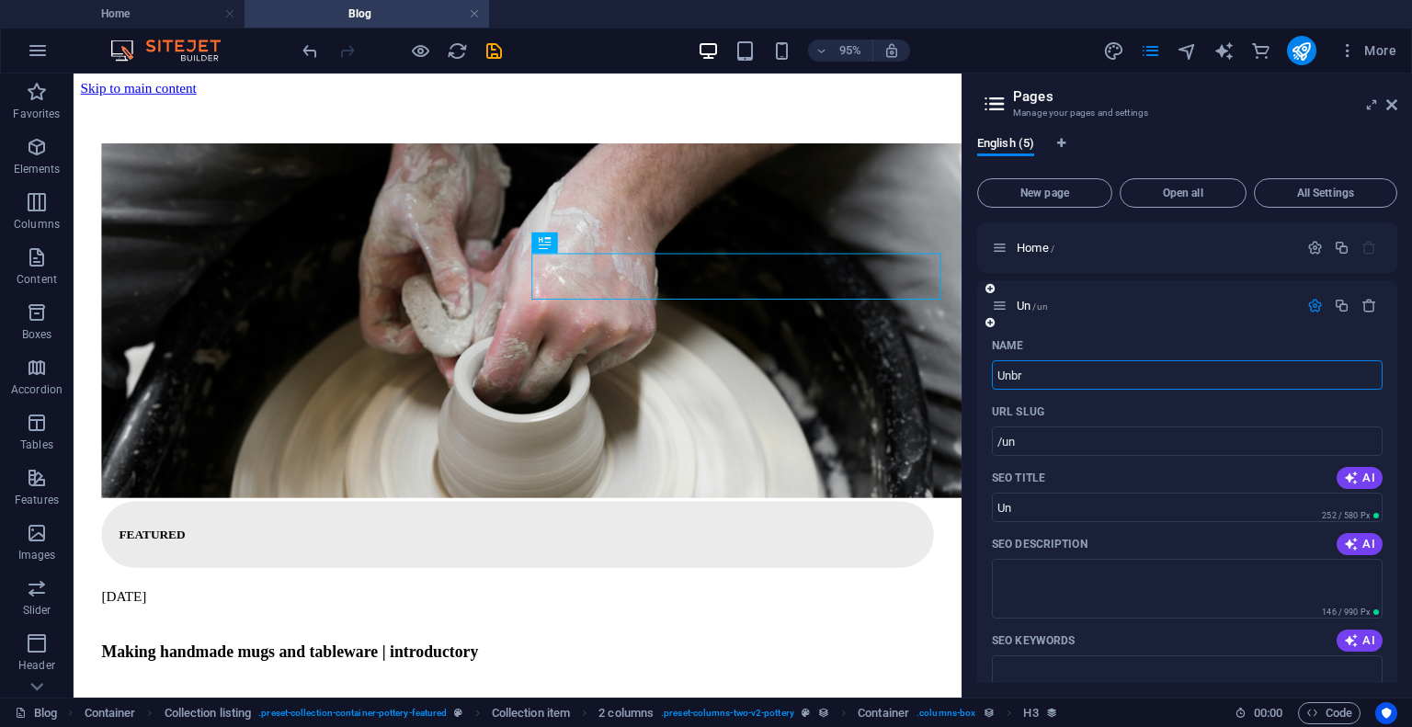
type input "Unbro"
type input "/unb"
type input "Unb"
type input "Unbroken"
type input "/unbroken"
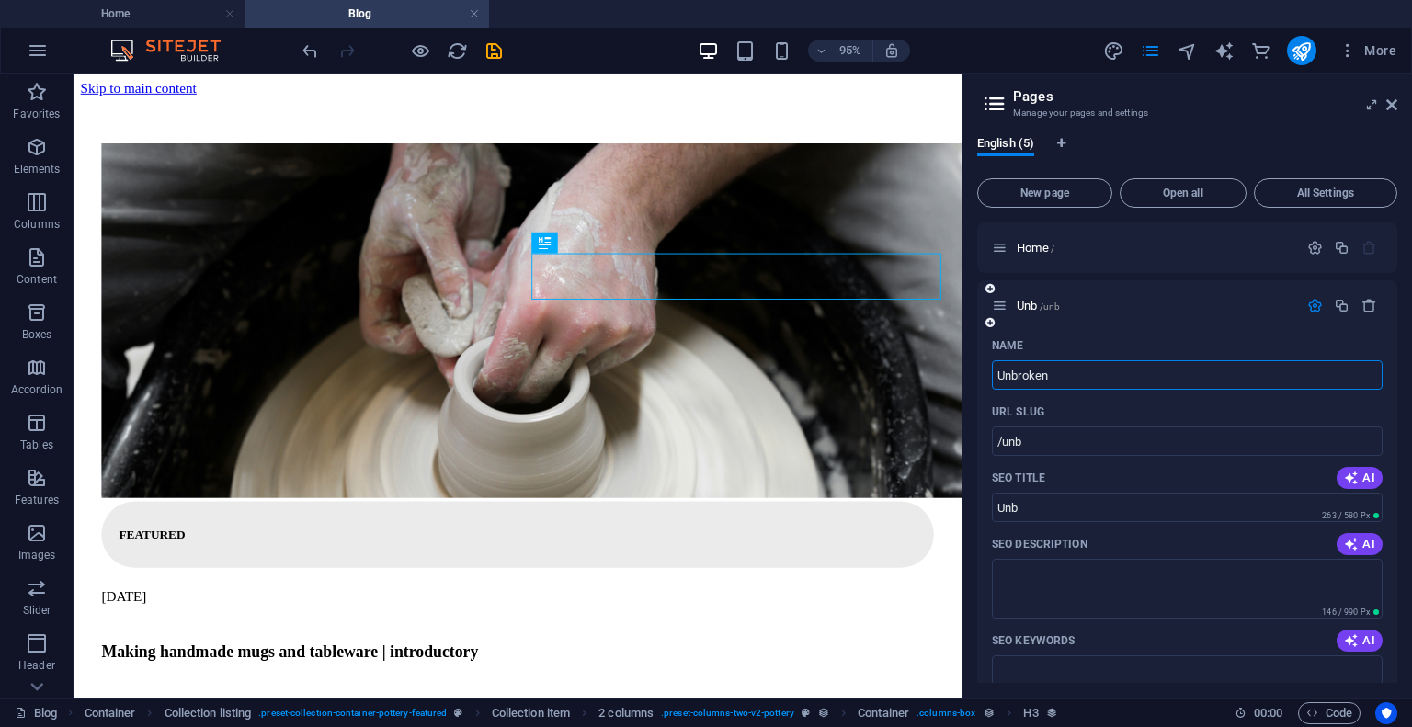
type input "Unbroken"
type input "UnbrokenLovePa"
type input "/unbrokenlove"
type input "UnbrokenLove"
type input "UnbrokenLoveP"
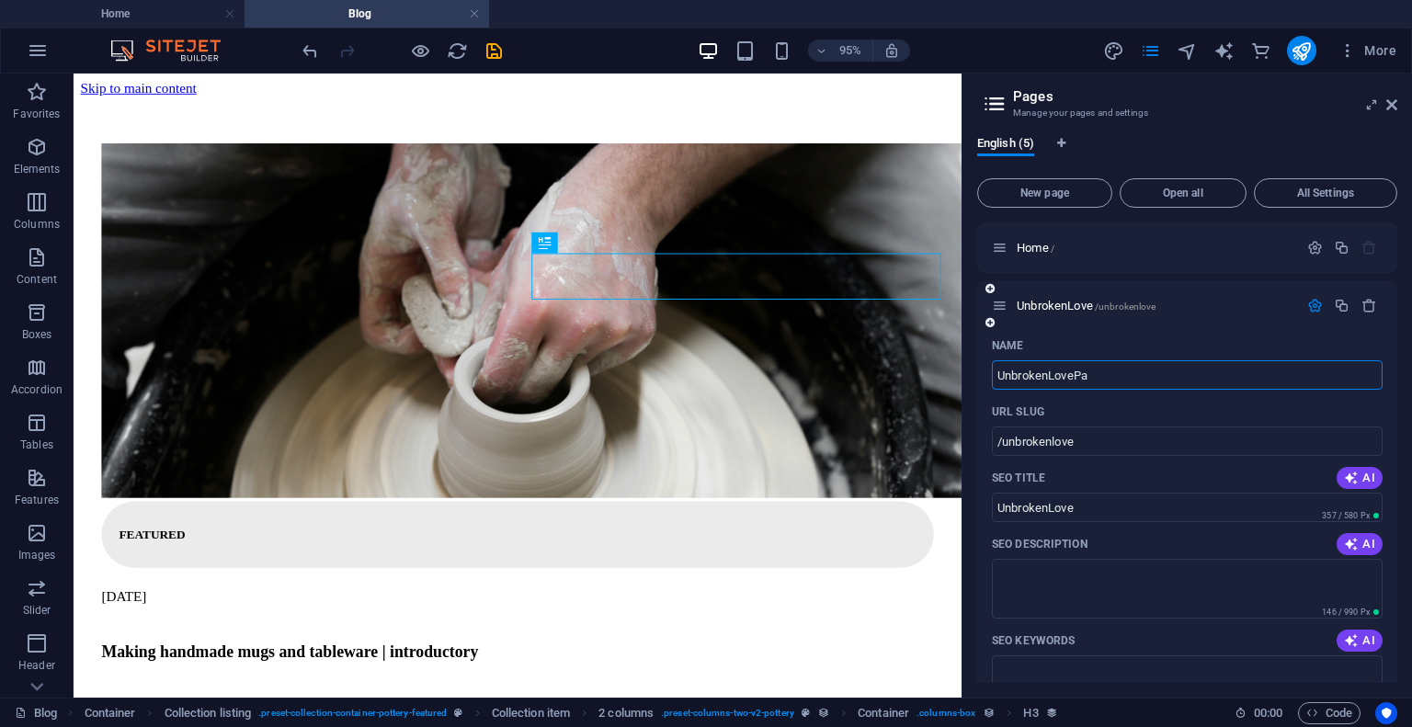
type input "/unbrokenlovepag"
type input "UnbrokenLovePag"
type input "UnbrokenLove"
type input "/unbrokenlove"
type input "UnbrokenLove"
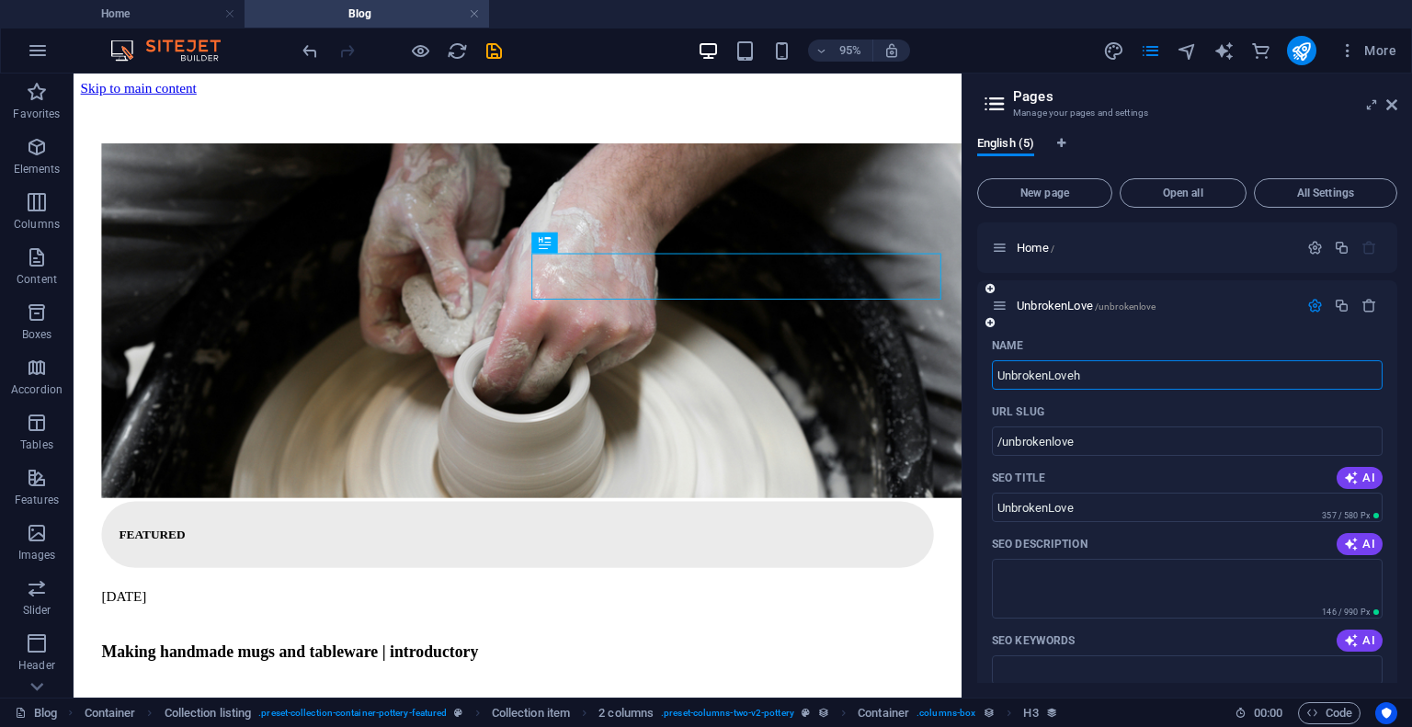
type input "UnbrokenLove"
type input "/unbrokenloveh"
type input "UnbrokenLoveh"
type input "UnbrokenLoveHome"
type input "/unbrokenlovehome"
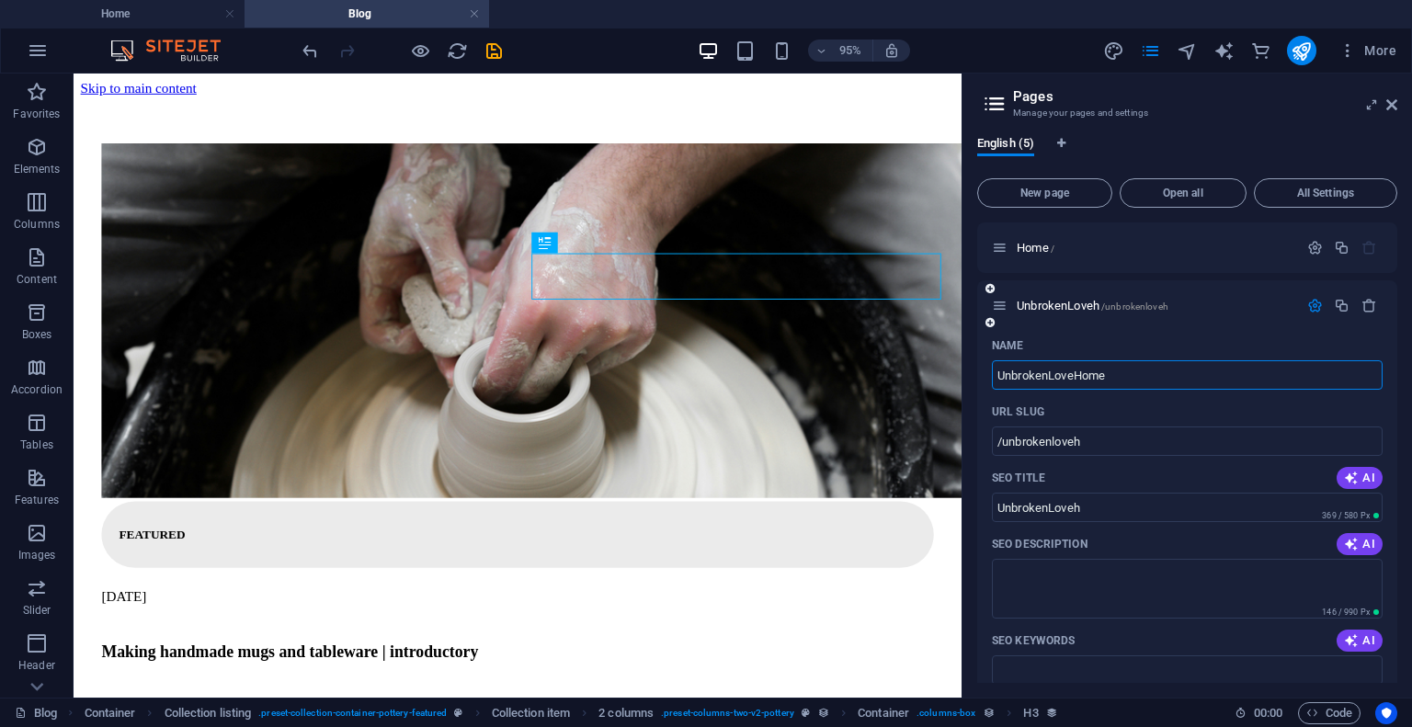
type input "UnbrokenLoveHome"
type input "UnbrokenLoveHomePage"
type input "/unbrokenlovehomepage"
type input "UnbrokenLoveHomePage"
type input "UnbrokenL"
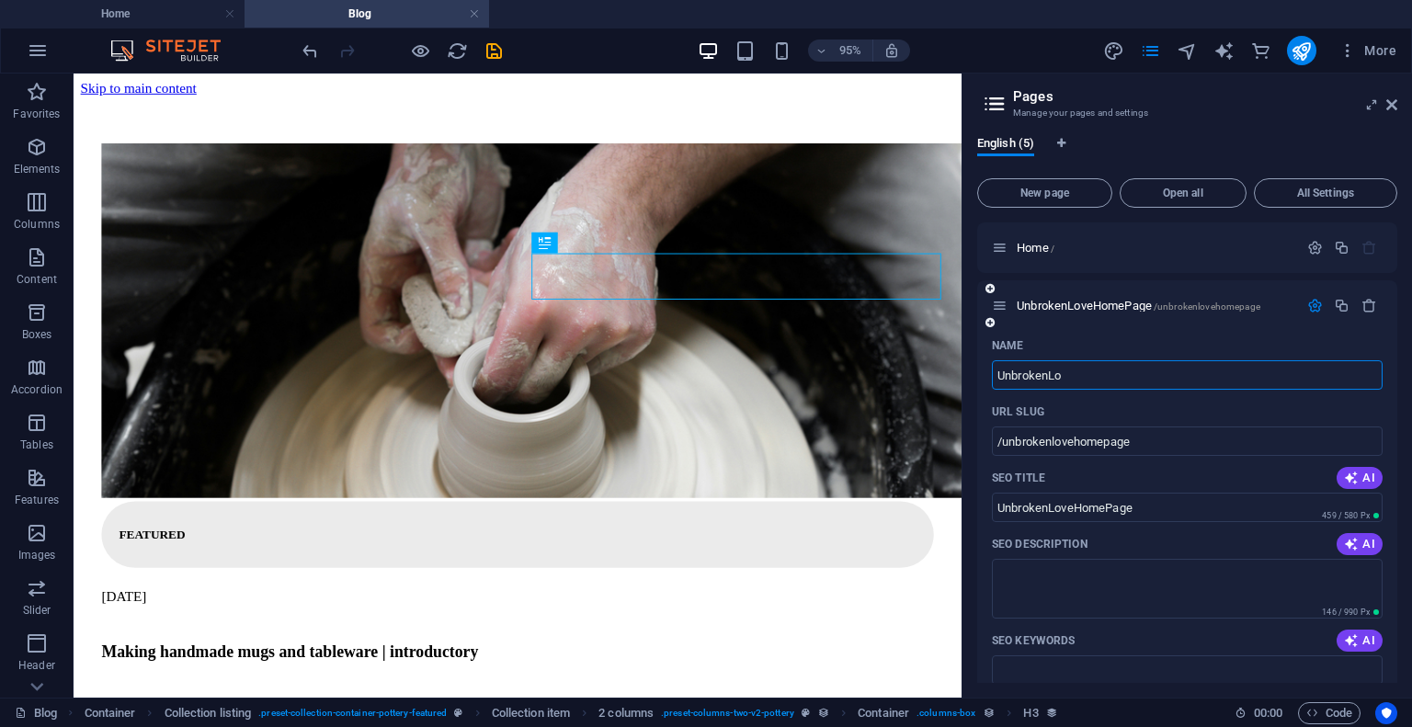
type input "/unbrokenlovehomepag"
type input "UnbrokenLoveHomePag"
type input "U"
type input "/"
type input "newpage"
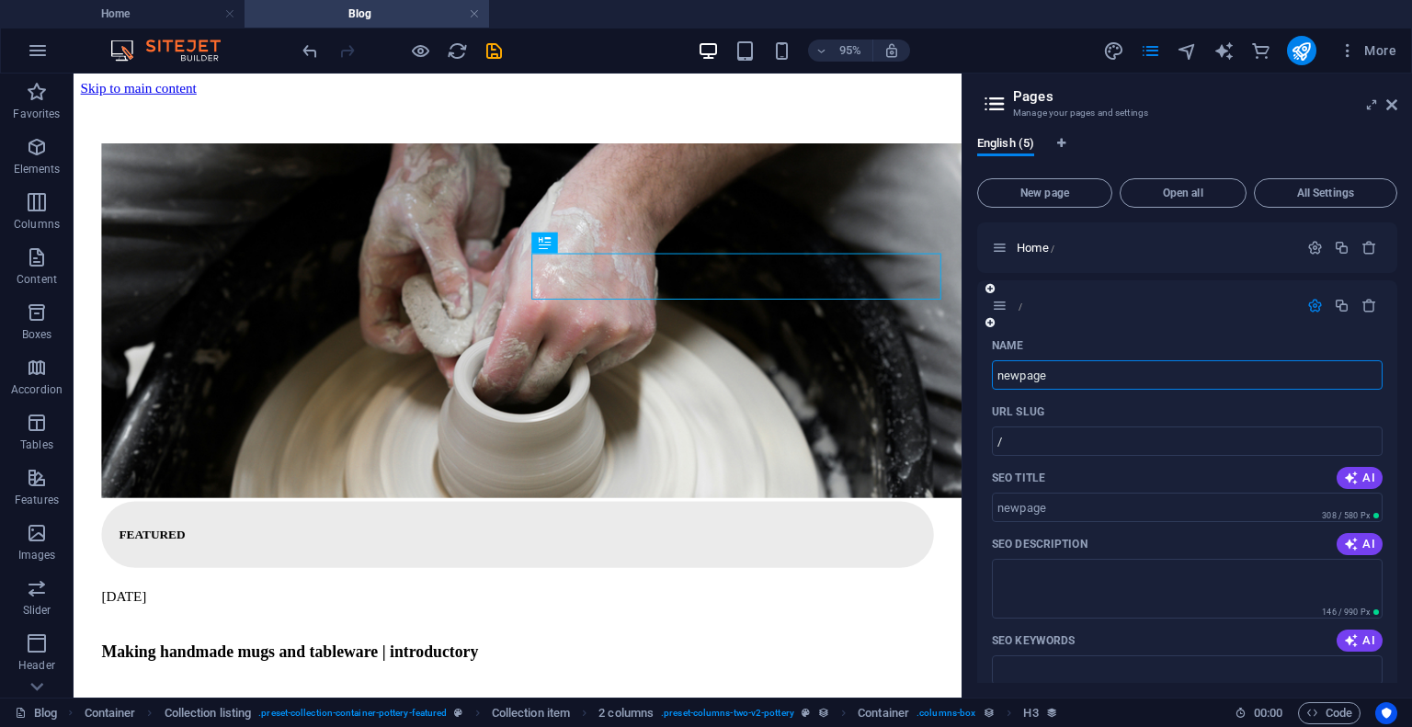
type input "/newpage"
type input "newpage"
type input "n"
type input "m"
type input "/"
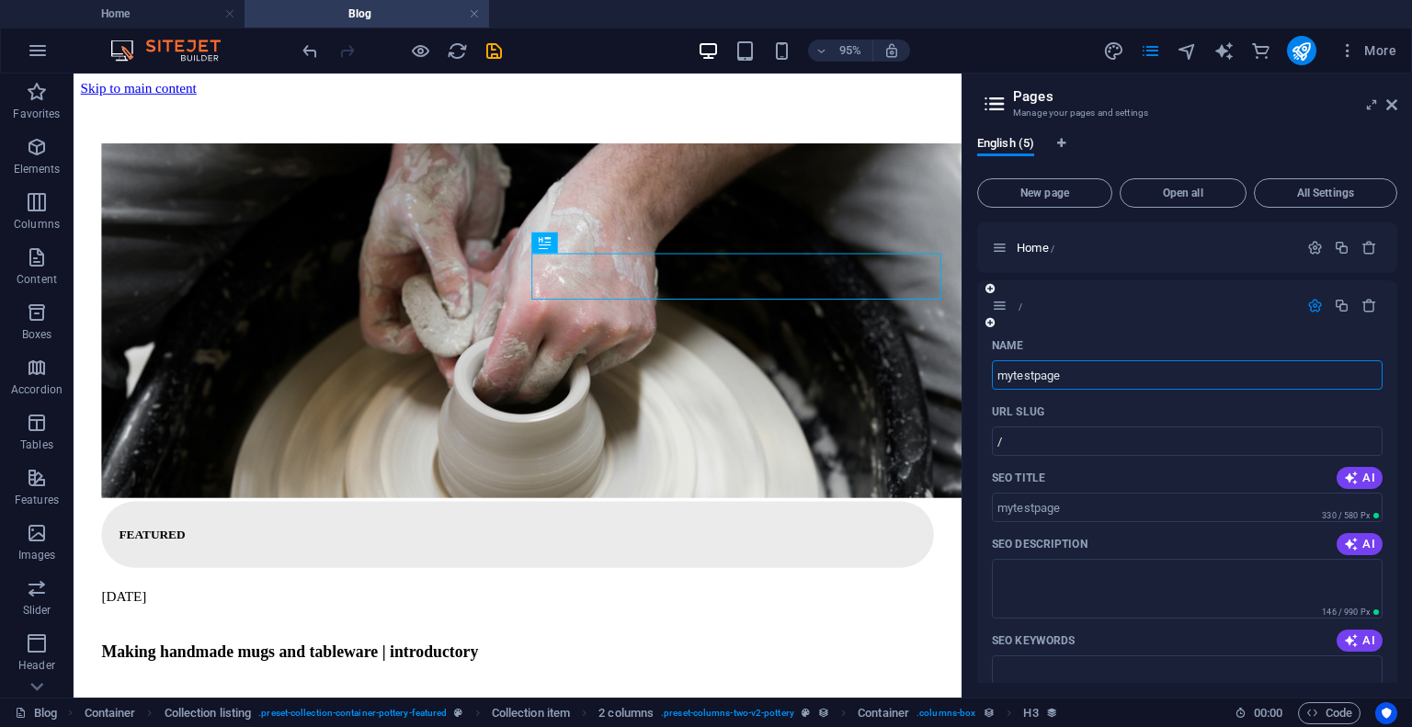
type input "mytestpage"
type input "/mytestpage"
type input "mytestpage"
type input "my"
type input "/mytestpag"
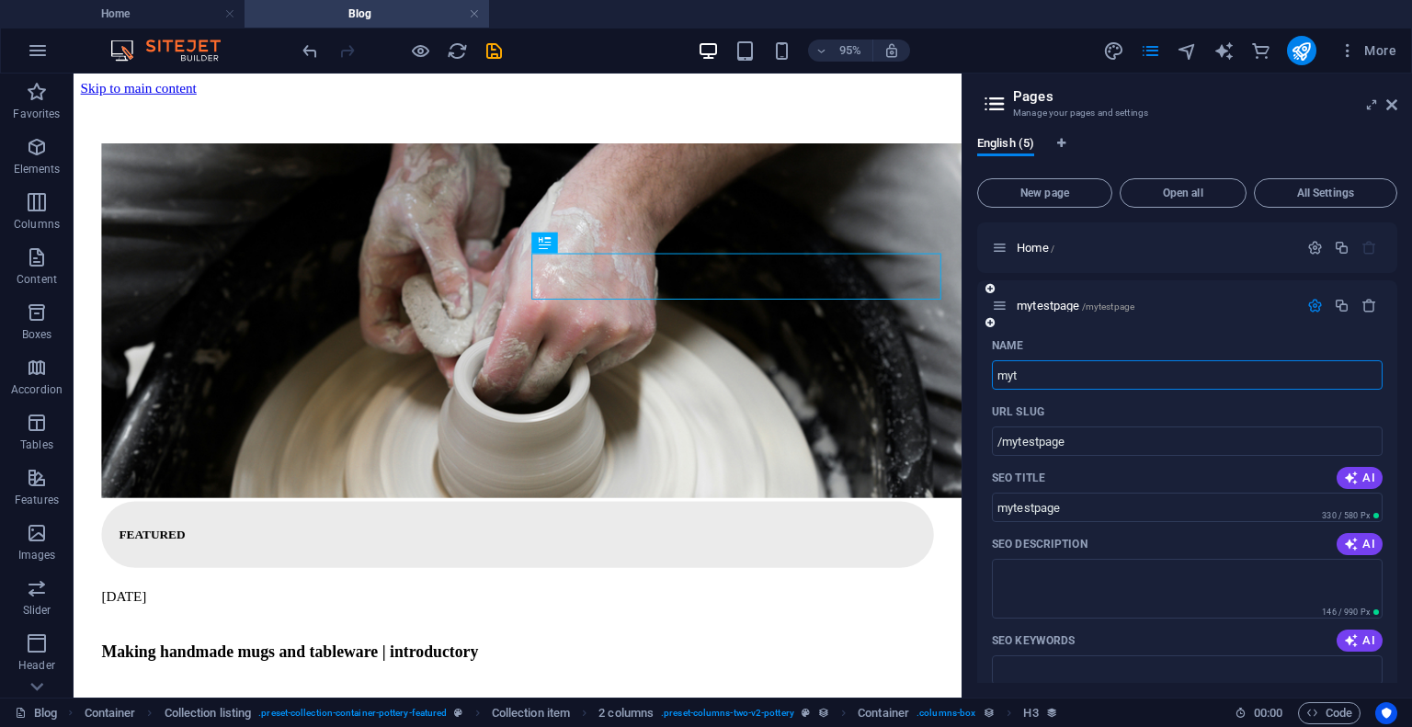
type input "mytestpag"
type input "m"
type input "testpag"
type input "/test"
type input "test"
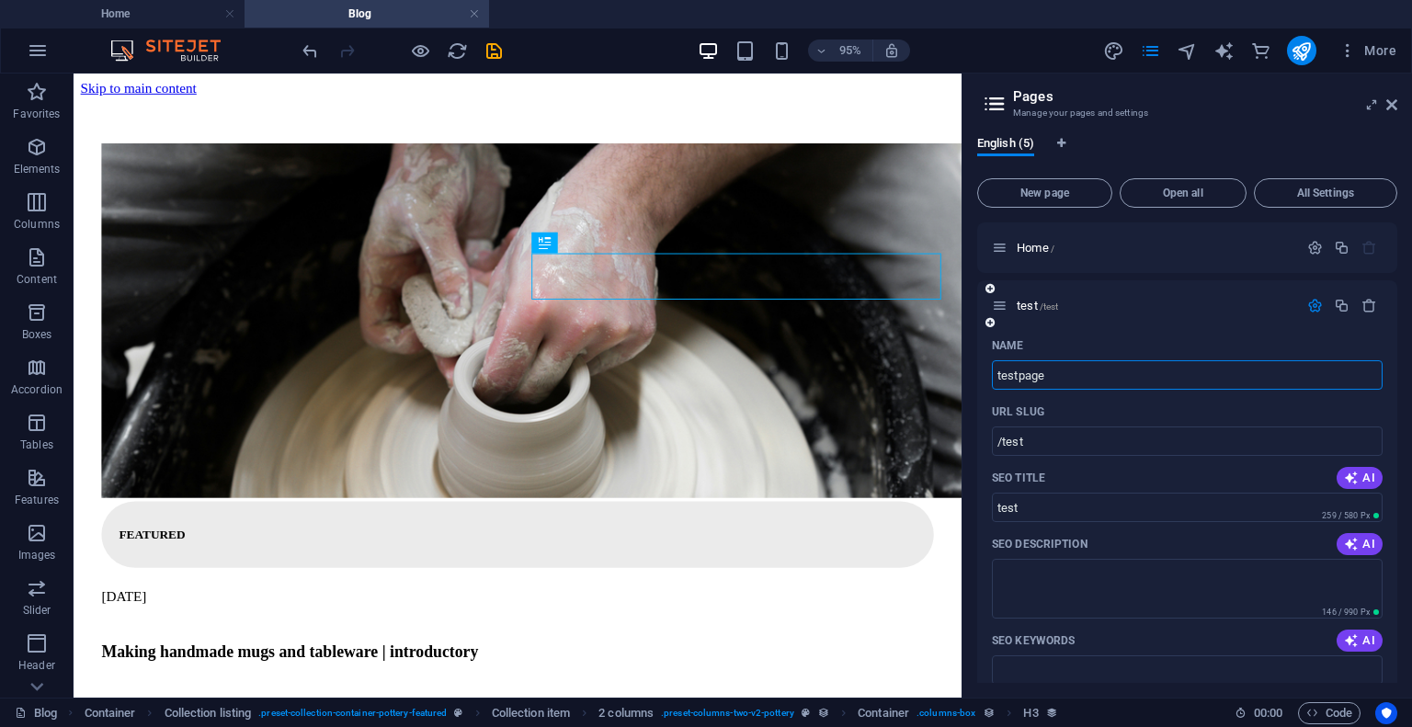
type input "testpage"
type input "/testpage"
type input "testpage"
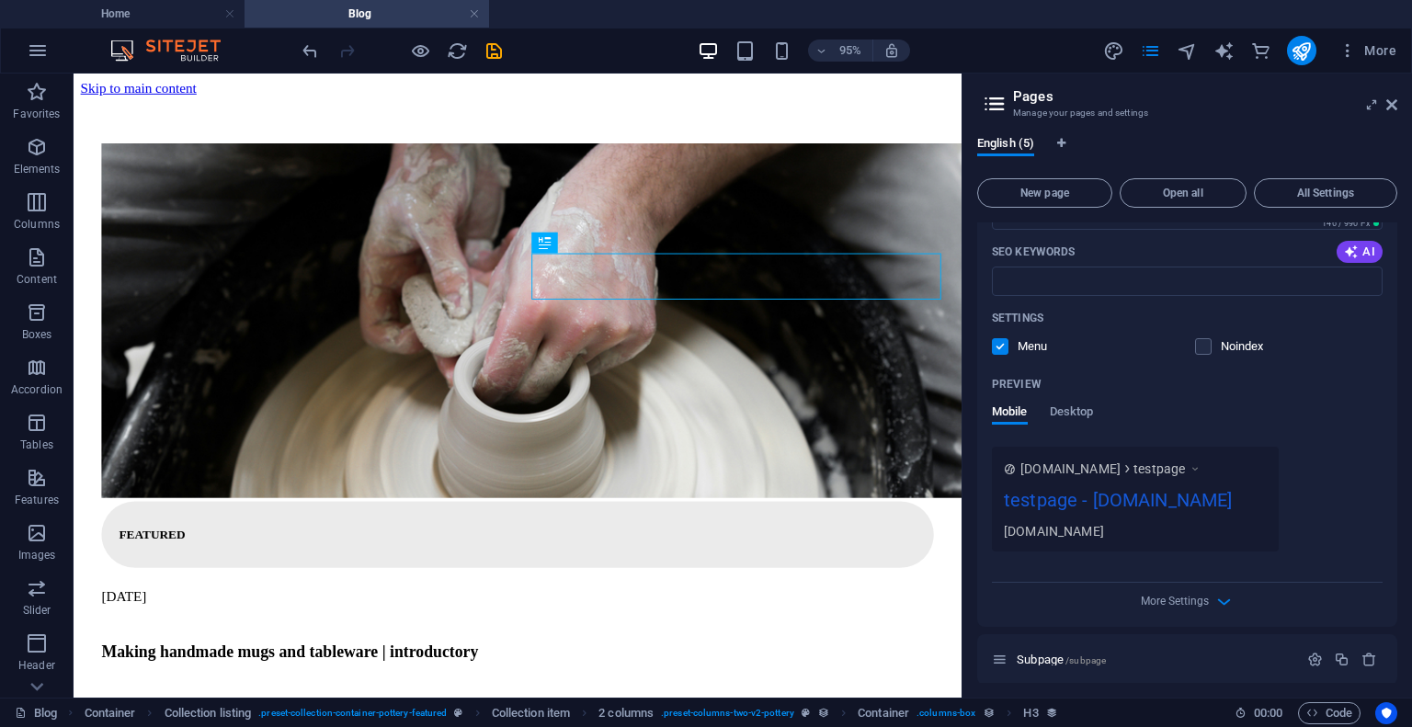
scroll to position [390, 0]
type input "testpage"
click at [1202, 347] on label at bounding box center [1203, 345] width 17 height 17
click at [0, 0] on input "checkbox" at bounding box center [0, 0] width 0 height 0
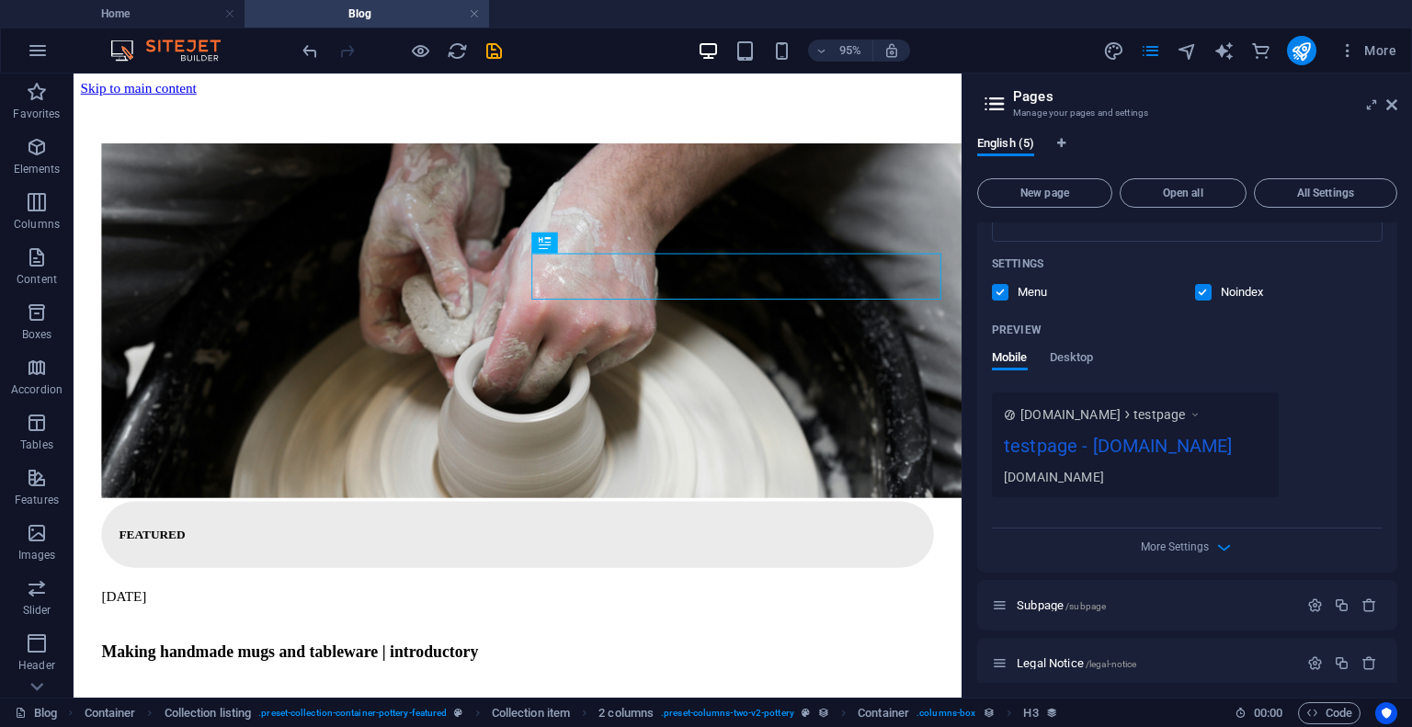
scroll to position [539, 0]
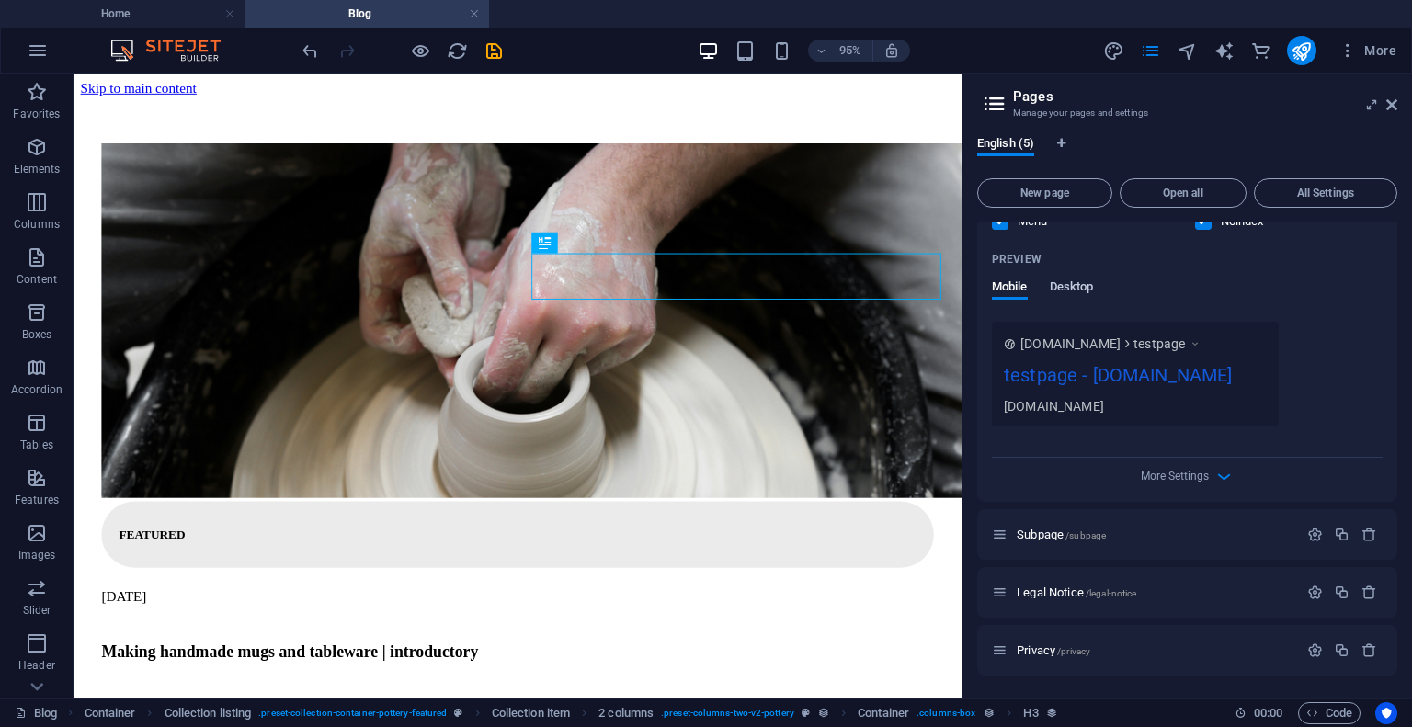
click at [1081, 276] on span "Desktop" at bounding box center [1072, 289] width 44 height 26
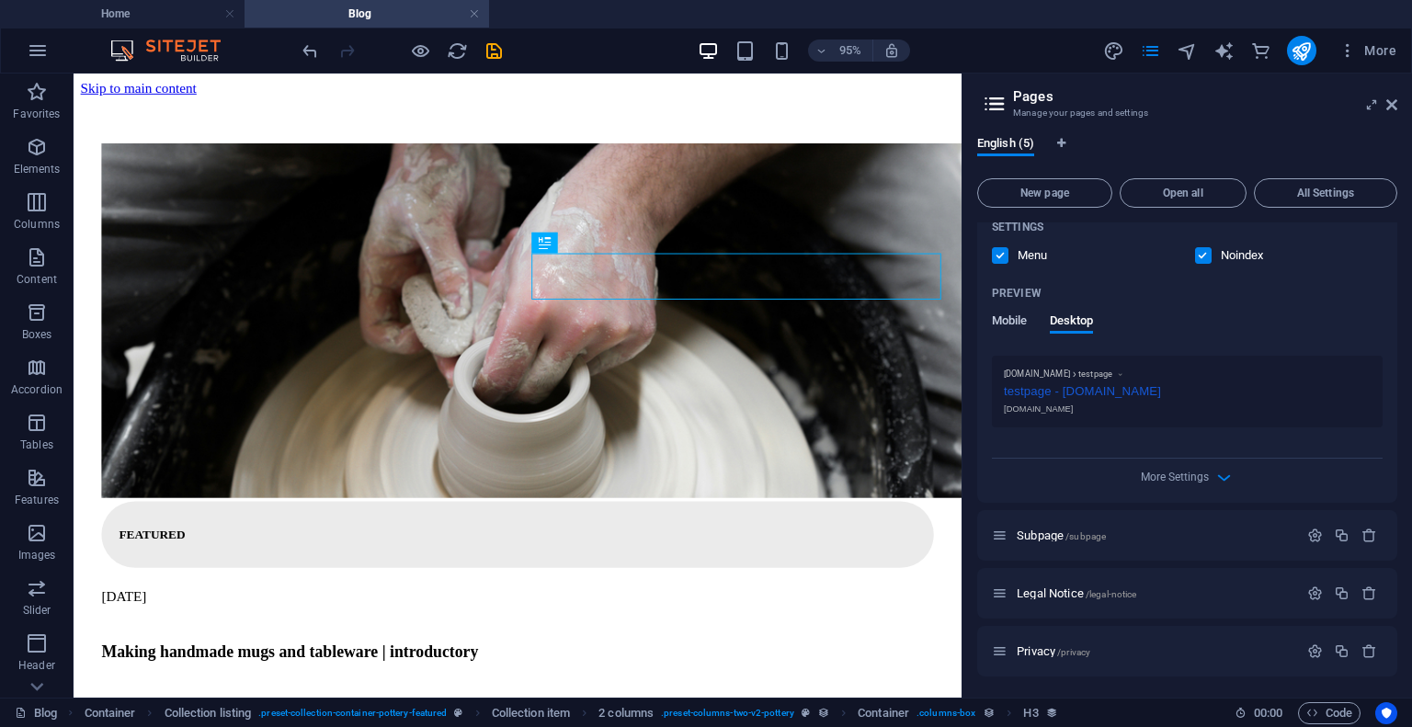
click at [1010, 325] on span "Mobile" at bounding box center [1010, 323] width 36 height 26
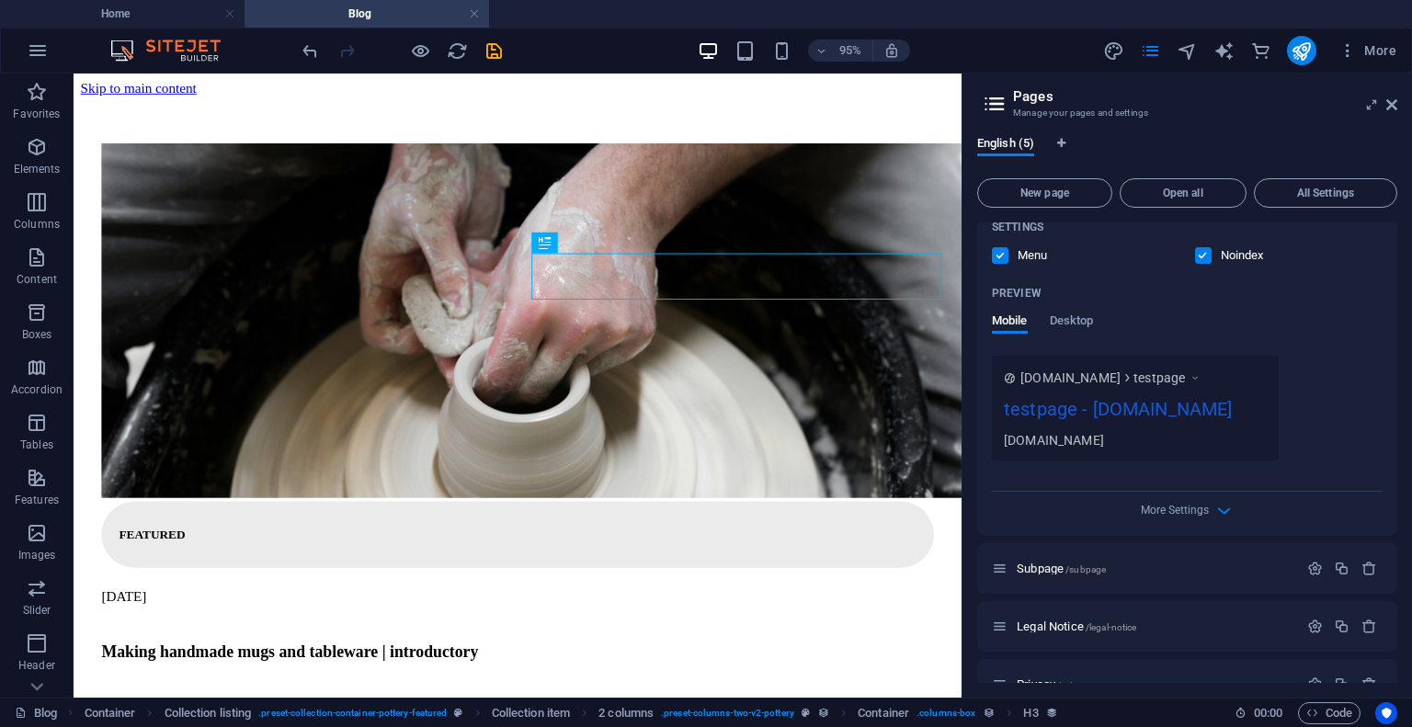
click at [1000, 256] on label at bounding box center [1000, 255] width 17 height 17
click at [0, 0] on input "checkbox" at bounding box center [0, 0] width 0 height 0
click at [1000, 256] on label at bounding box center [1000, 255] width 17 height 17
click at [0, 0] on input "checkbox" at bounding box center [0, 0] width 0 height 0
click at [1000, 256] on label at bounding box center [1000, 255] width 17 height 17
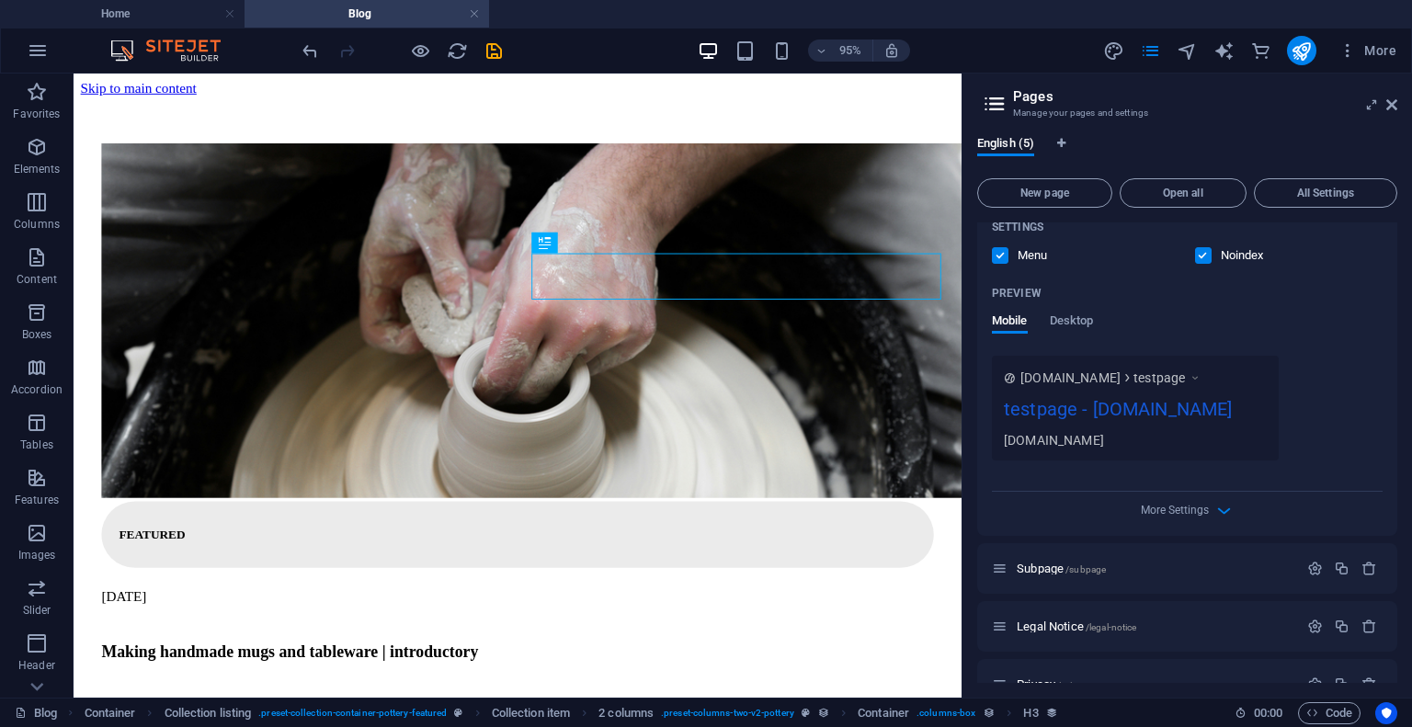
click at [0, 0] on input "checkbox" at bounding box center [0, 0] width 0 height 0
click at [1000, 256] on label at bounding box center [1000, 255] width 17 height 17
click at [0, 0] on input "checkbox" at bounding box center [0, 0] width 0 height 0
click at [1000, 256] on label at bounding box center [1000, 255] width 17 height 17
click at [0, 0] on input "checkbox" at bounding box center [0, 0] width 0 height 0
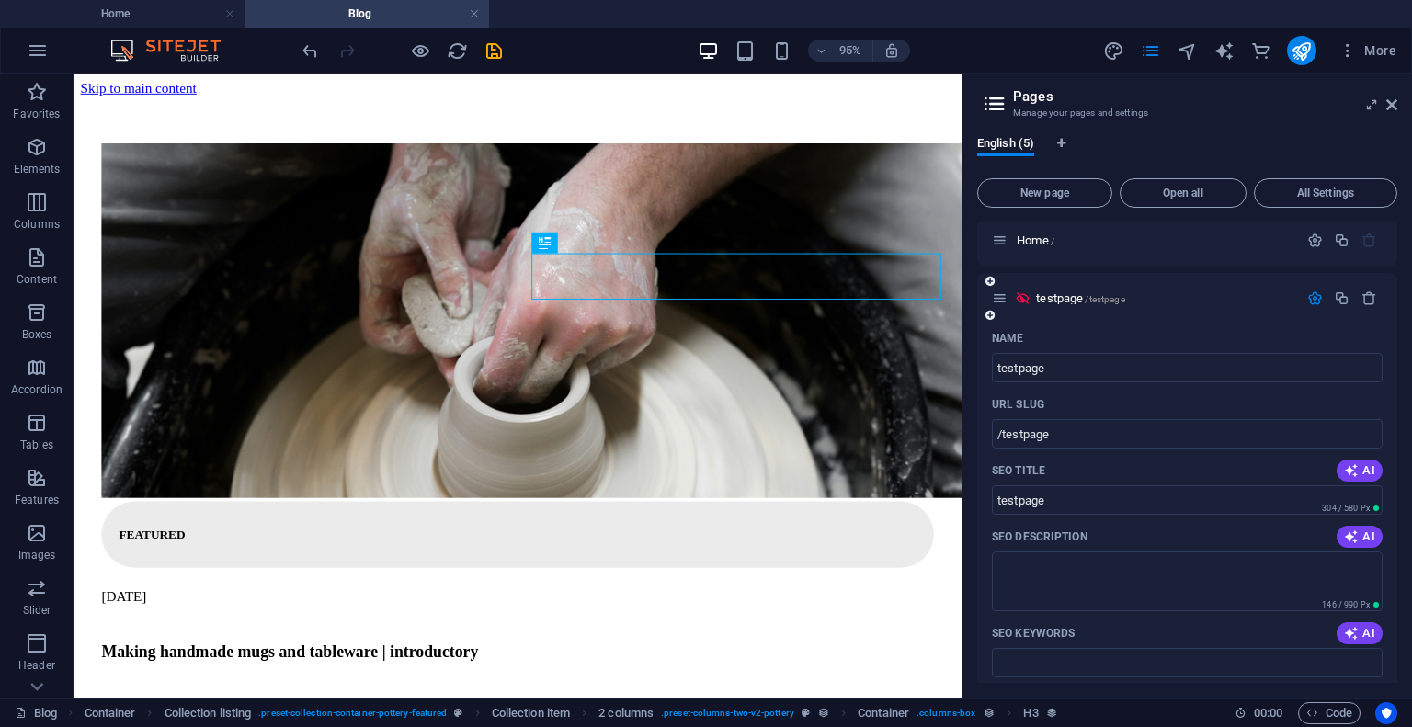
scroll to position [0, 0]
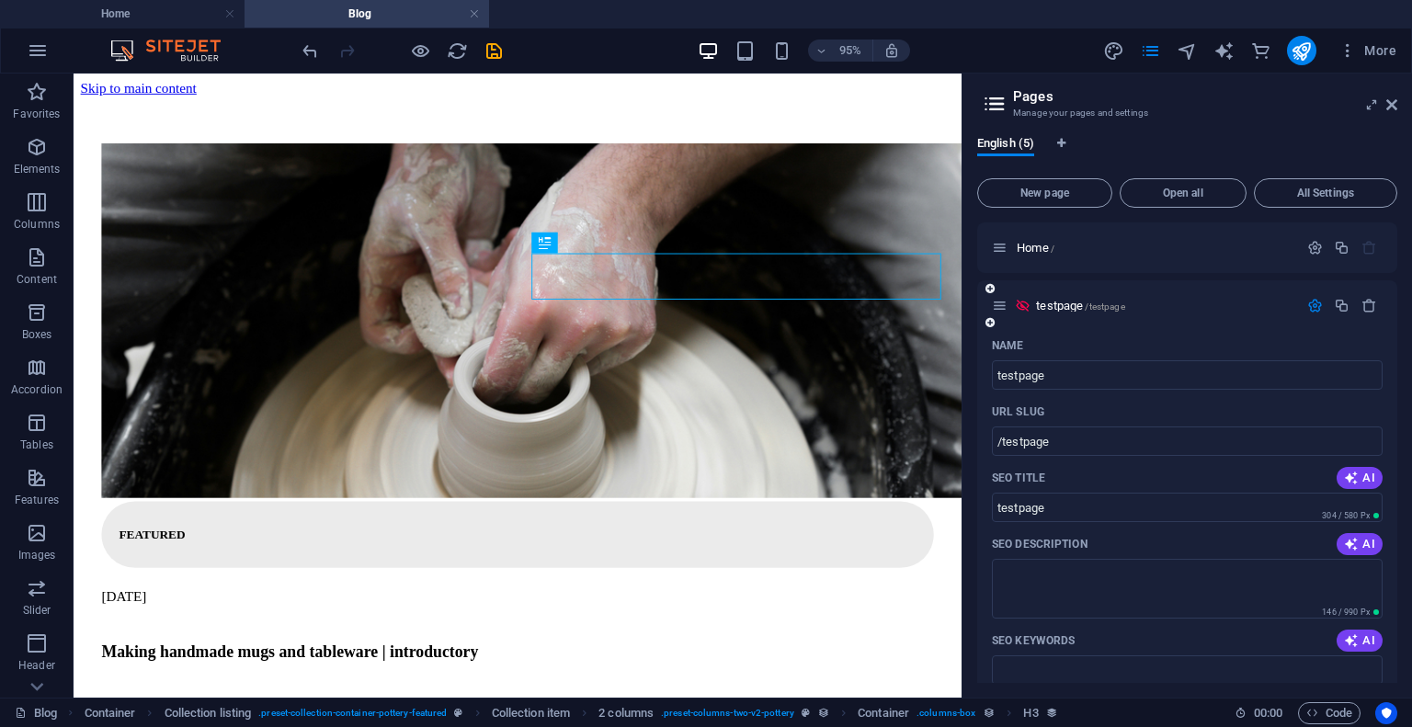
click at [1002, 309] on icon at bounding box center [1000, 306] width 16 height 16
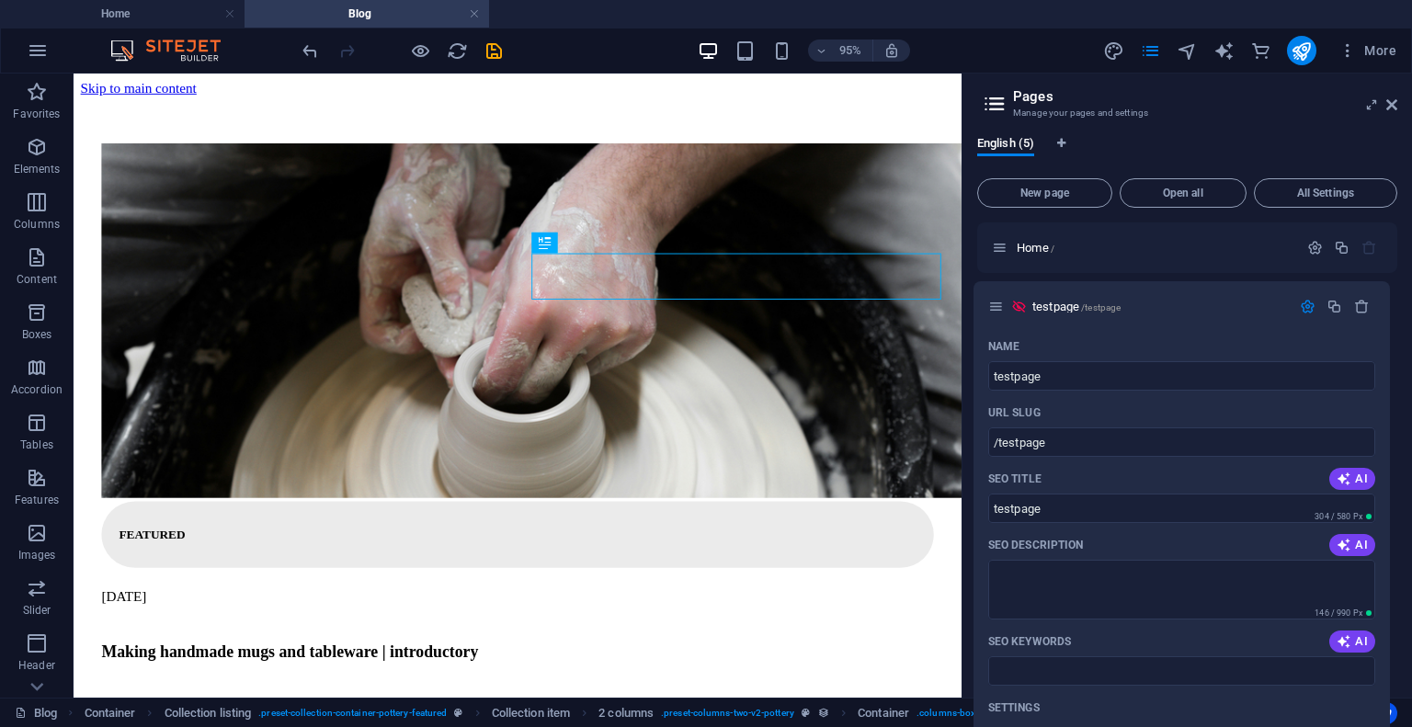
click at [998, 314] on div "Home / testpage /testpage Name testpage ​ URL SLUG /testpage ​ SEO Title AI tes…" at bounding box center [1187, 334] width 420 height 224
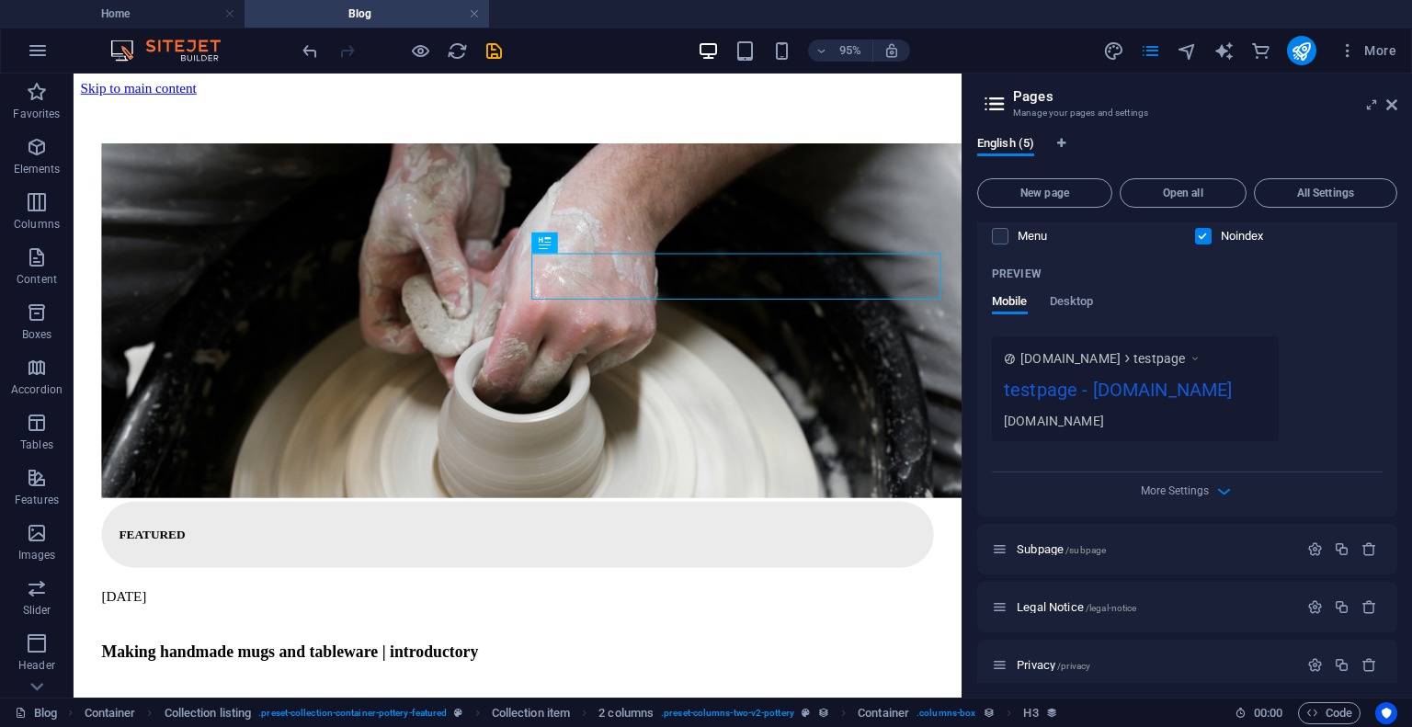
scroll to position [539, 0]
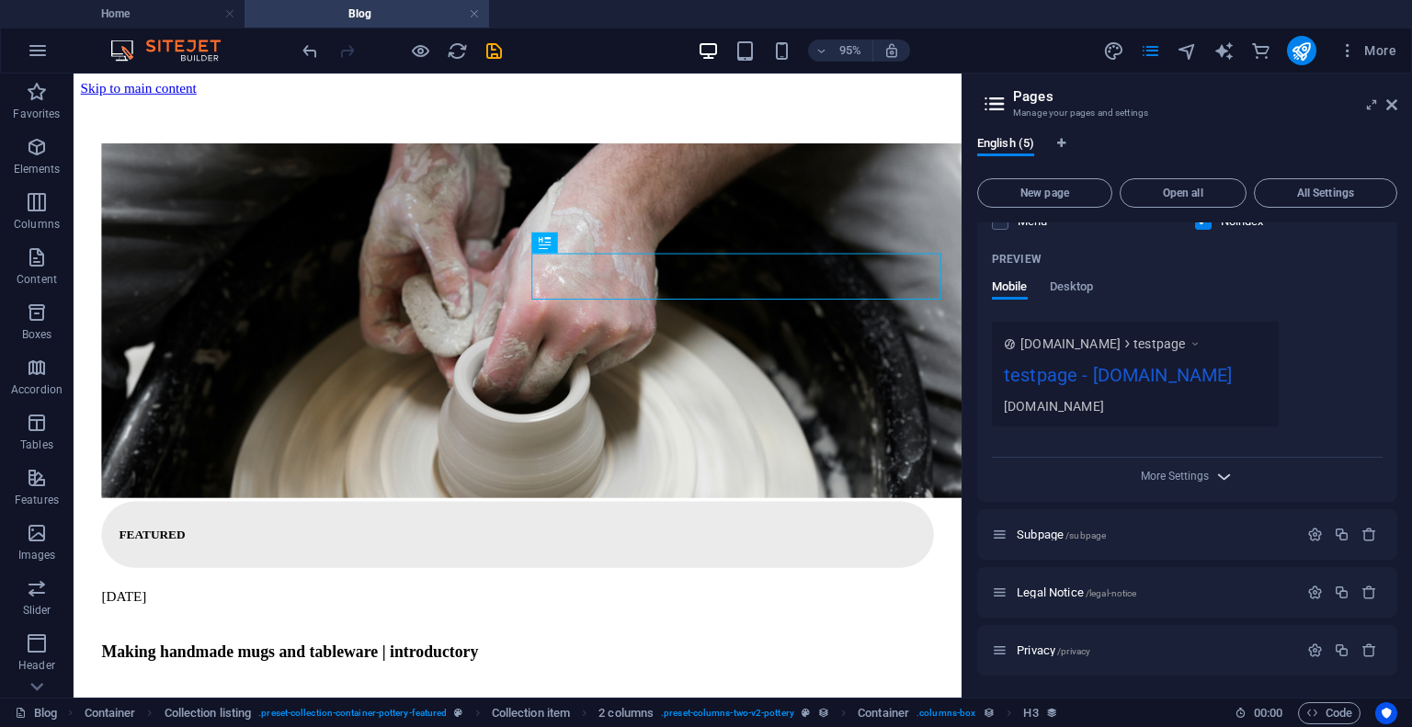
click at [1224, 474] on icon "button" at bounding box center [1223, 476] width 21 height 21
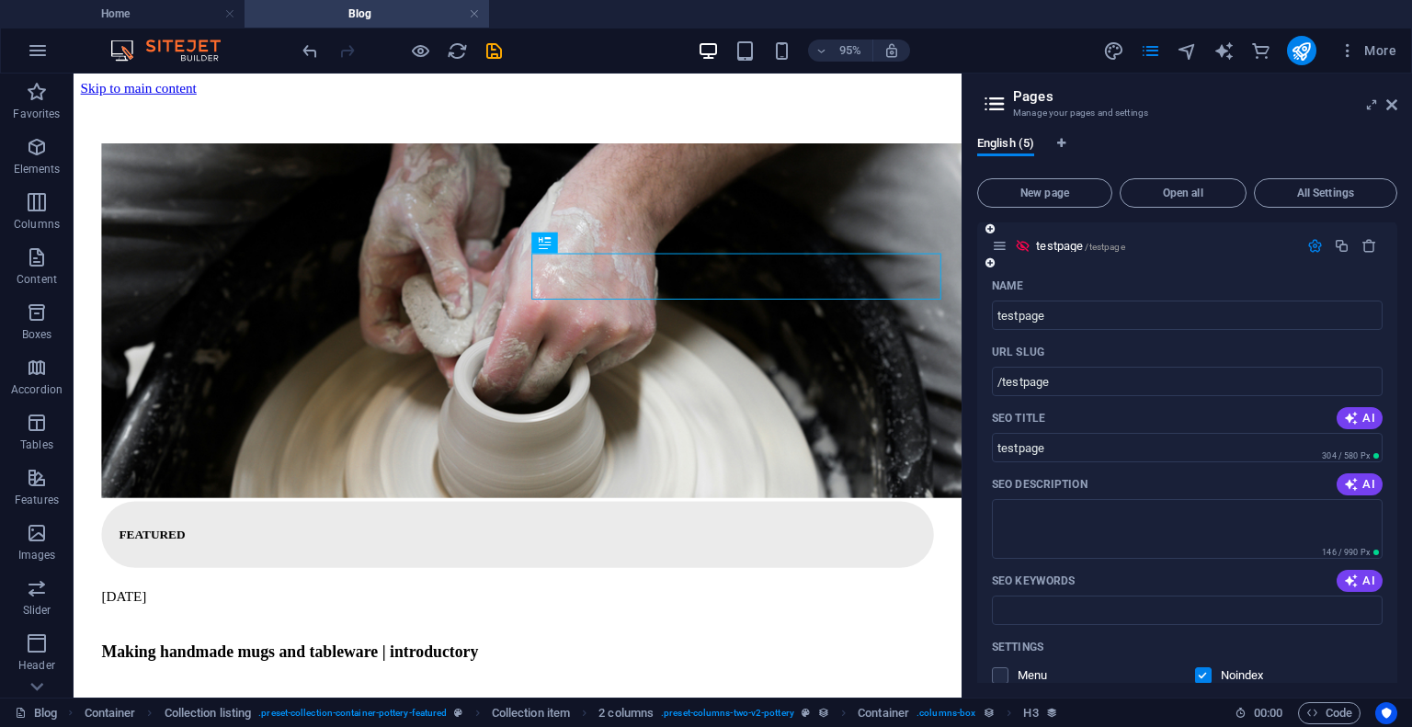
scroll to position [0, 0]
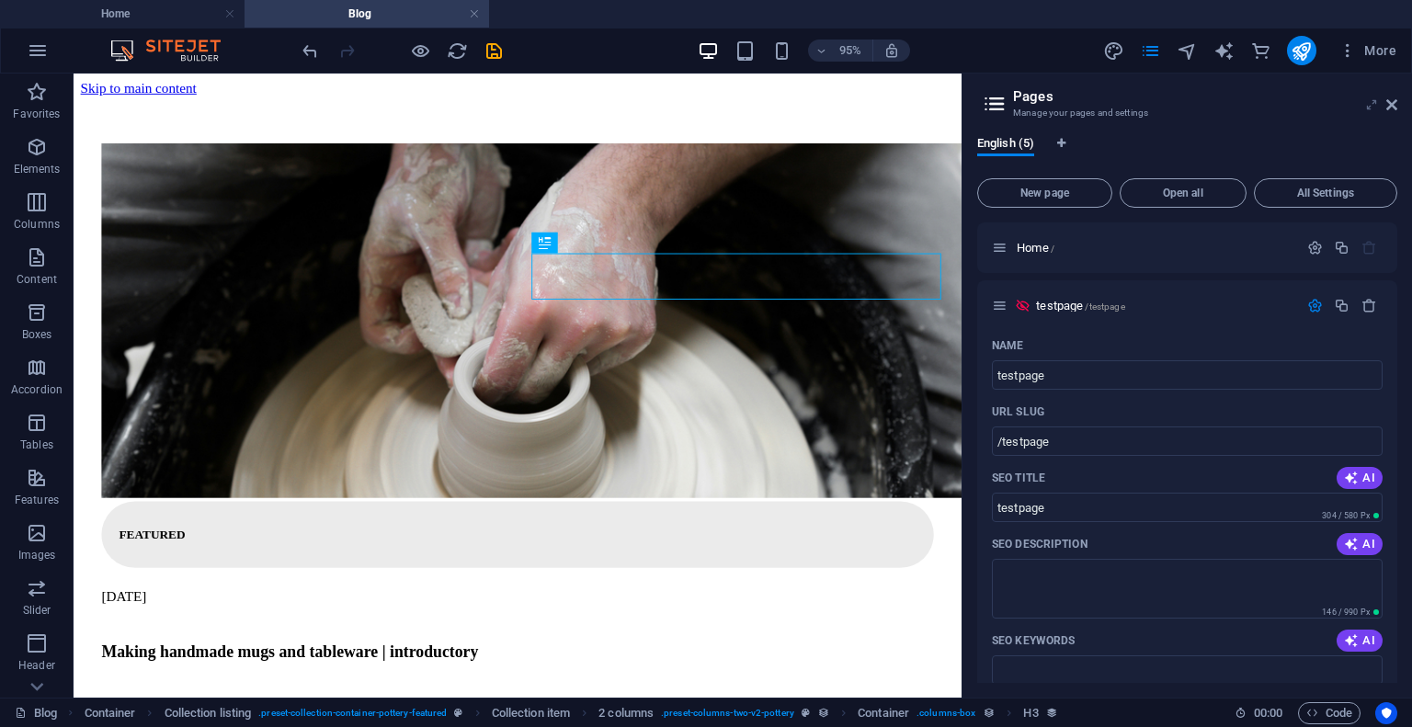
click at [1372, 107] on icon at bounding box center [1372, 104] width 0 height 15
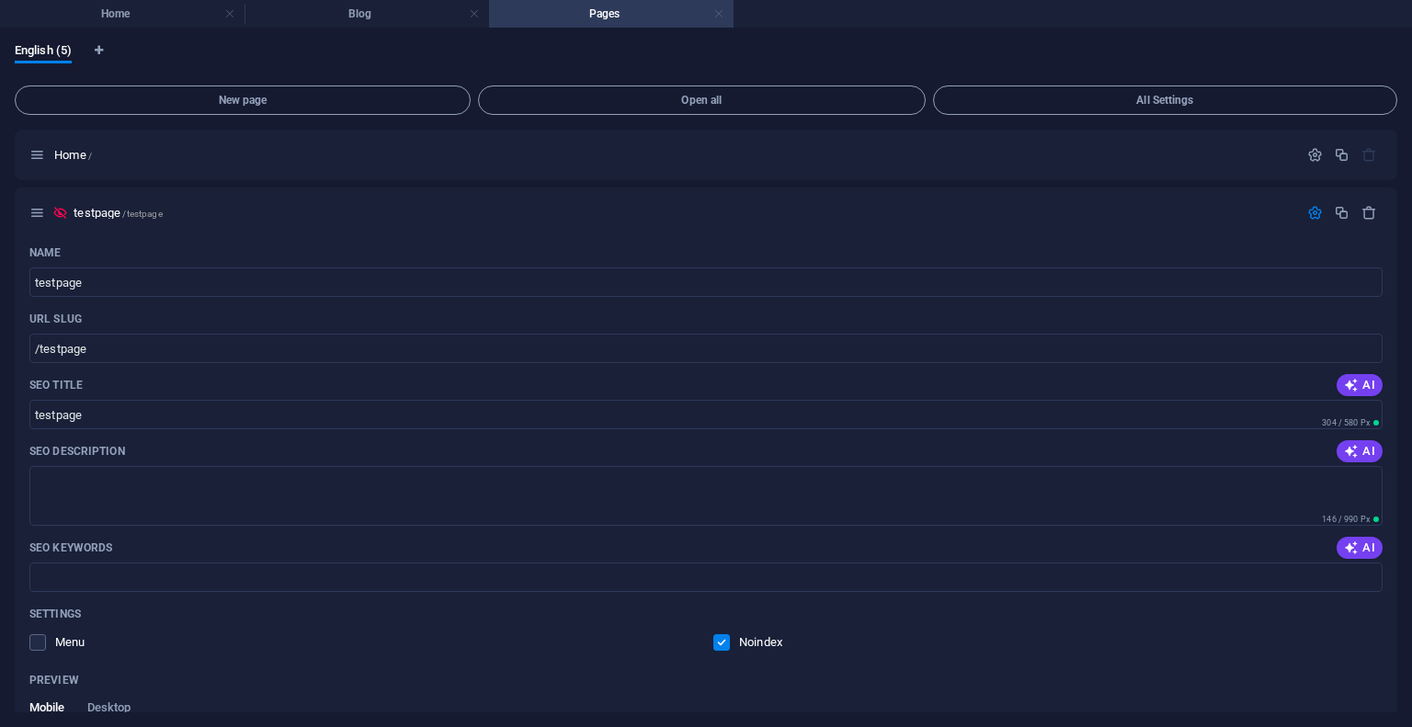
click at [720, 14] on link at bounding box center [718, 14] width 11 height 17
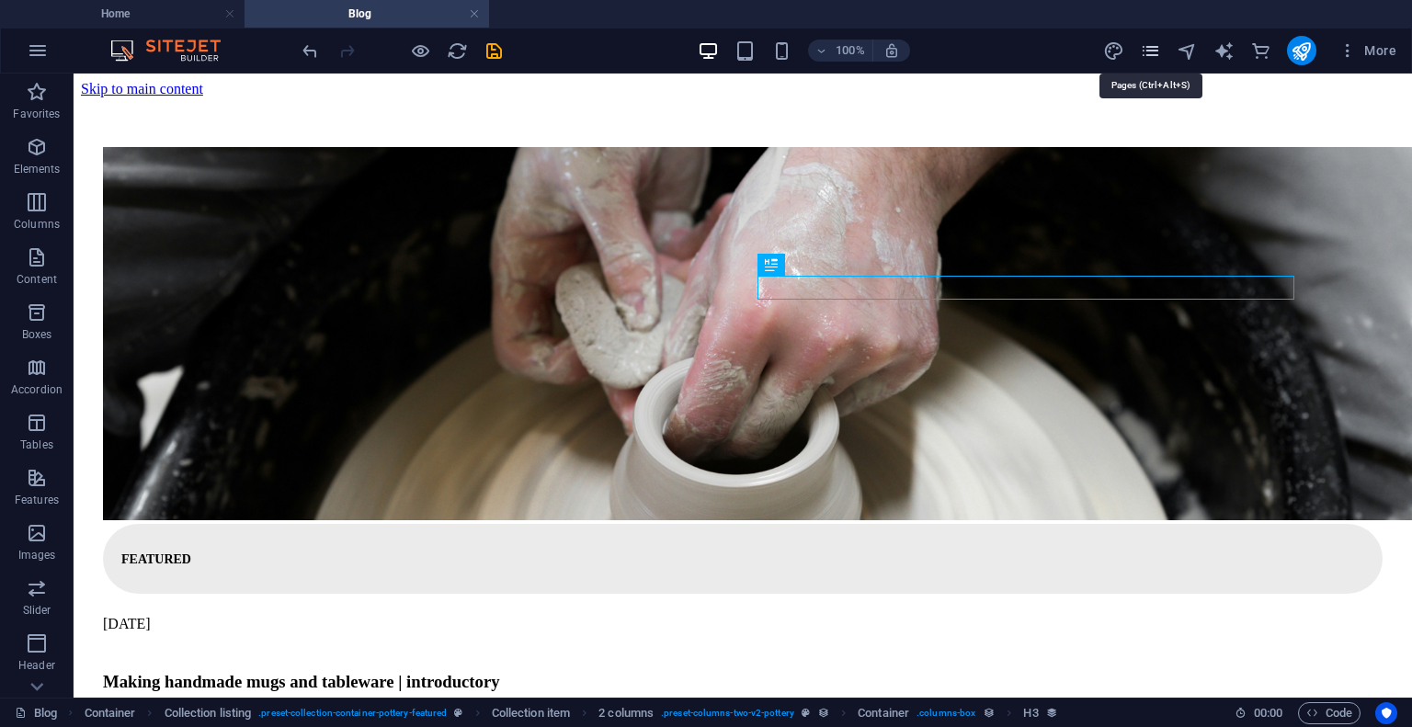
click at [1159, 44] on icon "pages" at bounding box center [1150, 50] width 21 height 21
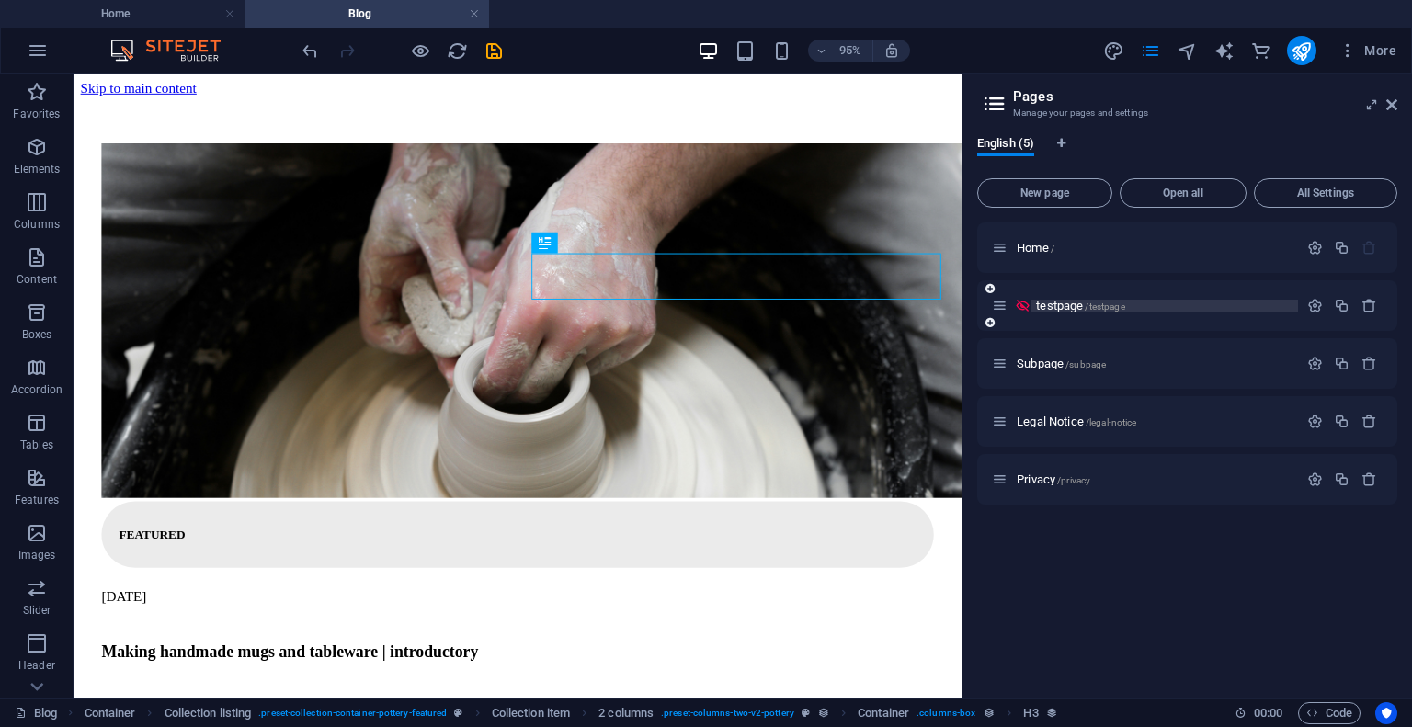
click at [1145, 300] on p "testpage /testpage" at bounding box center [1164, 306] width 256 height 12
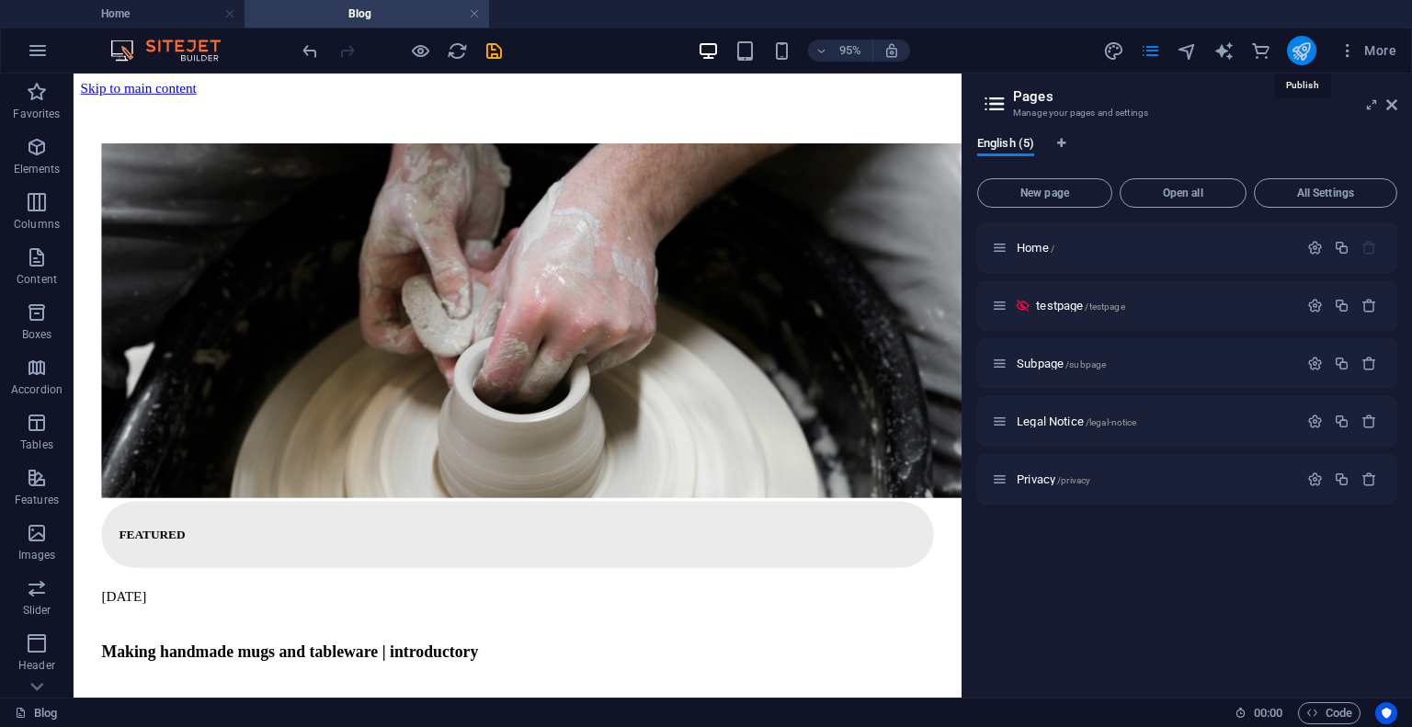
click at [1301, 53] on icon "publish" at bounding box center [1301, 50] width 21 height 21
